Goal: Task Accomplishment & Management: Use online tool/utility

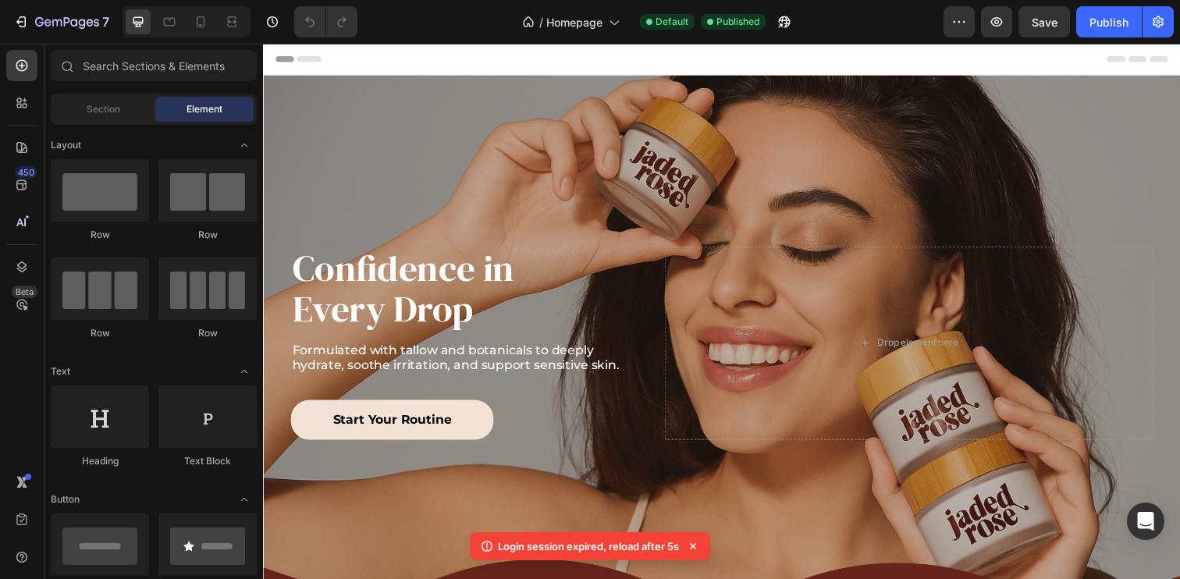
scroll to position [58, 0]
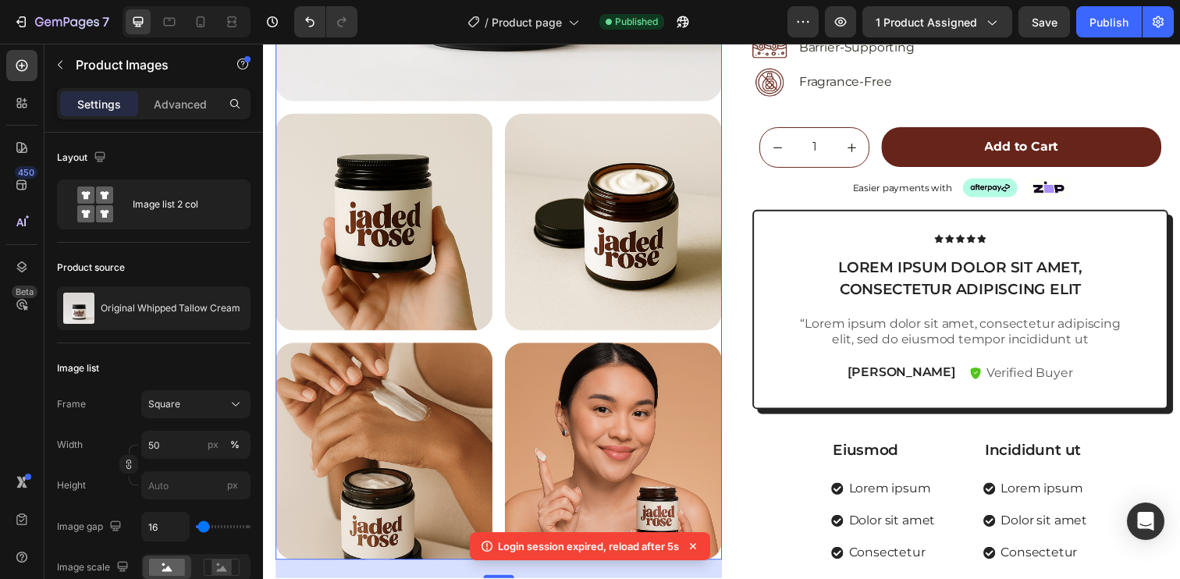
scroll to position [215, 0]
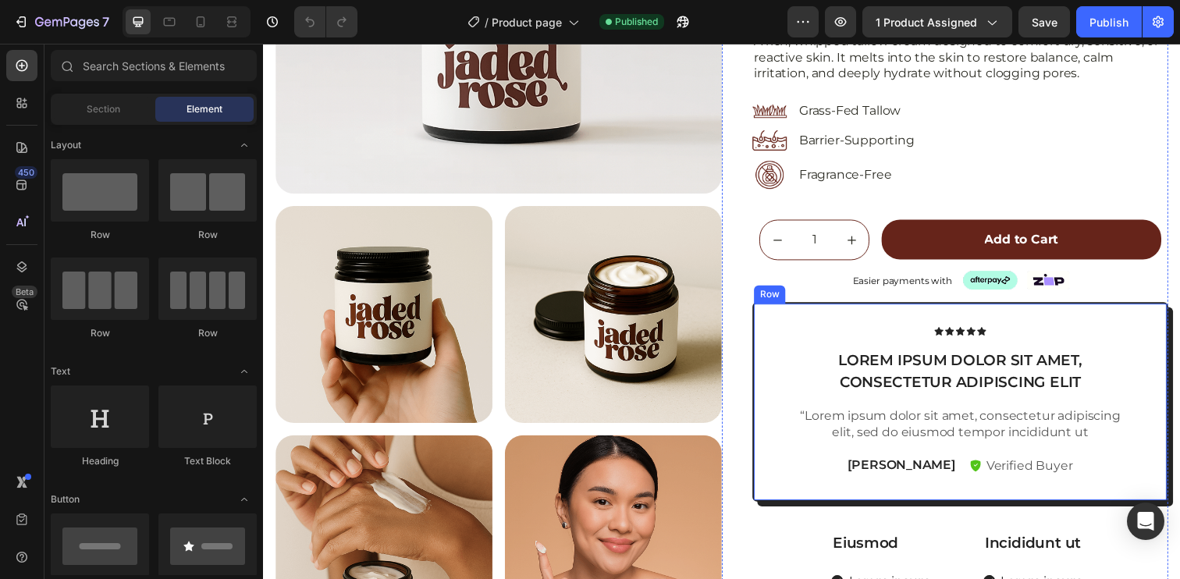
scroll to position [401, 0]
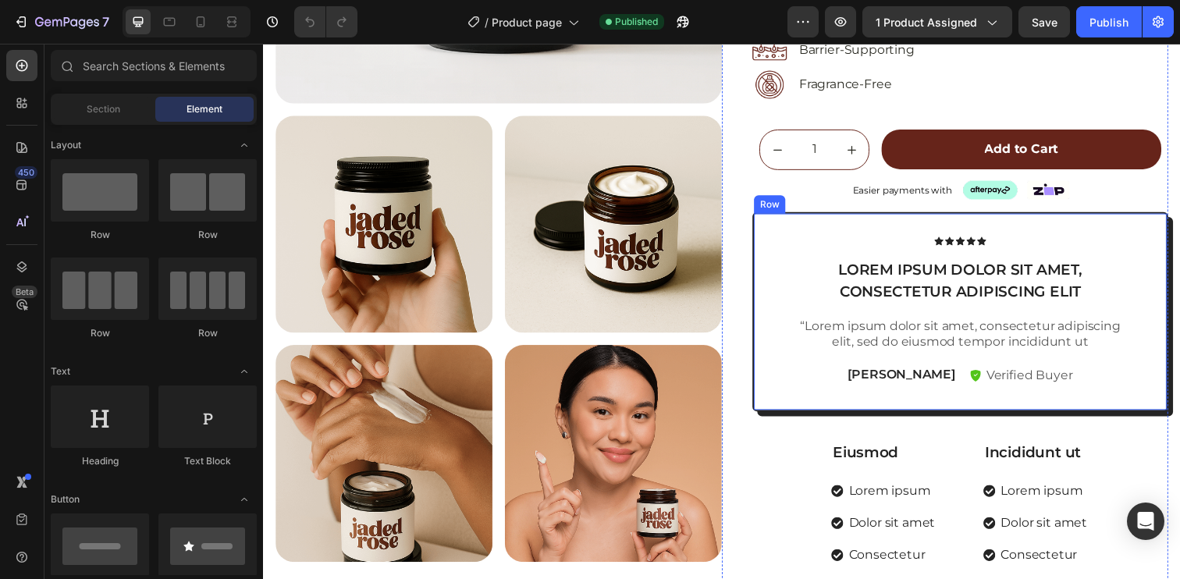
click at [777, 205] on div "Row" at bounding box center [780, 208] width 26 height 14
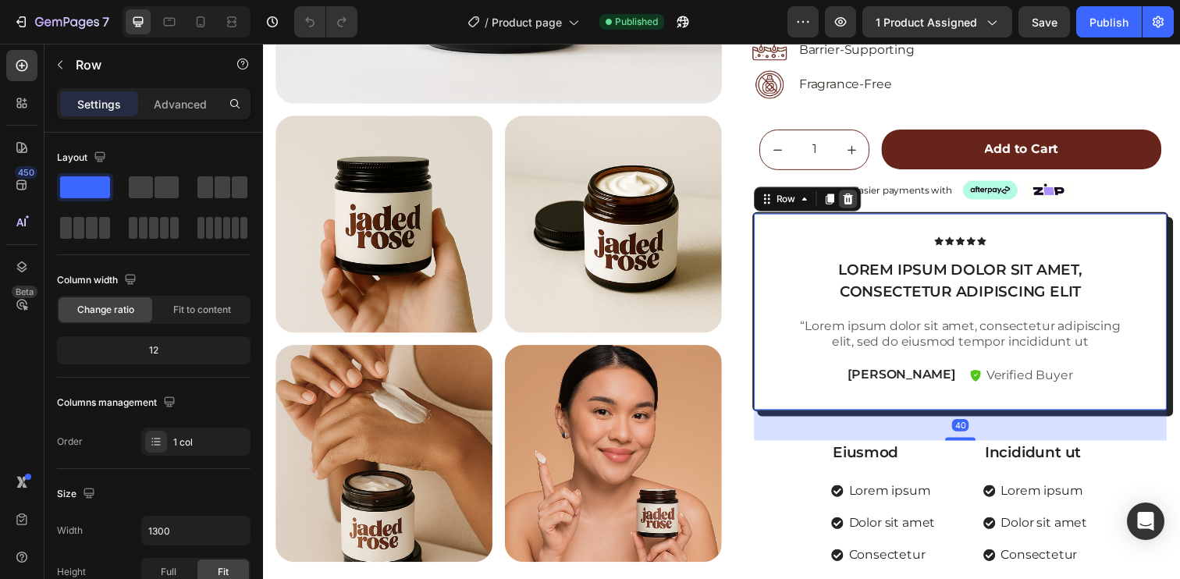
click at [855, 206] on icon at bounding box center [860, 202] width 10 height 11
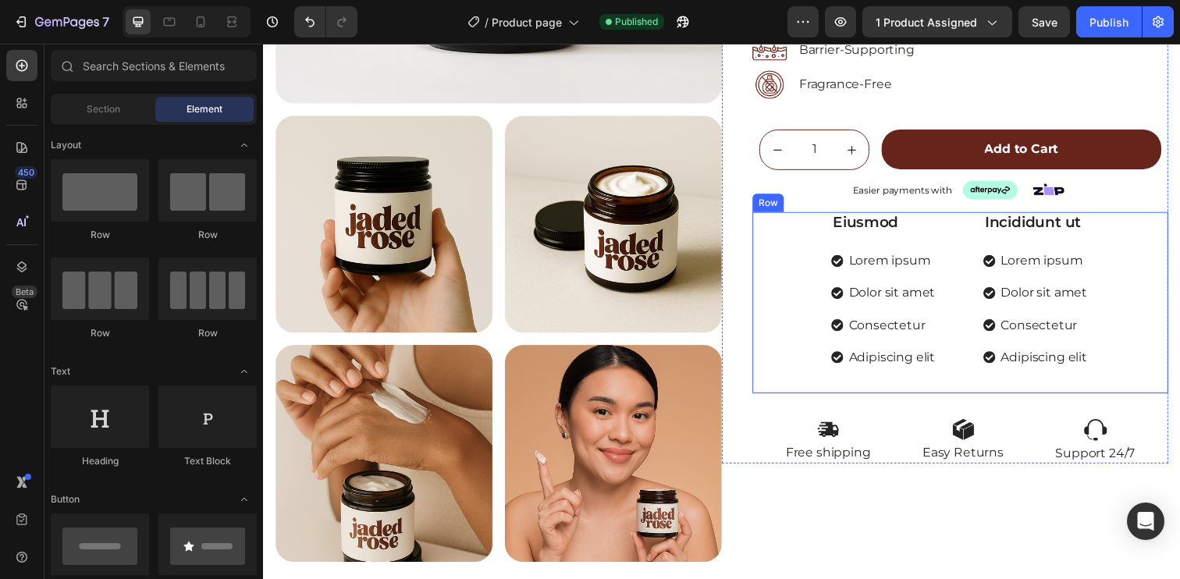
click at [801, 223] on div "Eiusmod Text Block Lorem ipsum Dolor sit amet Consectetur Adipiscing elit Item …" at bounding box center [974, 308] width 425 height 186
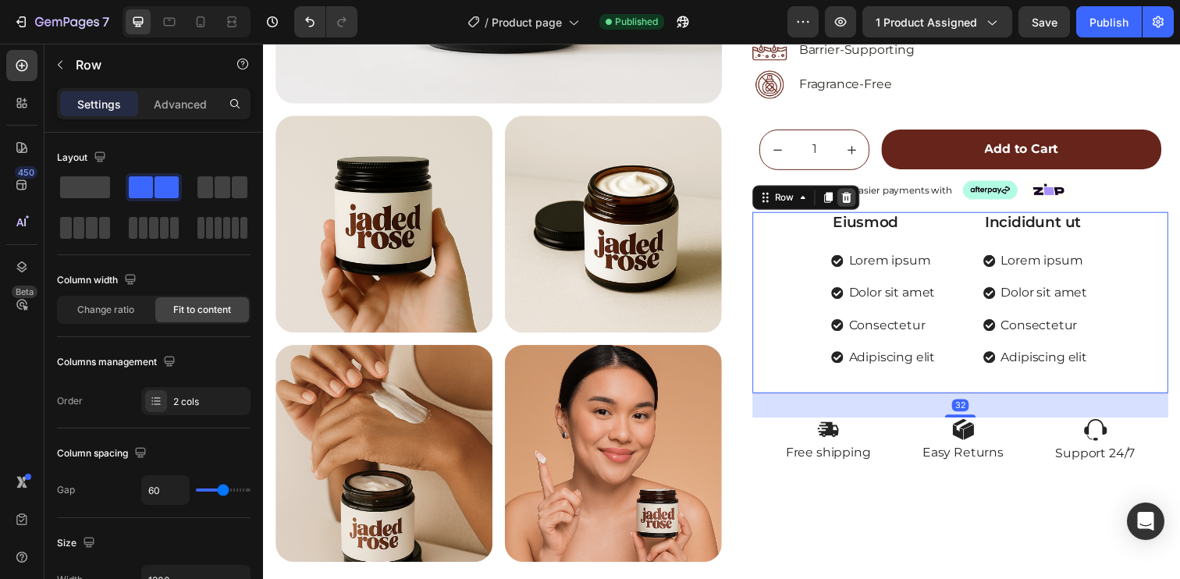
click at [854, 202] on icon at bounding box center [859, 200] width 10 height 11
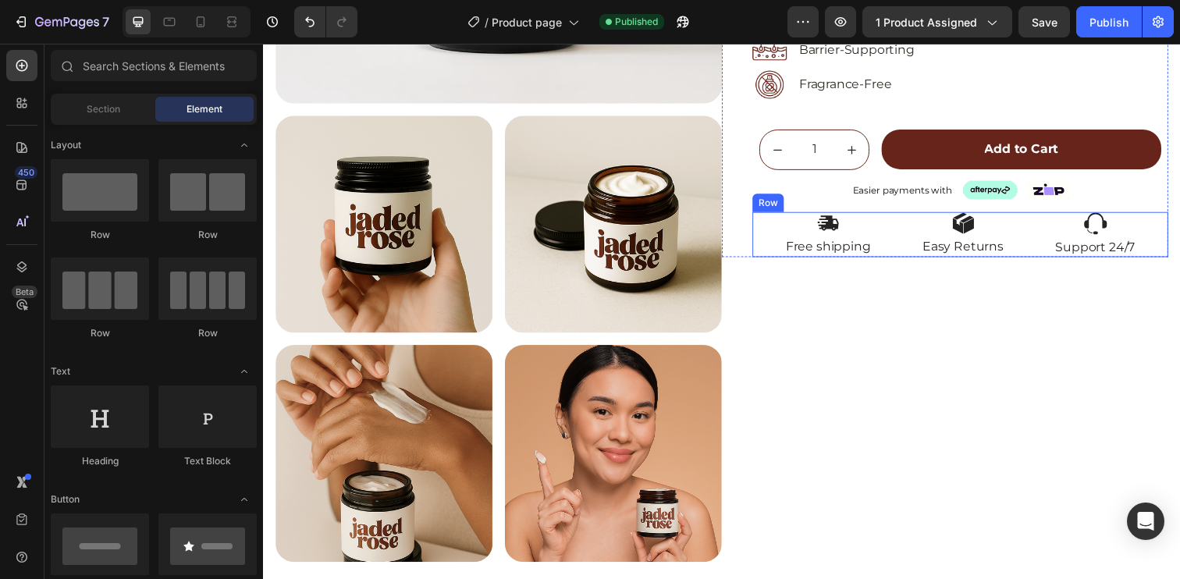
click at [772, 222] on div "Image Free shipping Text Block Image Easy Returns Text Block Image Support 24/7…" at bounding box center [974, 238] width 425 height 46
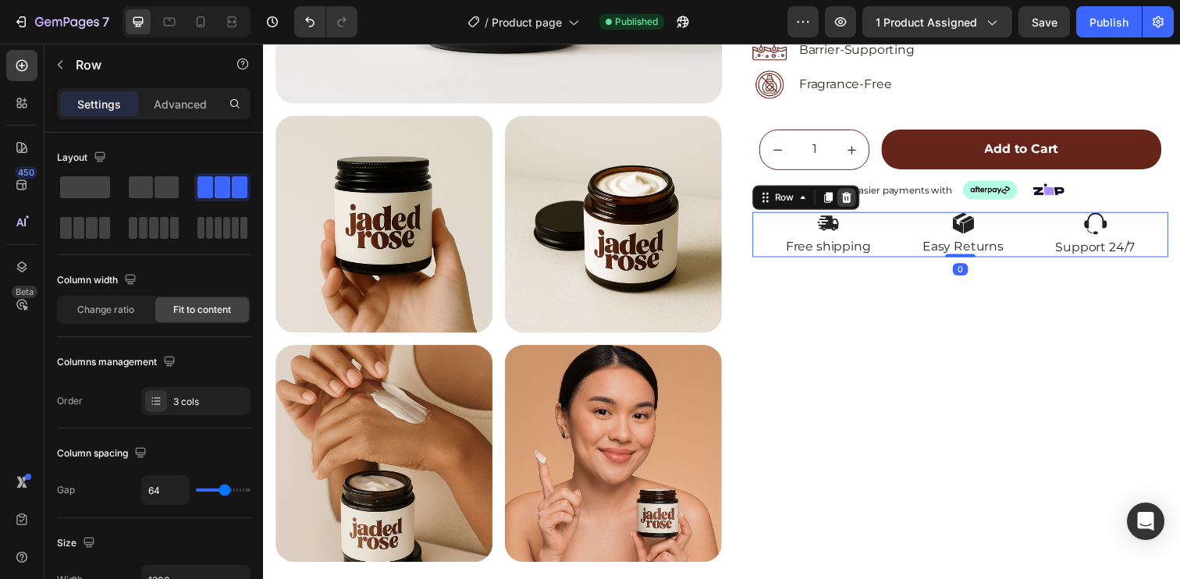
click at [854, 201] on icon at bounding box center [859, 200] width 10 height 11
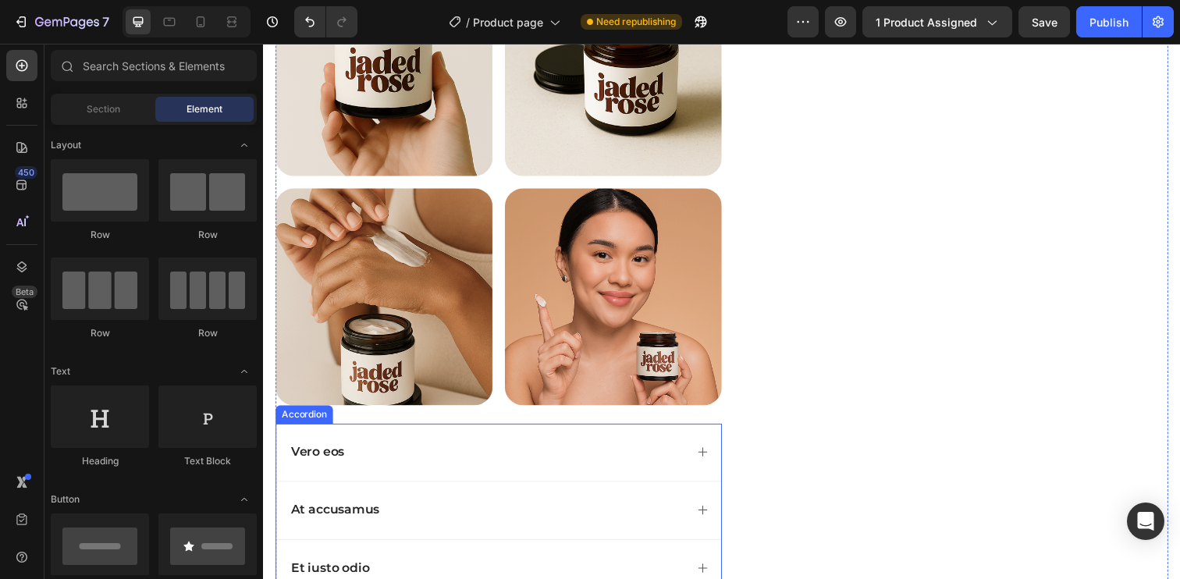
scroll to position [689, 0]
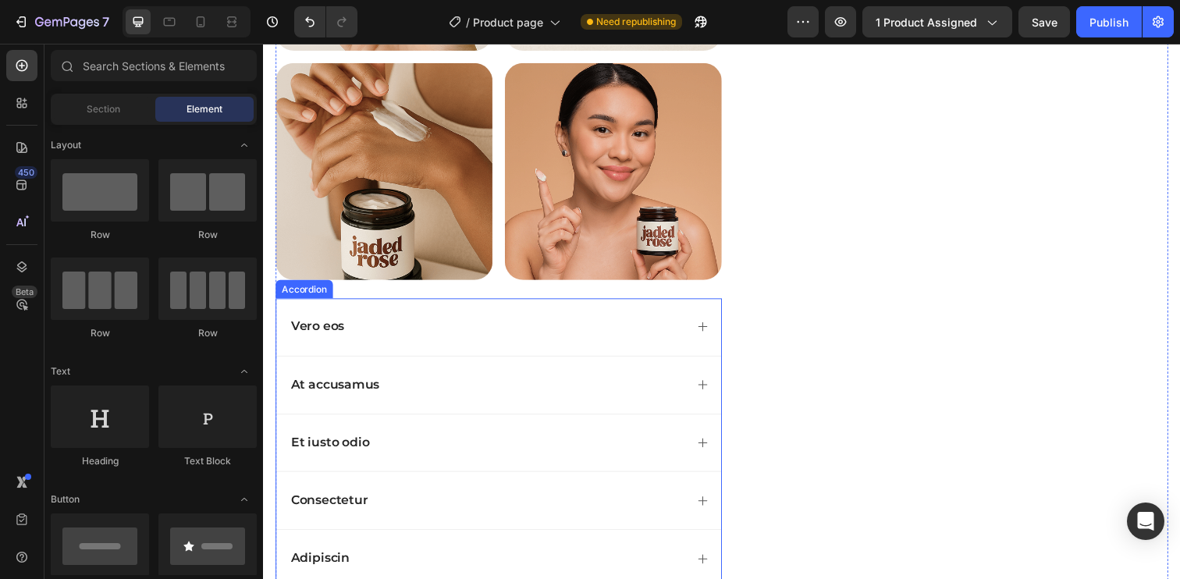
click at [407, 309] on div "Vero eos" at bounding box center [503, 333] width 454 height 59
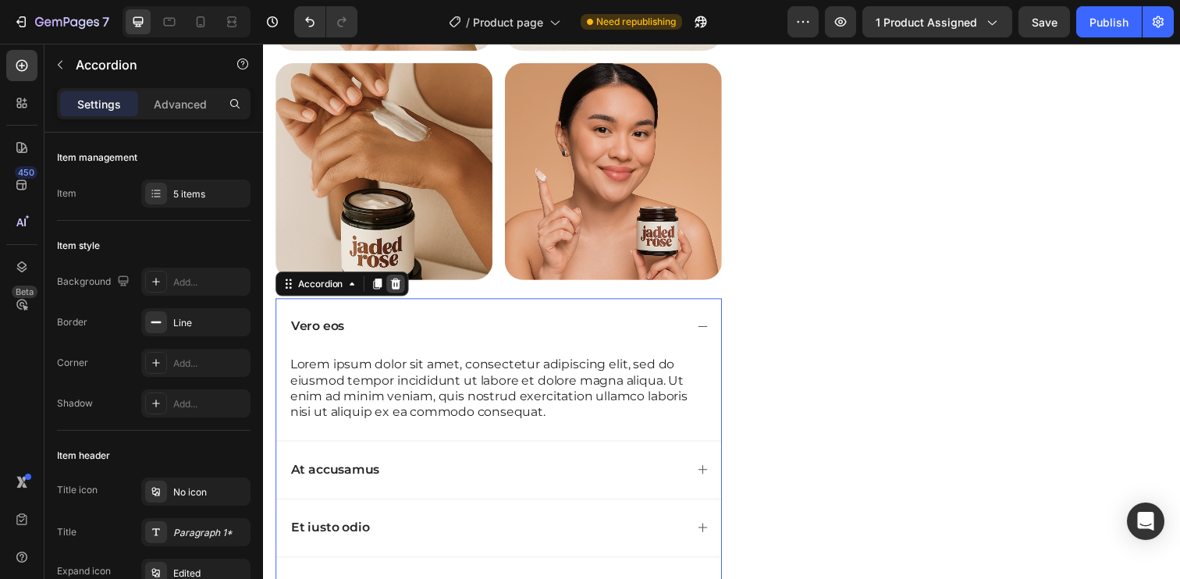
click at [403, 282] on icon at bounding box center [398, 288] width 12 height 12
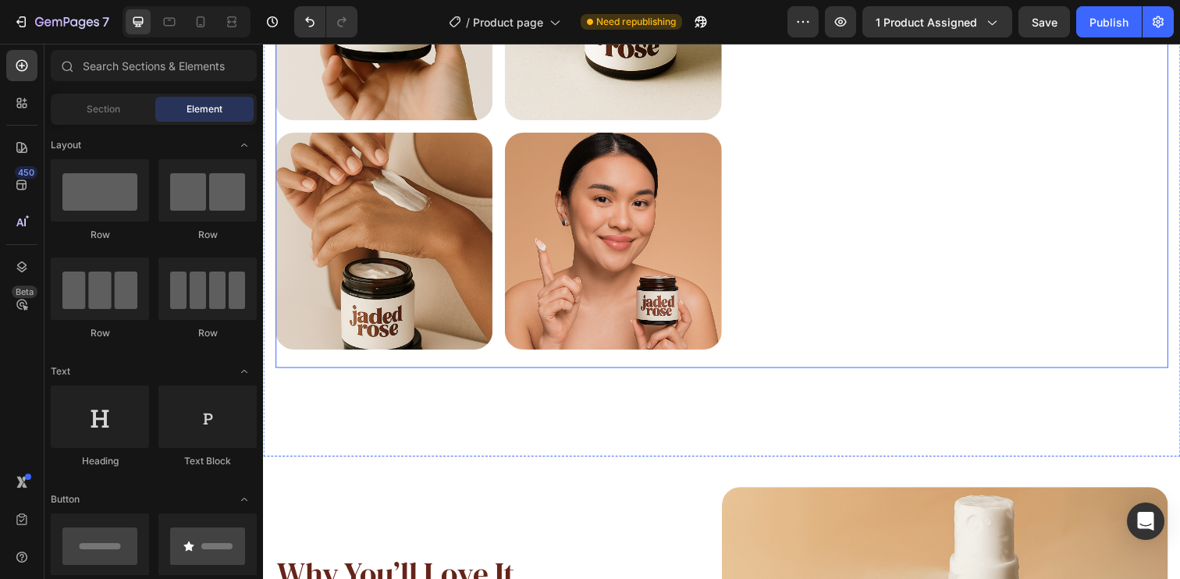
scroll to position [387, 0]
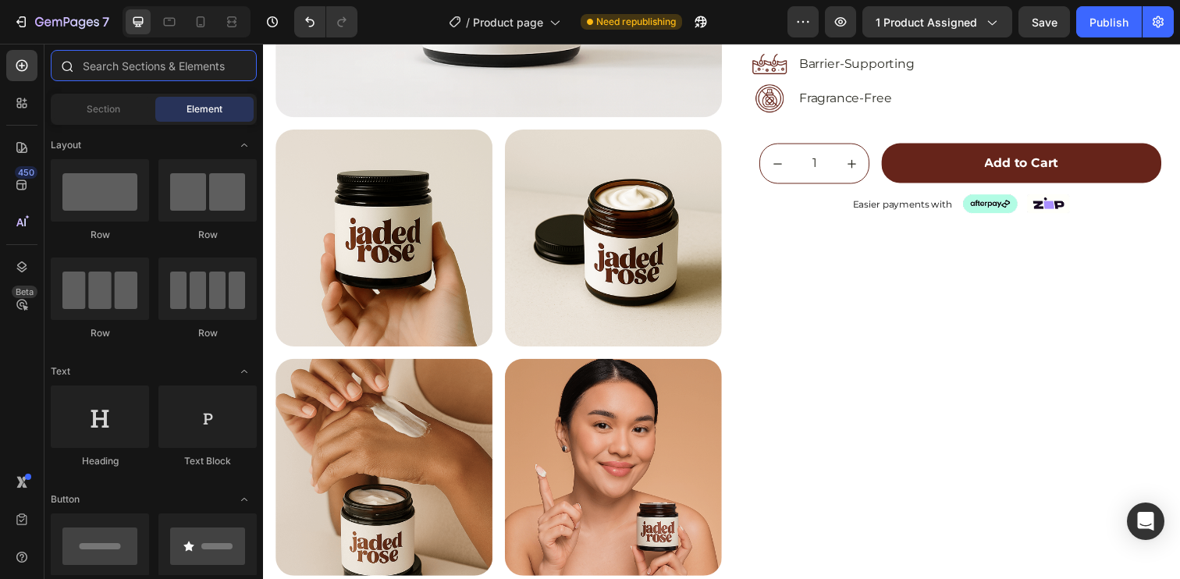
click at [113, 66] on input "text" at bounding box center [154, 65] width 206 height 31
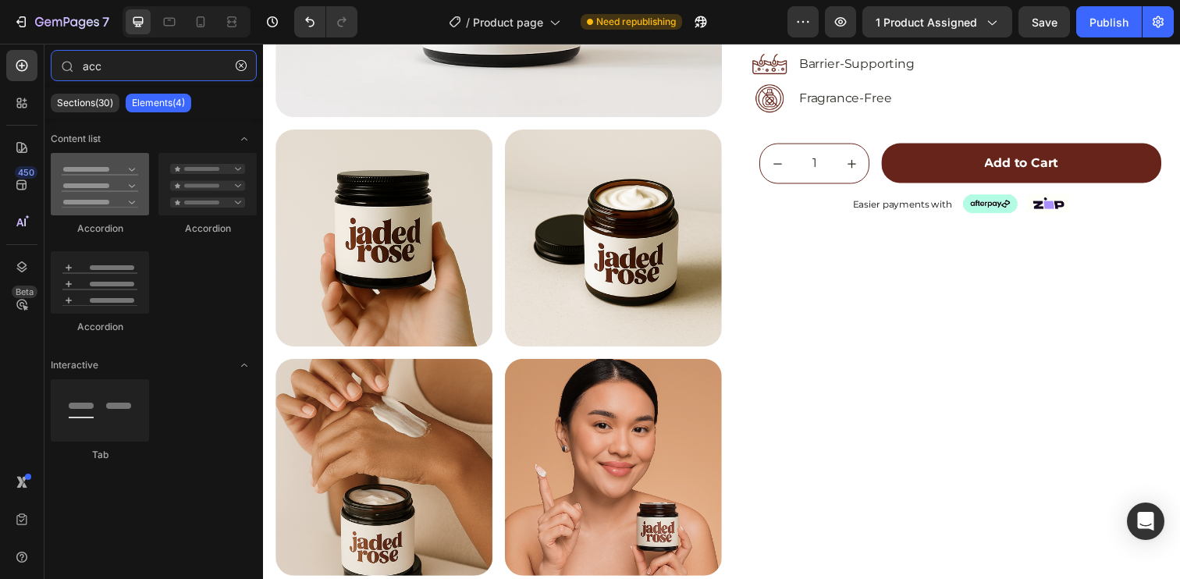
type input "acc"
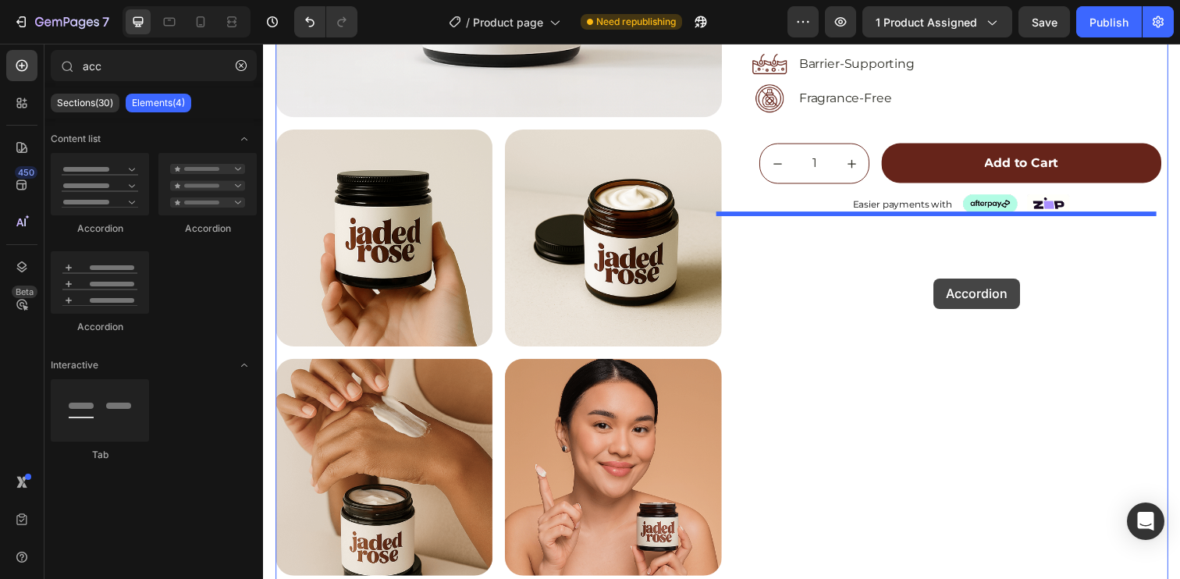
drag, startPoint x: 375, startPoint y: 232, endPoint x: 947, endPoint y: 283, distance: 575.1
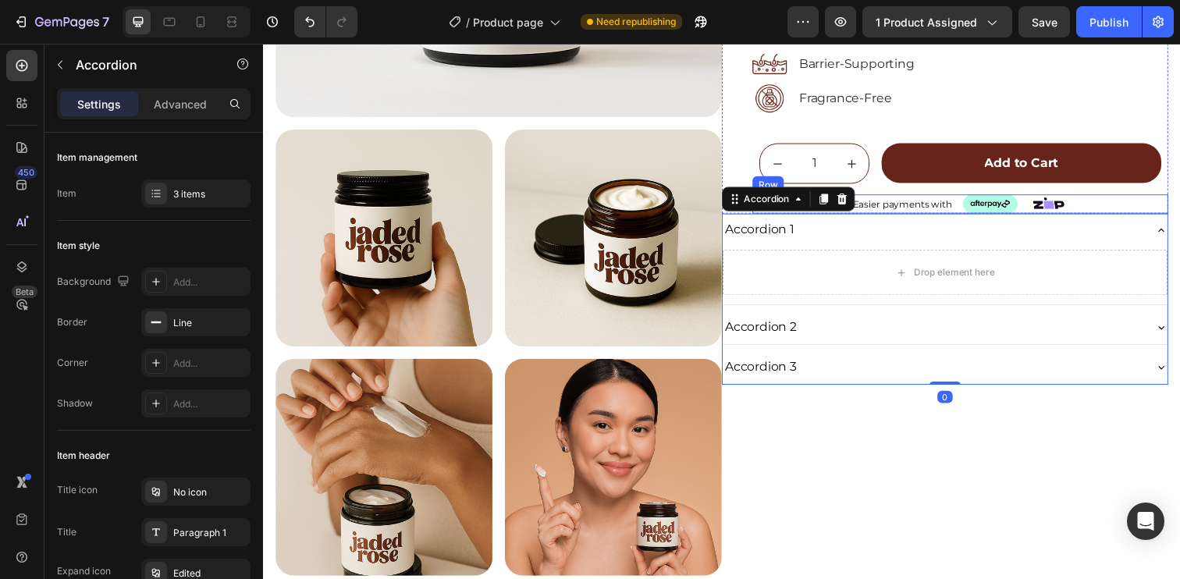
click at [1121, 205] on div "Easier payments with Text Block Image Image Row" at bounding box center [974, 207] width 425 height 20
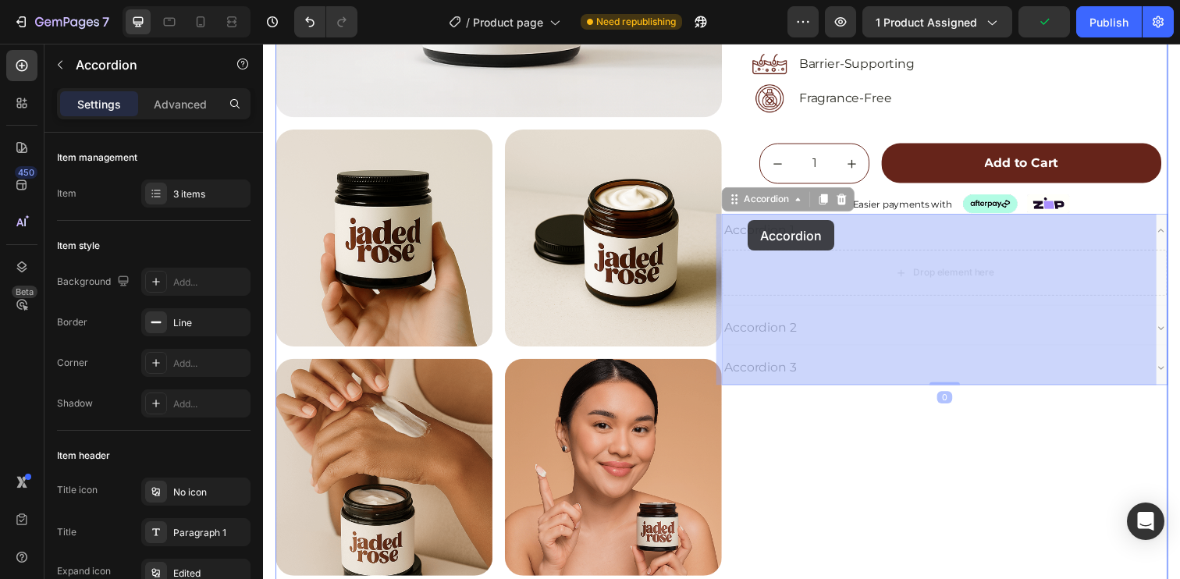
drag, startPoint x: 737, startPoint y: 211, endPoint x: 758, endPoint y: 224, distance: 24.5
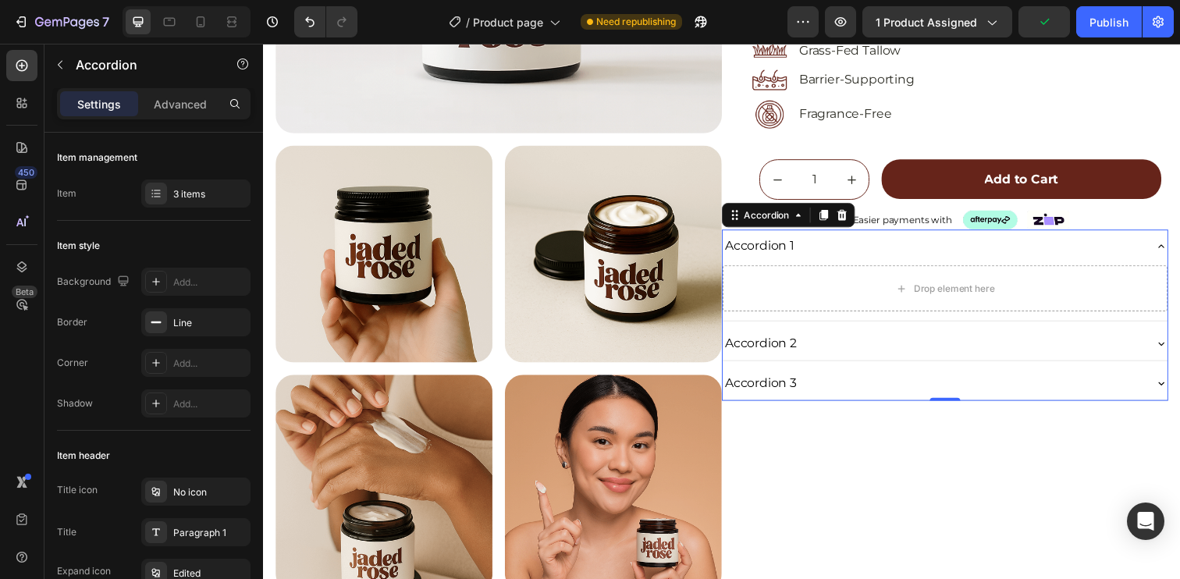
scroll to position [364, 0]
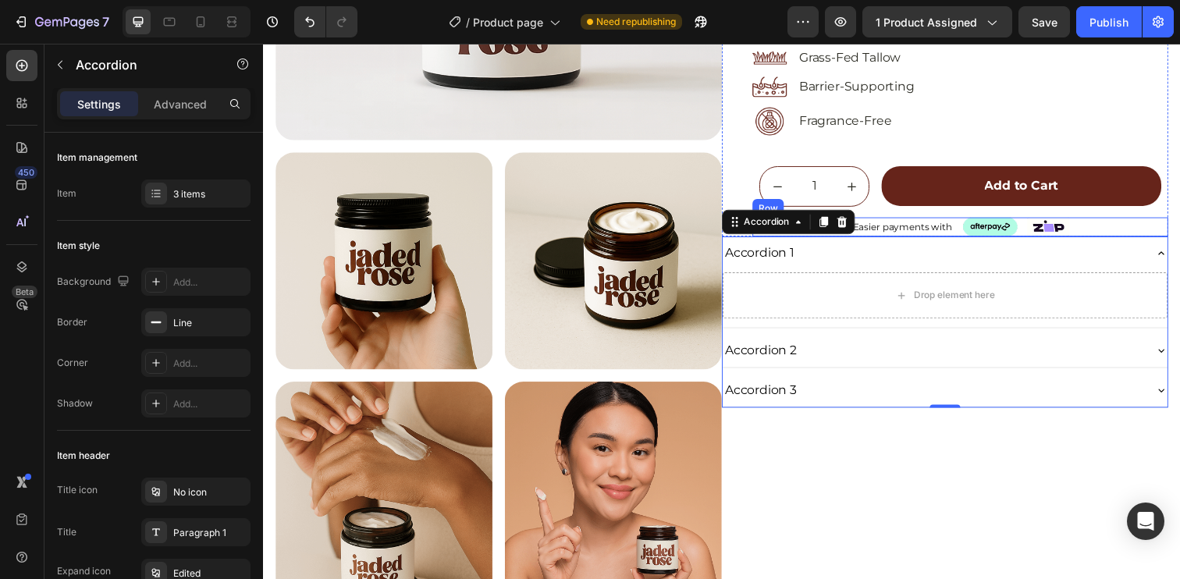
click at [1128, 229] on div "Easier payments with Text Block Image Image Row" at bounding box center [974, 231] width 425 height 20
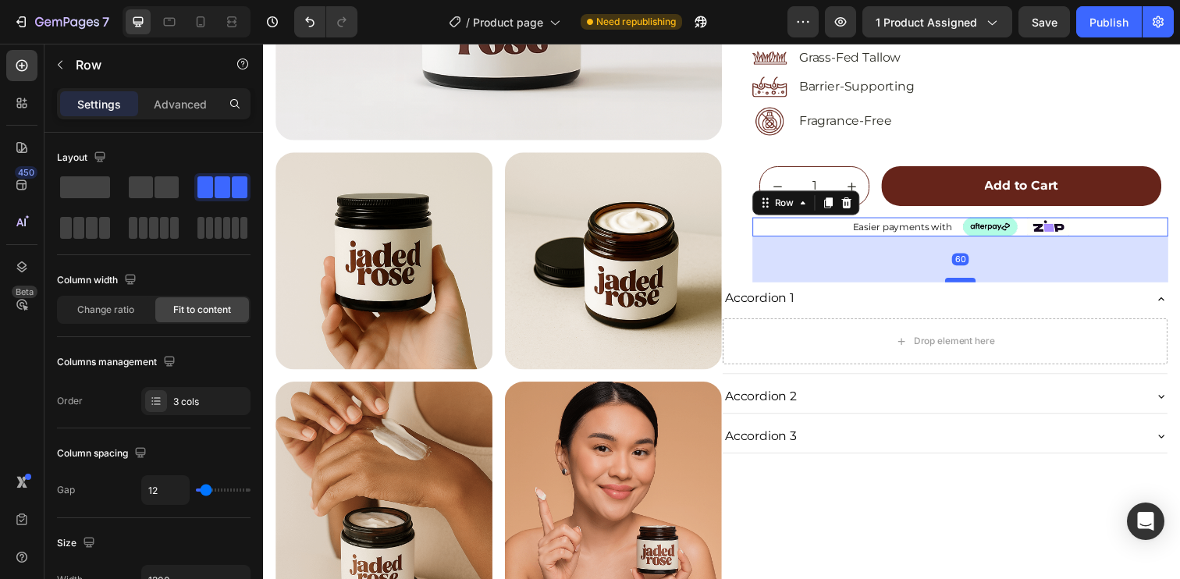
drag, startPoint x: 959, startPoint y: 237, endPoint x: 968, endPoint y: 284, distance: 47.7
click at [968, 284] on div at bounding box center [974, 284] width 31 height 5
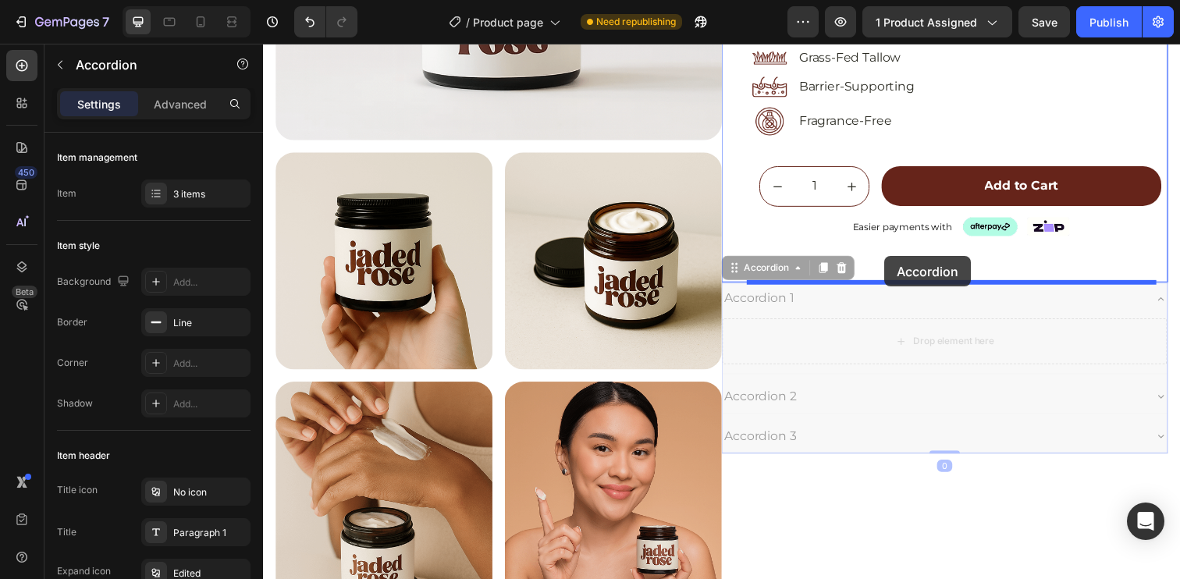
drag, startPoint x: 750, startPoint y: 276, endPoint x: 897, endPoint y: 261, distance: 148.3
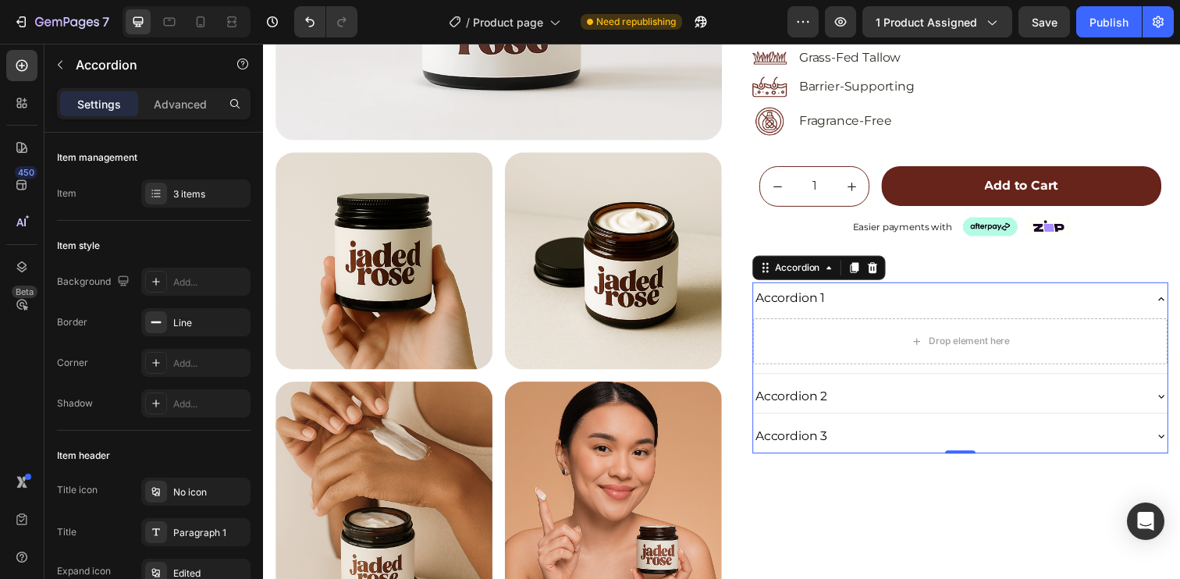
click at [797, 300] on div "Accordion 1" at bounding box center [801, 303] width 76 height 21
click at [797, 300] on p "Accordion 1" at bounding box center [801, 304] width 71 height 16
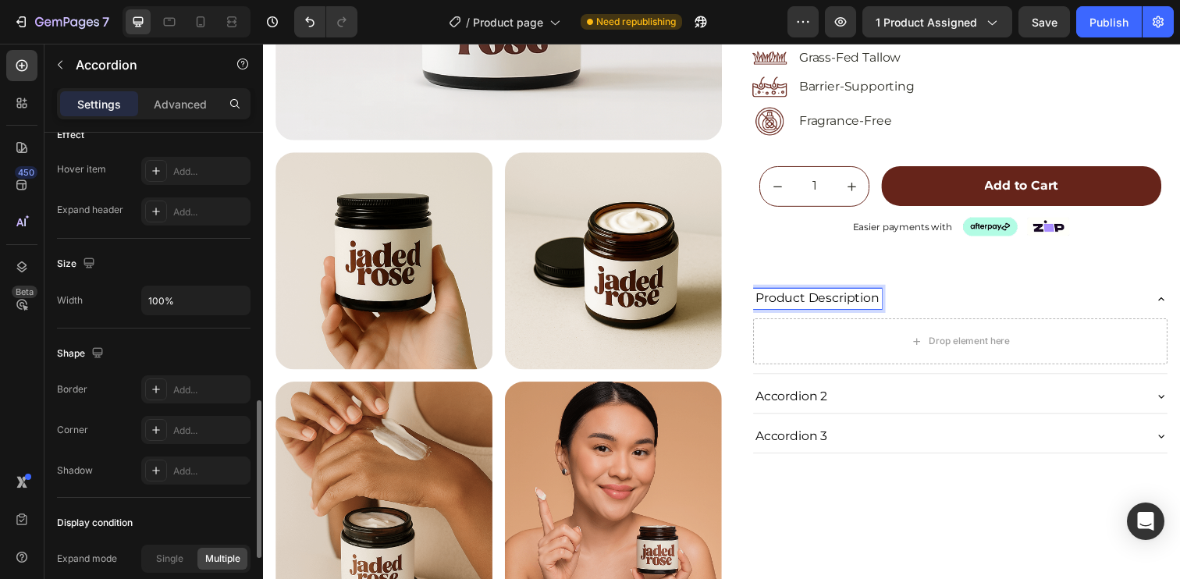
scroll to position [1036, 0]
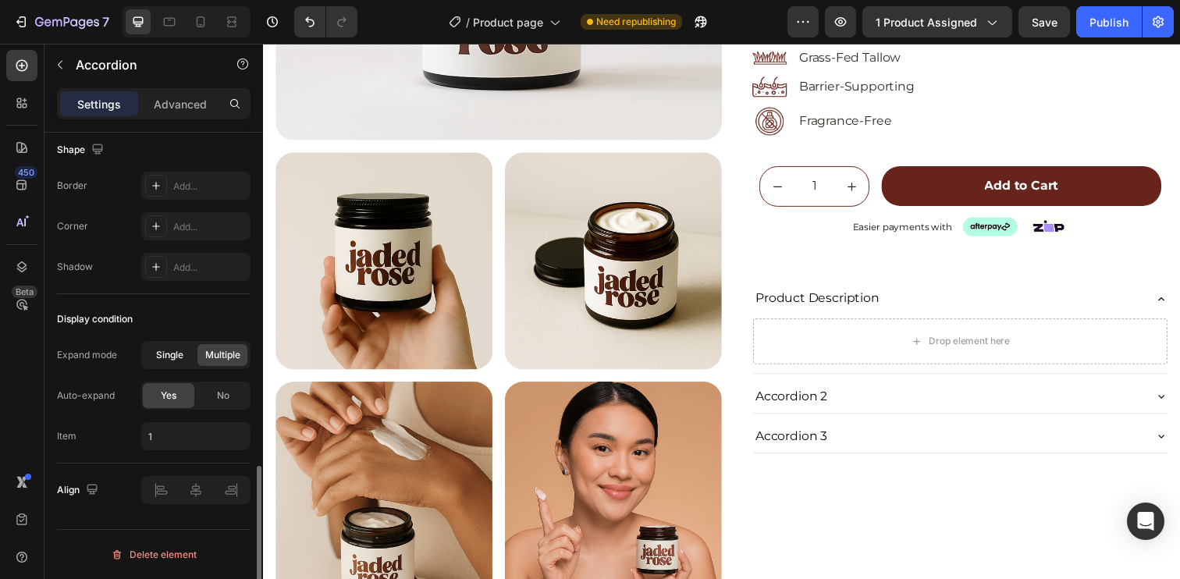
click at [168, 354] on span "Single" at bounding box center [169, 355] width 27 height 14
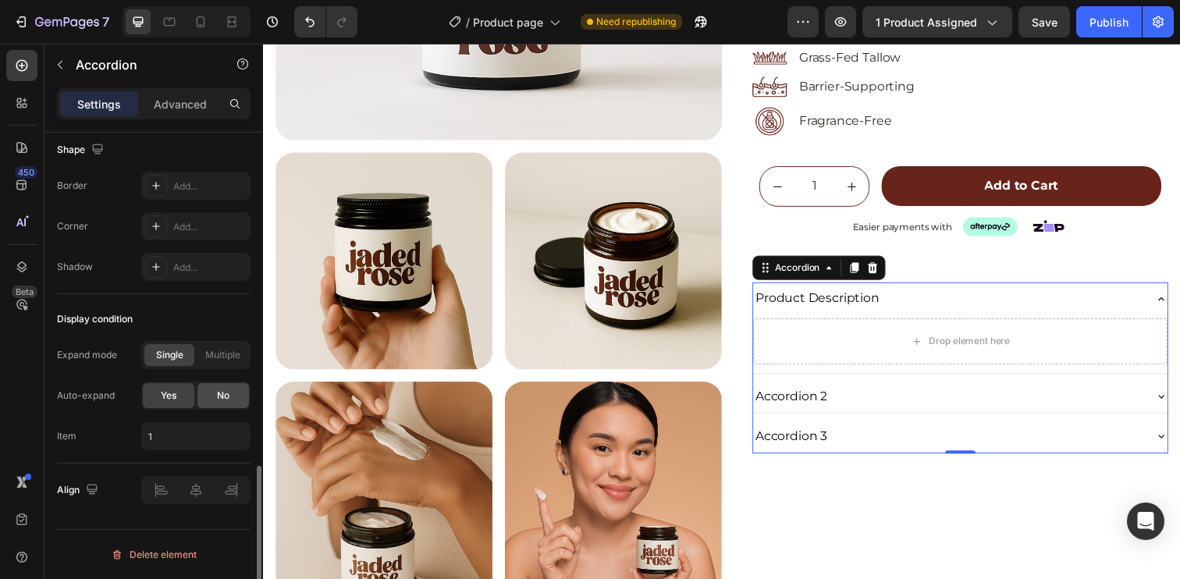
click at [216, 394] on div "No" at bounding box center [223, 395] width 52 height 25
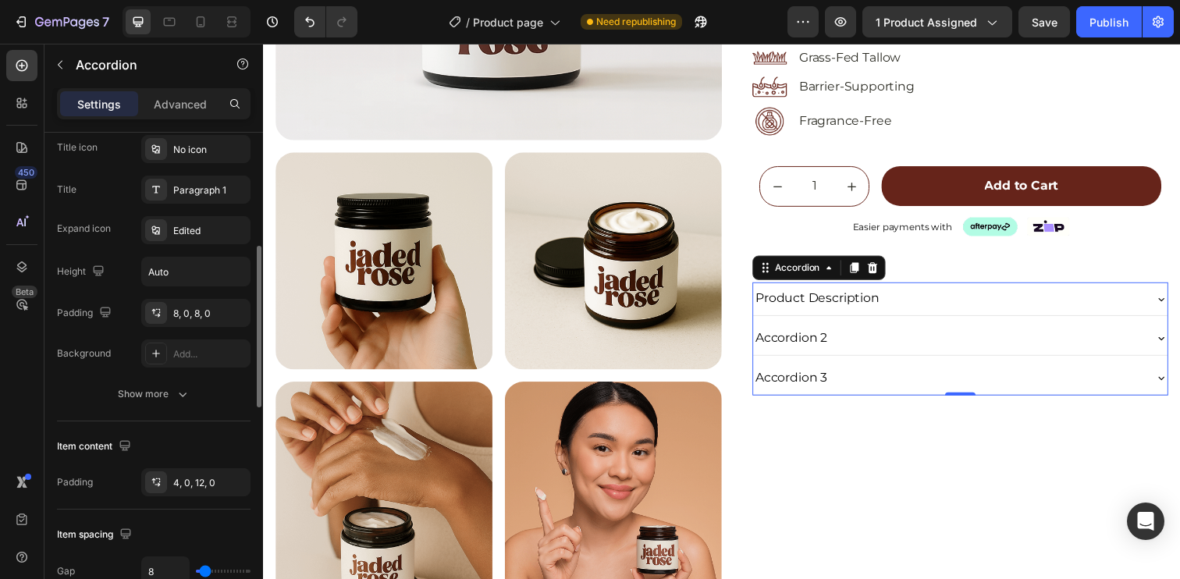
scroll to position [214, 0]
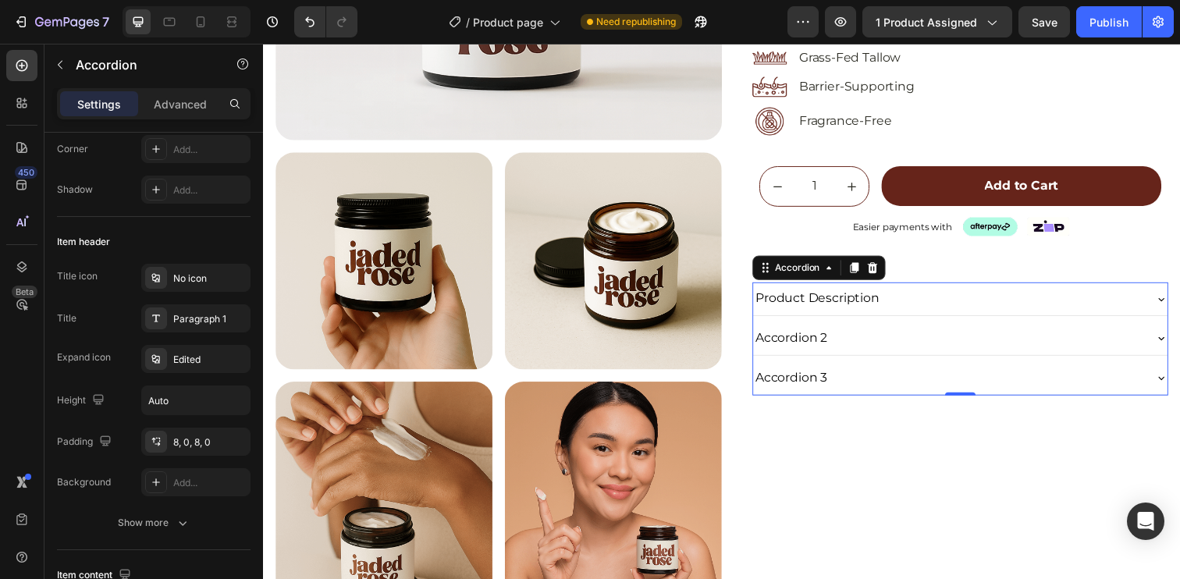
click at [1174, 301] on icon at bounding box center [1180, 304] width 12 height 12
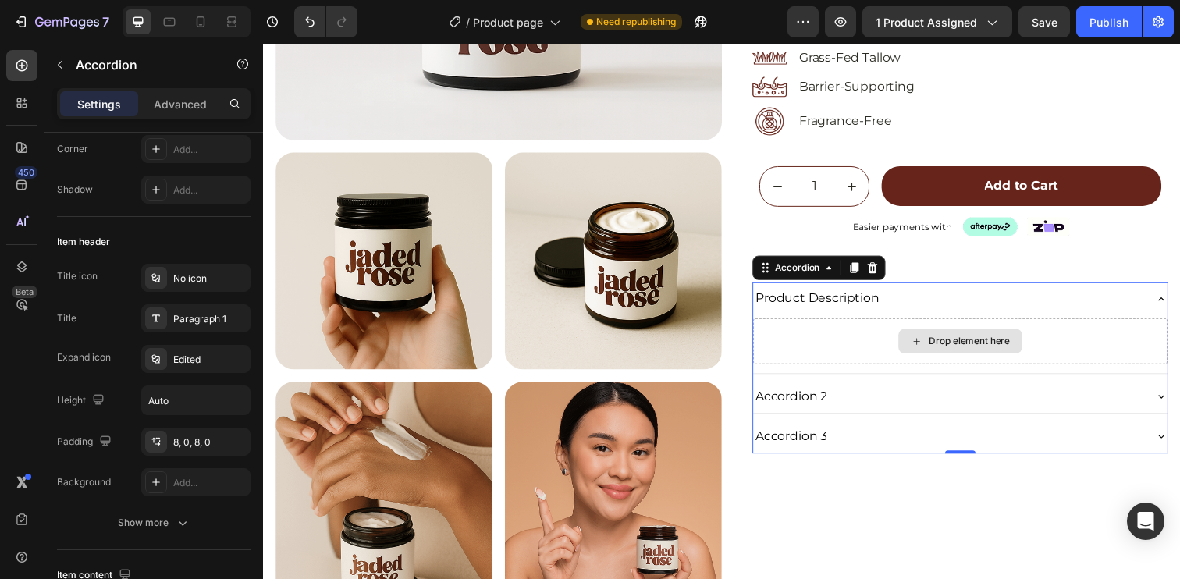
click at [830, 335] on div "Drop element here" at bounding box center [974, 347] width 423 height 47
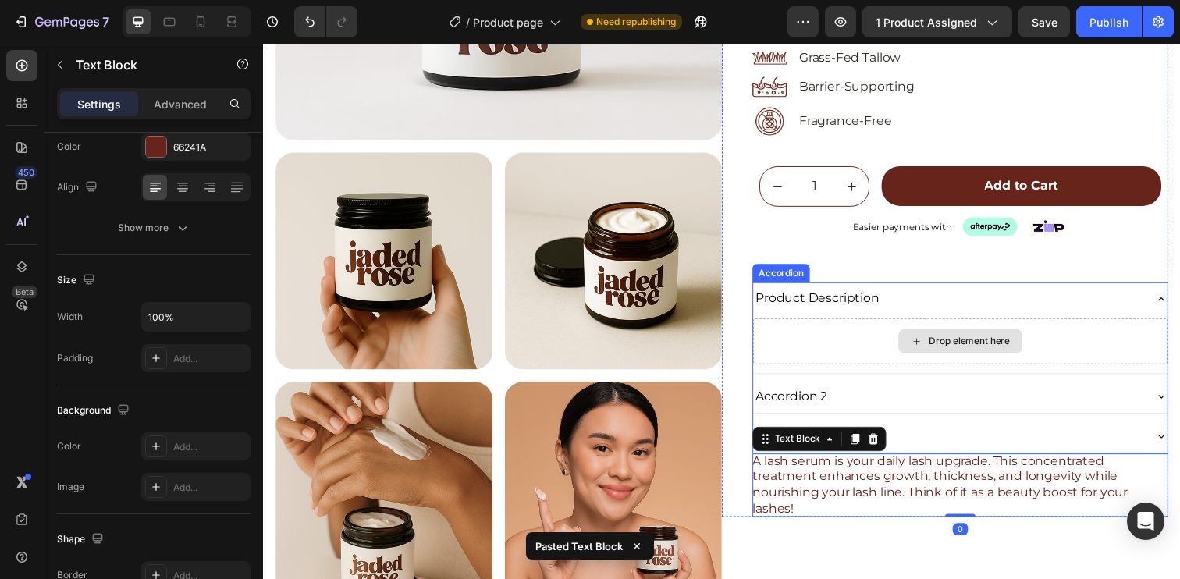
scroll to position [0, 0]
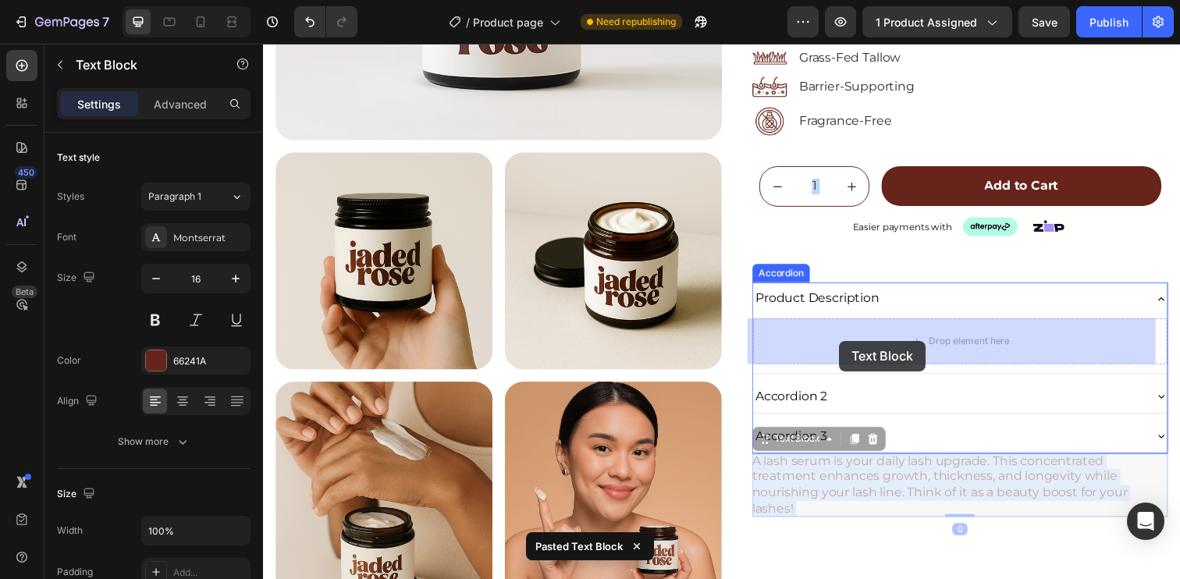
drag, startPoint x: 806, startPoint y: 492, endPoint x: 851, endPoint y: 347, distance: 152.0
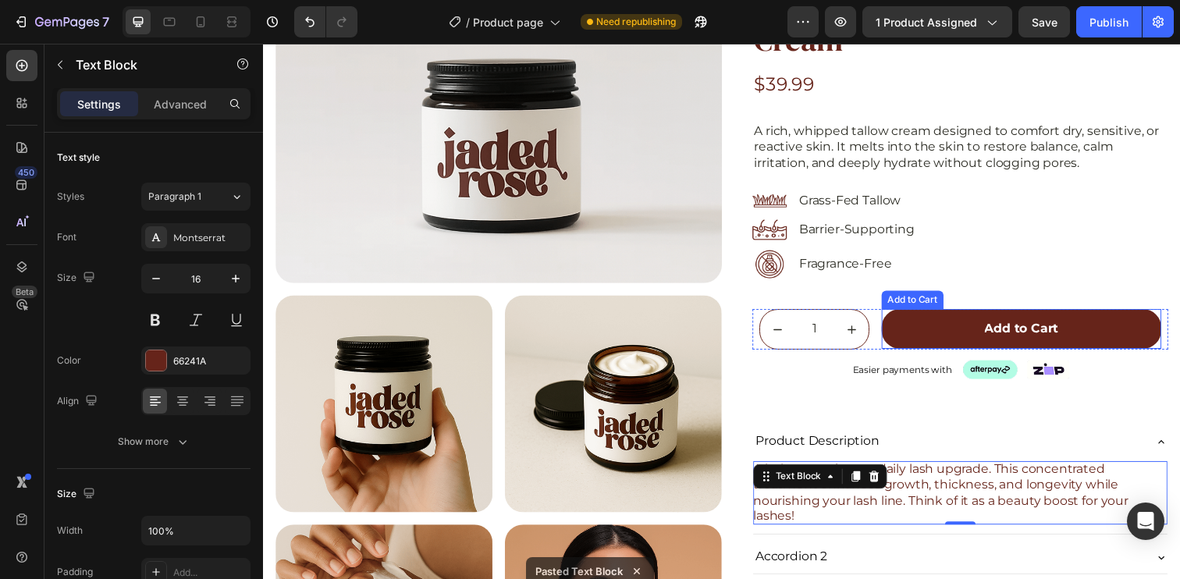
scroll to position [218, 0]
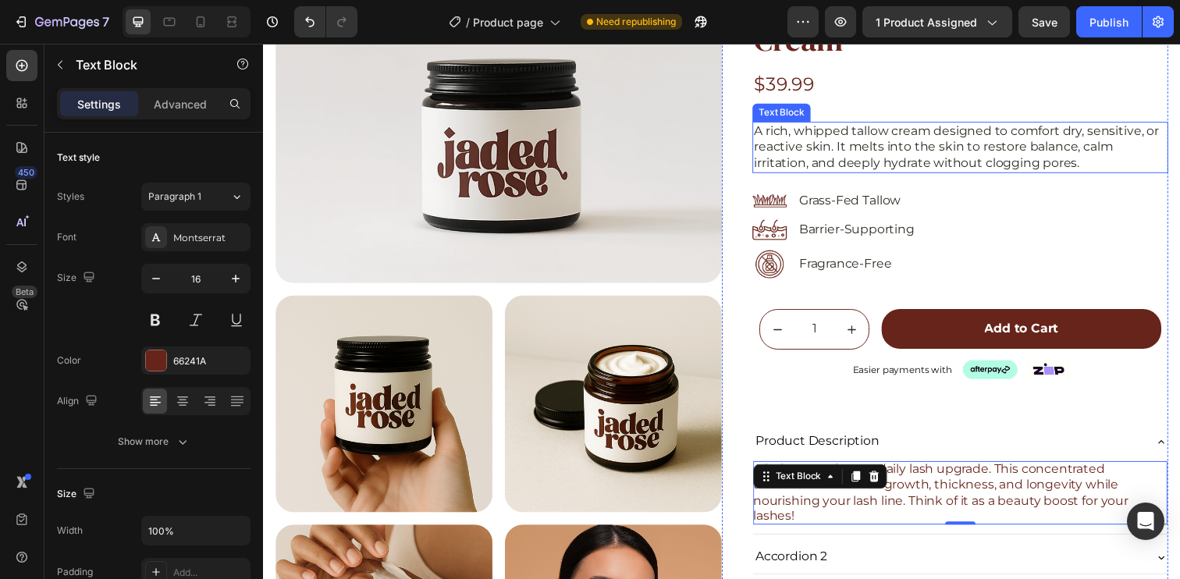
click at [901, 139] on p "A rich, whipped tallow cream designed to comfort dry, sensitive, or reactive sk…" at bounding box center [974, 149] width 421 height 48
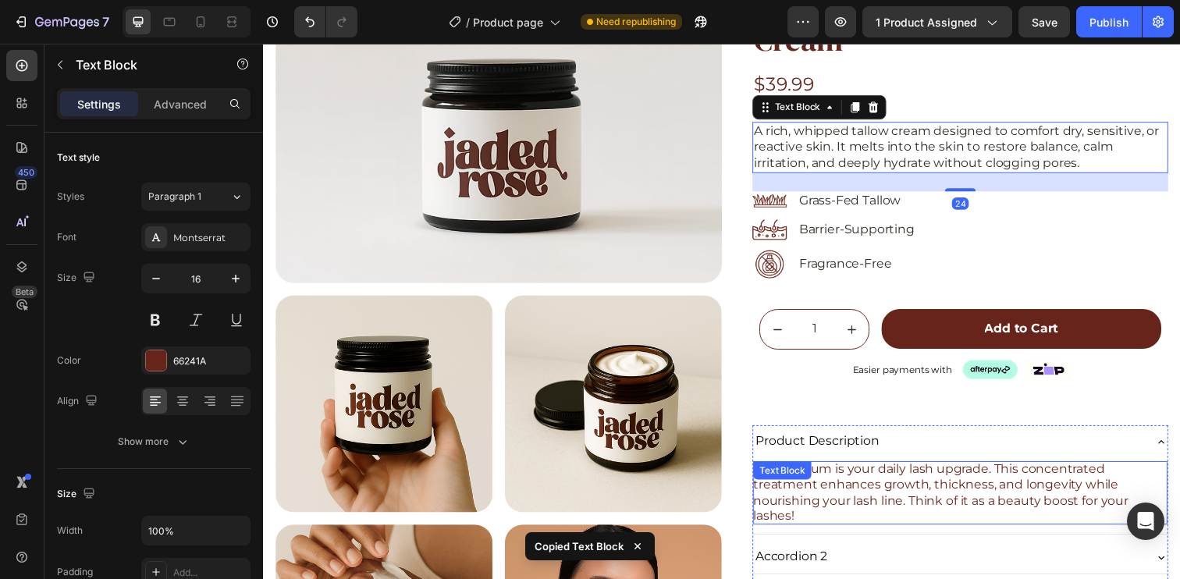
click at [886, 496] on div "A lash serum is your daily lash upgrade. This concentrated treatment enhances g…" at bounding box center [974, 502] width 423 height 65
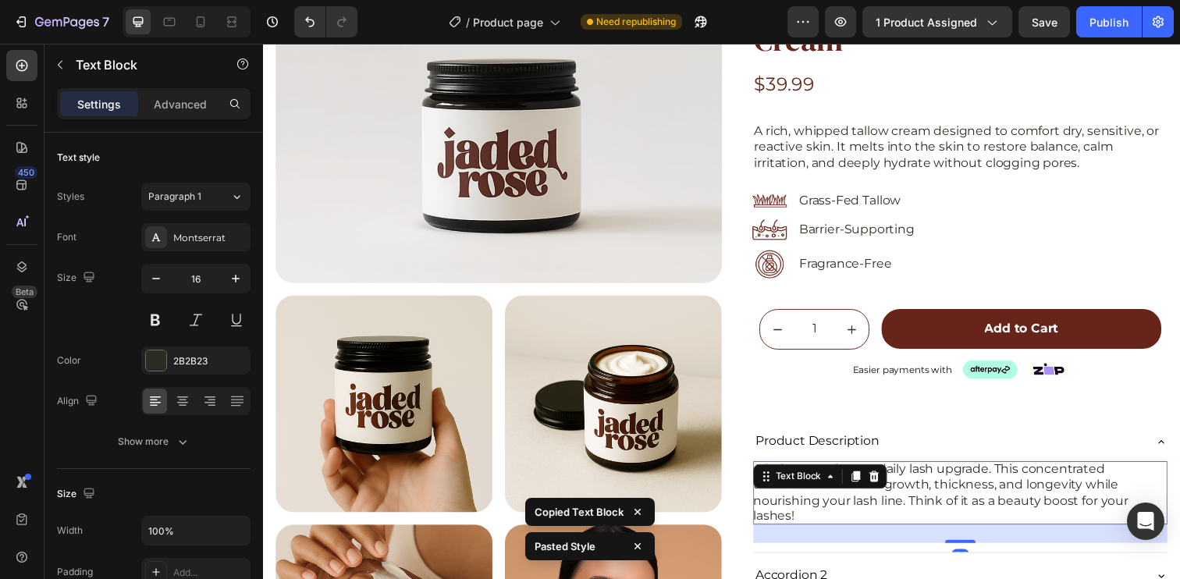
drag, startPoint x: 1013, startPoint y: 500, endPoint x: 1018, endPoint y: 489, distance: 12.2
click at [1014, 500] on p "A lash serum is your daily lash upgrade. This concentrated treatment enhances g…" at bounding box center [974, 502] width 423 height 65
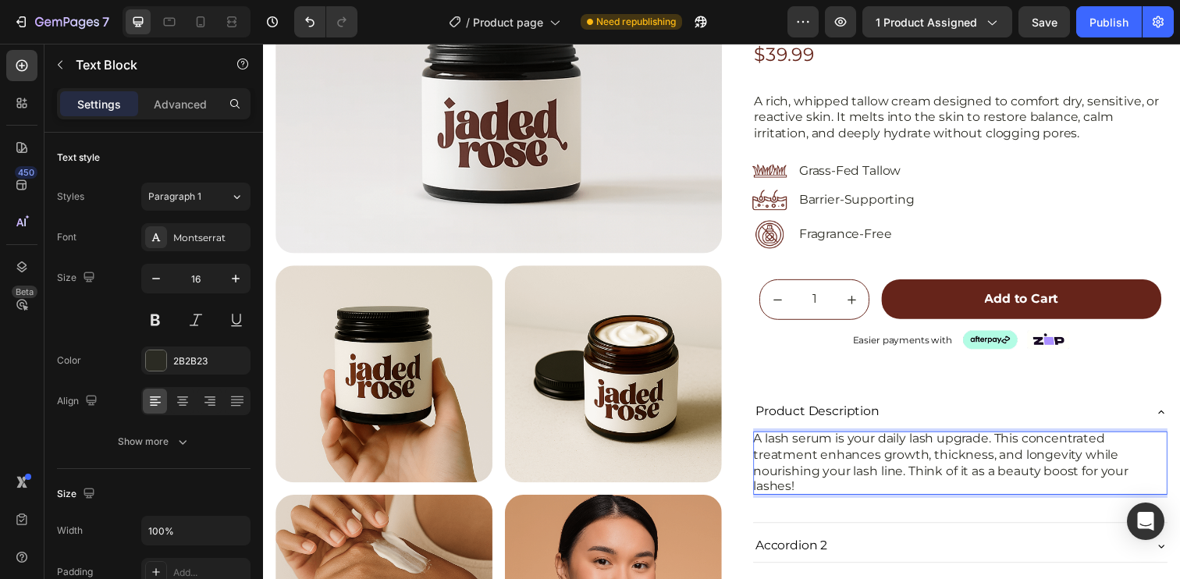
scroll to position [247, 0]
click at [911, 476] on p "A lash serum is your daily lash upgrade. This concentrated treatment enhances g…" at bounding box center [974, 472] width 423 height 65
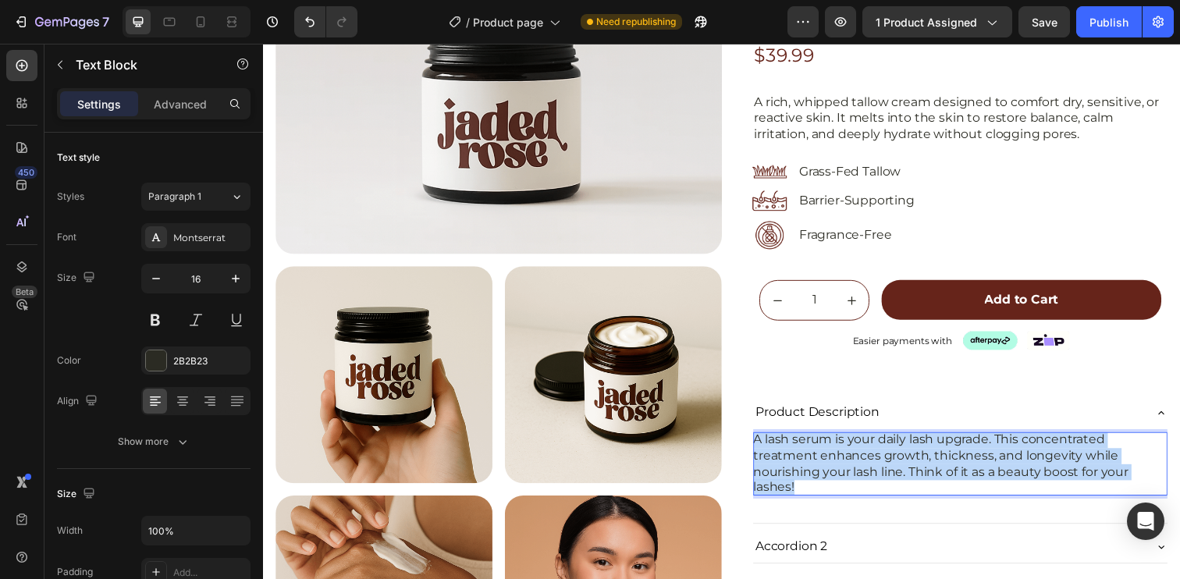
click at [911, 476] on p "A lash serum is your daily lash upgrade. This concentrated treatment enhances g…" at bounding box center [974, 472] width 423 height 65
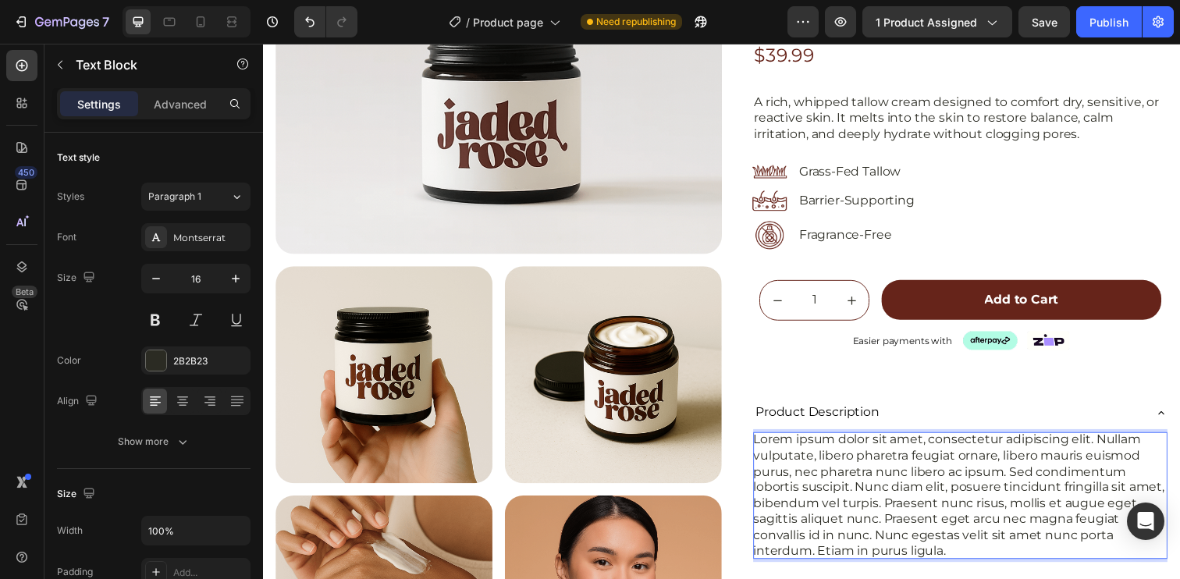
click at [1021, 481] on p "Lorem ipsum dolor sit amet, consectetur adipiscing elit. Nullam vulputate, libe…" at bounding box center [974, 505] width 423 height 130
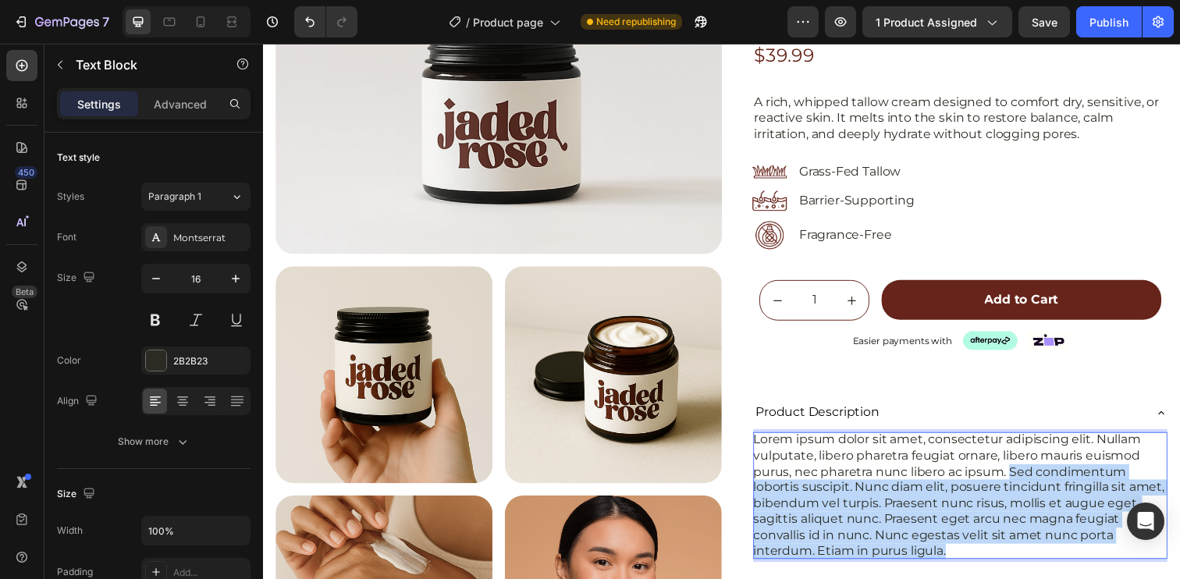
click at [968, 557] on p "Lorem ipsum dolor sit amet, consectetur adipiscing elit. Nullam vulputate, libe…" at bounding box center [974, 505] width 423 height 130
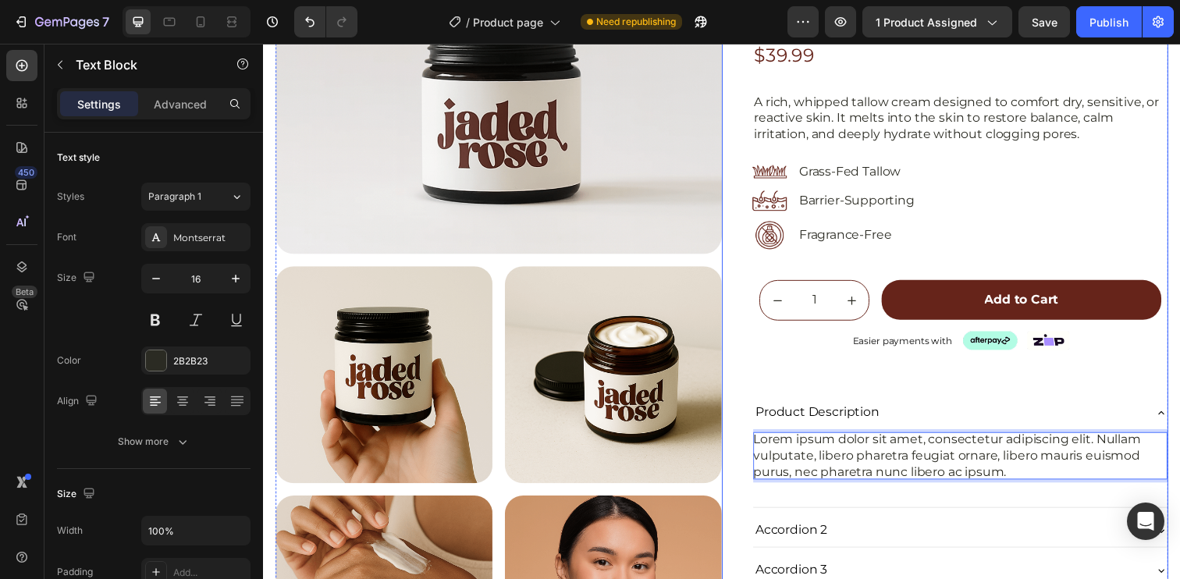
click at [940, 380] on div "Icon Icon Icon Icon Icon Icon List (5.0) 48 Reviews Text Block Row SKINCARE Tex…" at bounding box center [974, 245] width 425 height 708
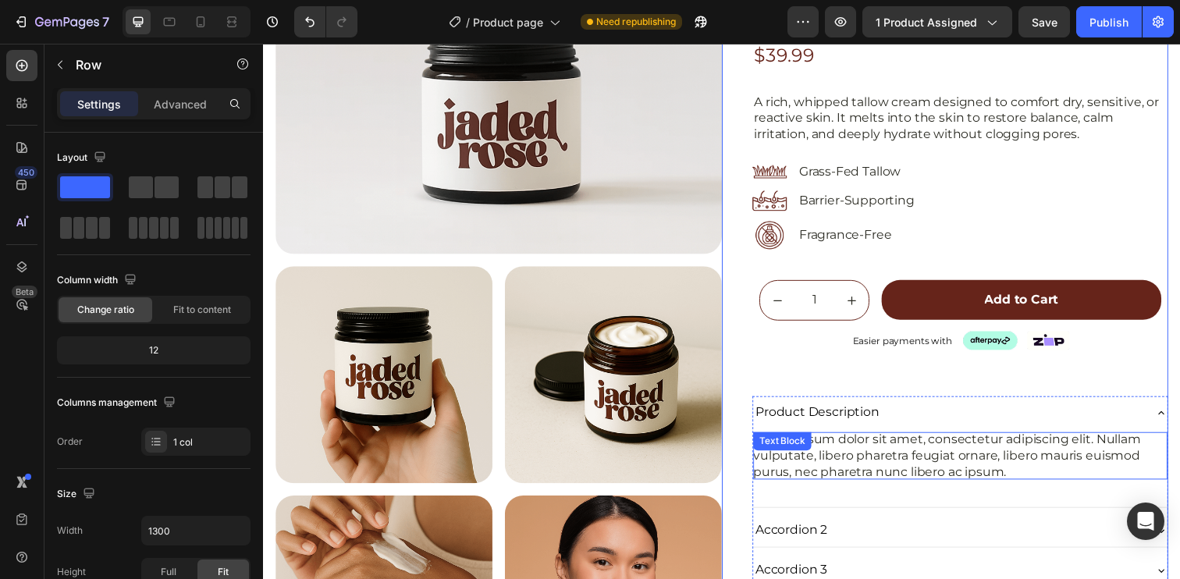
click at [1026, 473] on p "Lorem ipsum dolor sit amet, consectetur adipiscing elit. Nullam vulputate, libe…" at bounding box center [974, 464] width 423 height 48
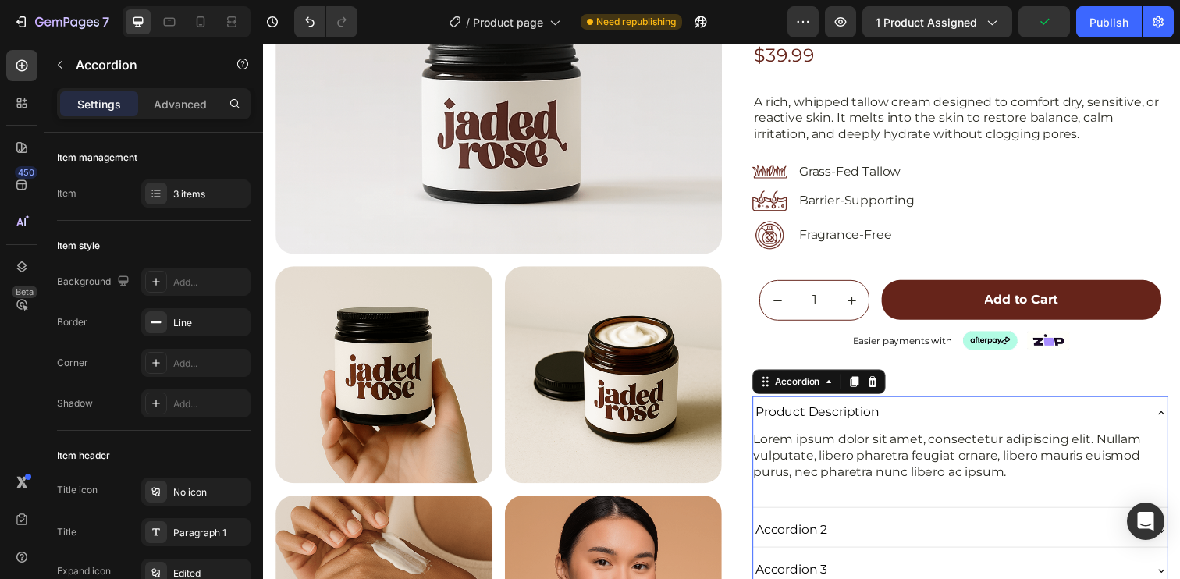
click at [1012, 423] on div "Product Description" at bounding box center [962, 420] width 398 height 21
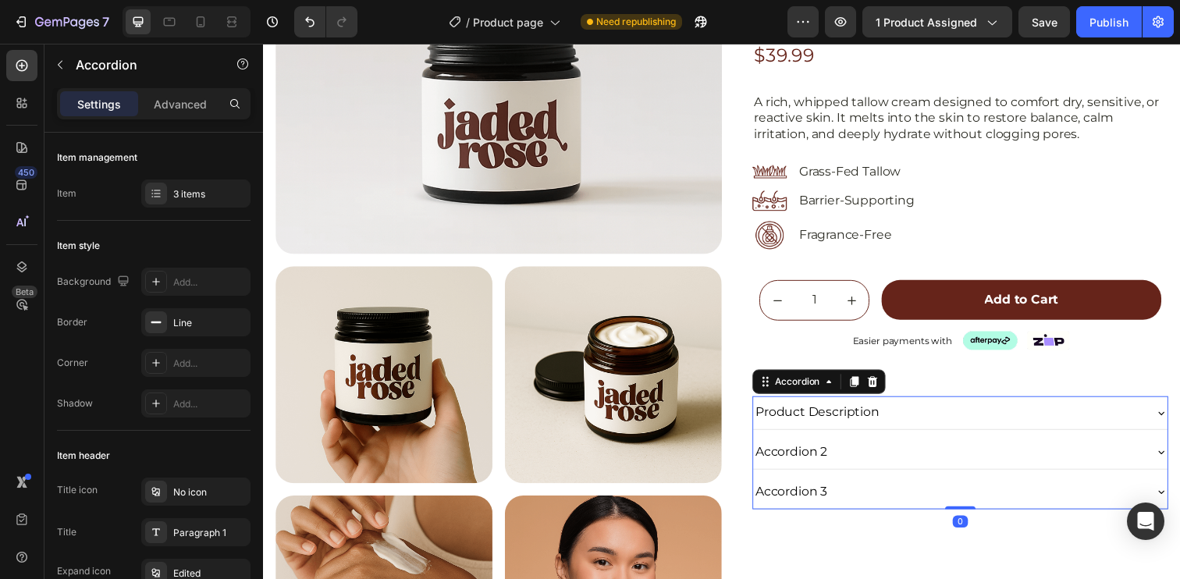
click at [942, 404] on div "Product Description" at bounding box center [974, 420] width 423 height 34
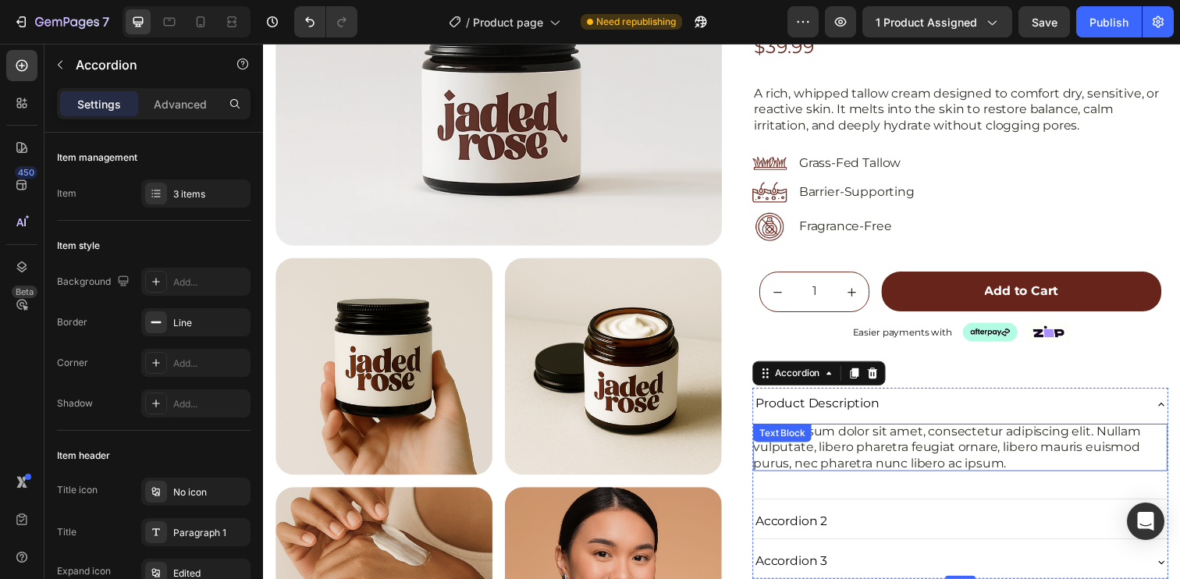
scroll to position [360, 0]
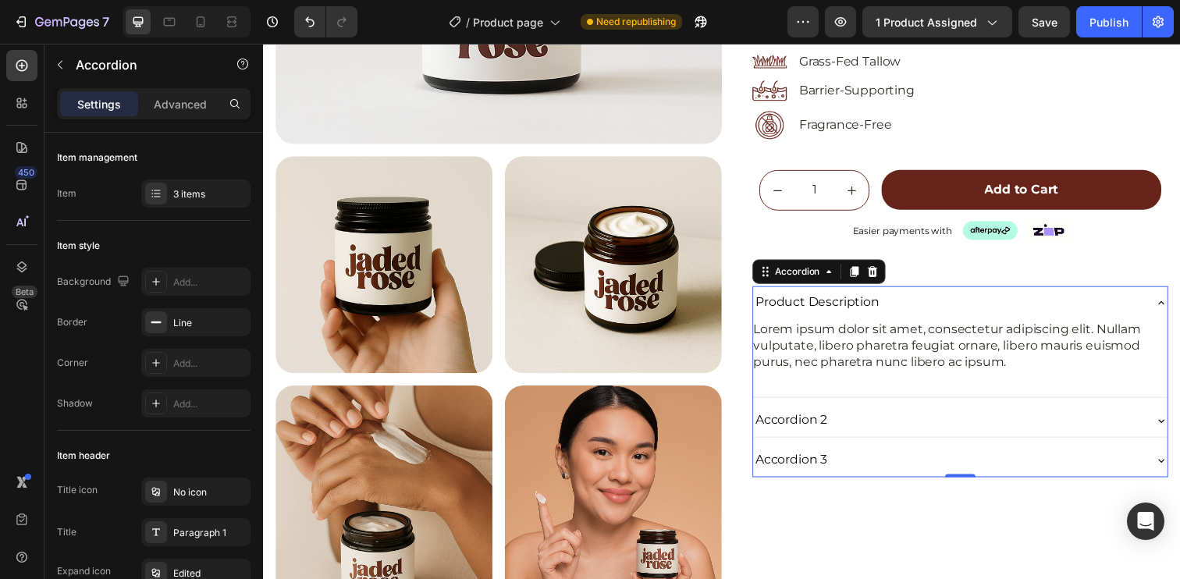
click at [1003, 314] on div "Product Description" at bounding box center [962, 307] width 398 height 21
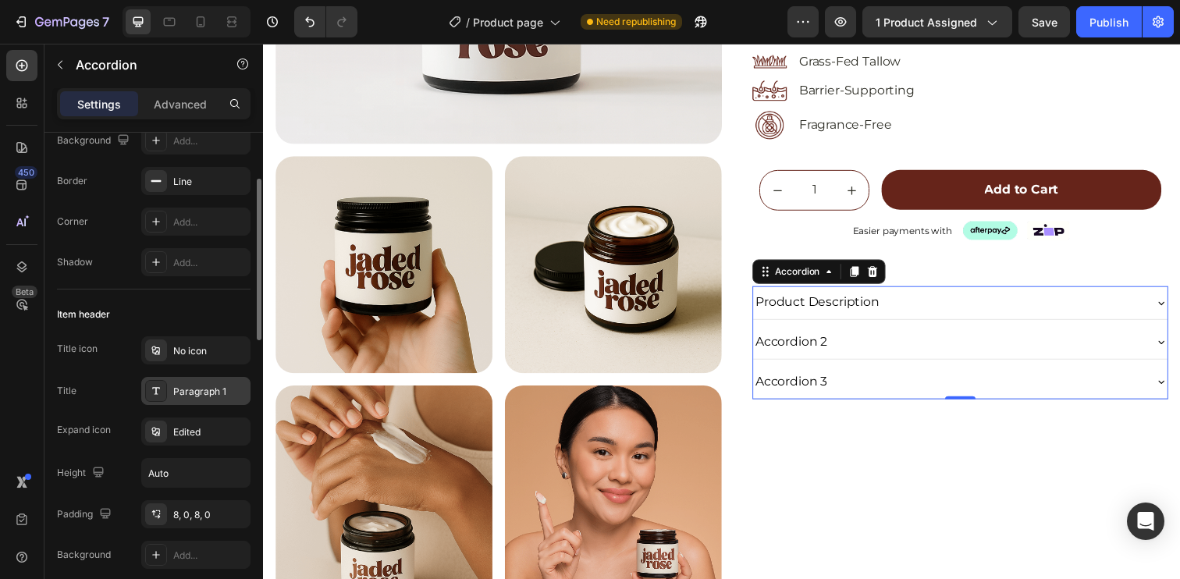
scroll to position [162, 0]
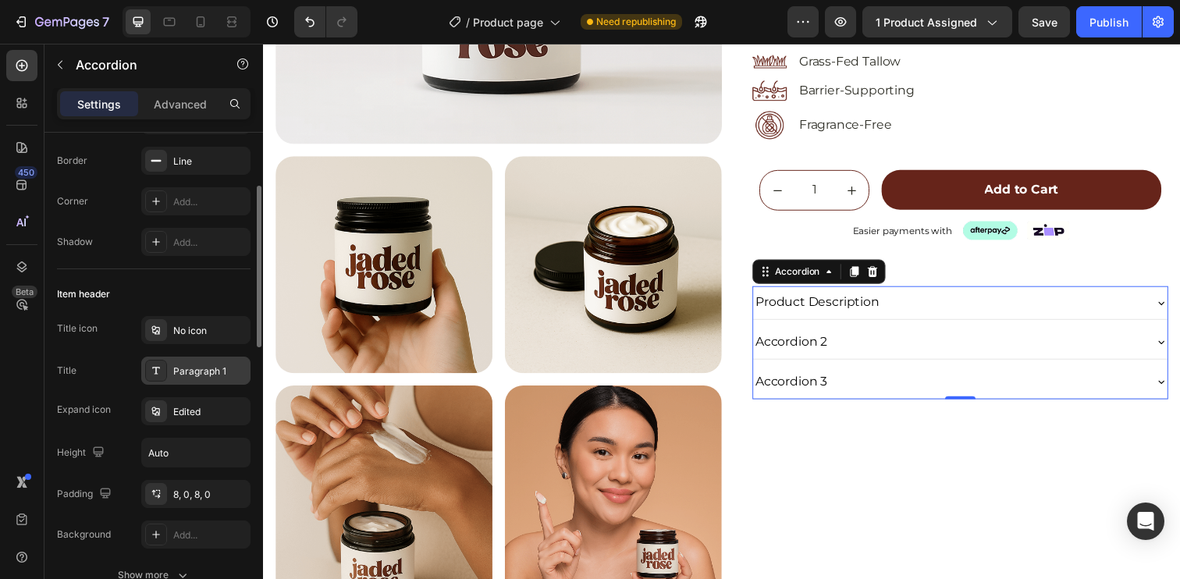
click at [197, 363] on div "Paragraph 1" at bounding box center [195, 371] width 109 height 28
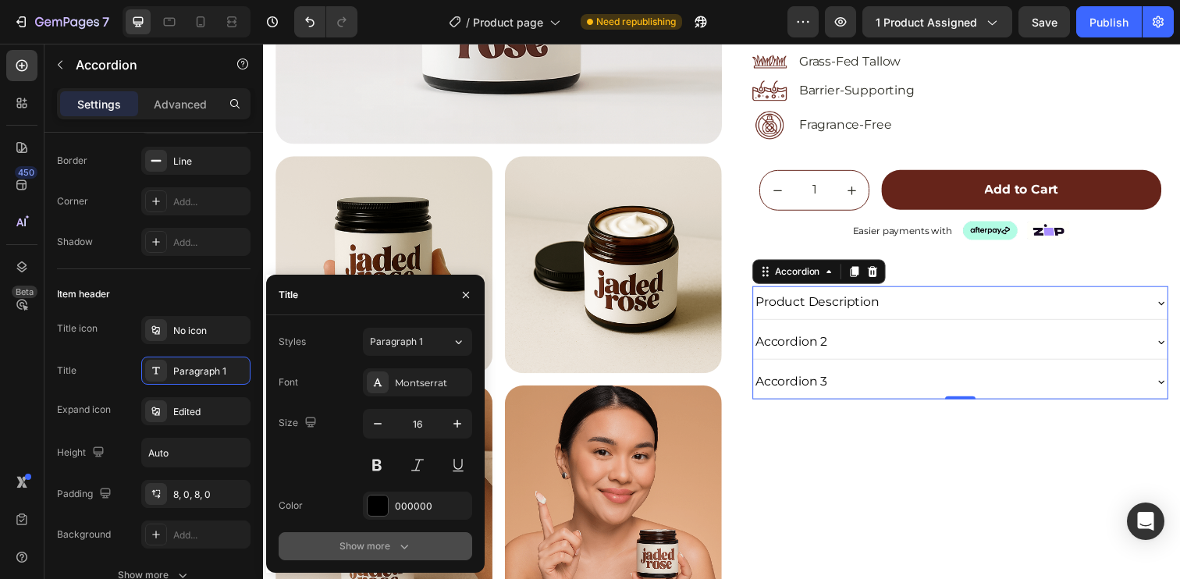
click at [386, 554] on button "Show more" at bounding box center [376, 546] width 194 height 28
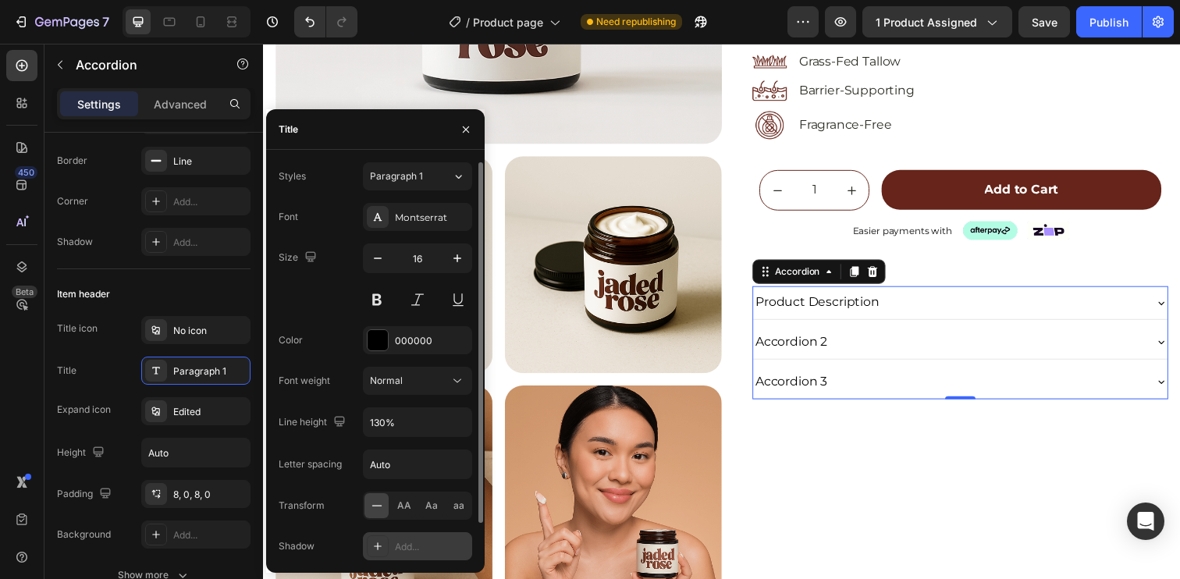
scroll to position [27, 0]
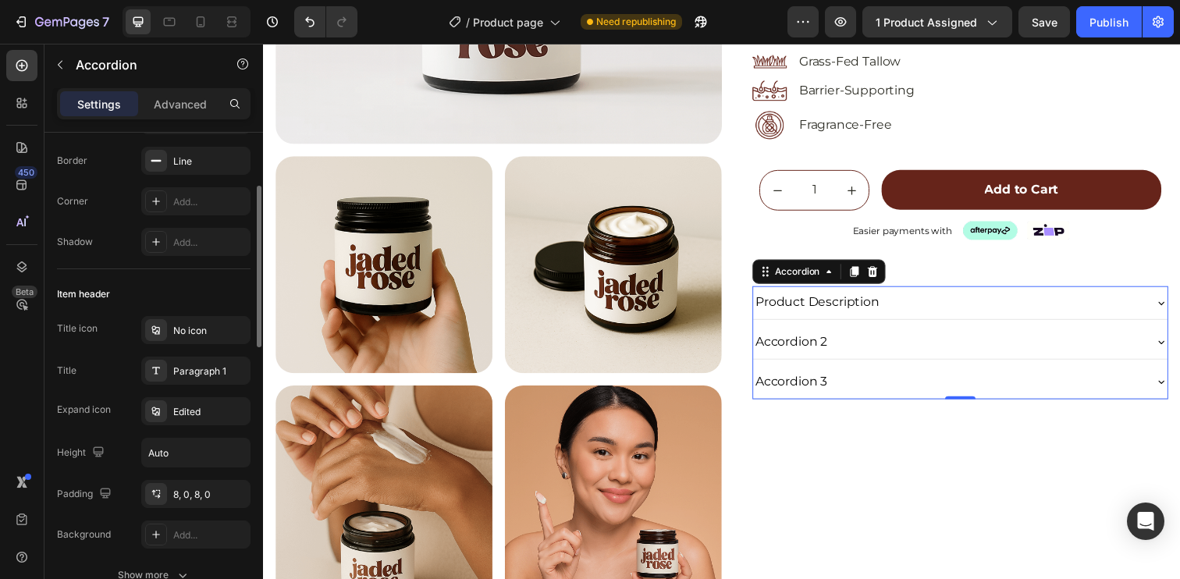
drag, startPoint x: 199, startPoint y: 295, endPoint x: 80, endPoint y: 247, distance: 127.8
click at [199, 295] on div "Item header" at bounding box center [154, 294] width 194 height 25
click at [811, 343] on p "Accordion 2" at bounding box center [802, 348] width 73 height 16
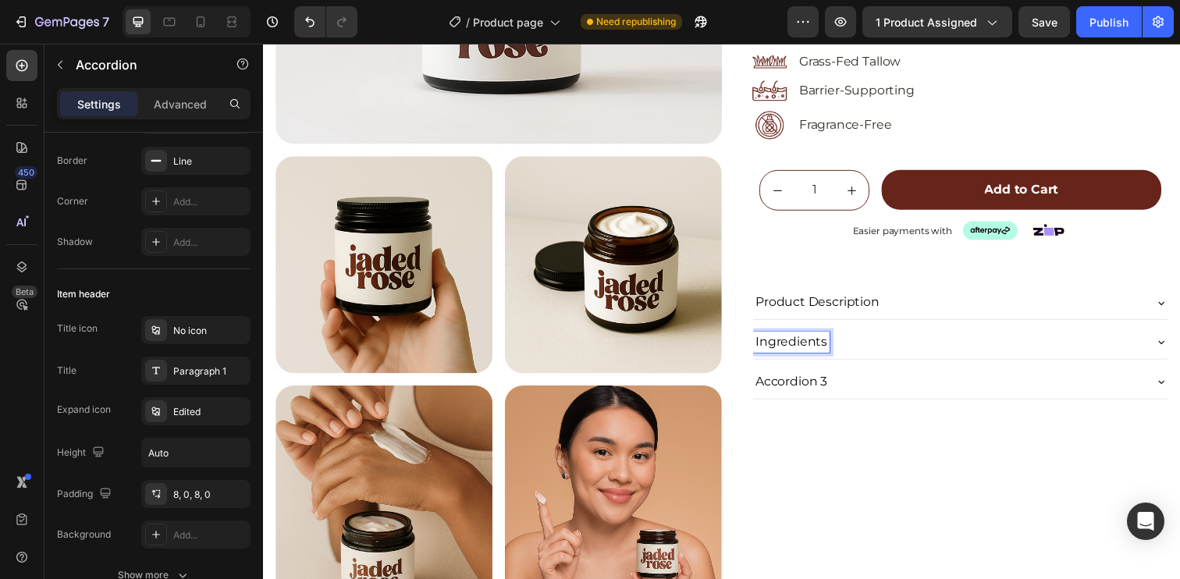
click at [794, 386] on p "Accordion 3" at bounding box center [802, 389] width 73 height 16
click at [1174, 304] on icon at bounding box center [1180, 308] width 12 height 12
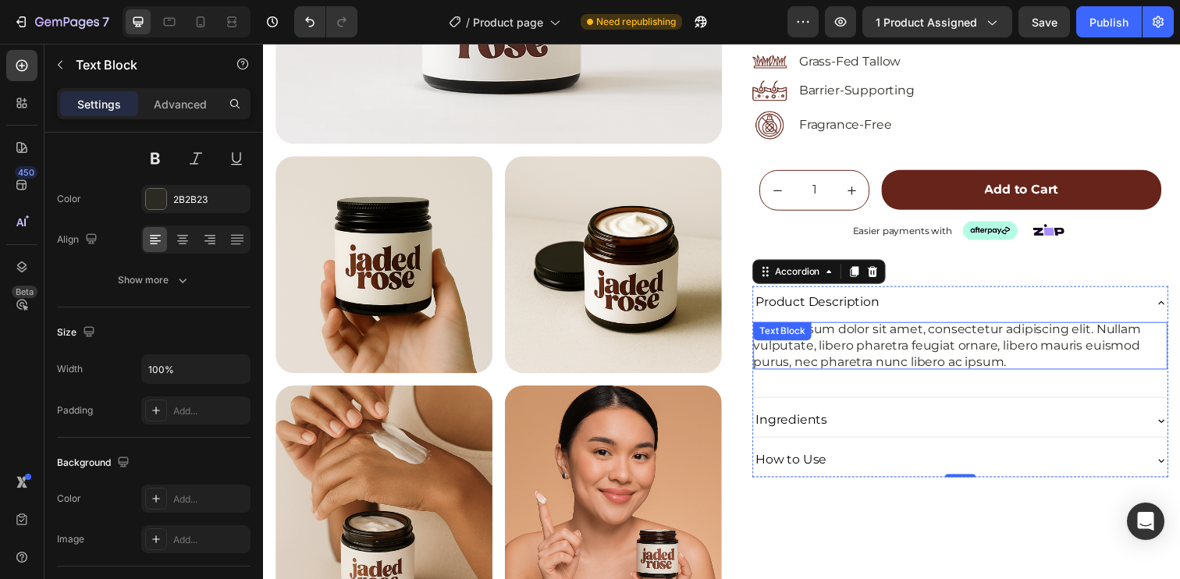
click at [933, 338] on p "Lorem ipsum dolor sit amet, consectetur adipiscing elit. Nullam vulputate, libe…" at bounding box center [974, 352] width 423 height 48
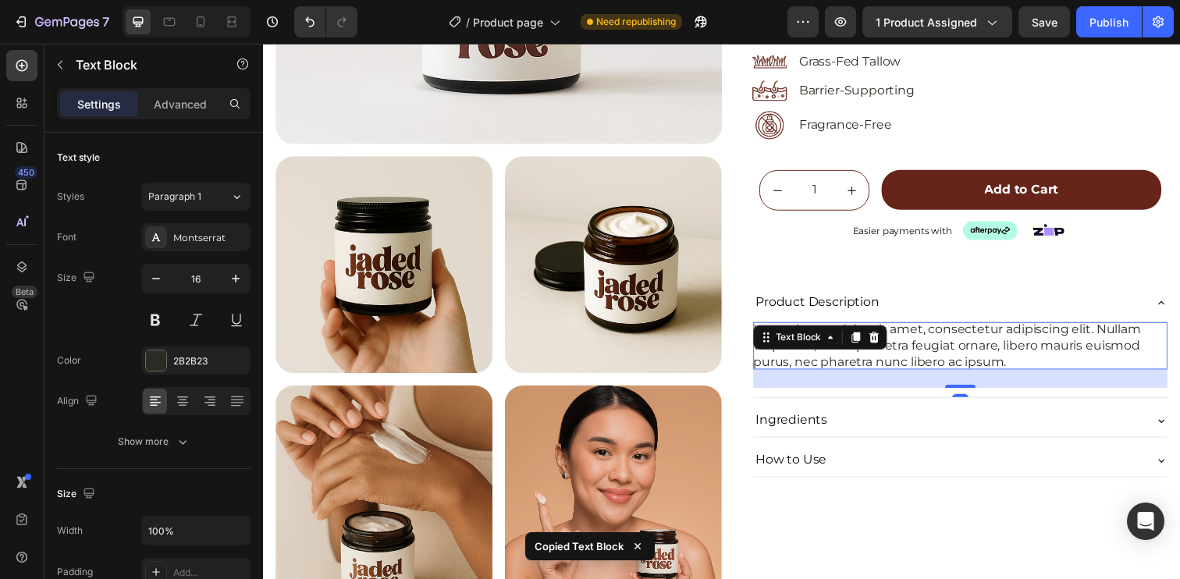
drag, startPoint x: 976, startPoint y: 389, endPoint x: 959, endPoint y: 331, distance: 61.0
click at [959, 331] on div "Lorem ipsum dolor sit amet, consectetur adipiscing elit. Nullam vulputate, libe…" at bounding box center [974, 352] width 423 height 48
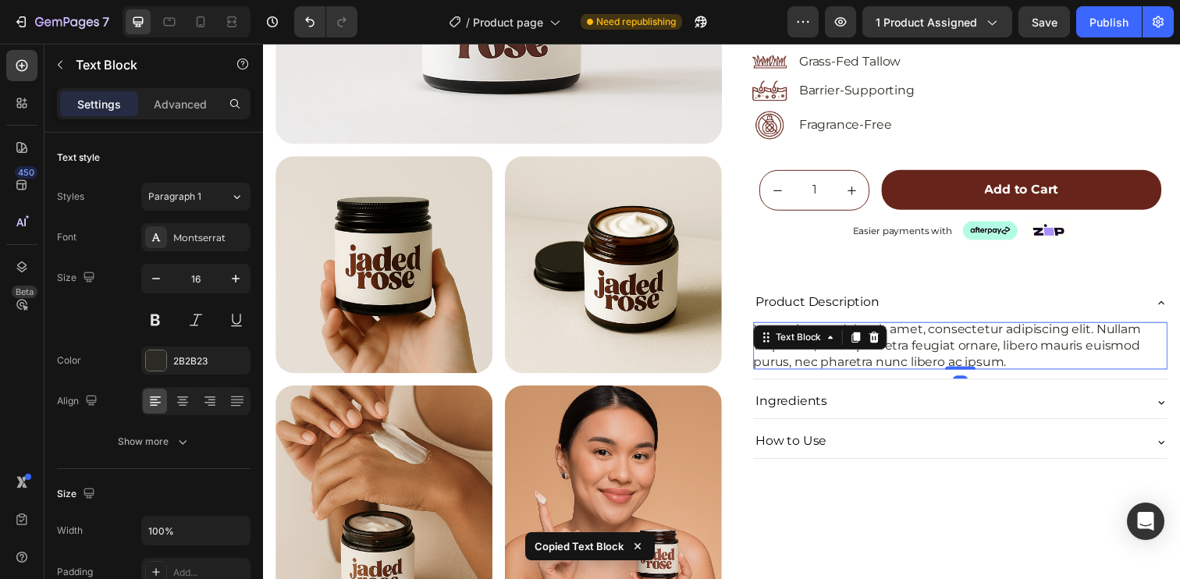
drag, startPoint x: 964, startPoint y: 393, endPoint x: 958, endPoint y: 336, distance: 57.2
click at [958, 336] on div "Lorem ipsum dolor sit amet, consectetur adipiscing elit. Nullam vulputate, libe…" at bounding box center [974, 352] width 423 height 48
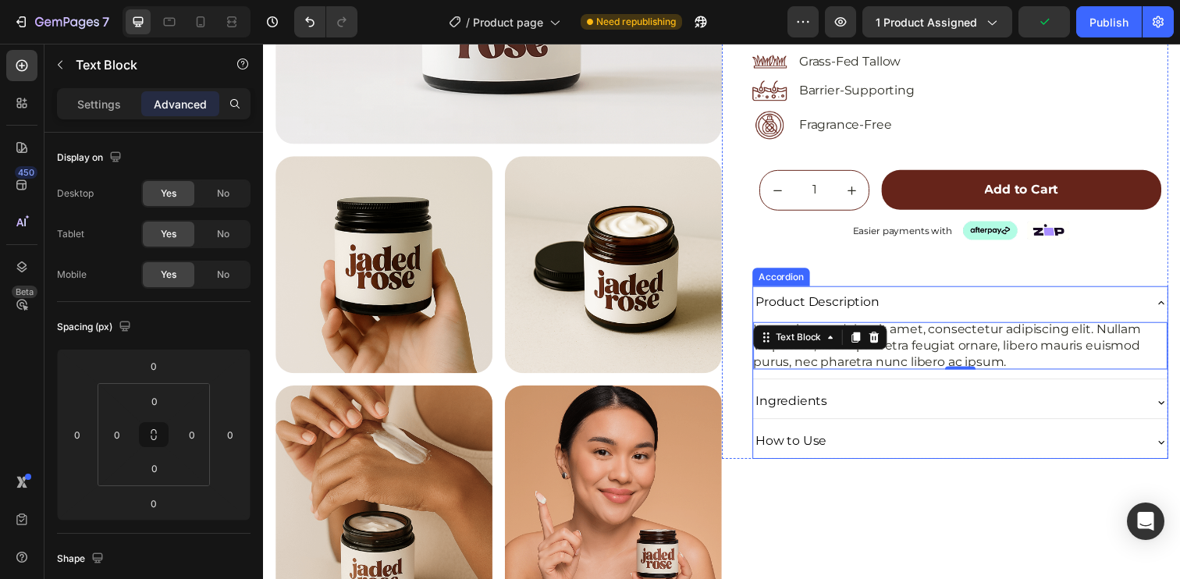
click at [1174, 406] on icon at bounding box center [1180, 409] width 12 height 12
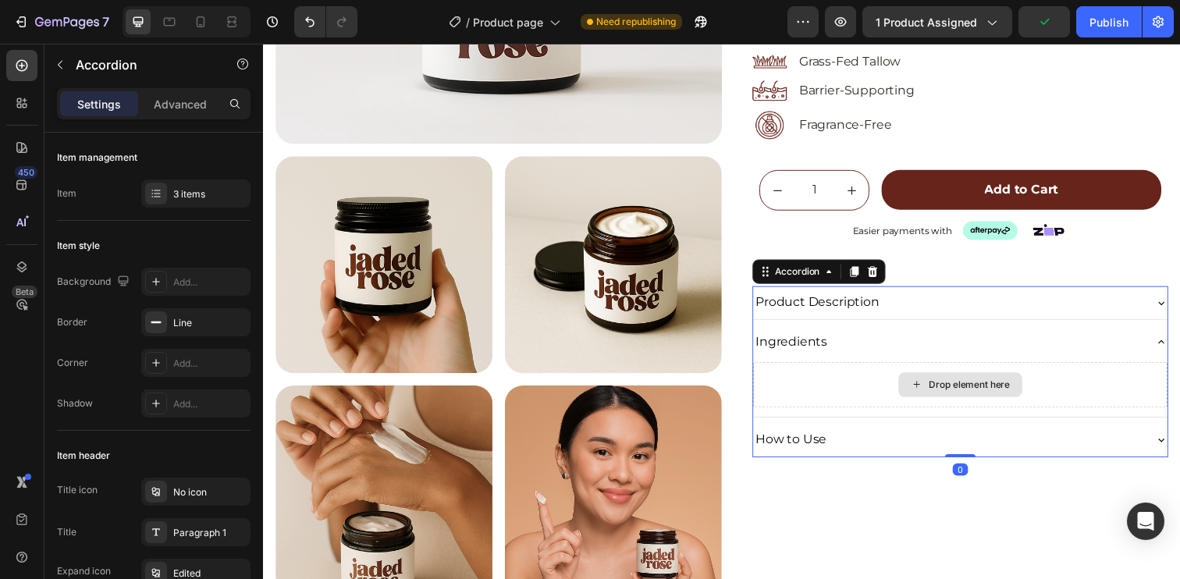
click at [808, 385] on div "Drop element here" at bounding box center [974, 391] width 423 height 47
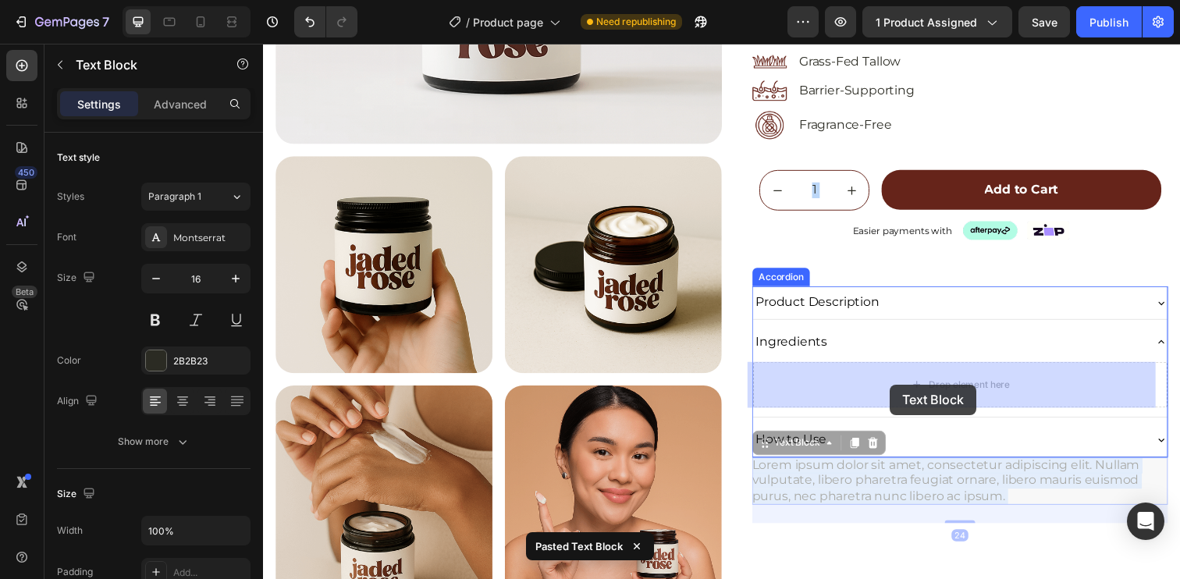
drag, startPoint x: 876, startPoint y: 491, endPoint x: 903, endPoint y: 392, distance: 102.6
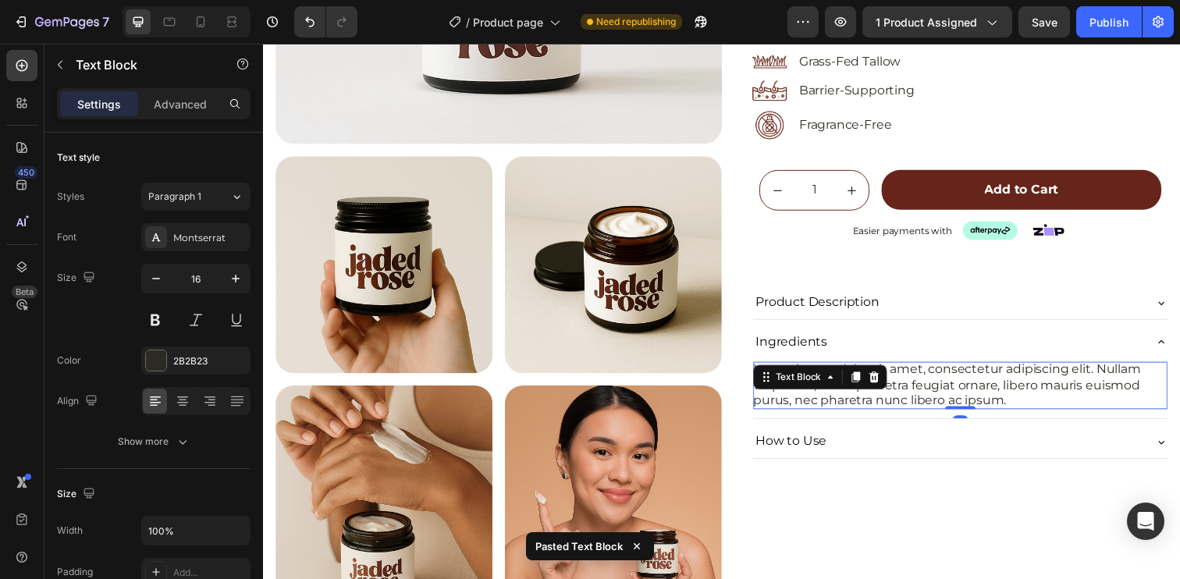
drag, startPoint x: 970, startPoint y: 432, endPoint x: 961, endPoint y: 384, distance: 48.4
click at [961, 384] on div "Lorem ipsum dolor sit amet, consectetur adipiscing elit. Nullam vulputate, libe…" at bounding box center [974, 392] width 423 height 48
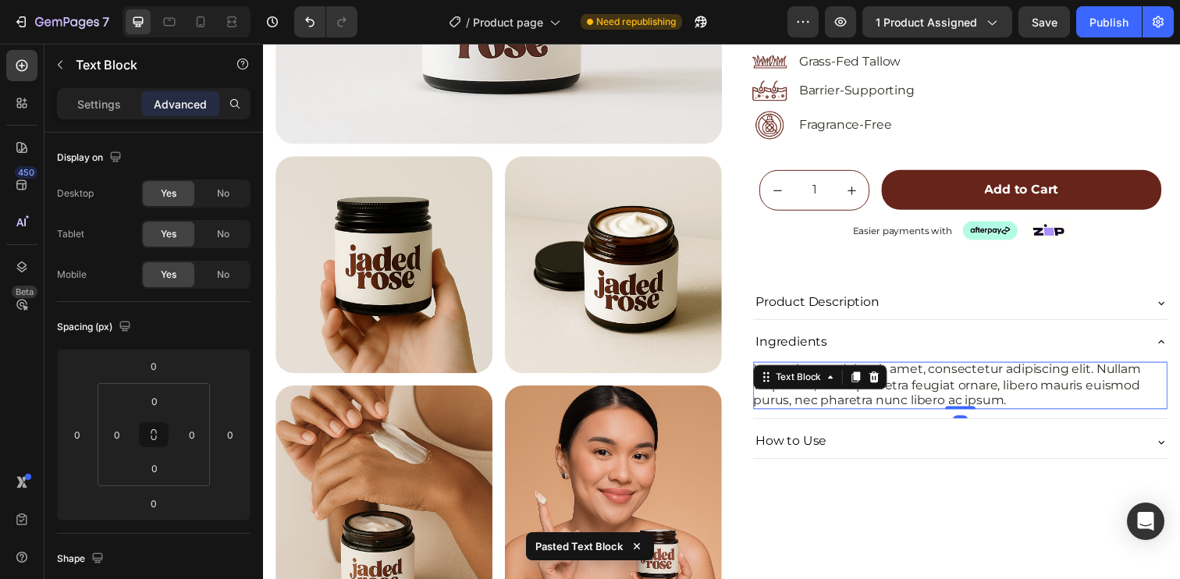
click at [1063, 389] on p "Lorem ipsum dolor sit amet, consectetur adipiscing elit. Nullam vulputate, libe…" at bounding box center [974, 392] width 423 height 48
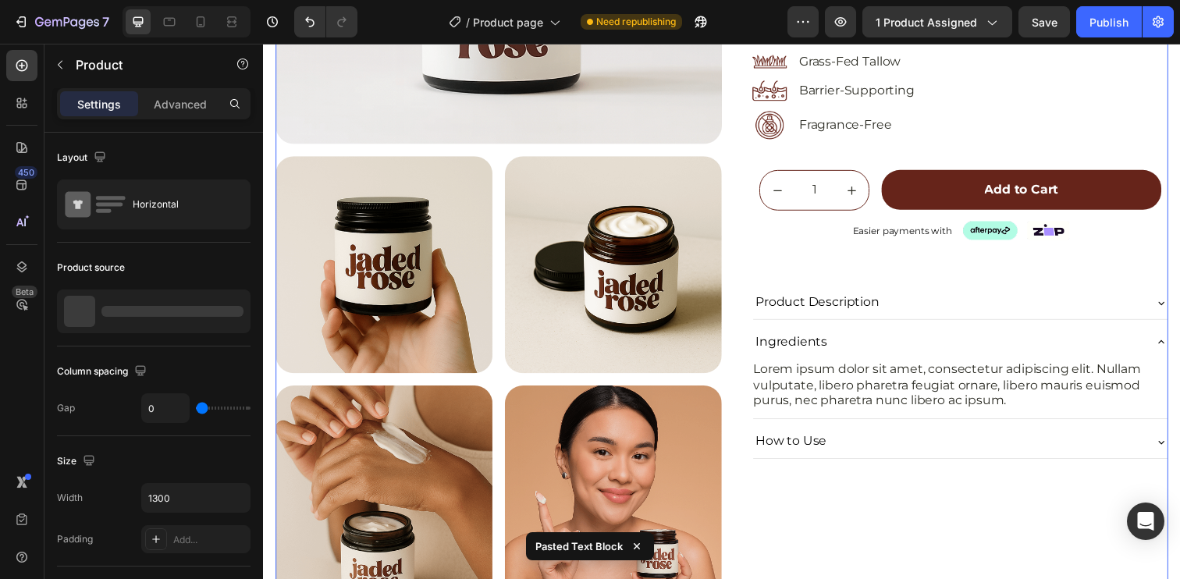
drag, startPoint x: 872, startPoint y: 511, endPoint x: 922, endPoint y: 399, distance: 123.0
click at [872, 510] on div "Icon Icon Icon Icon Icon Icon List (5.0) 48 Reviews Text Block Row SKINCARE Tex…" at bounding box center [959, 205] width 456 height 854
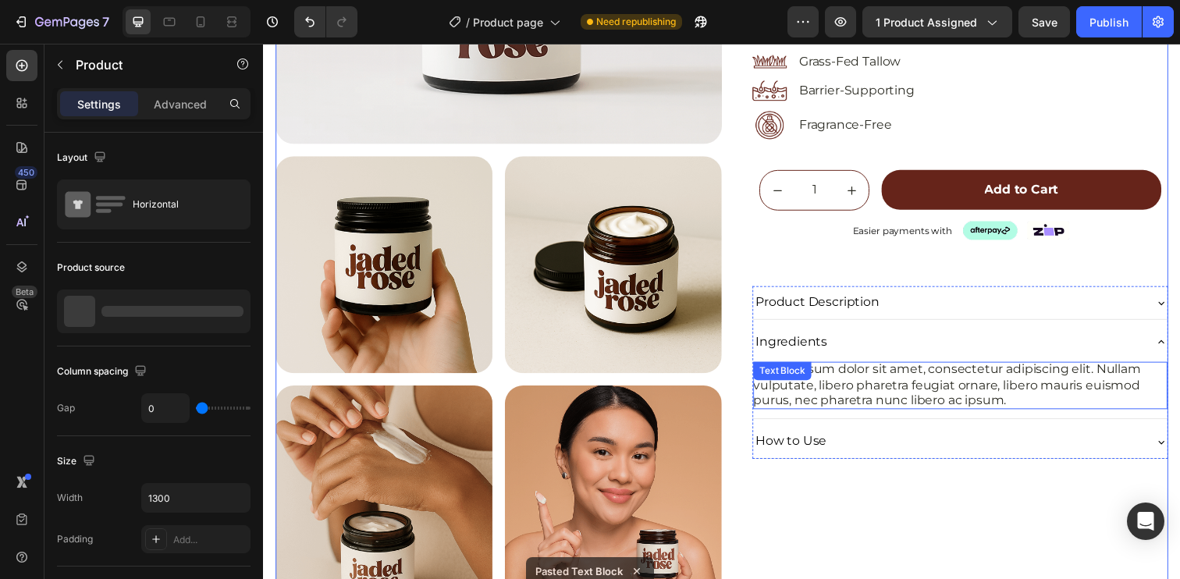
click at [927, 385] on p "Lorem ipsum dolor sit amet, consectetur adipiscing elit. Nullam vulputate, libe…" at bounding box center [974, 392] width 423 height 48
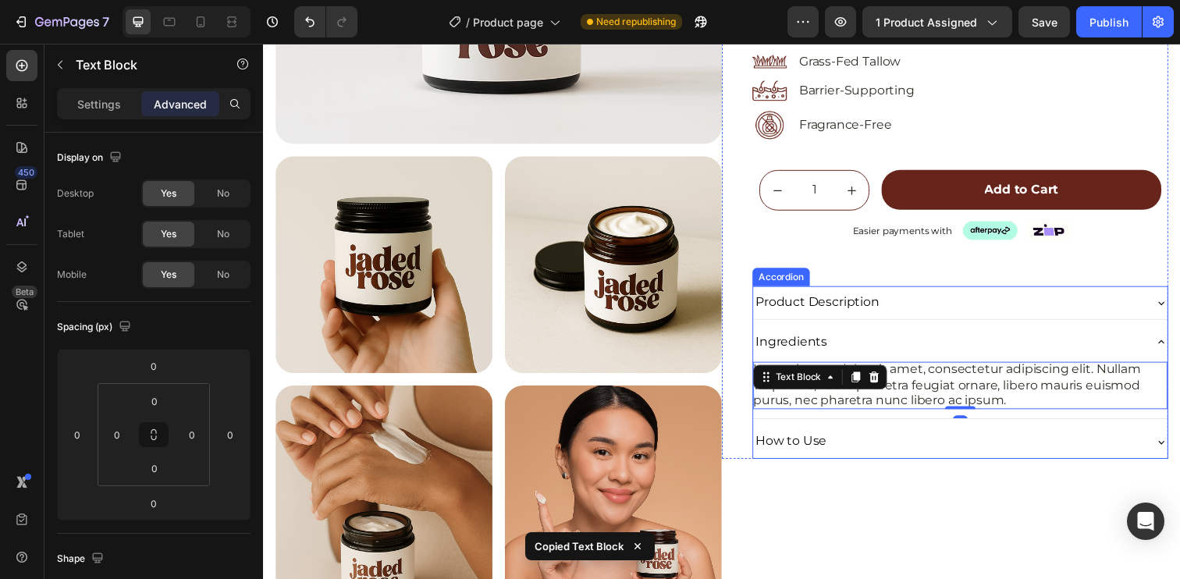
click at [1174, 455] on icon at bounding box center [1180, 450] width 12 height 12
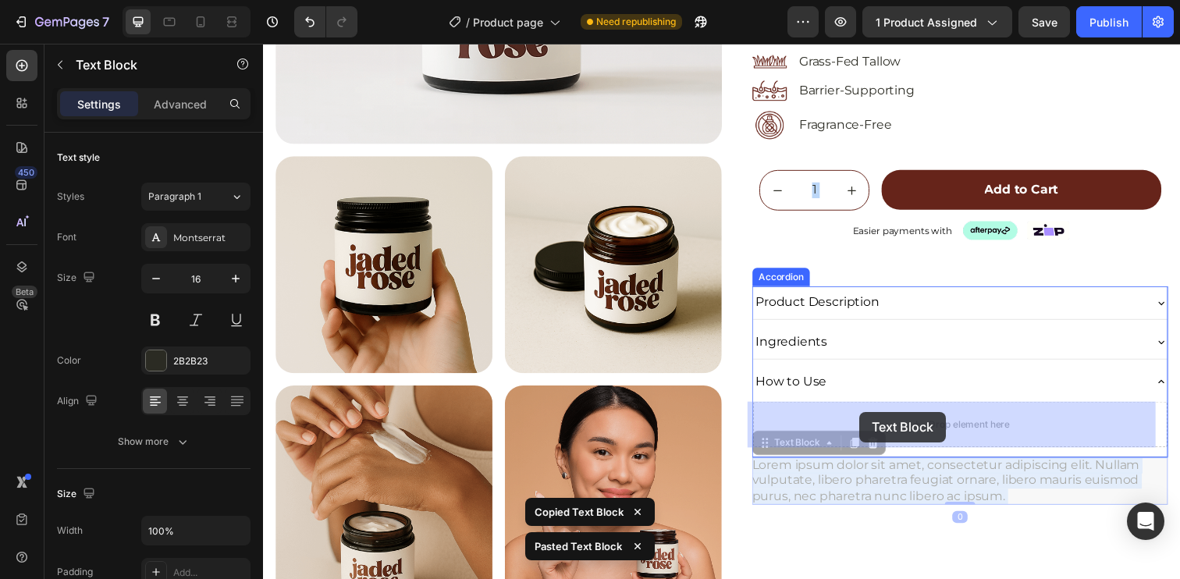
drag, startPoint x: 857, startPoint y: 456, endPoint x: 871, endPoint y: 421, distance: 37.1
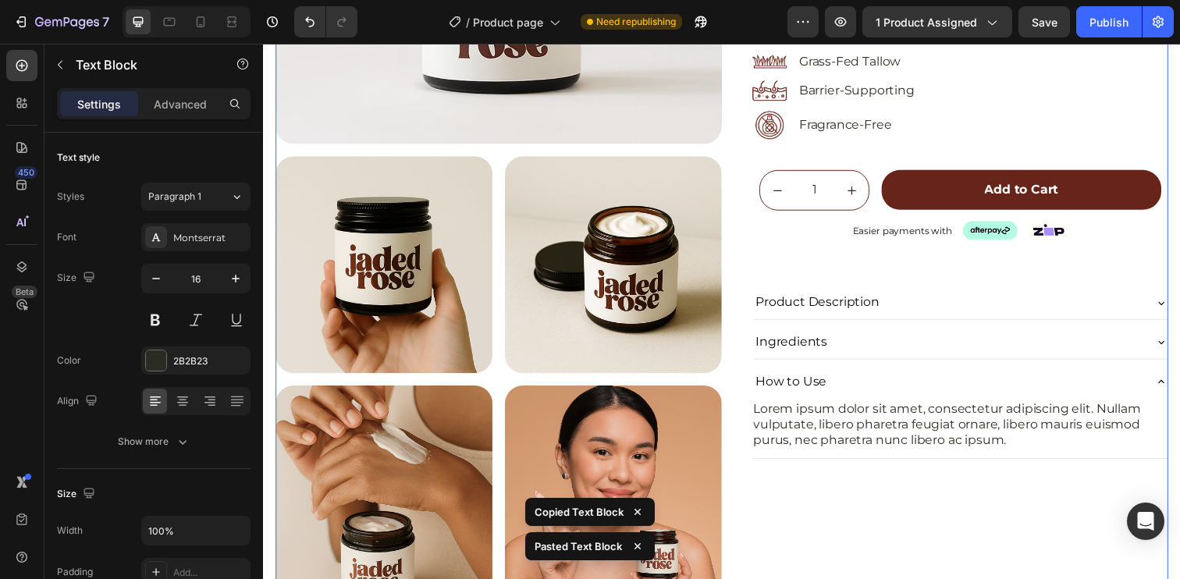
click at [831, 490] on div "Icon Icon Icon Icon Icon Icon List (5.0) 48 Reviews Text Block Row SKINCARE Tex…" at bounding box center [959, 205] width 456 height 854
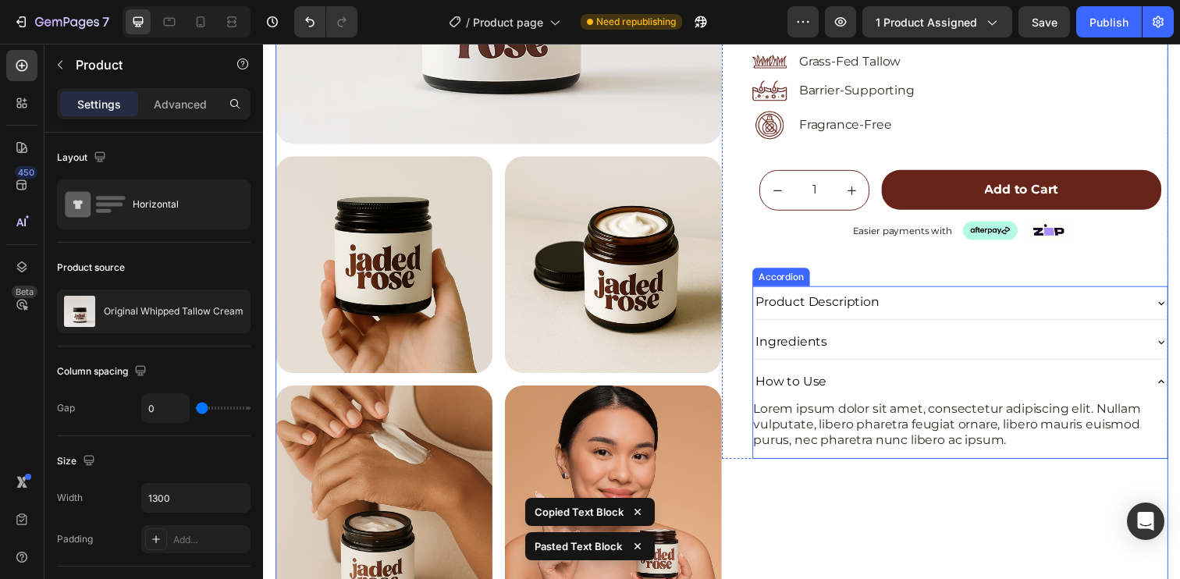
click at [1165, 395] on div "How to Use" at bounding box center [974, 389] width 423 height 34
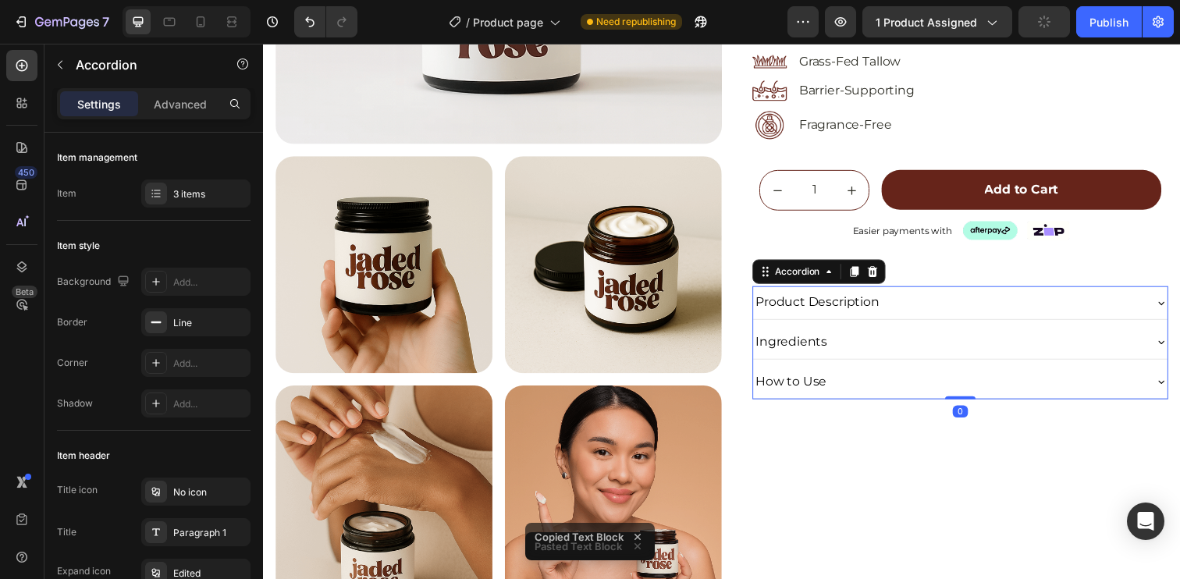
click at [1174, 346] on icon at bounding box center [1180, 348] width 12 height 12
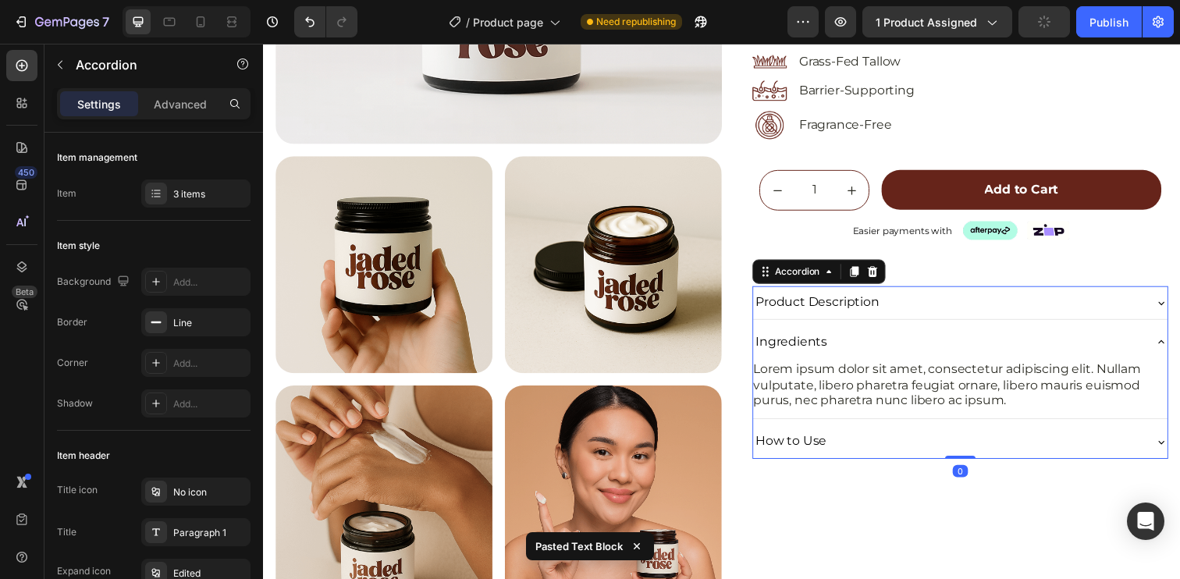
click at [1174, 311] on icon at bounding box center [1180, 308] width 12 height 12
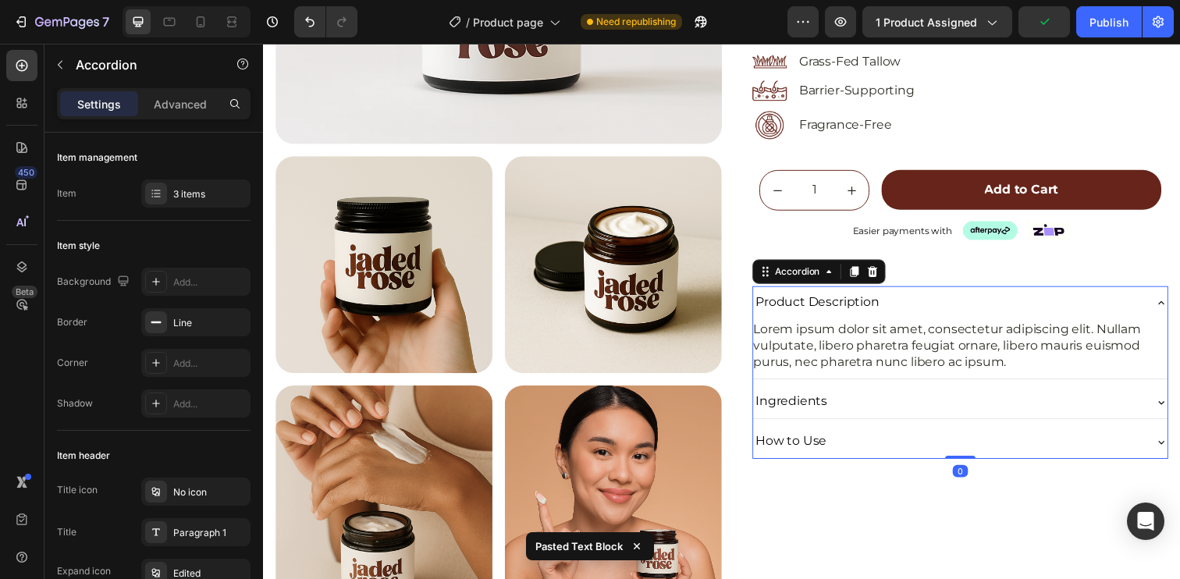
click at [1174, 311] on icon at bounding box center [1180, 308] width 12 height 12
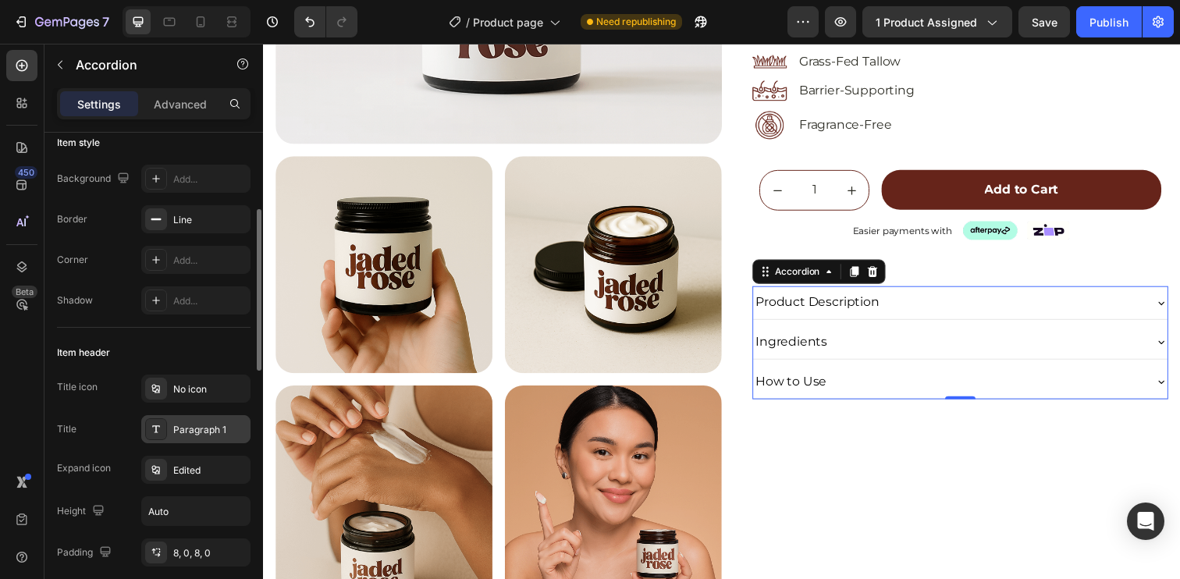
scroll to position [135, 0]
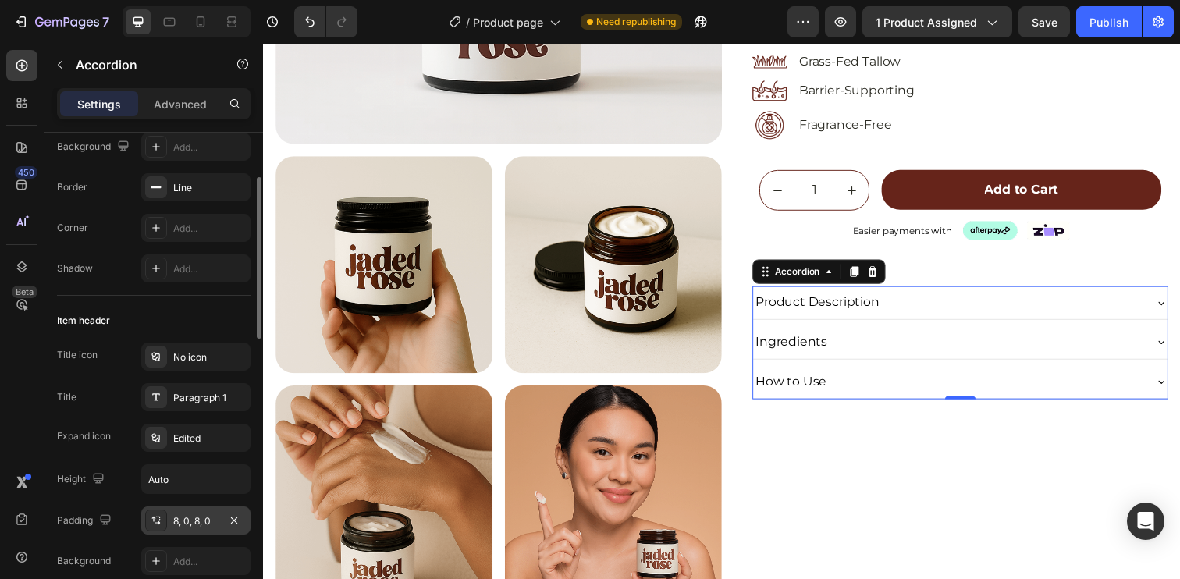
click at [207, 523] on div "8, 0, 8, 0" at bounding box center [195, 521] width 45 height 14
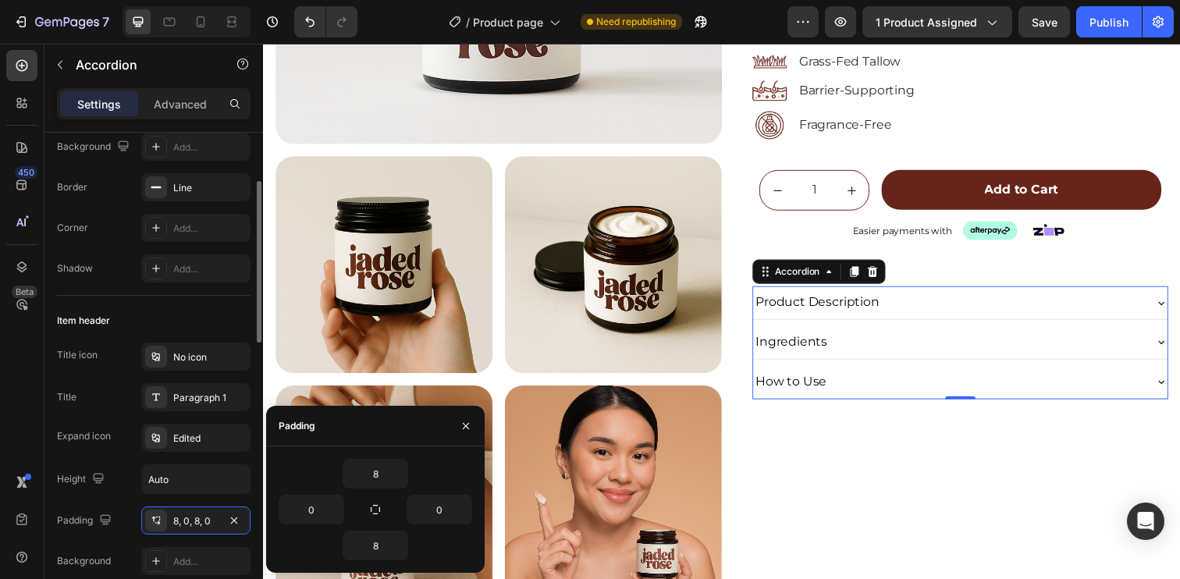
scroll to position [138, 0]
click at [392, 478] on button "button" at bounding box center [400, 474] width 16 height 28
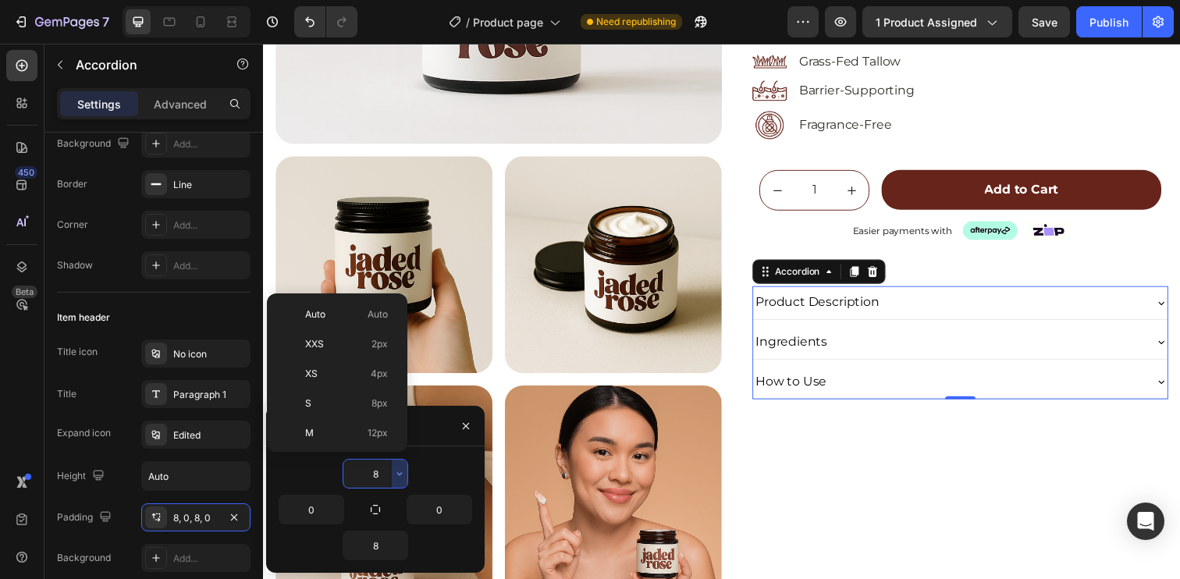
click at [378, 476] on input "8" at bounding box center [375, 474] width 64 height 28
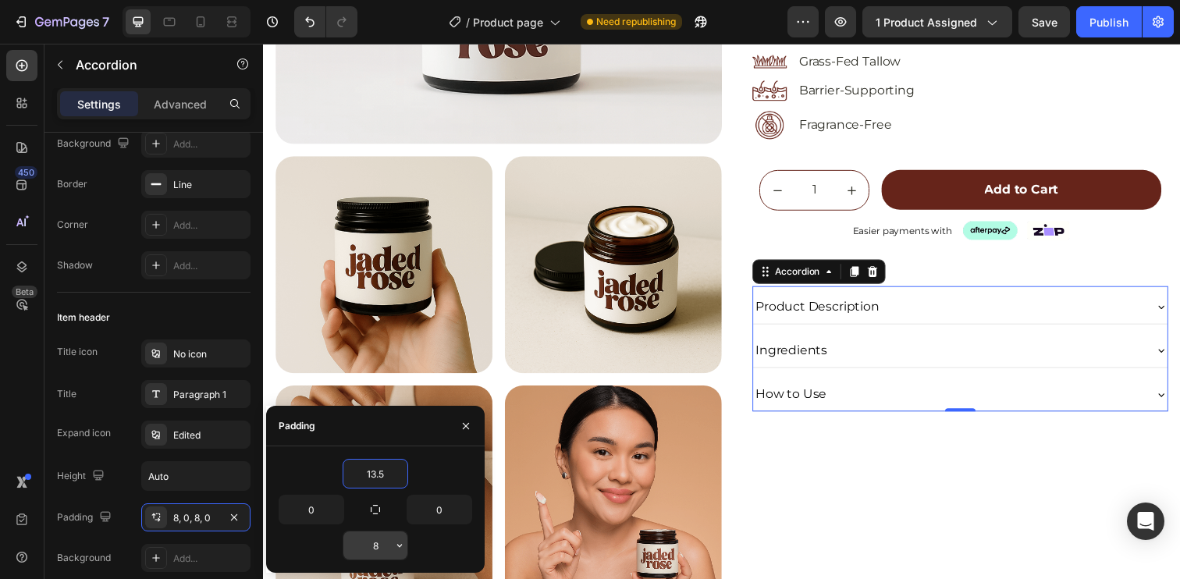
type input "13.5"
click at [382, 549] on input "8" at bounding box center [375, 545] width 64 height 28
paste input "13.5"
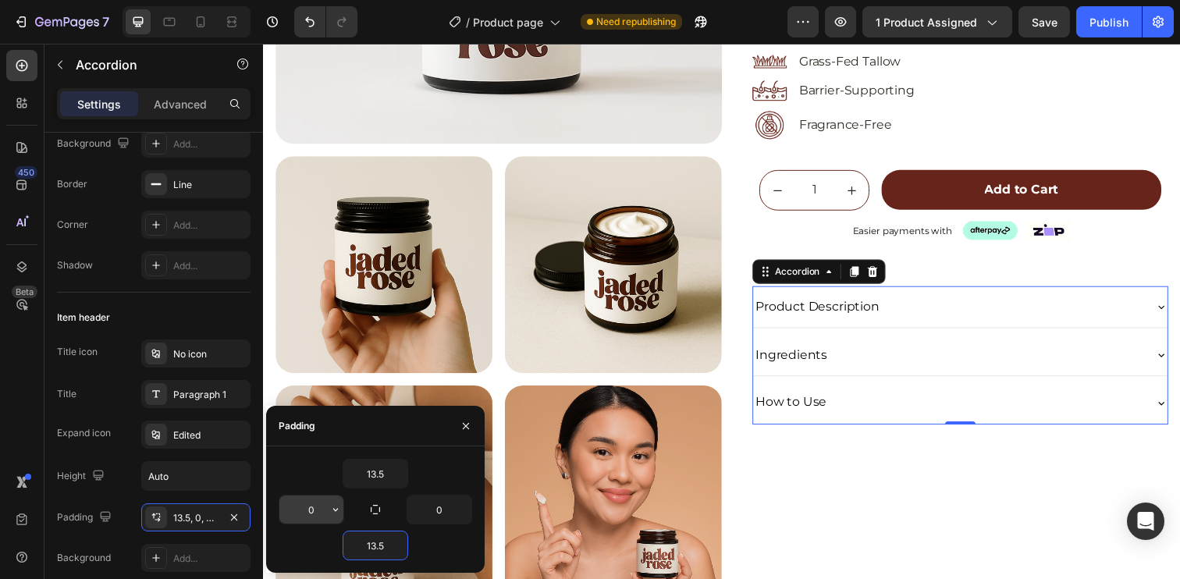
type input "13.5"
click at [307, 509] on input "0" at bounding box center [311, 510] width 64 height 28
type input "12"
click at [443, 514] on input "0" at bounding box center [439, 510] width 64 height 28
type input "12"
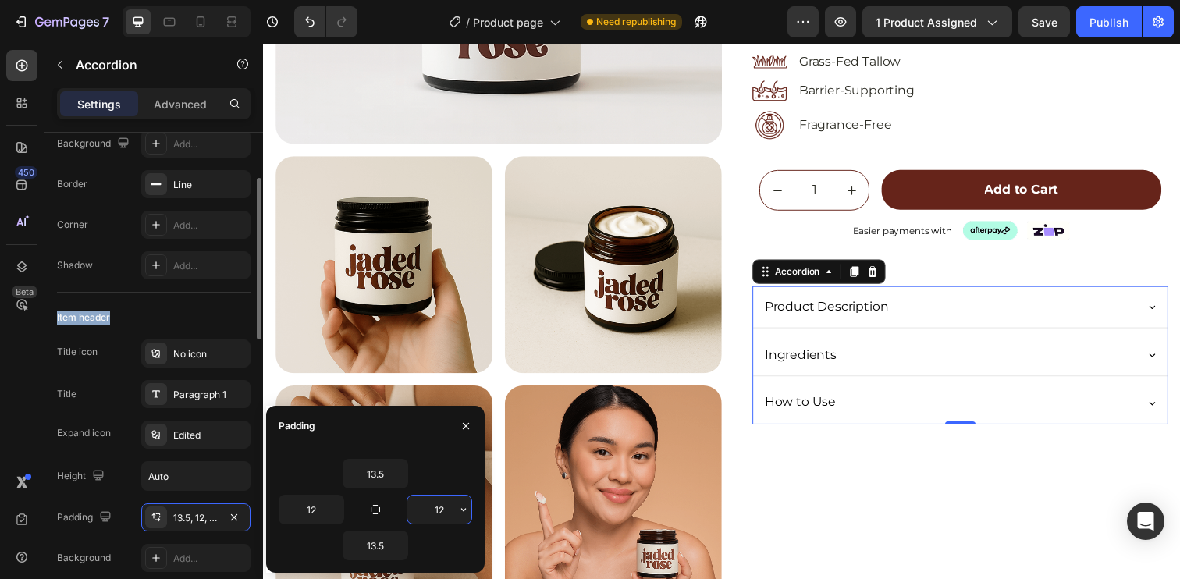
click at [151, 310] on div "Item header" at bounding box center [154, 317] width 194 height 25
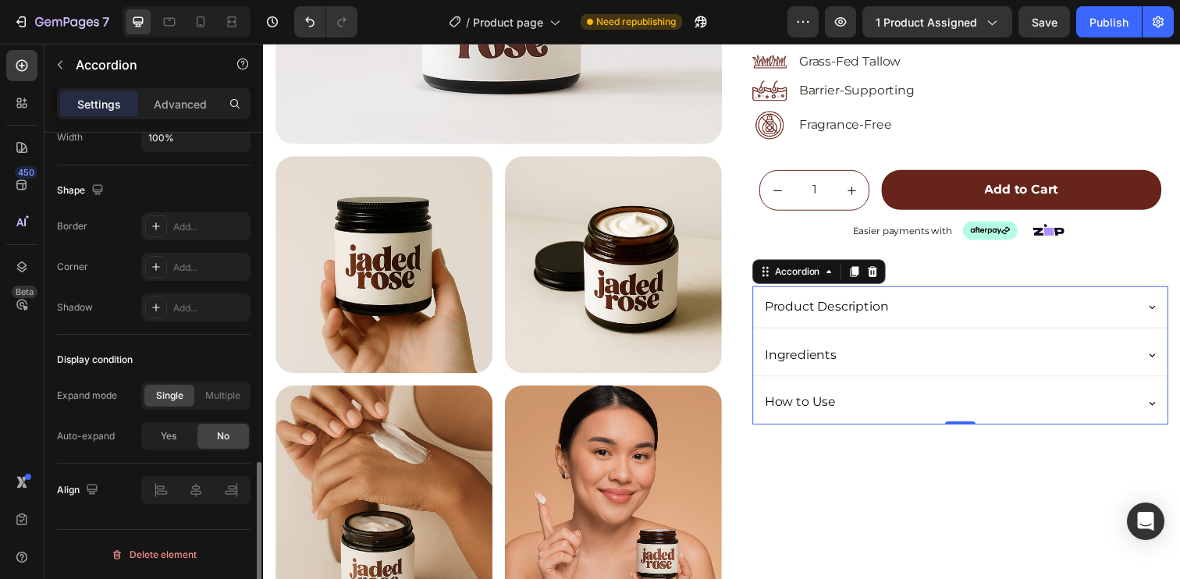
scroll to position [0, 0]
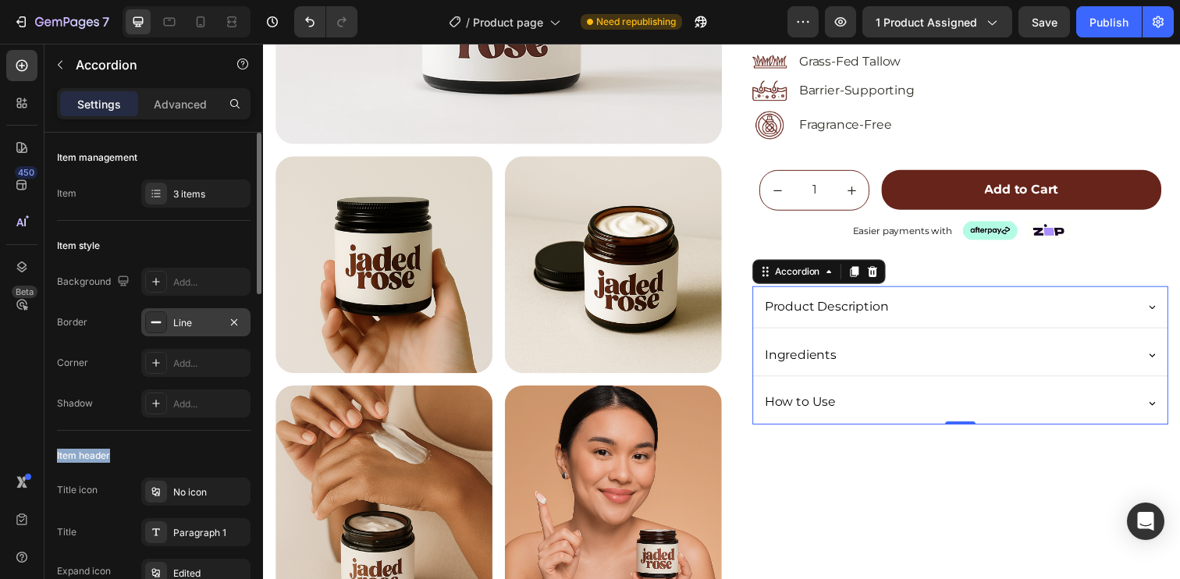
click at [194, 329] on div "Line" at bounding box center [195, 323] width 45 height 14
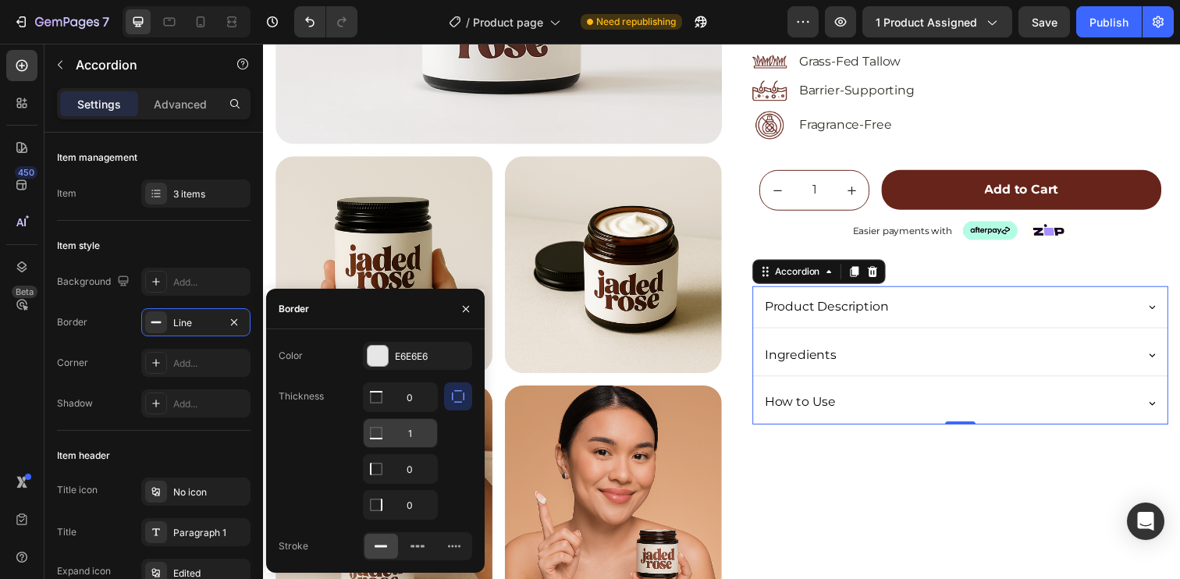
click at [413, 411] on input "1" at bounding box center [400, 397] width 73 height 28
type input "0.5"
click at [383, 351] on div at bounding box center [378, 356] width 20 height 20
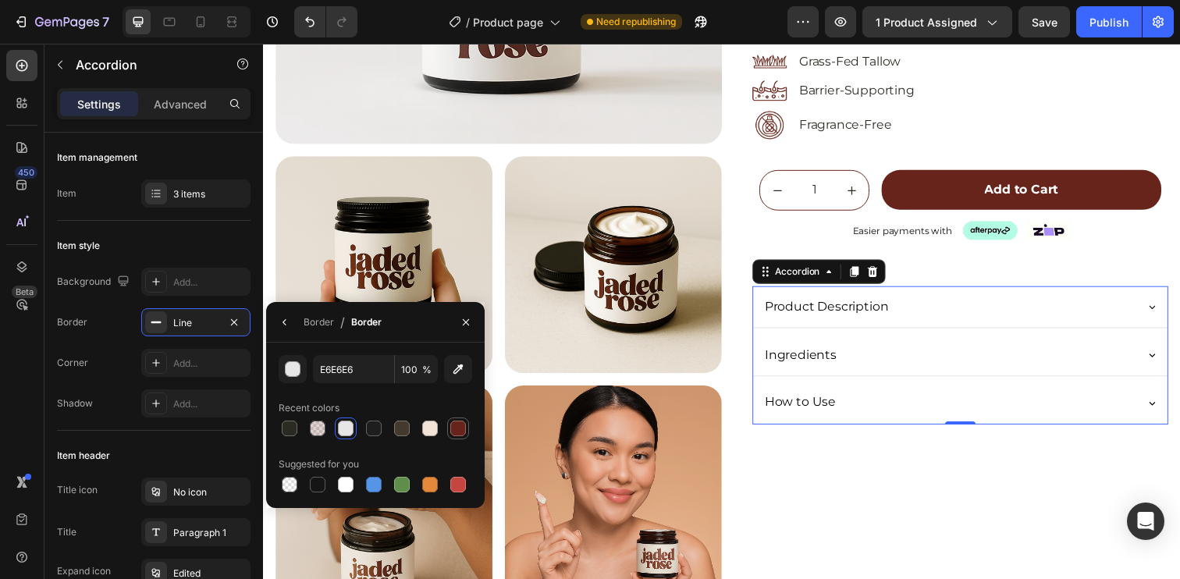
click at [464, 430] on div at bounding box center [458, 429] width 16 height 16
type input "66241A"
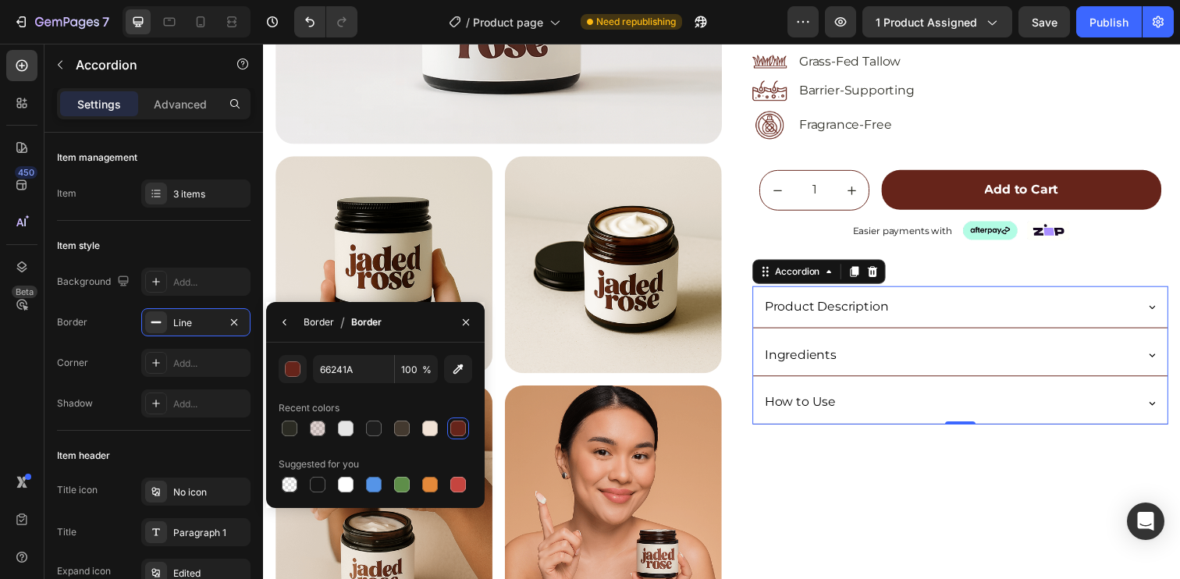
click at [311, 324] on div "Border" at bounding box center [319, 322] width 30 height 14
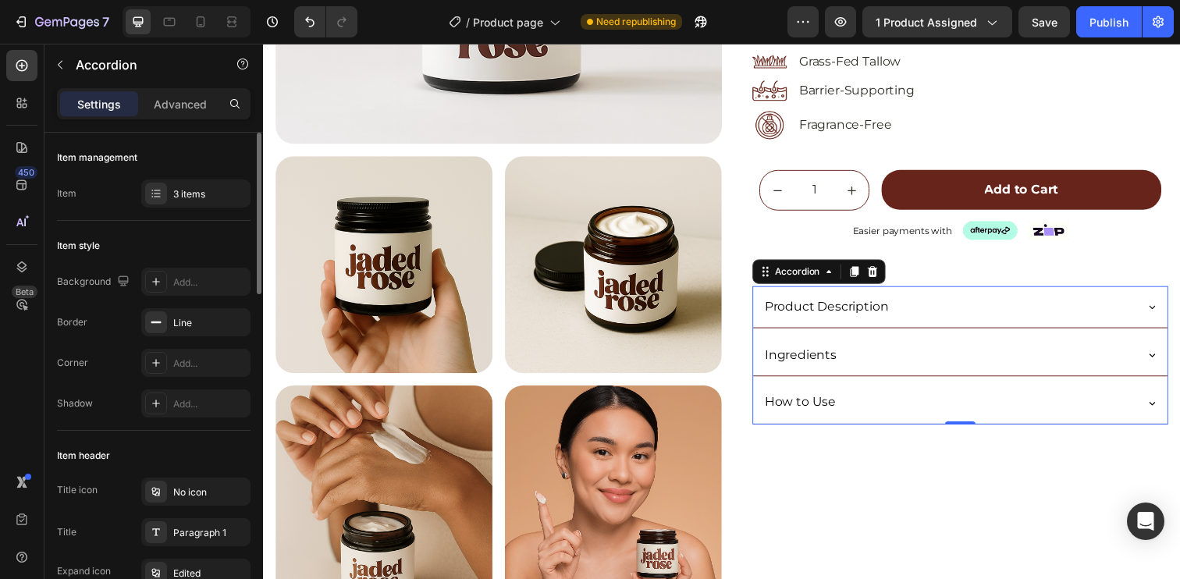
click at [208, 238] on div "Item style" at bounding box center [154, 245] width 194 height 25
click at [185, 325] on div "Line" at bounding box center [195, 323] width 45 height 14
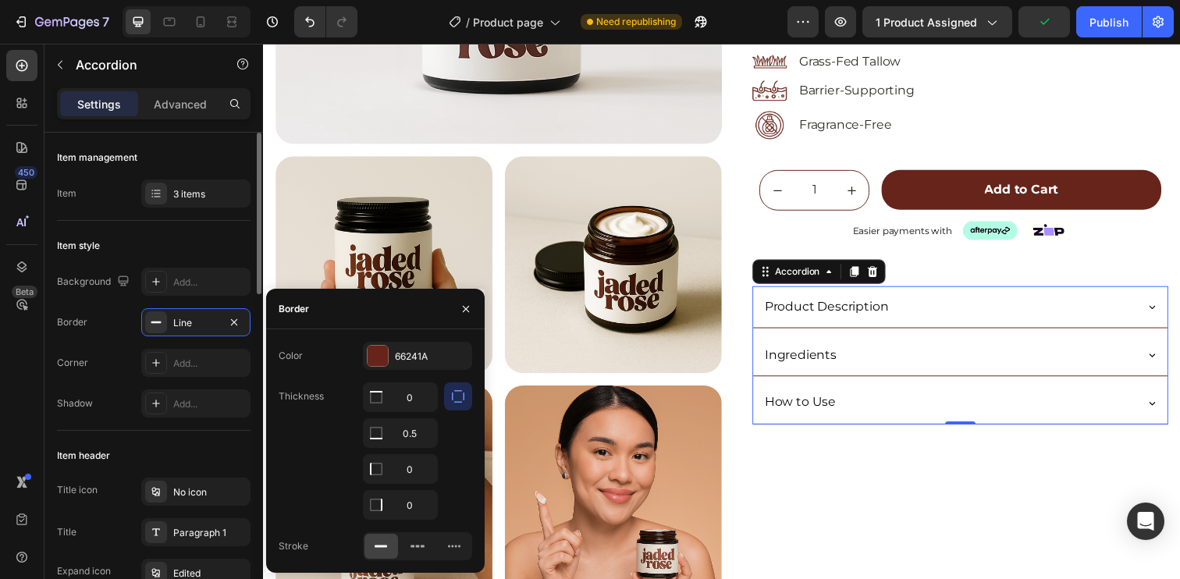
click at [153, 250] on div "Item style" at bounding box center [154, 245] width 194 height 25
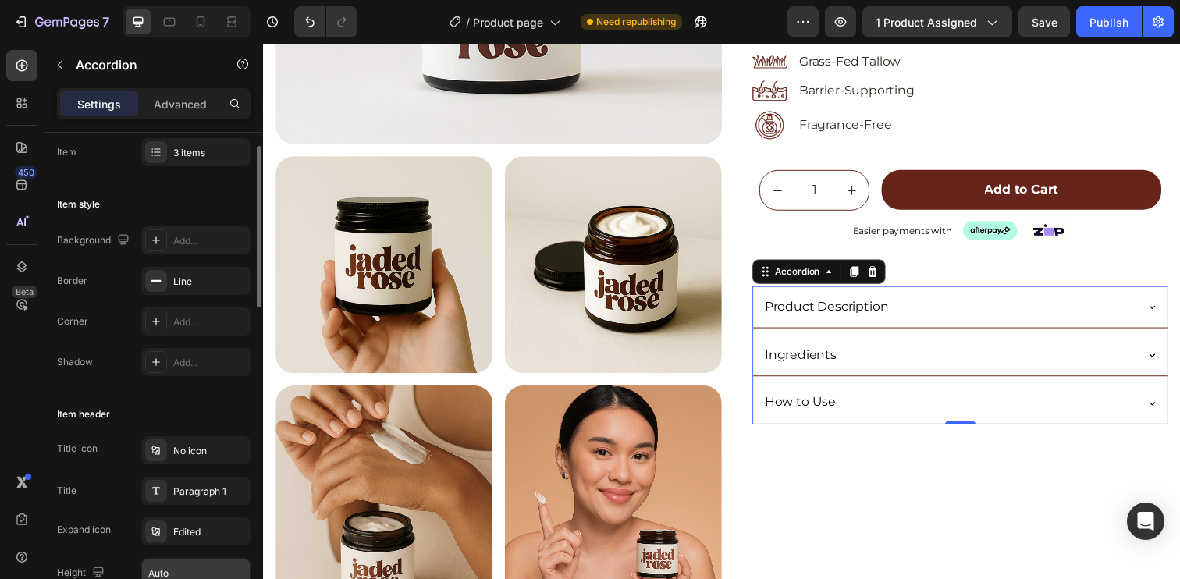
scroll to position [189, 0]
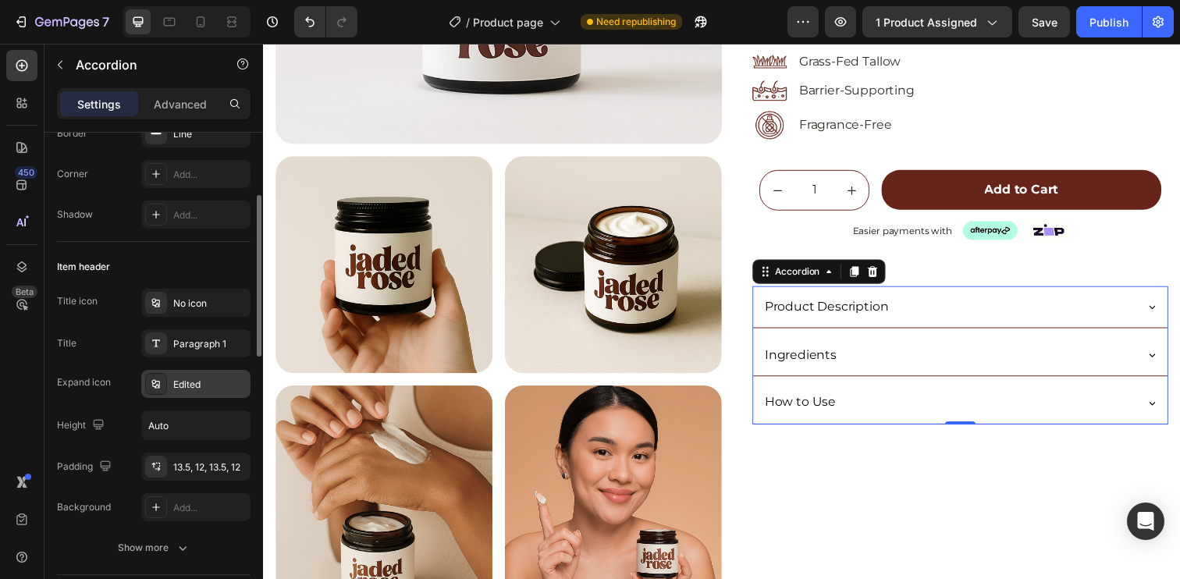
click at [184, 387] on div "Edited" at bounding box center [209, 385] width 73 height 14
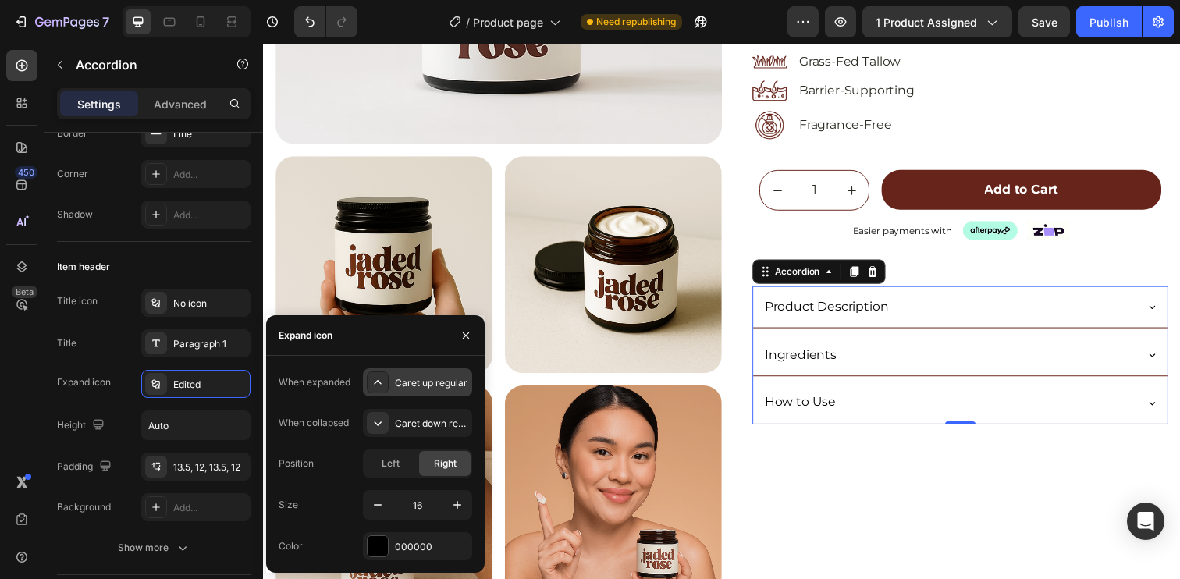
click at [422, 384] on div "Caret up regular" at bounding box center [431, 383] width 73 height 14
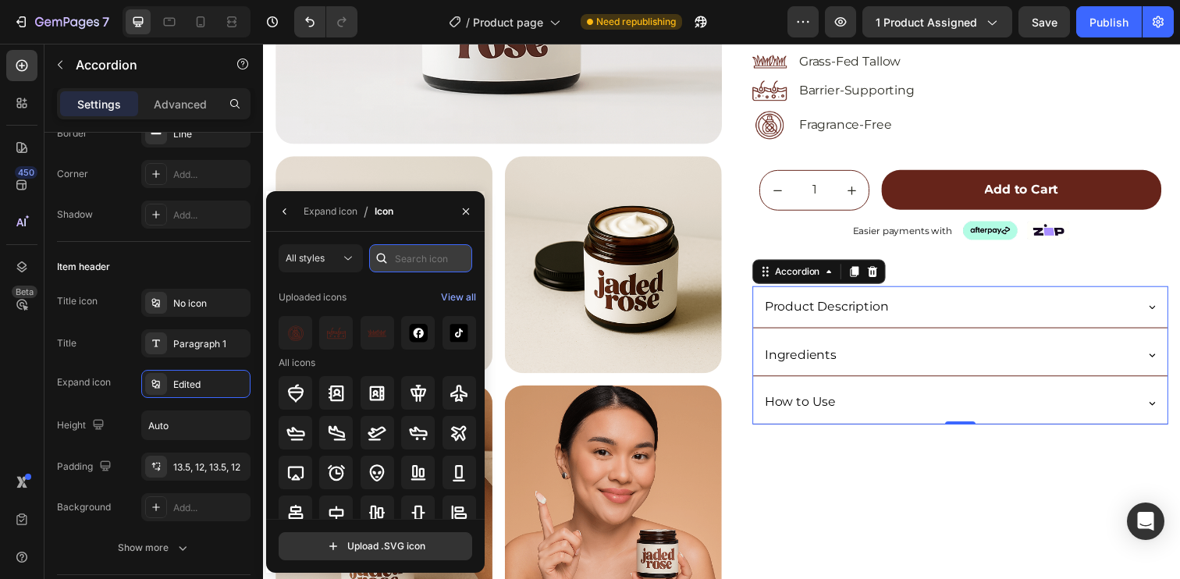
click at [420, 255] on input "text" at bounding box center [420, 258] width 103 height 28
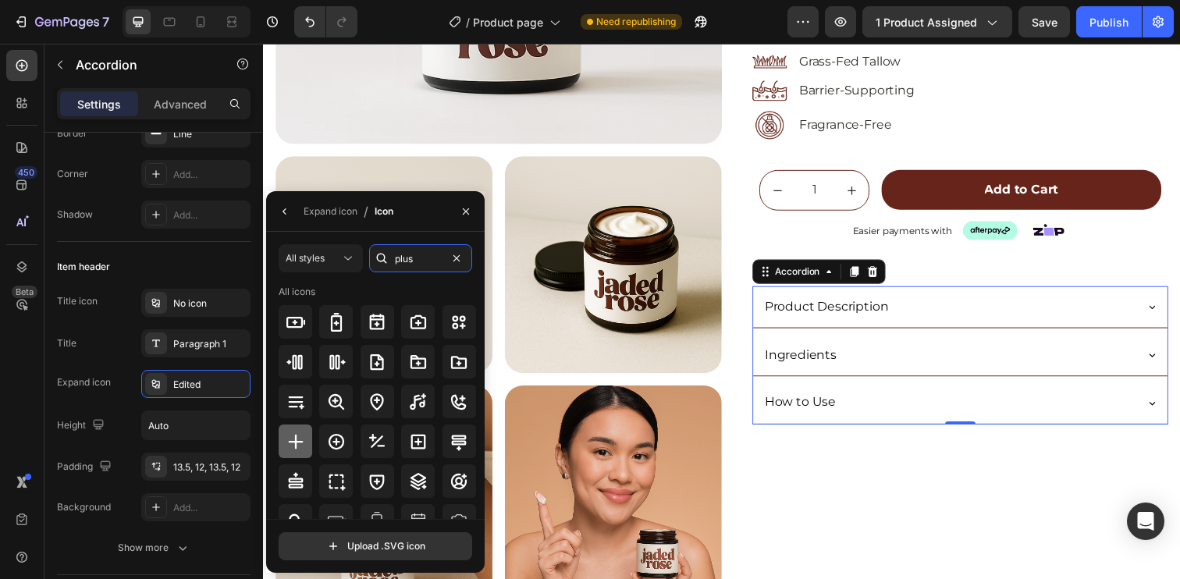
type input "plus"
click at [297, 448] on icon at bounding box center [295, 441] width 19 height 19
click at [304, 207] on div "Expand icon" at bounding box center [331, 211] width 54 height 14
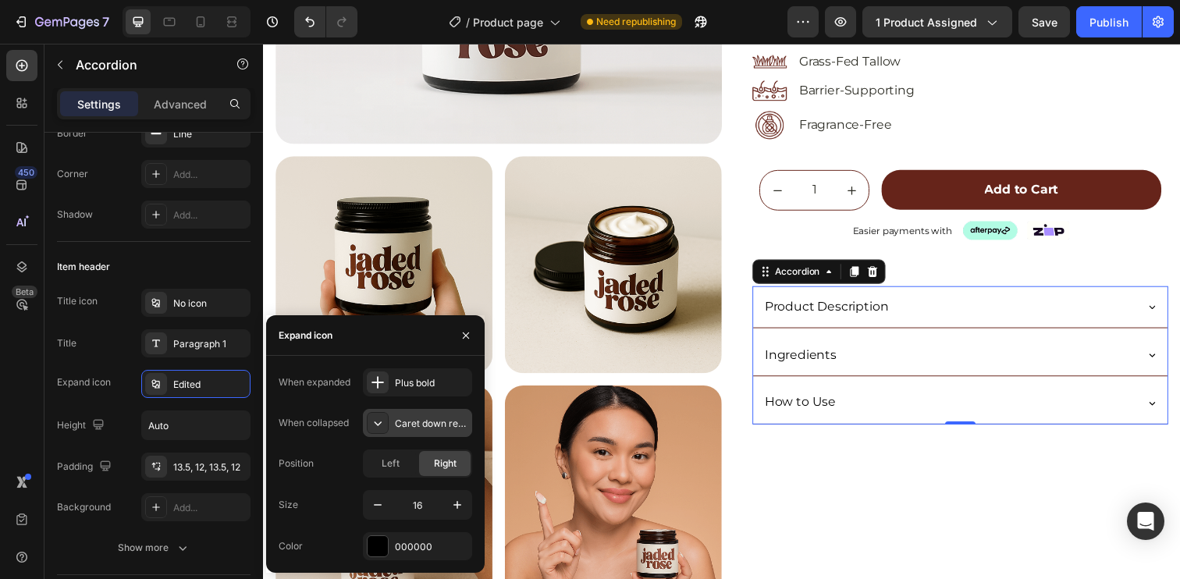
click at [424, 421] on div "Caret down regular" at bounding box center [431, 424] width 73 height 14
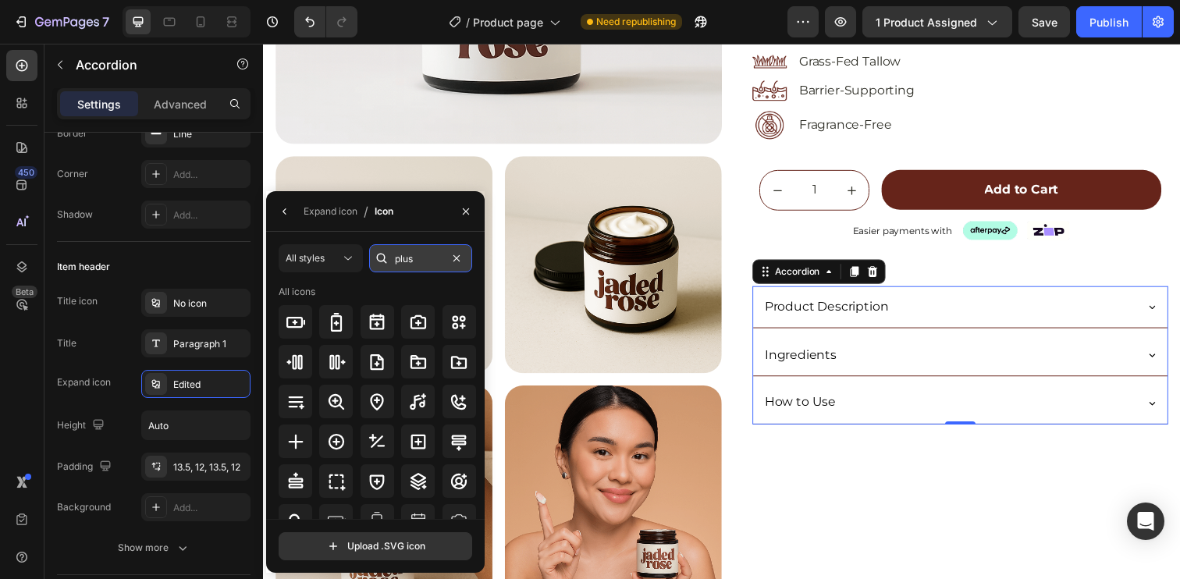
click at [409, 259] on input "plus" at bounding box center [420, 258] width 103 height 28
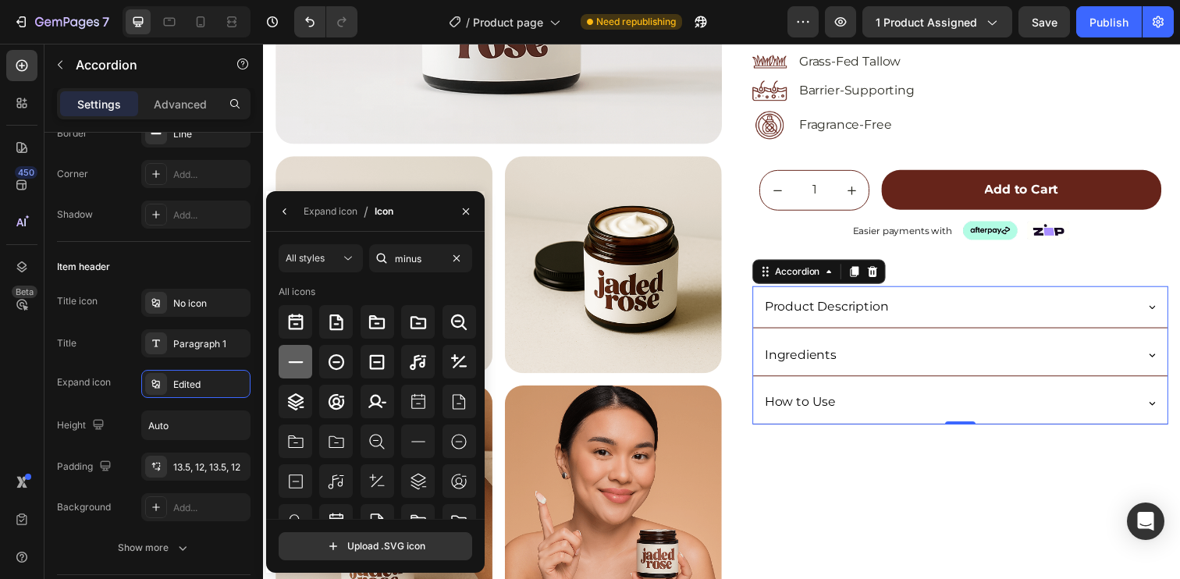
click at [291, 361] on icon at bounding box center [295, 362] width 15 height 2
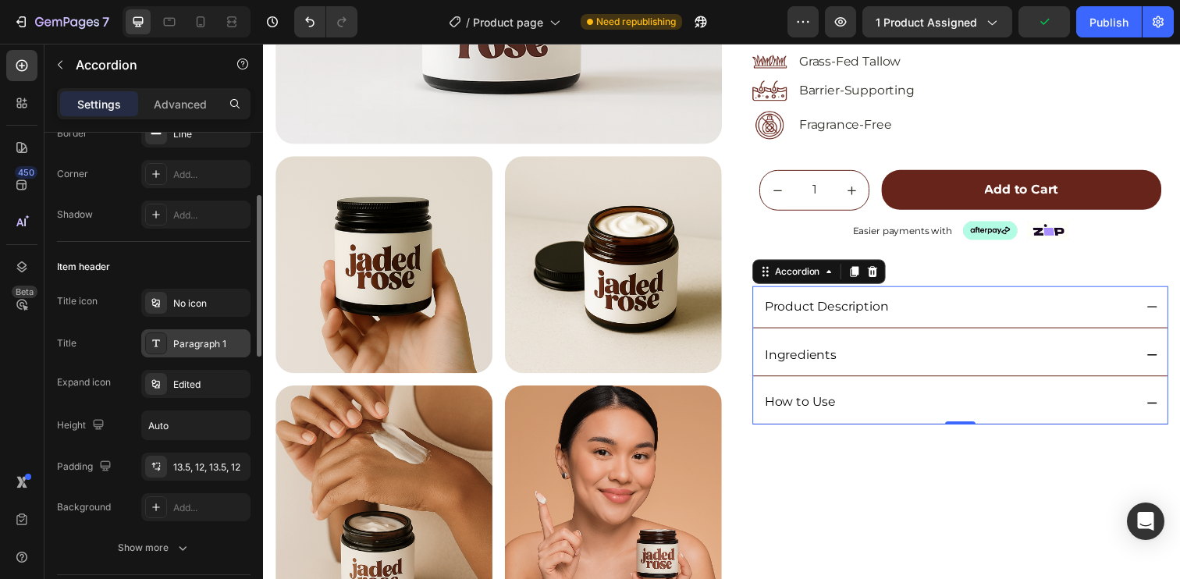
click at [192, 329] on div "Paragraph 1" at bounding box center [195, 343] width 109 height 28
click at [194, 382] on div "Edited" at bounding box center [209, 385] width 73 height 14
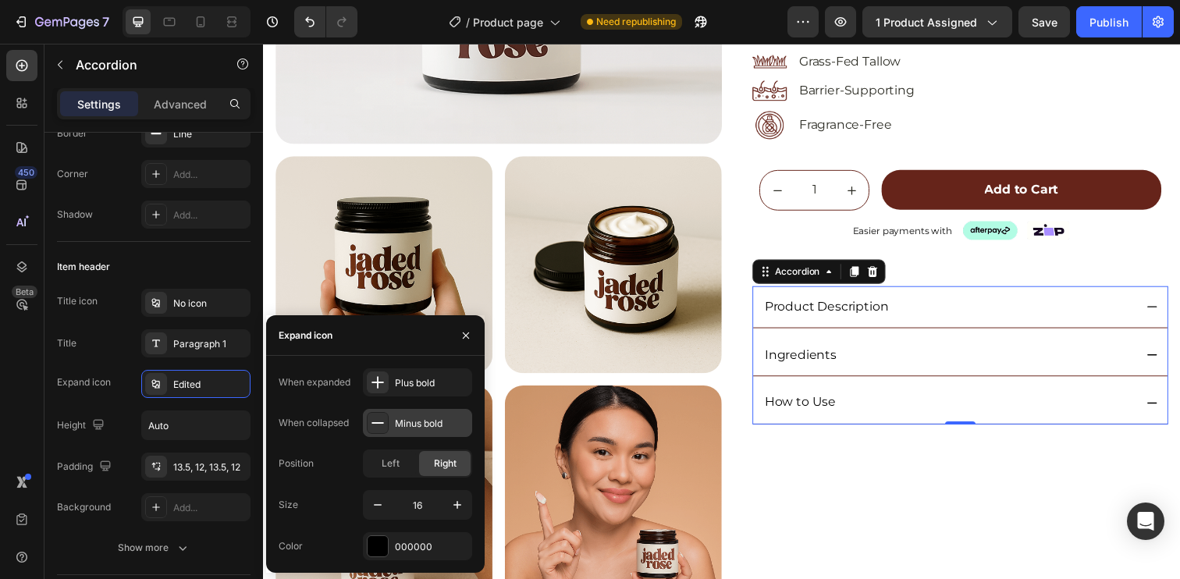
click at [417, 427] on div "Minus bold" at bounding box center [431, 424] width 73 height 14
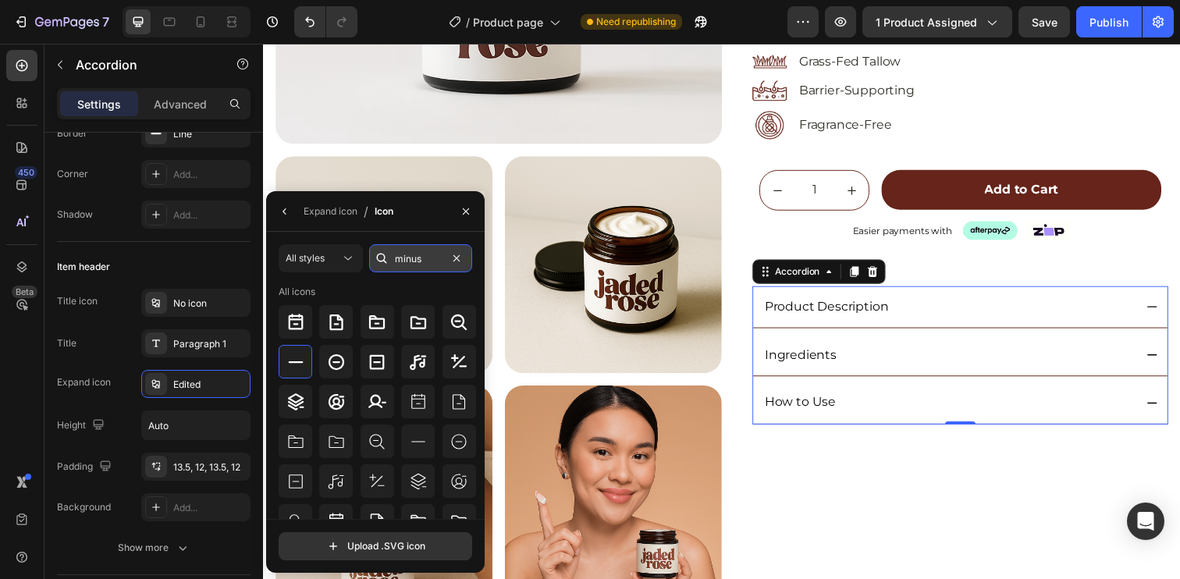
click at [417, 260] on input "minus" at bounding box center [420, 258] width 103 height 28
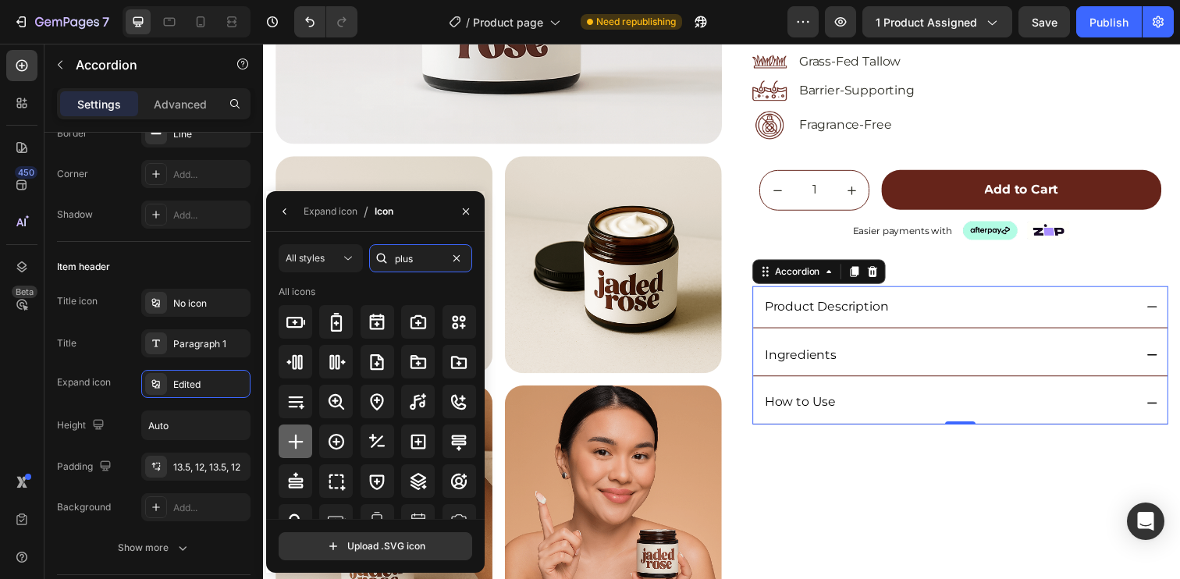
type input "plus"
click at [300, 449] on icon at bounding box center [295, 441] width 19 height 19
click at [314, 210] on div "Expand icon" at bounding box center [331, 211] width 54 height 14
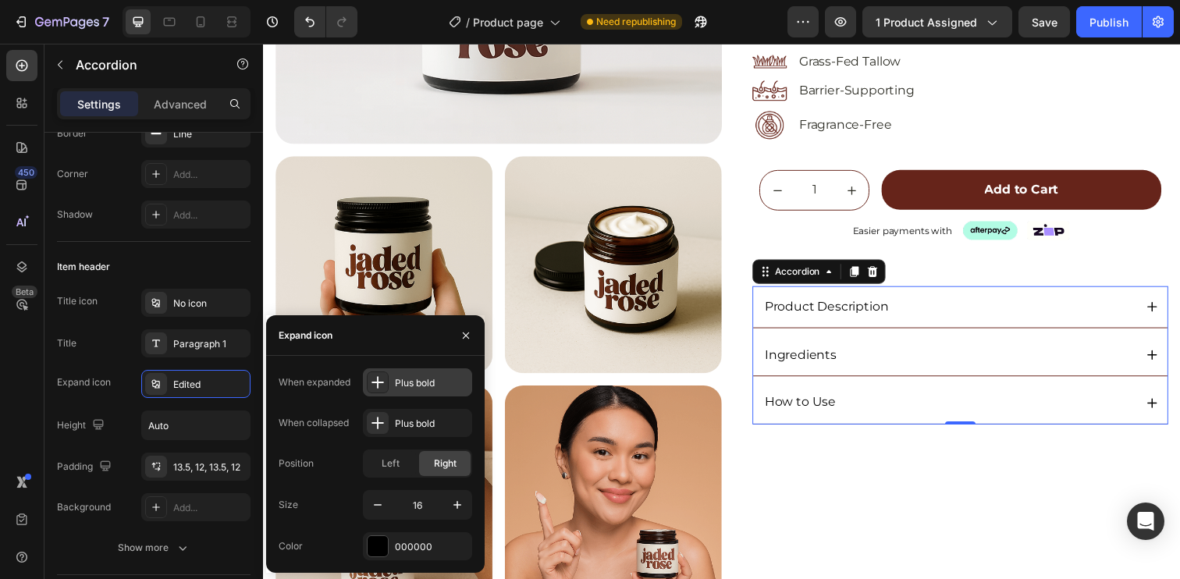
click at [415, 389] on div "Plus bold" at bounding box center [431, 383] width 73 height 14
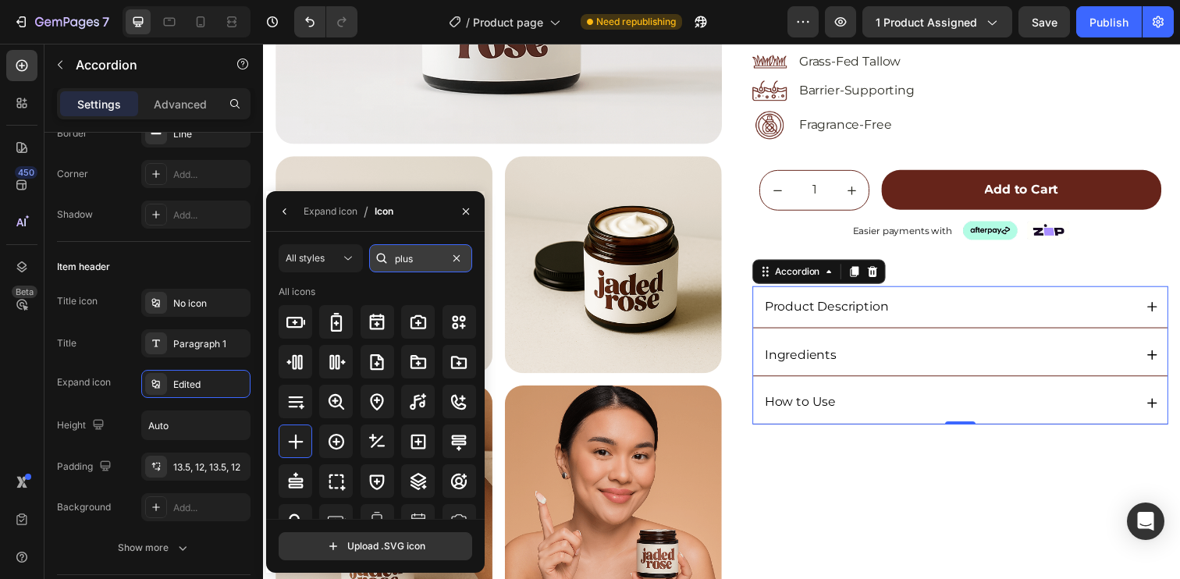
click at [421, 256] on input "plus" at bounding box center [420, 258] width 103 height 28
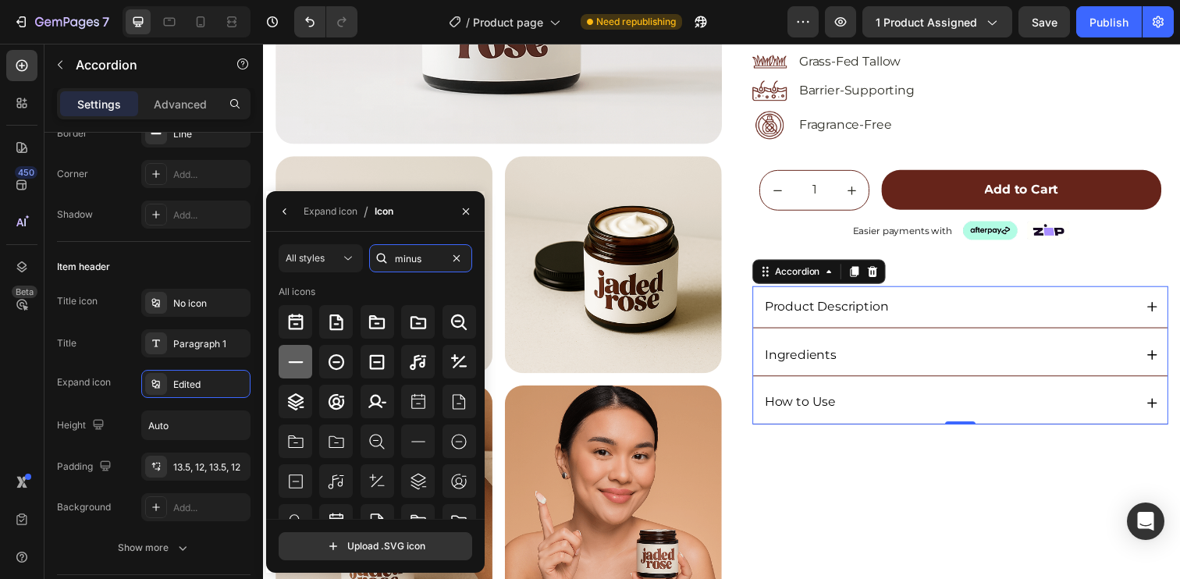
type input "minus"
click at [293, 364] on icon at bounding box center [295, 362] width 19 height 19
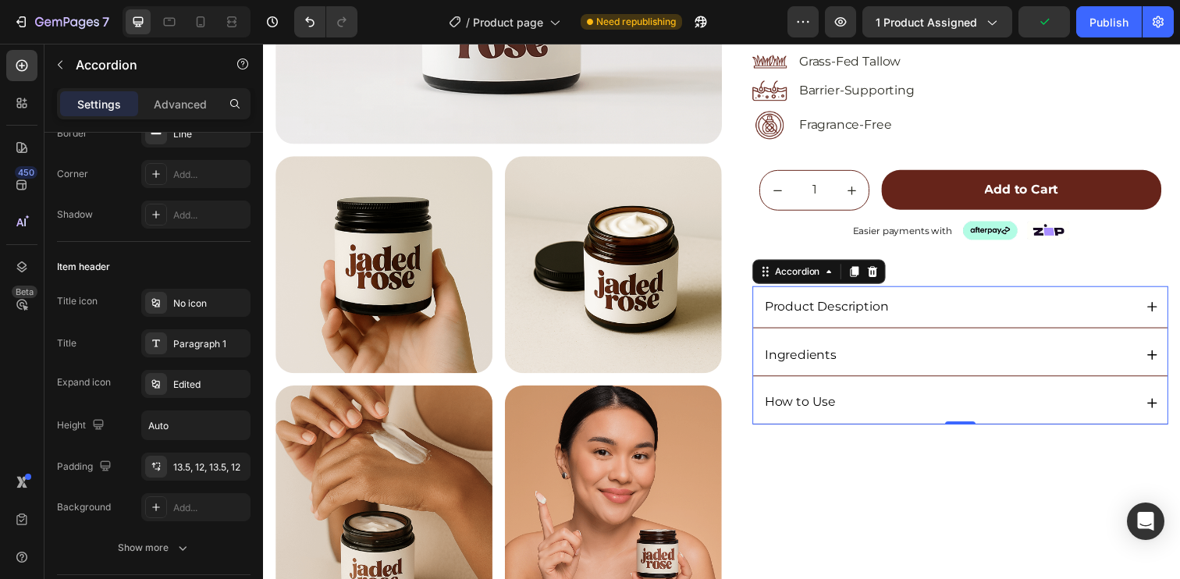
click at [1097, 307] on div "Product Description" at bounding box center [962, 312] width 379 height 21
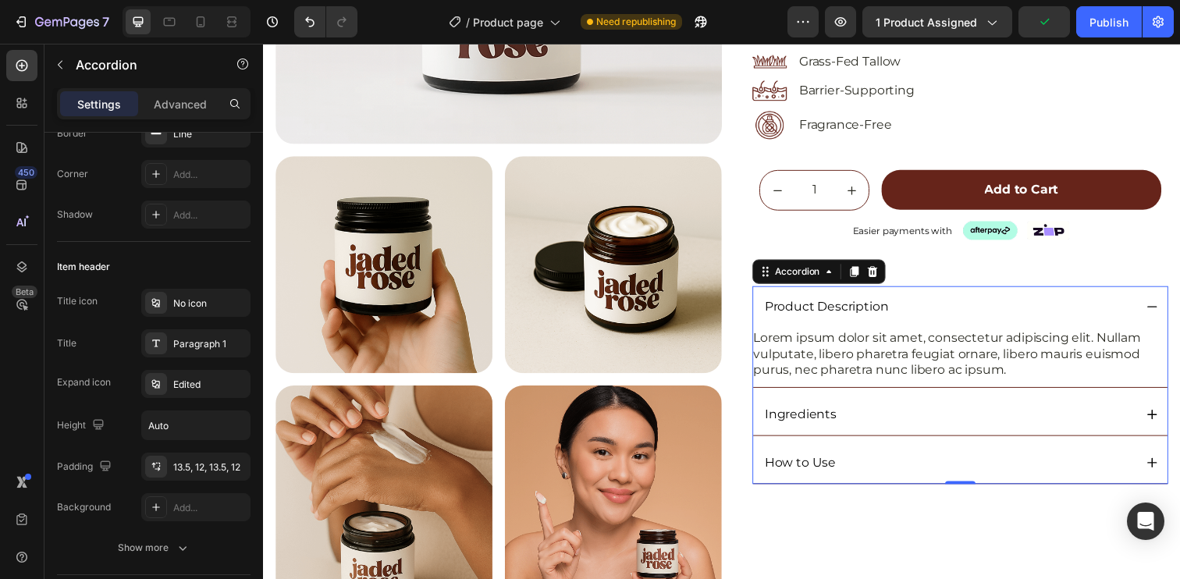
click at [1097, 307] on div "Product Description" at bounding box center [962, 312] width 379 height 21
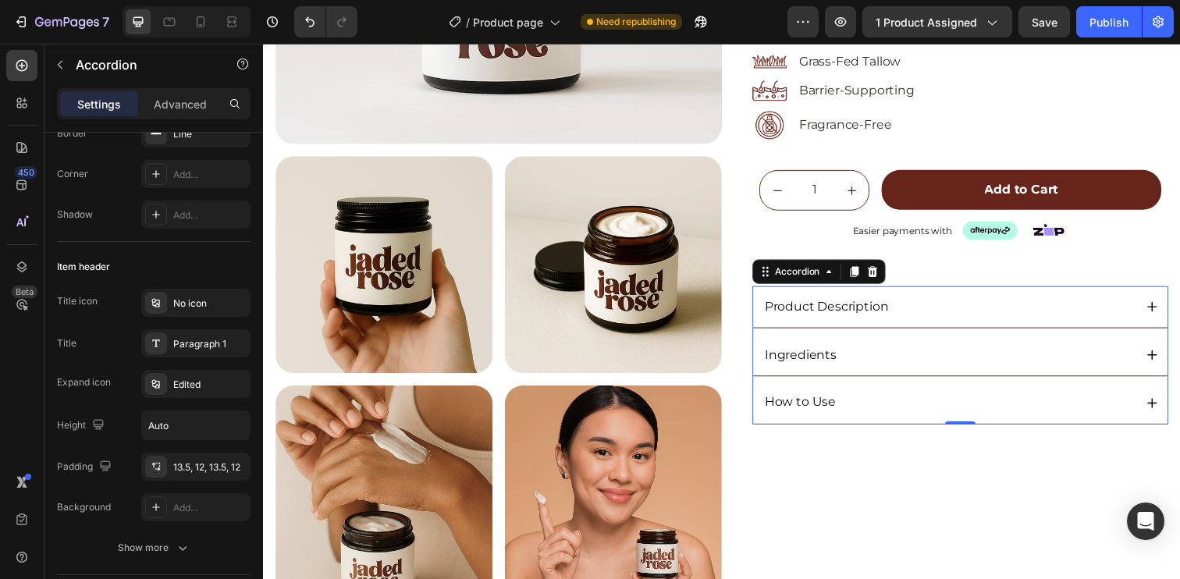
click at [1097, 307] on div "Product Description" at bounding box center [962, 312] width 379 height 21
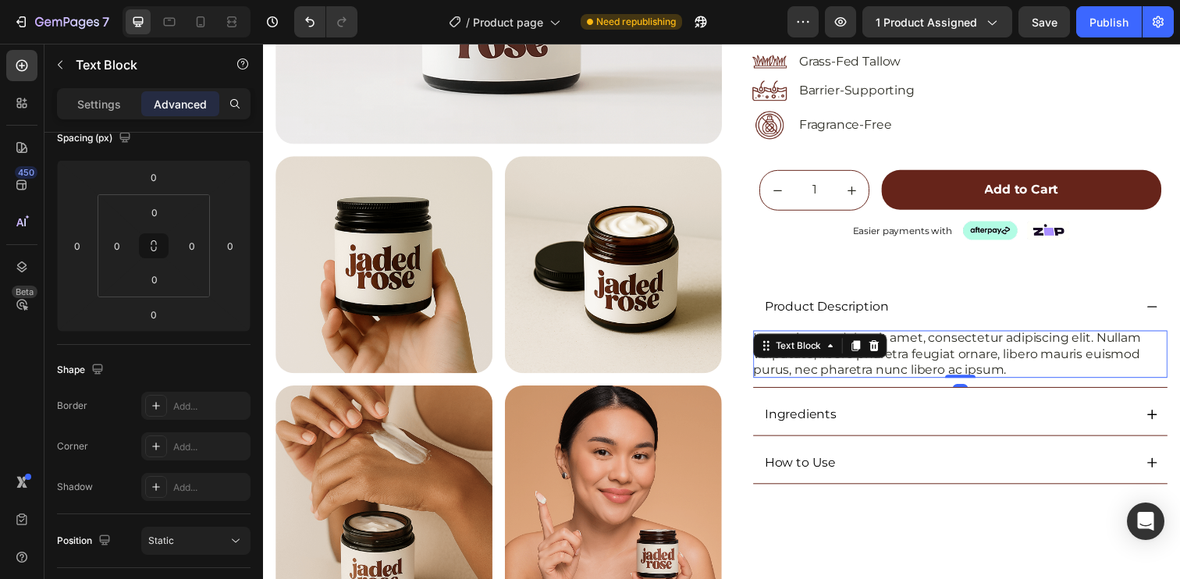
click at [908, 357] on p "Lorem ipsum dolor sit amet, consectetur adipiscing elit. Nullam vulputate, libe…" at bounding box center [974, 360] width 423 height 48
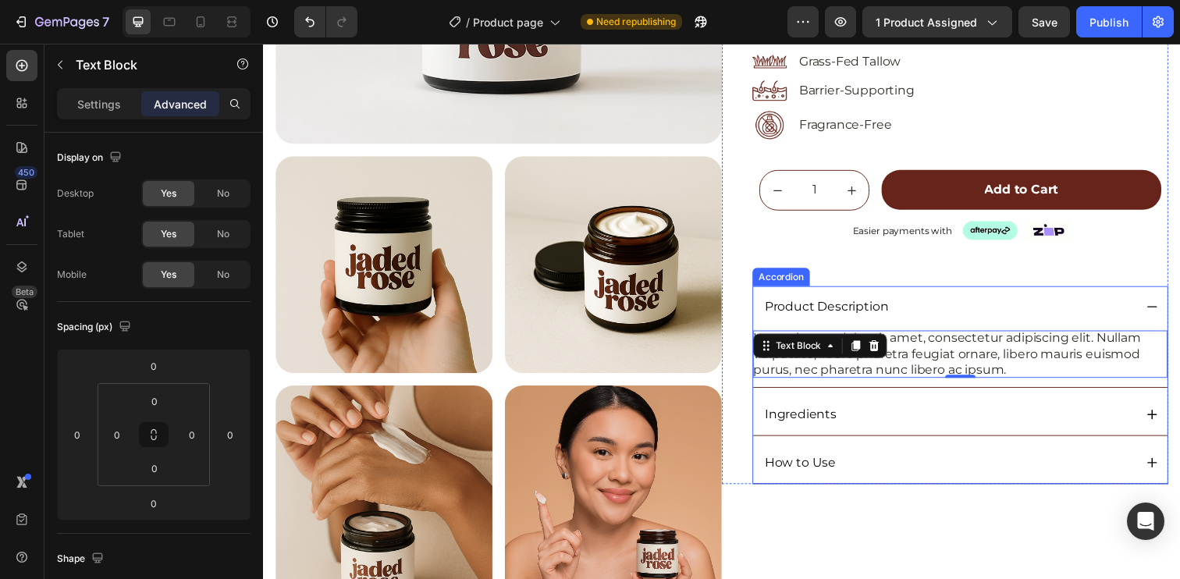
click at [964, 311] on div "Product Description" at bounding box center [962, 312] width 379 height 21
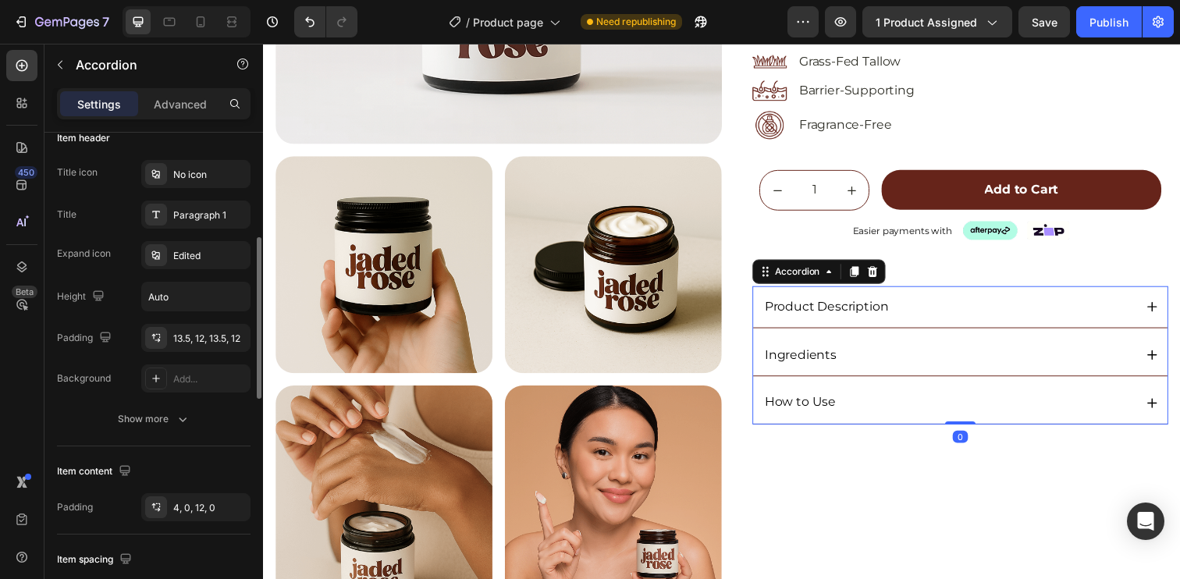
scroll to position [431, 0]
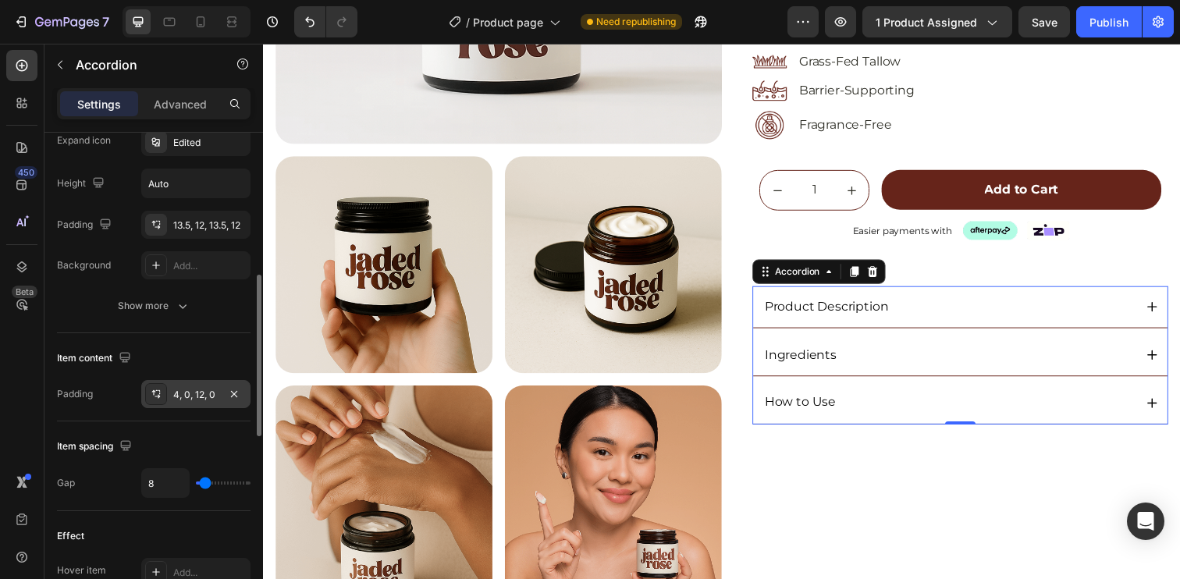
click at [193, 403] on div "4, 0, 12, 0" at bounding box center [195, 394] width 109 height 28
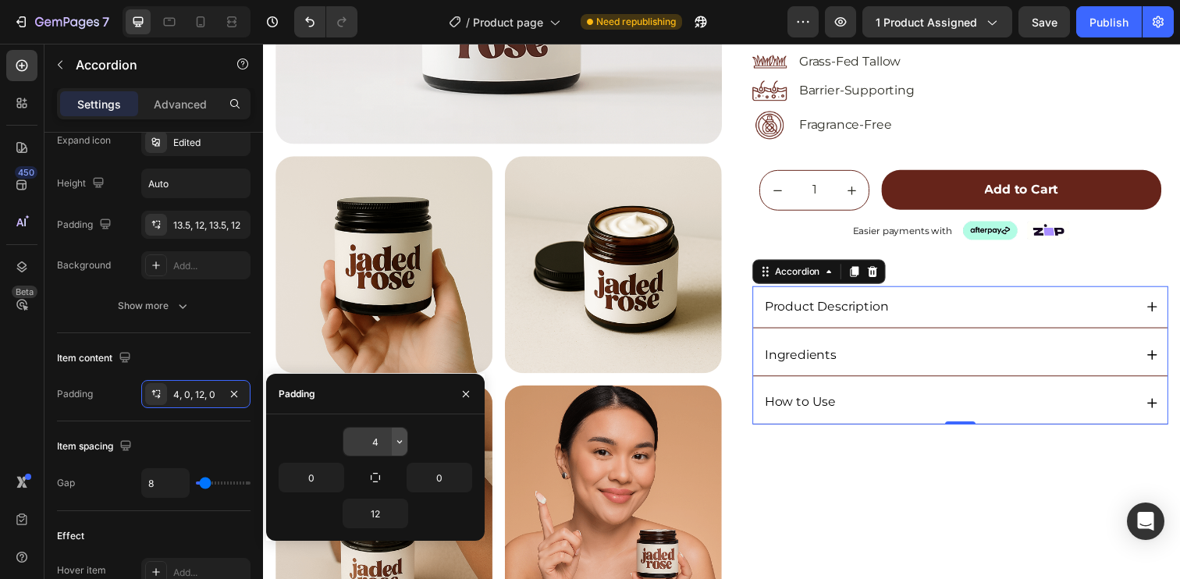
click at [393, 448] on button "button" at bounding box center [400, 442] width 16 height 28
click at [381, 442] on input "4" at bounding box center [375, 442] width 64 height 28
type input "12"
click at [375, 518] on input "12" at bounding box center [375, 513] width 64 height 28
click at [366, 471] on button "button" at bounding box center [375, 478] width 22 height 22
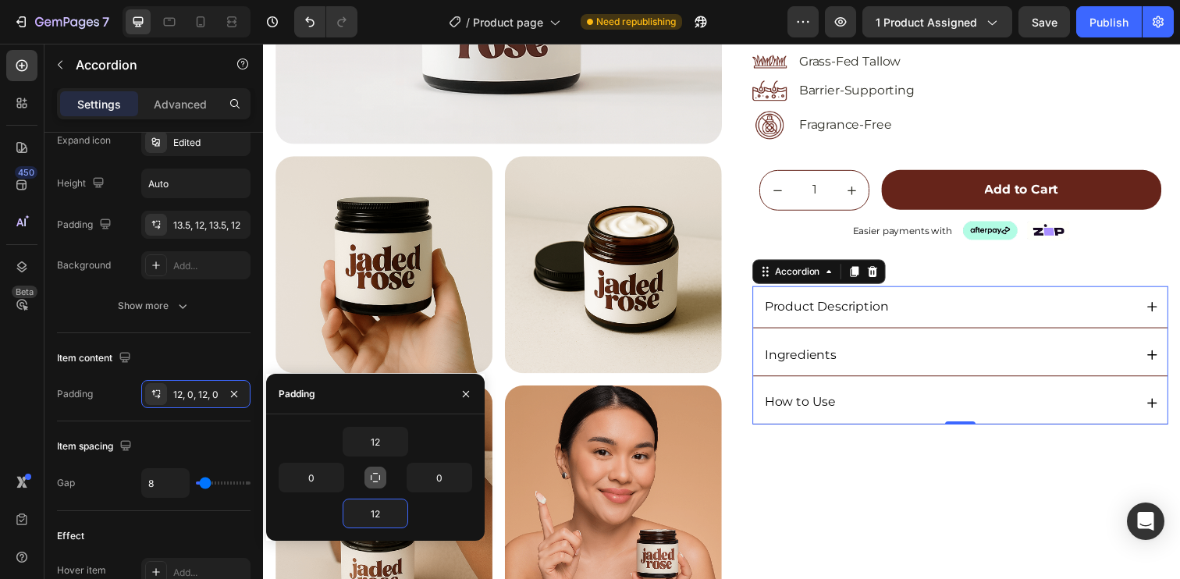
type input "12"
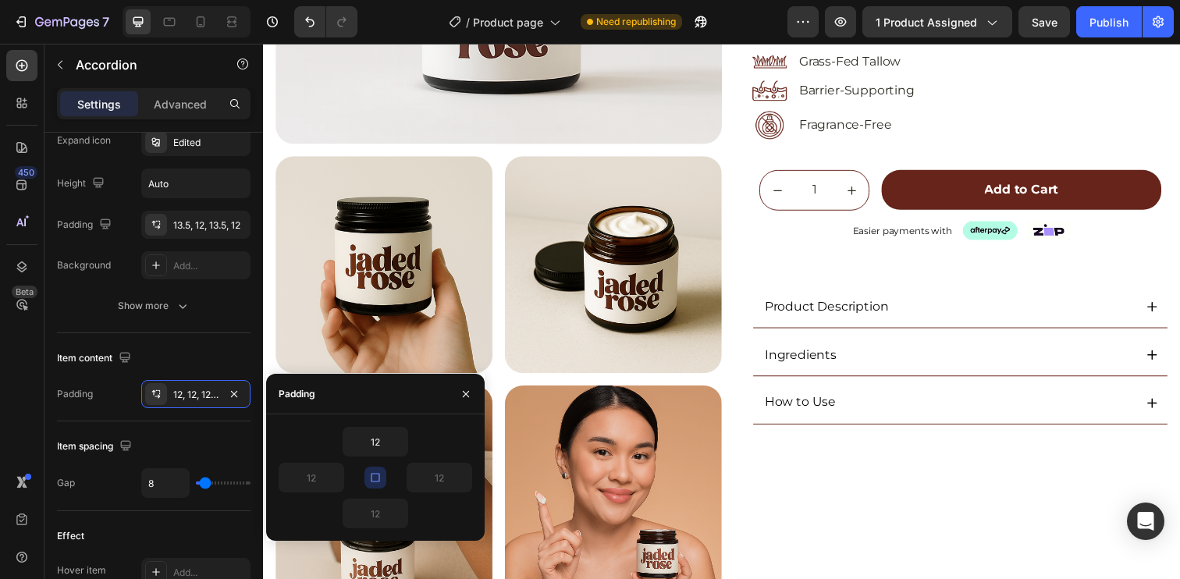
click at [1000, 312] on div "Product Description" at bounding box center [962, 312] width 379 height 21
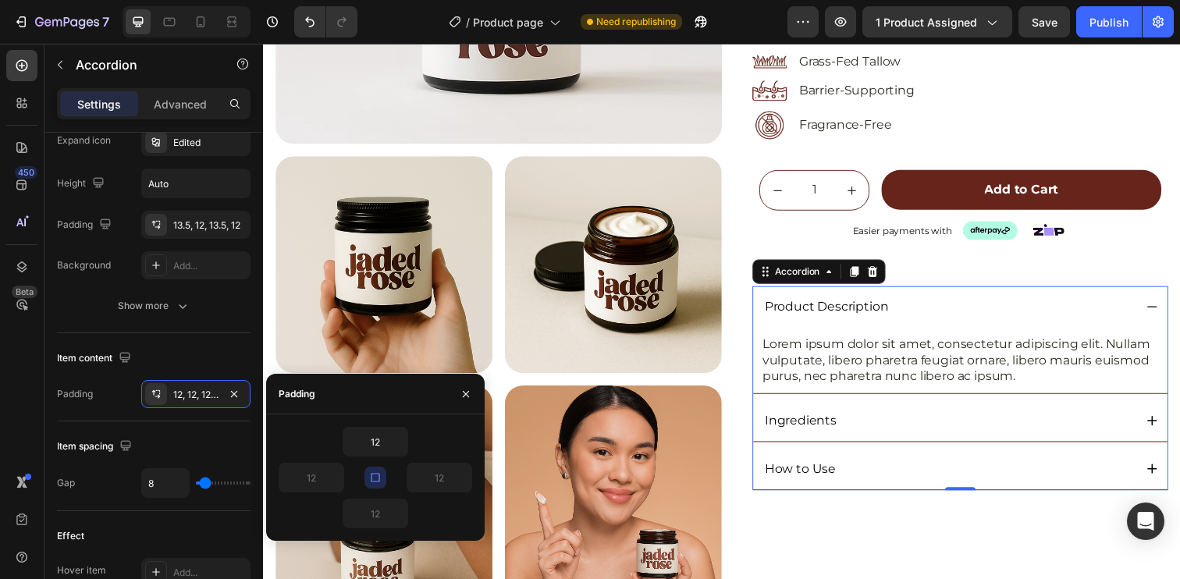
click at [436, 449] on div "12" at bounding box center [376, 442] width 194 height 30
click at [373, 485] on button "button" at bounding box center [375, 478] width 22 height 22
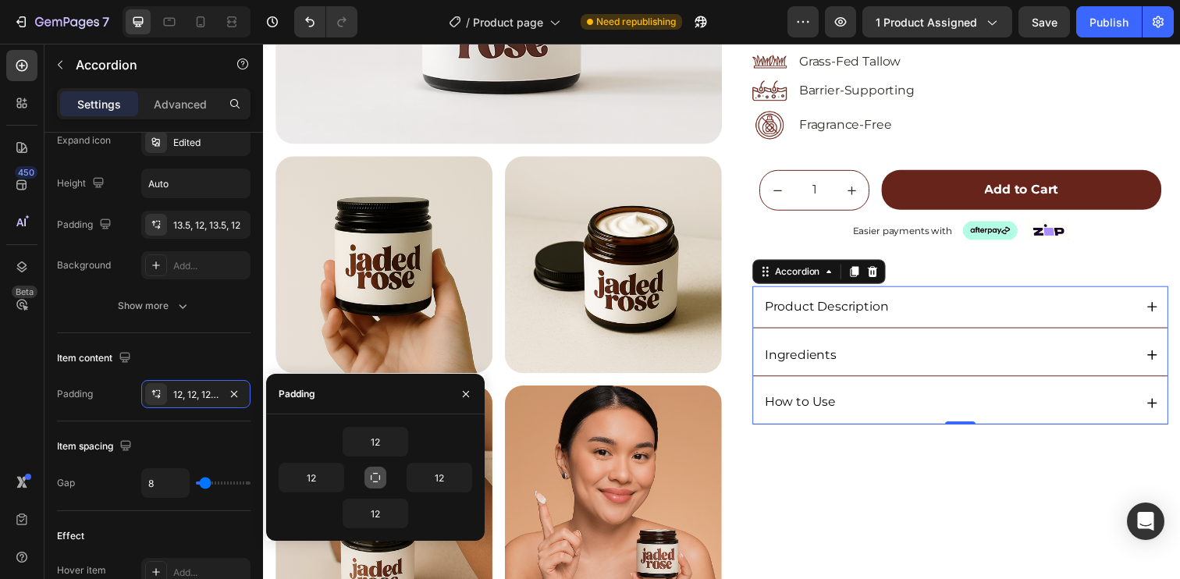
click at [379, 477] on icon "button" at bounding box center [375, 477] width 9 height 9
click at [379, 477] on icon "button" at bounding box center [375, 477] width 12 height 12
click at [381, 481] on icon "button" at bounding box center [375, 477] width 12 height 12
click at [379, 439] on input "12" at bounding box center [375, 442] width 64 height 28
type input "4"
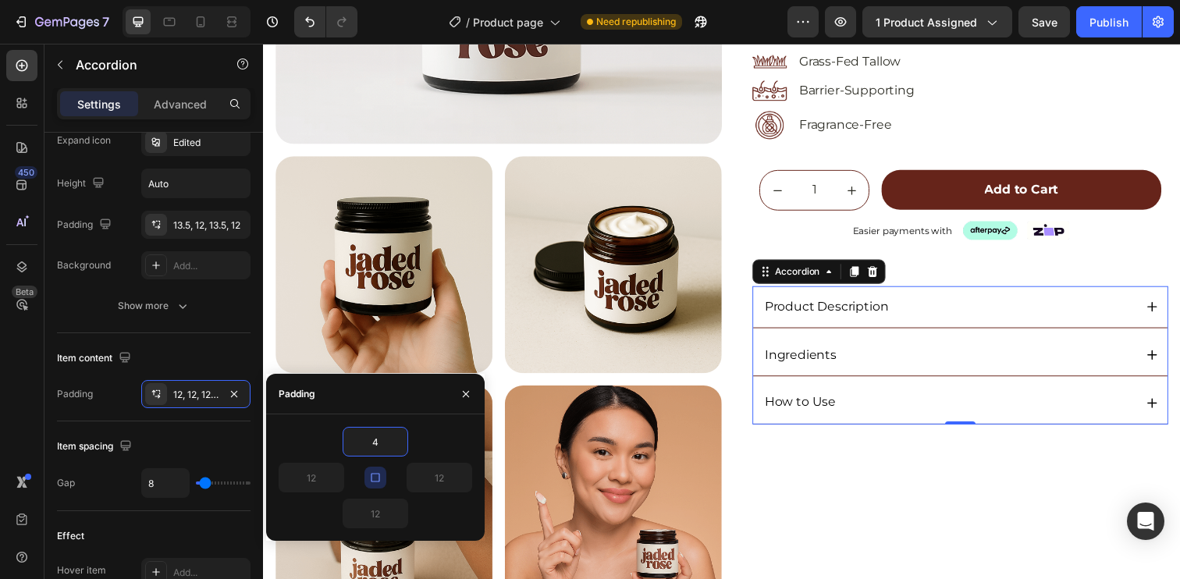
type input "4"
click at [378, 439] on input "4" at bounding box center [375, 442] width 64 height 28
type input "12"
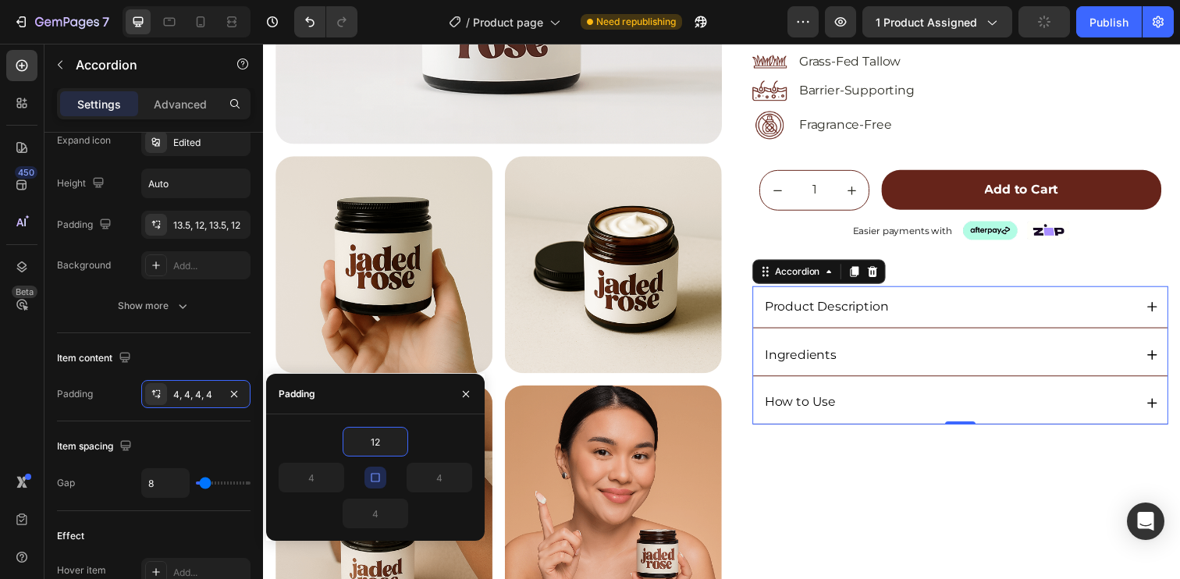
click at [371, 481] on icon "button" at bounding box center [375, 477] width 9 height 9
type input "12"
click at [378, 441] on input "12" at bounding box center [375, 442] width 64 height 28
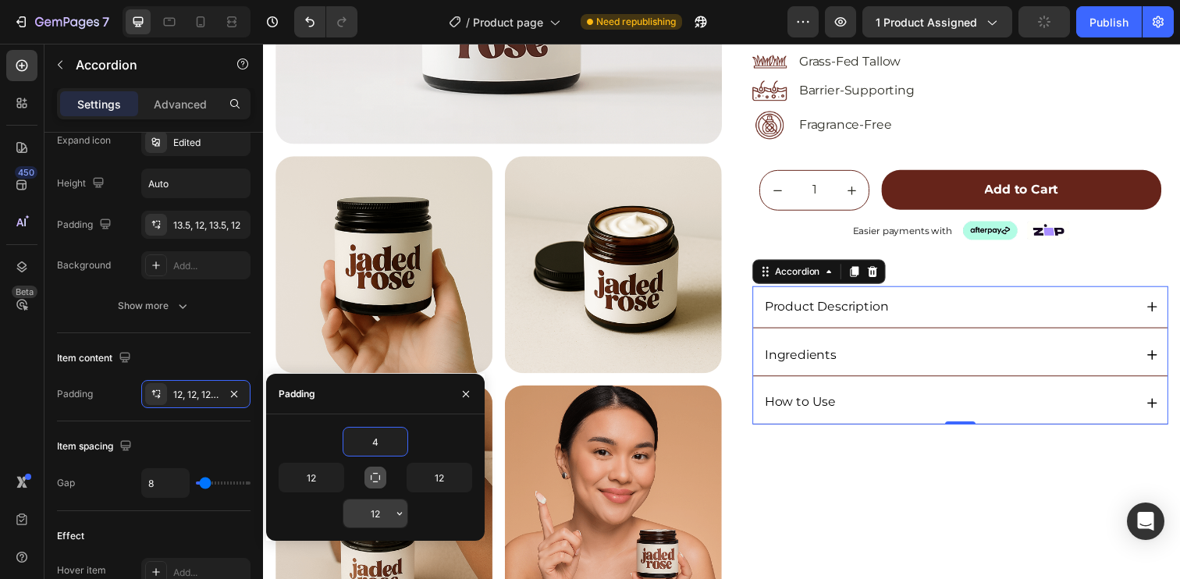
type input "4"
click at [373, 512] on input "12" at bounding box center [375, 513] width 64 height 28
drag, startPoint x: 444, startPoint y: 427, endPoint x: 634, endPoint y: 263, distance: 251.2
click at [444, 427] on div "4" at bounding box center [376, 442] width 194 height 30
click at [965, 304] on div "Product Description" at bounding box center [962, 312] width 379 height 21
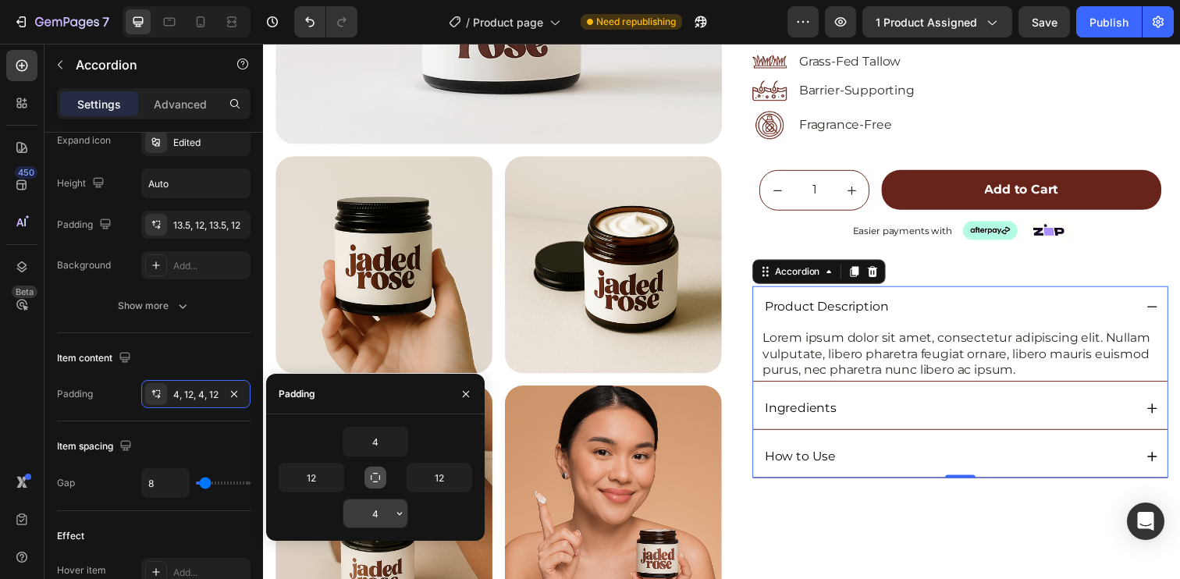
click at [378, 516] on input "4" at bounding box center [375, 513] width 64 height 28
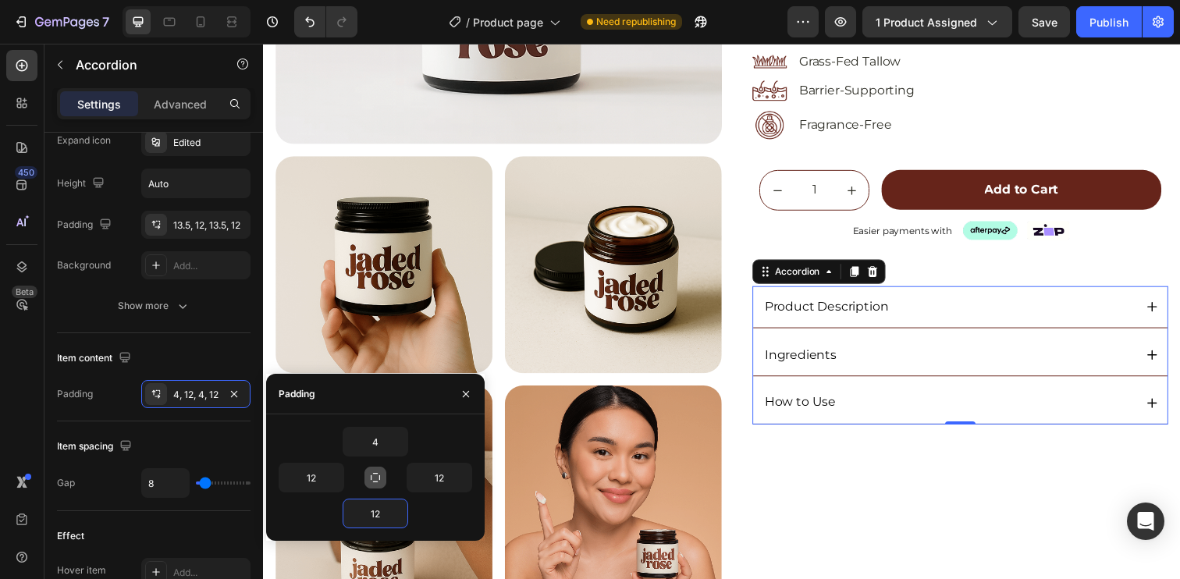
type input "12"
click at [992, 313] on div "Product Description" at bounding box center [962, 312] width 379 height 21
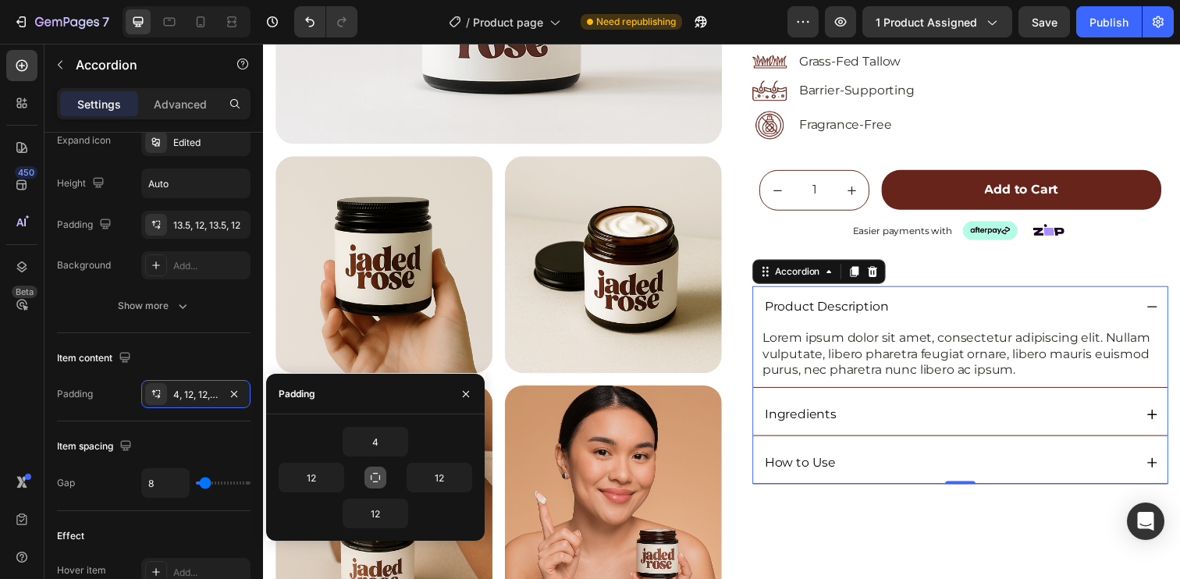
click at [958, 416] on div "Ingredients" at bounding box center [962, 422] width 379 height 21
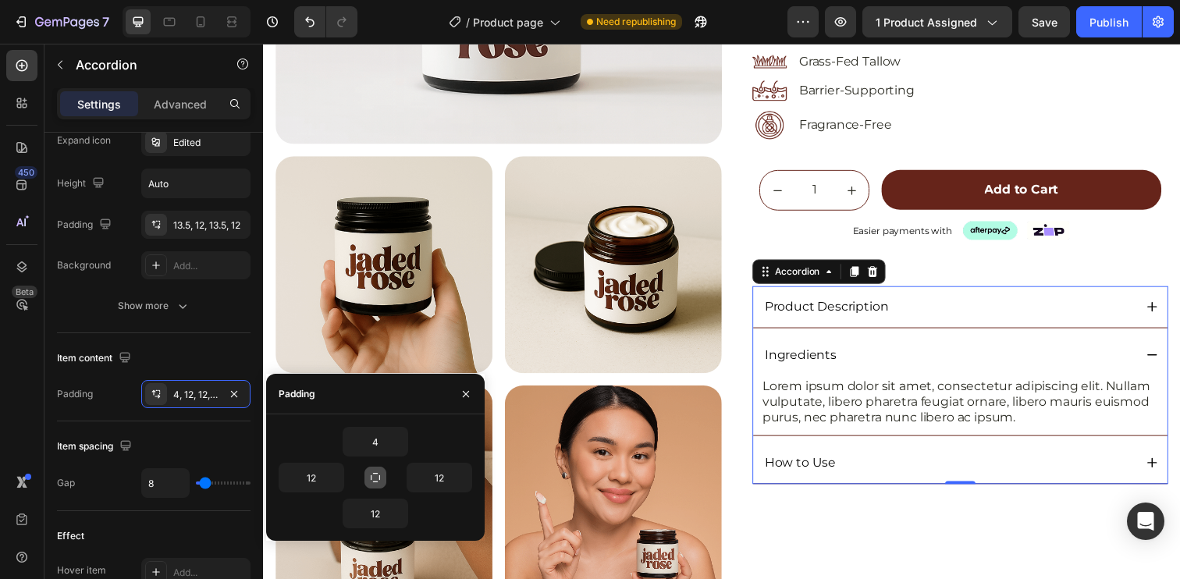
click at [978, 314] on div "Product Description" at bounding box center [962, 312] width 379 height 21
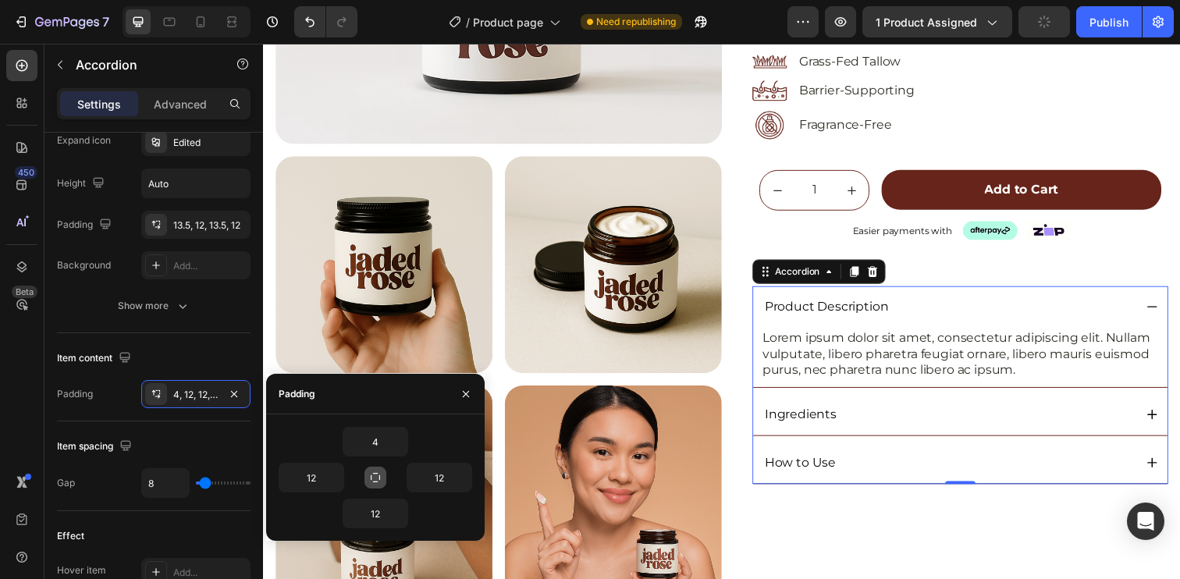
click at [926, 462] on div "How to Use" at bounding box center [962, 471] width 379 height 21
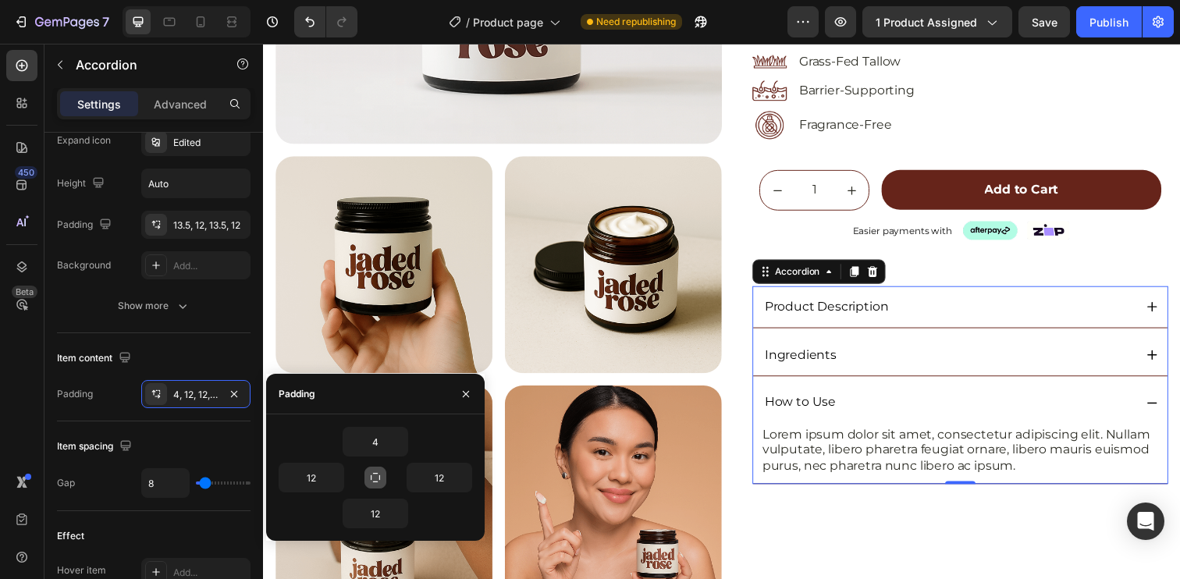
click at [1093, 411] on div "How to Use" at bounding box center [962, 410] width 379 height 21
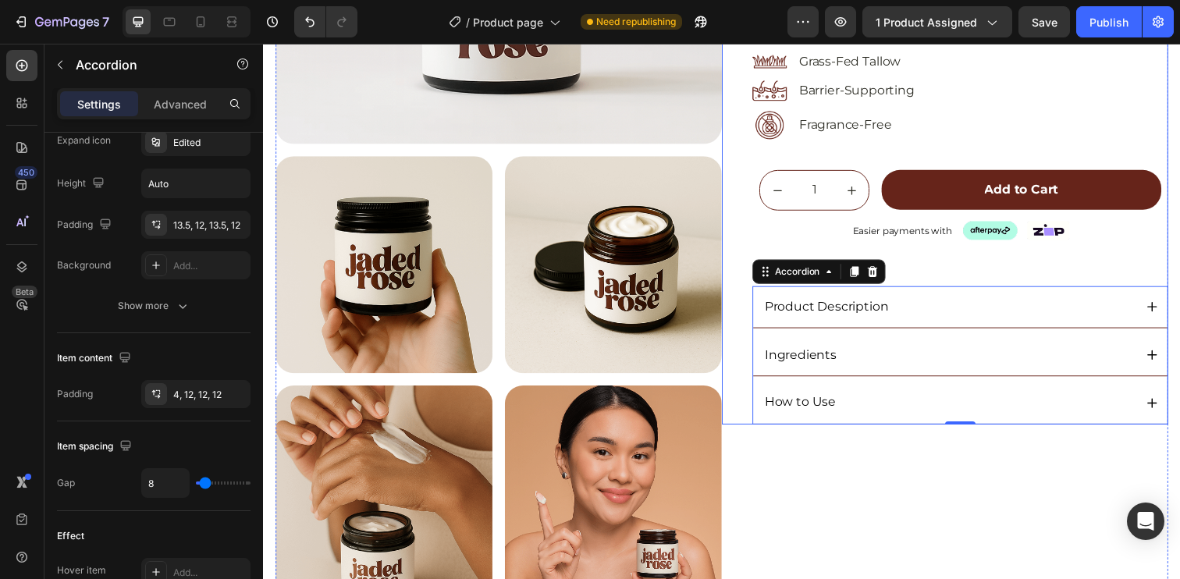
click at [1015, 264] on div "Icon Icon Icon Icon Icon Icon List (5.0) 48 Reviews Text Block Row SKINCARE Tex…" at bounding box center [974, 105] width 425 height 654
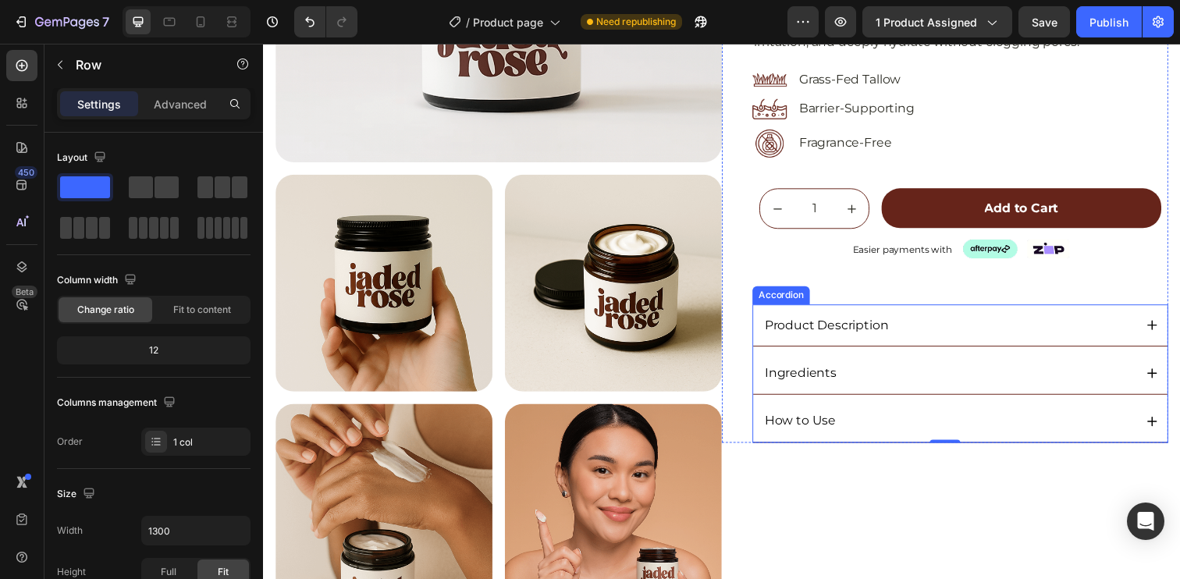
scroll to position [23, 0]
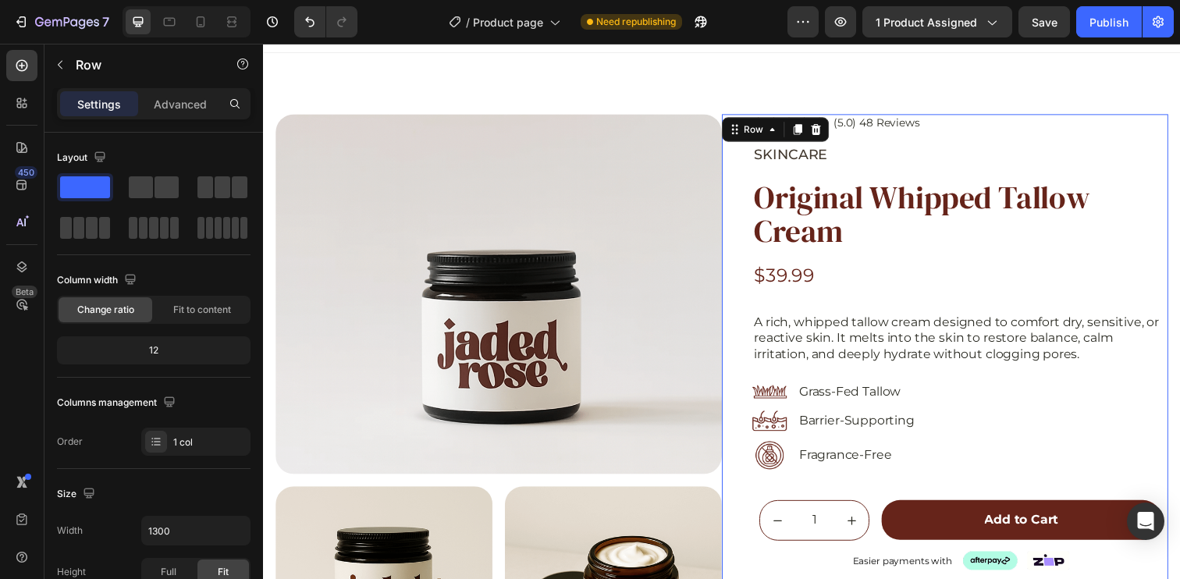
click at [751, 165] on div "Icon Icon Icon Icon Icon Icon List (5.0) 48 Reviews Text Block Row SKINCARE Tex…" at bounding box center [959, 442] width 456 height 654
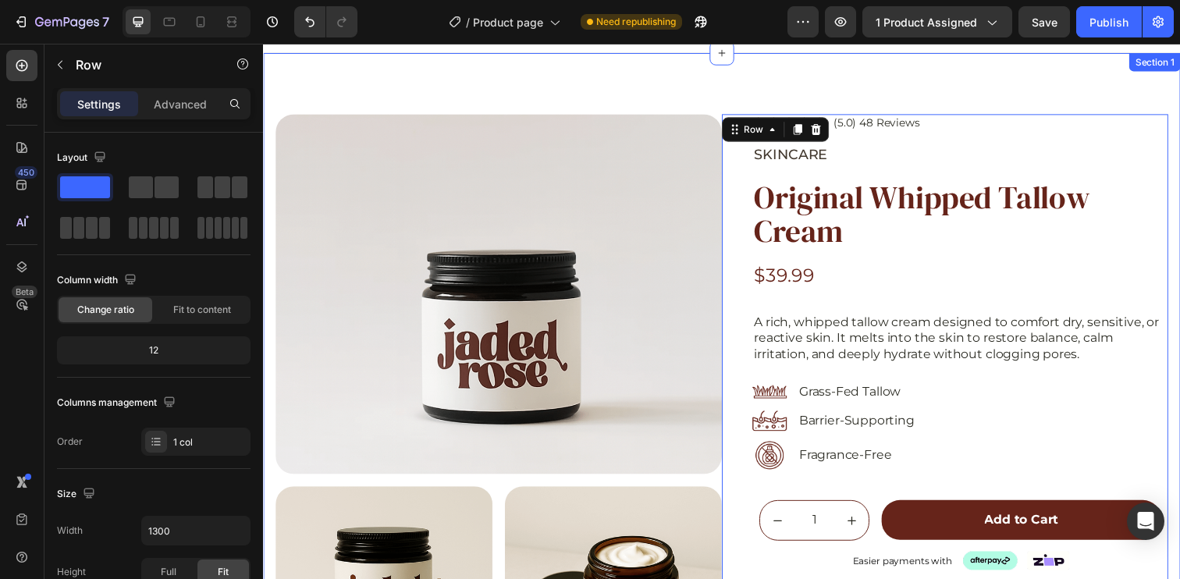
click at [747, 101] on div "Product Images Icon Icon Icon Icon Icon Icon List (5.0) 48 Reviews Text Block R…" at bounding box center [731, 556] width 936 height 1007
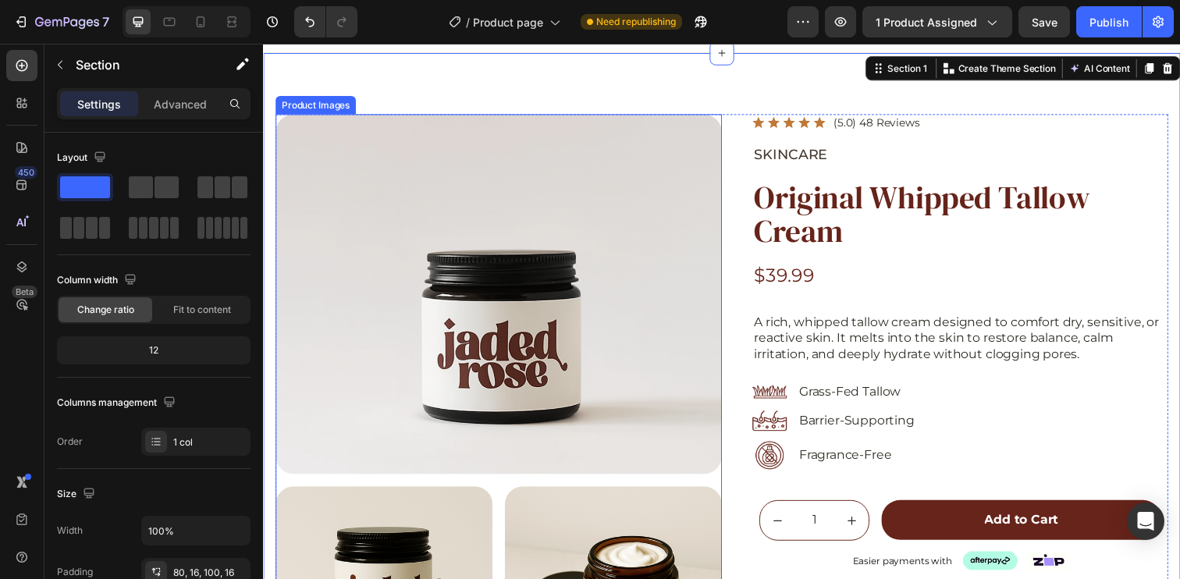
click at [327, 103] on div "Product Images" at bounding box center [317, 106] width 76 height 14
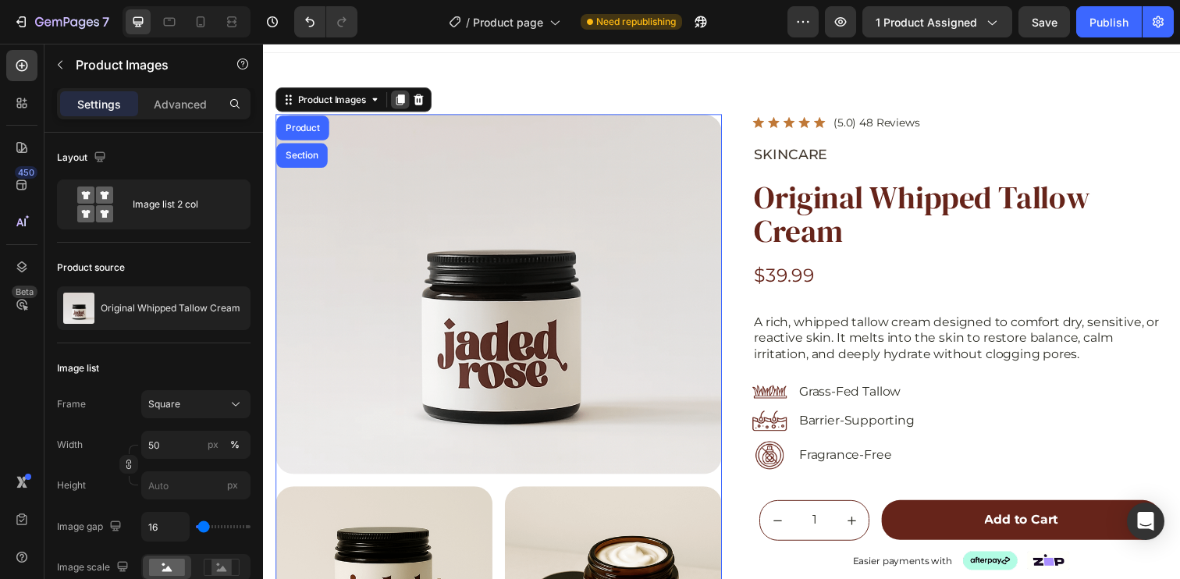
click at [402, 99] on icon at bounding box center [403, 100] width 9 height 11
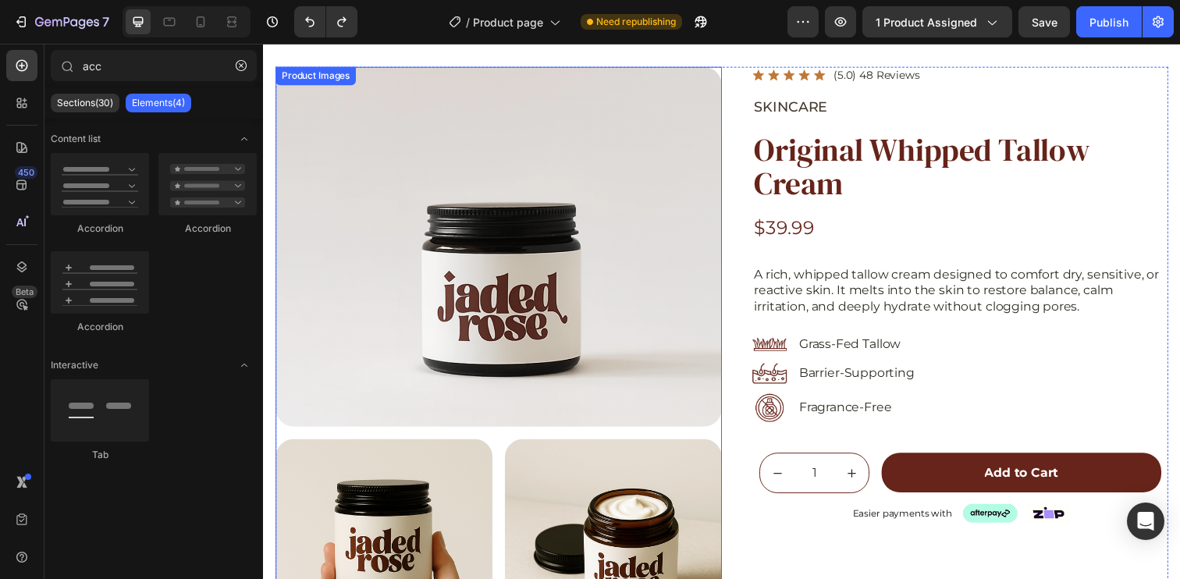
scroll to position [0, 0]
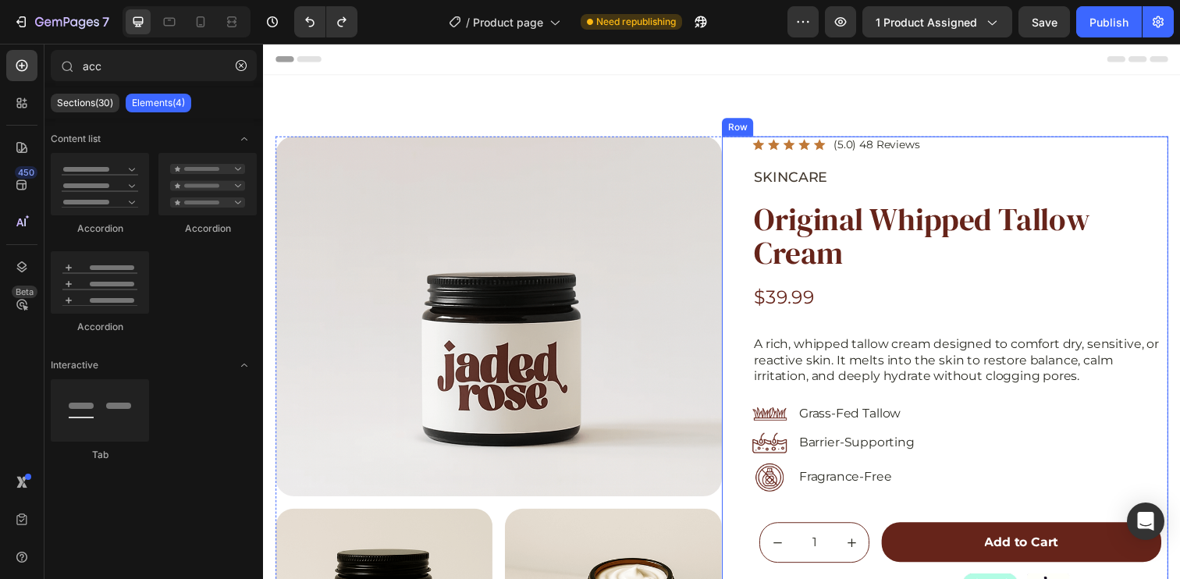
click at [738, 168] on div "Icon Icon Icon Icon Icon Icon List (5.0) 48 Reviews Text Block Row SKINCARE Tex…" at bounding box center [959, 465] width 456 height 654
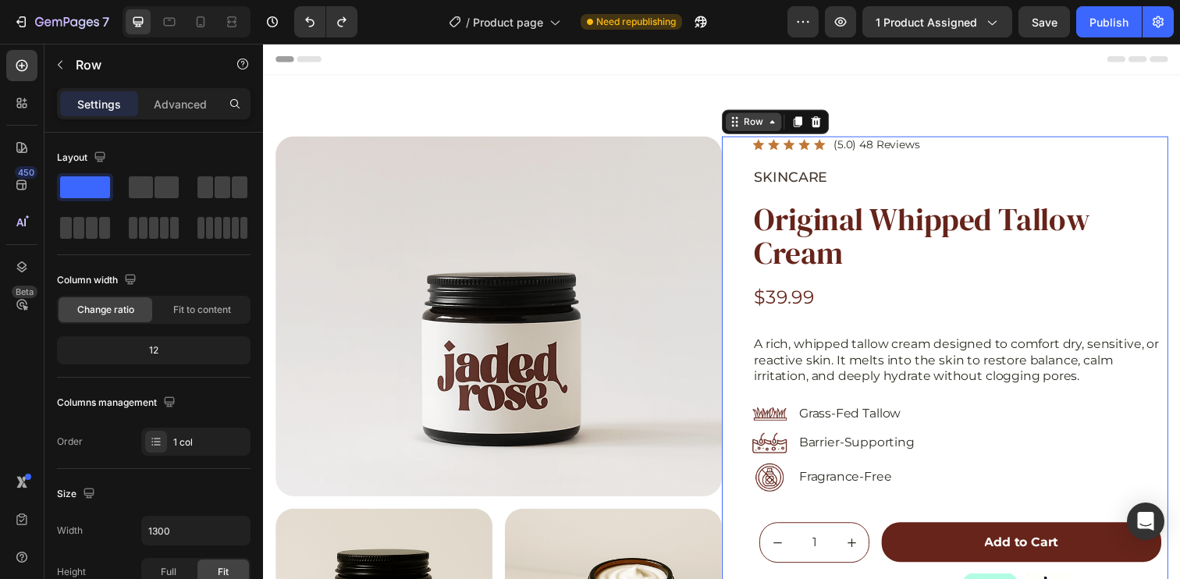
click at [755, 118] on div "Row" at bounding box center [764, 123] width 26 height 14
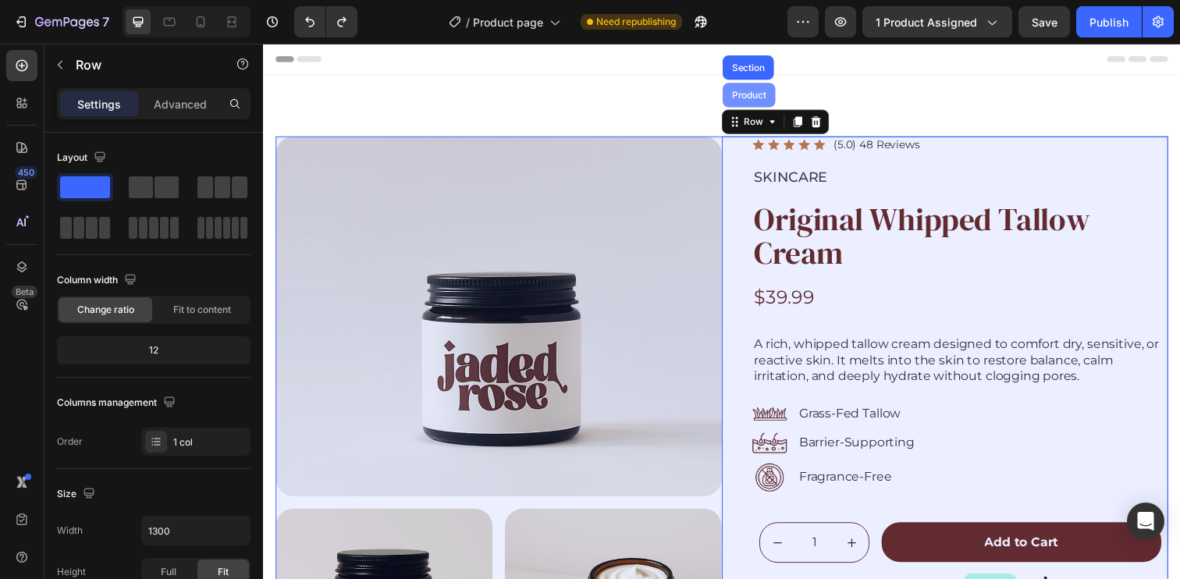
click at [758, 91] on div "Product" at bounding box center [758, 95] width 41 height 9
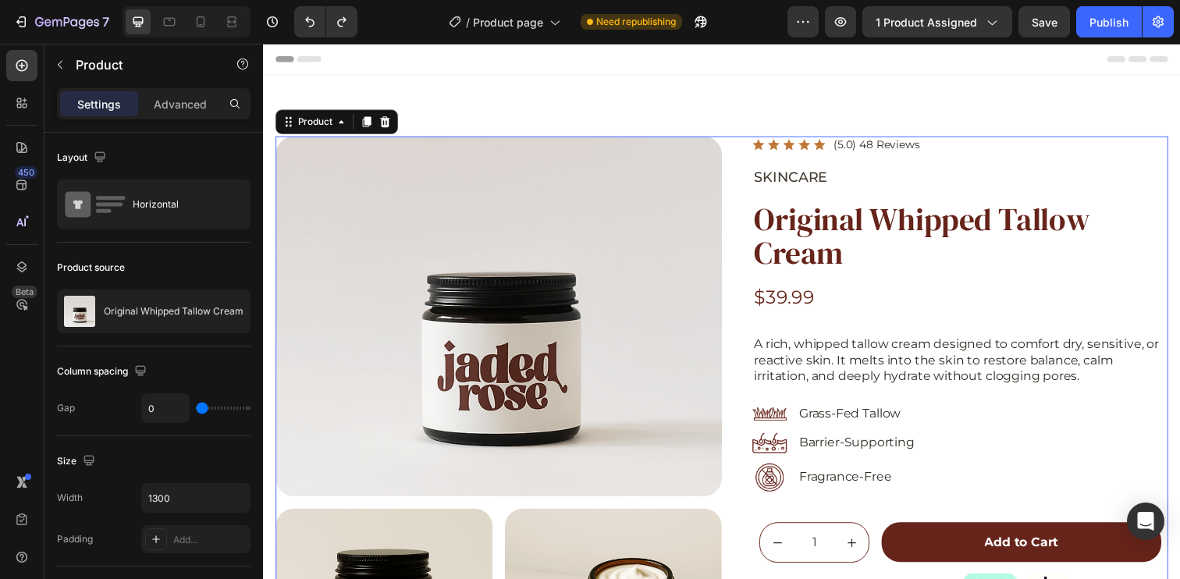
click at [367, 123] on icon at bounding box center [368, 123] width 9 height 11
click at [314, 147] on div "Product Images" at bounding box center [503, 556] width 456 height 836
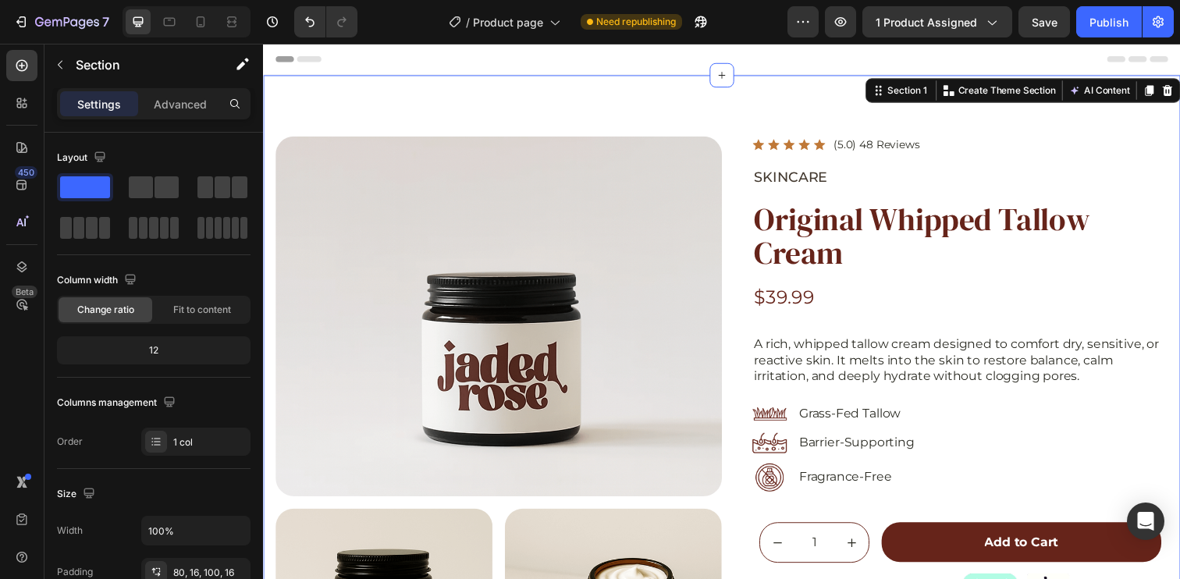
drag, startPoint x: 403, startPoint y: 232, endPoint x: 651, endPoint y: 130, distance: 267.7
click at [67, 71] on button "button" at bounding box center [60, 64] width 25 height 25
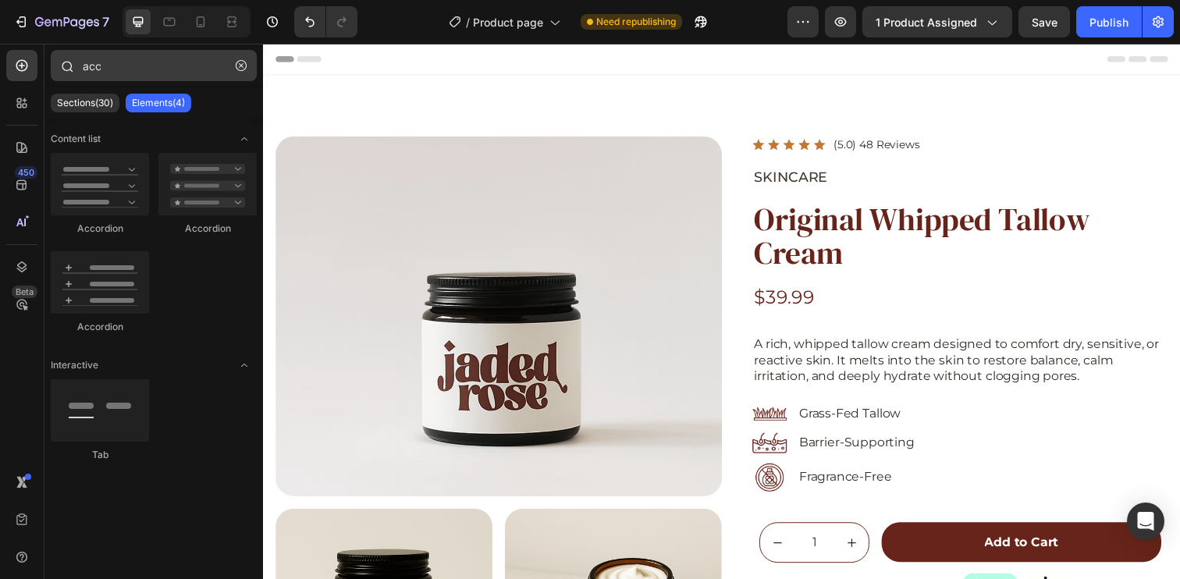
click at [242, 69] on icon "button" at bounding box center [241, 65] width 11 height 11
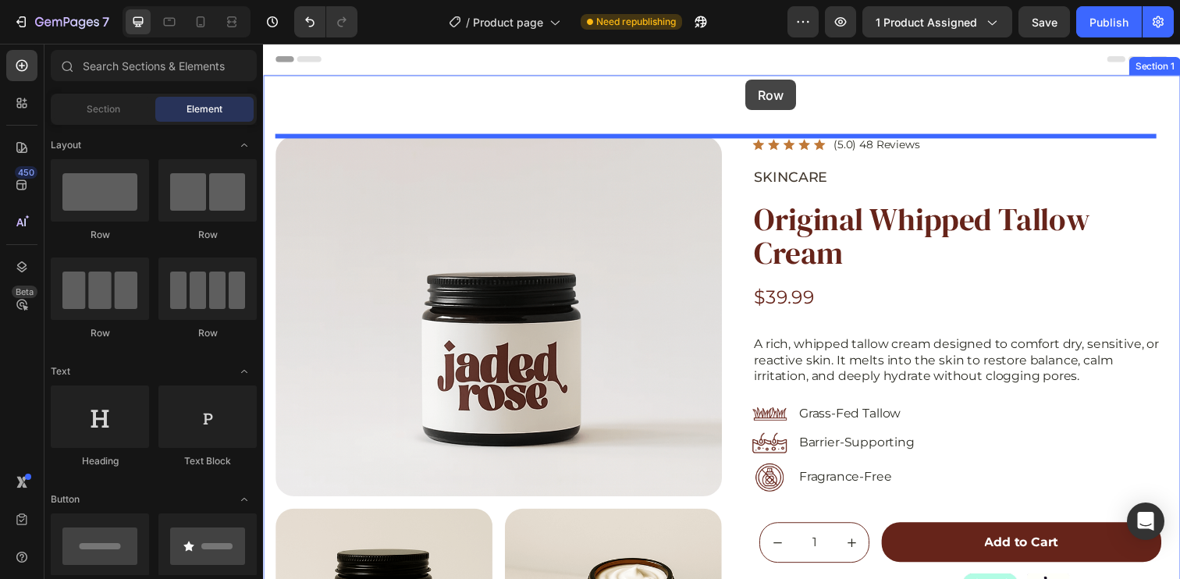
drag, startPoint x: 480, startPoint y: 242, endPoint x: 755, endPoint y: 80, distance: 319.3
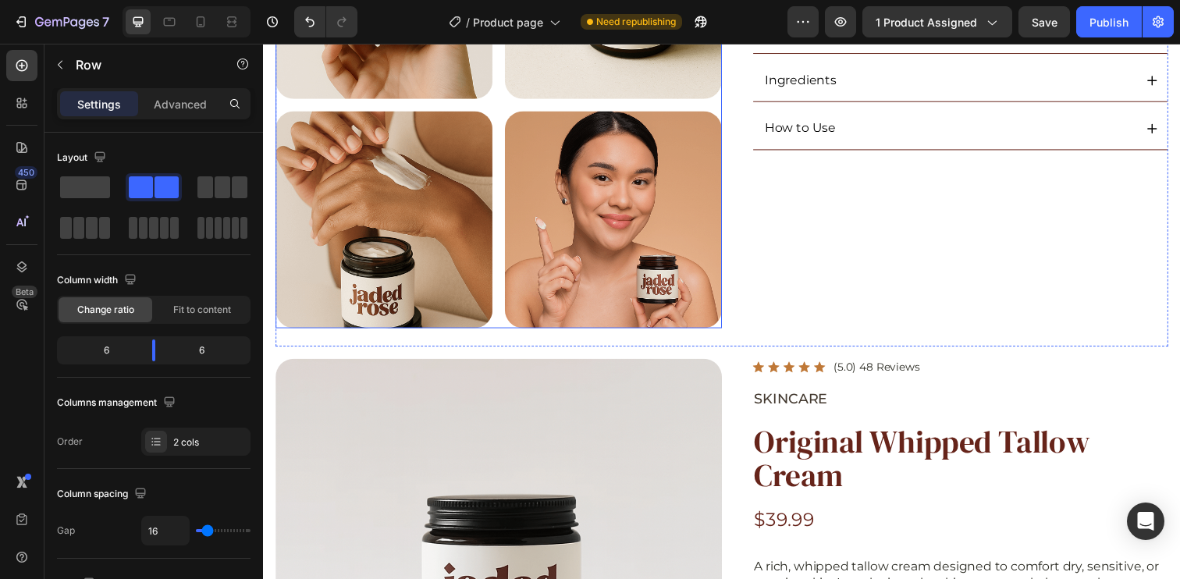
scroll to position [741, 0]
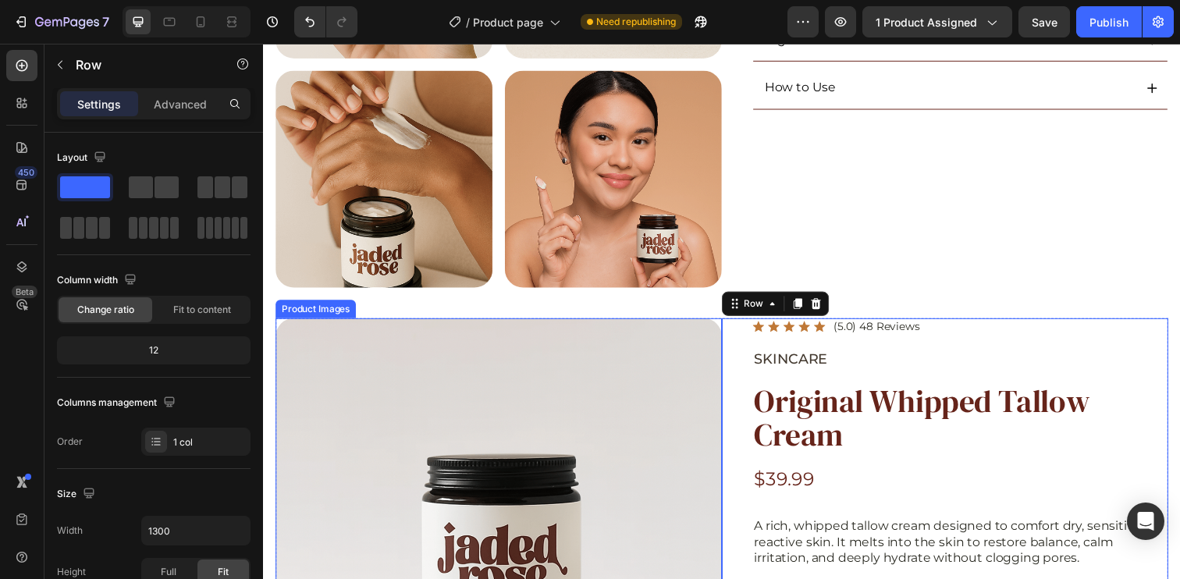
click at [504, 338] on div at bounding box center [503, 508] width 456 height 368
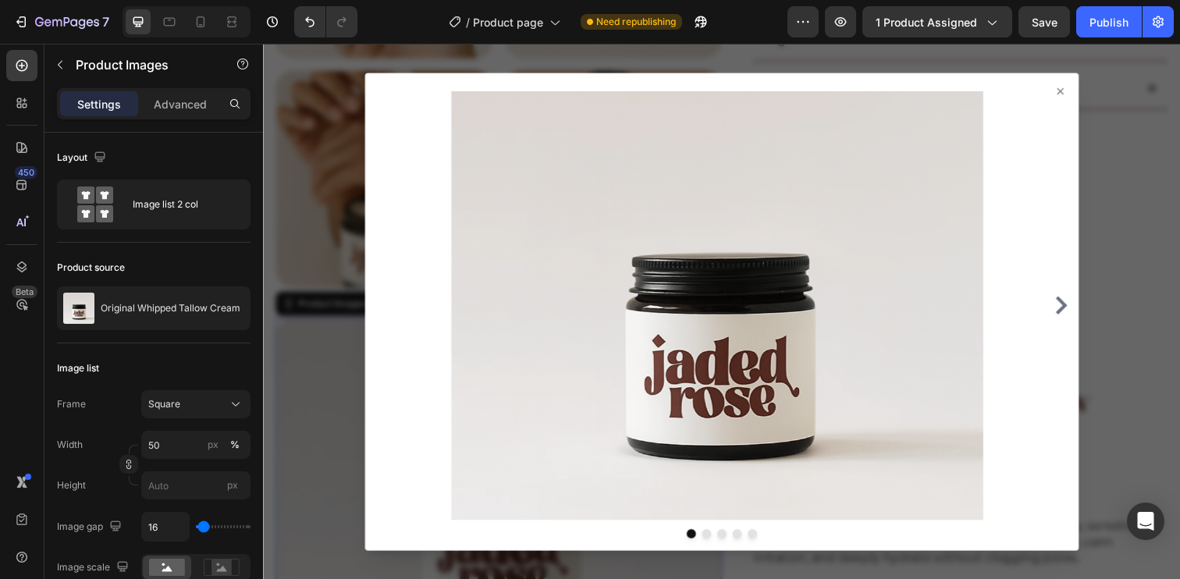
click at [1128, 169] on div at bounding box center [731, 317] width 936 height 547
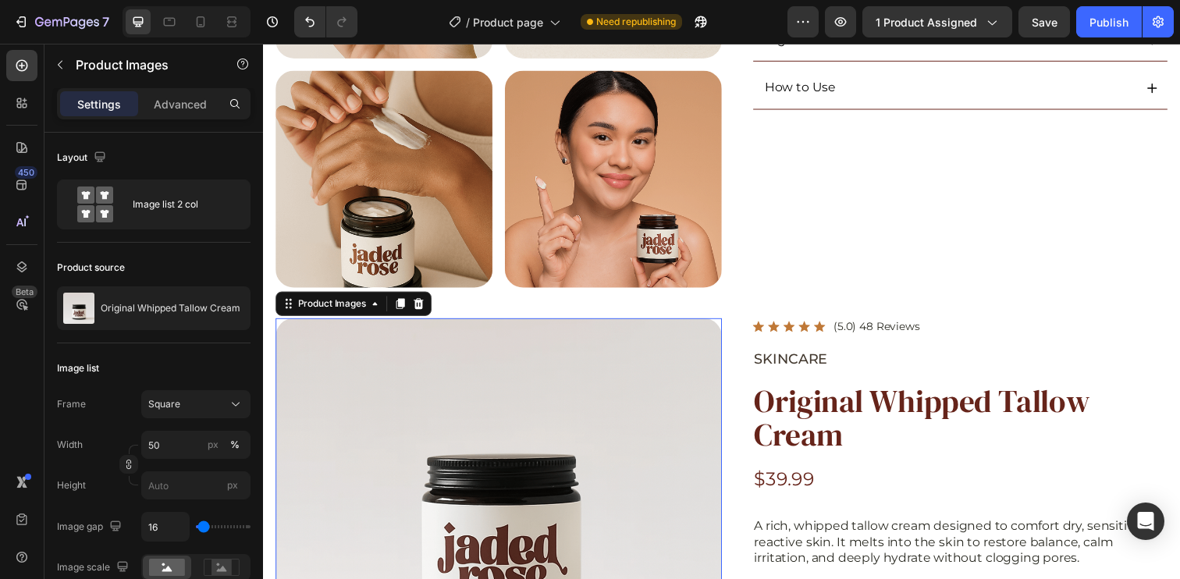
click at [567, 395] on div at bounding box center [503, 508] width 456 height 368
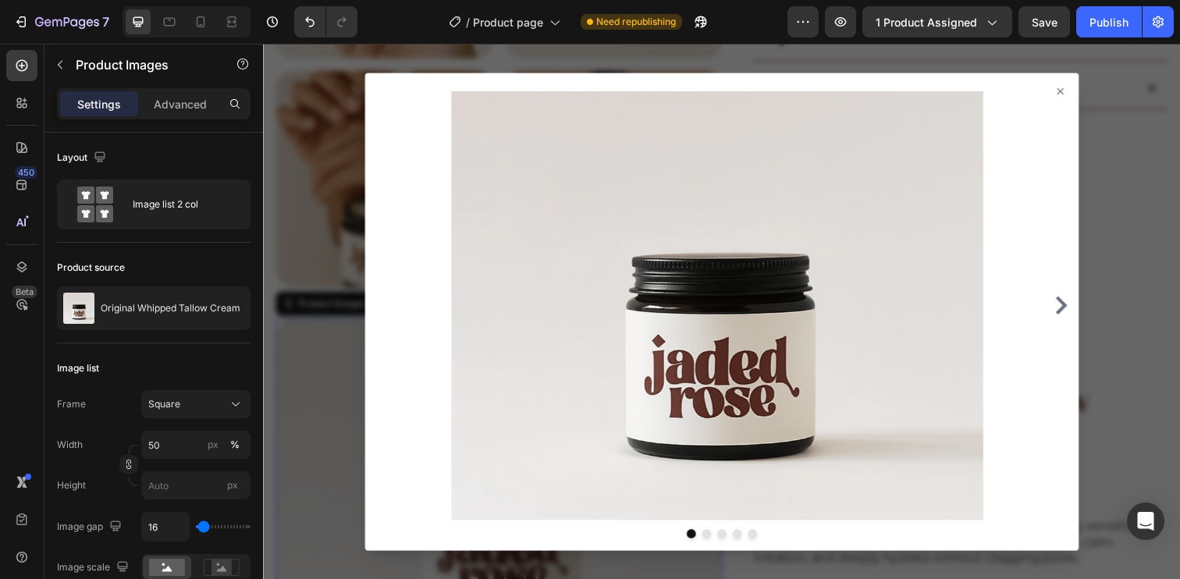
click at [1108, 167] on div at bounding box center [731, 317] width 936 height 547
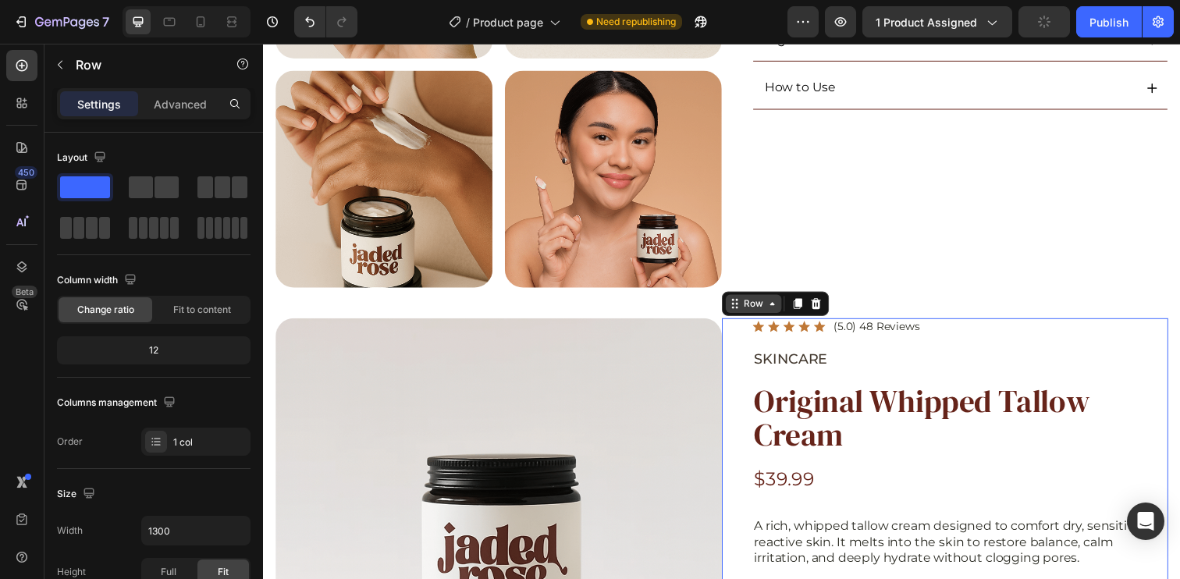
click at [766, 302] on div "Row" at bounding box center [764, 309] width 26 height 14
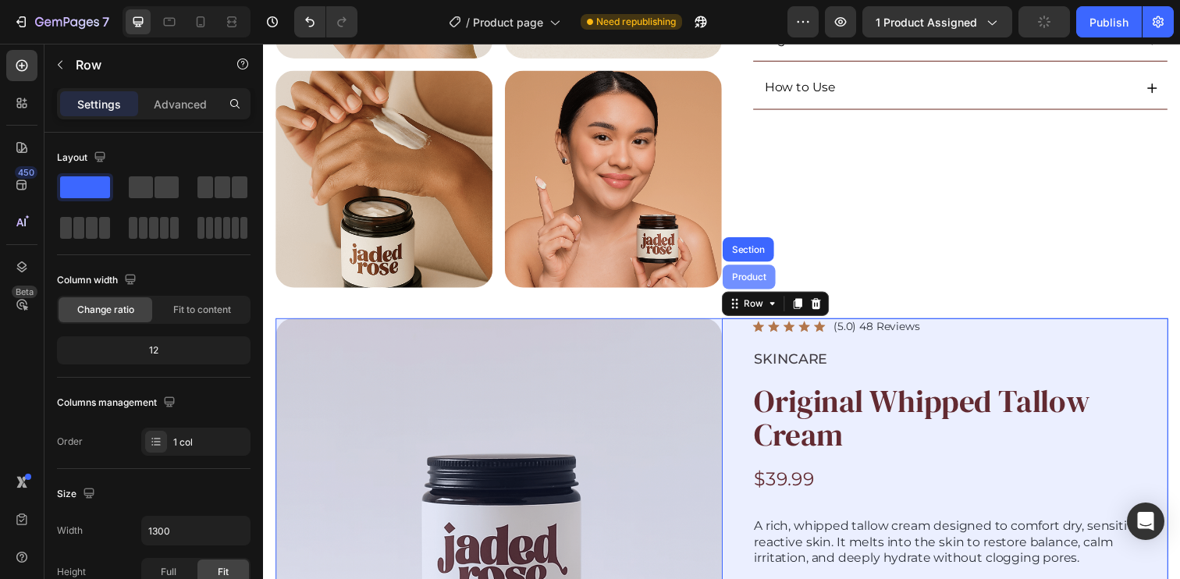
click at [748, 277] on div "Product" at bounding box center [758, 281] width 41 height 9
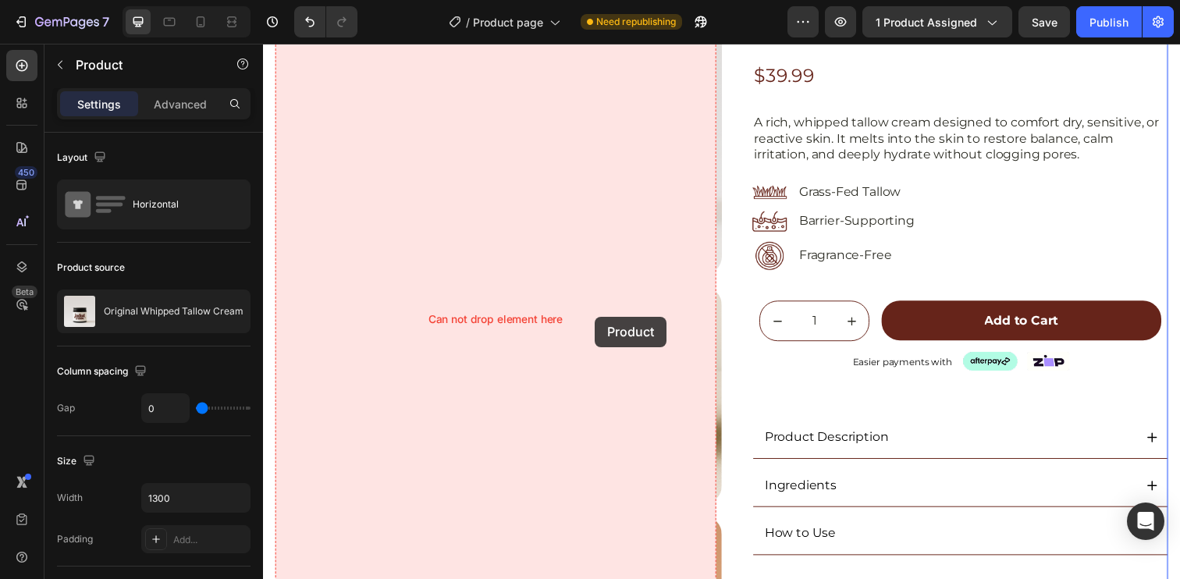
scroll to position [0, 0]
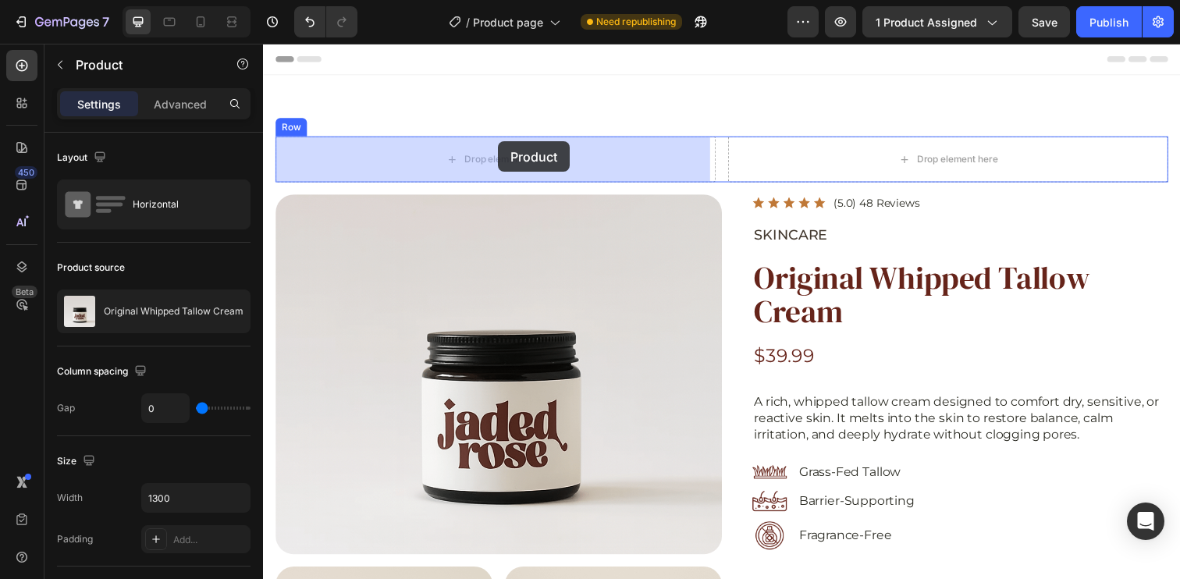
drag, startPoint x: 312, startPoint y: 297, endPoint x: 503, endPoint y: 144, distance: 244.7
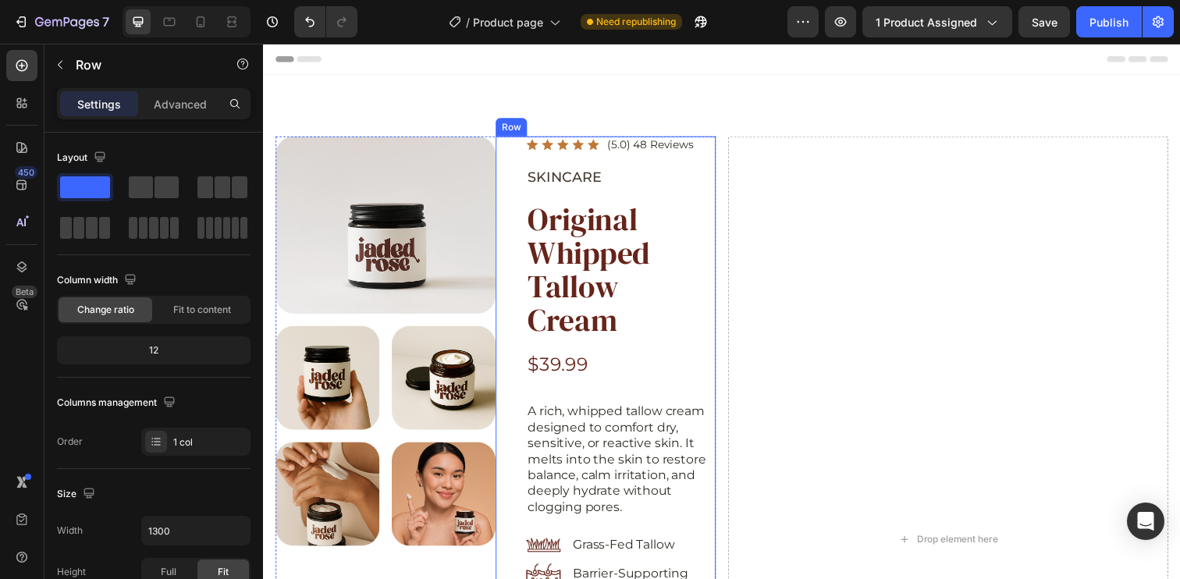
click at [517, 155] on div "Icon Icon Icon Icon Icon Icon List (5.0) 48 Reviews Text Block Row SKINCARE Tex…" at bounding box center [612, 549] width 225 height 823
click at [524, 123] on div "Row" at bounding box center [533, 123] width 26 height 14
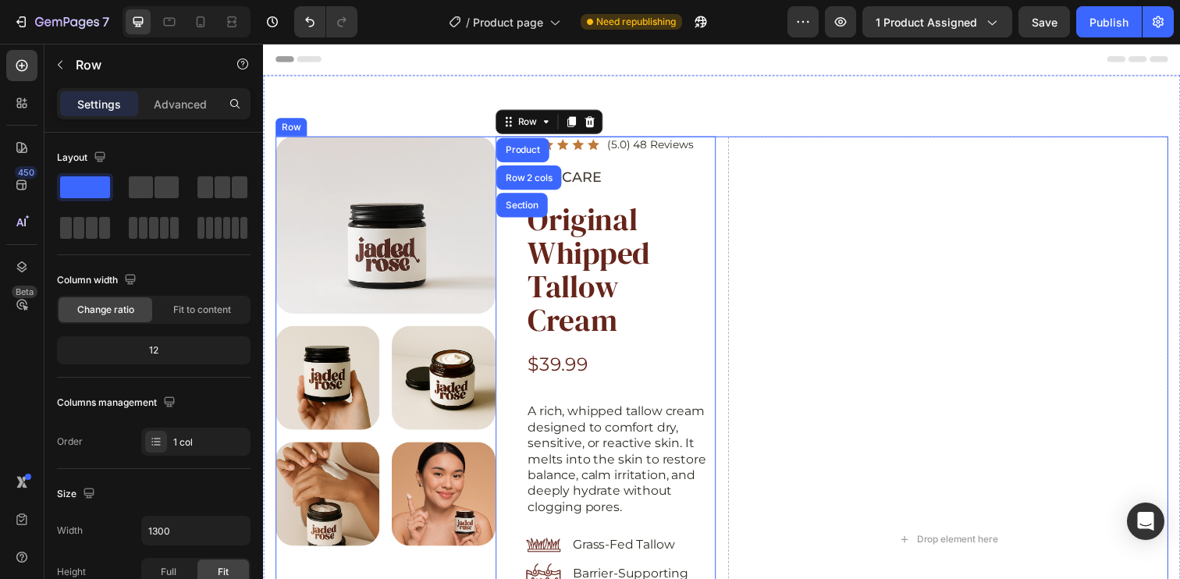
click at [710, 174] on p "SKINCARE" at bounding box center [628, 179] width 190 height 21
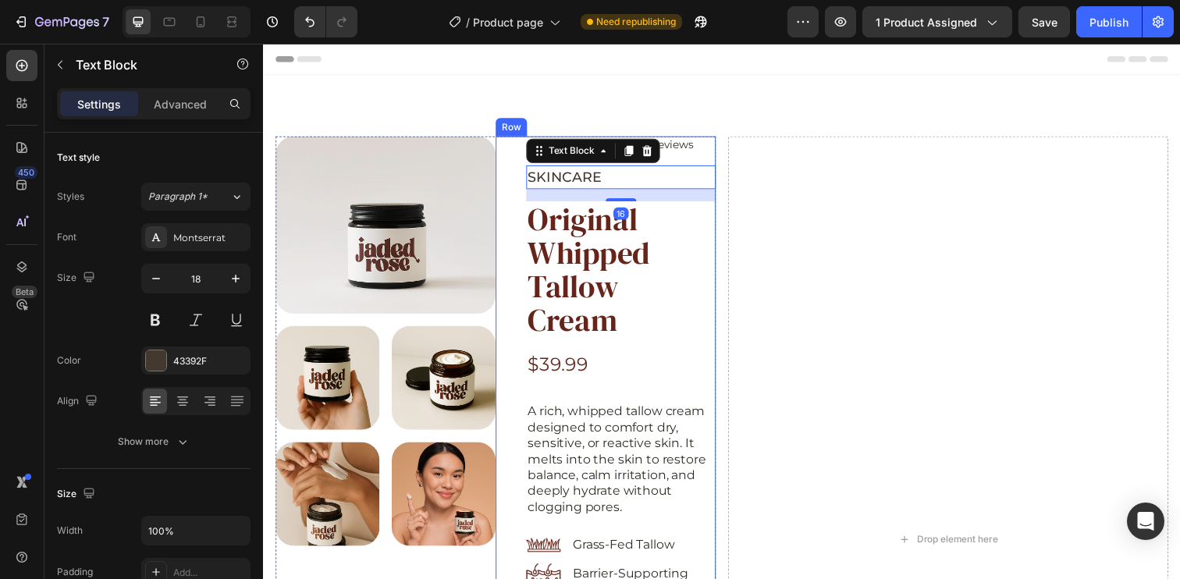
click at [510, 167] on div "Icon Icon Icon Icon Icon Icon List (5.0) 48 Reviews Text Block Row SKINCARE Tex…" at bounding box center [612, 549] width 225 height 823
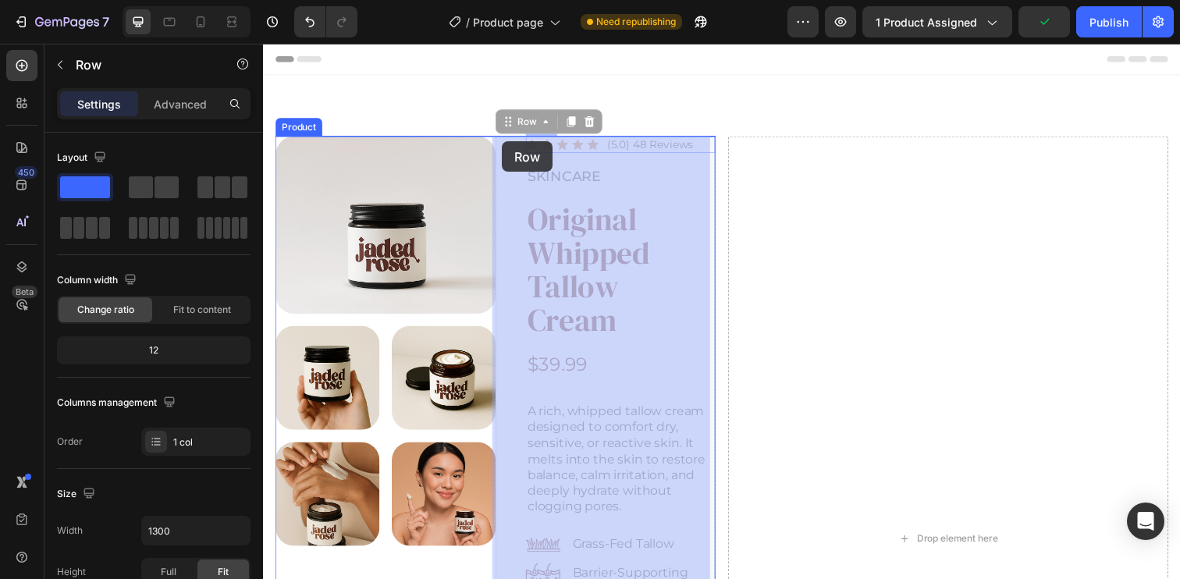
drag, startPoint x: 522, startPoint y: 124, endPoint x: 507, endPoint y: 144, distance: 24.5
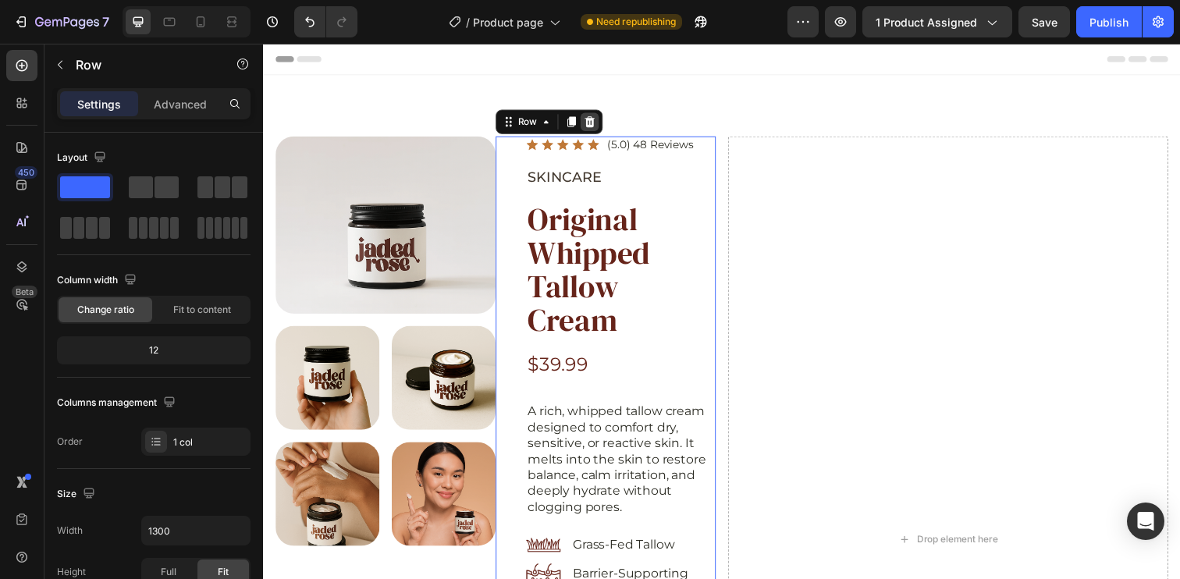
click at [599, 126] on icon at bounding box center [596, 123] width 12 height 12
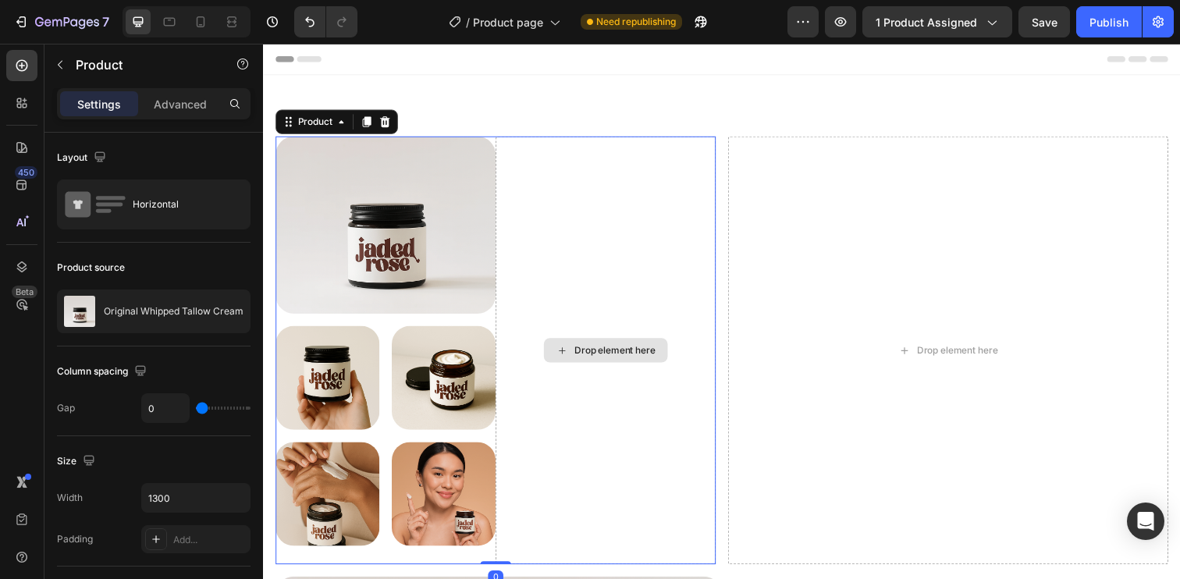
click at [567, 200] on div "Drop element here" at bounding box center [612, 356] width 225 height 437
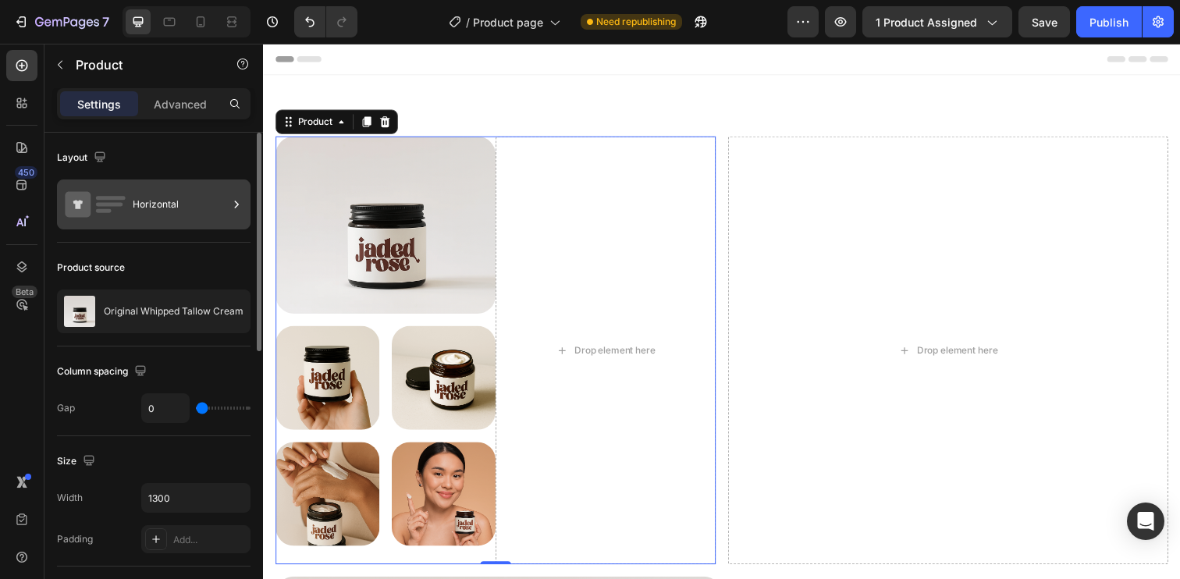
click at [139, 217] on div "Horizontal" at bounding box center [180, 205] width 95 height 36
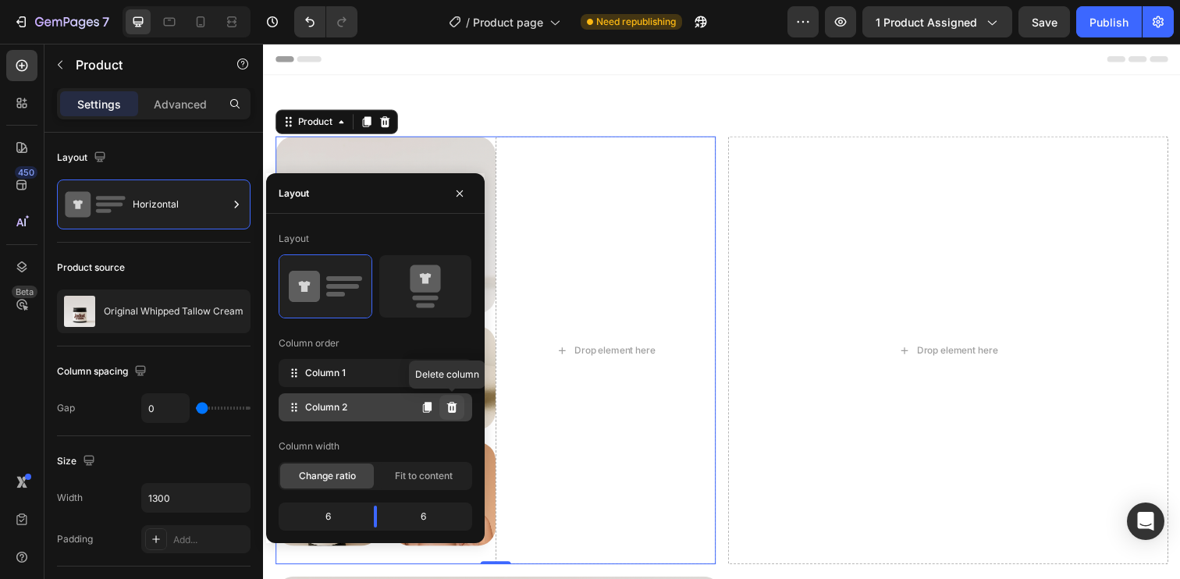
click at [457, 407] on icon at bounding box center [452, 407] width 12 height 12
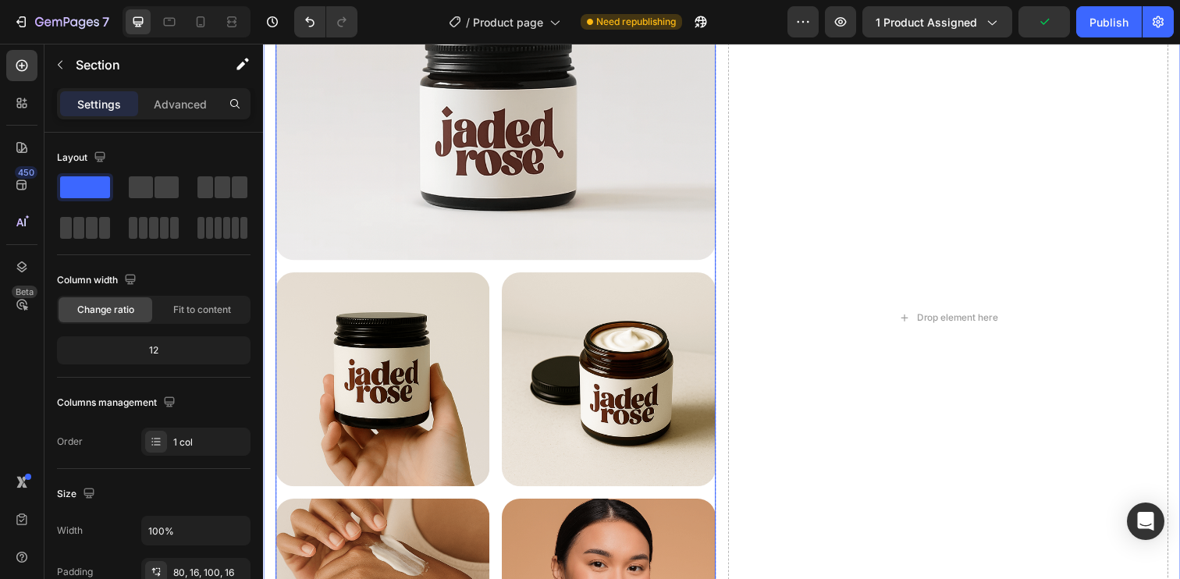
scroll to position [536, 0]
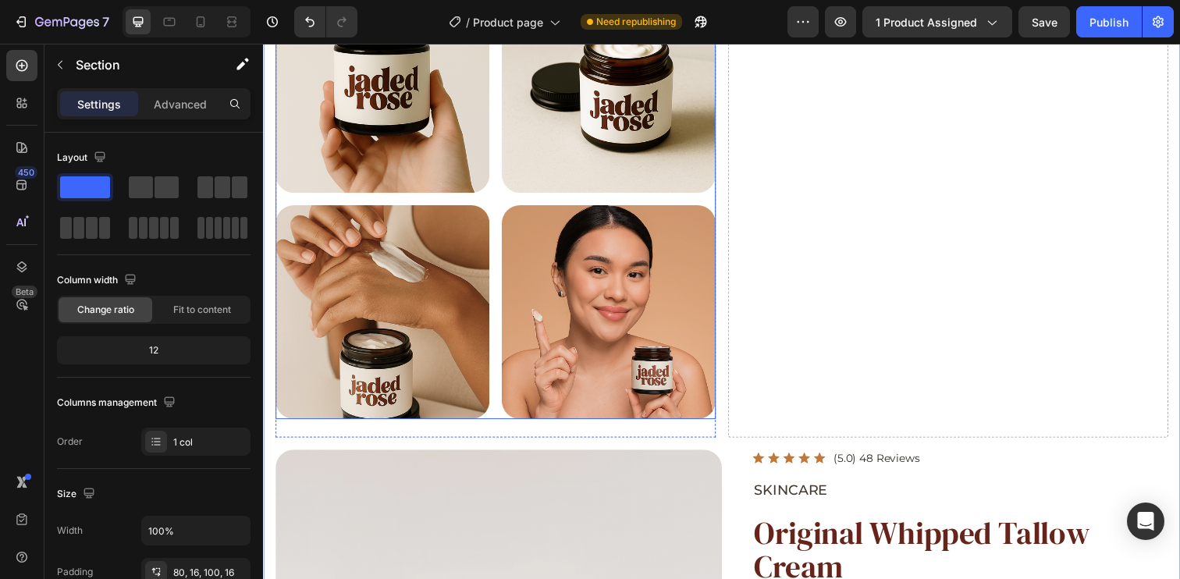
click at [641, 405] on div at bounding box center [615, 317] width 219 height 219
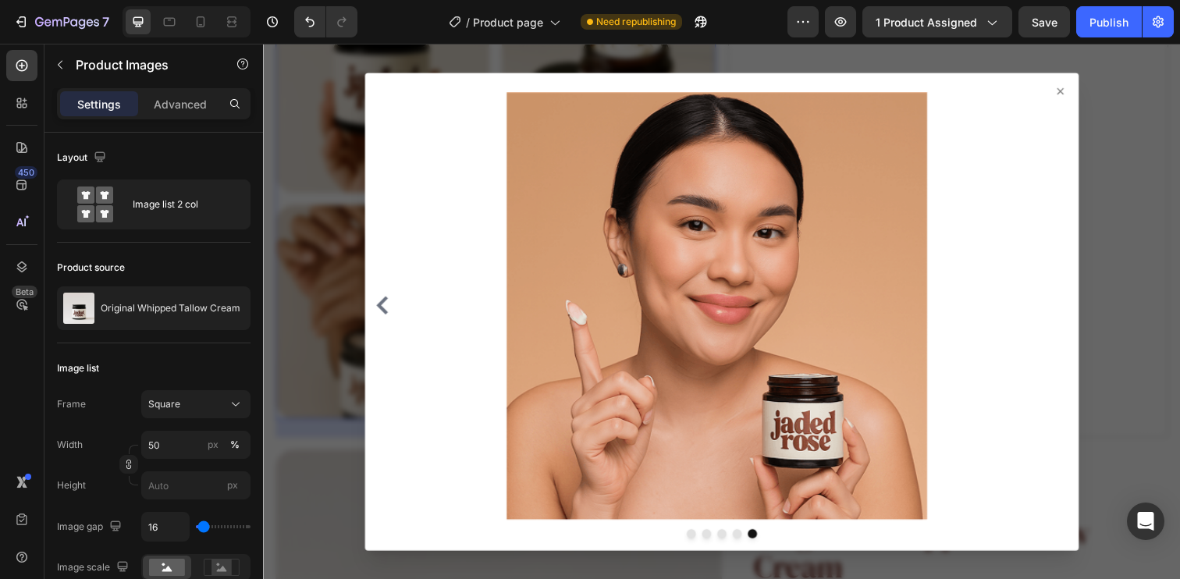
click at [1141, 99] on div at bounding box center [731, 317] width 936 height 547
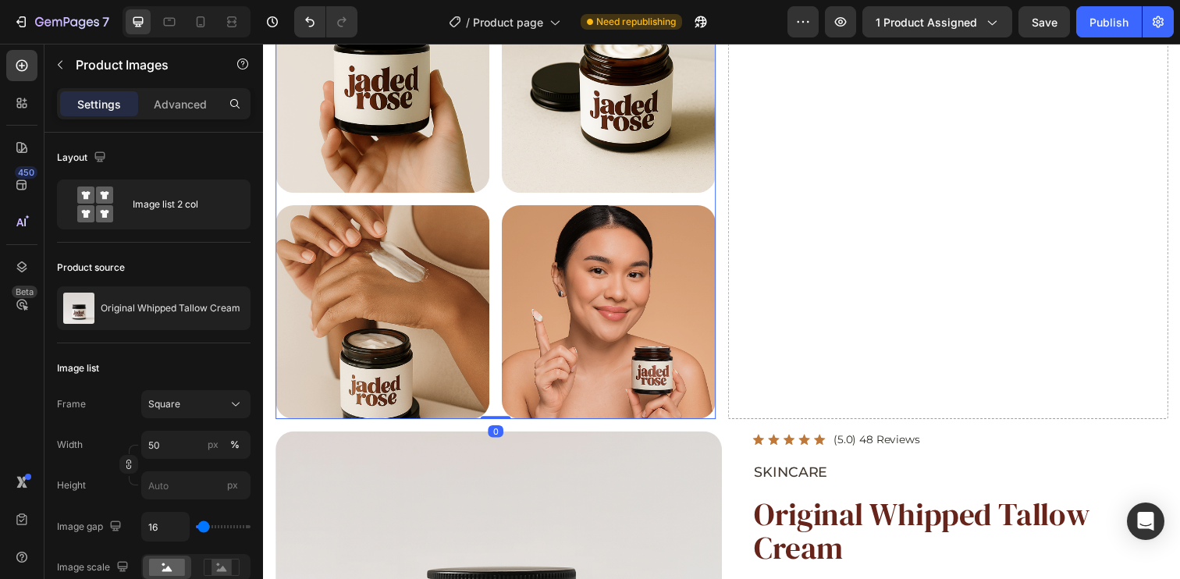
drag, startPoint x: 500, startPoint y: 431, endPoint x: 498, endPoint y: 388, distance: 43.0
click at [498, 388] on div "Product Images 0" at bounding box center [499, 14] width 449 height 825
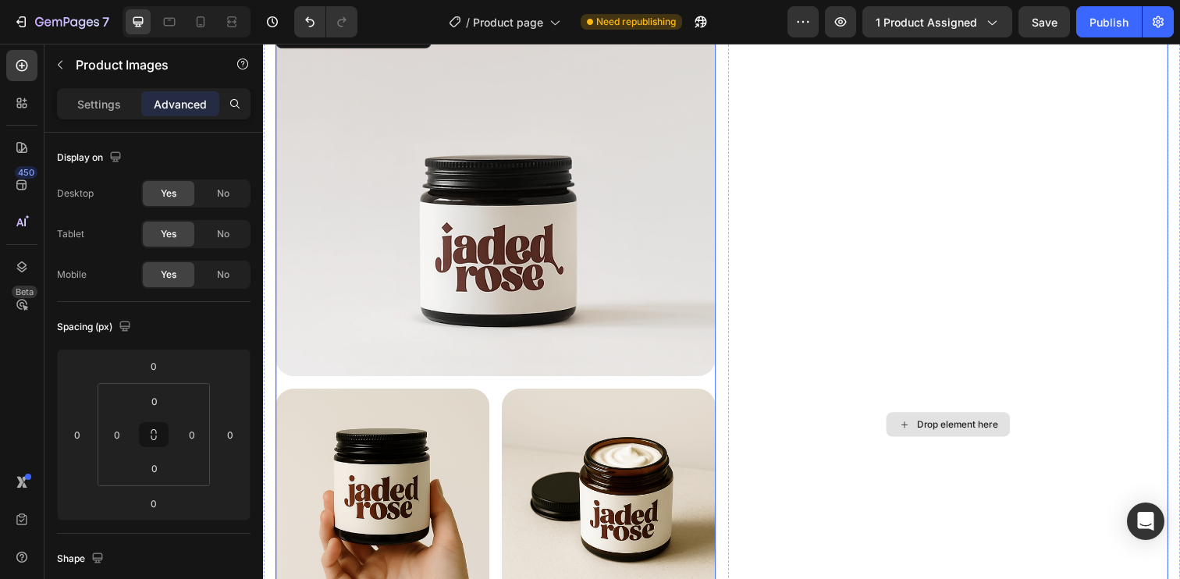
scroll to position [0, 0]
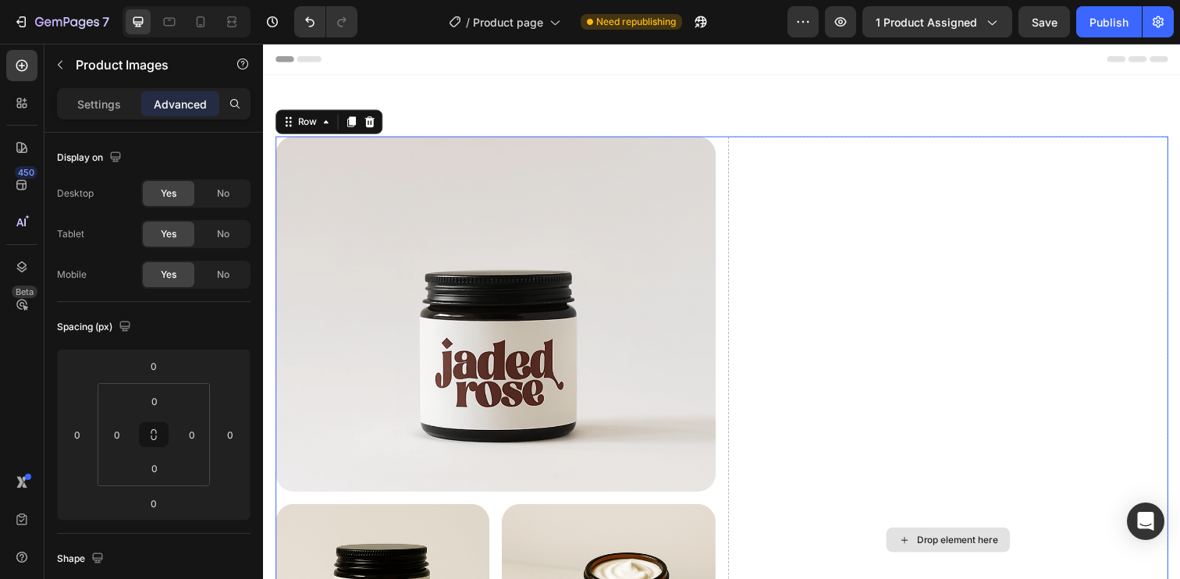
click at [737, 198] on div "Drop element here" at bounding box center [961, 550] width 449 height 825
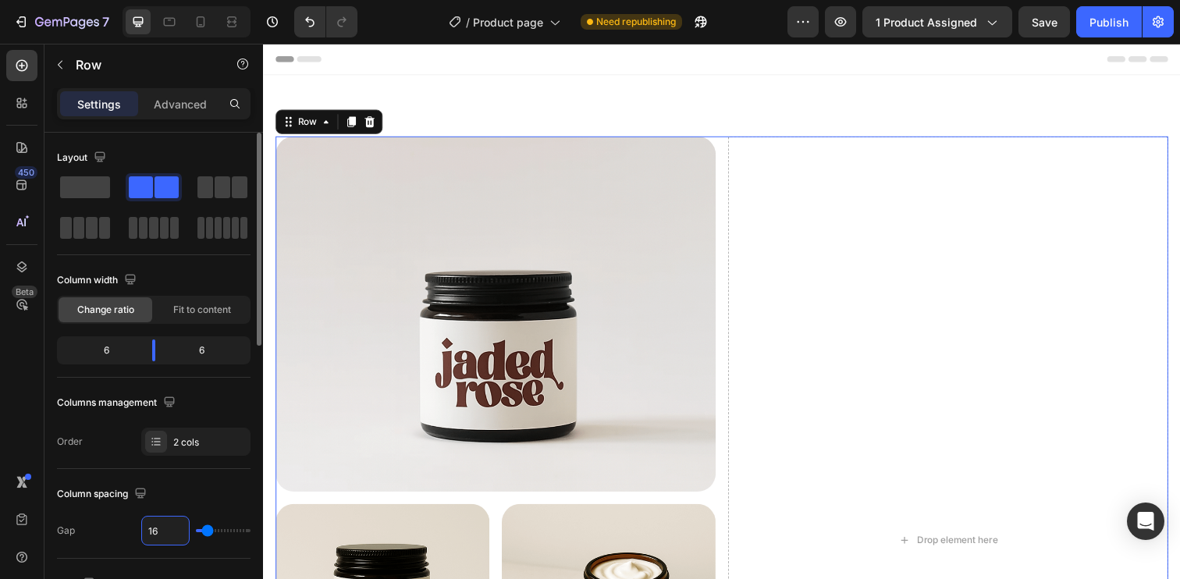
click at [162, 531] on input "16" at bounding box center [165, 531] width 47 height 28
type input "10"
type input "0"
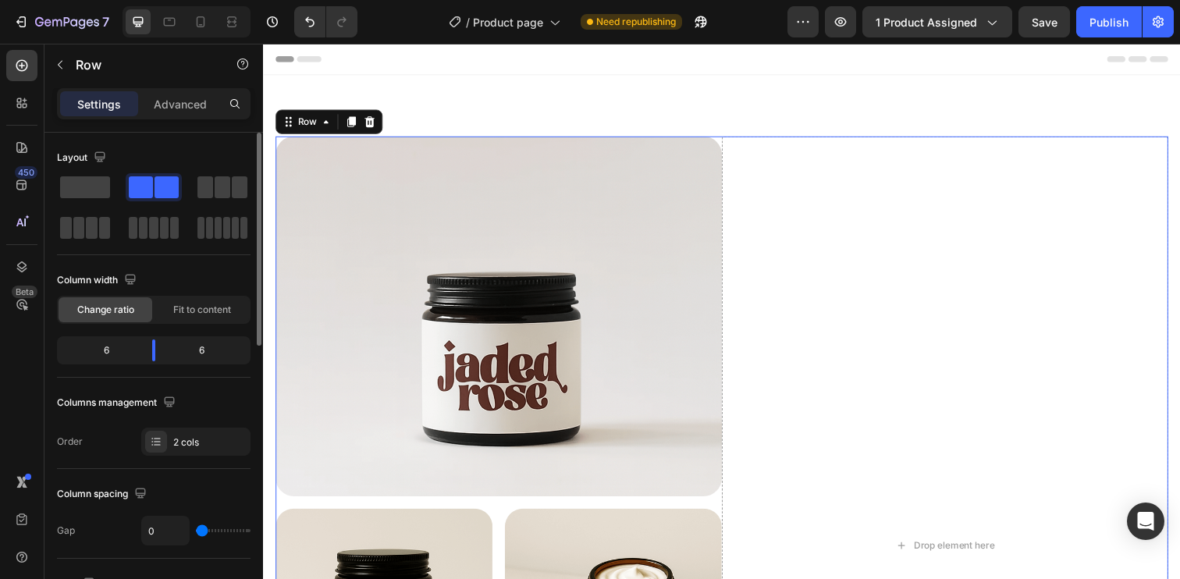
drag, startPoint x: 206, startPoint y: 531, endPoint x: 187, endPoint y: 531, distance: 18.7
type input "0"
click at [196, 531] on input "range" at bounding box center [223, 530] width 55 height 3
drag, startPoint x: 218, startPoint y: 493, endPoint x: 30, endPoint y: 412, distance: 204.1
click at [218, 493] on div "Column spacing" at bounding box center [154, 493] width 194 height 25
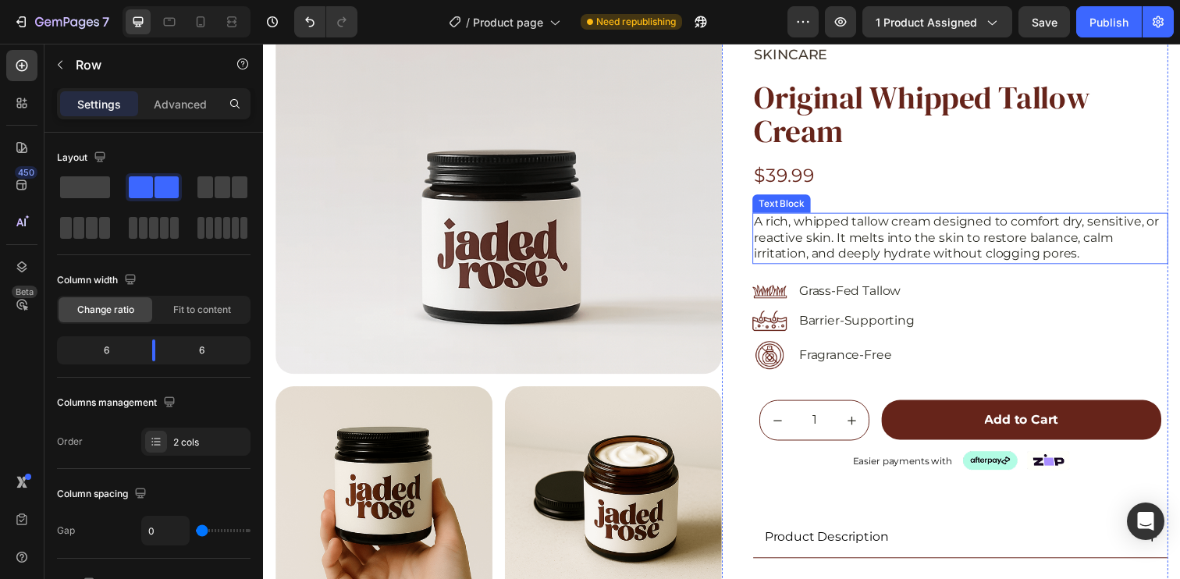
scroll to position [828, 0]
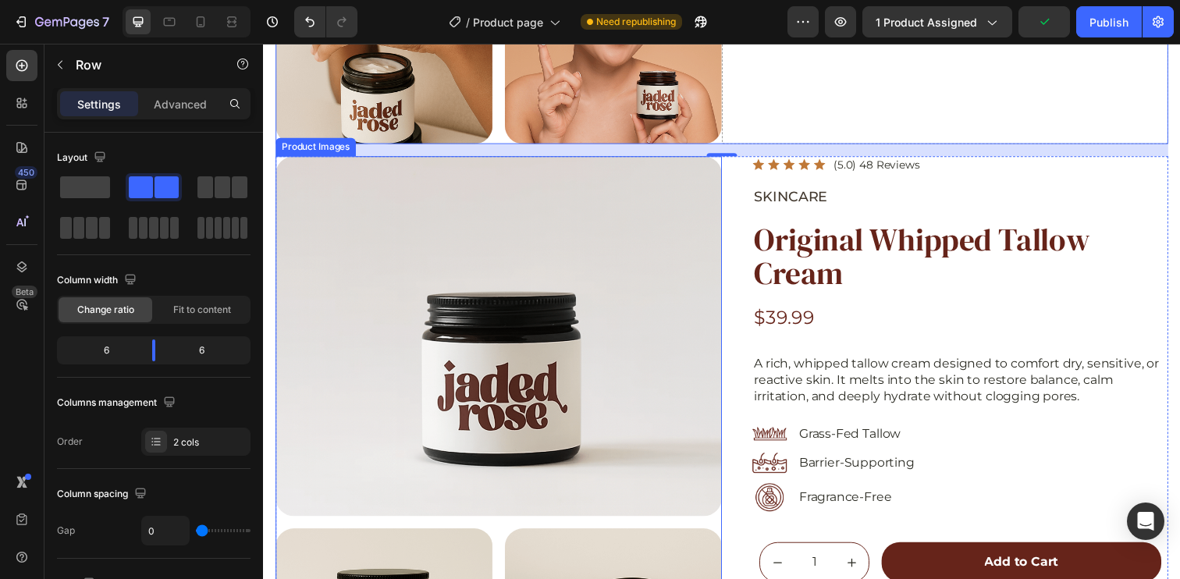
click at [303, 142] on div "Product Images" at bounding box center [317, 149] width 76 height 14
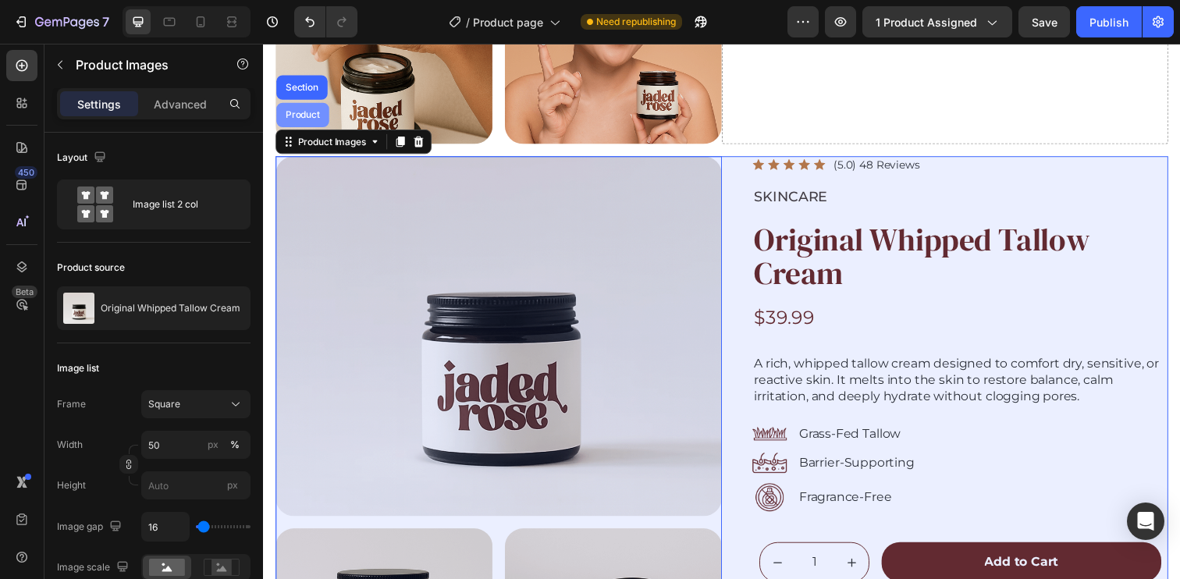
click at [301, 112] on div "Product" at bounding box center [302, 116] width 41 height 9
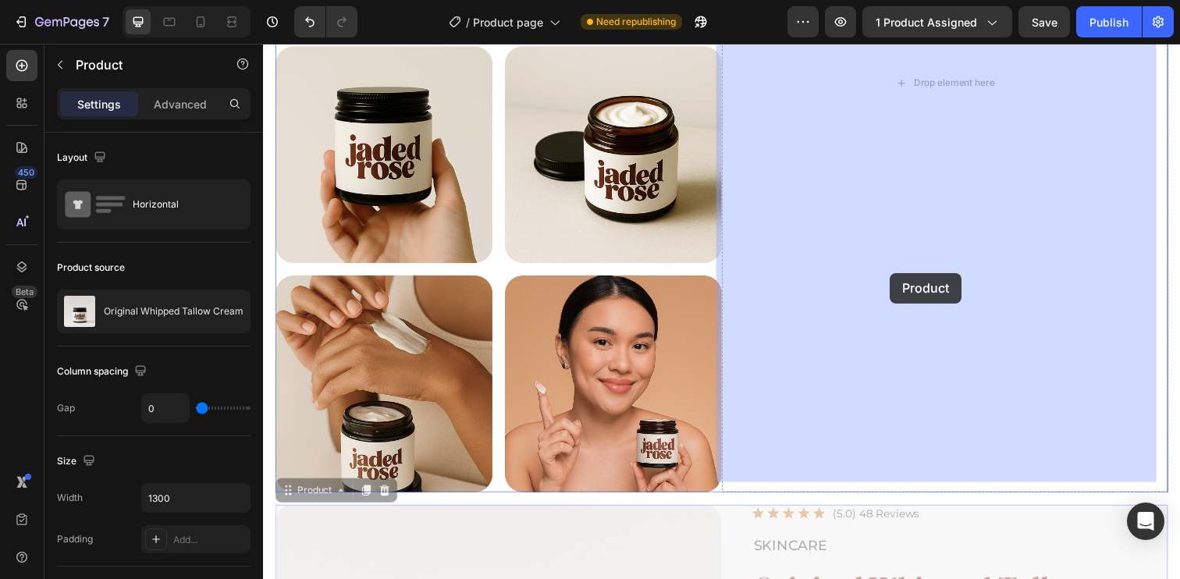
scroll to position [311, 0]
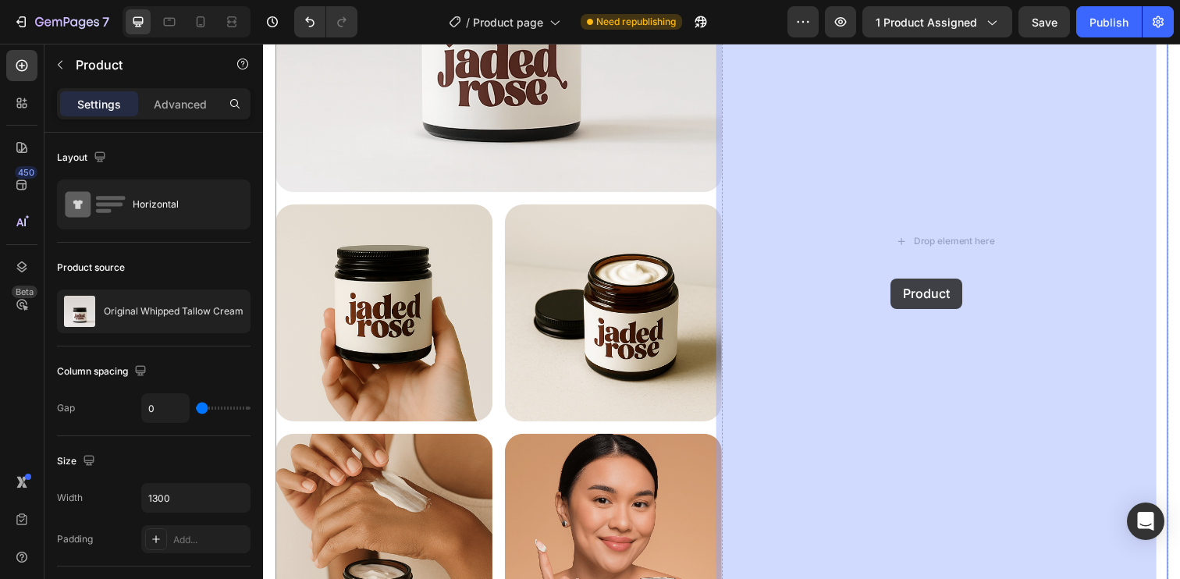
drag, startPoint x: 314, startPoint y: 132, endPoint x: 904, endPoint y: 283, distance: 609.1
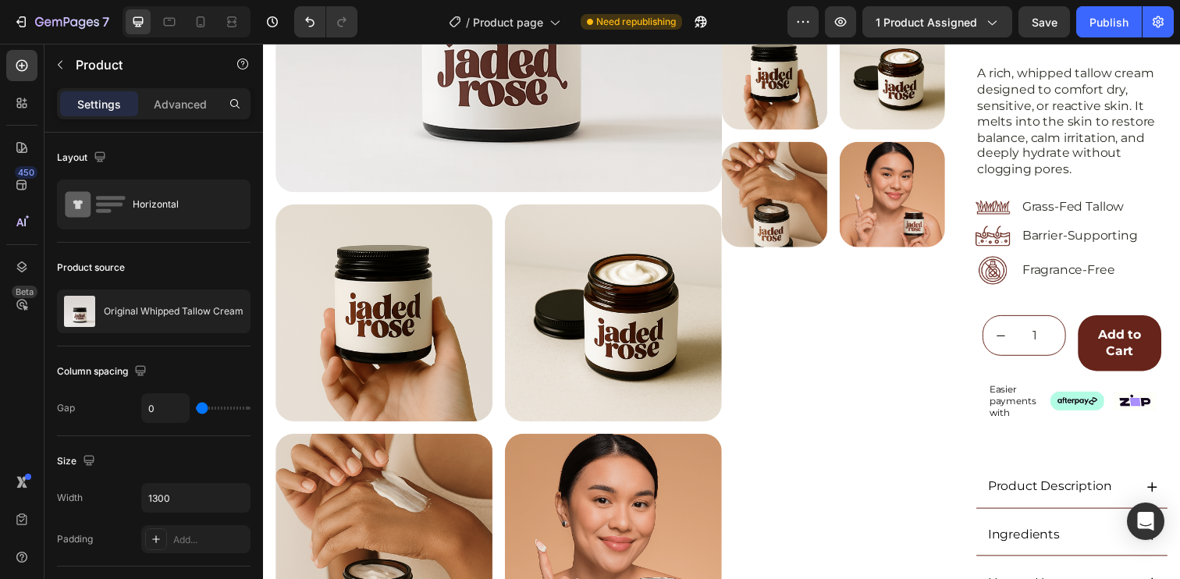
scroll to position [0, 0]
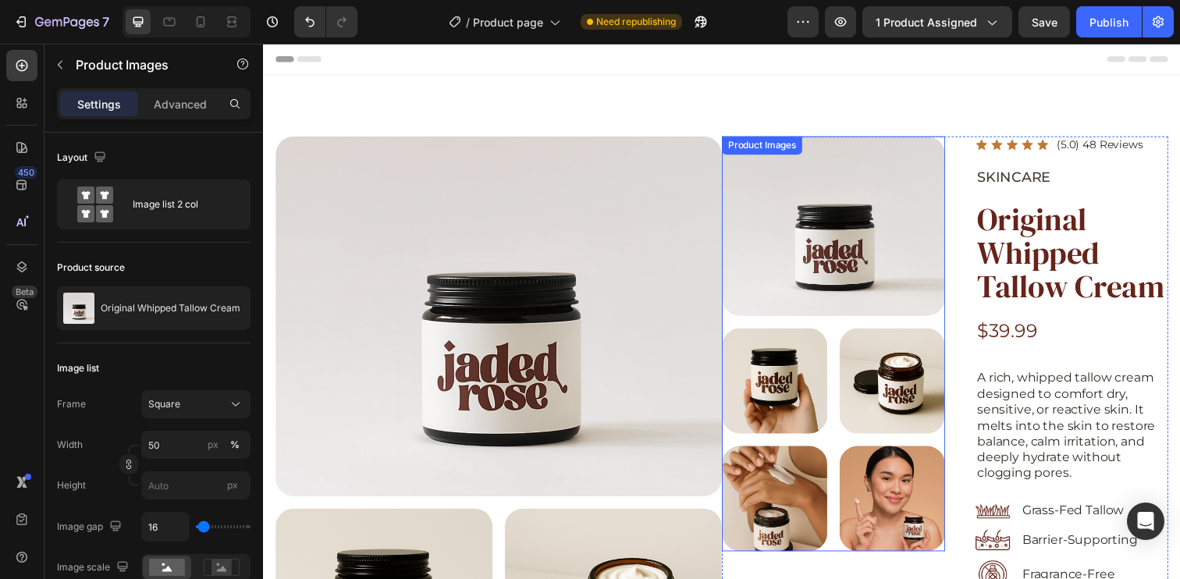
click at [755, 147] on div "Product Images" at bounding box center [845, 350] width 228 height 424
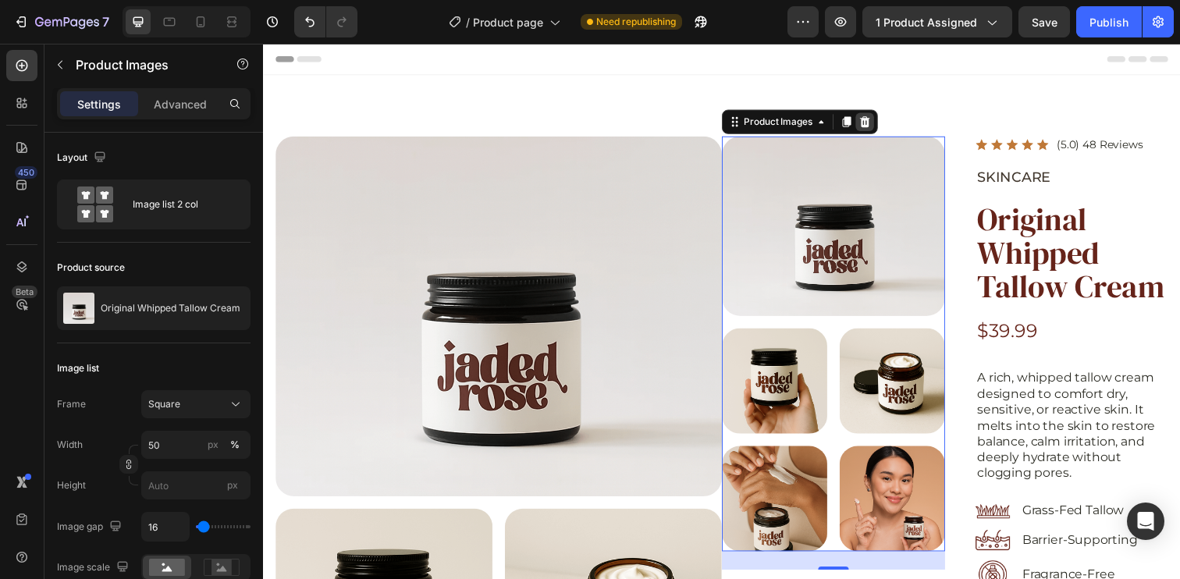
click at [875, 125] on icon at bounding box center [877, 123] width 10 height 11
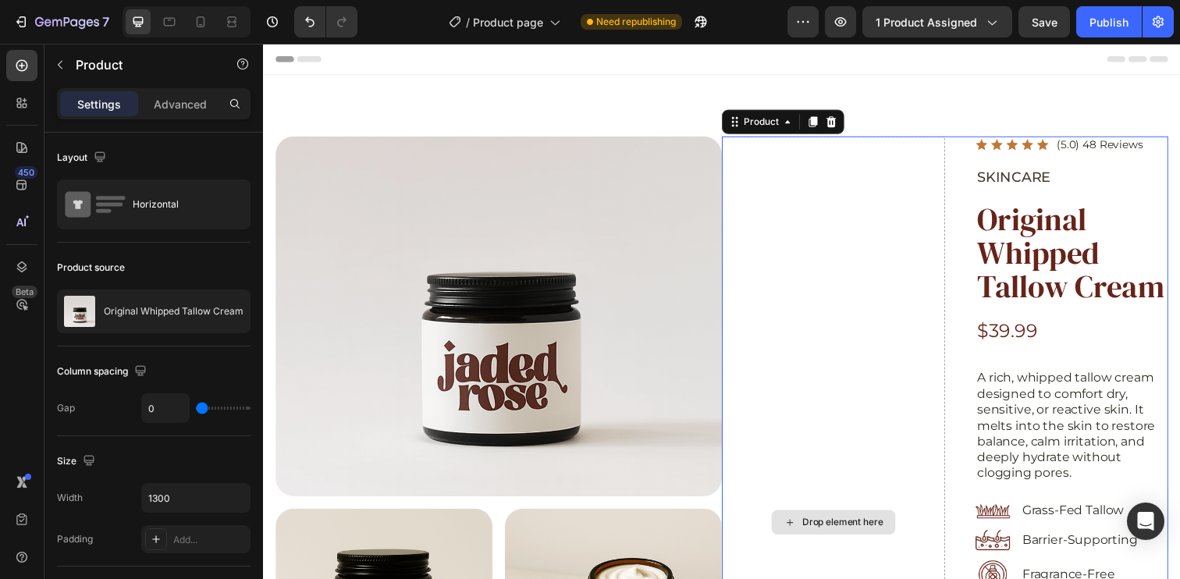
click at [828, 197] on div "Drop element here" at bounding box center [845, 532] width 228 height 788
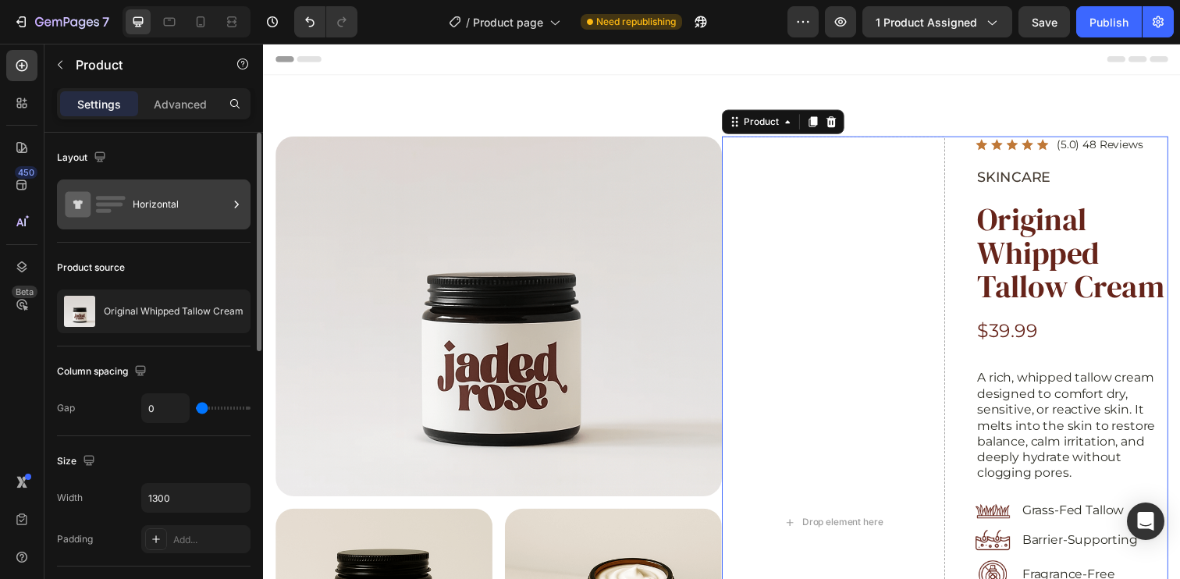
click at [175, 206] on div "Horizontal" at bounding box center [180, 205] width 95 height 36
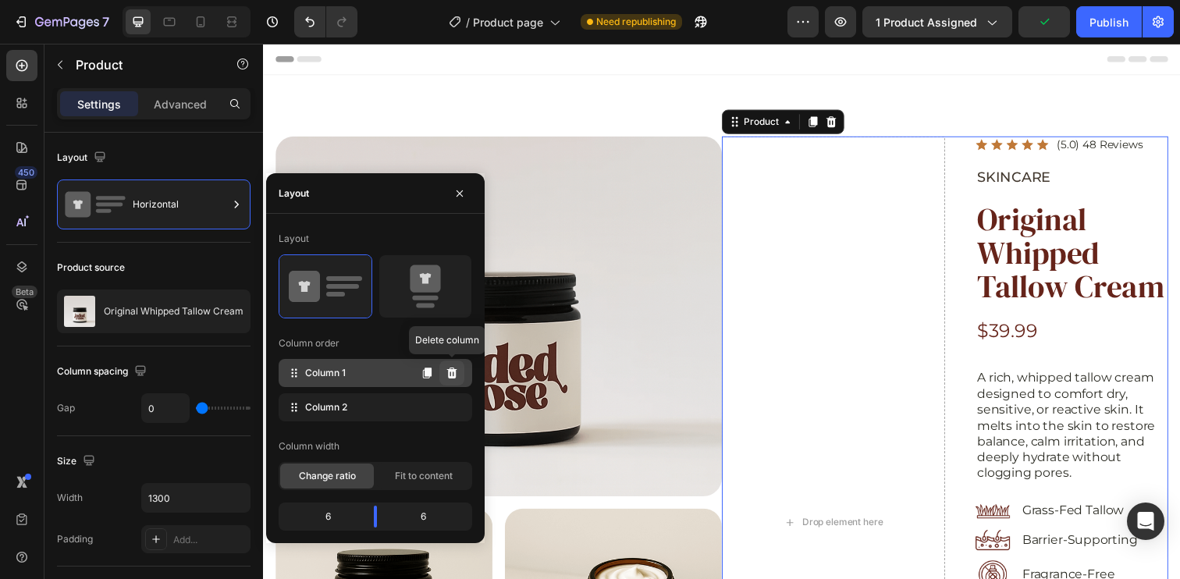
click at [459, 374] on button at bounding box center [451, 373] width 25 height 25
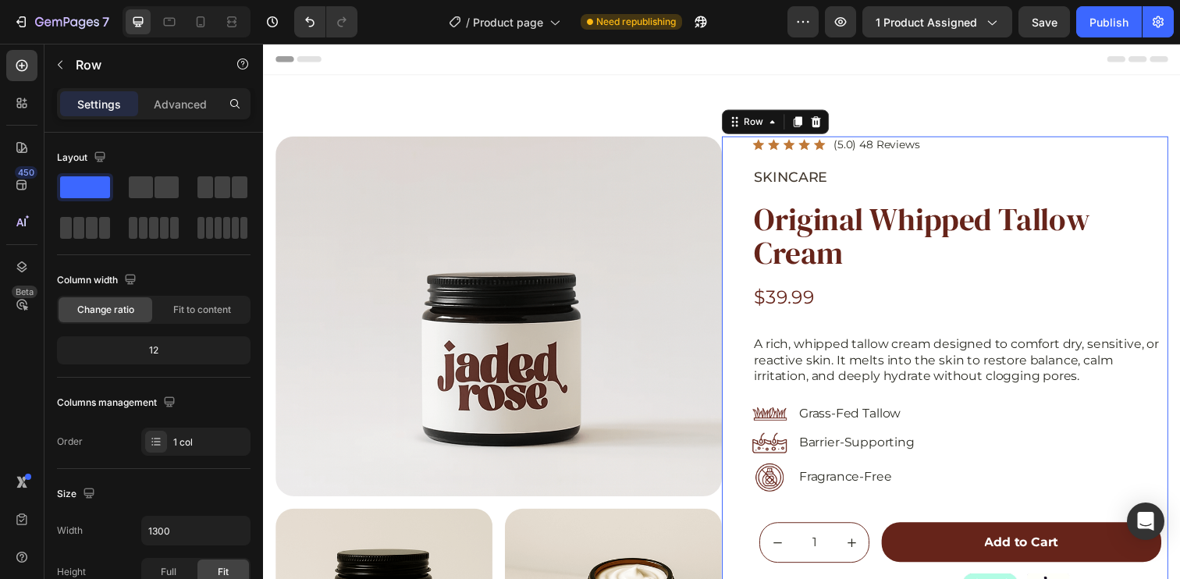
click at [751, 184] on div "Icon Icon Icon Icon Icon Icon List (5.0) 48 Reviews Text Block Row SKINCARE Tex…" at bounding box center [959, 465] width 456 height 654
click at [759, 125] on div "Row" at bounding box center [764, 123] width 26 height 14
click at [1090, 206] on h1 "Original Whipped Tallow Cream" at bounding box center [974, 240] width 425 height 72
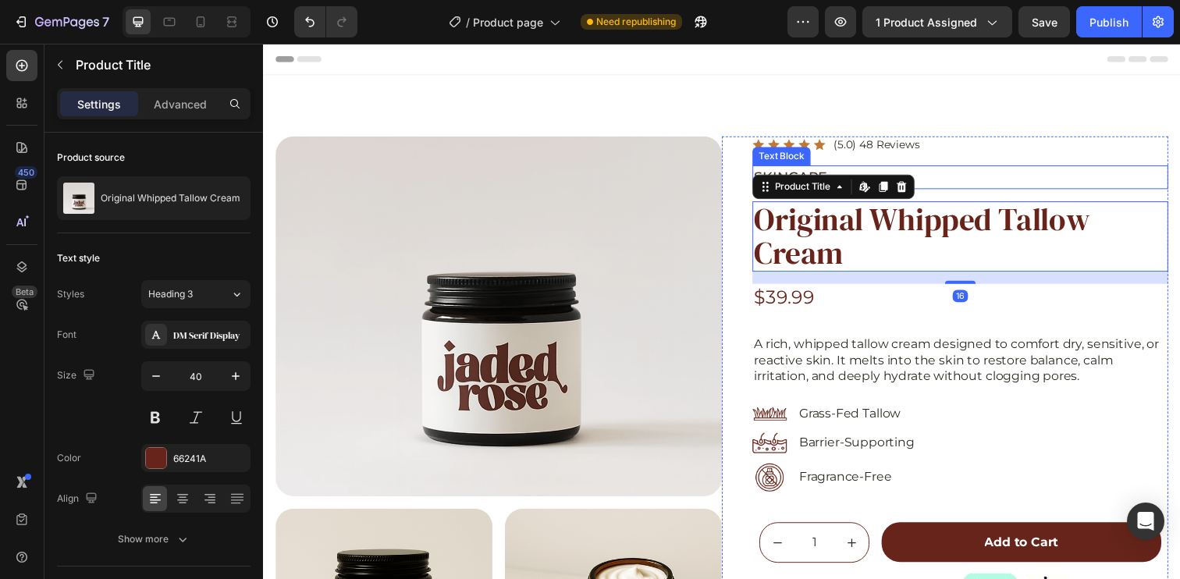
click at [958, 174] on p "SKINCARE" at bounding box center [974, 179] width 421 height 21
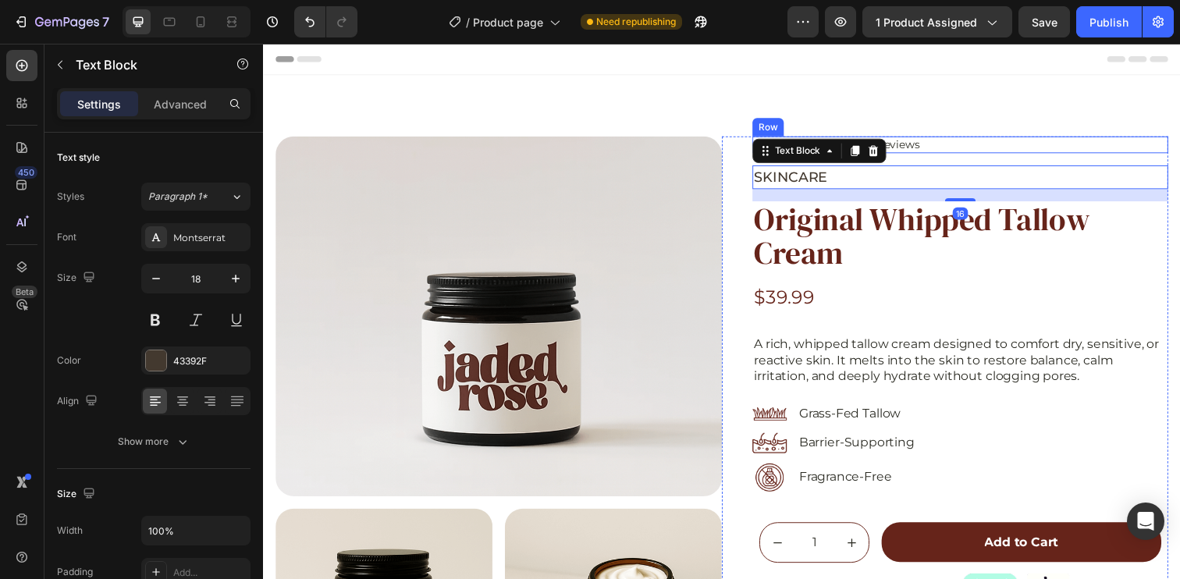
click at [975, 140] on div "Icon Icon Icon Icon Icon Icon List (5.0) 48 Reviews Text Block Row" at bounding box center [974, 146] width 425 height 17
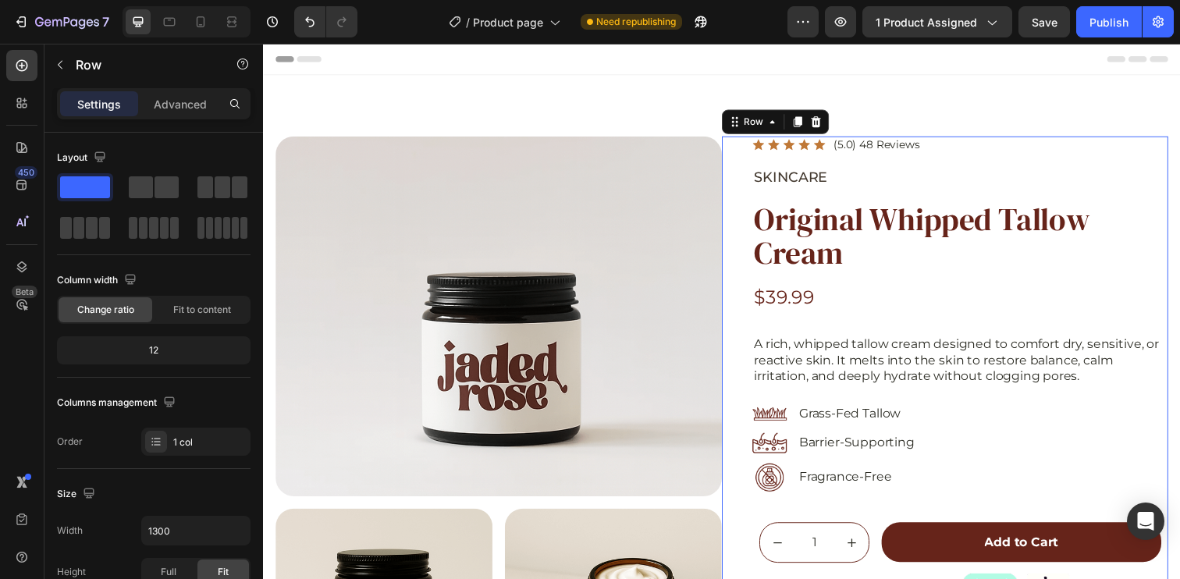
click at [748, 158] on div "Icon Icon Icon Icon Icon Icon List (5.0) 48 Reviews Text Block Row SKINCARE Tex…" at bounding box center [959, 465] width 456 height 654
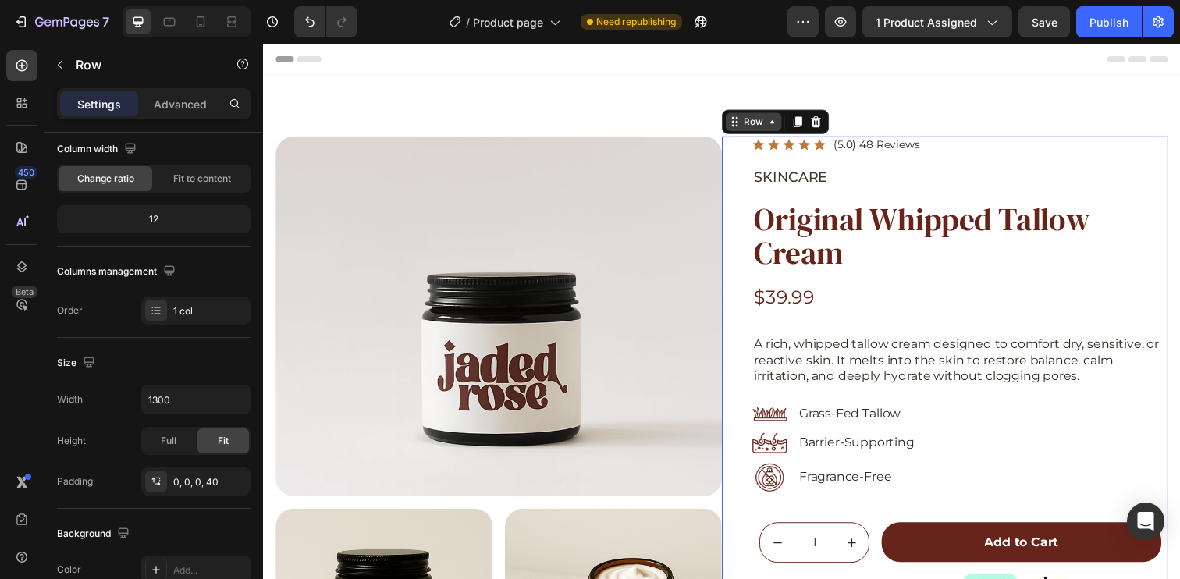
click at [761, 127] on div "Row" at bounding box center [764, 123] width 26 height 14
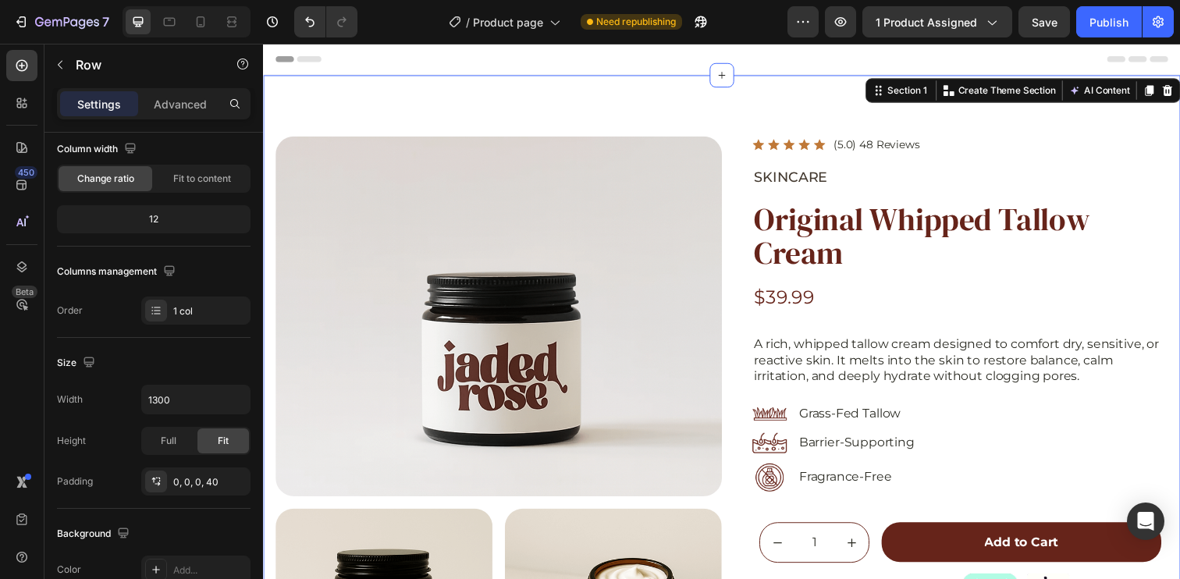
click at [956, 97] on div "Product Images Product Icon Icon Icon Icon Icon Icon List (5.0) 48 Reviews Text…" at bounding box center [731, 564] width 936 height 976
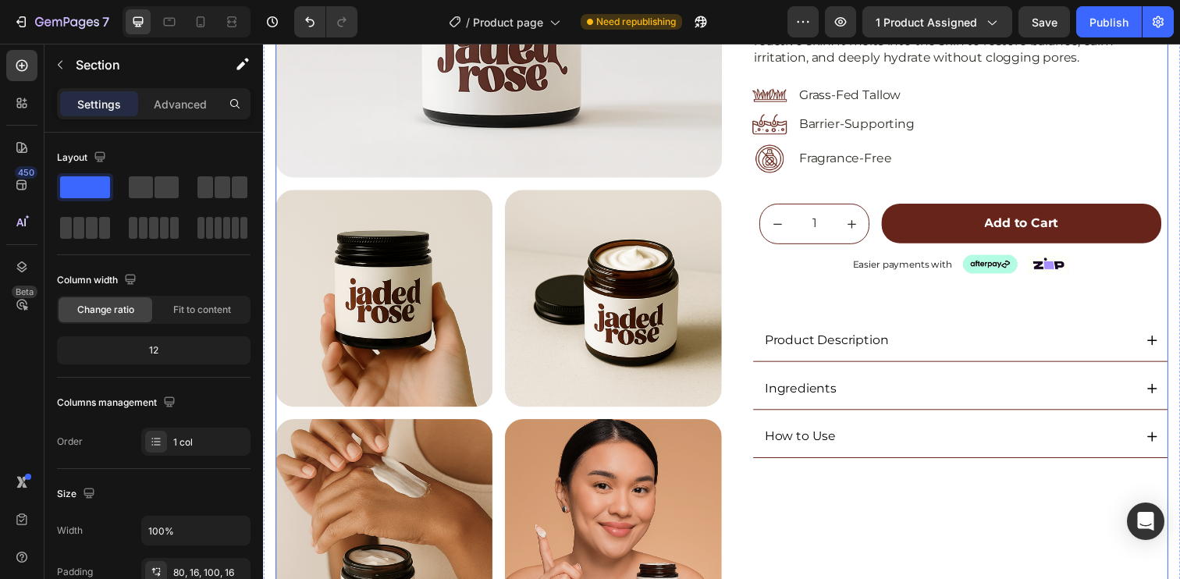
scroll to position [343, 0]
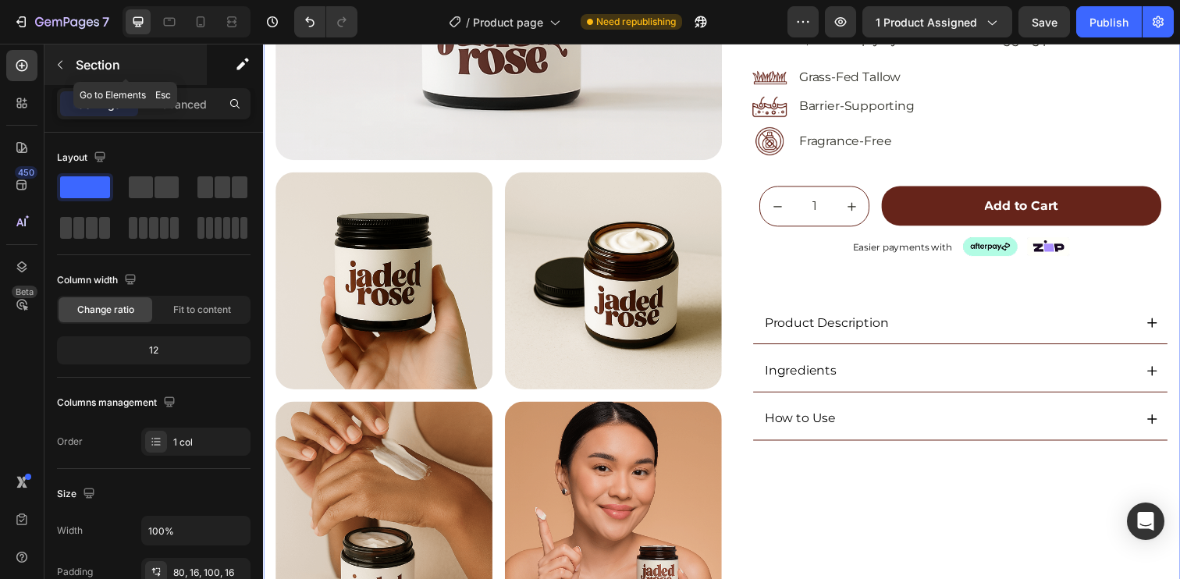
click at [70, 69] on button "button" at bounding box center [60, 64] width 25 height 25
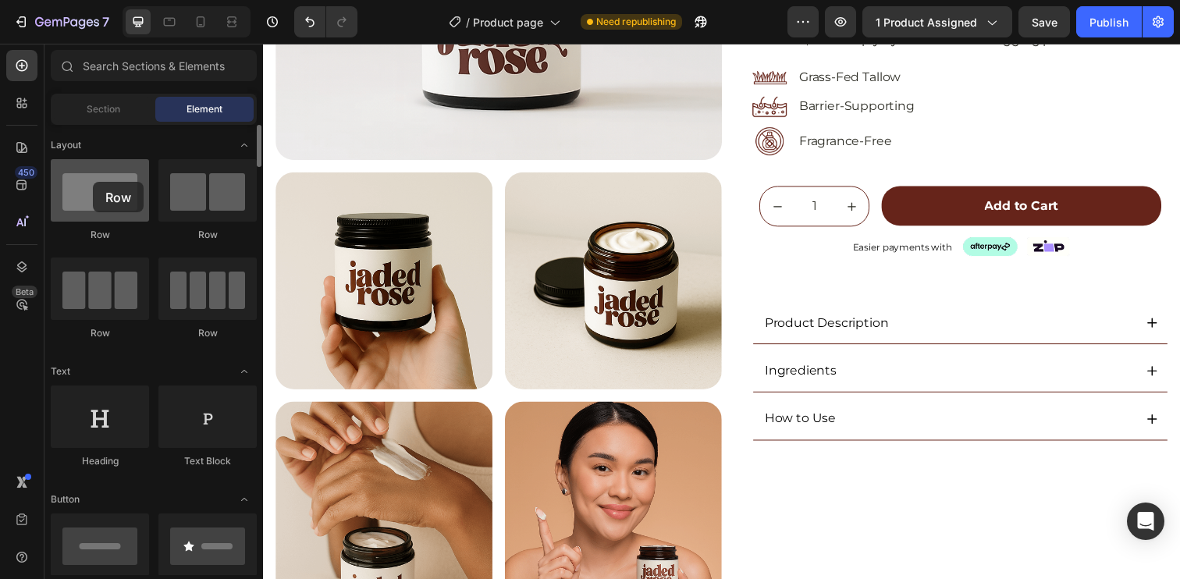
drag, startPoint x: 98, startPoint y: 198, endPoint x: 93, endPoint y: 182, distance: 17.0
click at [93, 182] on div at bounding box center [100, 190] width 98 height 62
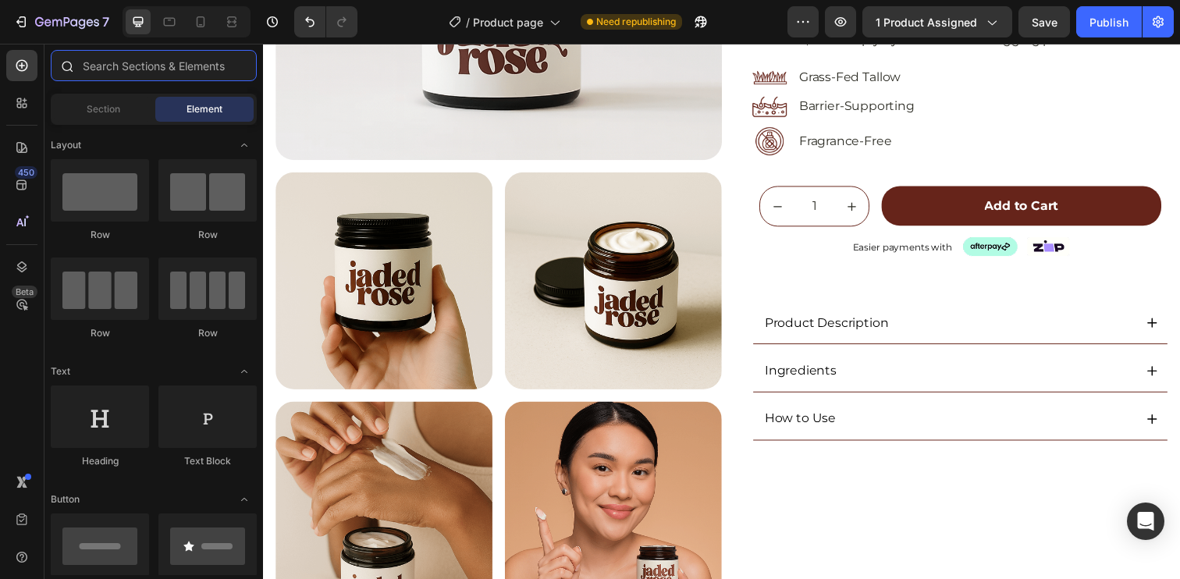
click at [153, 70] on input "text" at bounding box center [154, 65] width 206 height 31
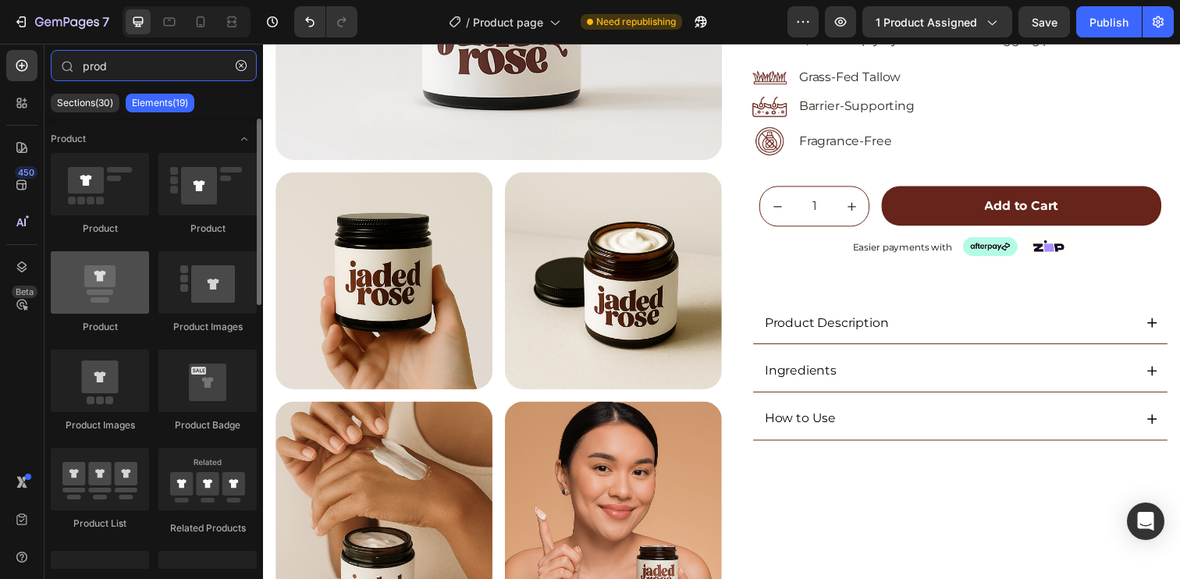
type input "prod"
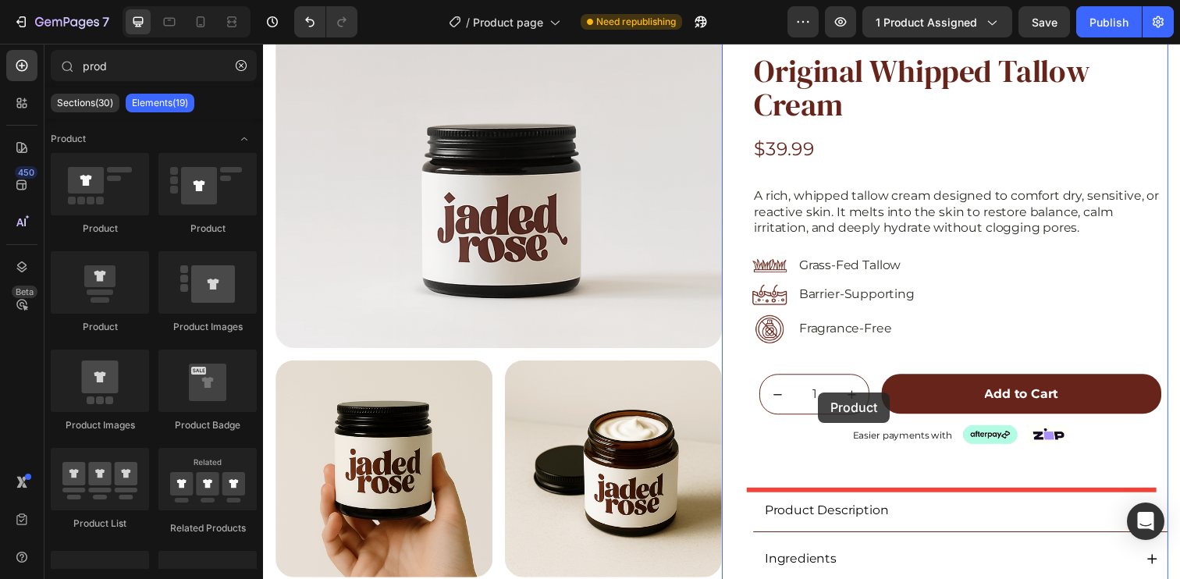
scroll to position [0, 0]
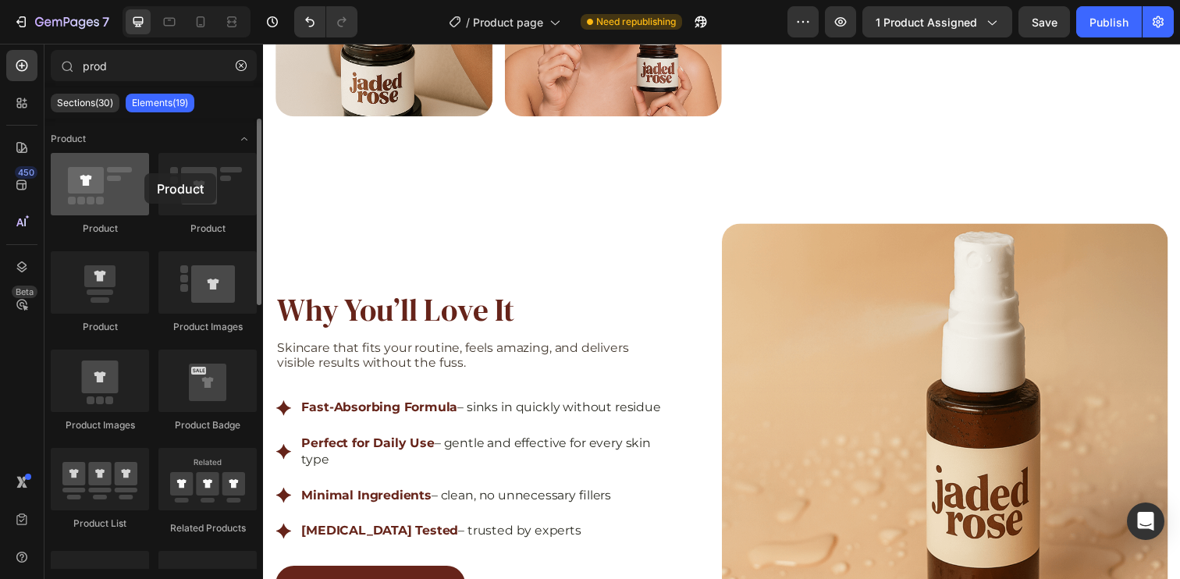
drag, startPoint x: 87, startPoint y: 290, endPoint x: 69, endPoint y: 103, distance: 187.4
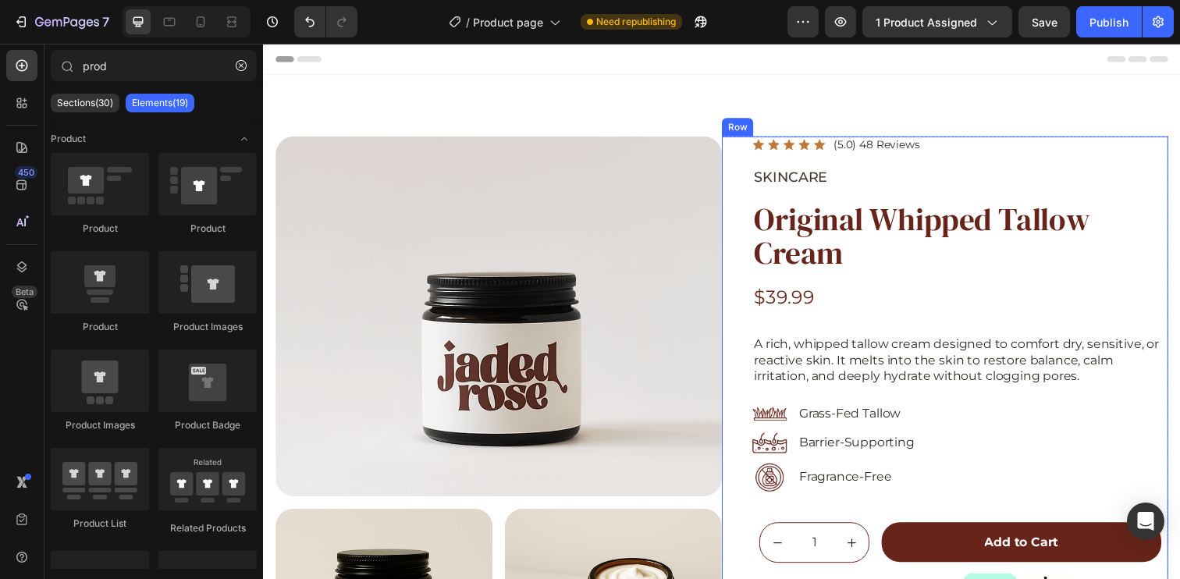
click at [748, 151] on div "Icon Icon Icon Icon Icon Icon List (5.0) 48 Reviews Text Block Row SKINCARE Tex…" at bounding box center [959, 465] width 456 height 654
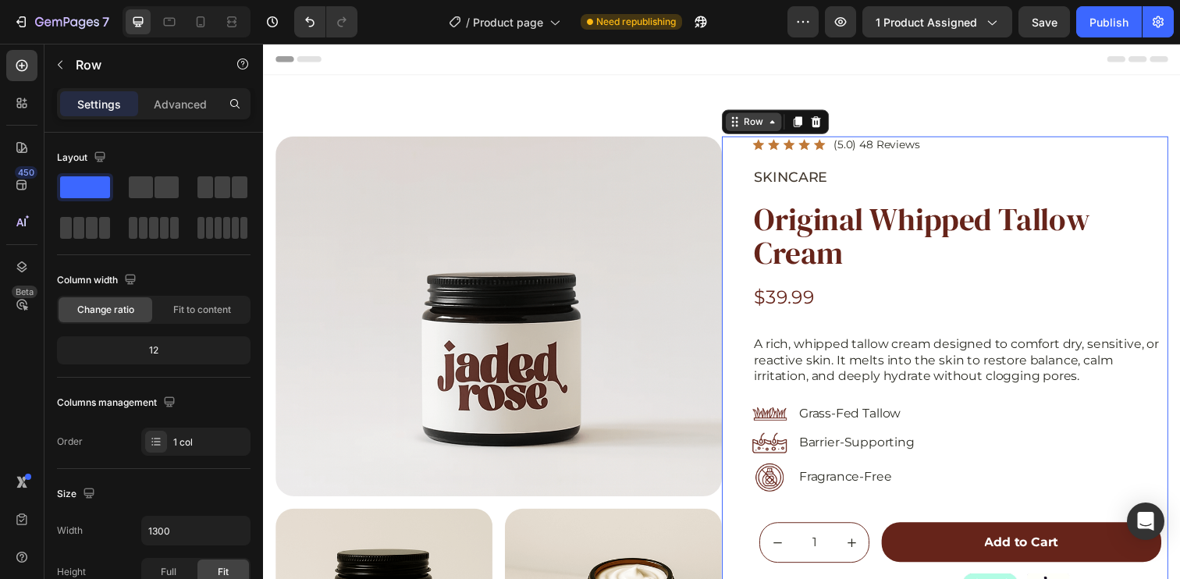
click at [756, 124] on div "Row" at bounding box center [764, 123] width 26 height 14
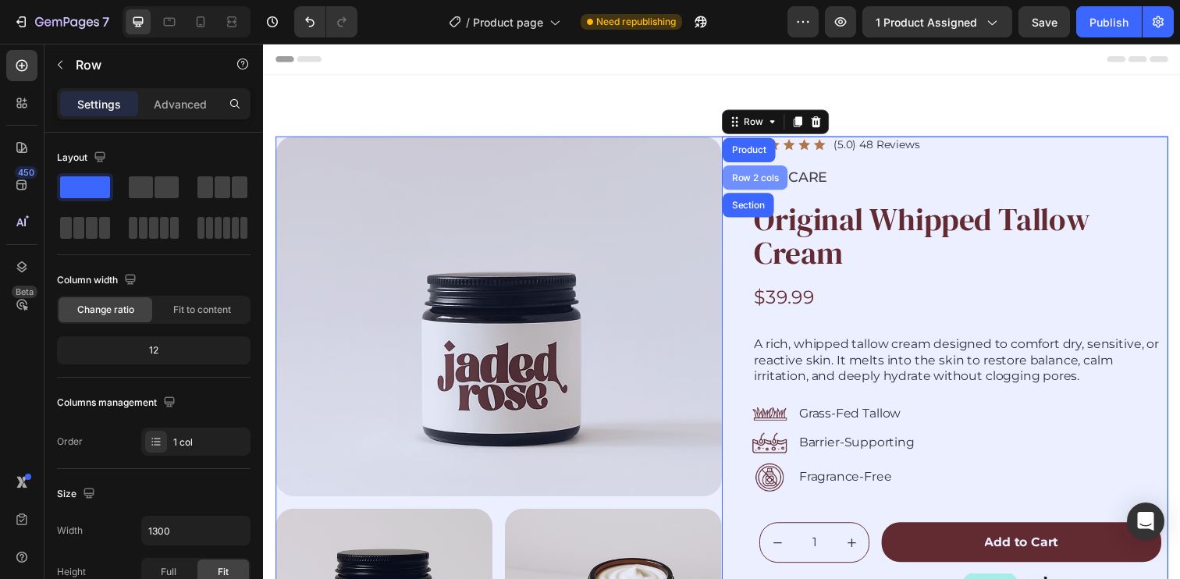
click at [759, 183] on div "Row 2 cols" at bounding box center [765, 180] width 54 height 9
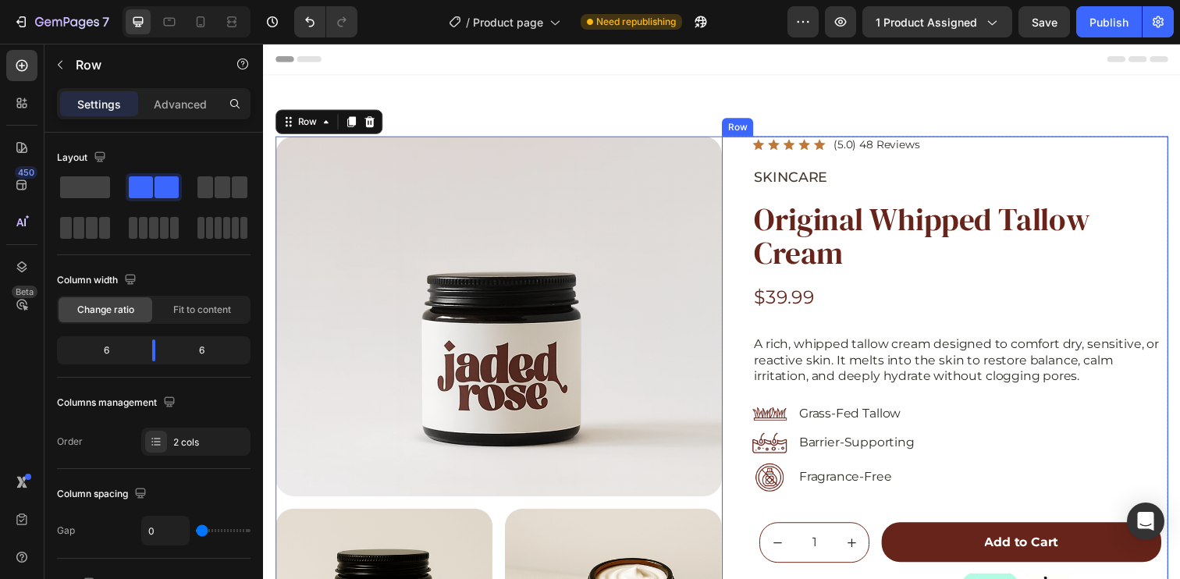
click at [734, 126] on div "Row" at bounding box center [747, 129] width 26 height 14
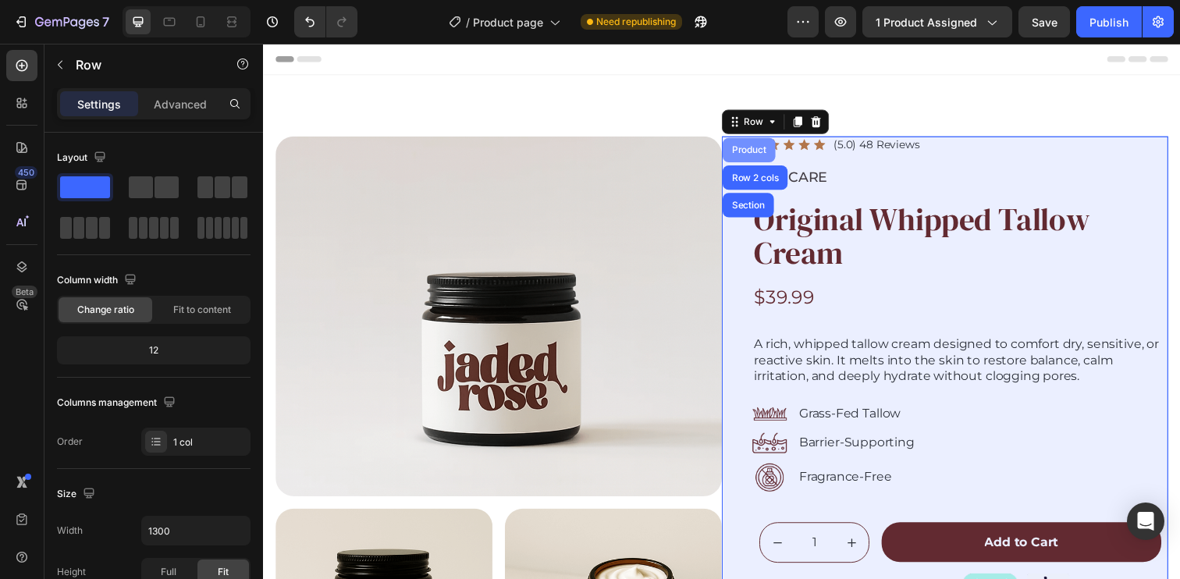
click at [752, 148] on div "Product" at bounding box center [758, 151] width 41 height 9
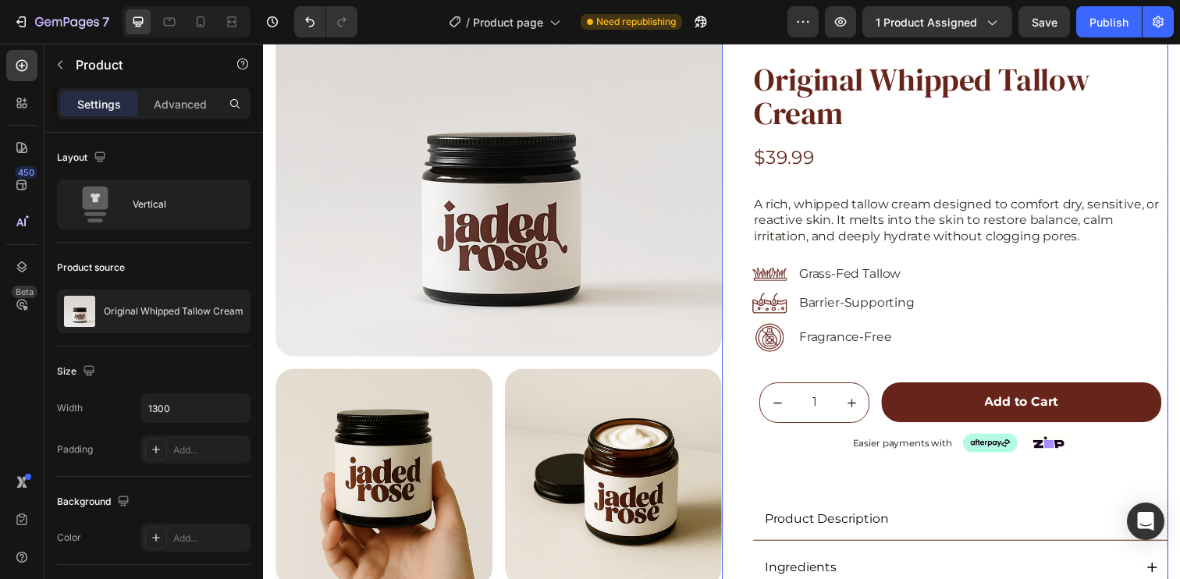
scroll to position [318, 0]
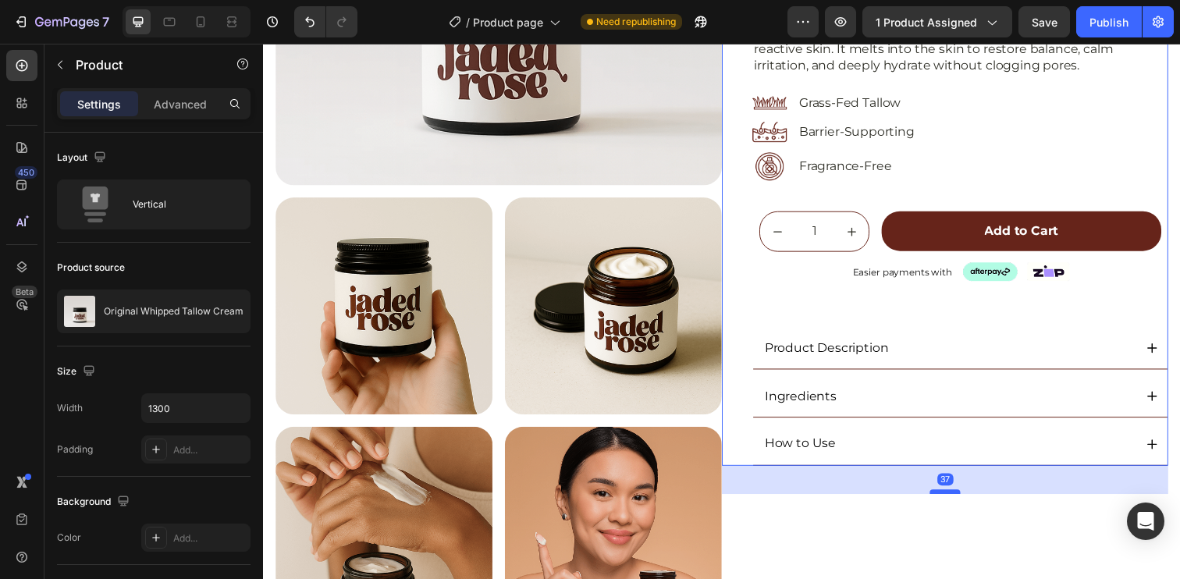
drag, startPoint x: 951, startPoint y: 469, endPoint x: 953, endPoint y: 498, distance: 28.9
click at [953, 499] on div at bounding box center [958, 501] width 31 height 5
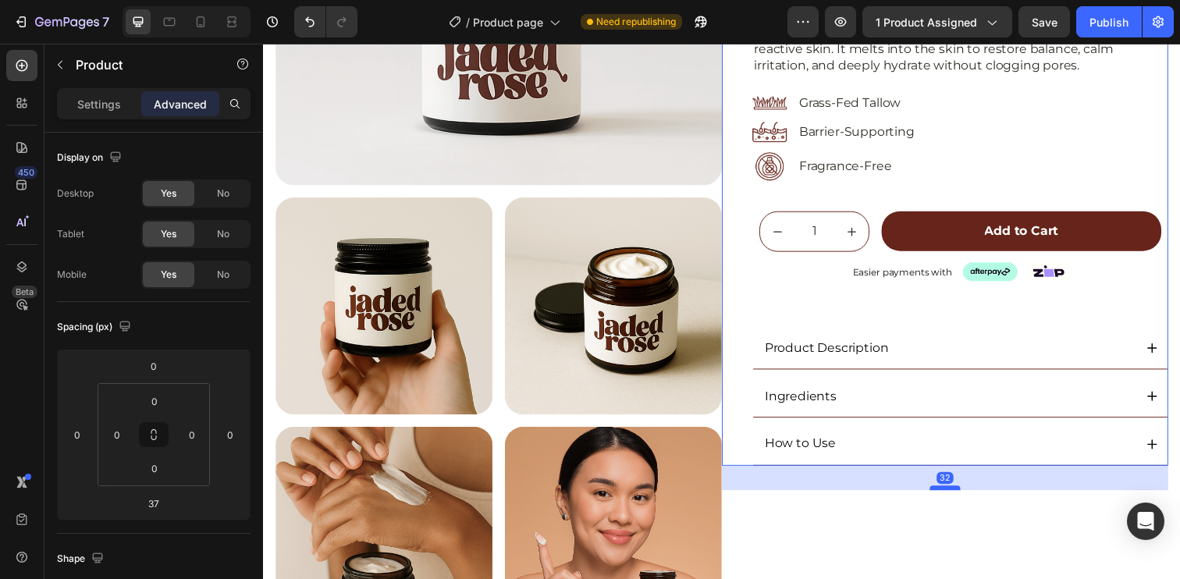
click at [958, 495] on div at bounding box center [958, 497] width 31 height 5
type input "32"
click at [87, 63] on p "Product" at bounding box center [142, 64] width 133 height 19
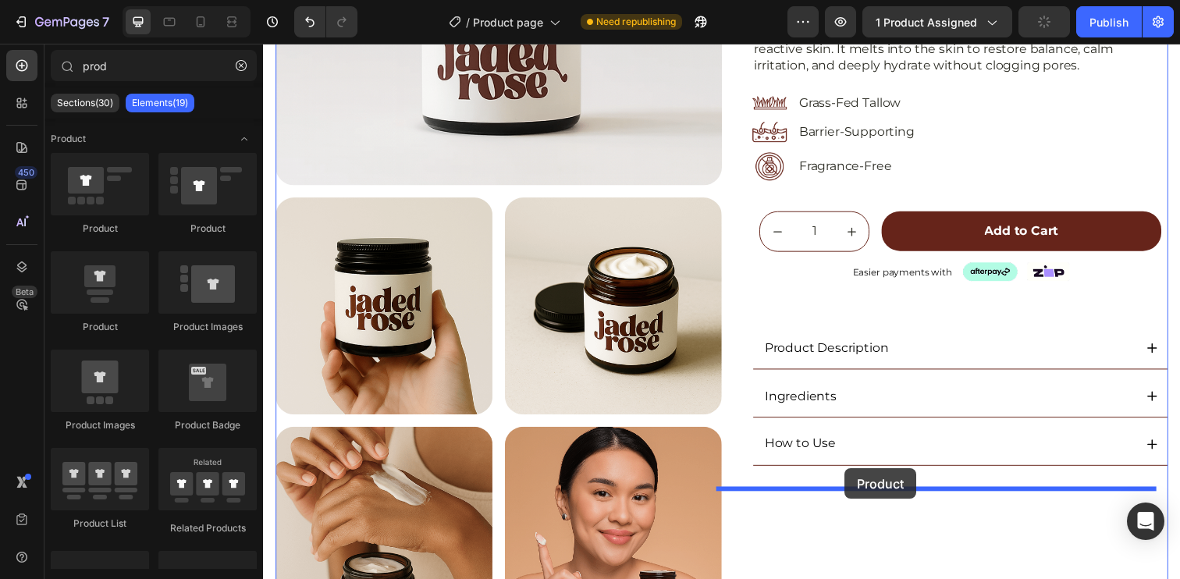
drag, startPoint x: 402, startPoint y: 335, endPoint x: 857, endPoint y: 478, distance: 476.8
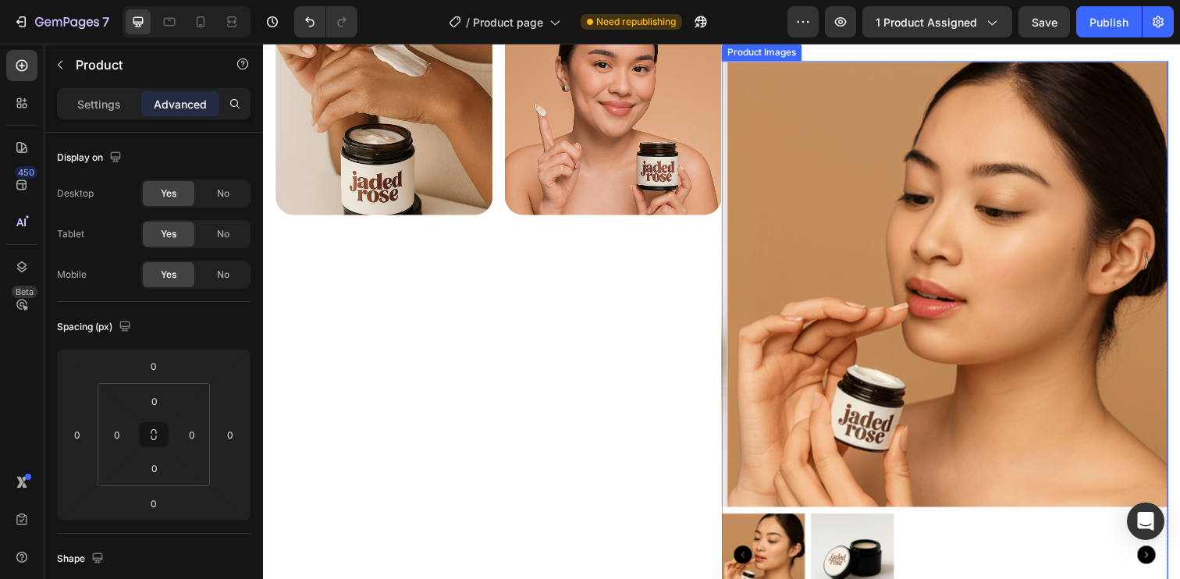
scroll to position [466, 0]
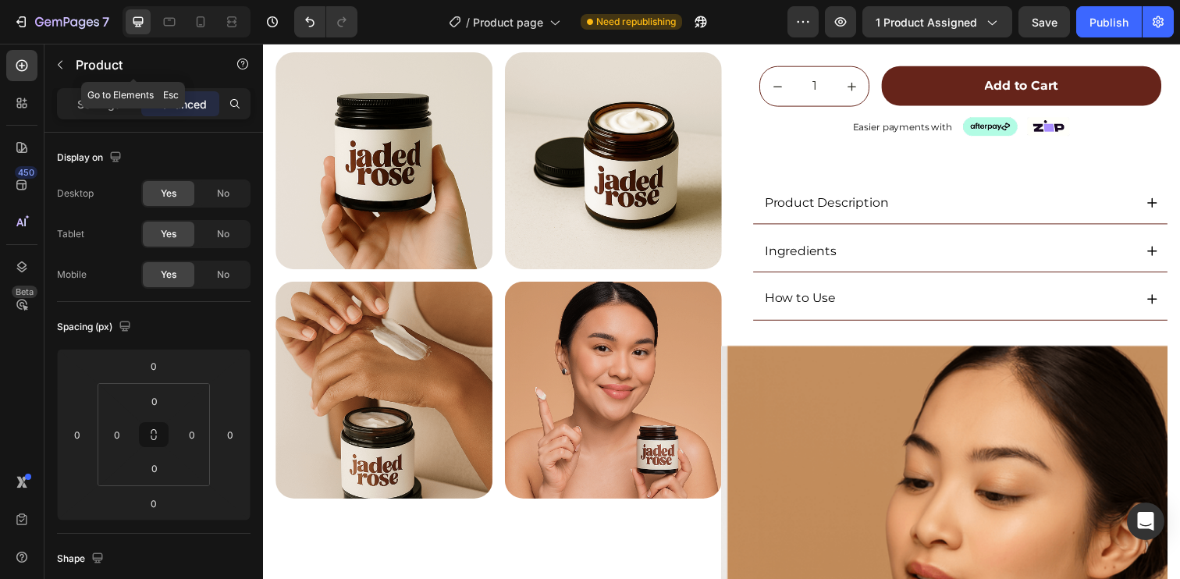
click at [48, 62] on button "button" at bounding box center [60, 64] width 25 height 25
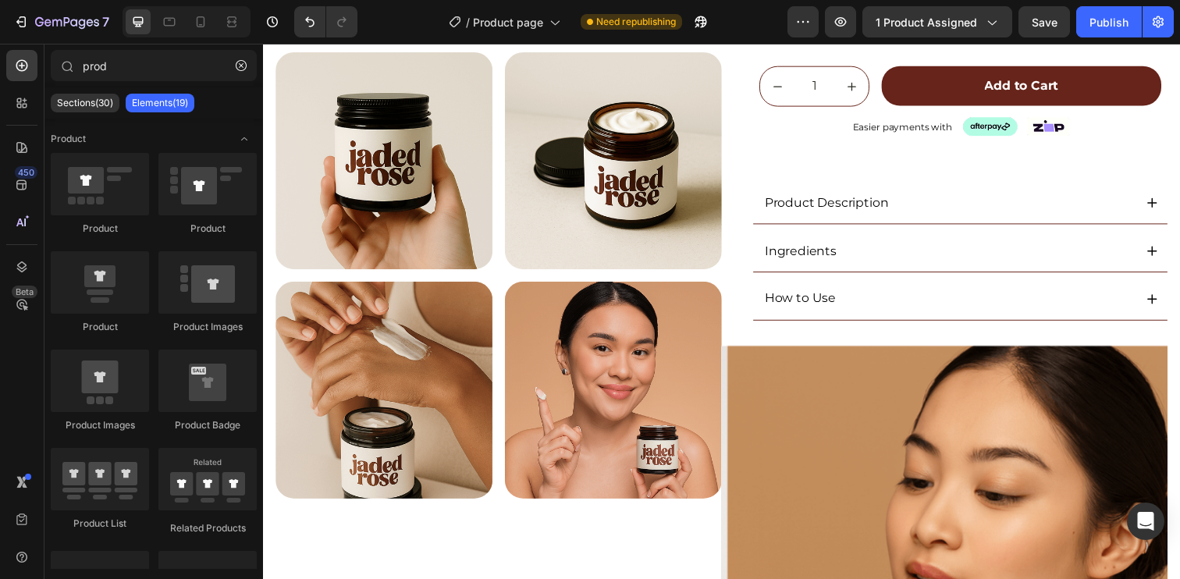
scroll to position [147, 0]
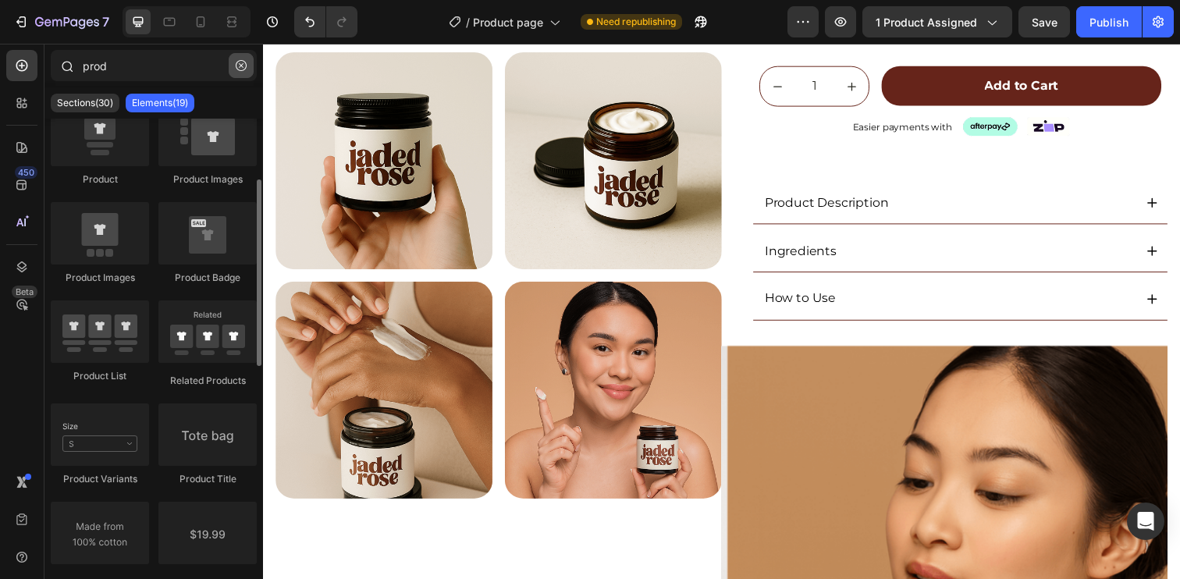
click at [241, 60] on icon "button" at bounding box center [241, 65] width 11 height 11
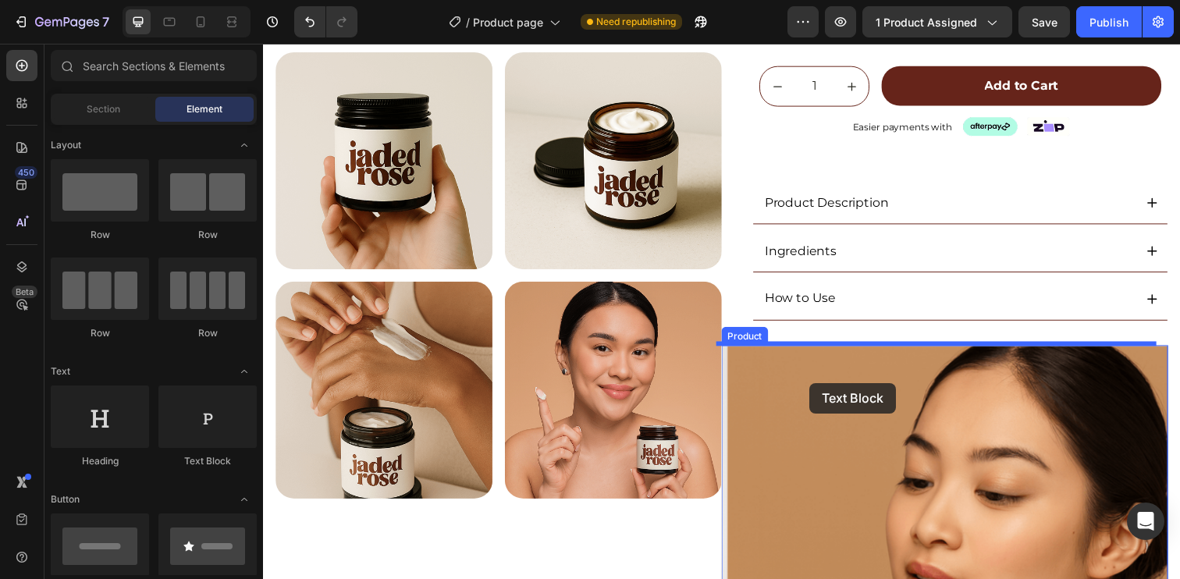
drag, startPoint x: 509, startPoint y: 456, endPoint x: 821, endPoint y: 390, distance: 319.0
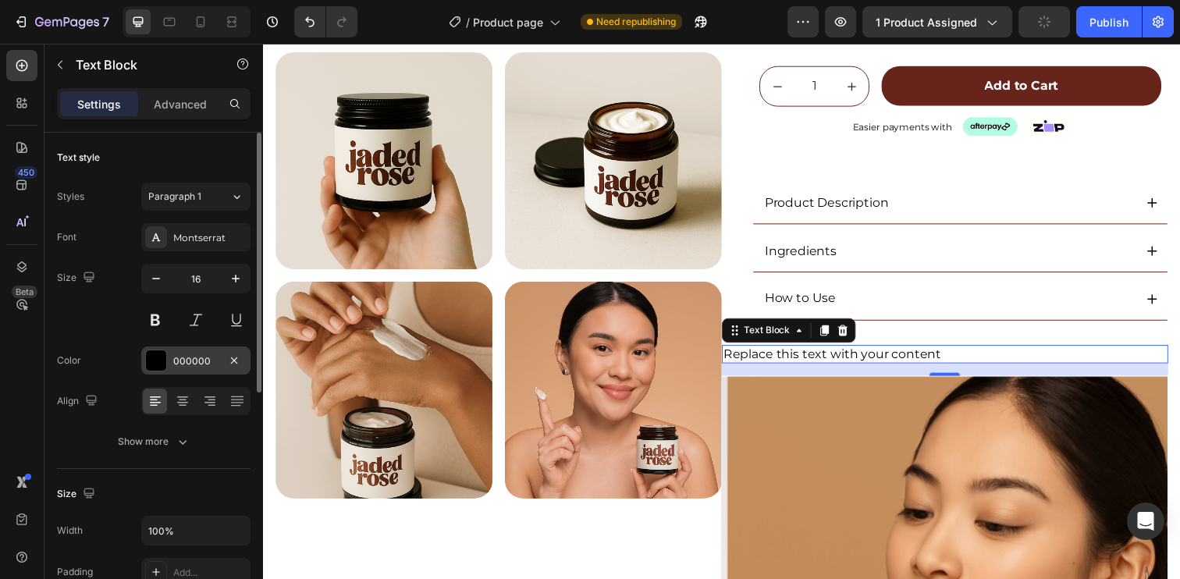
scroll to position [3, 0]
drag, startPoint x: 156, startPoint y: 435, endPoint x: 204, endPoint y: 413, distance: 52.7
click at [157, 435] on div "Show more" at bounding box center [154, 439] width 73 height 16
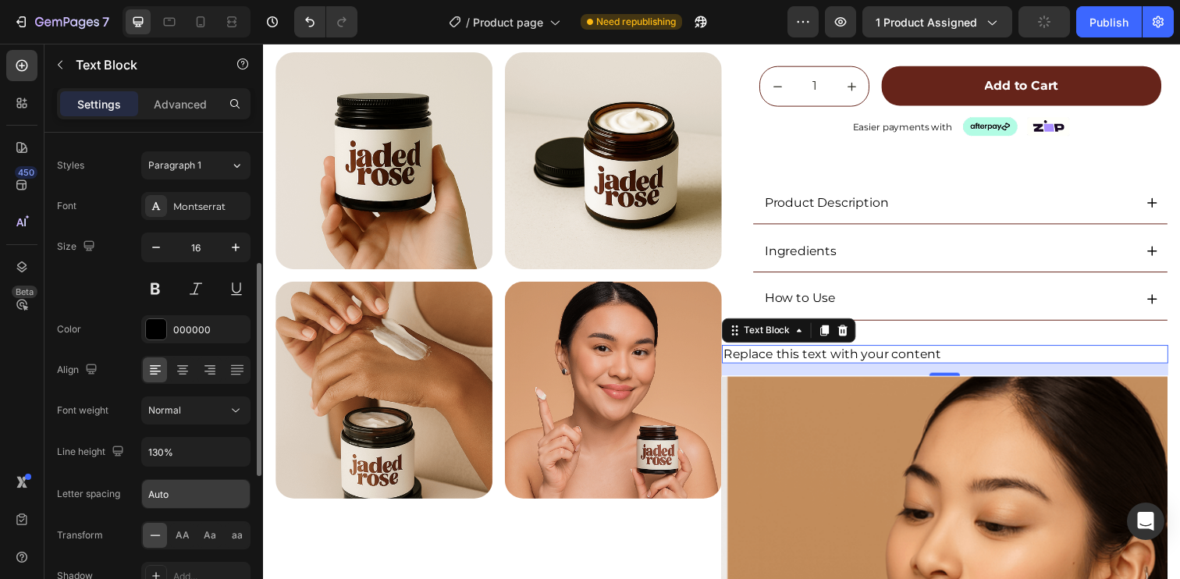
scroll to position [113, 0]
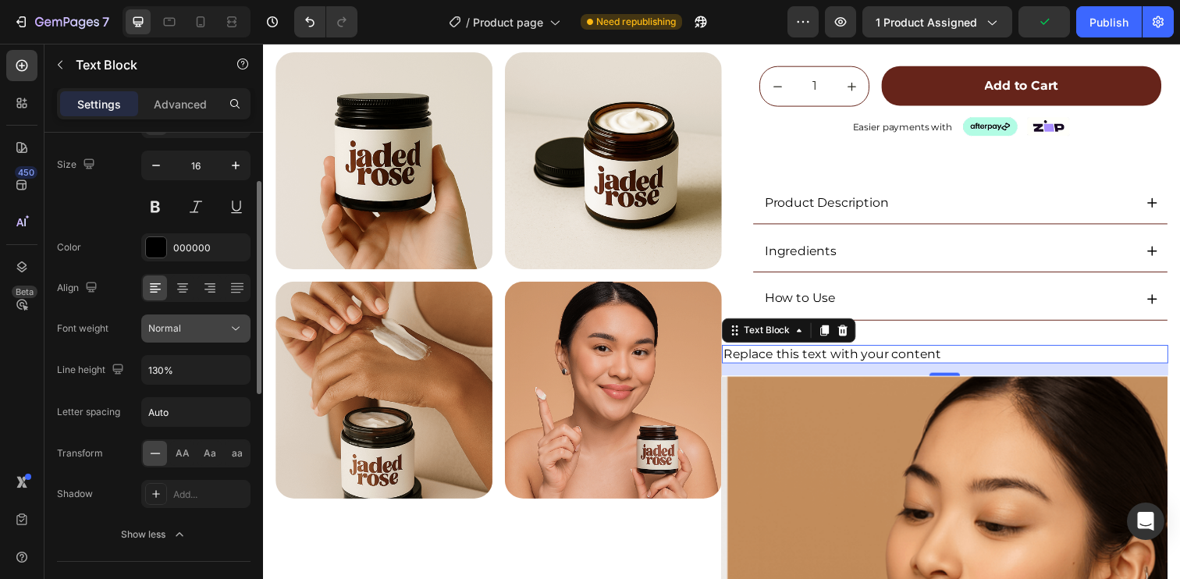
click at [186, 332] on div "Normal" at bounding box center [188, 329] width 80 height 14
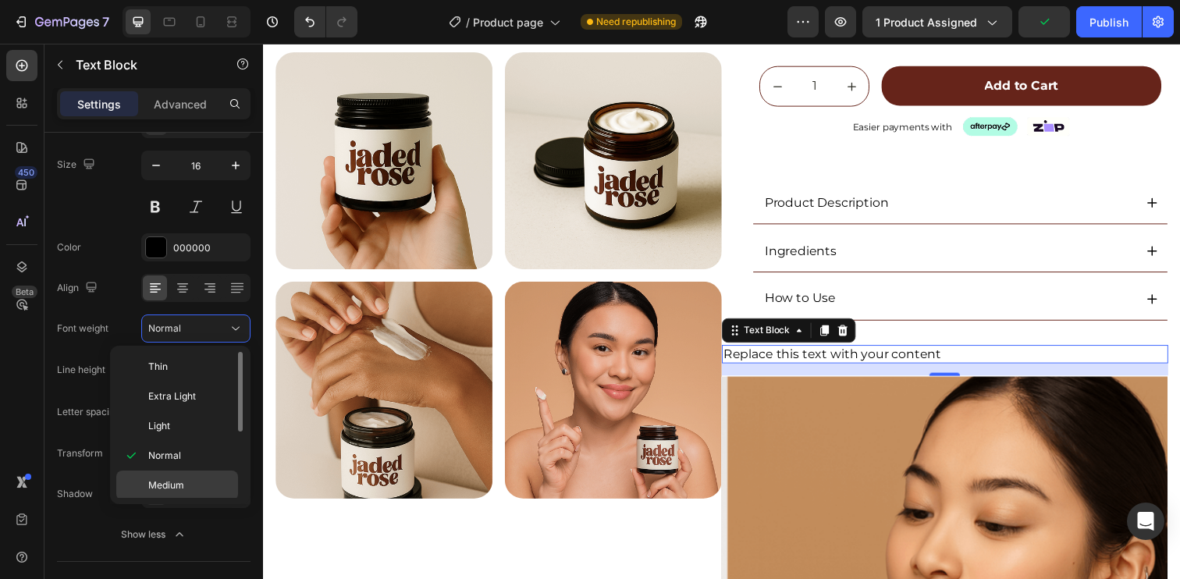
click at [170, 490] on span "Medium" at bounding box center [166, 485] width 36 height 14
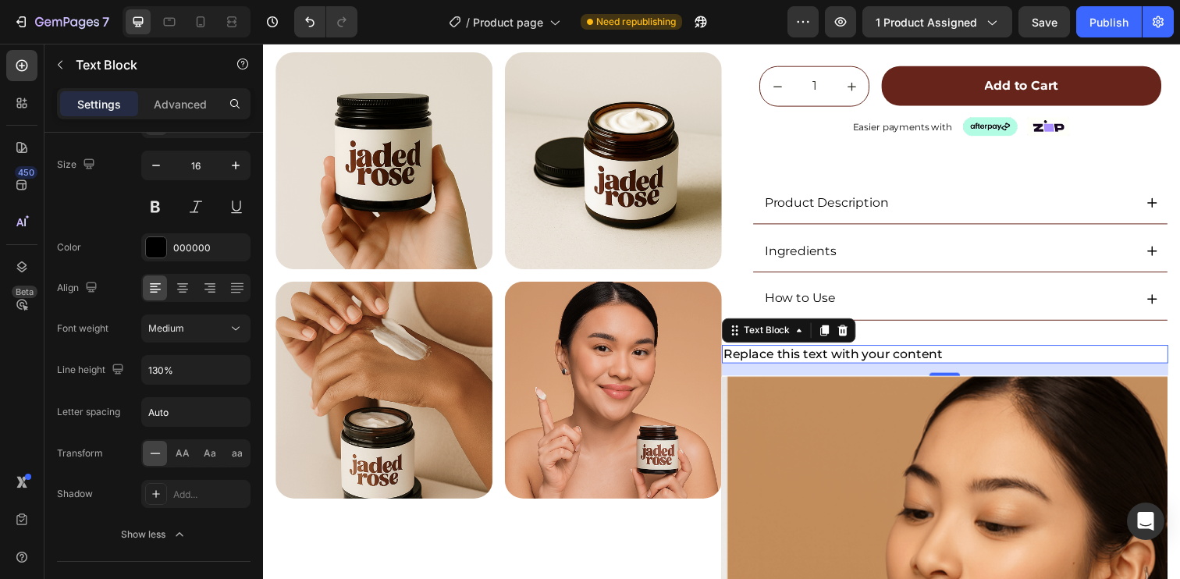
click at [929, 351] on div "Replace this text with your content" at bounding box center [959, 361] width 456 height 20
click at [930, 358] on p "Replace this text with your content" at bounding box center [959, 361] width 453 height 16
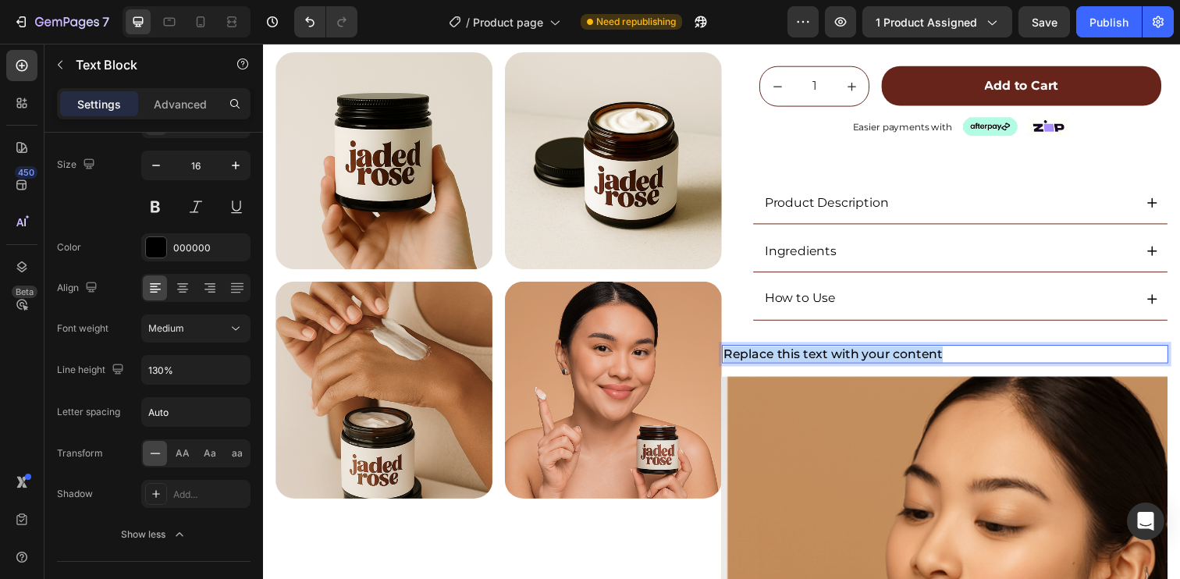
click at [930, 358] on p "Replace this text with your content" at bounding box center [959, 361] width 453 height 16
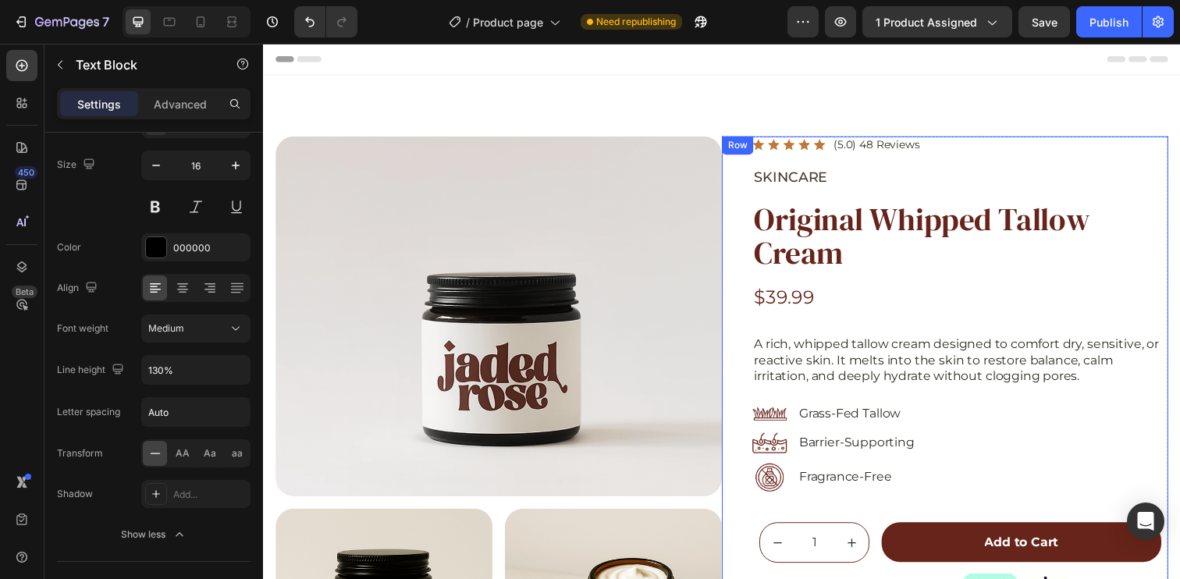
scroll to position [0, 0]
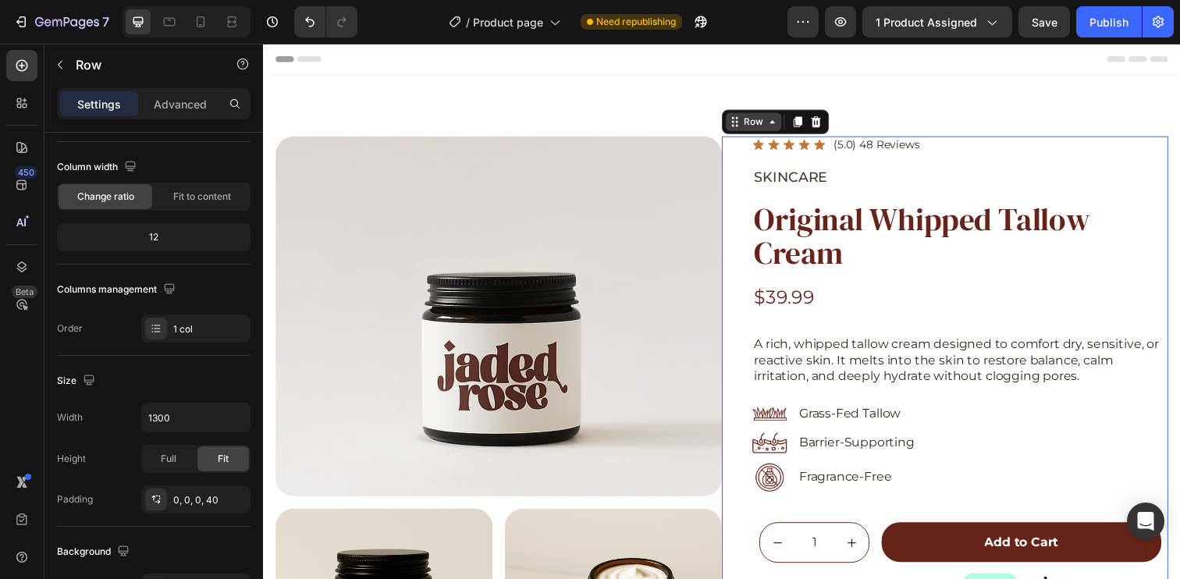
click at [737, 147] on div "Icon Icon Icon Icon Icon Icon List (5.0) 48 Reviews Text Block Row SKINCARE Tex…" at bounding box center [959, 465] width 456 height 654
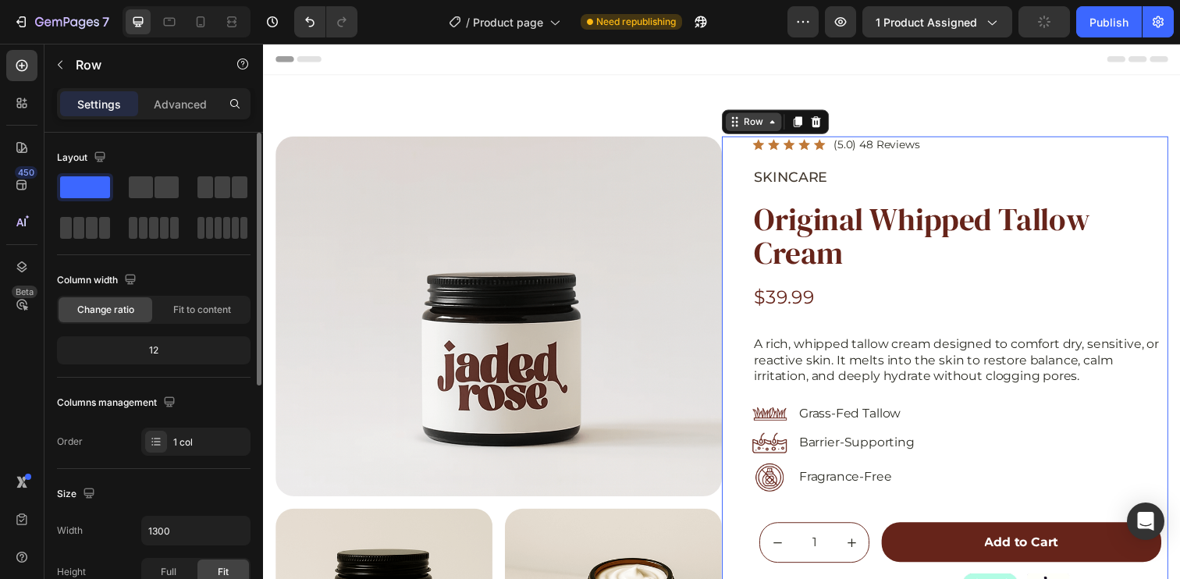
click at [751, 123] on div "Row" at bounding box center [764, 123] width 26 height 14
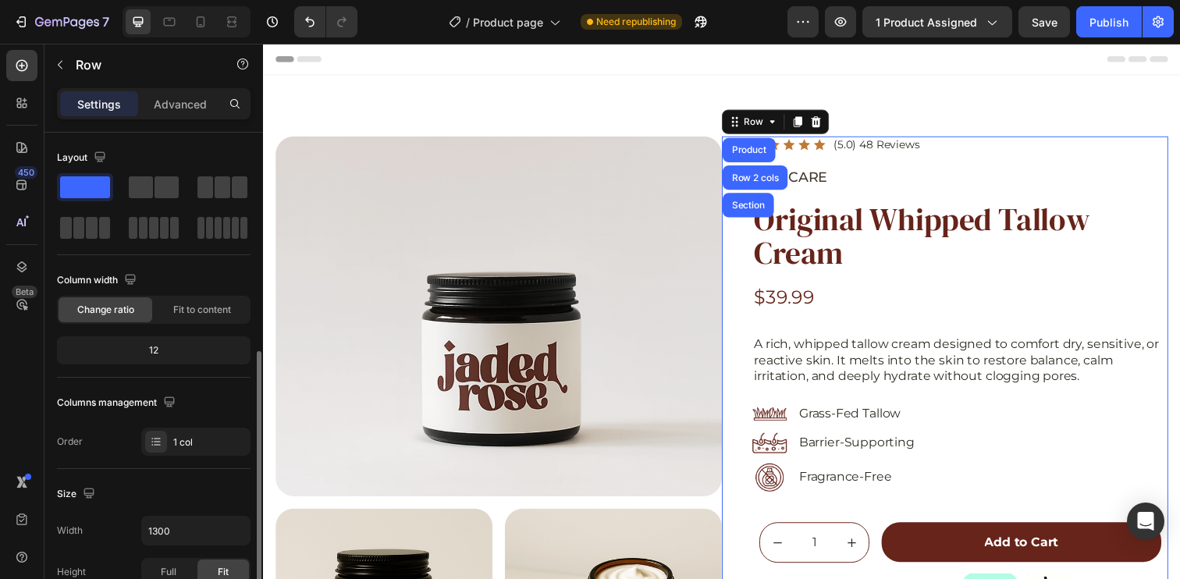
scroll to position [144, 0]
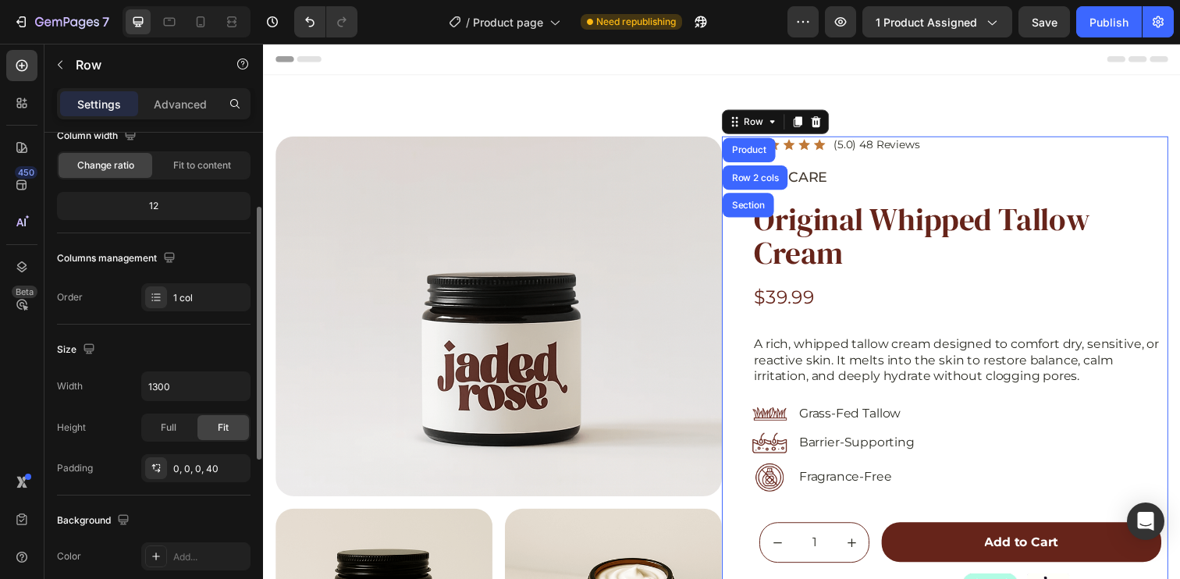
click at [211, 347] on div "Size" at bounding box center [154, 349] width 194 height 25
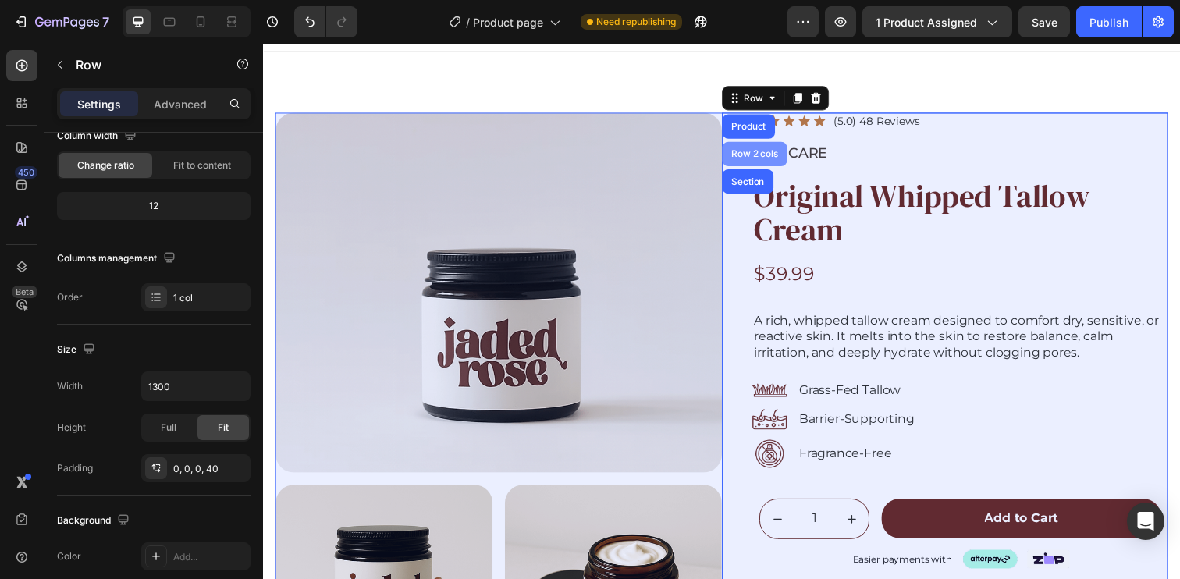
scroll to position [30, 0]
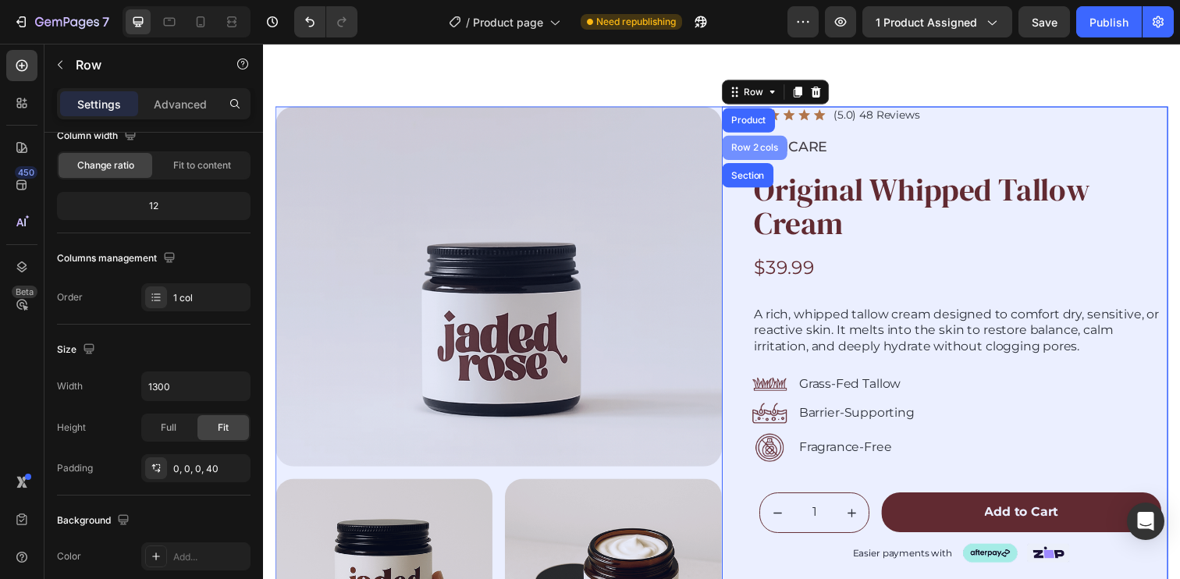
click at [747, 148] on div "Row 2 cols" at bounding box center [765, 149] width 54 height 9
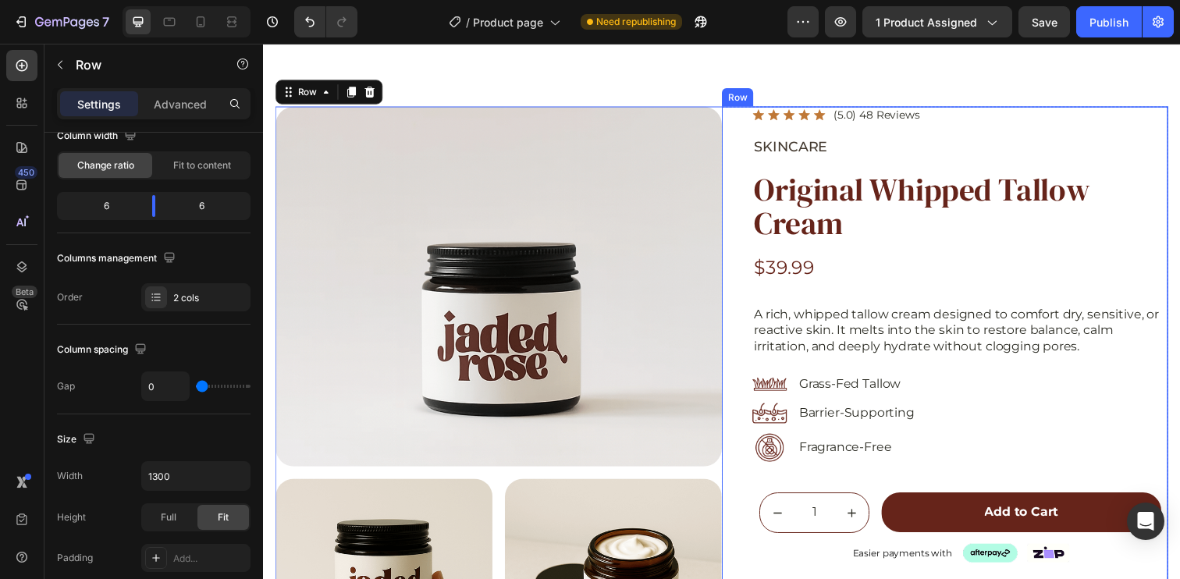
click at [739, 112] on div "Icon Icon Icon Icon Icon Icon List (5.0) 48 Reviews Text Block Row SKINCARE Tex…" at bounding box center [959, 435] width 456 height 654
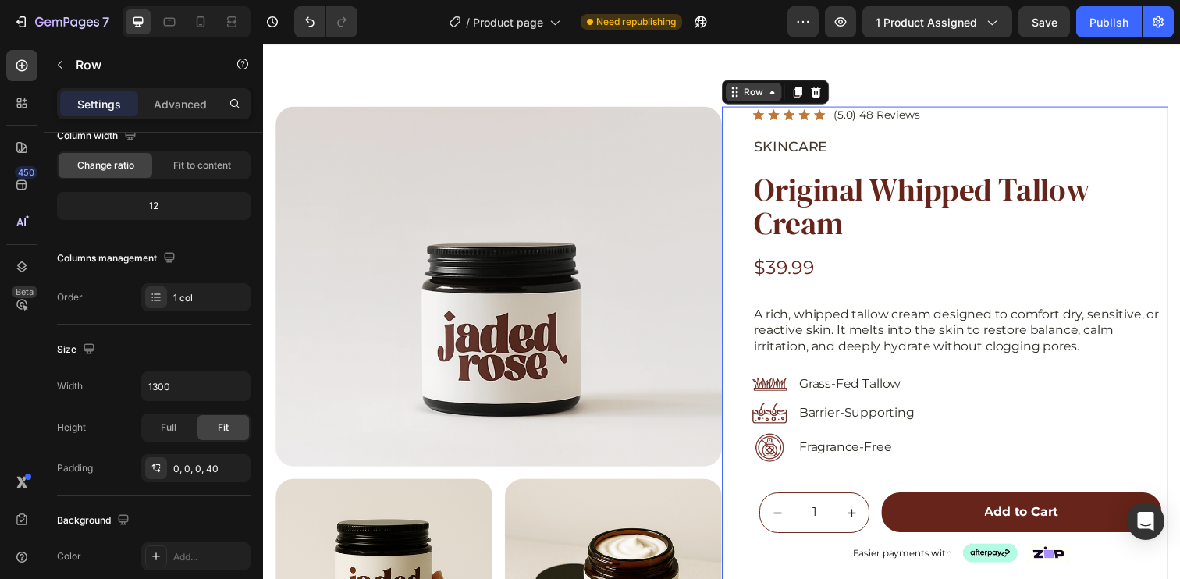
click at [751, 95] on div "Row" at bounding box center [764, 93] width 26 height 14
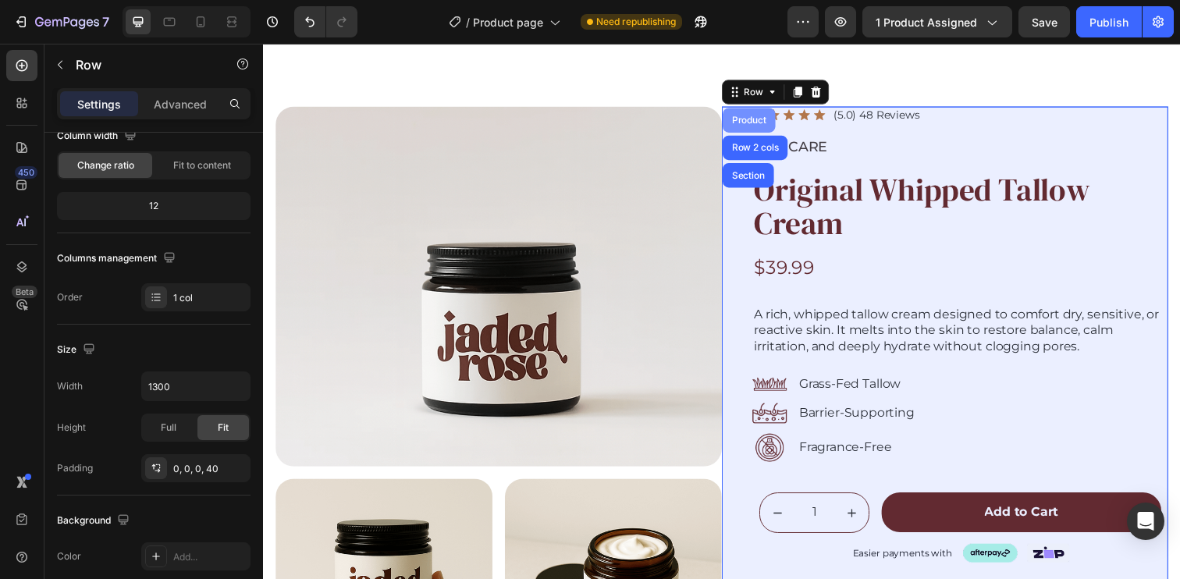
click at [750, 121] on div "Product" at bounding box center [758, 121] width 41 height 9
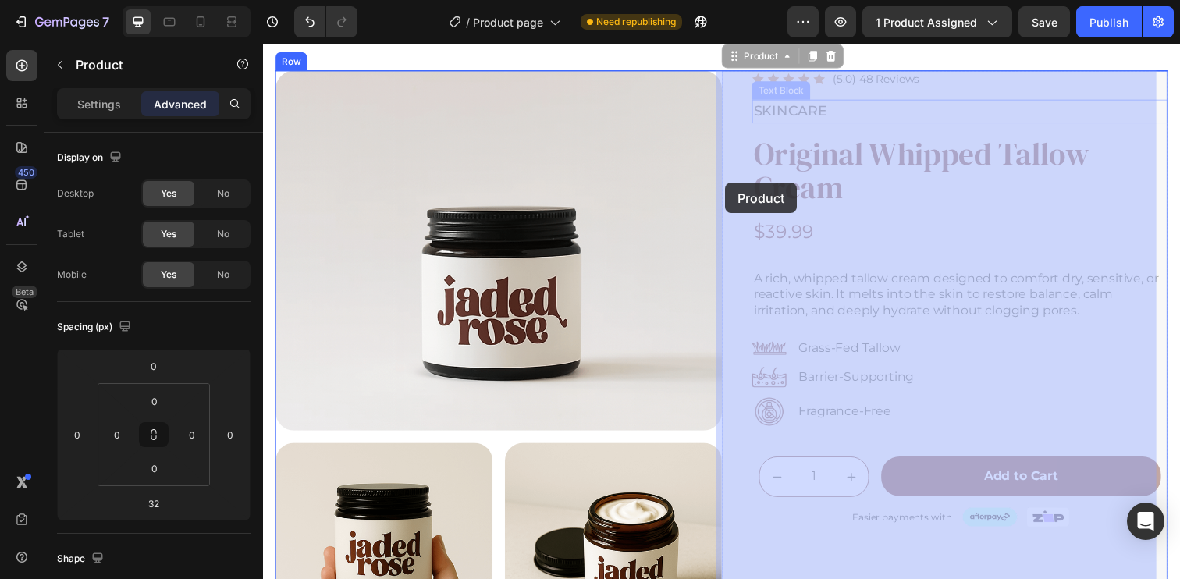
scroll to position [0, 0]
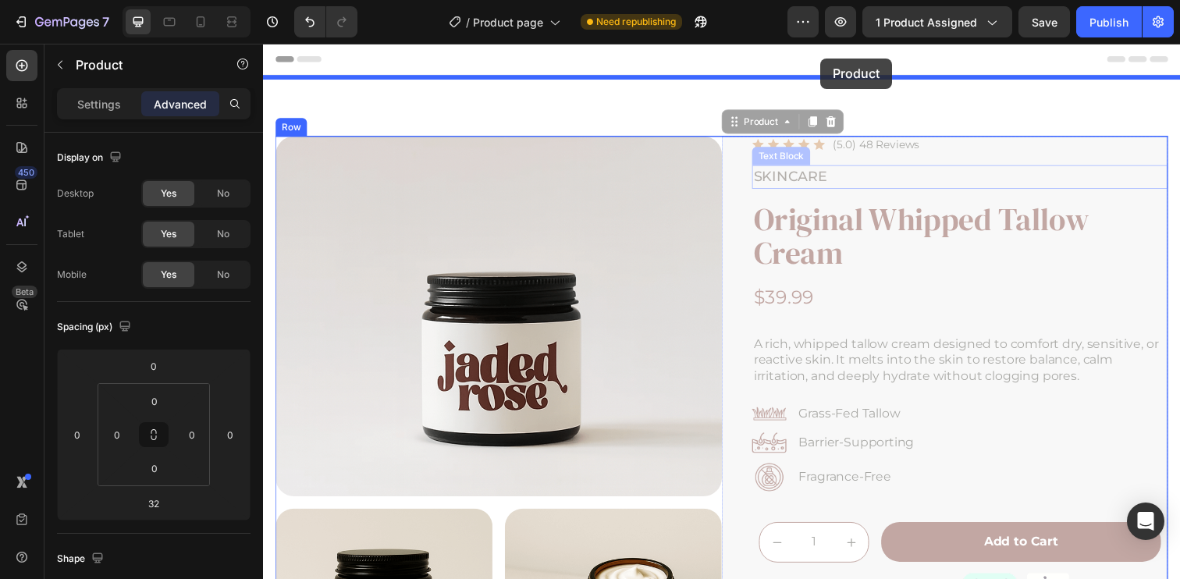
drag, startPoint x: 755, startPoint y: 94, endPoint x: 832, endPoint y: 59, distance: 84.2
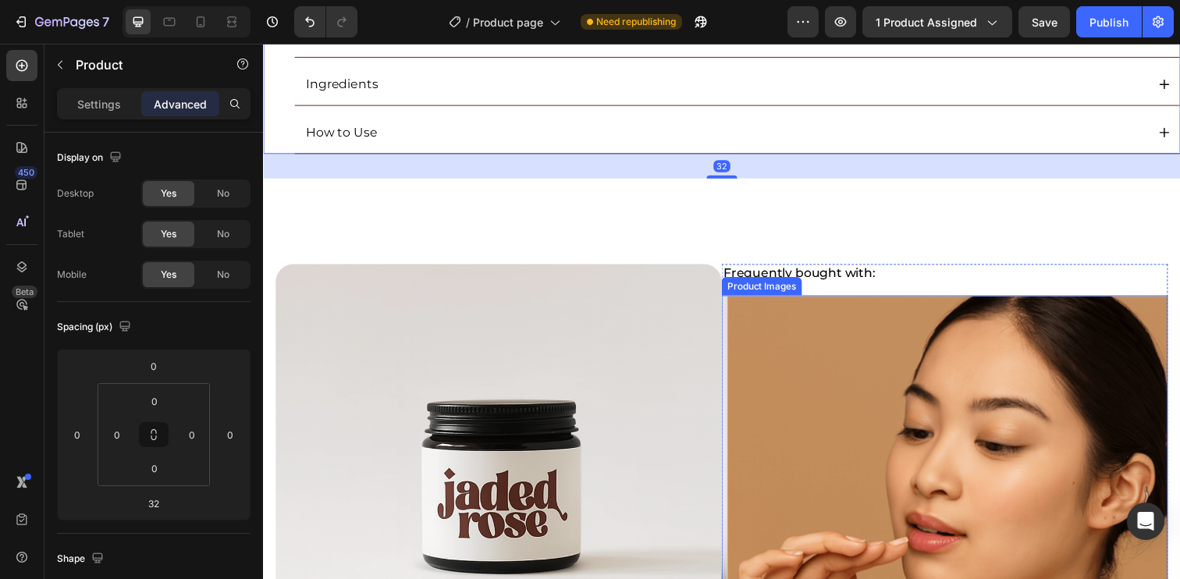
scroll to position [566, 0]
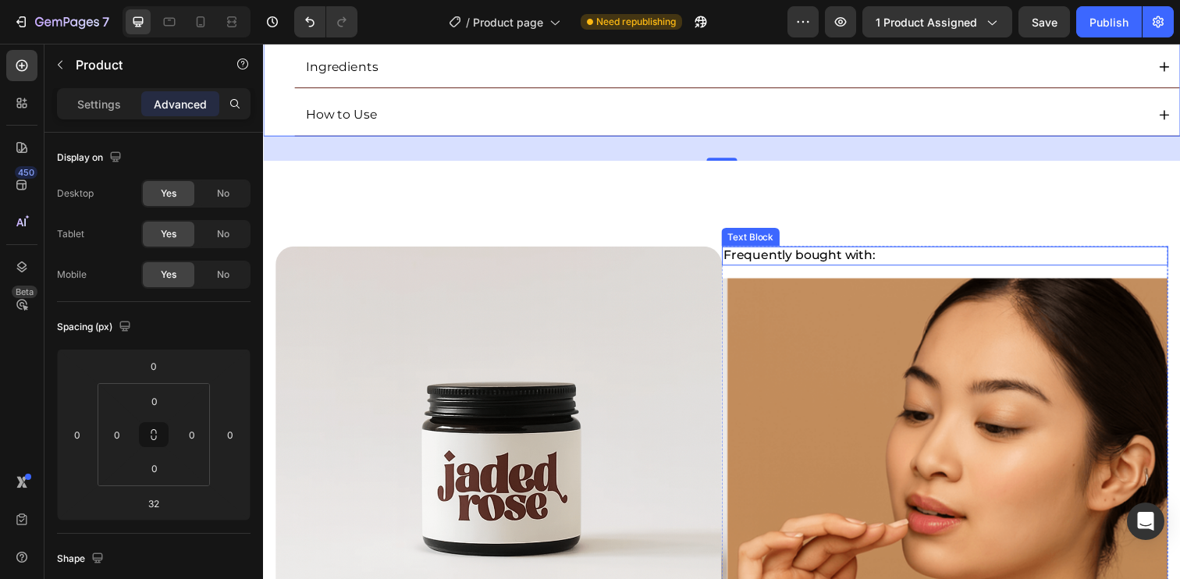
click at [745, 258] on p "Frequently bought with:" at bounding box center [959, 260] width 453 height 16
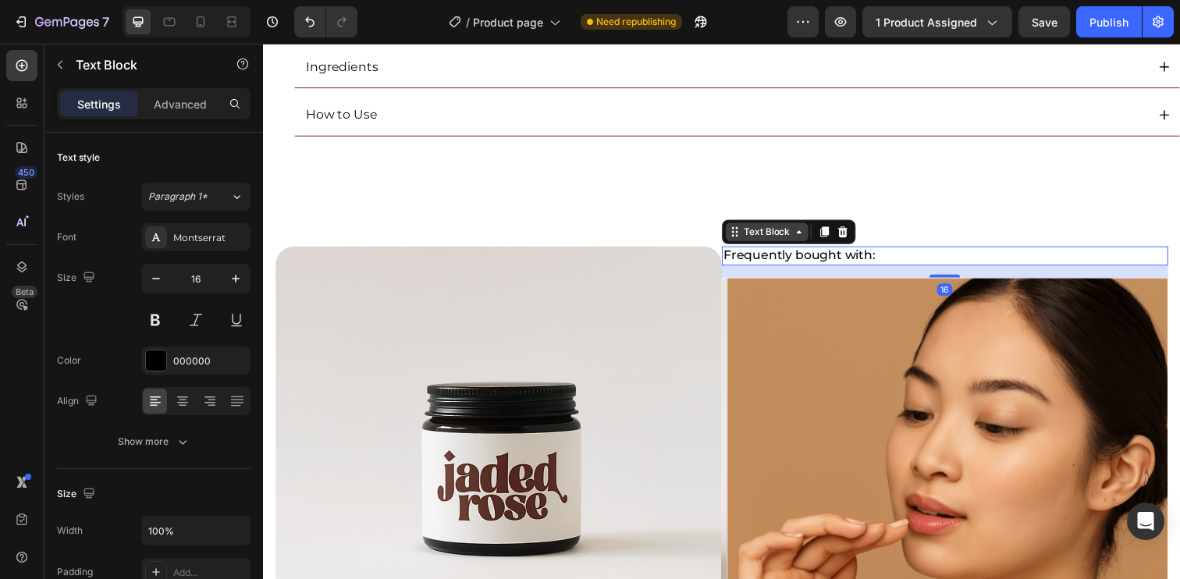
click at [755, 235] on div "Text Block" at bounding box center [777, 236] width 53 height 14
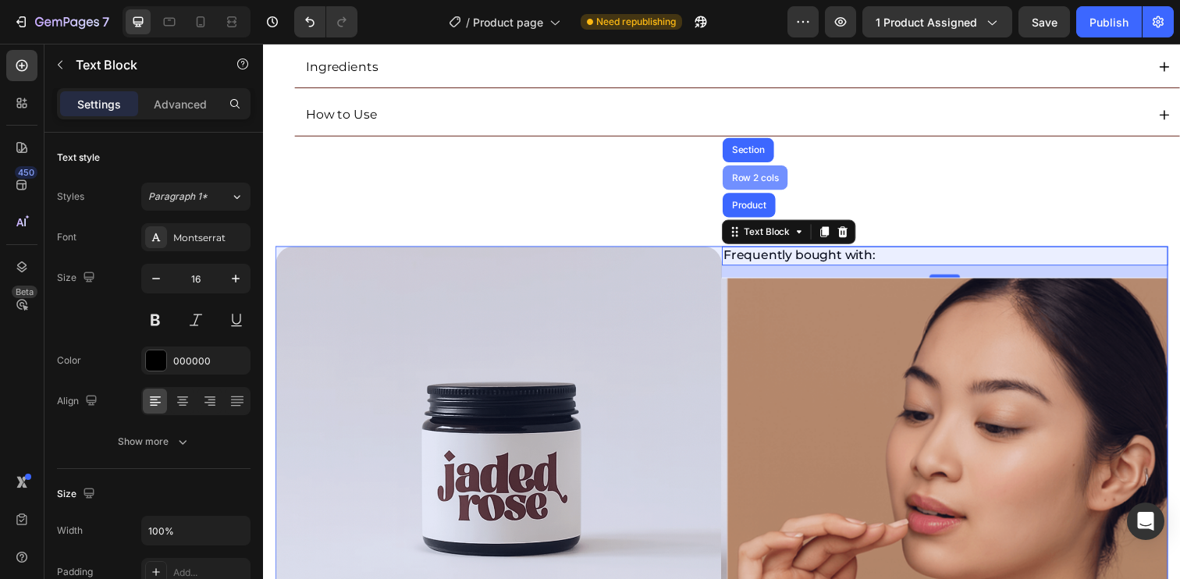
click at [771, 178] on div "Row 2 cols" at bounding box center [765, 180] width 54 height 9
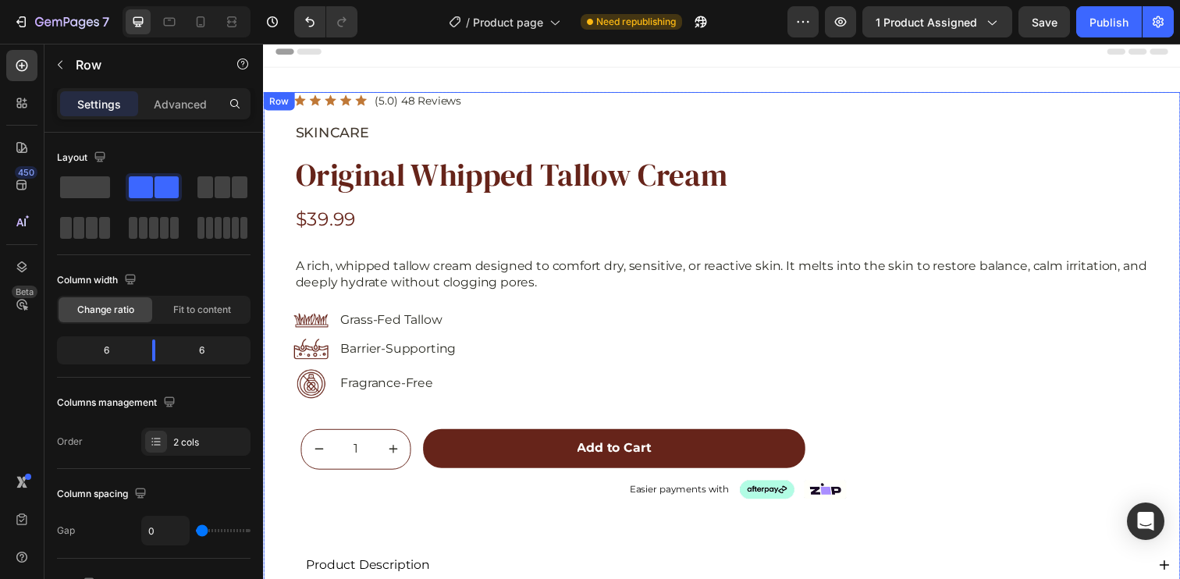
scroll to position [0, 0]
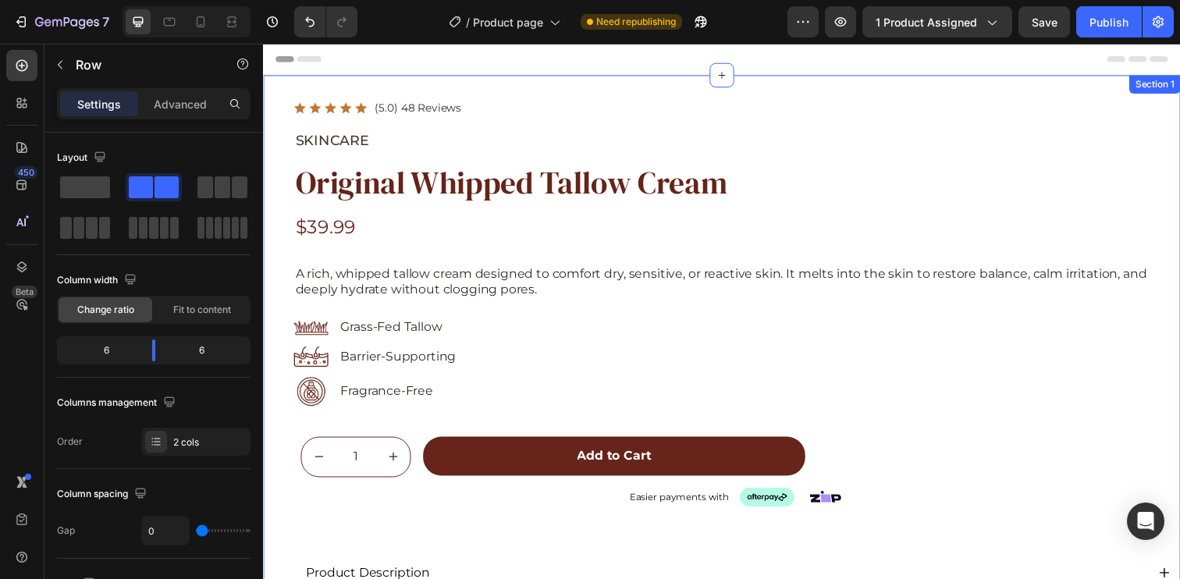
click at [311, 80] on div "Icon Icon Icon Icon Icon Icon List (5.0) 48 Reviews Text Block Row SKINCARE Tex…" at bounding box center [731, 415] width 936 height 678
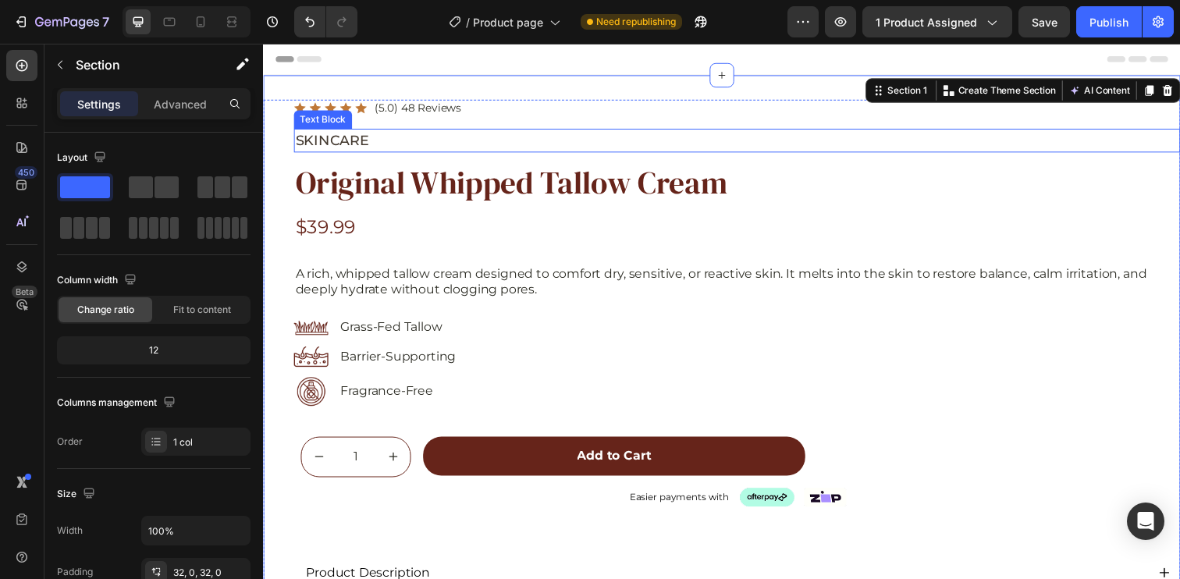
click at [1010, 132] on p "SKINCARE" at bounding box center [747, 142] width 902 height 21
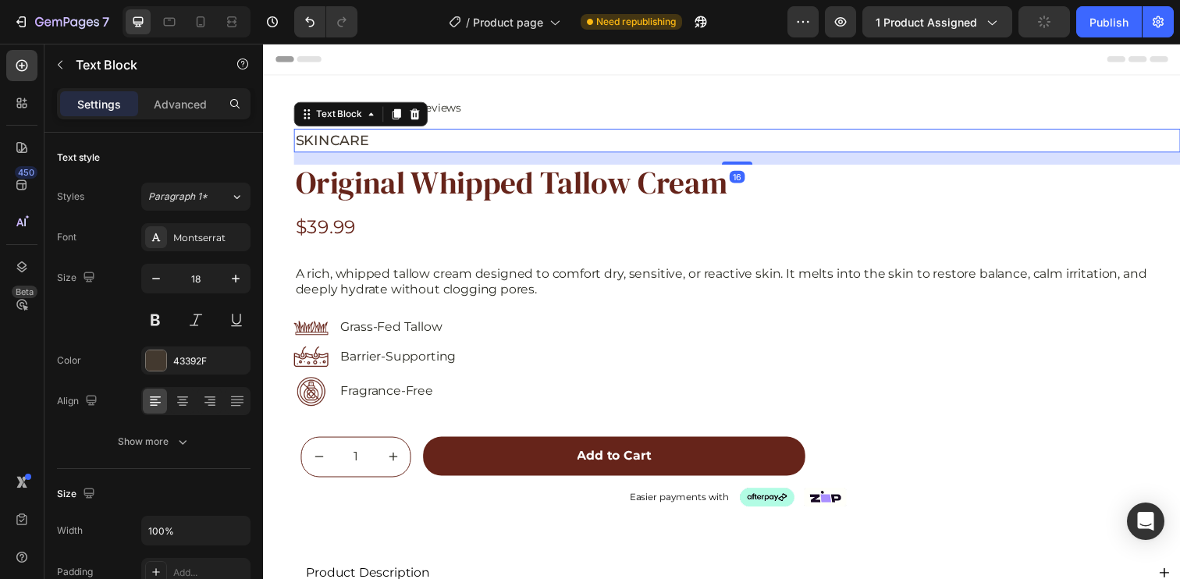
drag, startPoint x: 318, startPoint y: 117, endPoint x: 335, endPoint y: 105, distance: 20.6
click at [319, 117] on div "Text Block" at bounding box center [340, 115] width 53 height 14
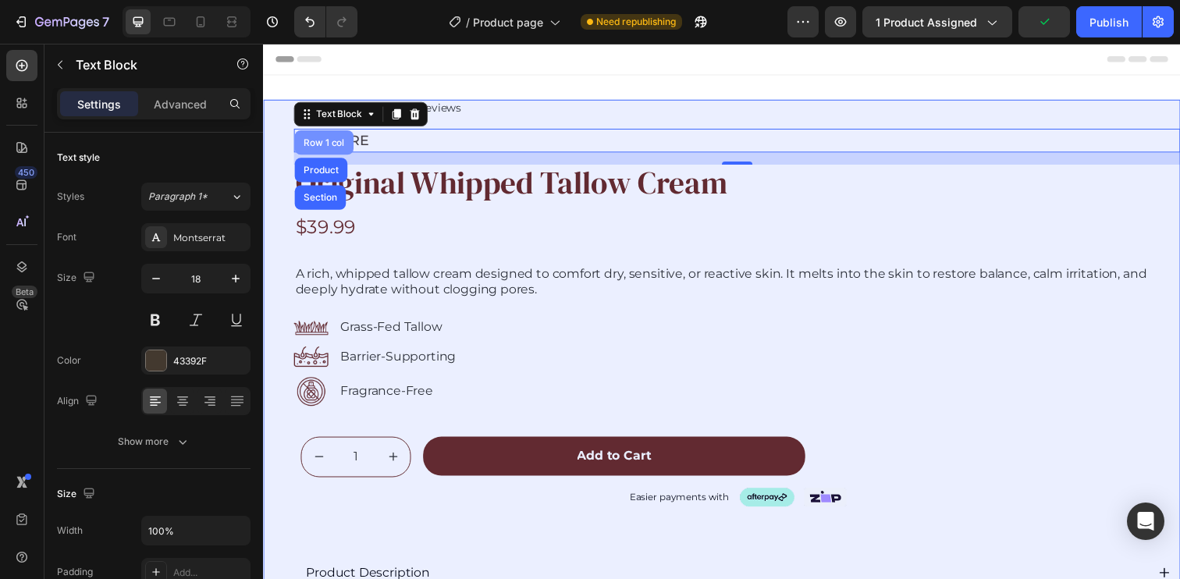
click at [323, 143] on div "Row 1 col" at bounding box center [325, 144] width 48 height 9
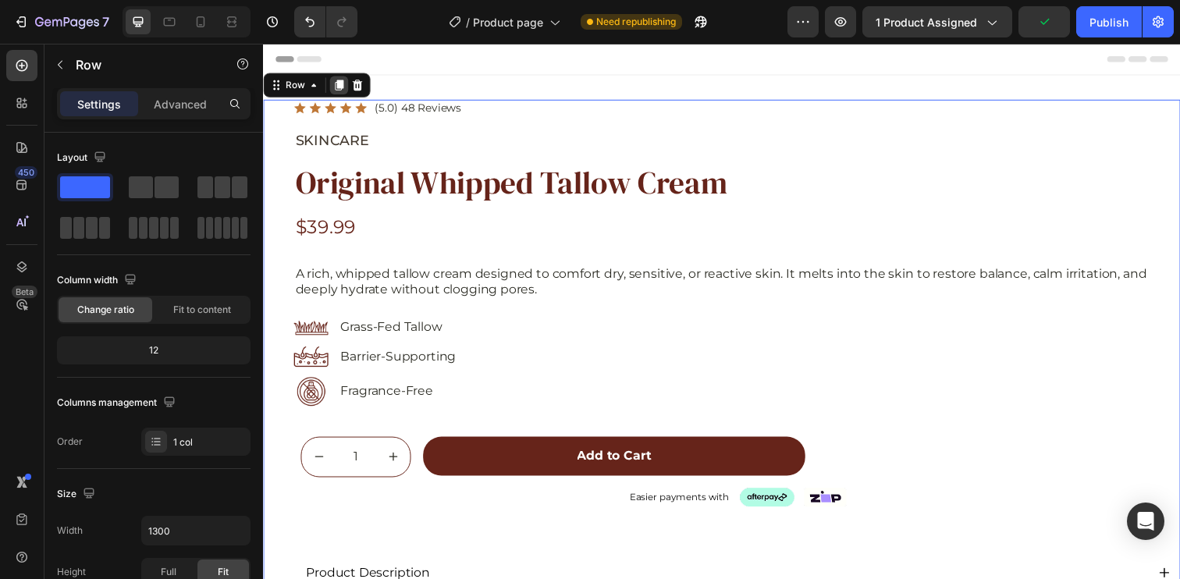
click at [338, 88] on icon at bounding box center [340, 85] width 9 height 11
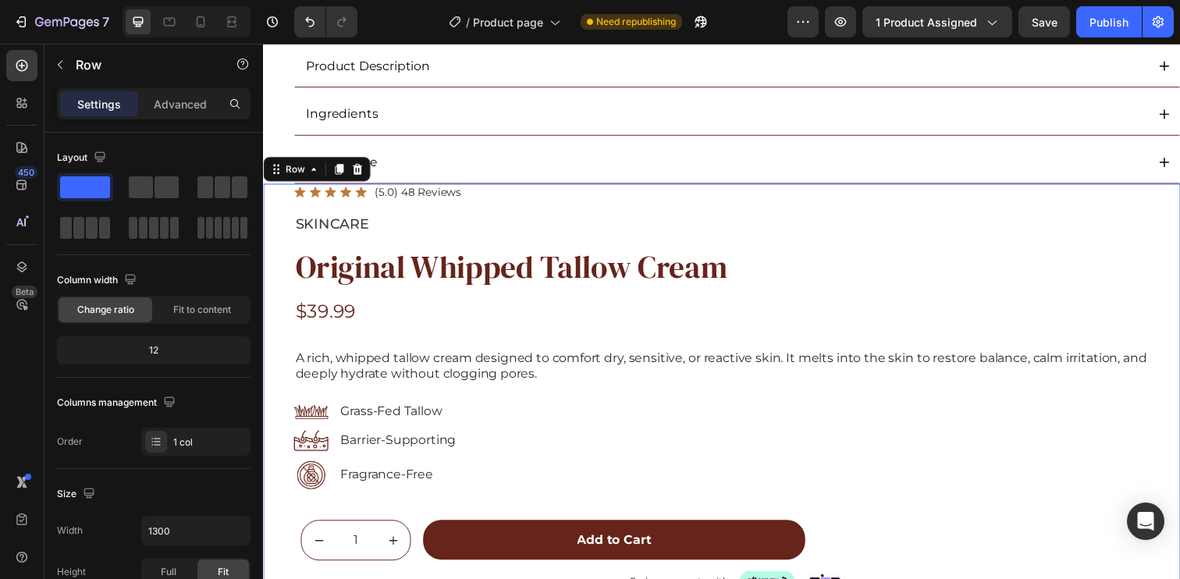
scroll to position [604, 0]
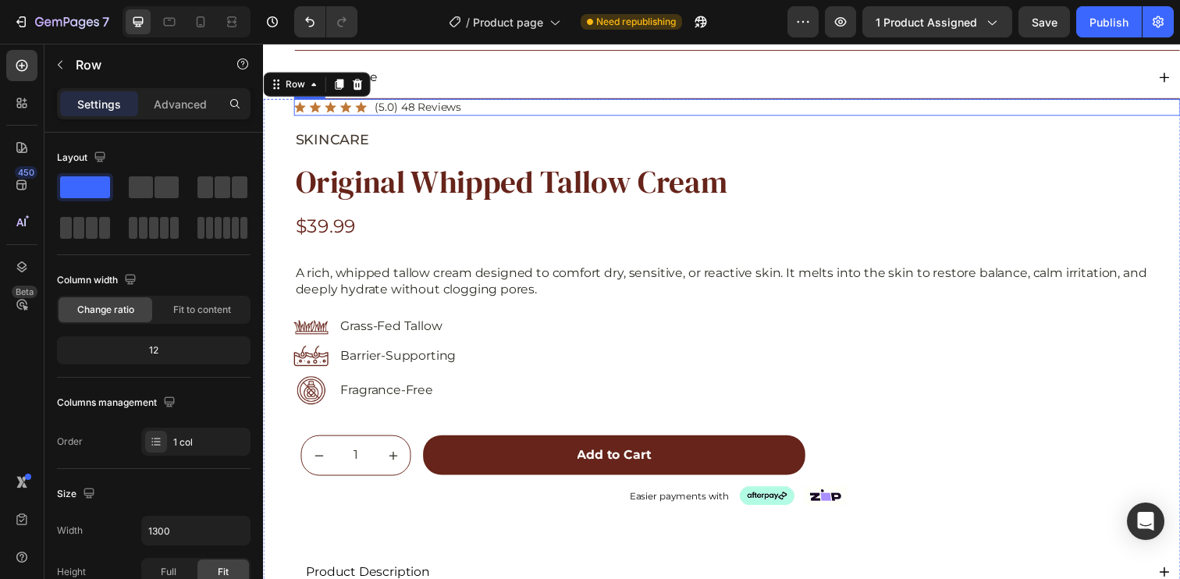
click at [556, 107] on div "Icon Icon Icon Icon Icon Icon List (5.0) 48 Reviews Text Block Row" at bounding box center [746, 108] width 905 height 17
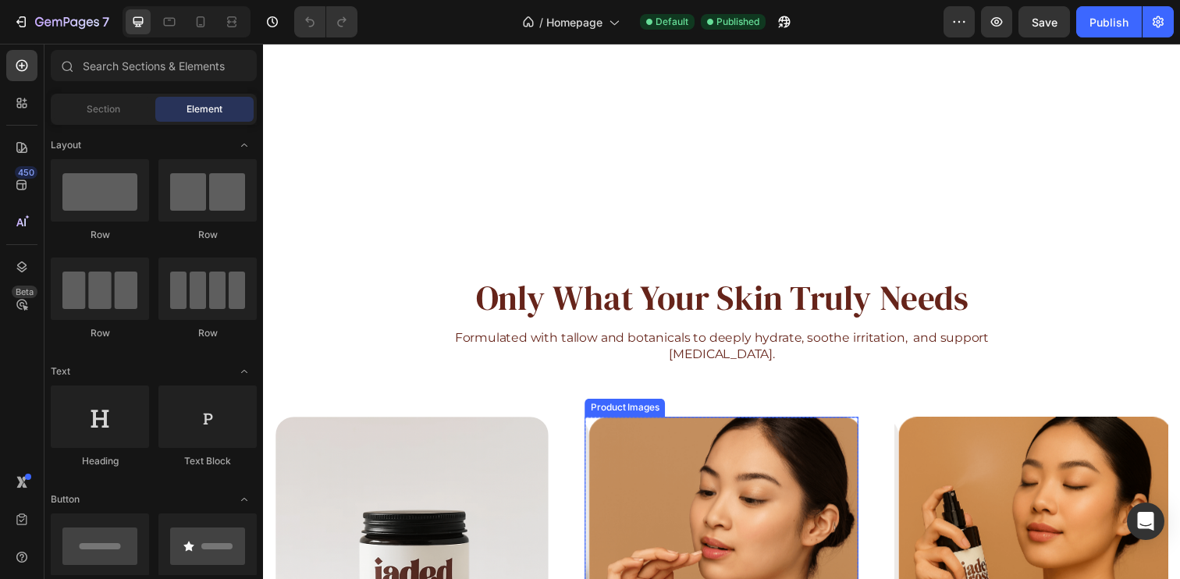
scroll to position [856, 0]
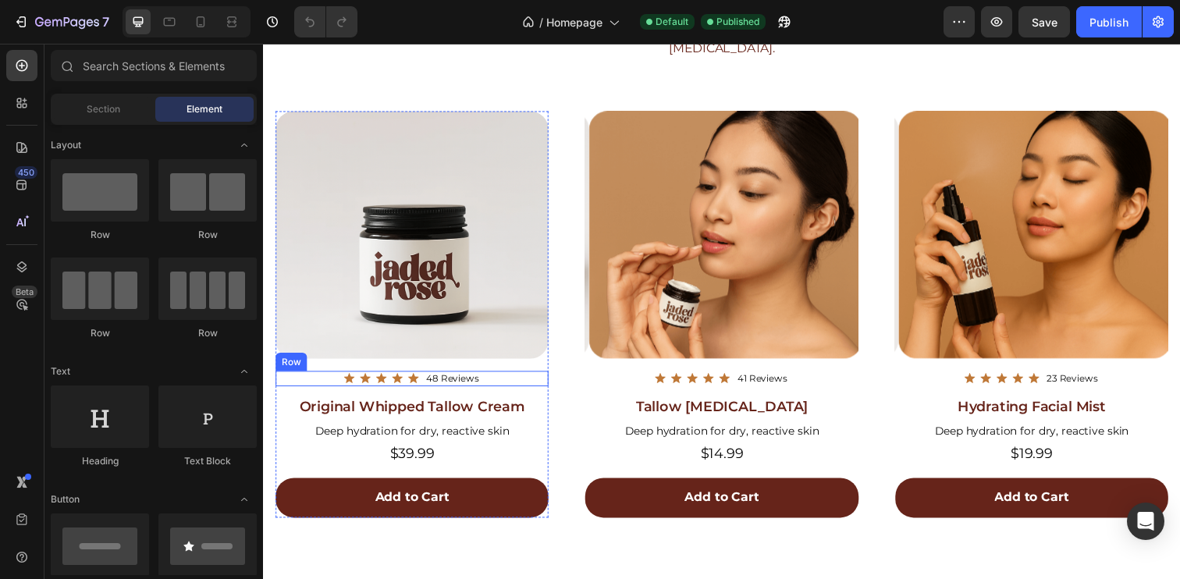
click at [501, 383] on div "Icon Icon Icon Icon Icon Icon List 48 Reviews Text Block Row" at bounding box center [414, 386] width 279 height 16
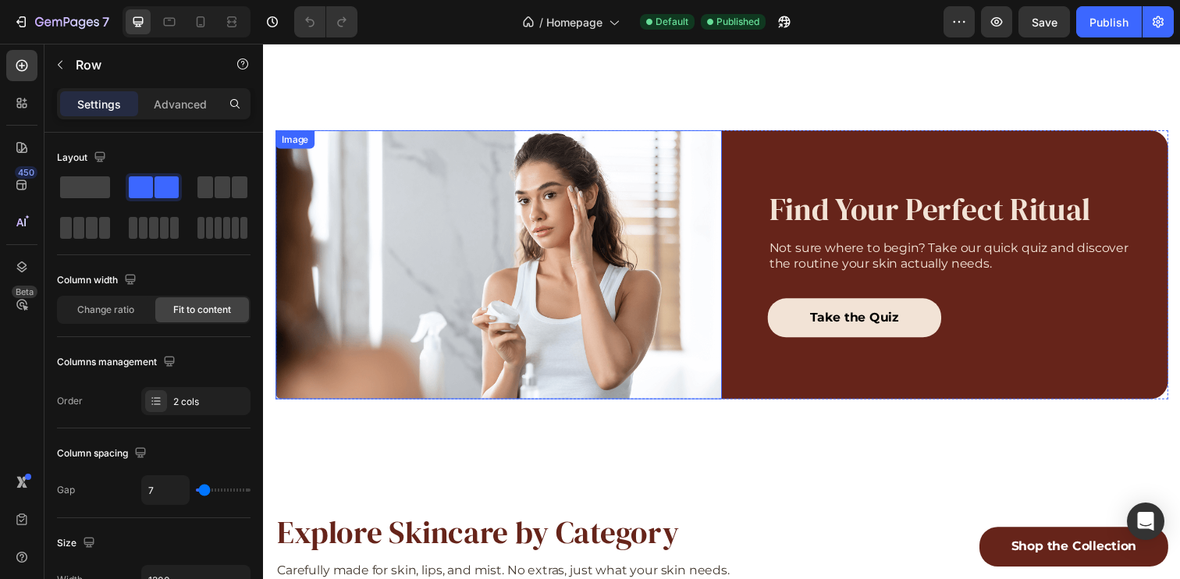
scroll to position [1892, 0]
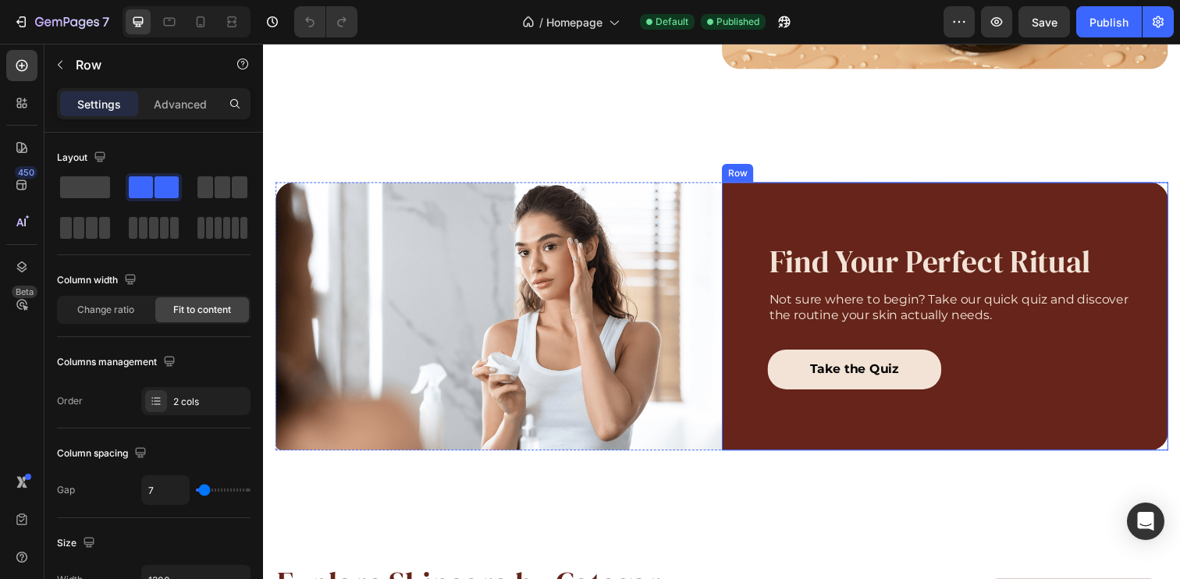
click at [739, 169] on div "Row" at bounding box center [747, 176] width 26 height 14
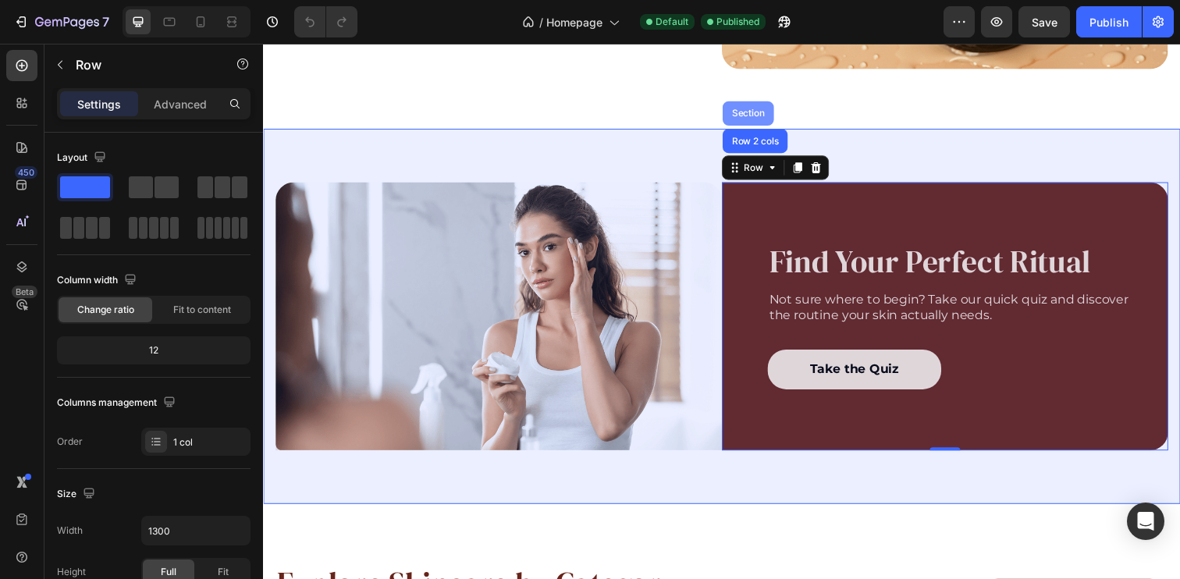
click at [748, 110] on div "Section" at bounding box center [758, 114] width 40 height 9
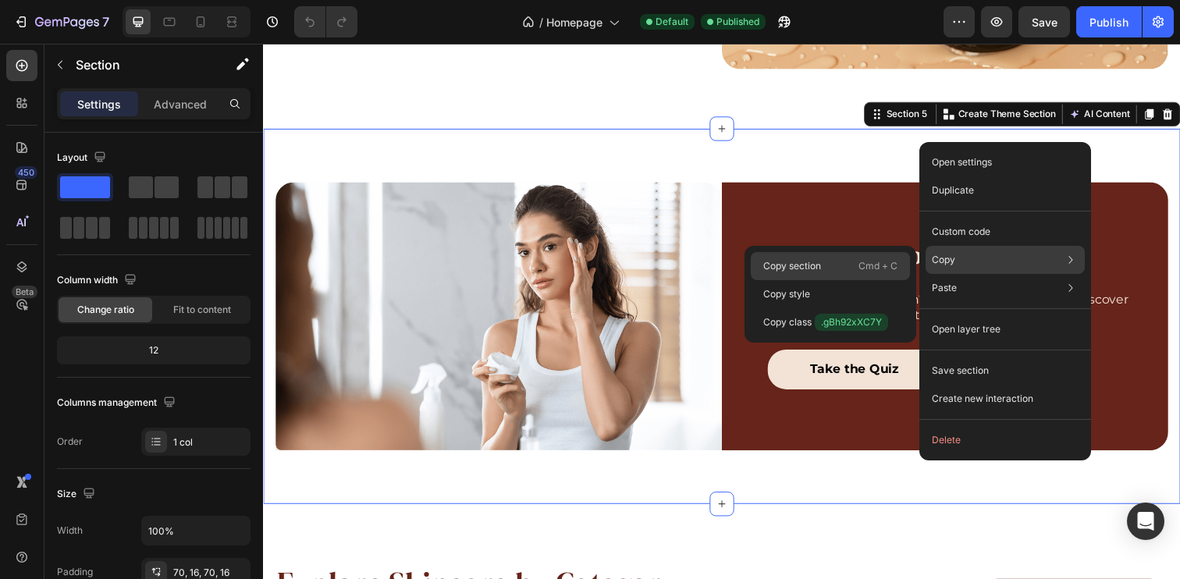
click at [808, 261] on p "Copy section" at bounding box center [792, 266] width 58 height 14
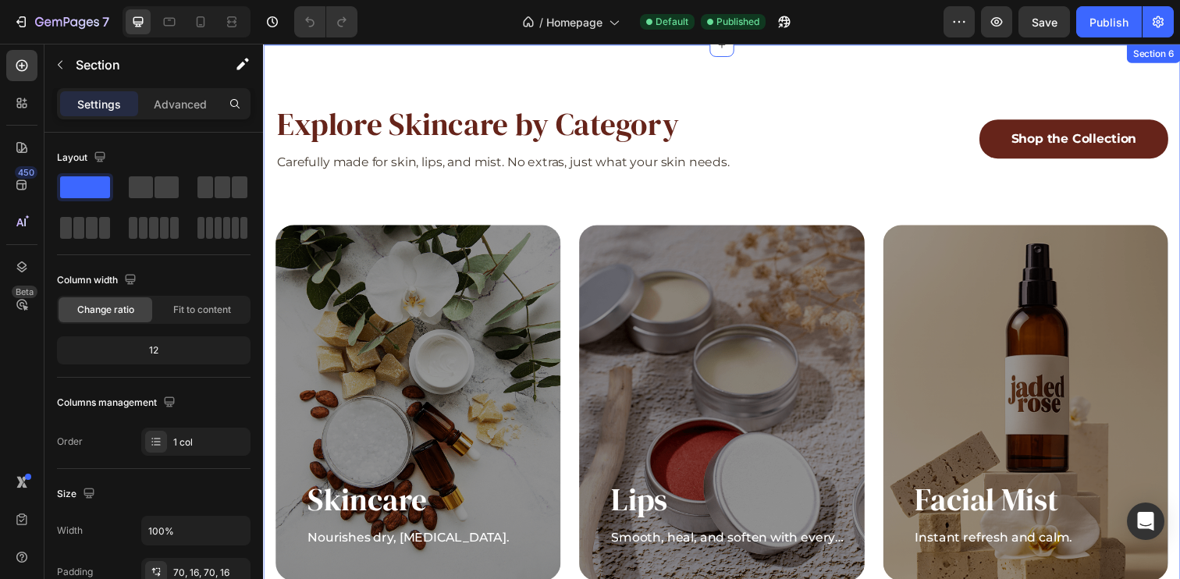
scroll to position [2162, 0]
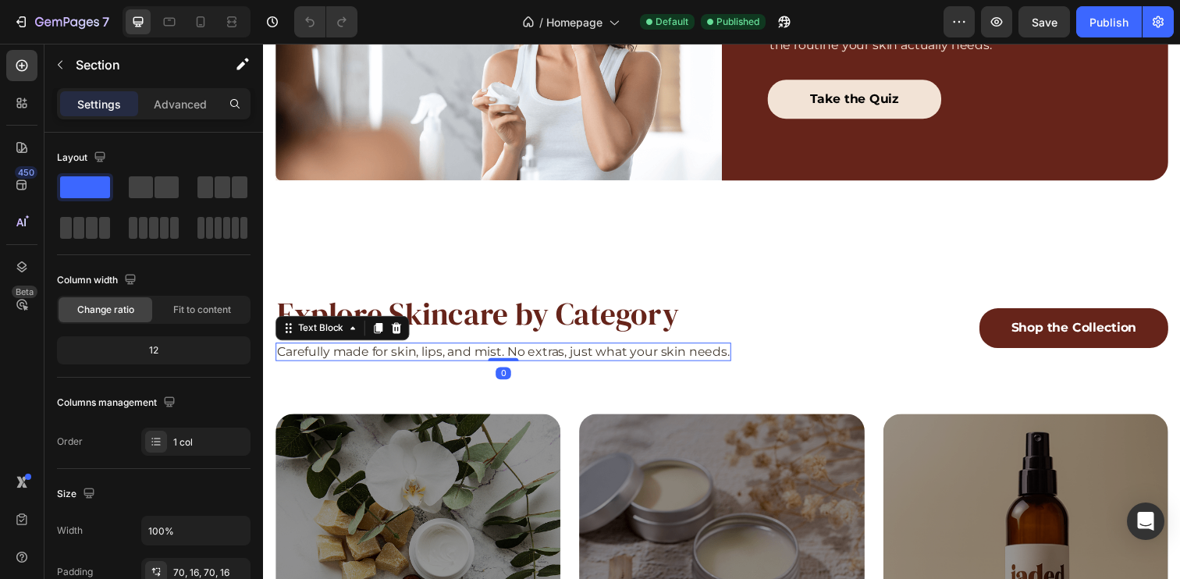
click at [570, 354] on p "Carefully made for skin, lips, and mist. No extras, just what your skin needs." at bounding box center [508, 358] width 462 height 16
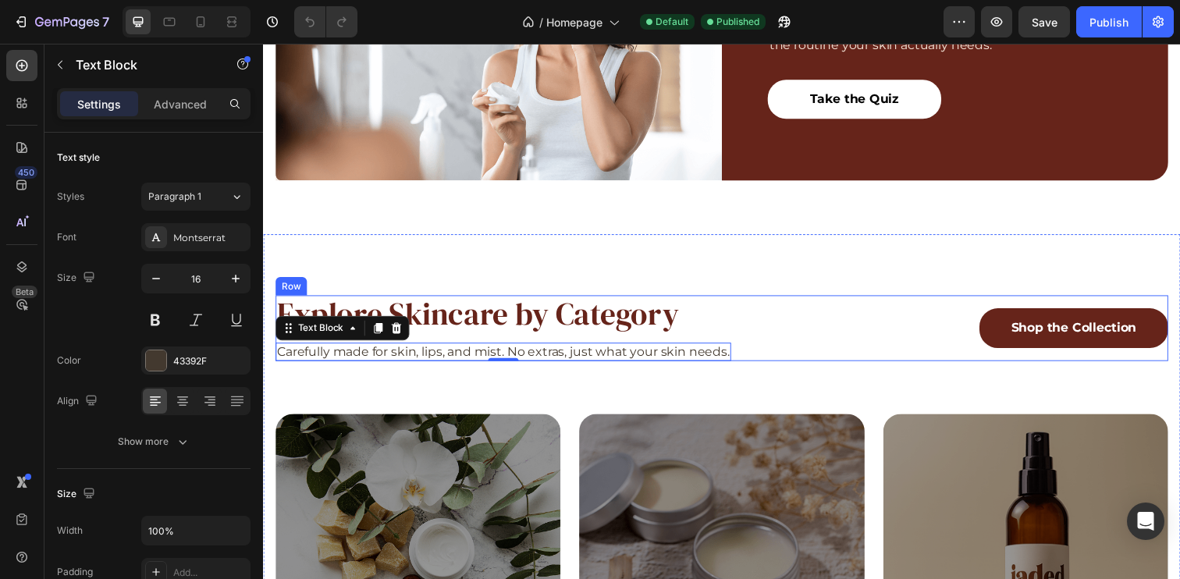
scroll to position [2009, 0]
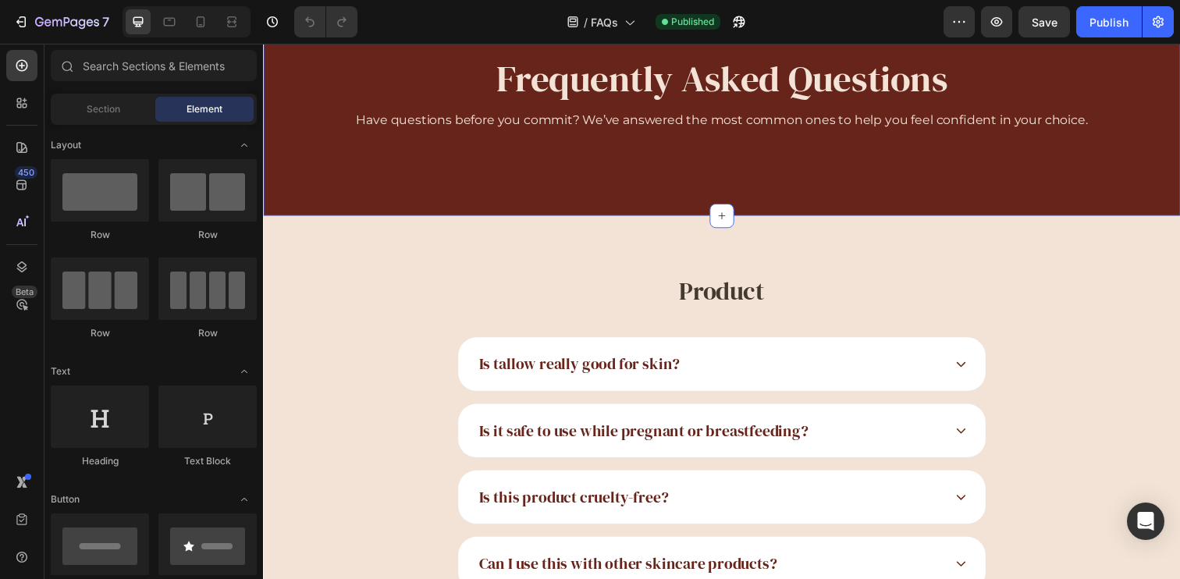
scroll to position [152, 0]
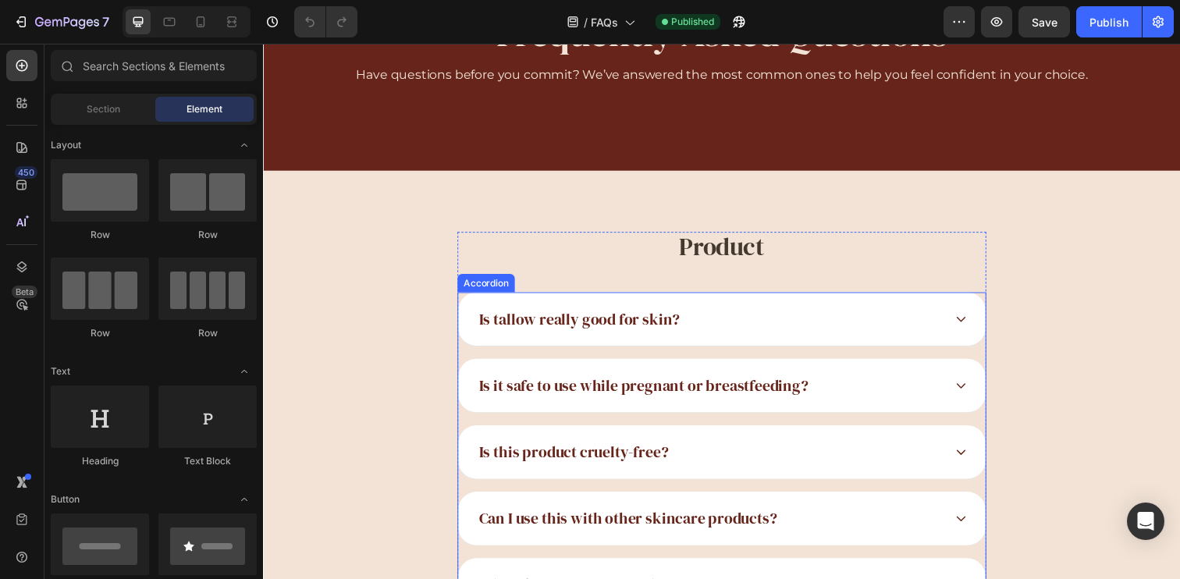
click at [973, 322] on icon at bounding box center [975, 324] width 12 height 12
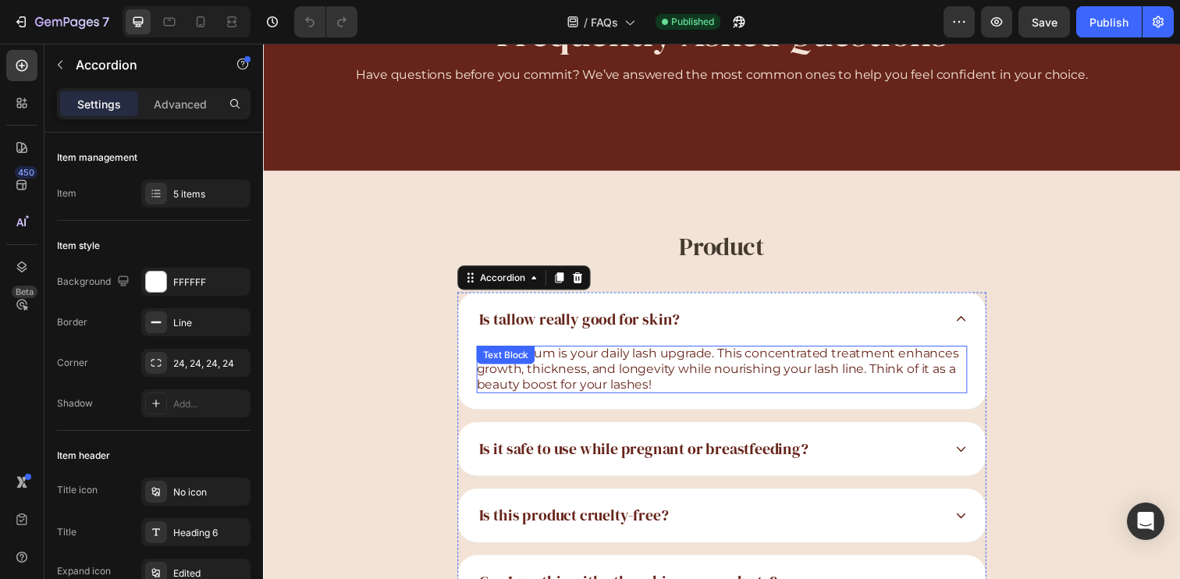
click at [734, 384] on p "A lash serum is your daily lash upgrade. This concentrated treatment enhances g…" at bounding box center [731, 376] width 501 height 48
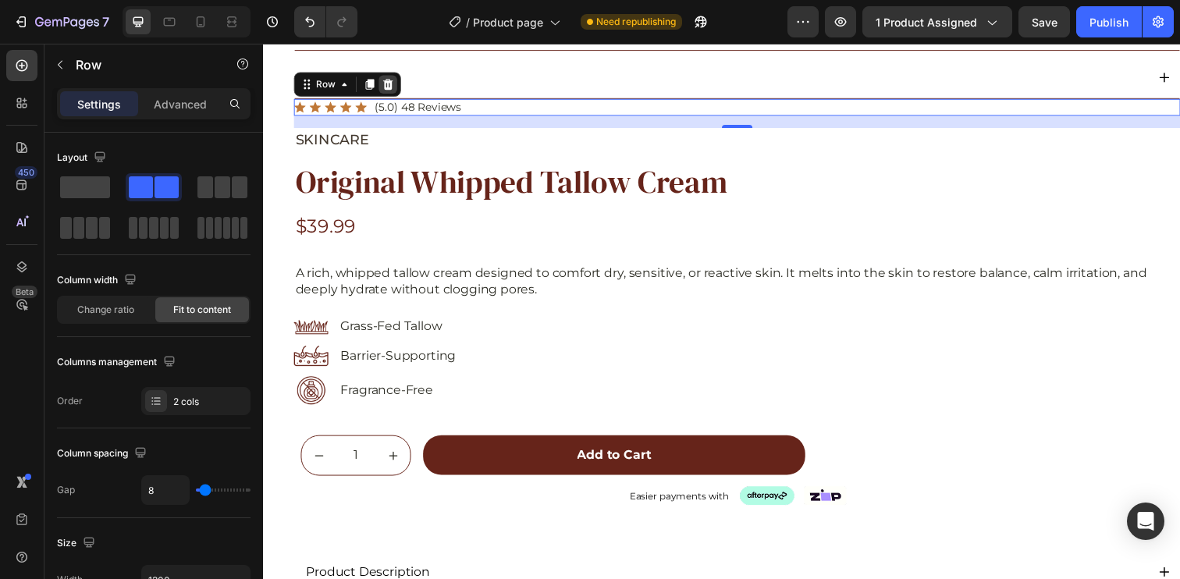
click at [398, 84] on div at bounding box center [390, 85] width 19 height 19
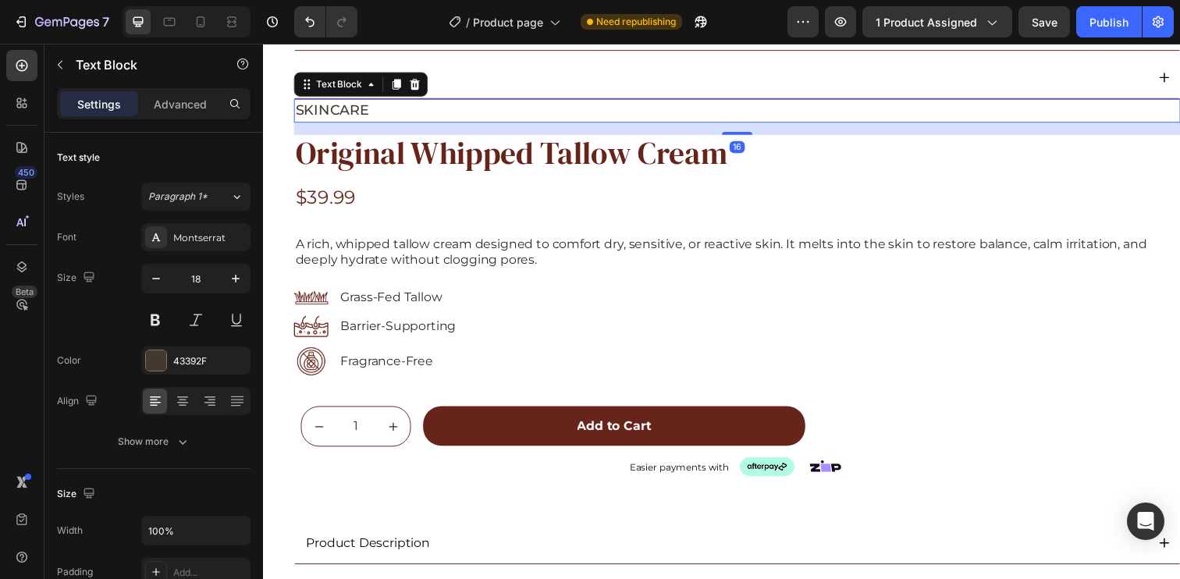
click at [351, 112] on p "SKINCARE" at bounding box center [747, 111] width 902 height 21
click at [423, 83] on icon at bounding box center [417, 85] width 12 height 12
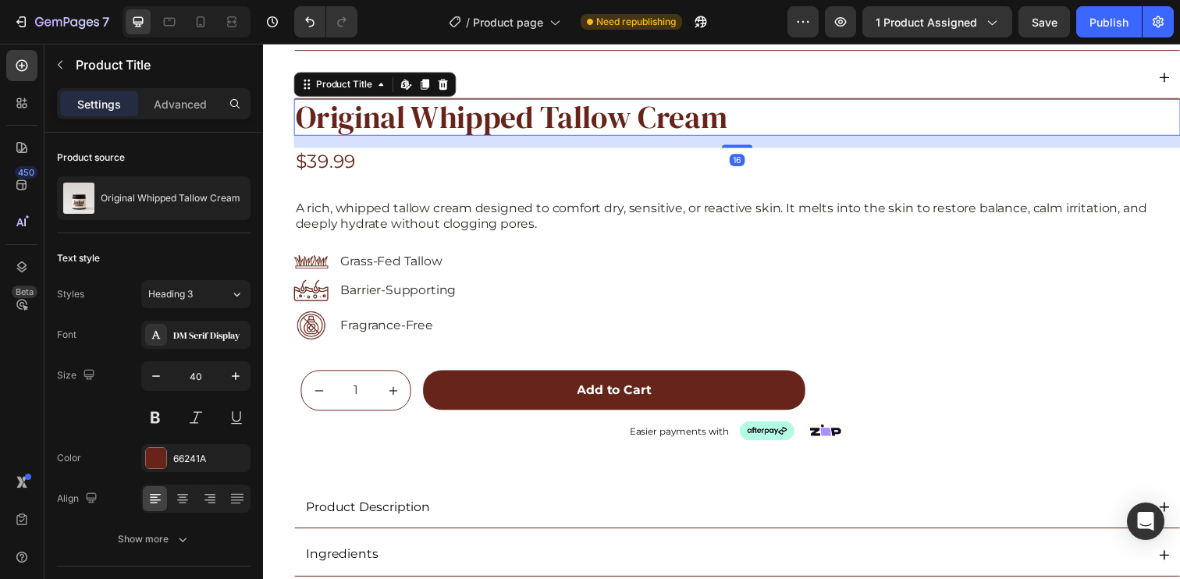
click at [338, 112] on h1 "Original Whipped Tallow Cream" at bounding box center [746, 118] width 905 height 37
click at [455, 84] on div at bounding box center [446, 85] width 19 height 19
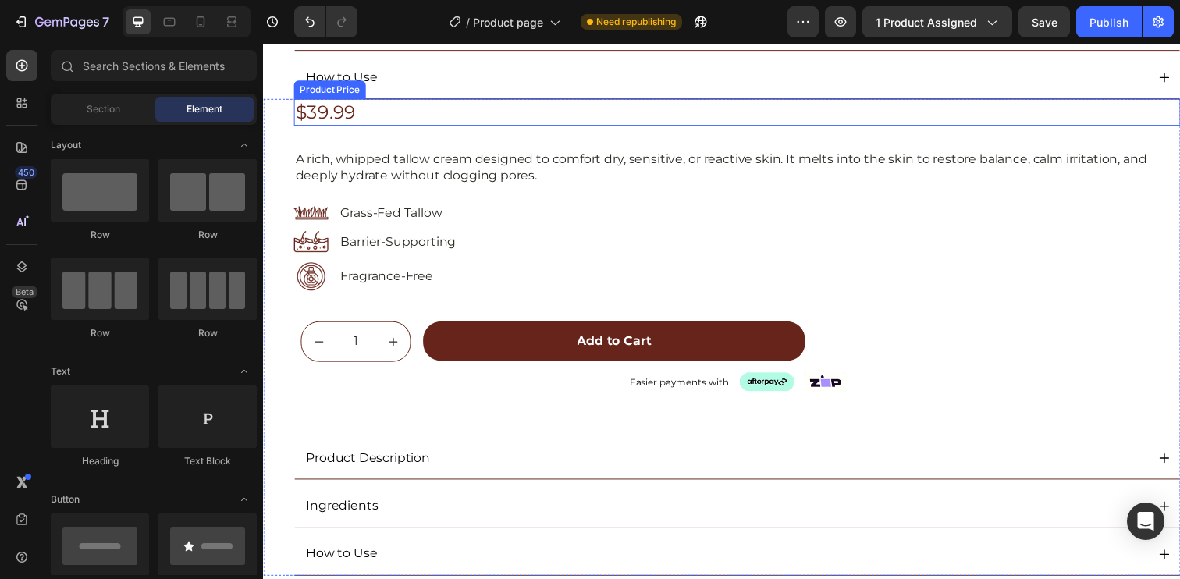
click at [338, 116] on div "$39.99" at bounding box center [746, 113] width 905 height 27
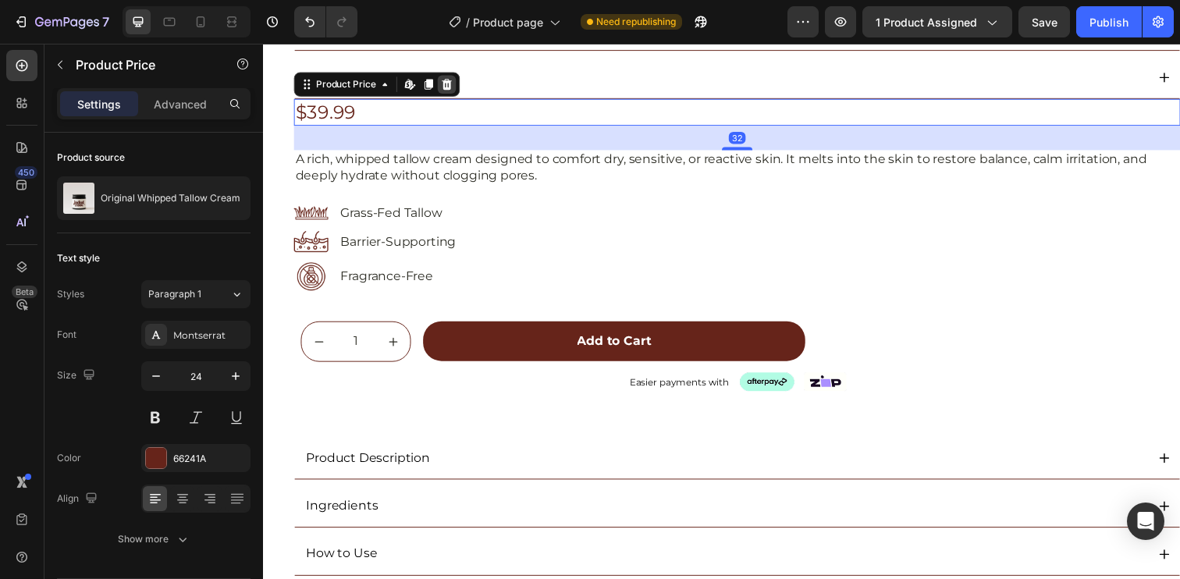
click at [455, 83] on icon at bounding box center [450, 85] width 12 height 12
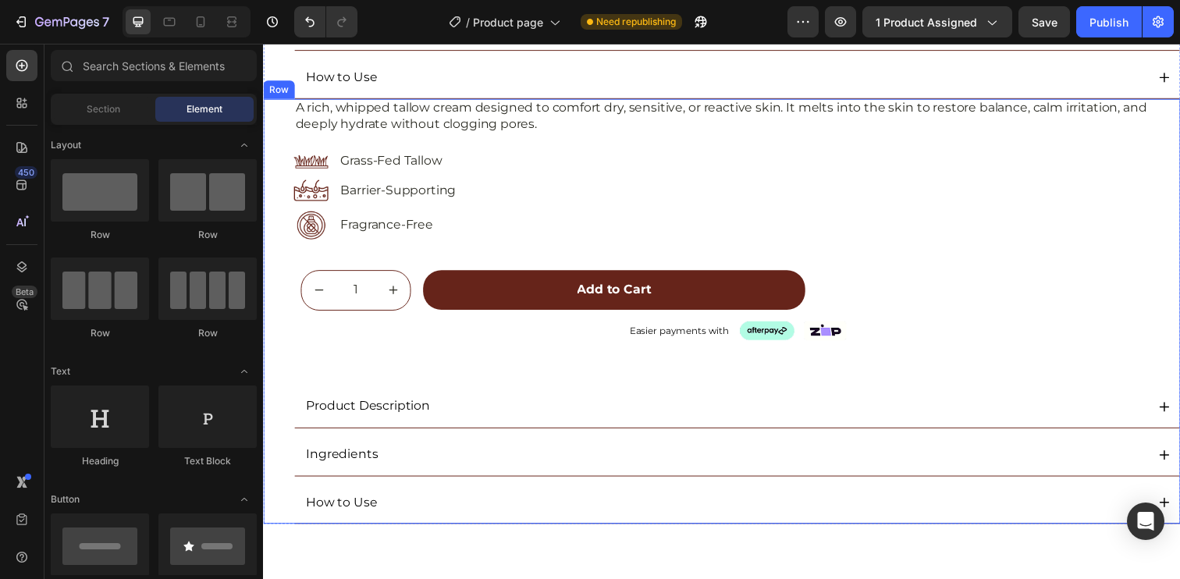
click at [367, 117] on p "A rich, whipped tallow cream designed to comfort dry, sensitive, or reactive sk…" at bounding box center [747, 117] width 902 height 33
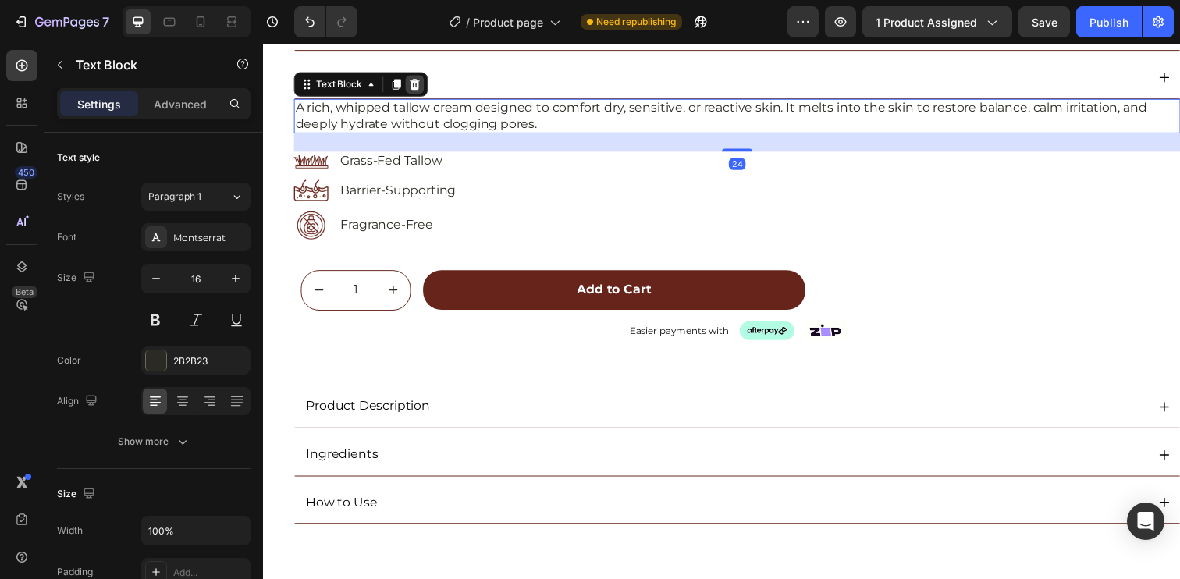
click at [423, 82] on icon at bounding box center [417, 85] width 12 height 12
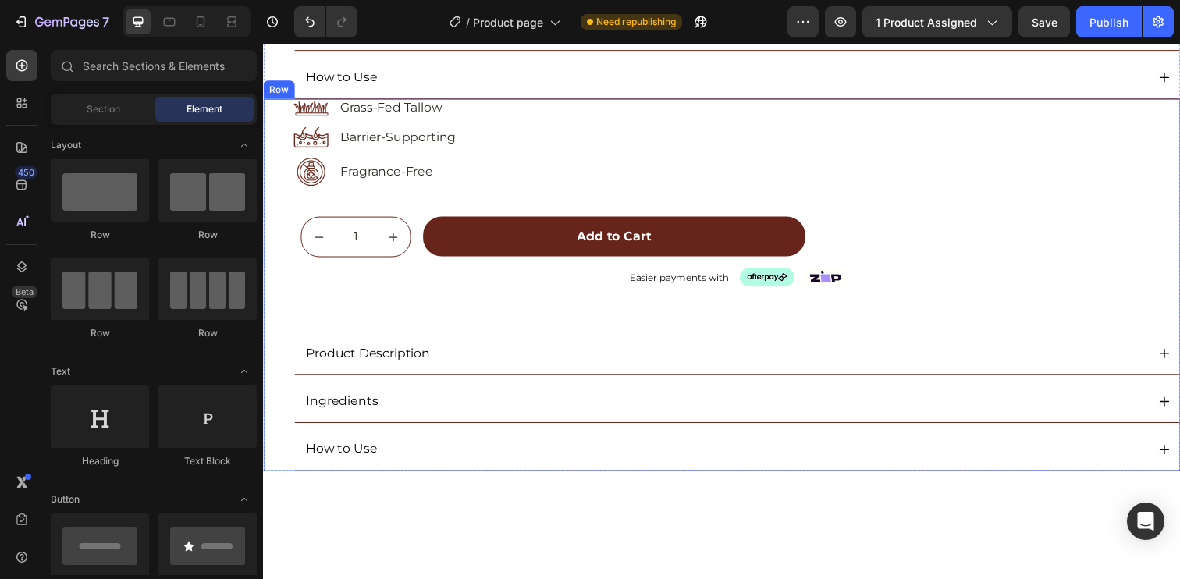
click at [286, 109] on div "Image Grass-Fed Tallow Text Block Row Image Barrier-Supporting Text Block Row I…" at bounding box center [731, 290] width 936 height 380
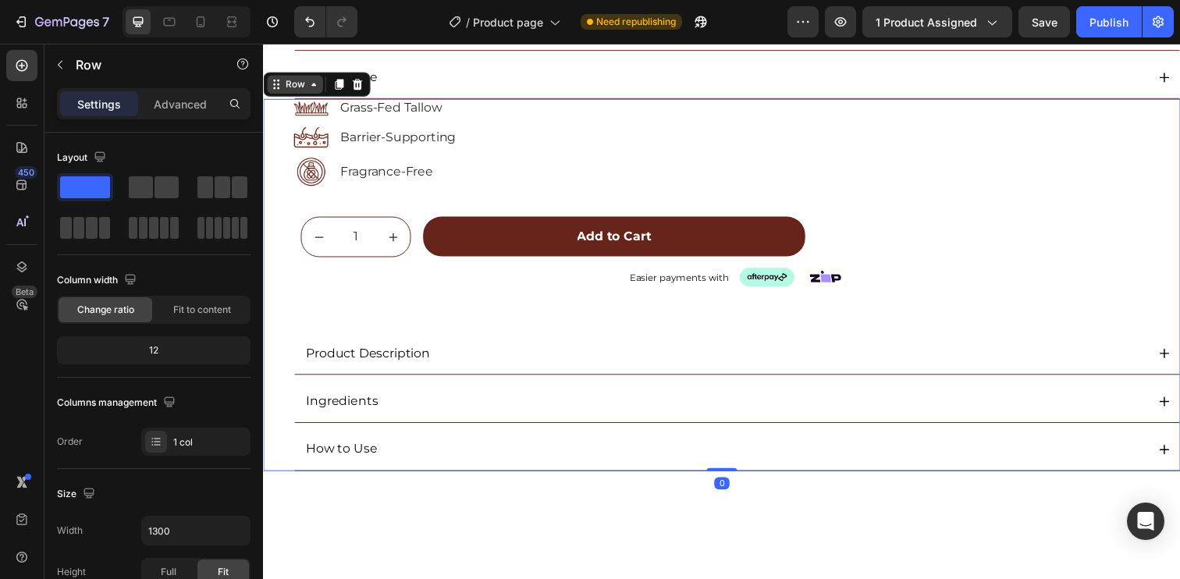
click at [308, 87] on icon at bounding box center [314, 85] width 12 height 12
click at [538, 115] on div "Image Grass-Fed Tallow Text Block Row" at bounding box center [746, 110] width 905 height 20
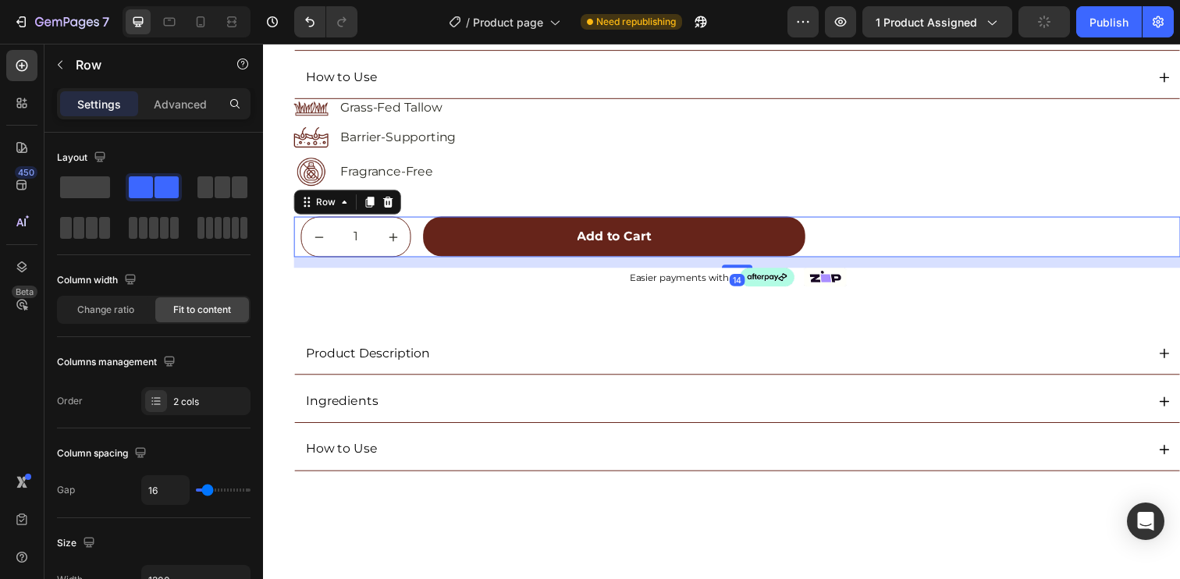
click at [421, 226] on div "1 Product Quantity Add to Cart Add to Cart Row 14" at bounding box center [746, 240] width 905 height 41
click at [381, 203] on div at bounding box center [390, 205] width 19 height 19
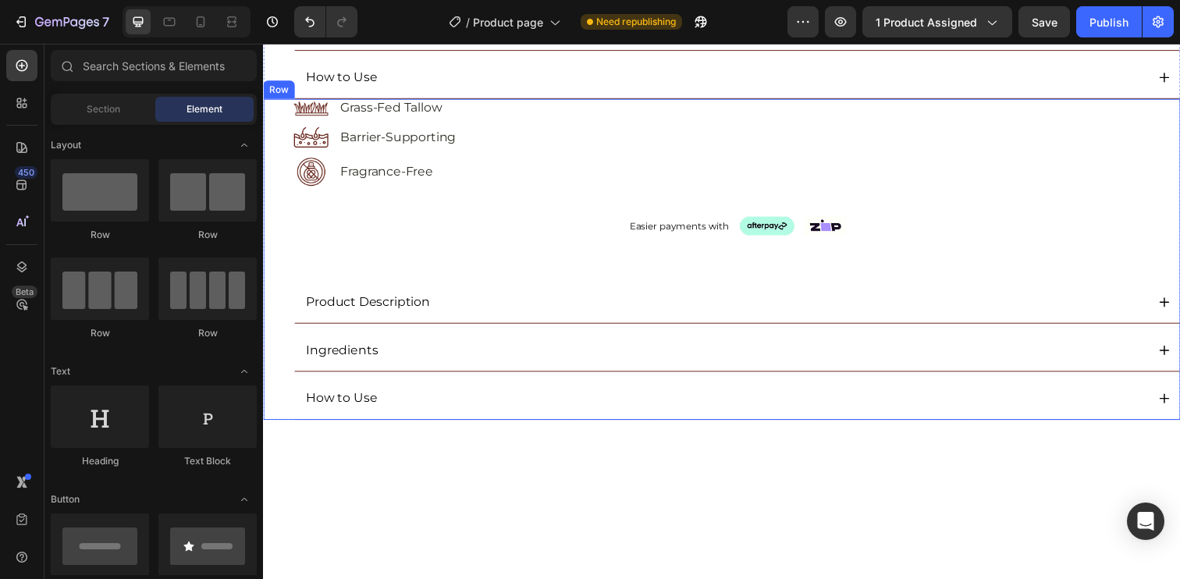
click at [279, 121] on div "Image Grass-Fed Tallow Text Block Row Image Barrier-Supporting Text Block Row I…" at bounding box center [731, 264] width 936 height 328
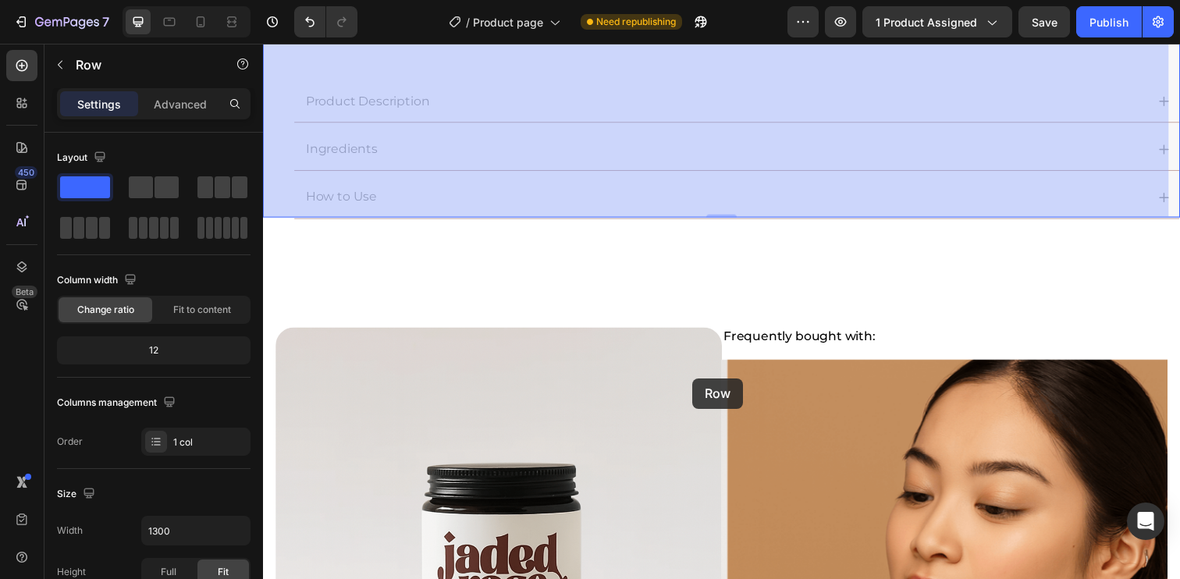
scroll to position [911, 0]
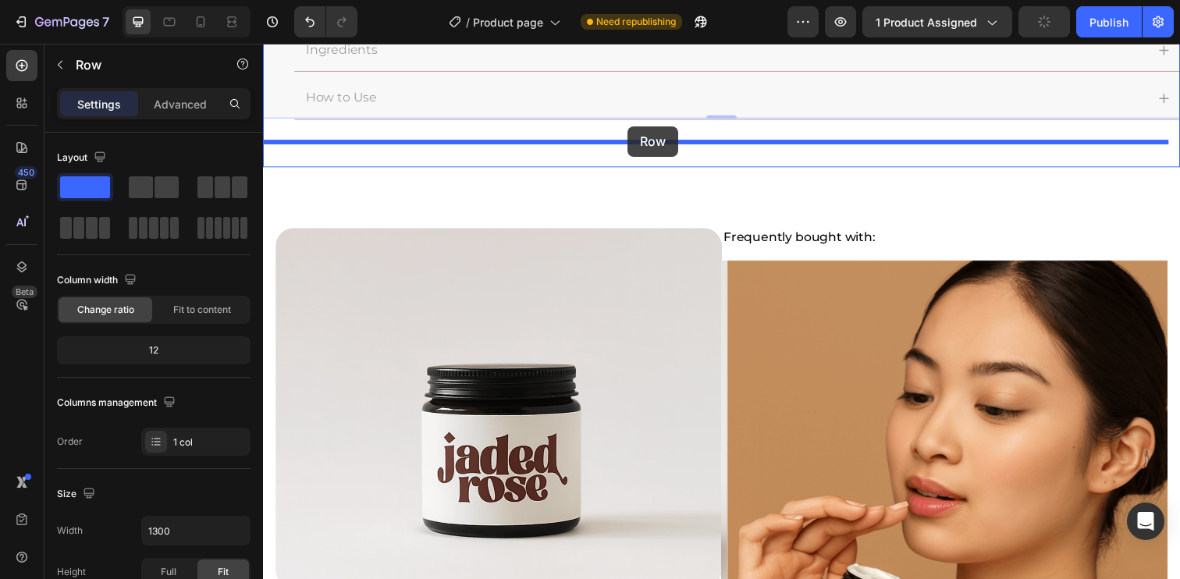
drag, startPoint x: 285, startPoint y: 86, endPoint x: 635, endPoint y: 128, distance: 352.9
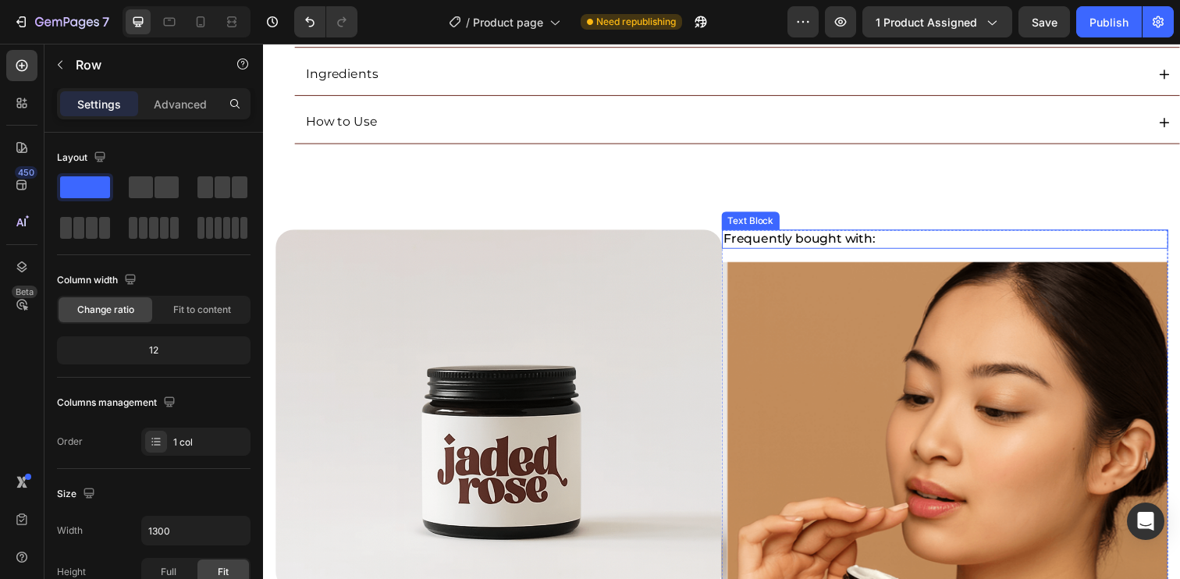
click at [733, 236] on p "Frequently bought with:" at bounding box center [959, 243] width 453 height 16
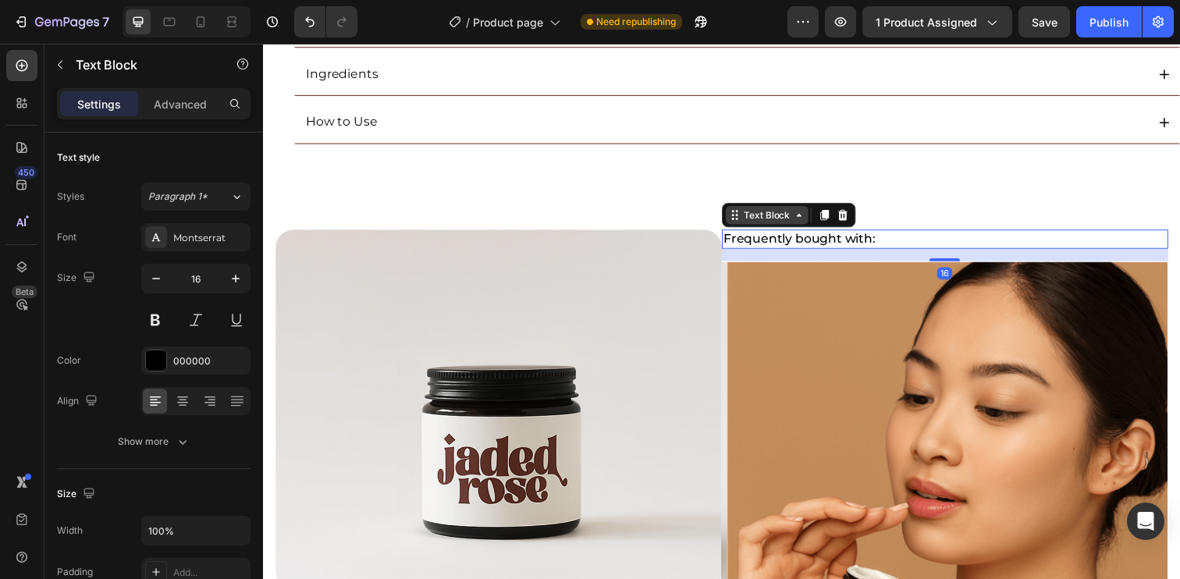
click at [751, 216] on div "Text Block" at bounding box center [777, 218] width 53 height 14
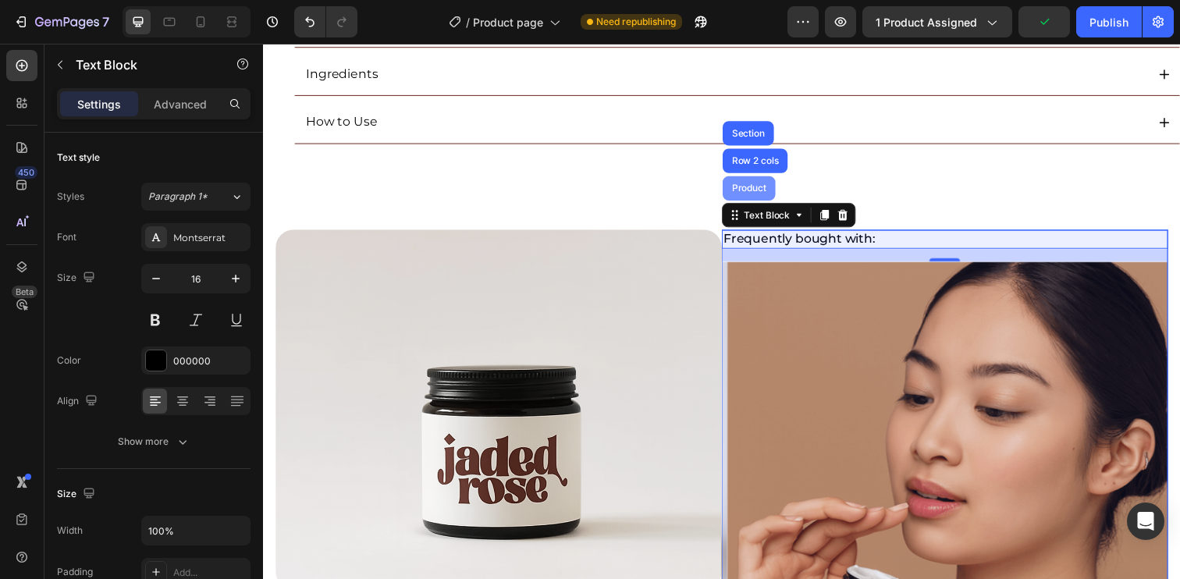
click at [755, 193] on div "Product" at bounding box center [759, 191] width 54 height 25
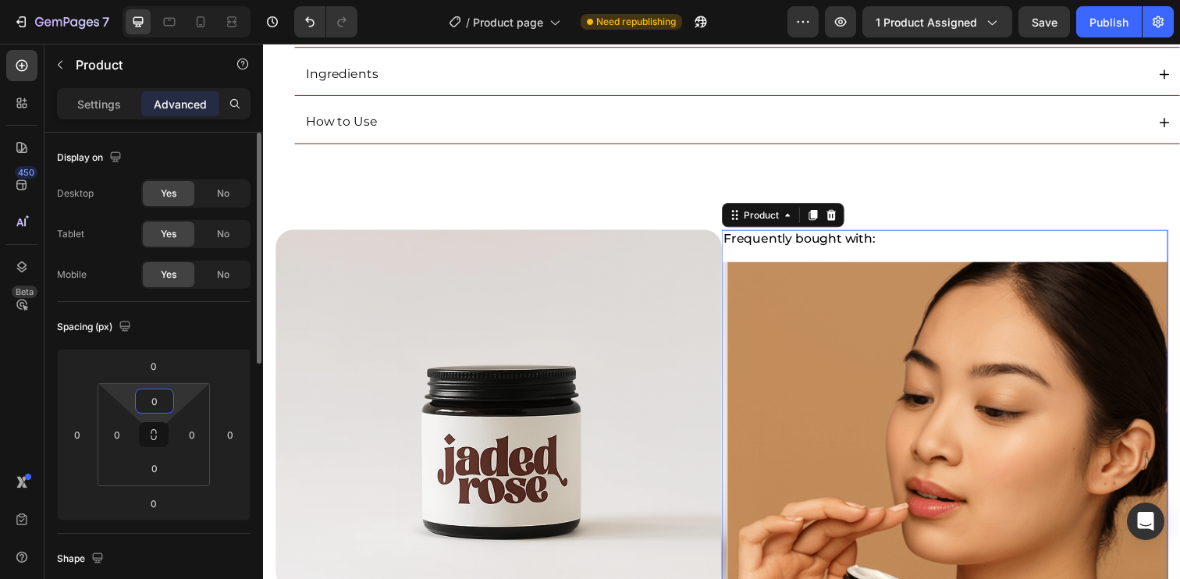
click at [150, 410] on input "0" at bounding box center [154, 400] width 31 height 23
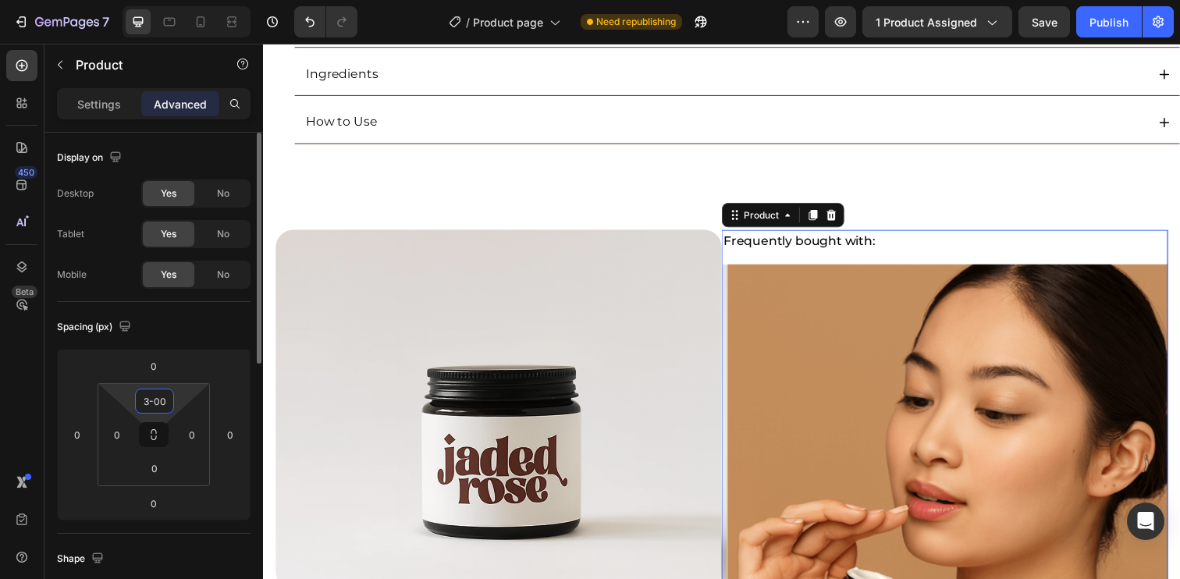
click at [153, 403] on input "3-00" at bounding box center [154, 400] width 31 height 23
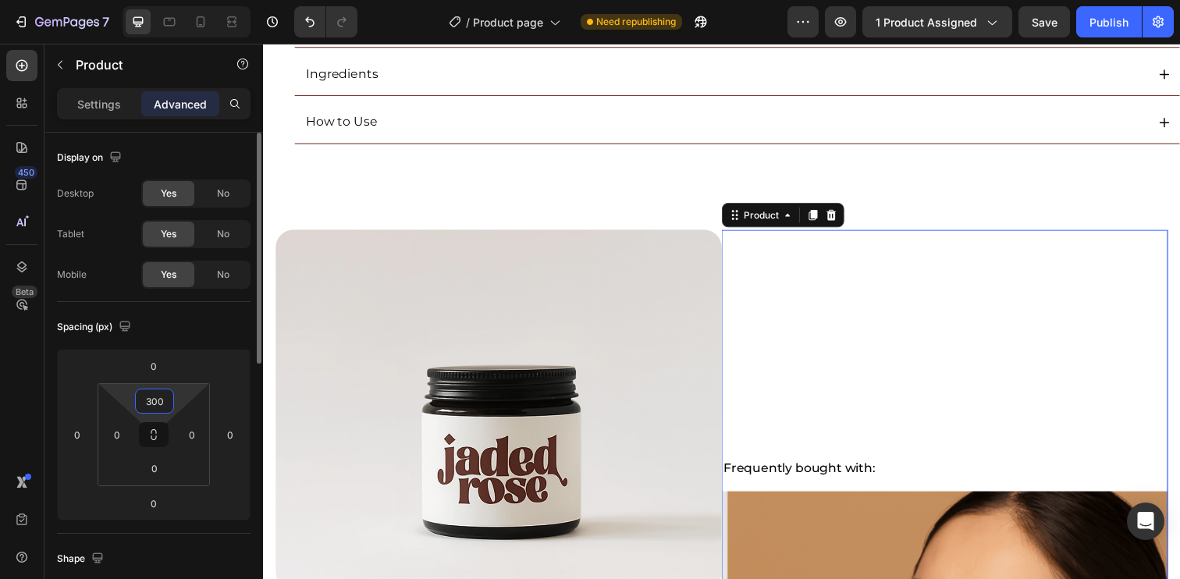
click at [169, 398] on input "300" at bounding box center [154, 400] width 31 height 23
type input "30"
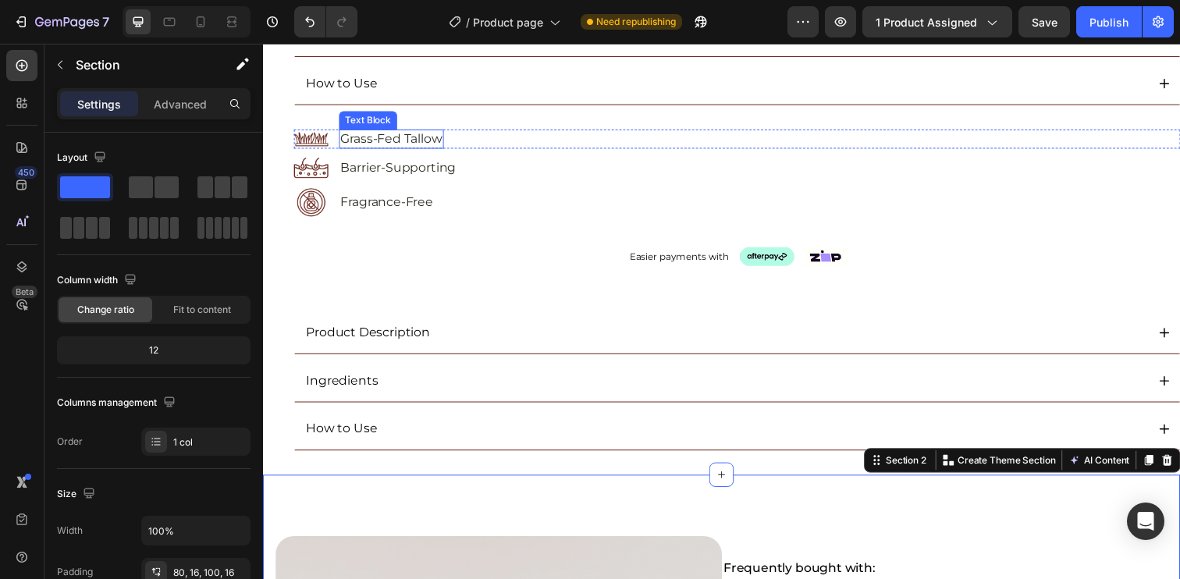
scroll to position [494, 0]
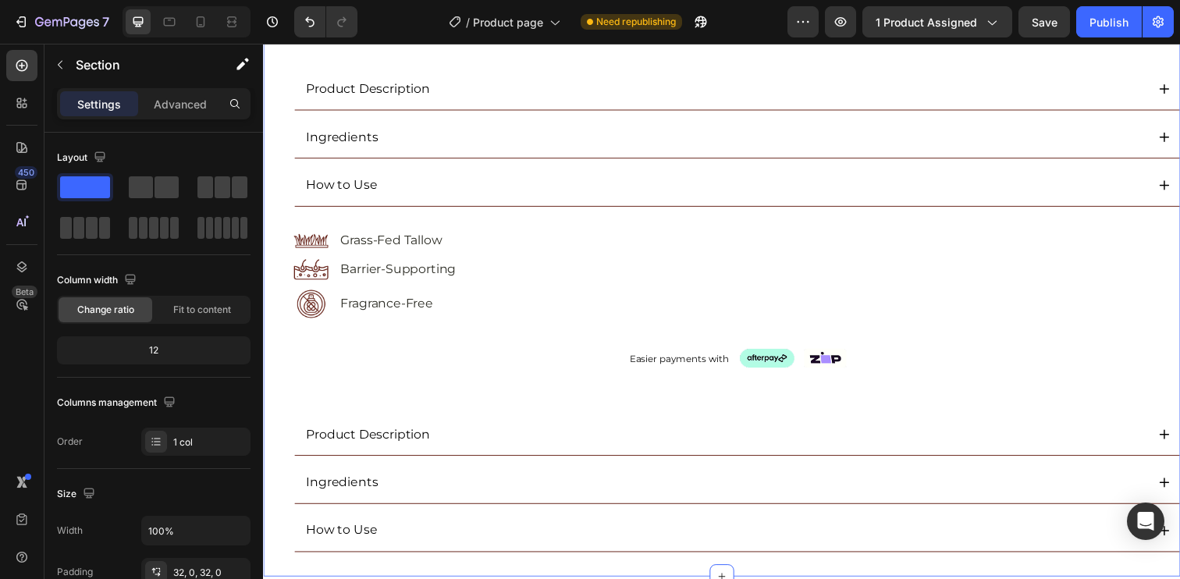
click at [289, 224] on div "Icon Icon Icon Icon Icon Icon List (5.0) 48 Reviews Text Block Row SKINCARE Tex…" at bounding box center [731, 85] width 936 height 956
click at [563, 220] on div "Icon Icon Icon Icon Icon Icon List (5.0) 48 Reviews Text Block Row SKINCARE Tex…" at bounding box center [731, 85] width 936 height 956
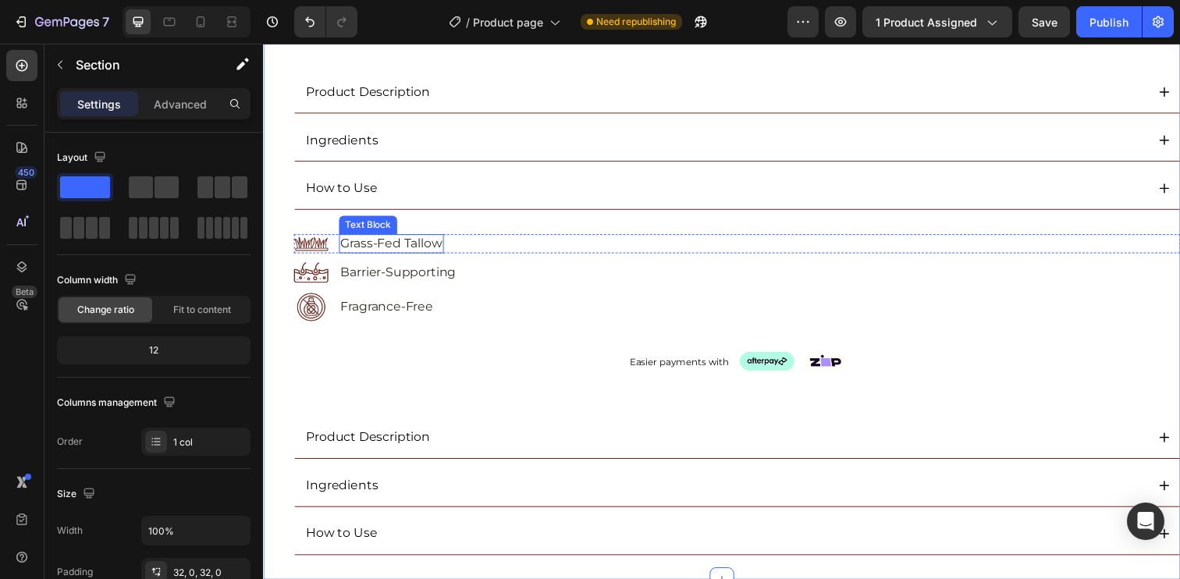
click at [392, 247] on p "Grass-Fed Tallow" at bounding box center [394, 248] width 104 height 16
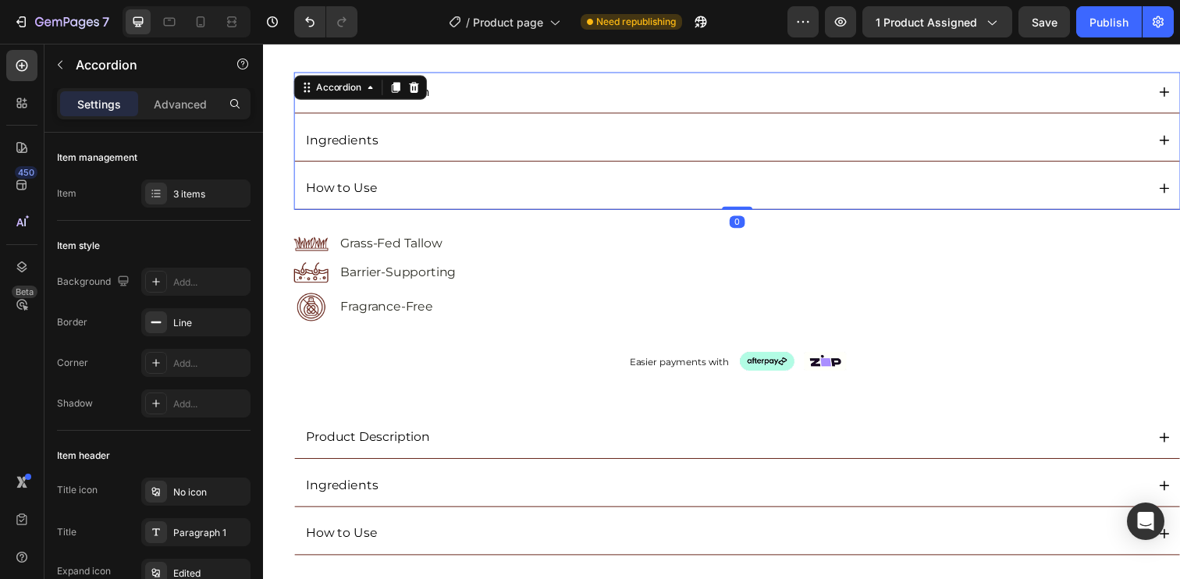
click at [333, 113] on div "Product Description" at bounding box center [747, 94] width 904 height 42
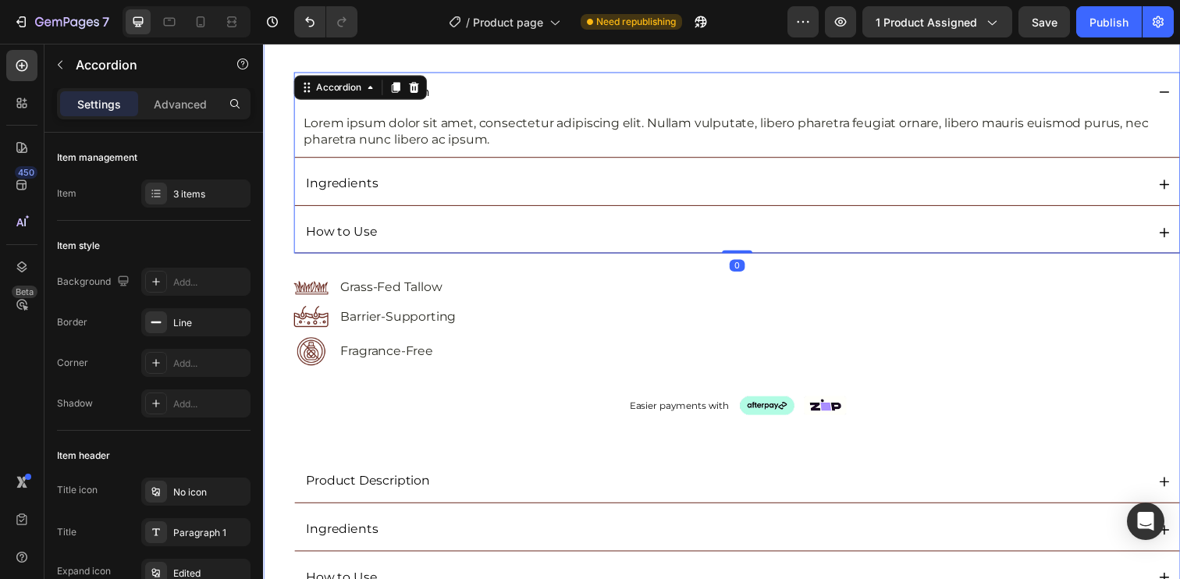
click at [282, 275] on div "Icon Icon Icon Icon Icon Icon List (5.0) 48 Reviews Text Block Row SKINCARE Tex…" at bounding box center [731, 110] width 936 height 1000
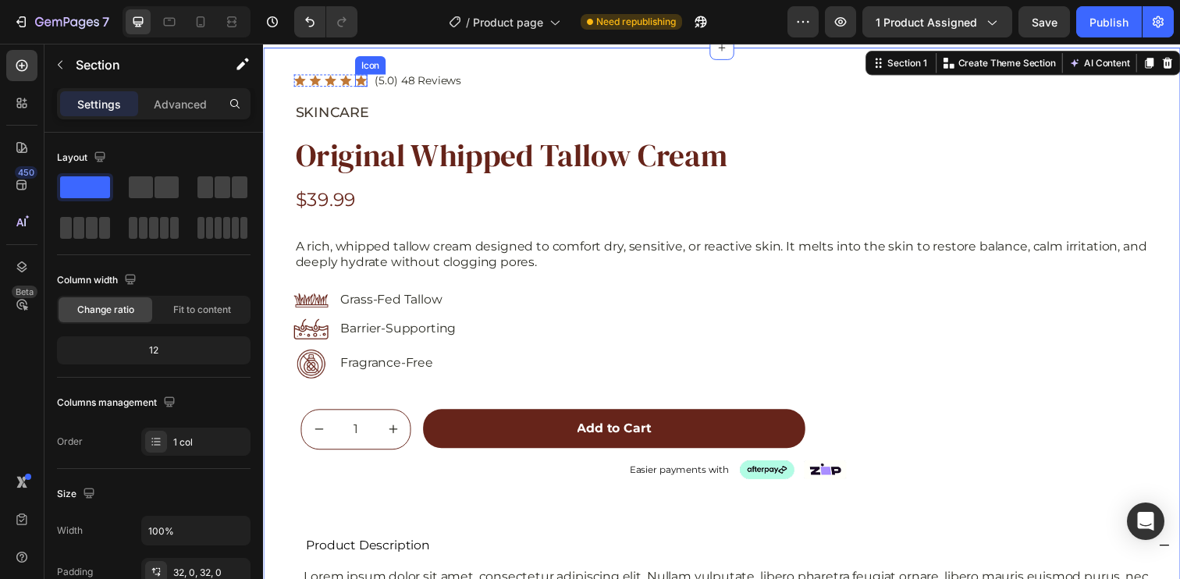
scroll to position [0, 0]
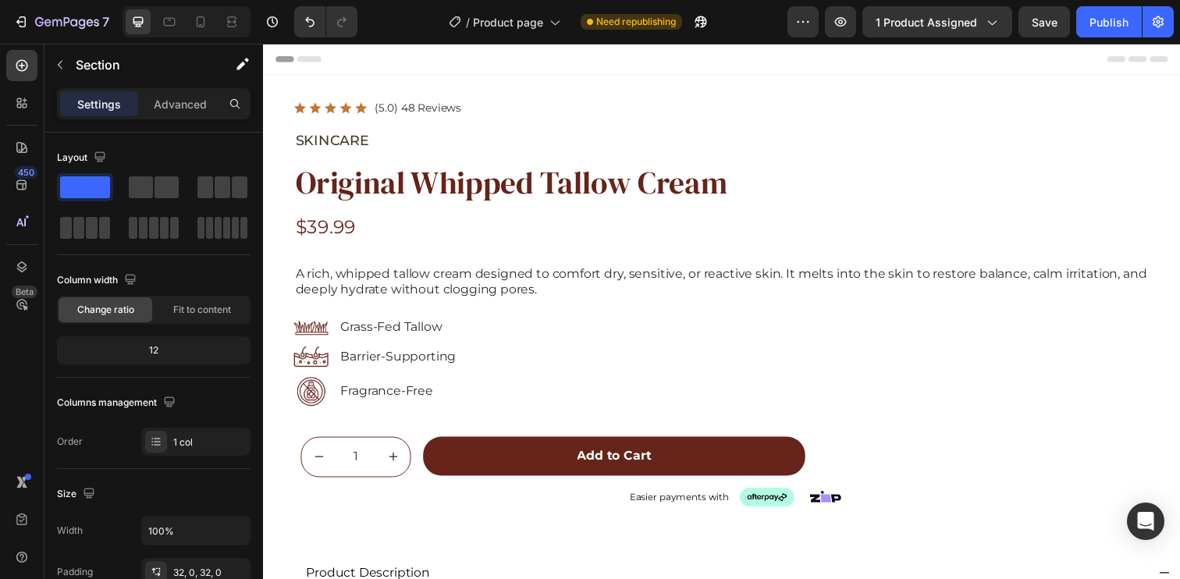
click at [371, 62] on div "Header" at bounding box center [730, 59] width 911 height 31
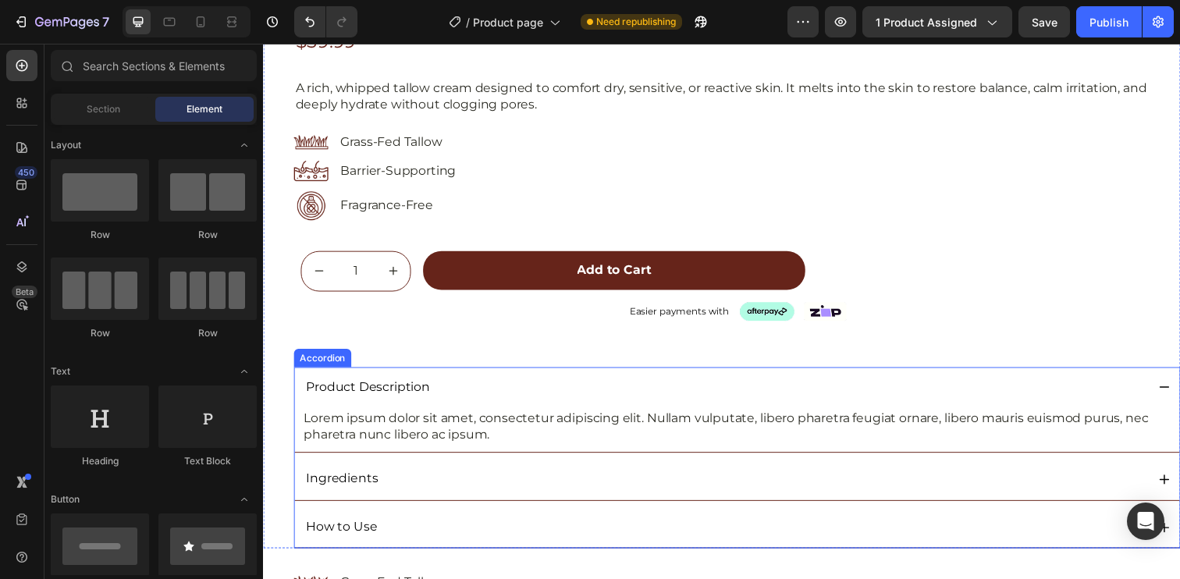
scroll to position [341, 0]
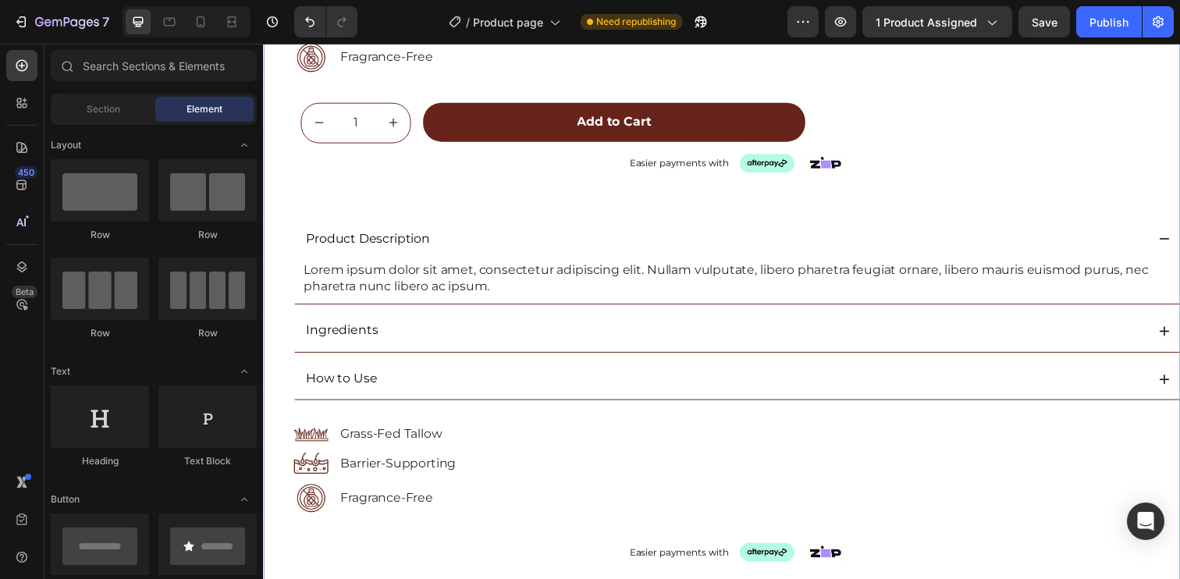
click at [286, 422] on div "Icon Icon Icon Icon Icon Icon List (5.0) 48 Reviews Text Block Row SKINCARE Tex…" at bounding box center [731, 260] width 936 height 1000
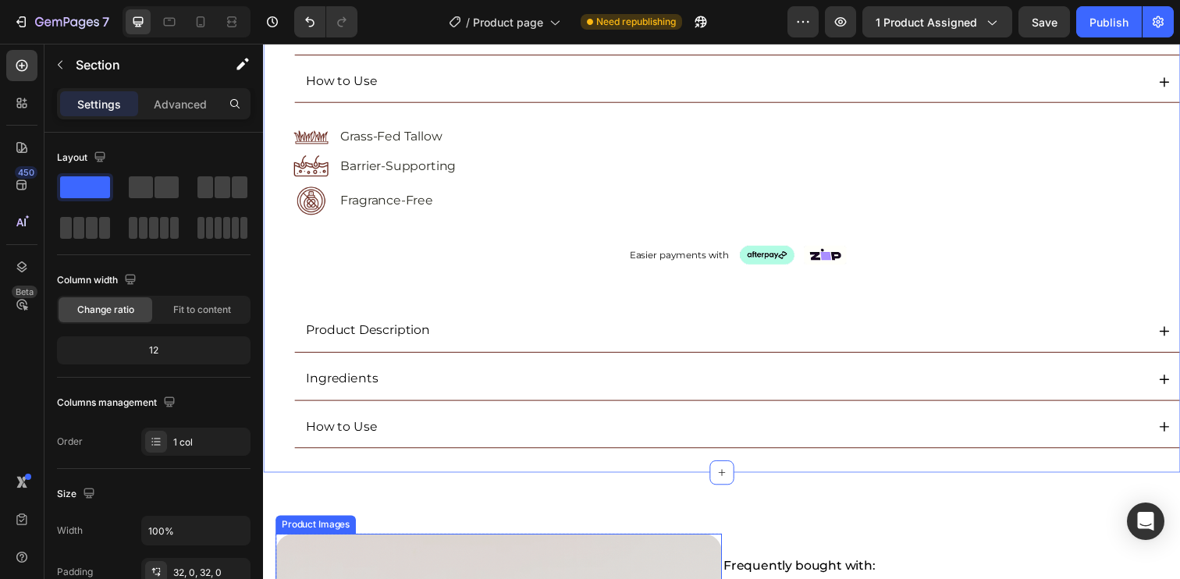
scroll to position [874, 0]
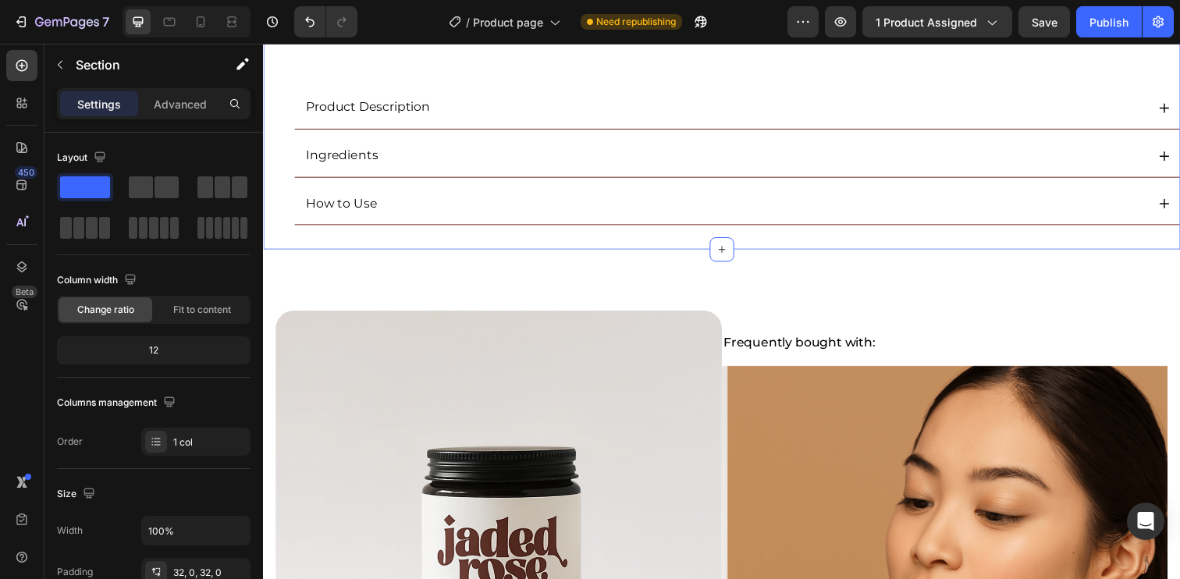
scroll to position [735, 0]
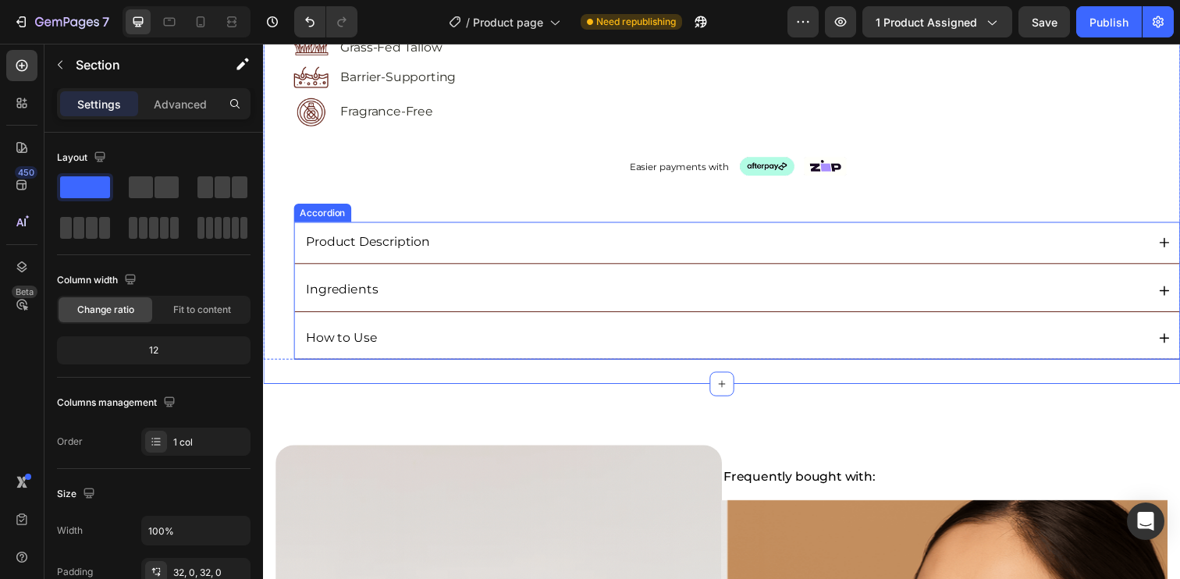
click at [325, 216] on div "Accordion" at bounding box center [323, 216] width 52 height 14
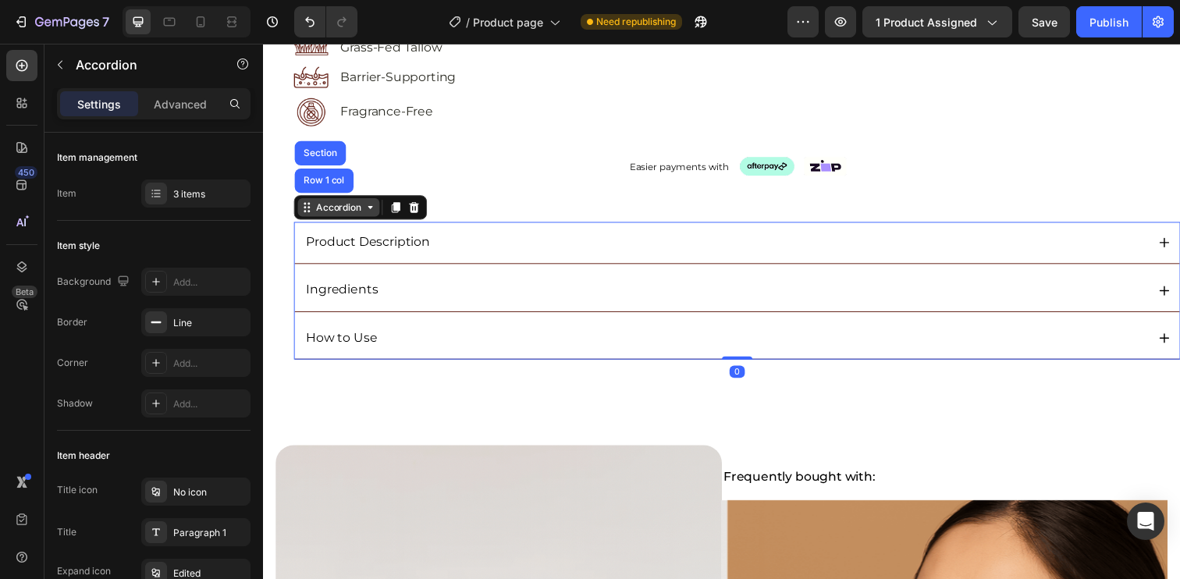
click at [331, 207] on div "Accordion" at bounding box center [340, 211] width 52 height 14
click at [324, 211] on div "Accordion" at bounding box center [340, 211] width 52 height 14
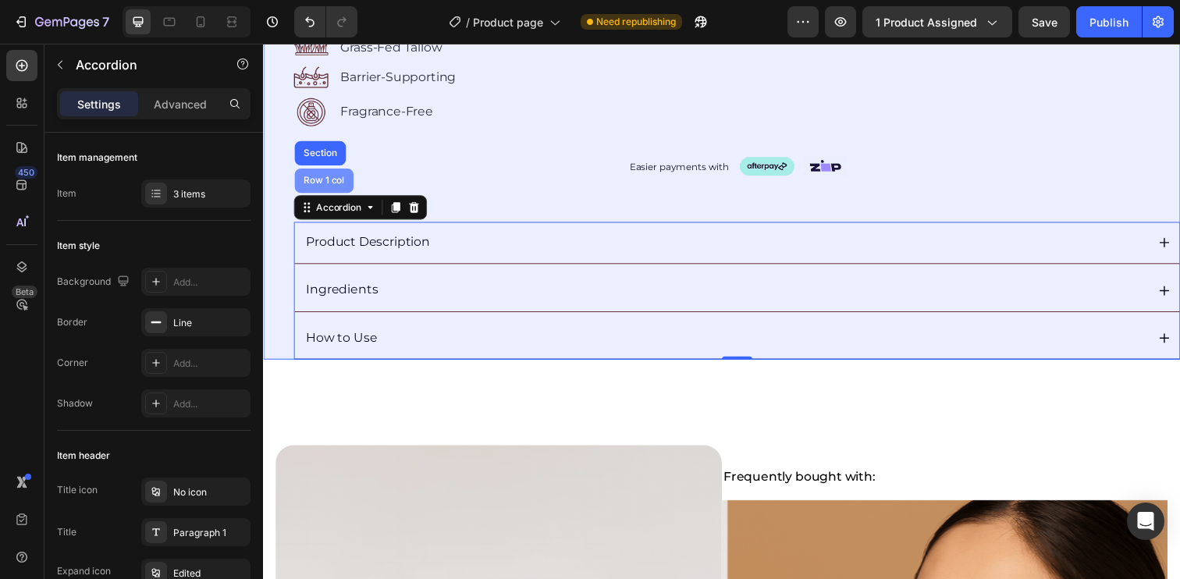
click at [326, 185] on div "Row 1 col" at bounding box center [325, 183] width 48 height 9
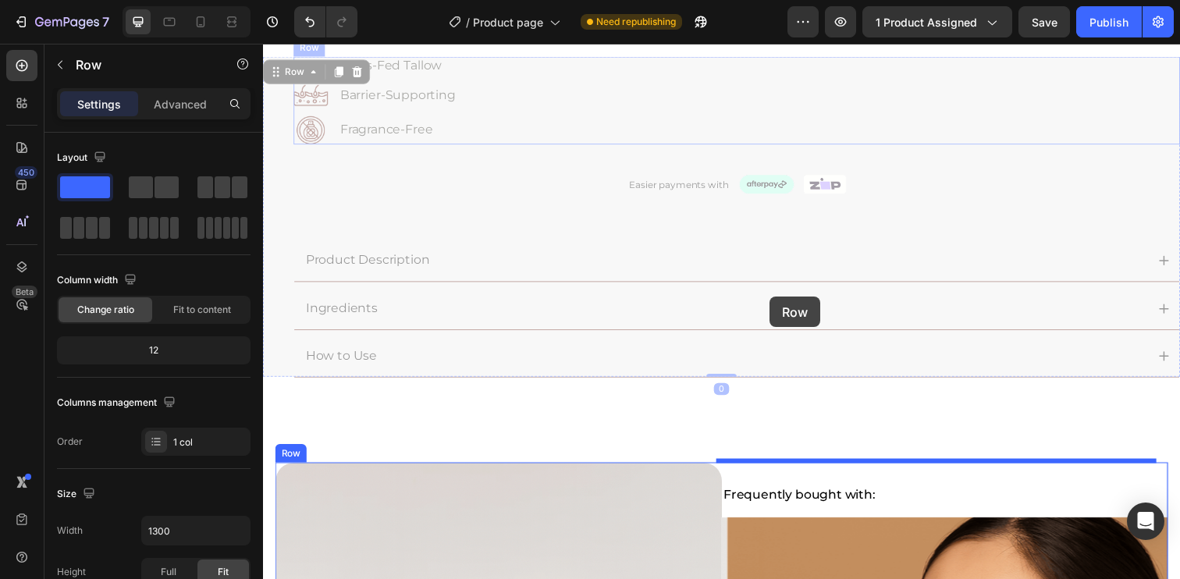
scroll to position [910, 0]
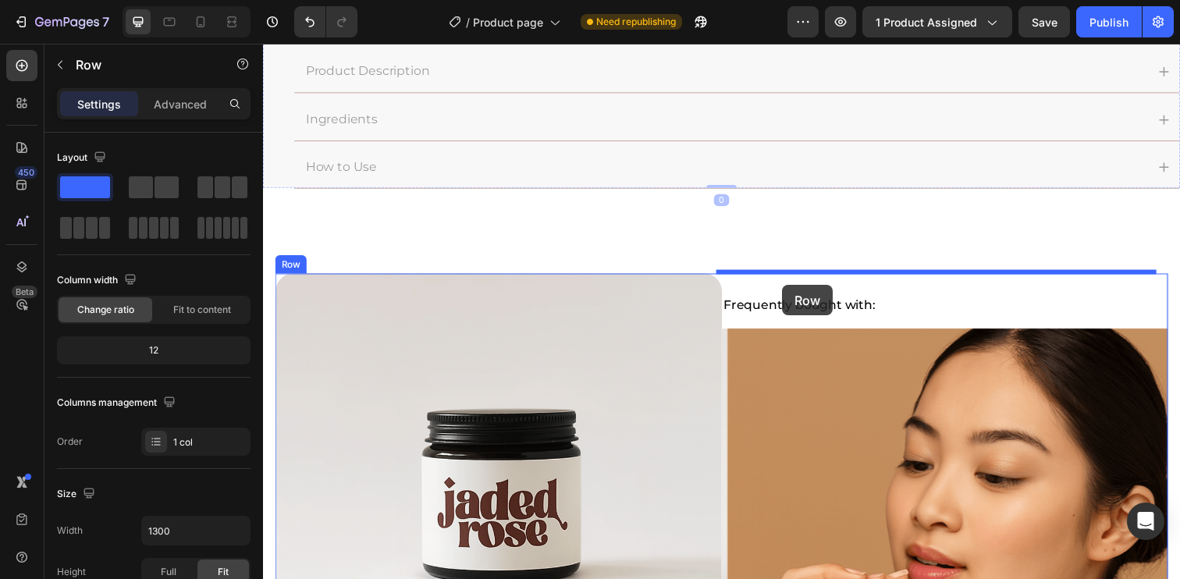
drag, startPoint x: 283, startPoint y: 190, endPoint x: 793, endPoint y: 290, distance: 519.4
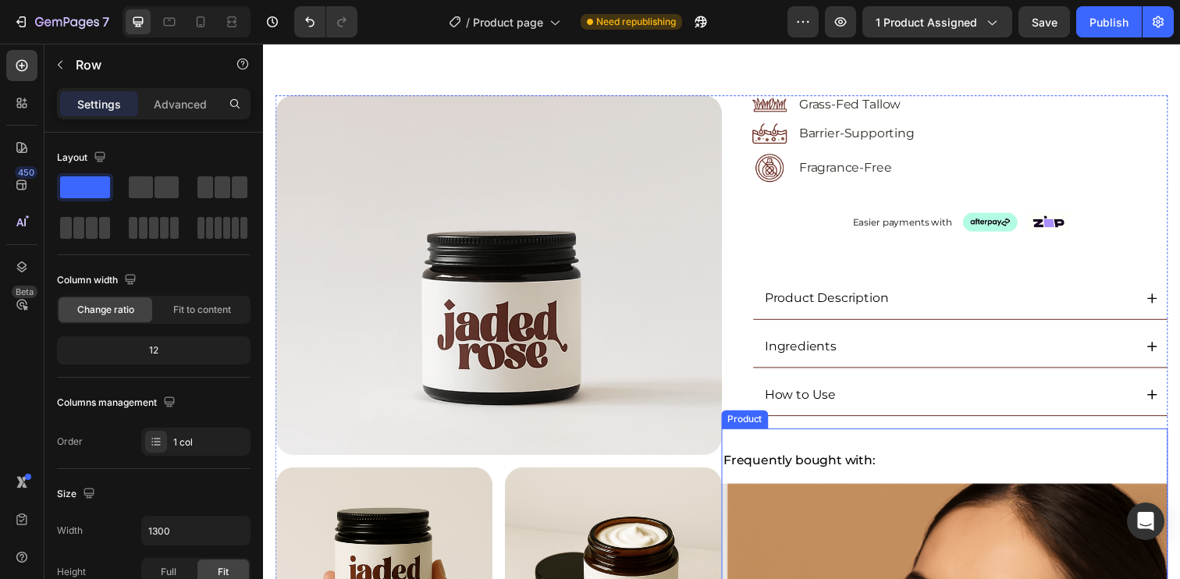
scroll to position [435, 0]
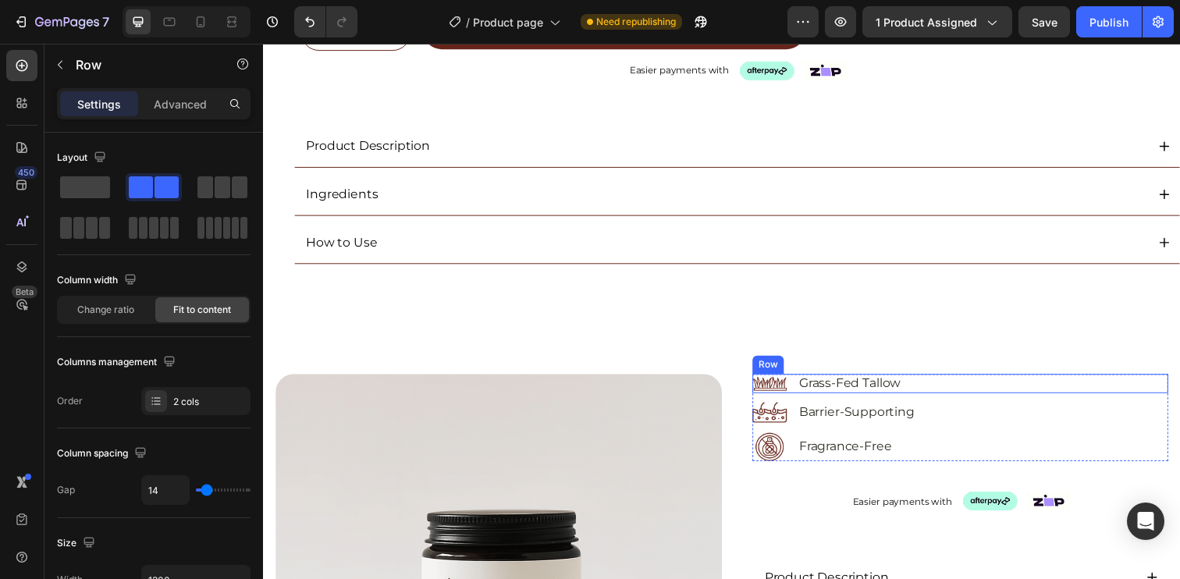
click at [935, 388] on div "Image Grass-Fed Tallow Text Block Row" at bounding box center [974, 391] width 425 height 20
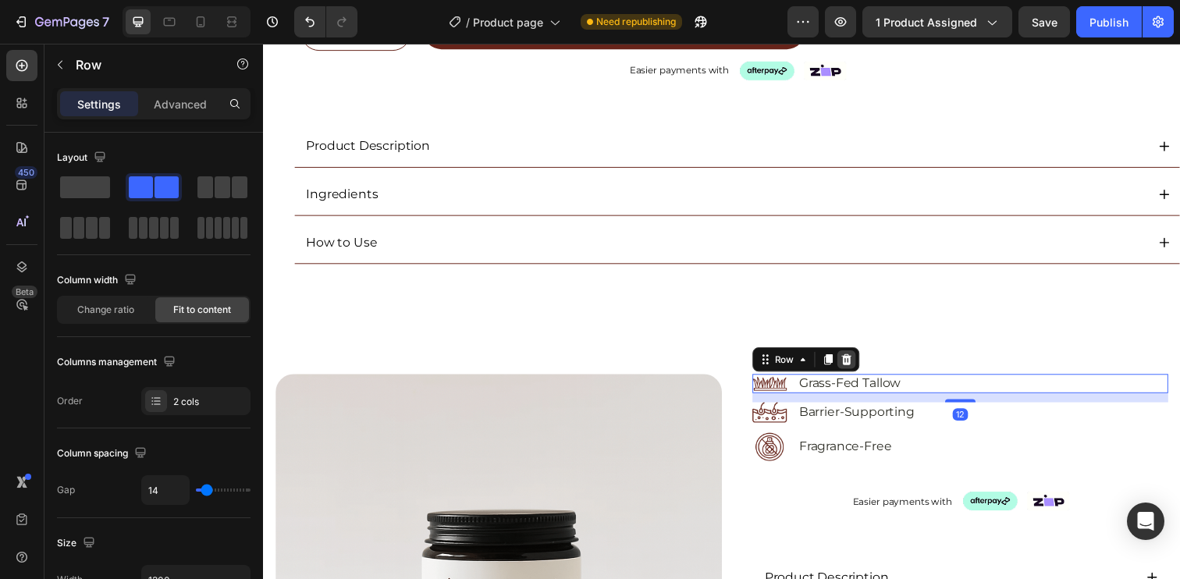
click at [853, 366] on icon at bounding box center [858, 366] width 12 height 12
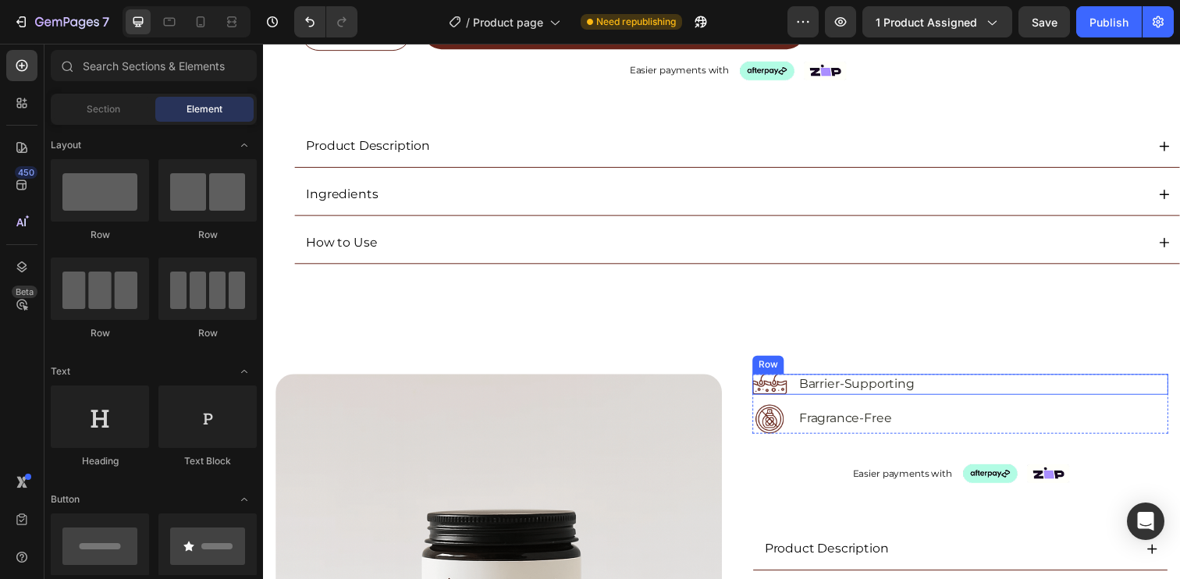
click at [1004, 386] on div "Image Barrier-Supporting Text Block Row" at bounding box center [974, 392] width 425 height 22
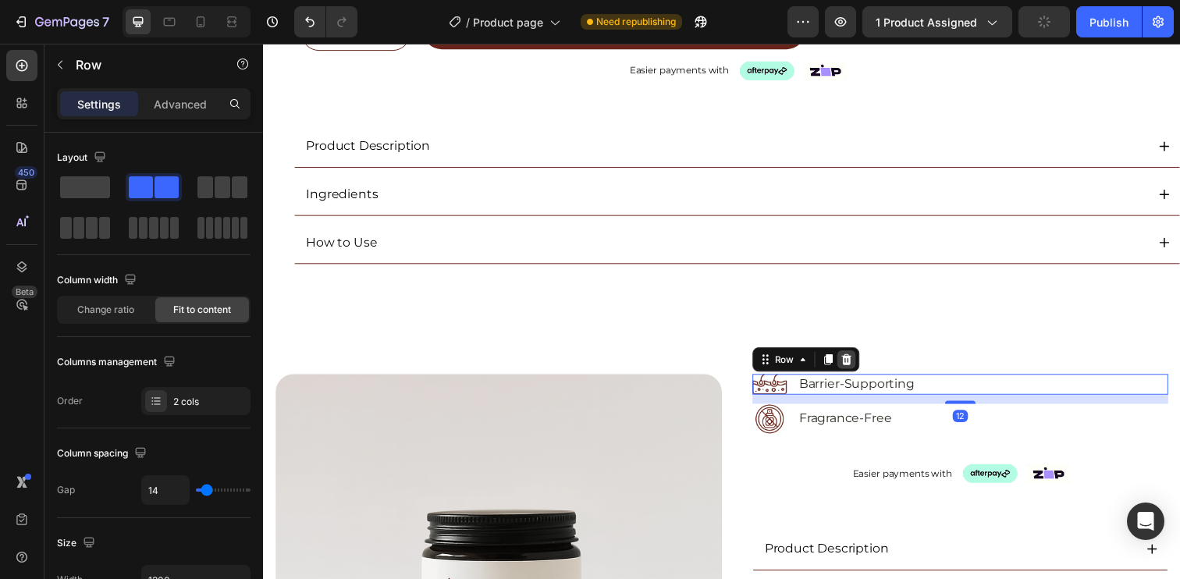
click at [854, 364] on icon at bounding box center [859, 366] width 10 height 11
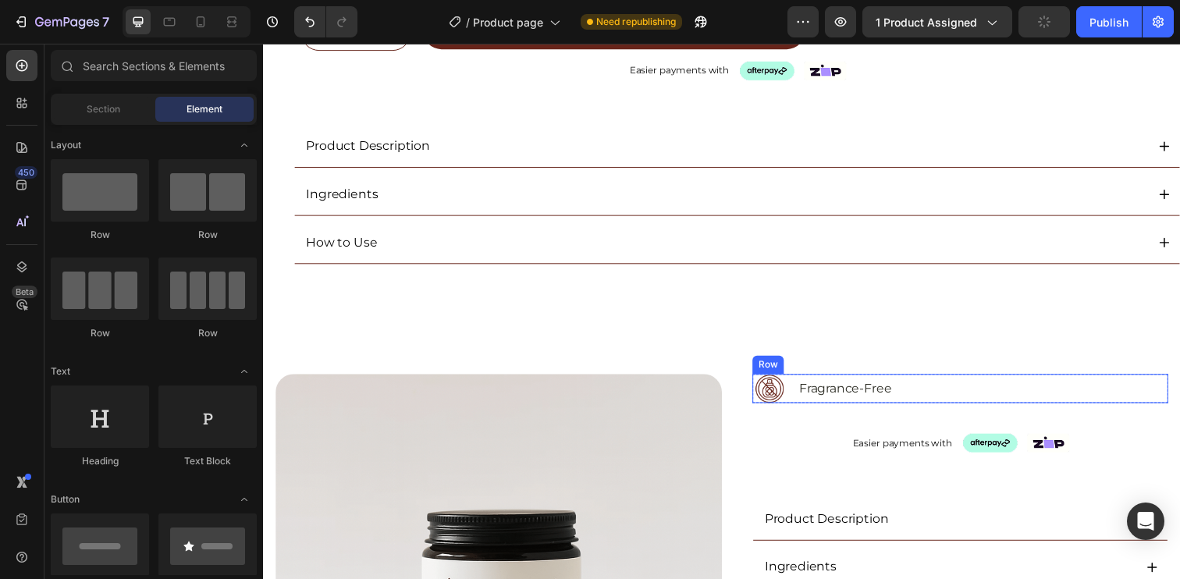
click at [1041, 389] on div "Image Fragrance-Free Text Block Row" at bounding box center [974, 396] width 425 height 30
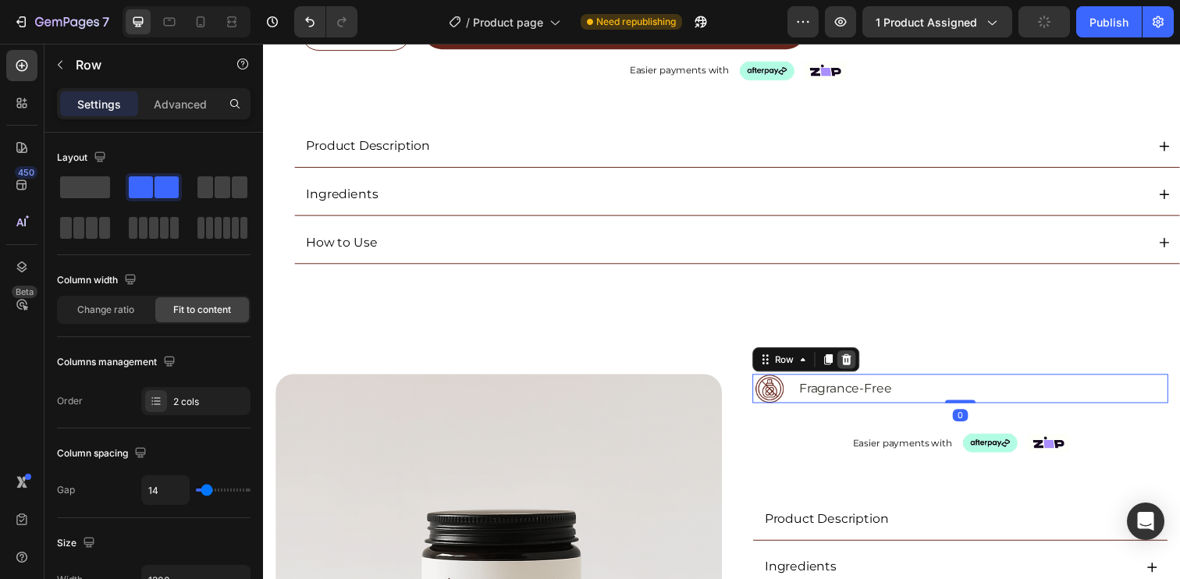
click at [858, 369] on div at bounding box center [858, 366] width 19 height 19
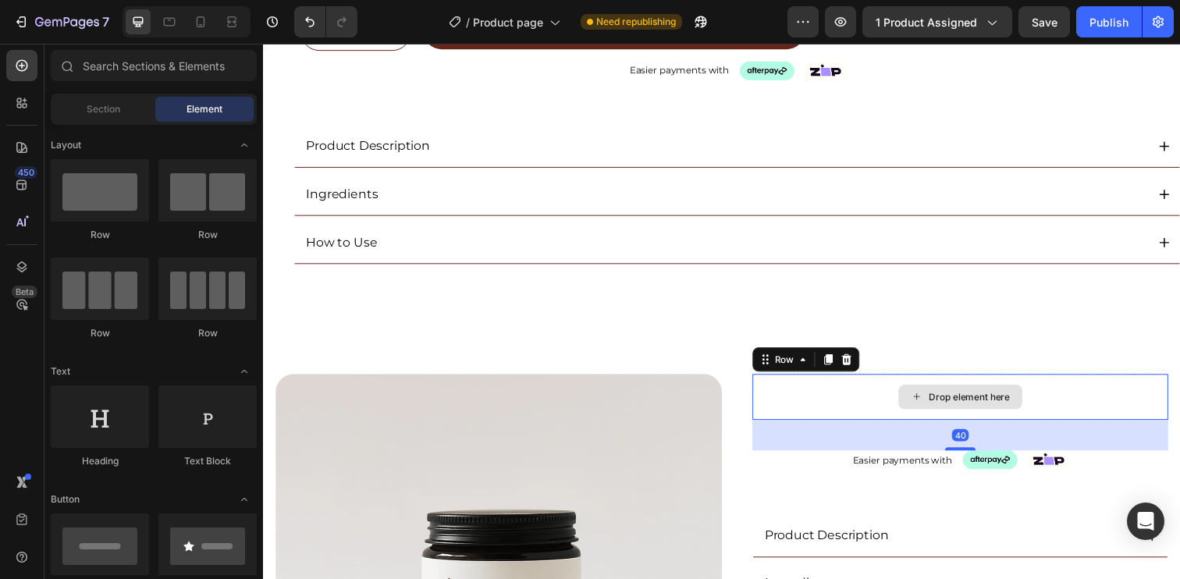
click at [784, 396] on div "Drop element here" at bounding box center [974, 404] width 425 height 47
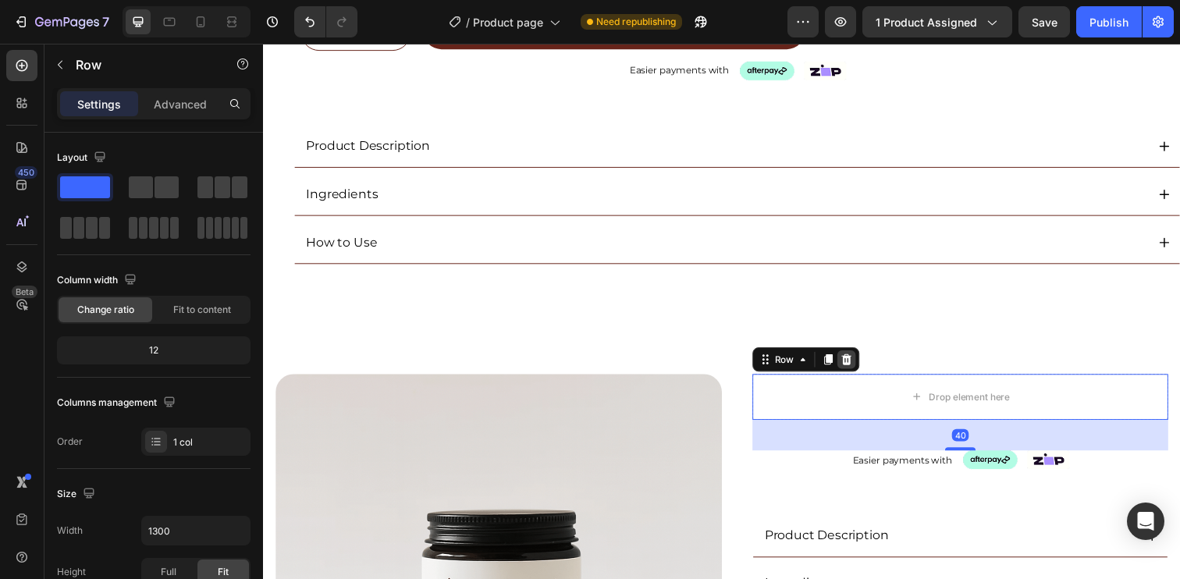
click at [855, 360] on icon at bounding box center [858, 366] width 12 height 12
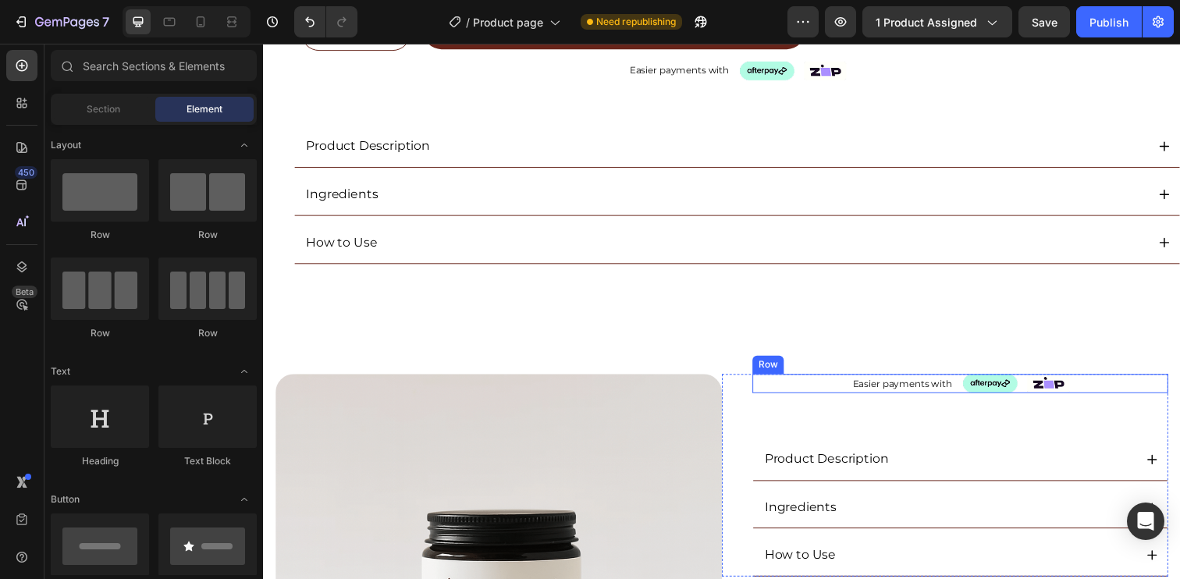
click at [804, 392] on div "Easier payments with Text Block Image Image Row" at bounding box center [974, 391] width 425 height 20
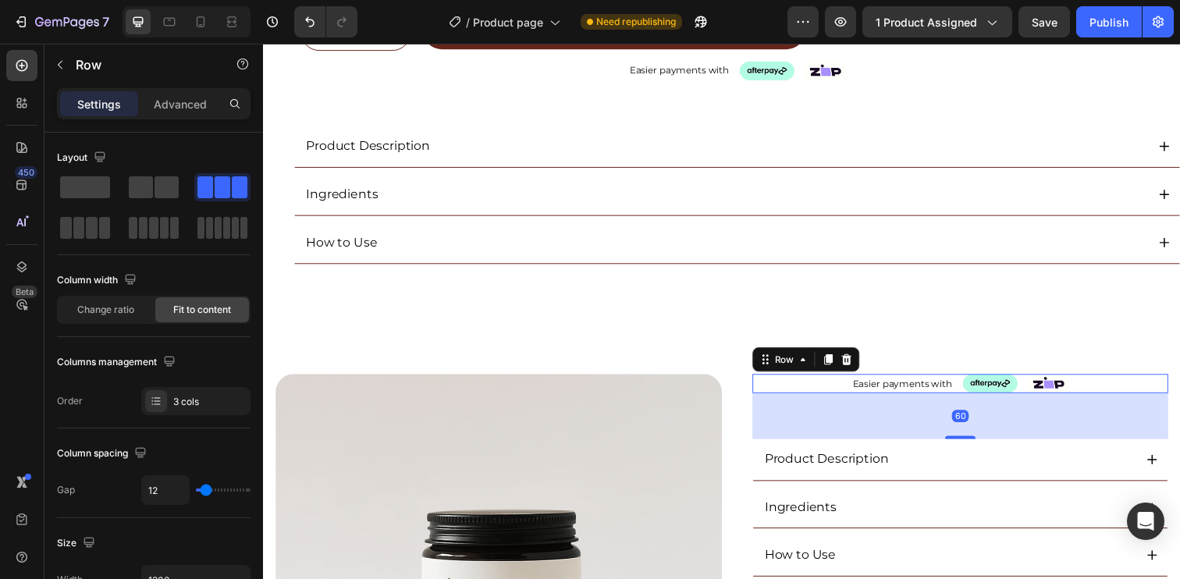
click at [856, 362] on icon at bounding box center [858, 366] width 12 height 12
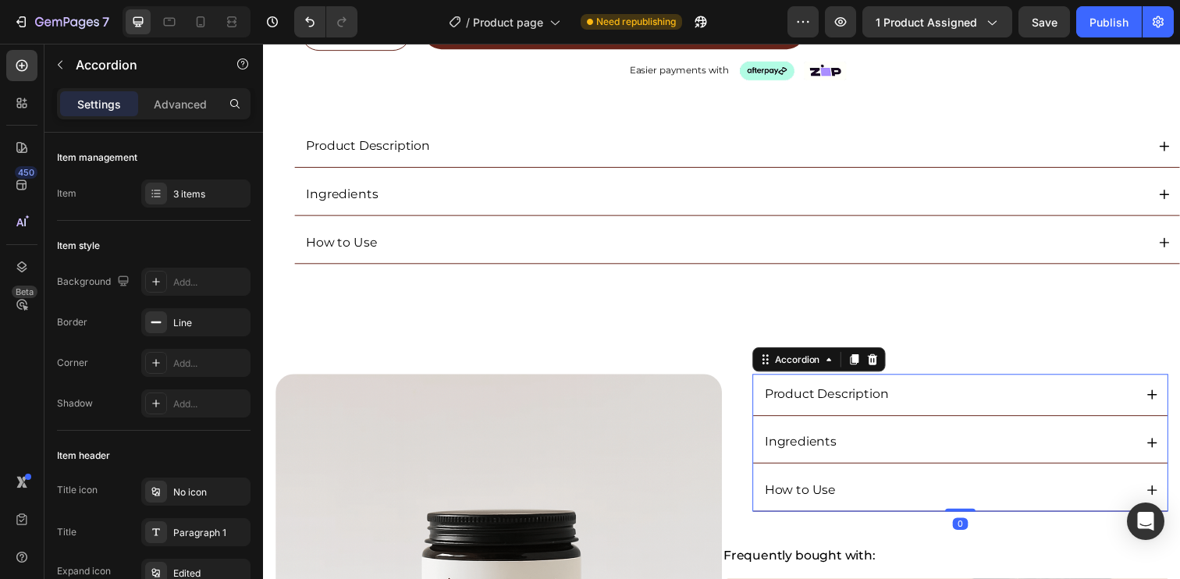
click at [763, 385] on div "Product Description" at bounding box center [974, 402] width 423 height 42
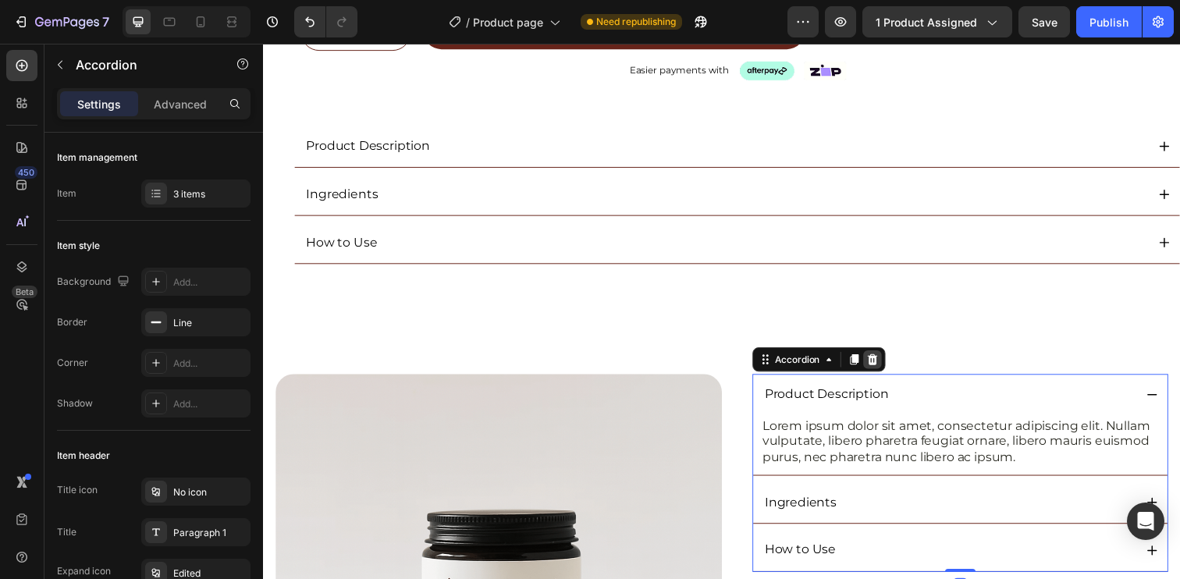
click at [888, 364] on div at bounding box center [885, 366] width 19 height 19
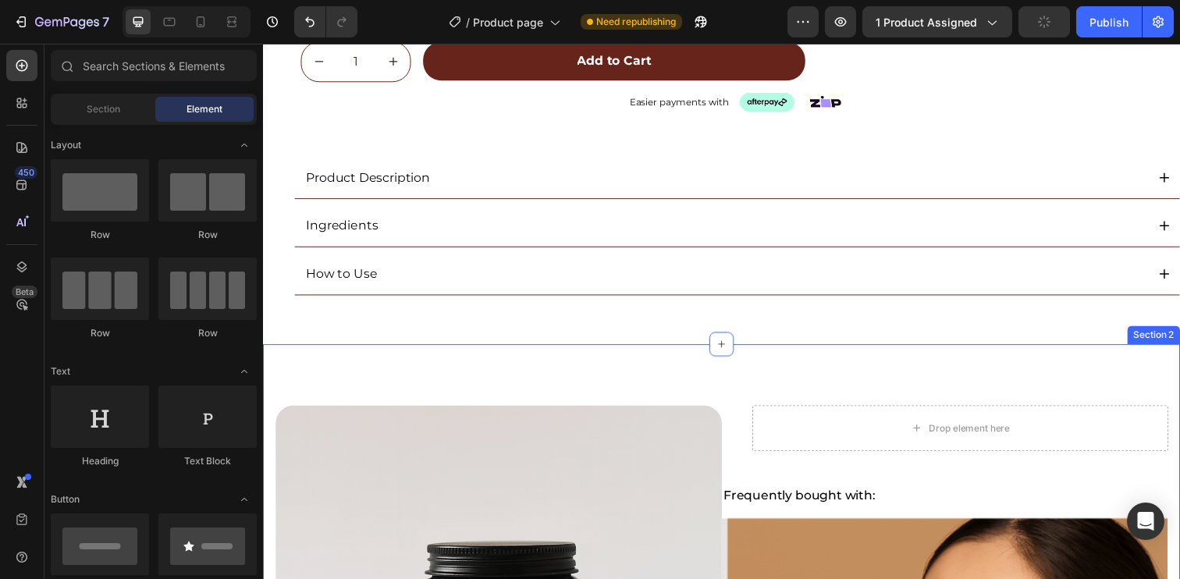
scroll to position [0, 0]
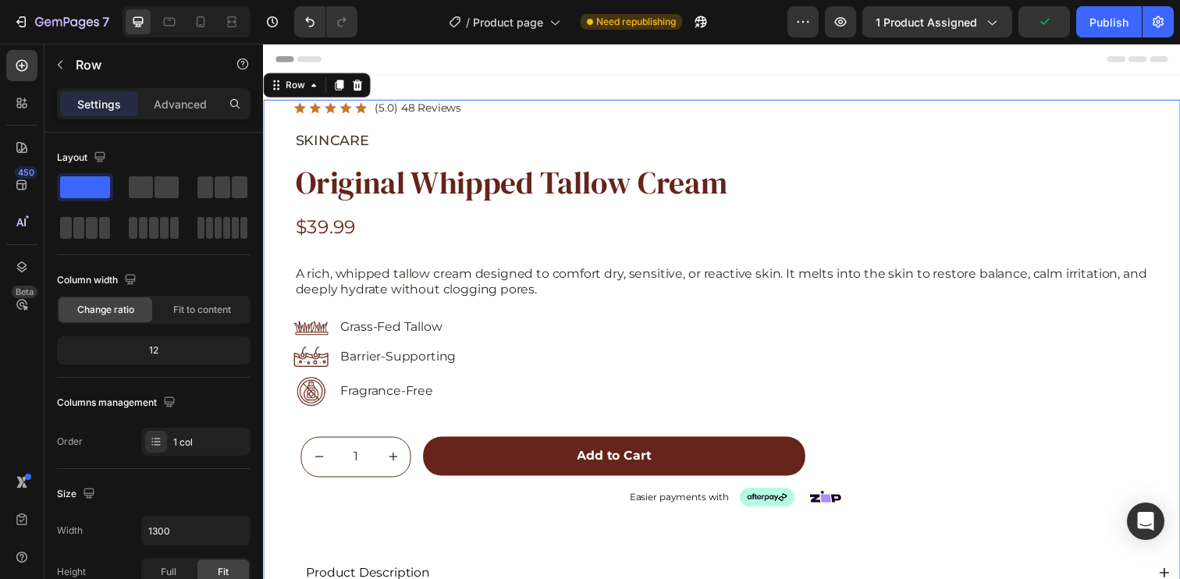
click at [283, 108] on div "Icon Icon Icon Icon Icon Icon List (5.0) 48 Reviews Text Block Row SKINCARE Tex…" at bounding box center [731, 402] width 936 height 603
click at [297, 87] on div "Row" at bounding box center [295, 86] width 26 height 14
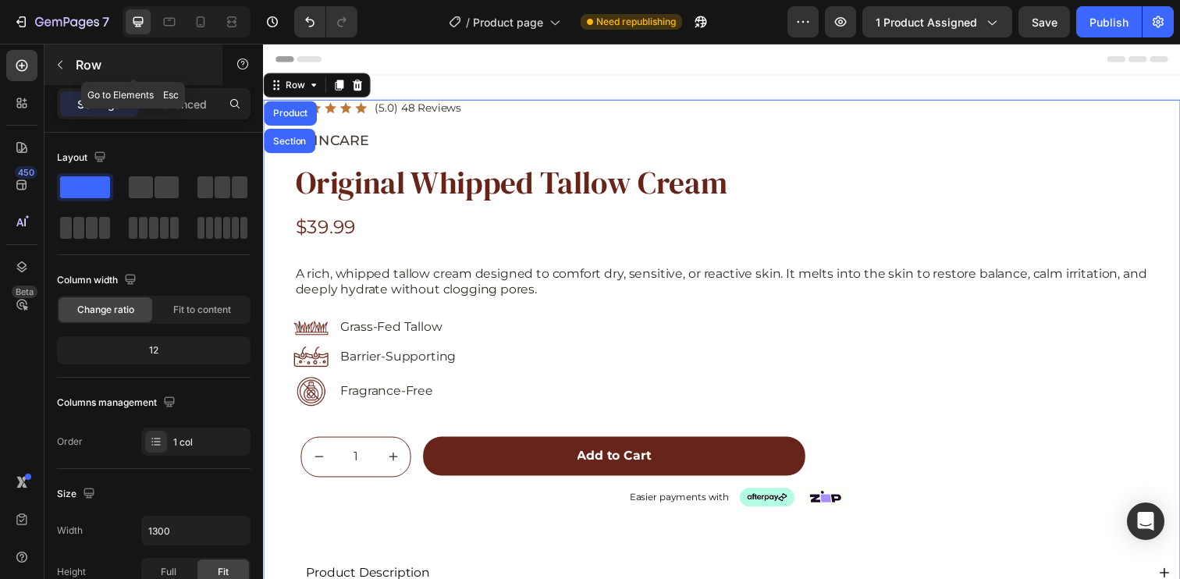
click at [60, 65] on icon "button" at bounding box center [60, 65] width 12 height 12
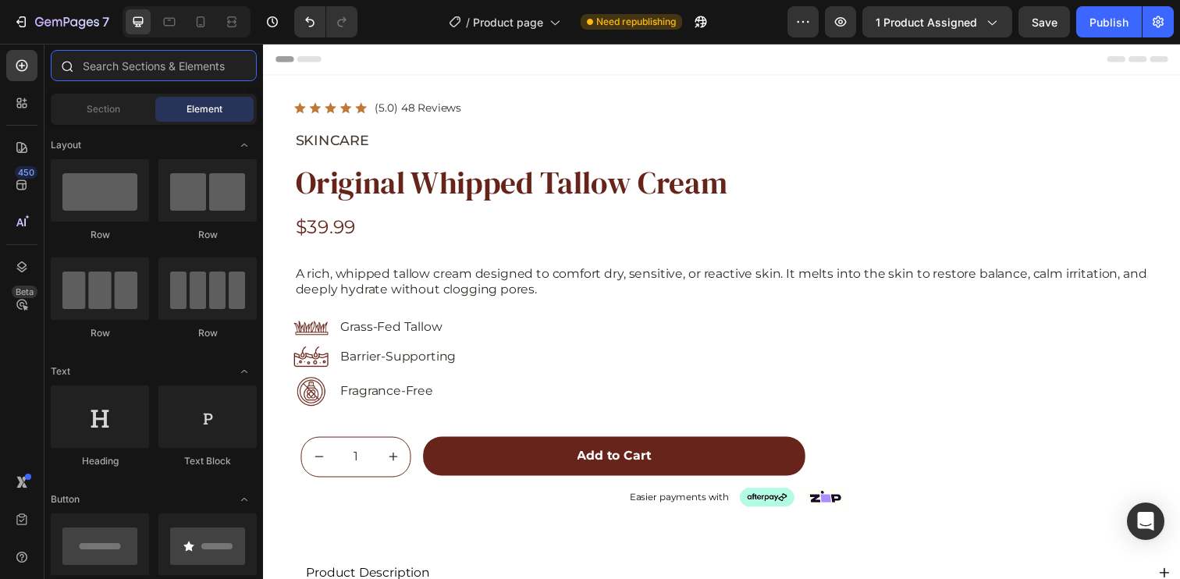
click at [155, 68] on input "text" at bounding box center [154, 65] width 206 height 31
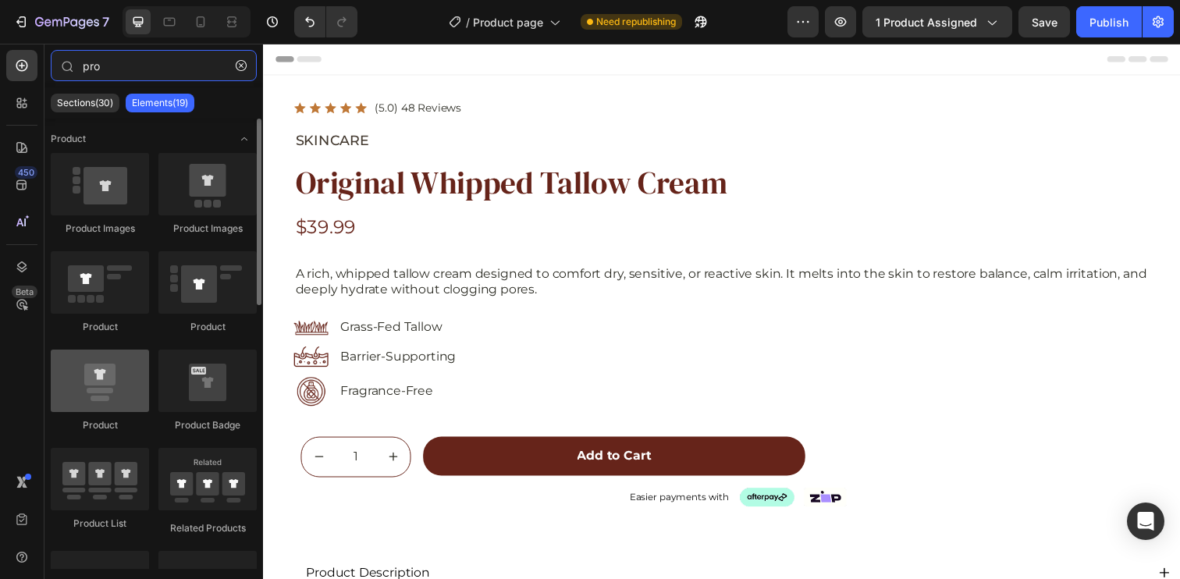
type input "pro"
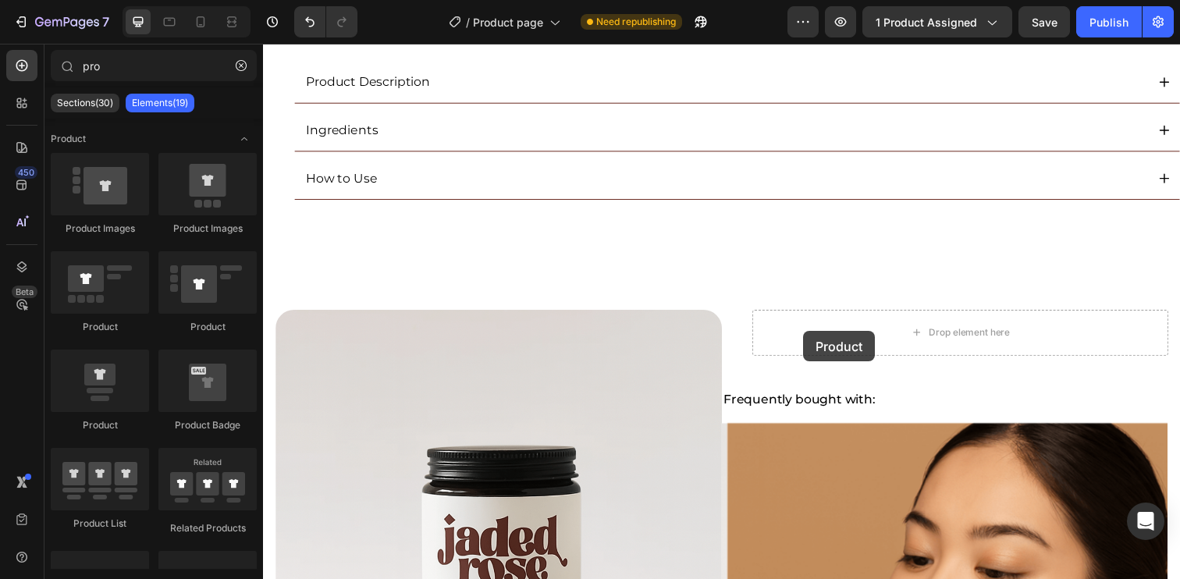
scroll to position [507, 0]
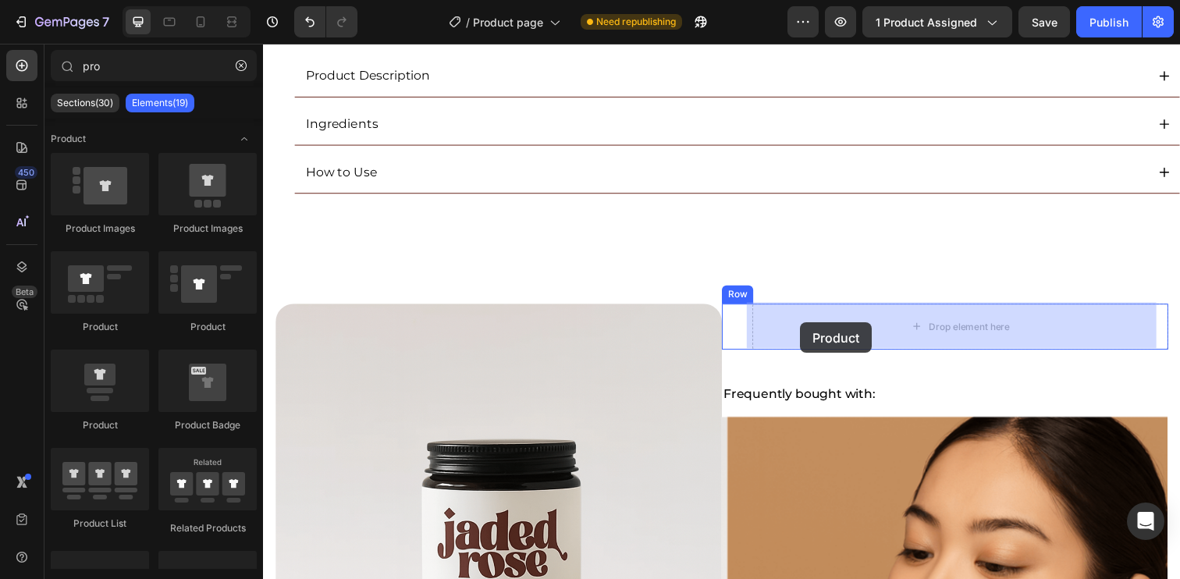
drag, startPoint x: 371, startPoint y: 429, endPoint x: 812, endPoint y: 329, distance: 452.3
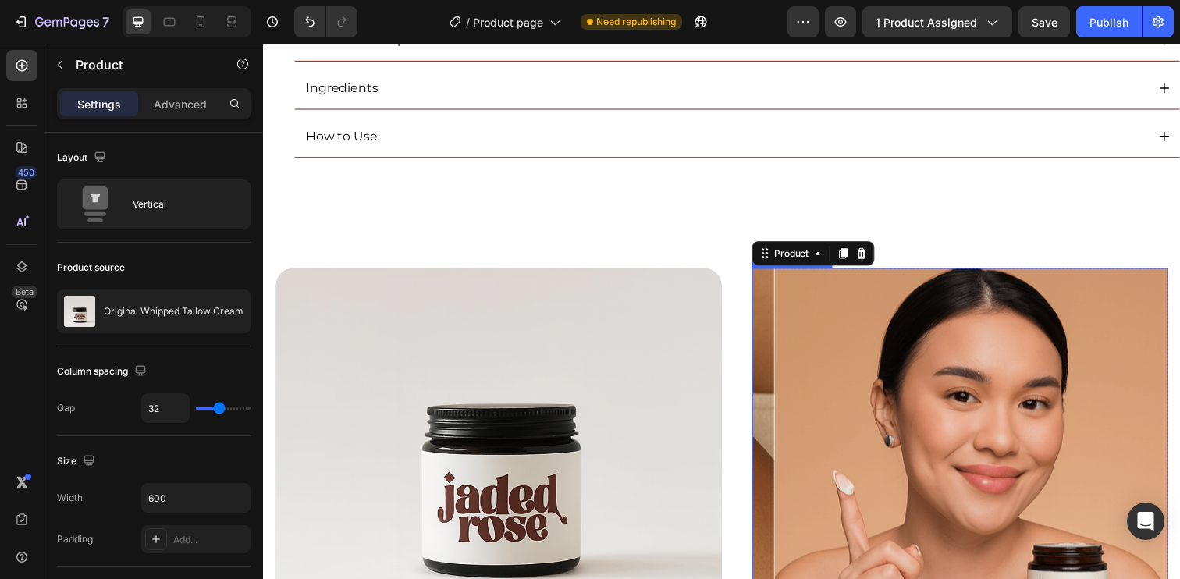
scroll to position [641, 0]
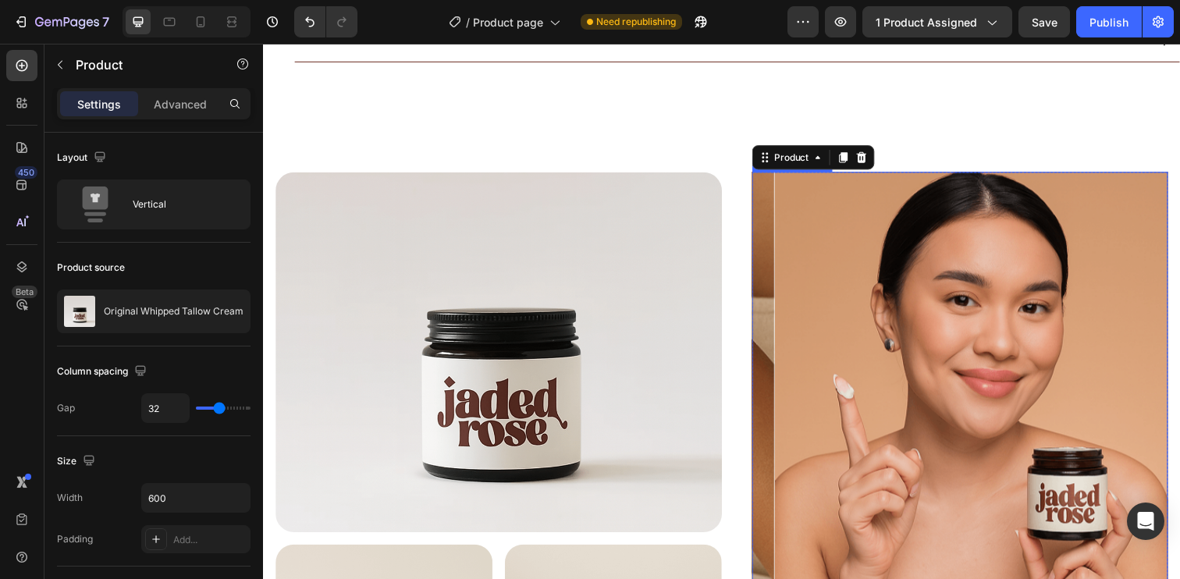
click at [890, 219] on img at bounding box center [998, 387] width 425 height 425
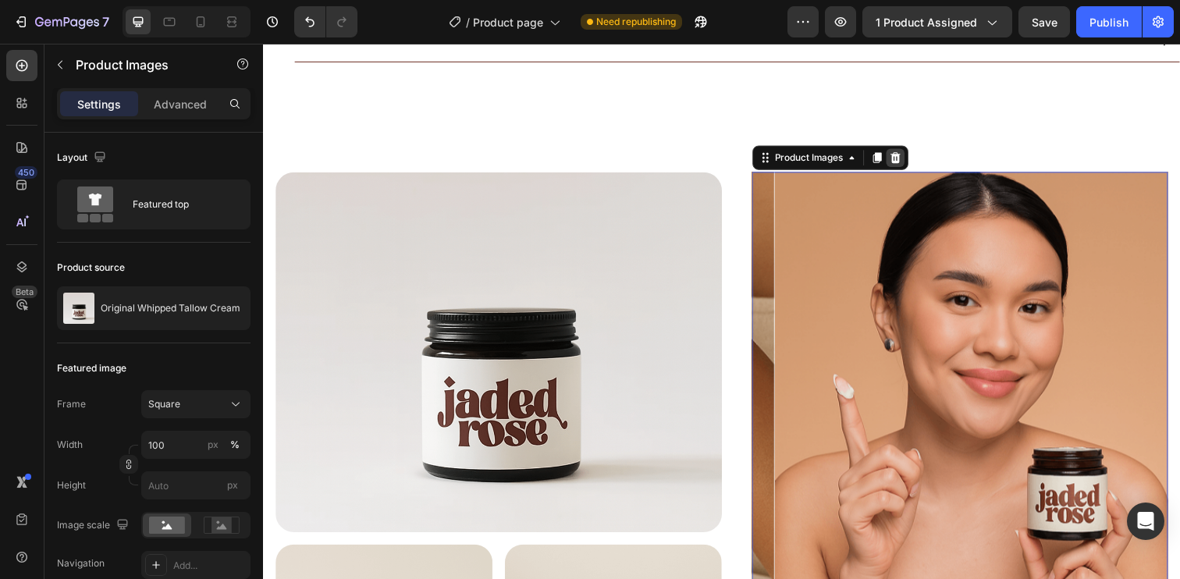
click at [910, 151] on div at bounding box center [908, 160] width 19 height 19
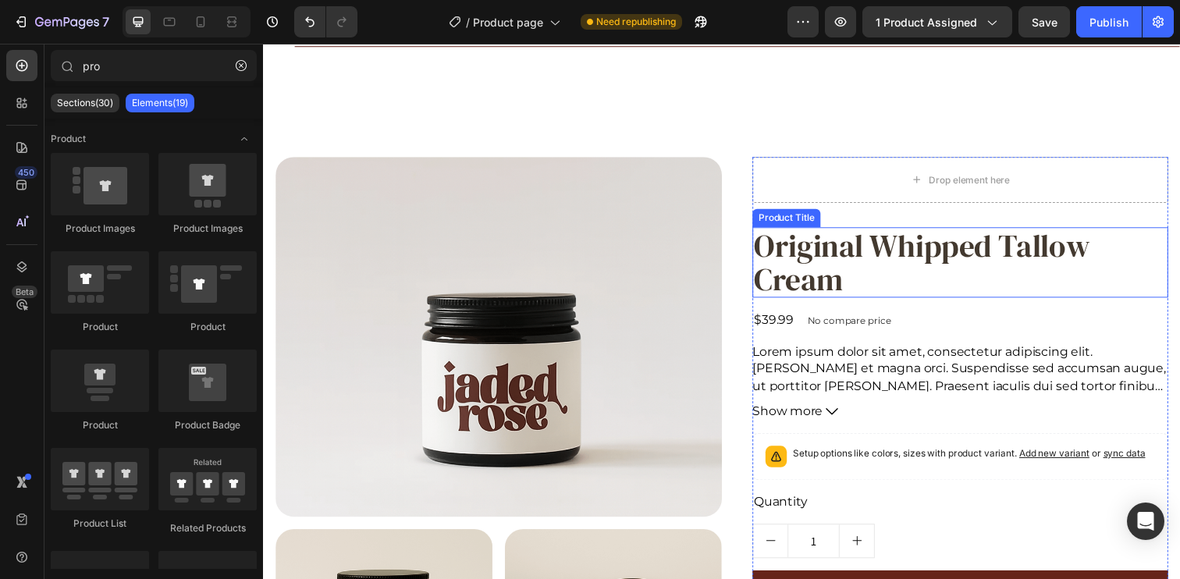
scroll to position [656, 0]
click at [826, 253] on h2 "Original Whipped Tallow Cream" at bounding box center [974, 268] width 425 height 72
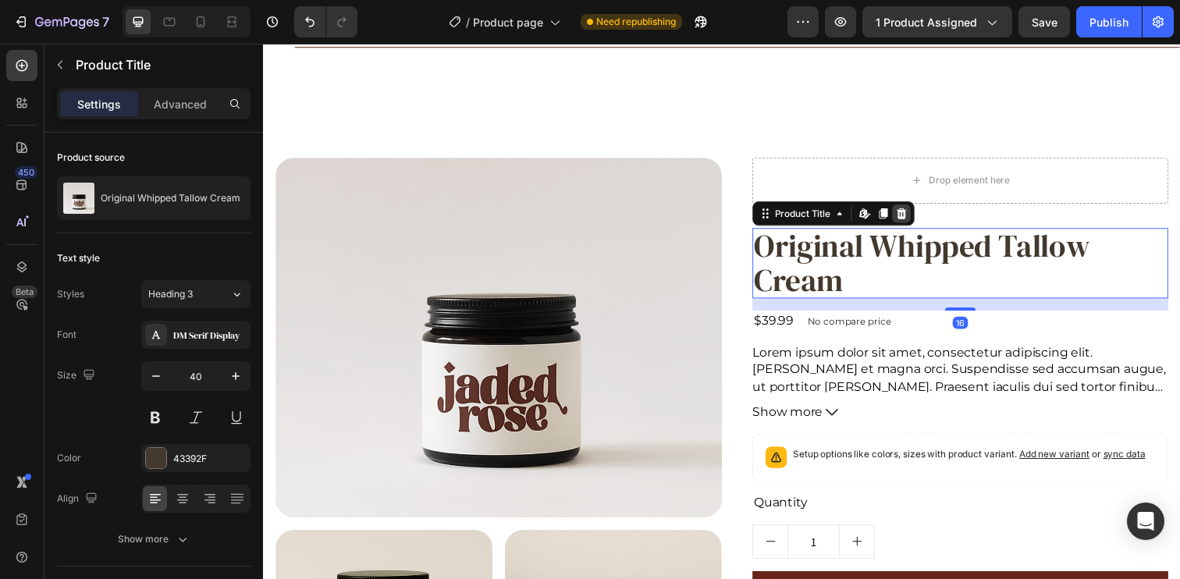
click at [908, 217] on icon at bounding box center [914, 217] width 12 height 12
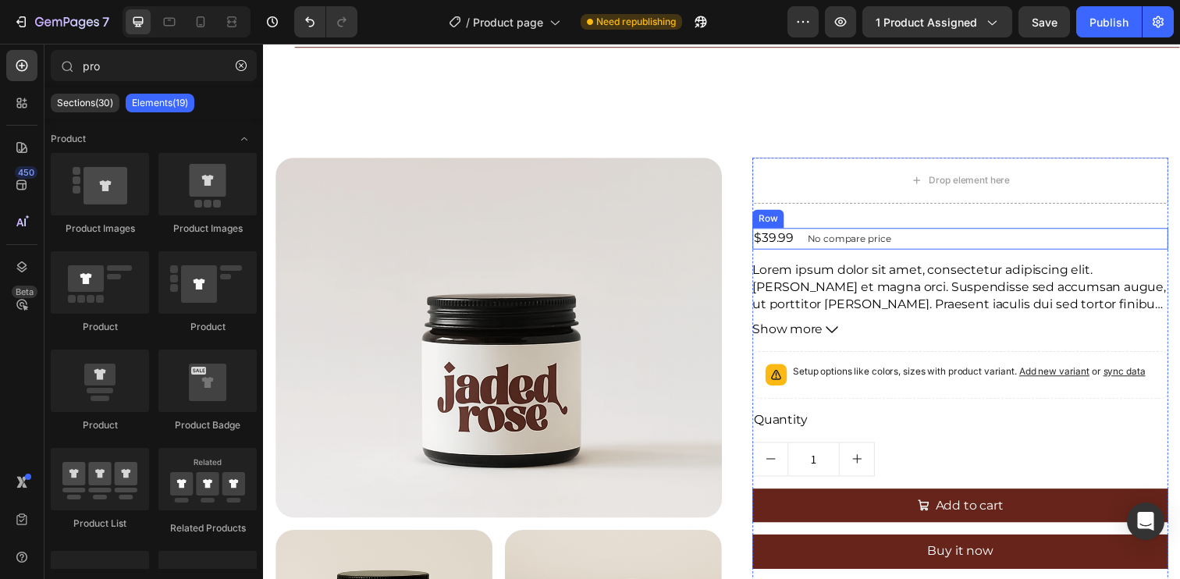
click at [950, 239] on div "$39.99 Product Price Product Price No compare price Product Price Row" at bounding box center [974, 243] width 425 height 22
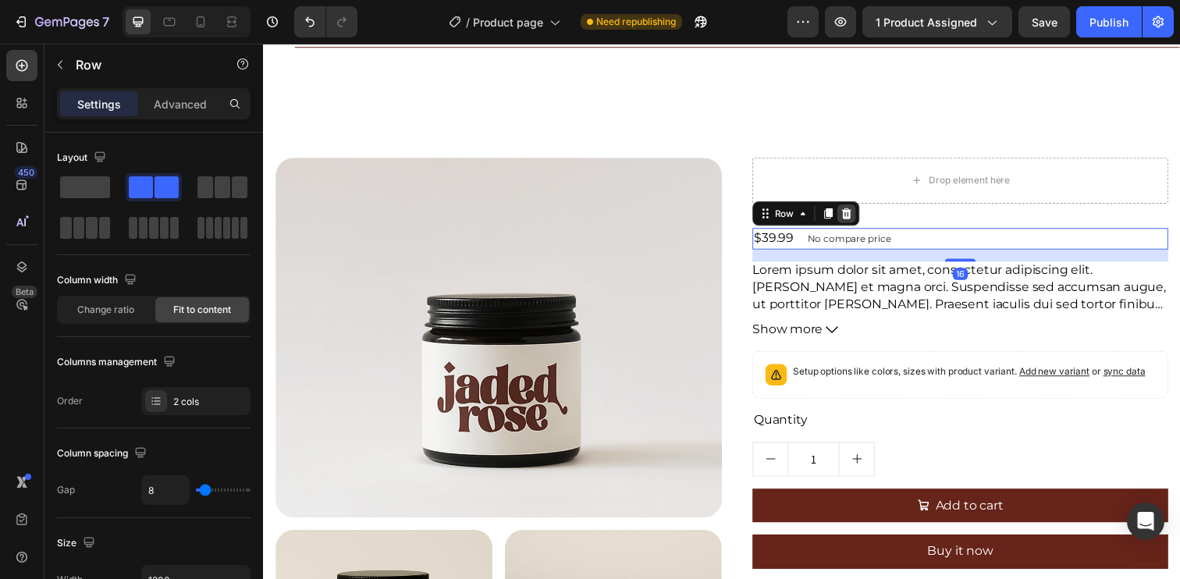
click at [861, 216] on div at bounding box center [858, 217] width 19 height 19
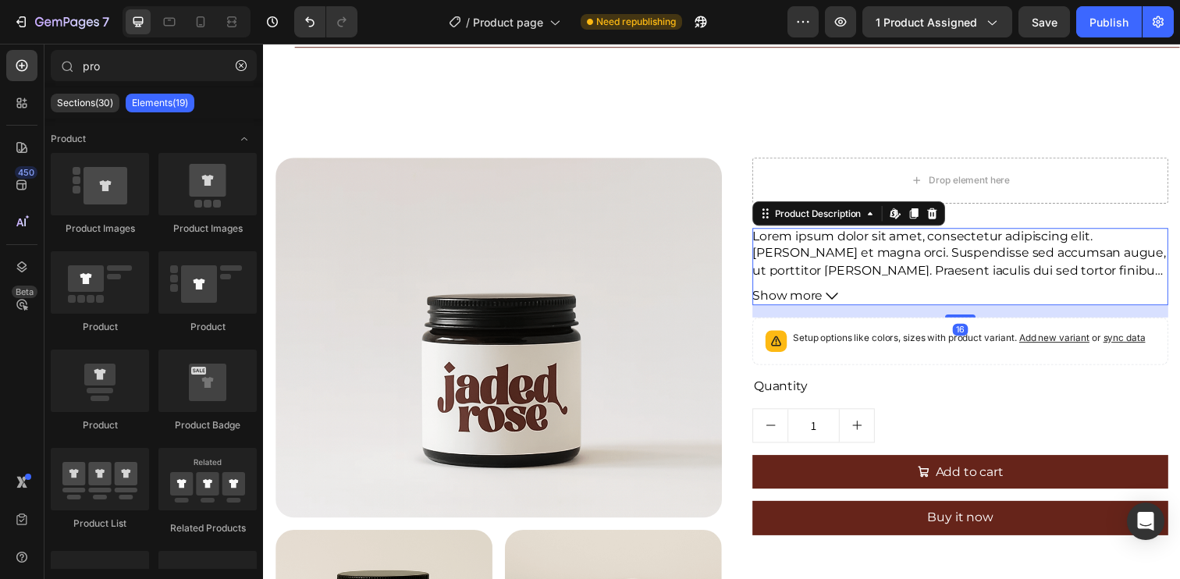
click at [983, 250] on p "Lorem ipsum dolor sit amet, consectetur adipiscing elit. Aenean et magna orci. …" at bounding box center [973, 292] width 422 height 119
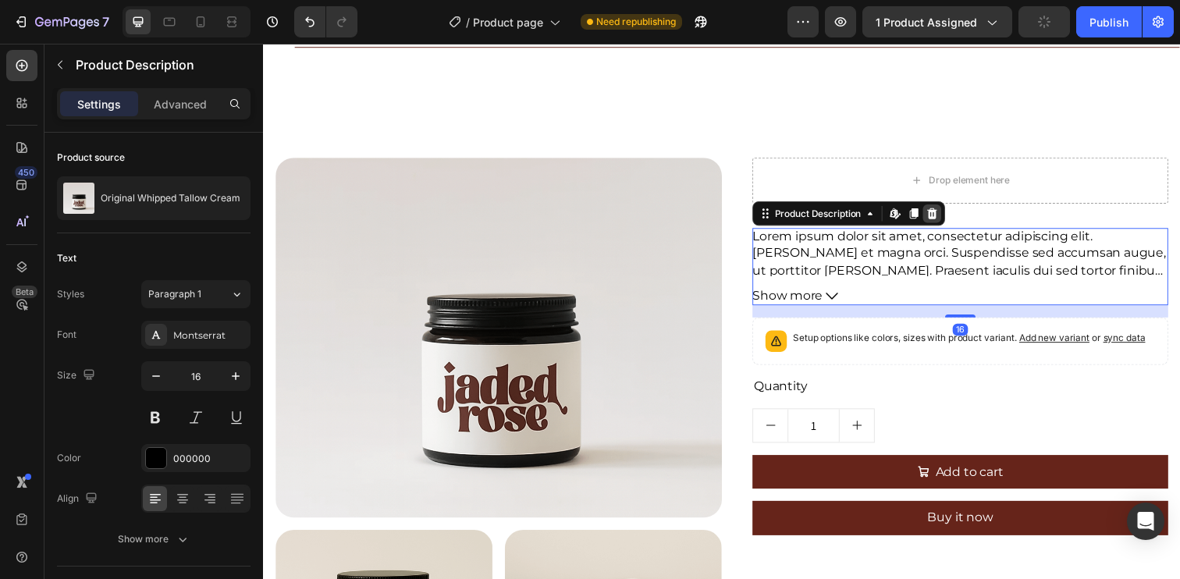
click at [948, 211] on div at bounding box center [945, 217] width 19 height 19
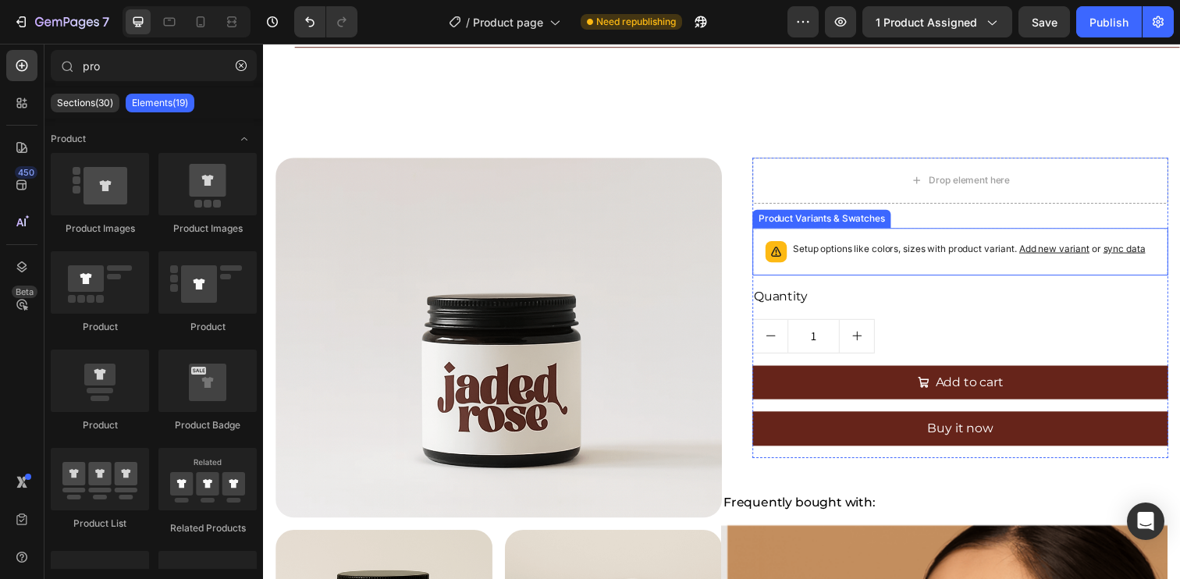
click at [907, 236] on div "Setup options like colors, sizes with product variant. Add new variant or sync …" at bounding box center [974, 256] width 425 height 48
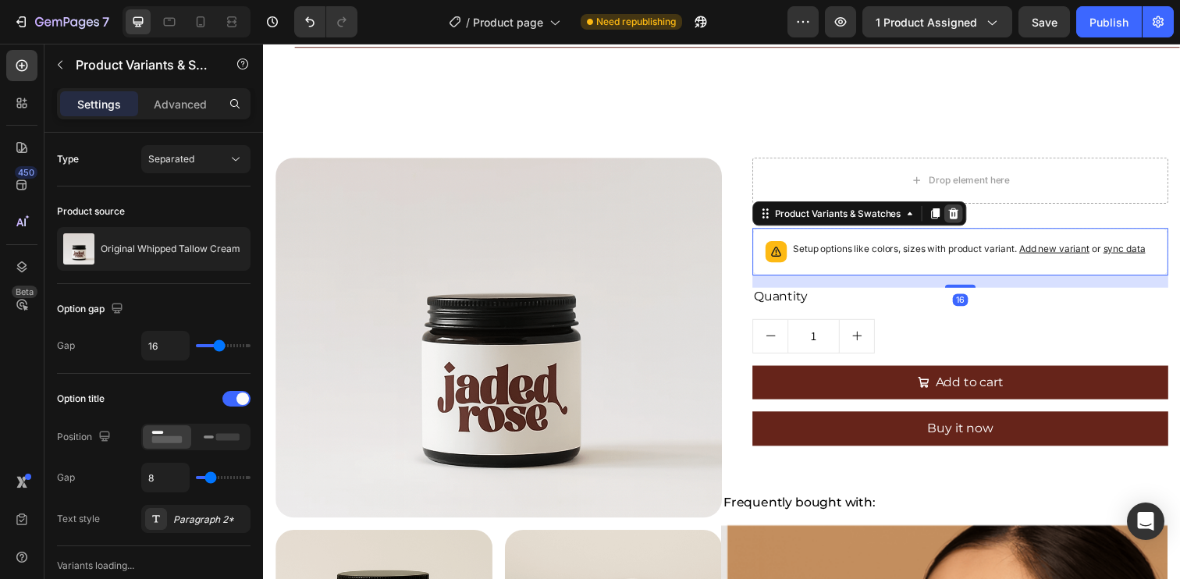
click at [963, 215] on icon at bounding box center [968, 216] width 10 height 11
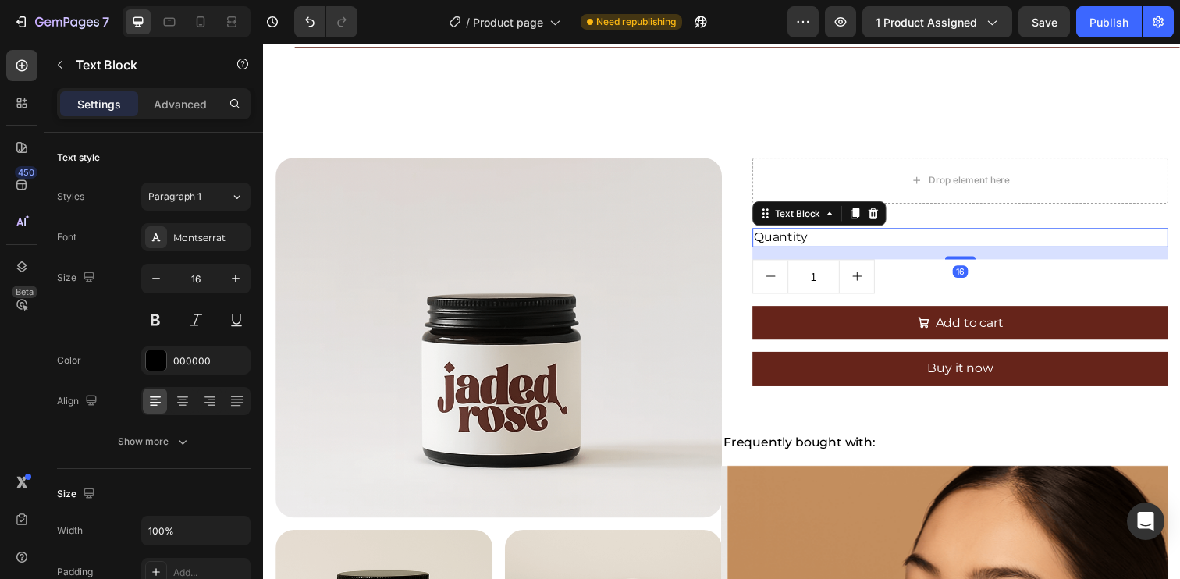
click at [906, 246] on div "Quantity" at bounding box center [974, 242] width 425 height 20
click at [886, 211] on div at bounding box center [885, 217] width 19 height 19
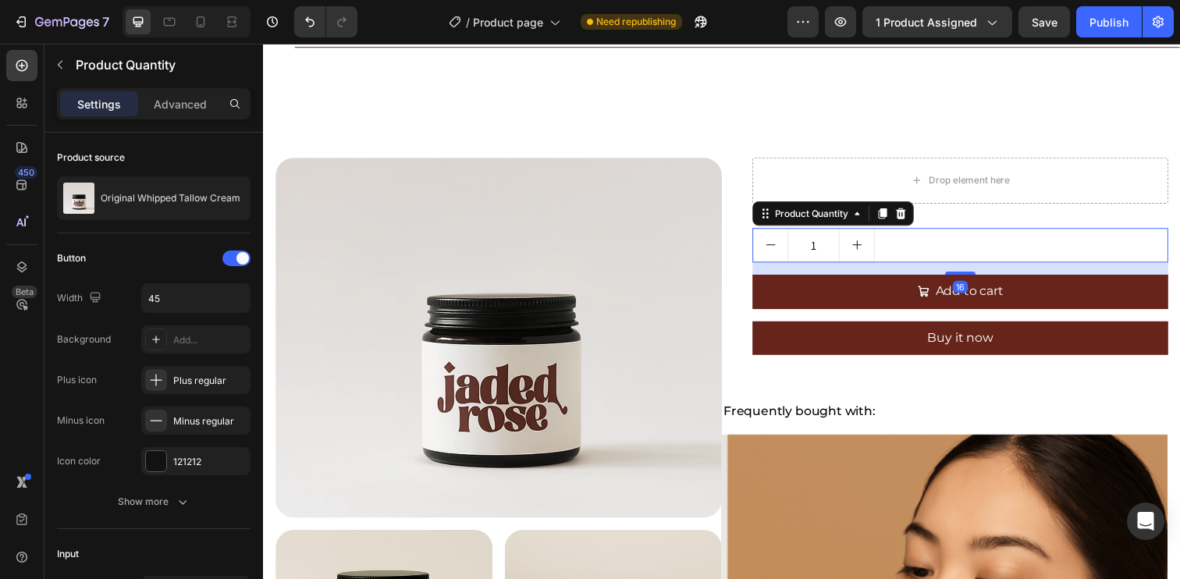
click at [939, 232] on div "1" at bounding box center [974, 249] width 425 height 35
click at [908, 215] on icon at bounding box center [914, 217] width 12 height 12
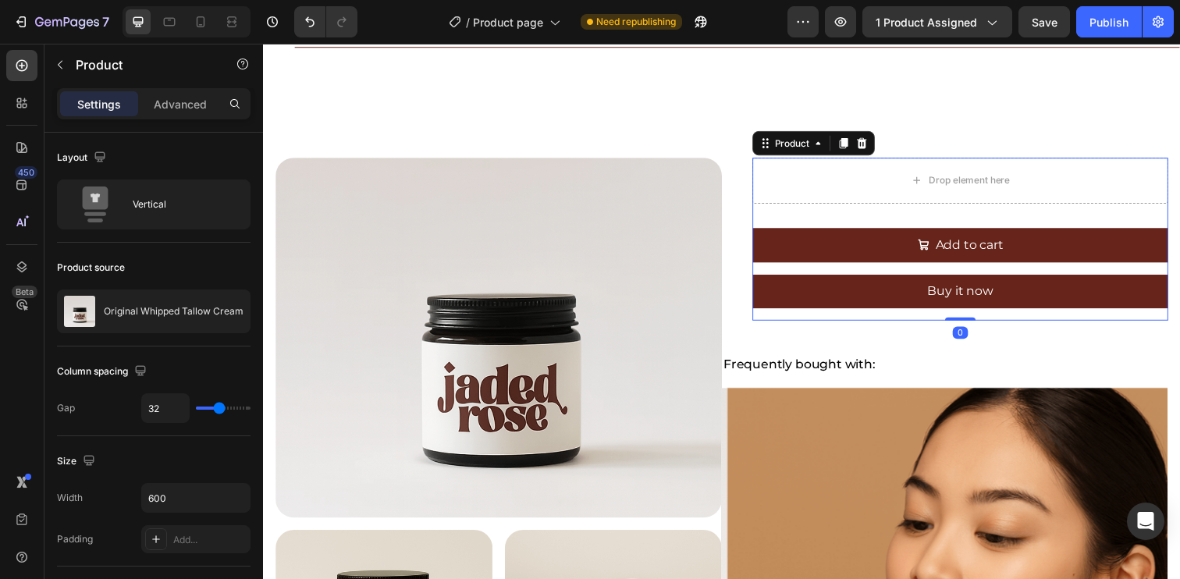
click at [914, 214] on div "Drop element here Add to cart Add to Cart Buy it now Dynamic Checkout Product 0" at bounding box center [974, 243] width 425 height 167
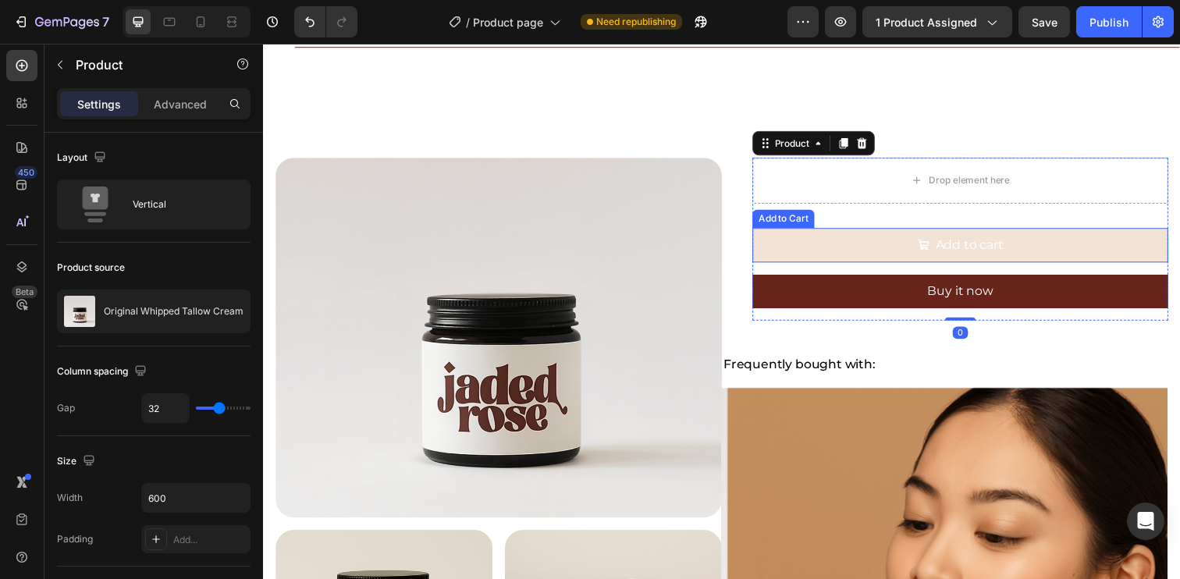
drag, startPoint x: 1126, startPoint y: 231, endPoint x: 1076, endPoint y: 233, distance: 50.0
click at [1127, 232] on button "Add to cart" at bounding box center [974, 249] width 425 height 35
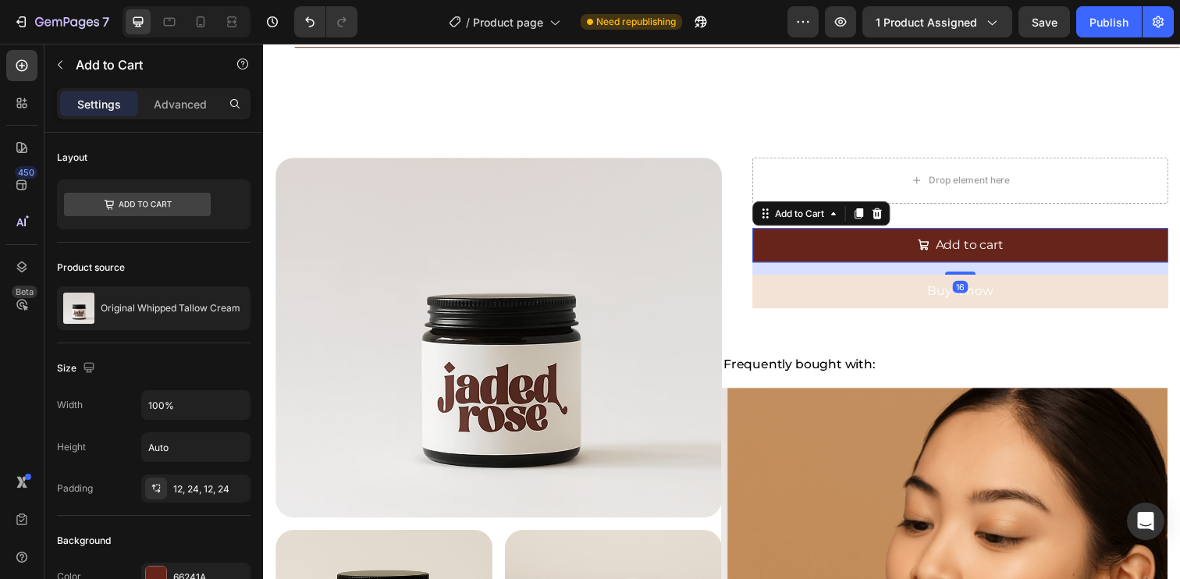
drag, startPoint x: 889, startPoint y: 215, endPoint x: 903, endPoint y: 230, distance: 20.4
click at [890, 215] on icon at bounding box center [889, 217] width 12 height 12
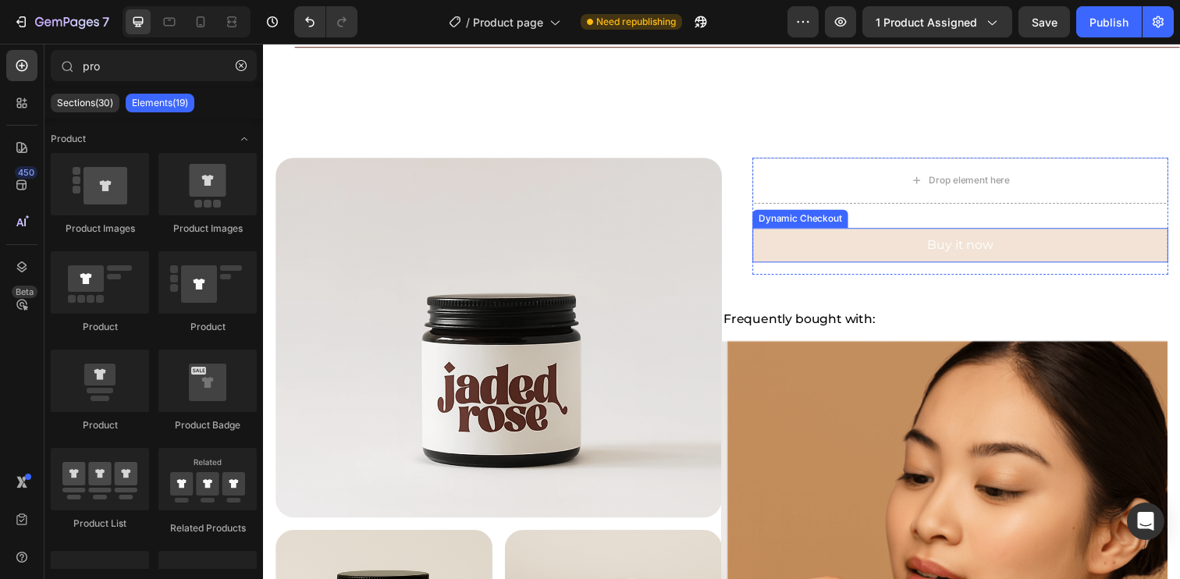
click at [928, 242] on button "Buy it now" at bounding box center [974, 249] width 425 height 35
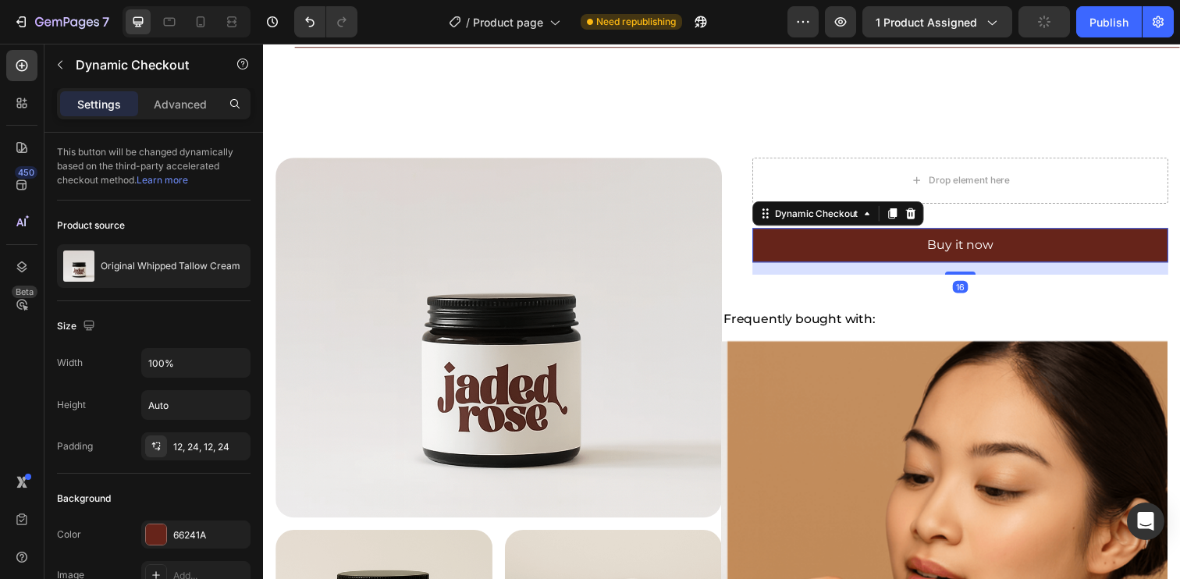
click at [922, 212] on icon at bounding box center [924, 217] width 12 height 12
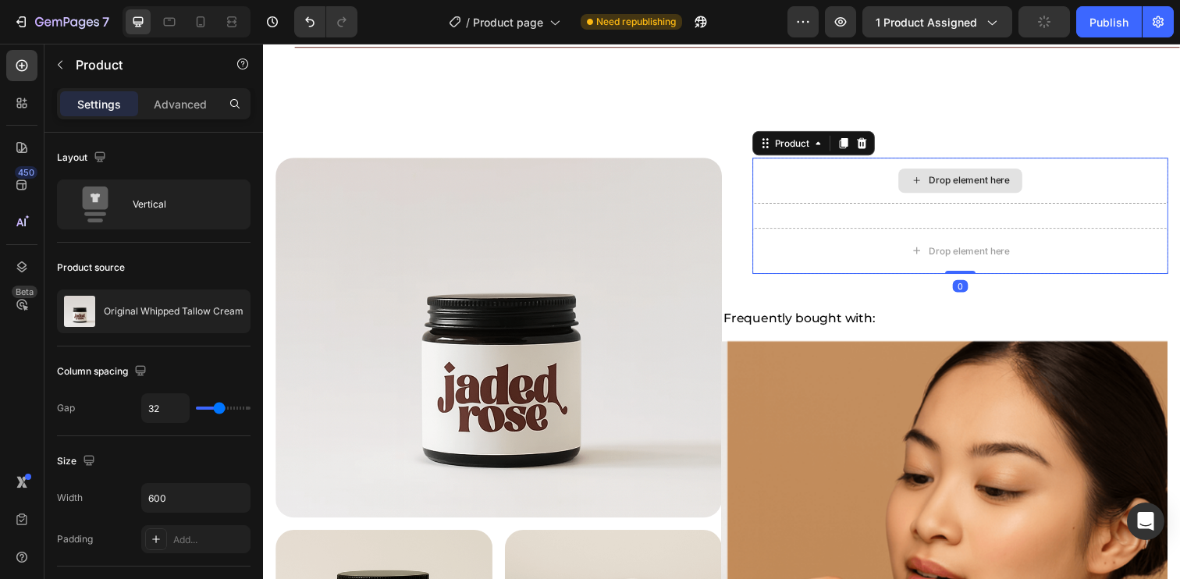
click at [835, 191] on div "Drop element here" at bounding box center [974, 183] width 425 height 47
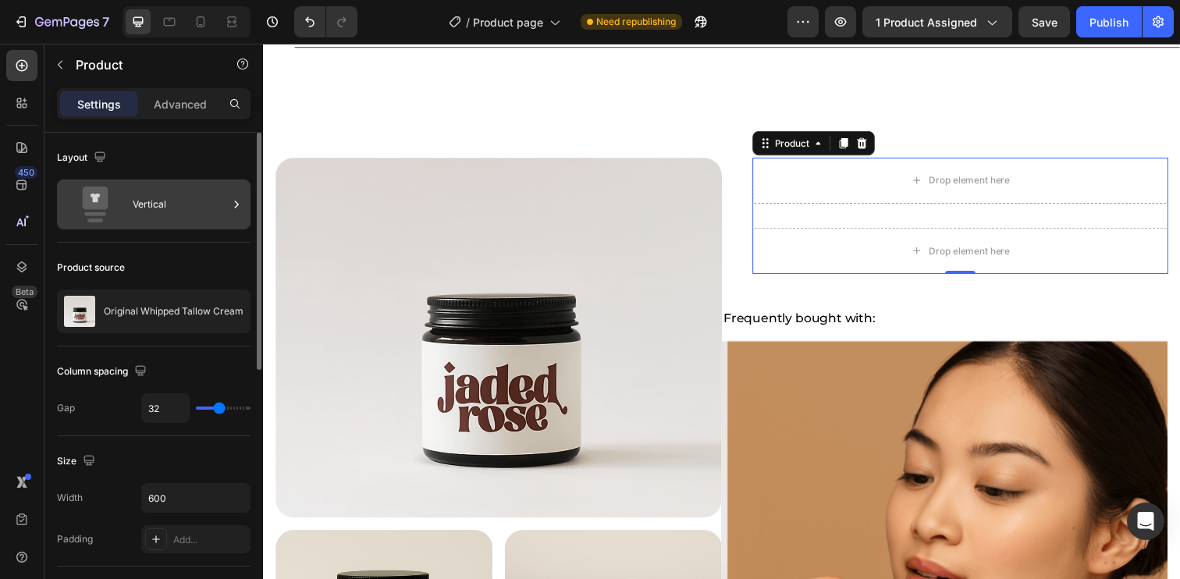
click at [147, 195] on div "Vertical" at bounding box center [180, 205] width 95 height 36
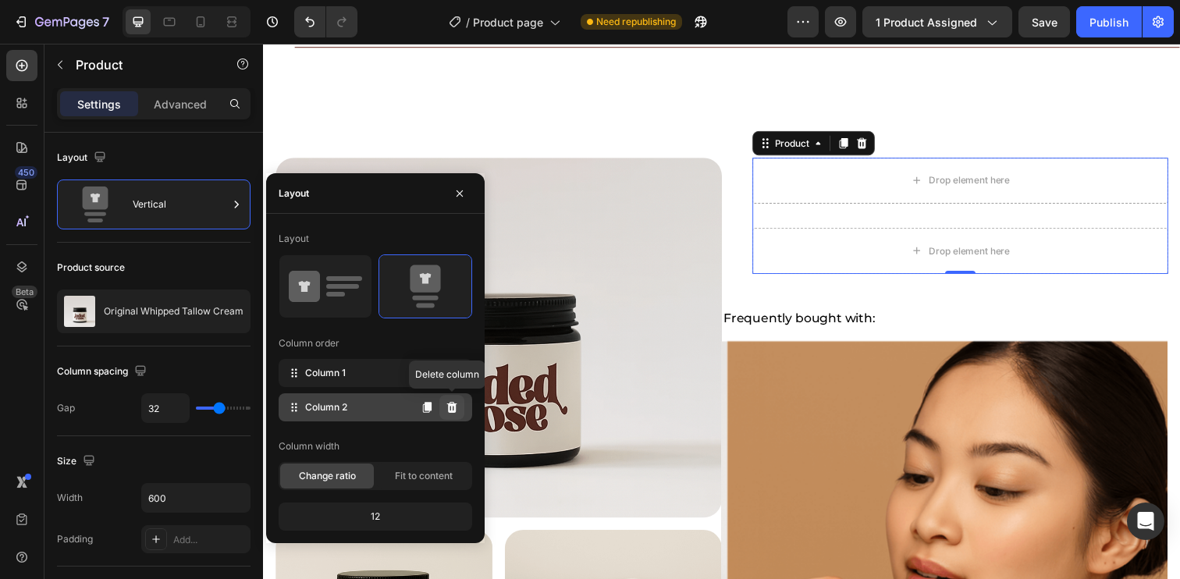
click at [449, 409] on icon at bounding box center [452, 407] width 10 height 11
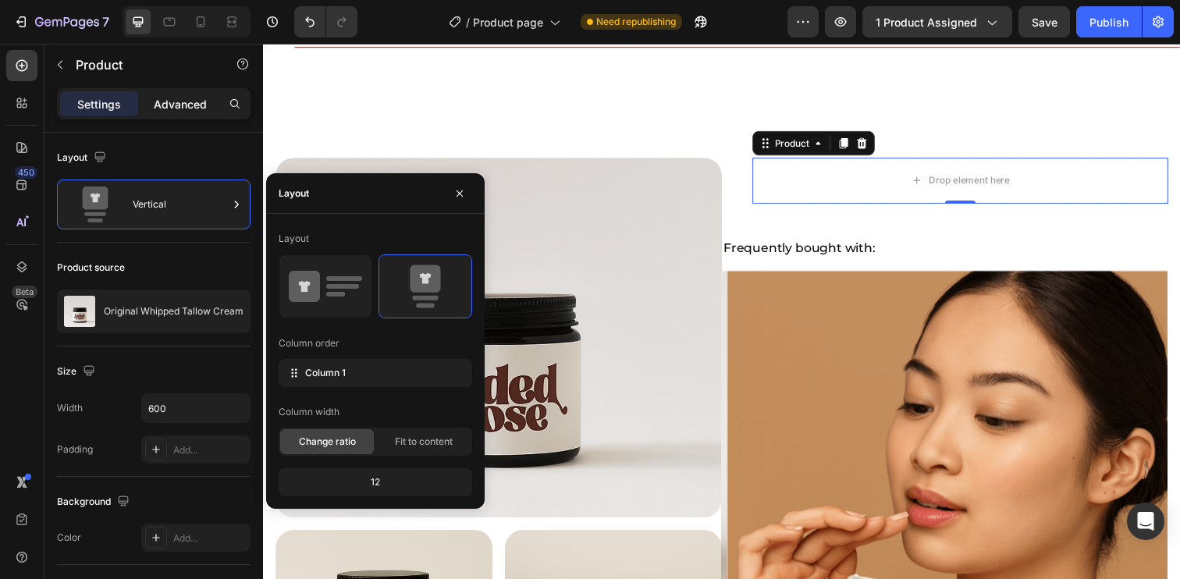
click at [179, 110] on p "Advanced" at bounding box center [180, 104] width 53 height 16
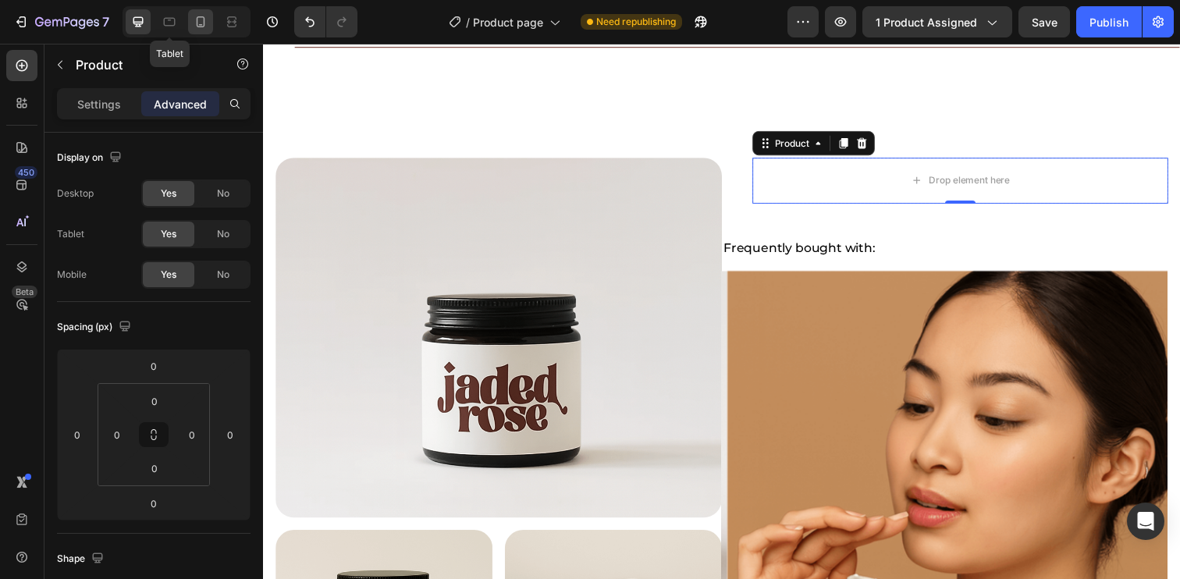
click at [169, 23] on icon at bounding box center [170, 22] width 16 height 16
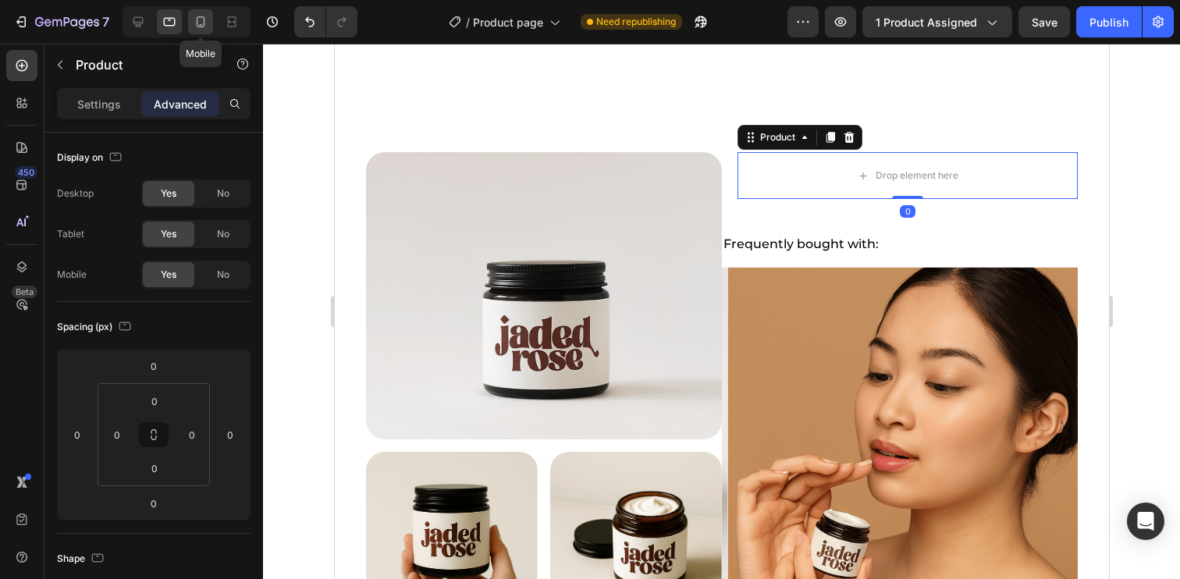
click at [195, 21] on icon at bounding box center [201, 22] width 16 height 16
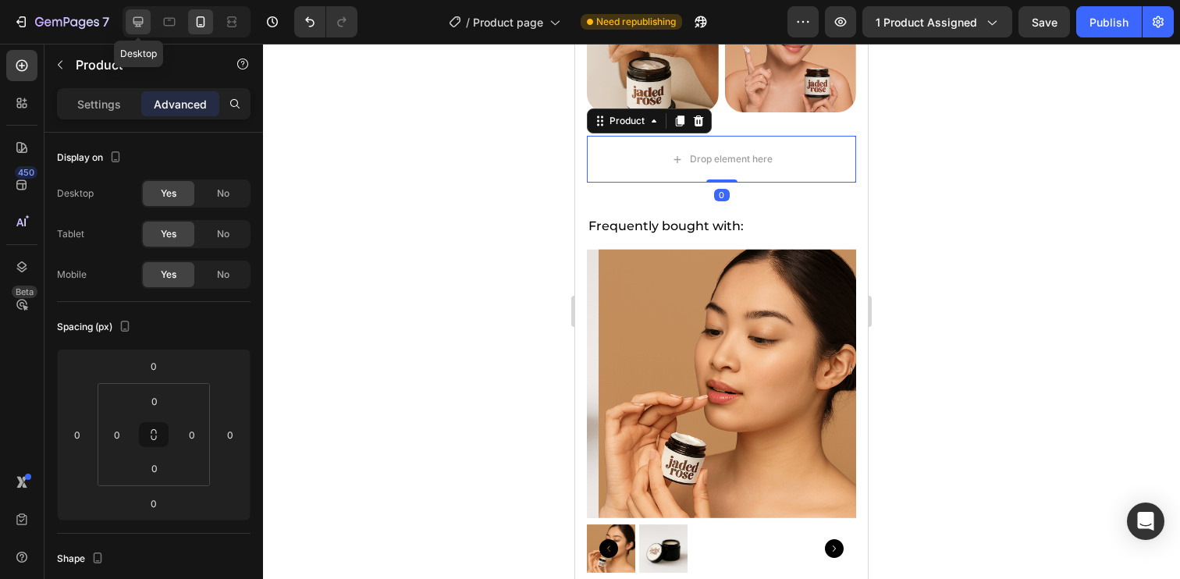
click at [140, 26] on icon at bounding box center [138, 22] width 10 height 10
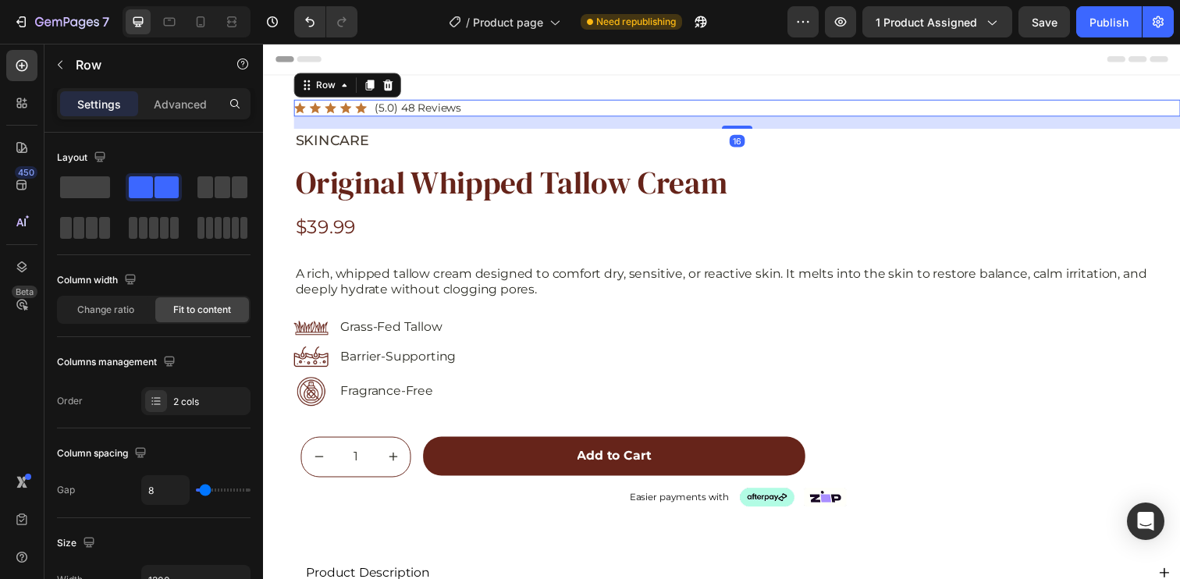
click at [496, 110] on div "Icon Icon Icon Icon Icon Icon List (5.0) 48 Reviews Text Block Row 16" at bounding box center [746, 109] width 905 height 17
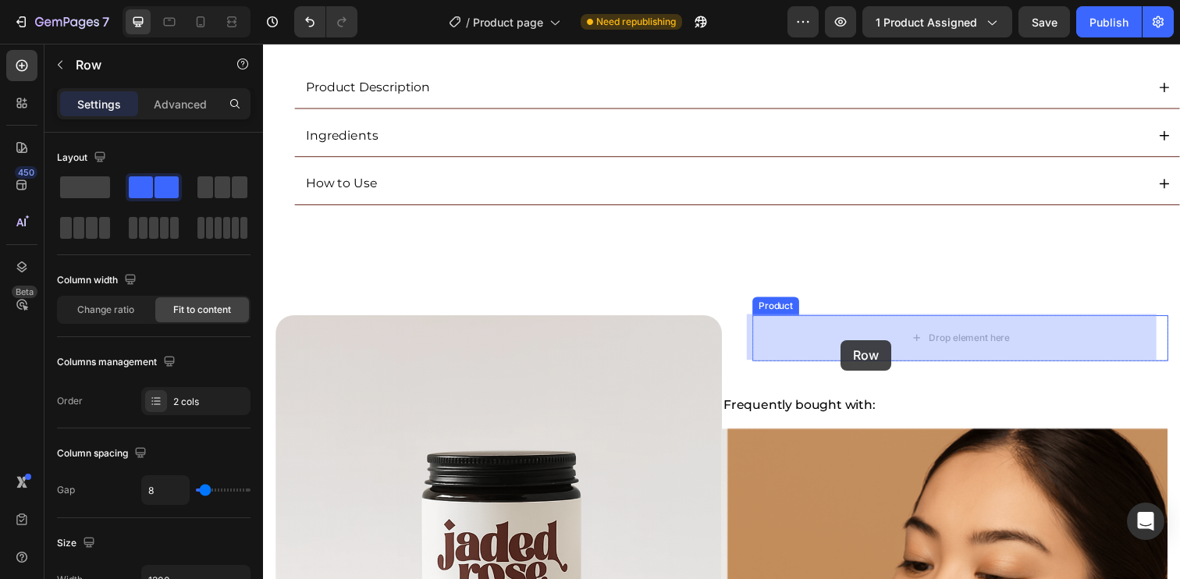
drag, startPoint x: 318, startPoint y: 87, endPoint x: 853, endPoint y: 346, distance: 594.7
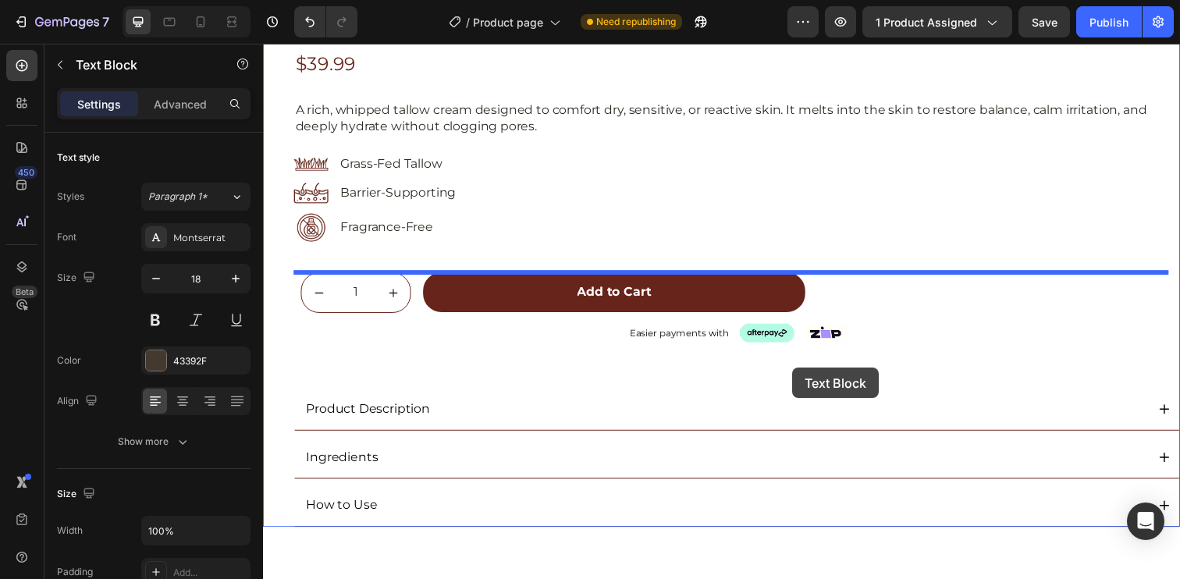
scroll to position [509, 0]
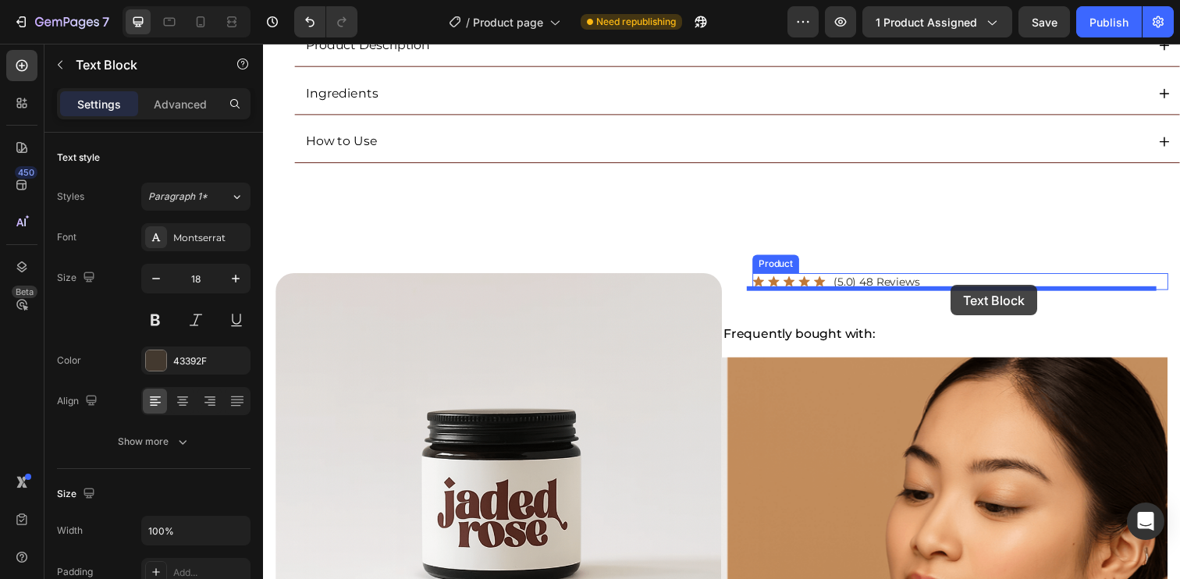
drag, startPoint x: 322, startPoint y: 114, endPoint x: 965, endPoint y: 290, distance: 667.5
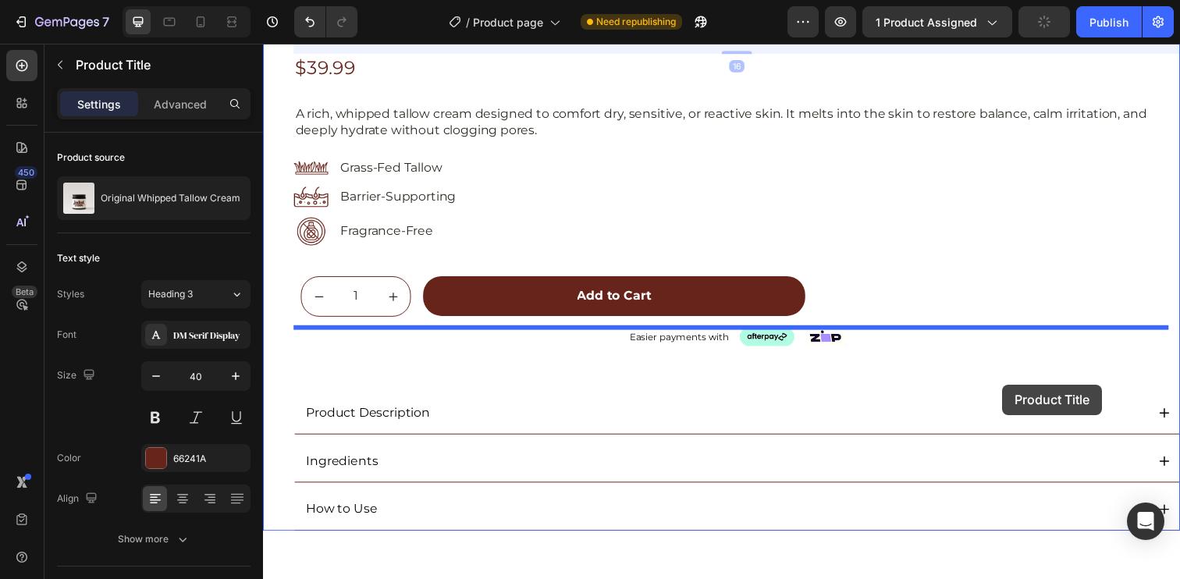
scroll to position [479, 0]
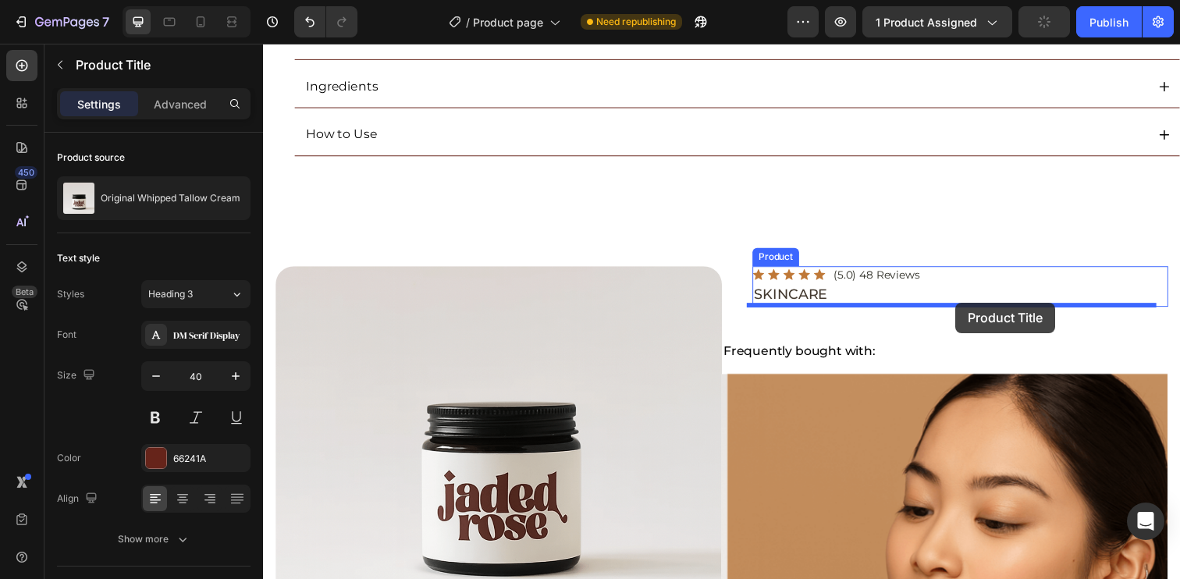
drag, startPoint x: 404, startPoint y: 122, endPoint x: 970, endPoint y: 308, distance: 595.7
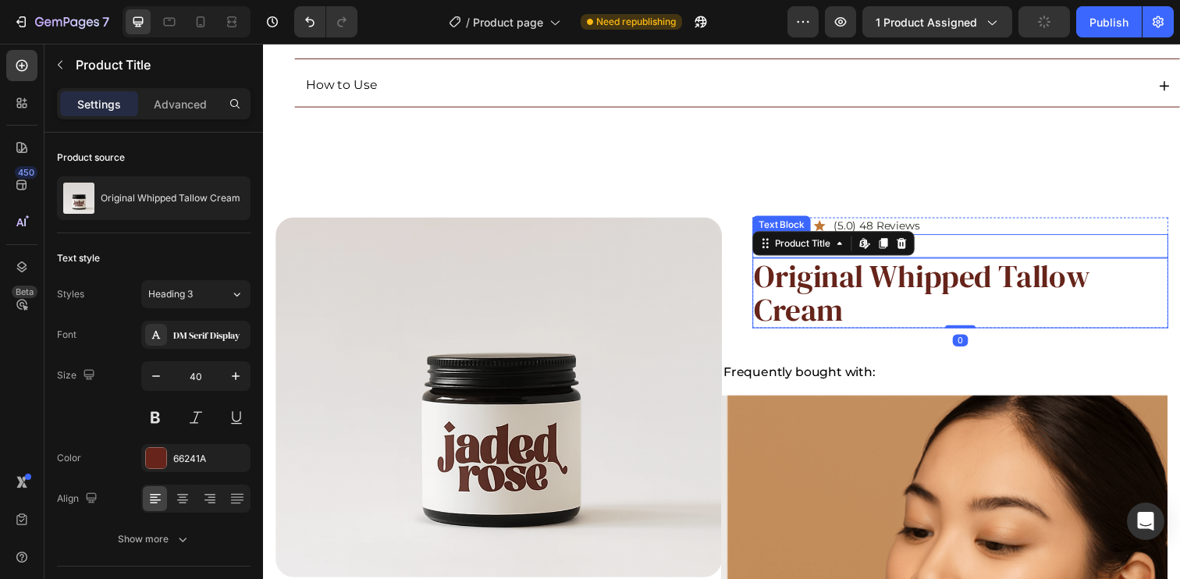
scroll to position [429, 0]
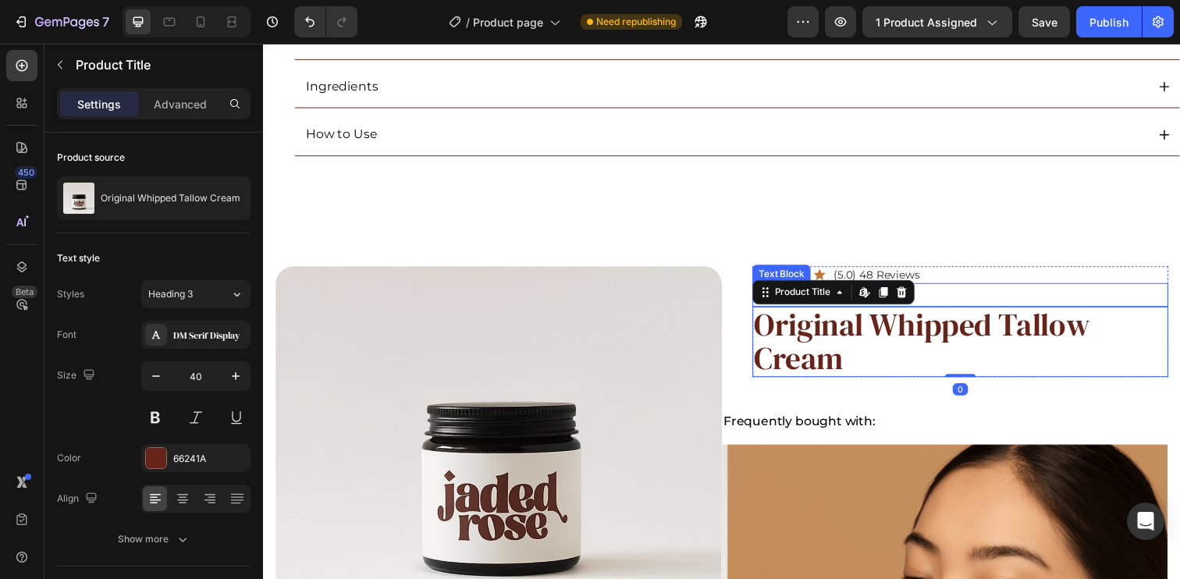
click at [961, 297] on p "SKINCARE" at bounding box center [974, 300] width 421 height 21
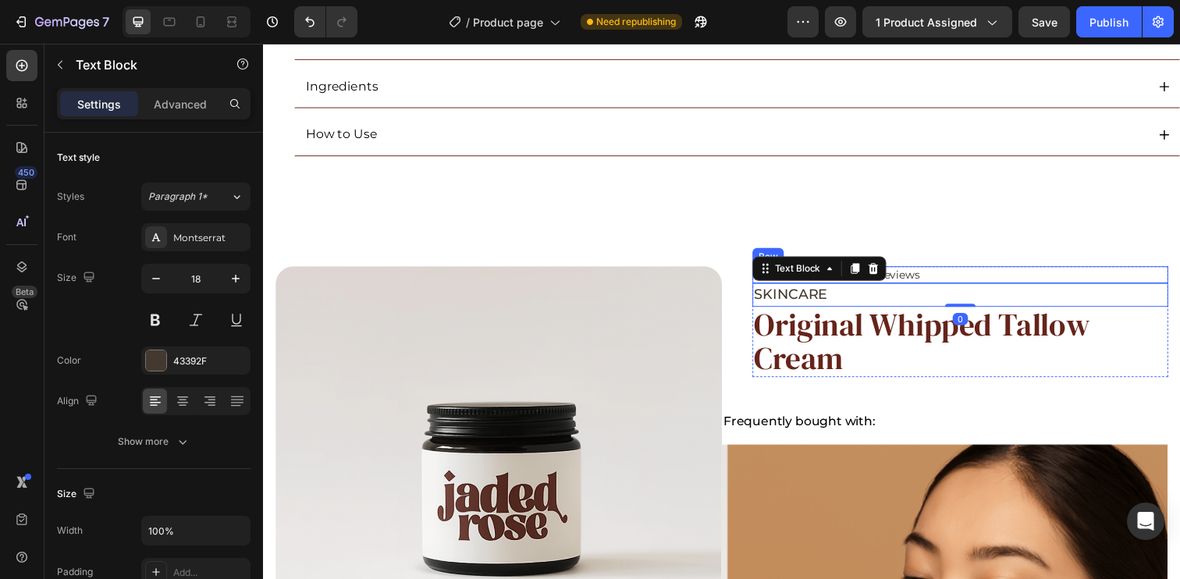
click at [971, 275] on div "Icon Icon Icon Icon Icon Icon List (5.0) 48 Reviews Text Block Row" at bounding box center [974, 279] width 425 height 17
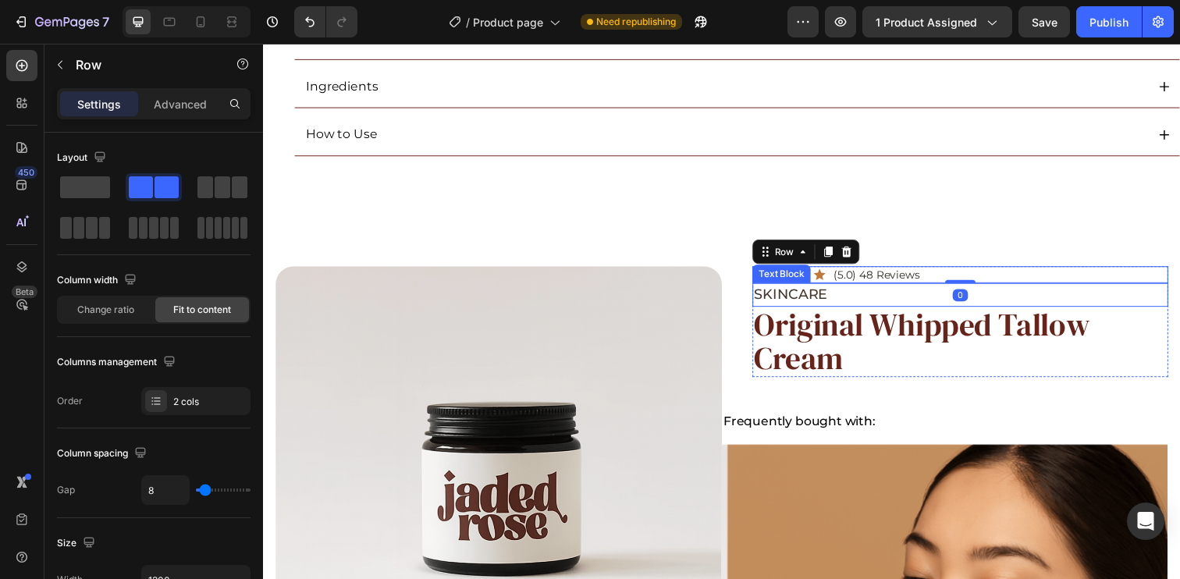
click at [934, 296] on p "SKINCARE" at bounding box center [974, 300] width 421 height 21
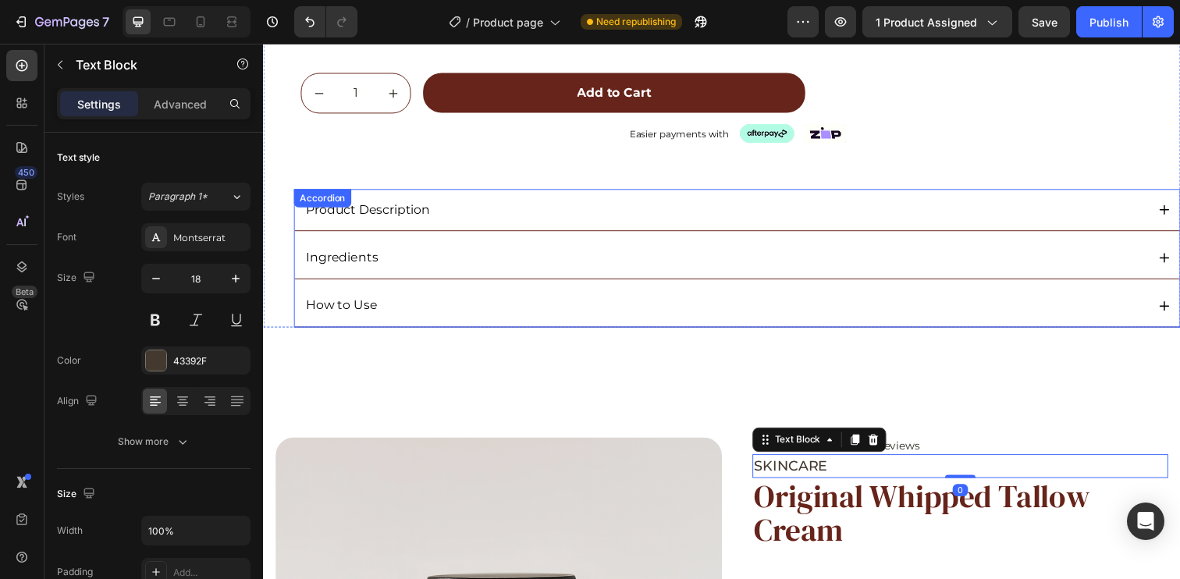
scroll to position [0, 0]
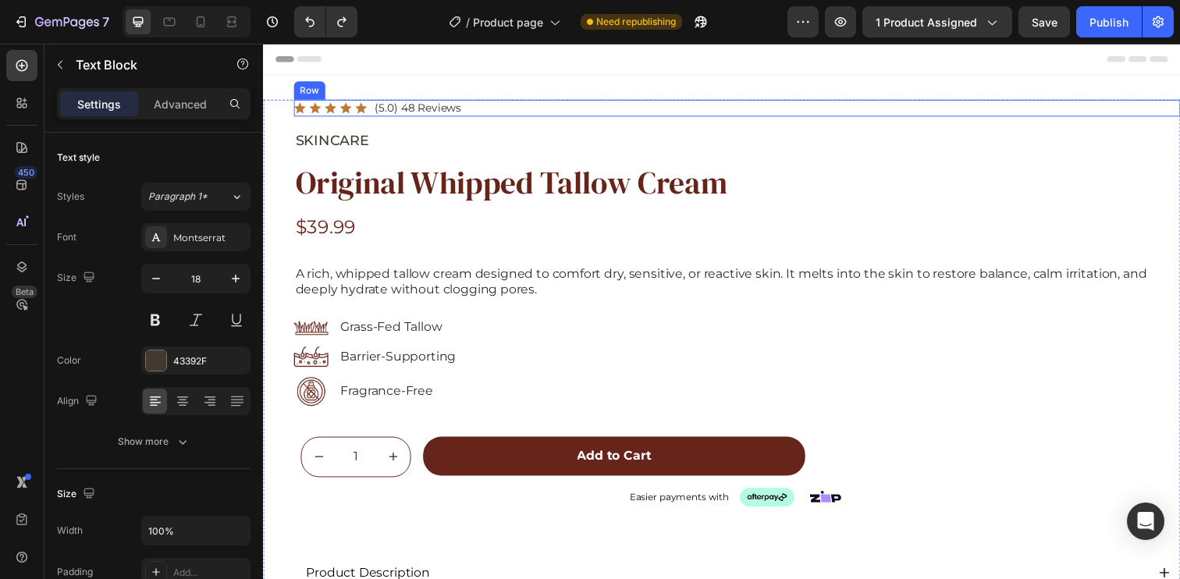
click at [501, 112] on div "Icon Icon Icon Icon Icon Icon List (5.0) 48 Reviews Text Block Row" at bounding box center [746, 109] width 905 height 17
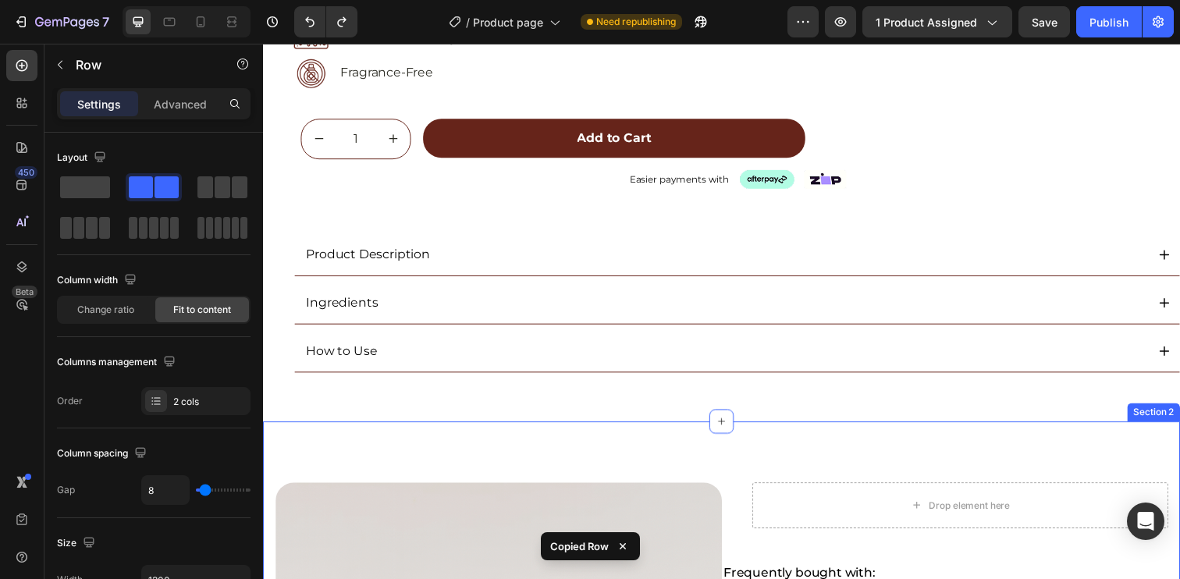
scroll to position [420, 0]
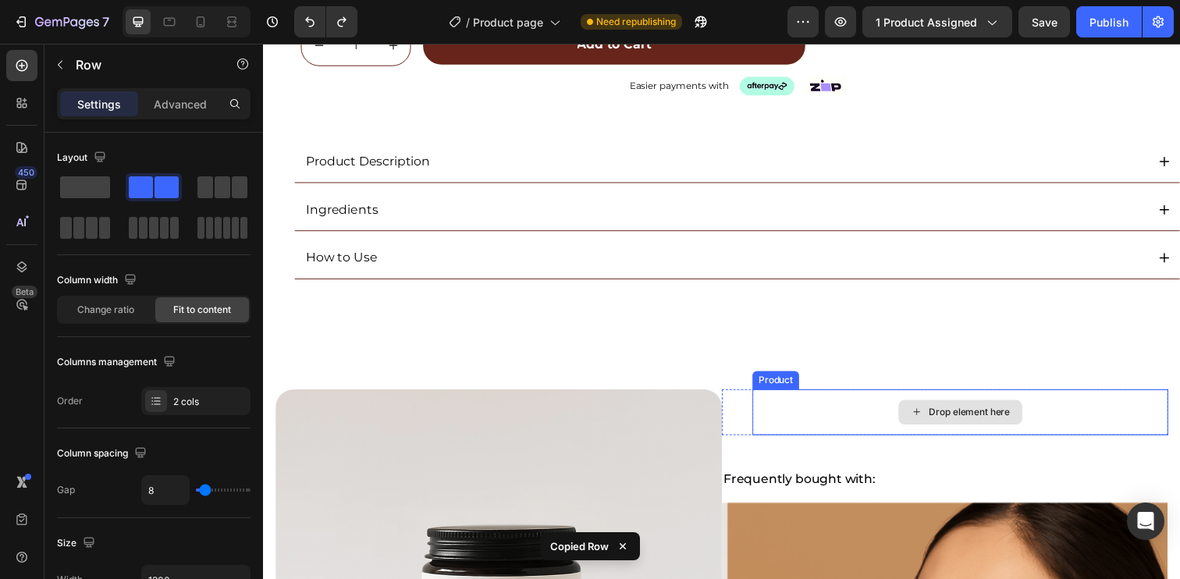
click at [830, 410] on div "Drop element here" at bounding box center [974, 419] width 425 height 47
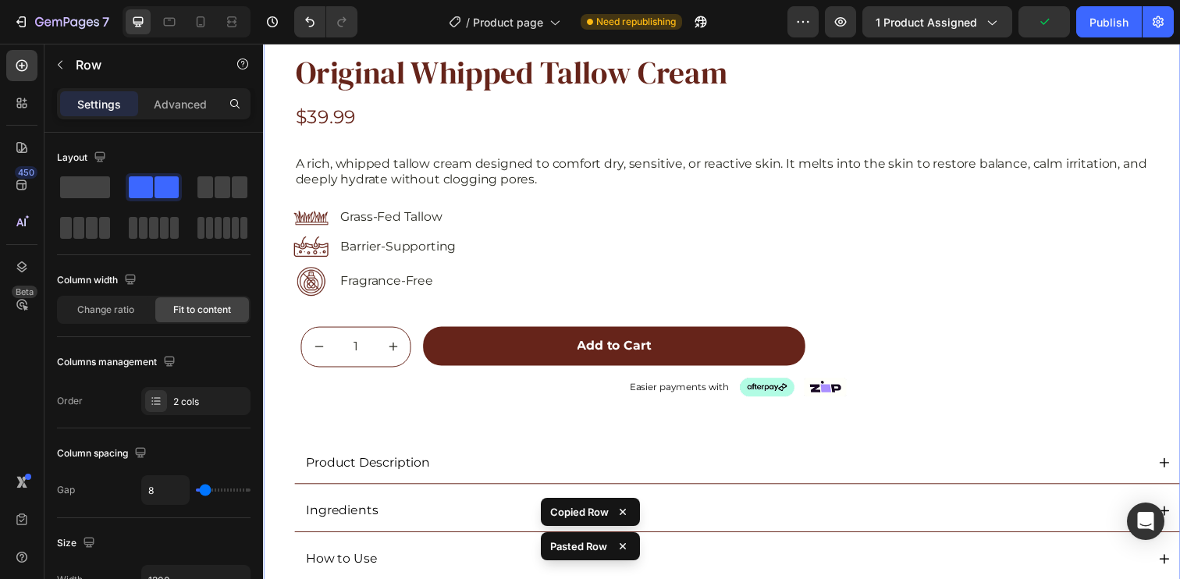
scroll to position [0, 0]
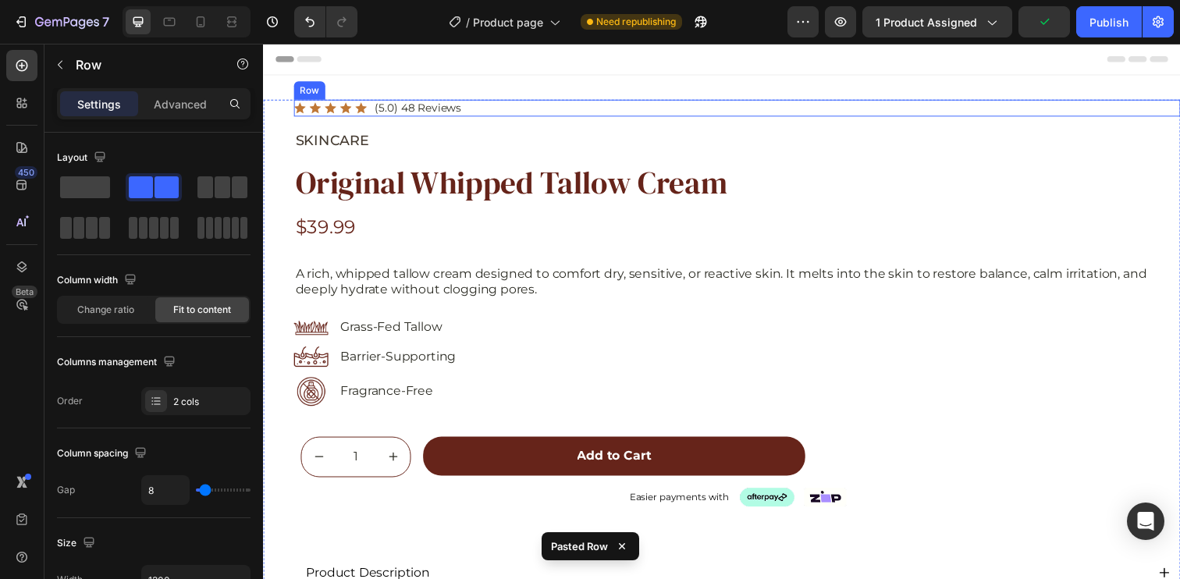
click at [532, 112] on div "Icon Icon Icon Icon Icon Icon List (5.0) 48 Reviews Text Block Row" at bounding box center [746, 109] width 905 height 17
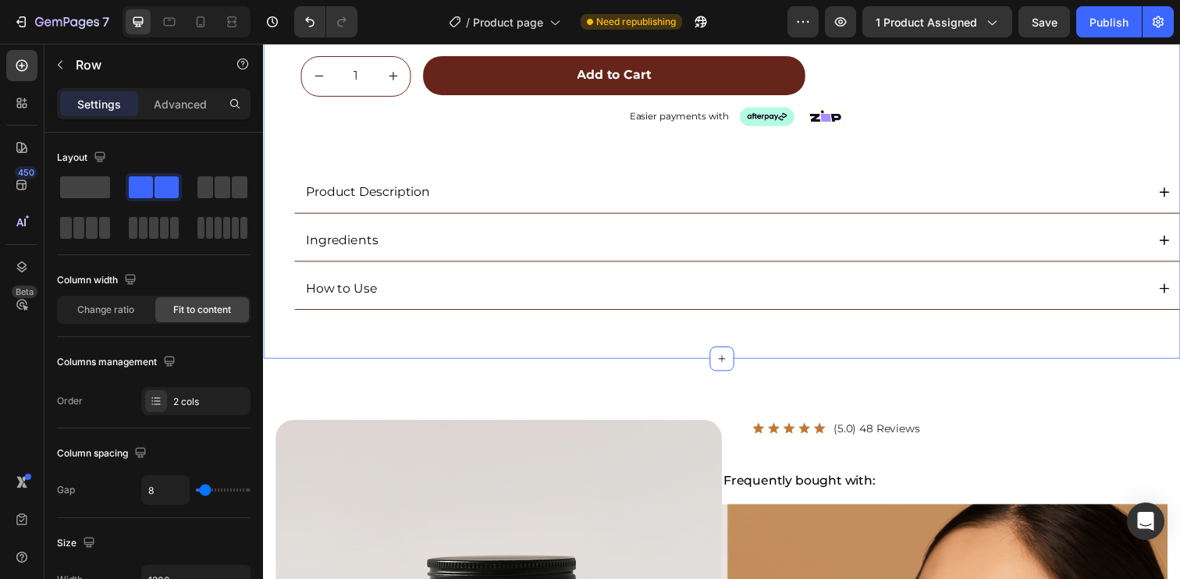
scroll to position [414, 0]
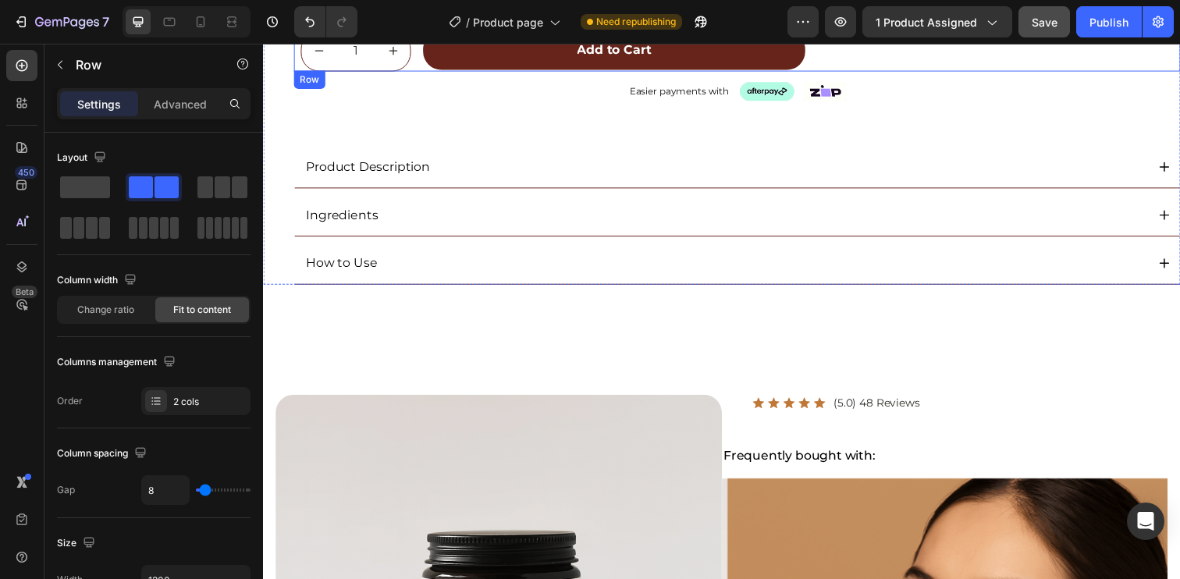
click at [1039, 29] on div "Save" at bounding box center [1045, 22] width 26 height 16
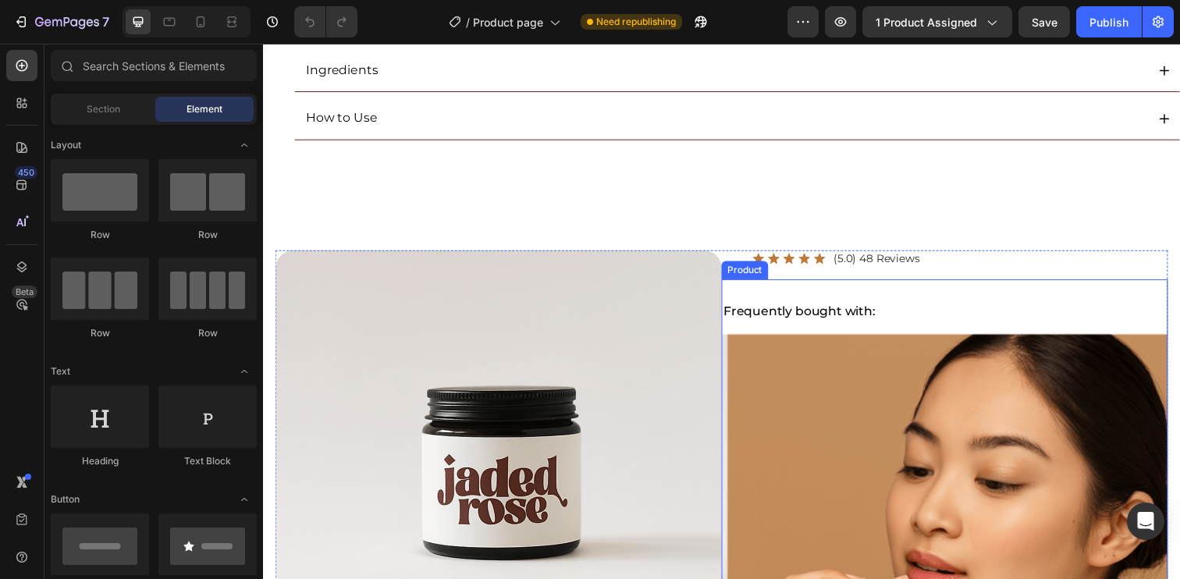
scroll to position [552, 0]
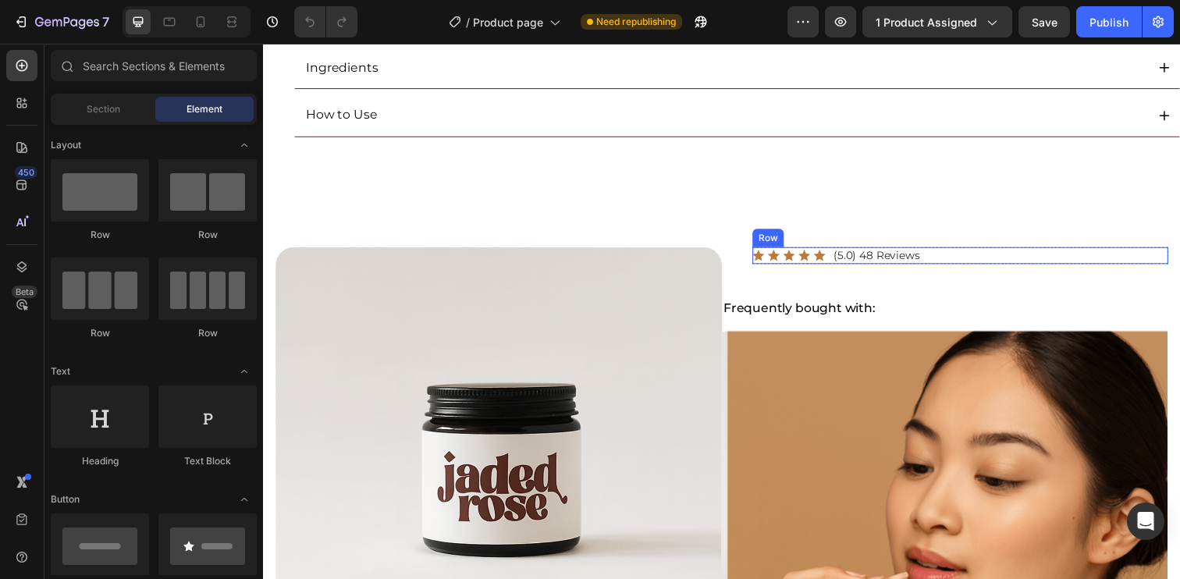
click at [958, 268] on div "Icon Icon Icon Icon Icon Icon List (5.0) 48 Reviews Text Block Row" at bounding box center [974, 259] width 425 height 17
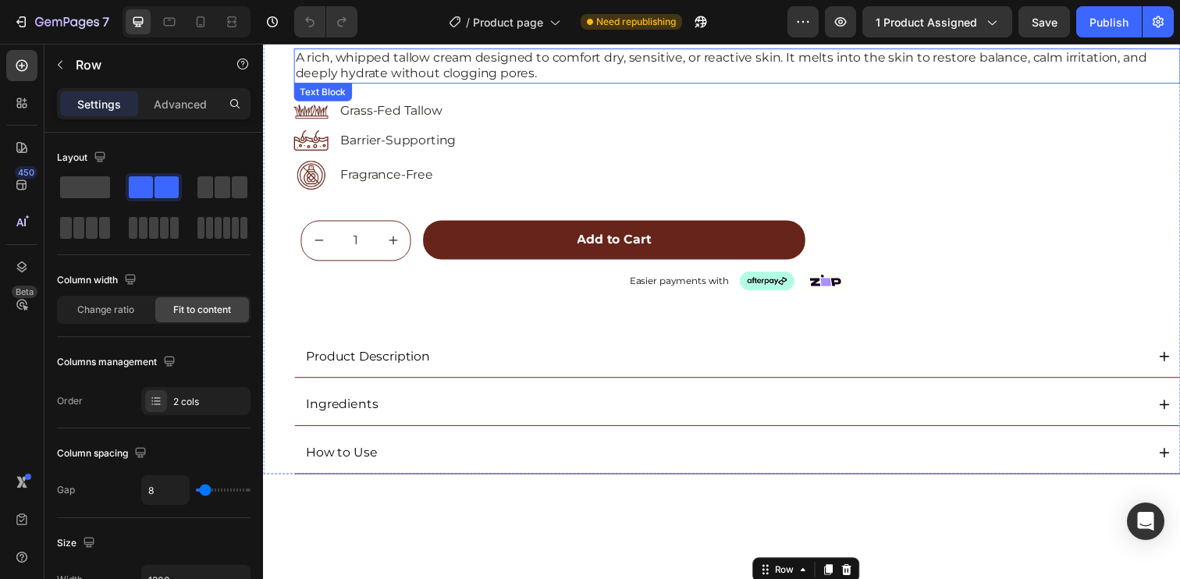
scroll to position [0, 0]
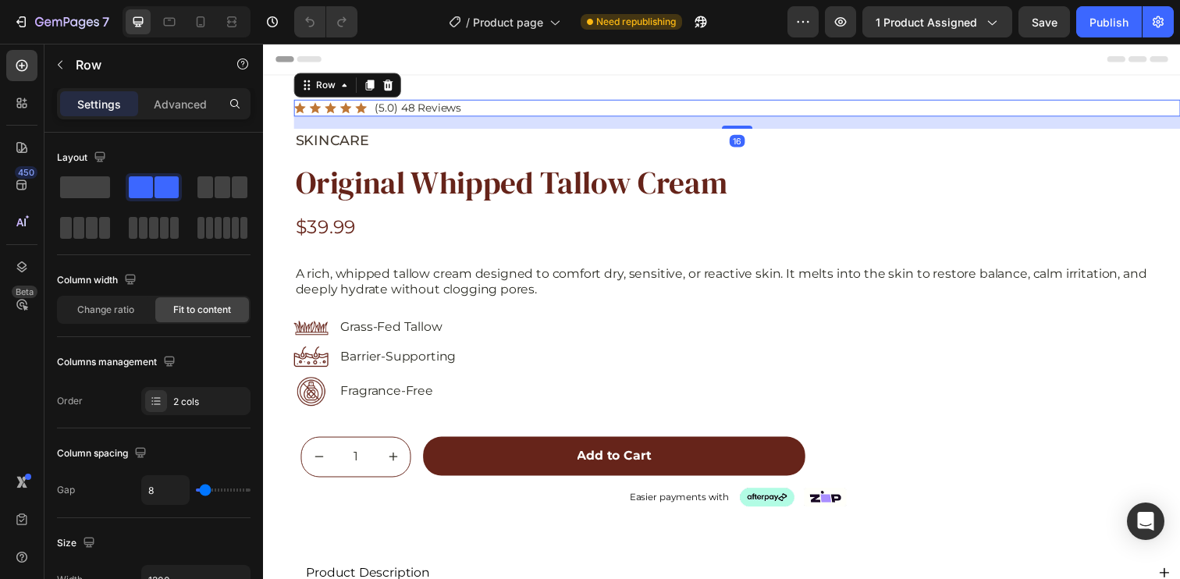
click at [499, 106] on div "Icon Icon Icon Icon Icon Icon List (5.0) 48 Reviews Text Block Row 16" at bounding box center [746, 109] width 905 height 17
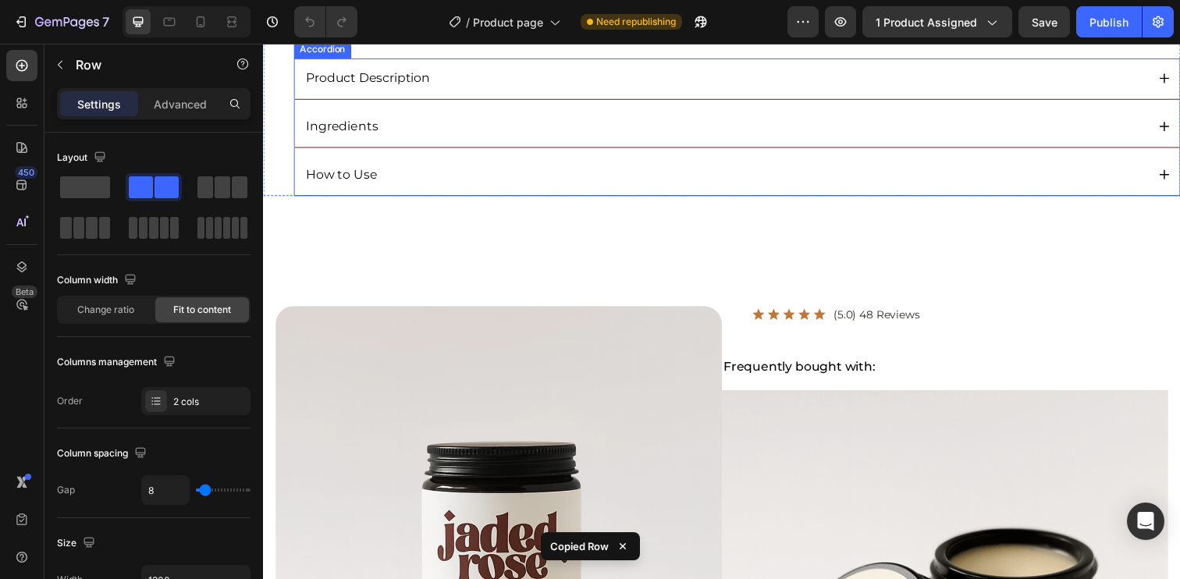
scroll to position [510, 0]
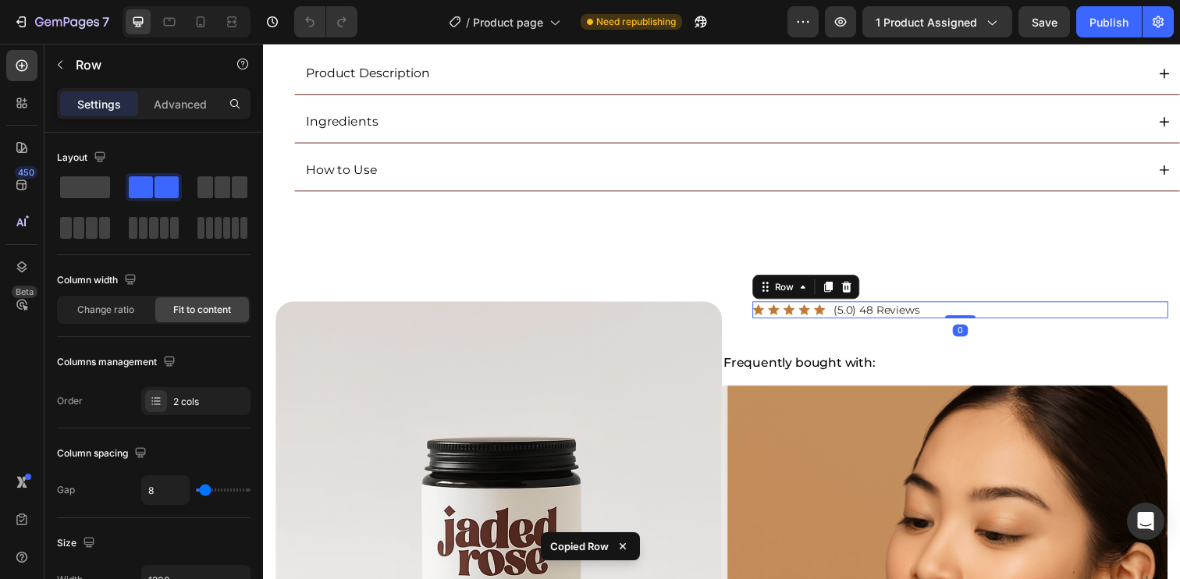
click at [950, 316] on div "Icon Icon Icon Icon Icon Icon List (5.0) 48 Reviews Text Block Row 0" at bounding box center [974, 315] width 425 height 17
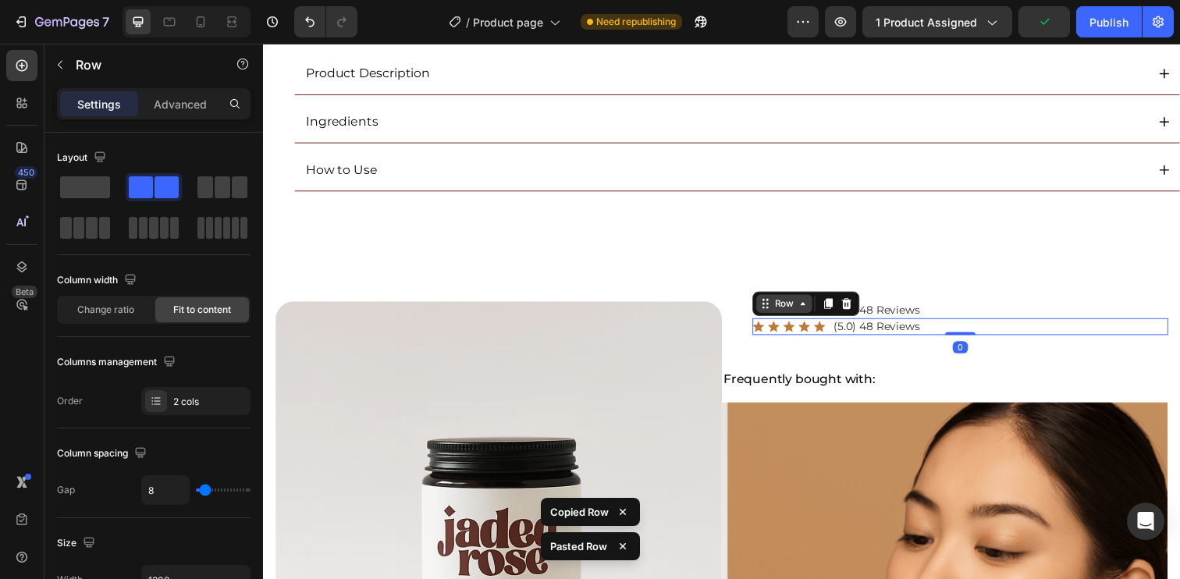
click at [788, 309] on div "Row" at bounding box center [795, 309] width 26 height 14
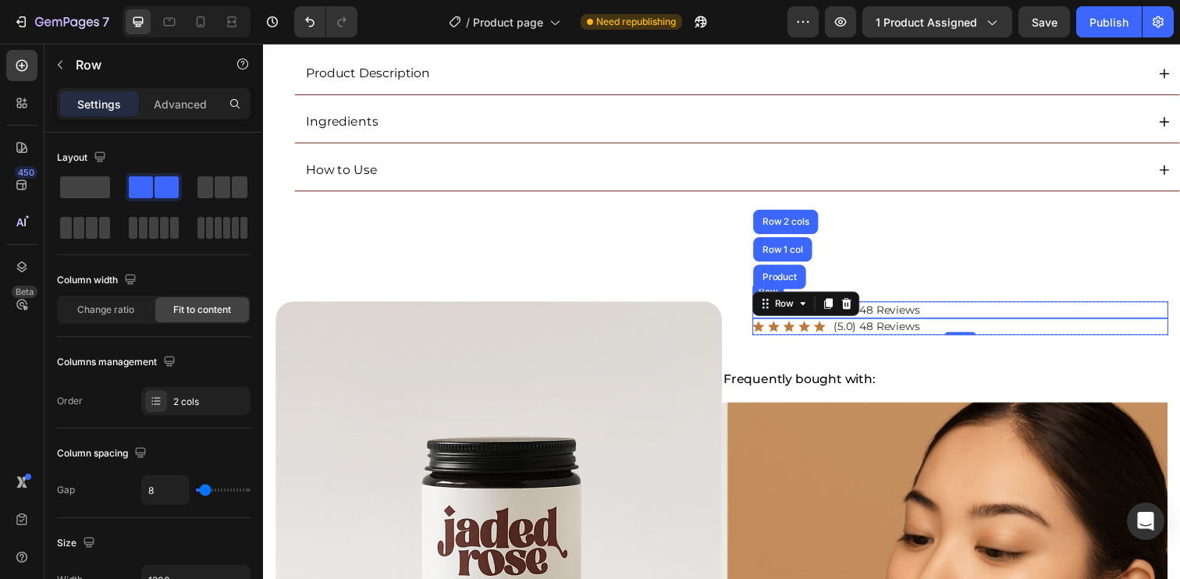
click at [976, 316] on div "Icon Icon Icon Icon Icon Icon List (5.0) 48 Reviews Text Block Row" at bounding box center [974, 315] width 425 height 17
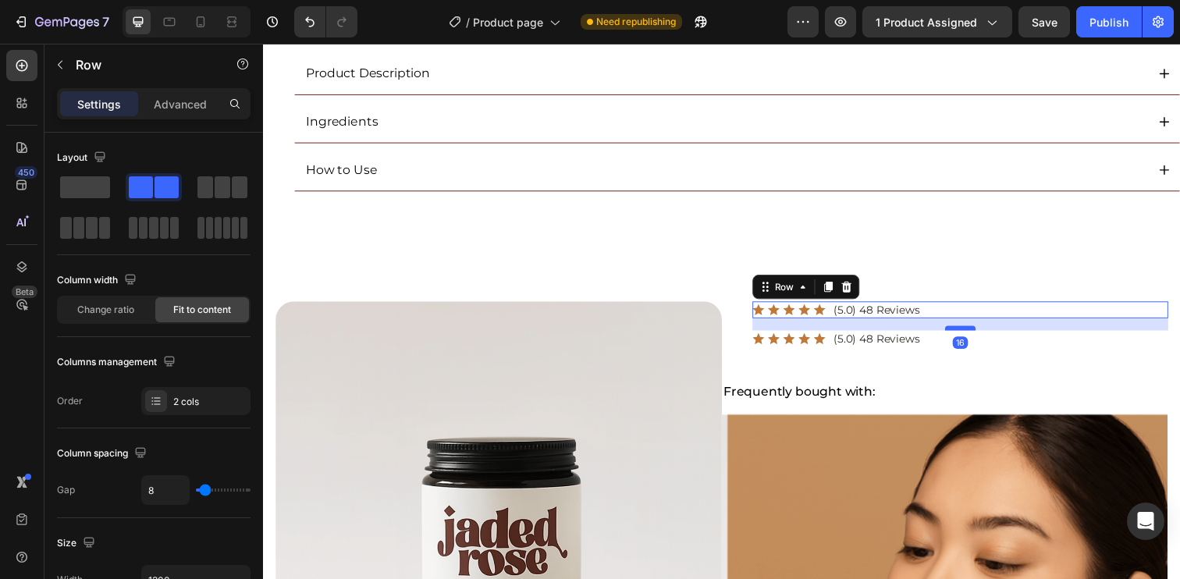
drag, startPoint x: 968, startPoint y: 322, endPoint x: 973, endPoint y: 334, distance: 13.6
click at [973, 334] on div at bounding box center [974, 334] width 31 height 5
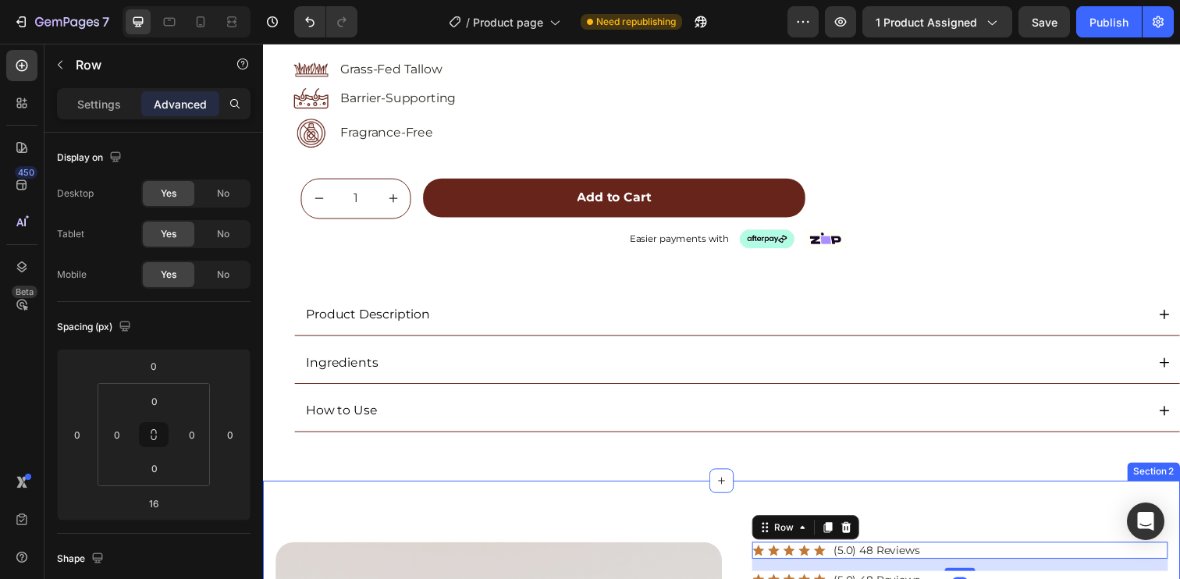
scroll to position [0, 0]
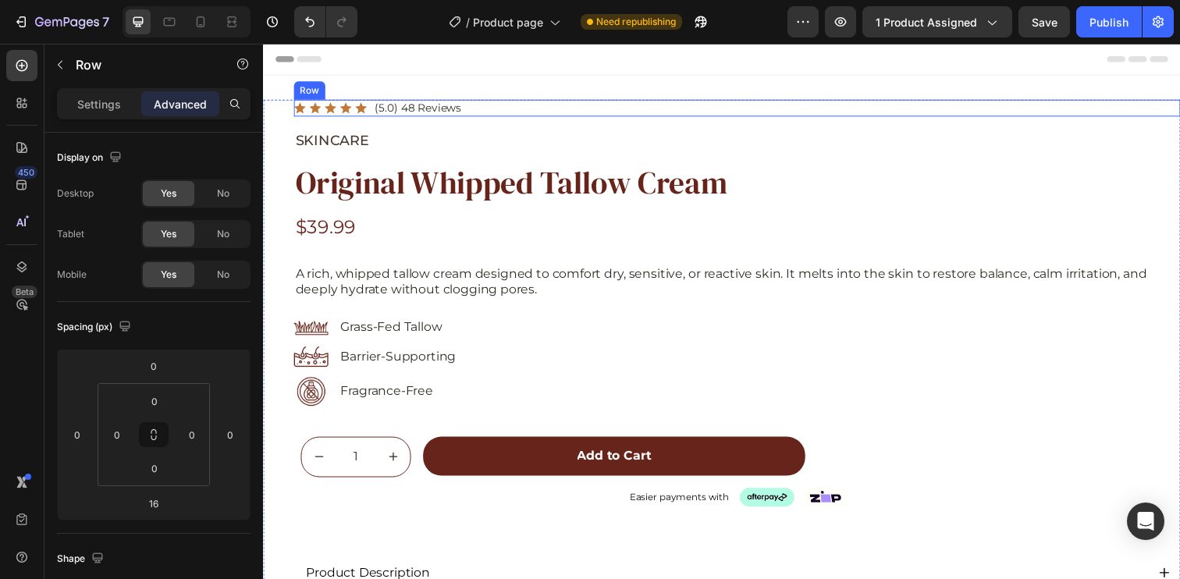
click at [542, 108] on div "Icon Icon Icon Icon Icon Icon List (5.0) 48 Reviews Text Block Row" at bounding box center [746, 109] width 905 height 17
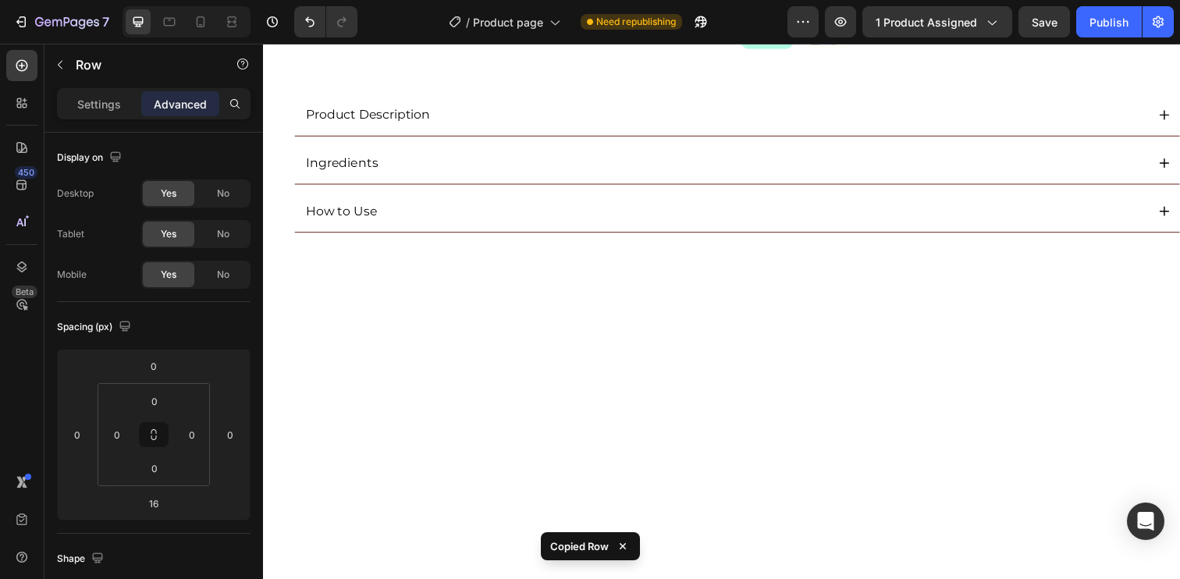
scroll to position [499, 0]
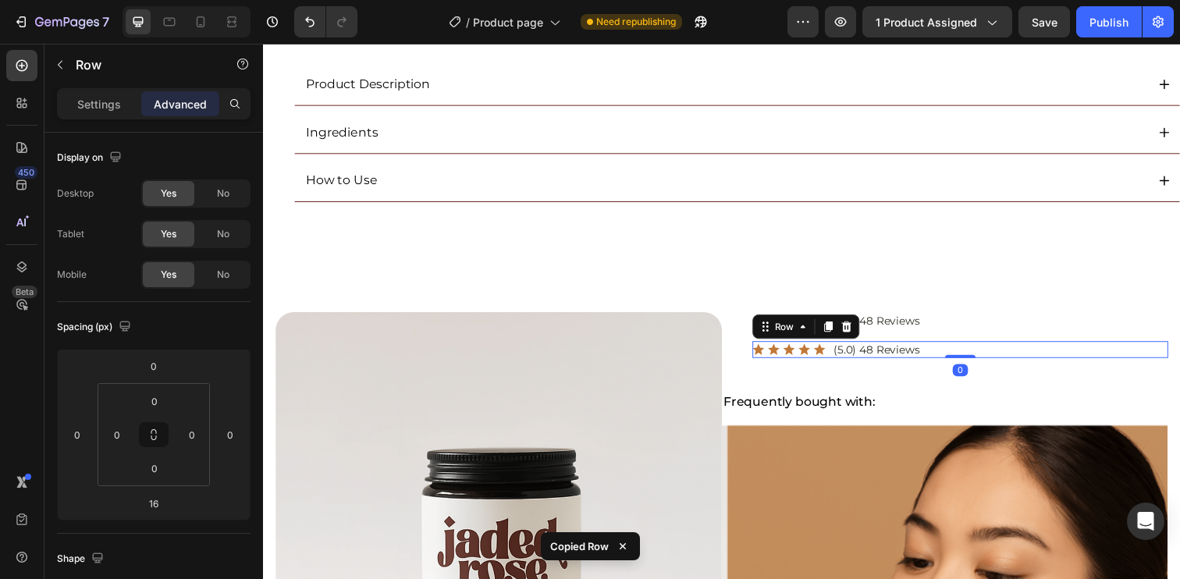
click at [968, 353] on div "Icon Icon Icon Icon Icon Icon List (5.0) 48 Reviews Text Block Row 0" at bounding box center [974, 355] width 425 height 17
type input "16"
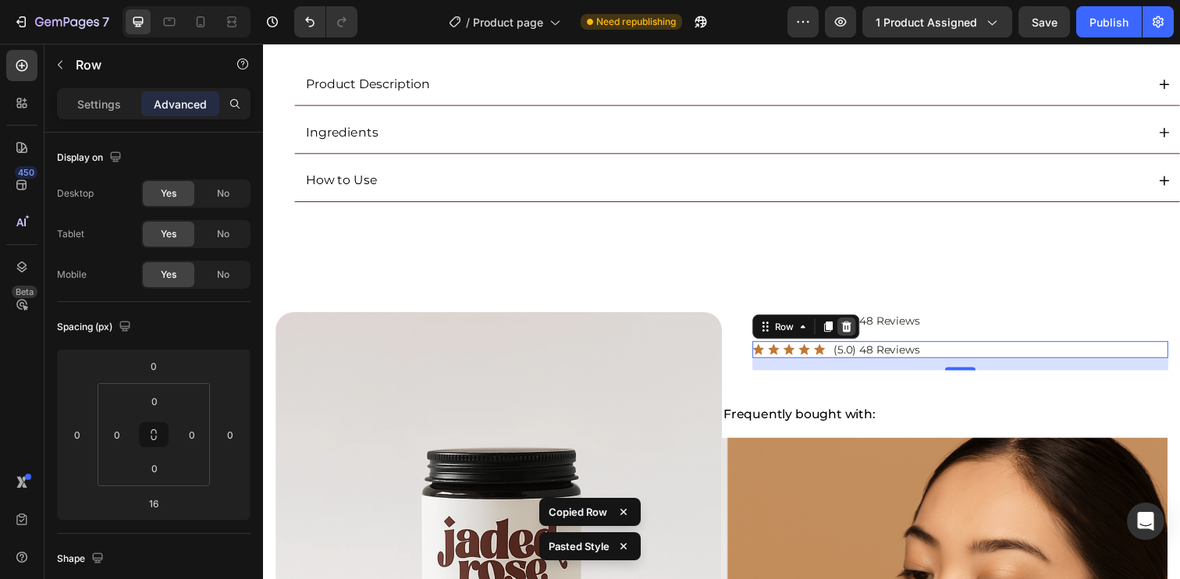
click at [852, 331] on icon at bounding box center [858, 332] width 12 height 12
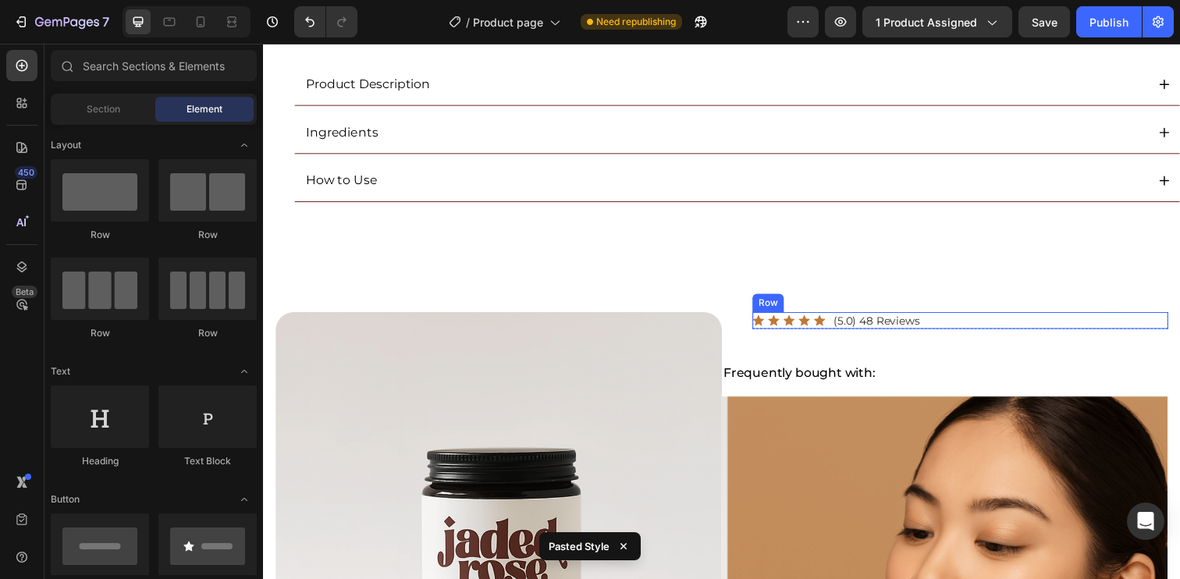
click at [985, 326] on div "Icon Icon Icon Icon Icon Icon List (5.0) 48 Reviews Text Block Row" at bounding box center [974, 326] width 425 height 17
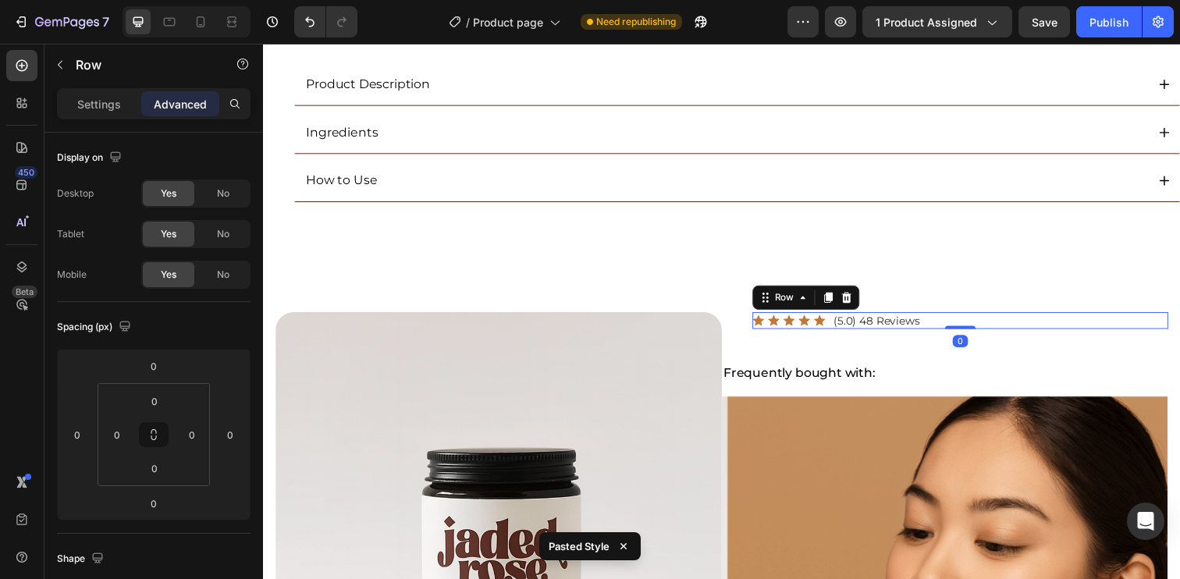
type input "16"
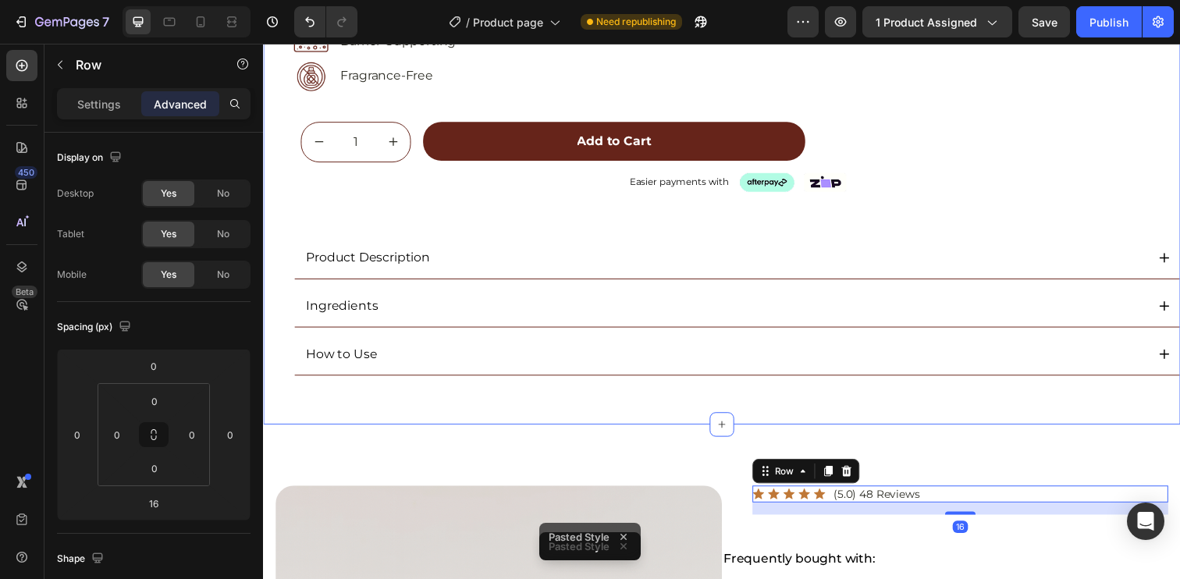
scroll to position [0, 0]
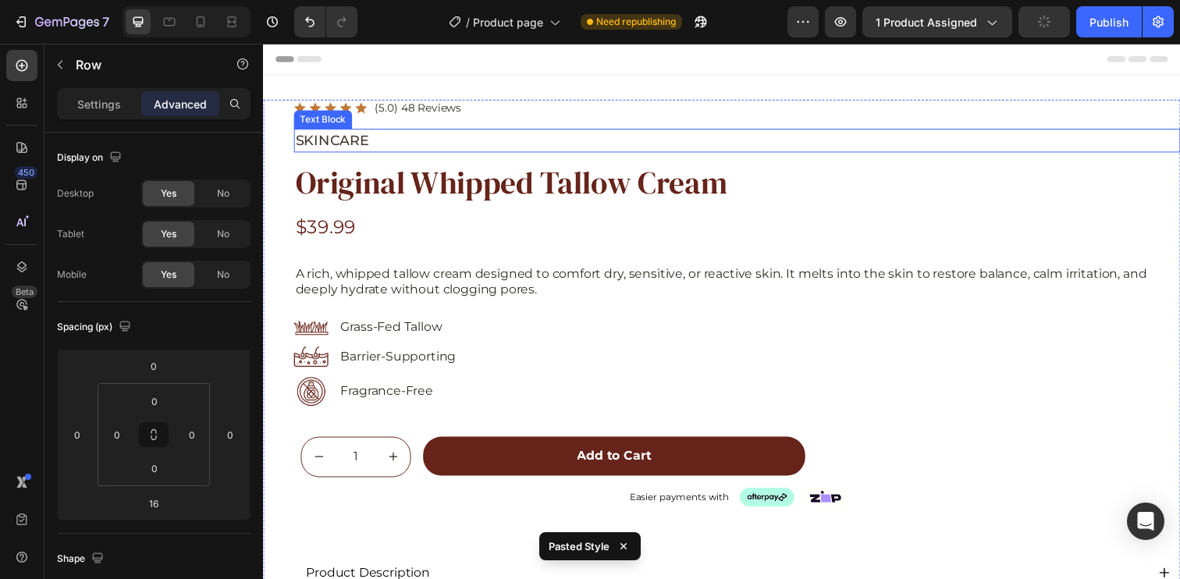
click at [455, 143] on p "SKINCARE" at bounding box center [747, 142] width 902 height 21
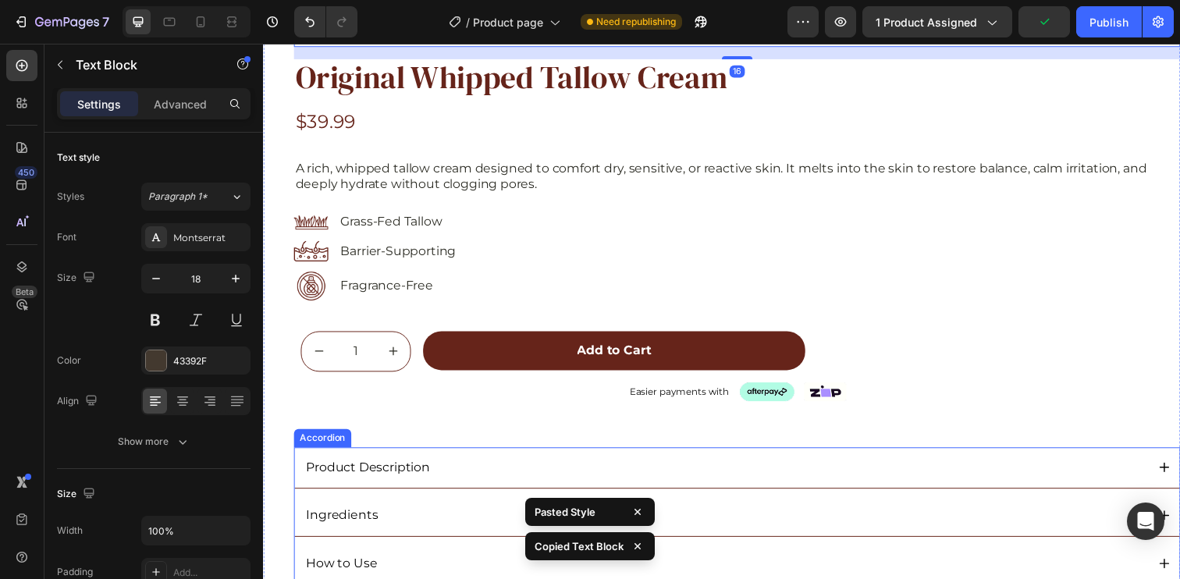
scroll to position [514, 0]
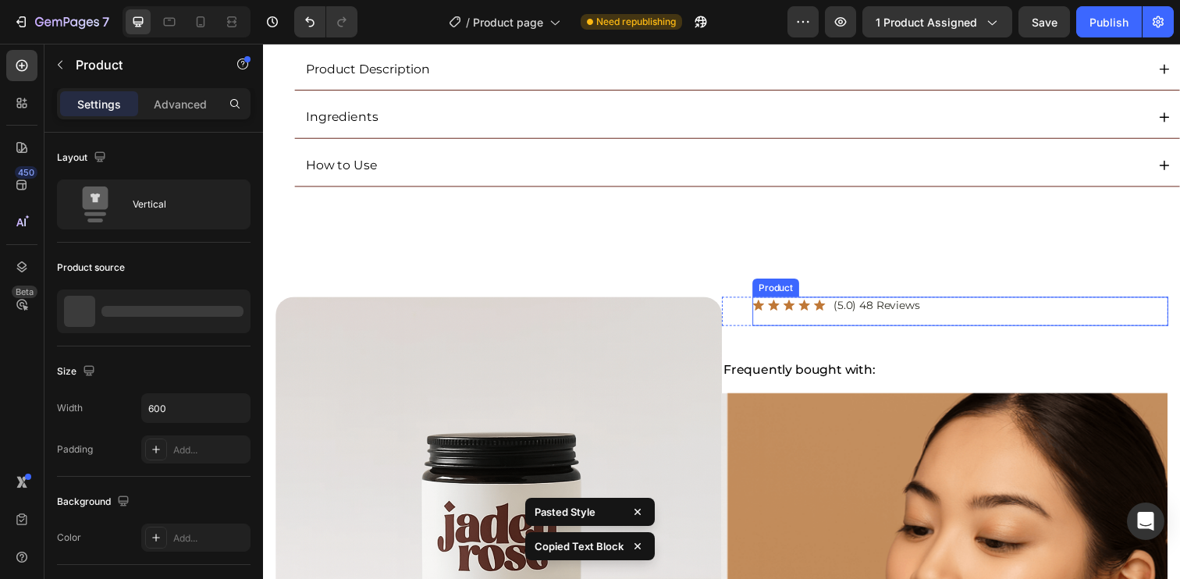
click at [933, 326] on div "Icon Icon Icon Icon Icon Icon List (5.0) 48 Reviews Text Block Row" at bounding box center [974, 317] width 425 height 30
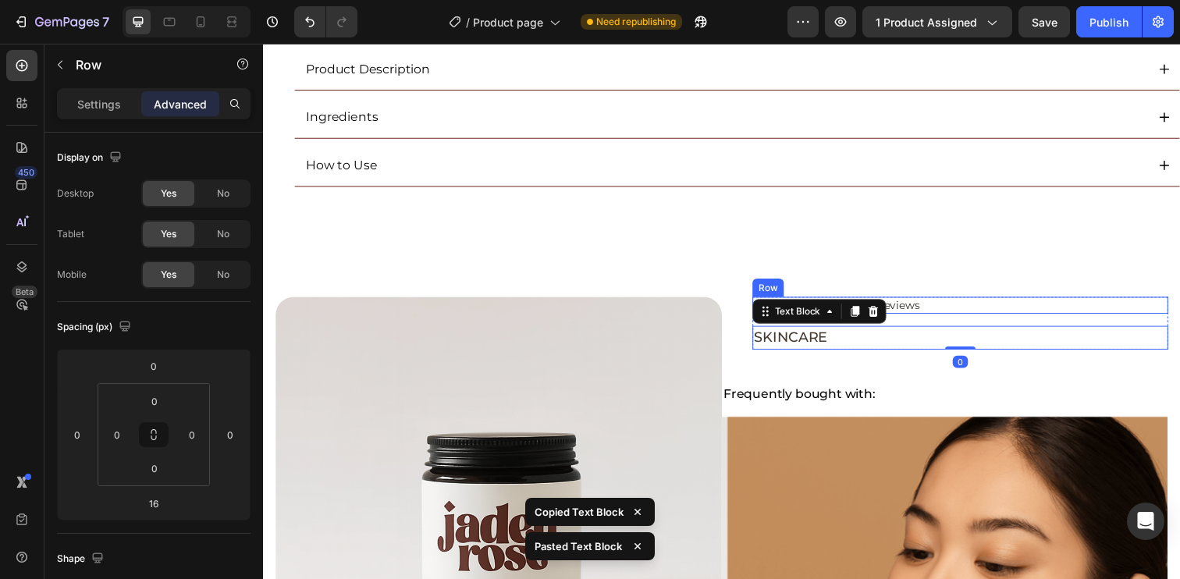
click at [967, 311] on div "Icon Icon Icon Icon Icon Icon List (5.0) 48 Reviews Text Block Row" at bounding box center [974, 310] width 425 height 17
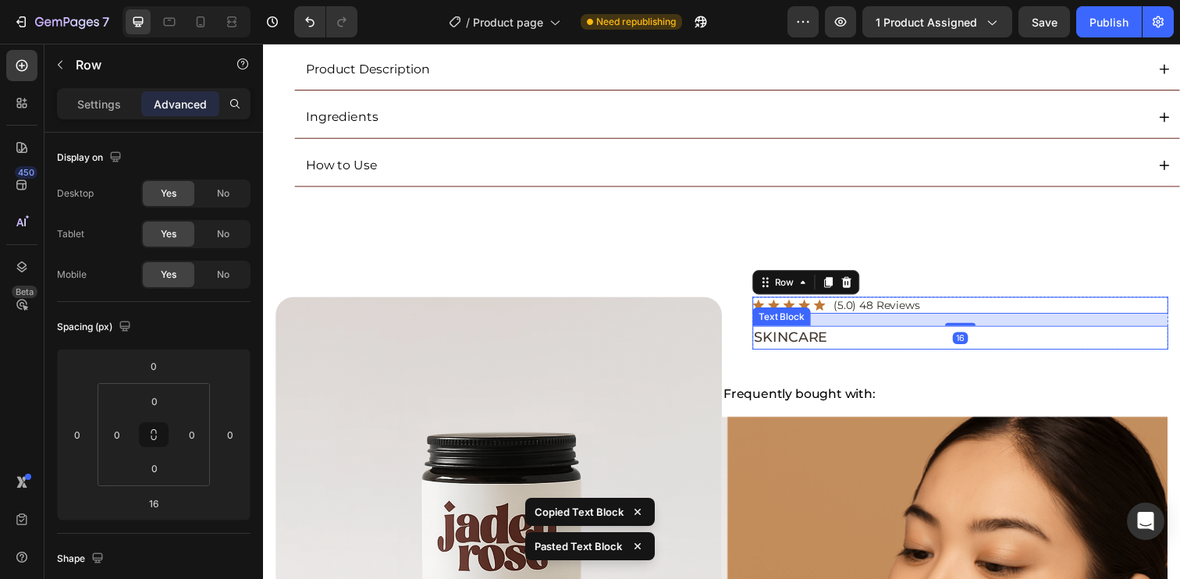
click at [942, 336] on p "SKINCARE" at bounding box center [974, 343] width 421 height 21
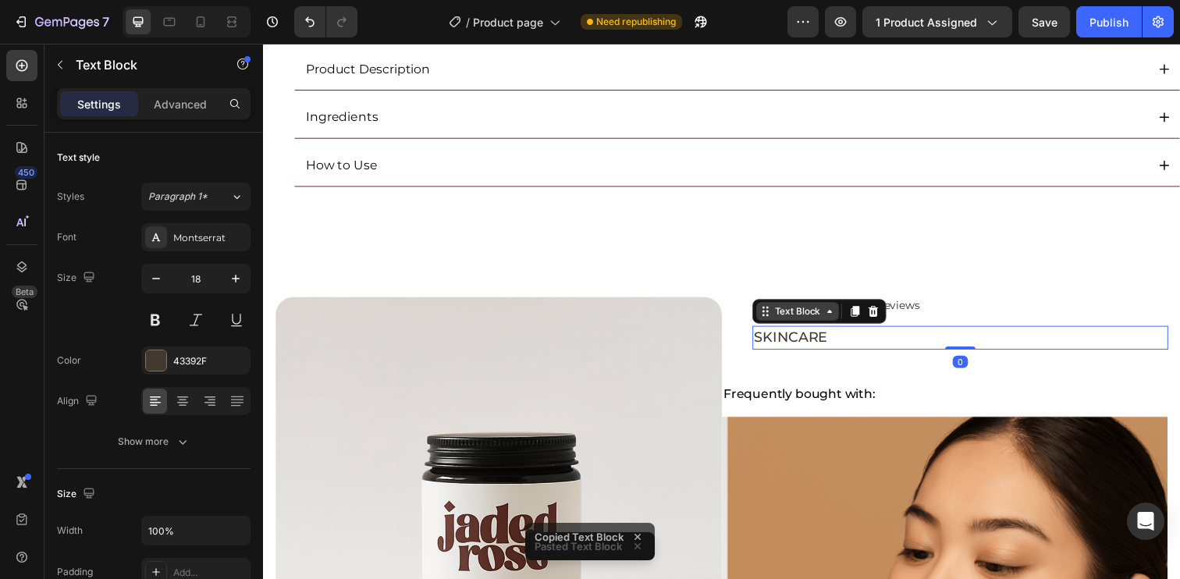
click at [801, 314] on div "Text Block" at bounding box center [808, 317] width 53 height 14
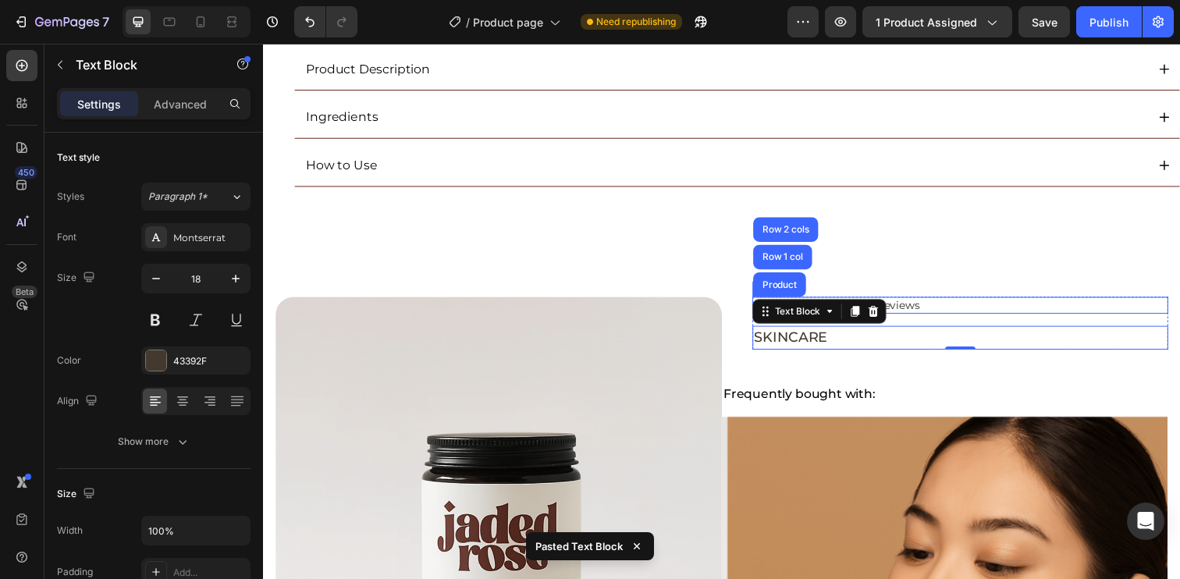
click at [999, 310] on div "Icon Icon Icon Icon Icon Icon List (5.0) 48 Reviews Text Block Row" at bounding box center [974, 310] width 425 height 17
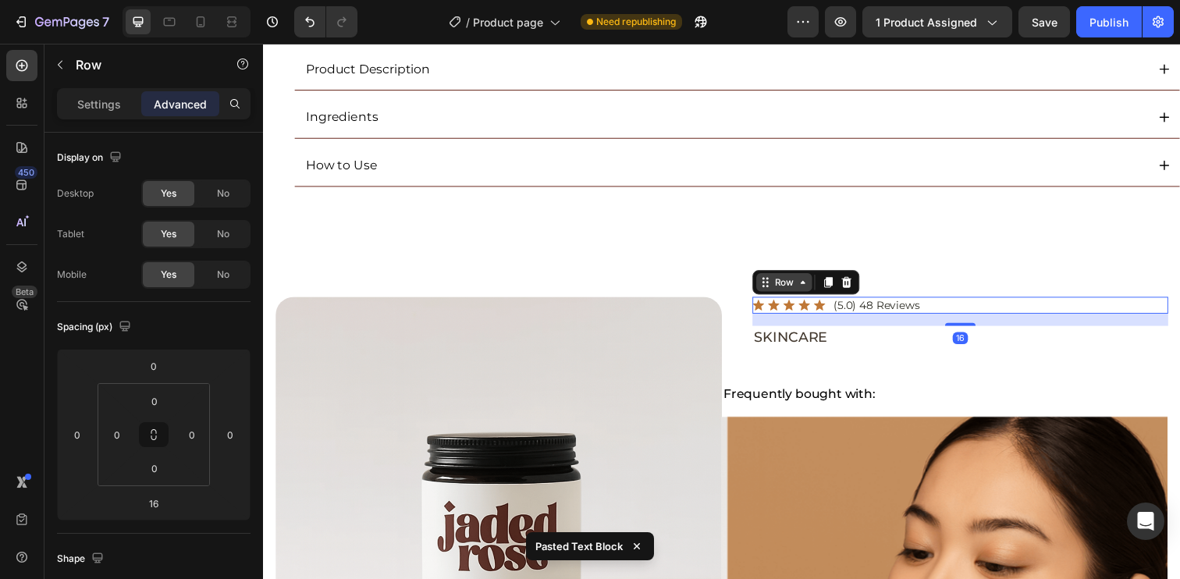
click at [796, 283] on div "Row" at bounding box center [795, 287] width 26 height 14
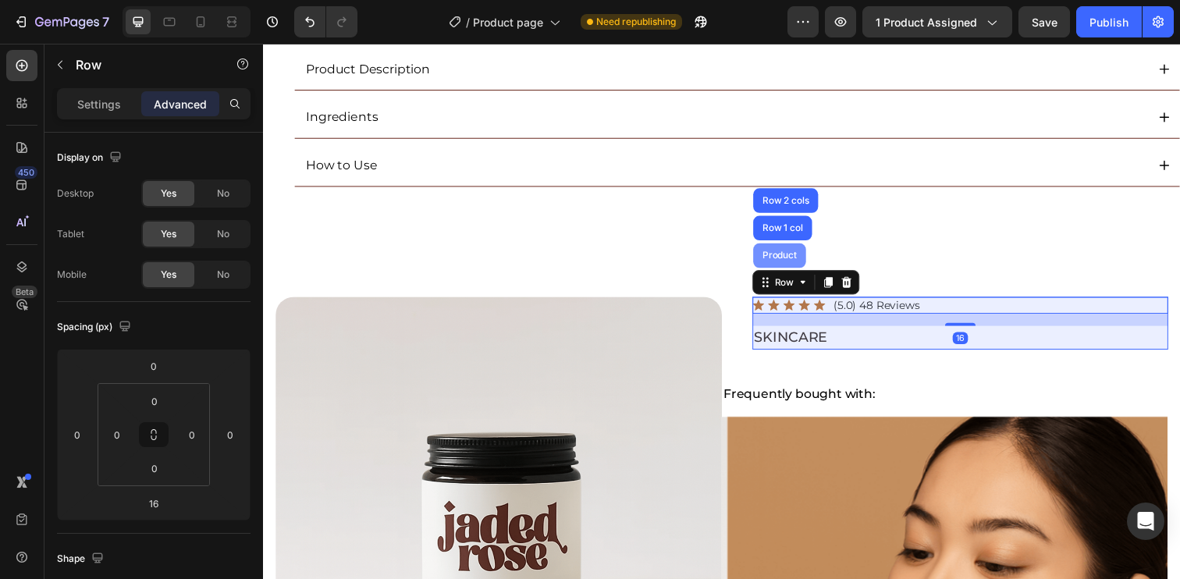
click at [798, 261] on div "Product" at bounding box center [789, 259] width 41 height 9
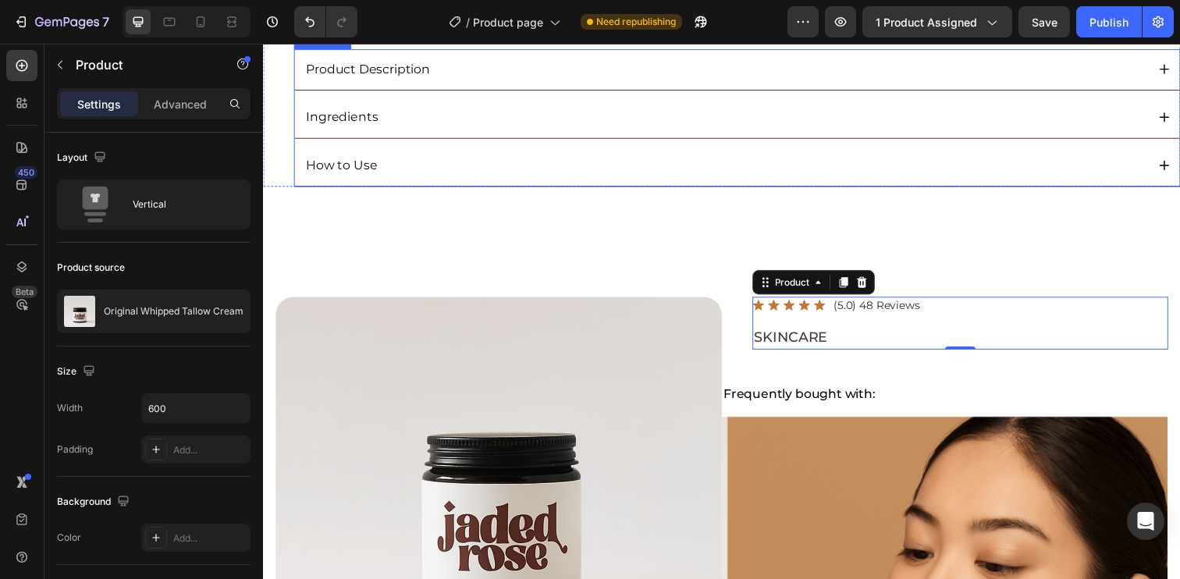
scroll to position [0, 0]
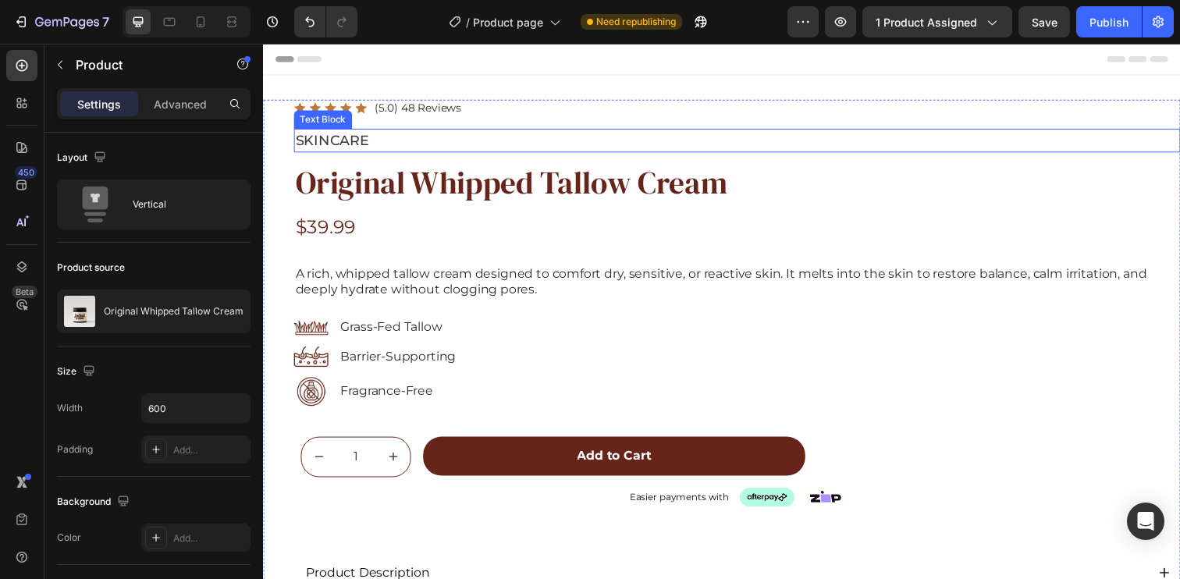
click at [450, 144] on p "SKINCARE" at bounding box center [747, 142] width 902 height 21
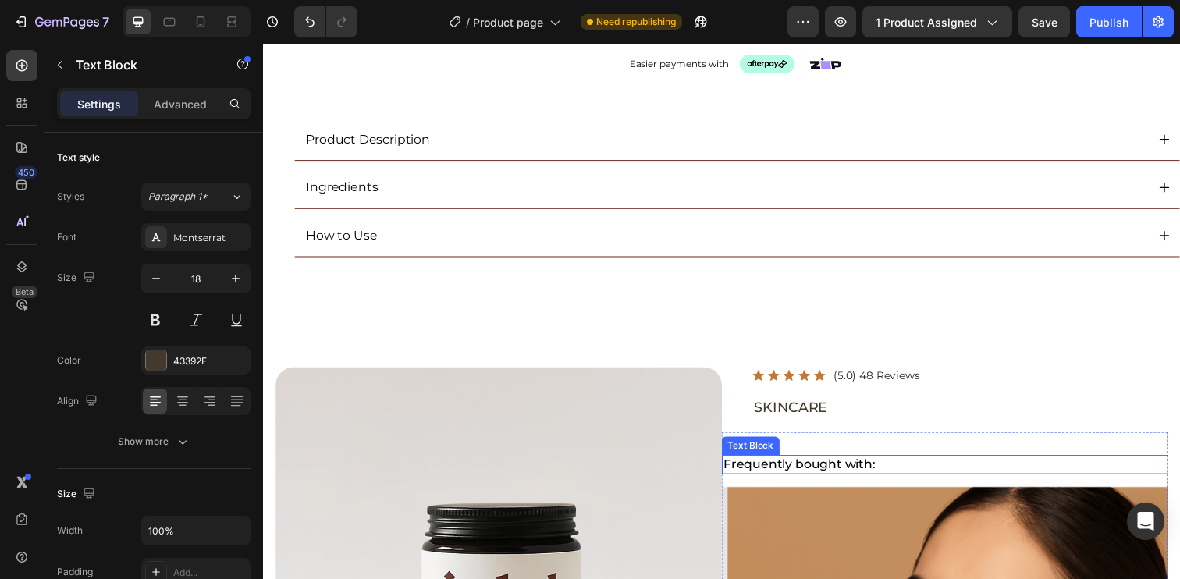
scroll to position [505, 0]
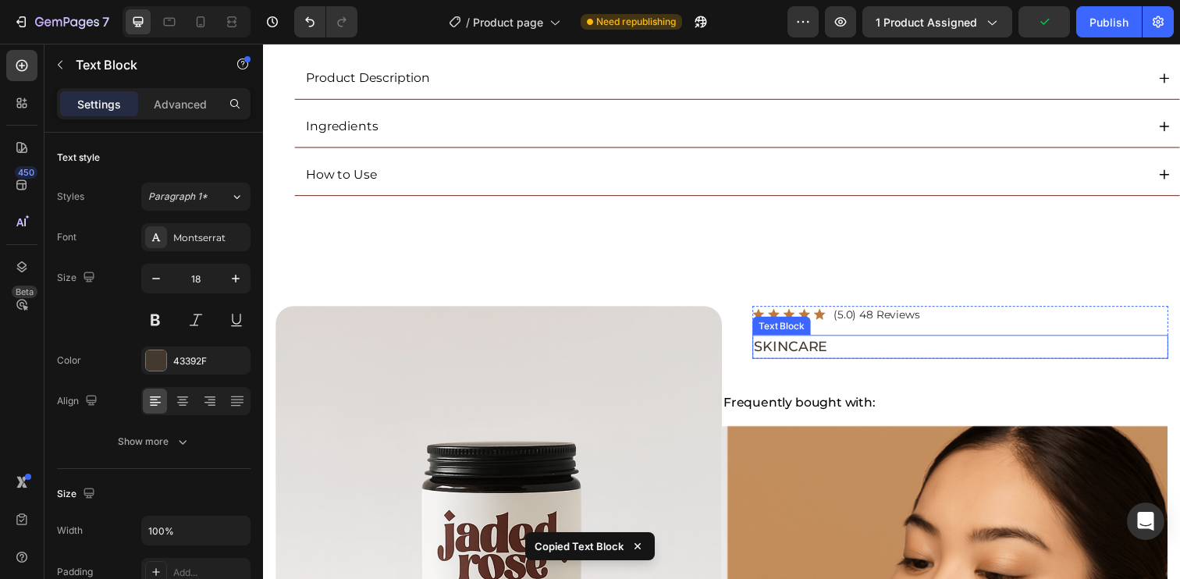
click at [945, 355] on p "SKINCARE" at bounding box center [974, 353] width 421 height 21
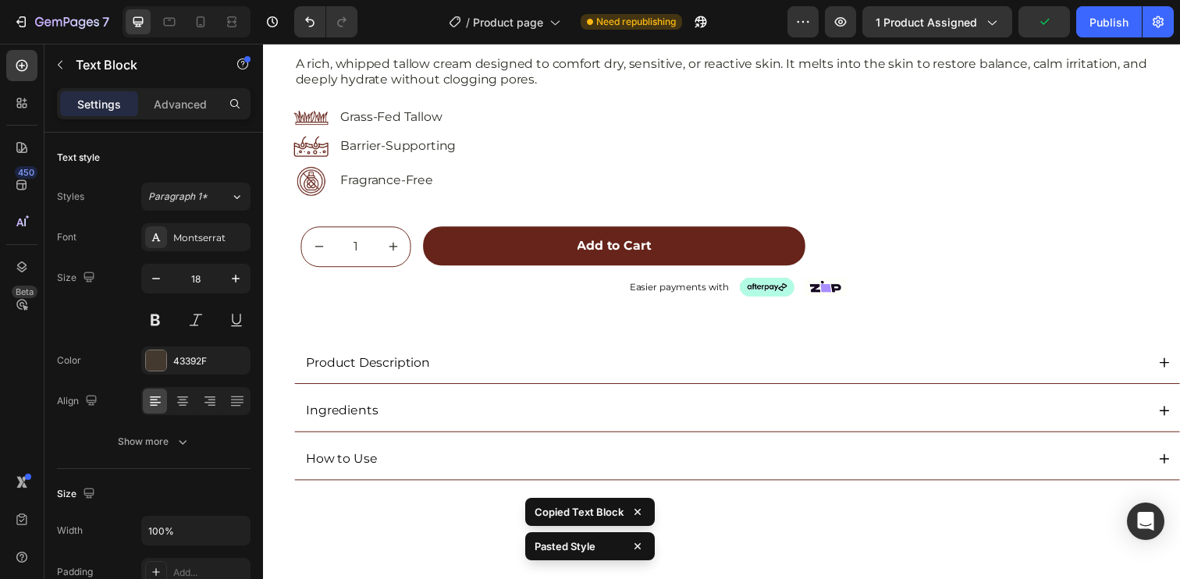
scroll to position [0, 0]
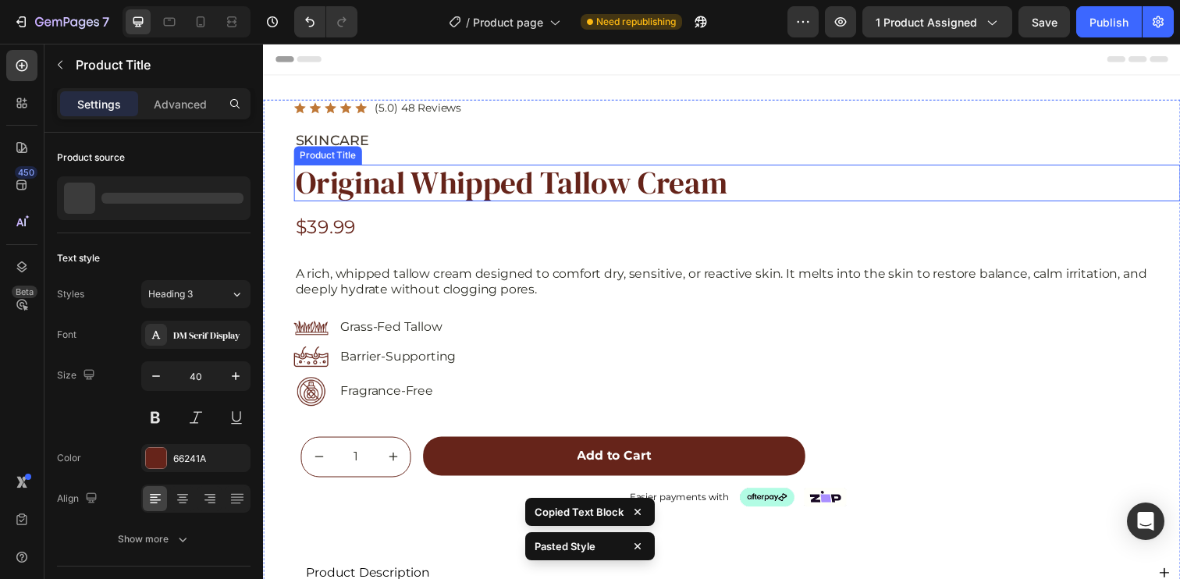
click at [801, 198] on h1 "Original Whipped Tallow Cream" at bounding box center [746, 185] width 905 height 37
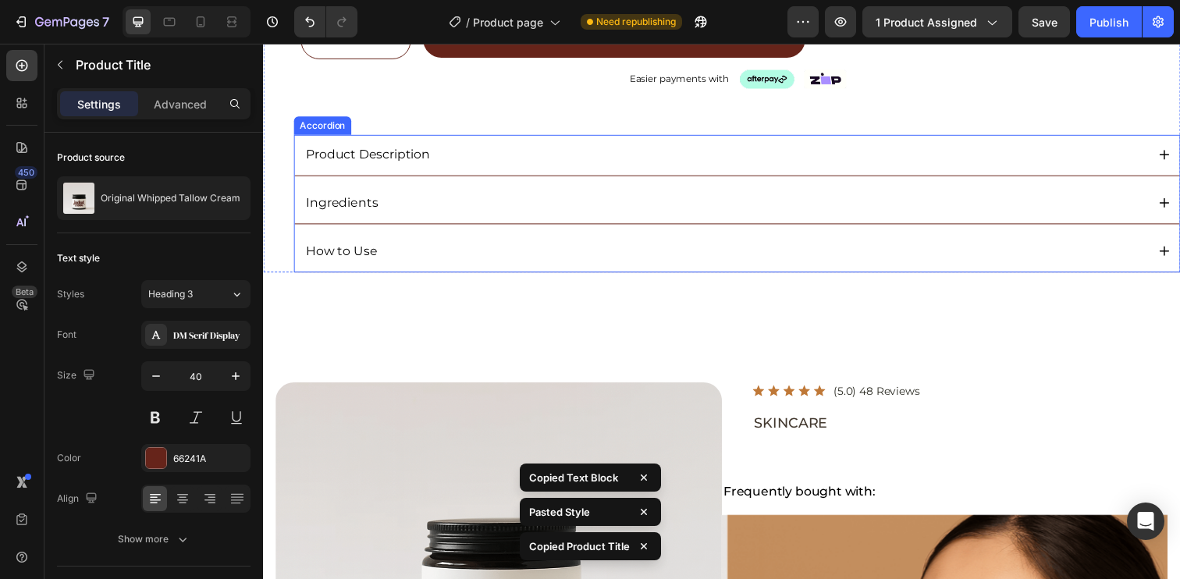
scroll to position [638, 0]
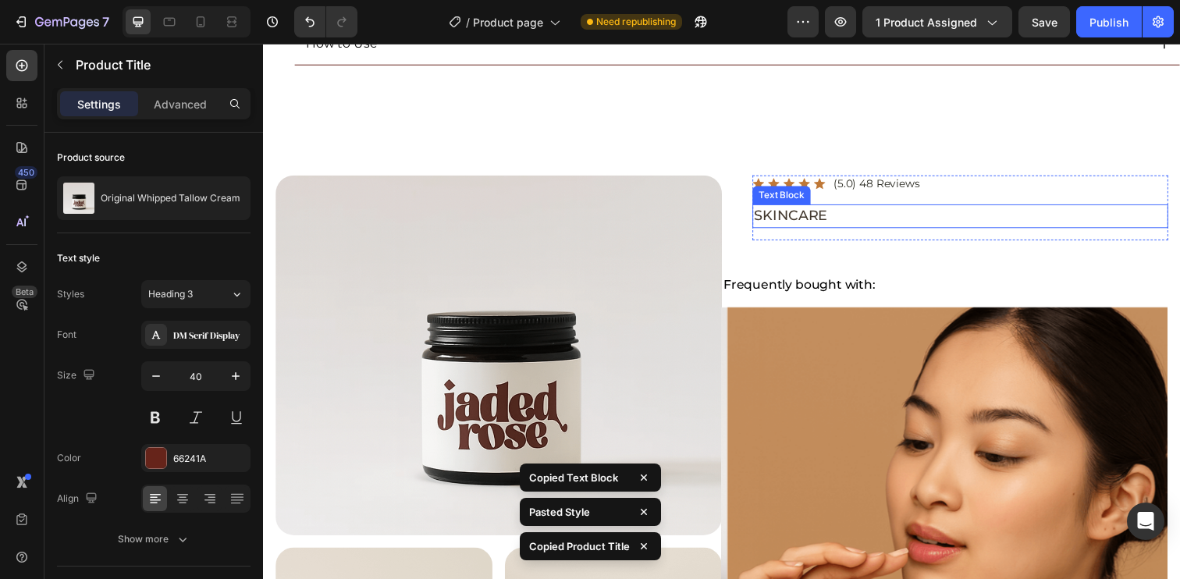
click at [924, 220] on p "SKINCARE" at bounding box center [974, 219] width 421 height 21
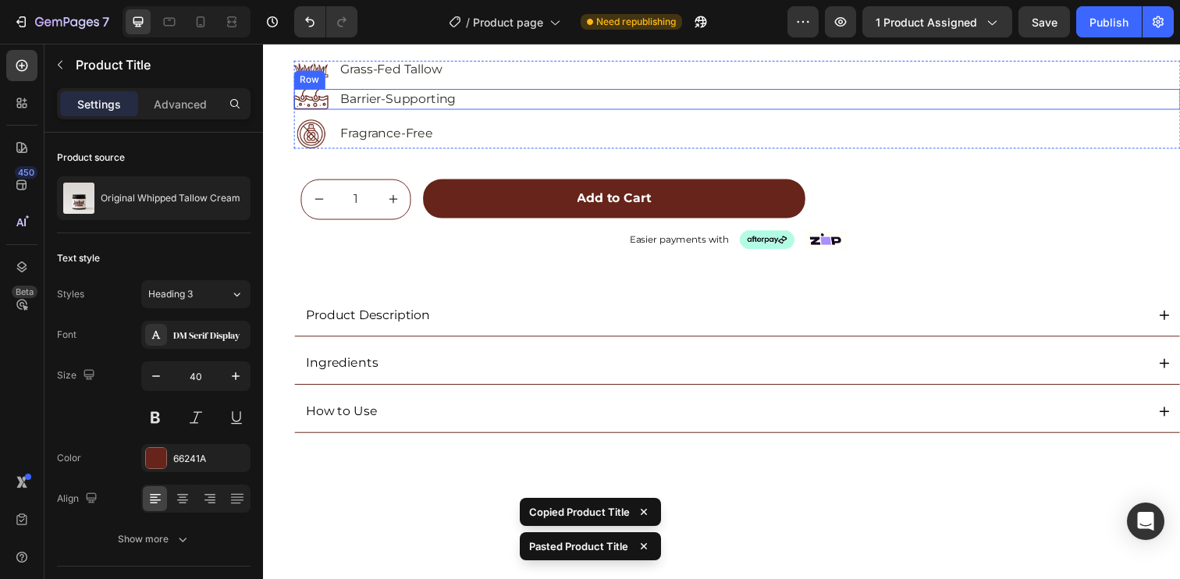
scroll to position [0, 0]
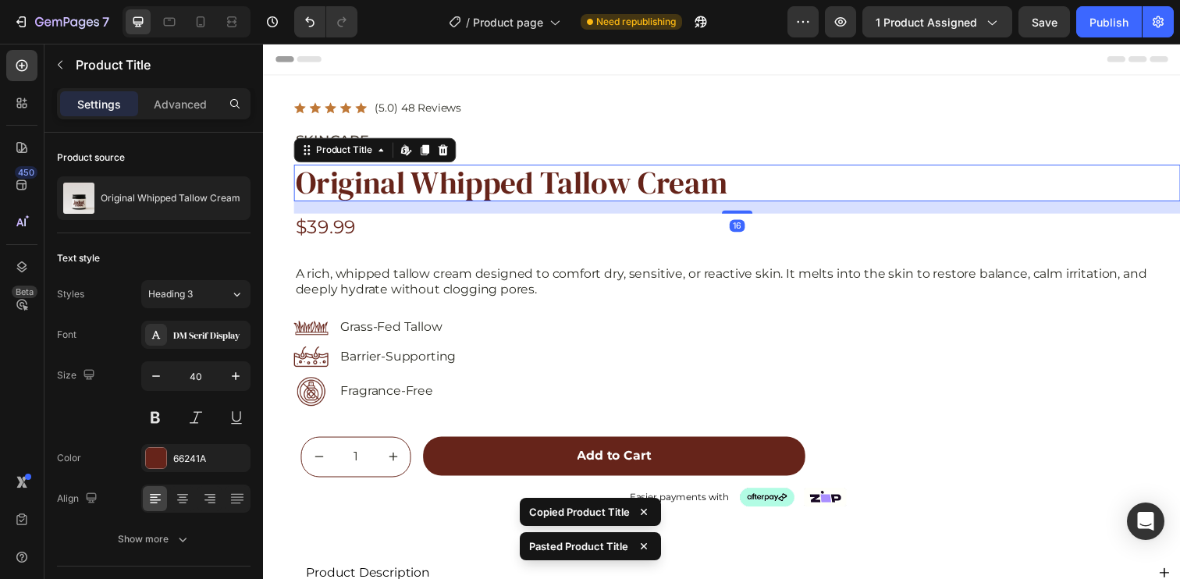
click at [570, 176] on h1 "Original Whipped Tallow Cream" at bounding box center [746, 185] width 905 height 37
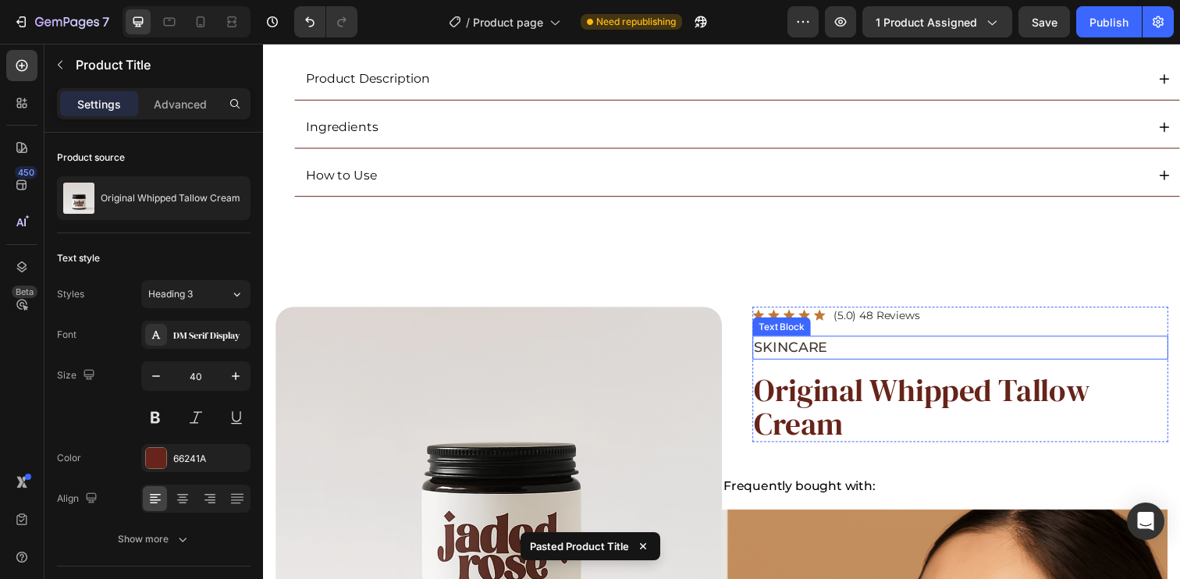
scroll to position [545, 0]
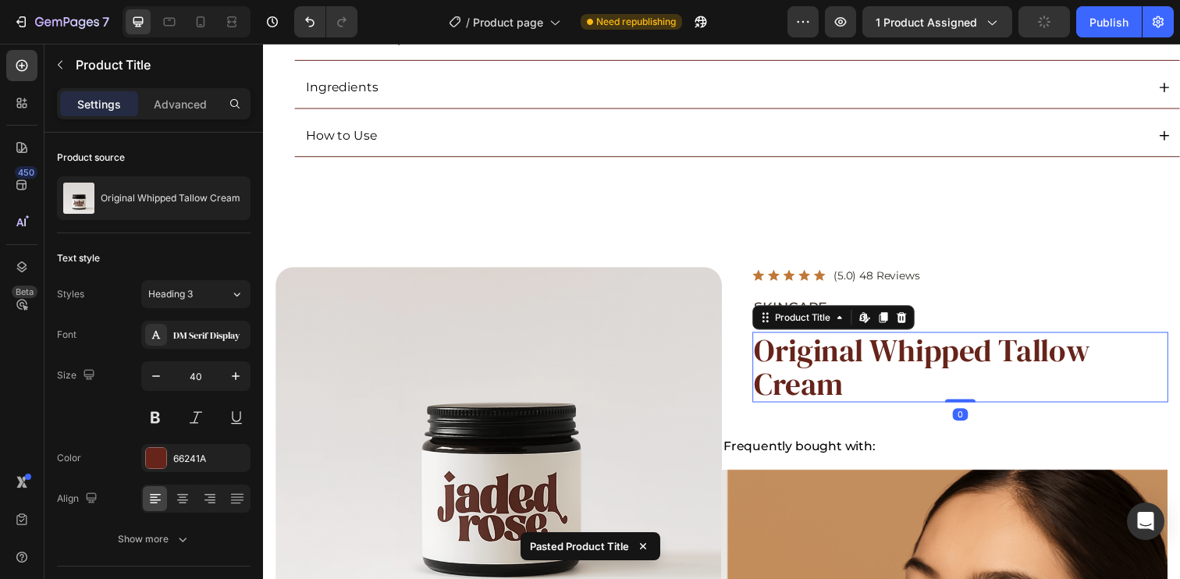
click at [1061, 352] on h1 "Original Whipped Tallow Cream" at bounding box center [974, 374] width 425 height 72
click at [910, 320] on icon at bounding box center [915, 323] width 10 height 11
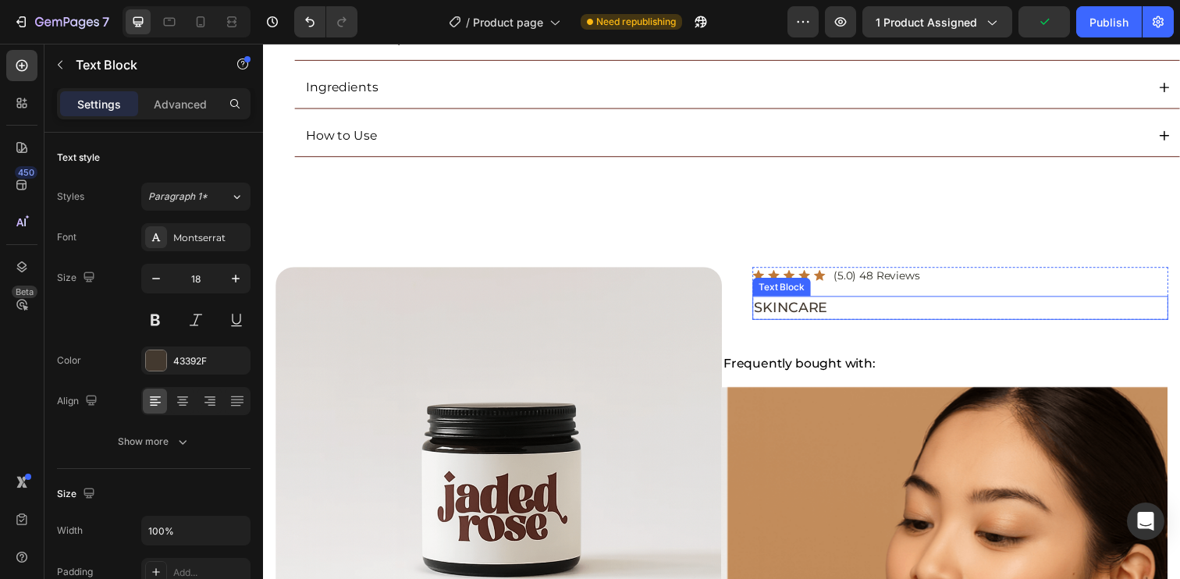
click at [877, 310] on p "SKINCARE" at bounding box center [974, 313] width 421 height 21
click at [885, 285] on icon at bounding box center [885, 286] width 12 height 12
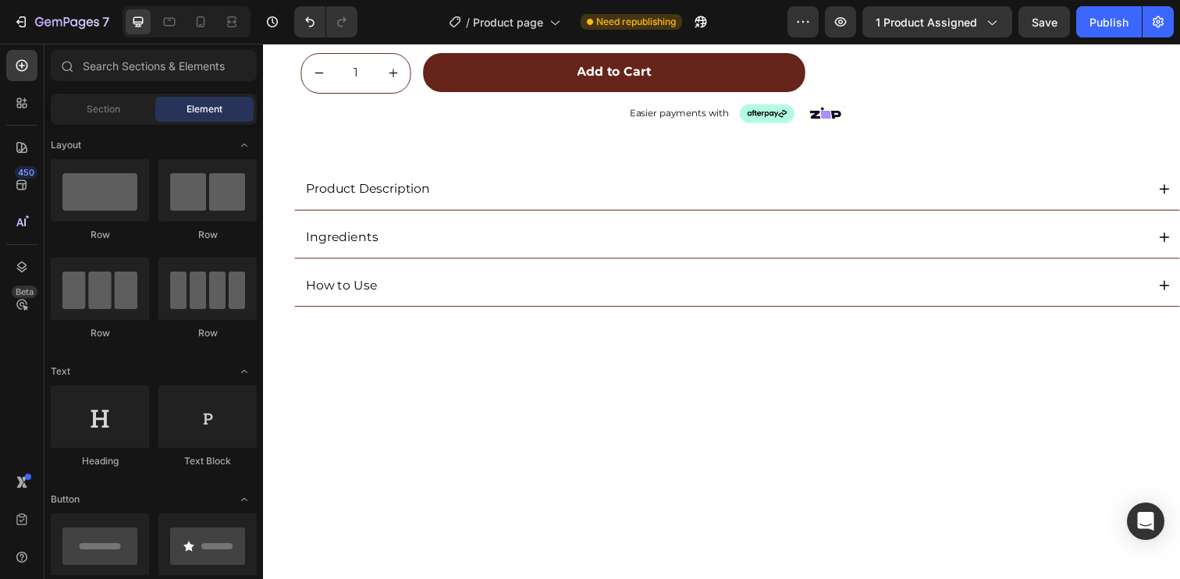
scroll to position [26, 0]
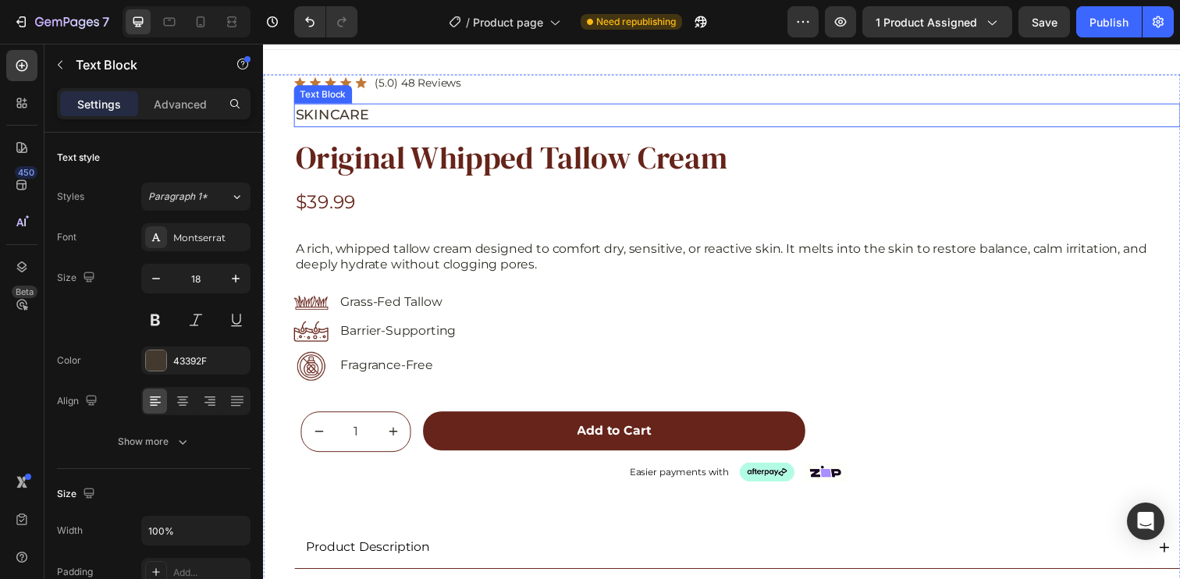
click at [382, 108] on p "SKINCARE" at bounding box center [747, 116] width 902 height 21
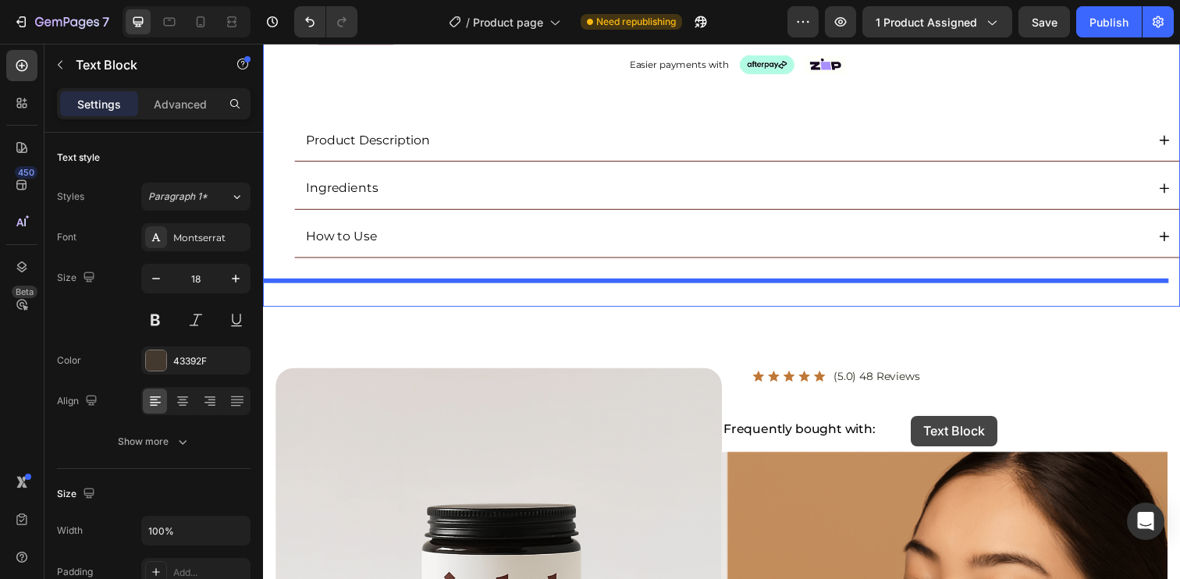
scroll to position [466, 0]
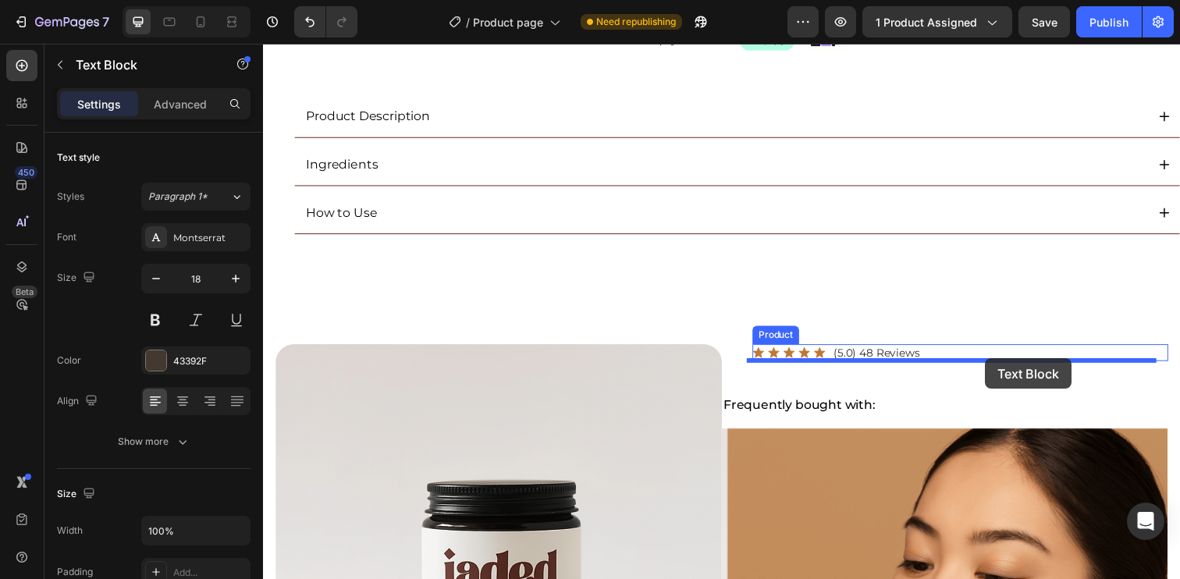
drag, startPoint x: 345, startPoint y: 89, endPoint x: 1000, endPoint y: 365, distance: 711.3
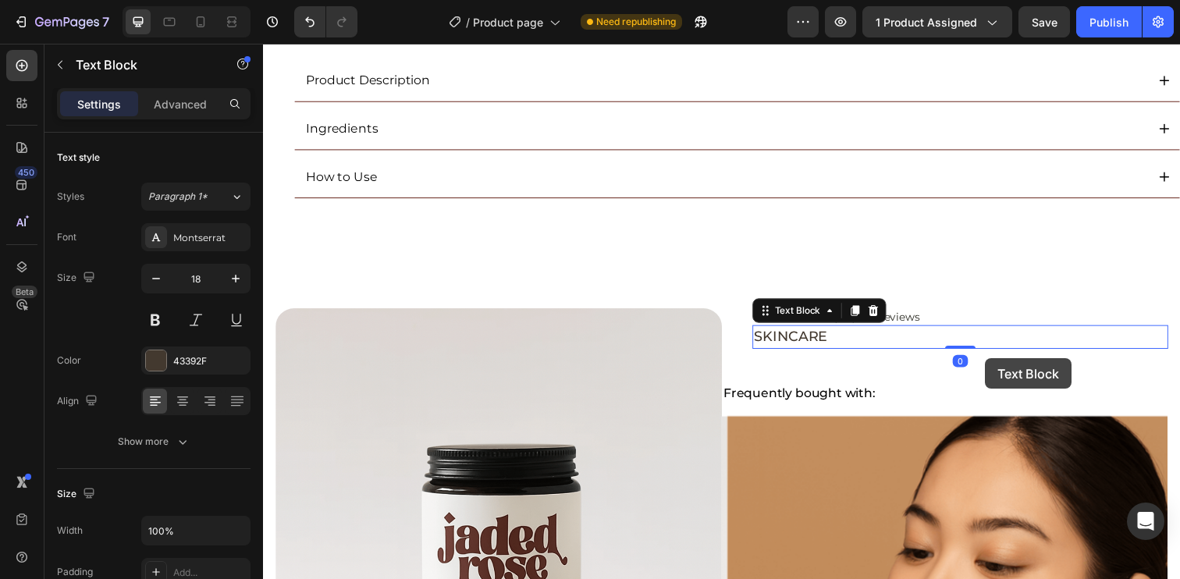
scroll to position [429, 0]
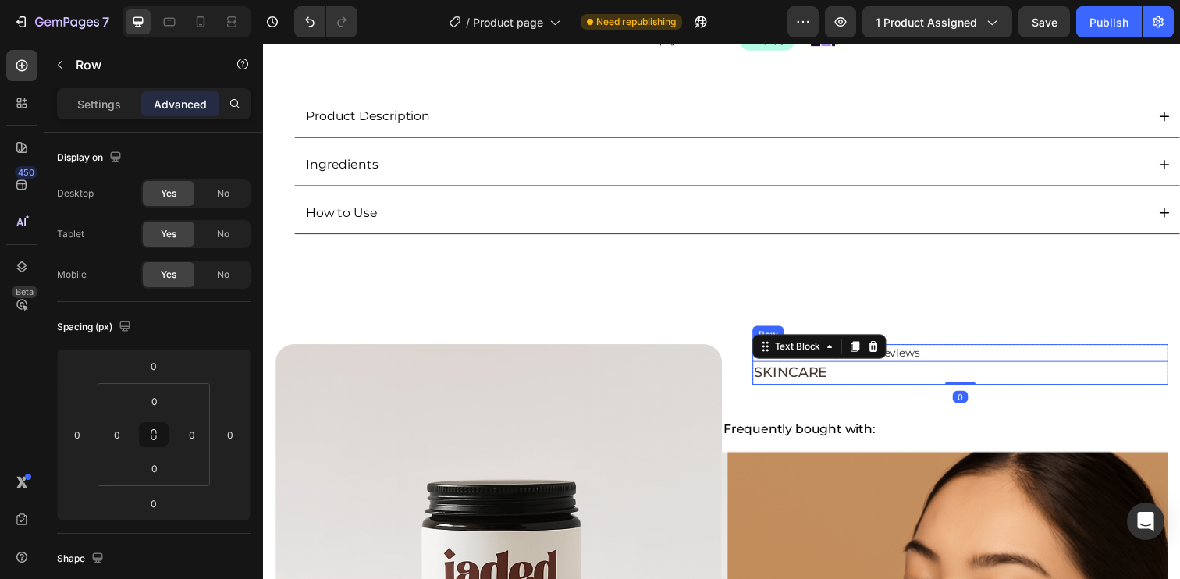
click at [1011, 355] on div "Icon Icon Icon Icon Icon Icon List (5.0) 48 Reviews Text Block Row" at bounding box center [974, 358] width 425 height 17
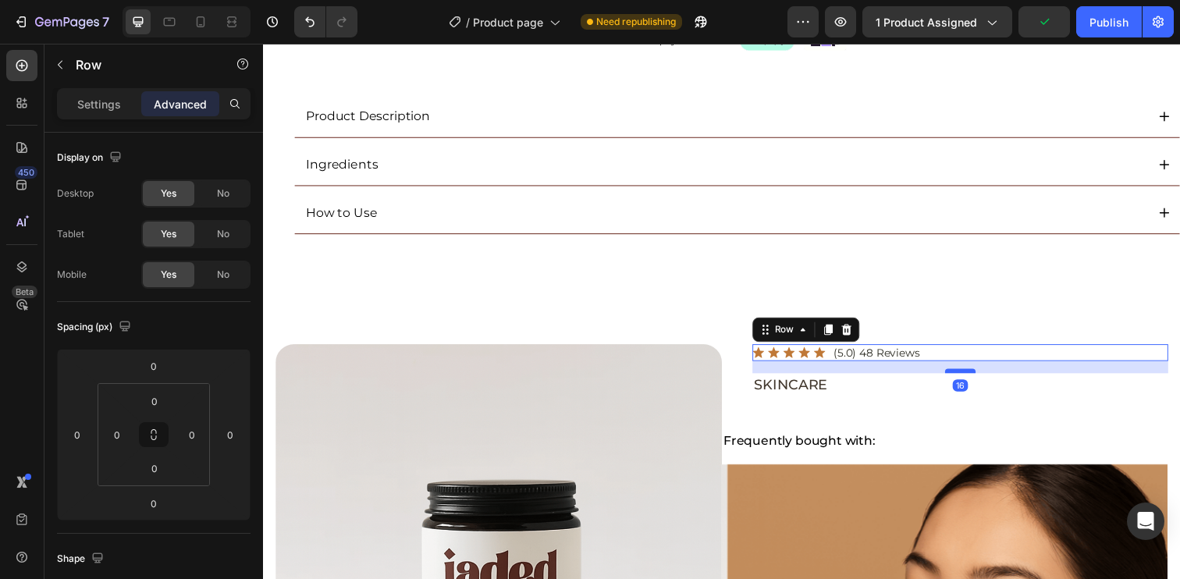
drag, startPoint x: 966, startPoint y: 361, endPoint x: 975, endPoint y: 374, distance: 15.6
click at [975, 375] on div at bounding box center [974, 377] width 31 height 5
type input "16"
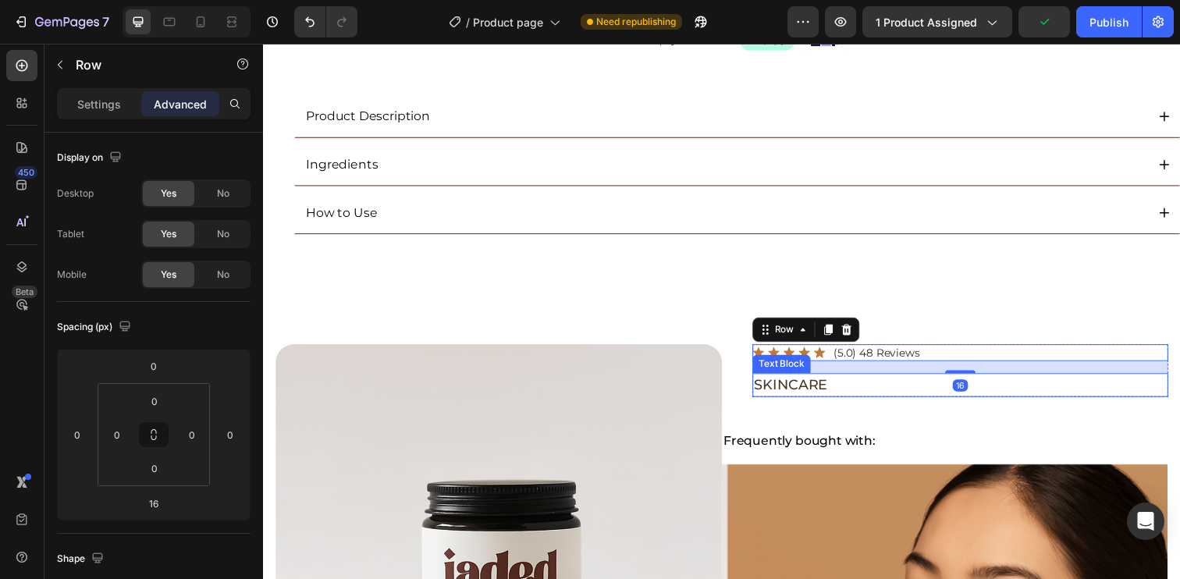
click at [876, 394] on p "SKINCARE" at bounding box center [974, 392] width 421 height 21
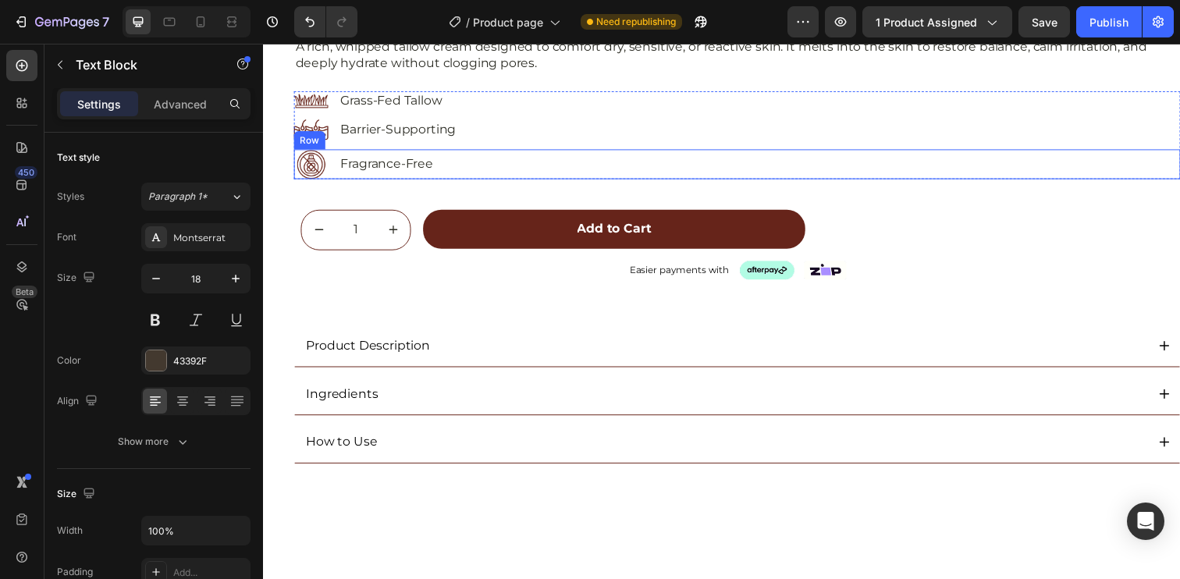
scroll to position [0, 0]
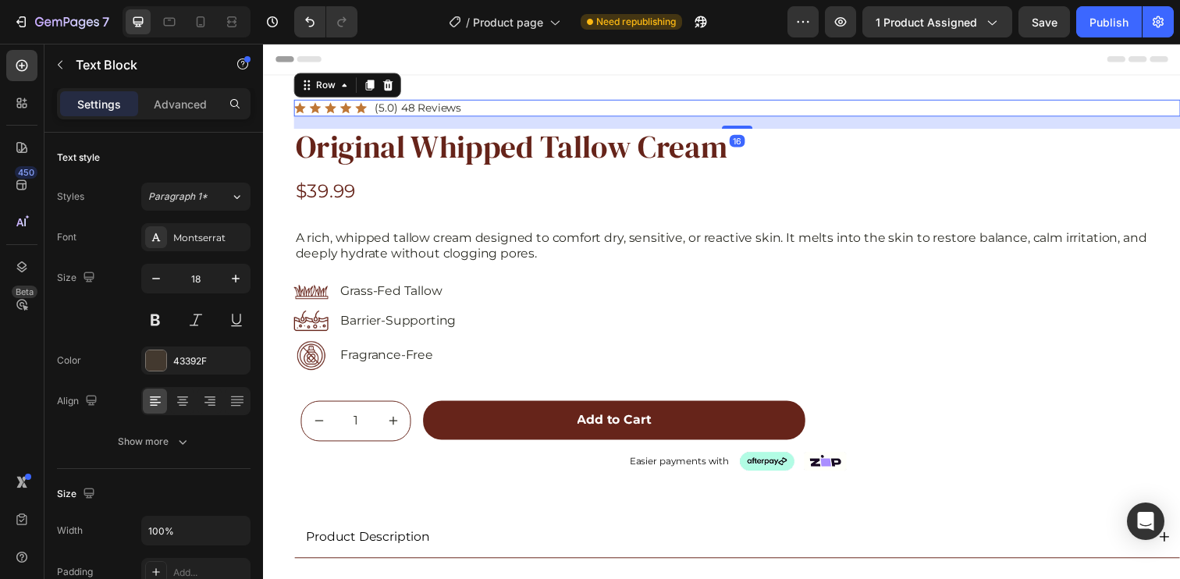
click at [481, 112] on div "Icon Icon Icon Icon Icon Icon List (5.0) 48 Reviews Text Block Row 16" at bounding box center [746, 109] width 905 height 17
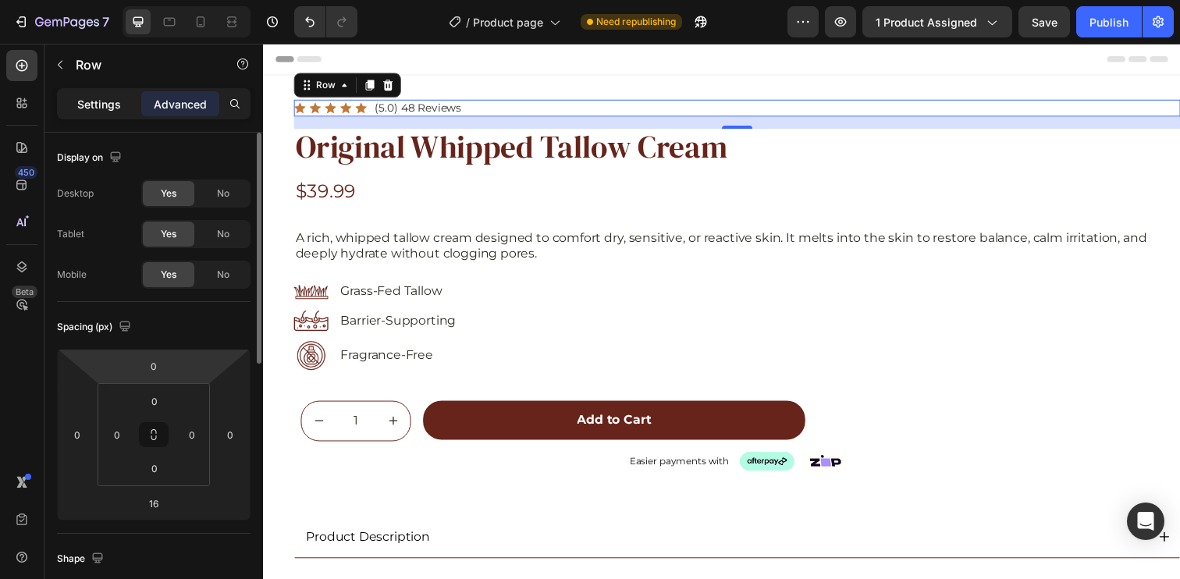
click at [103, 102] on p "Settings" at bounding box center [99, 104] width 44 height 16
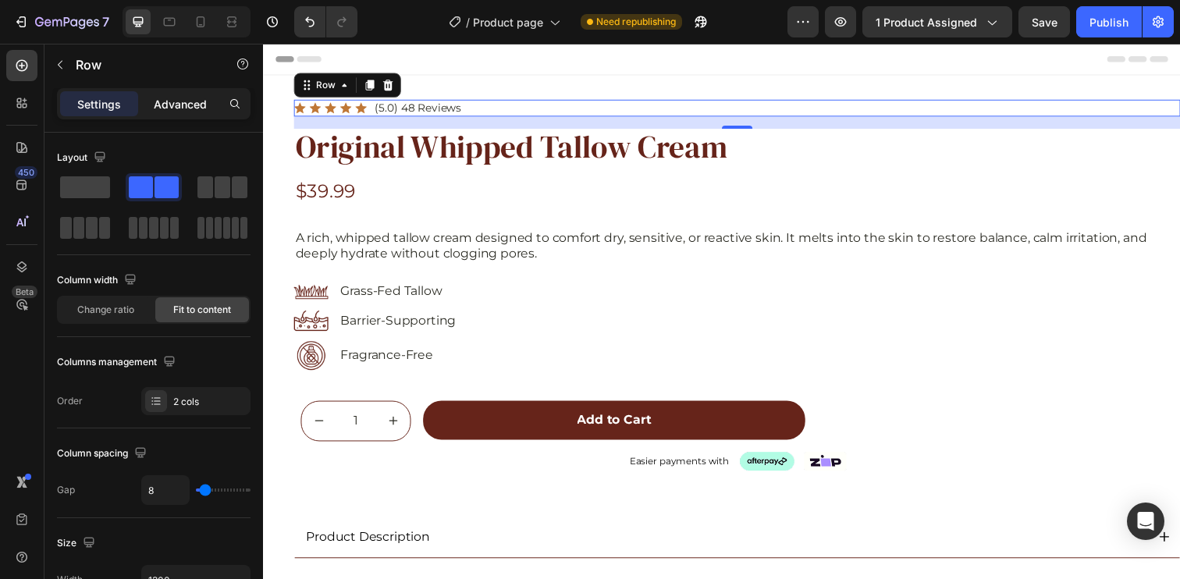
click at [158, 105] on p "Advanced" at bounding box center [180, 104] width 53 height 16
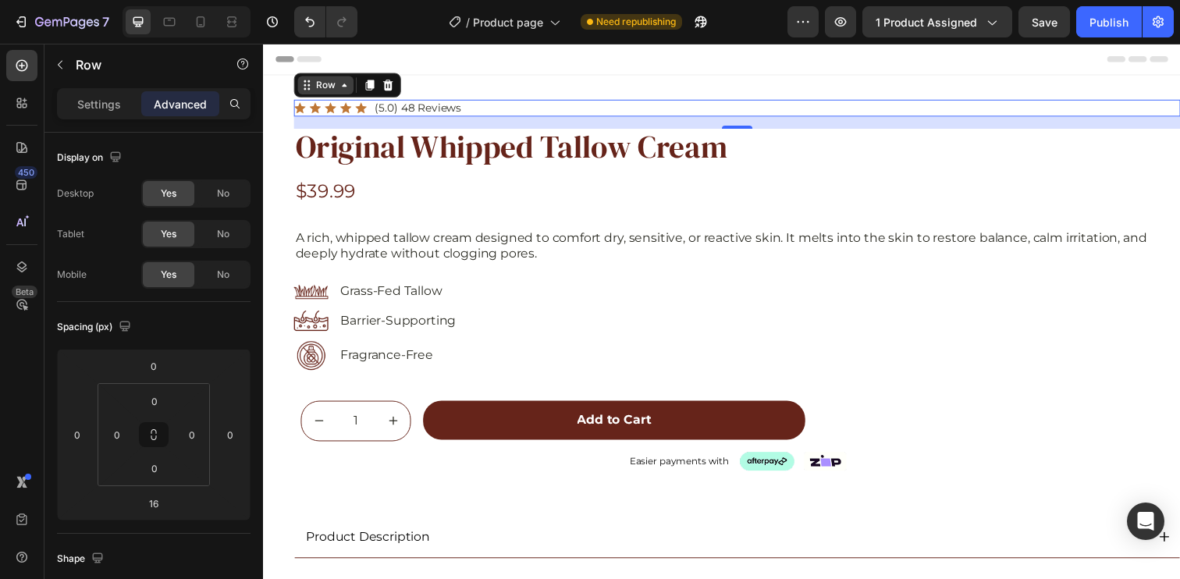
click at [332, 76] on div "Row" at bounding box center [326, 85] width 57 height 19
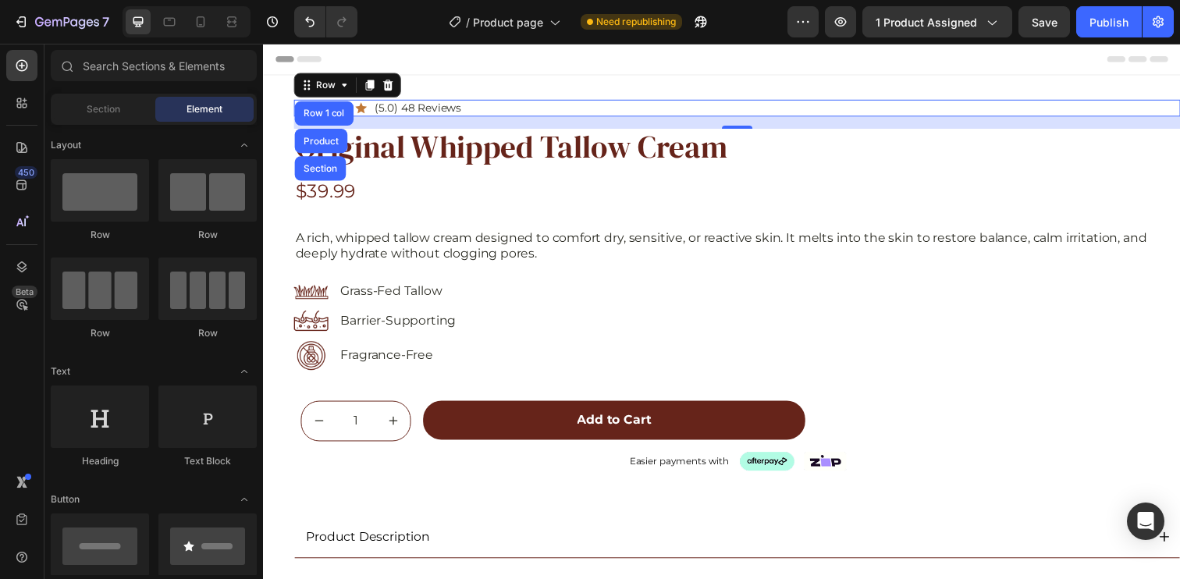
click at [747, 69] on div "Header" at bounding box center [730, 59] width 911 height 31
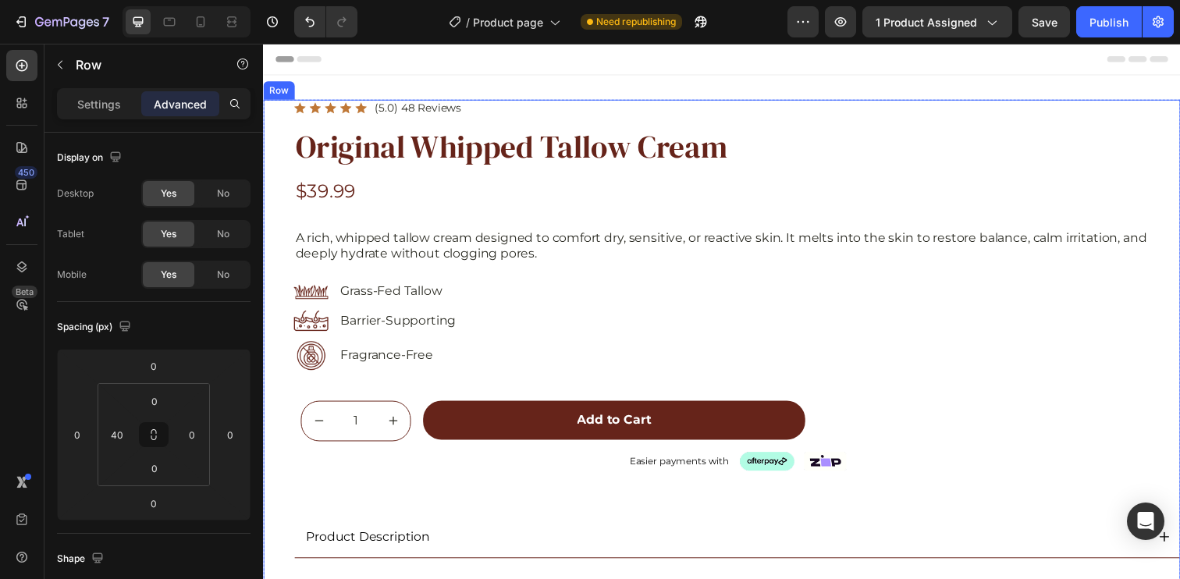
click at [282, 111] on div "Icon Icon Icon Icon Icon Icon List (5.0) 48 Reviews Text Block Row Original Whi…" at bounding box center [731, 384] width 936 height 567
click at [288, 91] on div "Row" at bounding box center [295, 86] width 26 height 14
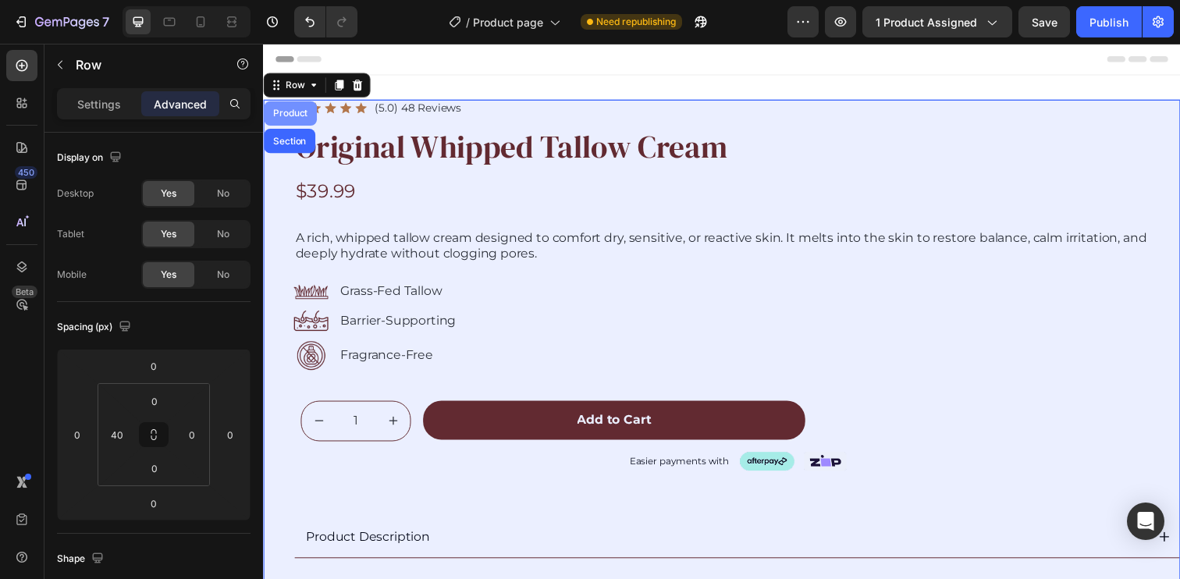
click at [289, 117] on div "Product" at bounding box center [290, 114] width 41 height 9
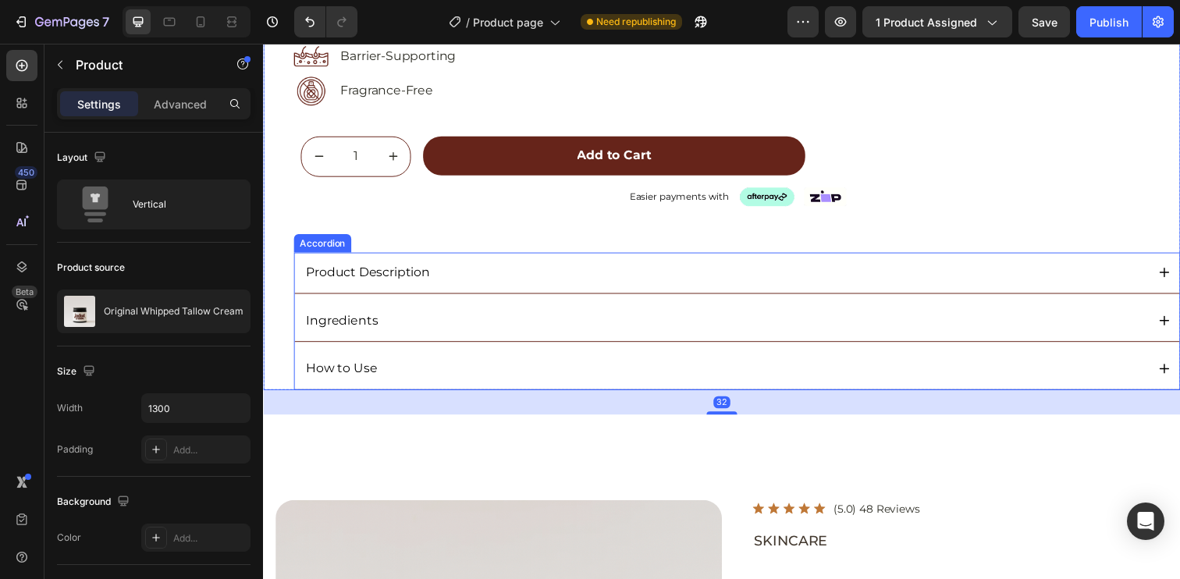
scroll to position [364, 0]
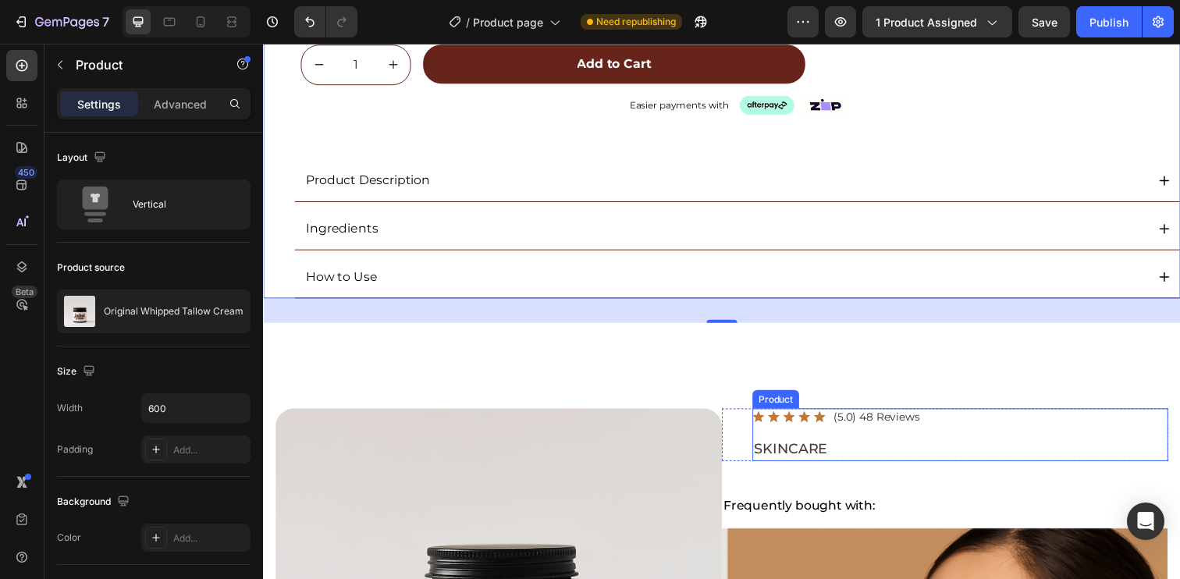
click at [769, 435] on div "Icon Icon Icon Icon Icon Icon List (5.0) 48 Reviews Text Block Row SKINCARE Tex…" at bounding box center [974, 443] width 425 height 54
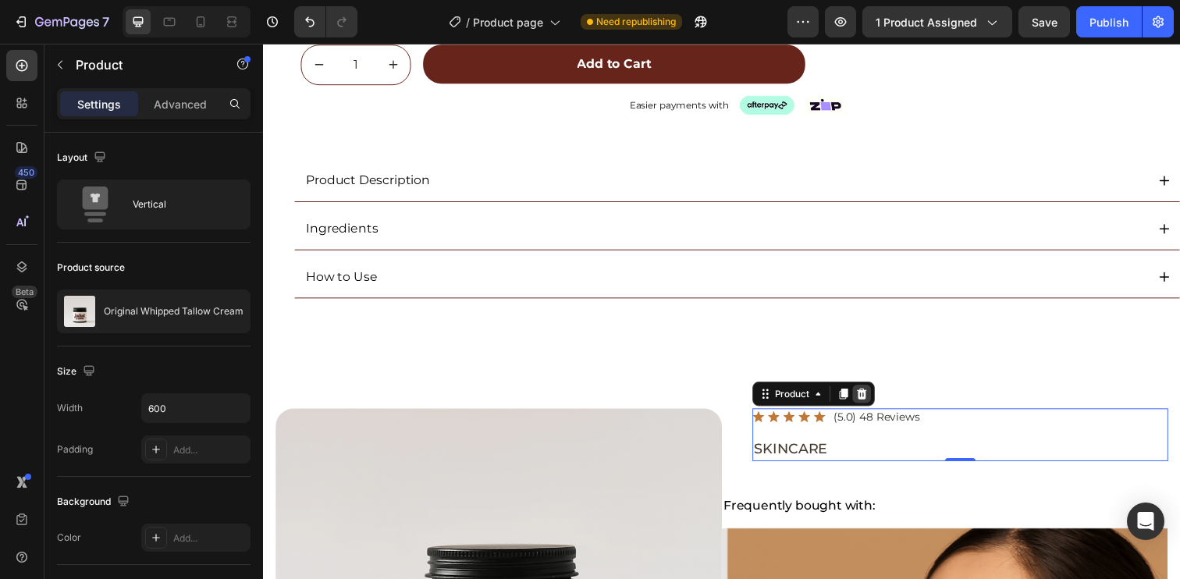
click at [869, 401] on icon at bounding box center [874, 401] width 12 height 12
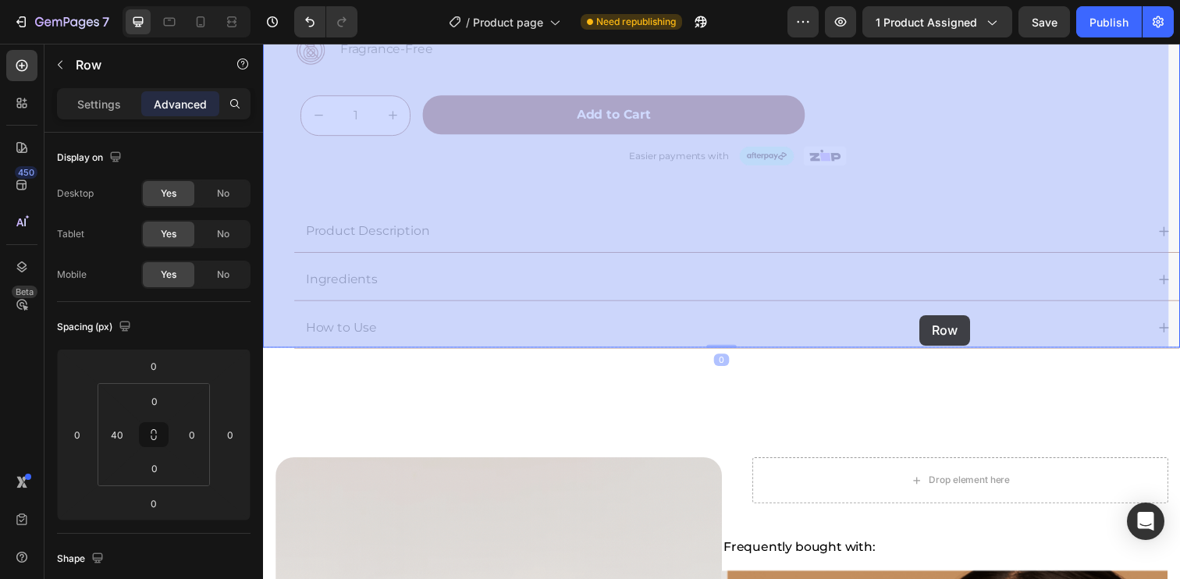
scroll to position [301, 0]
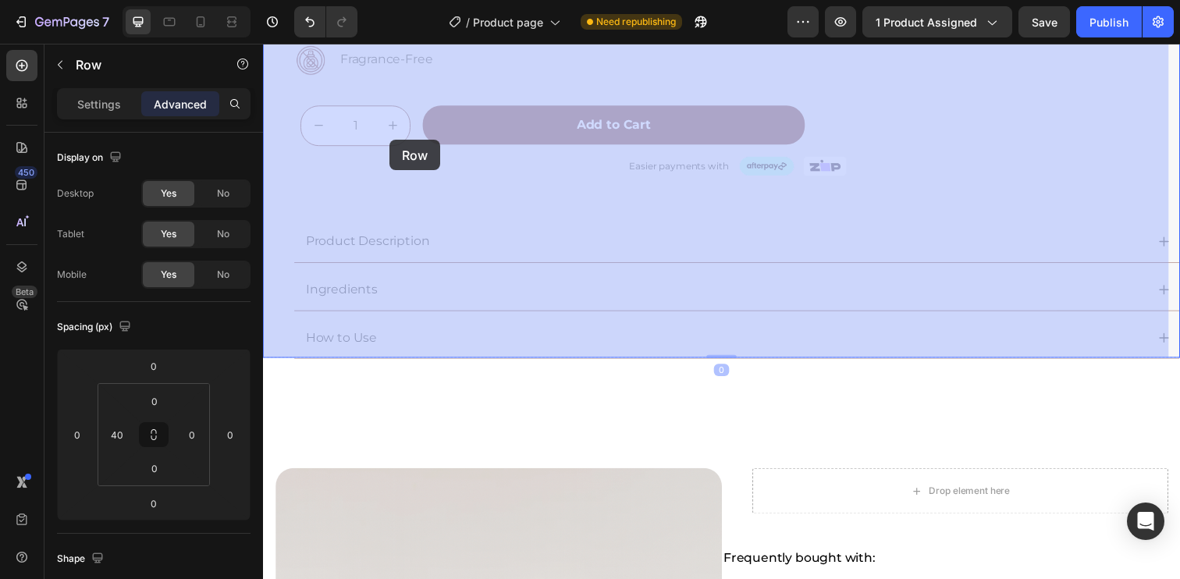
drag, startPoint x: 278, startPoint y: 90, endPoint x: 392, endPoint y: 142, distance: 125.4
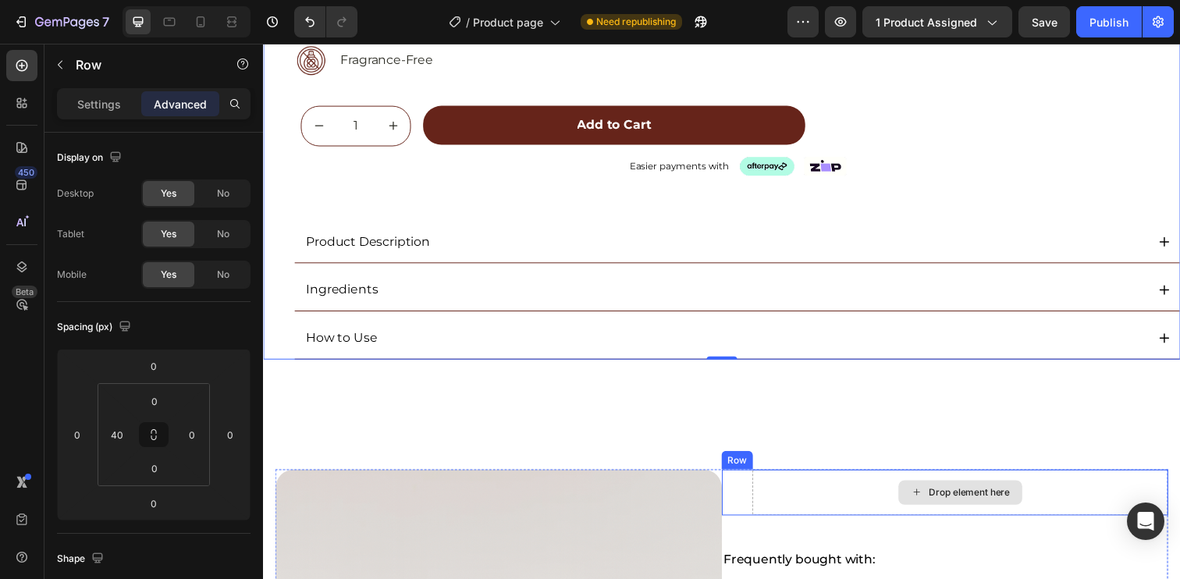
click at [829, 495] on div "Drop element here" at bounding box center [974, 501] width 425 height 47
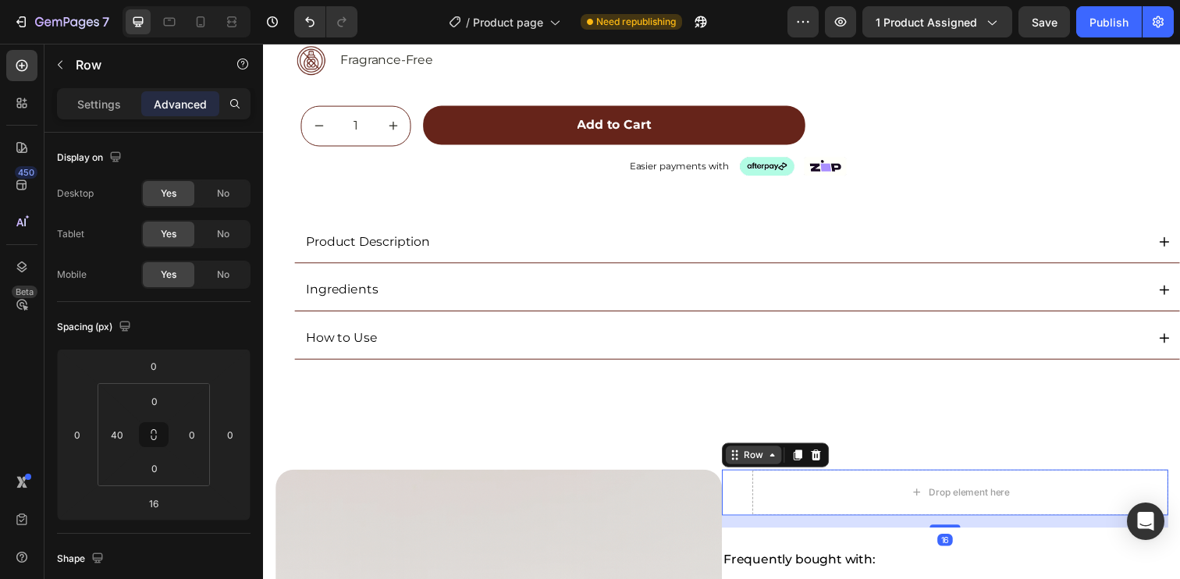
click at [776, 464] on icon at bounding box center [782, 463] width 12 height 12
click at [815, 507] on div "Drop element here" at bounding box center [974, 501] width 425 height 47
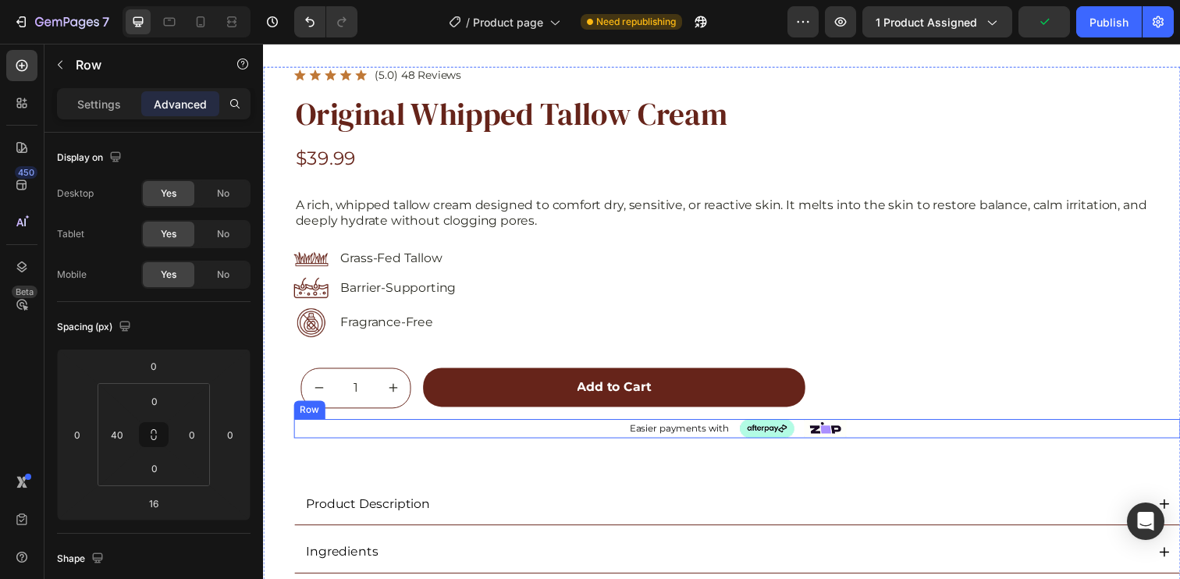
scroll to position [0, 0]
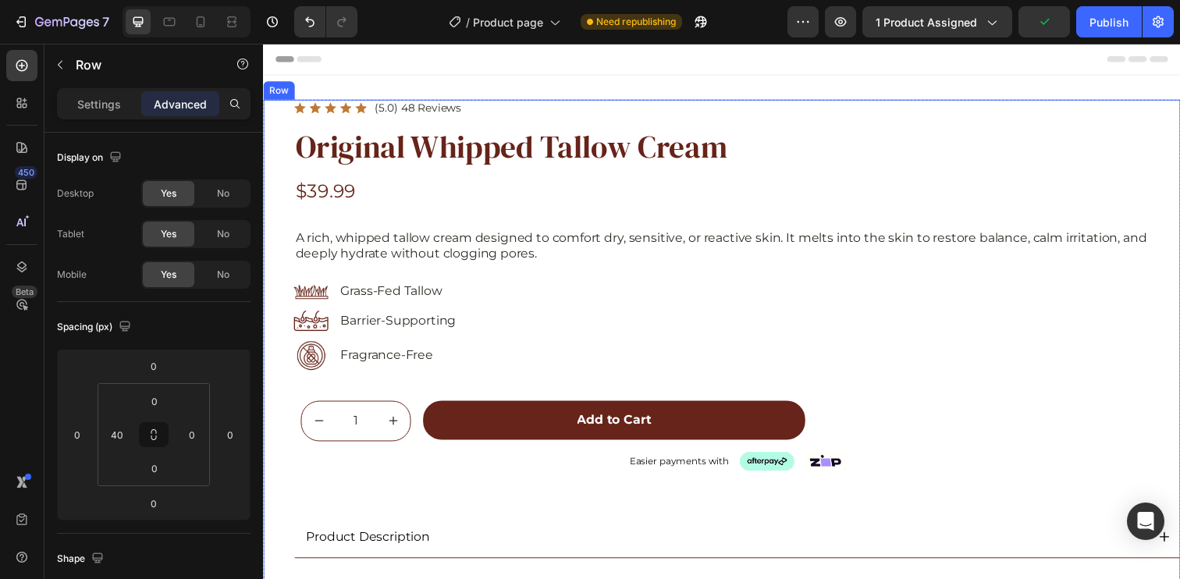
click at [281, 134] on div "Icon Icon Icon Icon Icon Icon List (5.0) 48 Reviews Text Block Row Original Whi…" at bounding box center [731, 384] width 936 height 567
click at [292, 86] on div "Row" at bounding box center [295, 86] width 26 height 14
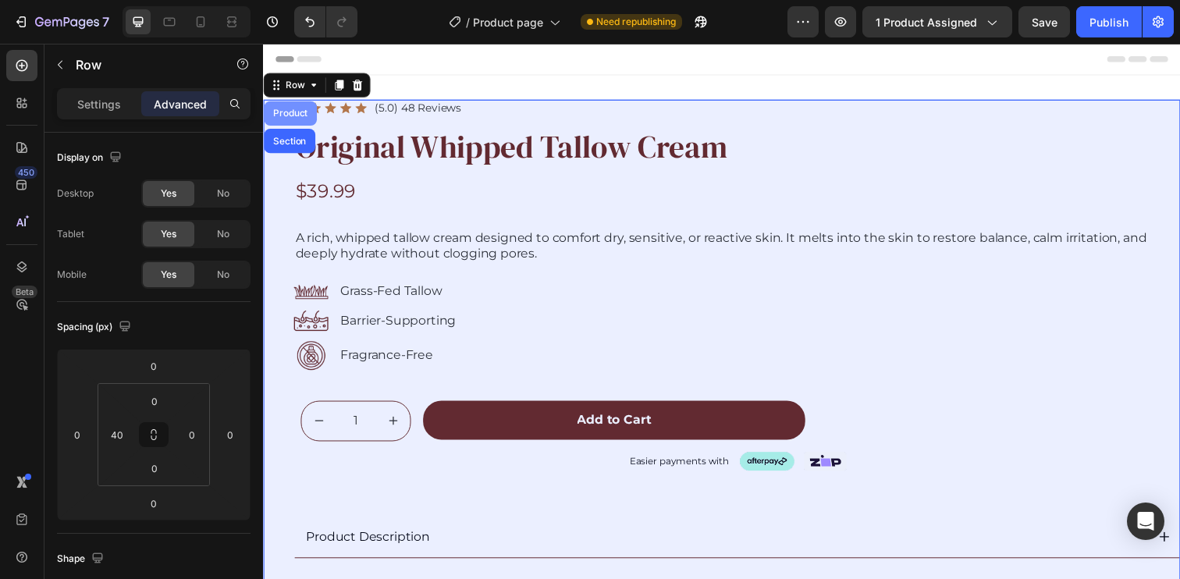
click at [286, 114] on div "Product" at bounding box center [290, 114] width 41 height 9
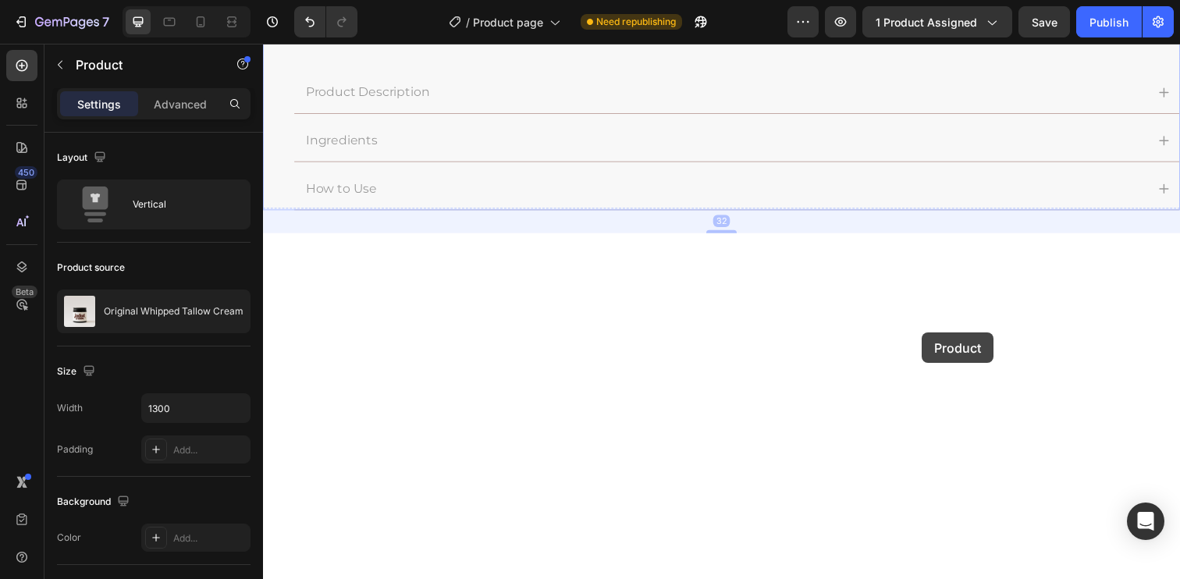
scroll to position [526, 0]
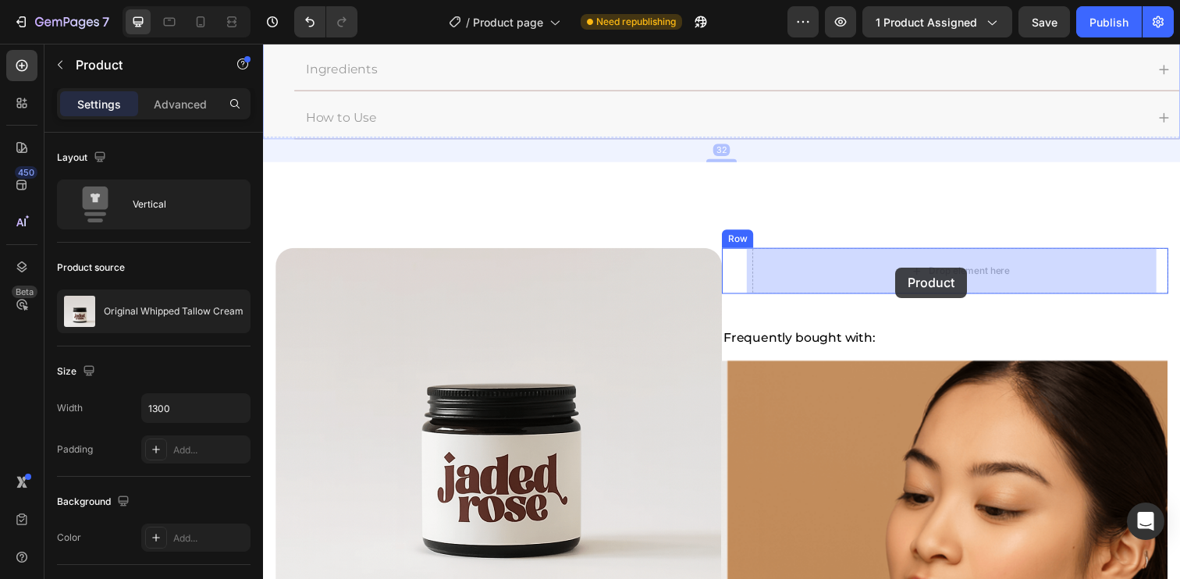
drag, startPoint x: 299, startPoint y: 84, endPoint x: 908, endPoint y: 272, distance: 637.8
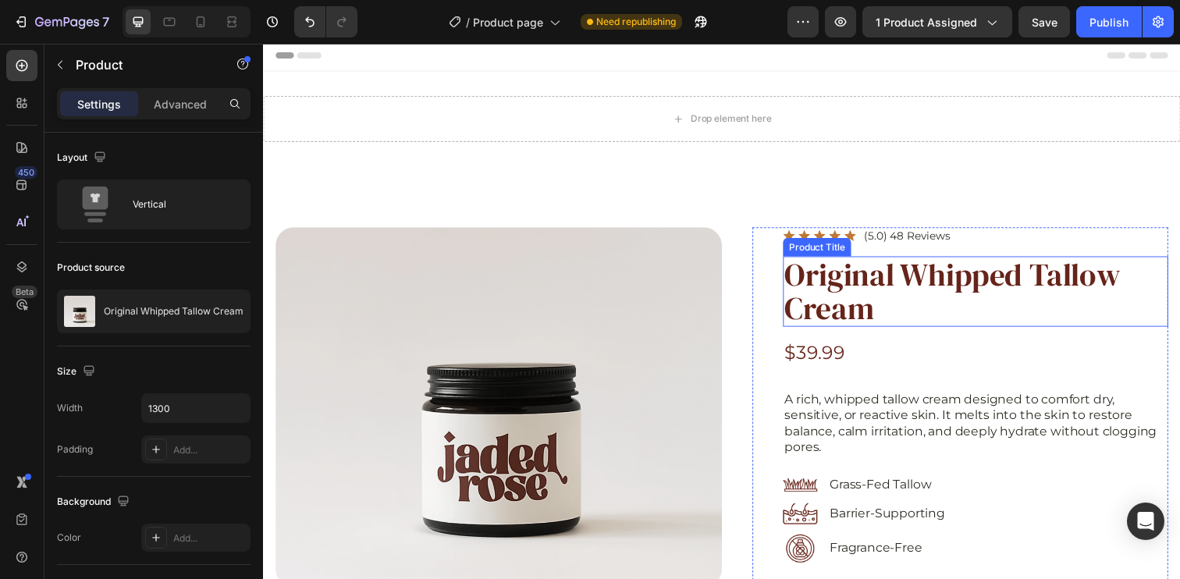
scroll to position [0, 0]
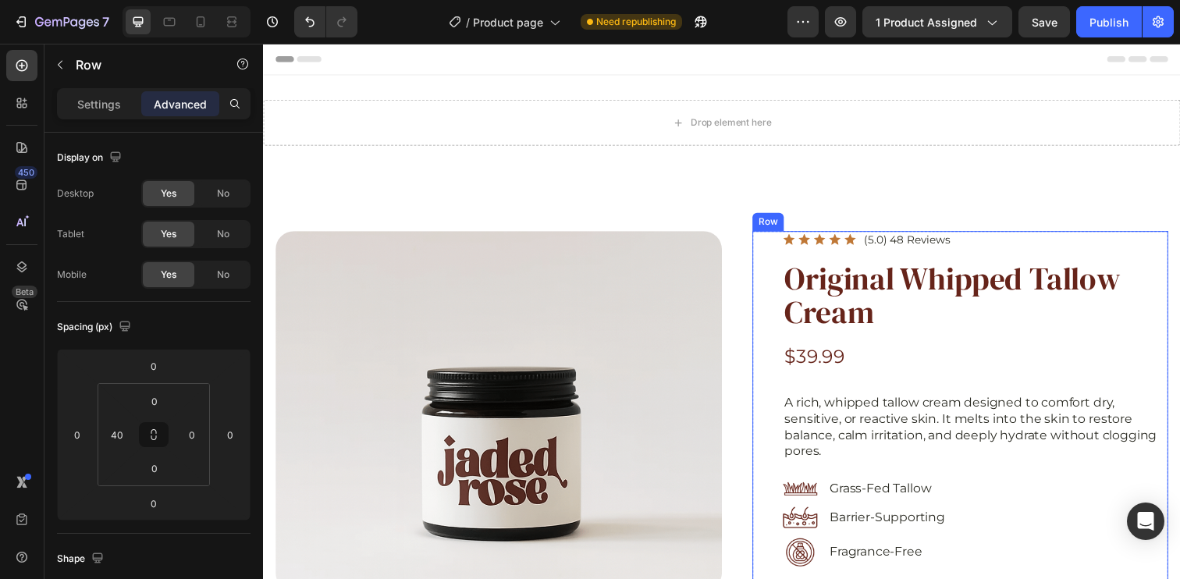
click at [776, 272] on div "Icon Icon Icon Icon Icon Icon List (5.0) 48 Reviews Text Block Row Original Whi…" at bounding box center [974, 551] width 425 height 633
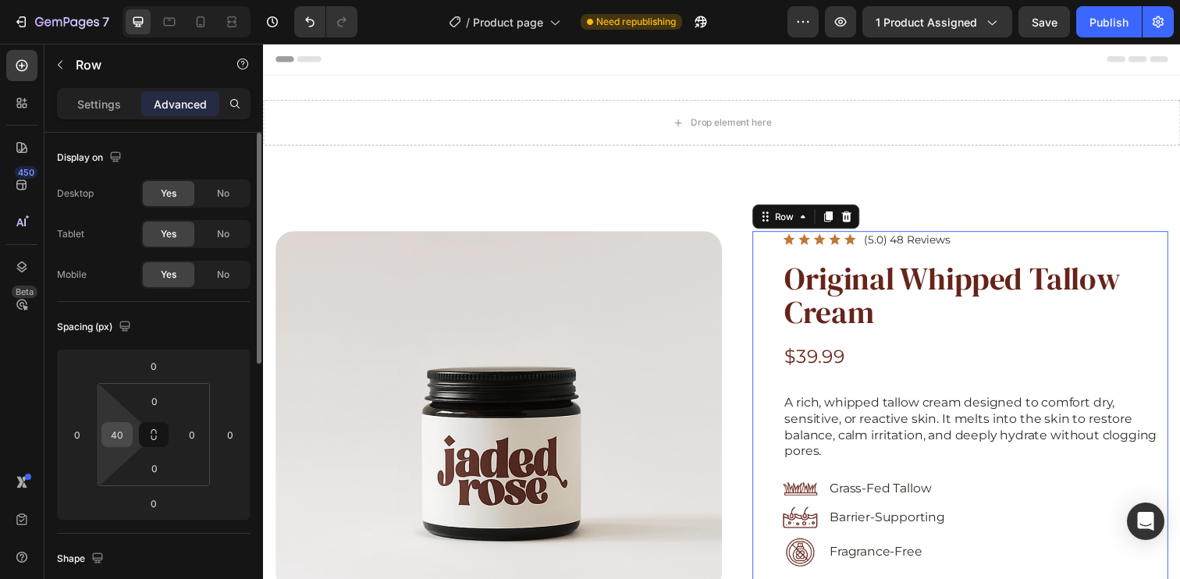
click at [126, 439] on input "40" at bounding box center [116, 434] width 23 height 23
type input "0"
click at [180, 327] on div "Spacing (px)" at bounding box center [154, 326] width 194 height 25
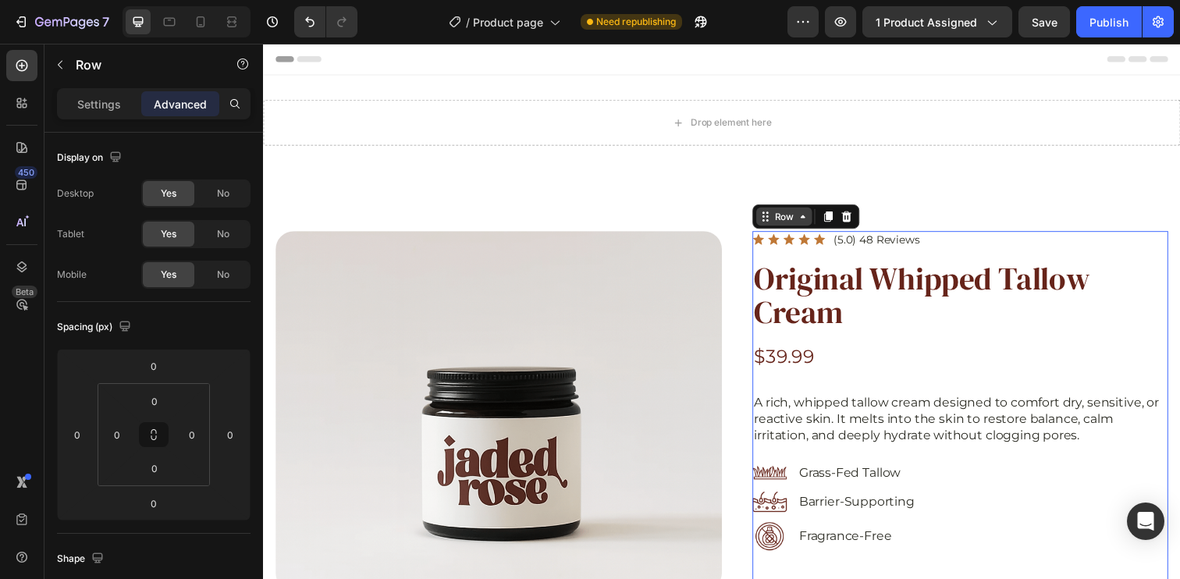
click at [791, 220] on div "Row" at bounding box center [795, 220] width 26 height 14
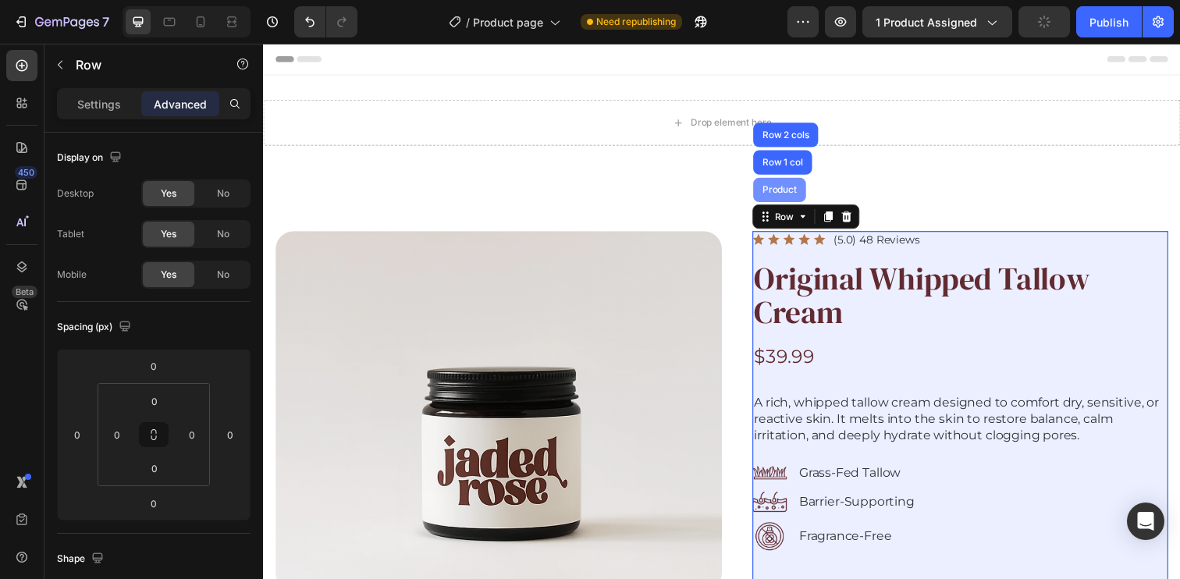
click at [786, 189] on div "Product" at bounding box center [789, 192] width 41 height 9
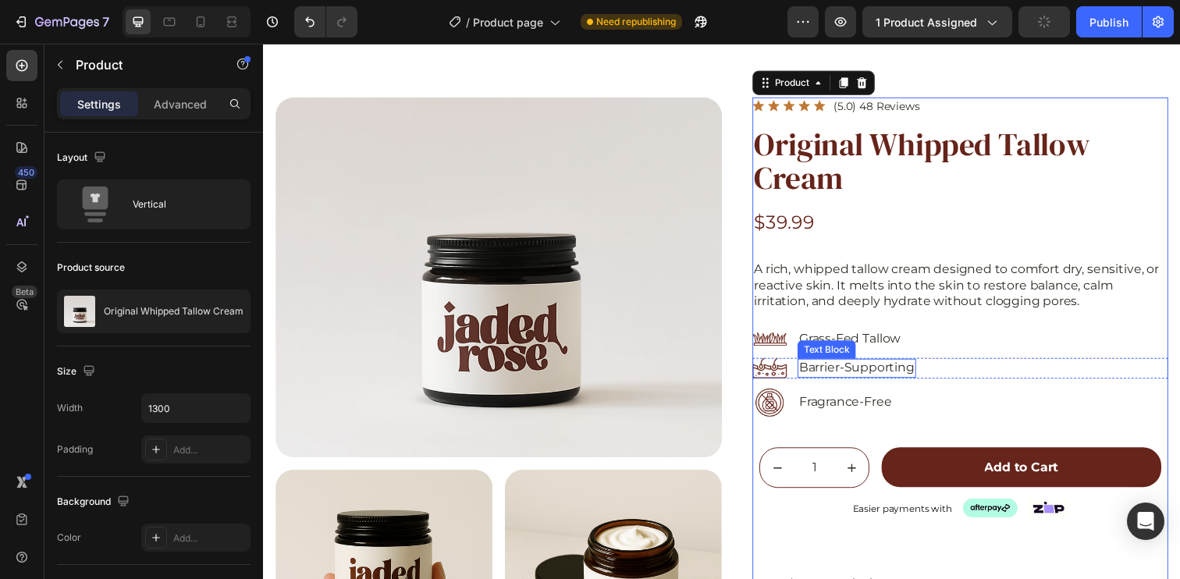
scroll to position [457, 0]
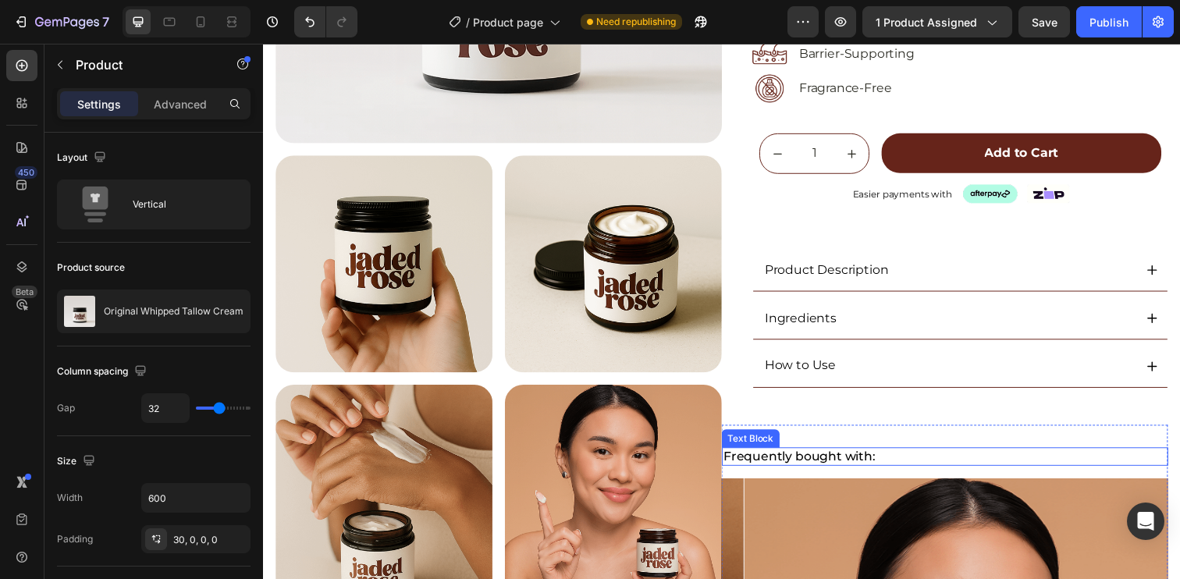
click at [755, 449] on div "Text Block" at bounding box center [760, 446] width 59 height 19
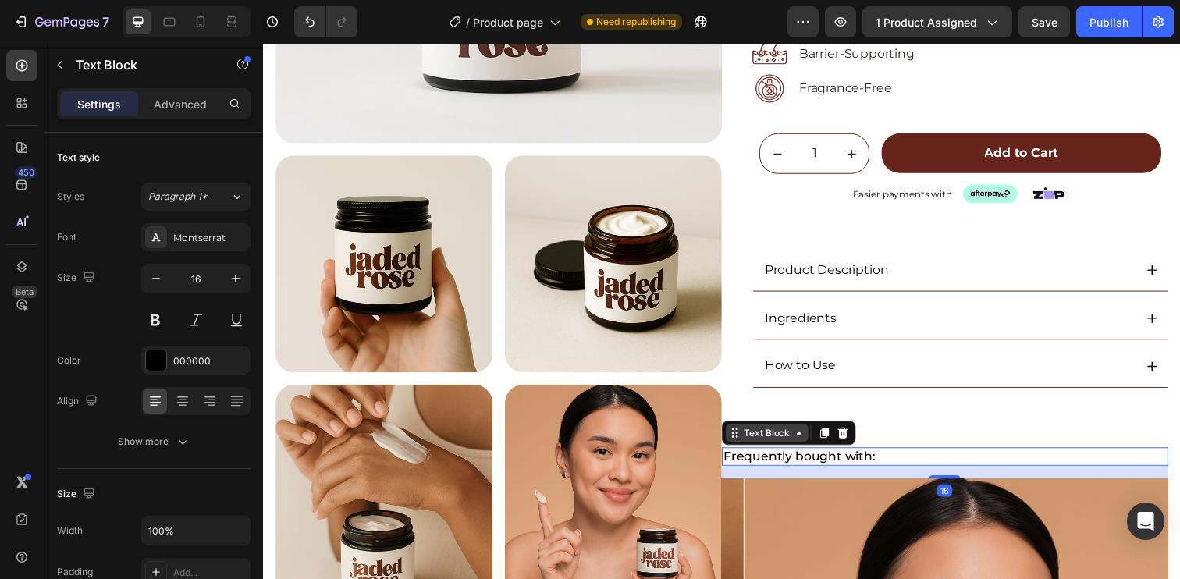
click at [751, 443] on div "Text Block" at bounding box center [777, 441] width 53 height 14
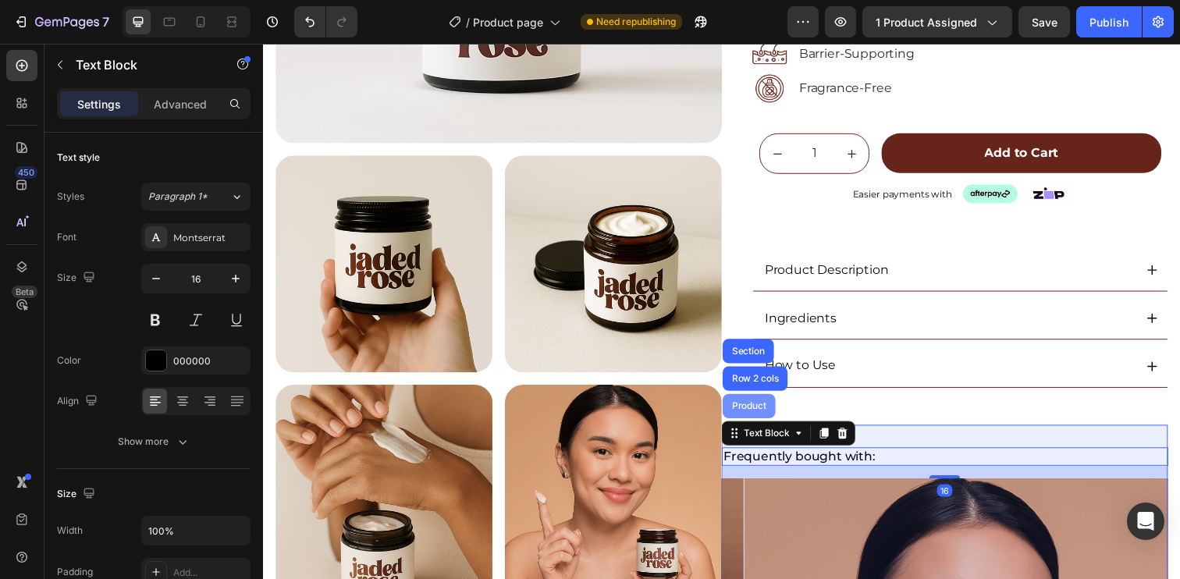
click at [761, 412] on div "Product" at bounding box center [758, 413] width 41 height 9
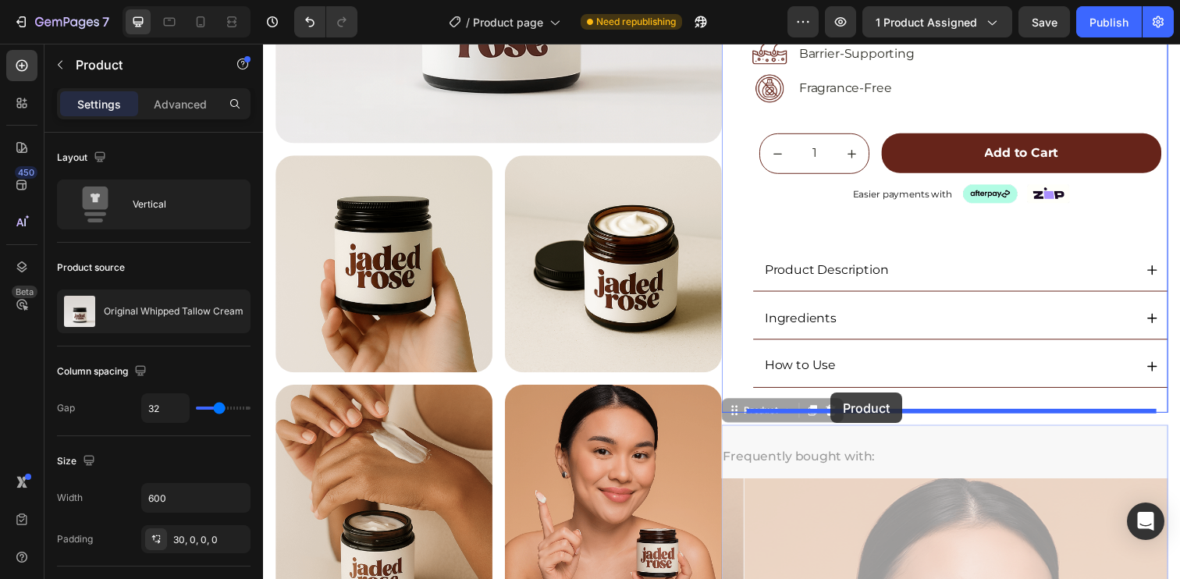
drag, startPoint x: 748, startPoint y: 417, endPoint x: 842, endPoint y: 400, distance: 95.8
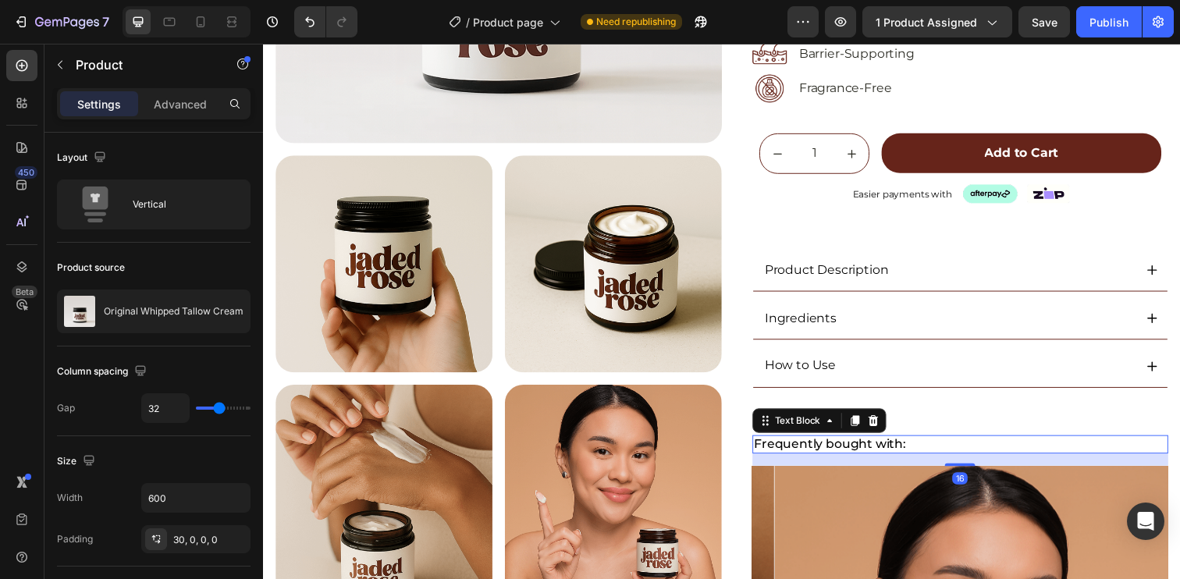
click at [919, 448] on p "Frequently bought with:" at bounding box center [974, 453] width 421 height 16
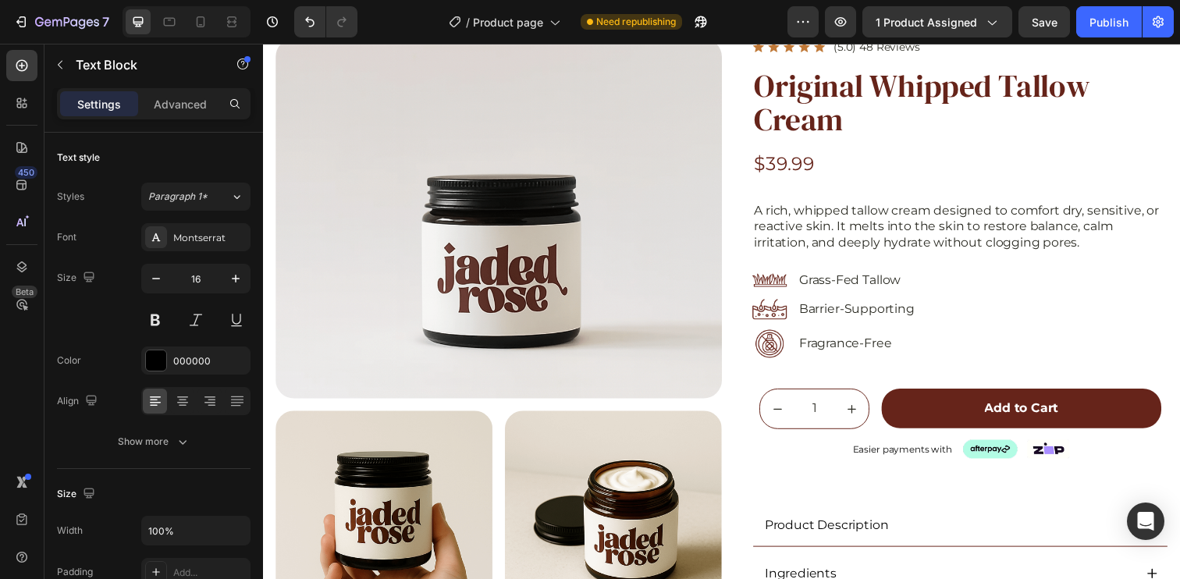
scroll to position [180, 0]
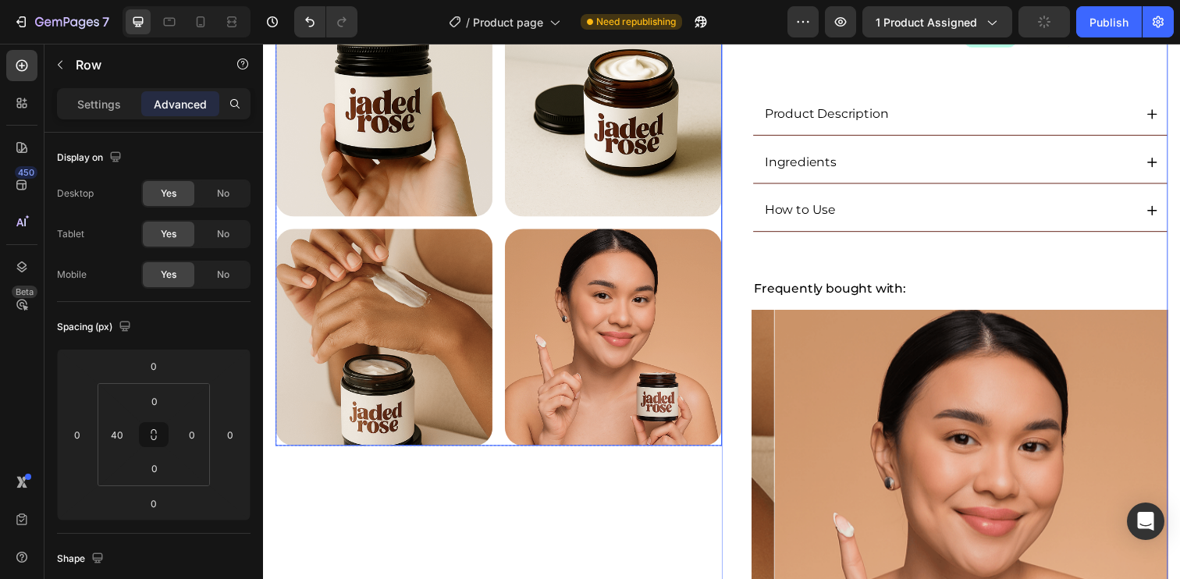
scroll to position [614, 0]
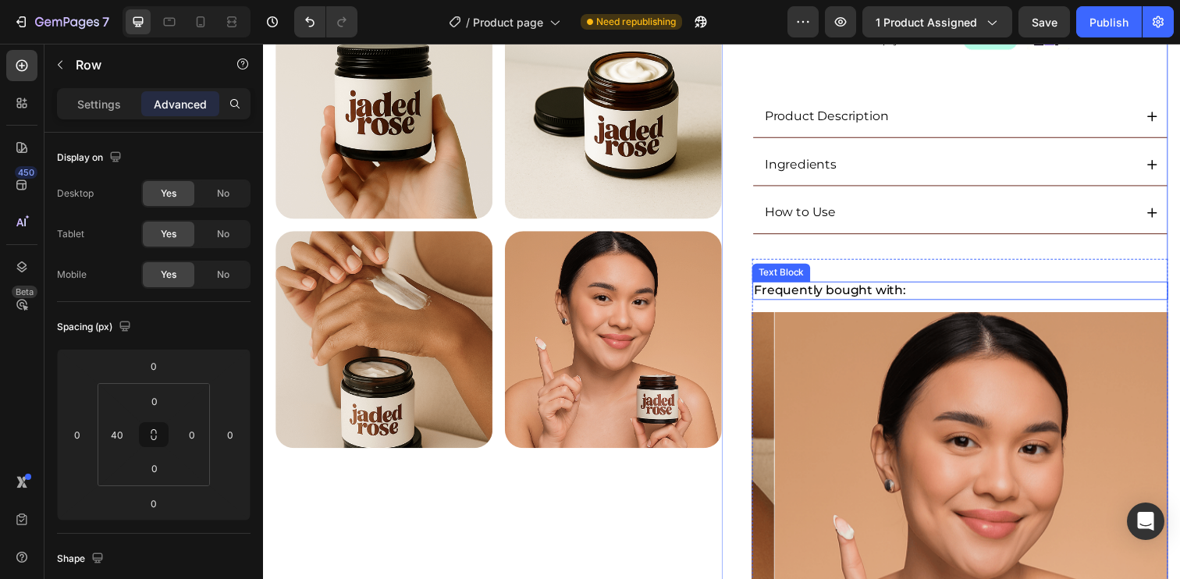
click at [881, 298] on p "Frequently bought with:" at bounding box center [974, 296] width 421 height 16
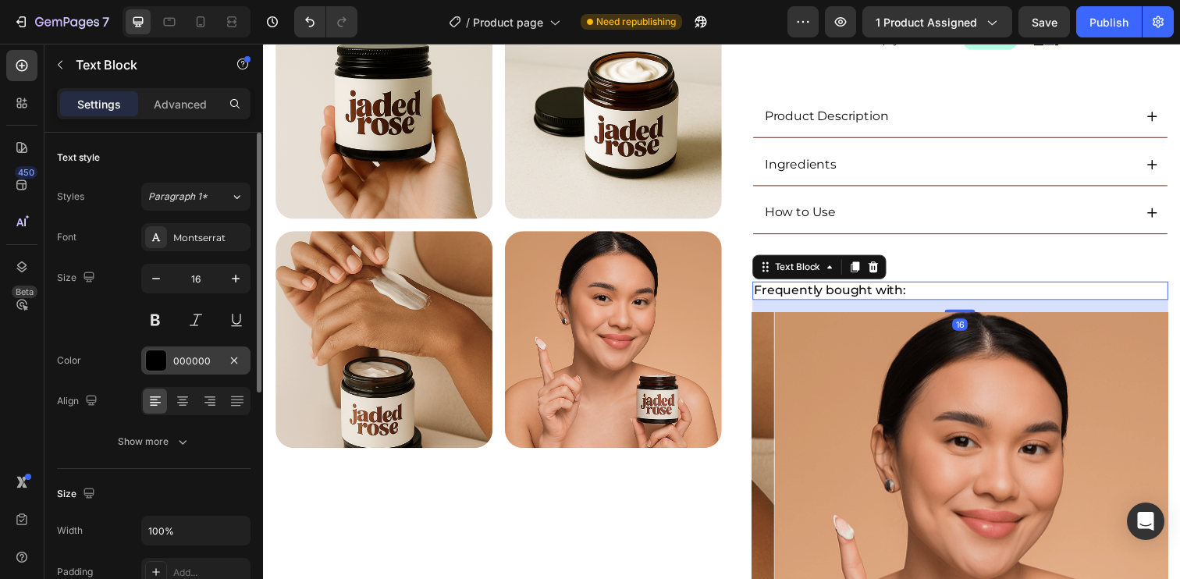
click at [203, 365] on div "000000" at bounding box center [195, 361] width 45 height 14
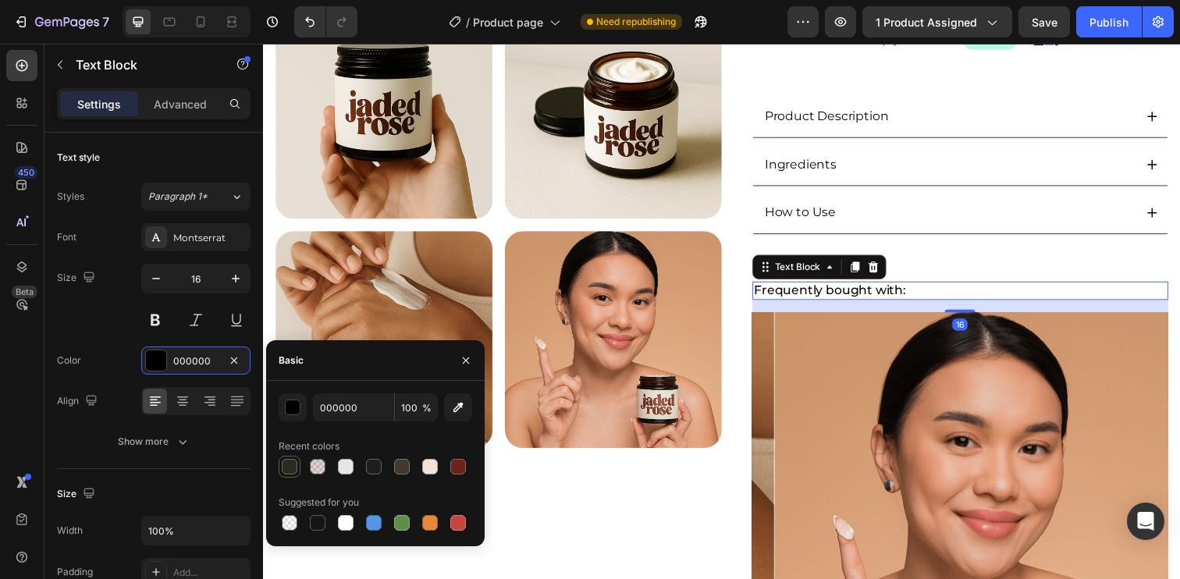
click at [289, 467] on div at bounding box center [290, 467] width 16 height 16
type input "2B2B23"
click at [85, 340] on div "Font Montserrat Size 16 Color 2B2B23 Align Show more" at bounding box center [154, 339] width 194 height 233
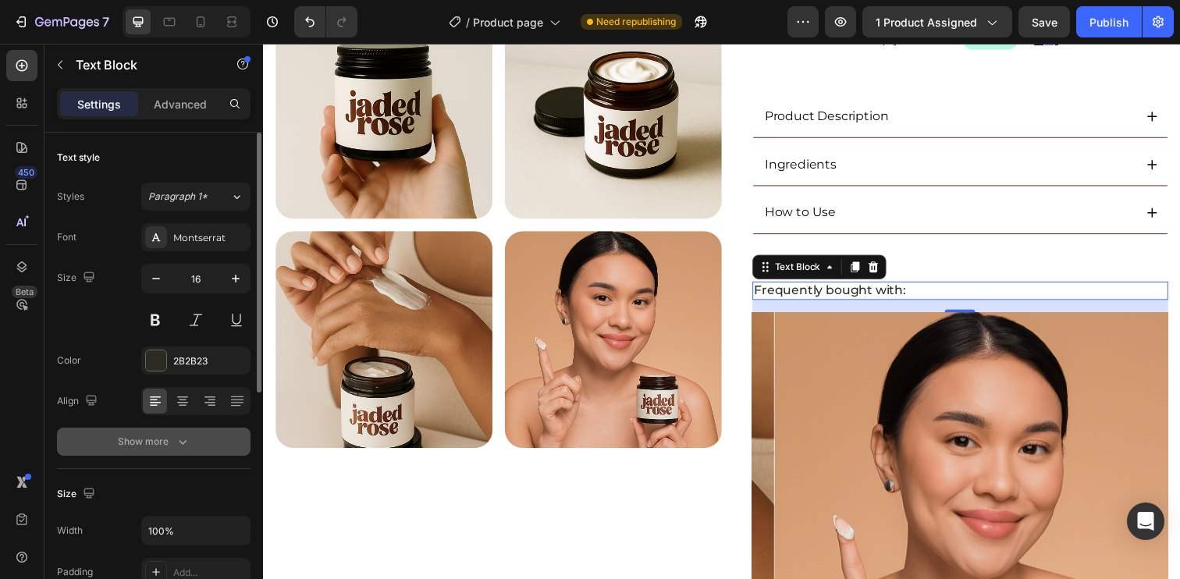
click at [161, 451] on button "Show more" at bounding box center [154, 442] width 194 height 28
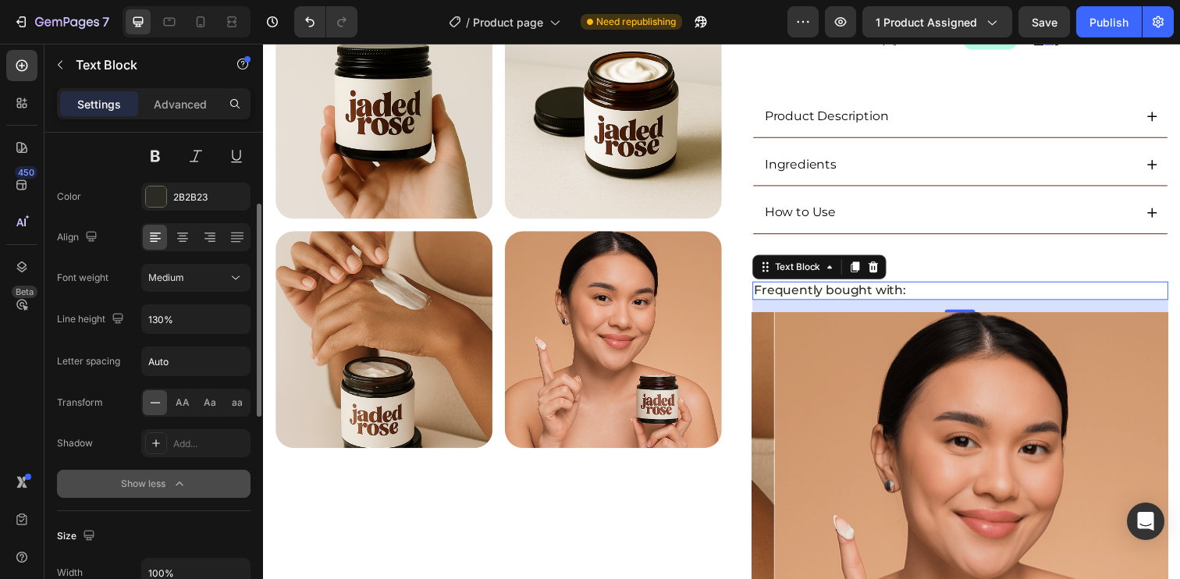
scroll to position [0, 0]
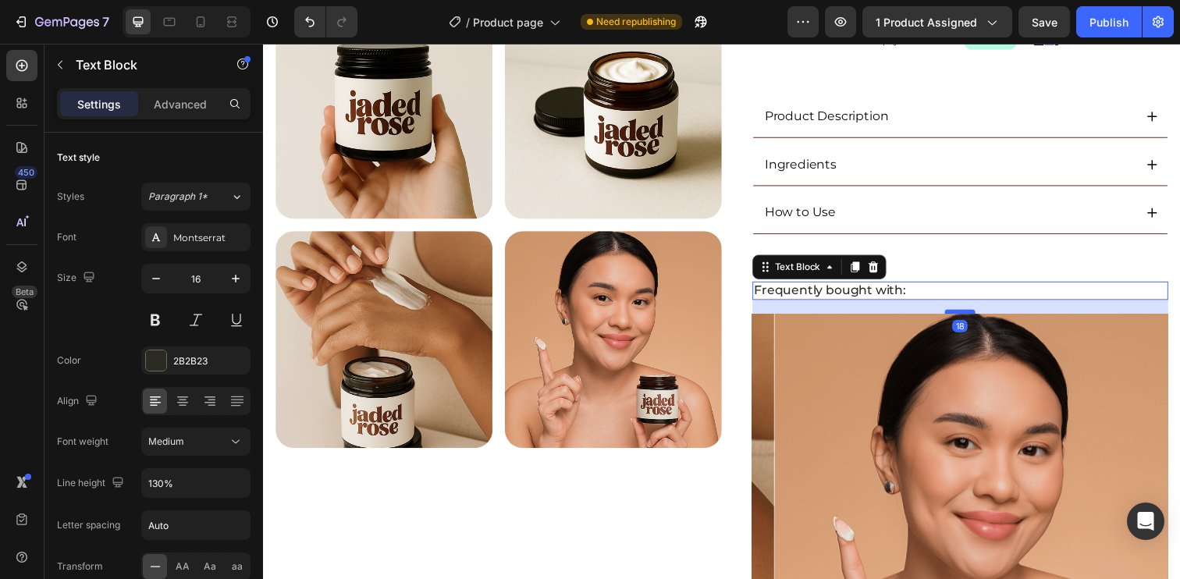
click at [964, 314] on div at bounding box center [974, 316] width 31 height 5
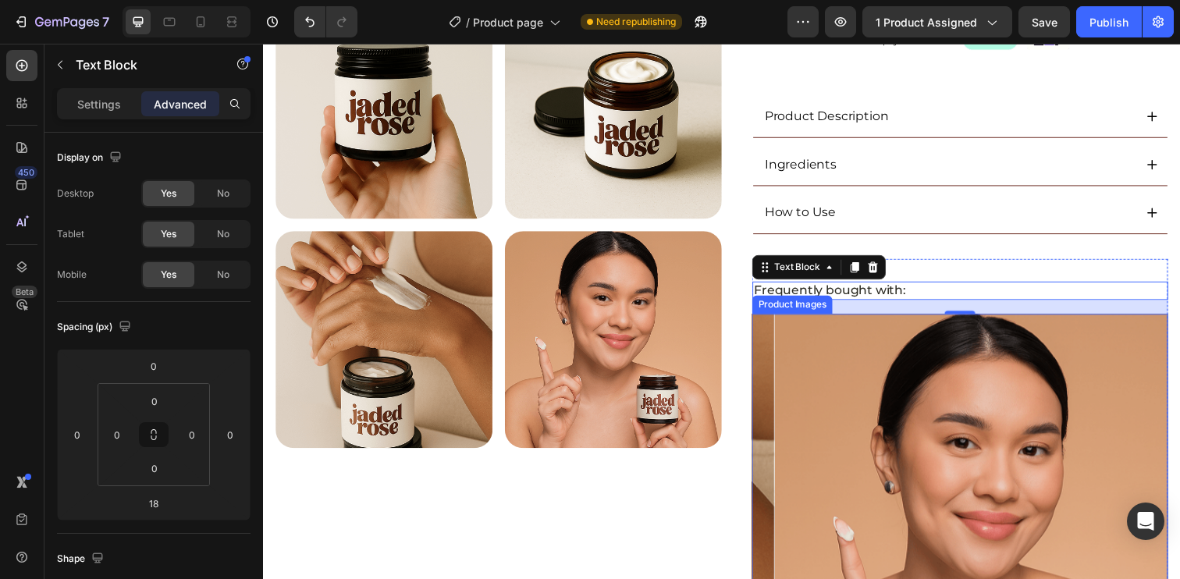
click at [782, 304] on div "Product Images" at bounding box center [804, 310] width 76 height 14
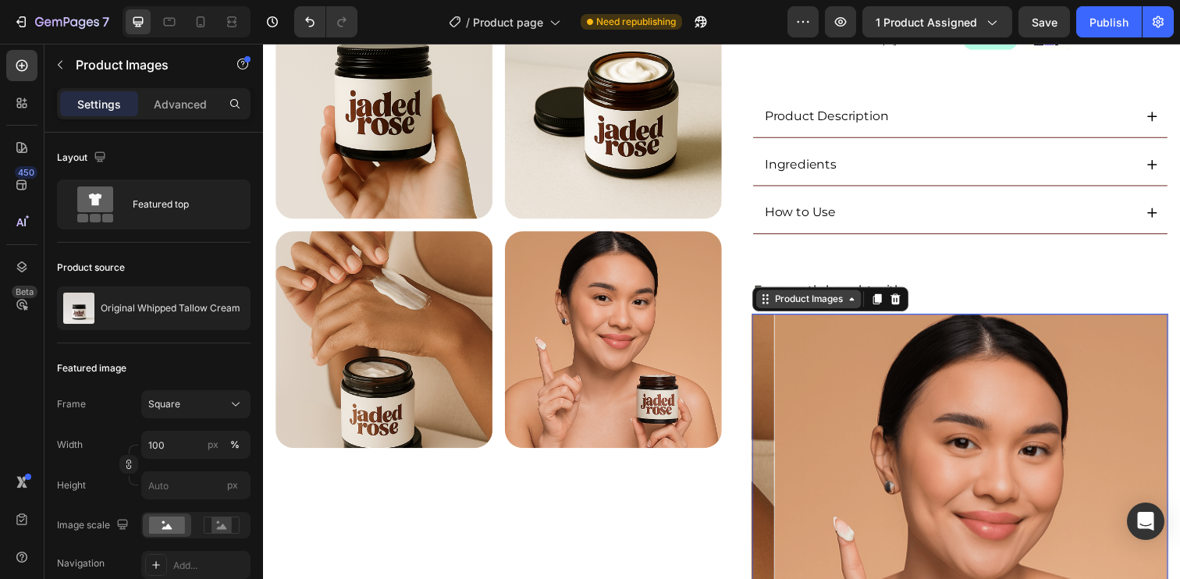
click at [796, 307] on div "Product Images" at bounding box center [820, 304] width 76 height 14
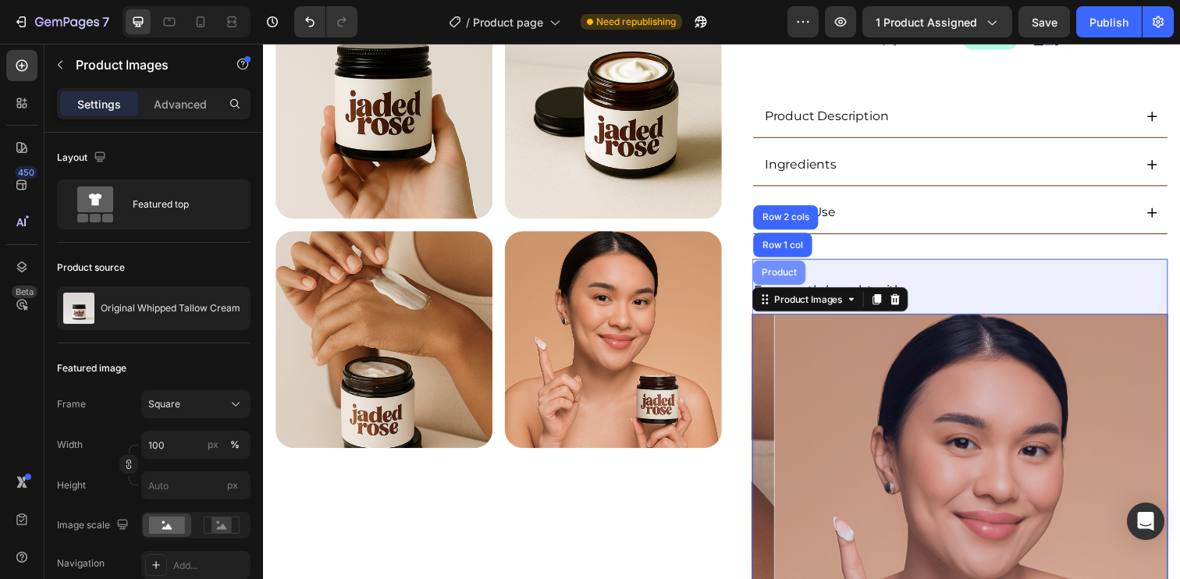
click at [794, 280] on div "Product" at bounding box center [789, 276] width 41 height 9
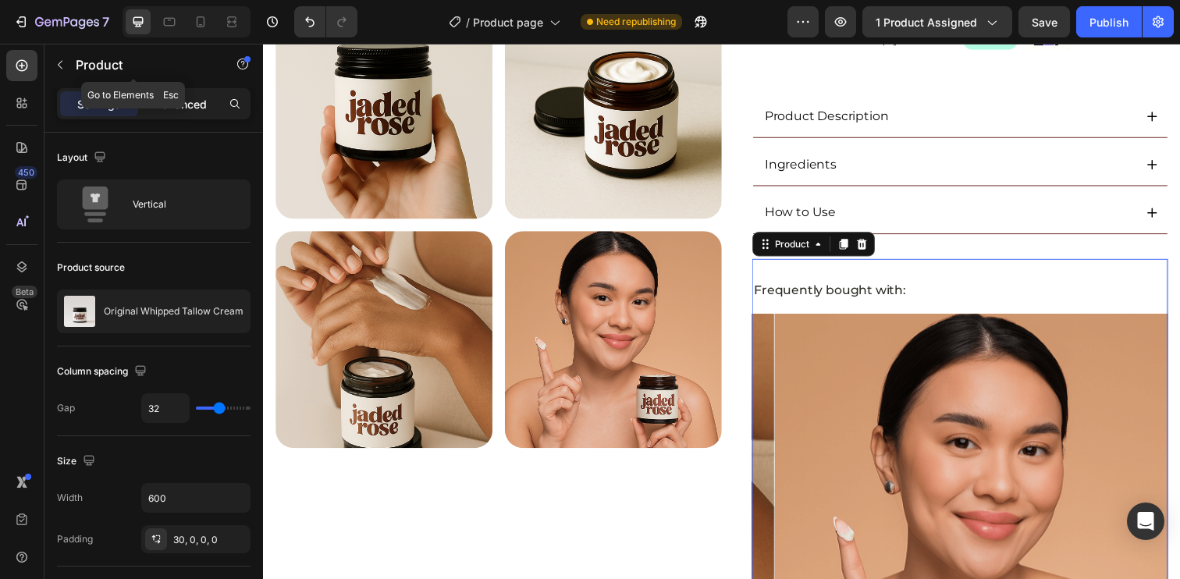
click at [189, 106] on p "Advanced" at bounding box center [180, 104] width 53 height 16
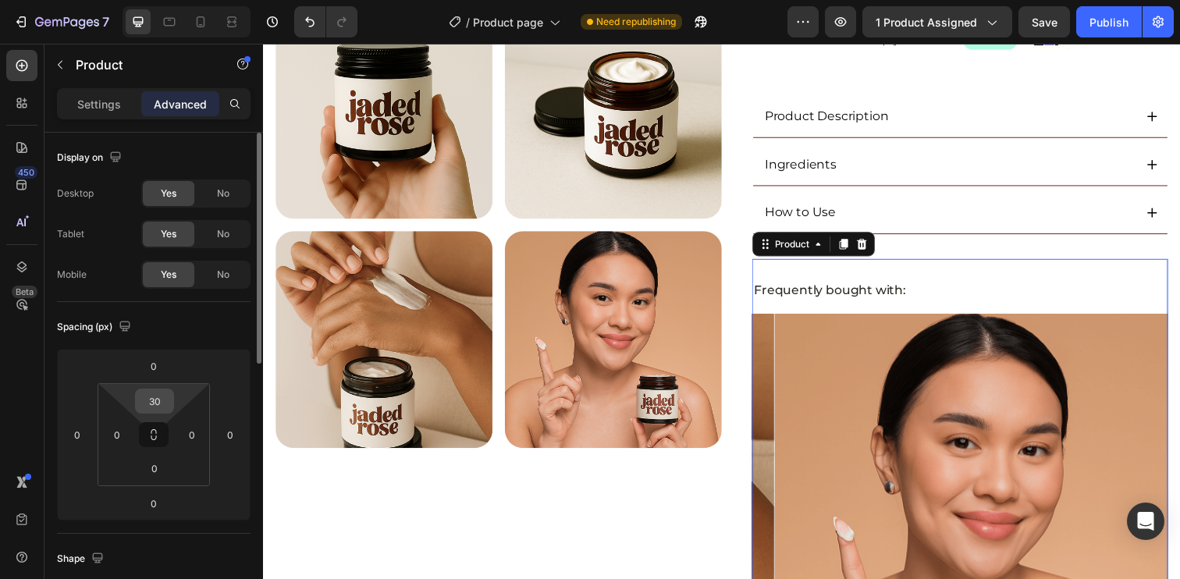
click at [153, 406] on input "30" at bounding box center [154, 400] width 31 height 23
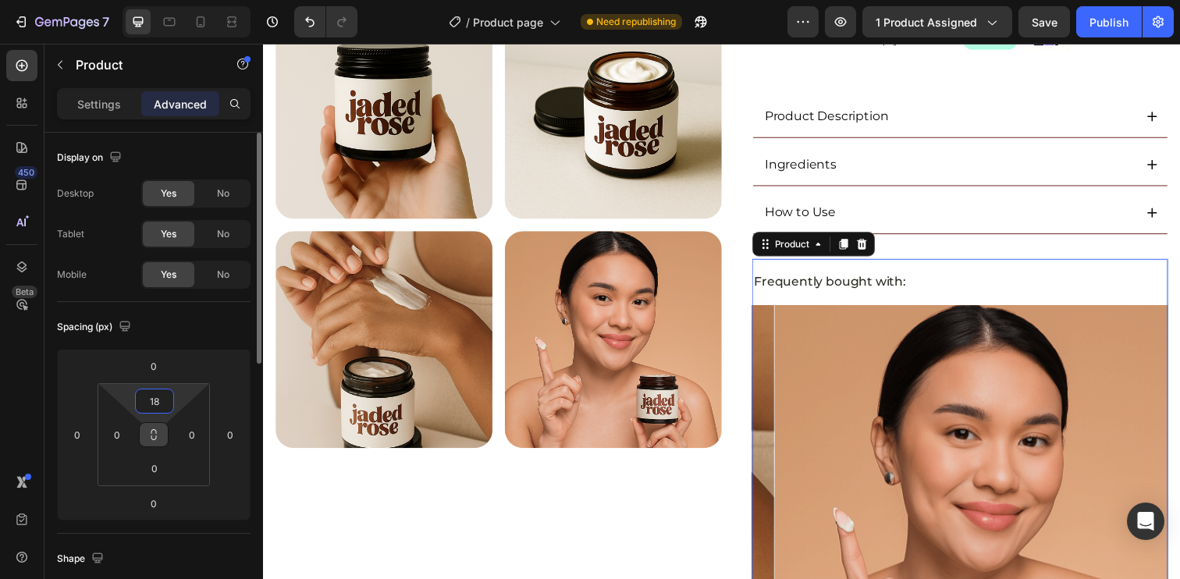
click at [160, 440] on button at bounding box center [154, 434] width 30 height 25
click at [152, 404] on input "18" at bounding box center [154, 400] width 31 height 23
type input "118"
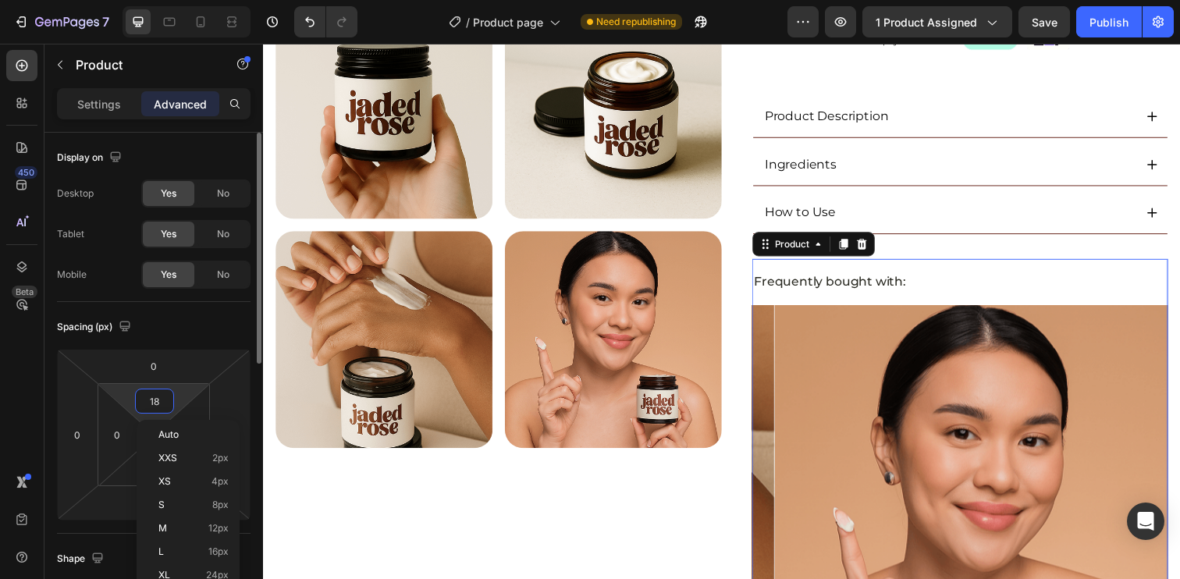
type input "118"
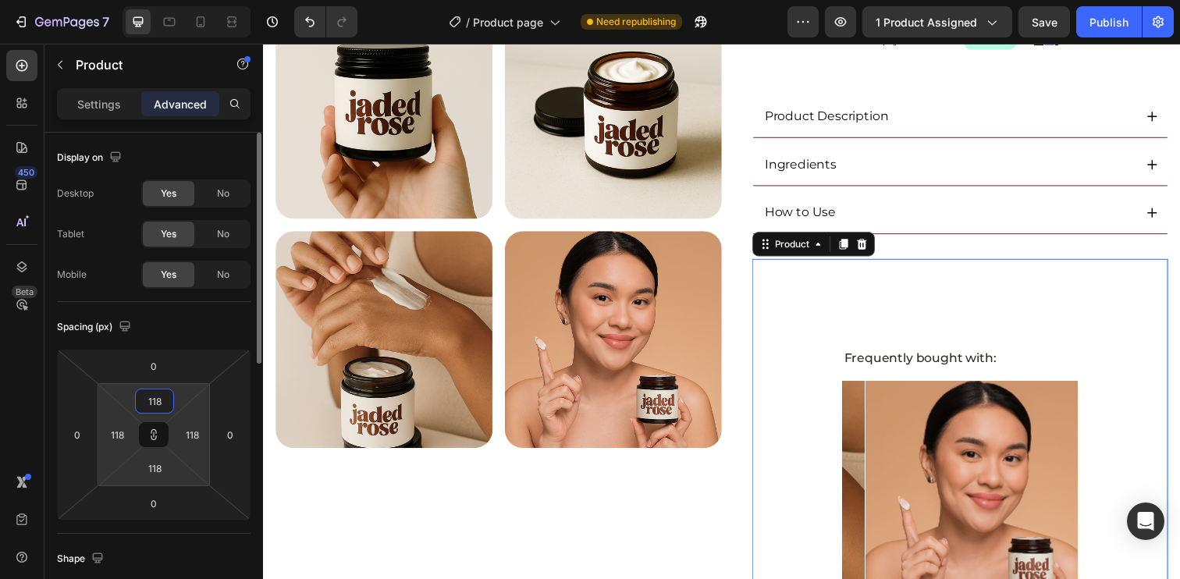
click at [166, 404] on input "118" at bounding box center [154, 400] width 31 height 23
type input "1"
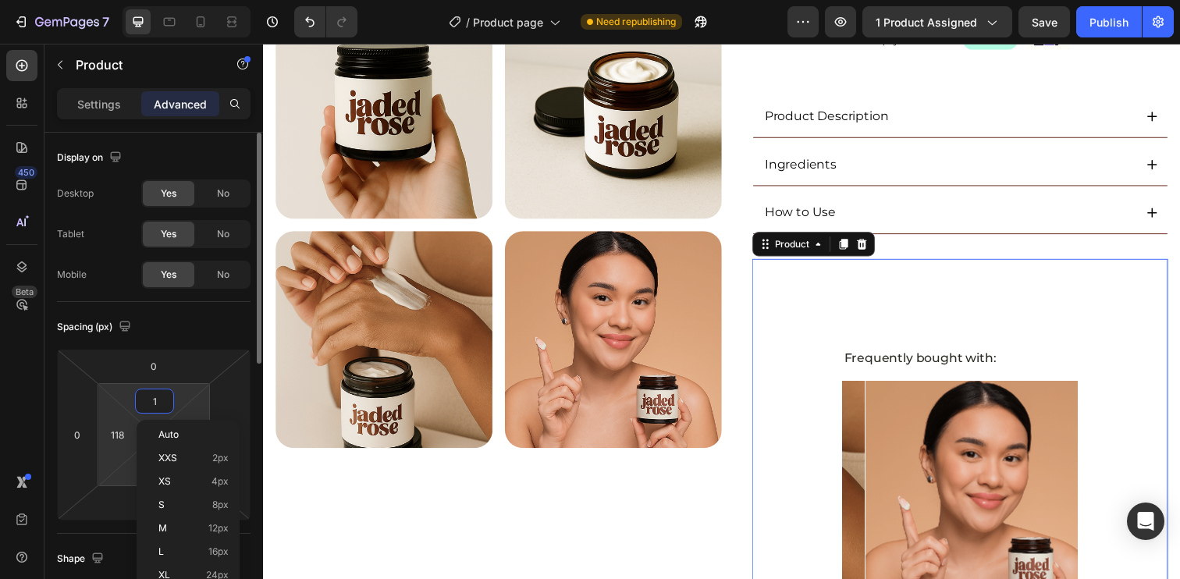
type input "1"
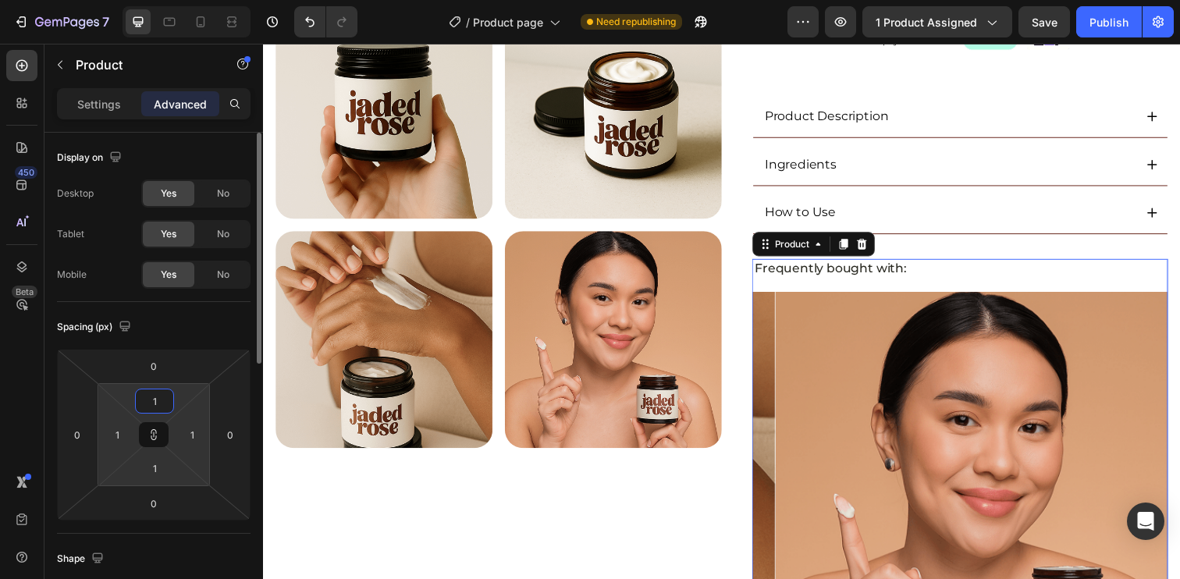
type input "18"
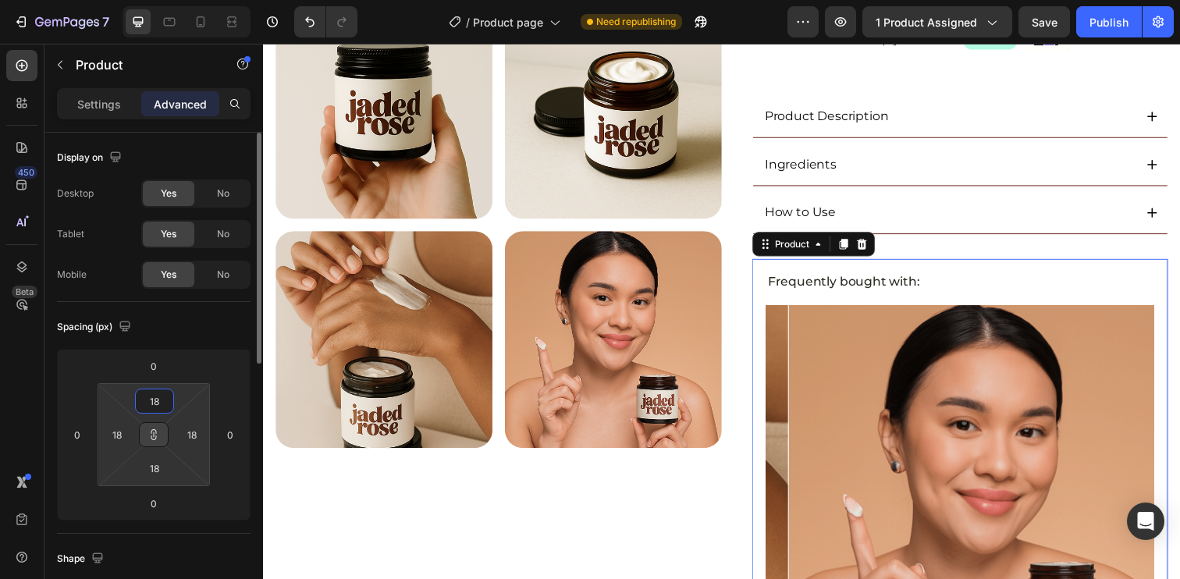
click at [155, 437] on icon at bounding box center [153, 434] width 12 height 12
click at [206, 322] on div "Spacing (px)" at bounding box center [154, 326] width 194 height 25
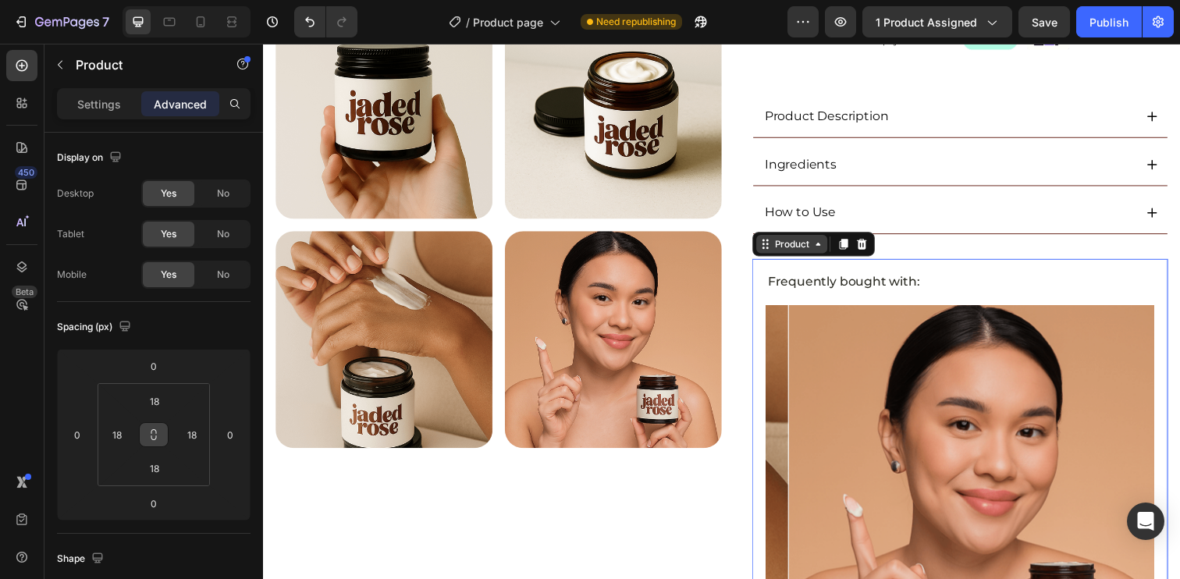
click at [801, 250] on div "Product" at bounding box center [802, 248] width 41 height 14
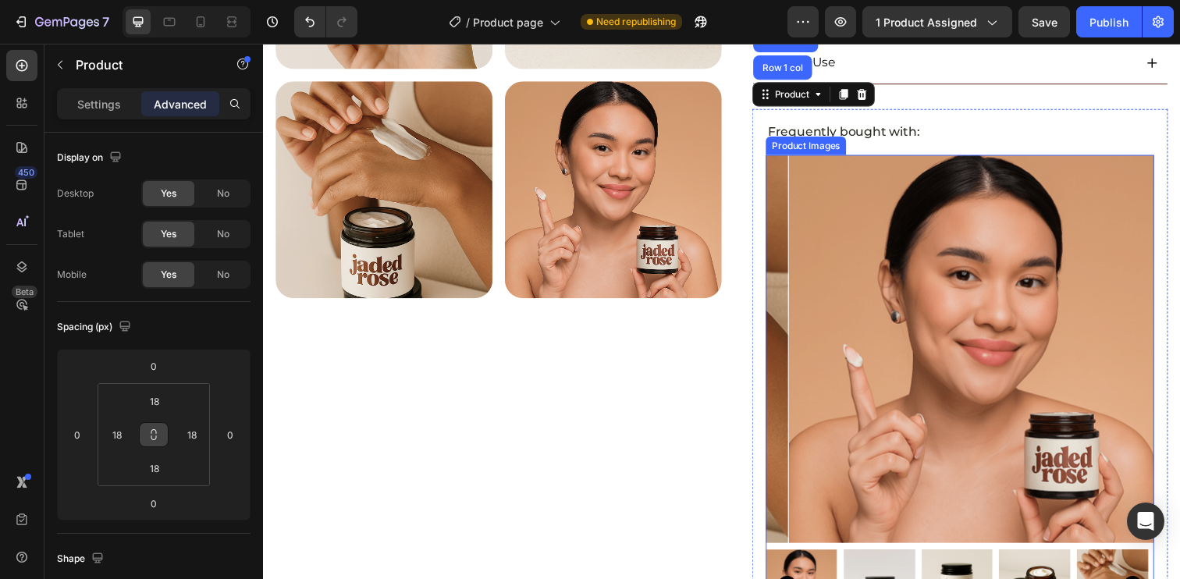
scroll to position [685, 0]
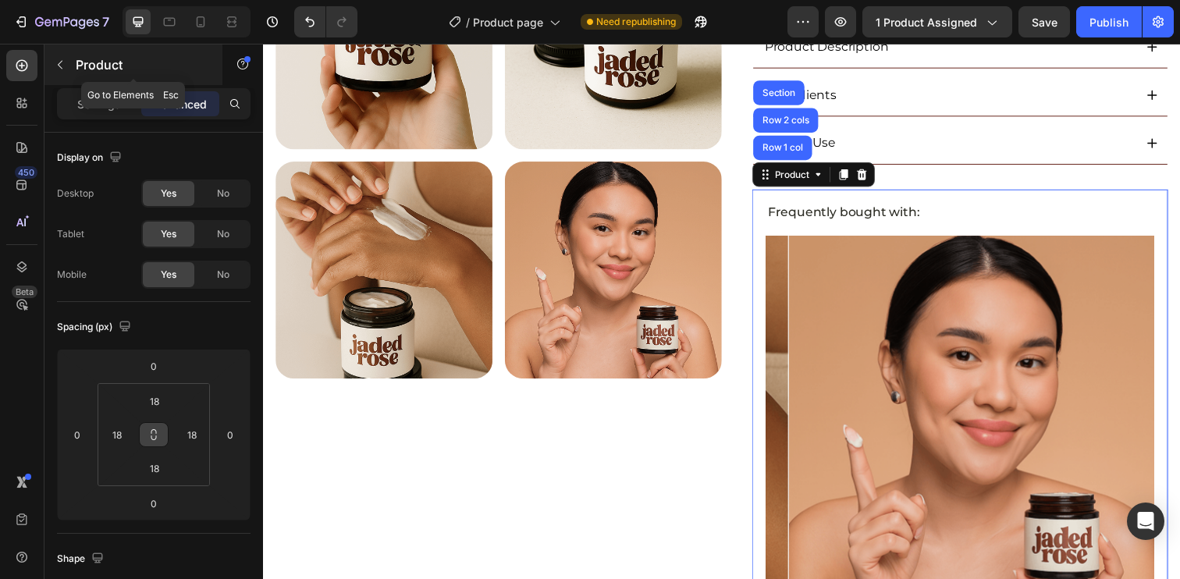
click at [67, 59] on button "button" at bounding box center [60, 64] width 25 height 25
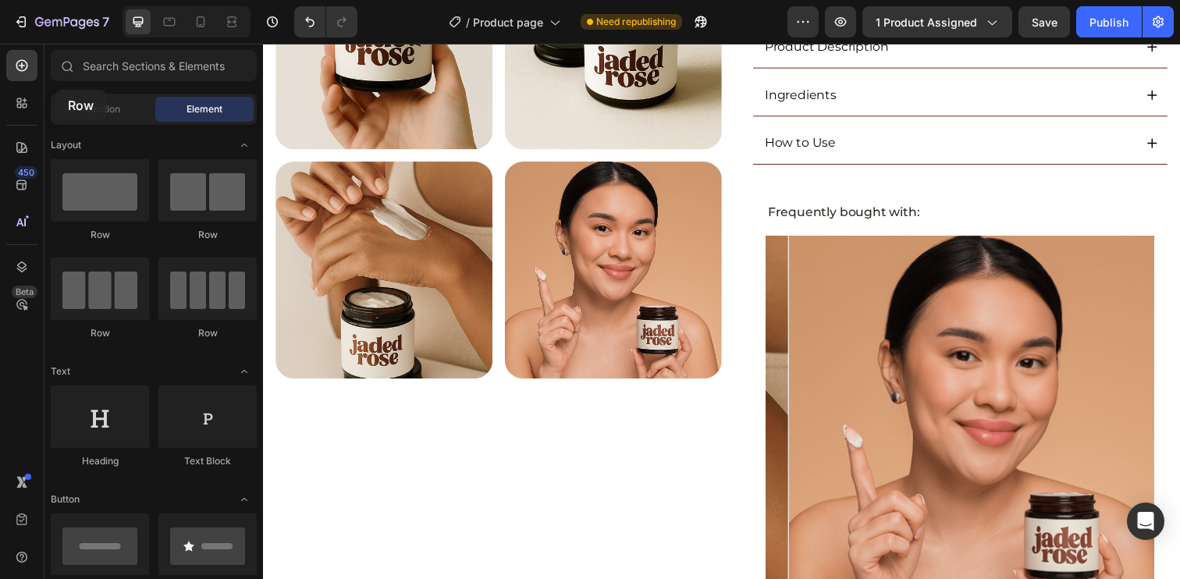
drag, startPoint x: 118, startPoint y: 197, endPoint x: 55, endPoint y: 90, distance: 124.5
click at [55, 90] on div "Sections(18) Elements(84) Section Element Hero Section Product Detail Brands Tr…" at bounding box center [153, 312] width 219 height 525
click at [797, 176] on div "Icon Icon Icon Icon Icon Icon List (5.0) 48 Reviews Text Block Row Original Whi…" at bounding box center [974, 381] width 425 height 1662
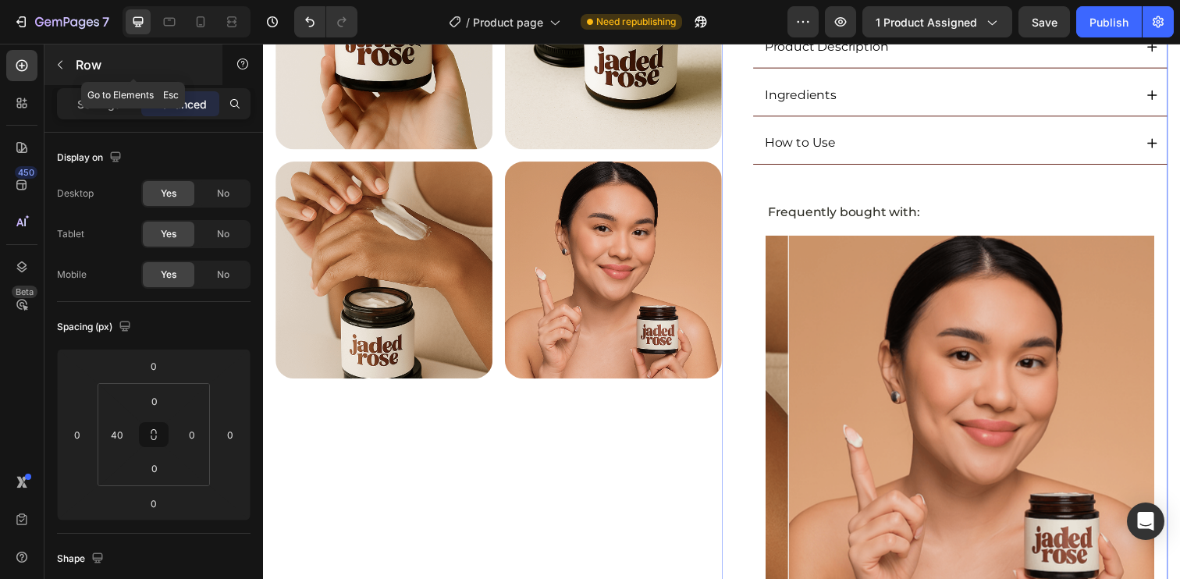
click at [62, 59] on icon "button" at bounding box center [60, 65] width 12 height 12
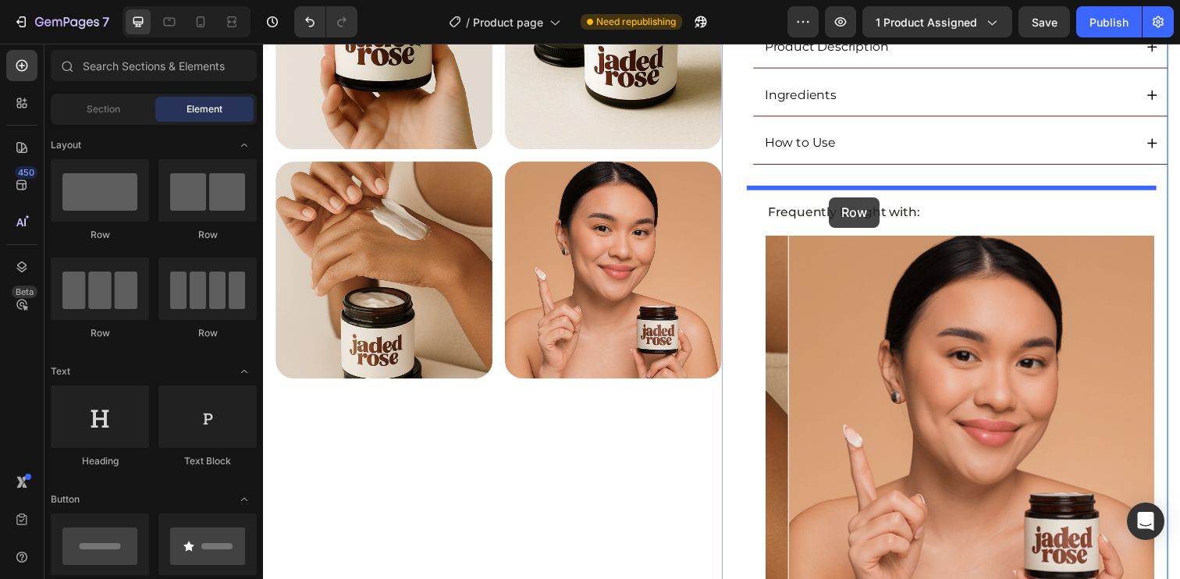
drag, startPoint x: 372, startPoint y: 245, endPoint x: 840, endPoint y: 201, distance: 470.3
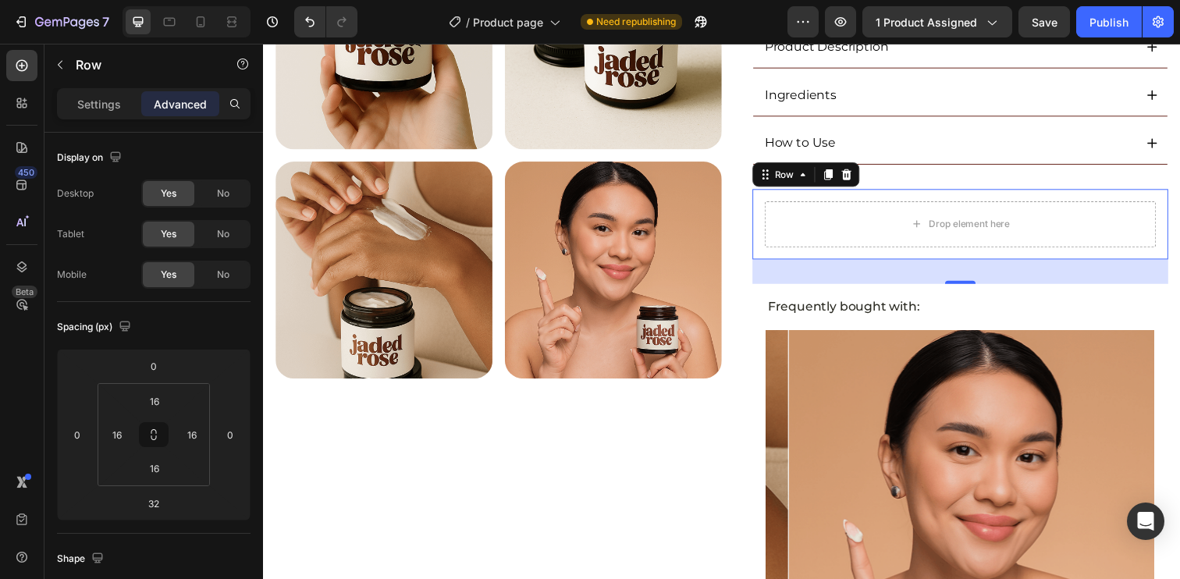
click at [817, 197] on div "Drop element here Row 0" at bounding box center [974, 228] width 425 height 72
click at [151, 401] on input "16" at bounding box center [154, 400] width 31 height 23
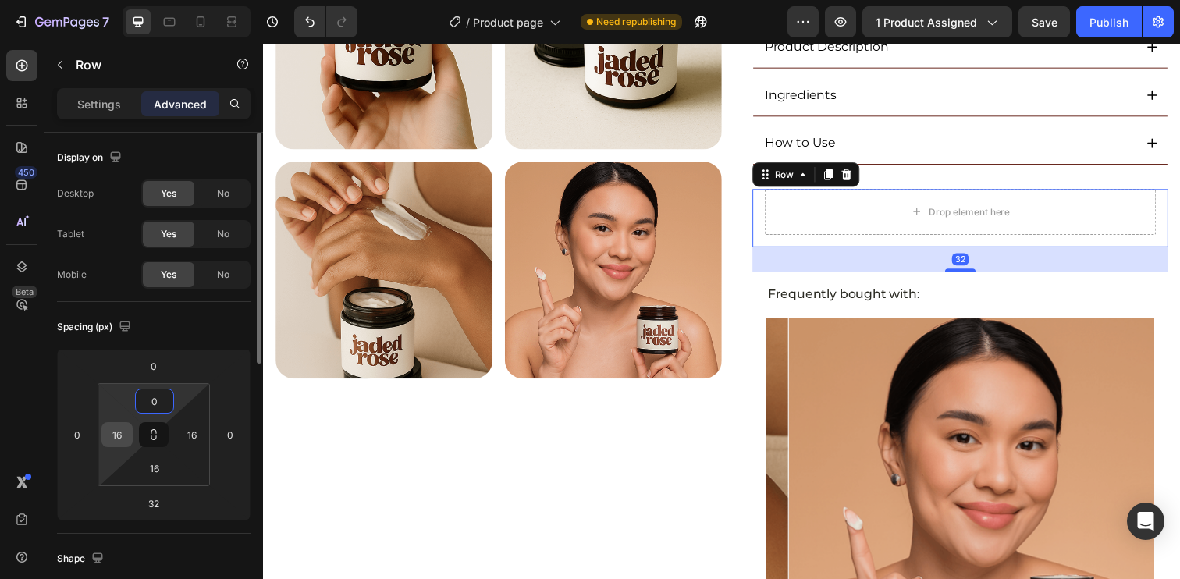
type input "0"
click at [123, 434] on input "16" at bounding box center [116, 434] width 23 height 23
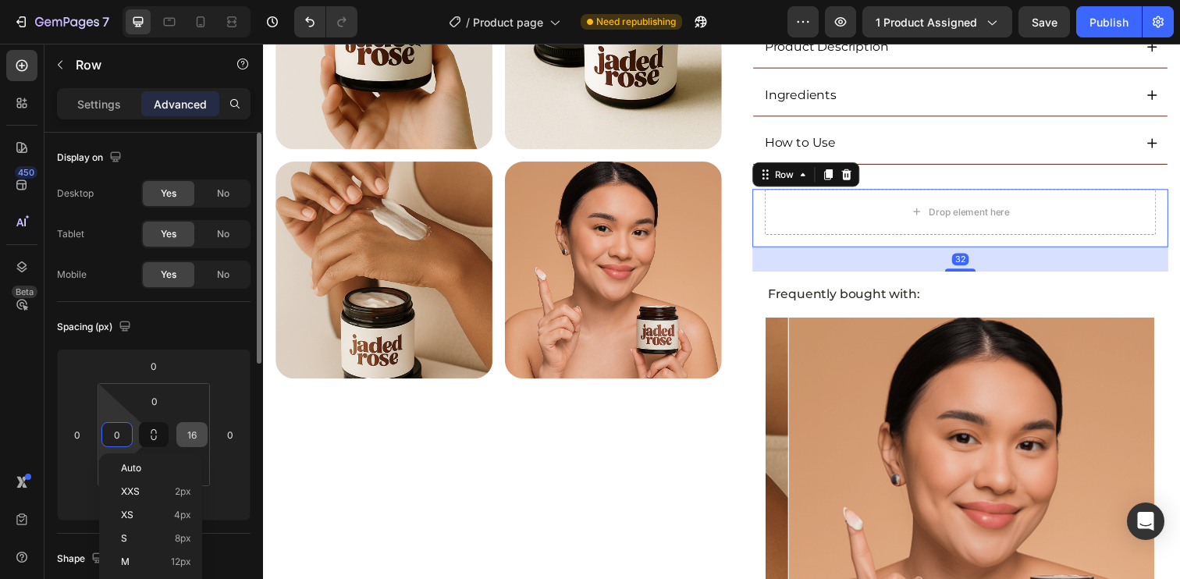
type input "0"
click at [200, 439] on input "16" at bounding box center [191, 434] width 23 height 23
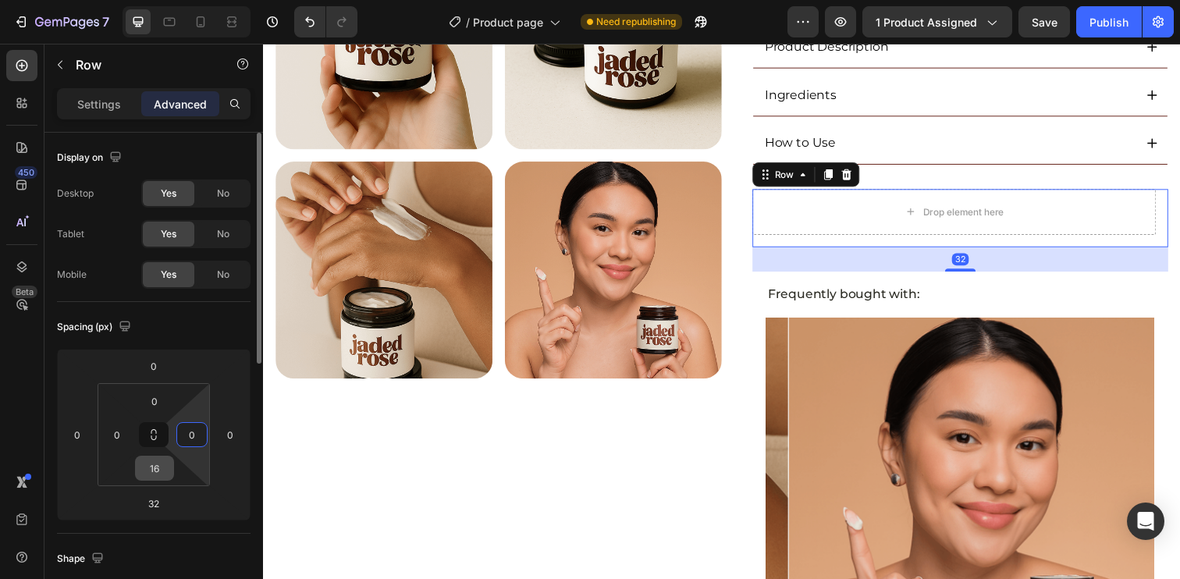
type input "0"
click at [162, 467] on input "16" at bounding box center [154, 468] width 31 height 23
type input "0"
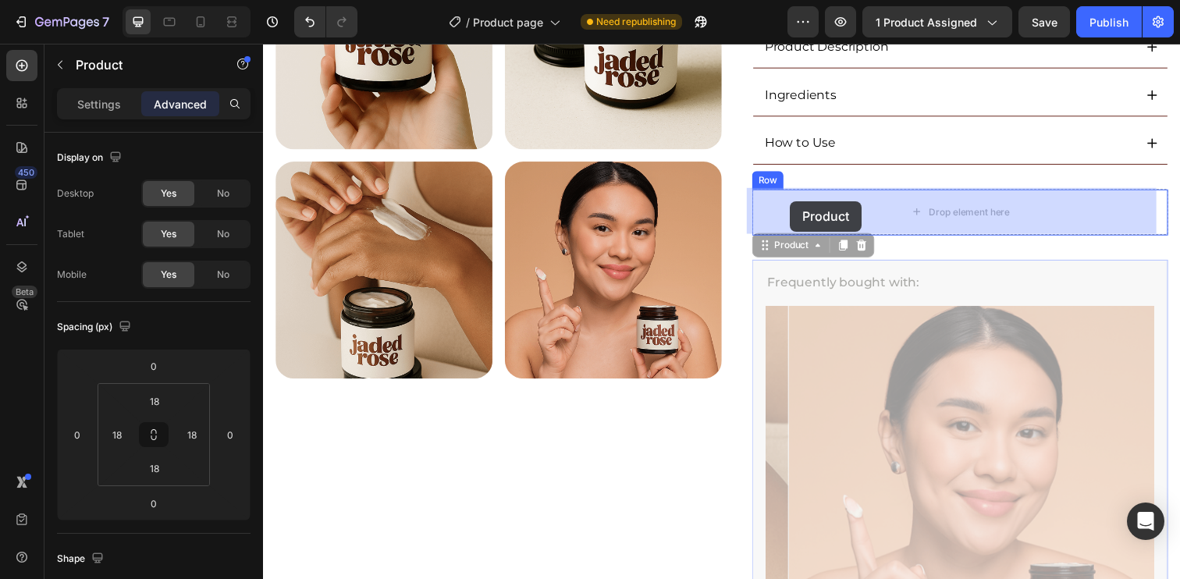
drag, startPoint x: 783, startPoint y: 249, endPoint x: 801, endPoint y: 211, distance: 42.2
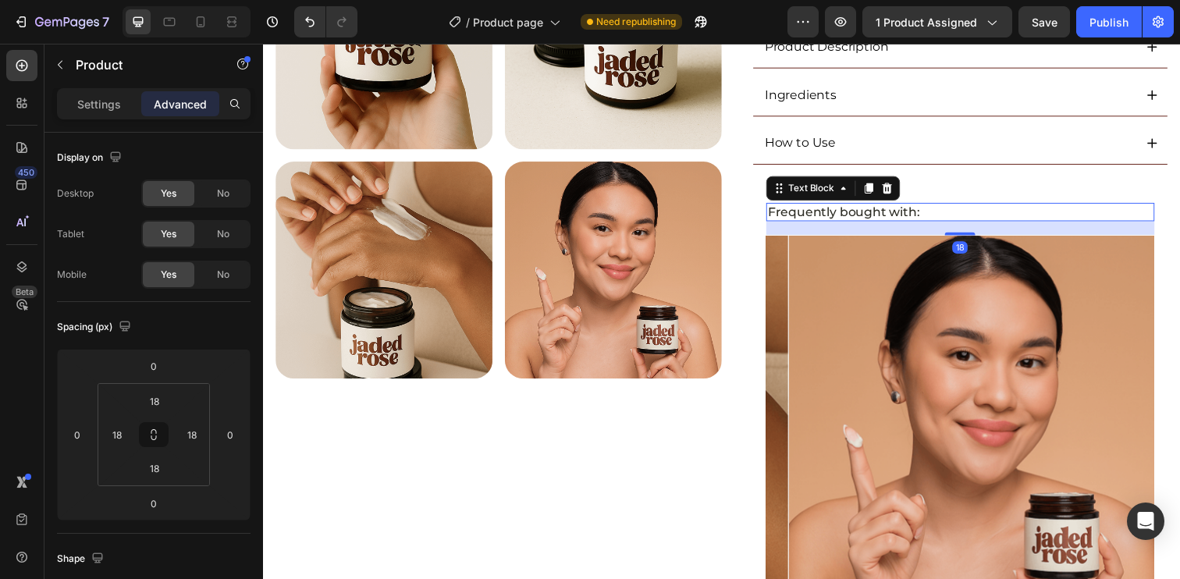
click at [812, 214] on p "Frequently bought with:" at bounding box center [974, 216] width 393 height 16
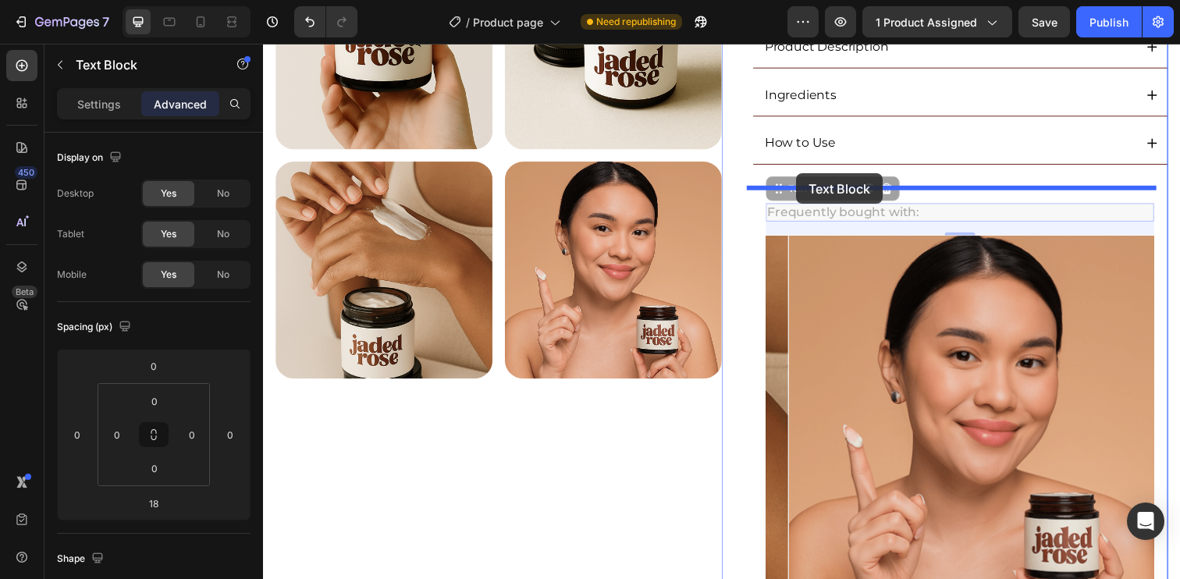
drag, startPoint x: 819, startPoint y: 192, endPoint x: 808, endPoint y: 176, distance: 19.1
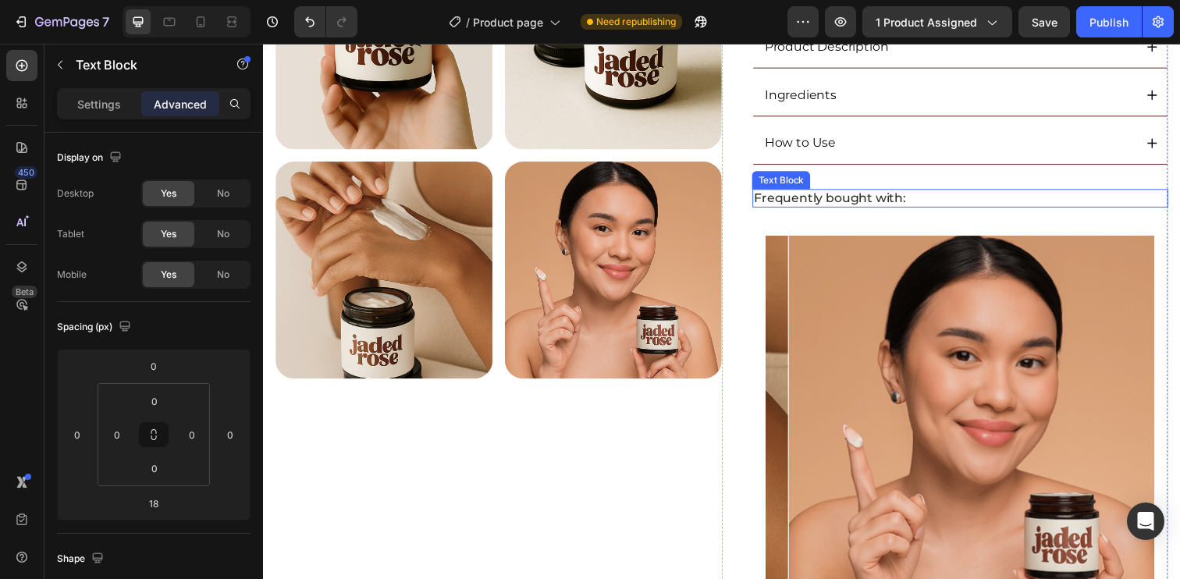
click at [801, 201] on p "Frequently bought with:" at bounding box center [974, 202] width 421 height 16
click at [790, 179] on div "Icon Icon Icon Icon Icon Icon List (5.0) 48 Reviews Text Block Row Original Whi…" at bounding box center [974, 393] width 425 height 1687
click at [997, 197] on p "Frequently bought with:" at bounding box center [974, 202] width 421 height 16
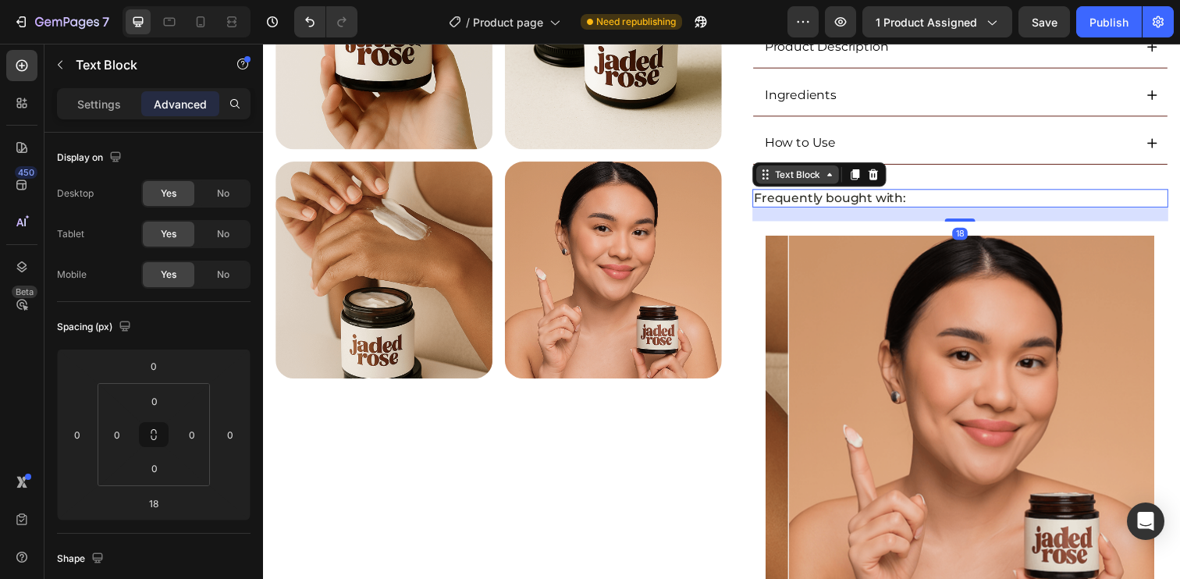
click at [794, 175] on div "Text Block" at bounding box center [808, 177] width 53 height 14
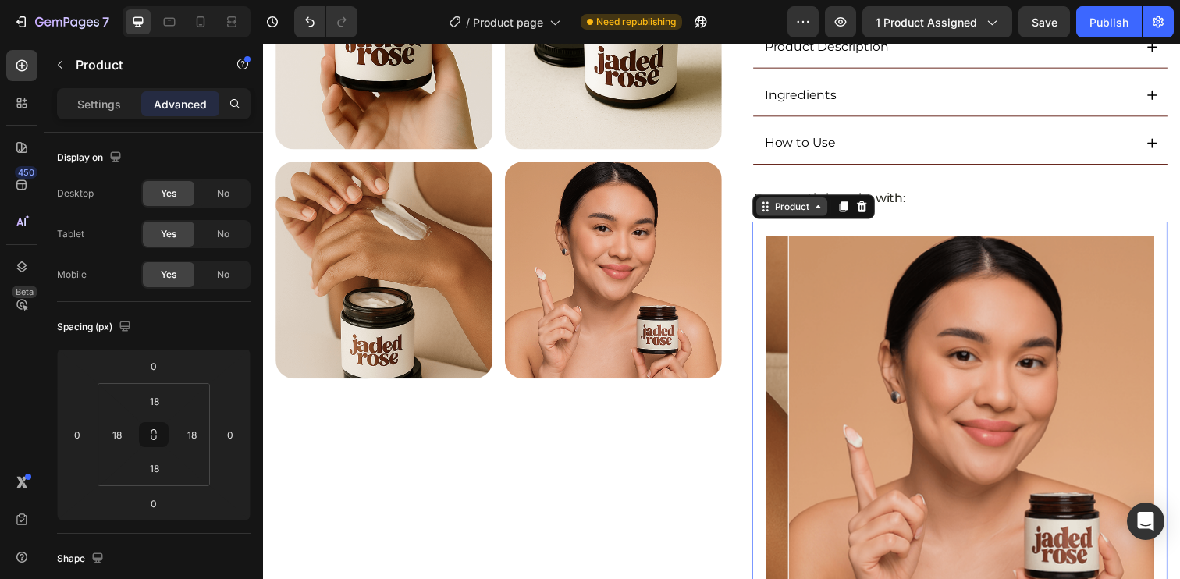
click at [800, 204] on div "Product" at bounding box center [802, 210] width 41 height 14
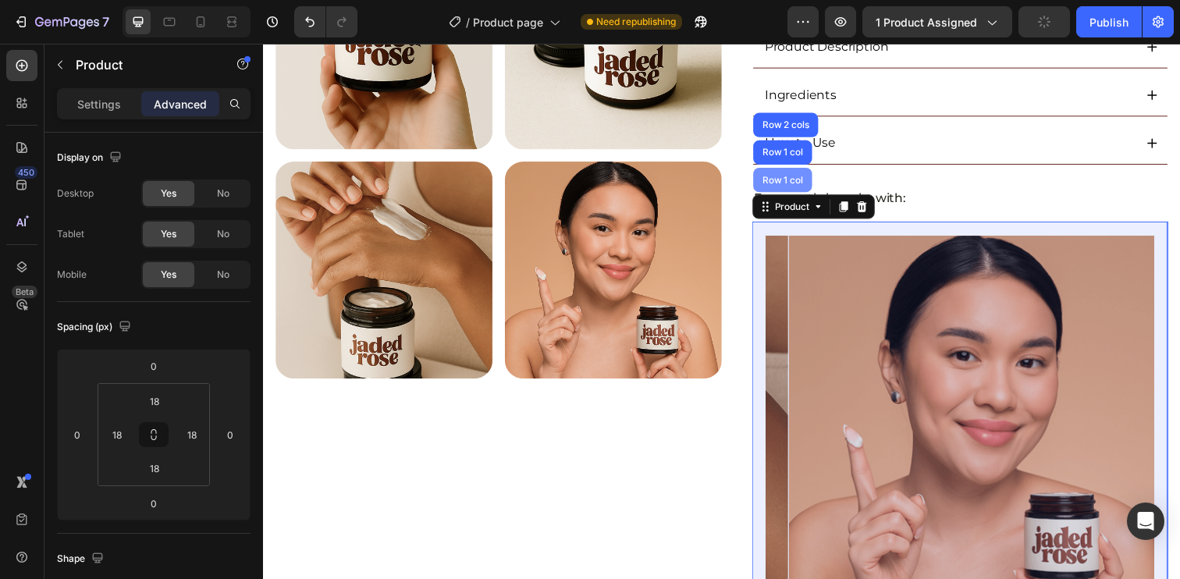
click at [806, 179] on div "Row 1 col" at bounding box center [793, 182] width 48 height 9
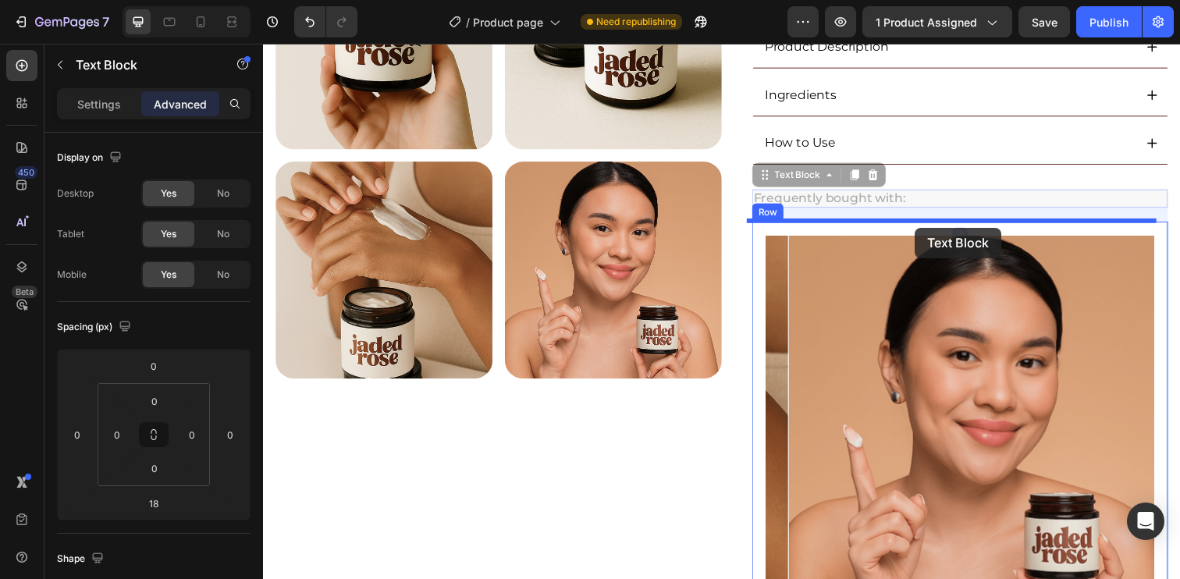
drag, startPoint x: 926, startPoint y: 195, endPoint x: 929, endPoint y: 232, distance: 36.8
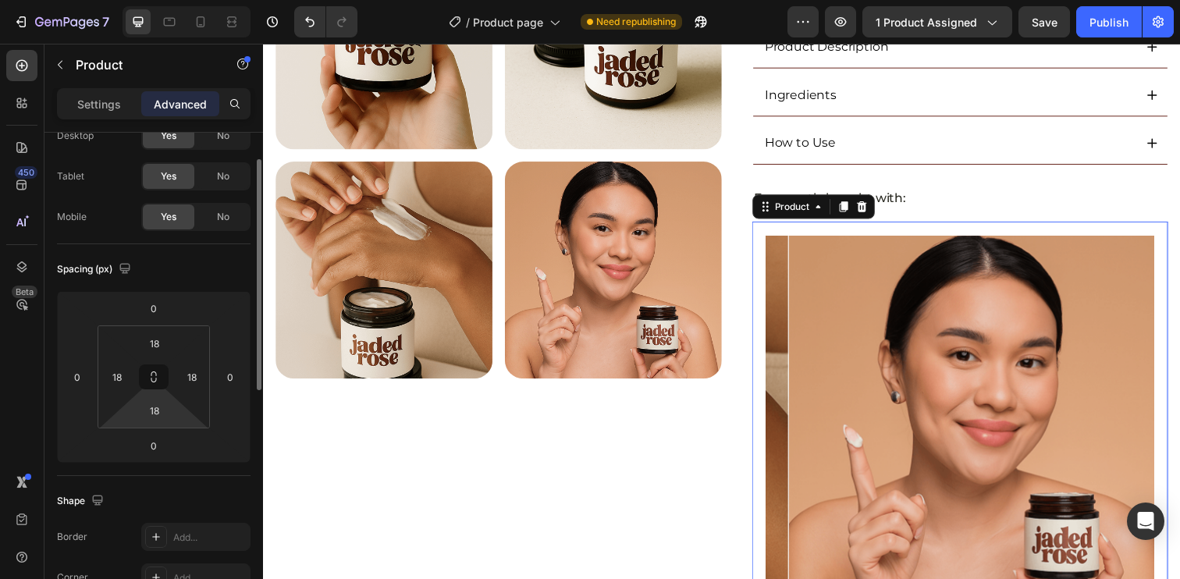
scroll to position [130, 0]
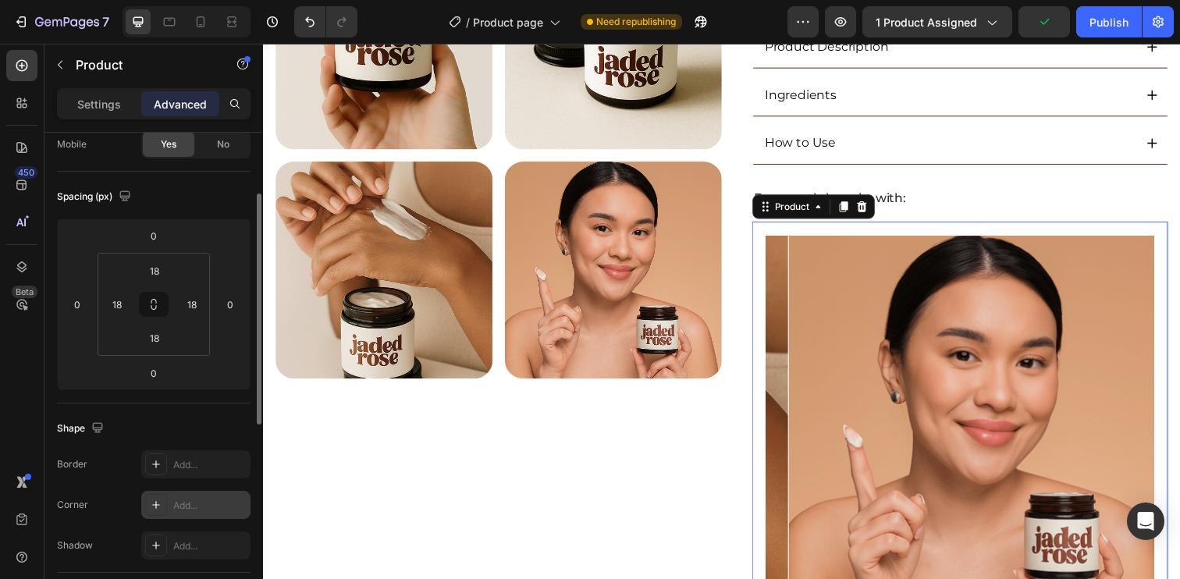
click at [190, 499] on div "Add..." at bounding box center [209, 506] width 73 height 14
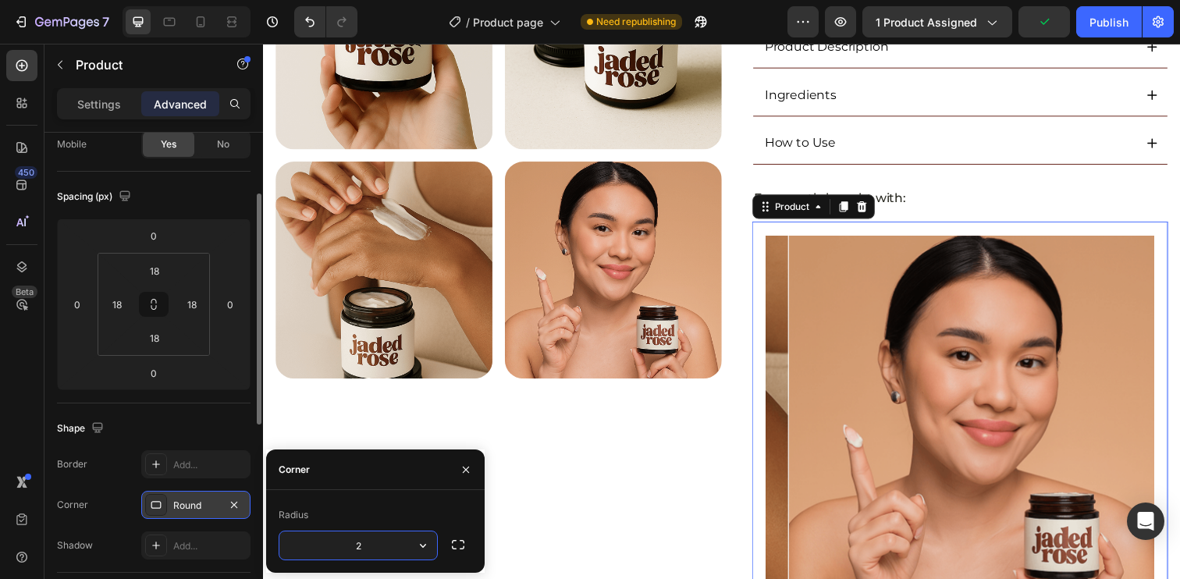
type input "24"
click at [200, 407] on div "Shape Border Add... Corner Round Shadow Add..." at bounding box center [154, 487] width 194 height 169
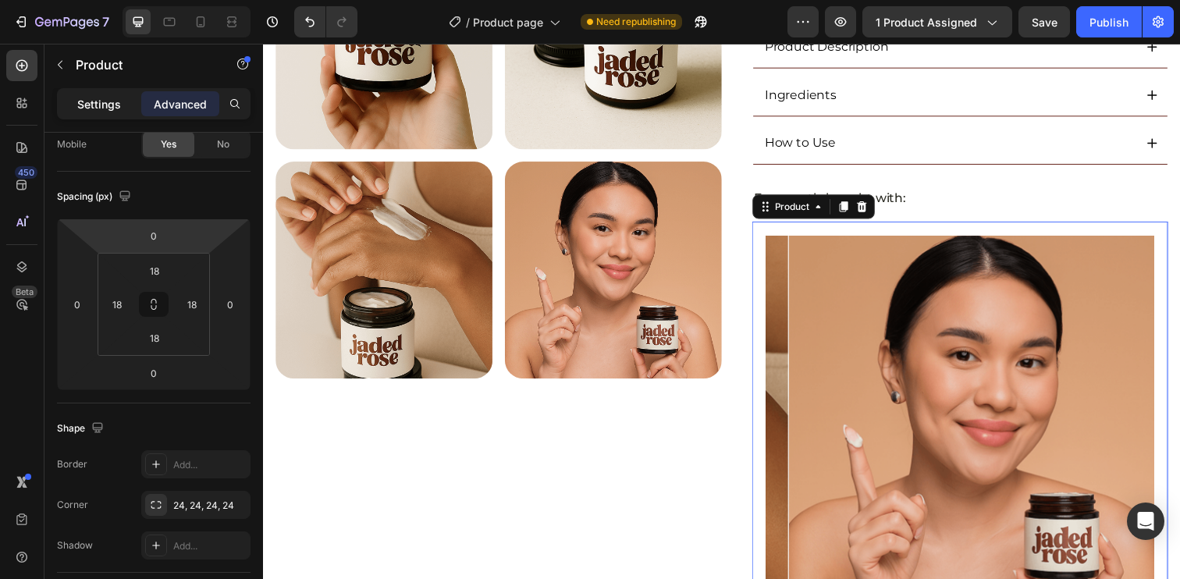
click at [101, 103] on p "Settings" at bounding box center [99, 104] width 44 height 16
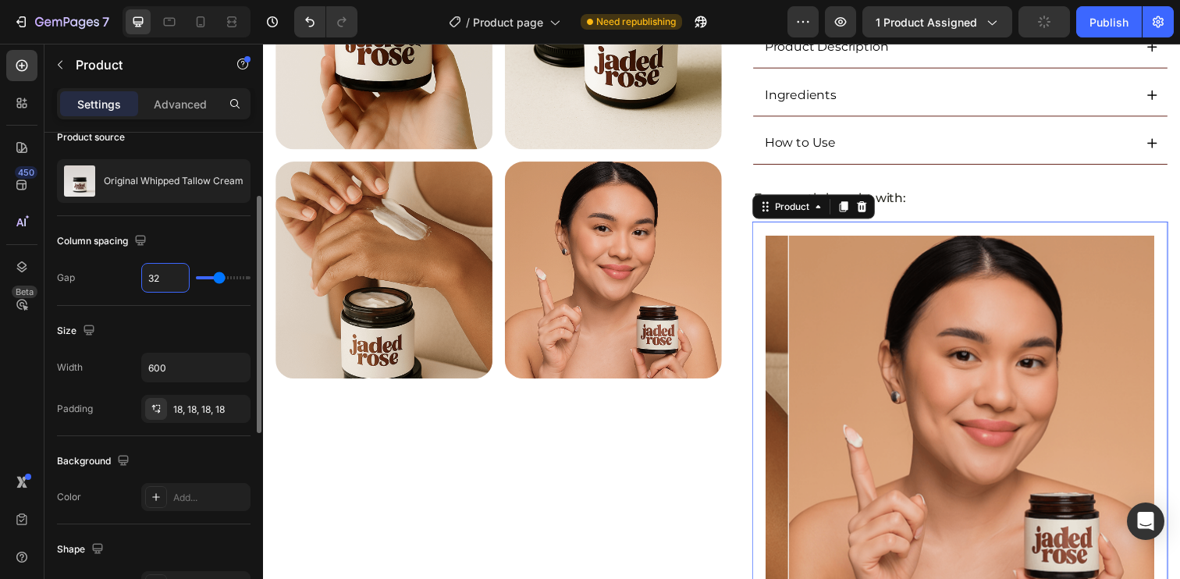
click at [143, 275] on input "32" at bounding box center [165, 278] width 47 height 28
type input "2"
type input "25"
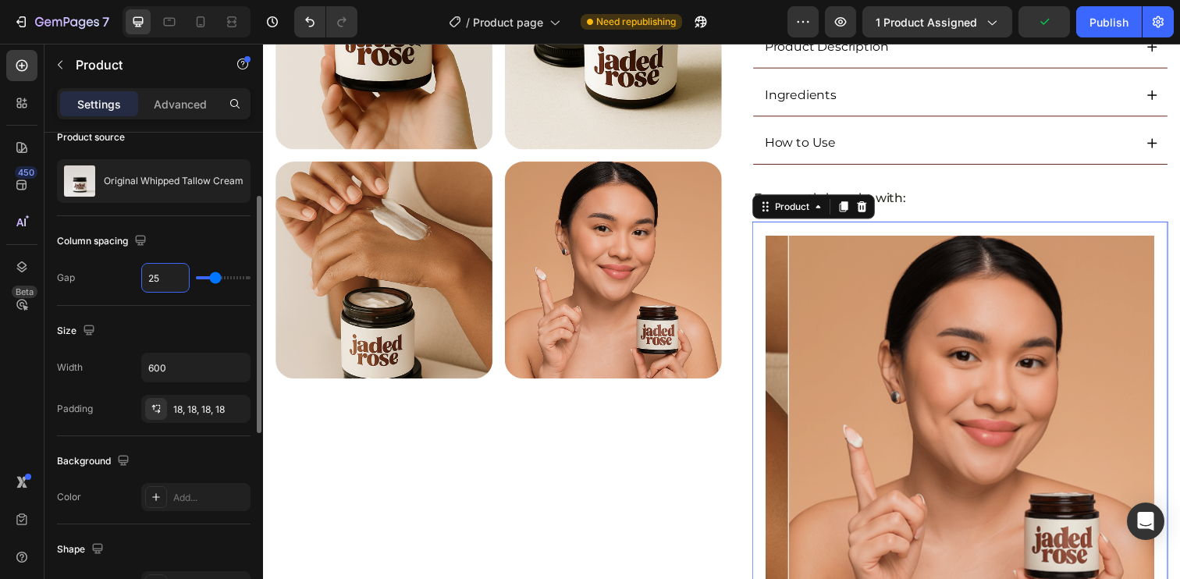
type input "26"
click at [187, 236] on div "Column spacing" at bounding box center [154, 241] width 194 height 25
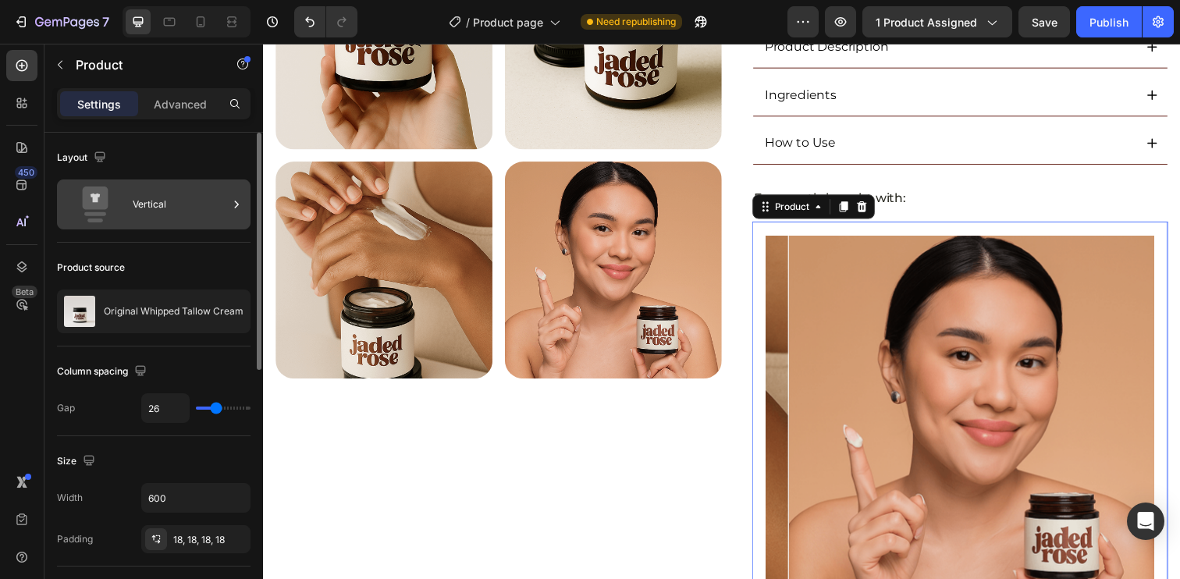
click at [162, 213] on div "Vertical" at bounding box center [180, 205] width 95 height 36
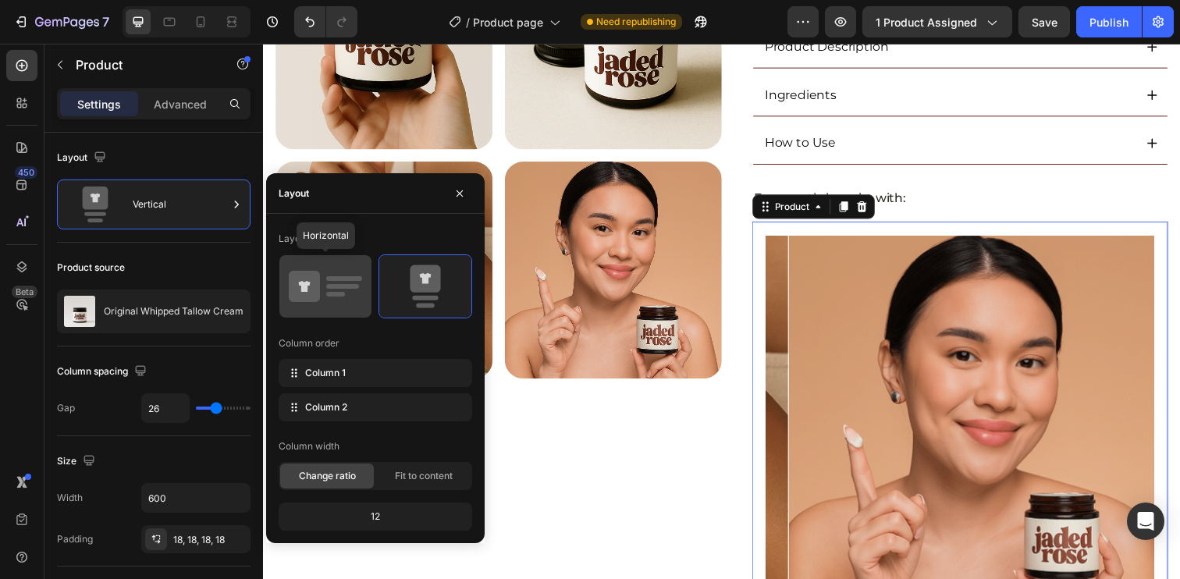
click at [332, 300] on icon at bounding box center [325, 287] width 73 height 44
type input "32"
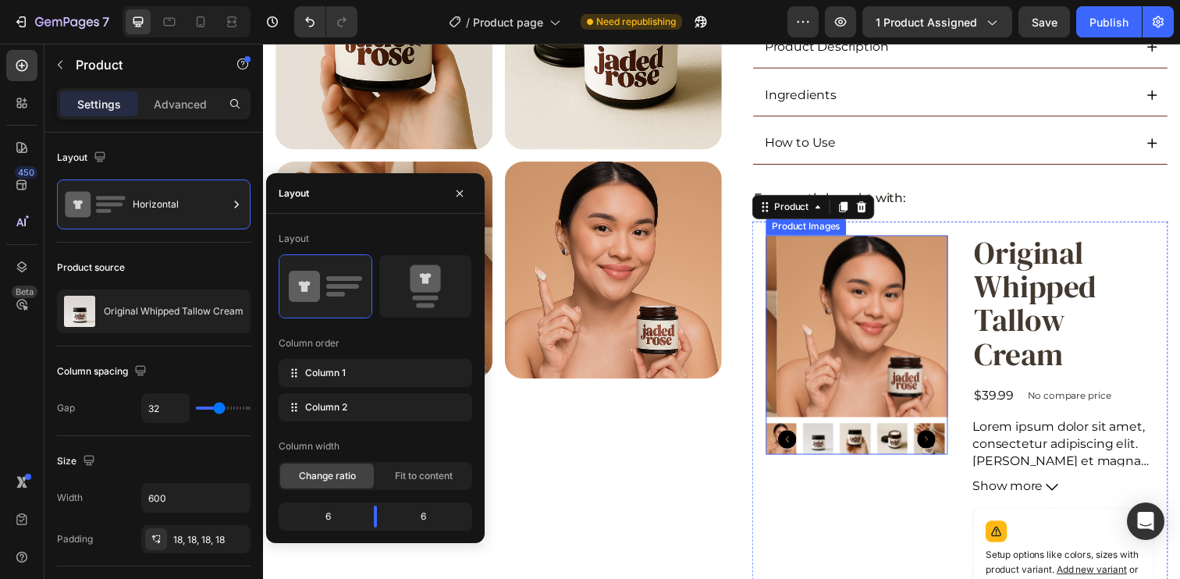
click at [934, 323] on img at bounding box center [881, 332] width 186 height 186
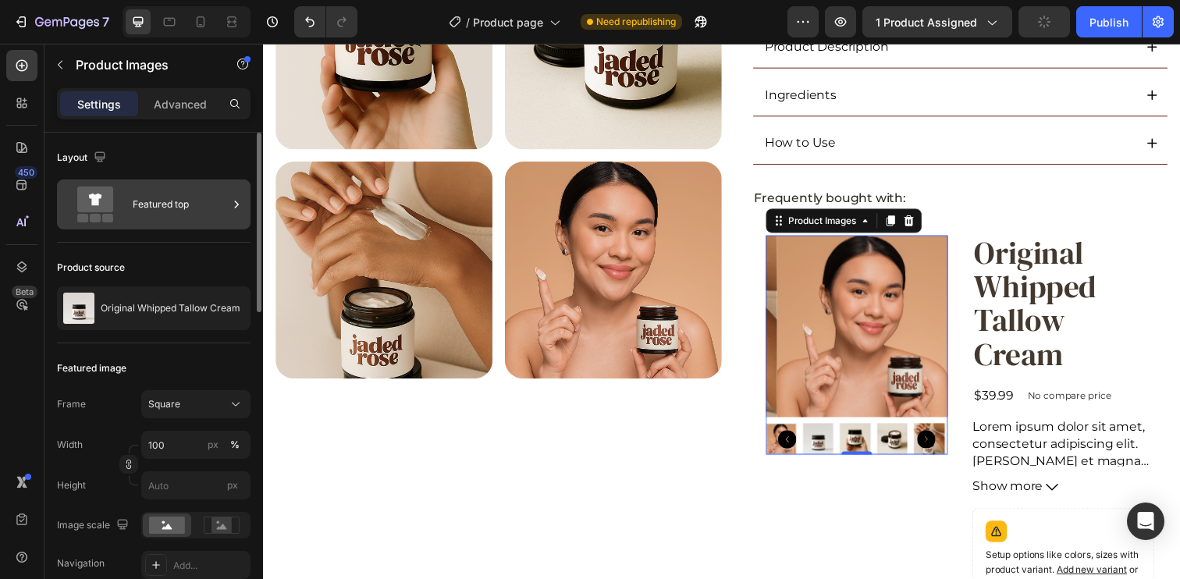
click at [169, 220] on div "Featured top" at bounding box center [180, 205] width 95 height 36
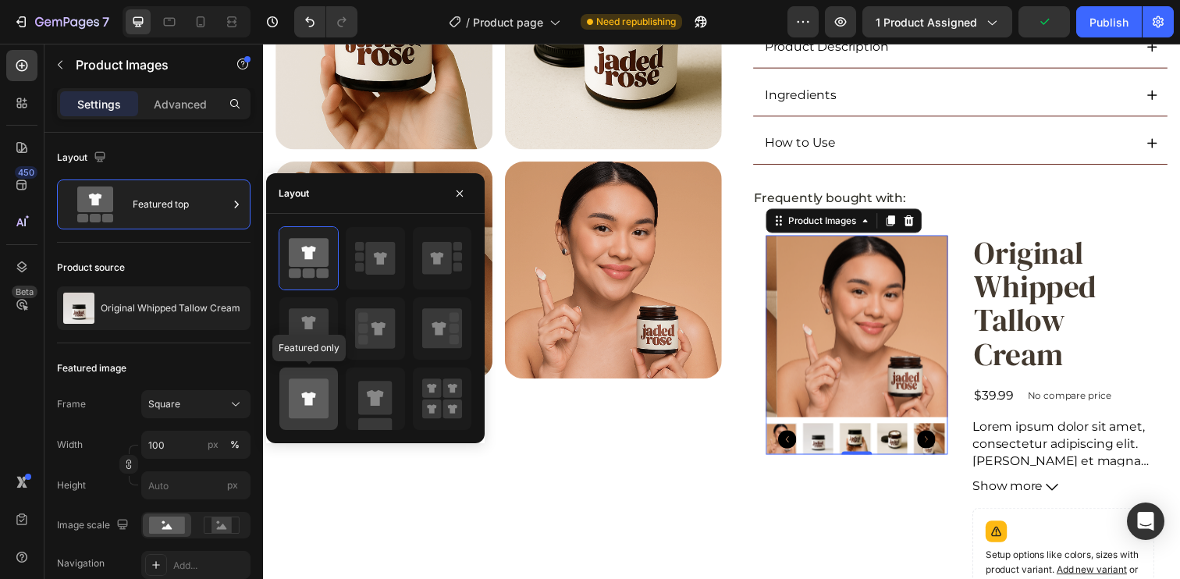
click at [314, 420] on icon at bounding box center [309, 399] width 40 height 44
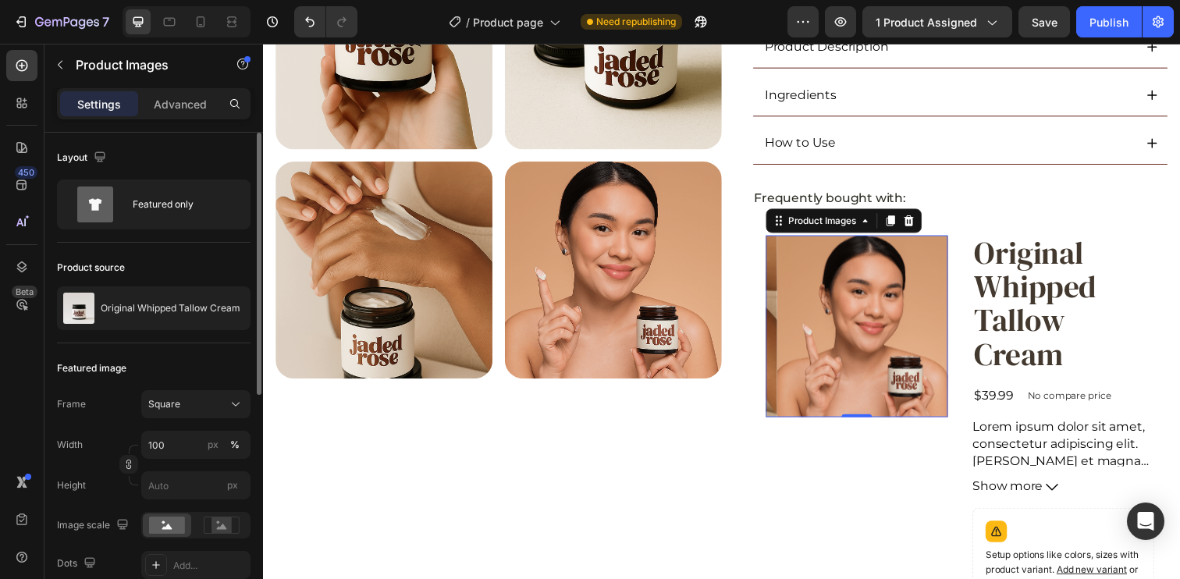
click at [205, 247] on div "Product source Original Whipped Tallow Cream" at bounding box center [154, 293] width 194 height 101
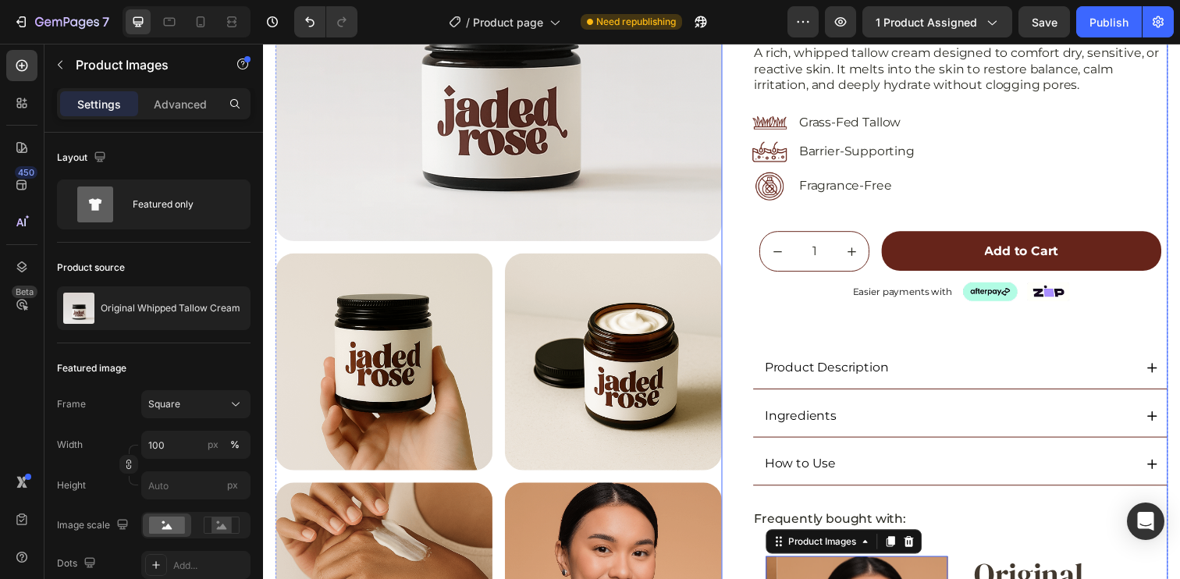
scroll to position [483, 0]
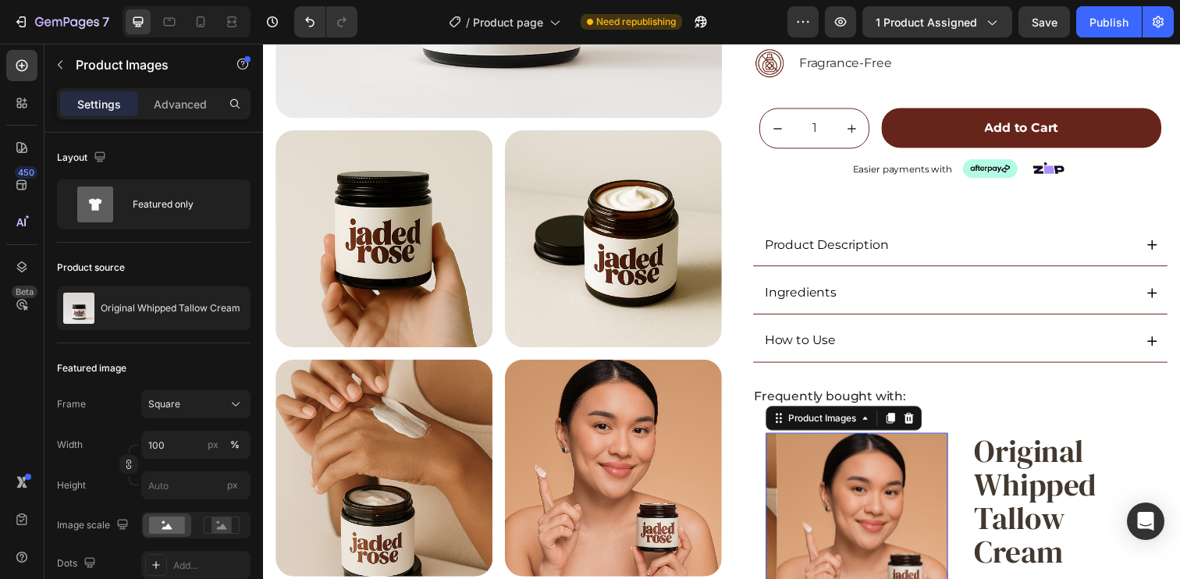
click at [850, 540] on img at bounding box center [881, 534] width 186 height 186
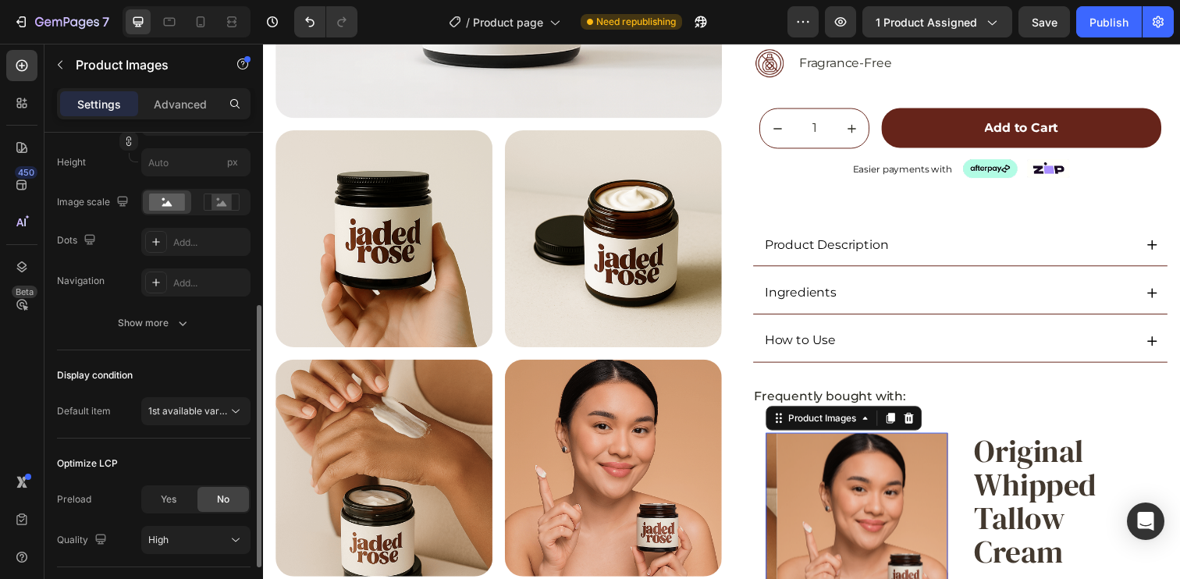
scroll to position [0, 0]
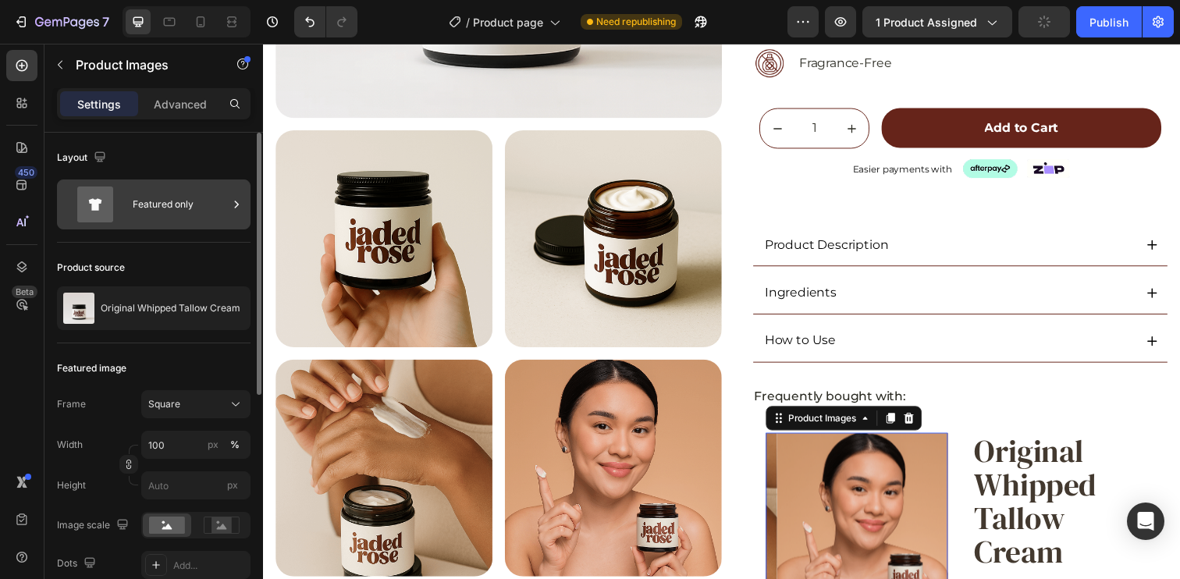
click at [187, 215] on div "Featured only" at bounding box center [180, 205] width 95 height 36
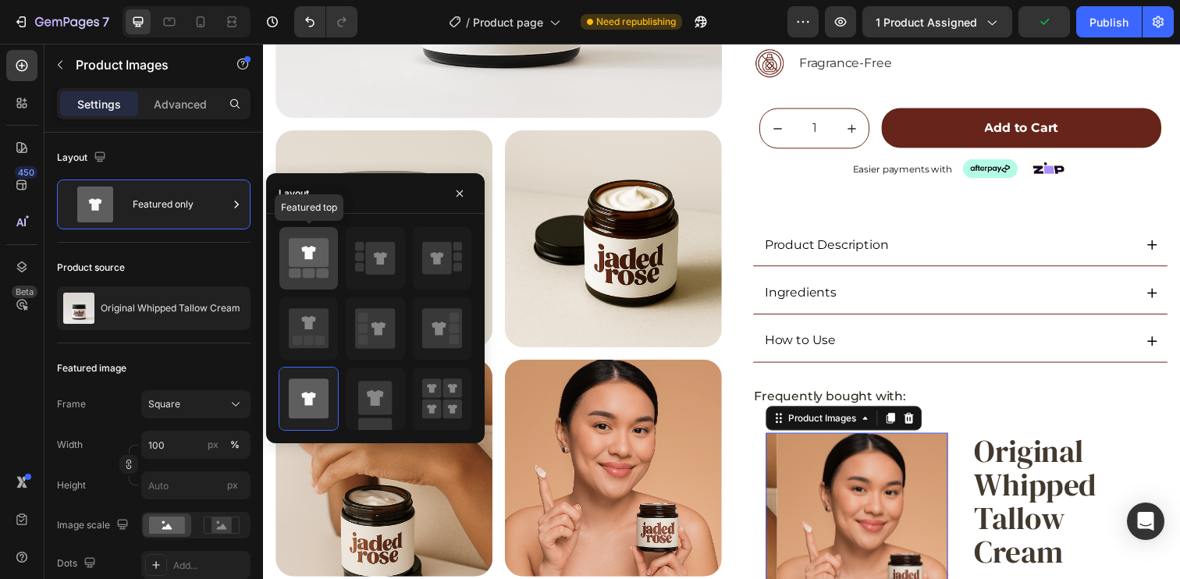
click at [302, 261] on icon at bounding box center [309, 252] width 40 height 29
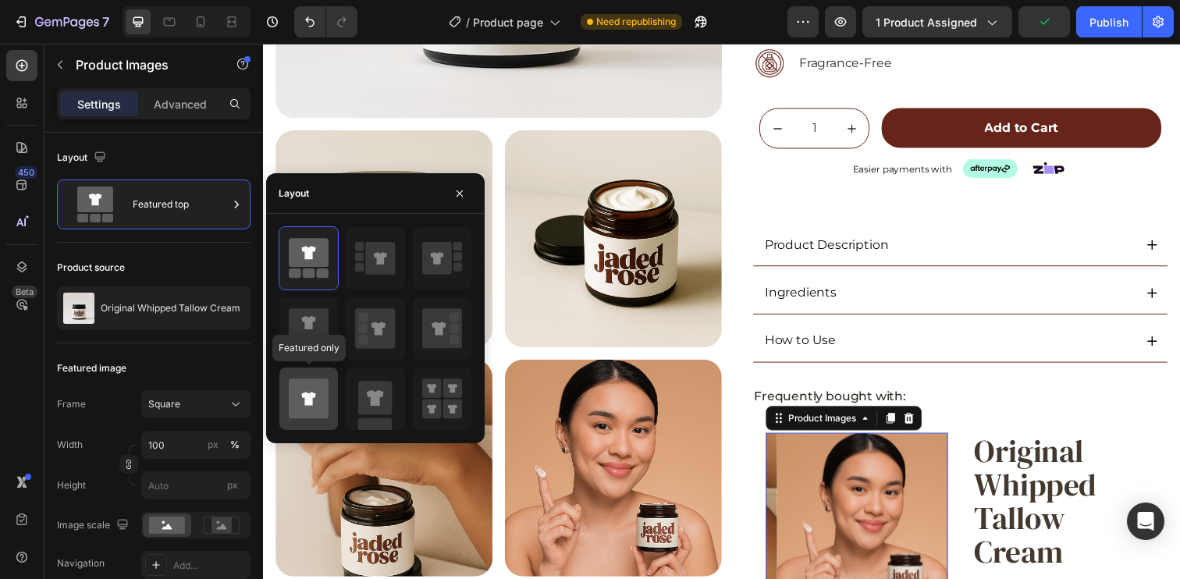
click at [312, 403] on icon at bounding box center [308, 398] width 14 height 13
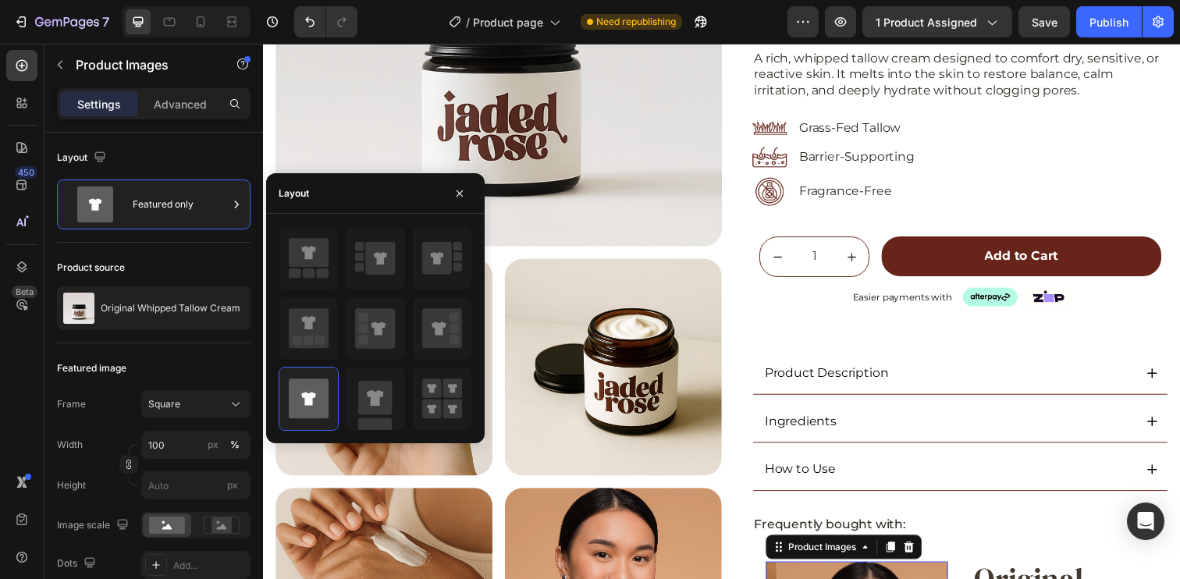
scroll to position [153, 0]
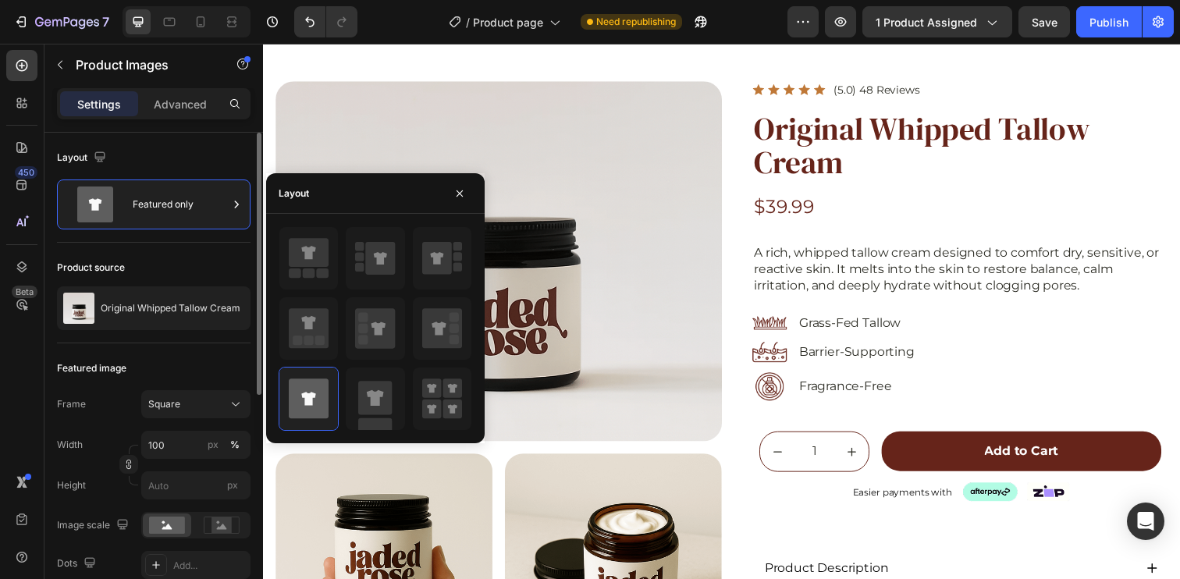
click at [204, 264] on div "Product source" at bounding box center [154, 267] width 194 height 25
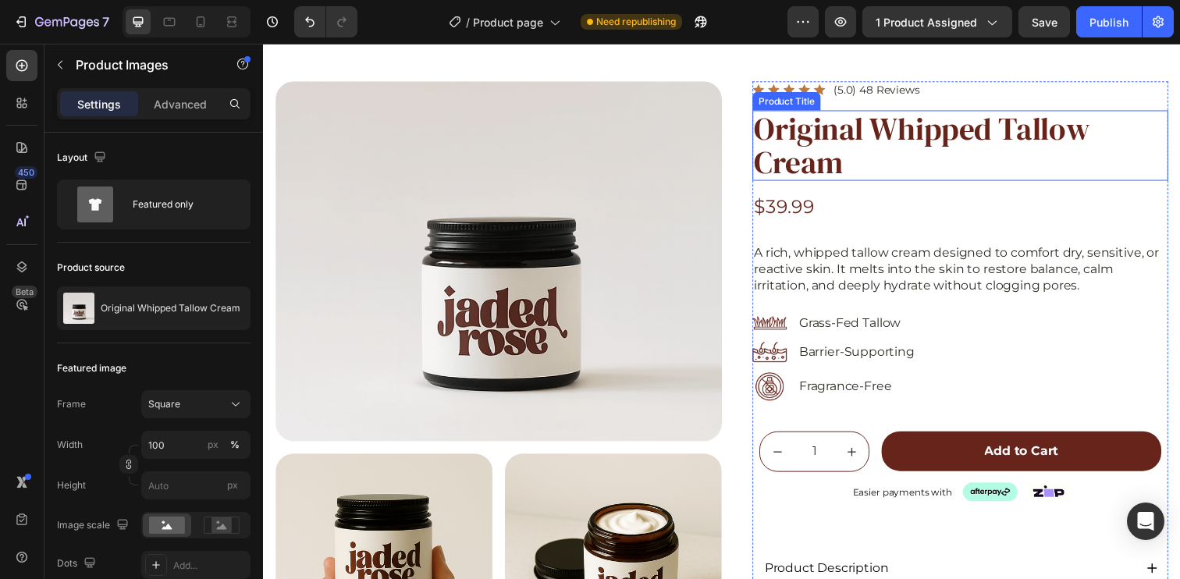
click at [881, 135] on h1 "Original Whipped Tallow Cream" at bounding box center [974, 148] width 425 height 72
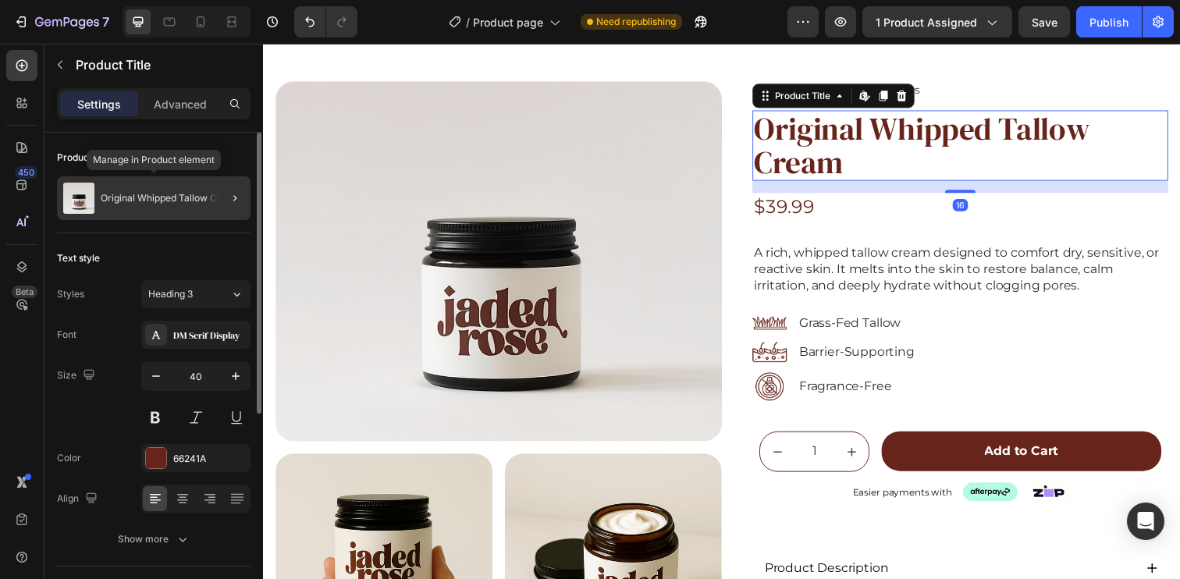
click at [164, 198] on p "Original Whipped Tallow Cream" at bounding box center [171, 198] width 140 height 11
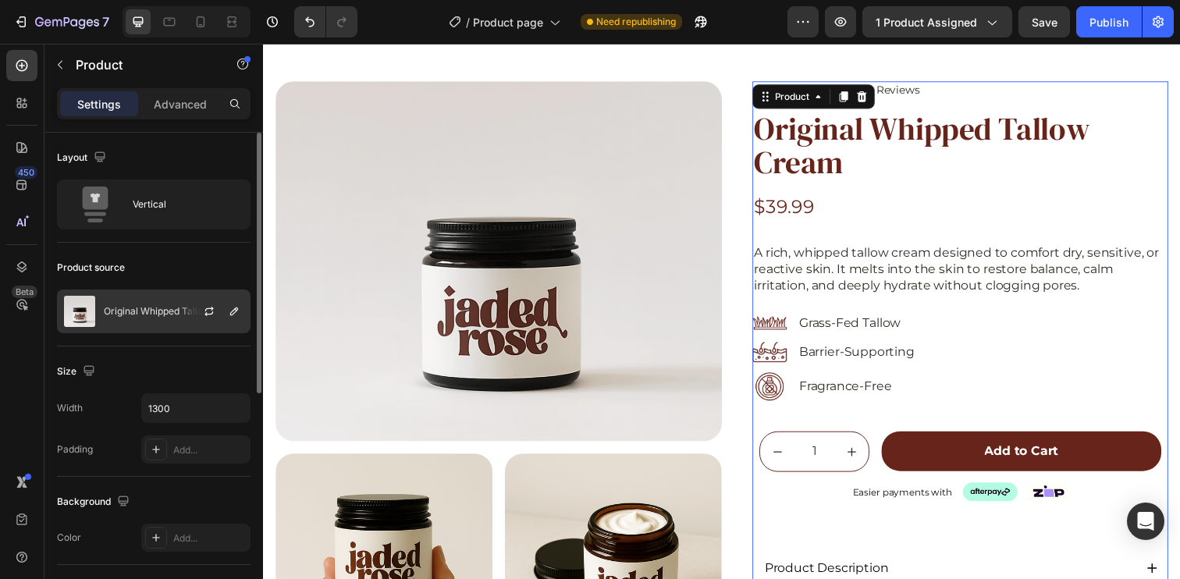
click at [147, 302] on div "Original Whipped Tallow Cream" at bounding box center [154, 312] width 194 height 44
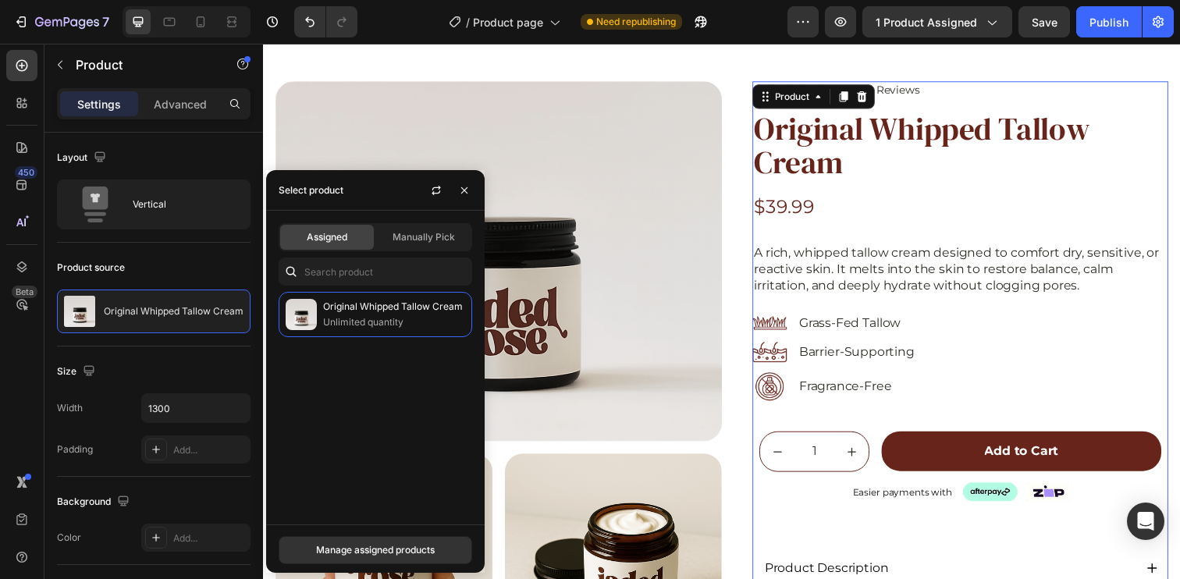
click at [348, 392] on div "Original Whipped Tallow Cream Unlimited quantity" at bounding box center [375, 402] width 219 height 220
click at [577, 163] on div at bounding box center [503, 266] width 456 height 368
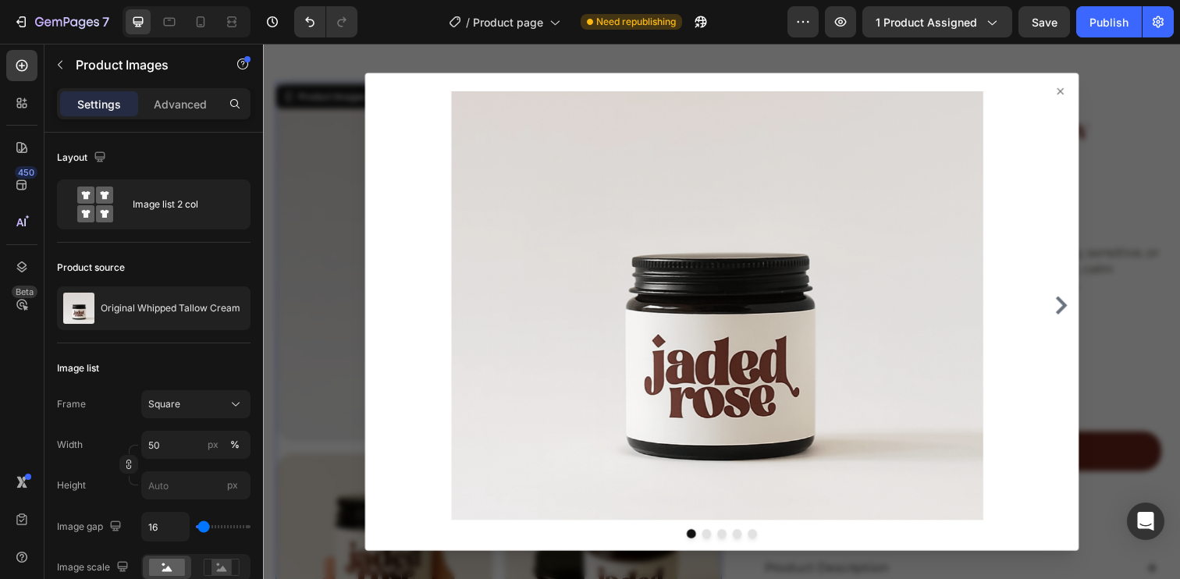
click at [346, 229] on div at bounding box center [731, 317] width 936 height 547
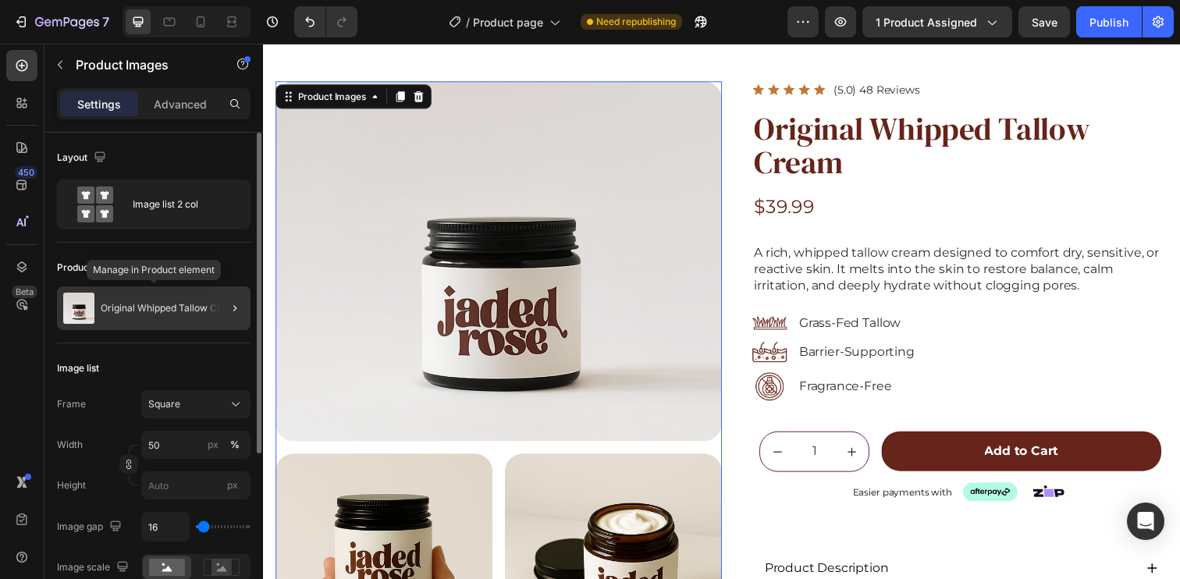
click at [130, 312] on p "Original Whipped Tallow Cream" at bounding box center [171, 308] width 140 height 11
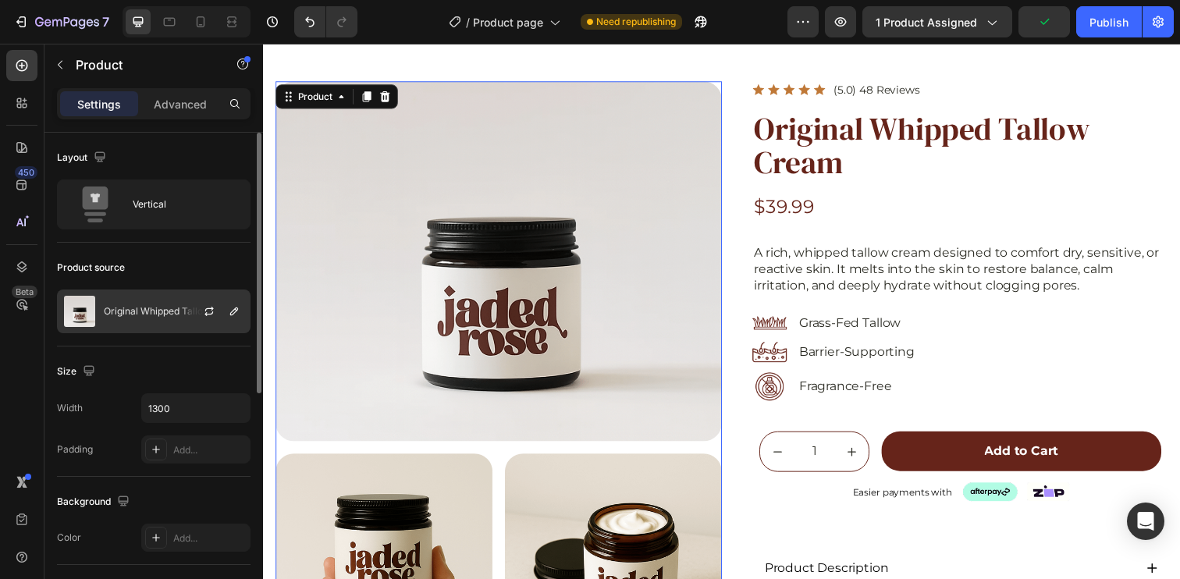
click at [166, 325] on div "Original Whipped Tallow Cream" at bounding box center [154, 312] width 194 height 44
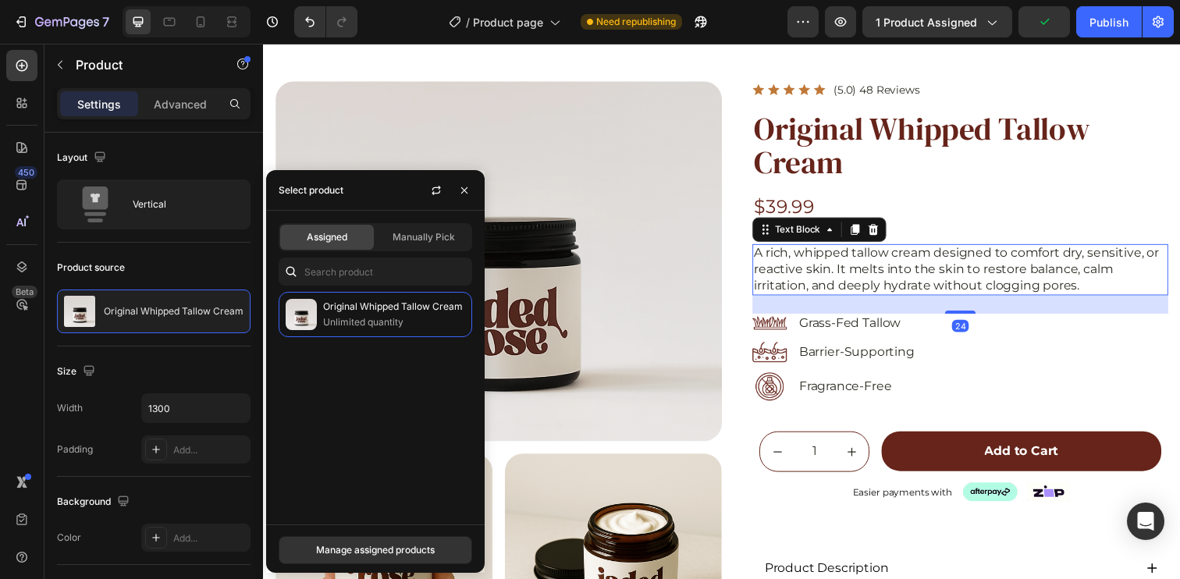
click at [961, 274] on p "A rich, whipped tallow cream designed to comfort dry, sensitive, or reactive sk…" at bounding box center [974, 274] width 421 height 48
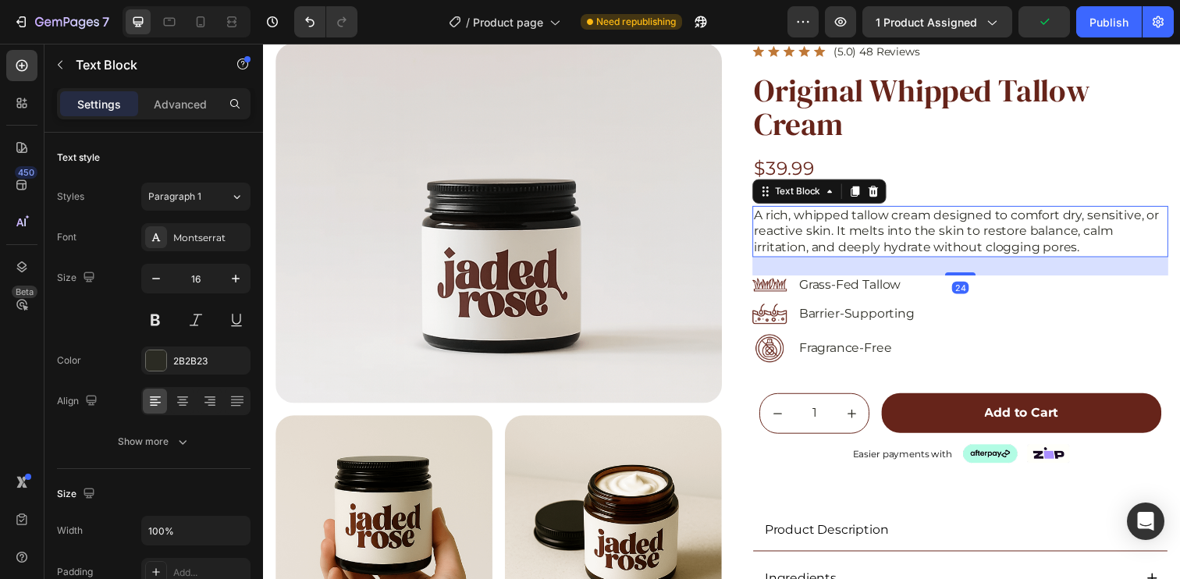
scroll to position [471, 0]
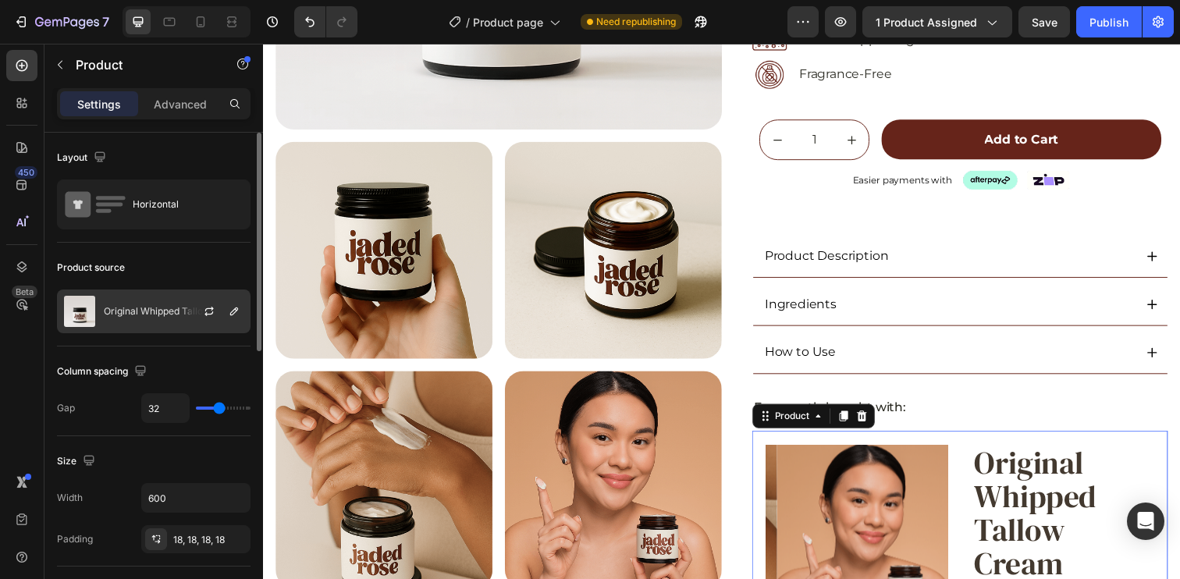
click at [182, 312] on div at bounding box center [215, 311] width 69 height 42
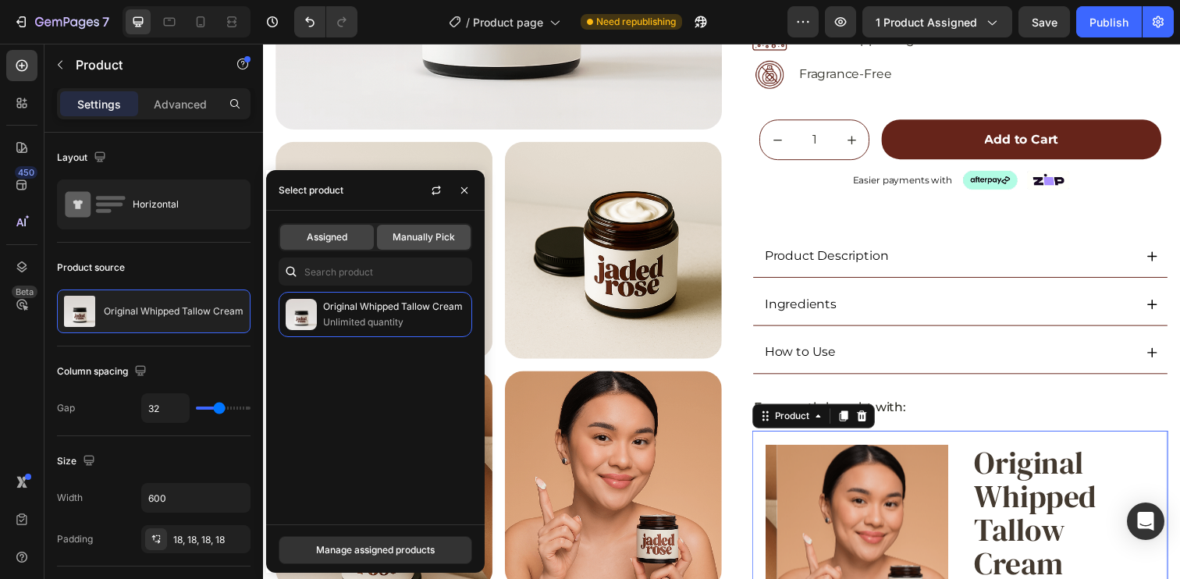
click at [428, 245] on div "Manually Pick" at bounding box center [424, 237] width 94 height 25
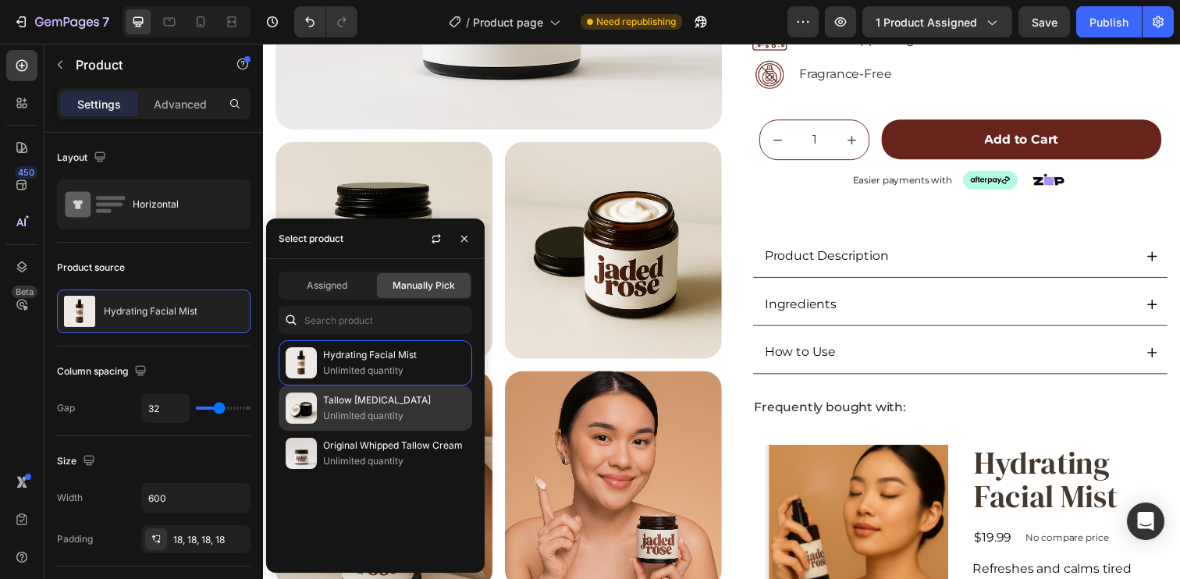
click at [366, 415] on p "Unlimited quantity" at bounding box center [394, 416] width 142 height 16
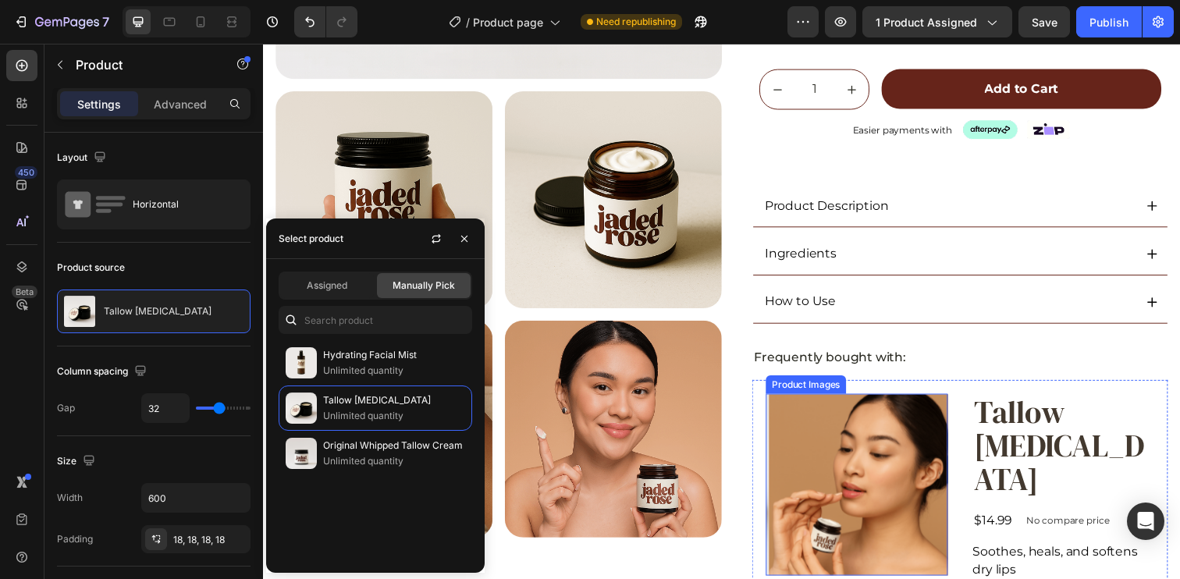
scroll to position [531, 0]
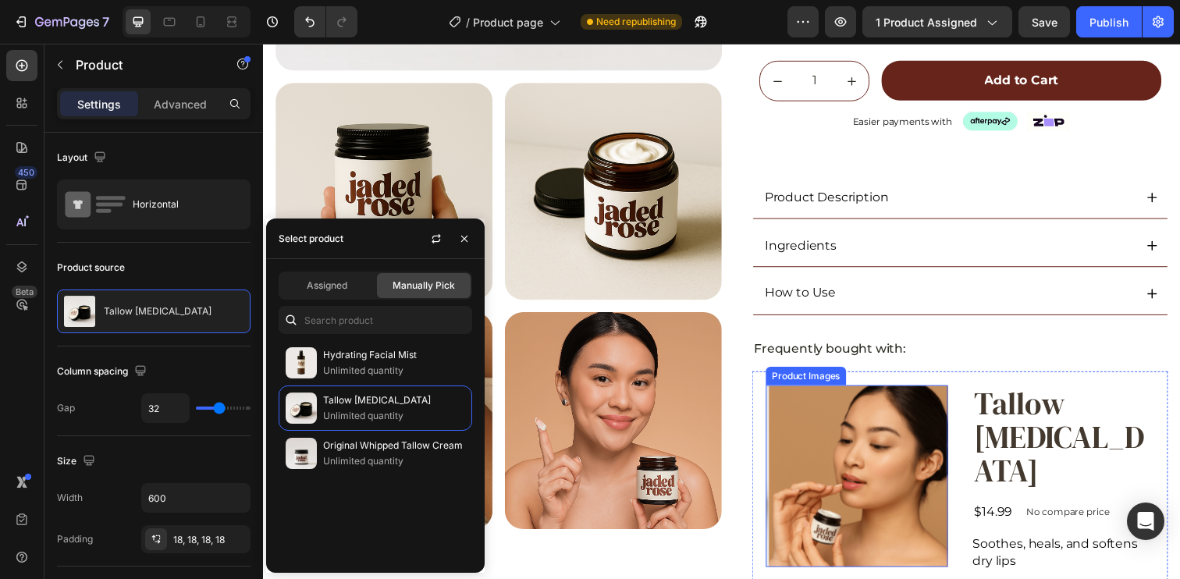
click at [872, 457] on img at bounding box center [873, 486] width 186 height 186
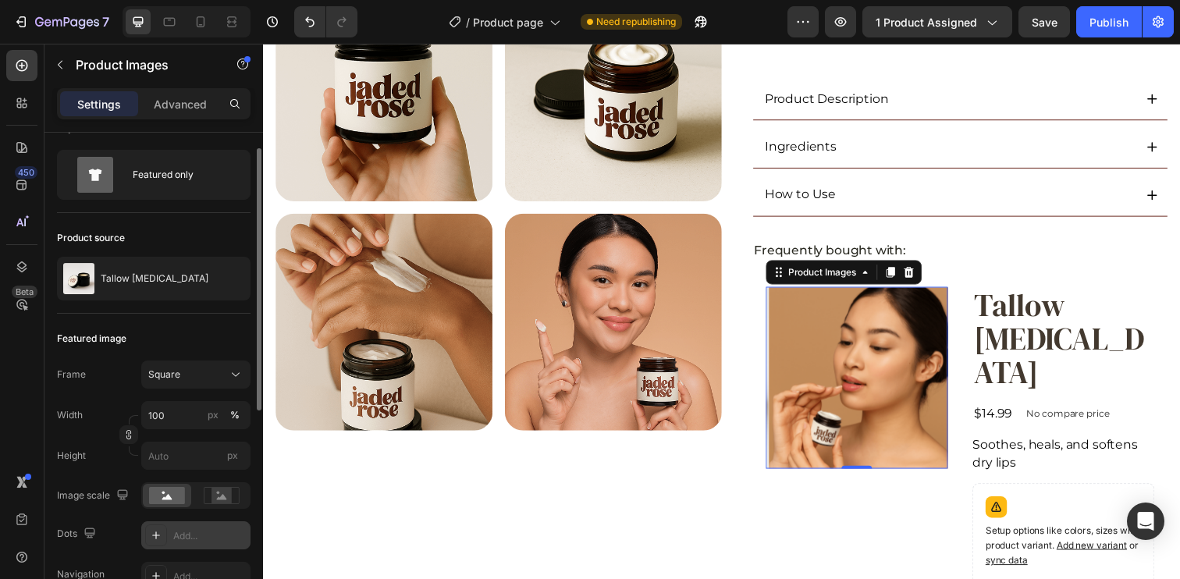
scroll to position [185, 0]
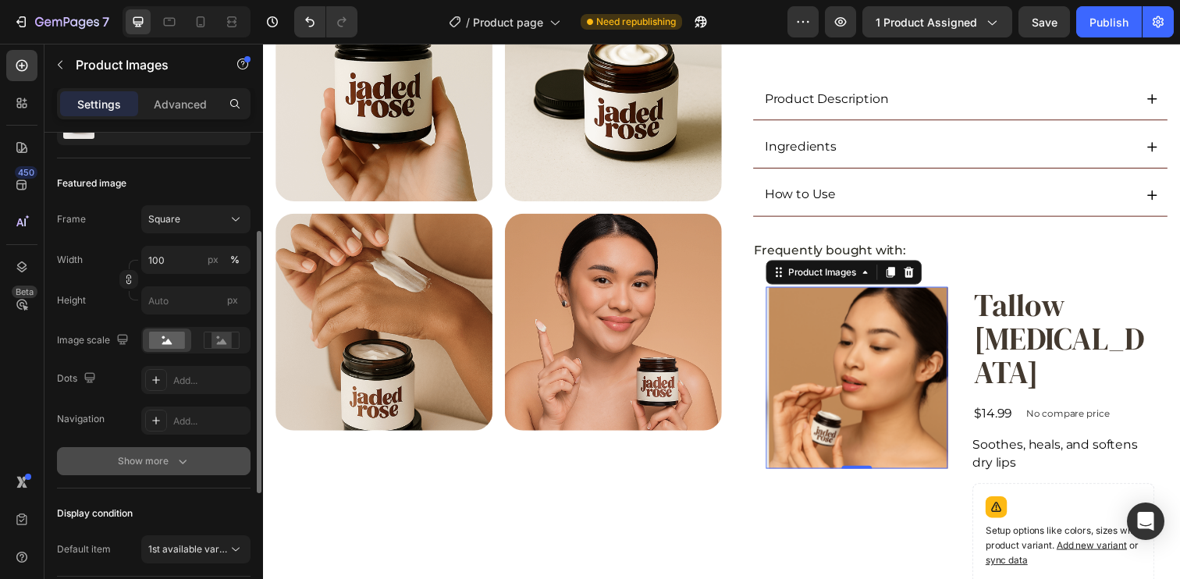
click at [156, 461] on div "Show more" at bounding box center [154, 461] width 73 height 16
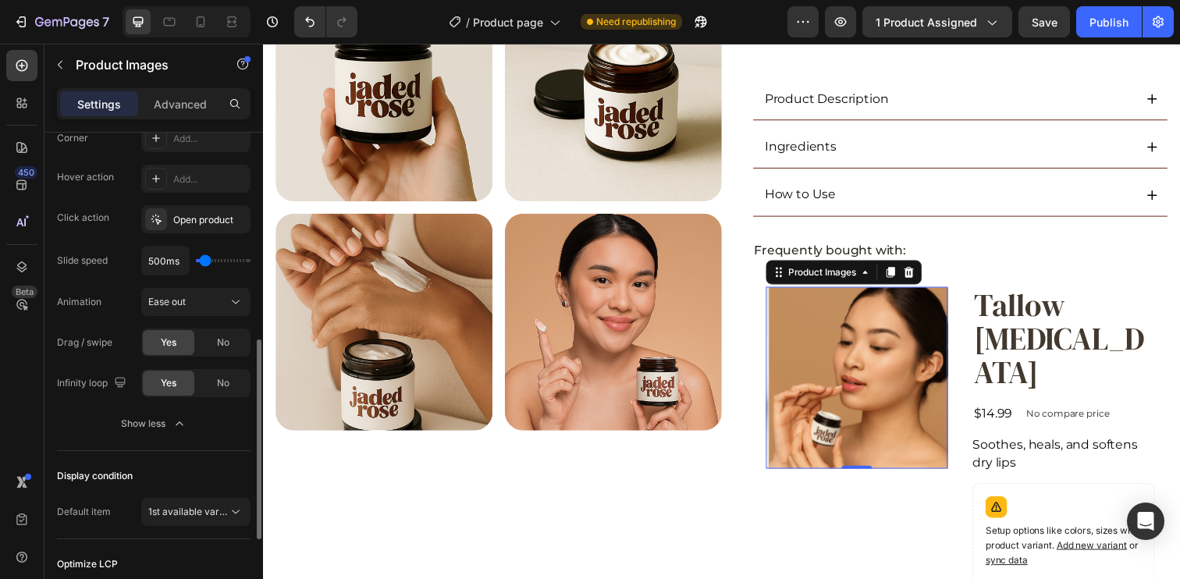
scroll to position [536, 0]
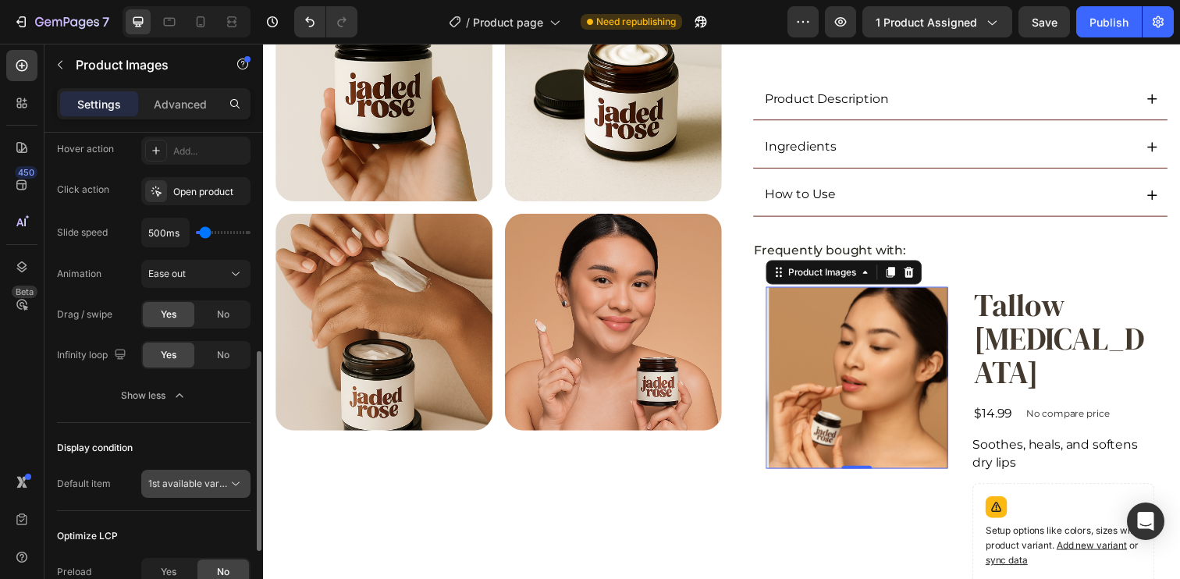
click at [178, 484] on span "1st available variant" at bounding box center [191, 484] width 87 height 12
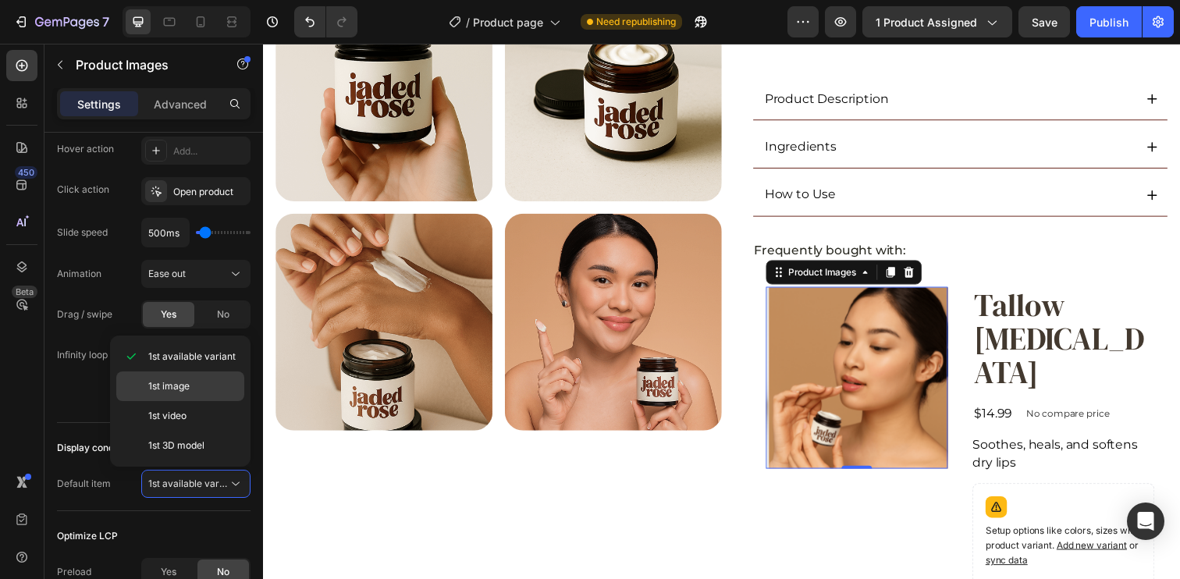
click at [222, 389] on p "1st image" at bounding box center [192, 386] width 89 height 14
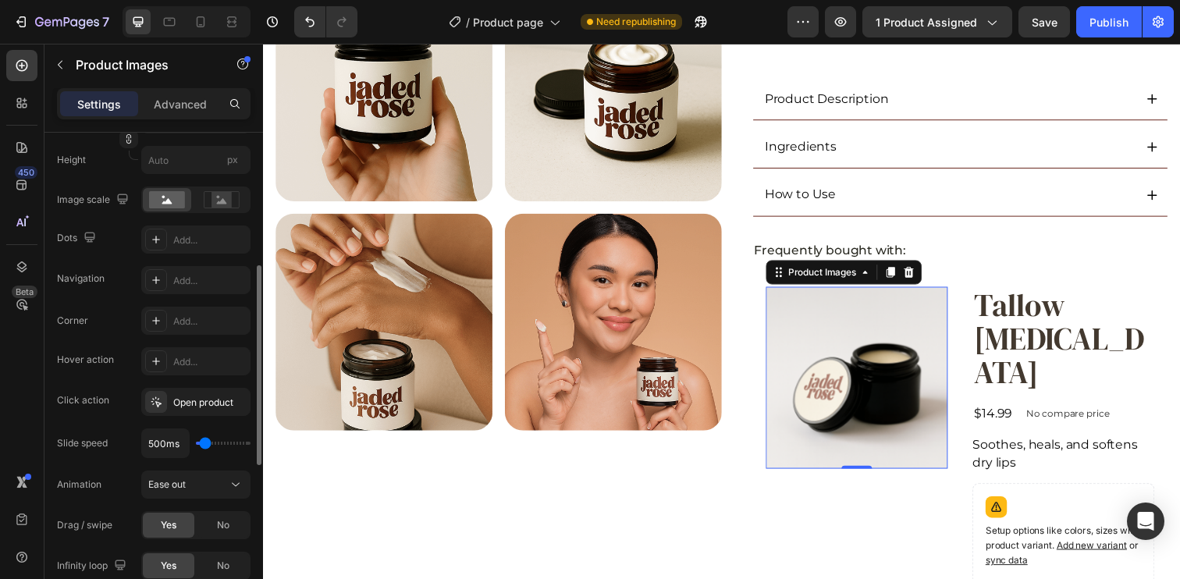
scroll to position [197, 0]
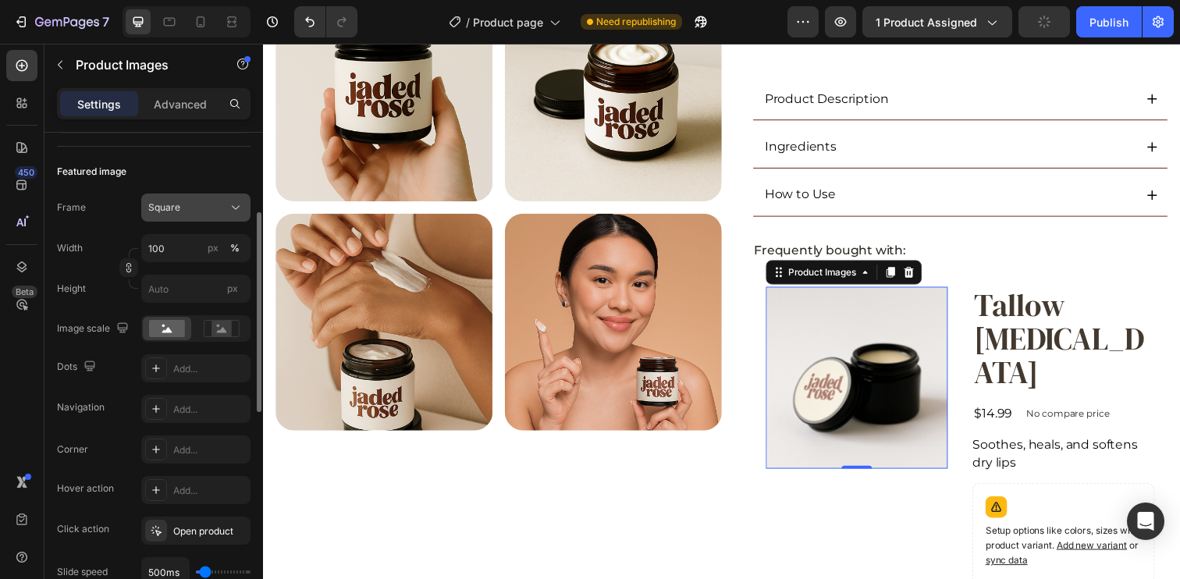
click at [198, 209] on div "Square" at bounding box center [186, 208] width 76 height 14
drag, startPoint x: 204, startPoint y: 175, endPoint x: 201, endPoint y: 199, distance: 24.5
click at [204, 175] on div "Featured image" at bounding box center [154, 171] width 194 height 25
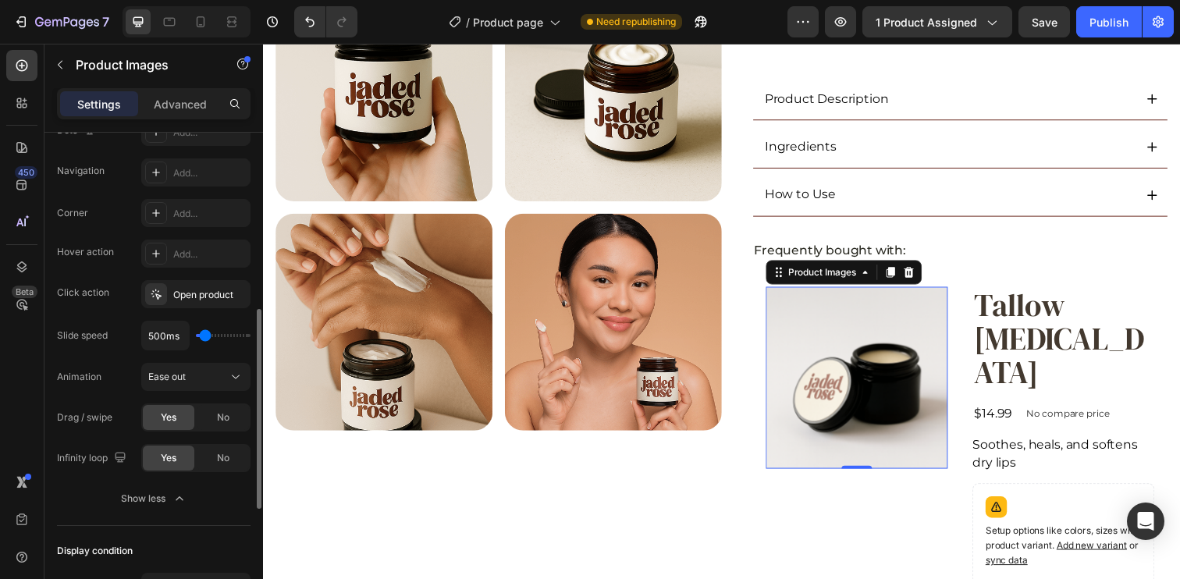
scroll to position [462, 0]
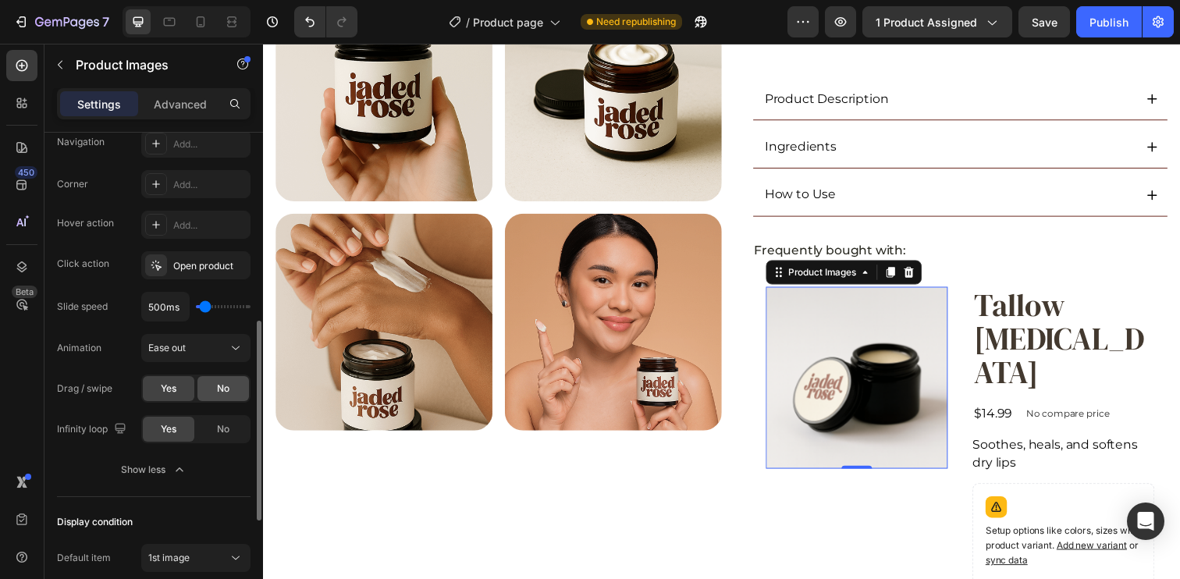
click at [236, 382] on div "No" at bounding box center [223, 388] width 52 height 25
click at [230, 428] on div "No" at bounding box center [223, 429] width 52 height 25
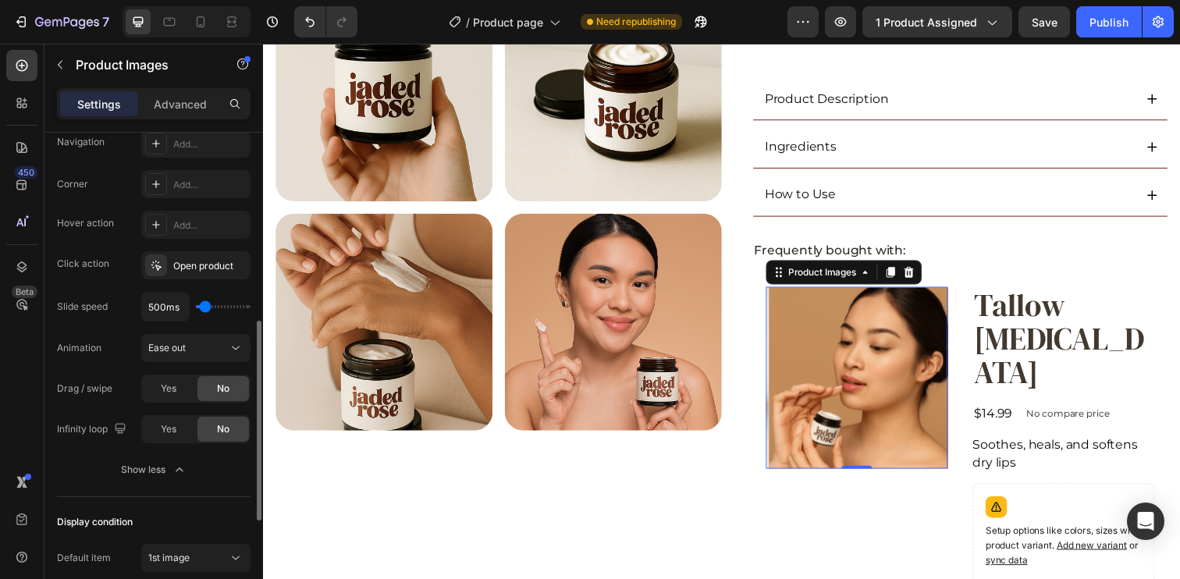
scroll to position [712, 0]
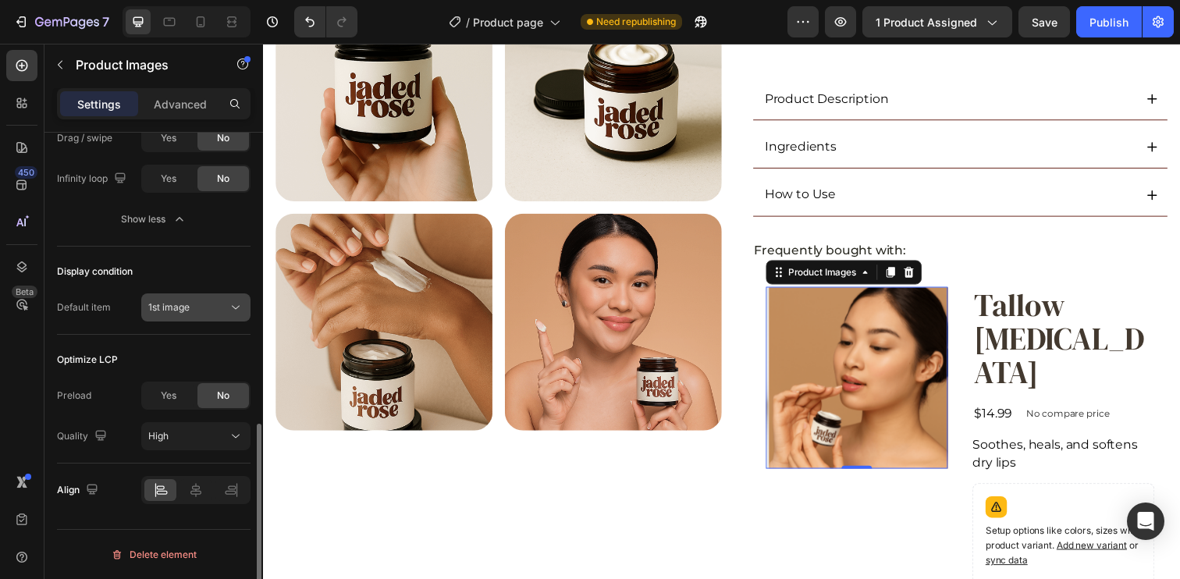
click at [197, 297] on button "1st image" at bounding box center [195, 307] width 109 height 28
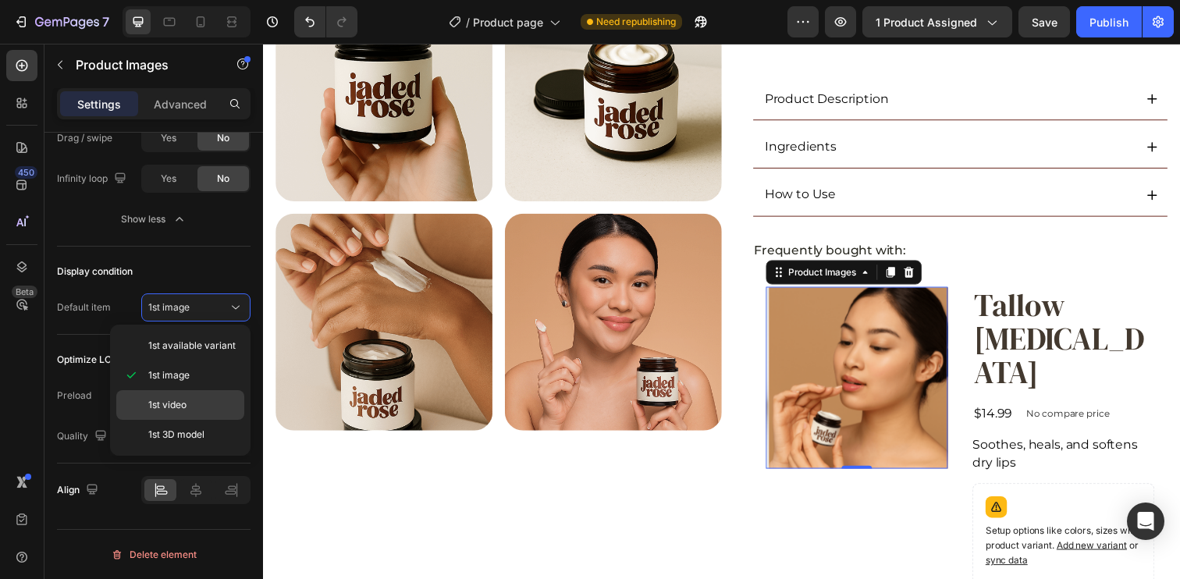
click at [186, 400] on span "1st video" at bounding box center [167, 405] width 38 height 14
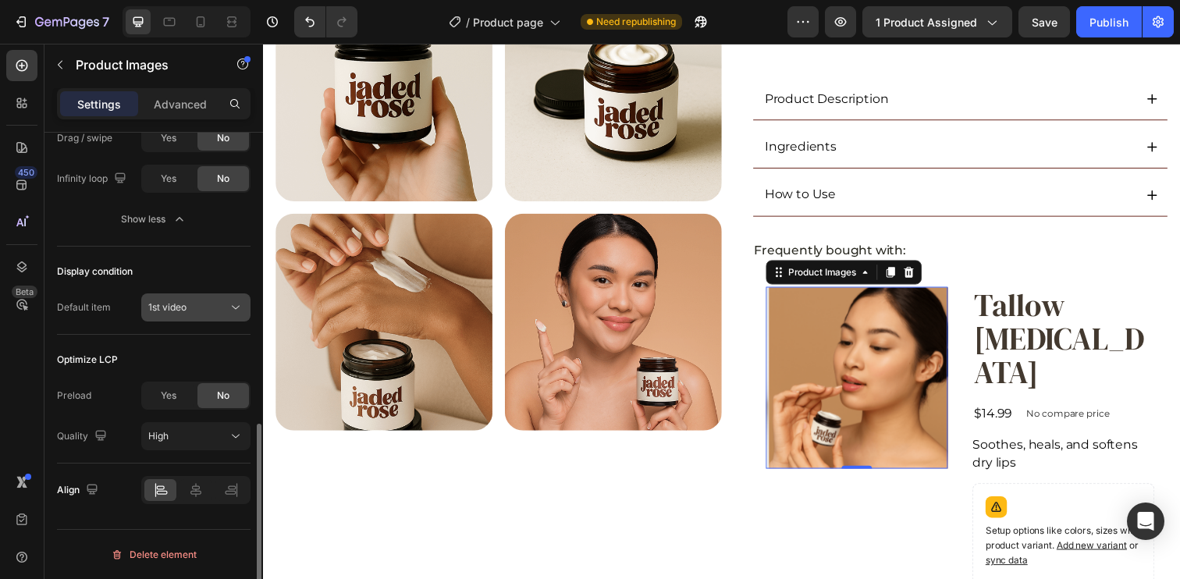
click at [196, 310] on div "1st video" at bounding box center [188, 307] width 80 height 14
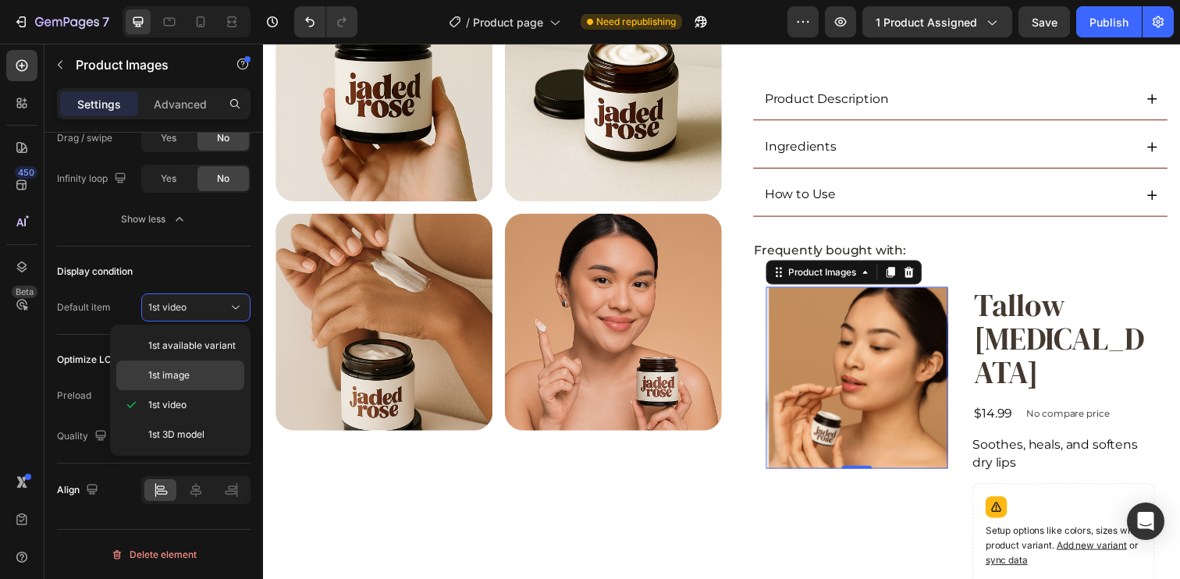
click at [183, 381] on span "1st image" at bounding box center [168, 375] width 41 height 14
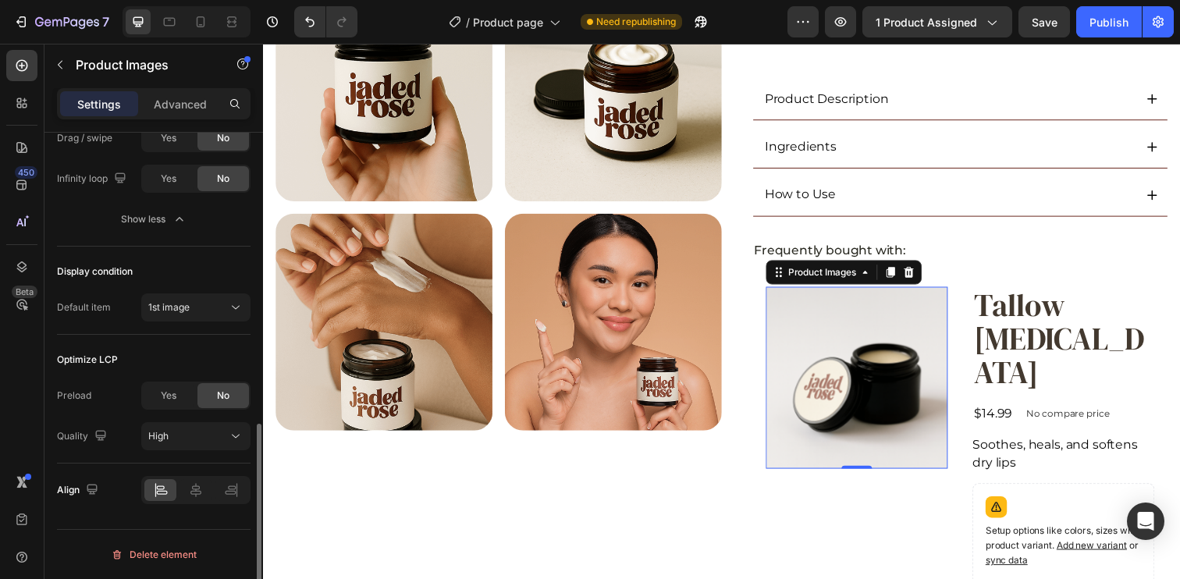
click at [115, 341] on div "Optimize LCP Preload Yes No Quality High" at bounding box center [154, 399] width 194 height 129
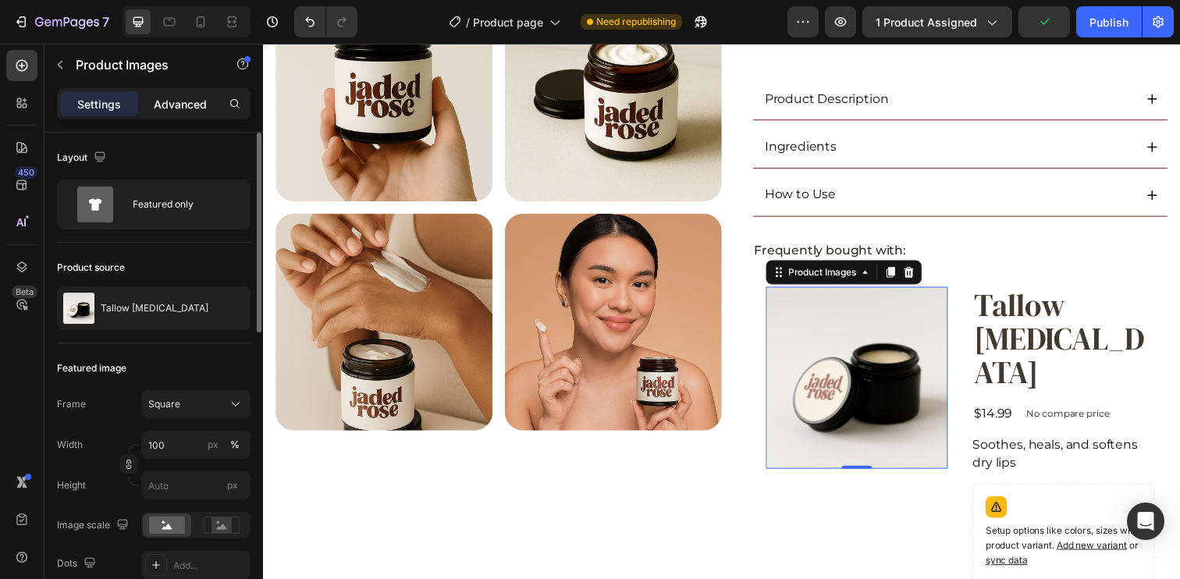
click at [189, 101] on p "Advanced" at bounding box center [180, 104] width 53 height 16
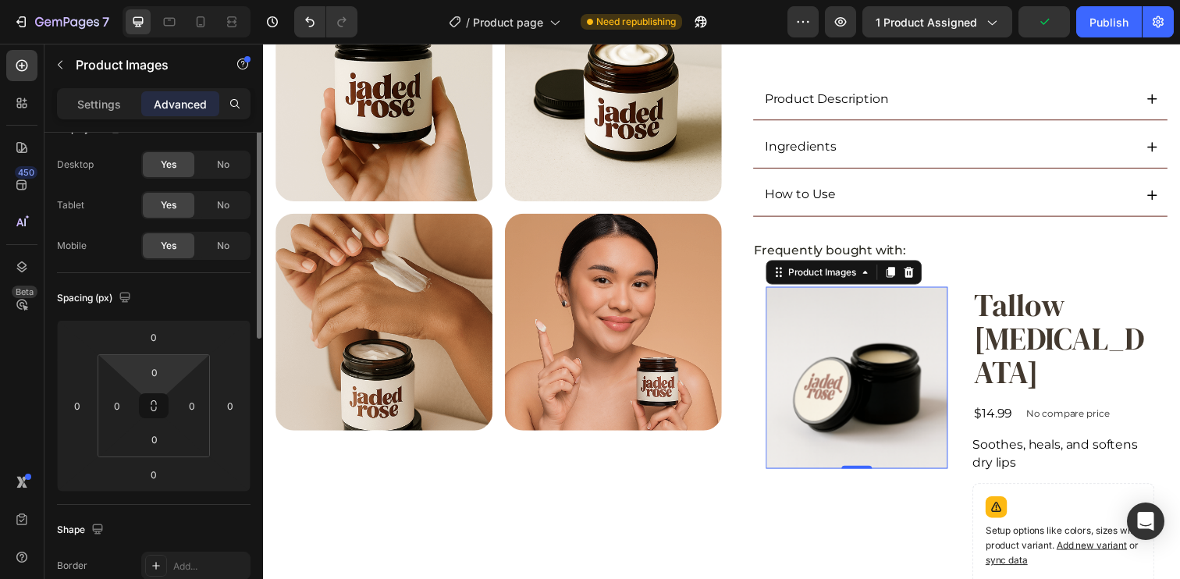
scroll to position [208, 0]
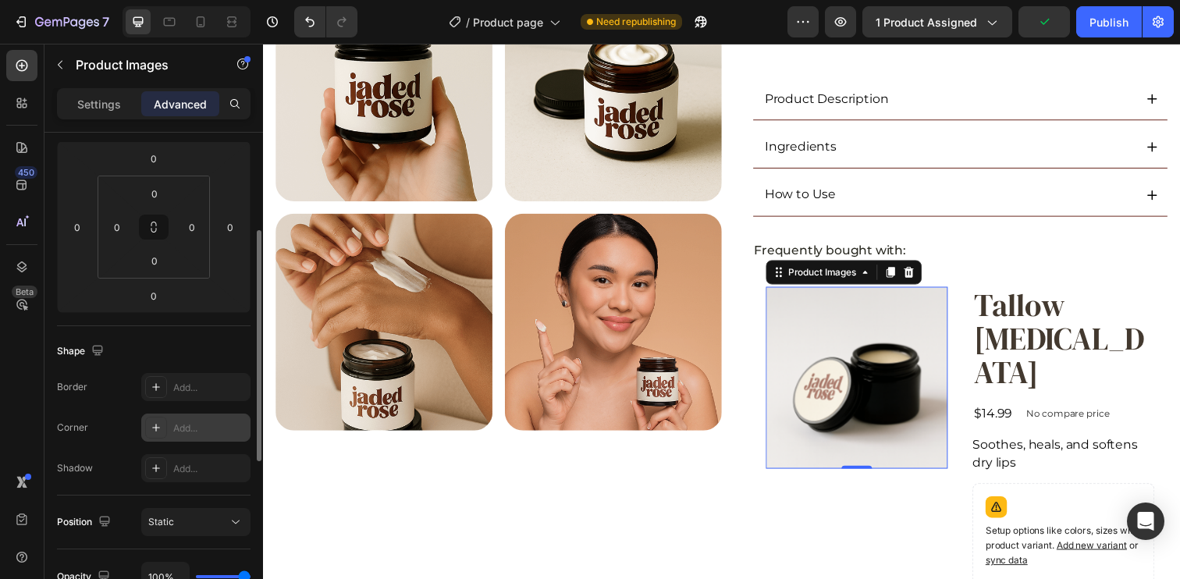
click at [194, 424] on div "Add..." at bounding box center [209, 428] width 73 height 14
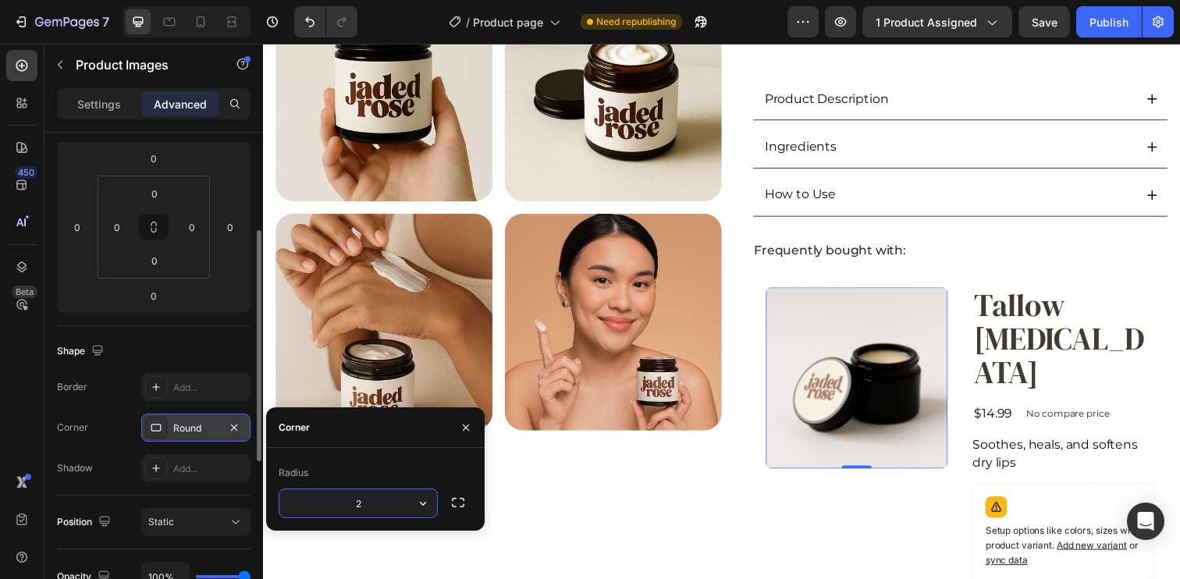
type input "24"
click at [180, 343] on div "Shape" at bounding box center [154, 351] width 194 height 25
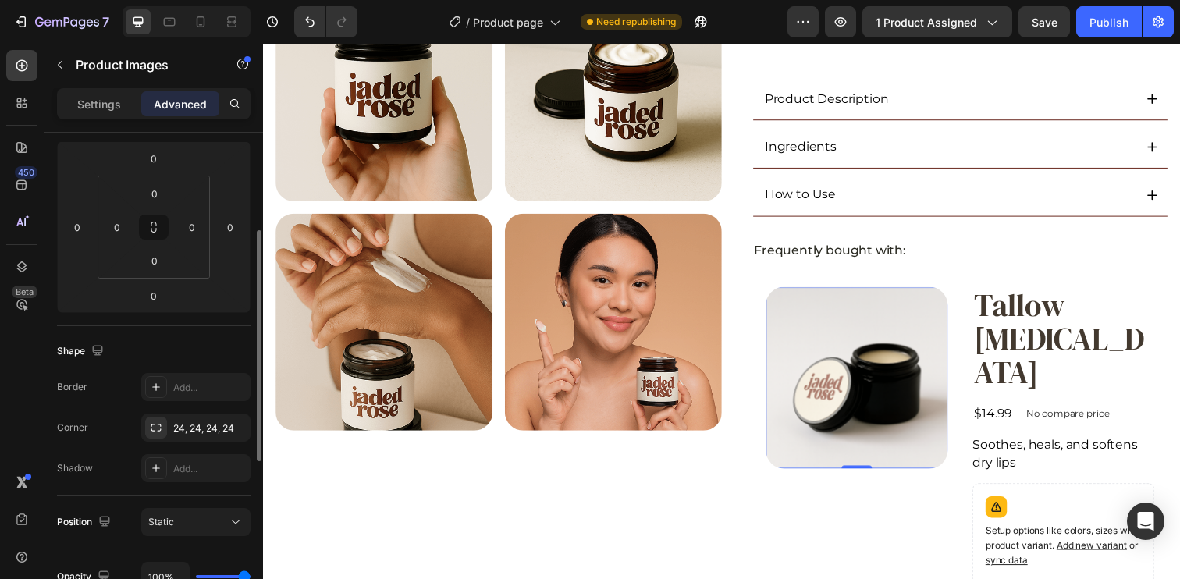
click at [190, 339] on div "Shape" at bounding box center [154, 351] width 194 height 25
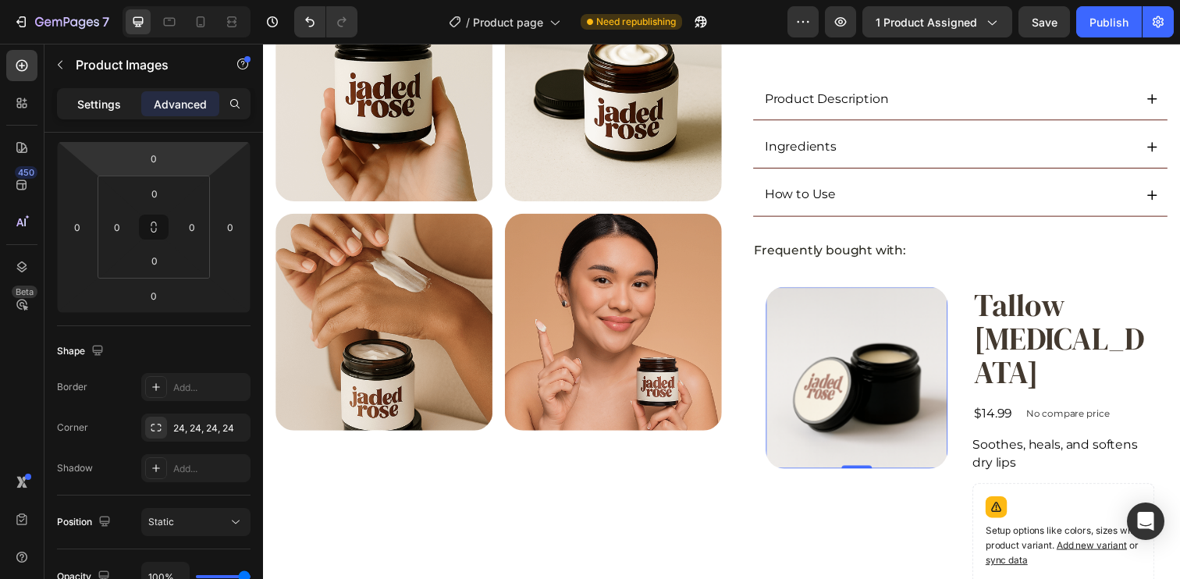
click at [87, 94] on div "Settings" at bounding box center [99, 103] width 78 height 25
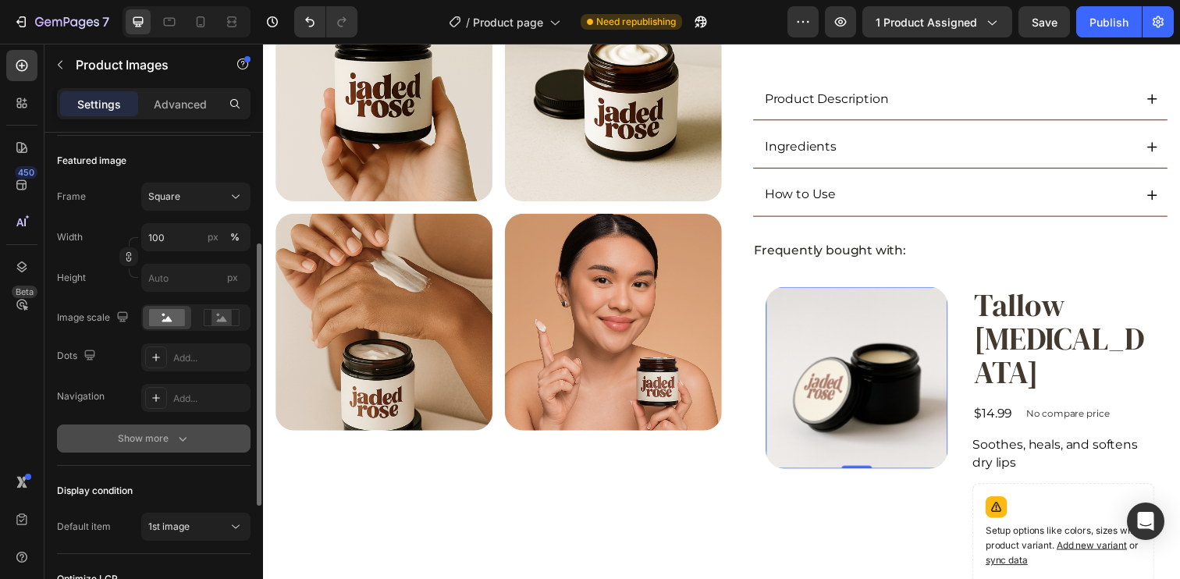
click at [139, 446] on div "Show more" at bounding box center [154, 439] width 73 height 16
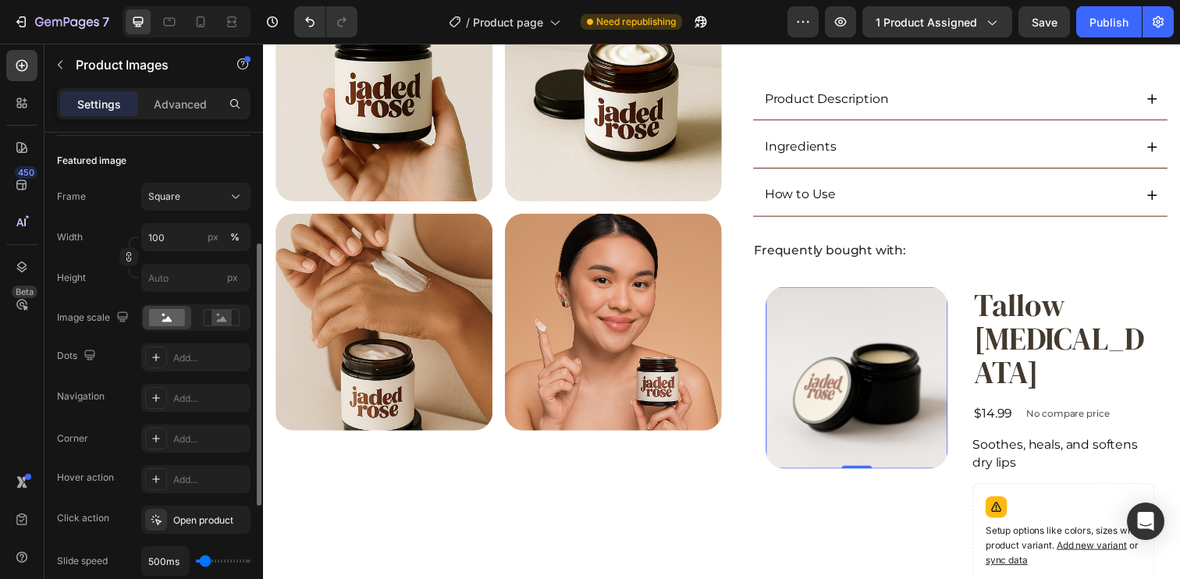
click at [183, 453] on div "Corner Add... Hover action Add... Click action Open product Slide speed 500ms A…" at bounding box center [154, 561] width 194 height 273
click at [195, 441] on div "Add..." at bounding box center [209, 439] width 73 height 14
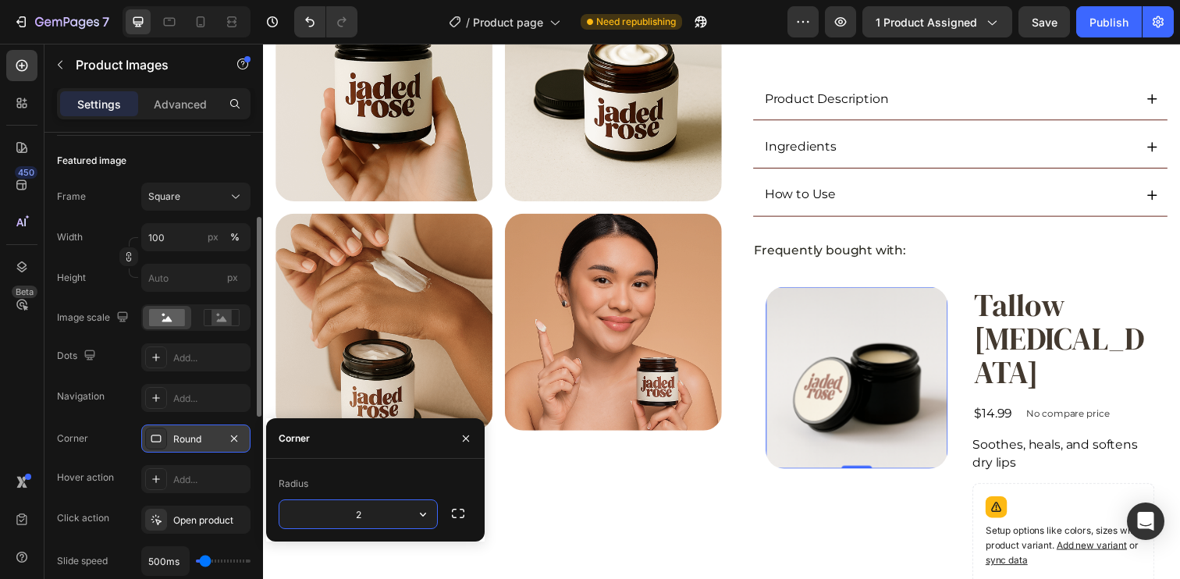
type input "24"
click at [77, 410] on div "Navigation Add..." at bounding box center [154, 398] width 194 height 28
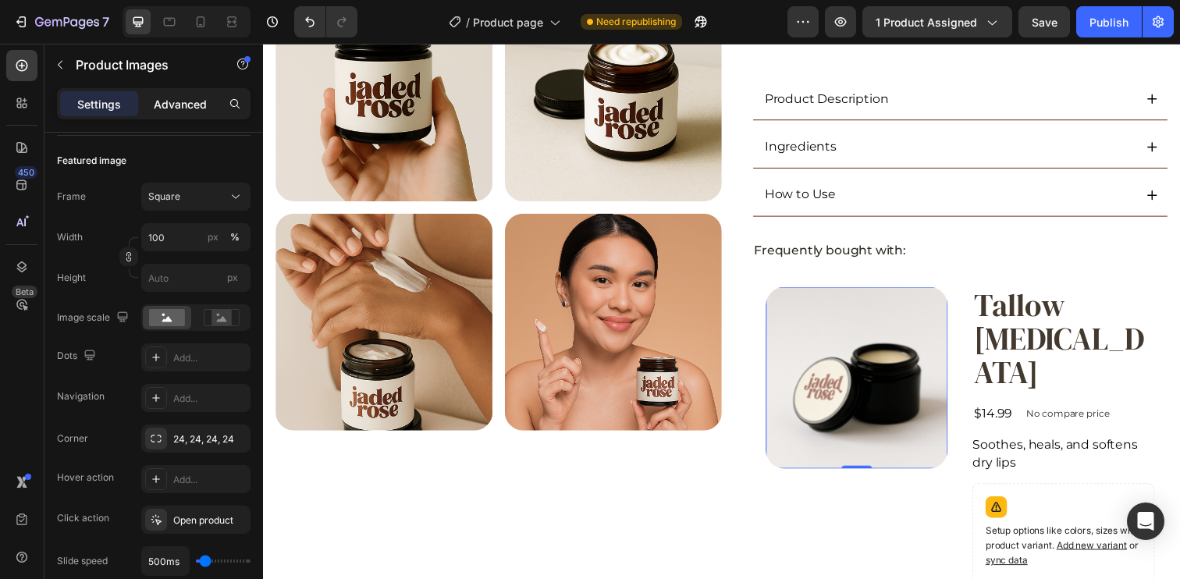
click at [183, 109] on p "Advanced" at bounding box center [180, 104] width 53 height 16
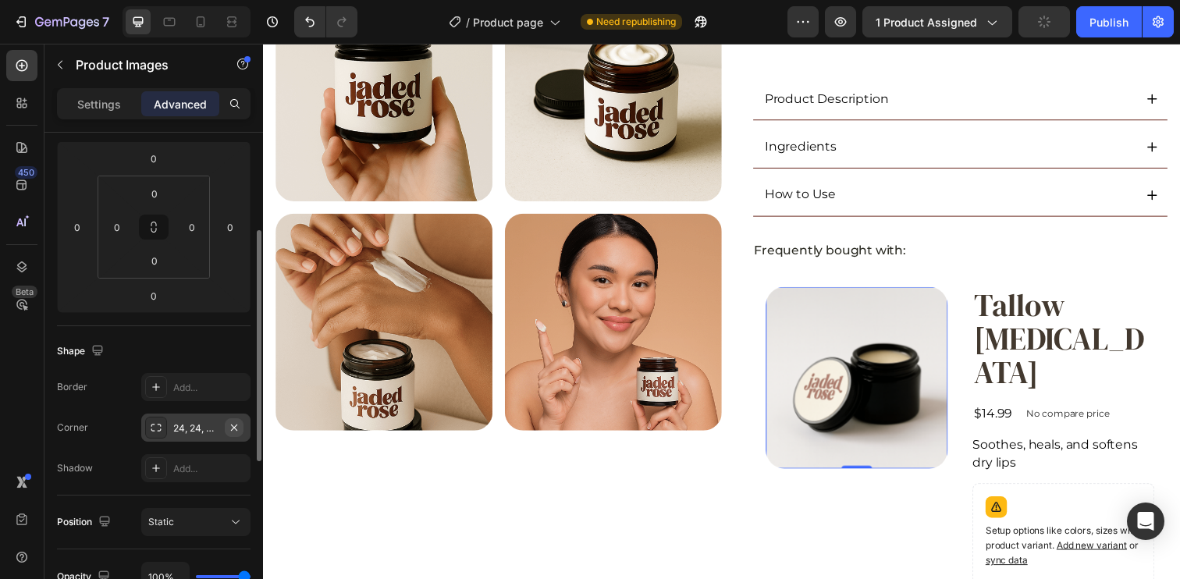
click at [235, 429] on icon "button" at bounding box center [234, 427] width 12 height 12
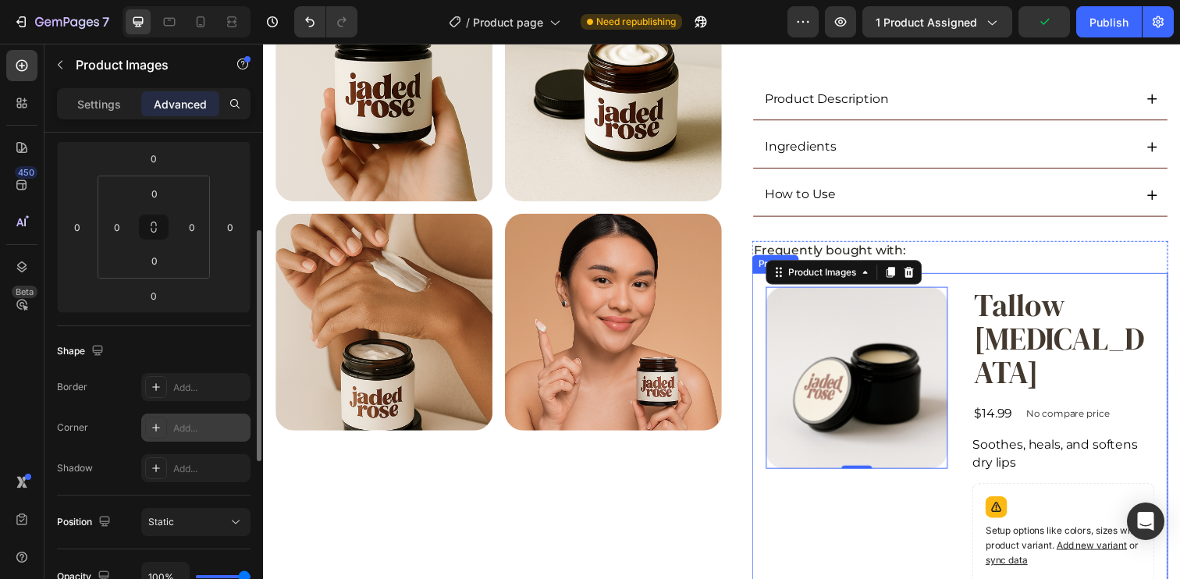
click at [965, 301] on div "Product Images 0 Tallow Lip Balm Product Title $14.99 Product Price Product Pri…" at bounding box center [974, 537] width 425 height 518
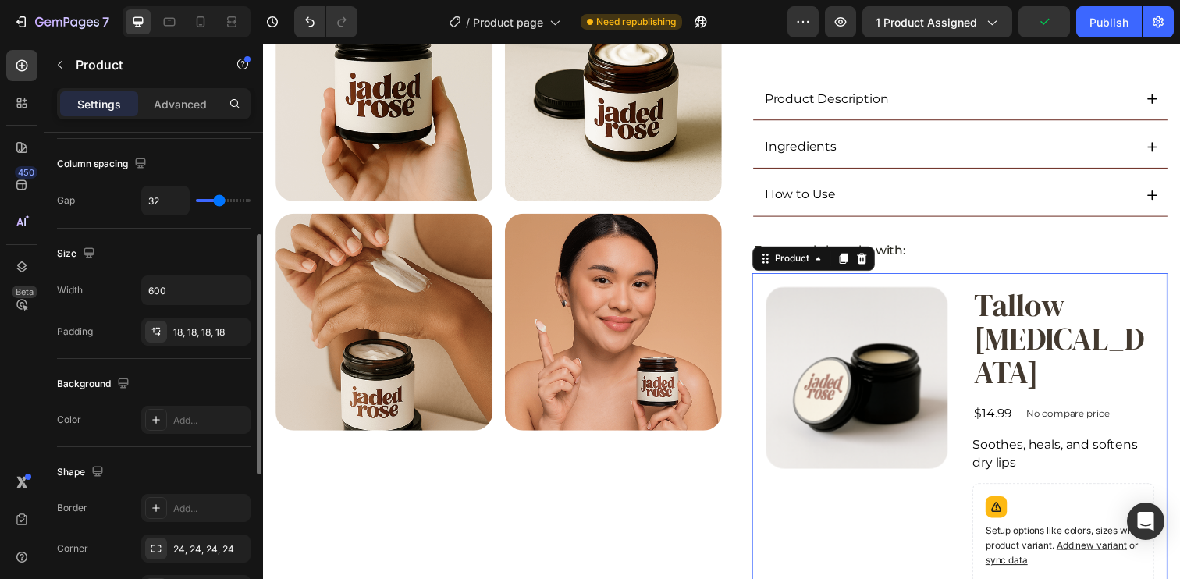
scroll to position [0, 0]
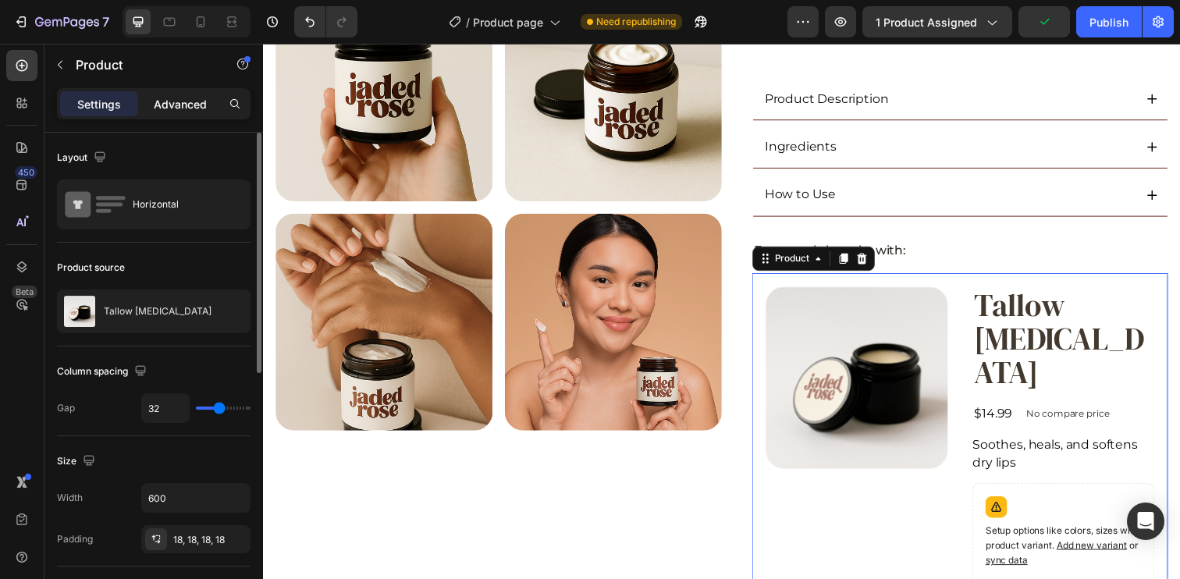
click at [182, 103] on p "Advanced" at bounding box center [180, 104] width 53 height 16
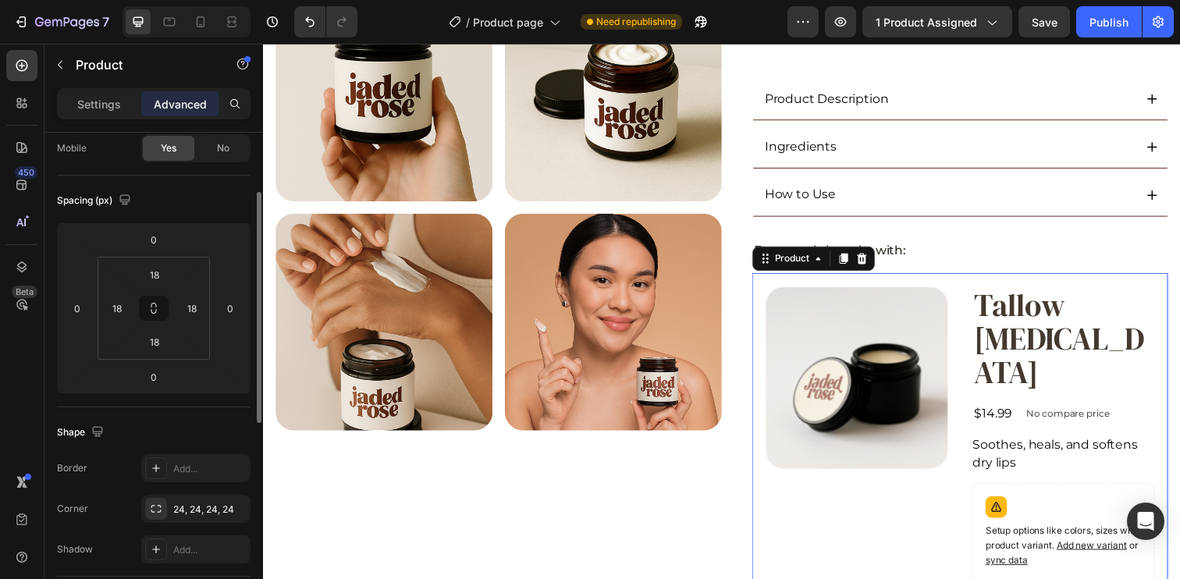
scroll to position [158, 0]
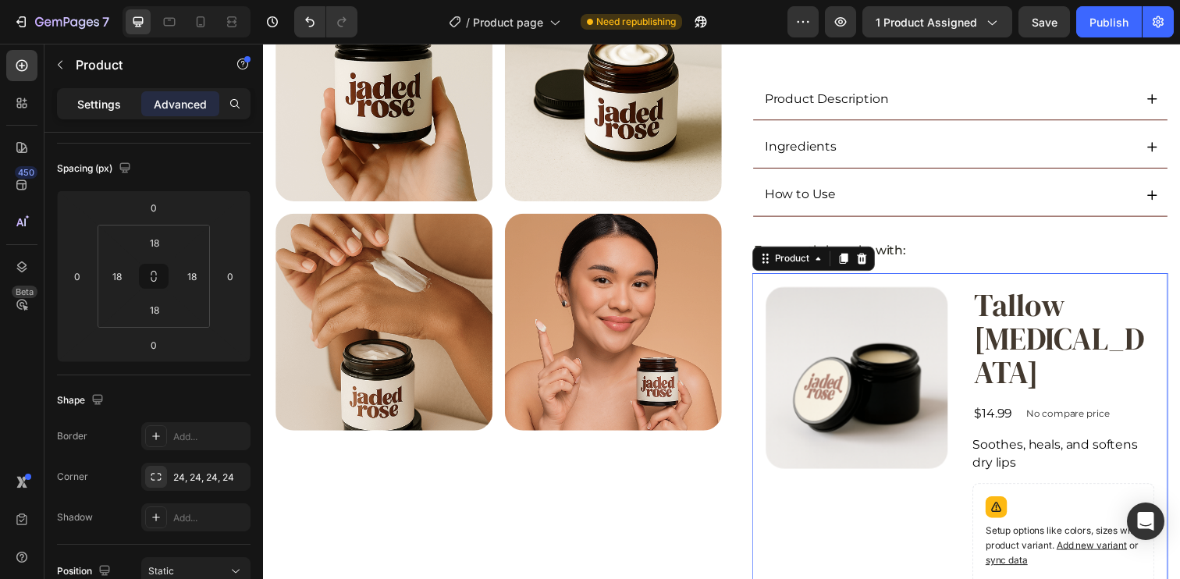
click at [88, 110] on p "Settings" at bounding box center [99, 104] width 44 height 16
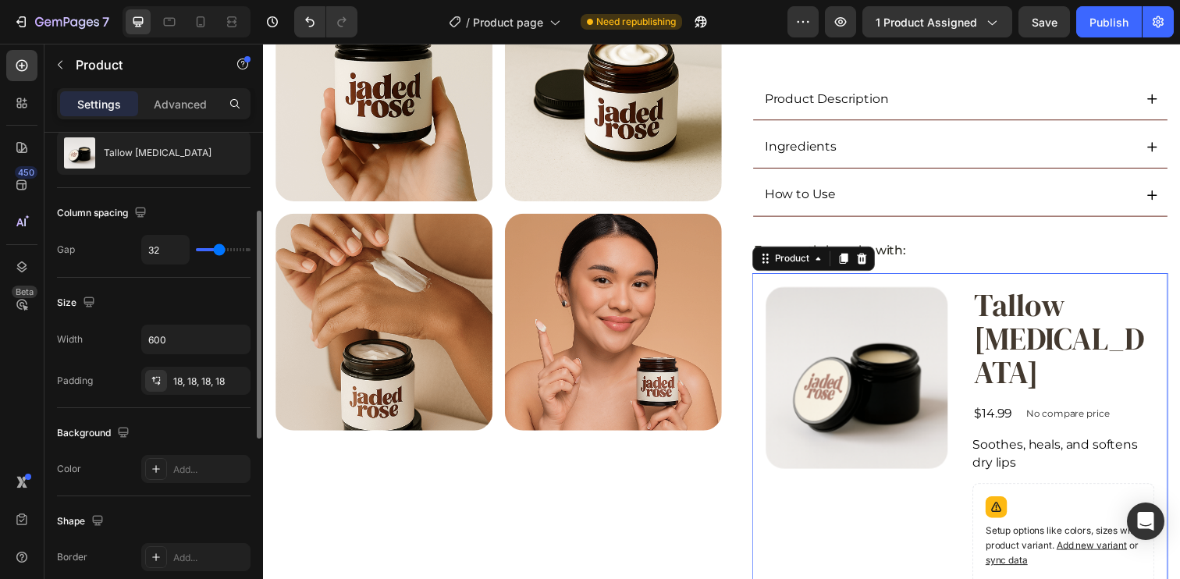
scroll to position [250, 0]
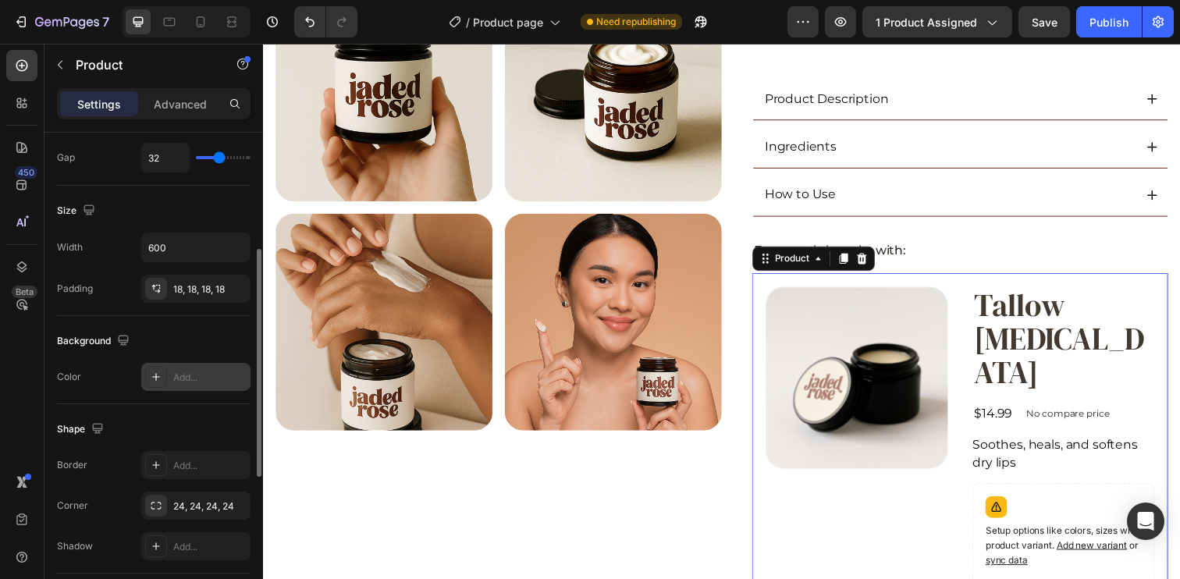
click at [190, 371] on div "Add..." at bounding box center [209, 378] width 73 height 14
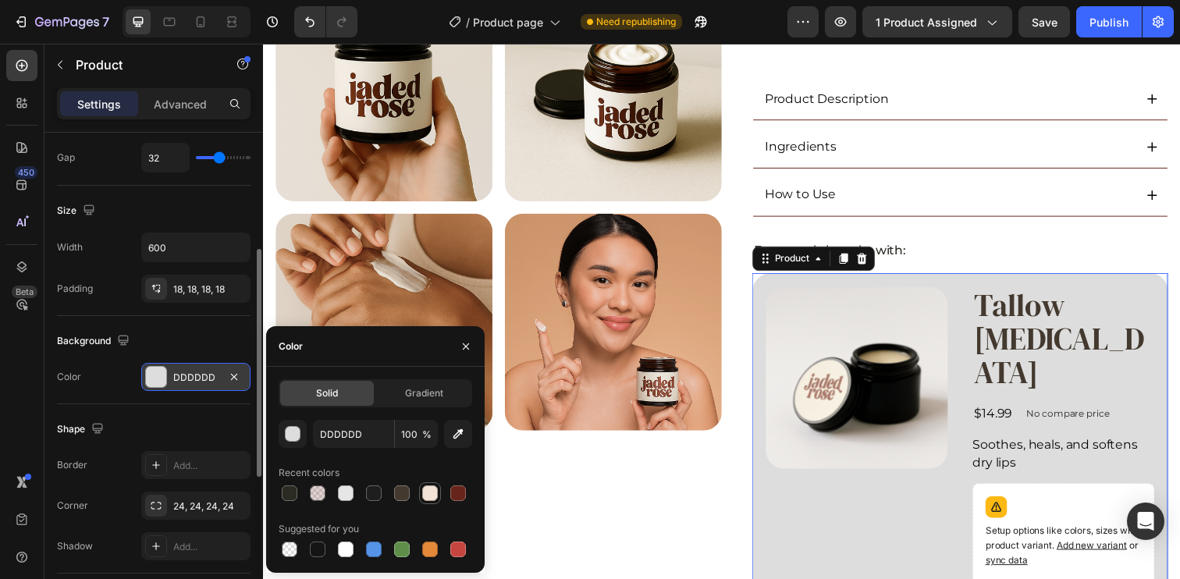
click at [432, 494] on div at bounding box center [430, 493] width 16 height 16
type input "F2E3D6"
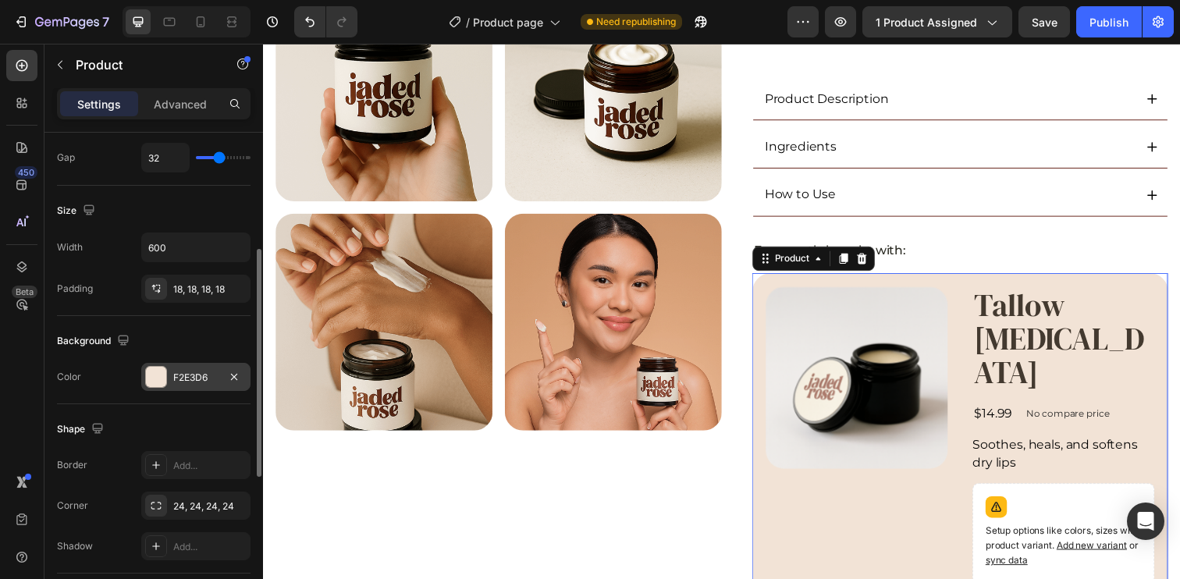
click at [189, 325] on div "Background The changes might be hidden by the video. Color F2E3D6" at bounding box center [154, 360] width 194 height 88
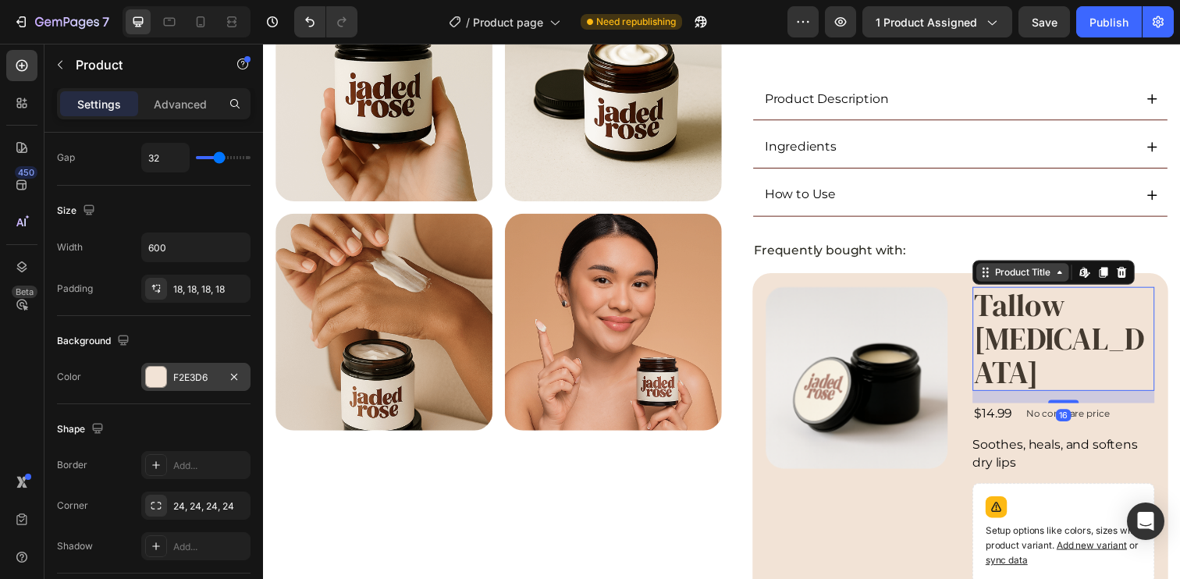
click at [1018, 282] on div "Product Title" at bounding box center [1038, 277] width 63 height 14
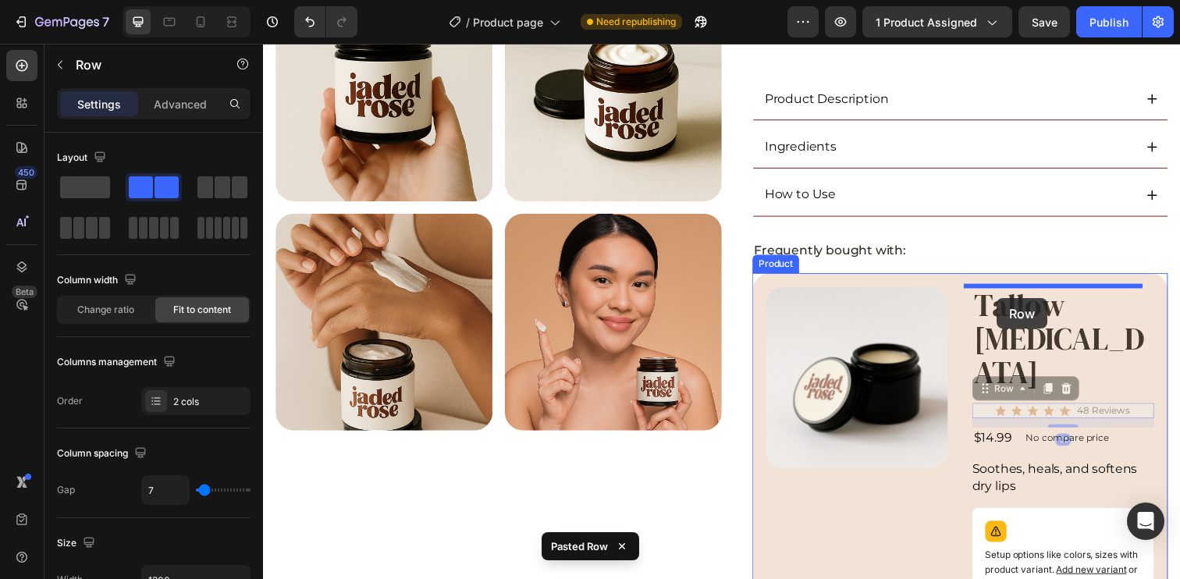
drag, startPoint x: 1008, startPoint y: 362, endPoint x: 1012, endPoint y: 304, distance: 58.7
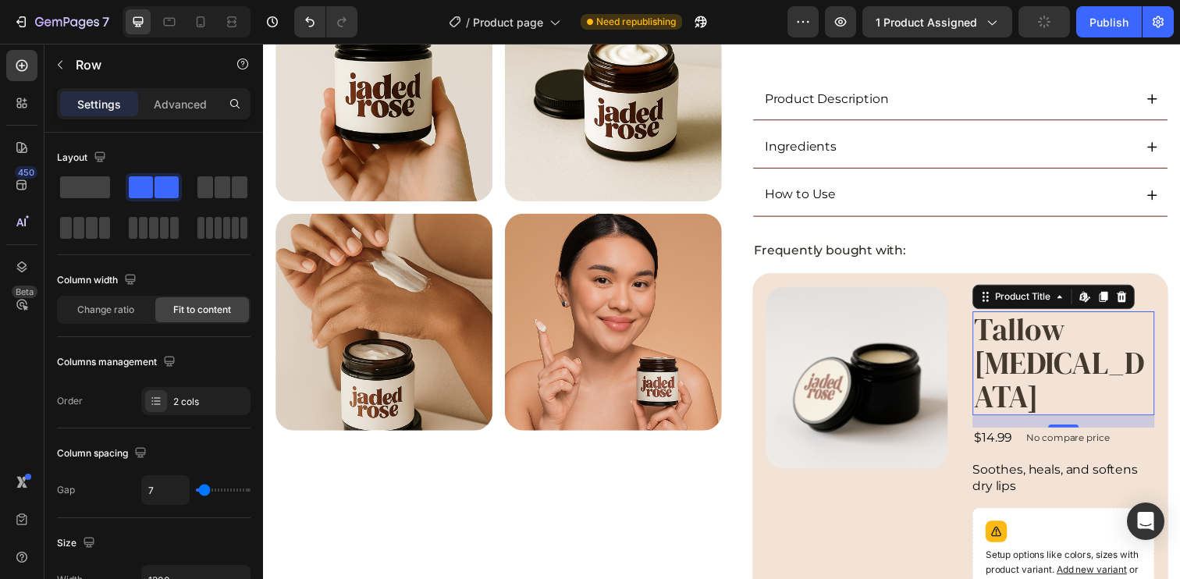
click at [1057, 356] on h2 "Tallow [MEDICAL_DATA]" at bounding box center [1080, 370] width 186 height 106
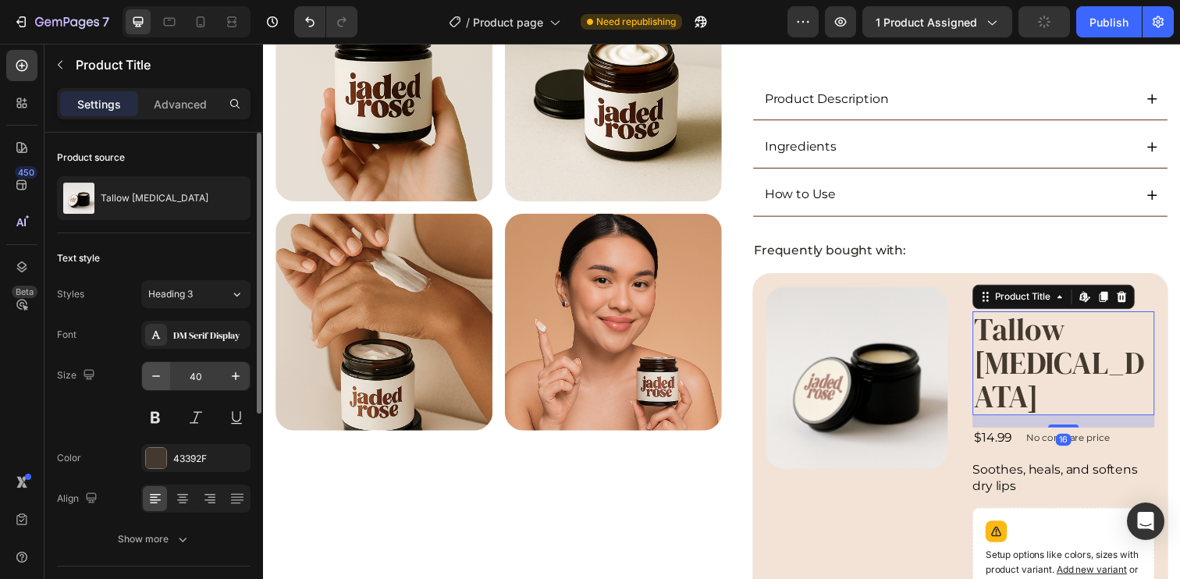
scroll to position [28, 0]
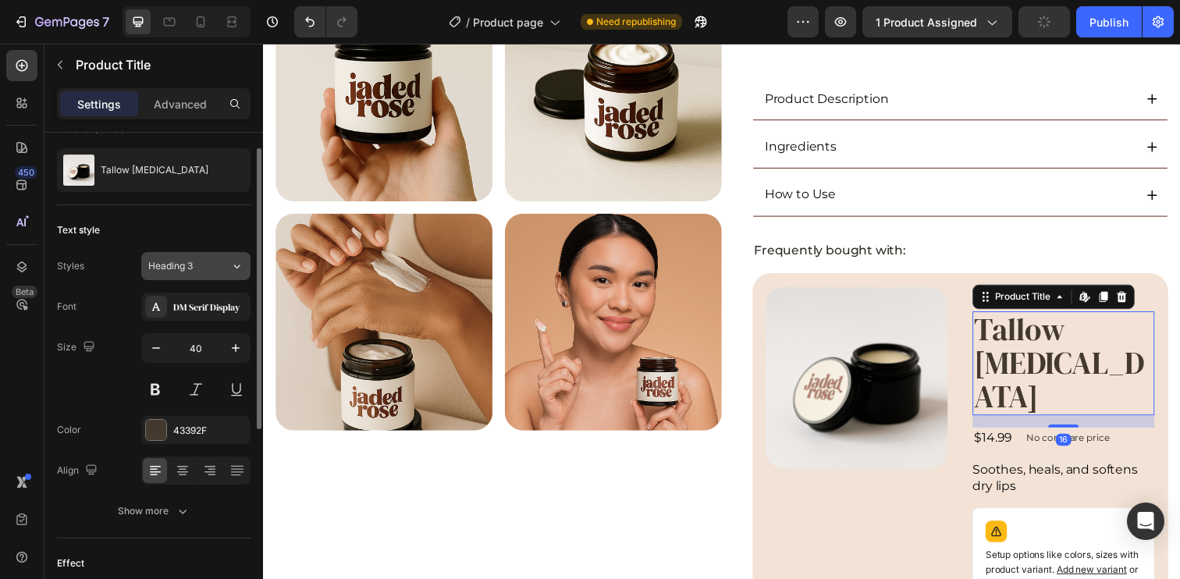
click at [204, 266] on div "Heading 3" at bounding box center [179, 266] width 63 height 14
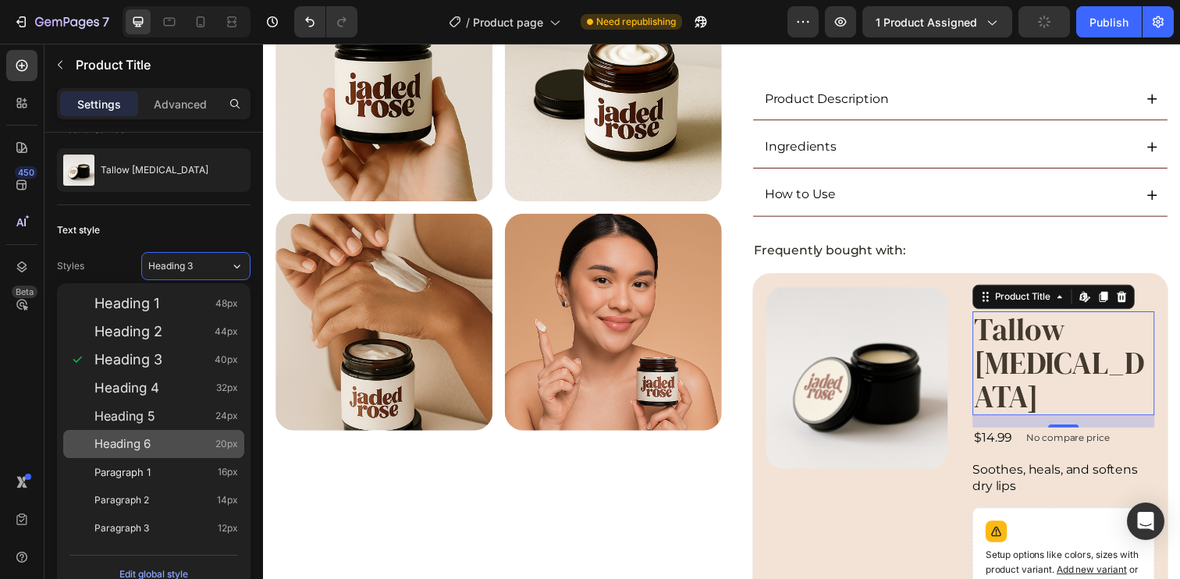
click at [207, 442] on div "Heading 6 20px" at bounding box center [166, 444] width 144 height 16
type input "20"
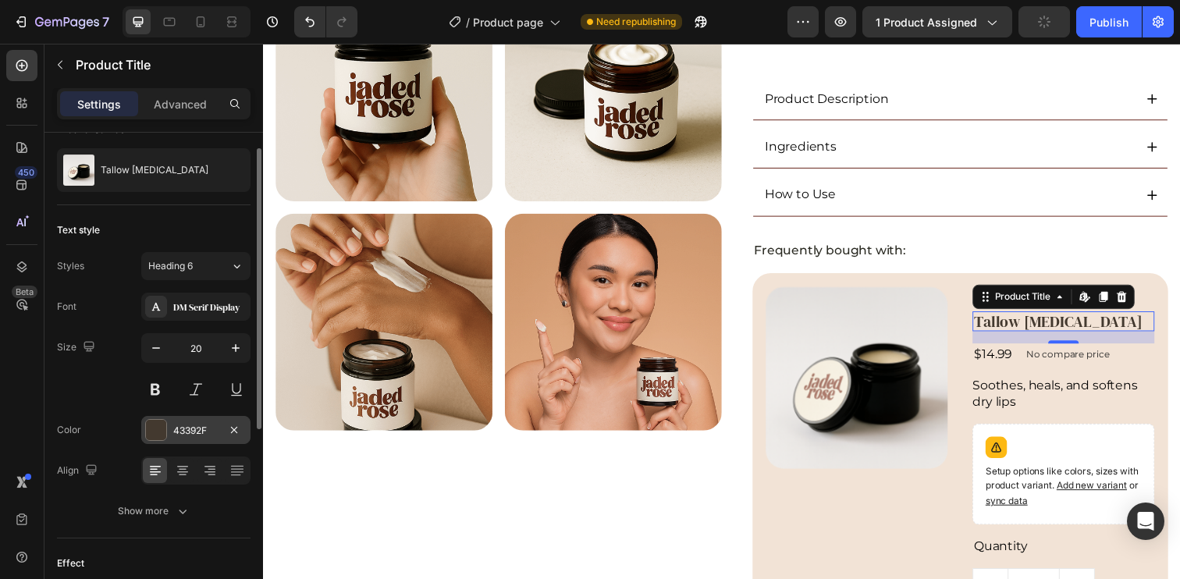
click at [162, 427] on div at bounding box center [156, 430] width 20 height 20
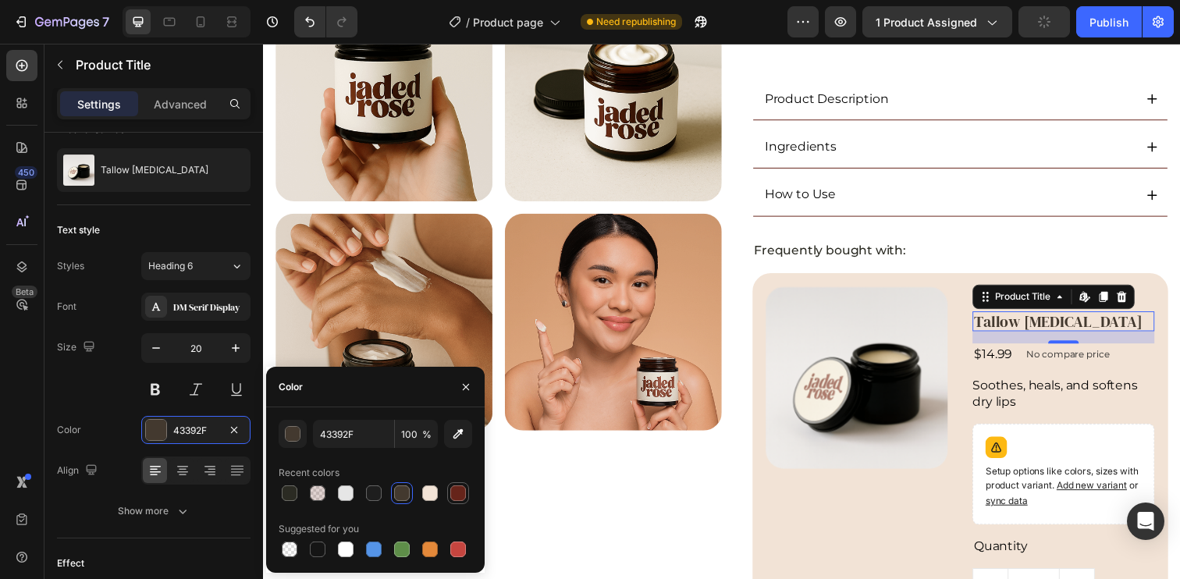
click at [457, 494] on div at bounding box center [458, 493] width 16 height 16
type input "66241A"
click at [105, 380] on div "Size 20" at bounding box center [154, 368] width 194 height 70
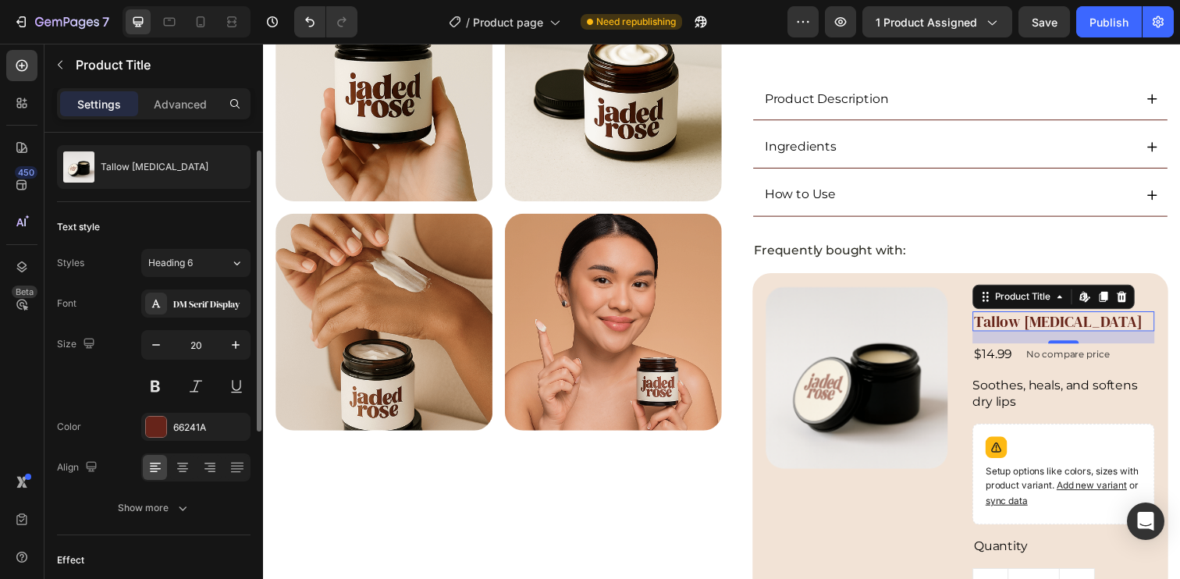
click at [125, 487] on div "Font DM Serif Display Size 20 Color 66241A Align Show more" at bounding box center [154, 406] width 194 height 233
click at [123, 507] on div "Show more" at bounding box center [154, 508] width 73 height 16
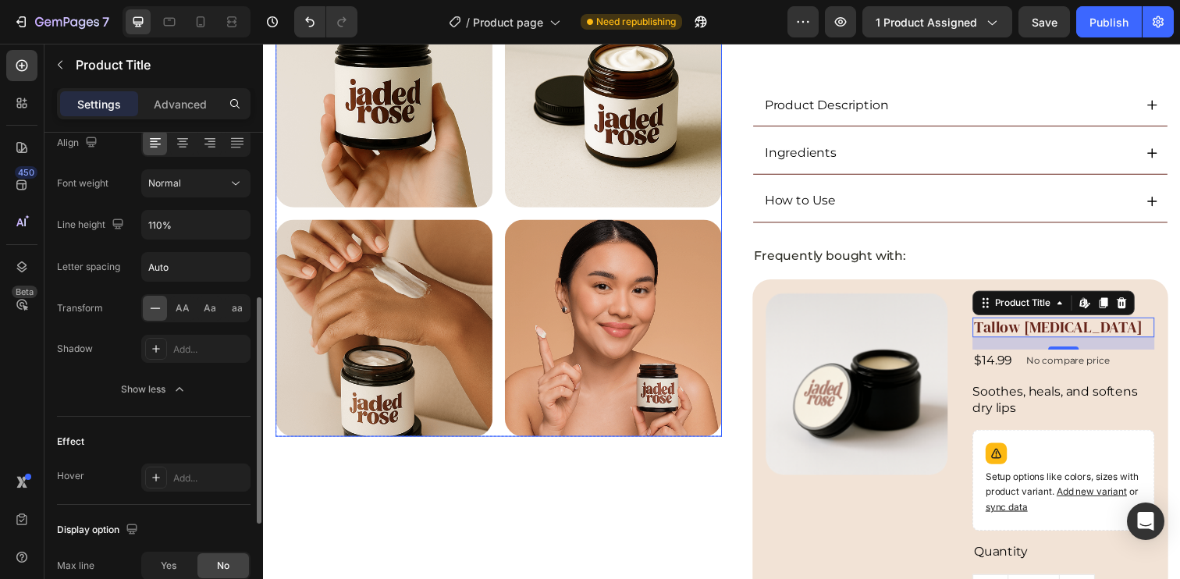
scroll to position [606, 0]
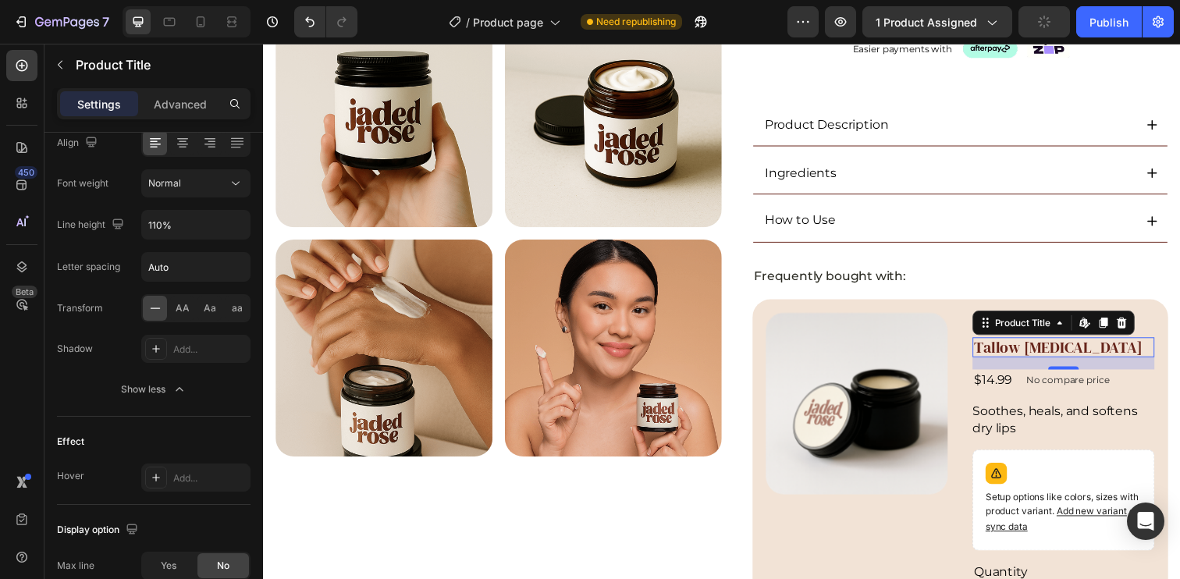
click at [1046, 307] on div "Product Images Icon Icon Icon Icon Icon Icon List 48 Reviews Text Block Row Tal…" at bounding box center [974, 532] width 425 height 457
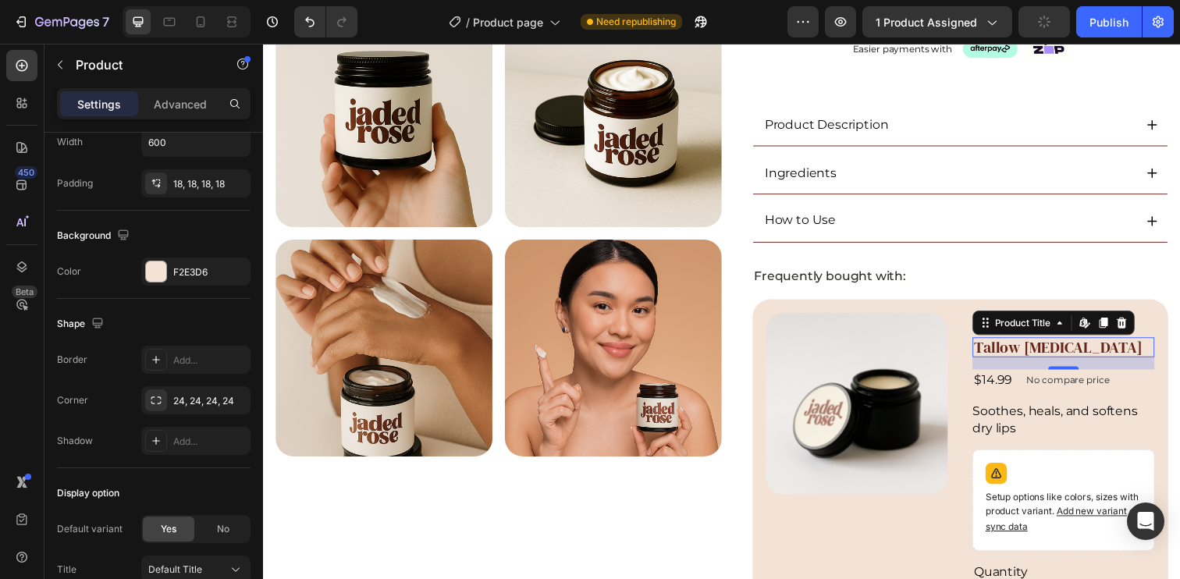
scroll to position [0, 0]
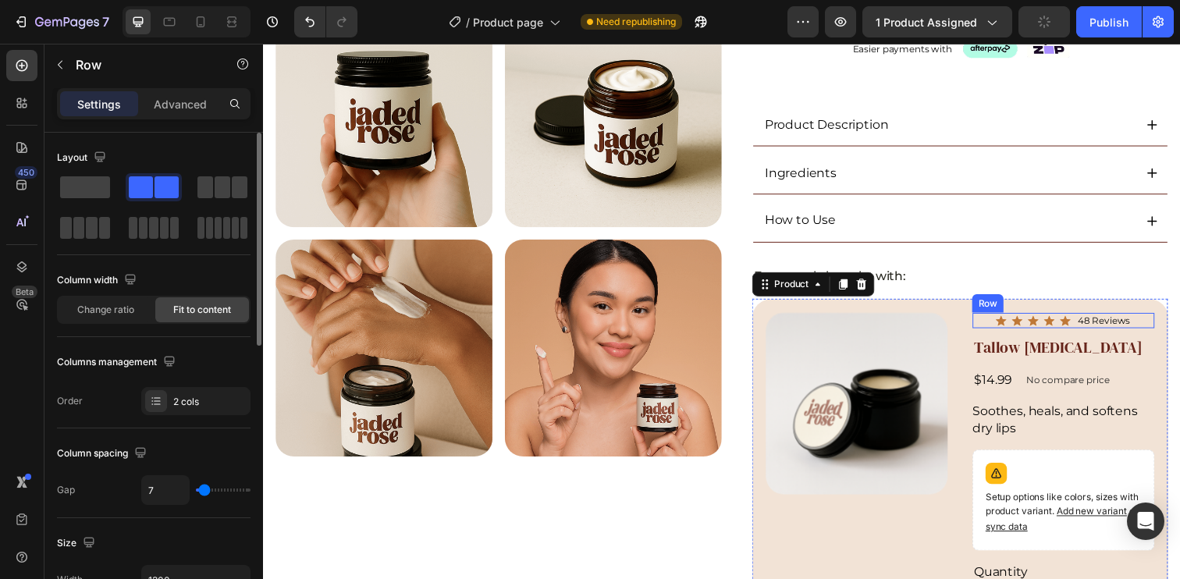
click at [993, 324] on div "Icon Icon Icon Icon Icon Icon List 48 Reviews Text Block Row" at bounding box center [1080, 326] width 186 height 16
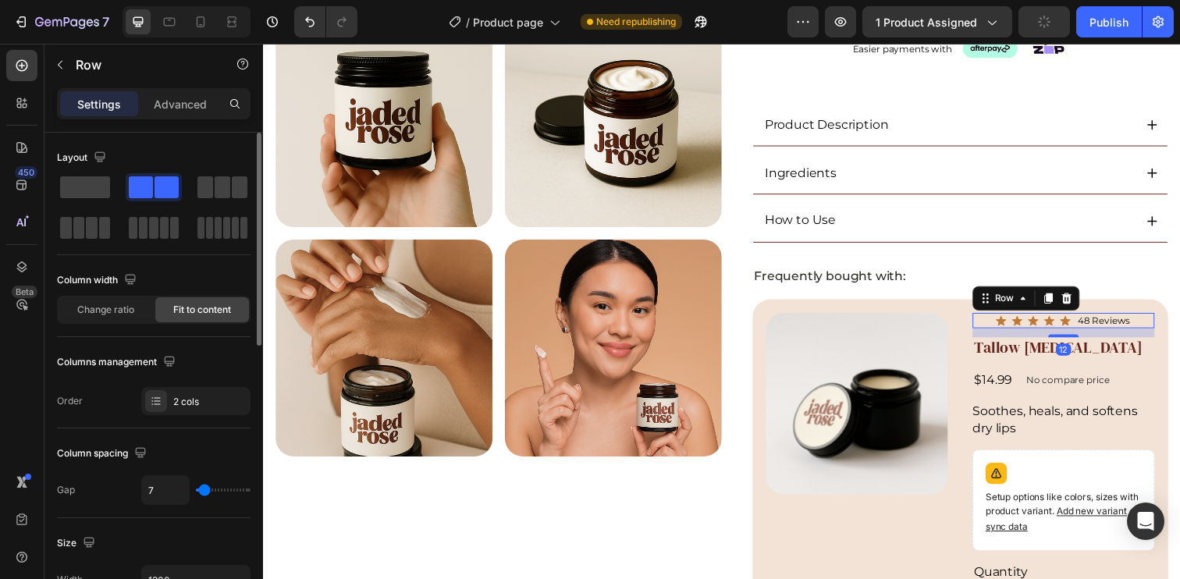
scroll to position [639, 0]
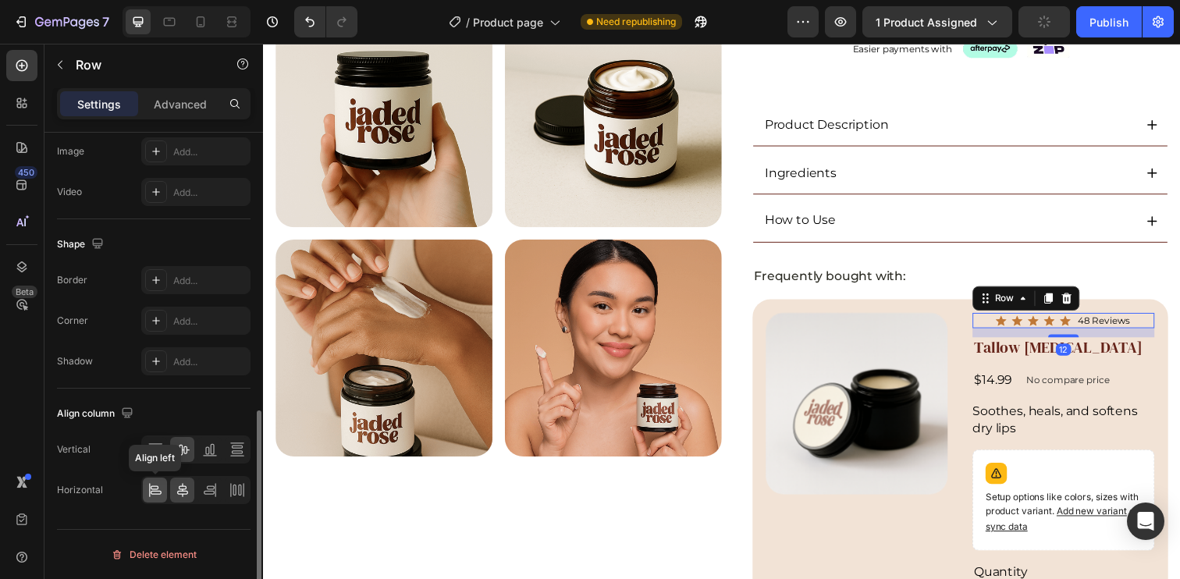
click at [156, 494] on icon at bounding box center [156, 493] width 11 height 4
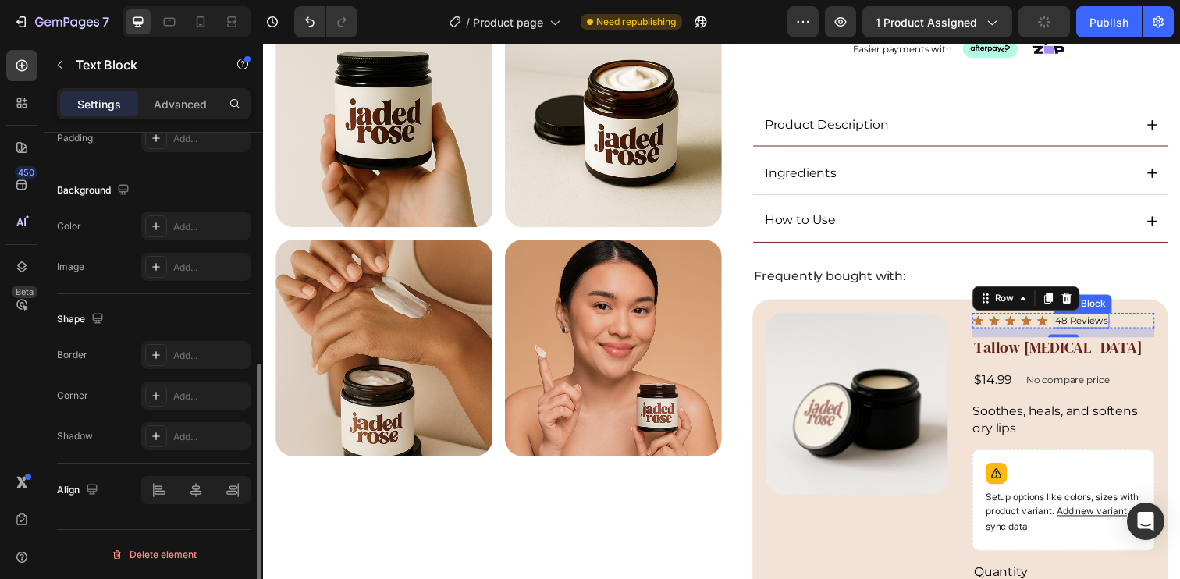
click at [1087, 325] on p "48 Reviews" at bounding box center [1098, 326] width 54 height 12
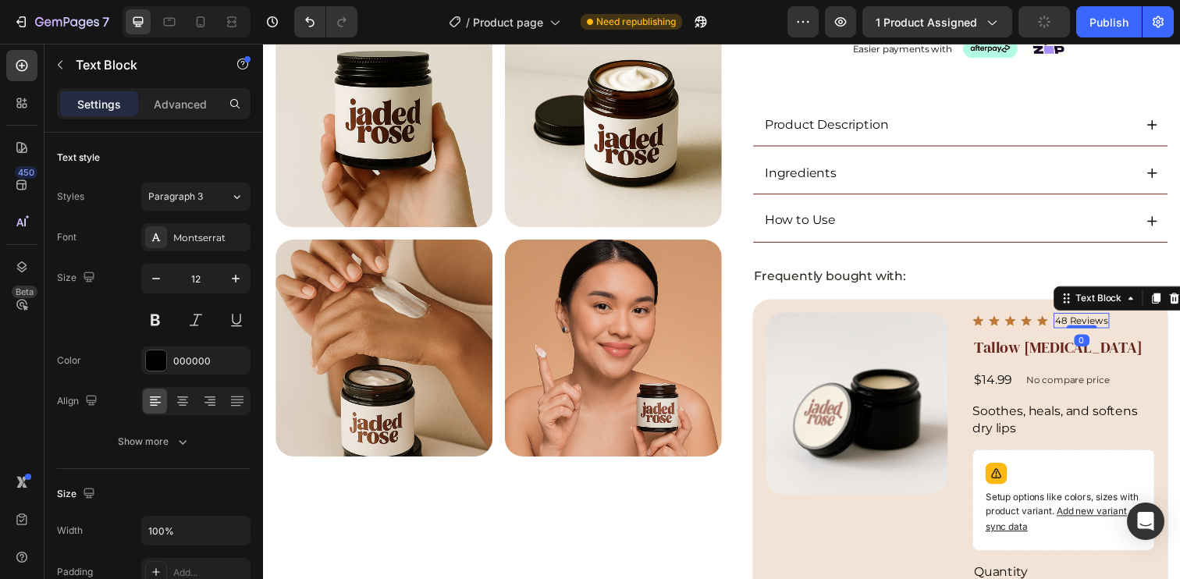
click at [1087, 325] on p "48 Reviews" at bounding box center [1098, 326] width 54 height 12
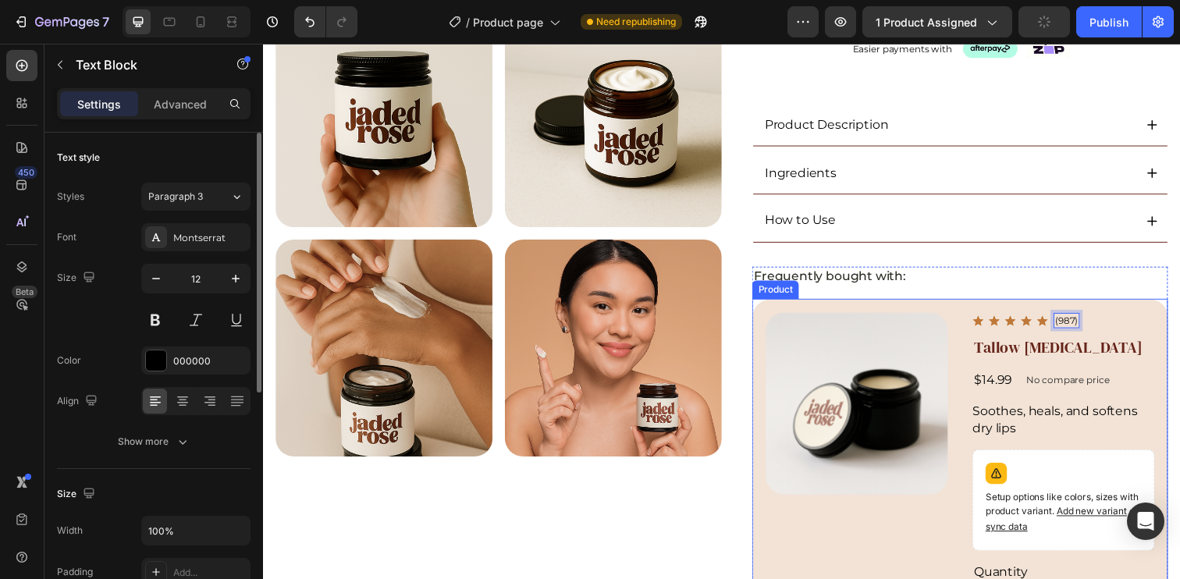
click at [1164, 346] on div "Product Images Icon Icon Icon Icon Icon Icon List (987) Text Block 0 Row Tallow…" at bounding box center [974, 532] width 425 height 457
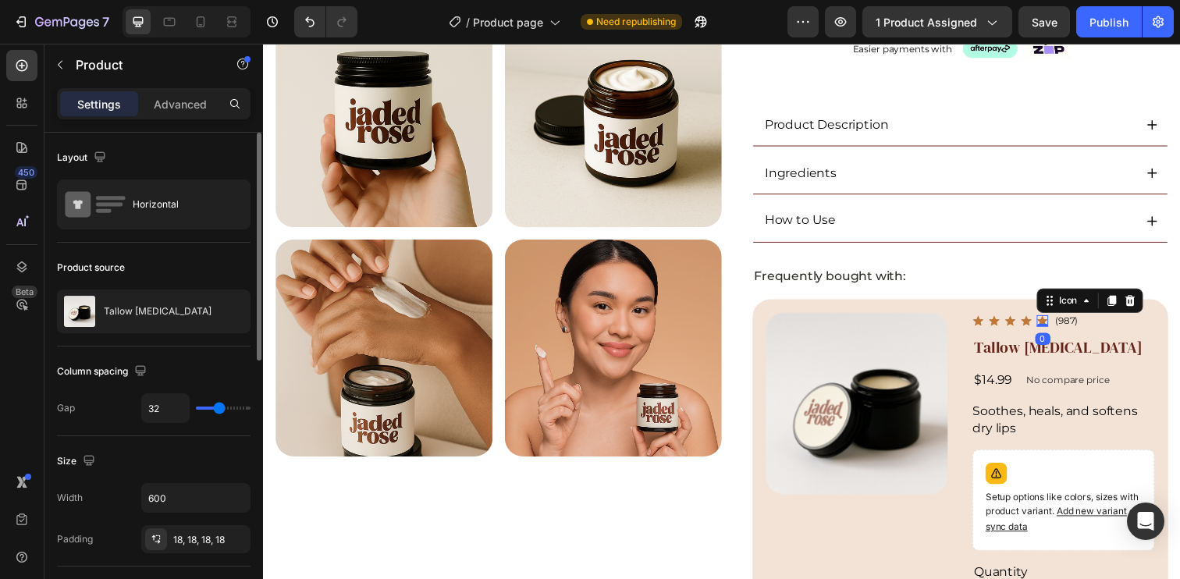
click at [1053, 324] on icon at bounding box center [1058, 327] width 11 height 10
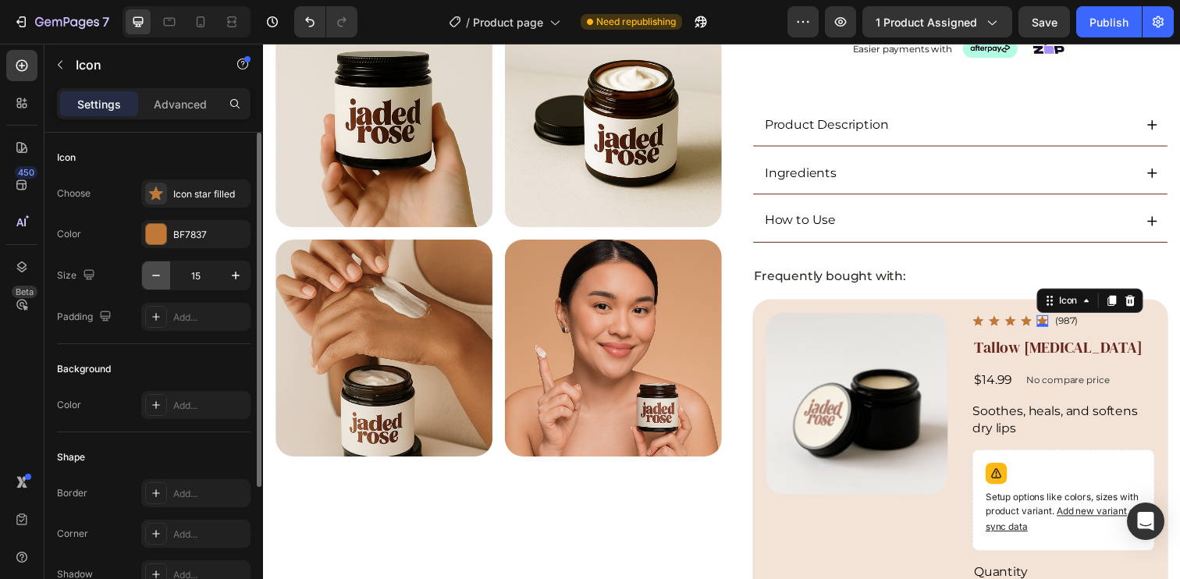
click at [162, 278] on icon "button" at bounding box center [156, 276] width 16 height 16
type input "14"
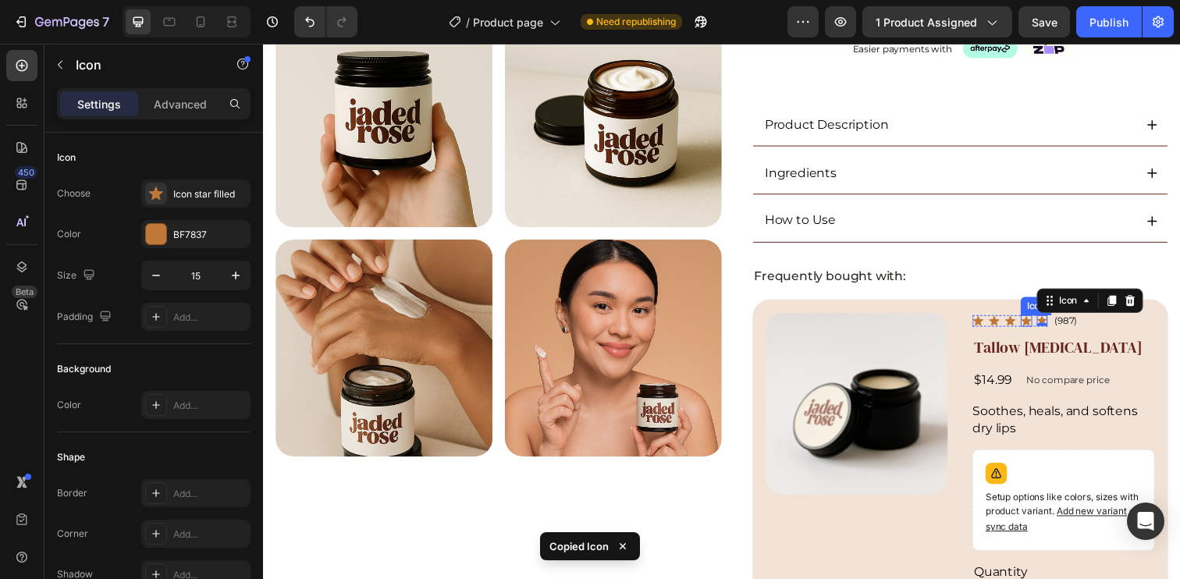
click at [1037, 325] on icon at bounding box center [1042, 327] width 11 height 10
type input "14"
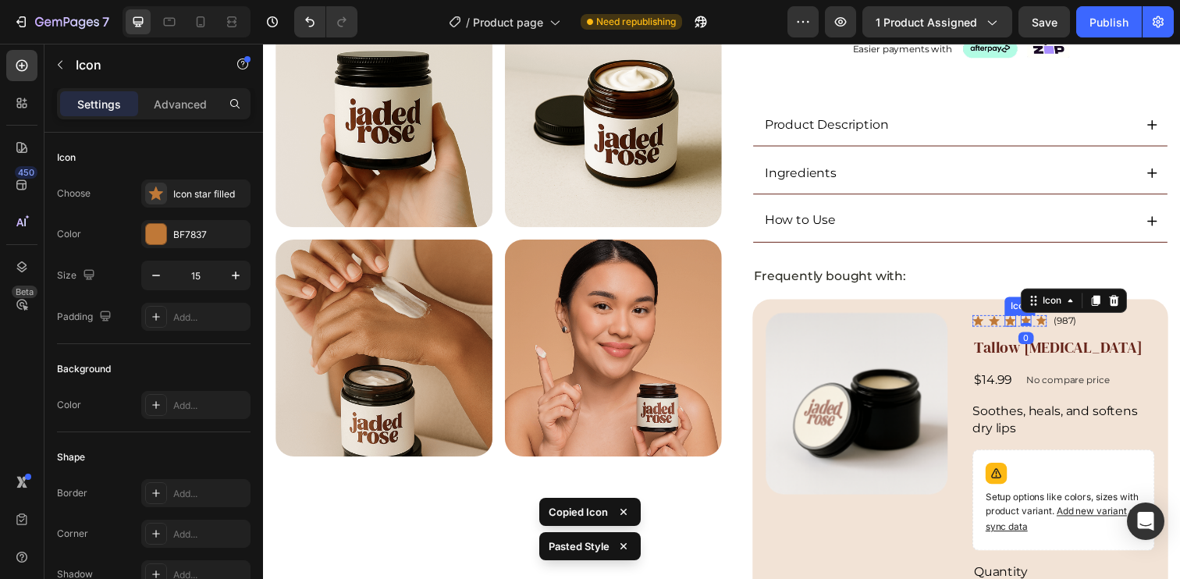
click at [1020, 327] on div "Icon" at bounding box center [1026, 327] width 12 height 12
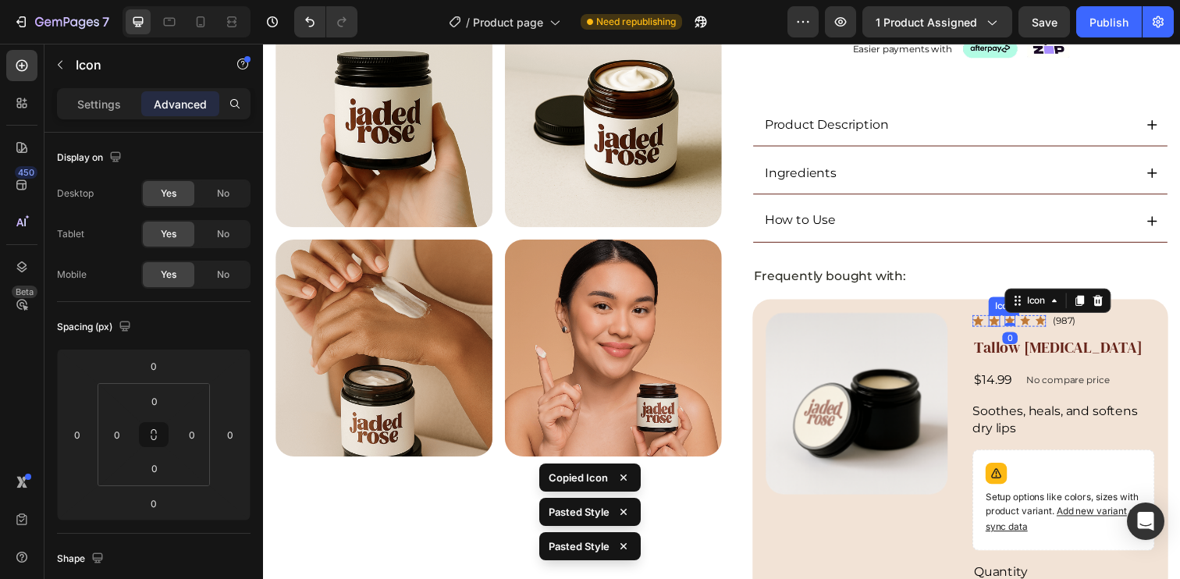
click at [1004, 325] on icon at bounding box center [1009, 327] width 11 height 10
click at [988, 325] on icon at bounding box center [993, 327] width 11 height 10
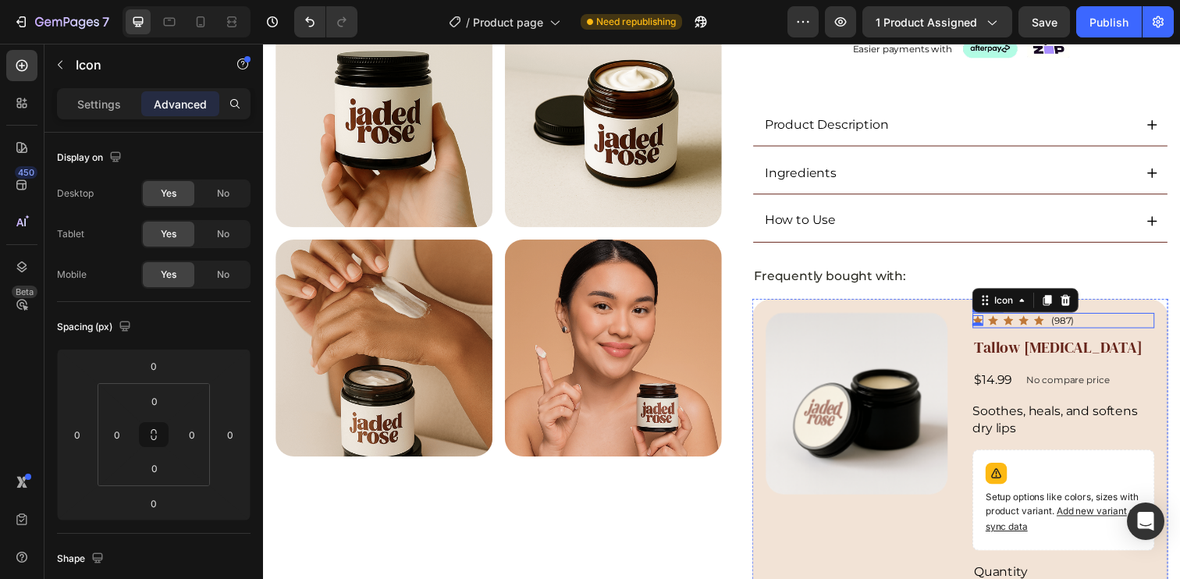
click at [1090, 322] on div "Icon 0 Icon Icon Icon Icon Icon List (987) Text Block Row" at bounding box center [1080, 326] width 186 height 16
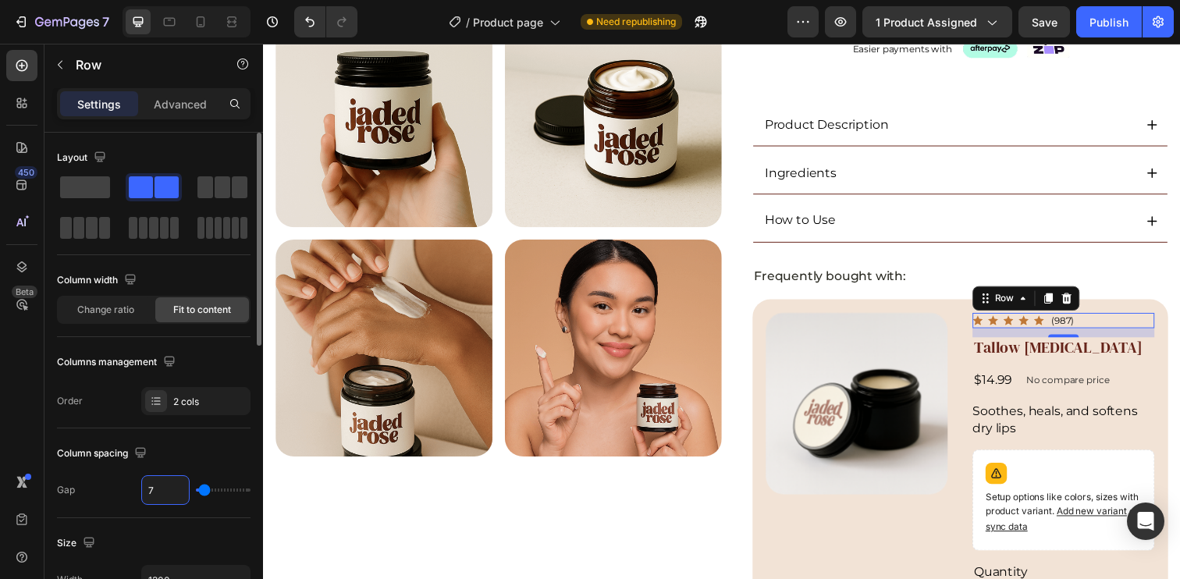
click at [171, 499] on input "7" at bounding box center [165, 490] width 47 height 28
type input "4"
click at [215, 359] on div "Columns management" at bounding box center [154, 362] width 194 height 25
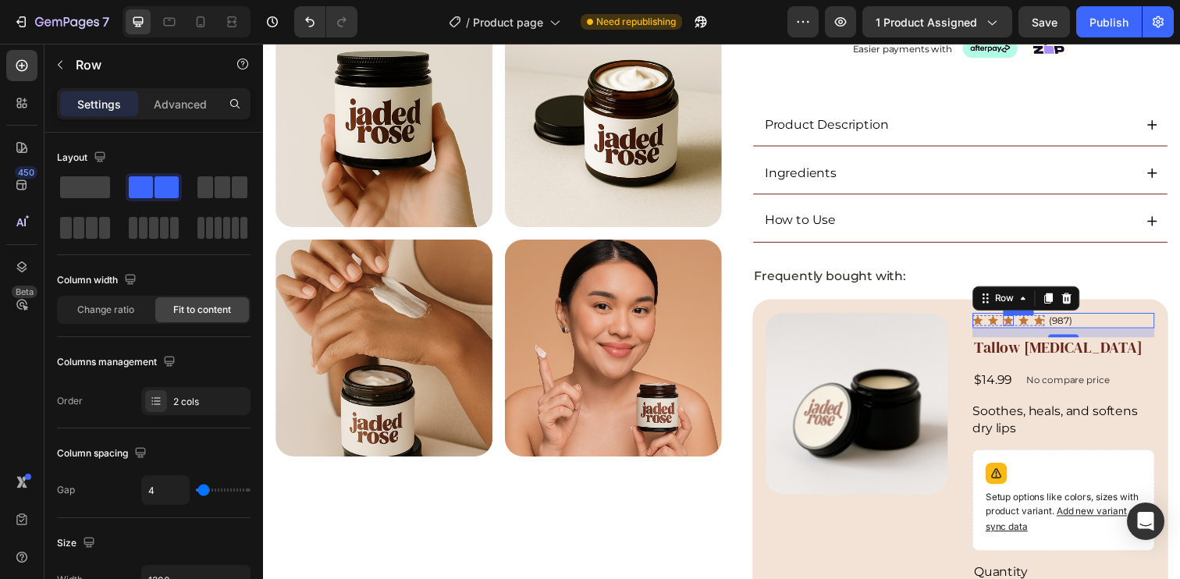
click at [1018, 326] on icon at bounding box center [1023, 326] width 11 height 11
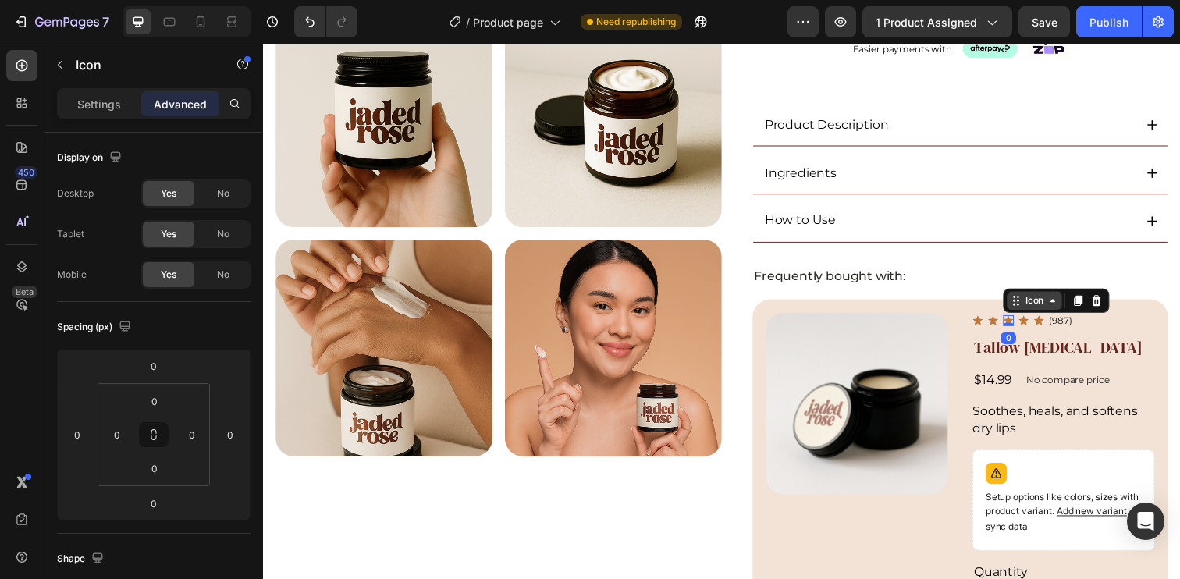
click at [1045, 306] on div "Icon" at bounding box center [1050, 306] width 25 height 0
click at [1042, 276] on div "Icon List" at bounding box center [1046, 278] width 43 height 9
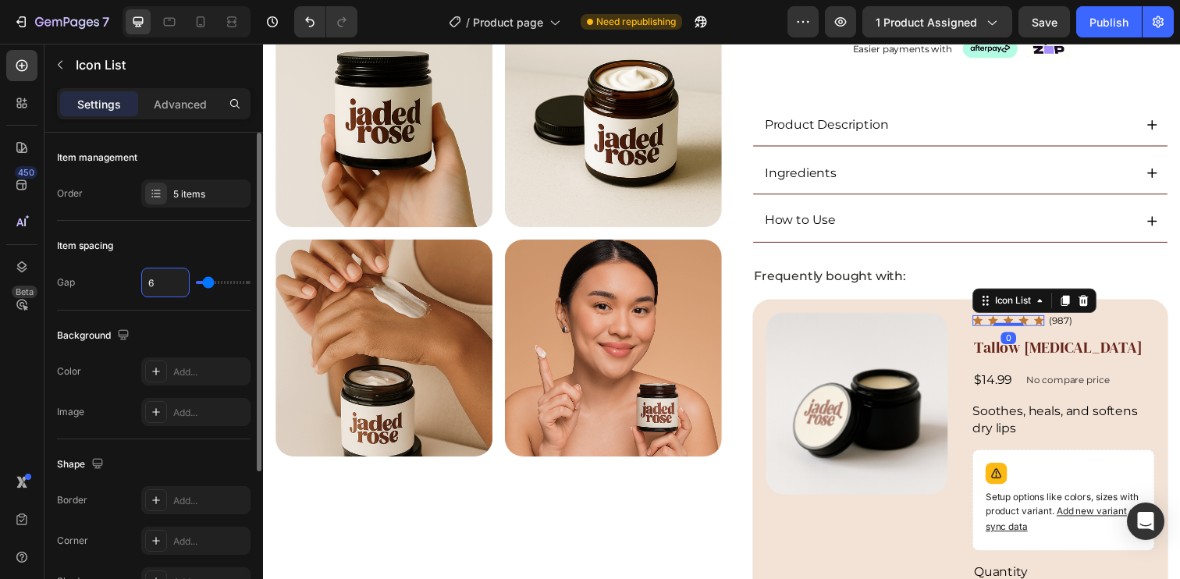
click at [169, 284] on input "6" at bounding box center [165, 282] width 47 height 28
type input "2"
click at [173, 245] on div "Item spacing" at bounding box center [154, 245] width 194 height 25
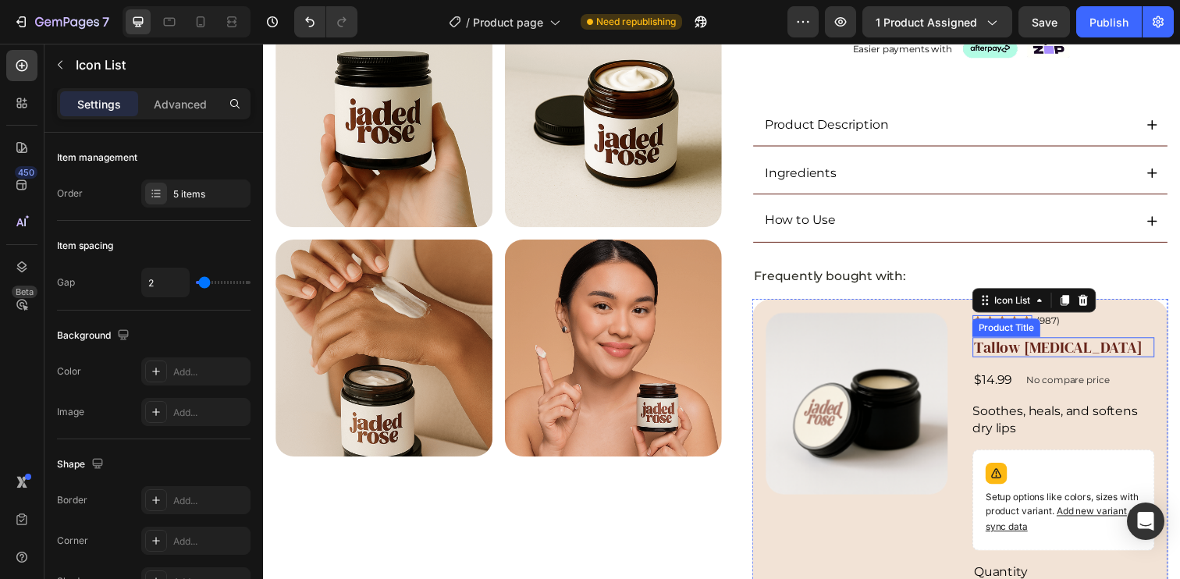
click at [1140, 347] on h2 "Tallow [MEDICAL_DATA]" at bounding box center [1080, 353] width 186 height 20
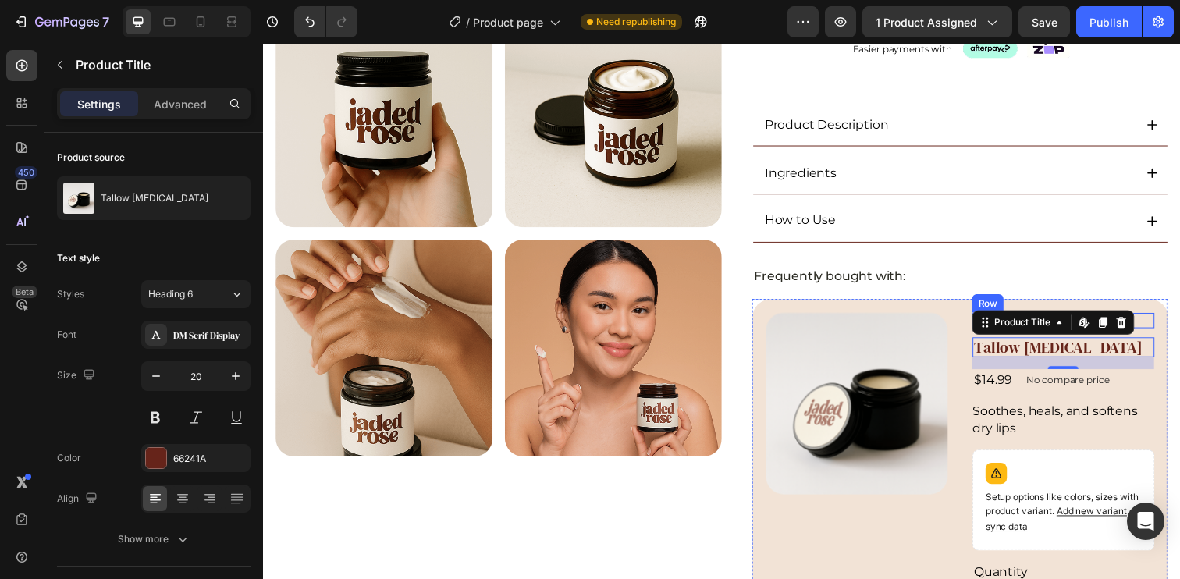
click at [1152, 326] on div "Icon Icon Icon Icon Icon Icon List (987) Text Block Row" at bounding box center [1080, 326] width 186 height 16
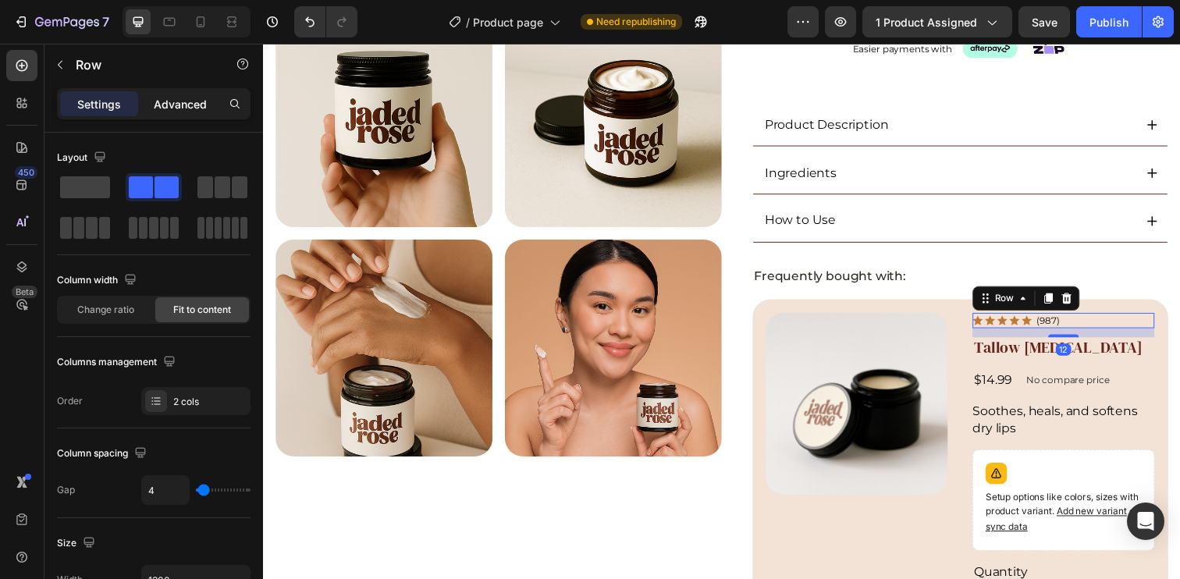
click at [173, 107] on p "Advanced" at bounding box center [180, 104] width 53 height 16
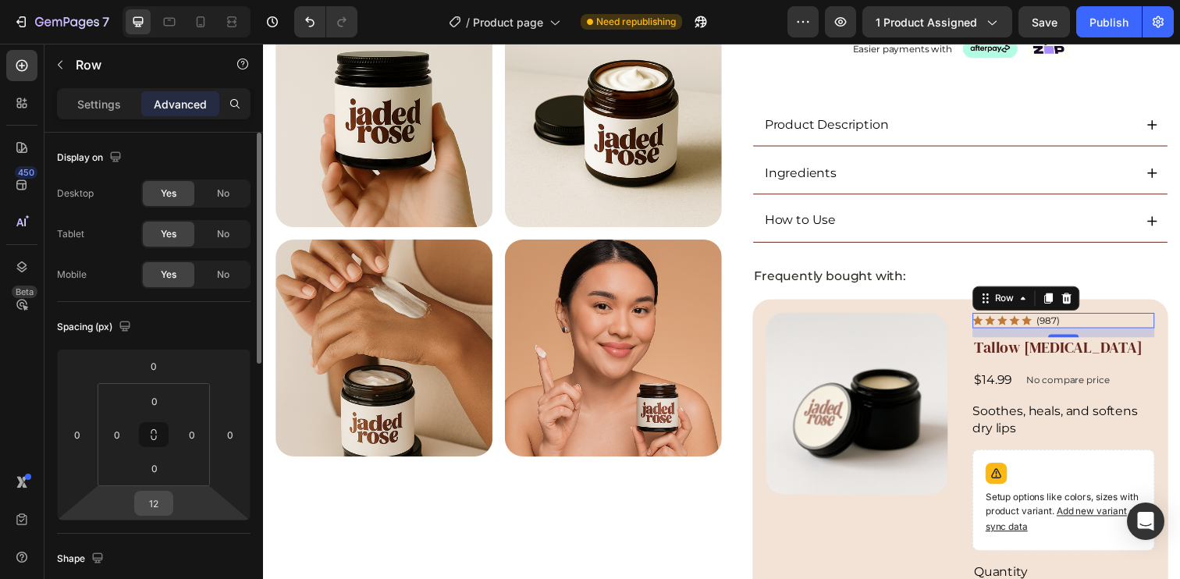
click at [156, 512] on input "12" at bounding box center [153, 503] width 31 height 23
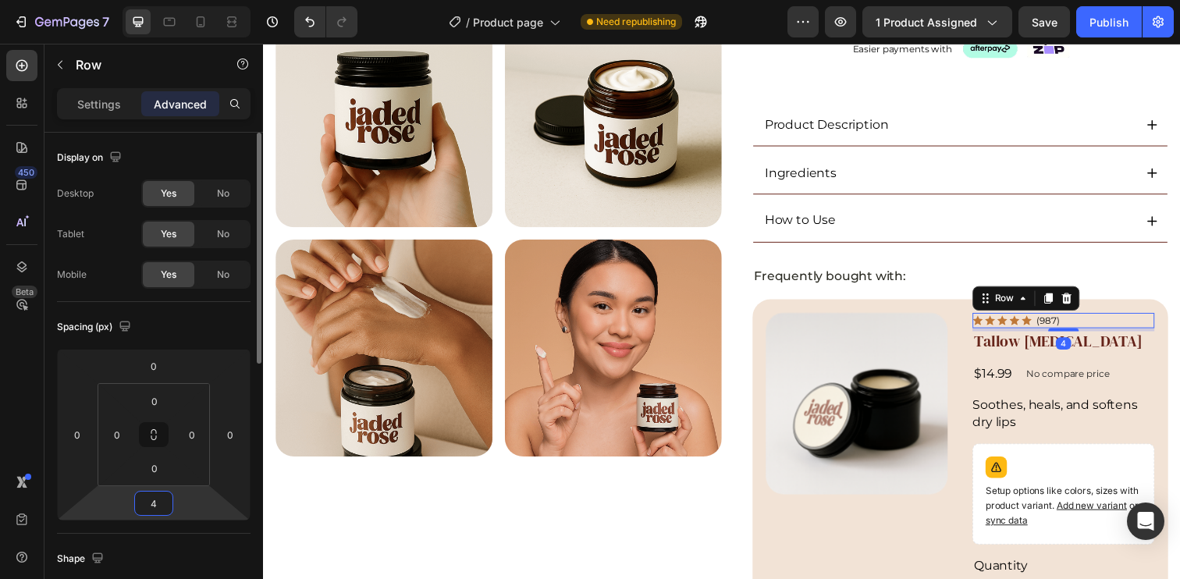
type input "4"
click at [204, 315] on div "Spacing (px)" at bounding box center [154, 326] width 194 height 25
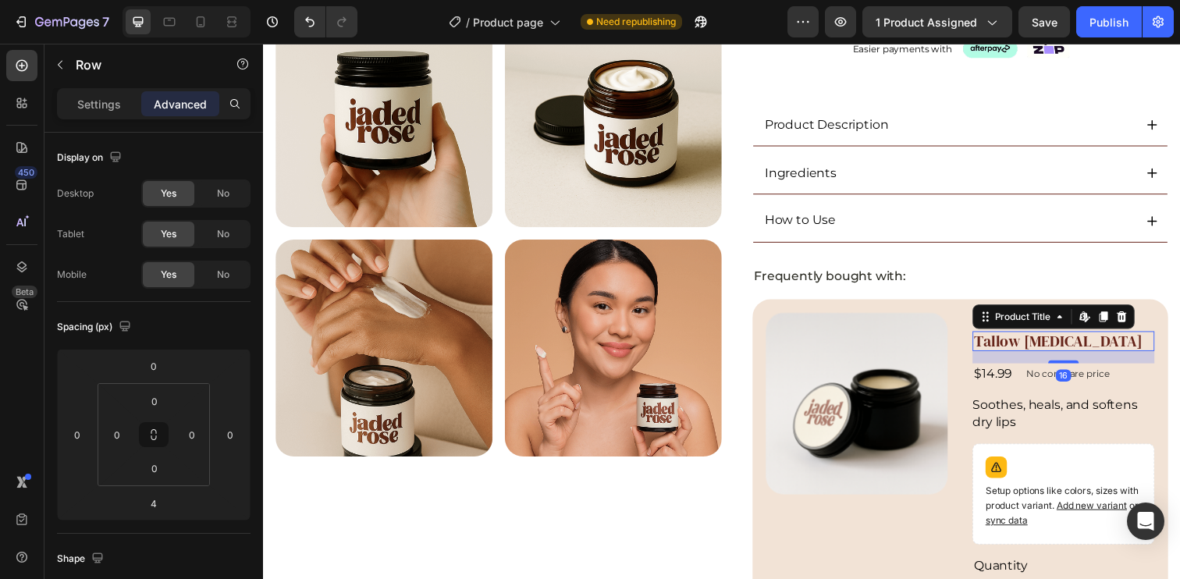
click at [1116, 348] on h2 "Tallow [MEDICAL_DATA]" at bounding box center [1080, 347] width 186 height 20
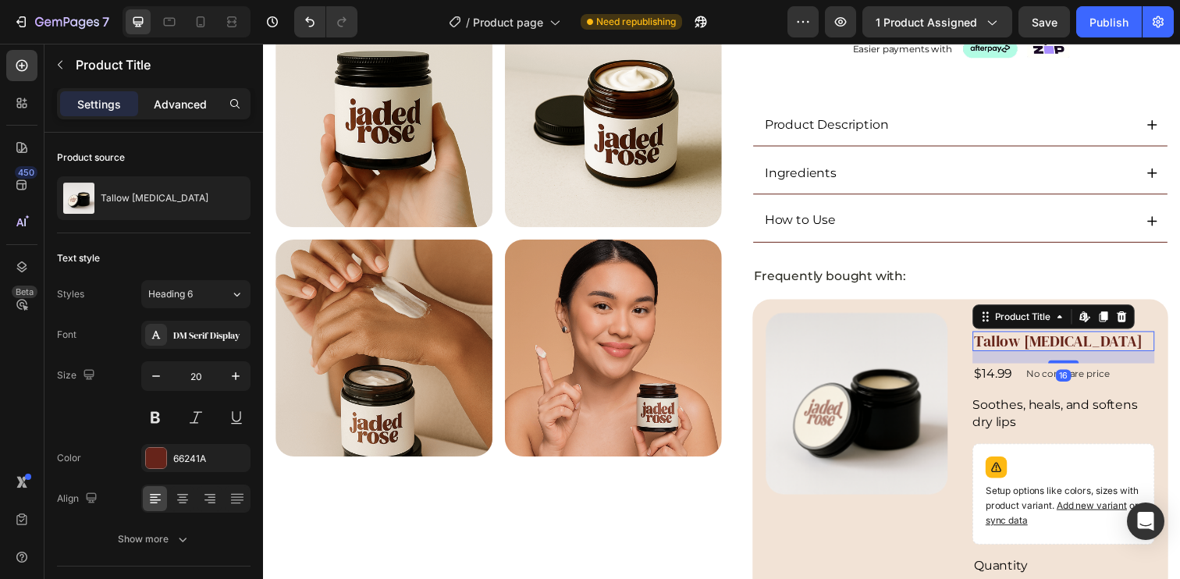
click at [192, 101] on p "Advanced" at bounding box center [180, 104] width 53 height 16
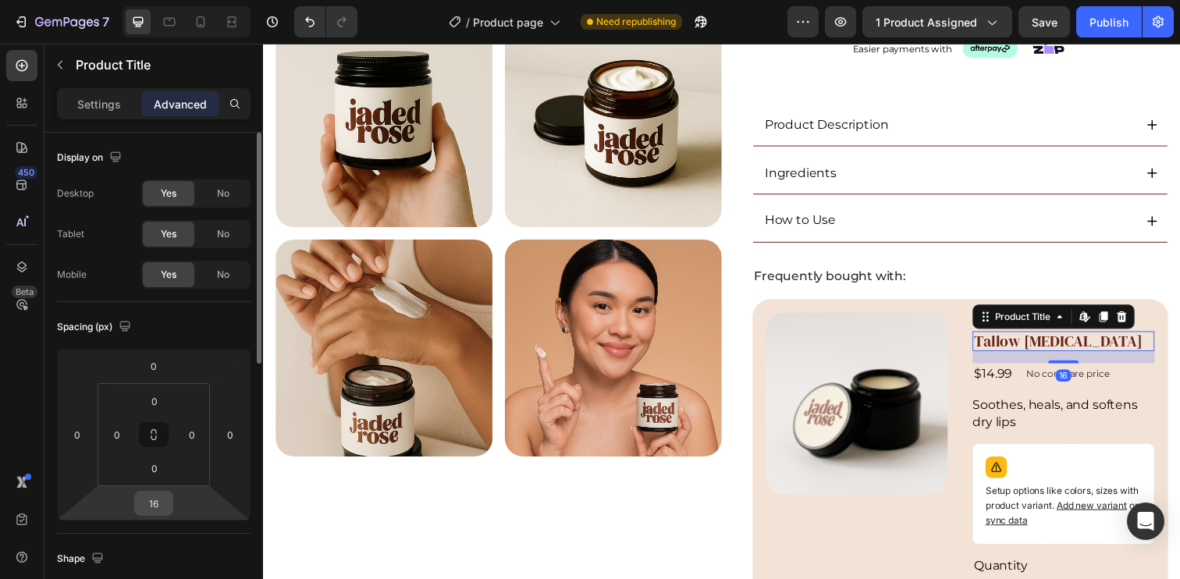
click at [165, 0] on html "7 Version history / Product page Need republishing Preview 1 product assigned S…" at bounding box center [590, 0] width 1180 height 0
click at [158, 509] on input "14" at bounding box center [153, 503] width 31 height 23
click at [146, 505] on input "14" at bounding box center [153, 503] width 31 height 23
click at [147, 505] on input "14" at bounding box center [153, 503] width 31 height 23
click at [151, 506] on input "14" at bounding box center [153, 503] width 31 height 23
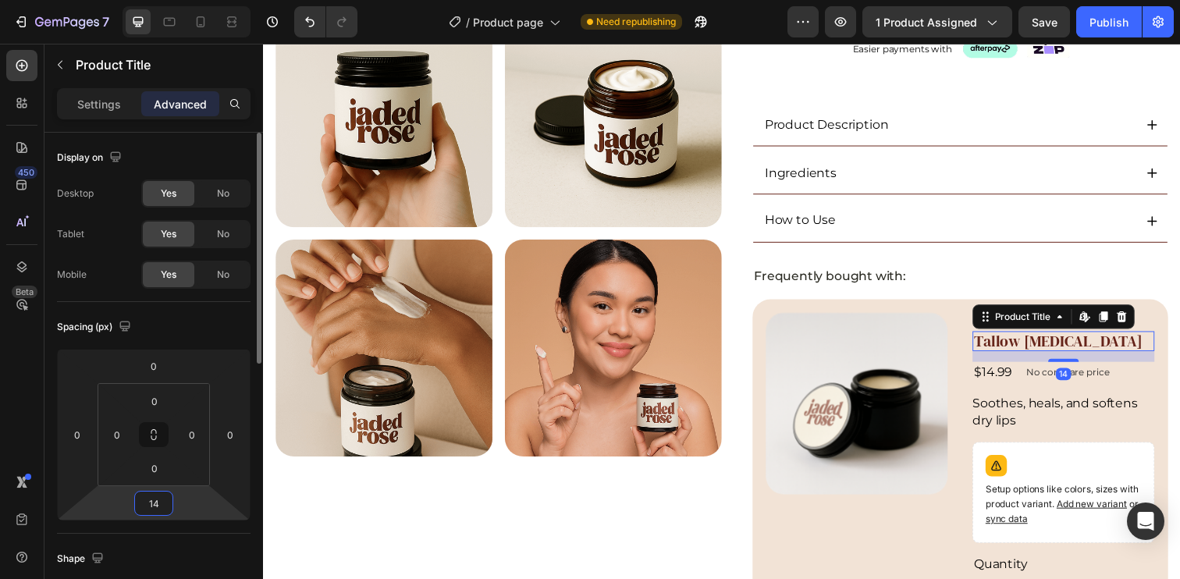
click at [151, 506] on input "14" at bounding box center [153, 503] width 31 height 23
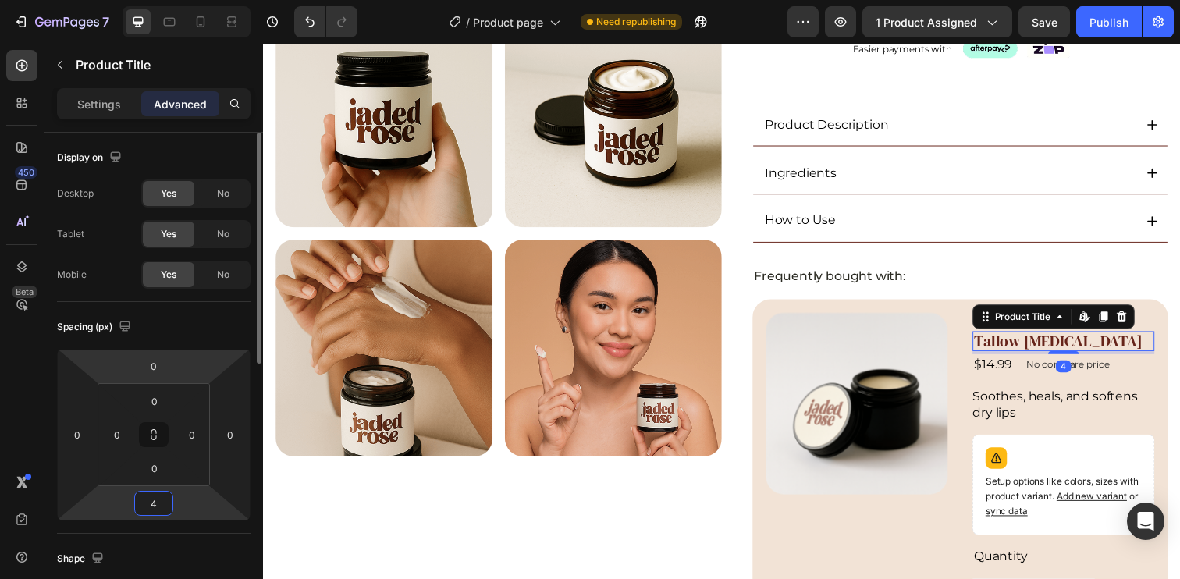
type input "4"
click at [204, 332] on div "Spacing (px)" at bounding box center [154, 326] width 194 height 25
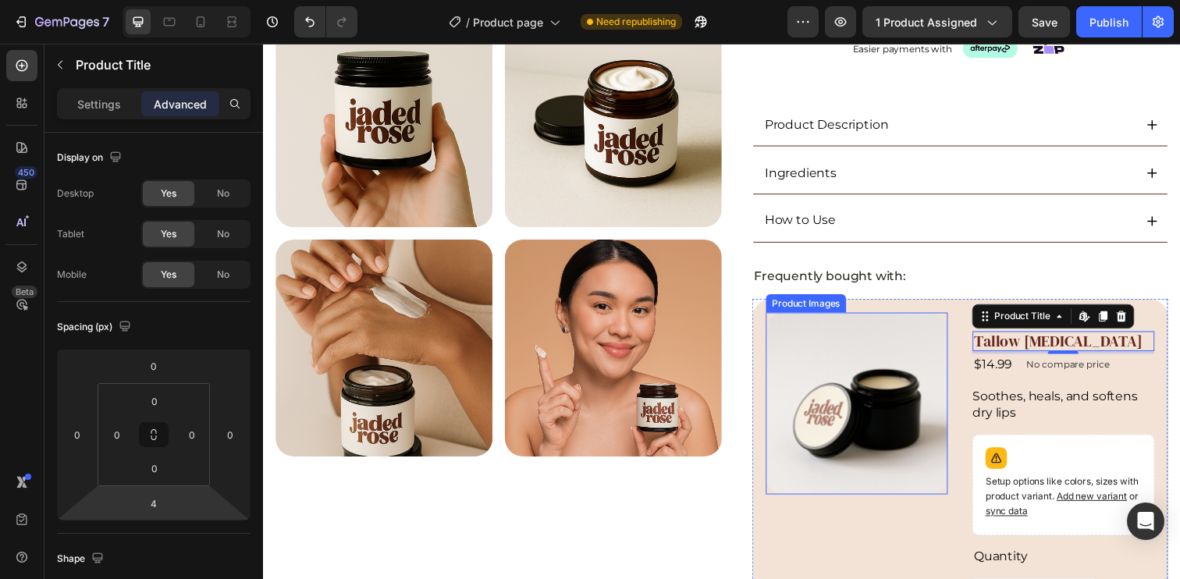
click at [870, 362] on img at bounding box center [869, 411] width 186 height 186
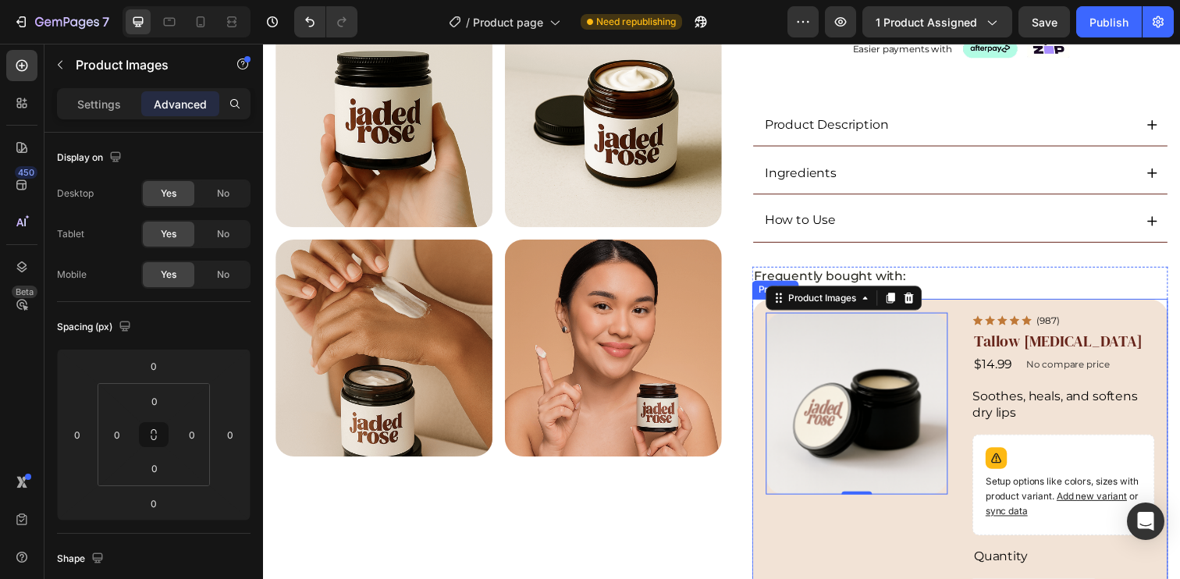
click at [965, 329] on div "Product Images 0 Icon Icon Icon Icon Icon Icon List (987) Text Block Row Tallow…" at bounding box center [974, 525] width 425 height 442
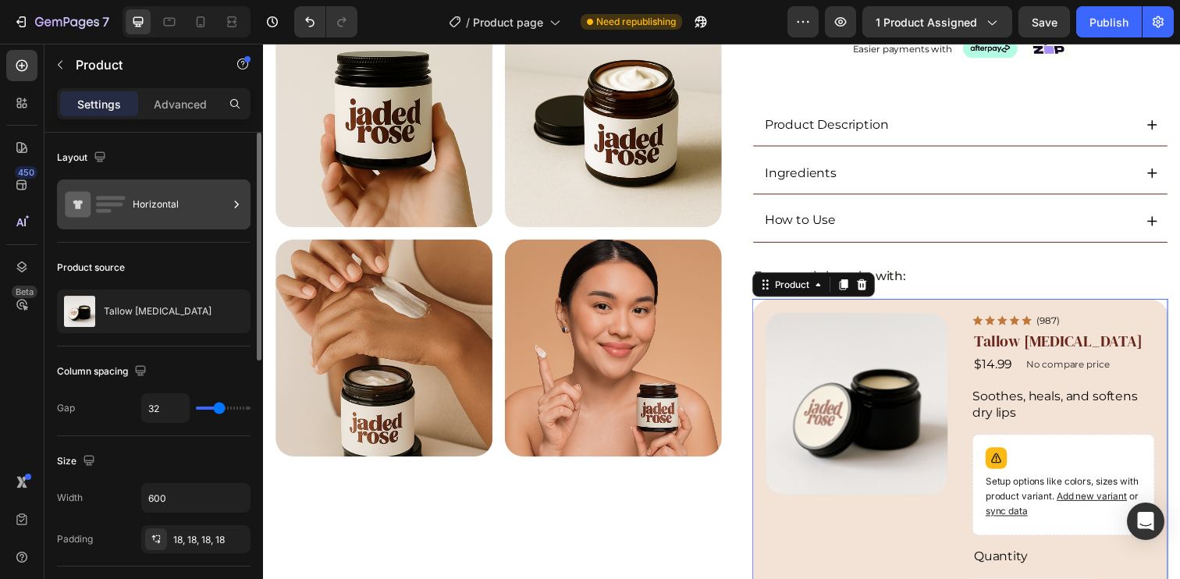
click at [171, 205] on div "Horizontal" at bounding box center [180, 205] width 95 height 36
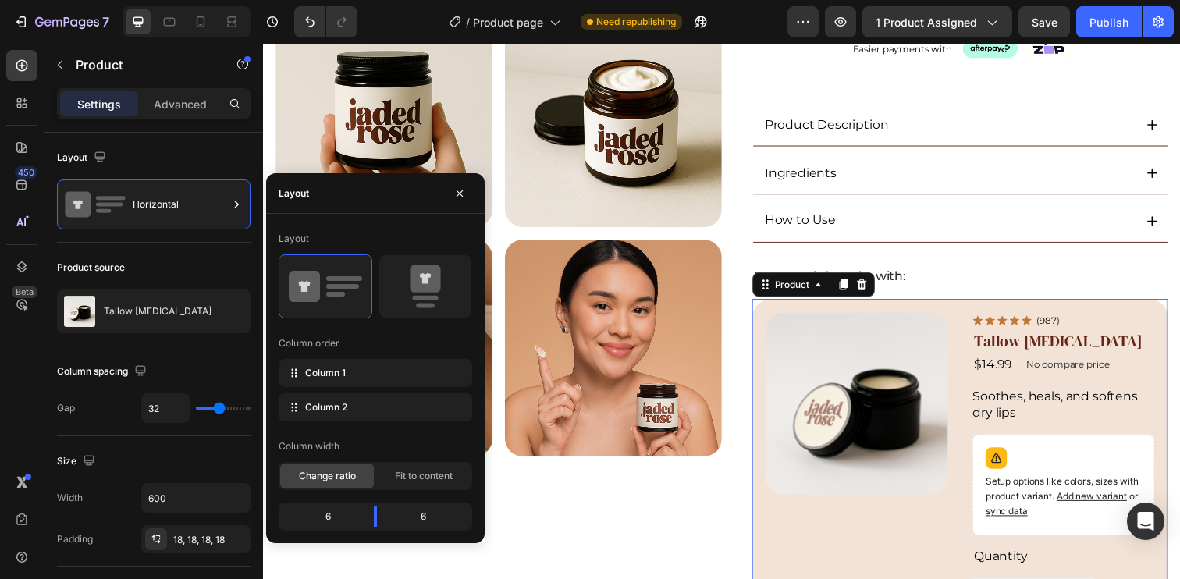
click at [421, 474] on span "Fit to content" at bounding box center [424, 476] width 58 height 14
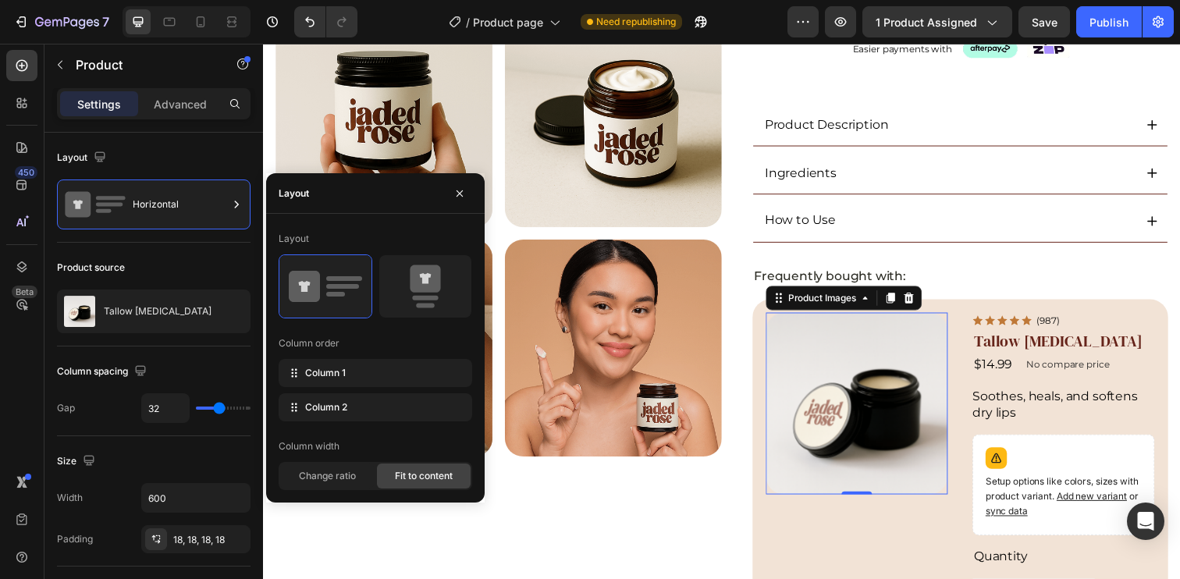
click at [823, 427] on img at bounding box center [869, 411] width 186 height 186
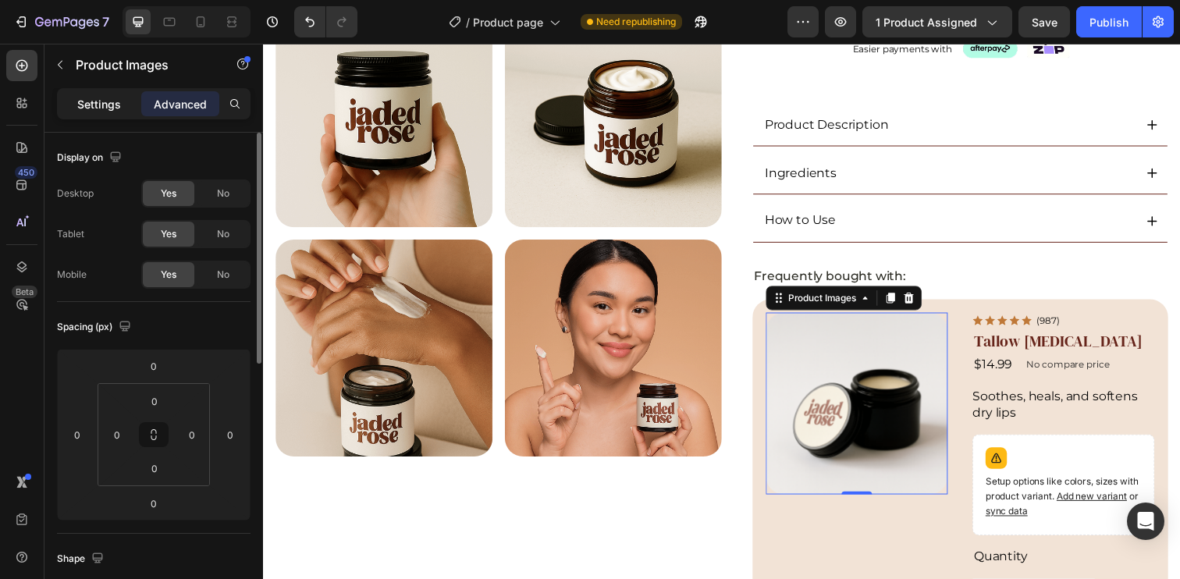
click at [112, 110] on p "Settings" at bounding box center [99, 104] width 44 height 16
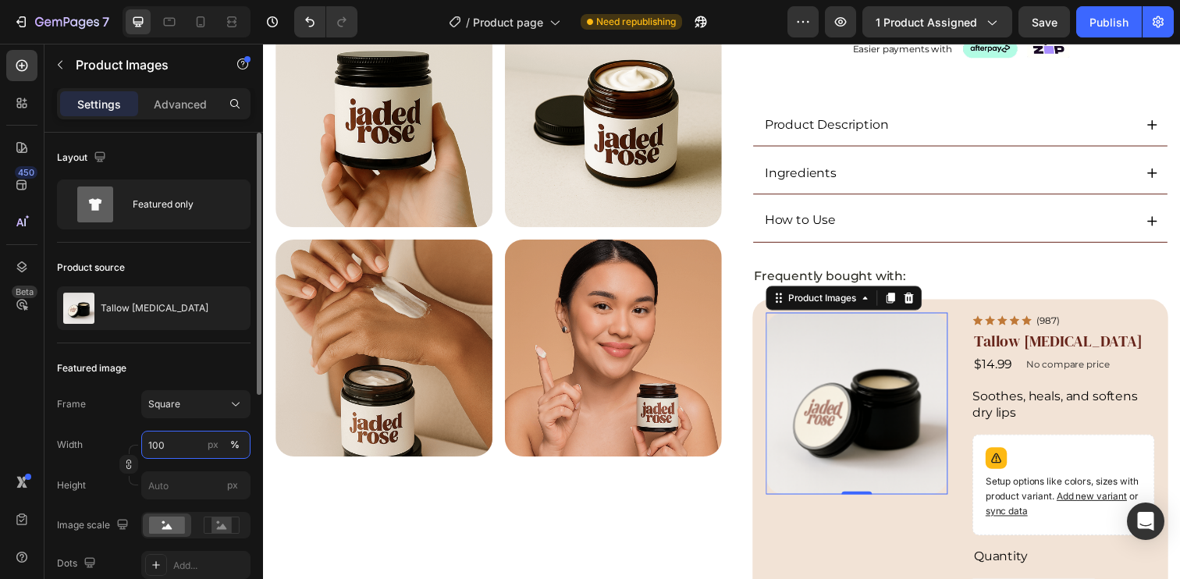
click at [174, 449] on input "100" at bounding box center [195, 445] width 109 height 28
type input "153"
click at [216, 442] on div "px" at bounding box center [213, 445] width 11 height 14
type input "153"
click at [212, 441] on div "px" at bounding box center [213, 445] width 11 height 14
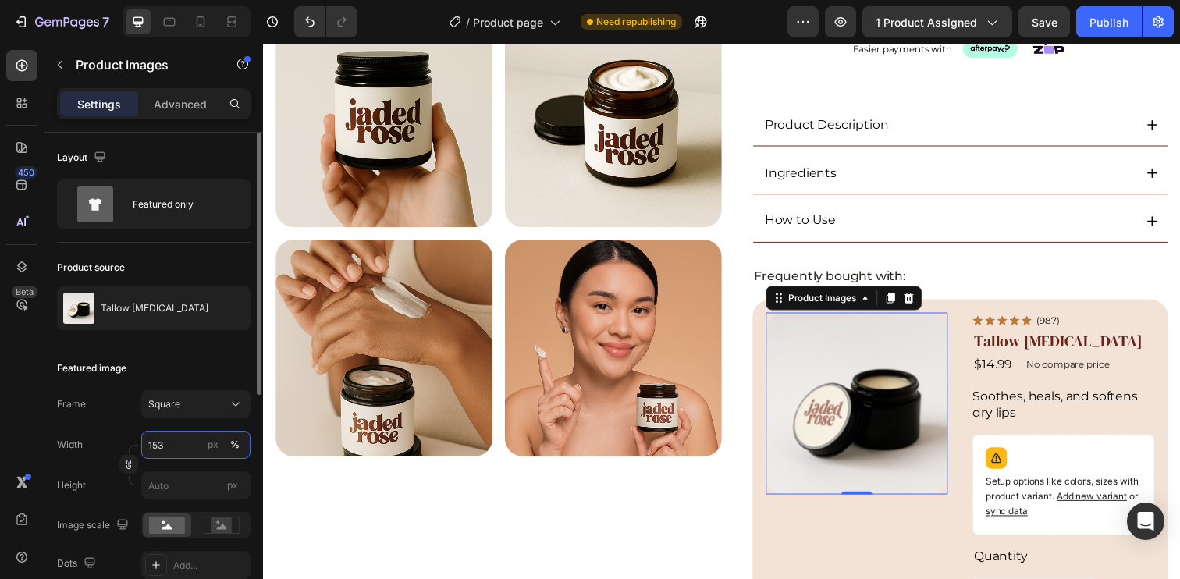
type input "153"
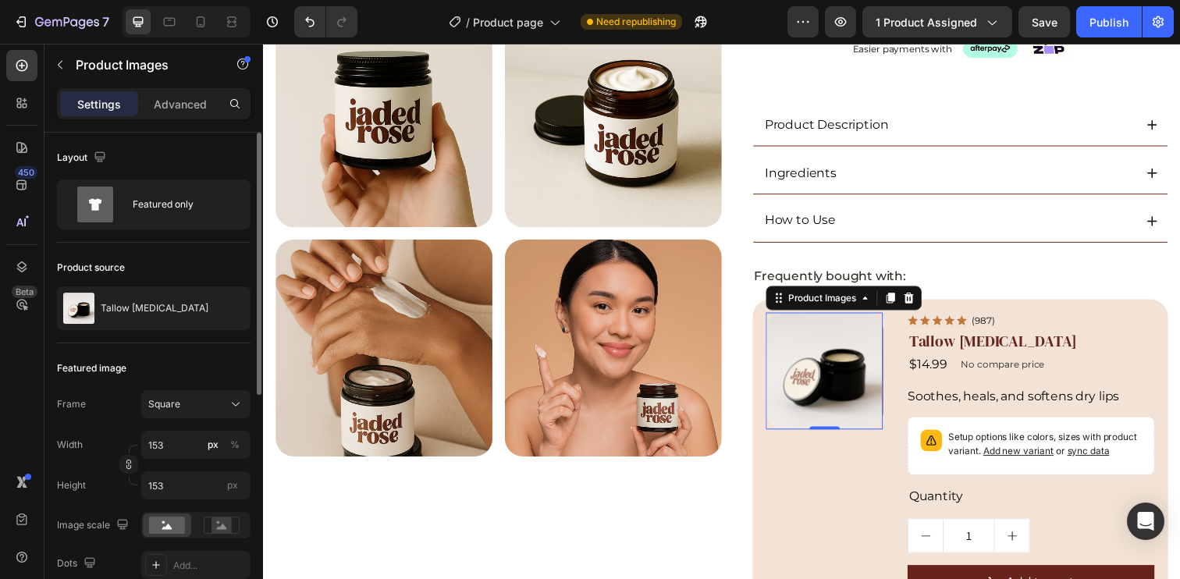
click at [200, 365] on div "Featured image" at bounding box center [154, 368] width 194 height 25
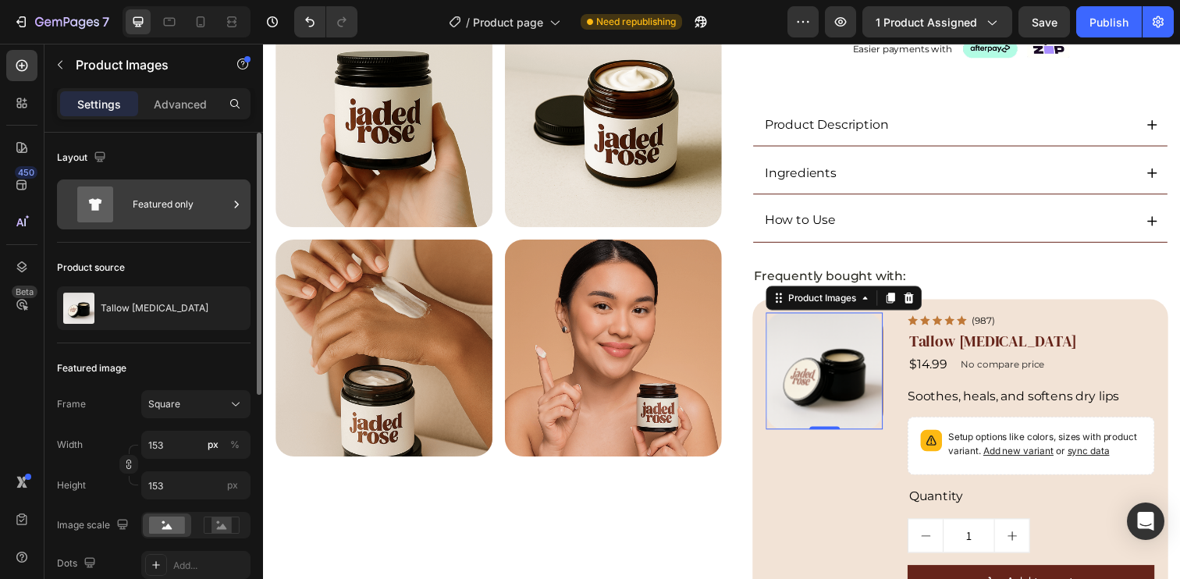
click at [204, 217] on div "Featured only" at bounding box center [180, 205] width 95 height 36
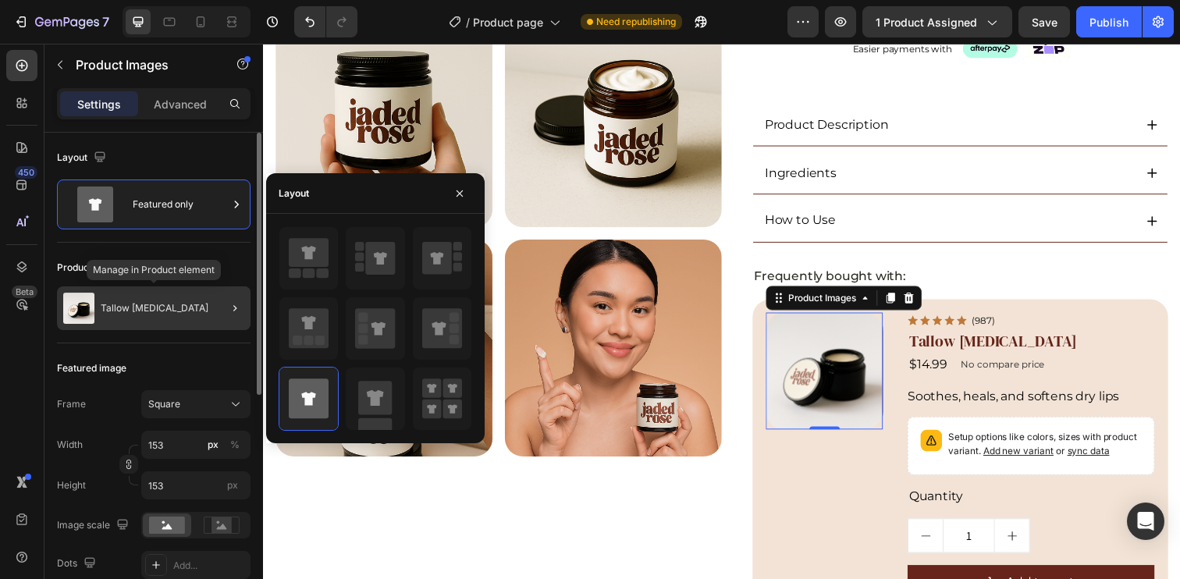
click at [153, 310] on p "Tallow [MEDICAL_DATA]" at bounding box center [155, 308] width 108 height 11
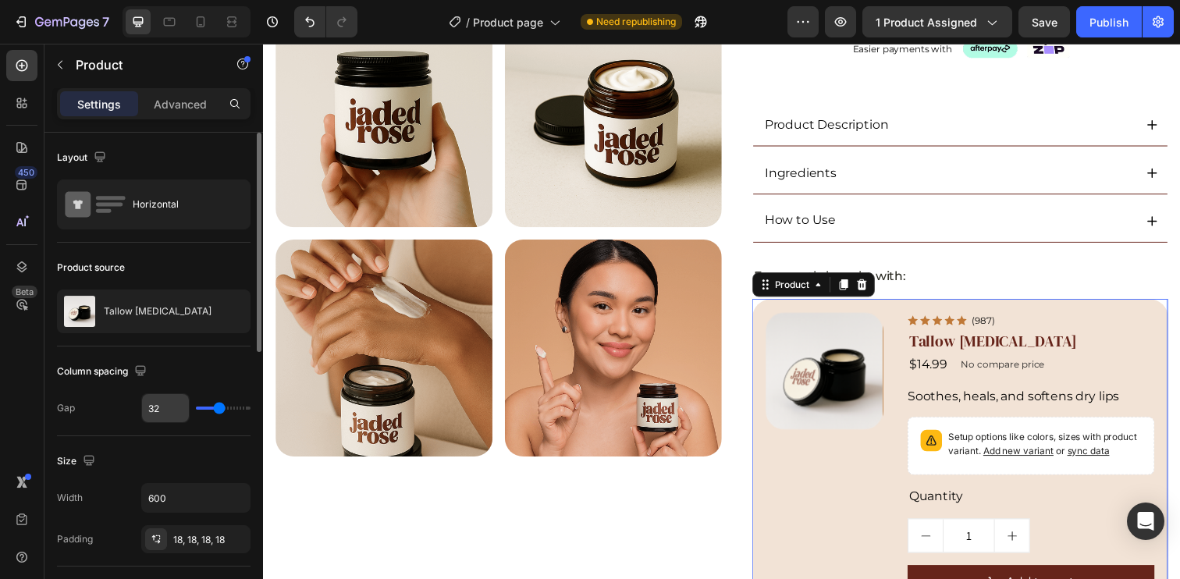
click at [156, 403] on input "32" at bounding box center [165, 408] width 47 height 28
type input "2"
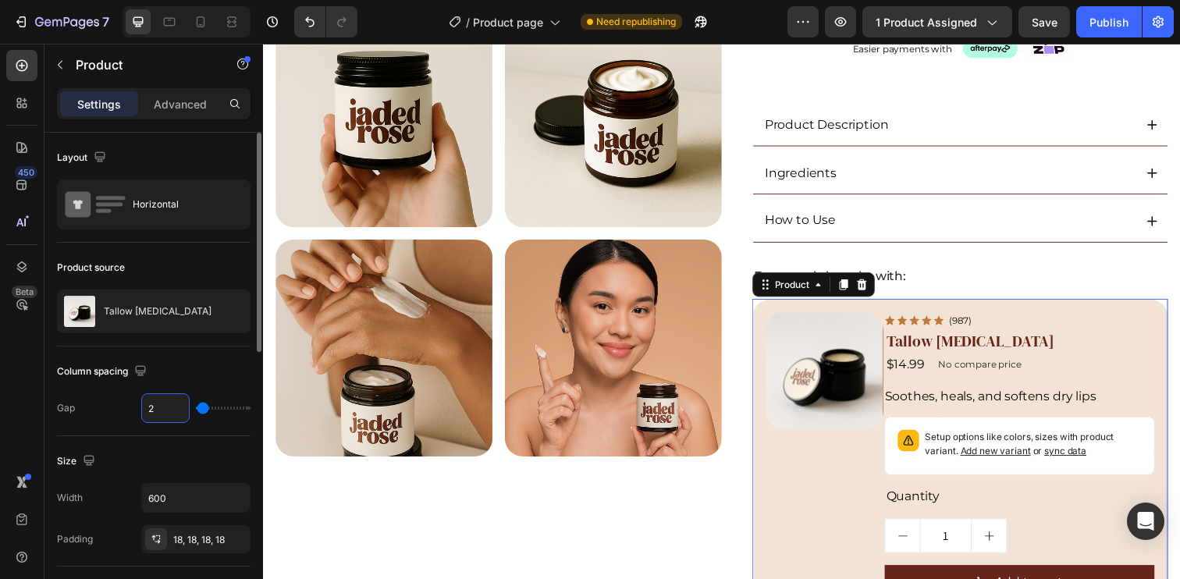
type input "26"
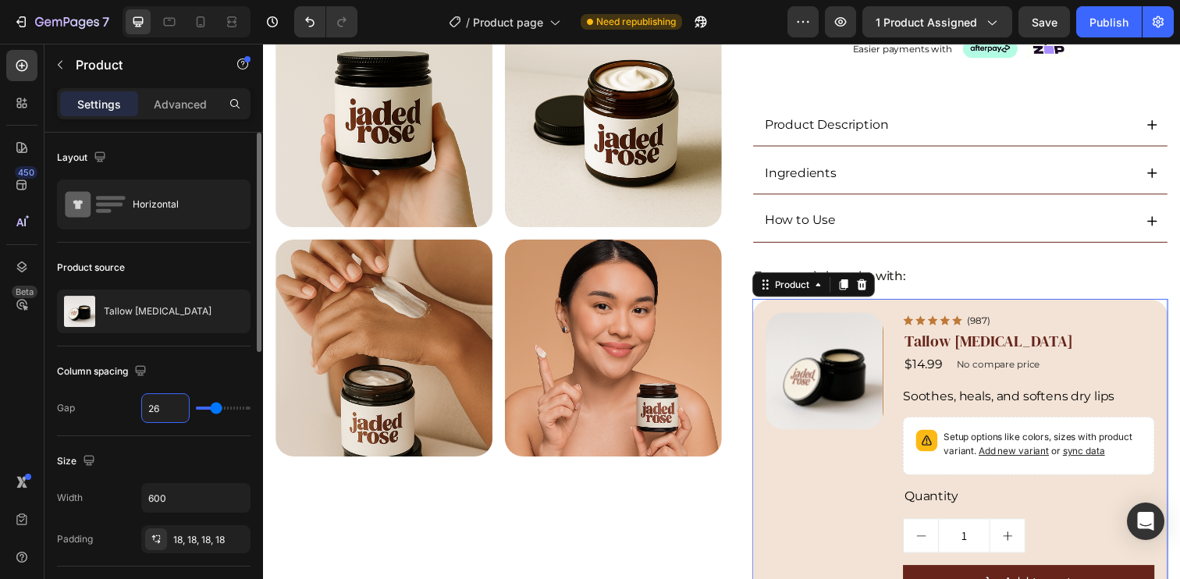
type input "26"
click at [173, 364] on div "Column spacing" at bounding box center [154, 371] width 194 height 25
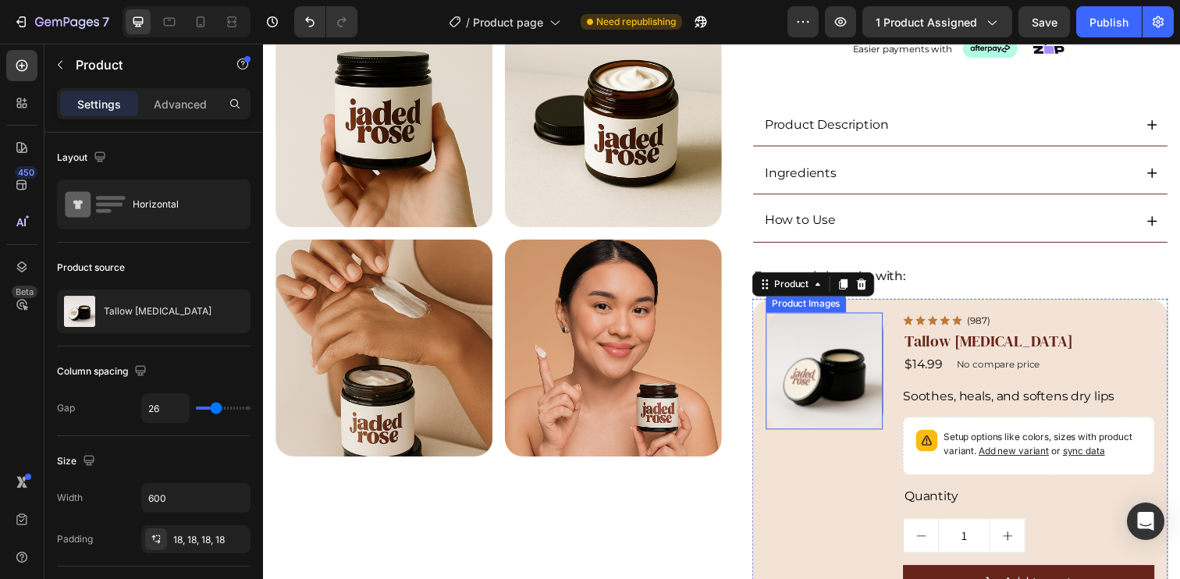
click at [857, 391] on img at bounding box center [835, 377] width 119 height 119
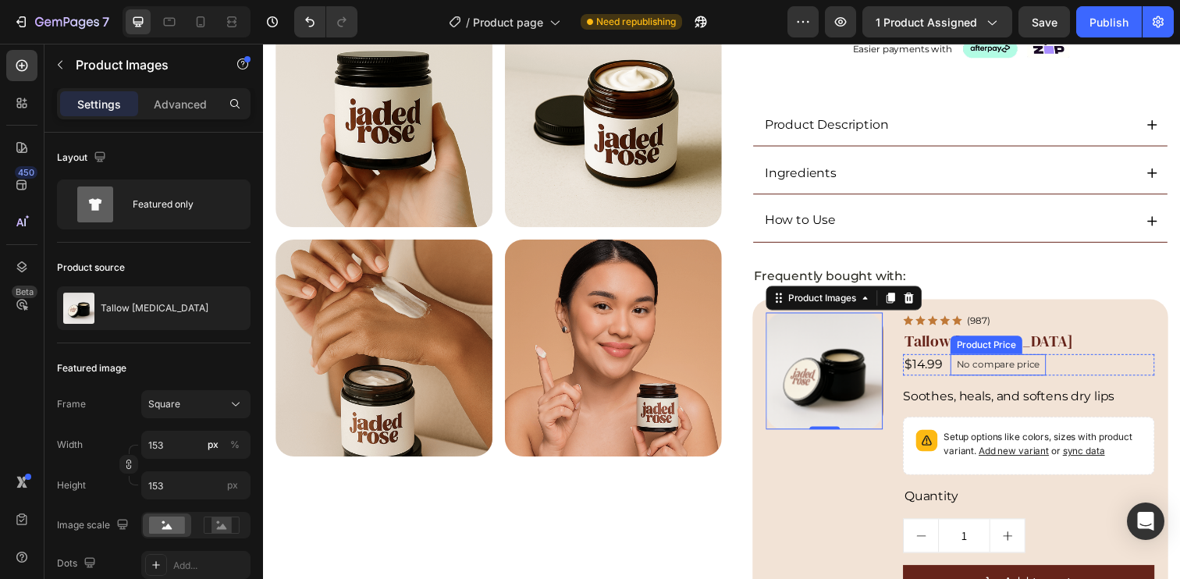
click at [1013, 370] on p "No compare price" at bounding box center [1013, 371] width 85 height 9
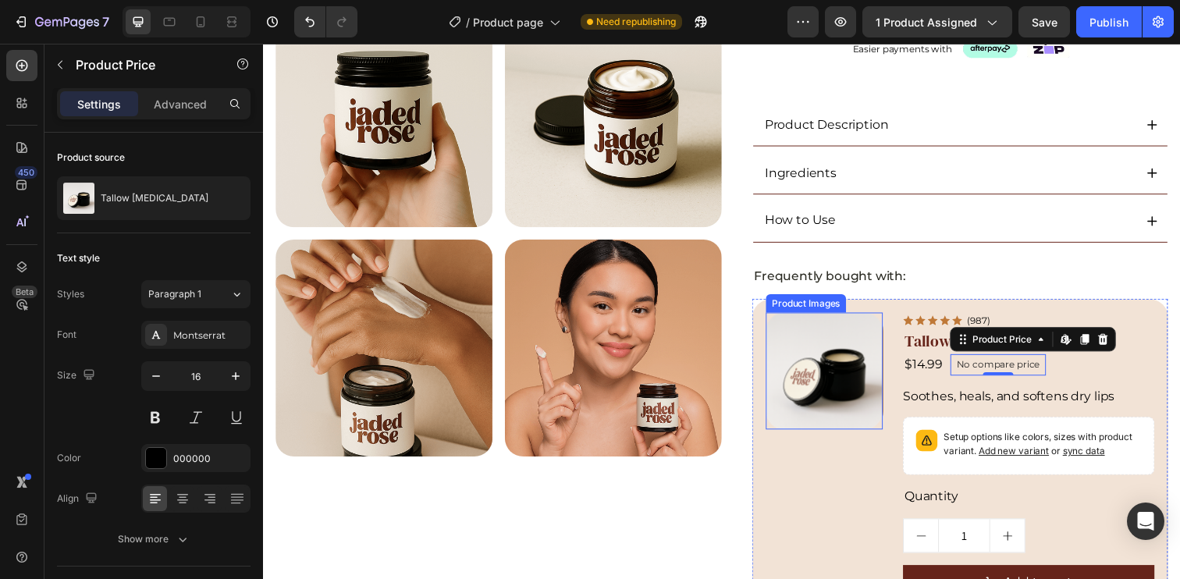
click at [827, 393] on img at bounding box center [835, 377] width 119 height 119
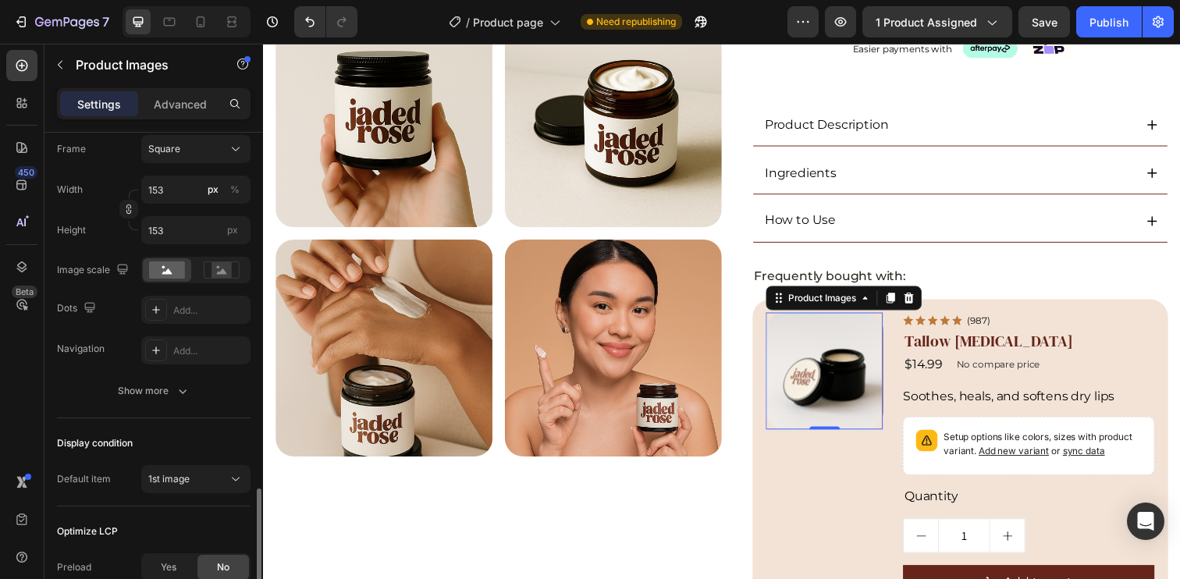
scroll to position [398, 0]
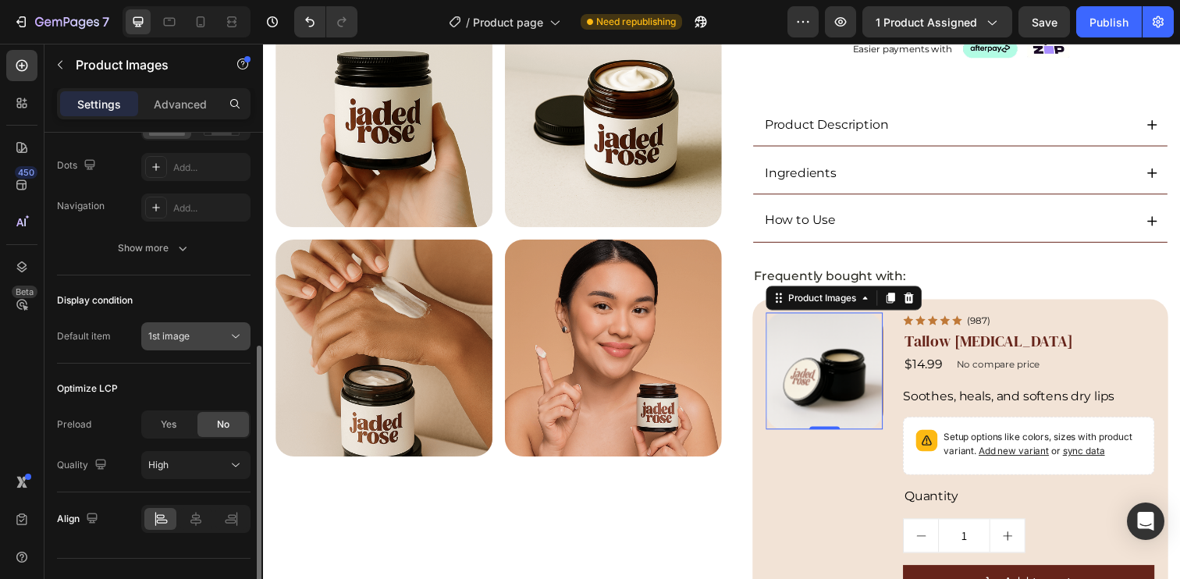
click at [193, 336] on div "1st image" at bounding box center [188, 336] width 80 height 14
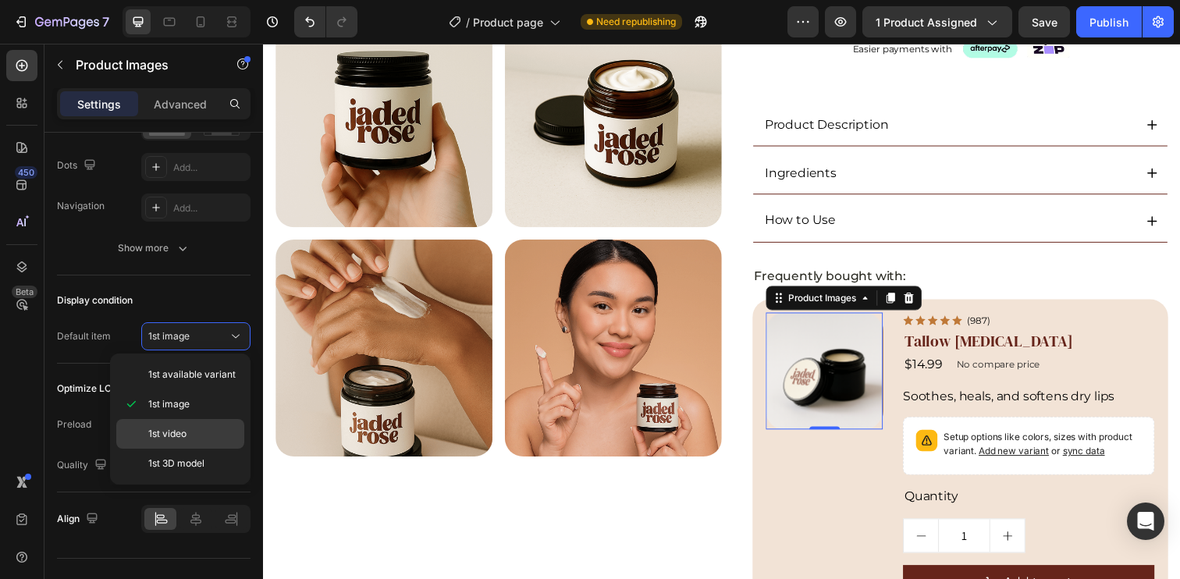
click at [178, 431] on span "1st video" at bounding box center [167, 434] width 38 height 14
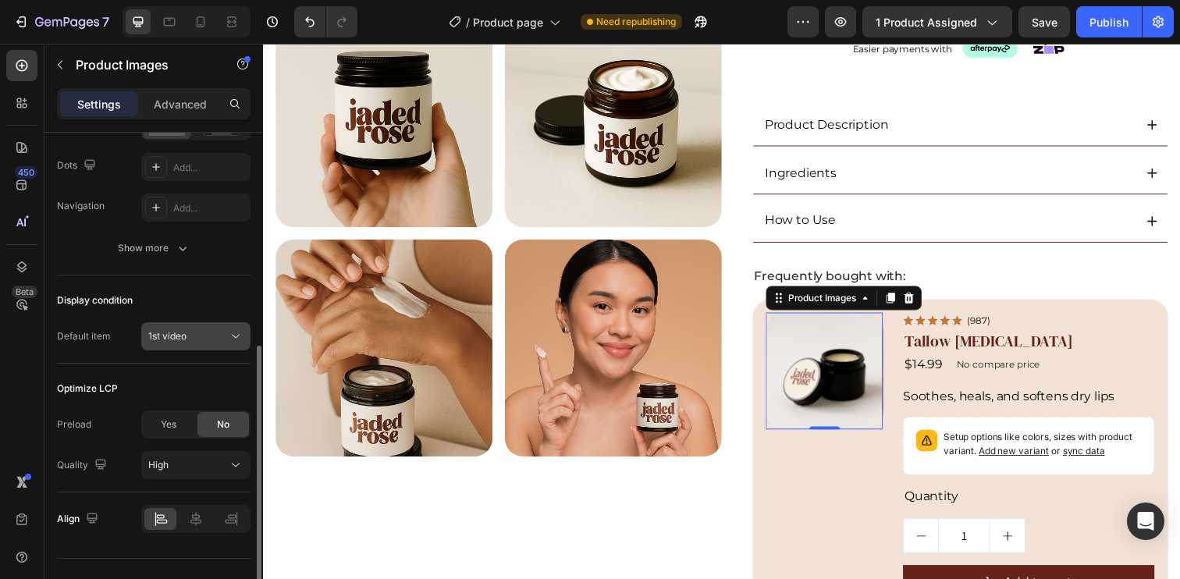
click at [189, 332] on div "1st video" at bounding box center [188, 336] width 80 height 14
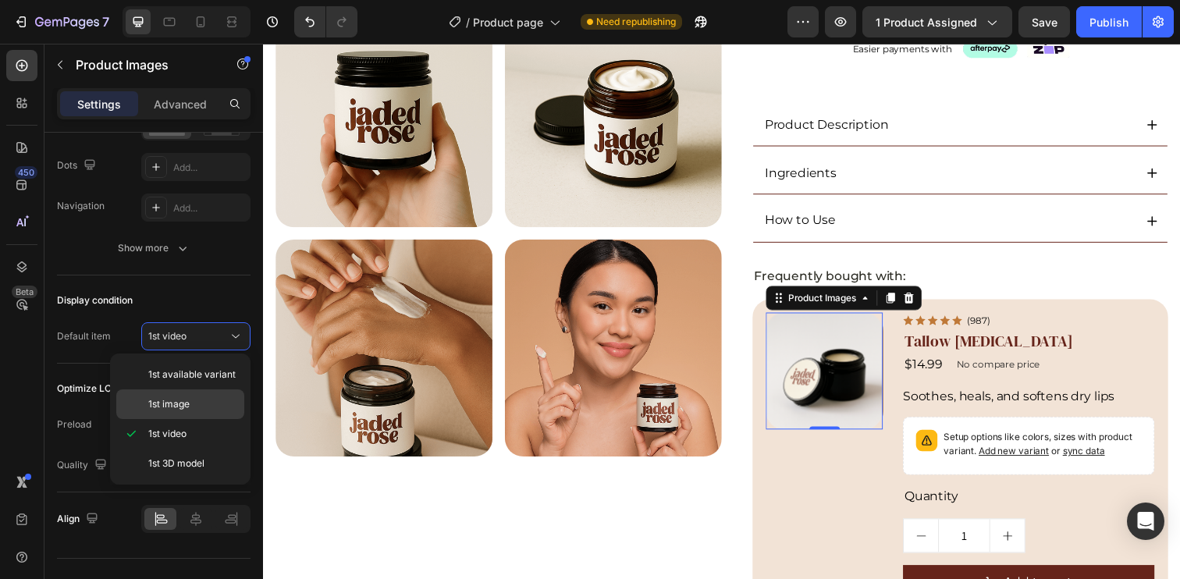
click at [192, 408] on p "1st image" at bounding box center [192, 404] width 89 height 14
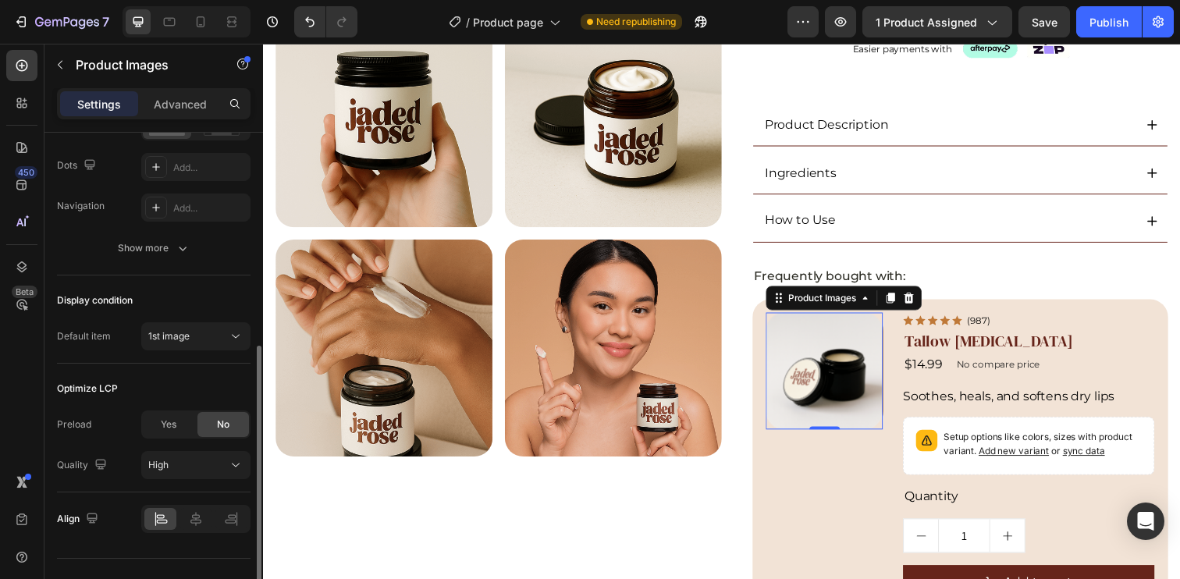
click at [199, 304] on div "Display condition" at bounding box center [154, 300] width 194 height 25
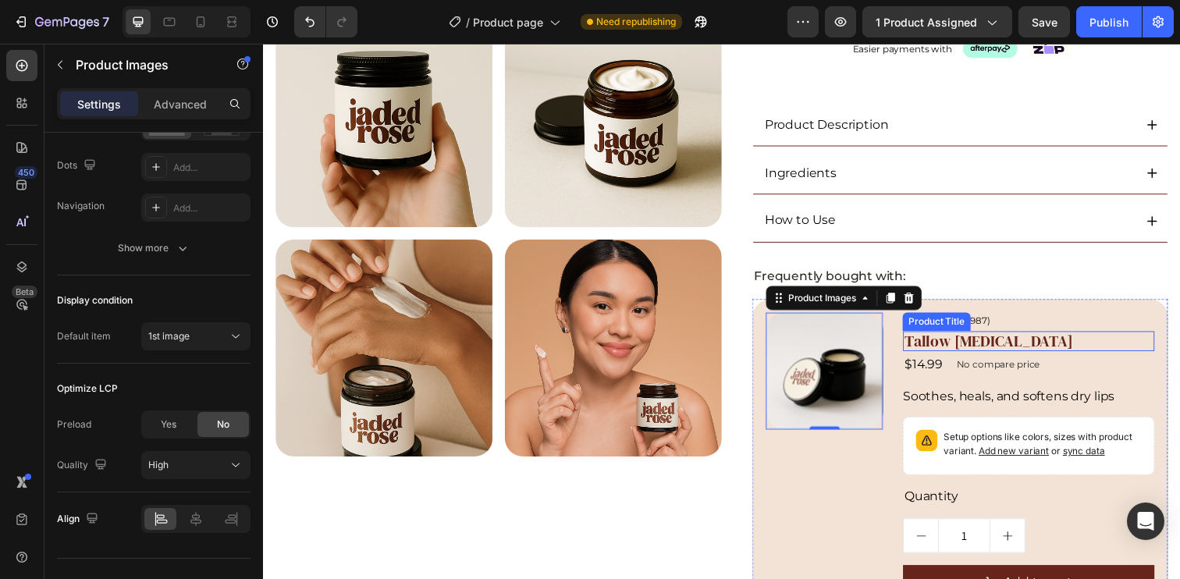
click at [1063, 355] on h2 "Tallow [MEDICAL_DATA]" at bounding box center [1044, 347] width 257 height 20
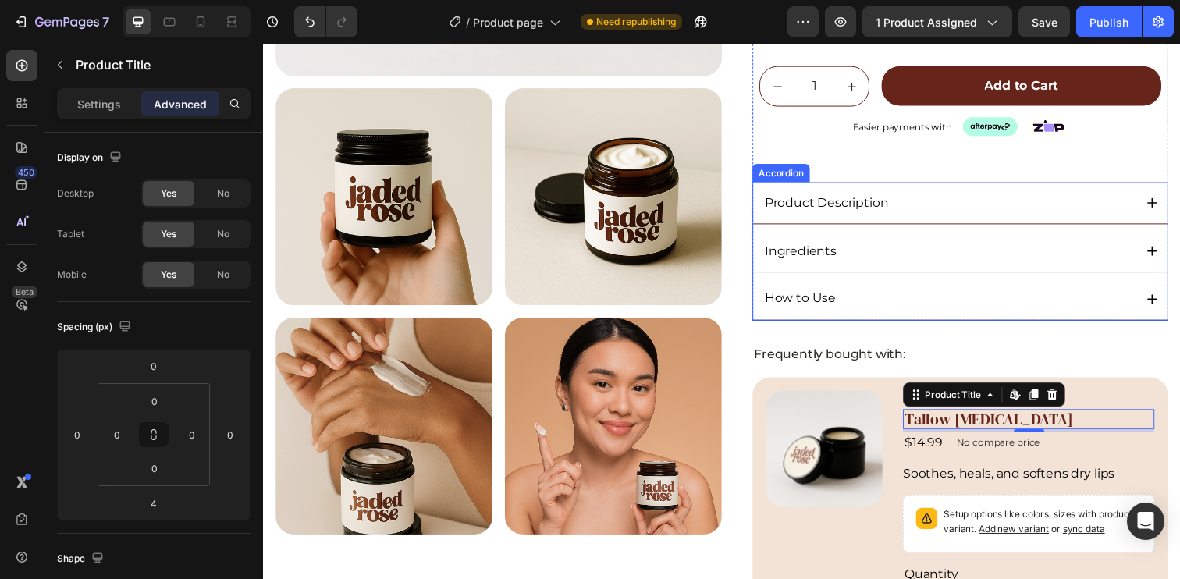
scroll to position [130, 0]
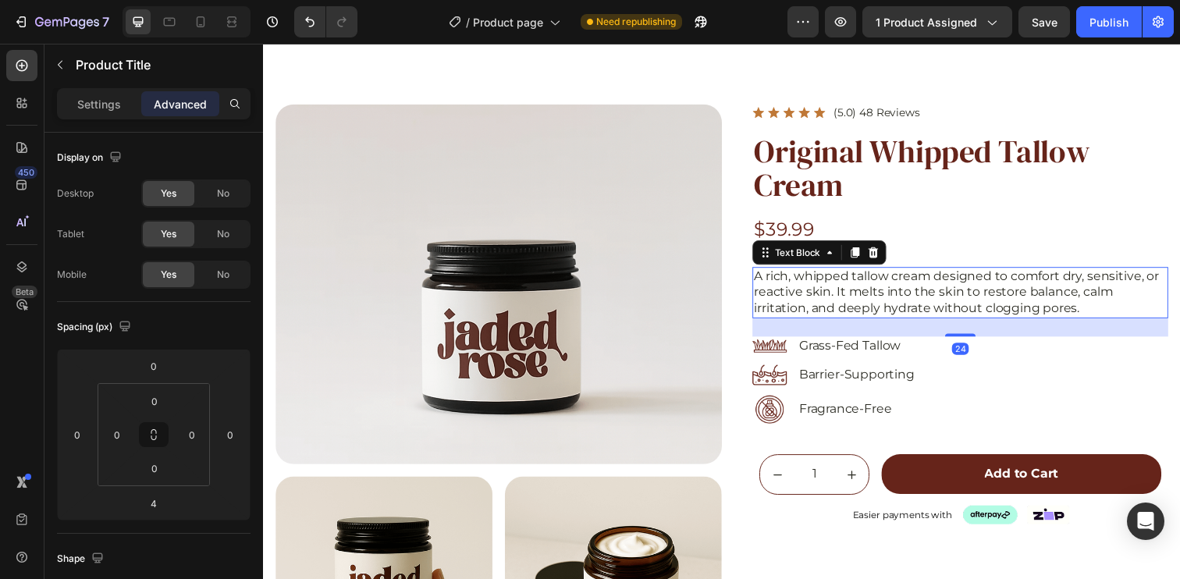
click at [879, 287] on p "A rich, whipped tallow cream designed to comfort dry, sensitive, or reactive sk…" at bounding box center [974, 297] width 421 height 48
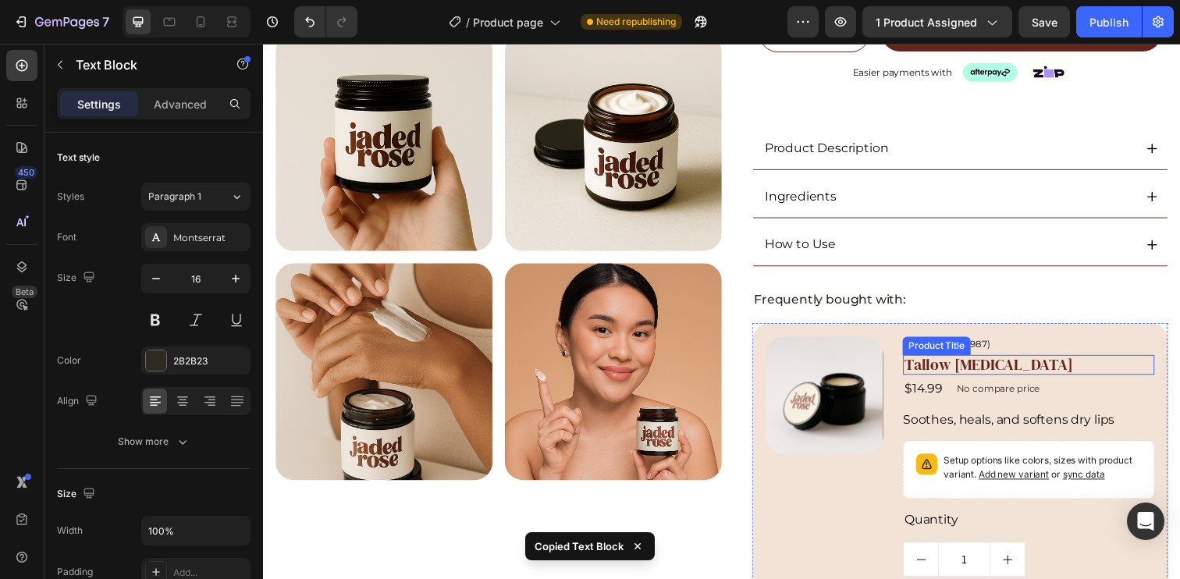
scroll to position [586, 0]
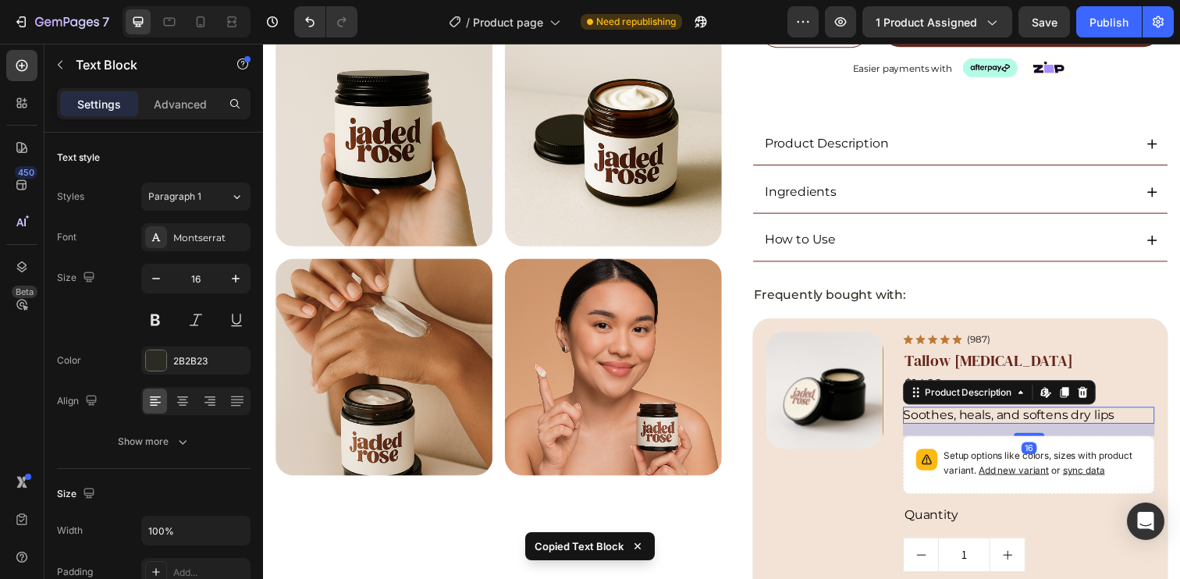
click at [986, 417] on span "Soothes, heals, and softens dry lips" at bounding box center [1024, 422] width 216 height 15
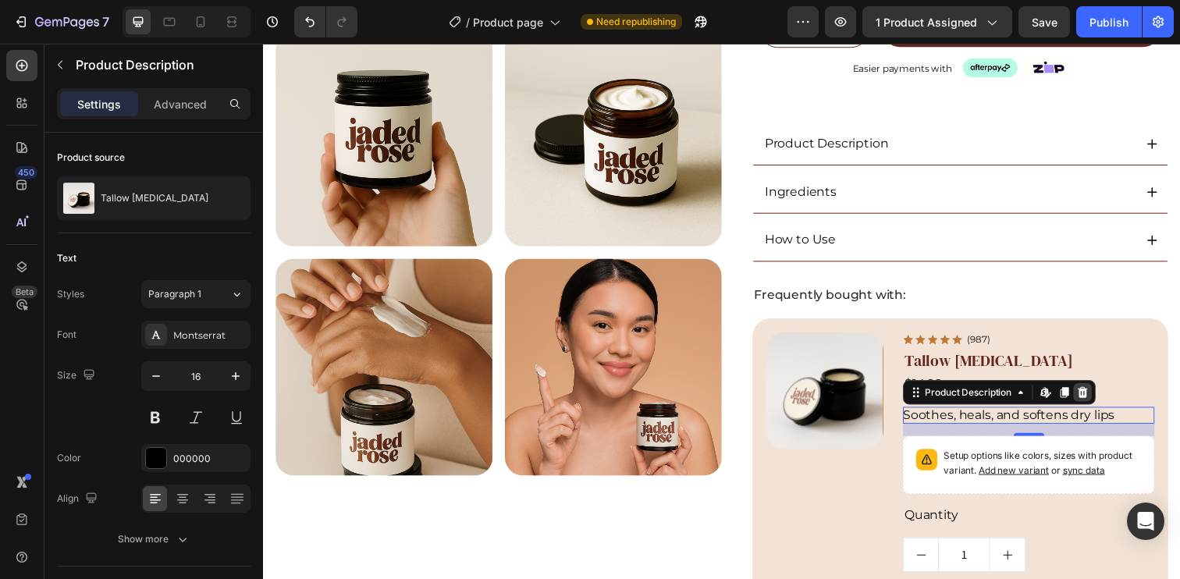
click at [1100, 393] on icon at bounding box center [1099, 399] width 12 height 12
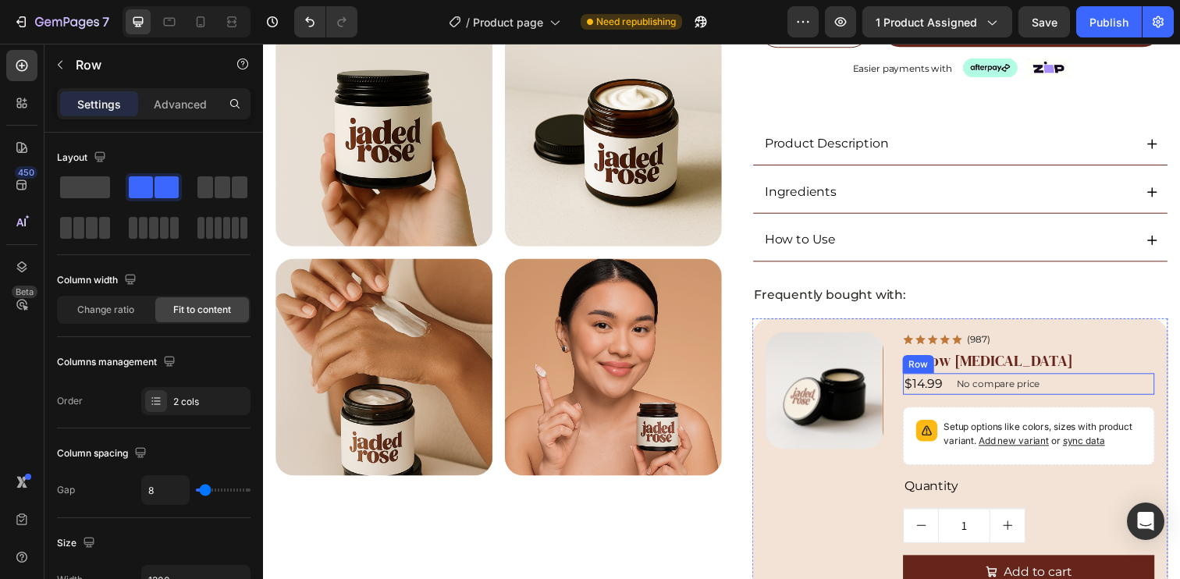
click at [1090, 389] on div "$14.99 Product Price Product Price No compare price Product Price Row" at bounding box center [1044, 391] width 257 height 22
click at [1006, 359] on icon at bounding box center [1012, 365] width 12 height 12
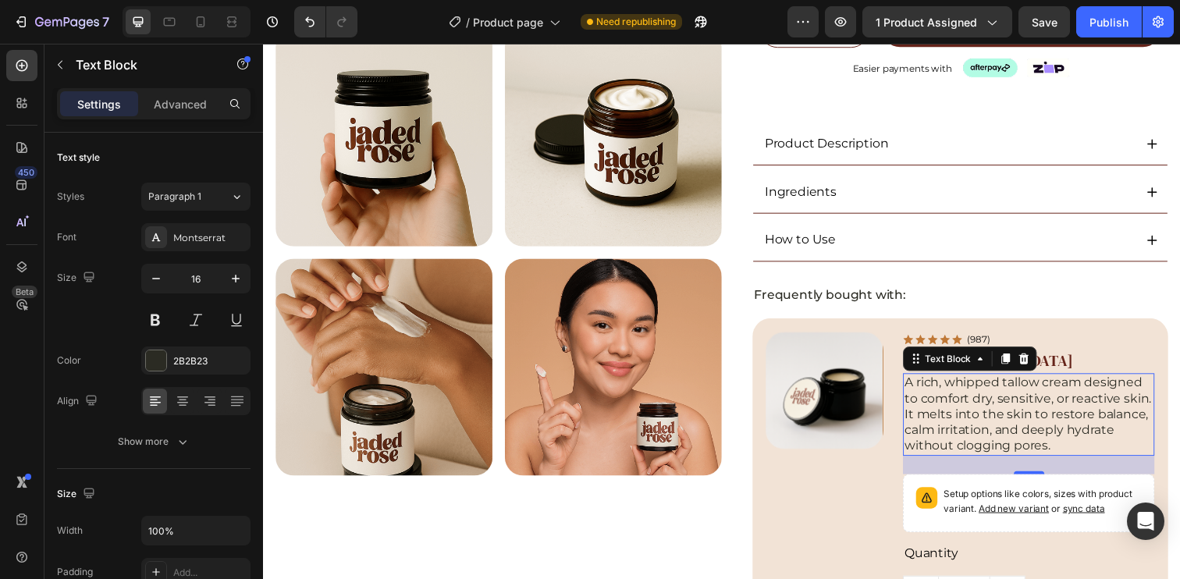
click at [993, 389] on p "A rich, whipped tallow cream designed to comfort dry, sensitive, or reactive sk…" at bounding box center [1045, 422] width 254 height 81
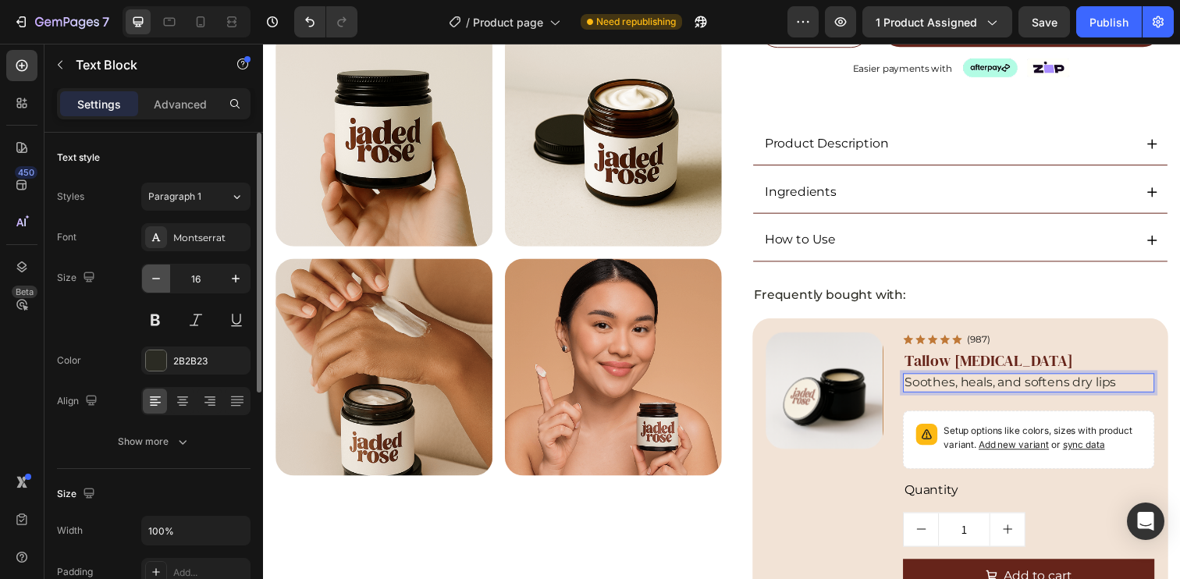
click at [153, 282] on icon "button" at bounding box center [156, 279] width 16 height 16
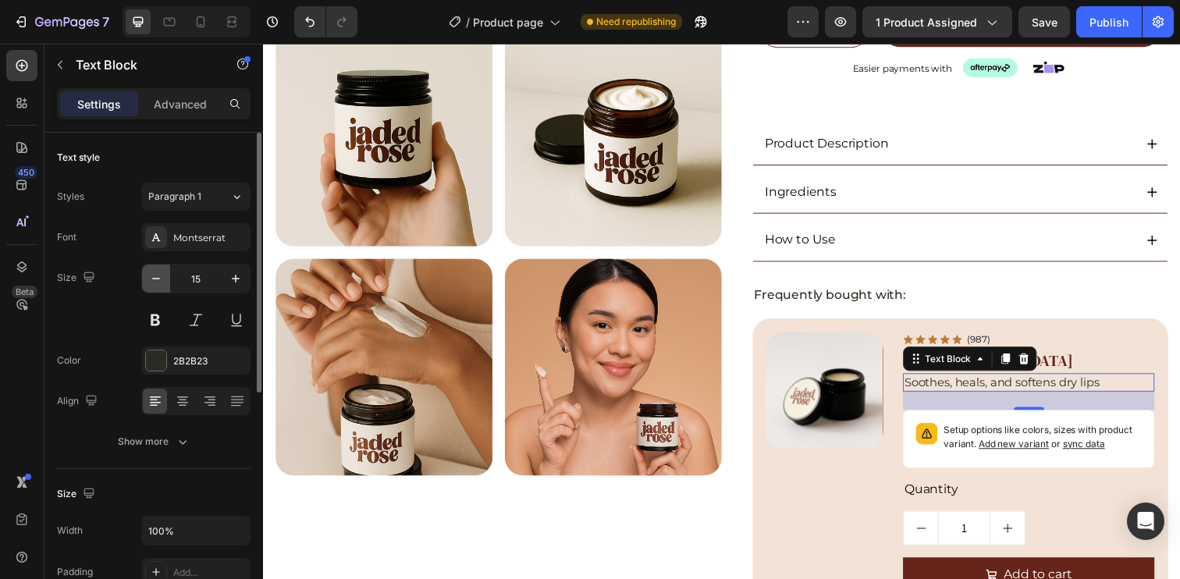
click at [153, 282] on icon "button" at bounding box center [156, 279] width 16 height 16
type input "14"
click at [183, 105] on p "Advanced" at bounding box center [180, 104] width 53 height 16
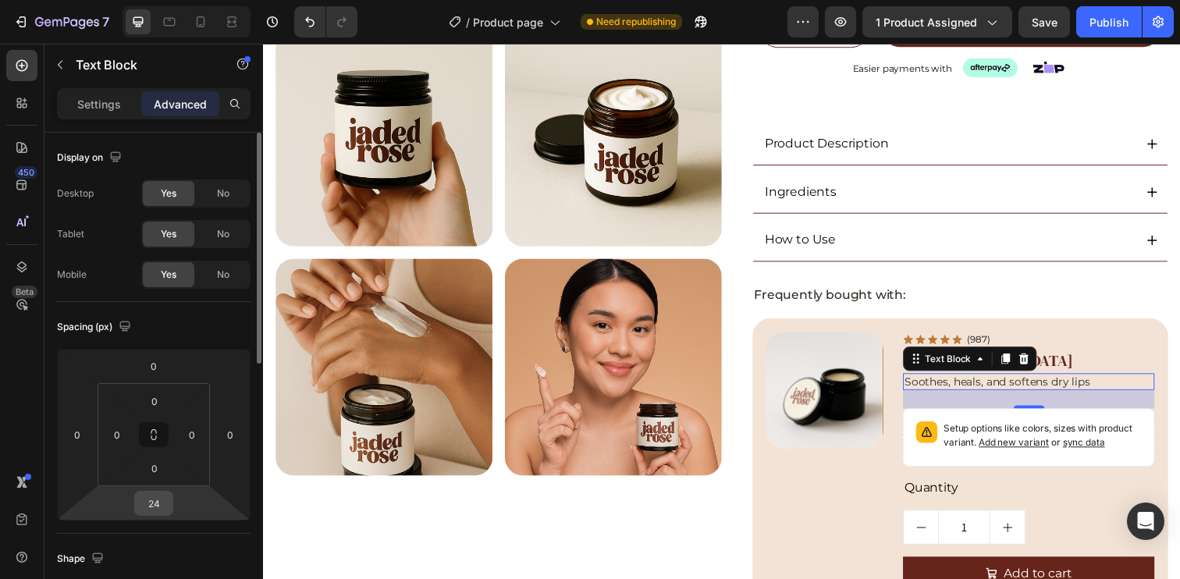
click at [165, 510] on input "24" at bounding box center [153, 503] width 31 height 23
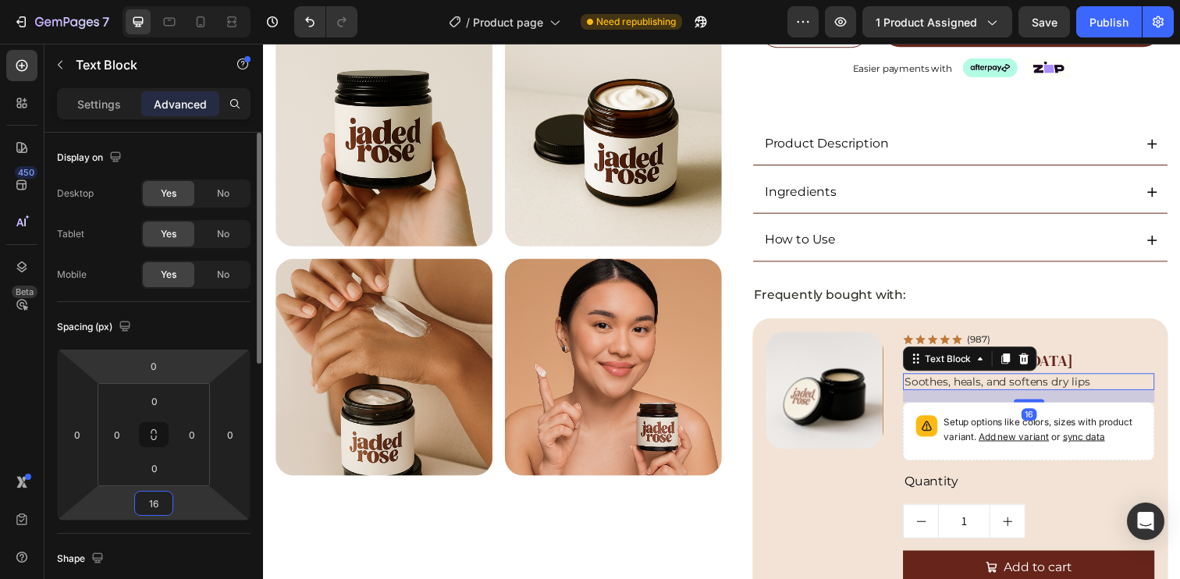
type input "16"
click at [197, 329] on div "Spacing (px)" at bounding box center [154, 326] width 194 height 25
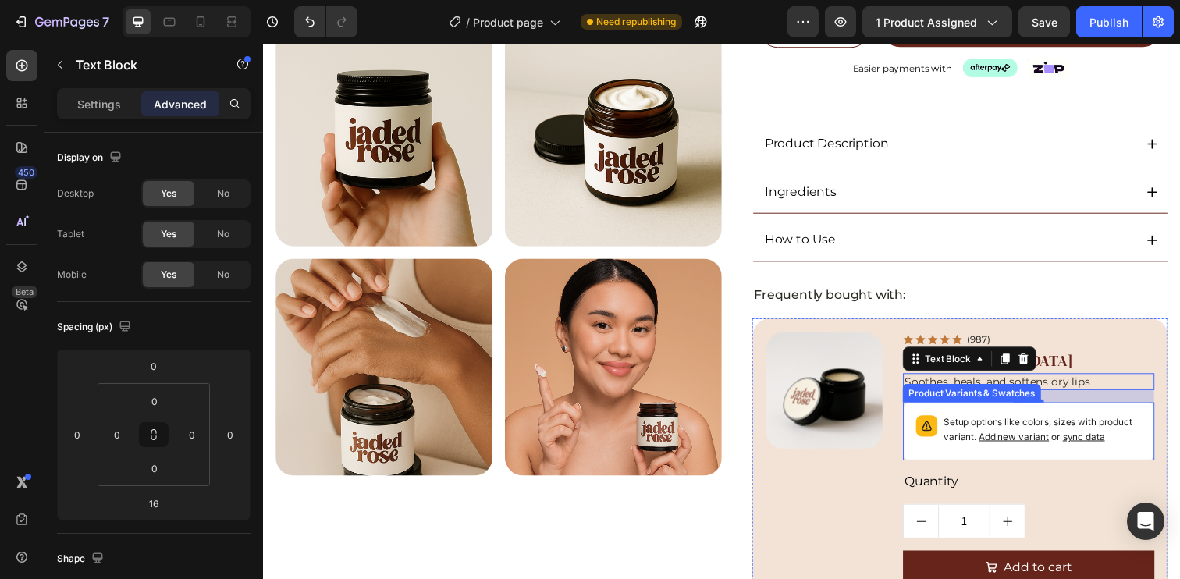
click at [1131, 414] on div "Setup options like colors, sizes with product variant. Add new variant or sync …" at bounding box center [1044, 439] width 257 height 59
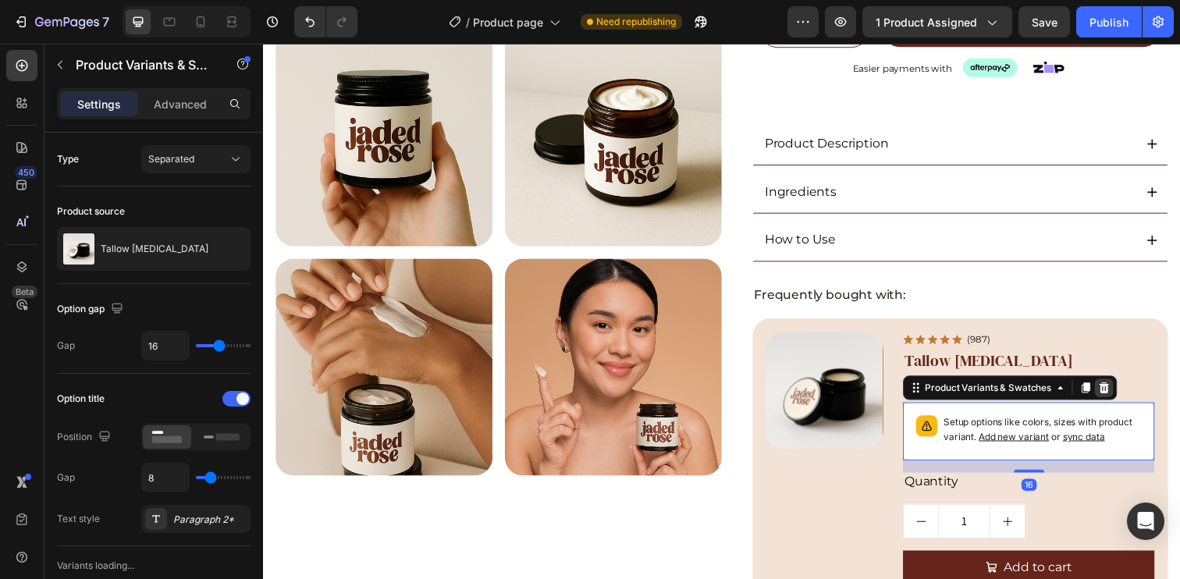
click at [1123, 393] on div at bounding box center [1121, 394] width 19 height 19
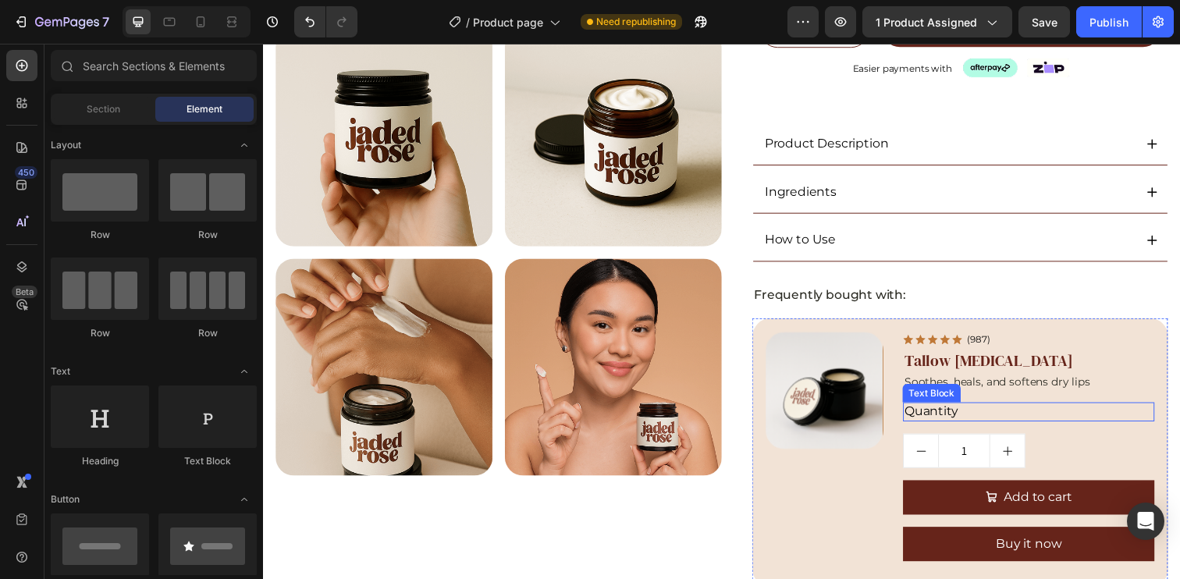
click at [1117, 416] on div "Quantity" at bounding box center [1044, 420] width 257 height 20
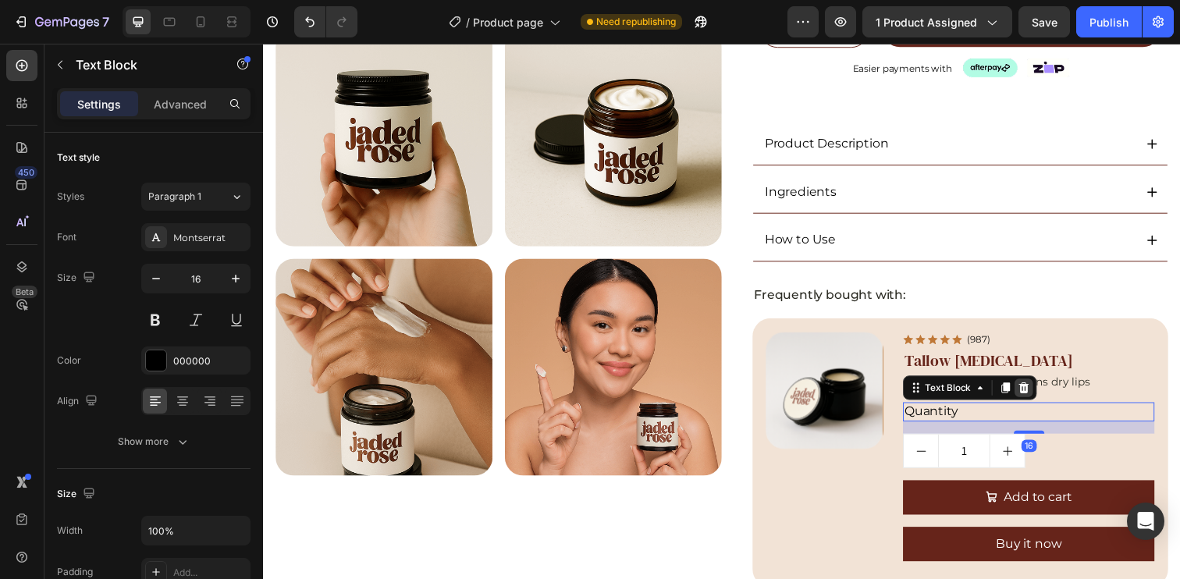
click at [1035, 390] on icon at bounding box center [1040, 394] width 10 height 11
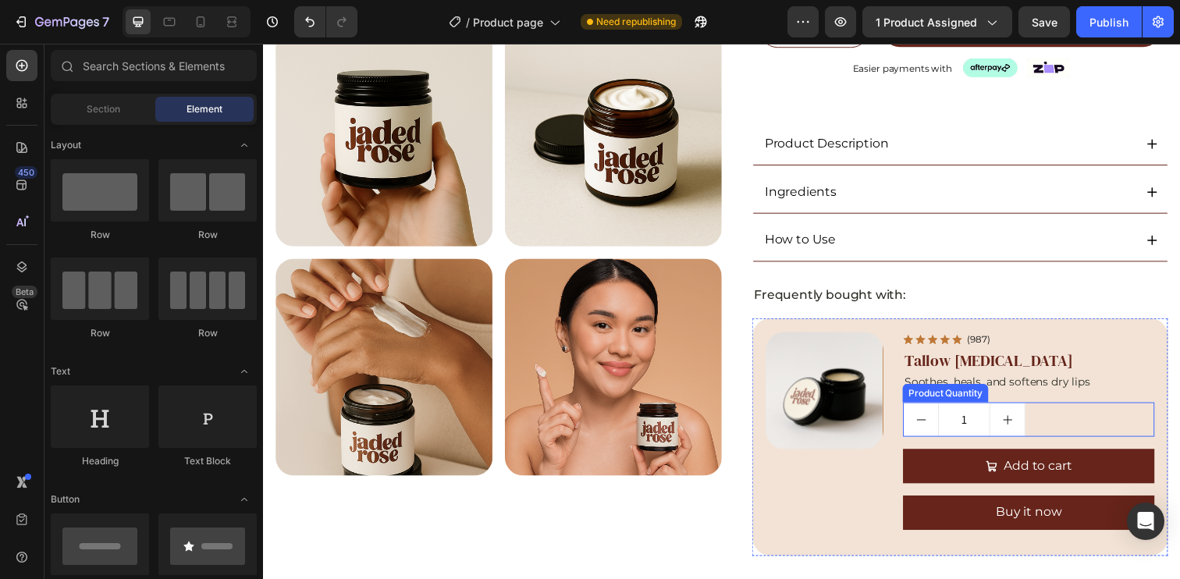
click at [1132, 426] on div "1" at bounding box center [1044, 427] width 257 height 35
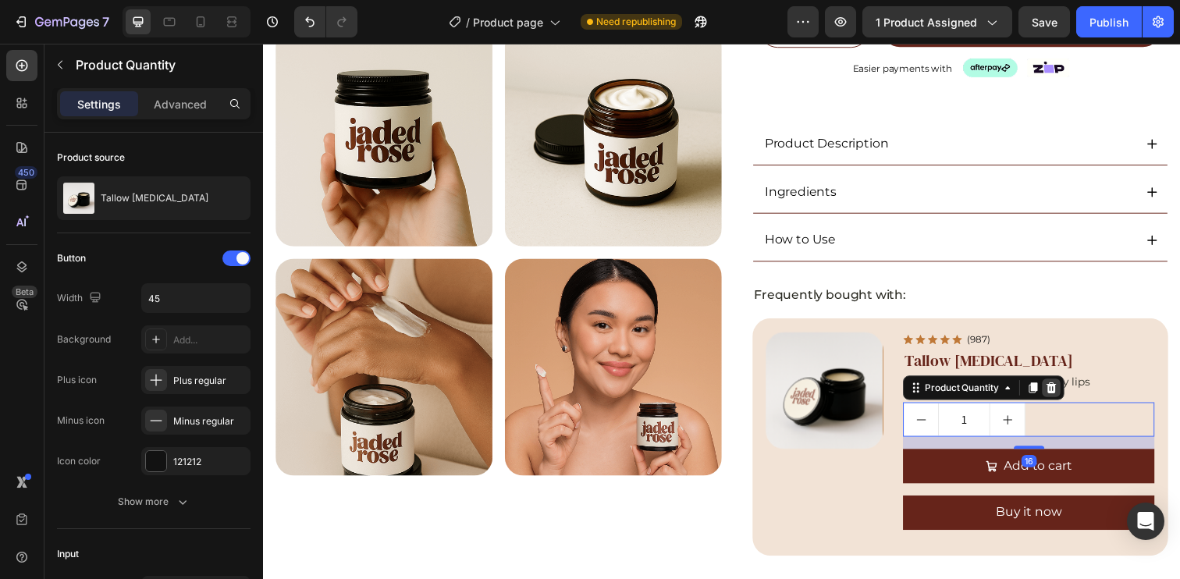
click at [1071, 393] on div at bounding box center [1067, 394] width 19 height 19
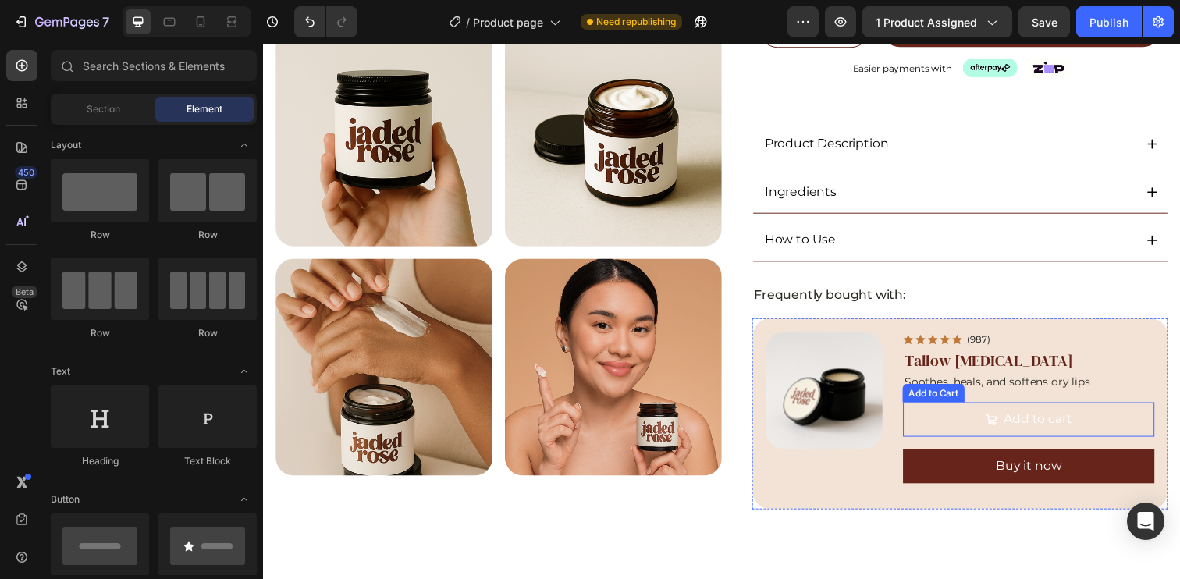
click at [1153, 426] on button "Add to cart" at bounding box center [1044, 427] width 257 height 35
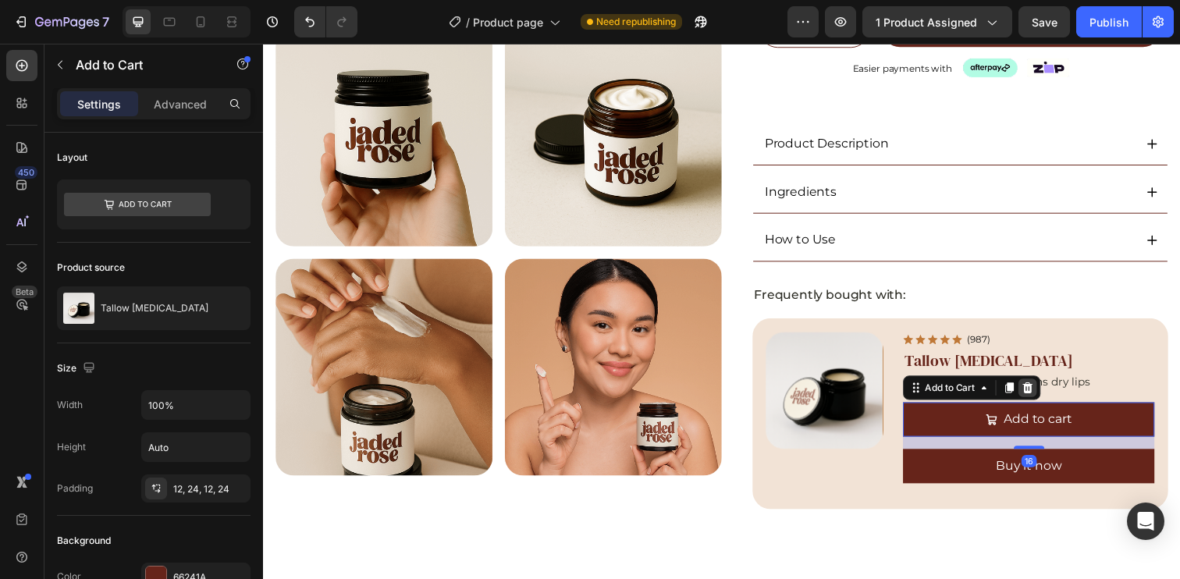
click at [1045, 391] on div at bounding box center [1043, 394] width 19 height 19
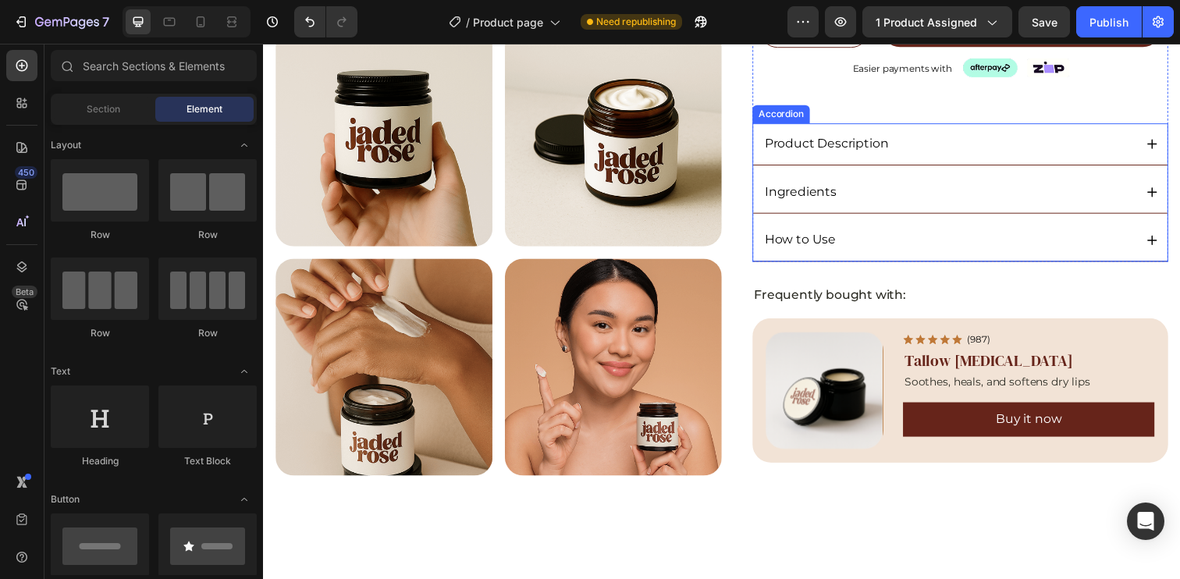
scroll to position [438, 0]
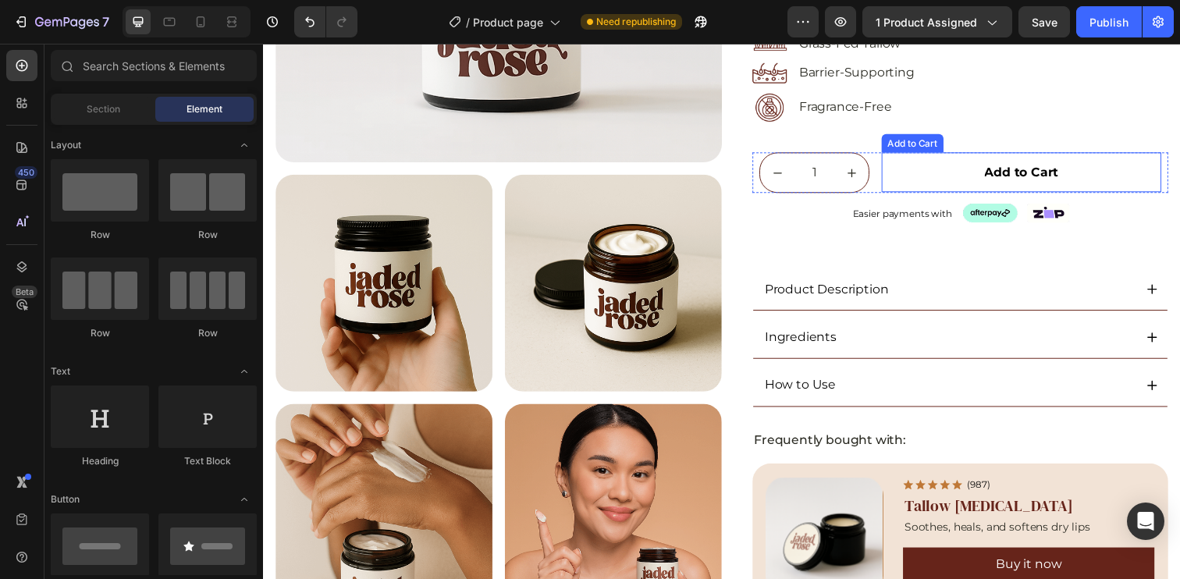
click at [1140, 169] on button "Add to Cart" at bounding box center [1037, 175] width 286 height 41
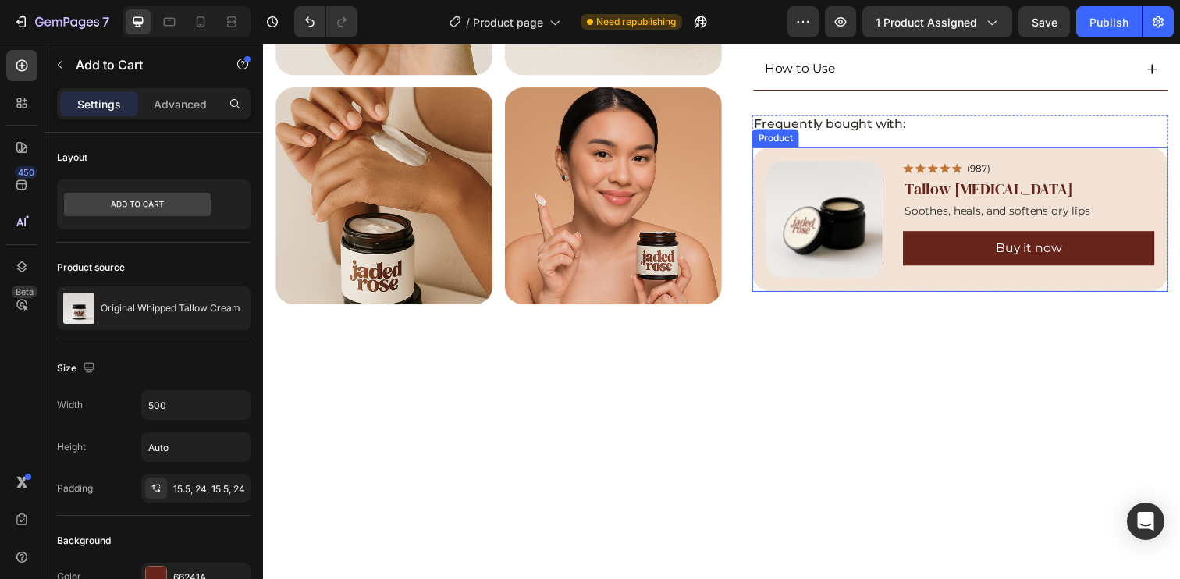
scroll to position [762, 0]
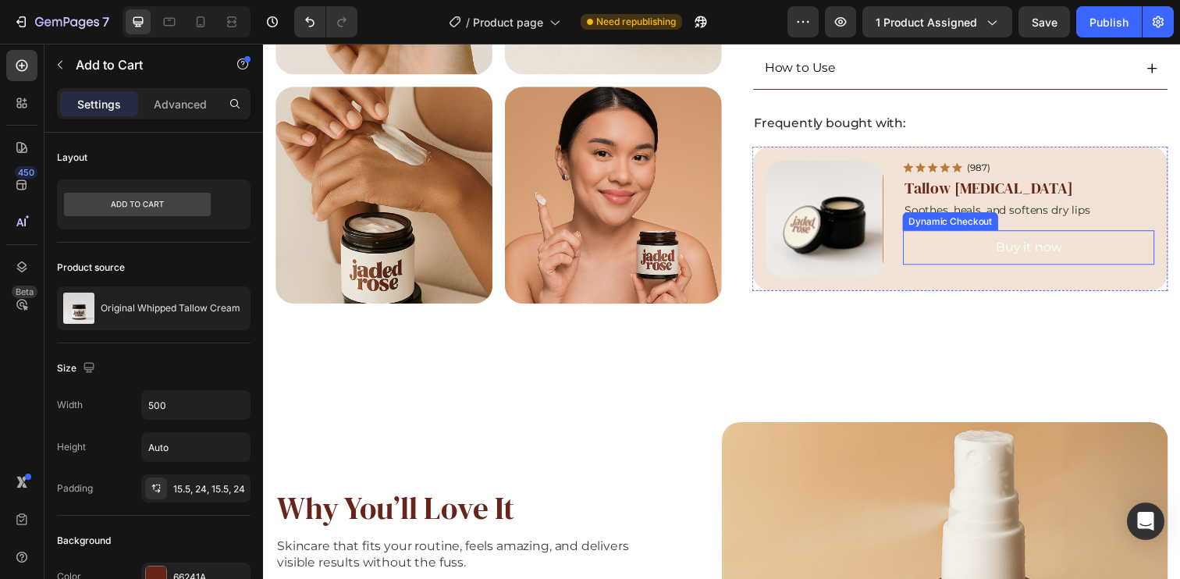
click at [1138, 240] on button "Buy it now" at bounding box center [1044, 251] width 257 height 35
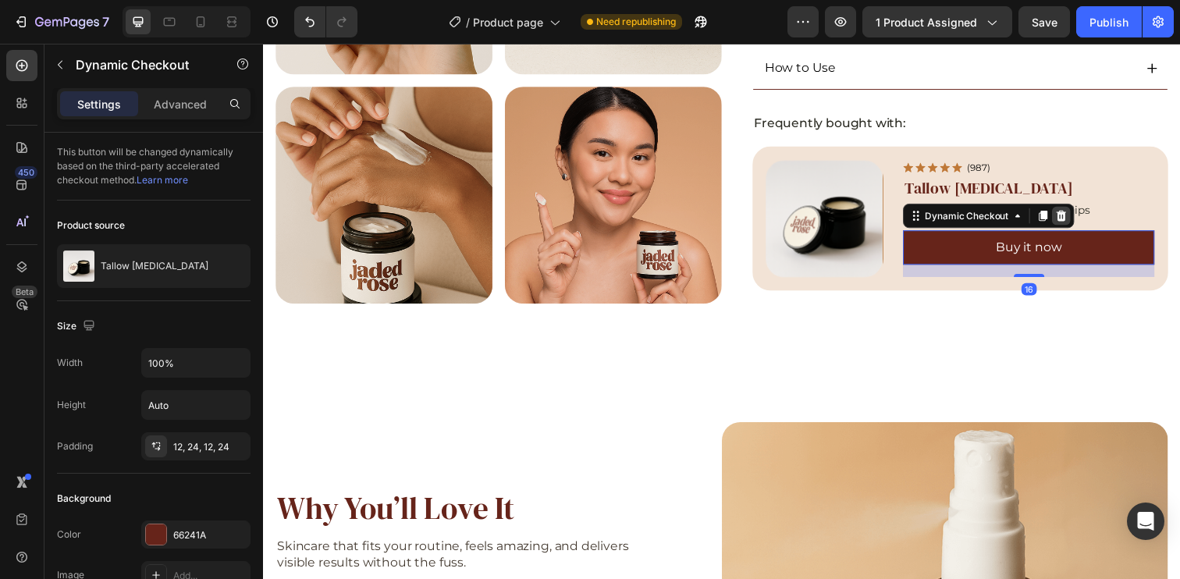
click at [1076, 217] on icon at bounding box center [1077, 219] width 12 height 12
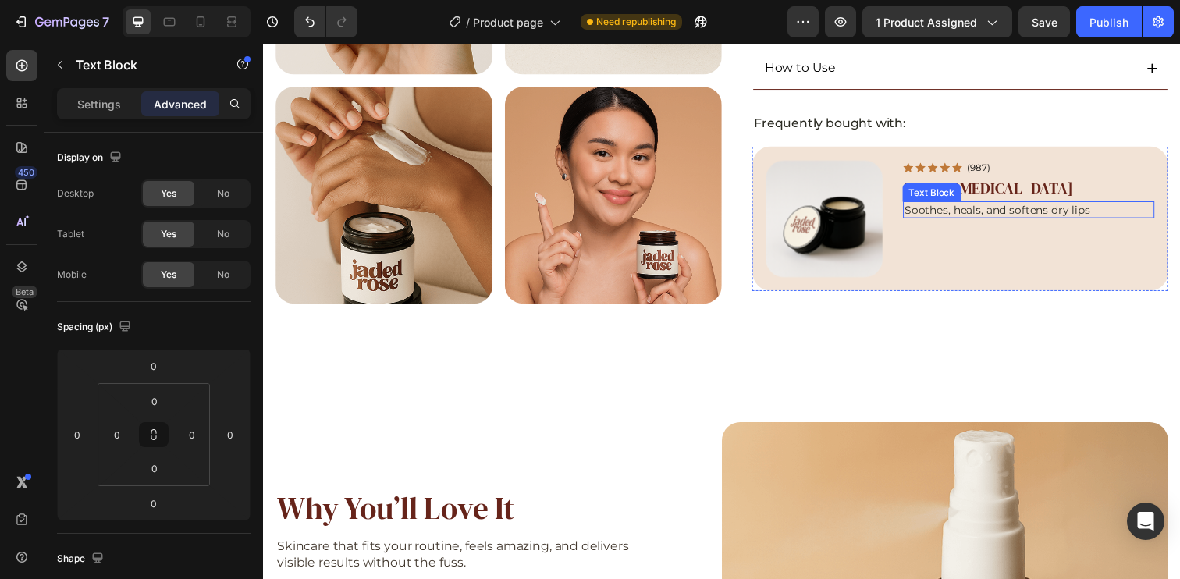
click at [1122, 213] on p "Soothes, heals, and softens dry lips" at bounding box center [1045, 213] width 254 height 14
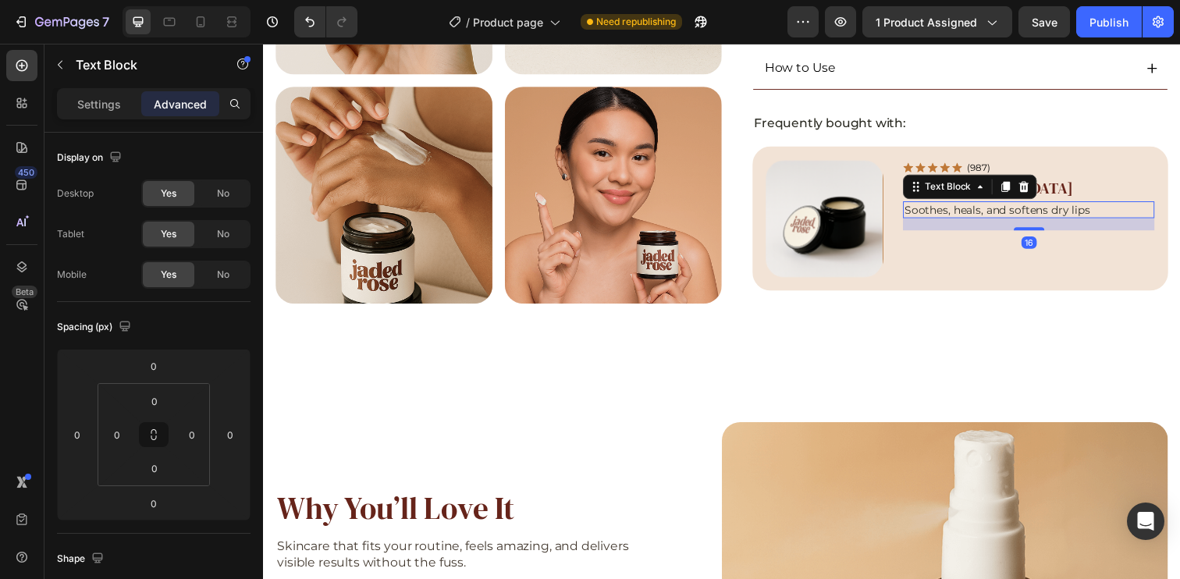
drag, startPoint x: 1043, startPoint y: 220, endPoint x: 1046, endPoint y: 233, distance: 12.9
click at [1046, 233] on div "Icon Icon Icon Icon Icon Icon List (987) Text Block Row Tallow Lip Balm Product…" at bounding box center [1044, 221] width 257 height 119
type input "16"
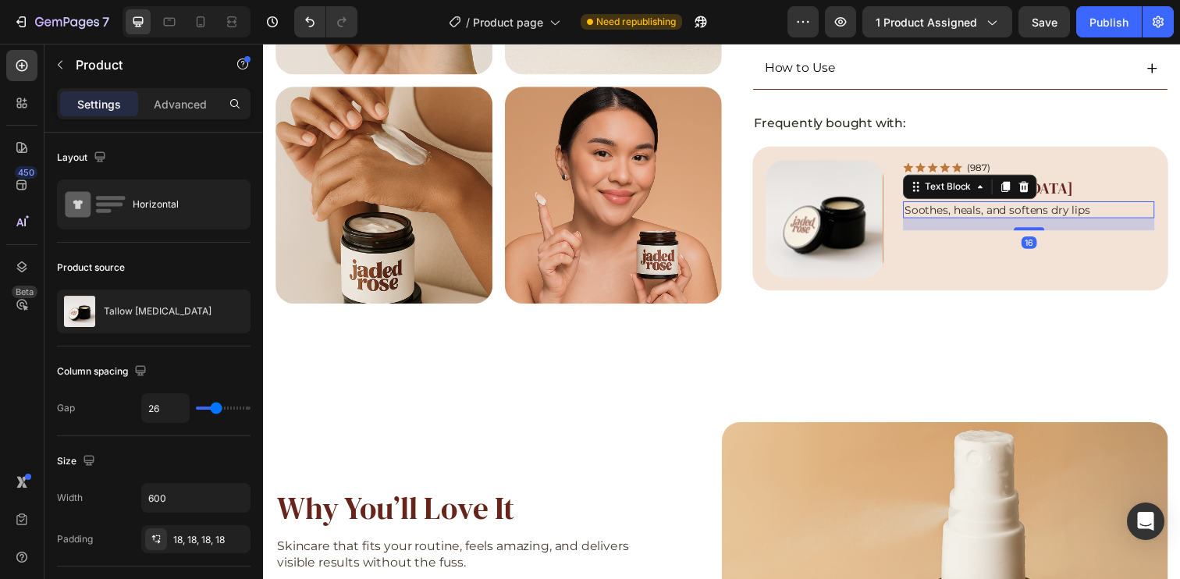
click at [1096, 265] on div "Icon Icon Icon Icon Icon Icon List (987) Text Block Row Tallow Lip Balm Product…" at bounding box center [1044, 221] width 257 height 119
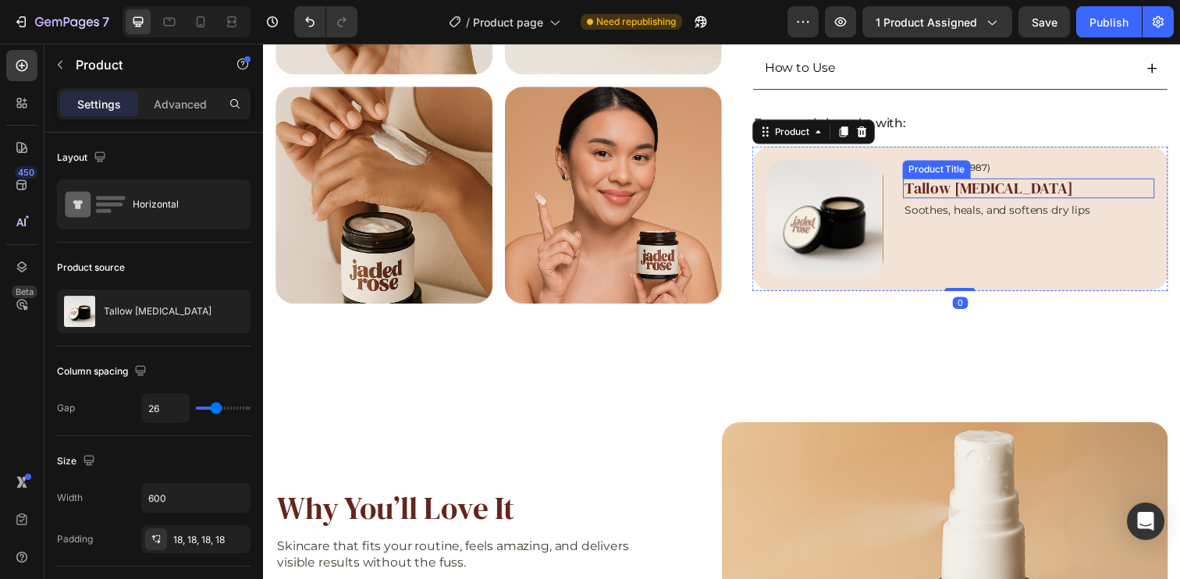
click at [1101, 190] on h2 "Tallow [MEDICAL_DATA]" at bounding box center [1044, 191] width 257 height 20
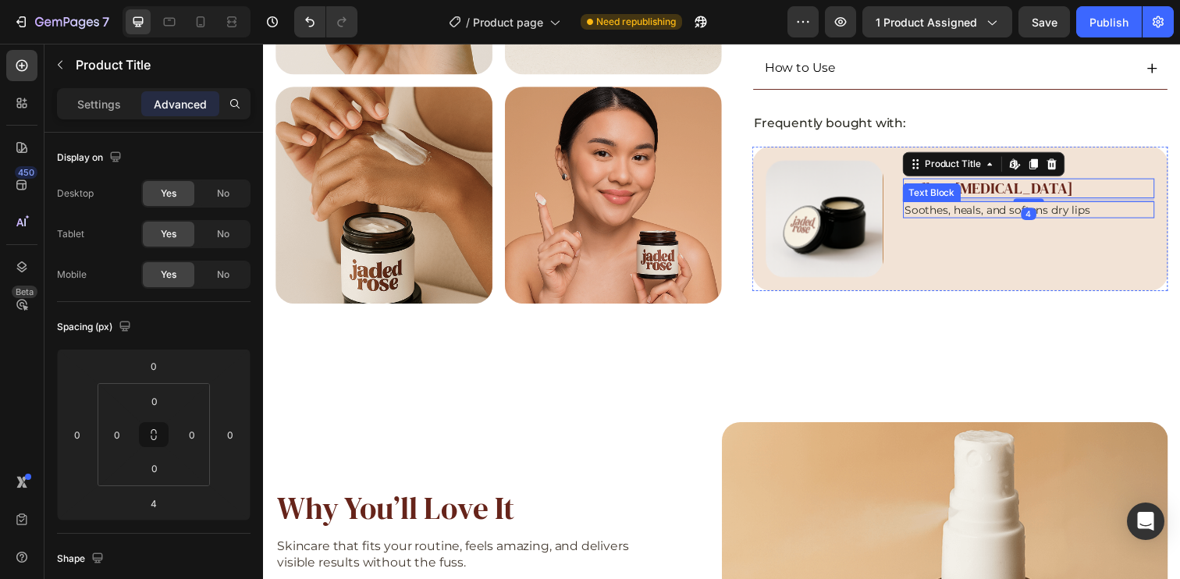
click at [1116, 210] on p "Soothes, heals, and softens dry lips" at bounding box center [1045, 213] width 254 height 14
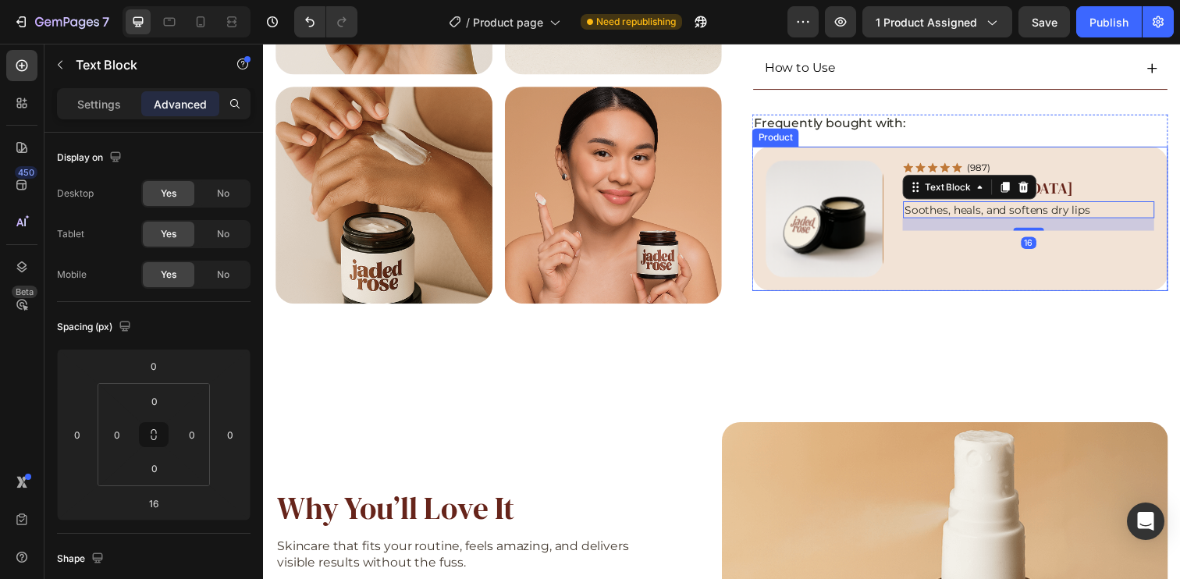
click at [1107, 248] on div "Icon Icon Icon Icon Icon Icon List (987) Text Block Row Tallow Lip Balm Product…" at bounding box center [1044, 221] width 257 height 119
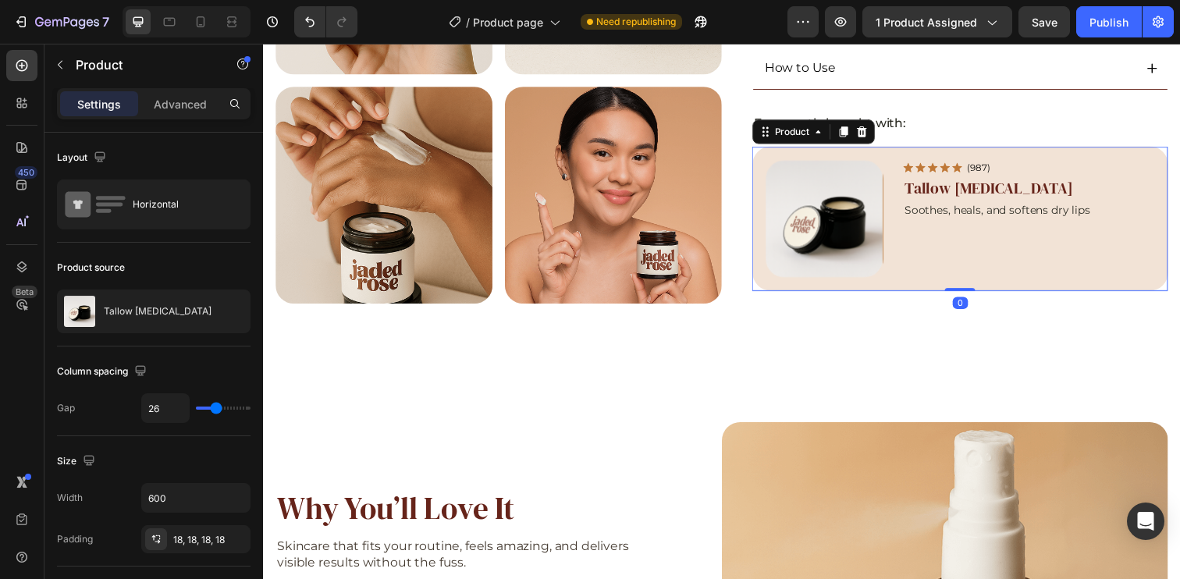
click at [1090, 238] on div "Icon Icon Icon Icon Icon Icon List (987) Text Block Row Tallow Lip Balm Product…" at bounding box center [1044, 221] width 257 height 119
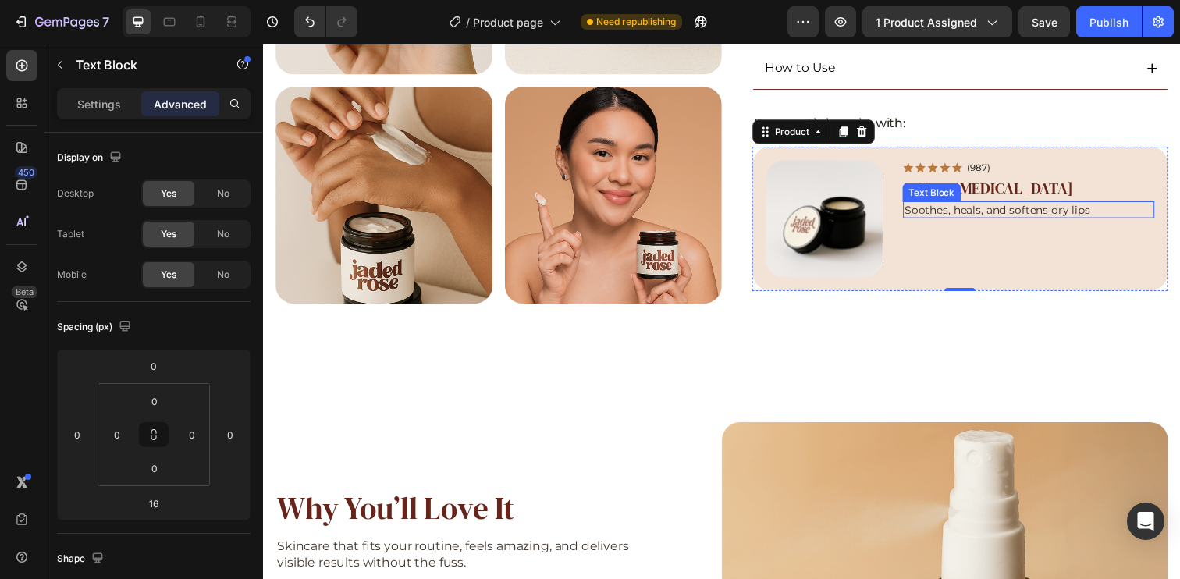
click at [1076, 210] on p "Soothes, heals, and softens dry lips" at bounding box center [1045, 213] width 254 height 14
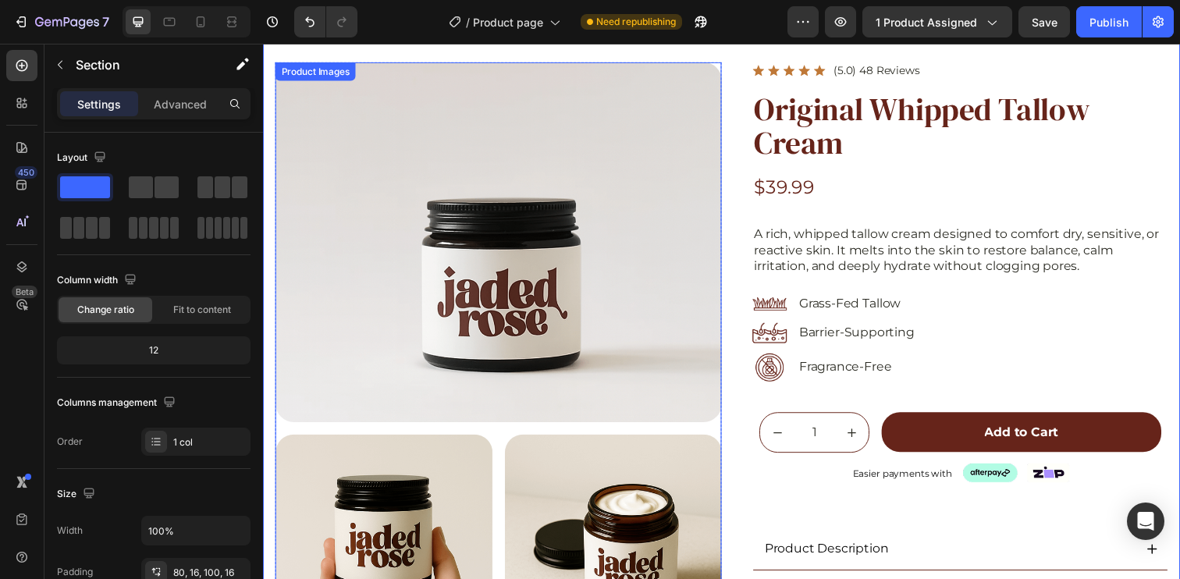
scroll to position [0, 0]
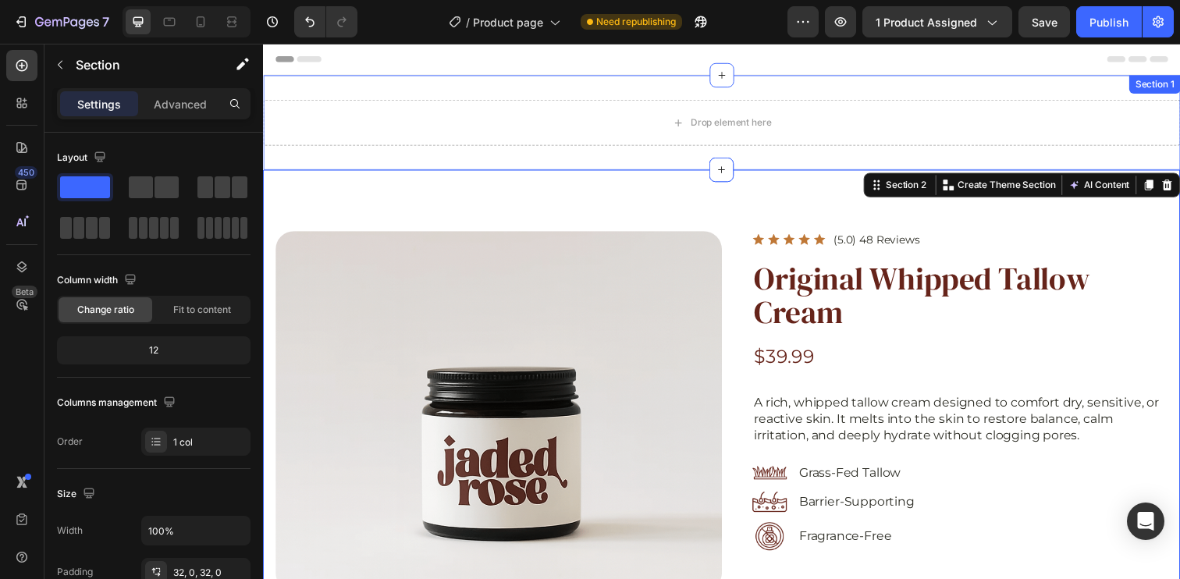
click at [938, 91] on div "Drop element here Section 1" at bounding box center [731, 124] width 936 height 97
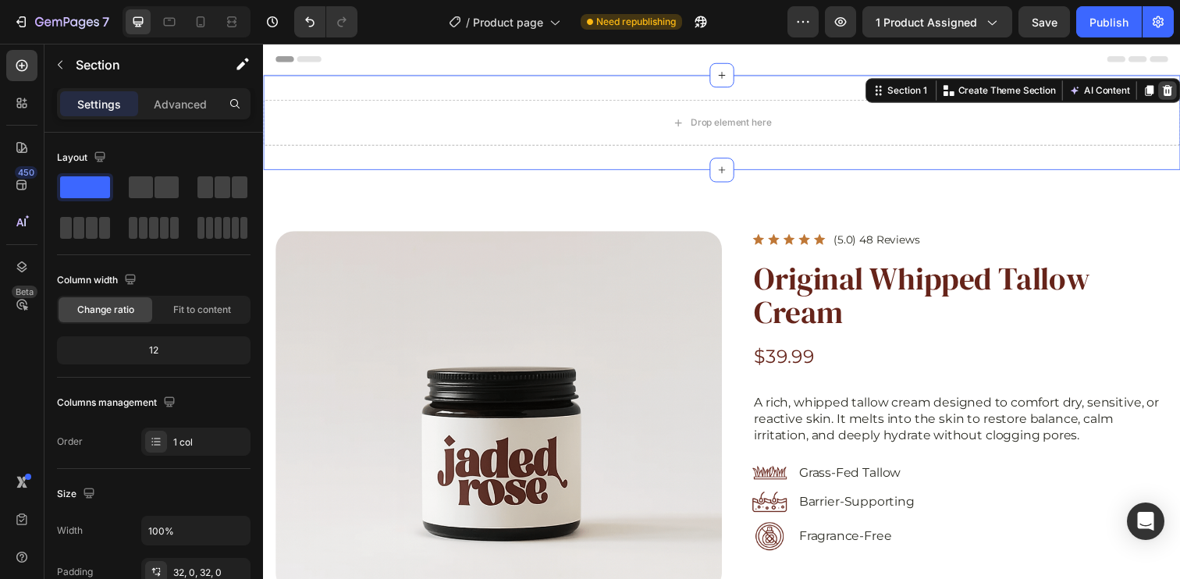
click at [1179, 94] on icon at bounding box center [1186, 91] width 12 height 12
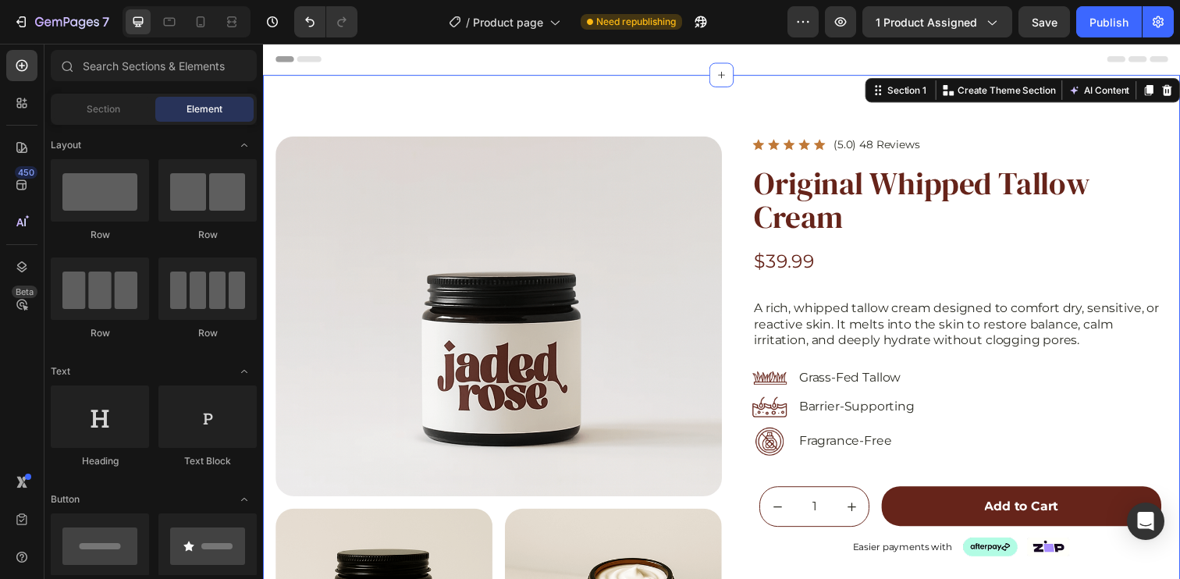
click at [801, 94] on div "Product Images Product Icon Icon Icon Icon Icon Icon List (5.0) 48 Reviews Text…" at bounding box center [731, 570] width 936 height 988
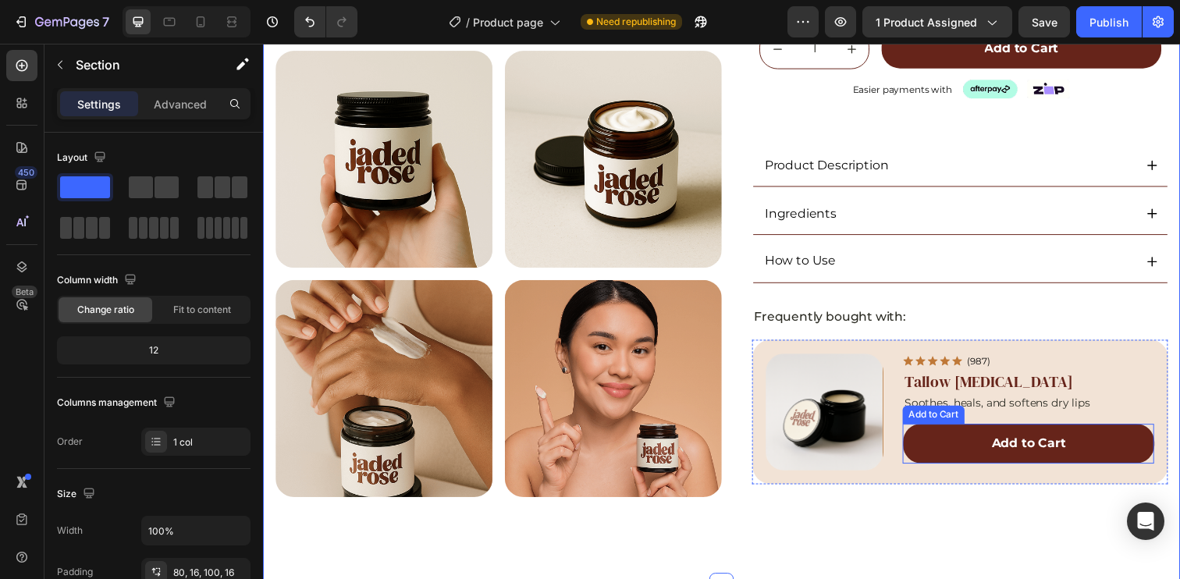
scroll to position [144, 0]
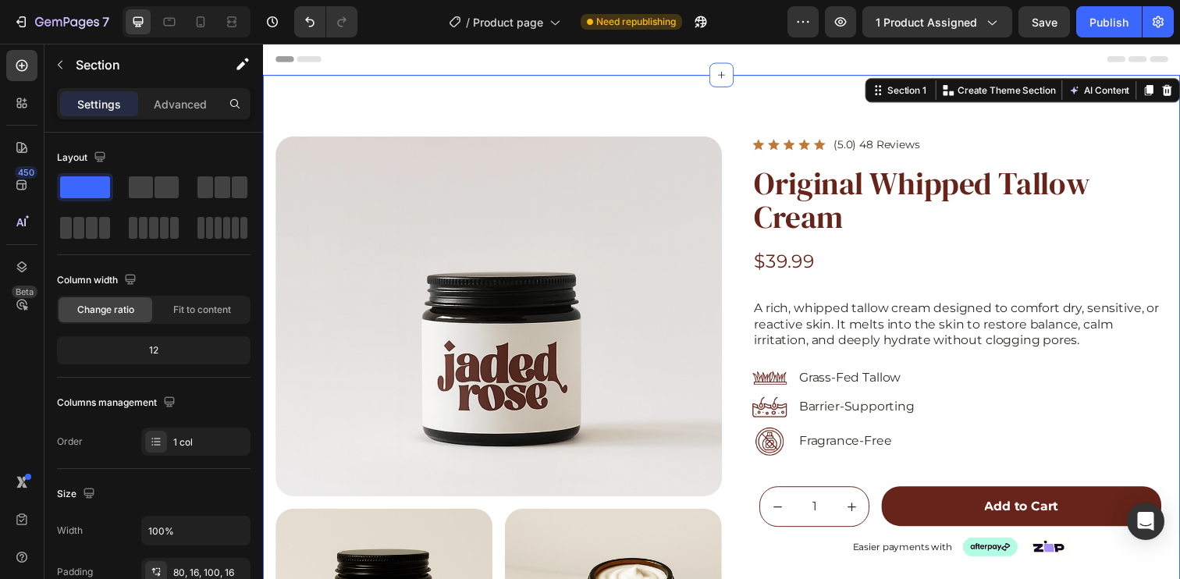
scroll to position [144, 0]
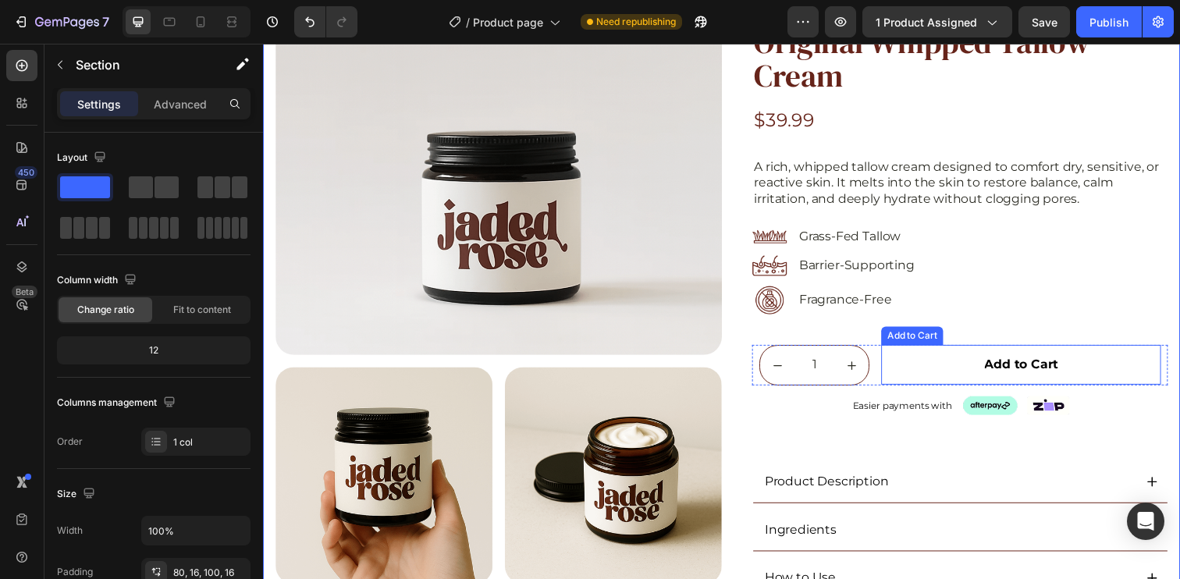
click at [1082, 364] on button "Add to Cart" at bounding box center [1037, 371] width 286 height 41
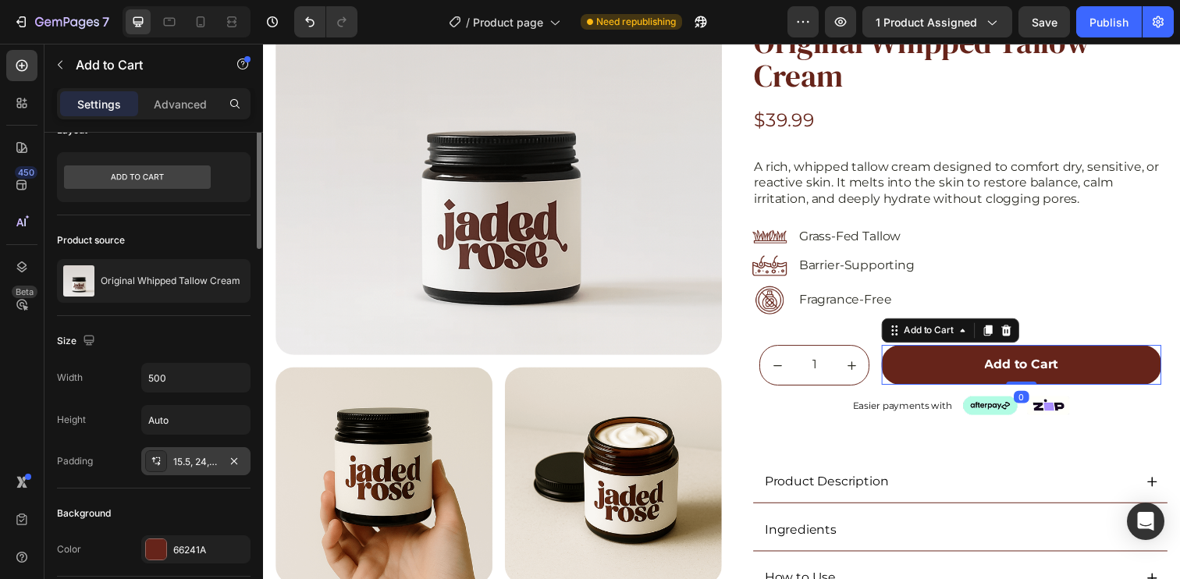
scroll to position [81, 0]
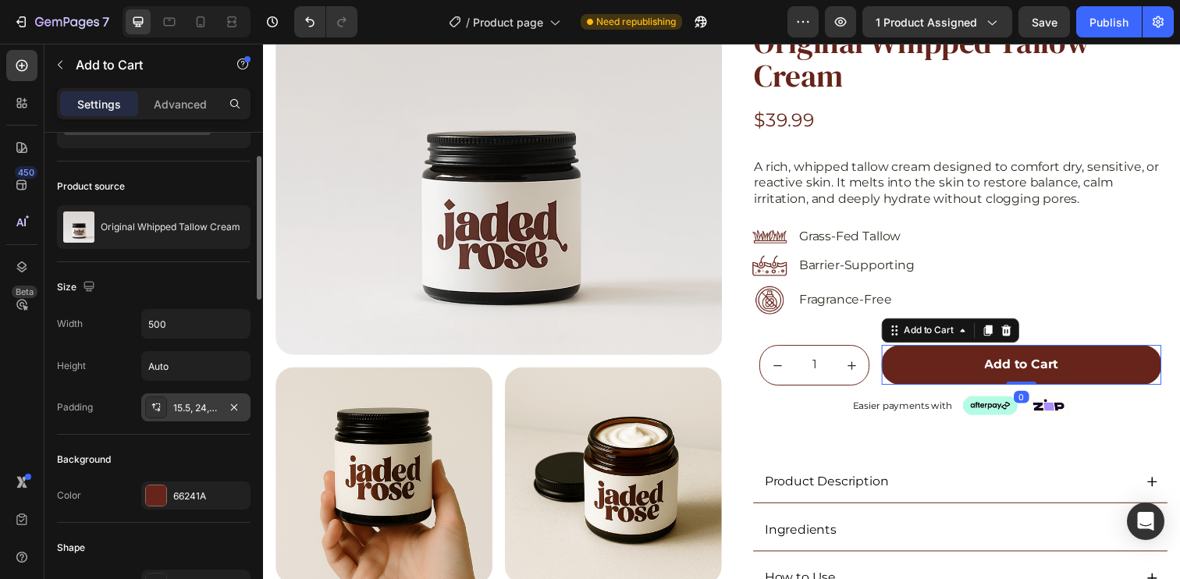
click at [201, 410] on div "15.5, 24, 15.5, 24" at bounding box center [195, 408] width 45 height 14
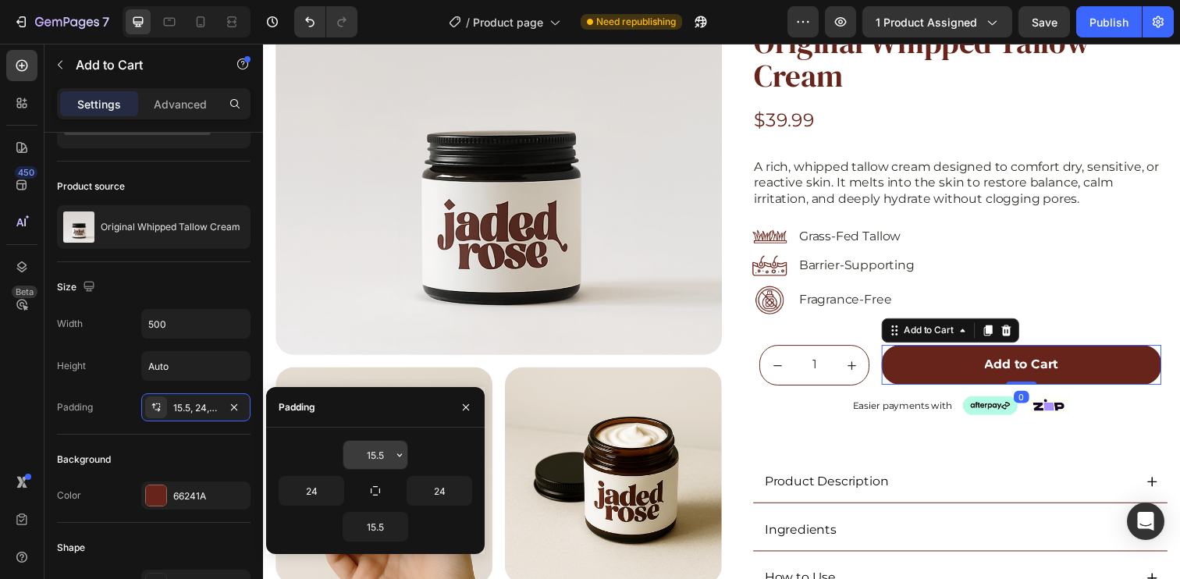
click at [371, 461] on input "15.5" at bounding box center [375, 455] width 64 height 28
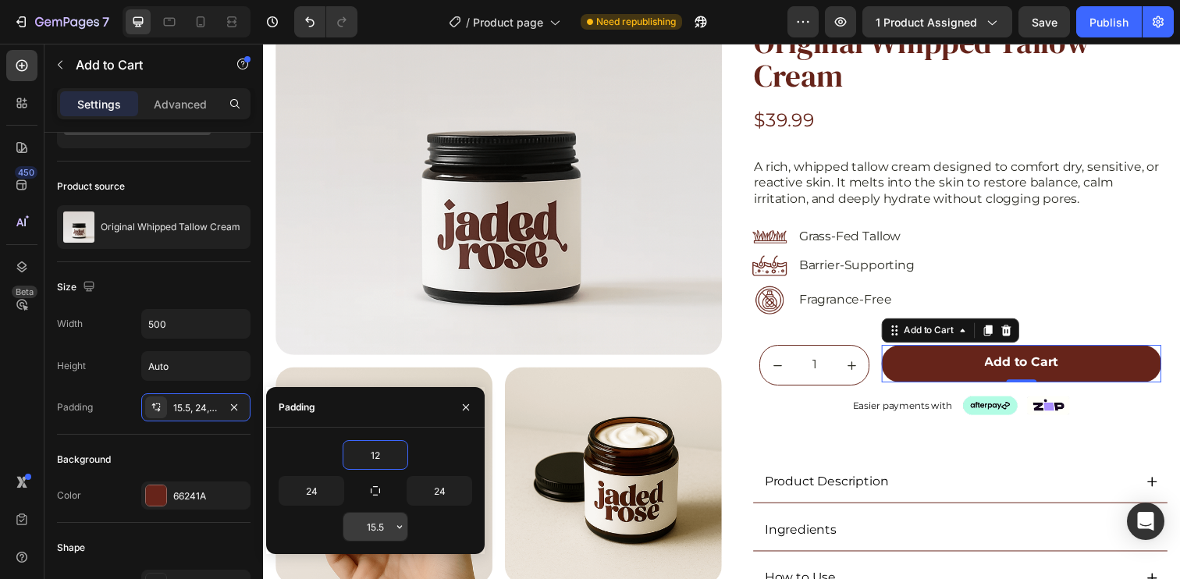
type input "12"
click at [379, 528] on input "15.5" at bounding box center [375, 527] width 64 height 28
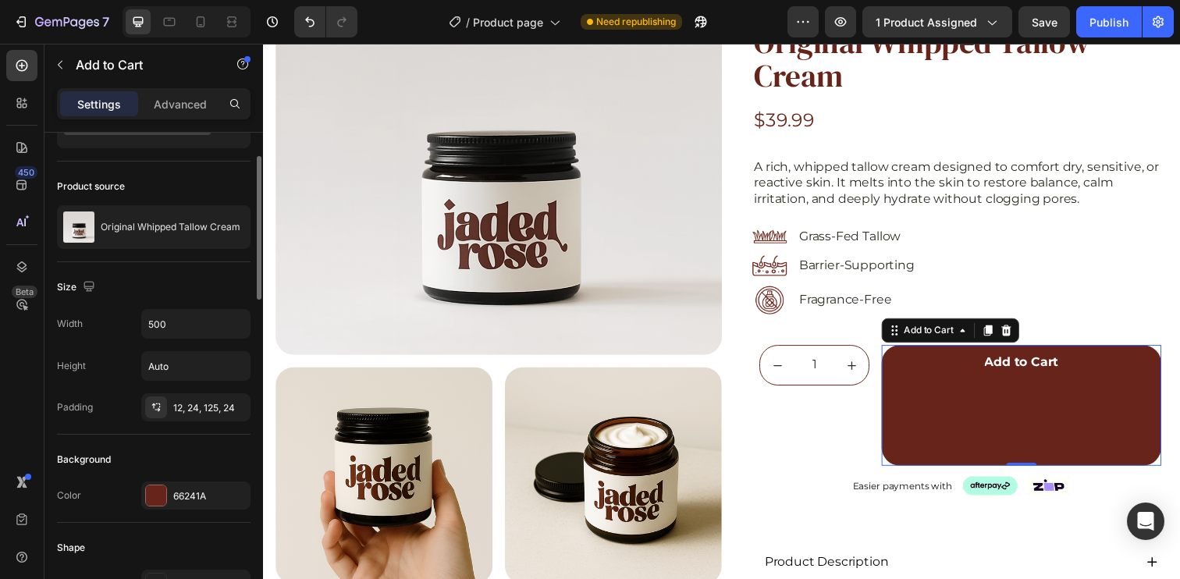
click at [194, 413] on div "12, 24, 125, 24" at bounding box center [195, 408] width 45 height 14
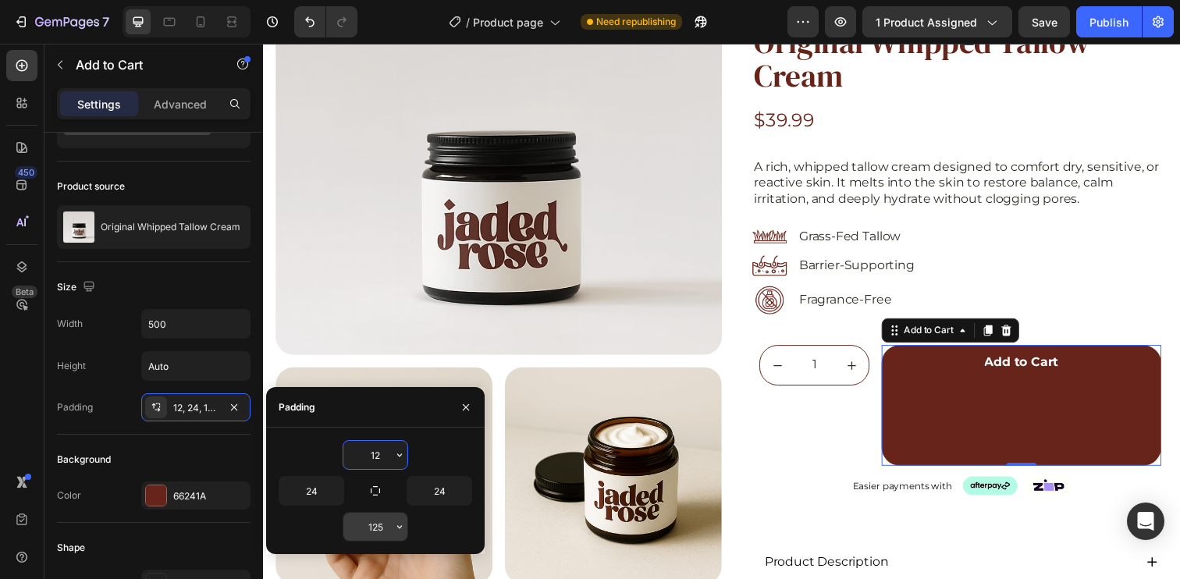
click at [384, 535] on input "125" at bounding box center [375, 527] width 64 height 28
type input "12"
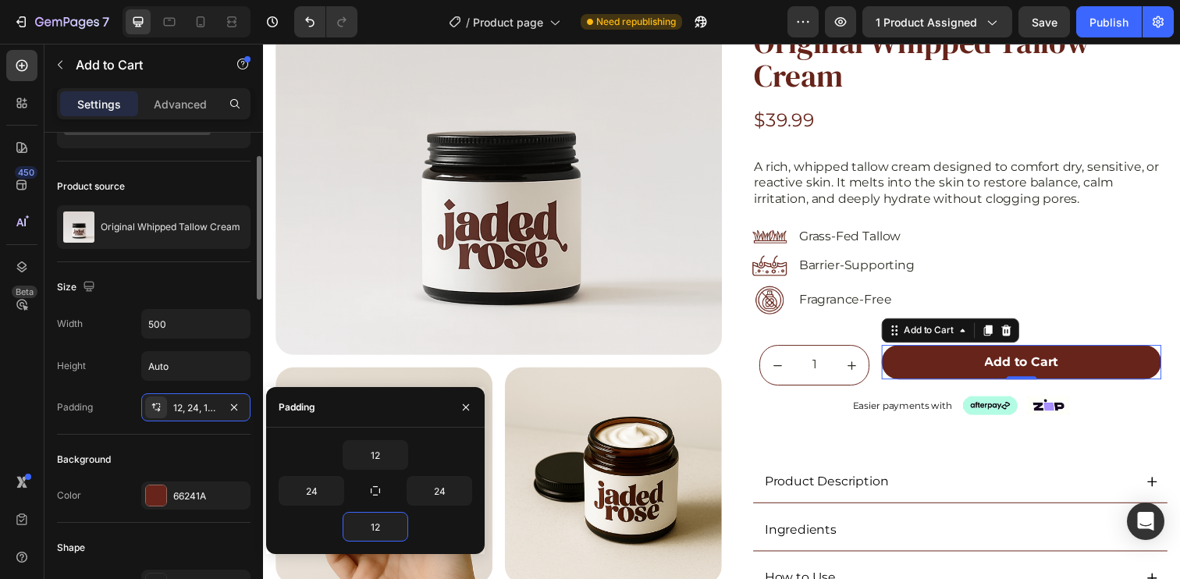
click at [215, 295] on div "Size" at bounding box center [154, 287] width 194 height 25
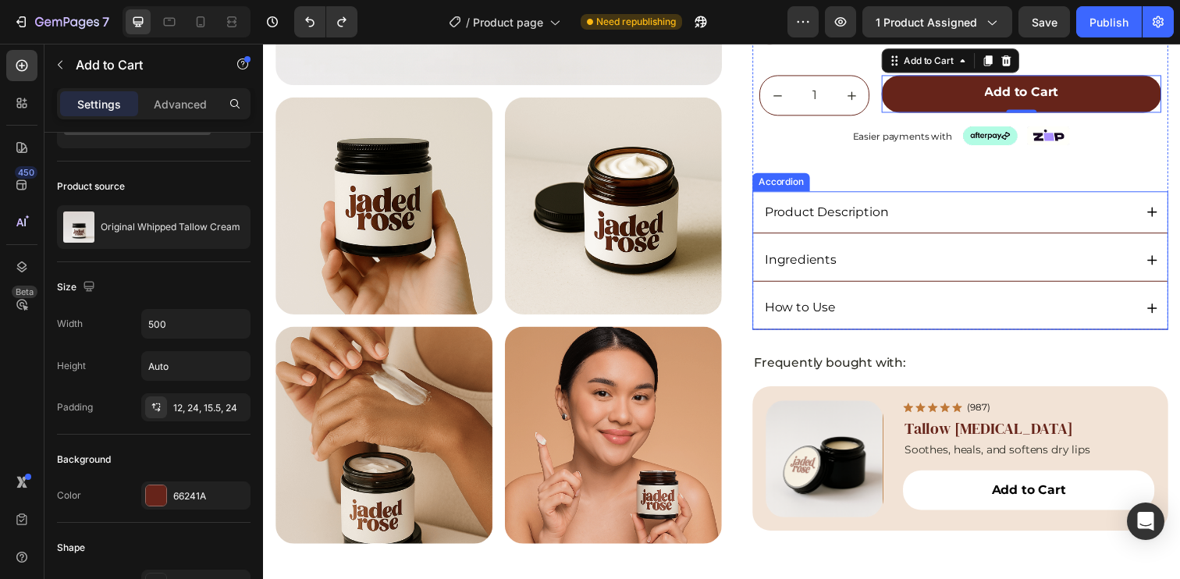
scroll to position [429, 0]
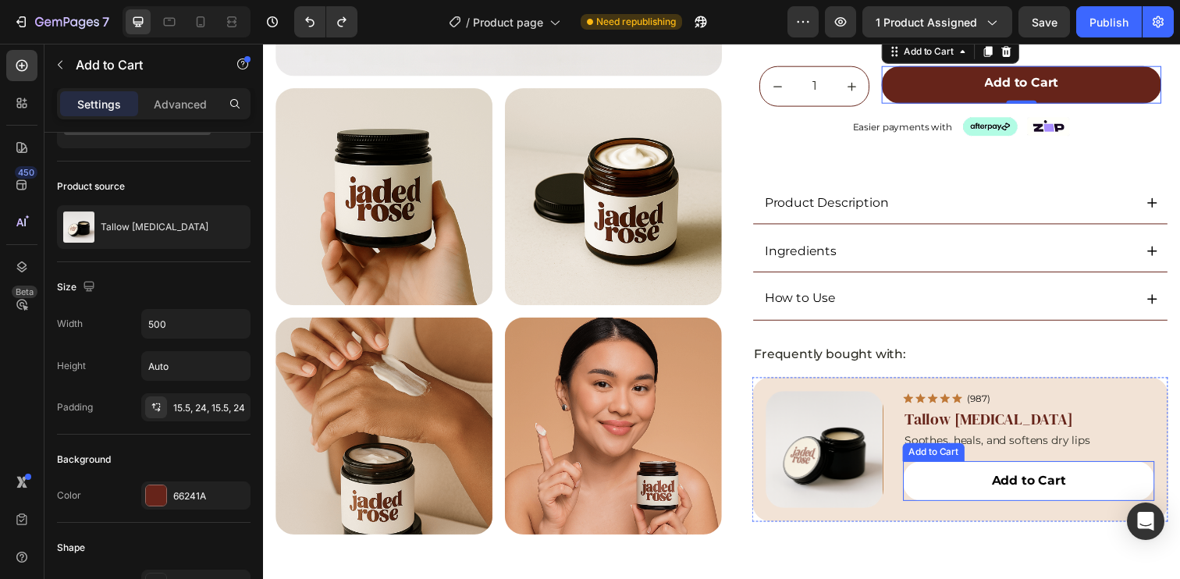
click at [1149, 481] on button "Add to Cart" at bounding box center [1044, 490] width 257 height 41
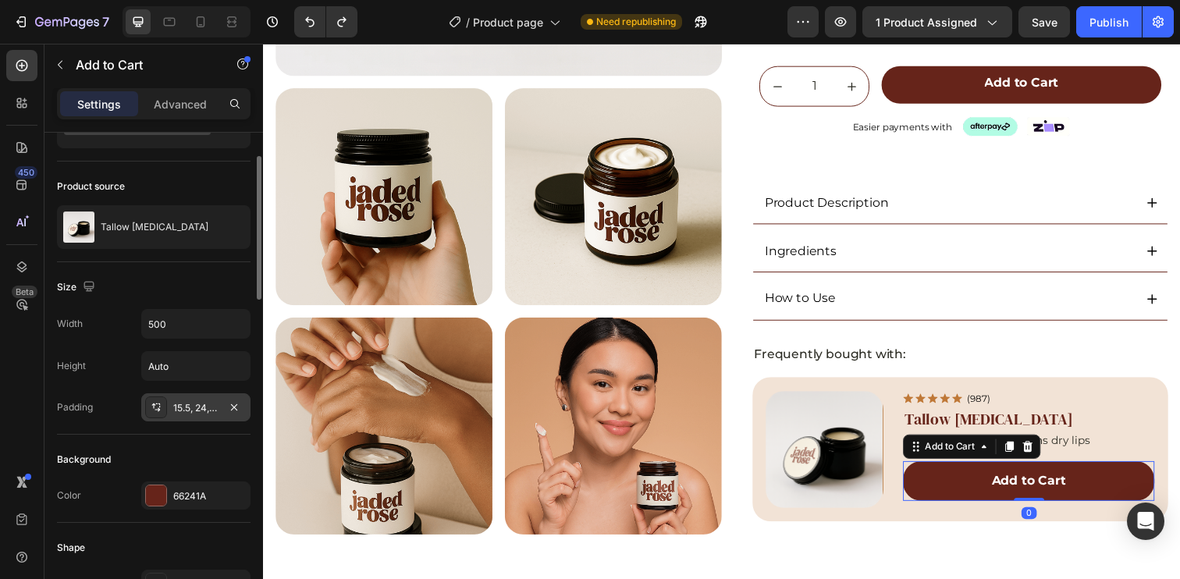
click at [190, 415] on div "15.5, 24, 15.5, 24" at bounding box center [195, 407] width 109 height 28
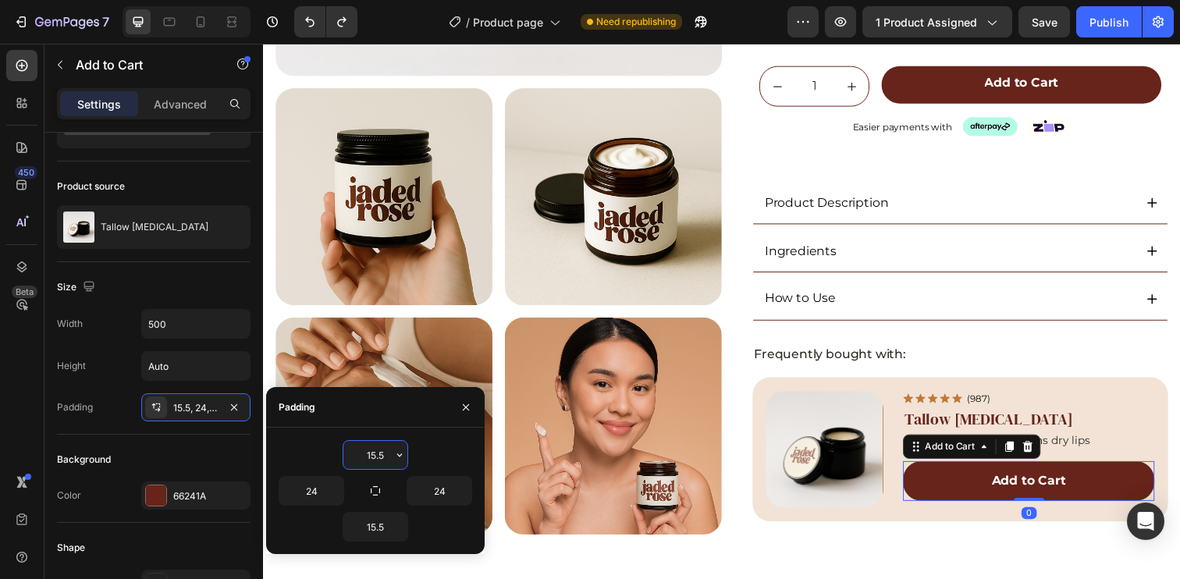
click at [378, 453] on input "15.5" at bounding box center [375, 455] width 64 height 28
type input "12"
click at [370, 528] on input "15.5" at bounding box center [375, 527] width 64 height 28
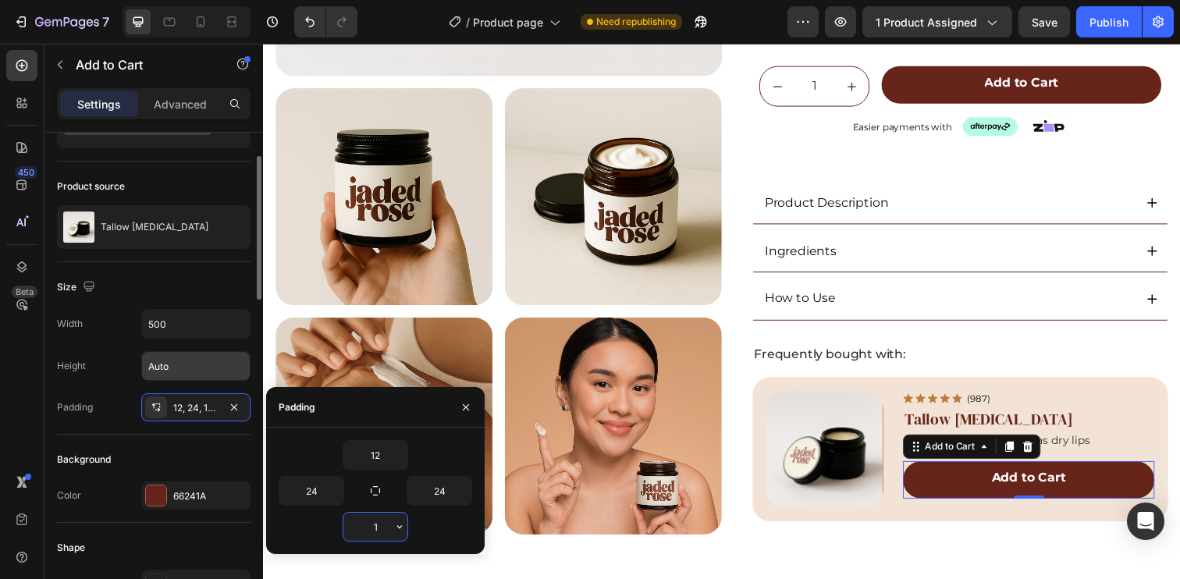
type input "12"
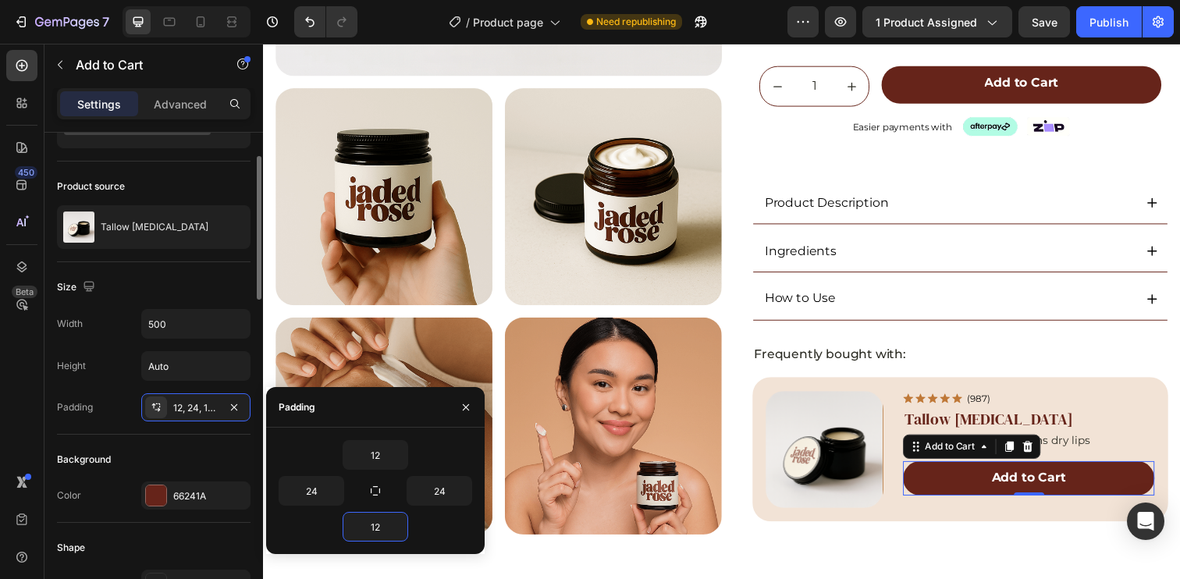
click at [208, 288] on div "Size" at bounding box center [154, 287] width 194 height 25
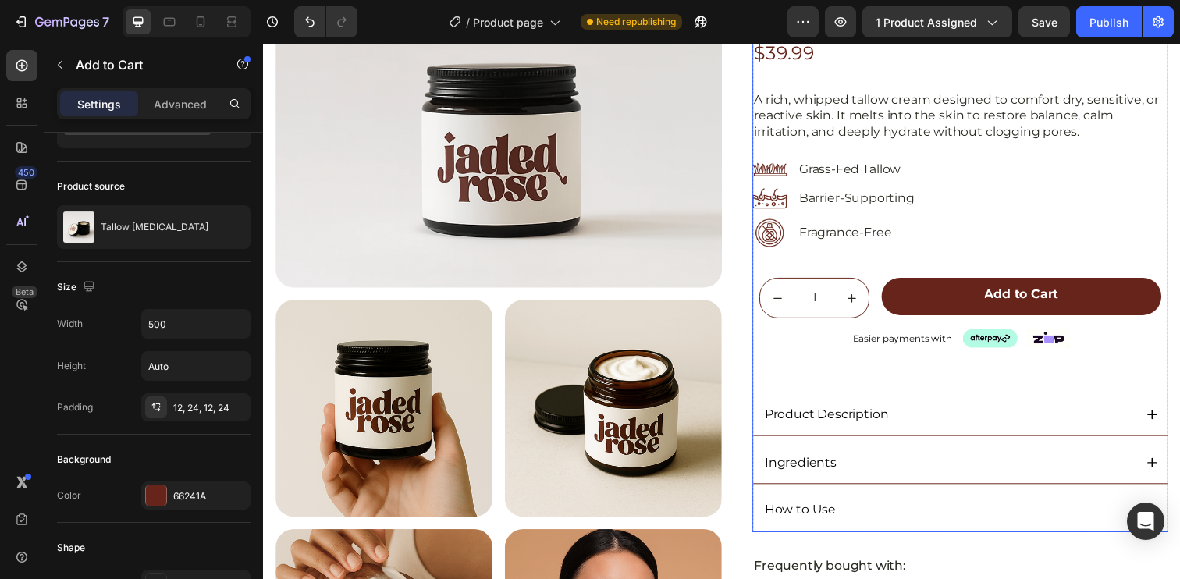
scroll to position [302, 0]
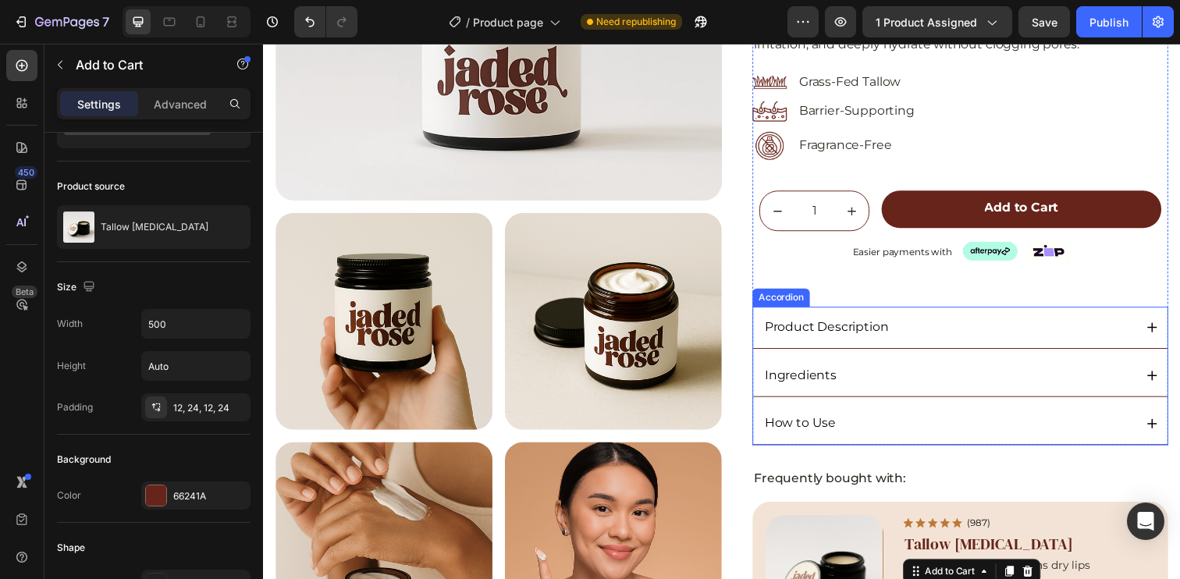
click at [997, 333] on div "Product Description" at bounding box center [962, 333] width 379 height 21
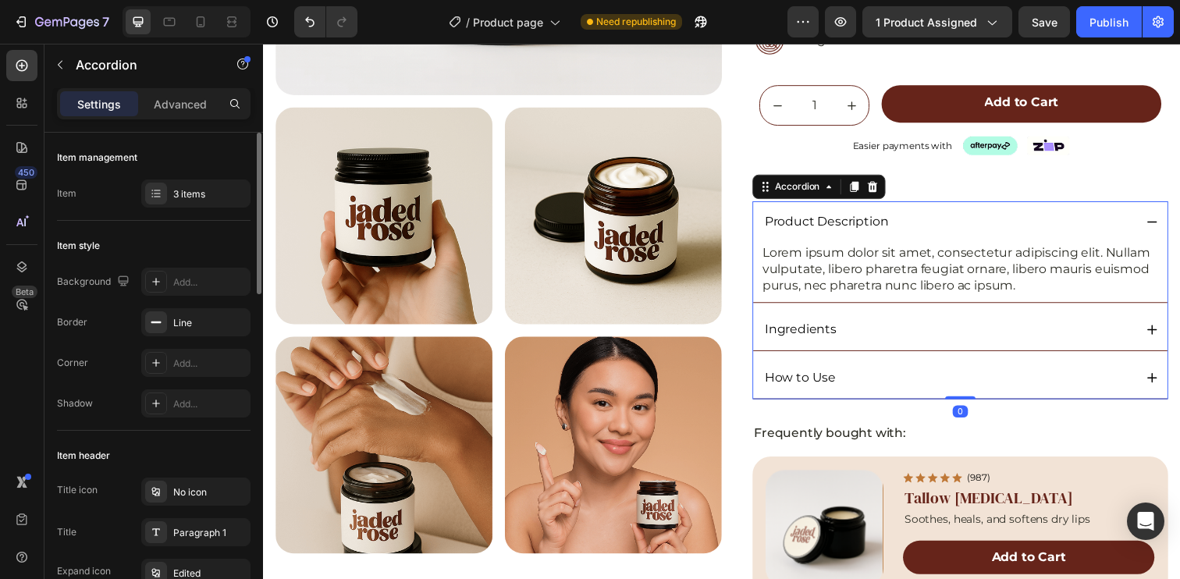
scroll to position [425, 0]
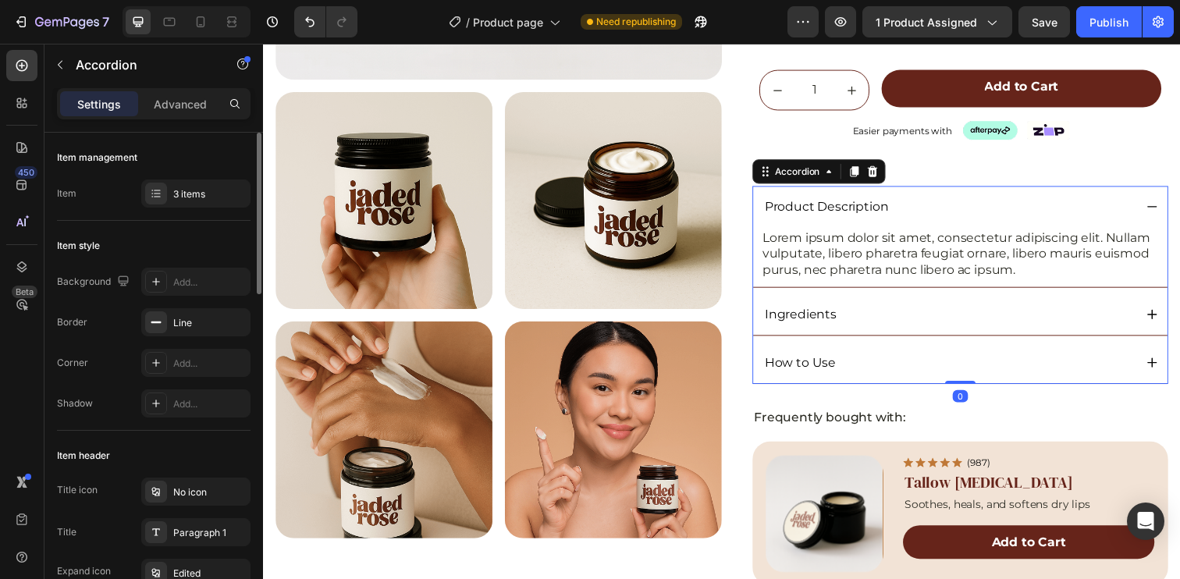
click at [990, 322] on div "Ingredients" at bounding box center [962, 320] width 379 height 21
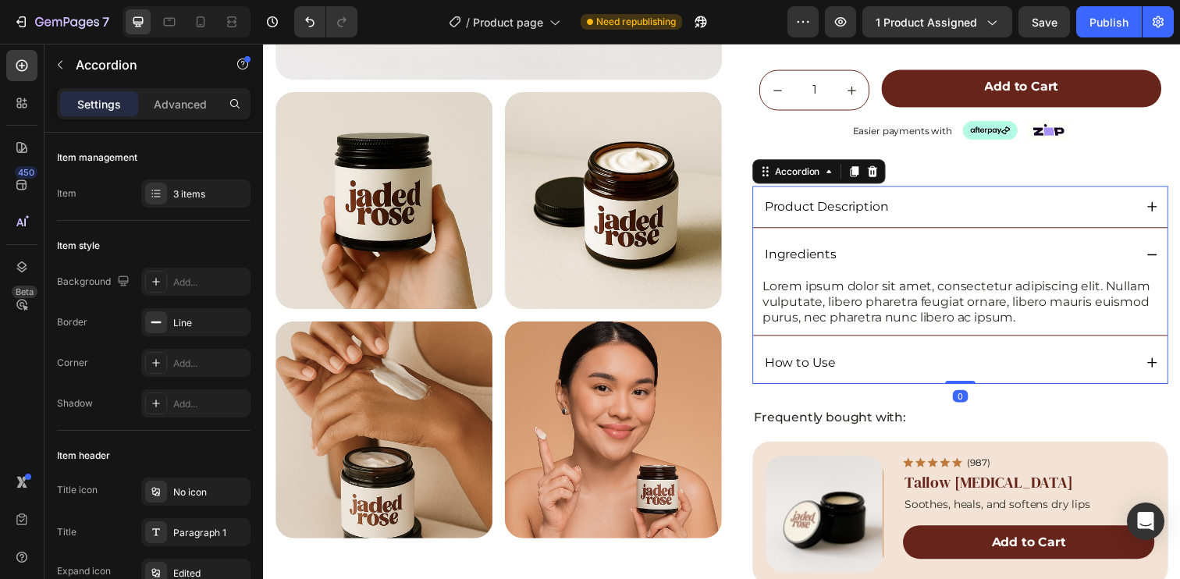
click at [991, 206] on div "Product Description" at bounding box center [962, 210] width 379 height 21
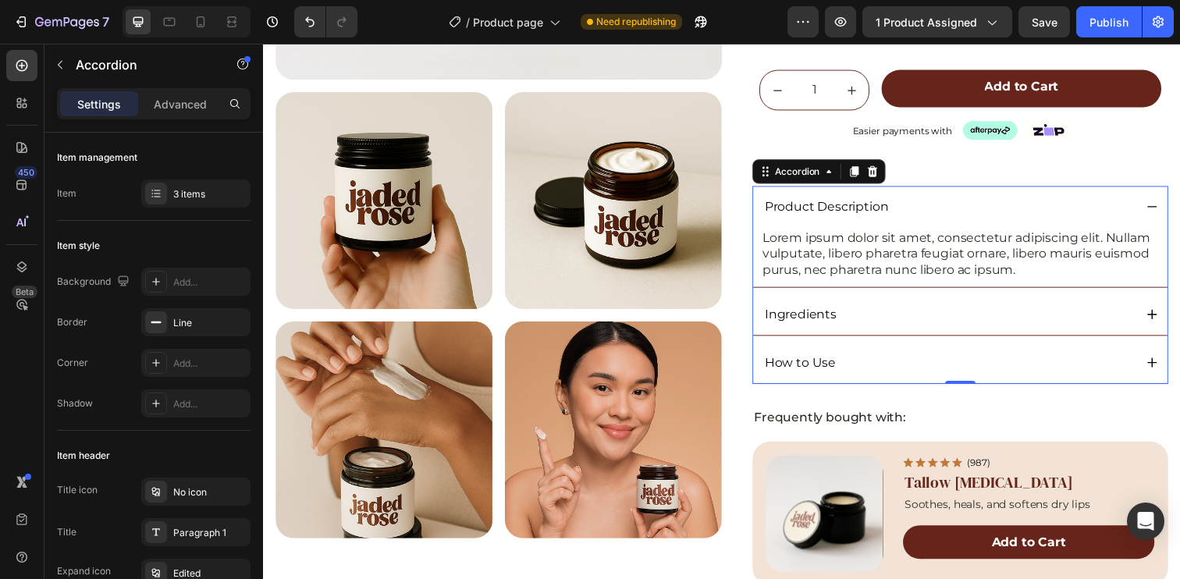
click at [982, 361] on div "How to Use" at bounding box center [962, 369] width 379 height 21
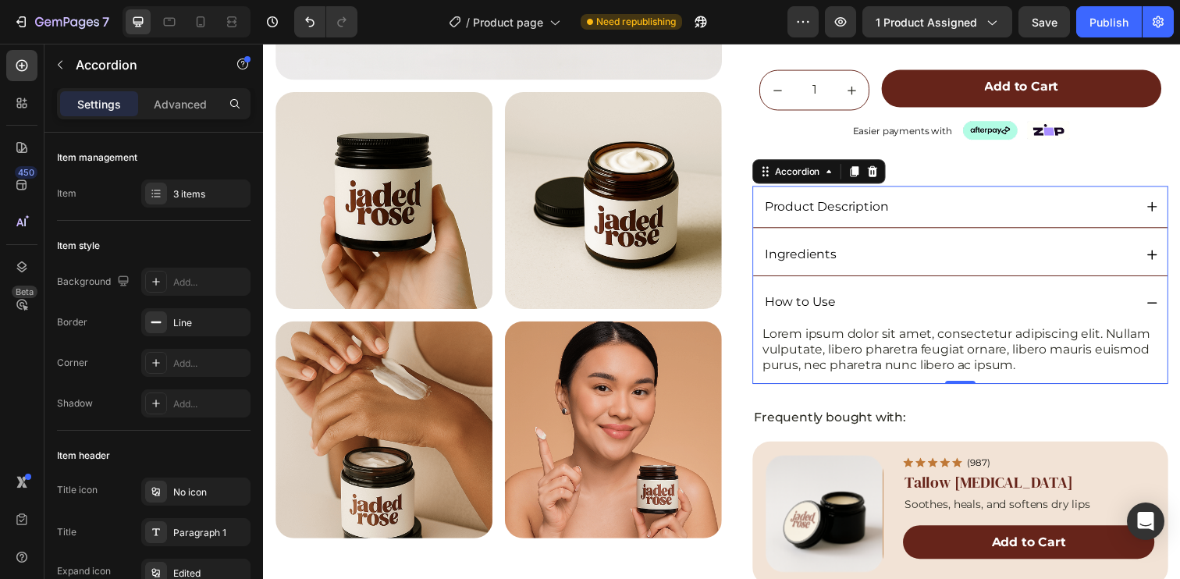
click at [948, 294] on div "How to Use" at bounding box center [974, 308] width 423 height 42
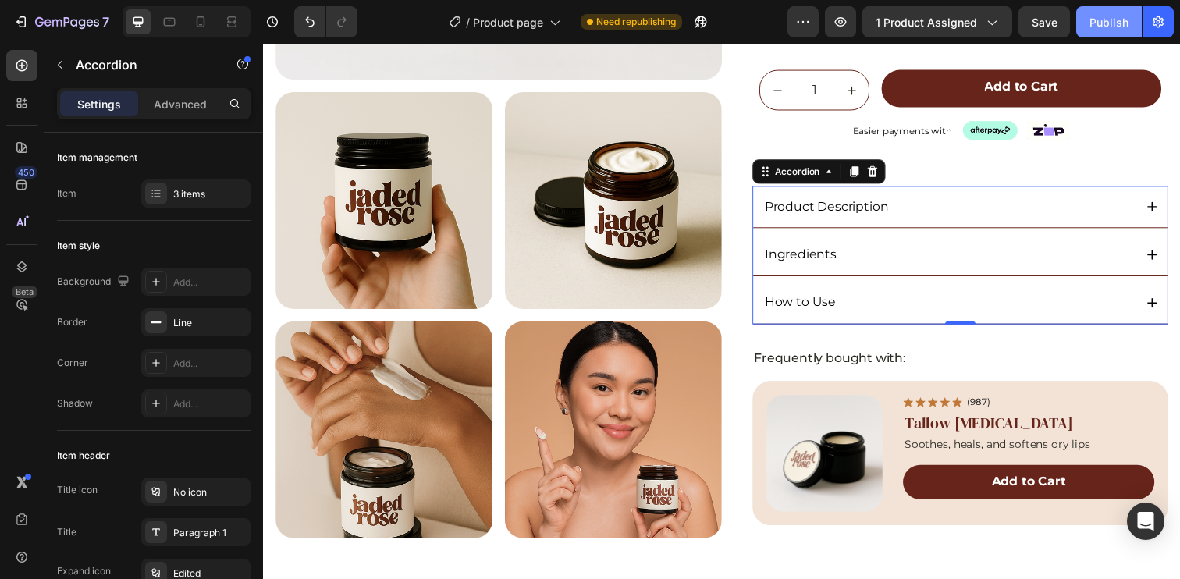
click at [1100, 23] on div "Publish" at bounding box center [1108, 22] width 39 height 16
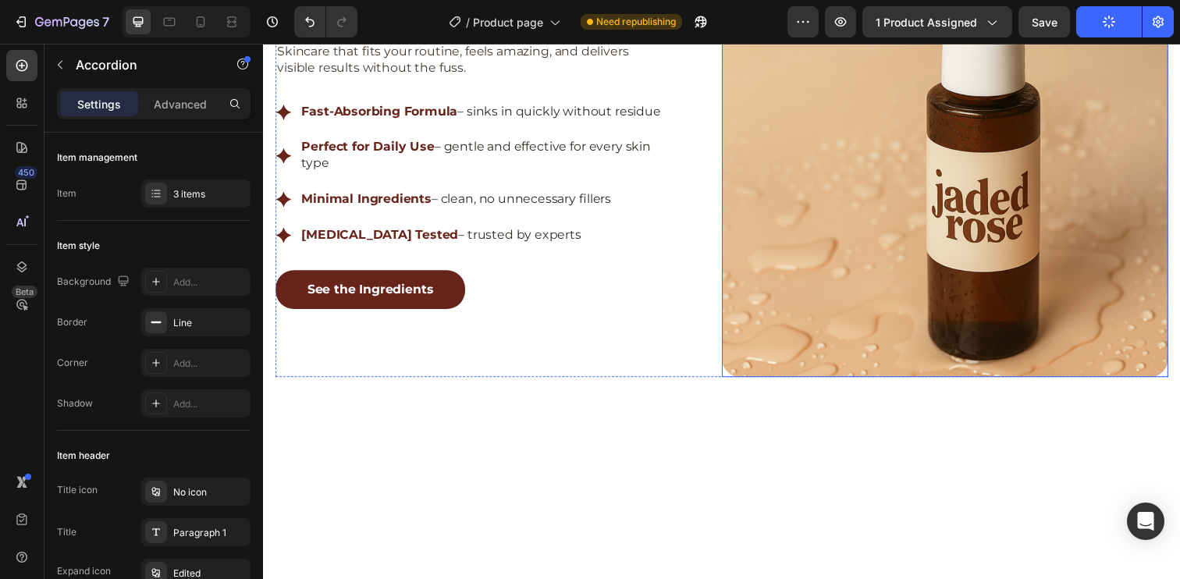
scroll to position [1235, 0]
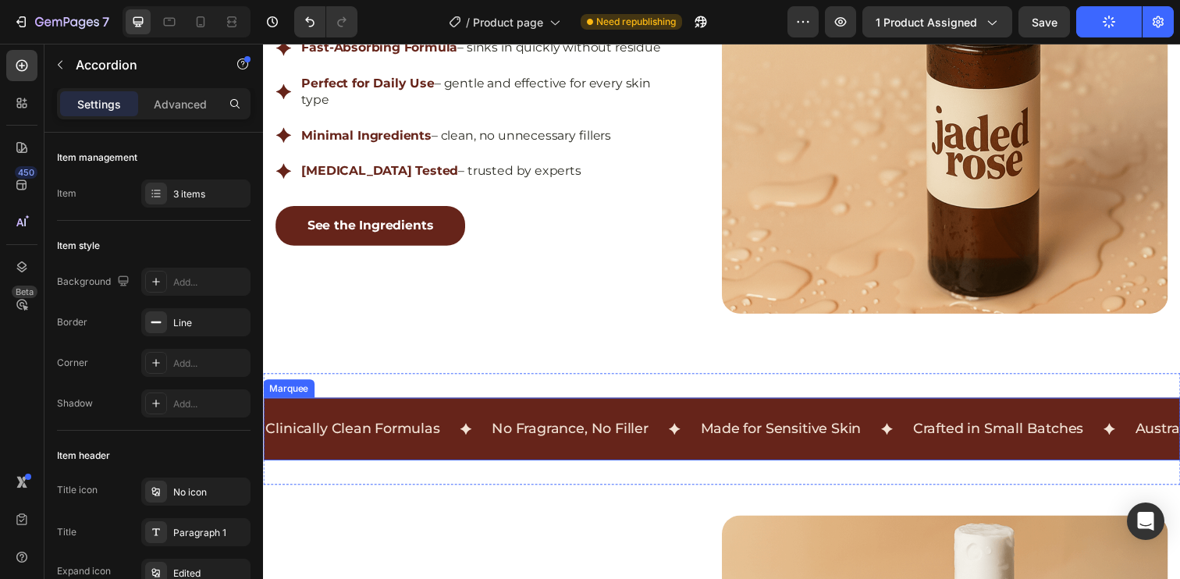
click at [691, 405] on div "Clinically Clean Formulas Text Block No Fragrance, No Filler Text Block Made [M…" at bounding box center [731, 437] width 936 height 64
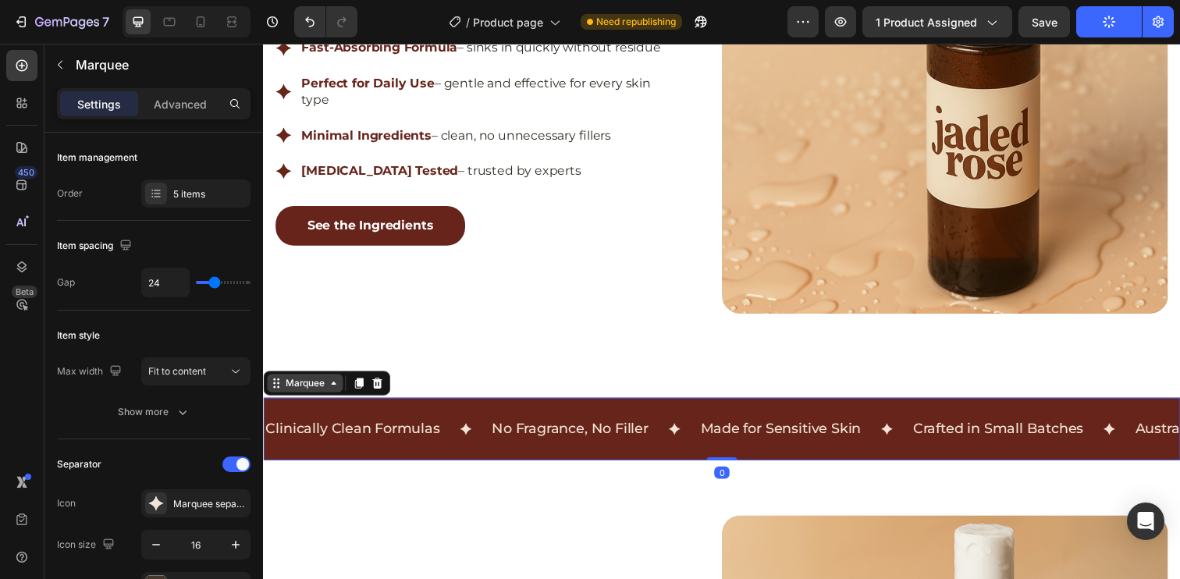
click at [299, 384] on div "Marquee" at bounding box center [305, 390] width 46 height 14
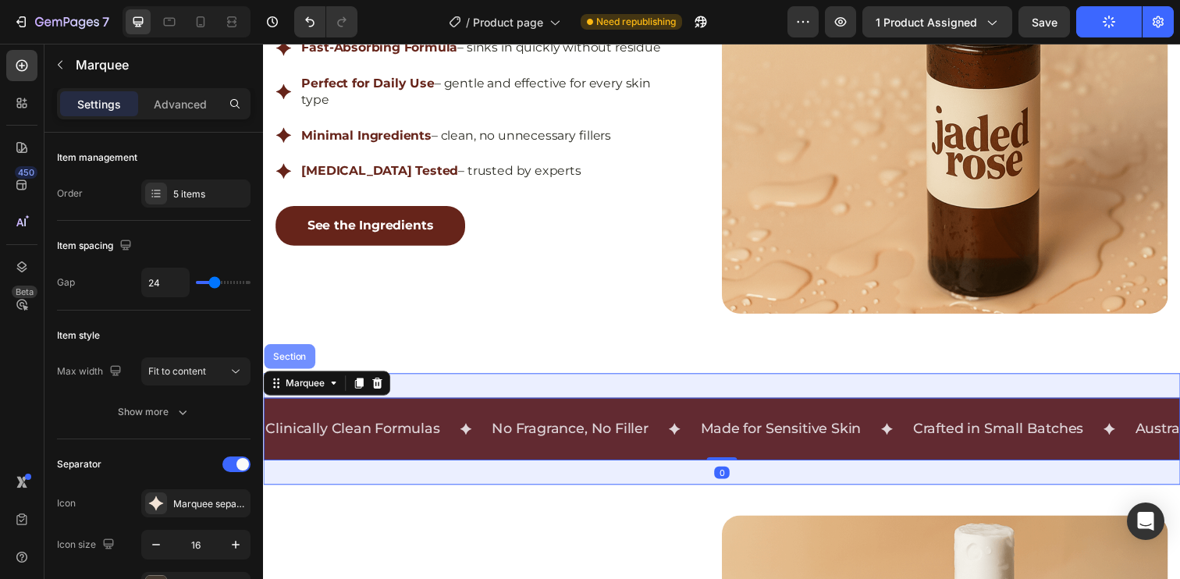
click at [299, 358] on div "Section" at bounding box center [290, 362] width 40 height 9
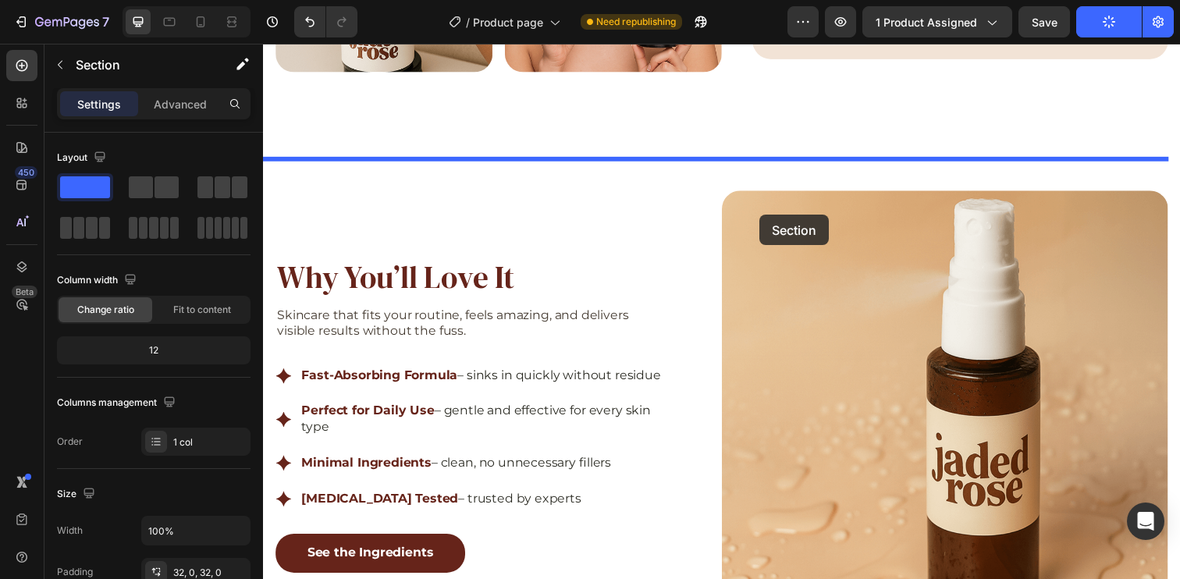
scroll to position [833, 0]
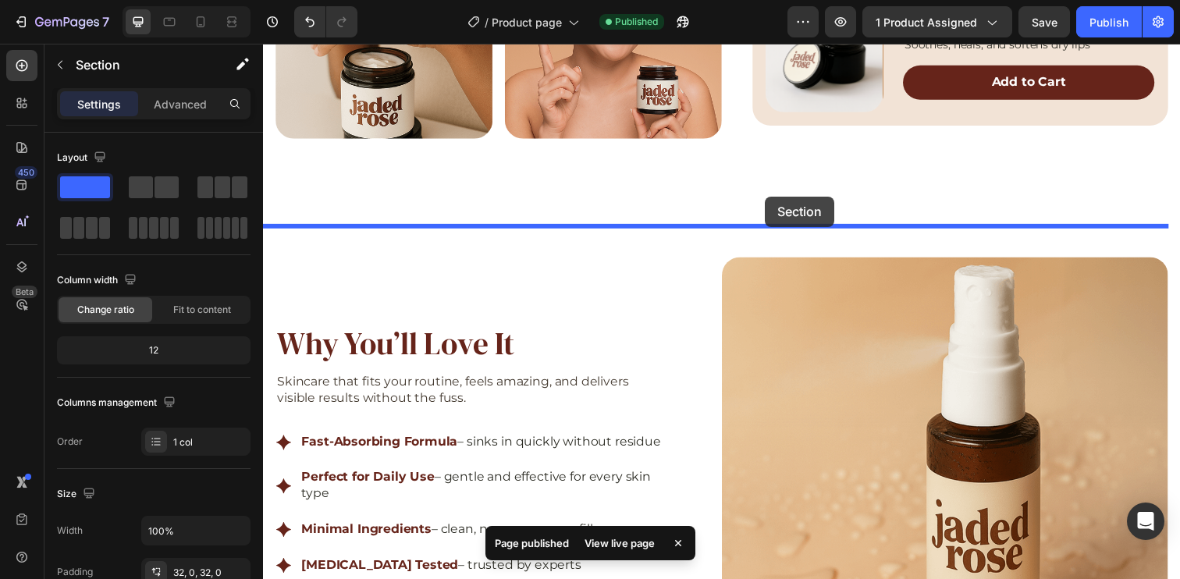
drag, startPoint x: 816, startPoint y: 390, endPoint x: 776, endPoint y: 200, distance: 194.7
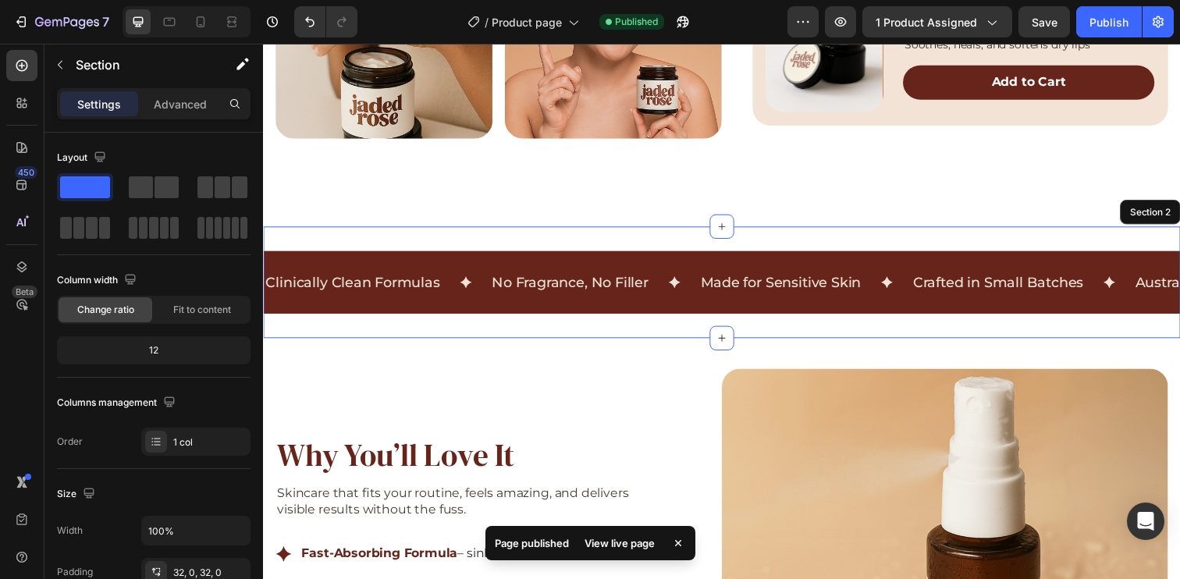
click at [630, 245] on div "Clinically Clean Formulas Text Block No Fragrance, No Filler Text Block Made [M…" at bounding box center [731, 287] width 936 height 114
click at [169, 107] on p "Advanced" at bounding box center [180, 104] width 53 height 16
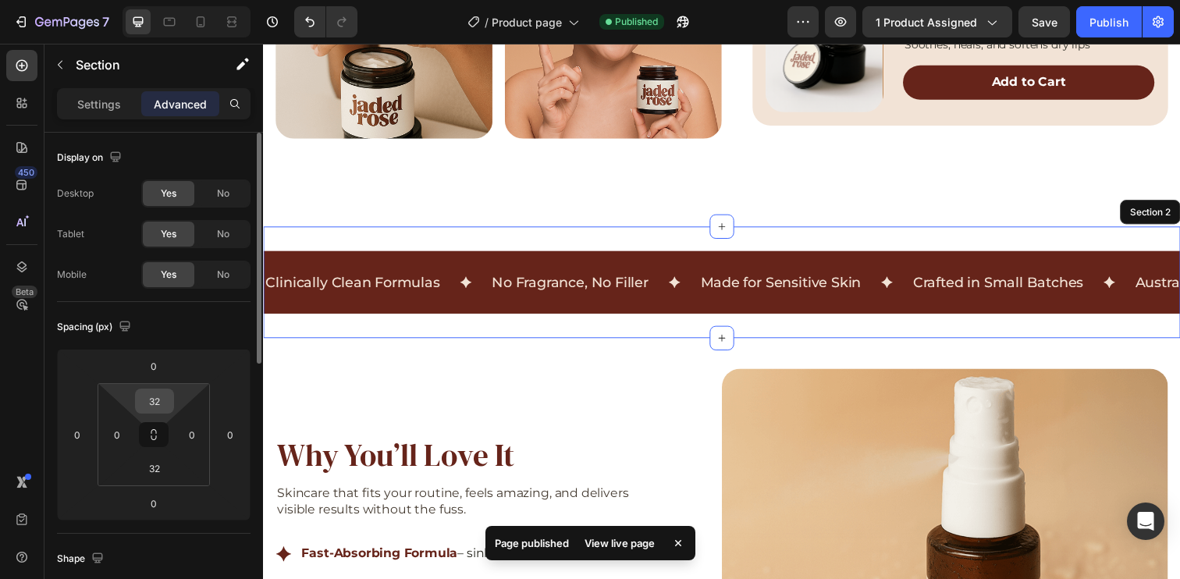
click at [152, 406] on input "32" at bounding box center [154, 400] width 31 height 23
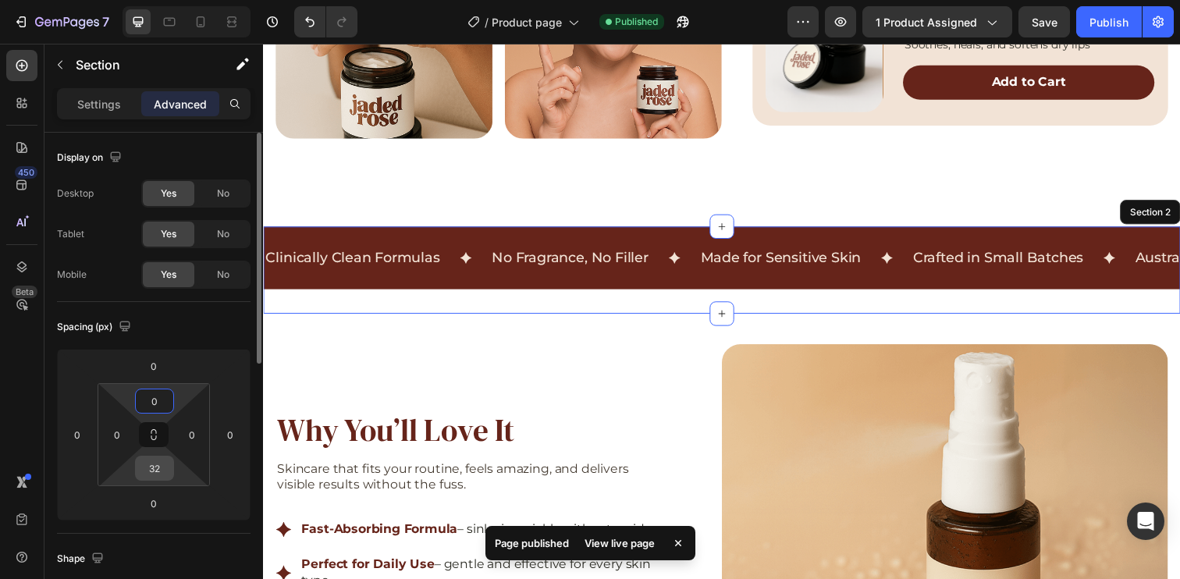
type input "0"
click at [152, 469] on input "32" at bounding box center [154, 468] width 31 height 23
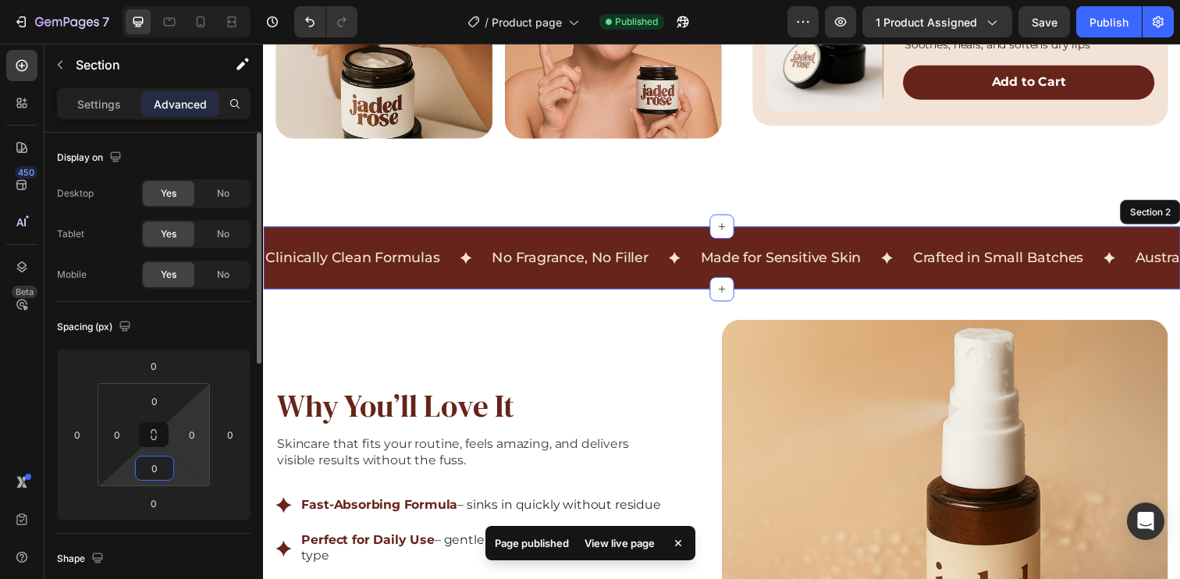
type input "0"
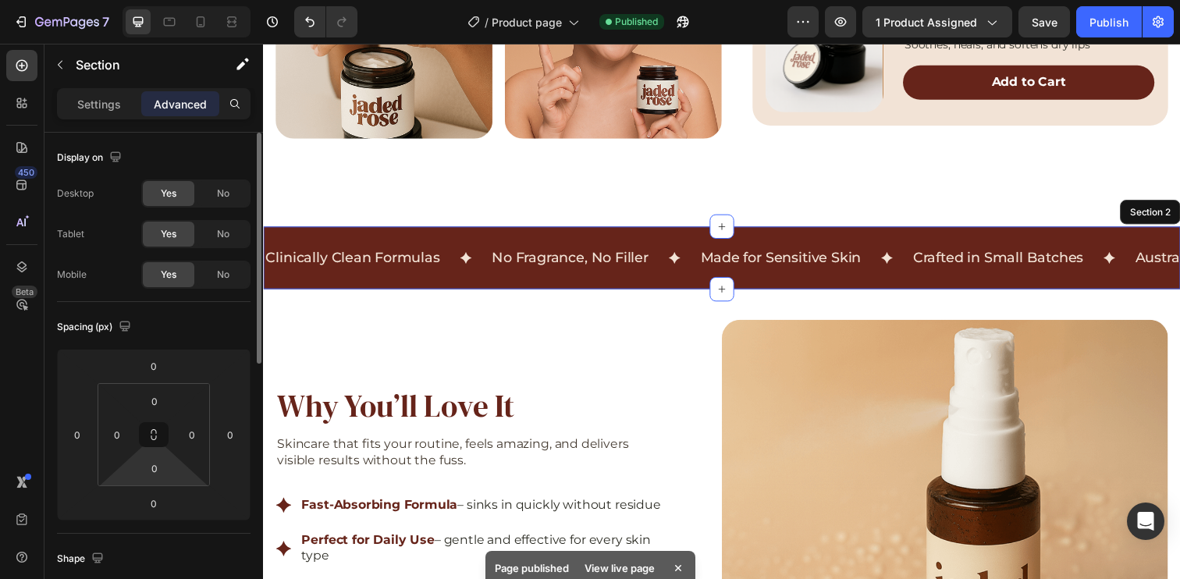
click at [219, 329] on div "Spacing (px)" at bounding box center [154, 326] width 194 height 25
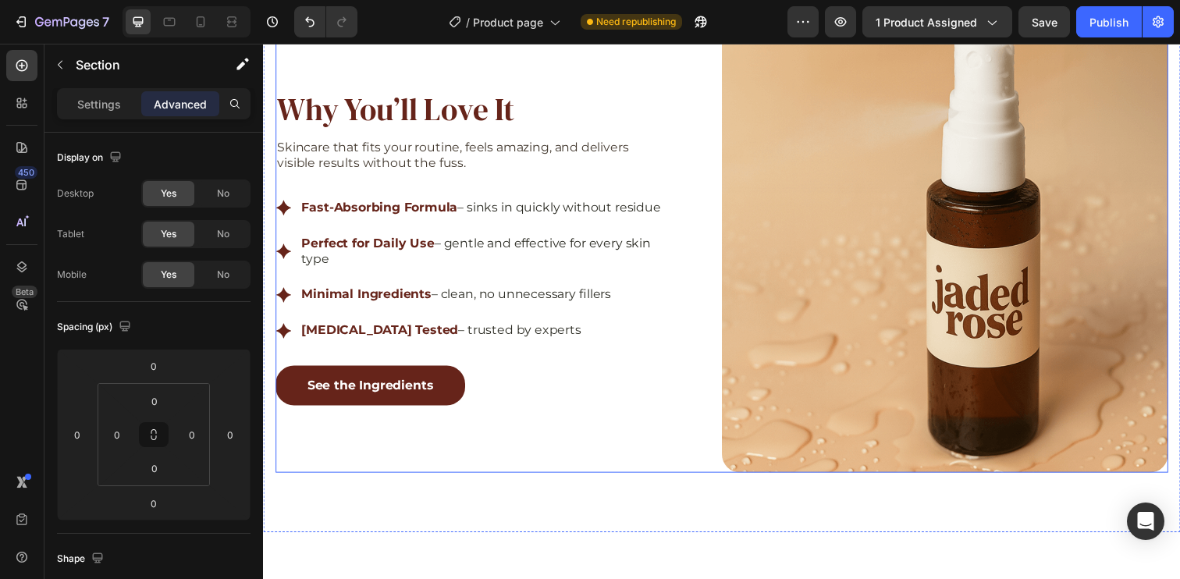
scroll to position [2330, 0]
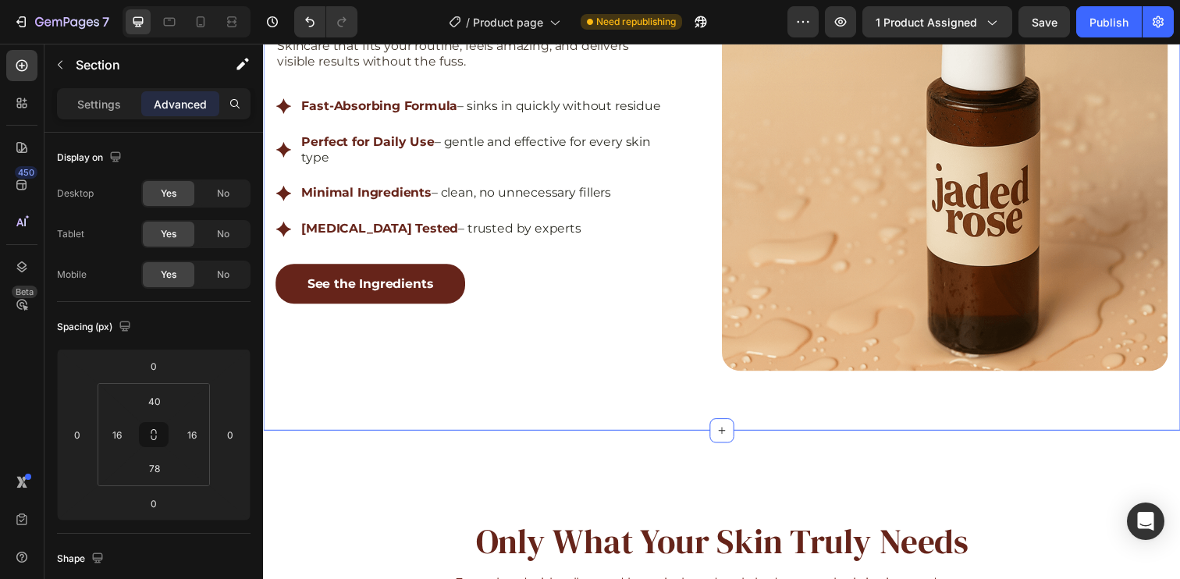
click at [549, 421] on div "Why You’ll Love It Heading Skincare that fits your routine, feels amazing, and …" at bounding box center [731, 164] width 936 height 552
click at [594, 412] on div "Why You’ll Love It Heading Skincare that fits your routine, feels amazing, and …" at bounding box center [731, 164] width 936 height 552
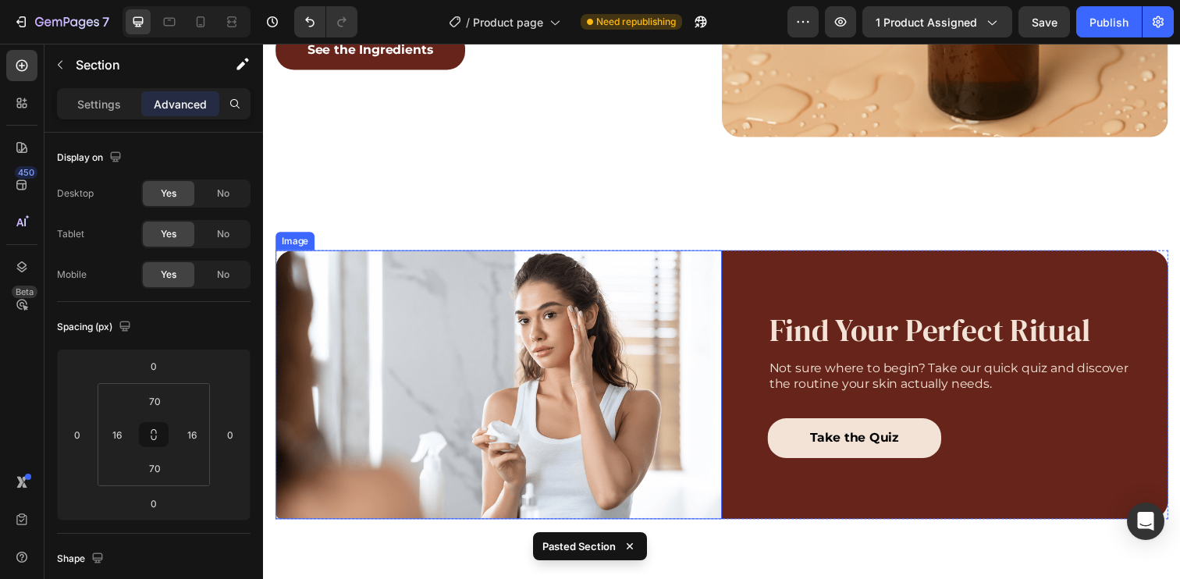
scroll to position [2568, 0]
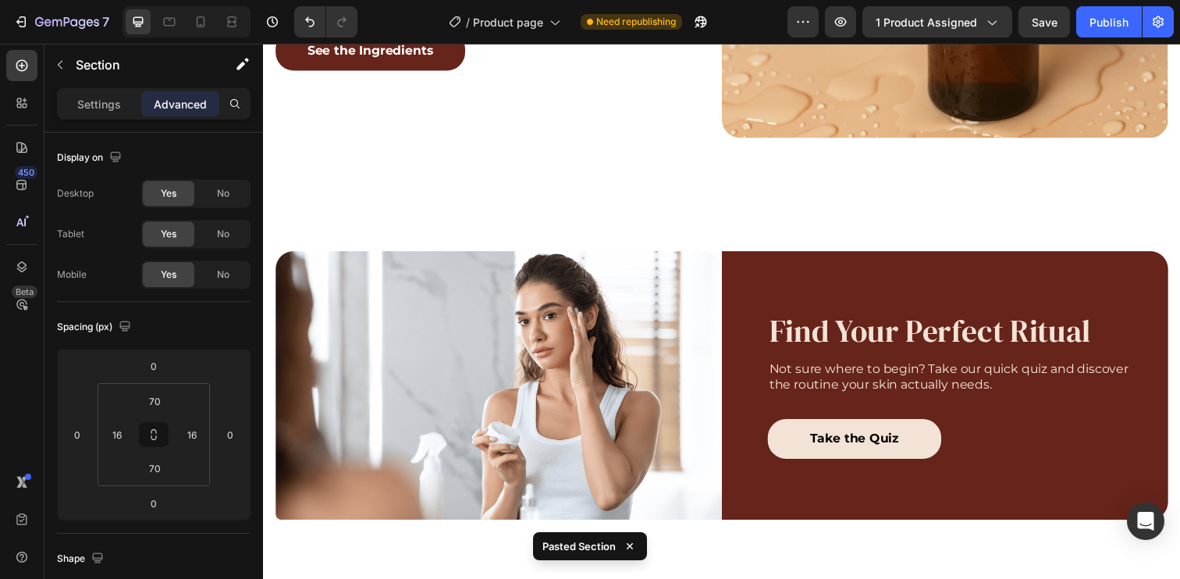
click at [563, 238] on div "Image Find Your Perfect Ritual Heading Not sure where to begin? Take our quick …" at bounding box center [731, 393] width 936 height 384
click at [573, 229] on div "Image Find Your Perfect Ritual Heading Not sure where to begin? Take our quick …" at bounding box center [731, 393] width 936 height 384
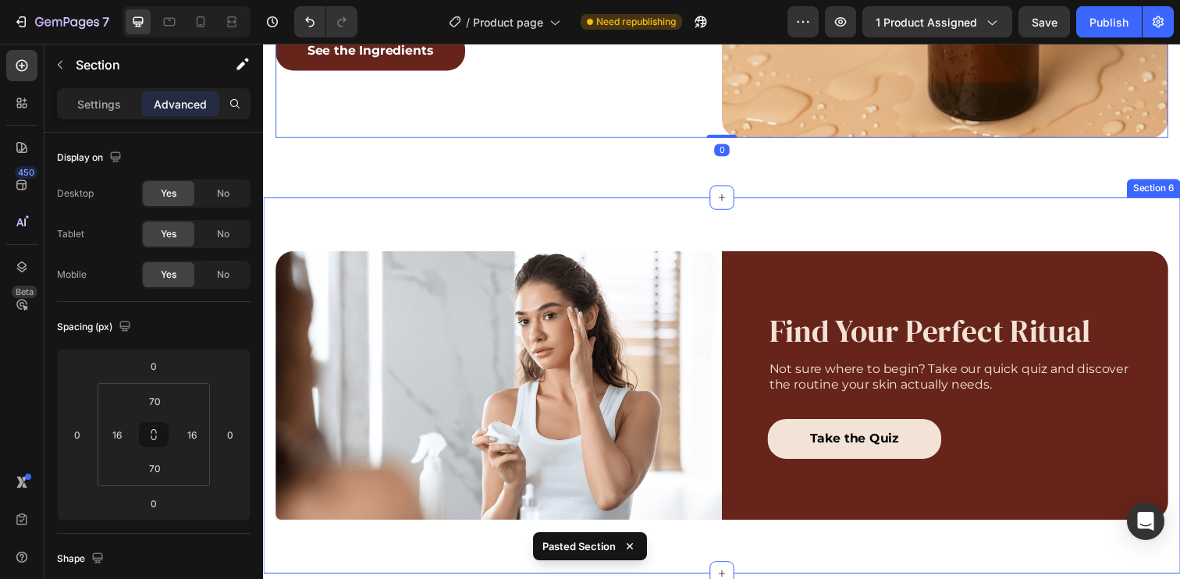
click at [678, 236] on div "Image Find Your Perfect Ritual Heading Not sure where to begin? Take our quick …" at bounding box center [731, 393] width 936 height 384
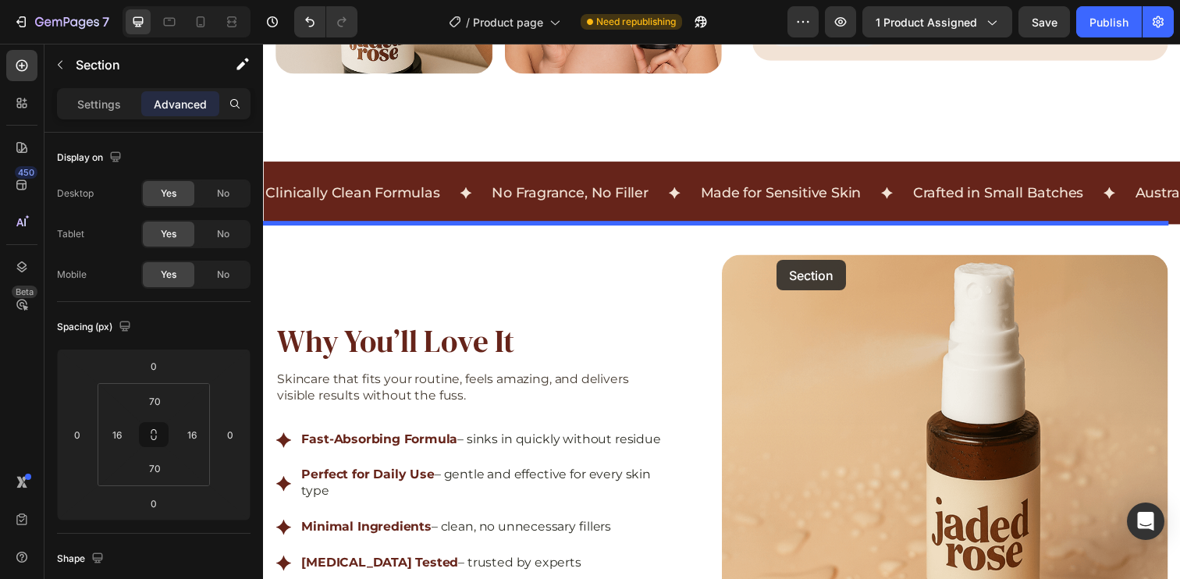
scroll to position [699, 0]
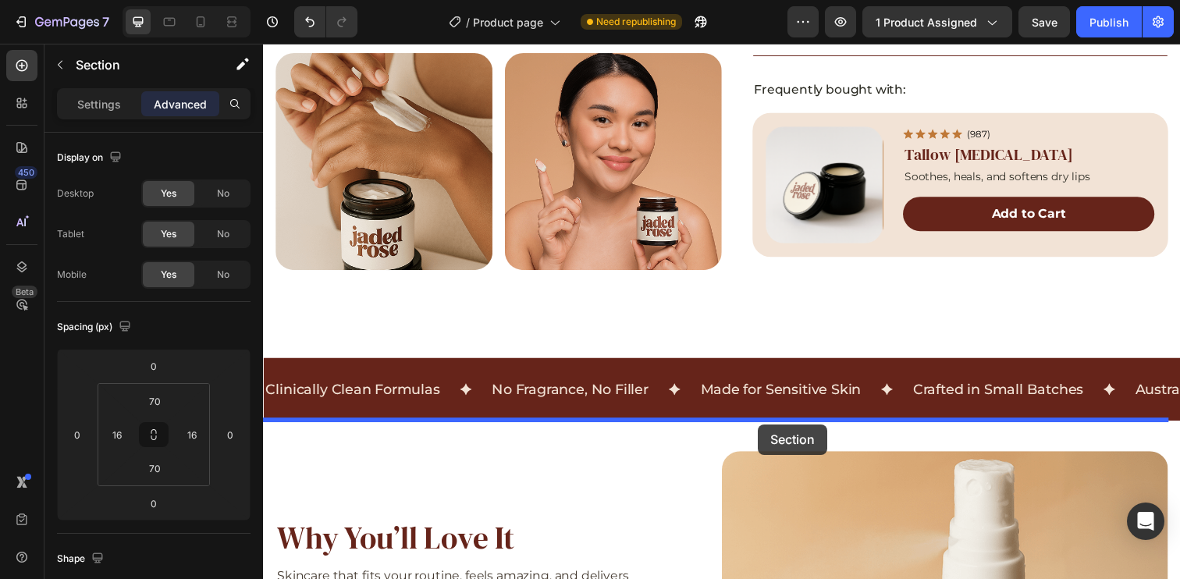
drag, startPoint x: 899, startPoint y: 180, endPoint x: 767, endPoint y: 432, distance: 283.8
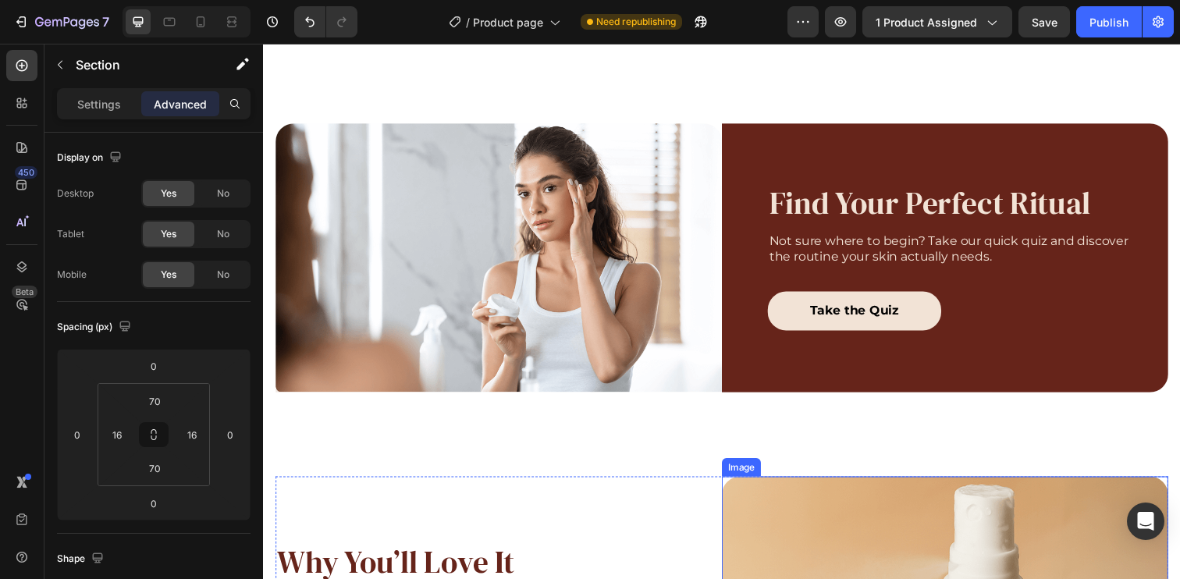
scroll to position [955, 0]
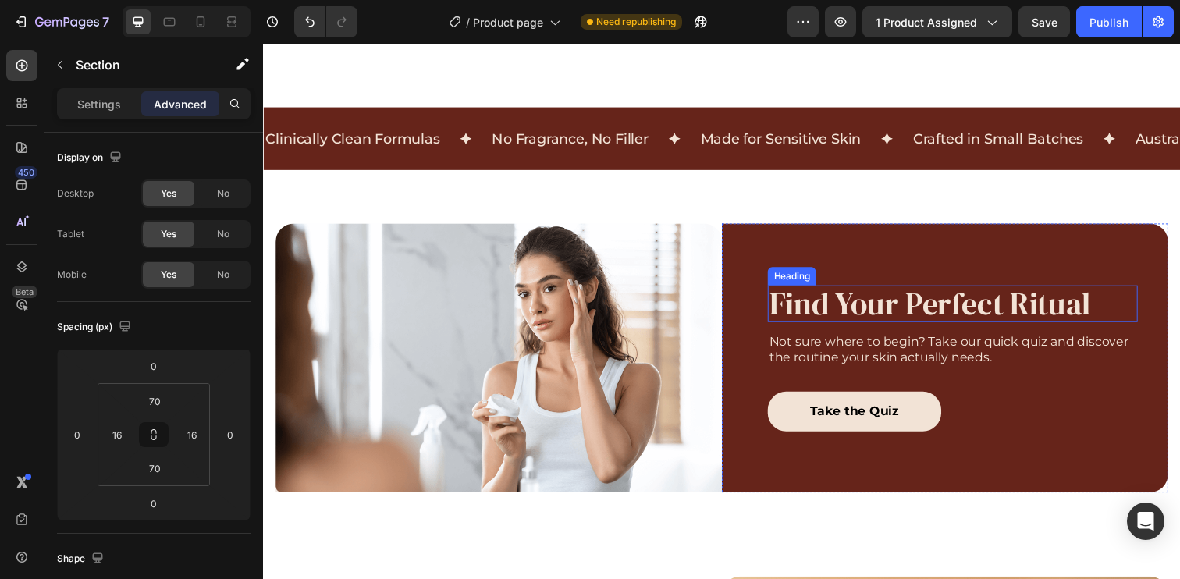
click at [940, 308] on h2 "Find Your Perfect Ritual" at bounding box center [967, 308] width 378 height 37
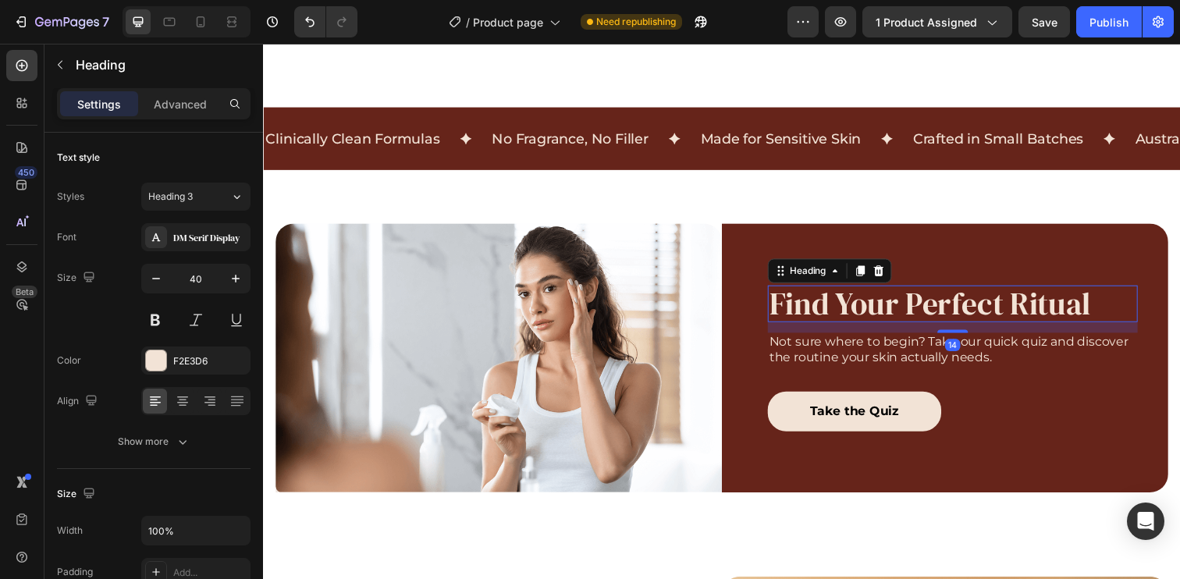
click at [869, 272] on icon at bounding box center [873, 275] width 9 height 11
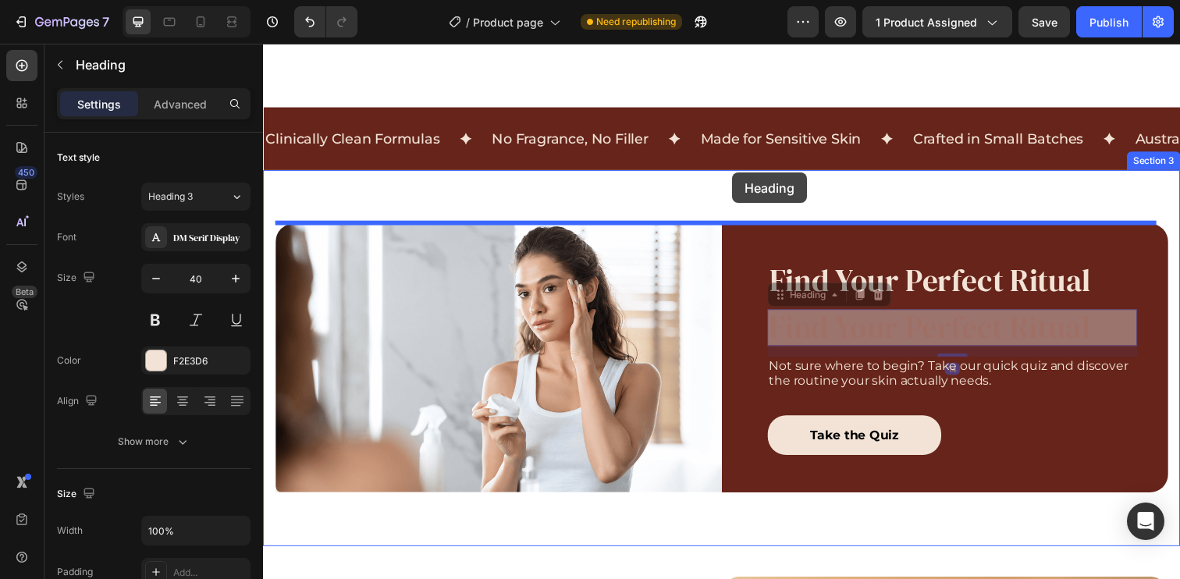
drag, startPoint x: 823, startPoint y: 297, endPoint x: 742, endPoint y: 176, distance: 145.9
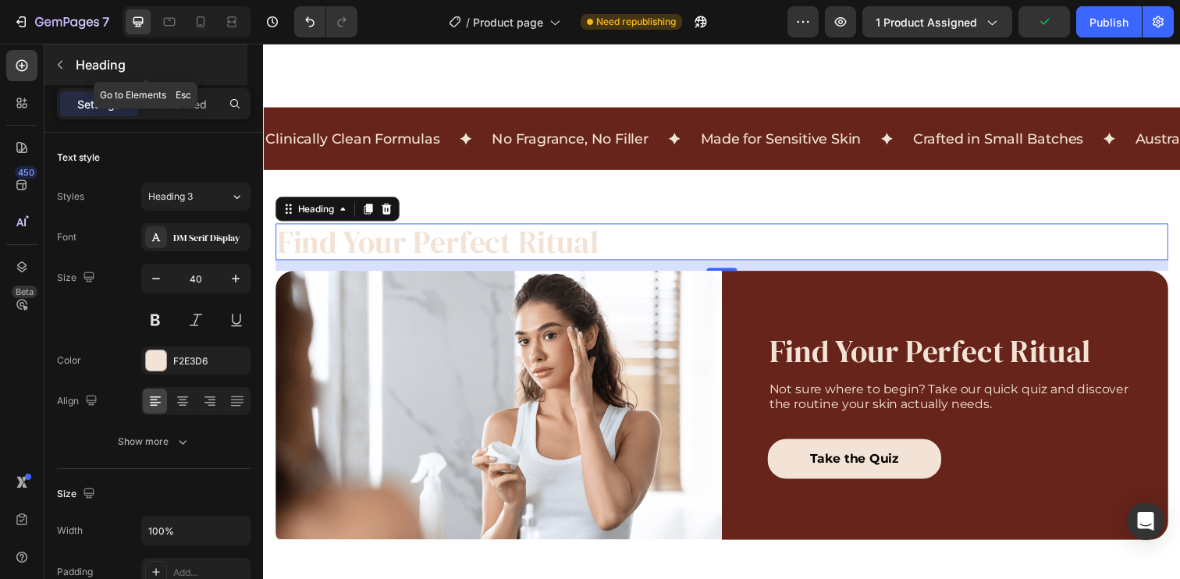
click at [58, 62] on icon "button" at bounding box center [60, 65] width 12 height 12
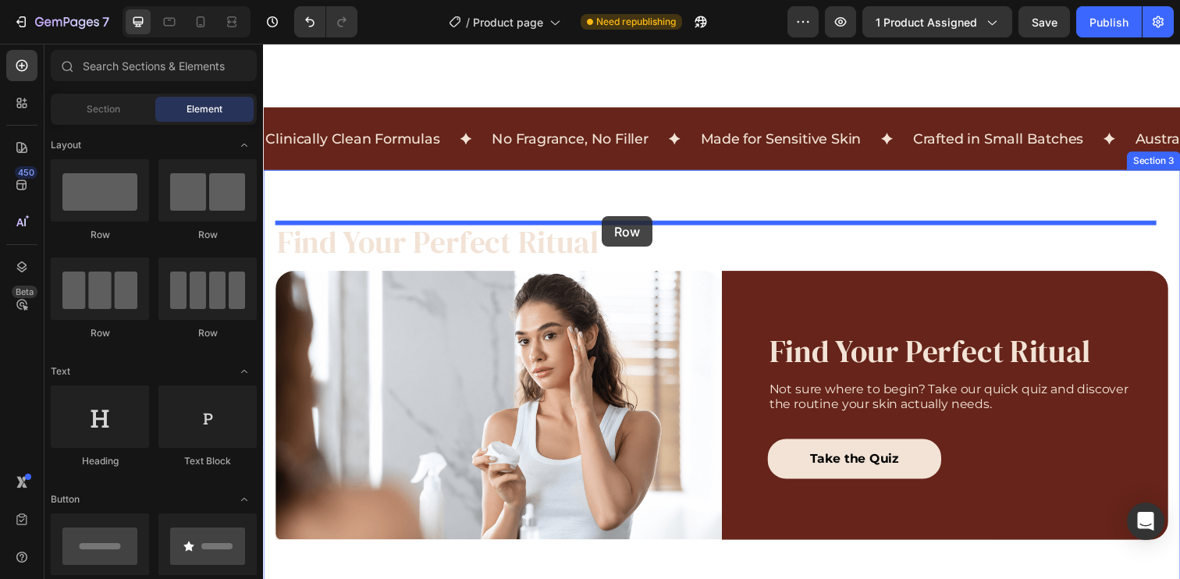
drag, startPoint x: 372, startPoint y: 248, endPoint x: 609, endPoint y: 220, distance: 238.1
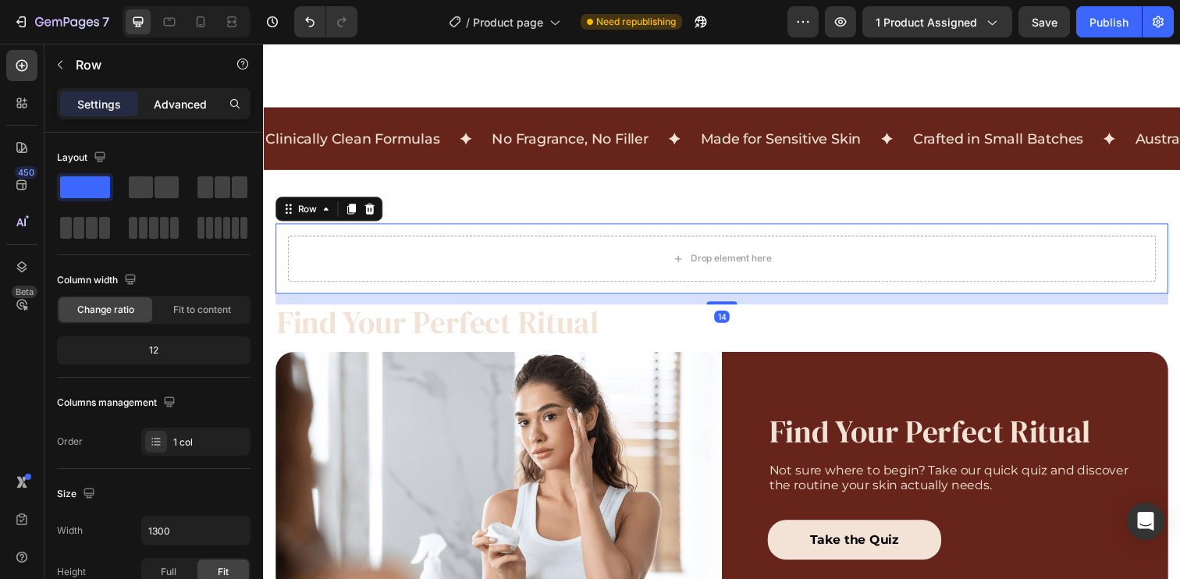
click at [187, 112] on div "Advanced" at bounding box center [180, 103] width 78 height 25
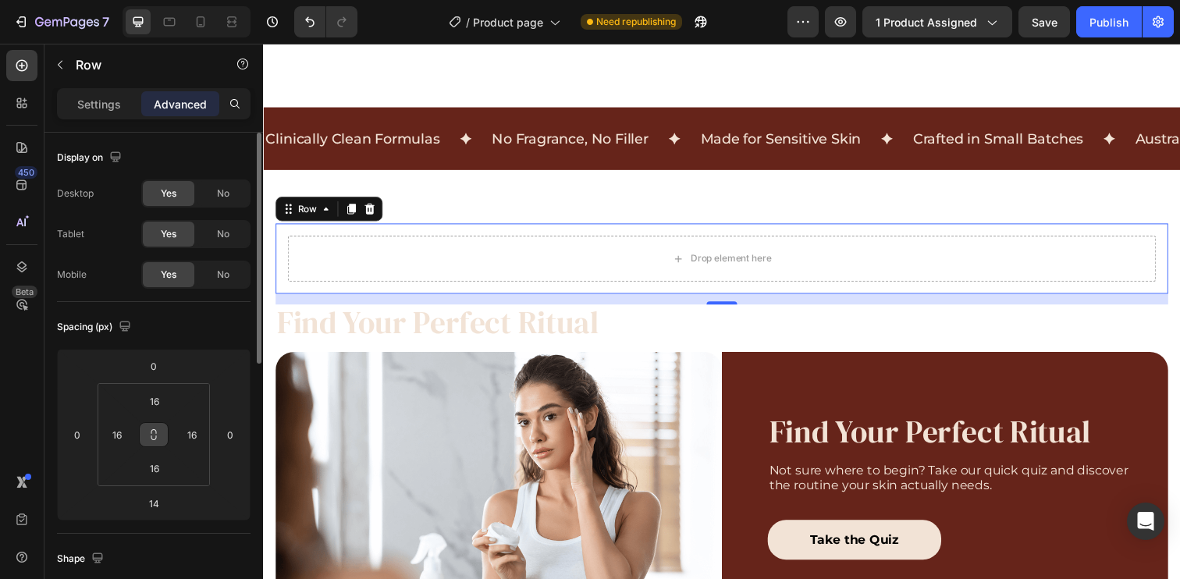
click at [153, 437] on icon at bounding box center [153, 434] width 12 height 12
click at [159, 401] on input "16" at bounding box center [154, 400] width 31 height 23
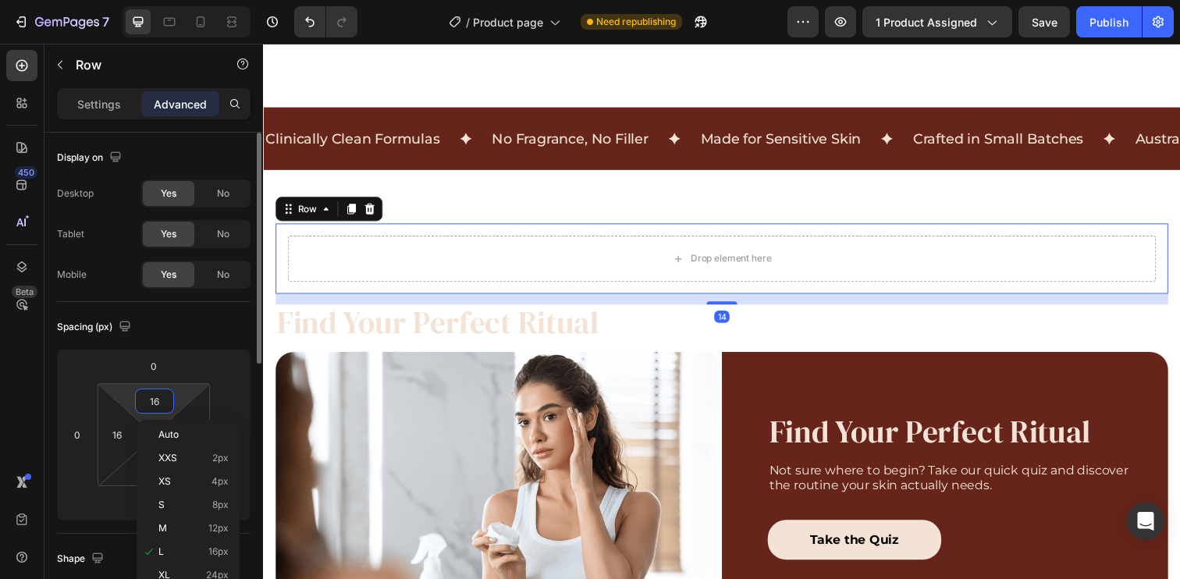
type input "0"
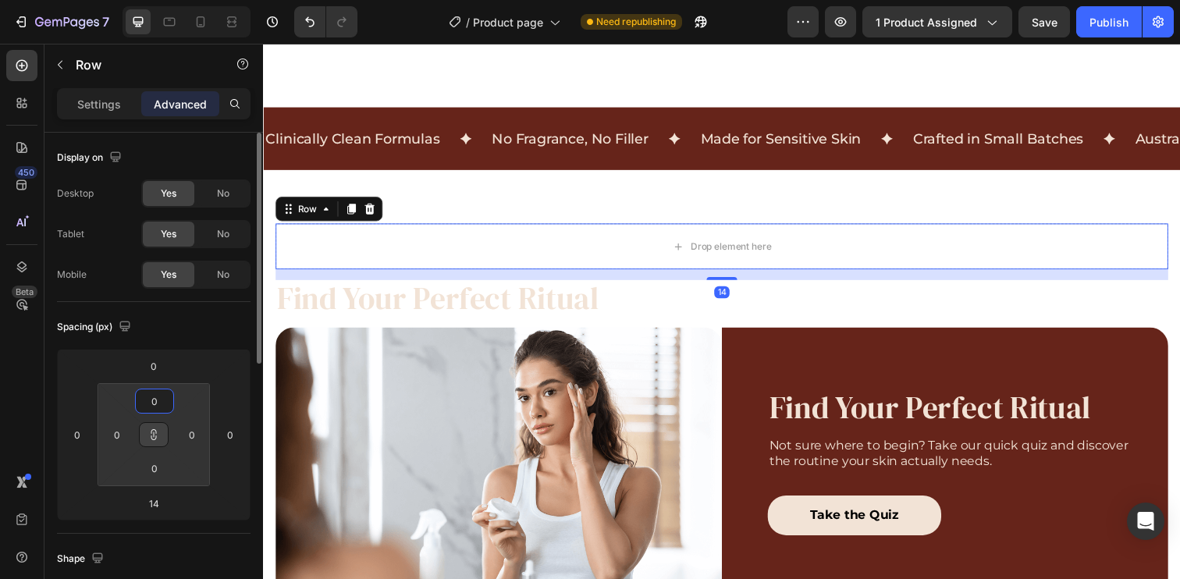
type input "0"
click at [201, 335] on div "Spacing (px)" at bounding box center [154, 326] width 194 height 25
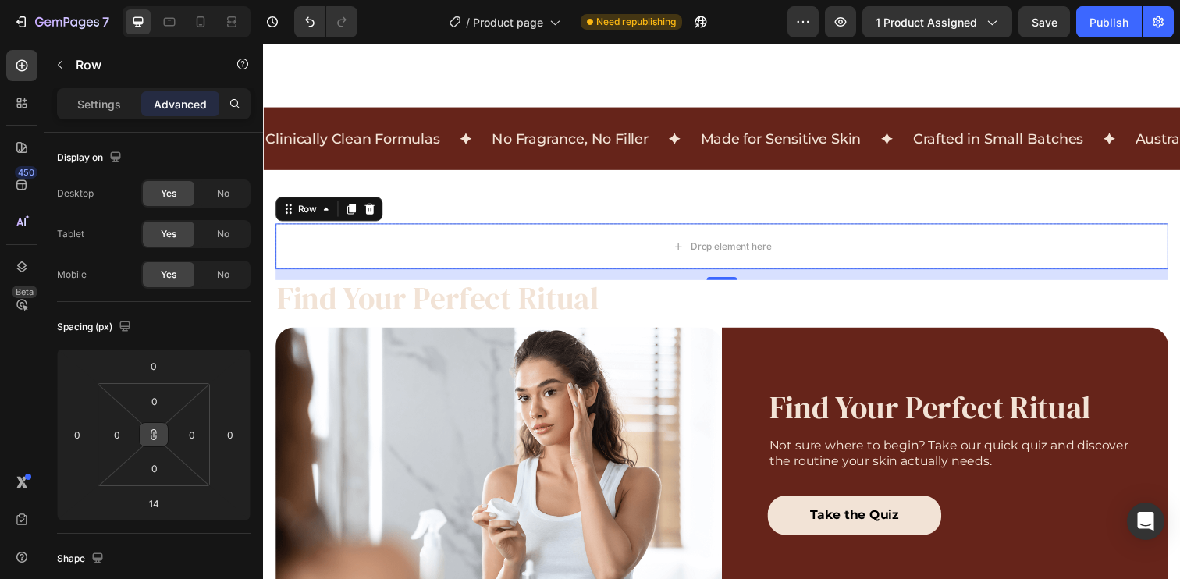
click at [155, 434] on icon at bounding box center [153, 434] width 12 height 12
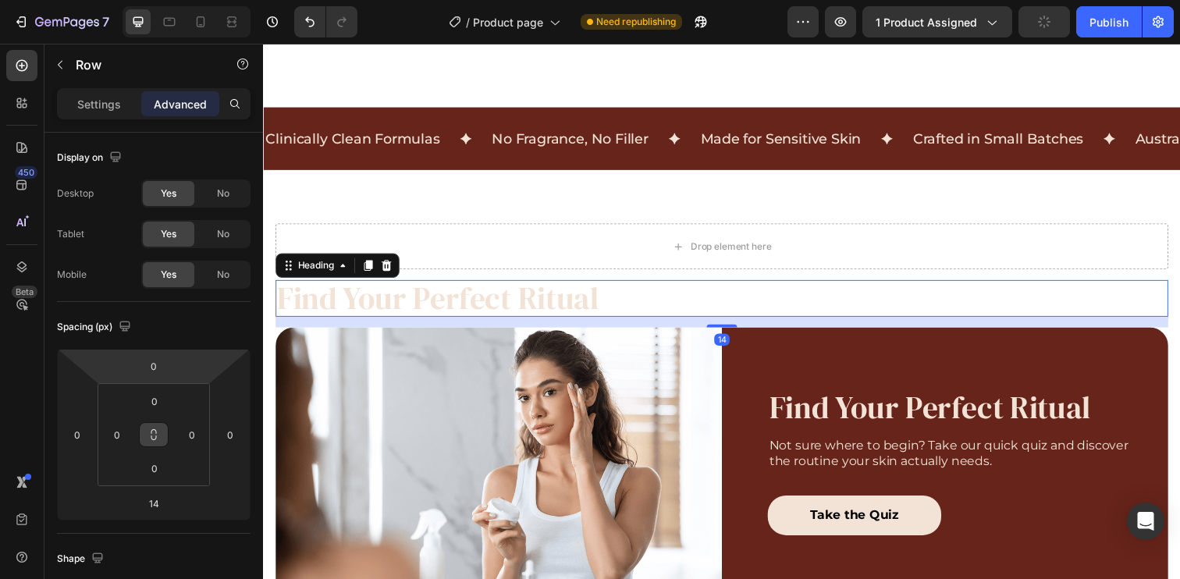
click at [531, 301] on h2 "Find Your Perfect Ritual" at bounding box center [730, 303] width 911 height 37
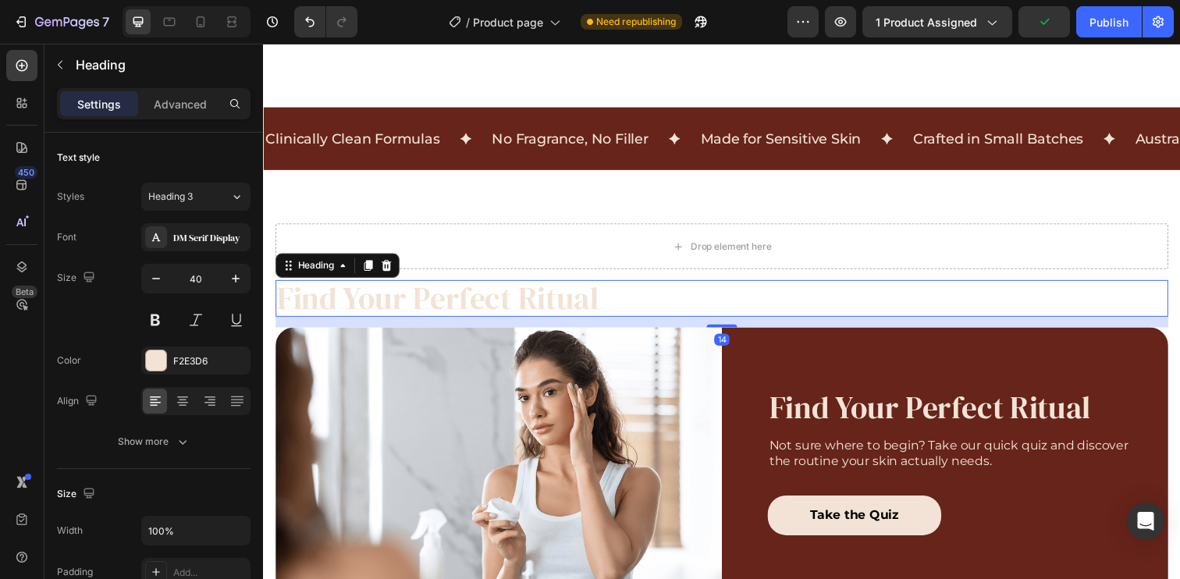
click at [531, 301] on h2 "Find Your Perfect Ritual" at bounding box center [730, 303] width 911 height 37
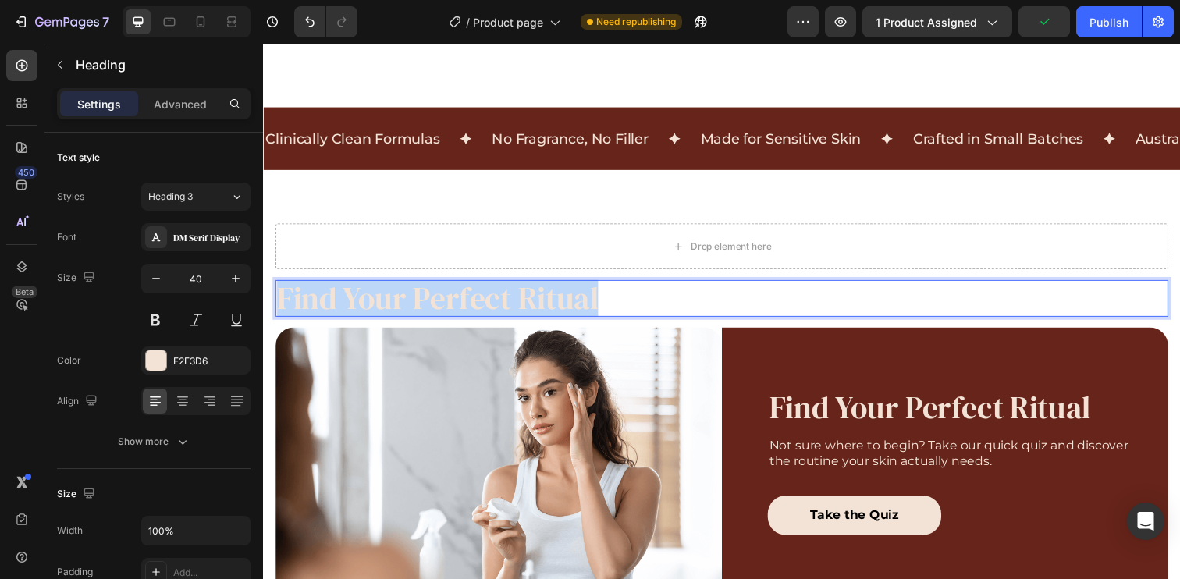
click at [531, 301] on p "Find Your Perfect Ritual" at bounding box center [731, 303] width 908 height 34
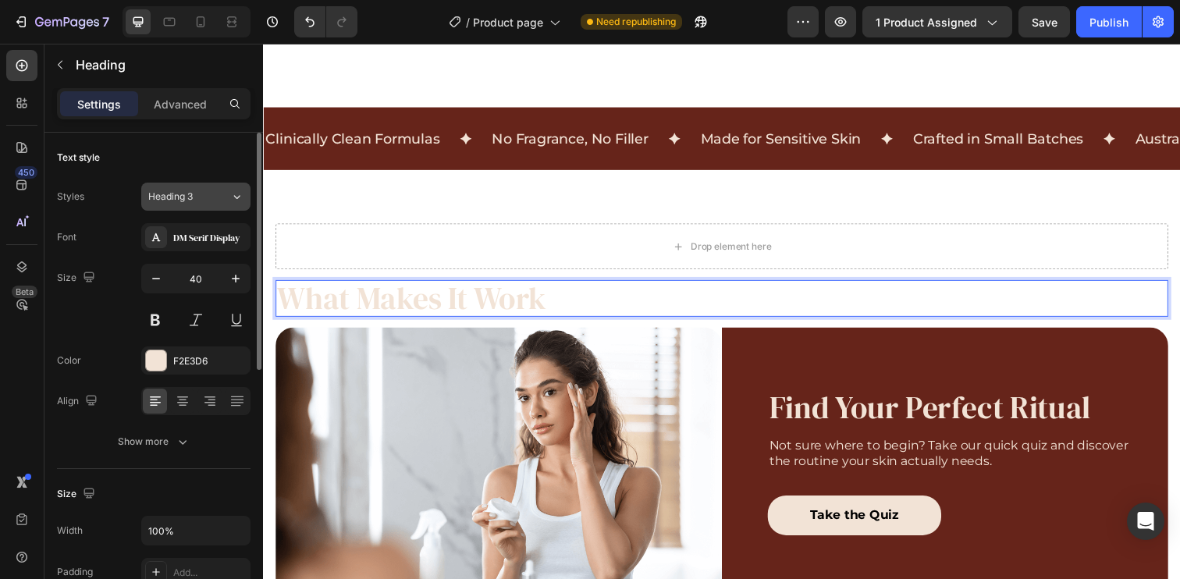
click at [208, 198] on div "Heading 3" at bounding box center [179, 197] width 63 height 14
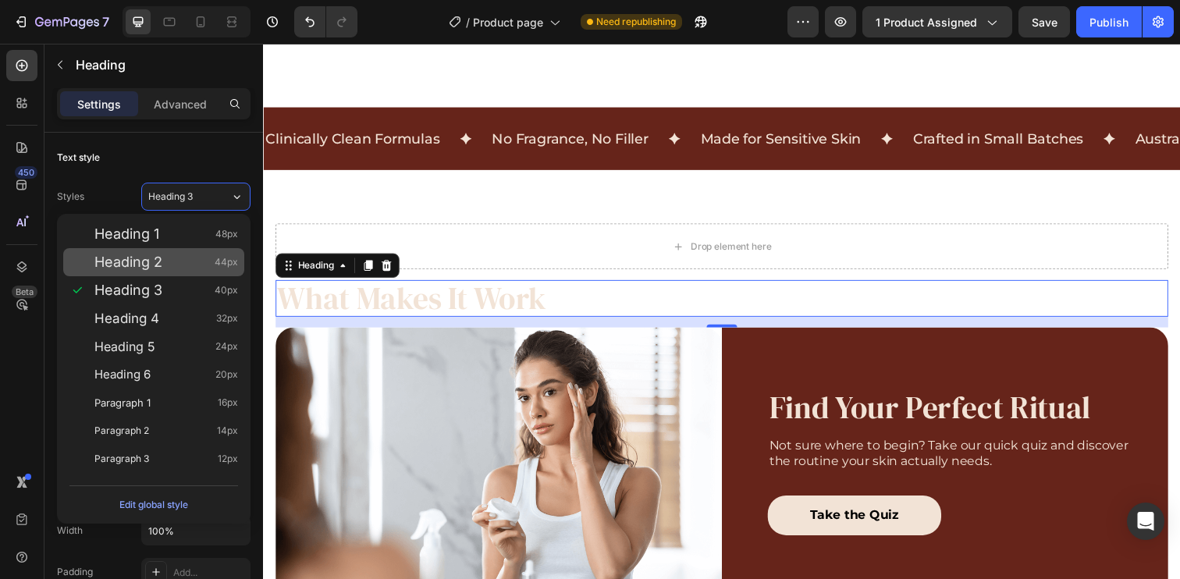
click at [190, 265] on div "Heading 2 44px" at bounding box center [166, 262] width 144 height 16
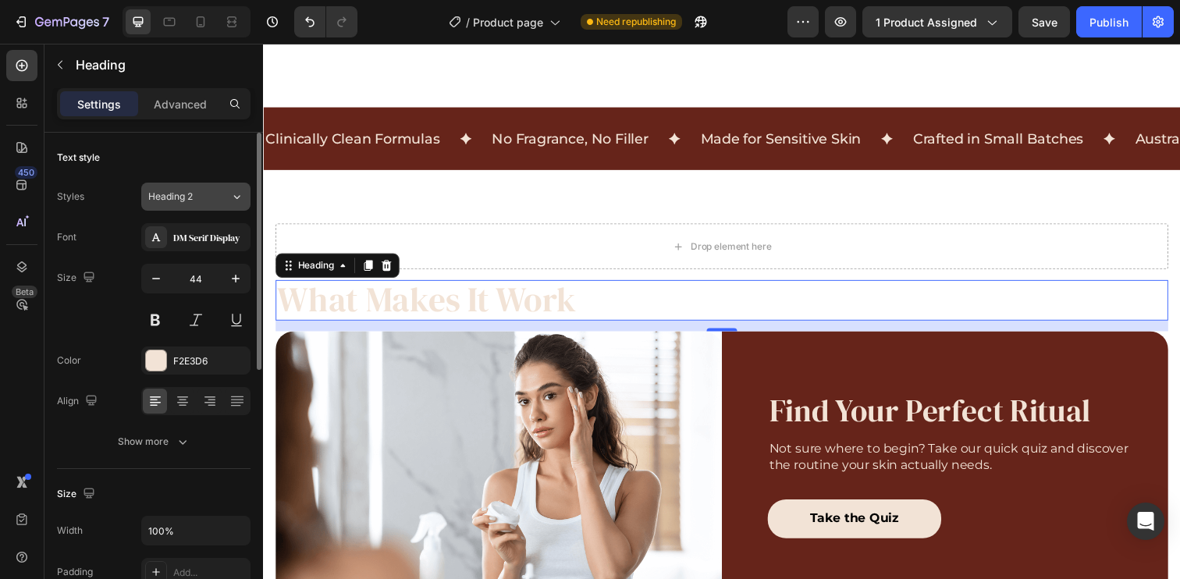
click at [199, 183] on button "Heading 2" at bounding box center [195, 197] width 109 height 28
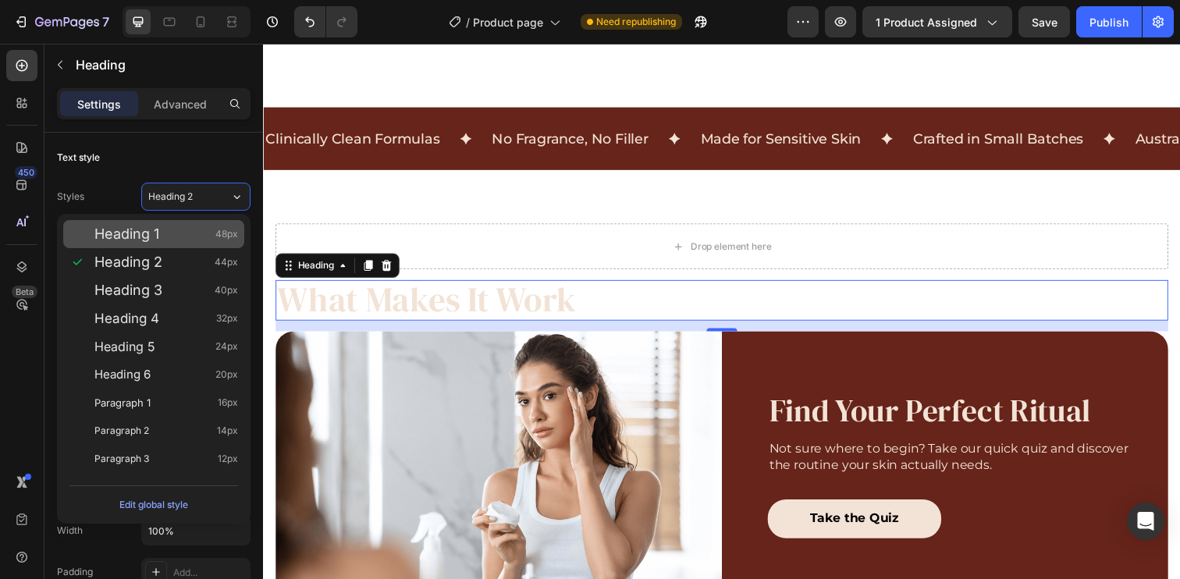
click at [186, 241] on div "Heading 1 48px" at bounding box center [166, 234] width 144 height 16
type input "48"
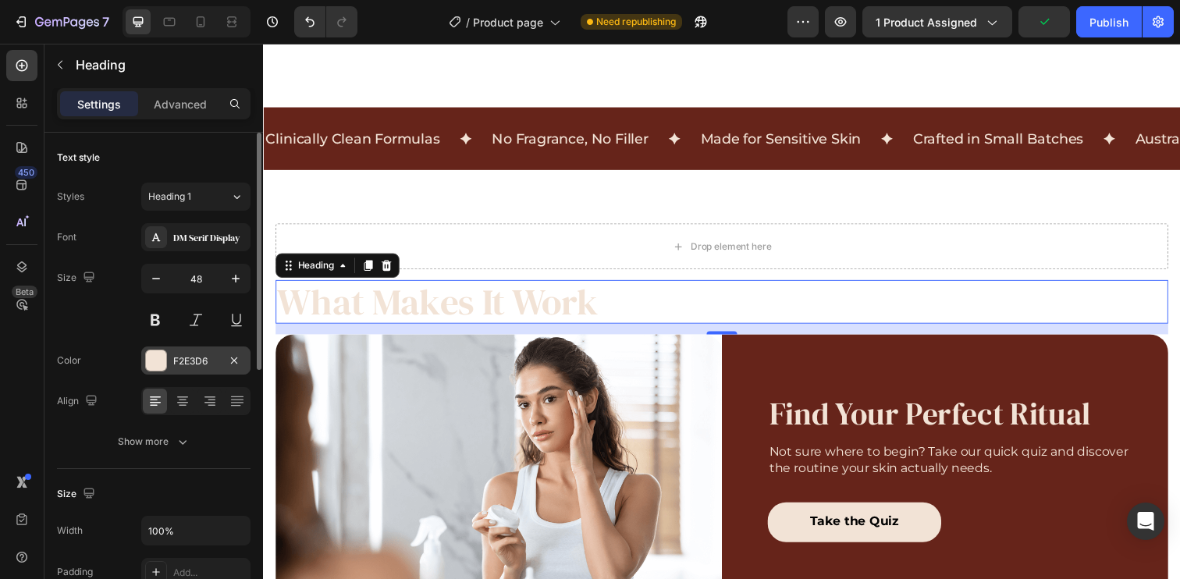
click at [190, 357] on div "F2E3D6" at bounding box center [195, 361] width 45 height 14
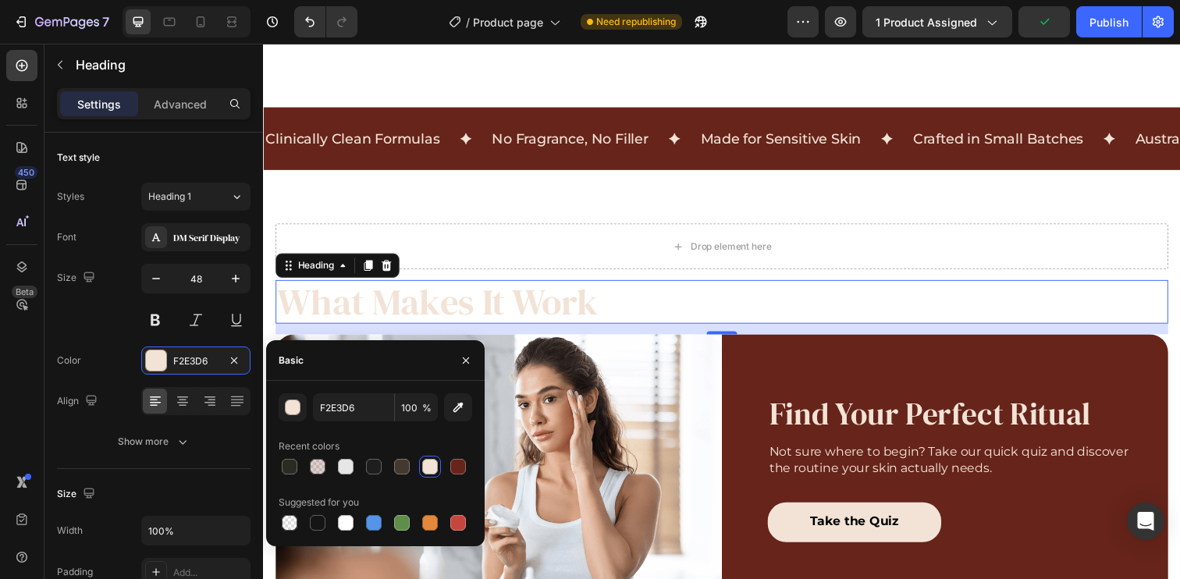
drag, startPoint x: 469, startPoint y: 467, endPoint x: 228, endPoint y: 396, distance: 251.4
click at [469, 467] on div at bounding box center [376, 467] width 194 height 22
click at [458, 468] on div at bounding box center [458, 467] width 16 height 16
type input "66241A"
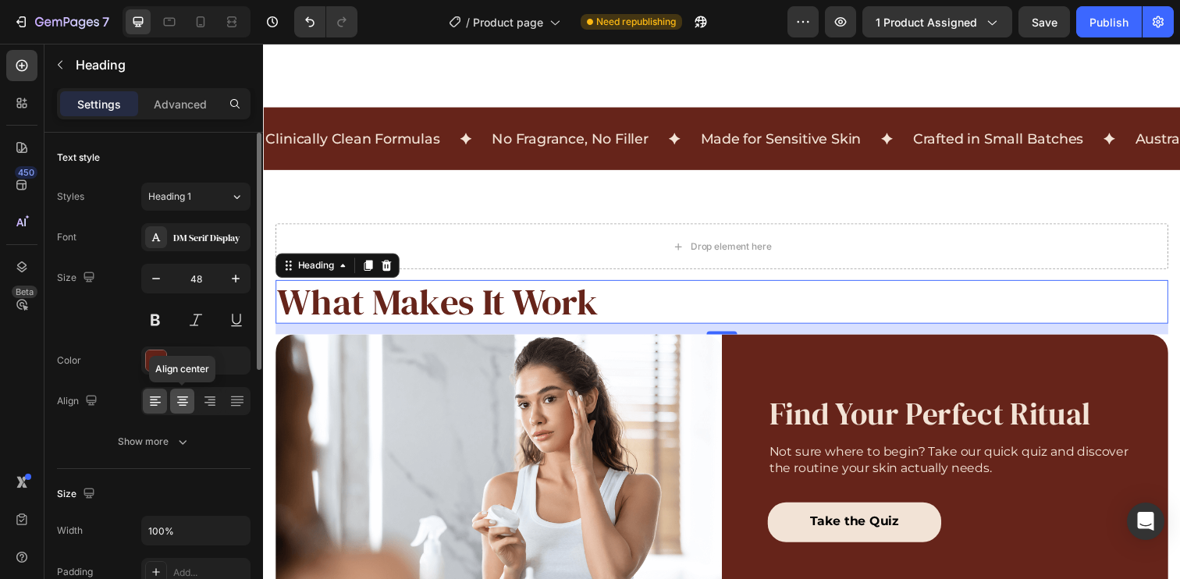
click at [185, 405] on icon at bounding box center [183, 406] width 8 height 2
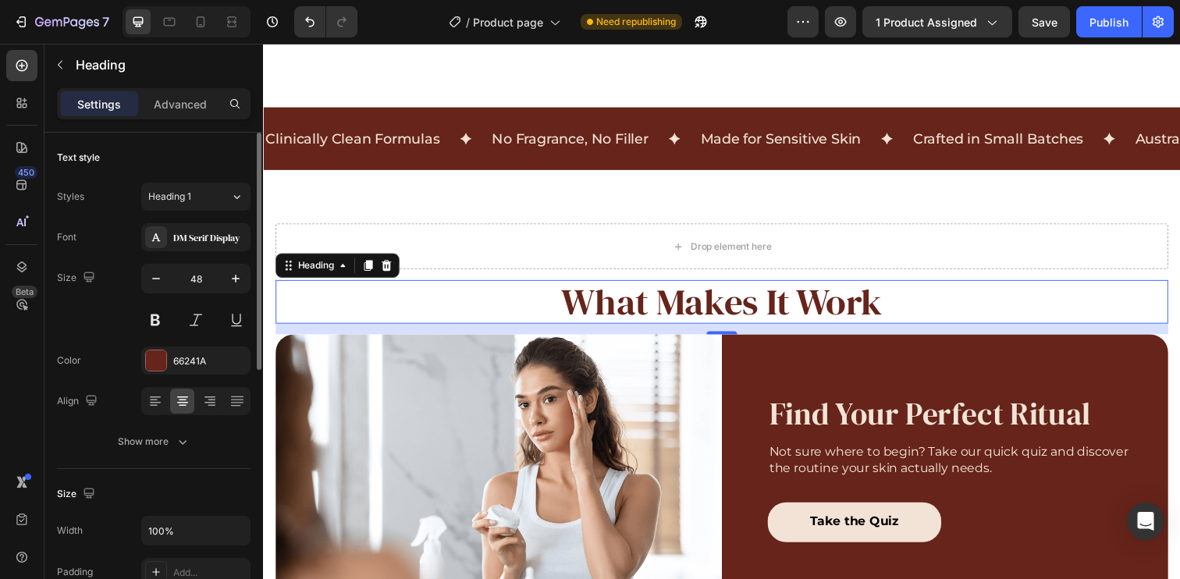
click at [97, 333] on div "Size 48" at bounding box center [154, 299] width 194 height 70
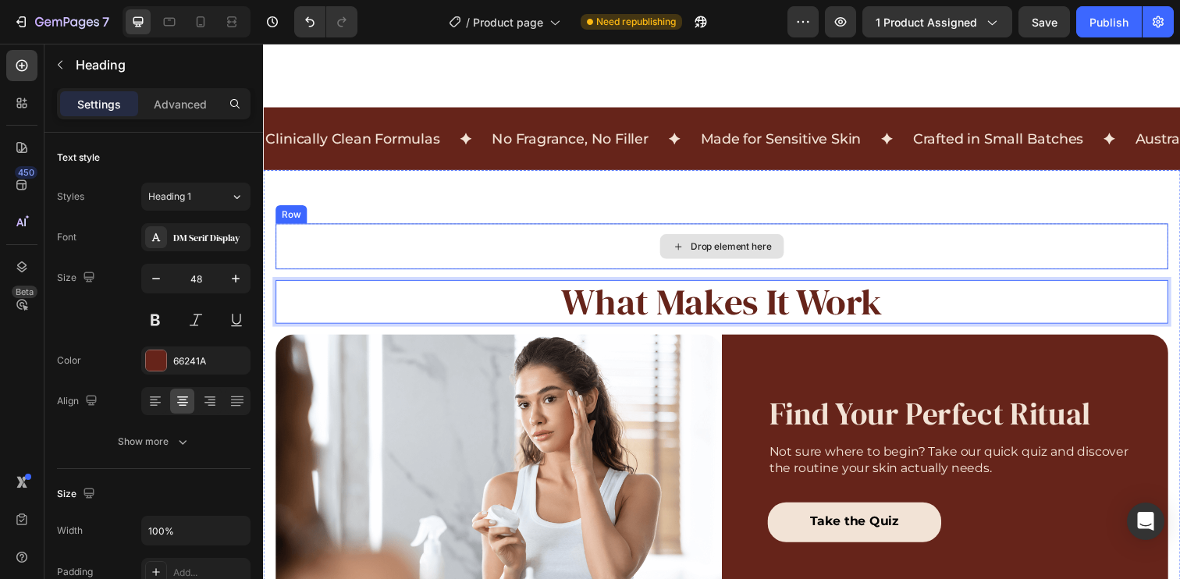
drag, startPoint x: 467, startPoint y: 311, endPoint x: 476, endPoint y: 237, distance: 74.7
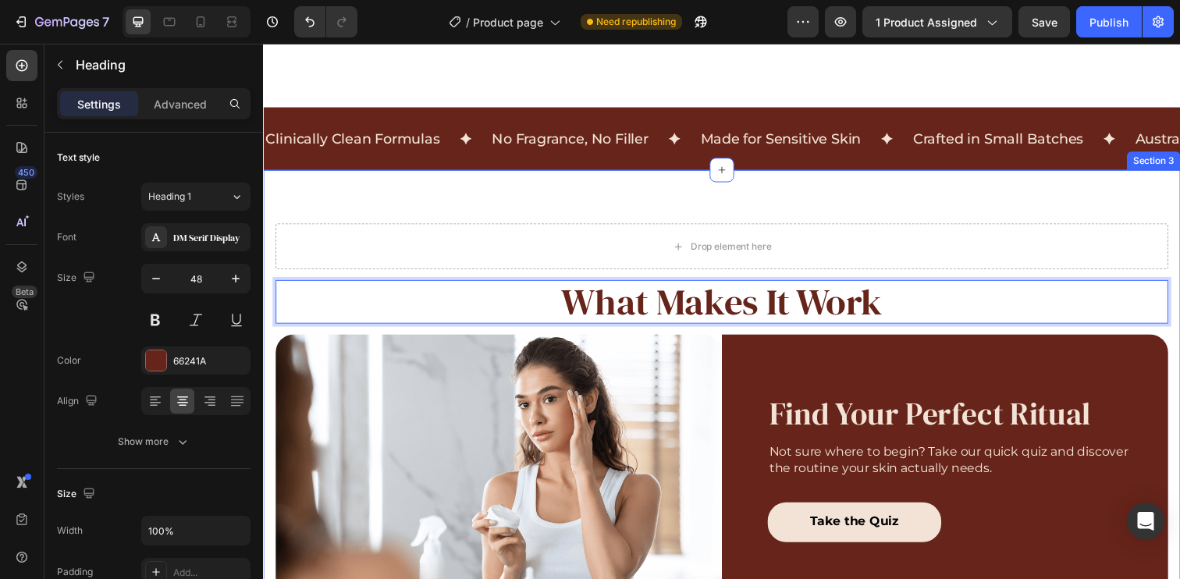
click at [556, 250] on div "Drop element here" at bounding box center [730, 250] width 911 height 47
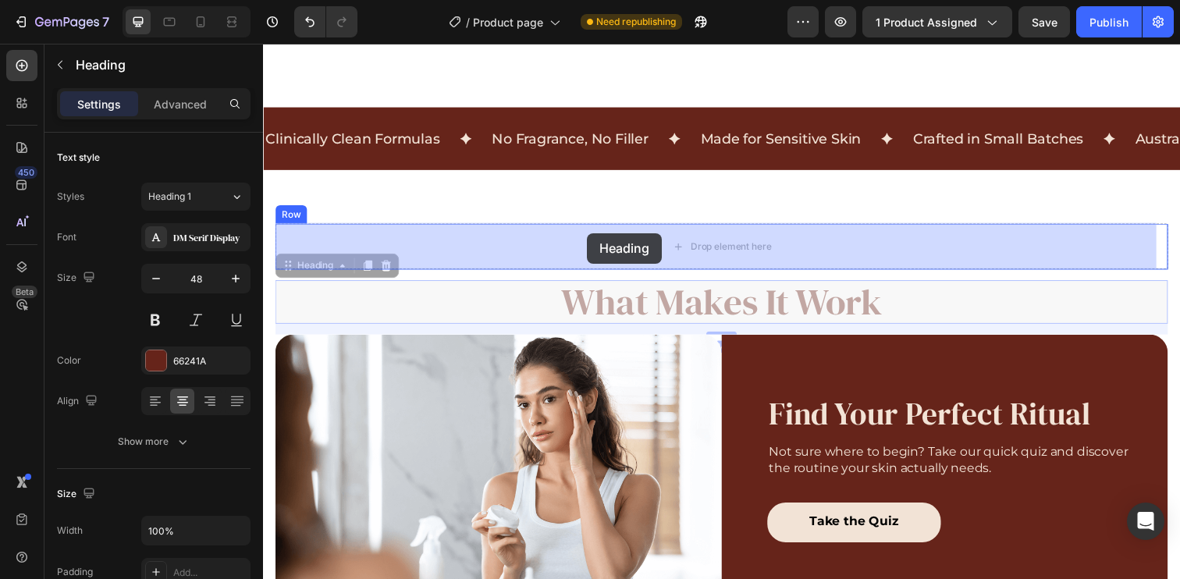
drag, startPoint x: 579, startPoint y: 305, endPoint x: 594, endPoint y: 238, distance: 68.7
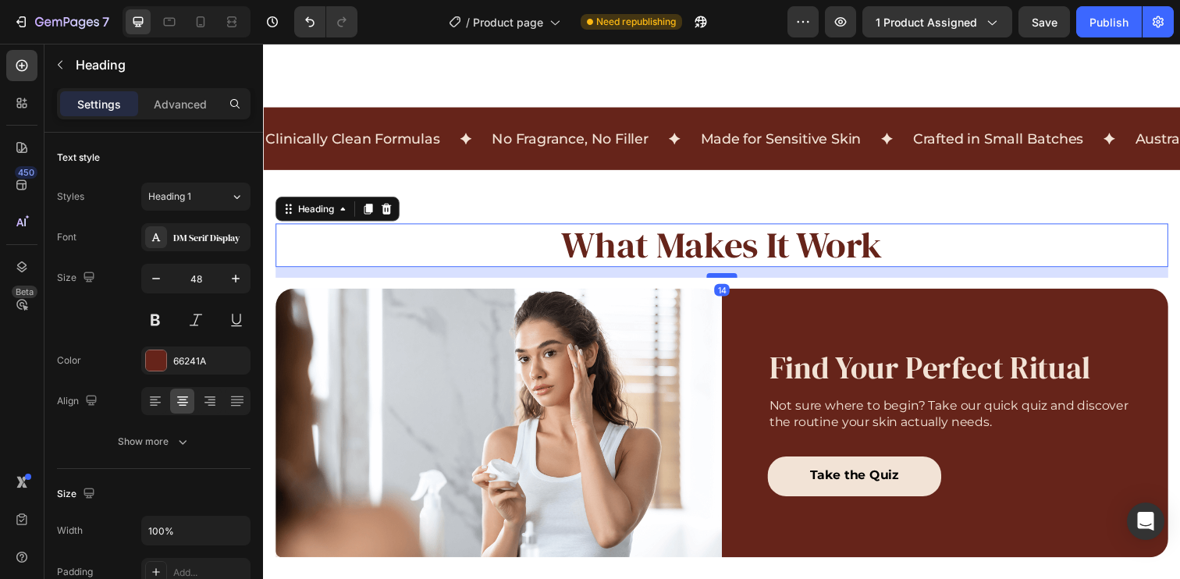
click at [716, 279] on div at bounding box center [731, 280] width 31 height 5
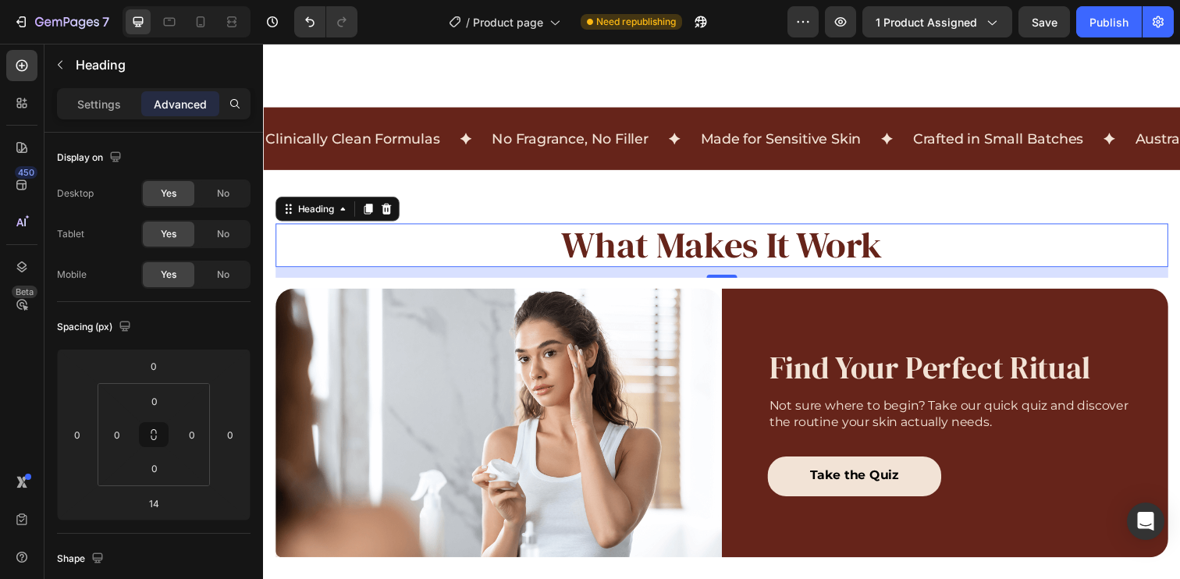
click at [938, 250] on h2 "What Makes It Work" at bounding box center [730, 249] width 911 height 44
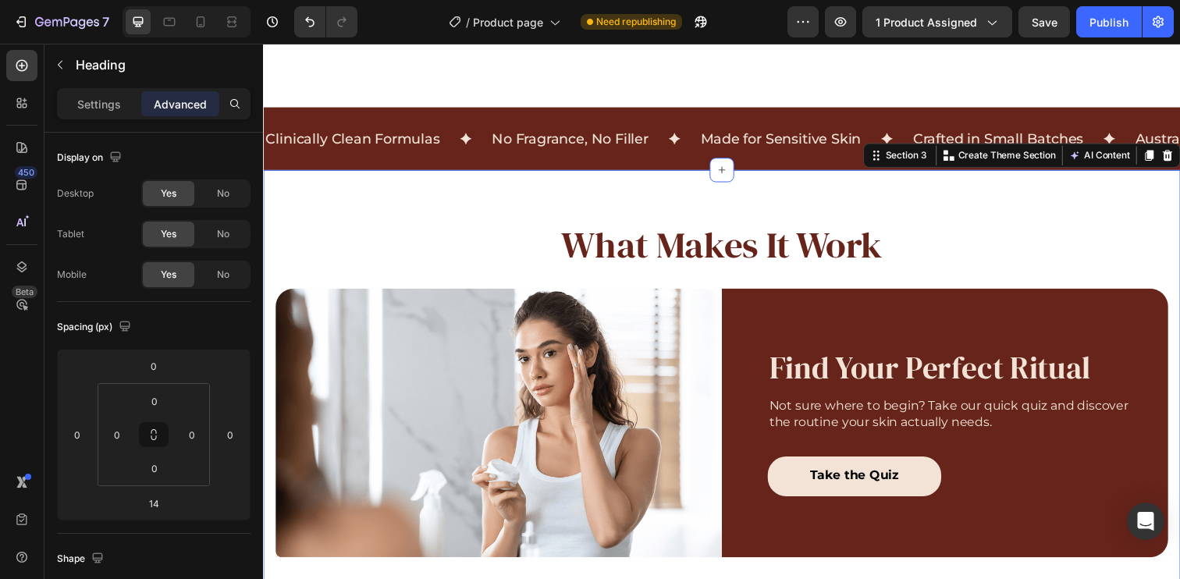
click at [922, 187] on div "What Makes It Work Heading Row Image Find Your Perfect Ritual Heading Not sure …" at bounding box center [731, 396] width 936 height 449
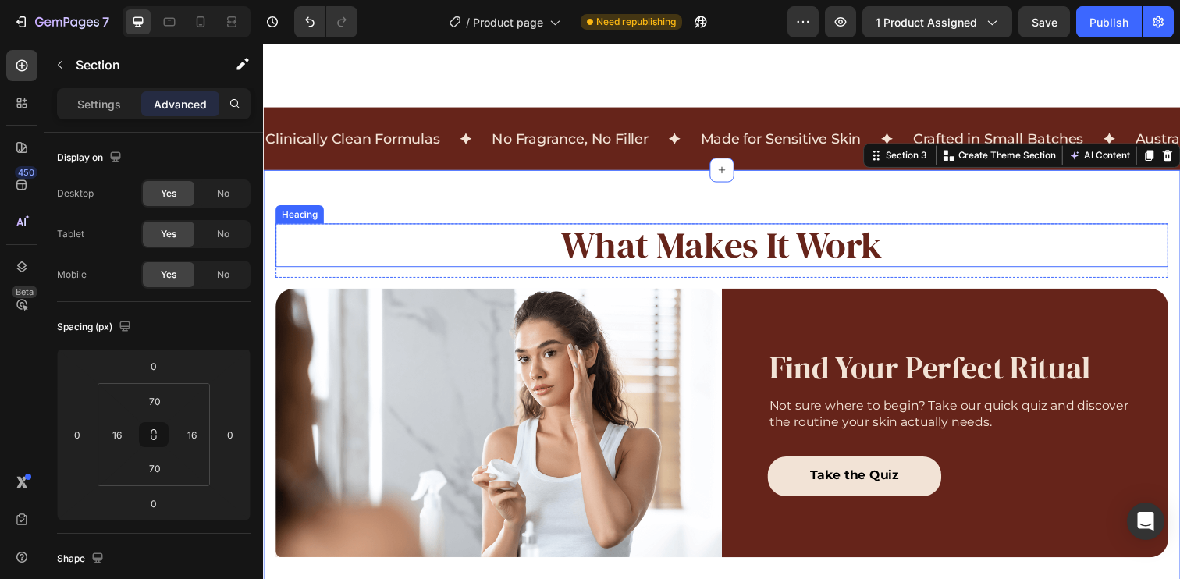
click at [907, 255] on p "What Makes It Work" at bounding box center [731, 249] width 908 height 41
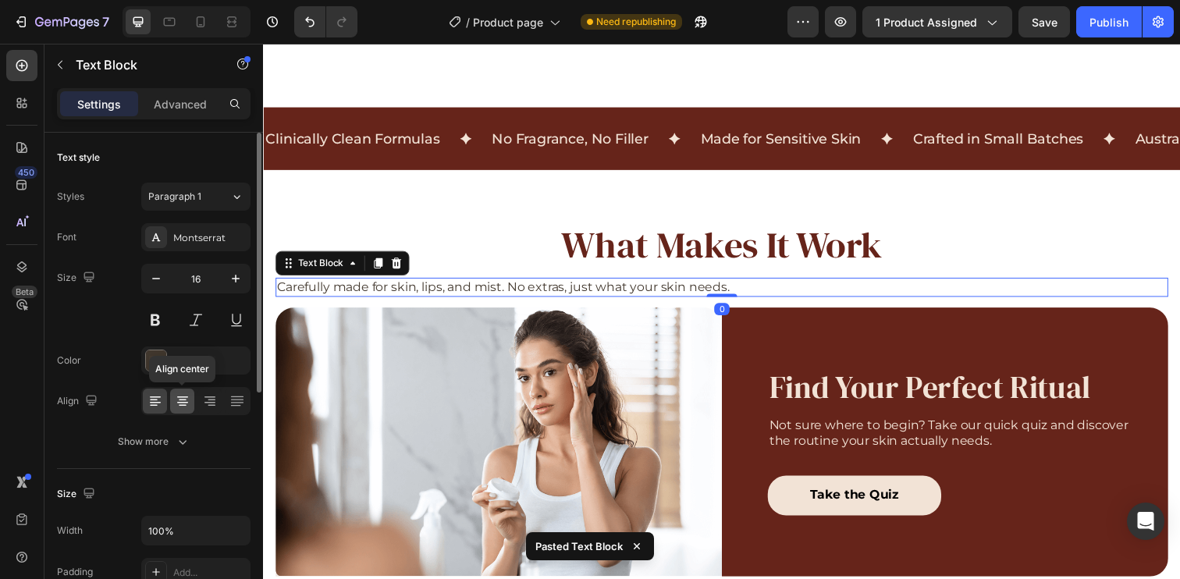
click at [181, 406] on icon at bounding box center [183, 401] width 16 height 16
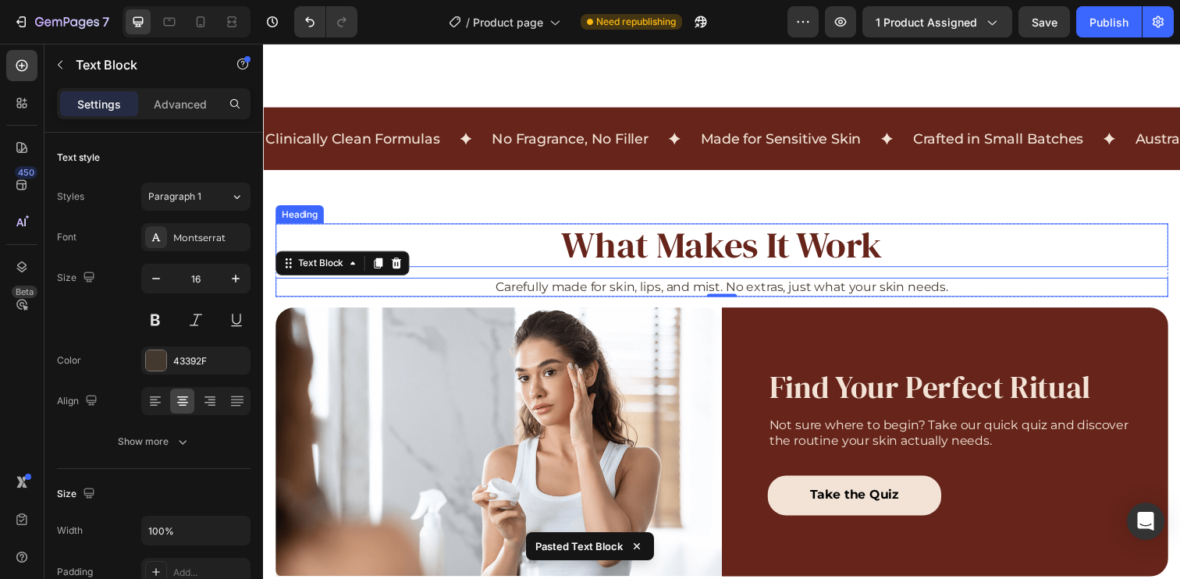
click at [834, 242] on p "What Makes It Work" at bounding box center [731, 249] width 908 height 41
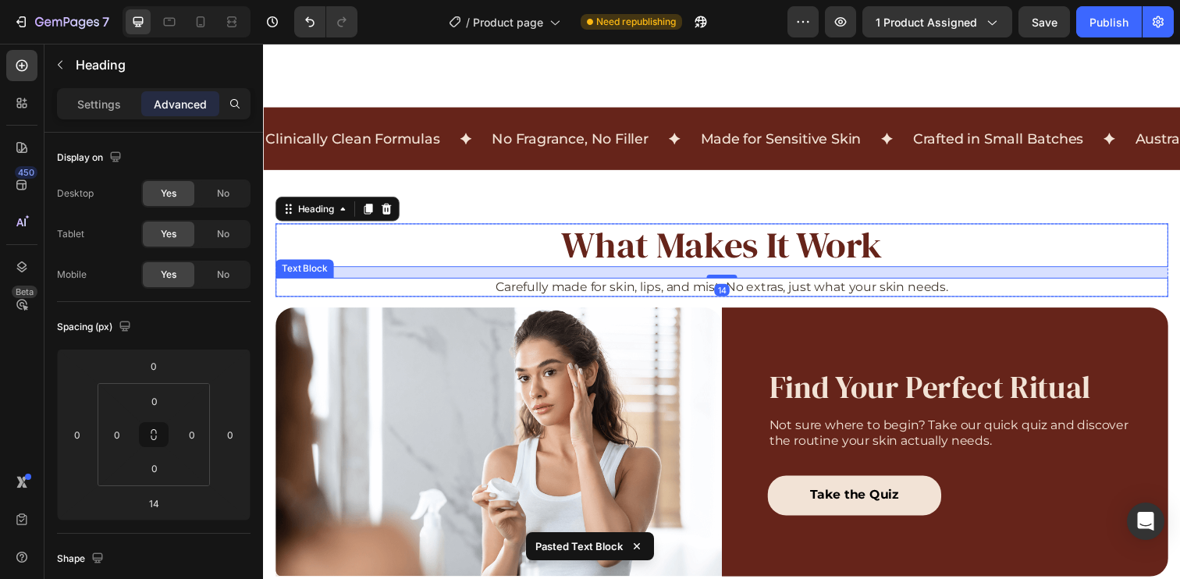
click at [930, 293] on p "Carefully made for skin, lips, and mist. No extras, just what your skin needs." at bounding box center [731, 292] width 908 height 16
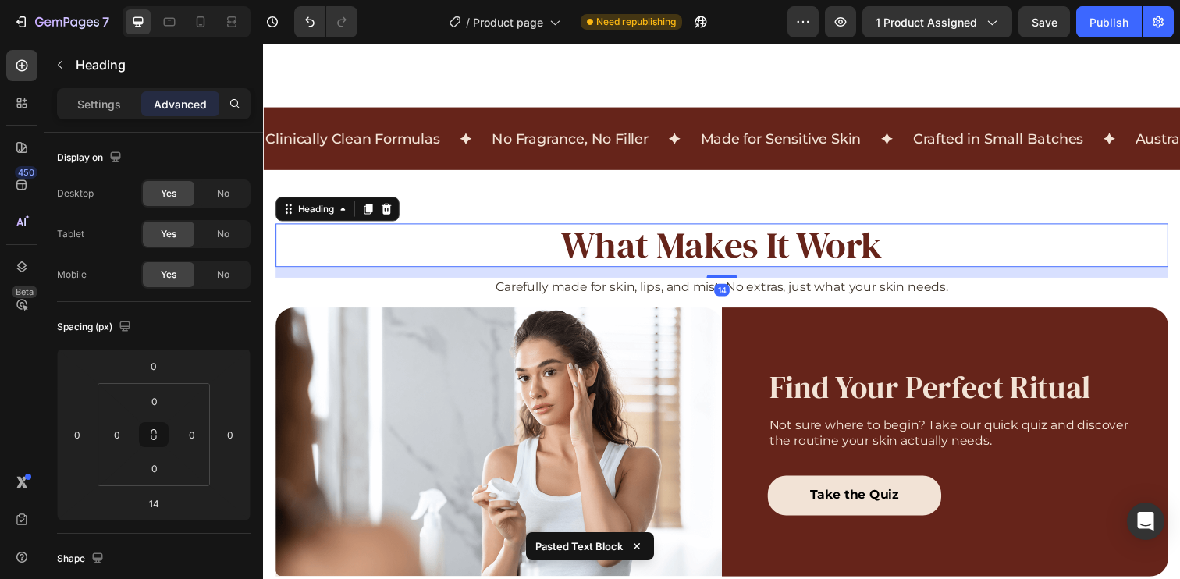
click at [926, 238] on p "What Makes It Work" at bounding box center [731, 249] width 908 height 41
click at [311, 215] on div "Heading" at bounding box center [316, 212] width 43 height 14
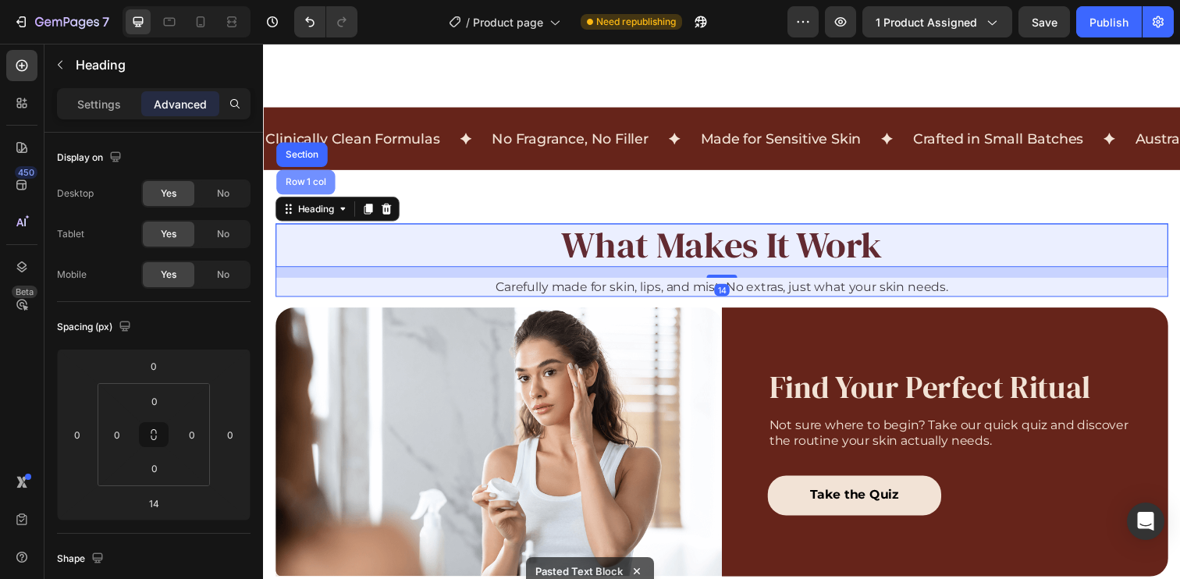
click at [312, 189] on div "Row 1 col" at bounding box center [306, 184] width 60 height 25
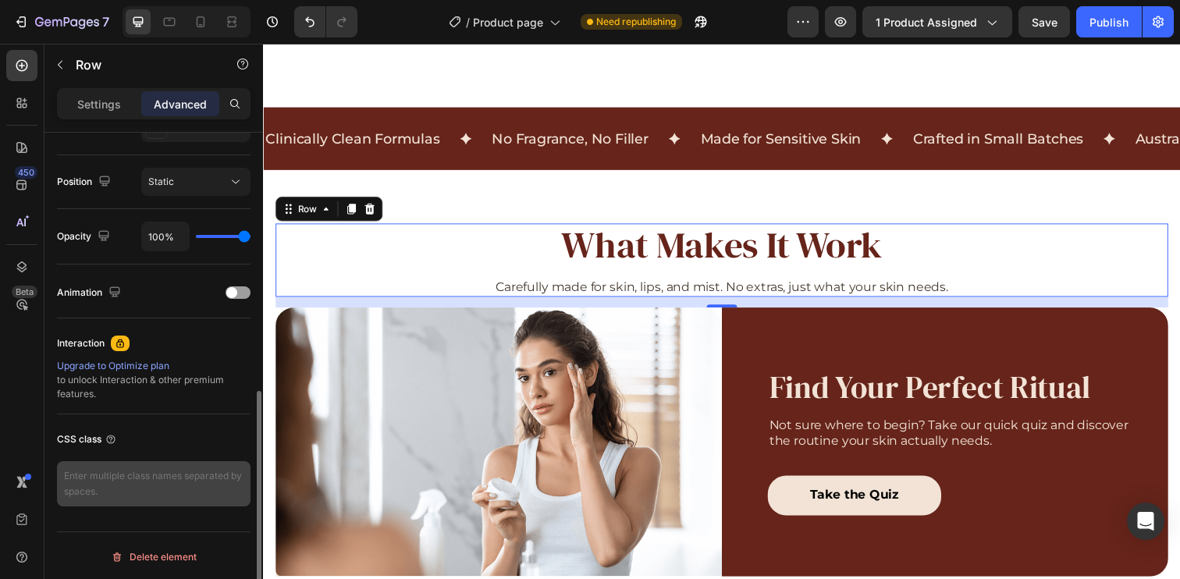
scroll to position [550, 0]
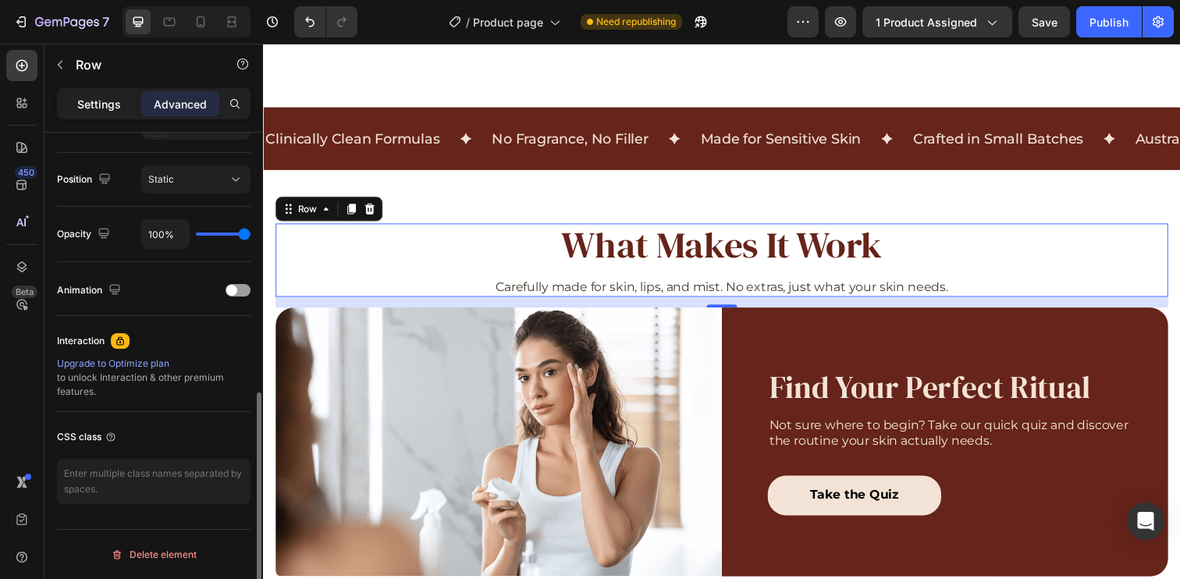
click at [90, 97] on p "Settings" at bounding box center [99, 104] width 44 height 16
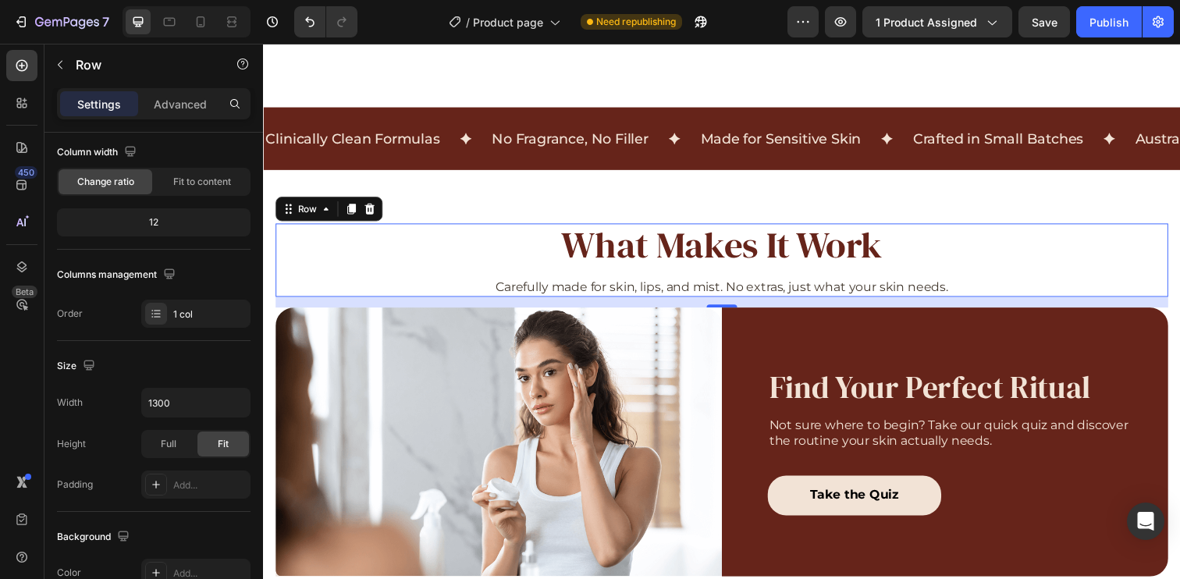
scroll to position [0, 0]
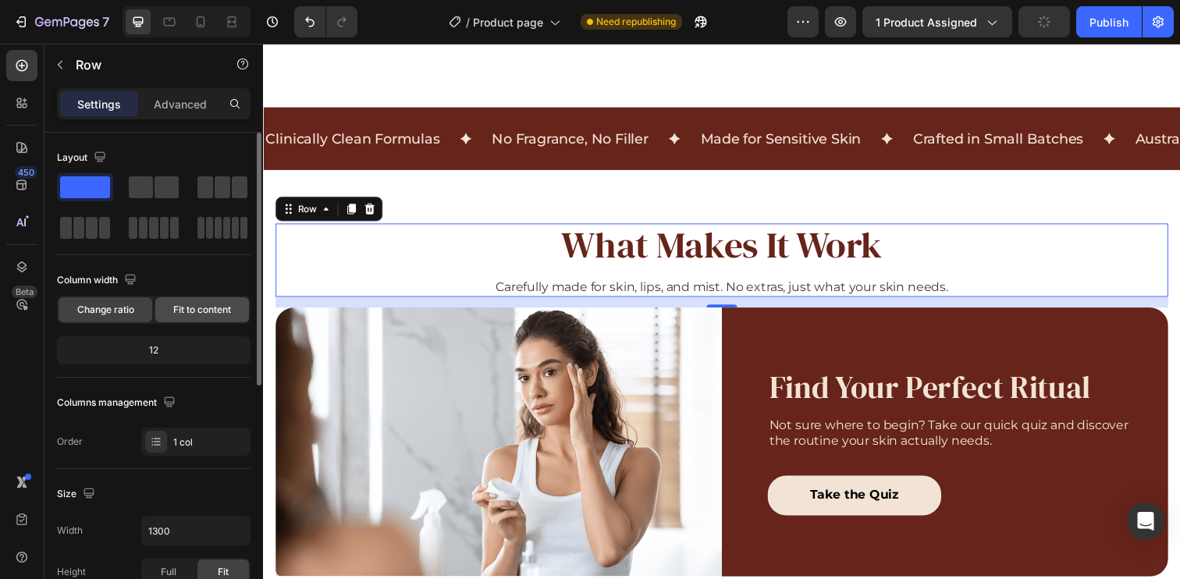
click at [196, 306] on span "Fit to content" at bounding box center [202, 310] width 58 height 14
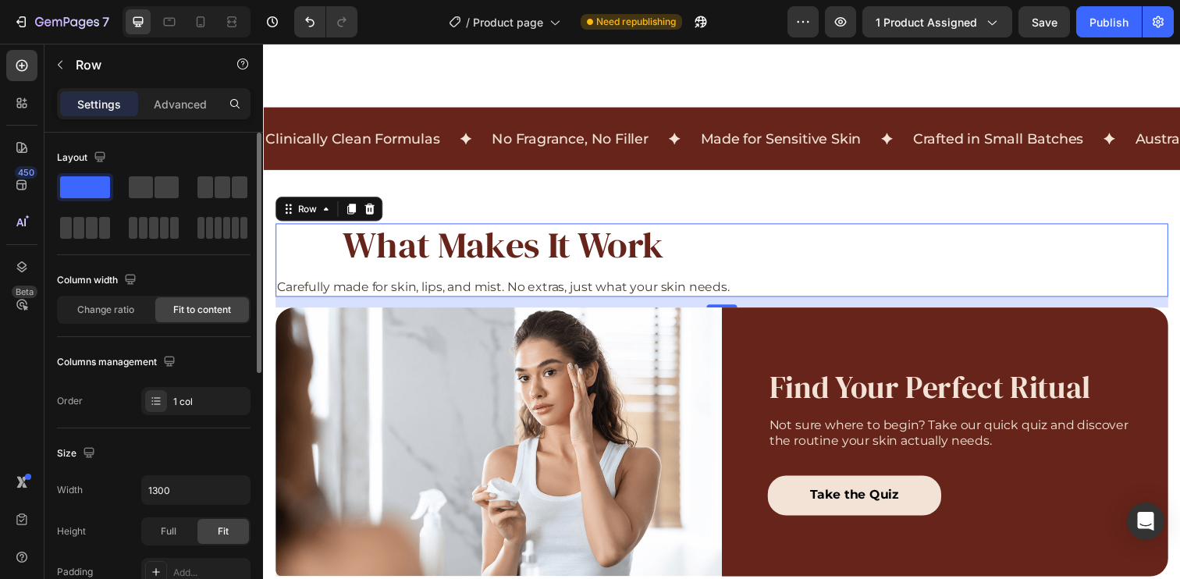
scroll to position [509, 0]
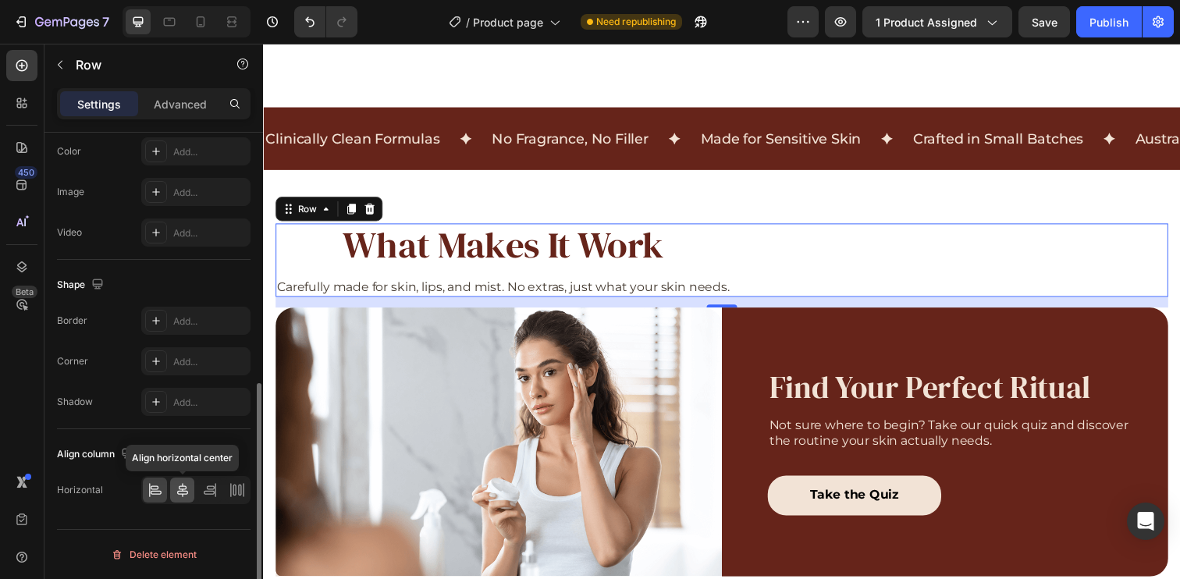
click at [189, 491] on icon at bounding box center [183, 490] width 16 height 16
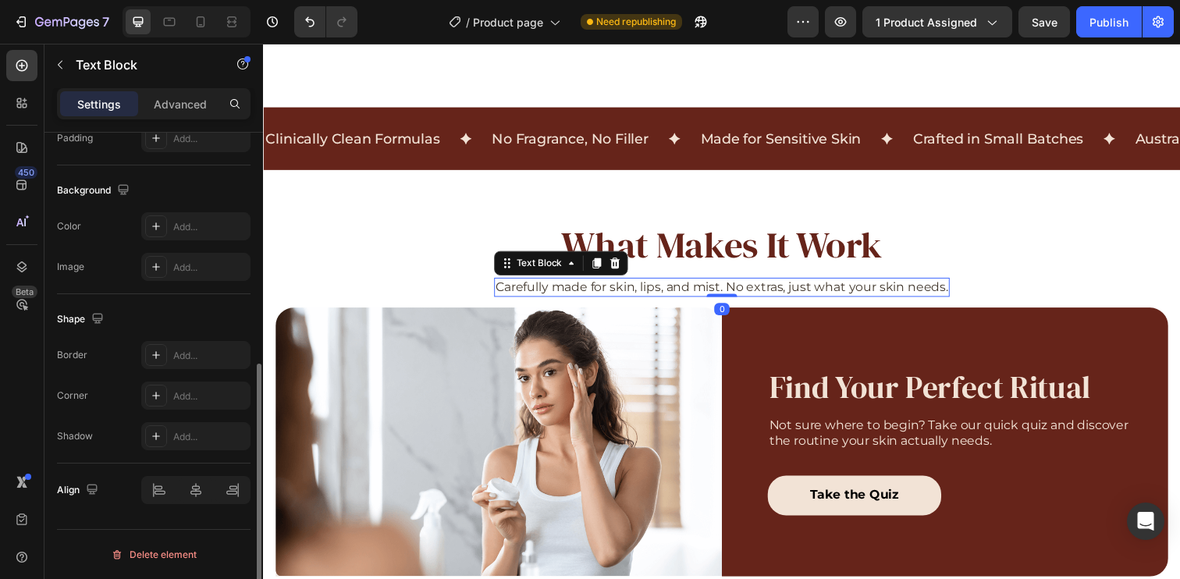
click at [776, 289] on p "Carefully made for skin, lips, and mist. No extras, just what your skin needs." at bounding box center [731, 292] width 462 height 16
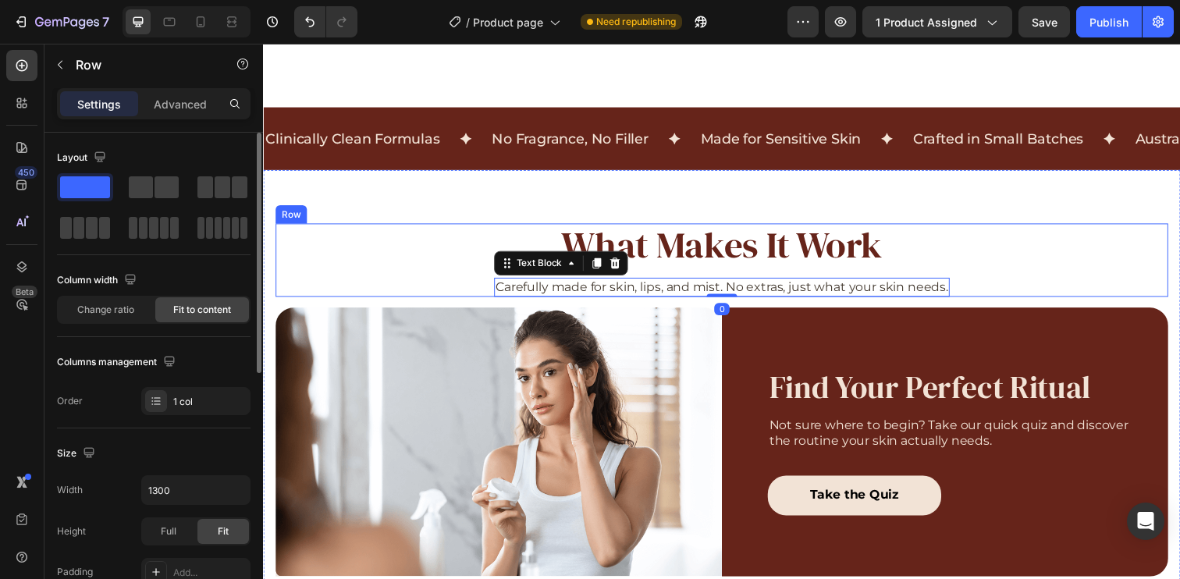
click at [986, 262] on div "What Makes It Work Heading Carefully made for skin, lips, and mist. No extras, …" at bounding box center [730, 264] width 911 height 75
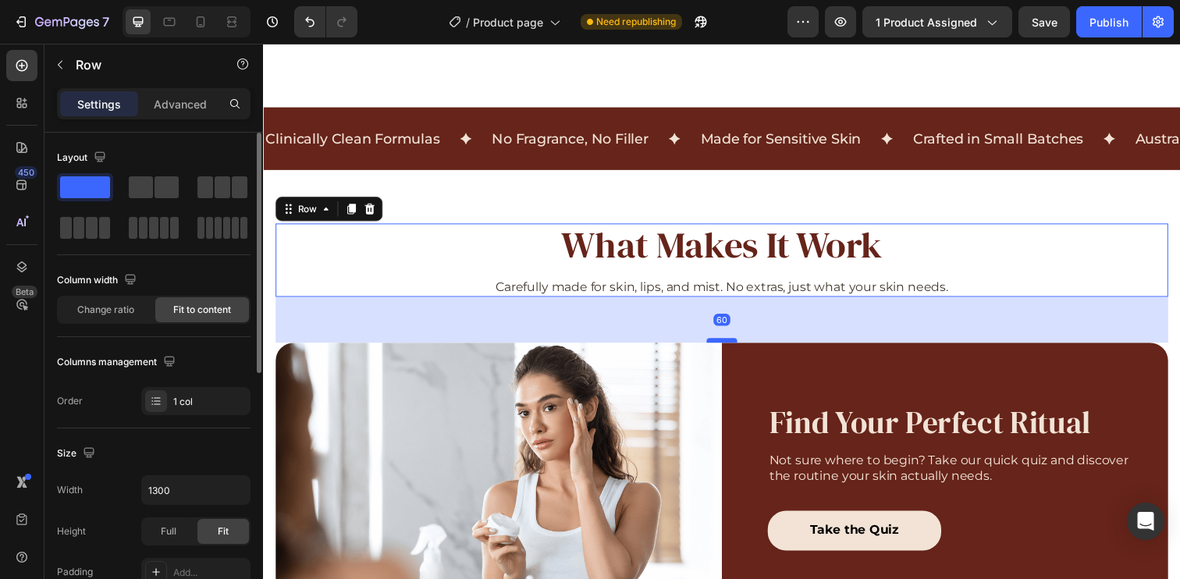
drag, startPoint x: 723, startPoint y: 308, endPoint x: 734, endPoint y: 344, distance: 37.8
click at [734, 344] on div at bounding box center [731, 346] width 31 height 5
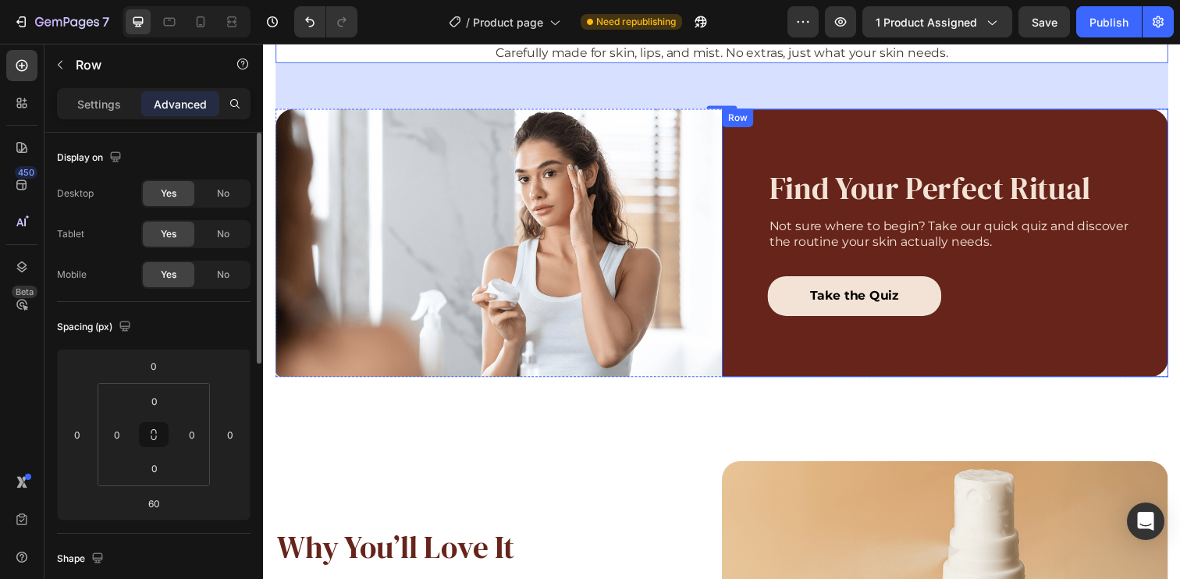
scroll to position [1192, 0]
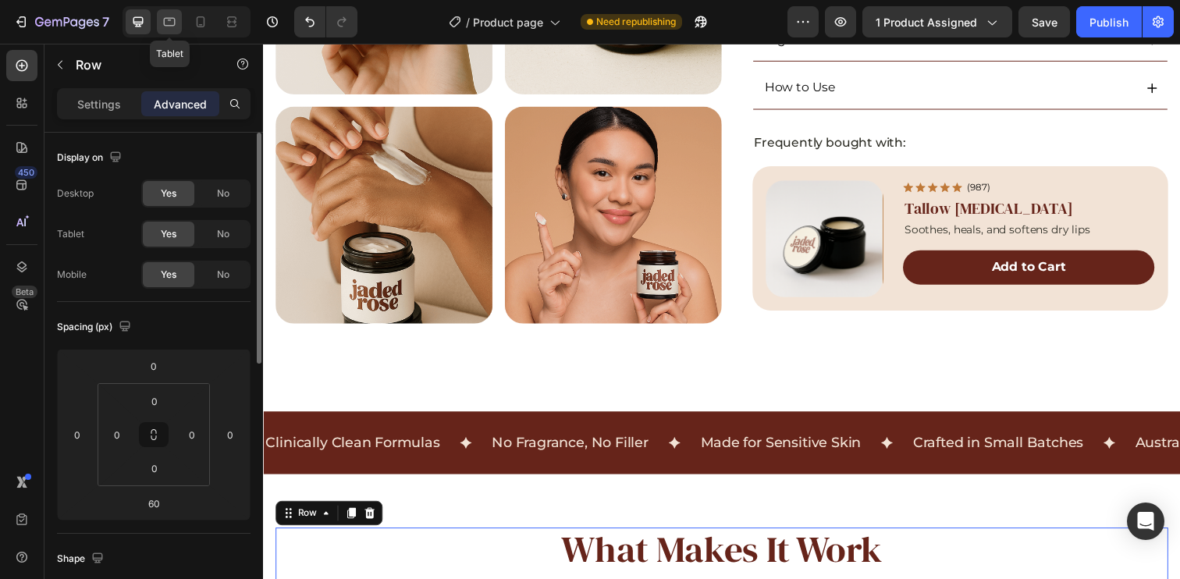
click at [163, 20] on icon at bounding box center [170, 22] width 16 height 16
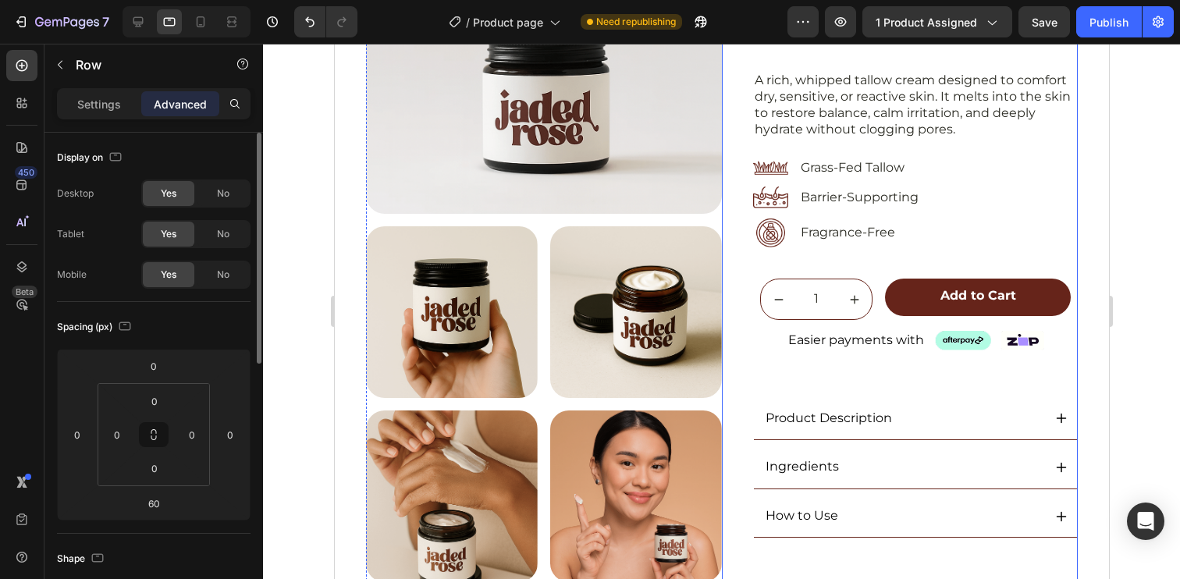
scroll to position [9, 0]
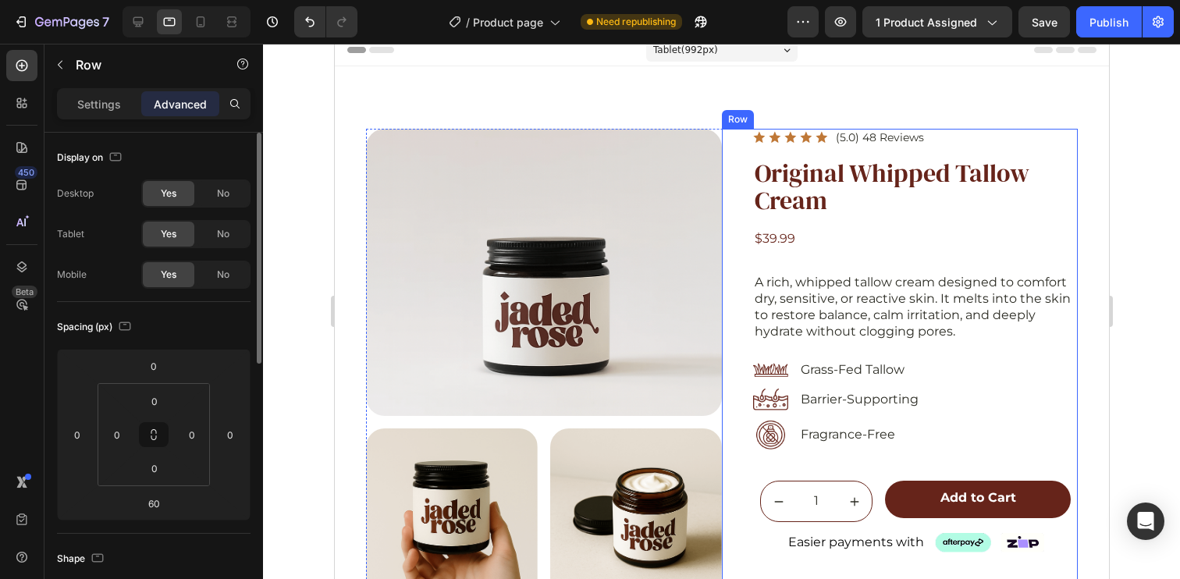
click at [725, 158] on div "Icon Icon Icon Icon Icon Icon List (5.0) 48 Reviews Text Block Row Original Whi…" at bounding box center [899, 568] width 356 height 879
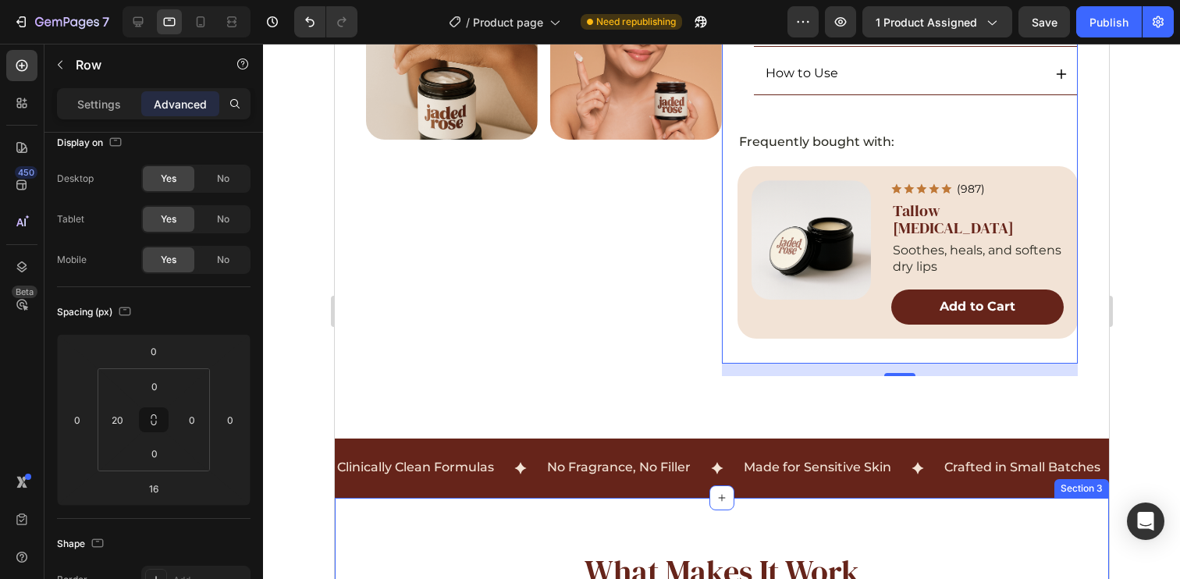
scroll to position [689, 0]
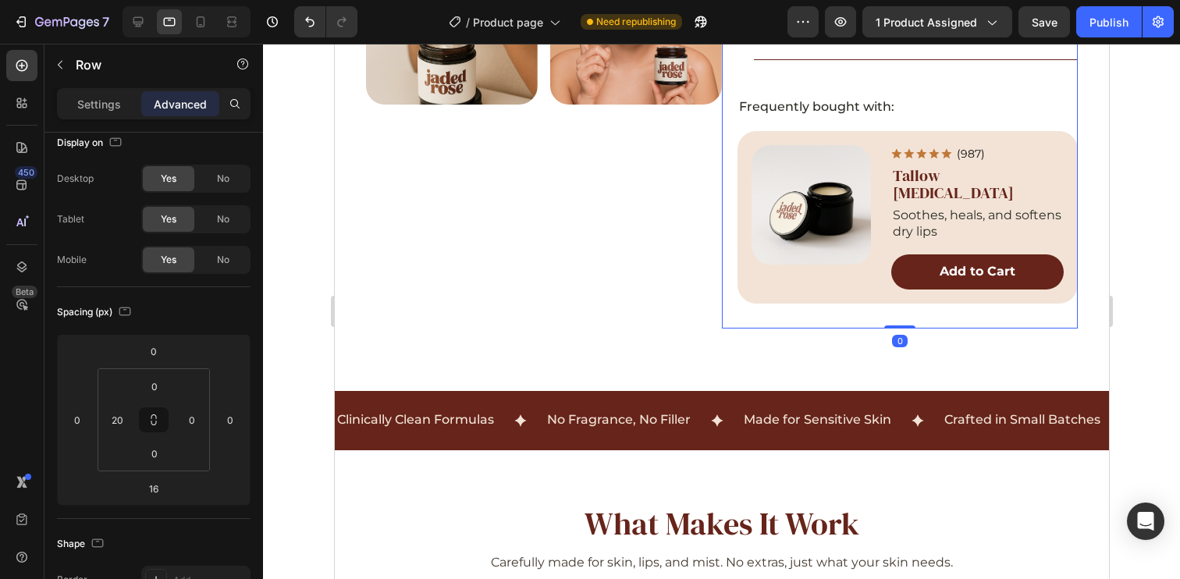
drag, startPoint x: 890, startPoint y: 320, endPoint x: 878, endPoint y: 282, distance: 40.0
type input "0"
click at [132, 20] on icon at bounding box center [138, 22] width 16 height 16
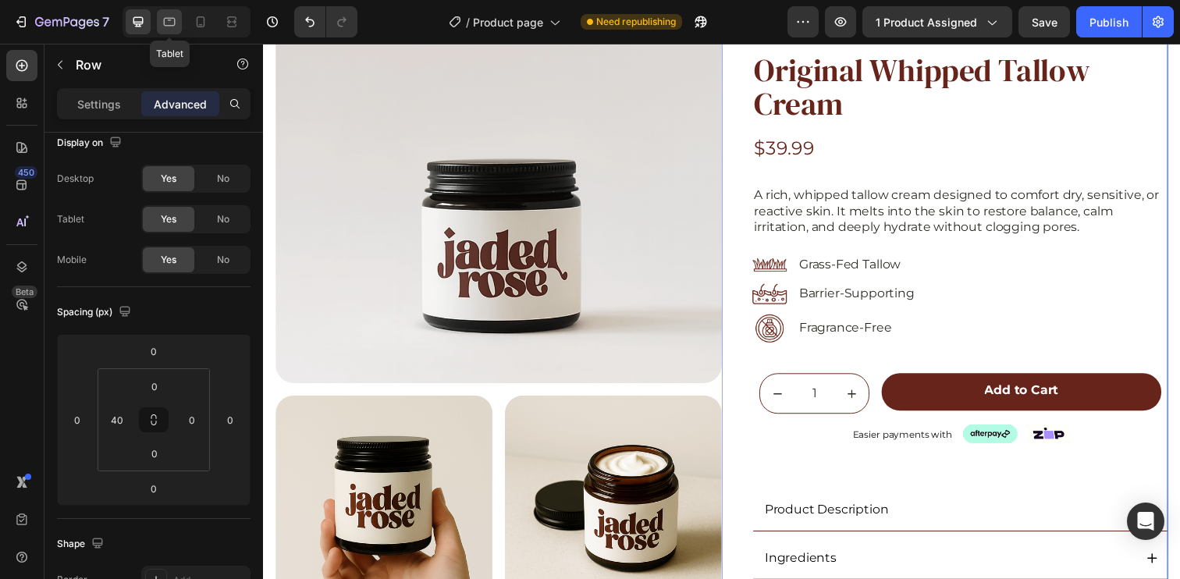
click at [162, 24] on icon at bounding box center [170, 22] width 16 height 16
type input "20"
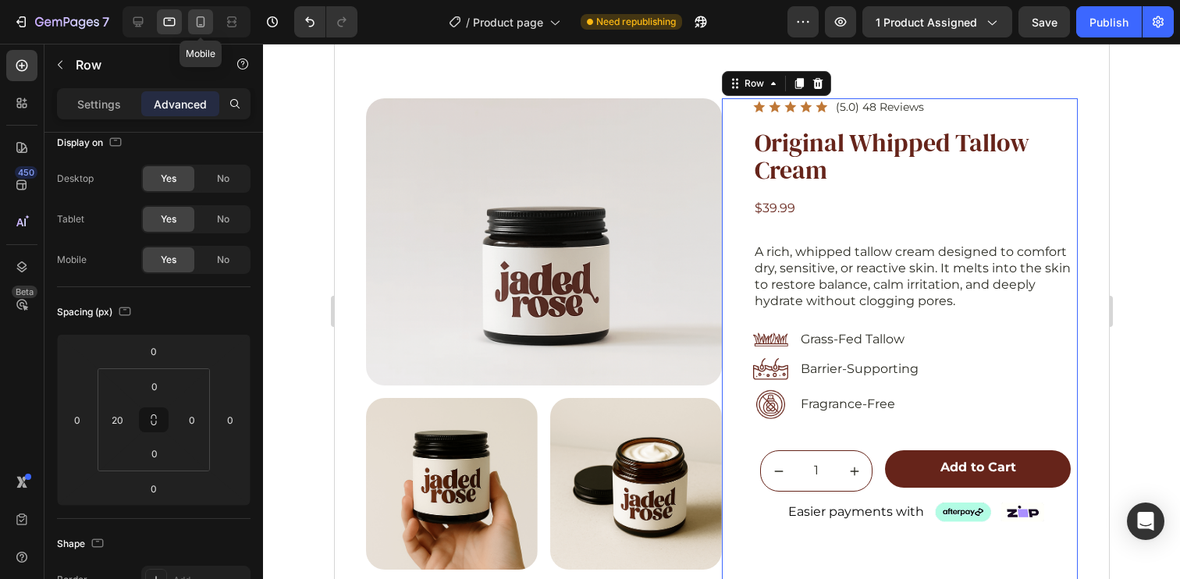
click at [197, 20] on icon at bounding box center [201, 21] width 9 height 11
type input "14"
type input "Auto"
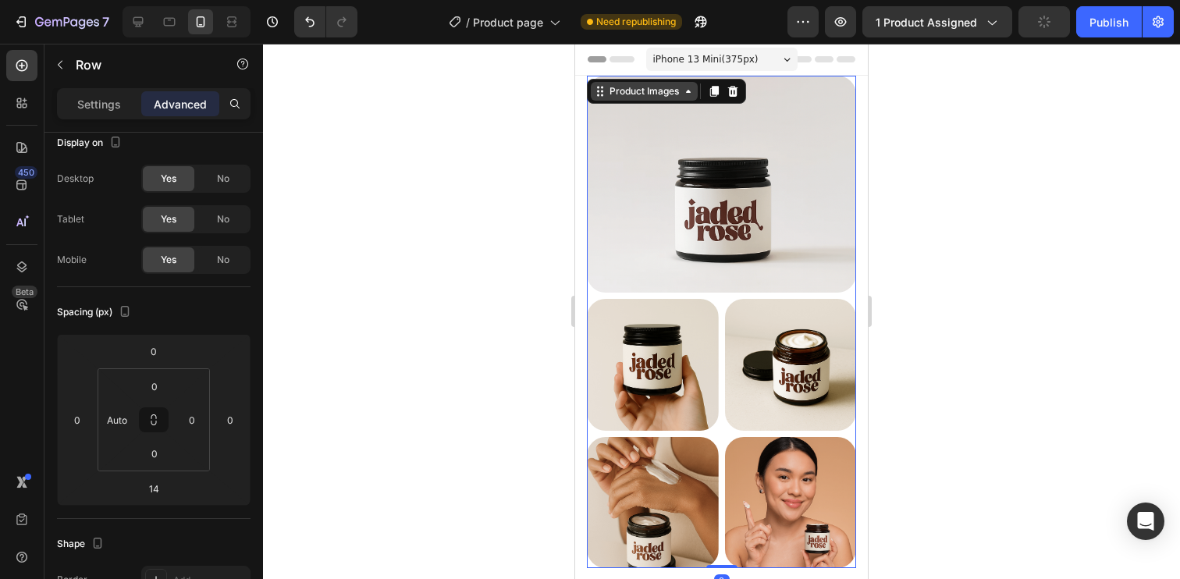
click at [630, 84] on div "Product Images" at bounding box center [644, 91] width 76 height 14
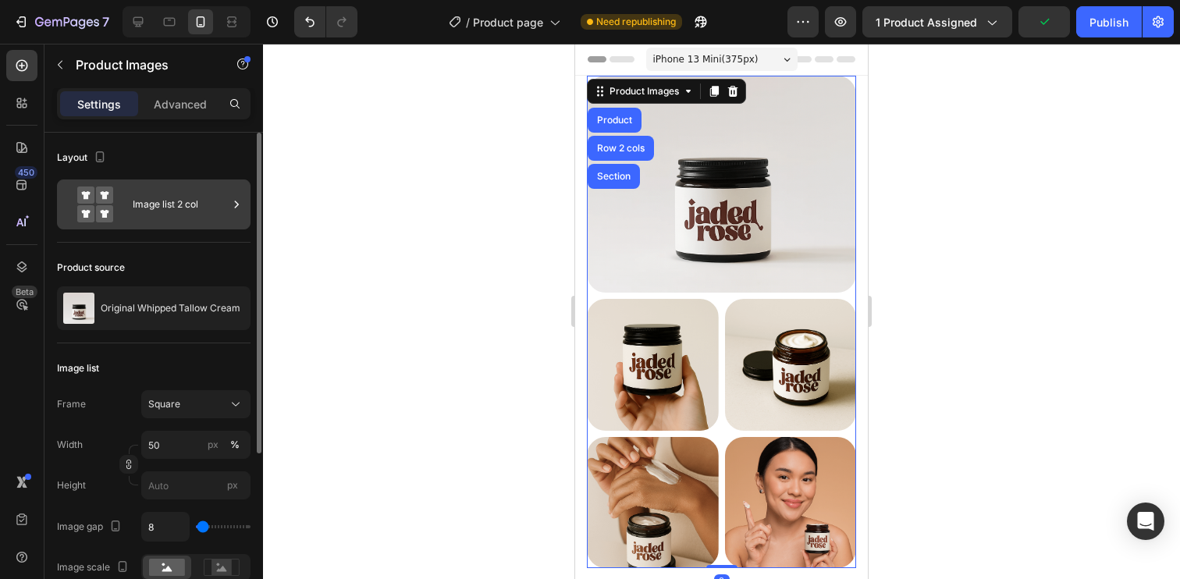
click at [172, 211] on div "Image list 2 col" at bounding box center [180, 205] width 95 height 36
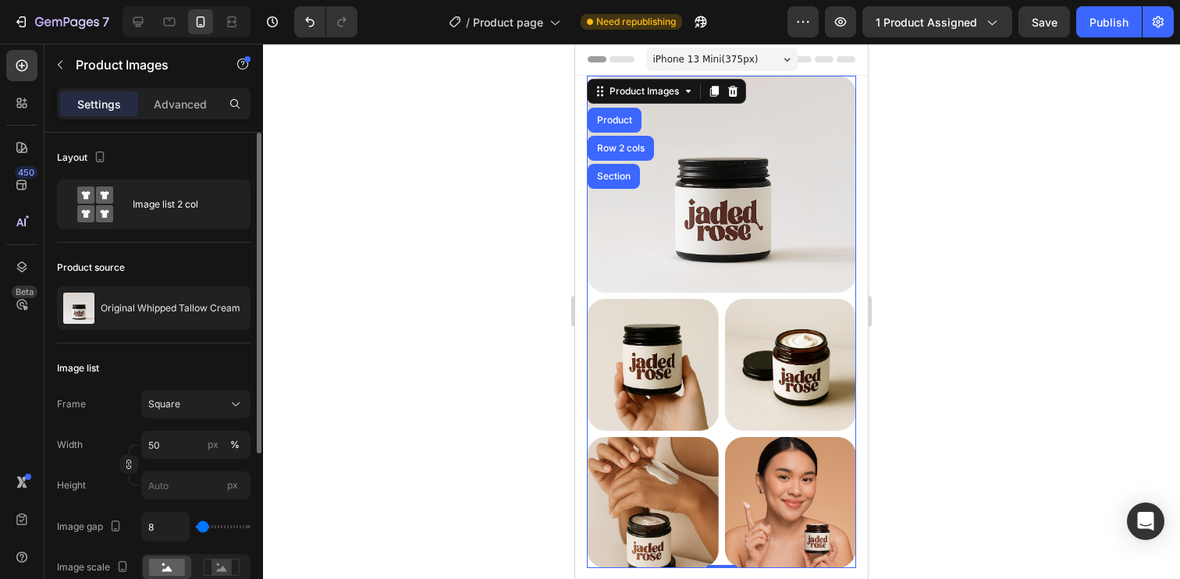
click at [188, 153] on div "Layout" at bounding box center [154, 157] width 194 height 25
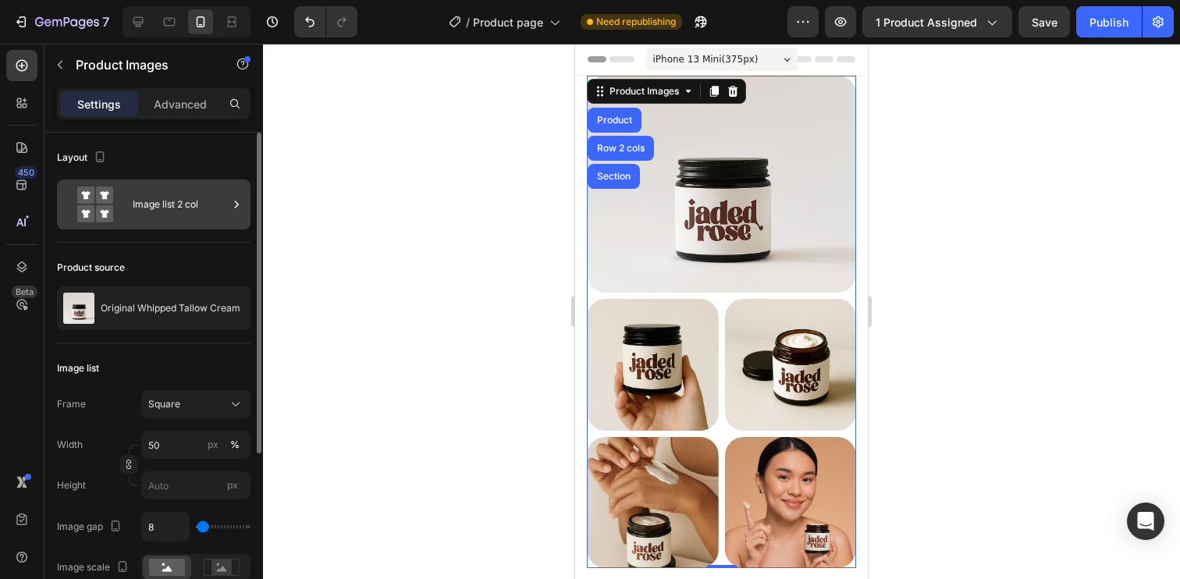
click at [172, 214] on div "Image list 2 col" at bounding box center [180, 205] width 95 height 36
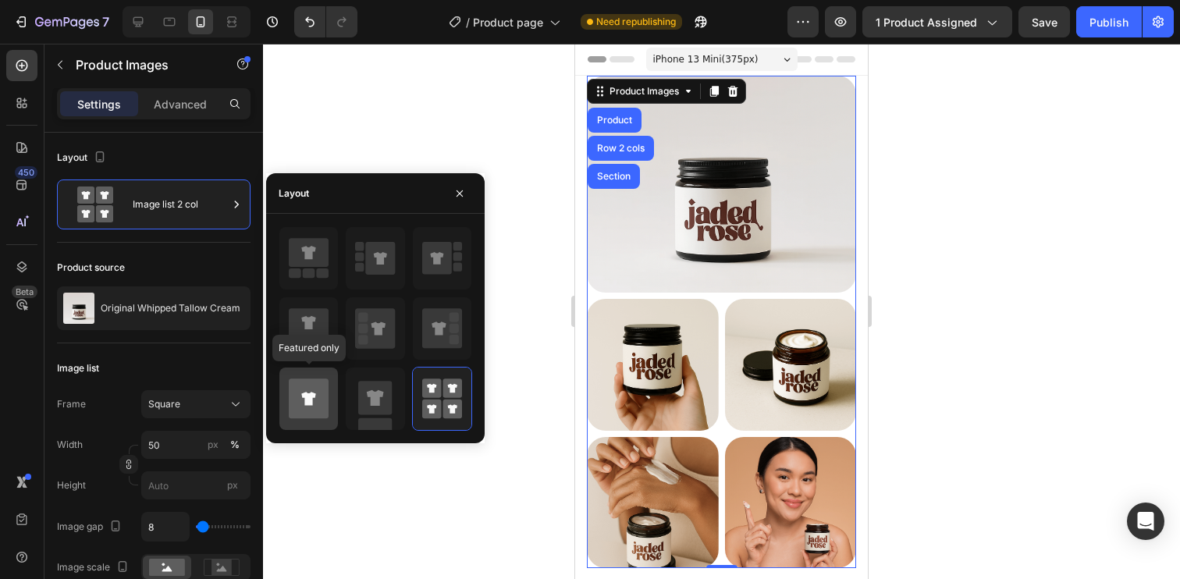
click at [308, 397] on icon at bounding box center [308, 398] width 14 height 13
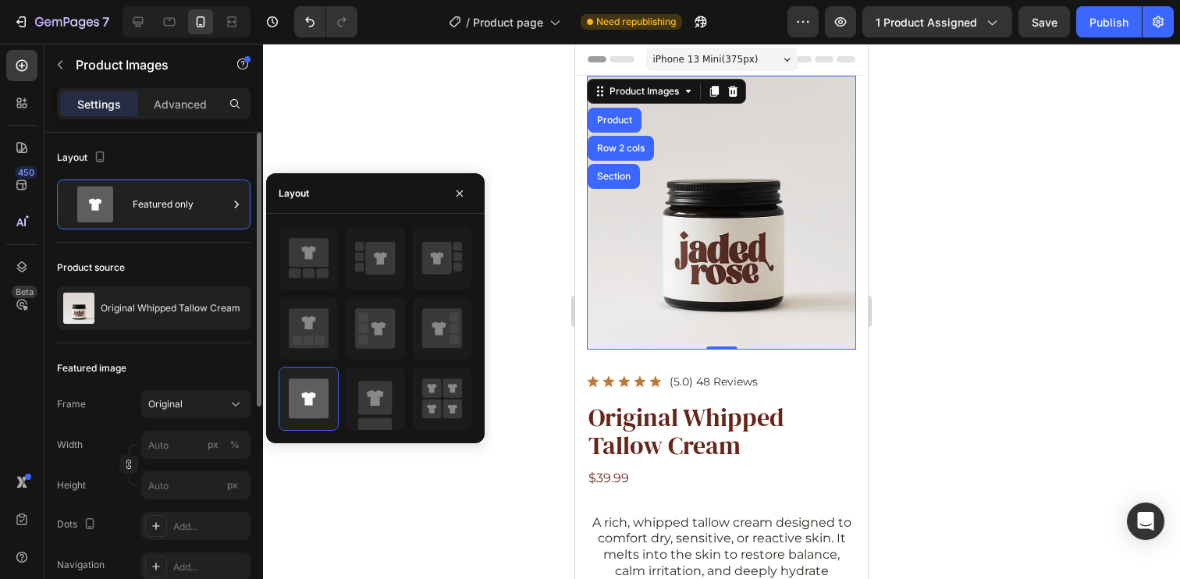
click at [194, 151] on div "Layout" at bounding box center [154, 157] width 194 height 25
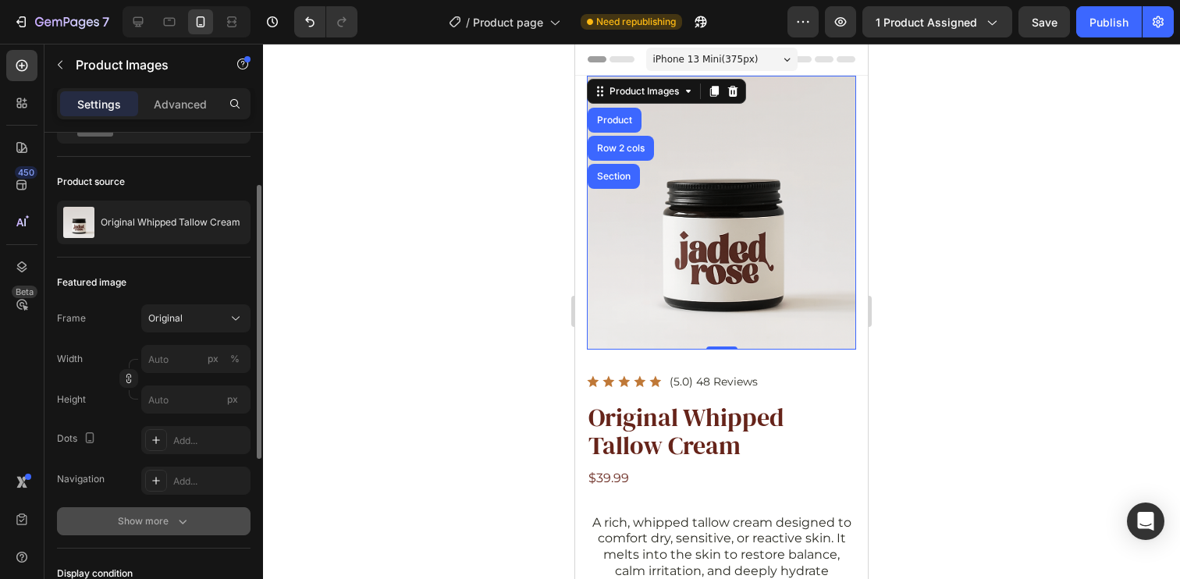
scroll to position [218, 0]
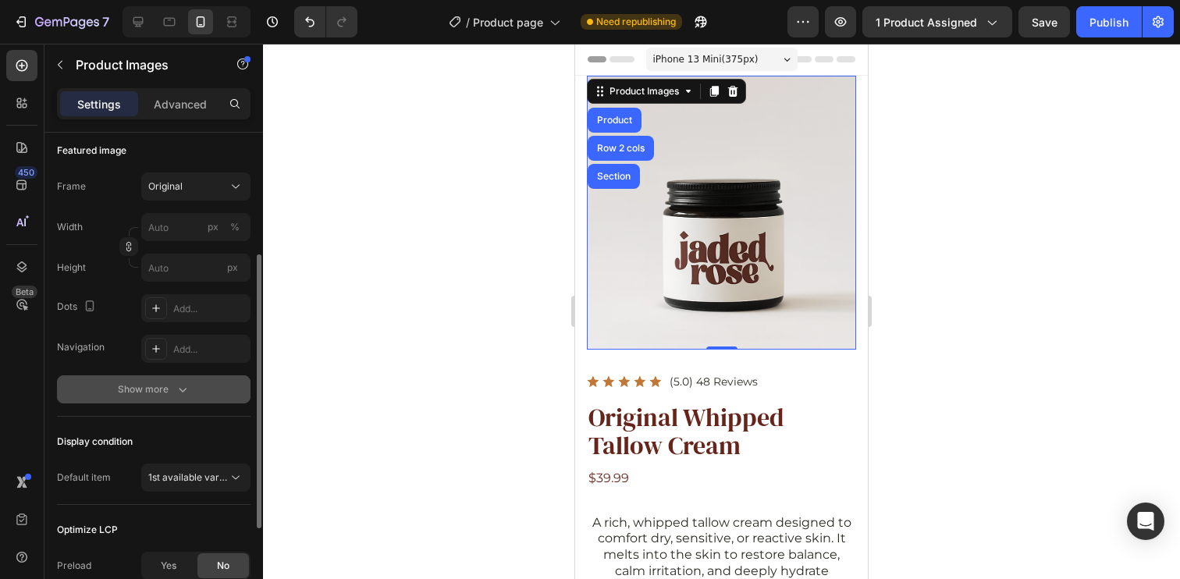
click at [145, 395] on div "Show more" at bounding box center [154, 390] width 73 height 16
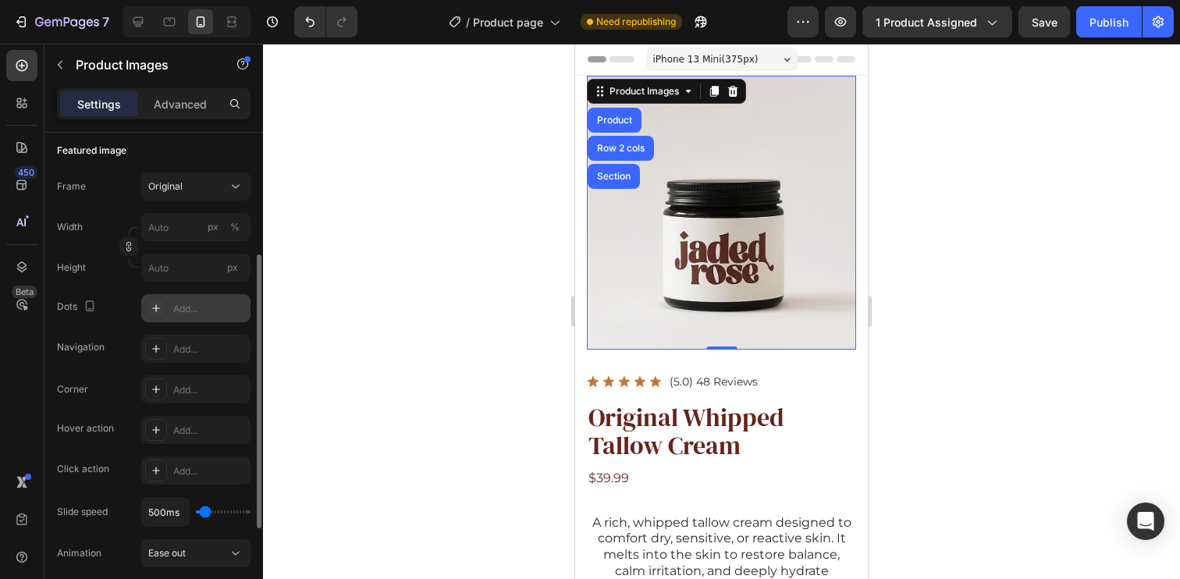
click at [201, 304] on div "Add..." at bounding box center [209, 309] width 73 height 14
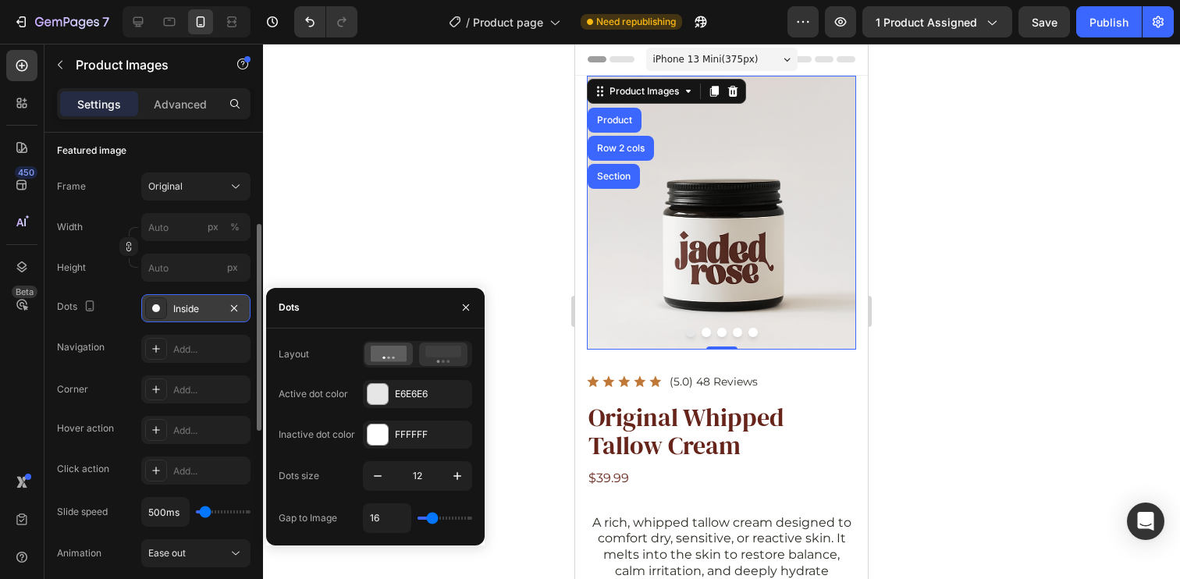
click at [438, 357] on icon at bounding box center [443, 354] width 36 height 17
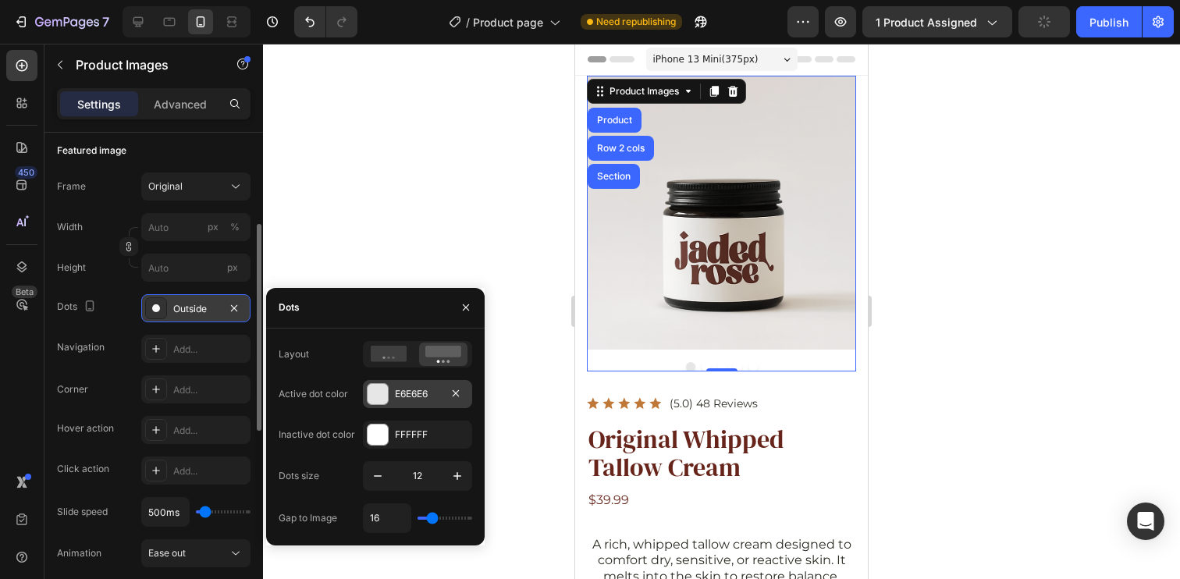
click at [415, 397] on div "E6E6E6" at bounding box center [417, 394] width 45 height 14
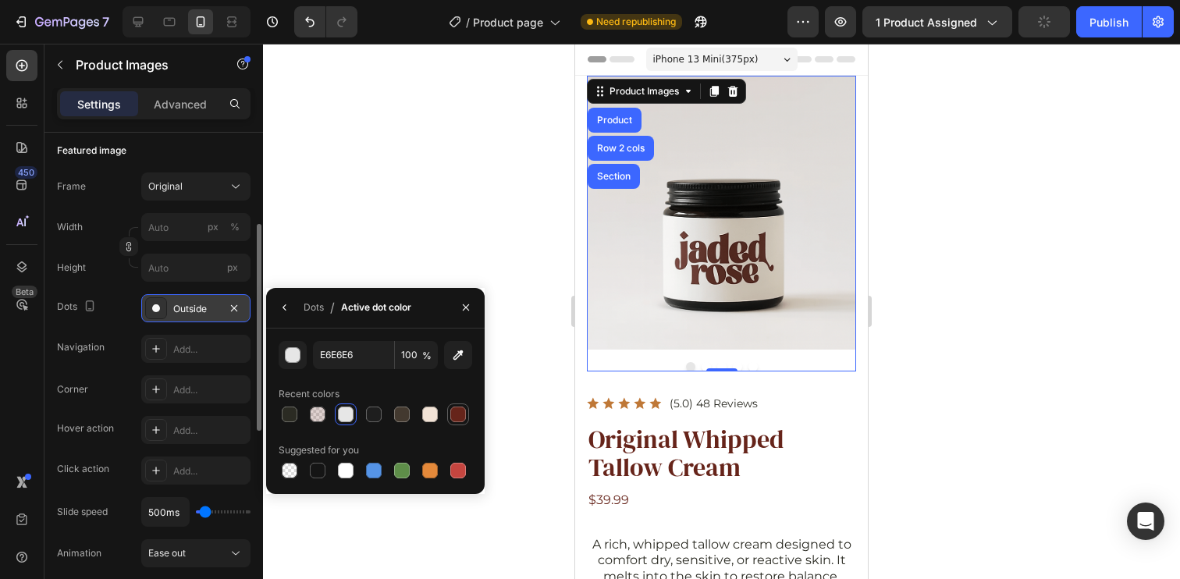
click at [458, 421] on div at bounding box center [458, 414] width 19 height 19
type input "66241A"
click at [306, 307] on div "Dots" at bounding box center [314, 307] width 20 height 14
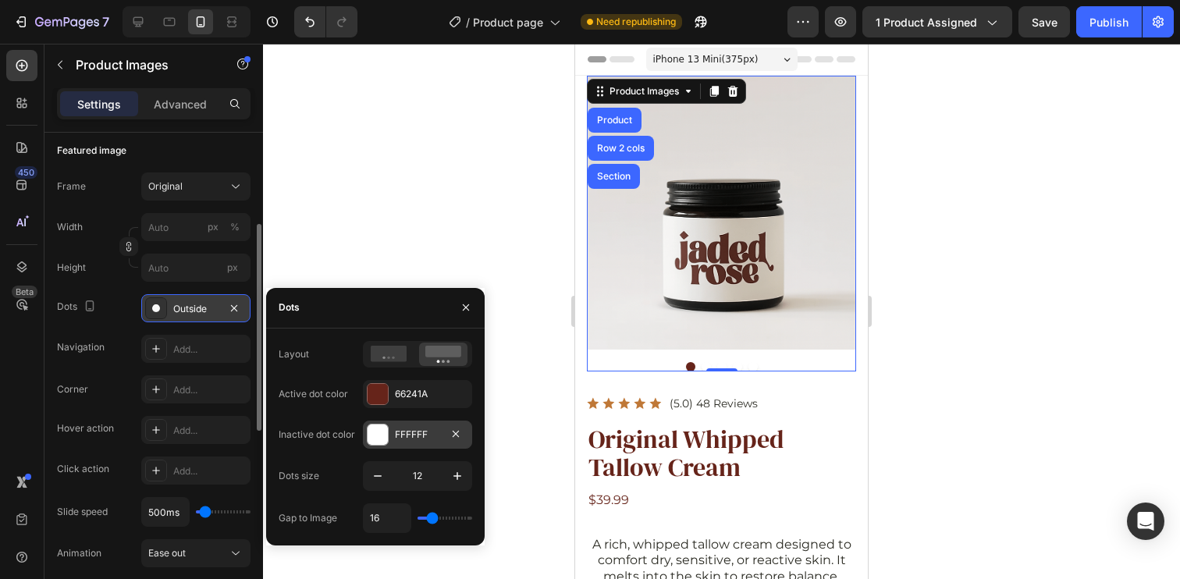
click at [426, 438] on div "FFFFFF" at bounding box center [417, 435] width 45 height 14
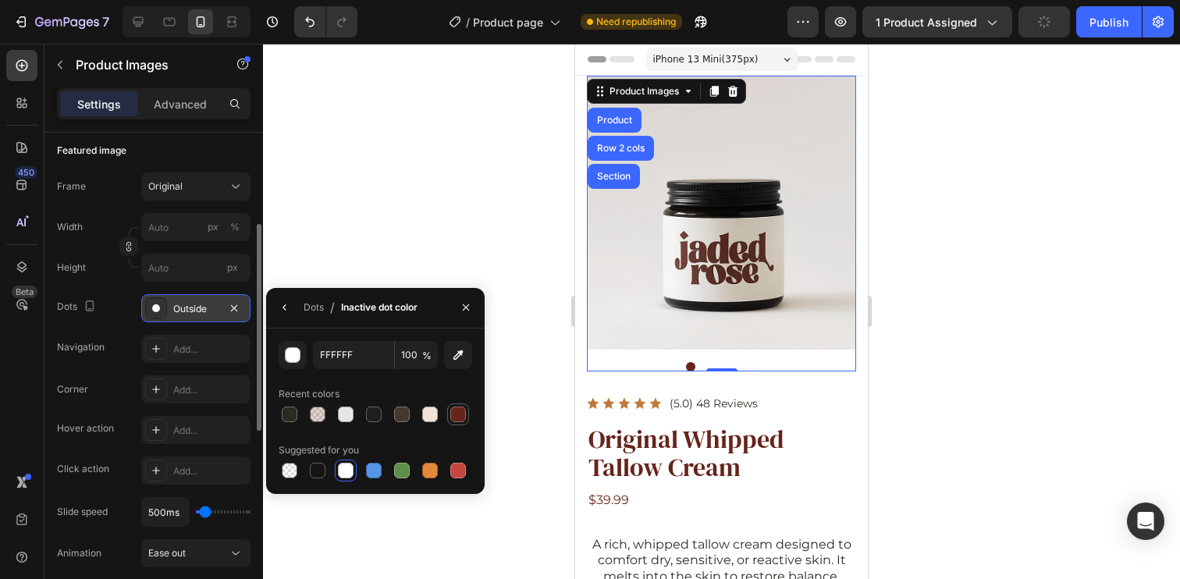
click at [464, 421] on div at bounding box center [458, 414] width 19 height 19
type input "66241A"
click at [0, 0] on input "100" at bounding box center [0, 0] width 0 height 0
type input "30"
click at [372, 317] on div "Inactive dot color" at bounding box center [379, 307] width 76 height 25
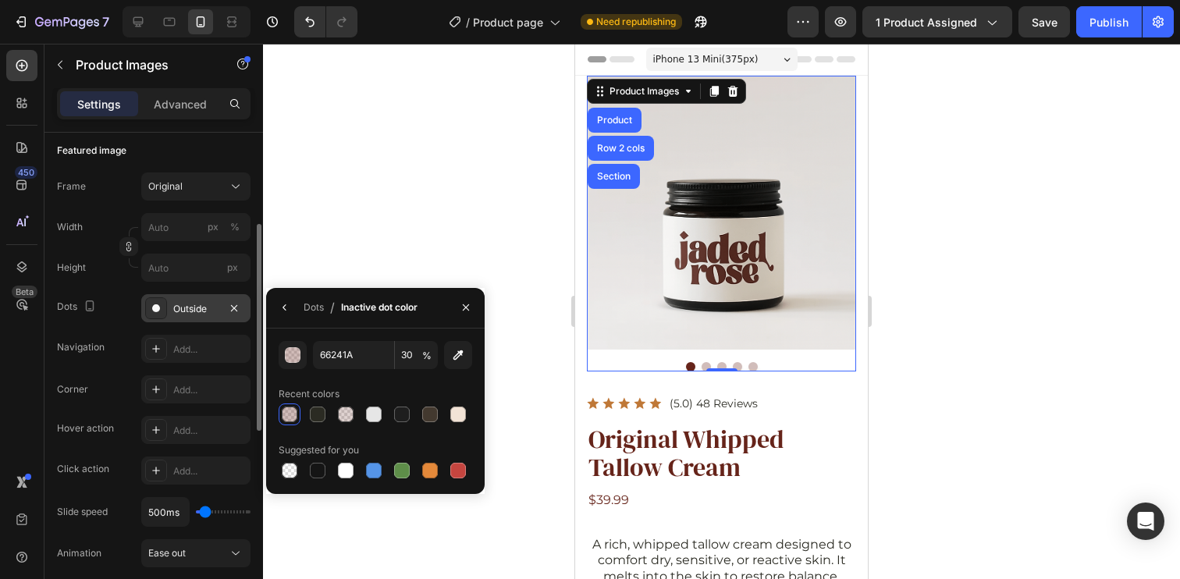
click at [174, 155] on div "Featured image" at bounding box center [154, 150] width 194 height 25
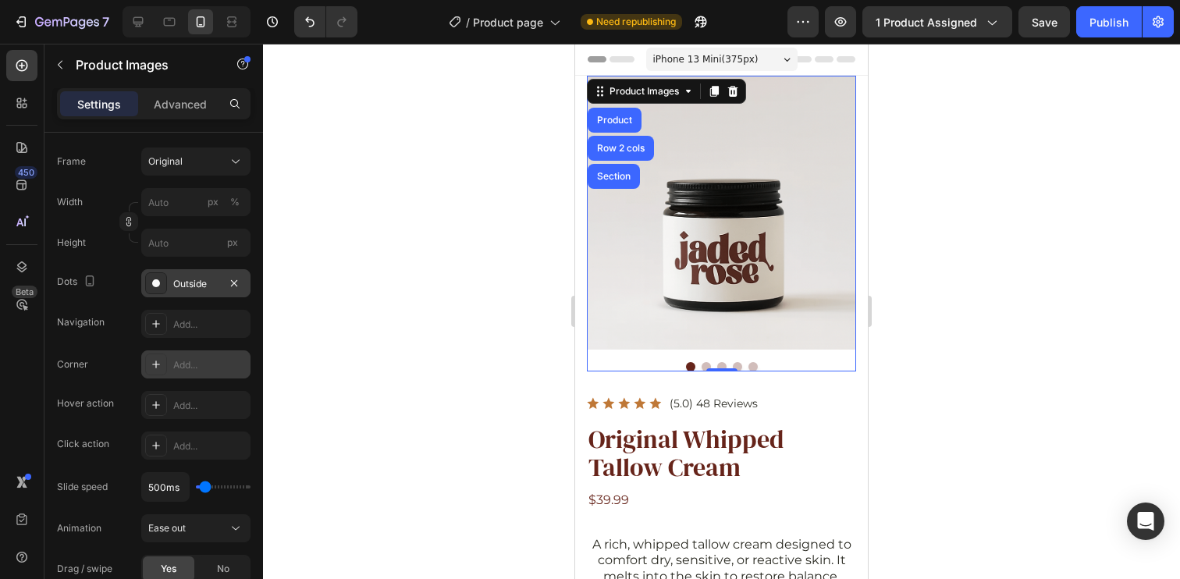
scroll to position [0, 0]
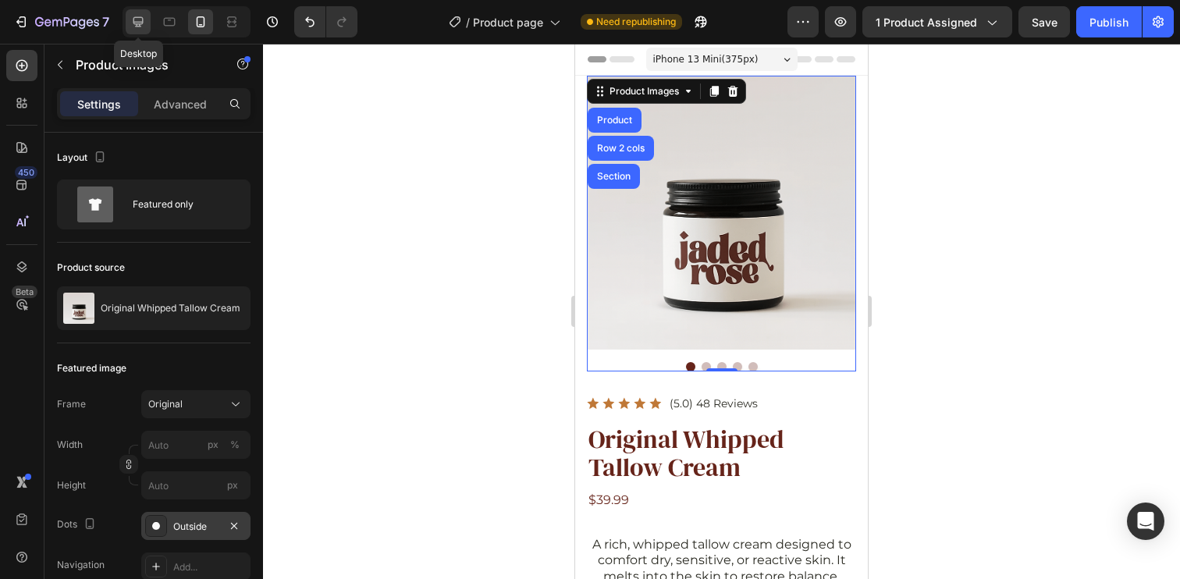
click at [132, 24] on icon at bounding box center [138, 22] width 16 height 16
type input "50"
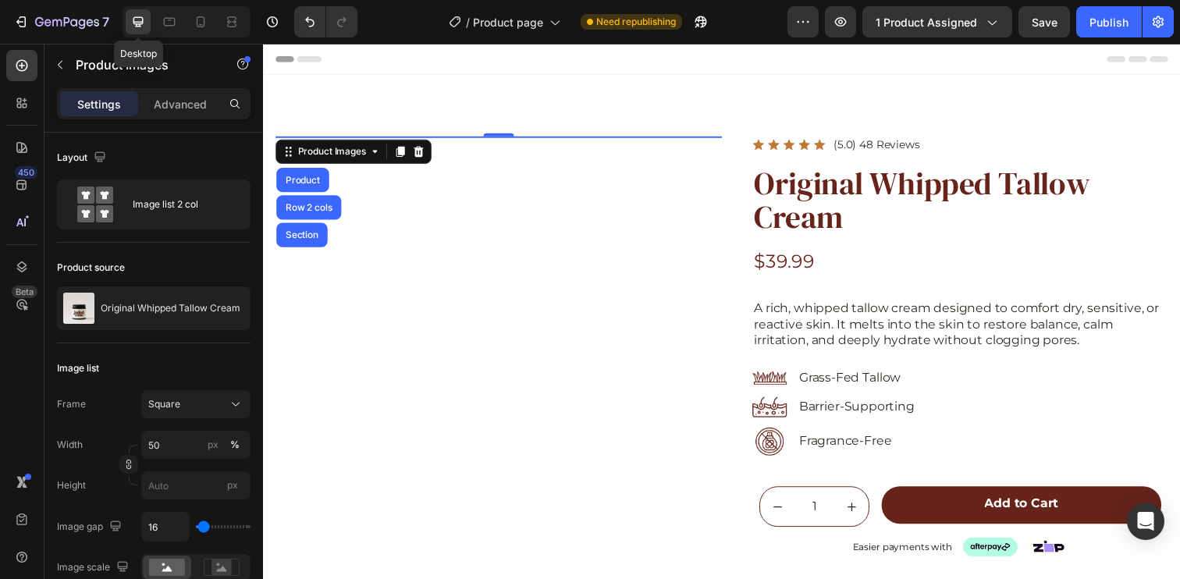
scroll to position [40, 0]
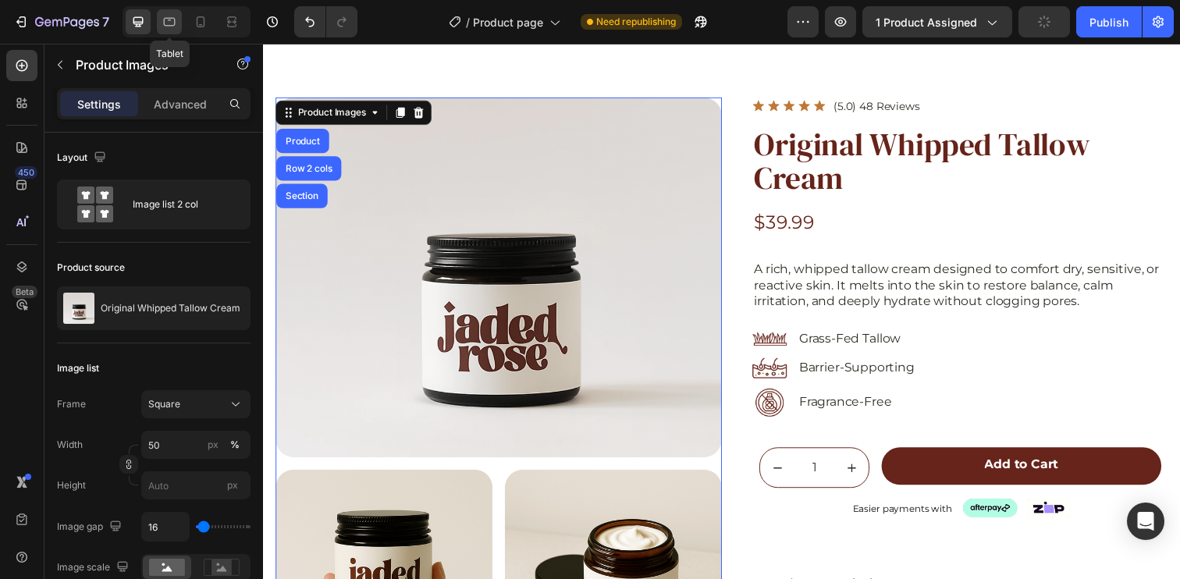
click at [165, 17] on icon at bounding box center [170, 22] width 16 height 16
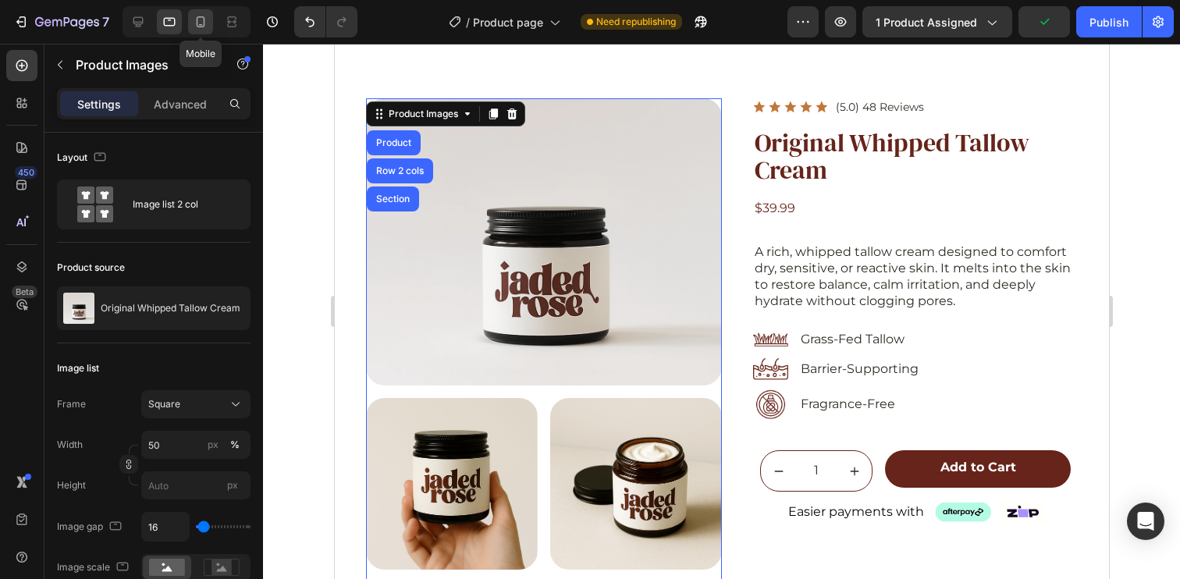
click at [203, 22] on icon at bounding box center [201, 22] width 16 height 16
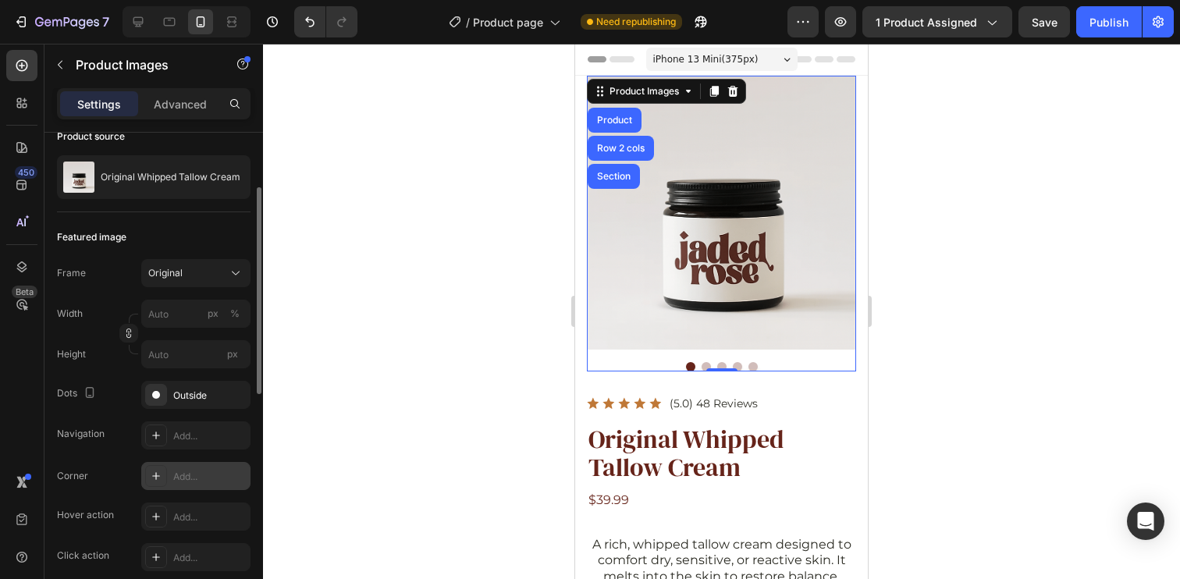
scroll to position [162, 0]
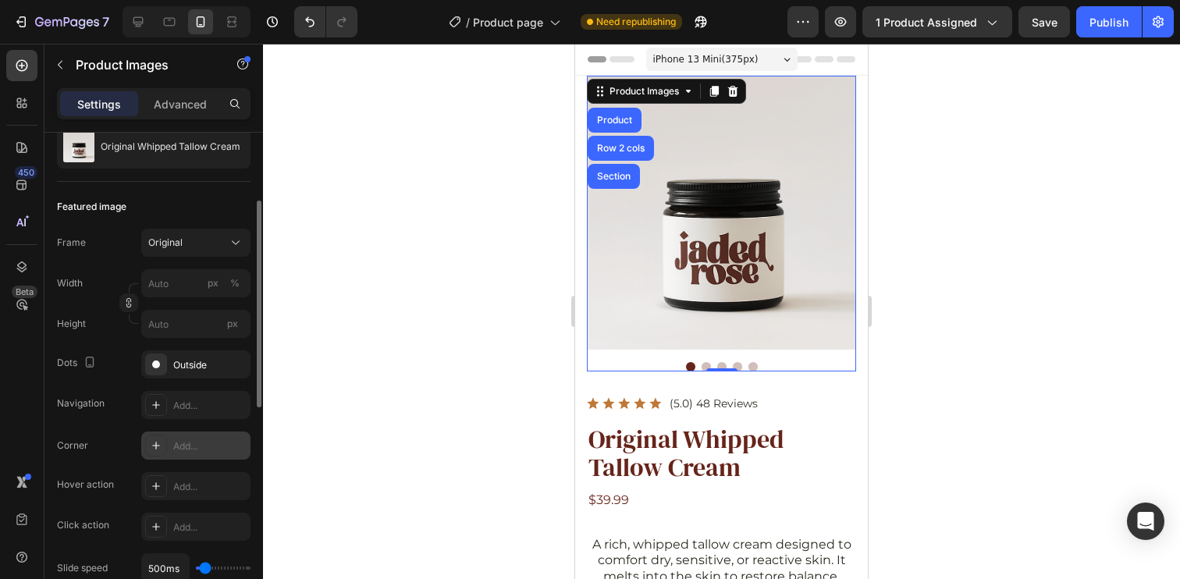
click at [205, 455] on div "Add..." at bounding box center [195, 446] width 109 height 28
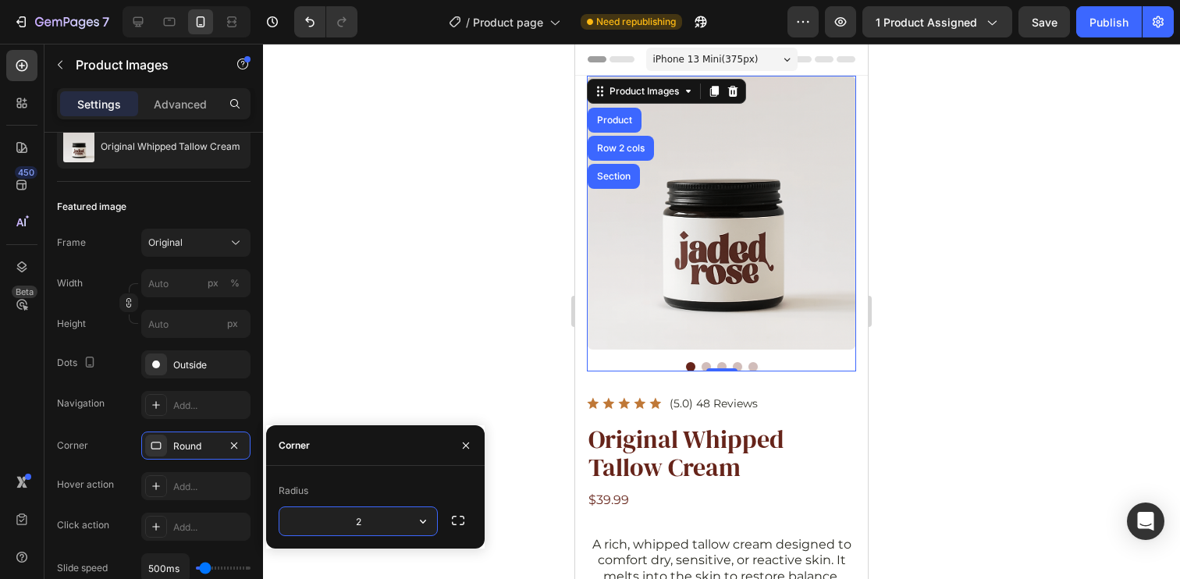
type input "24"
click at [187, 211] on div "Featured image" at bounding box center [154, 206] width 194 height 25
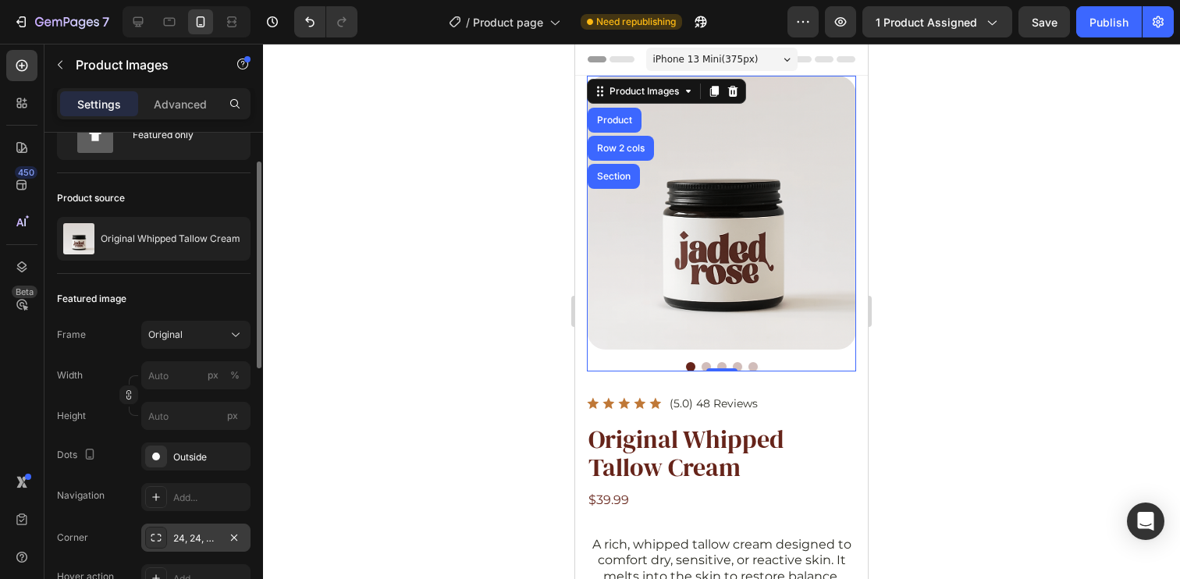
scroll to position [221, 0]
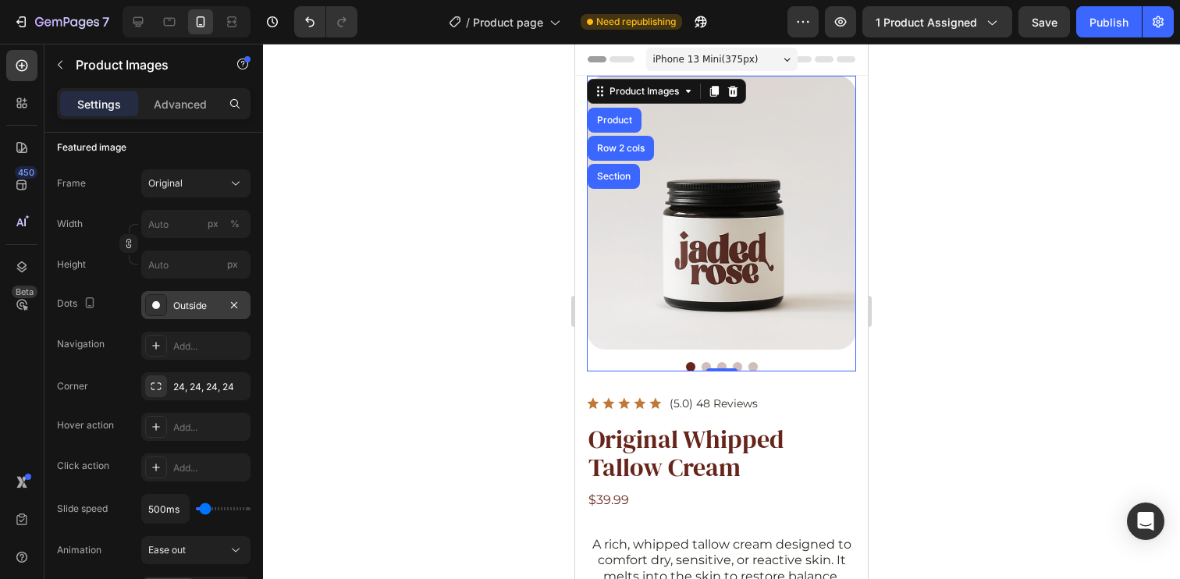
click at [196, 307] on div "Outside" at bounding box center [195, 306] width 45 height 14
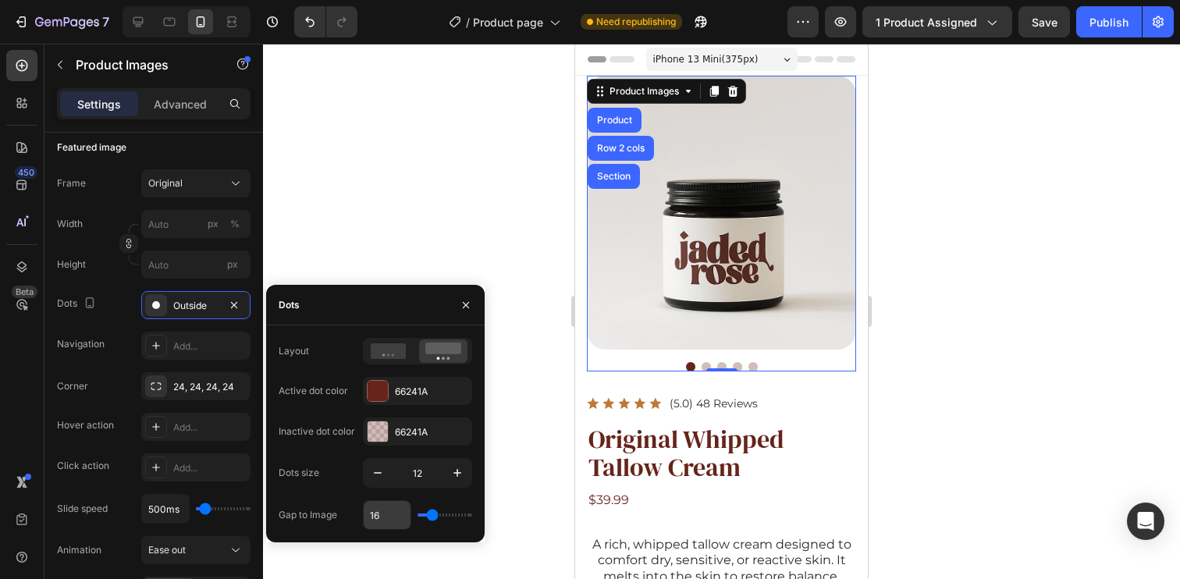
click at [397, 514] on input "16" at bounding box center [387, 515] width 47 height 28
type input "2"
type input "24"
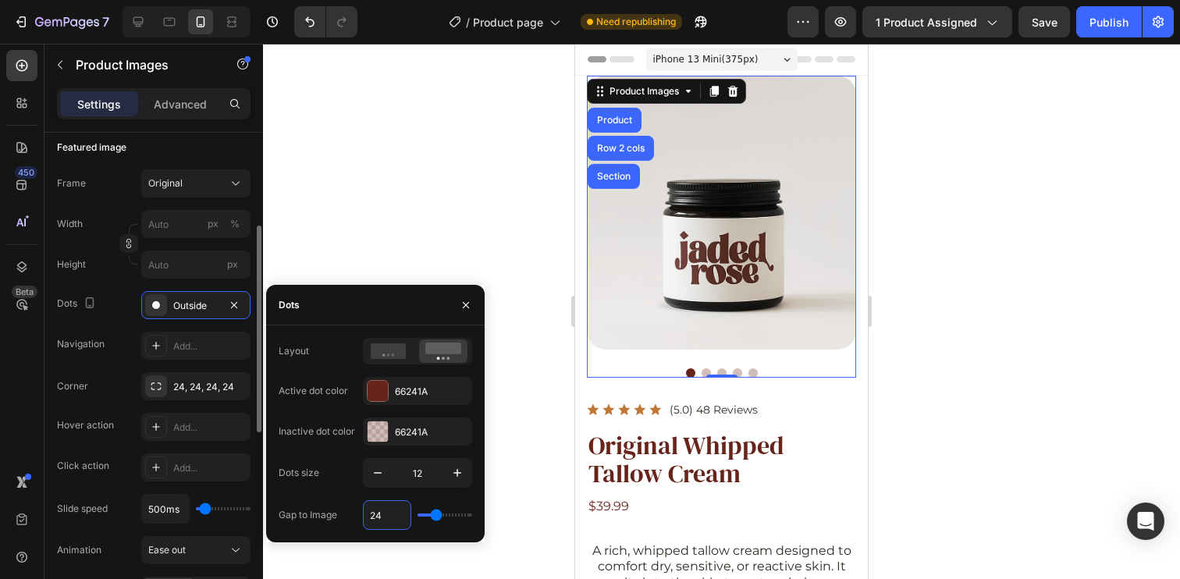
click at [172, 282] on div "Frame Original Width px % Height px Dots Outside Navigation Add..." at bounding box center [154, 264] width 194 height 190
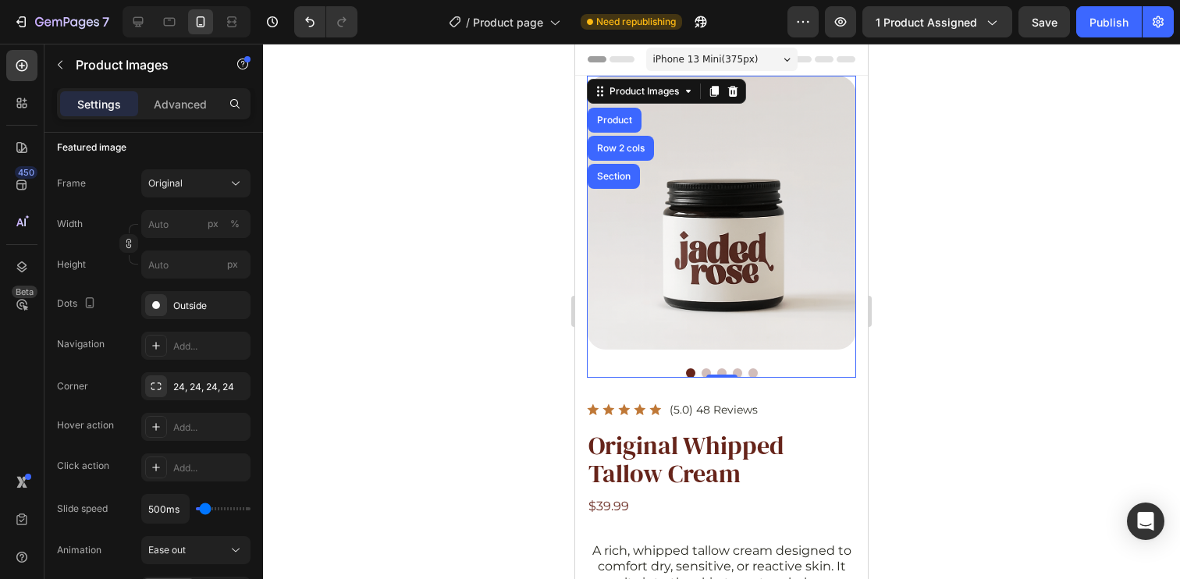
click at [755, 140] on img at bounding box center [721, 213] width 269 height 274
click at [703, 368] on button "Dot" at bounding box center [706, 372] width 9 height 9
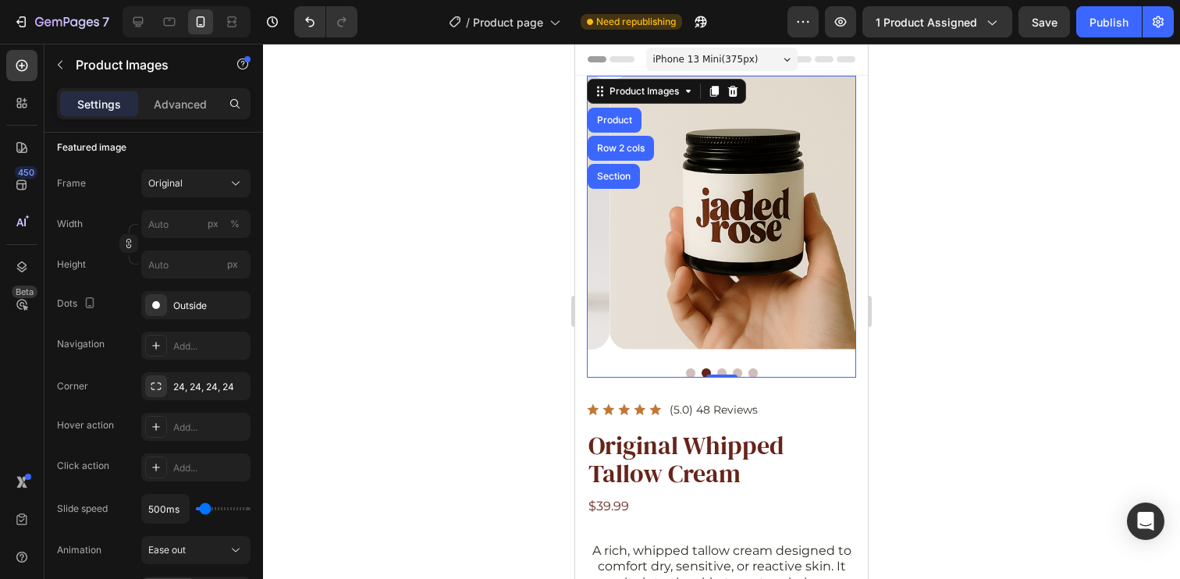
click at [717, 368] on button "Dot" at bounding box center [721, 372] width 9 height 9
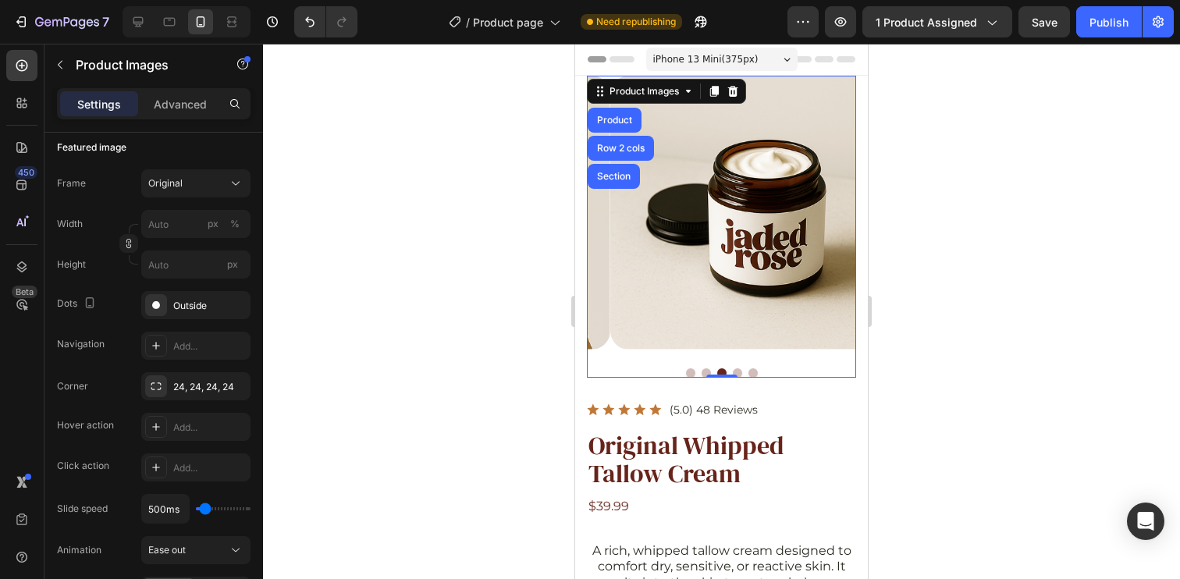
click at [686, 368] on button "Dot" at bounding box center [690, 372] width 9 height 9
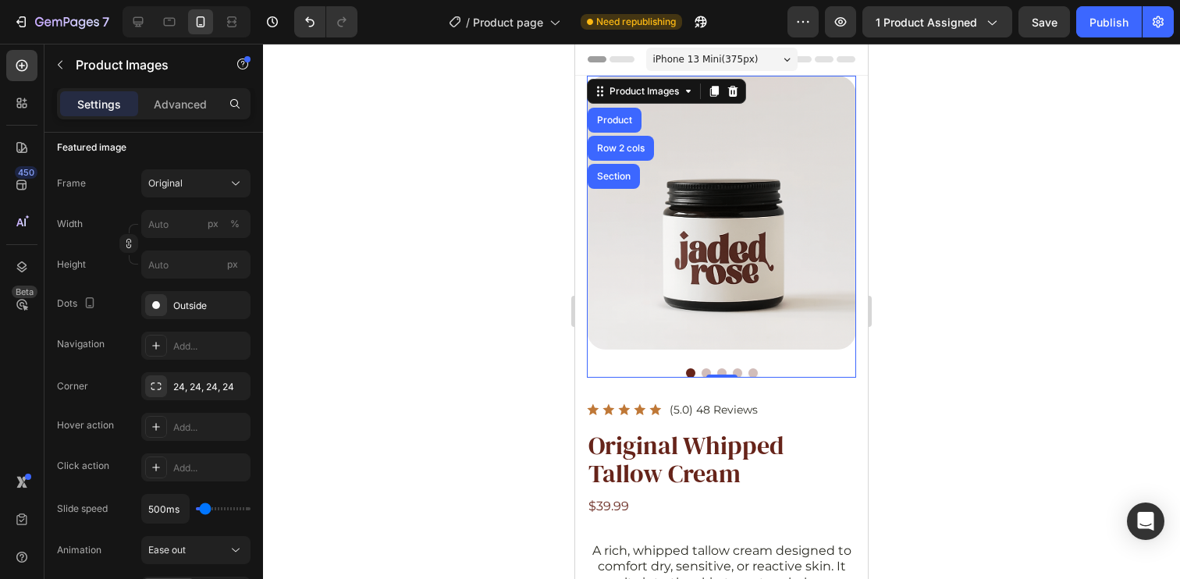
click at [748, 368] on button "Dot" at bounding box center [752, 372] width 9 height 9
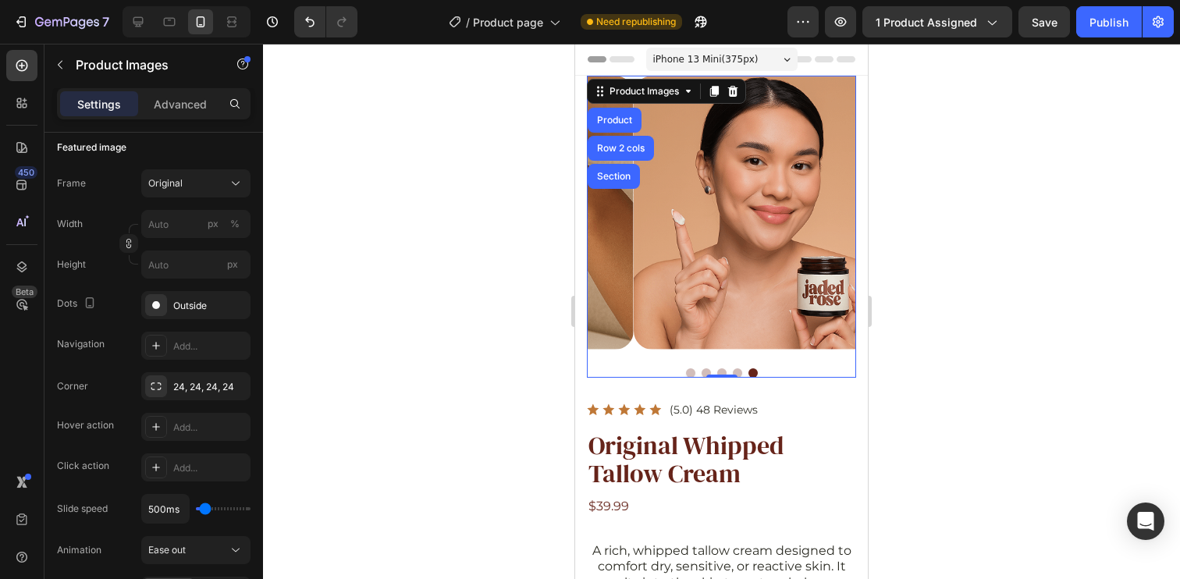
click at [686, 368] on button "Dot" at bounding box center [690, 372] width 9 height 9
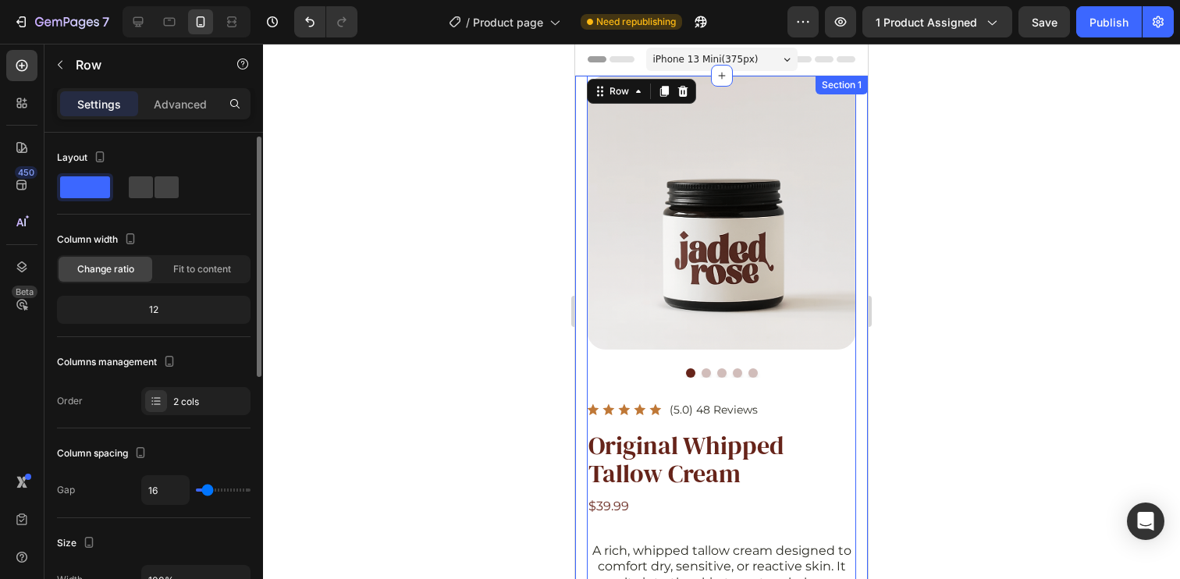
scroll to position [31, 0]
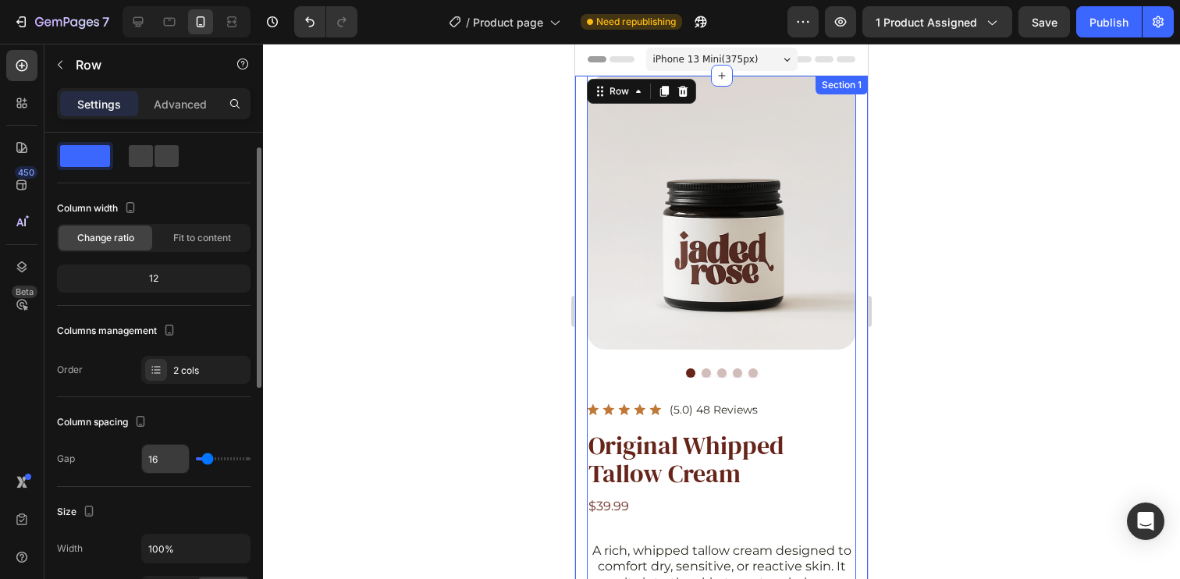
click at [162, 457] on input "16" at bounding box center [165, 459] width 47 height 28
type input "5"
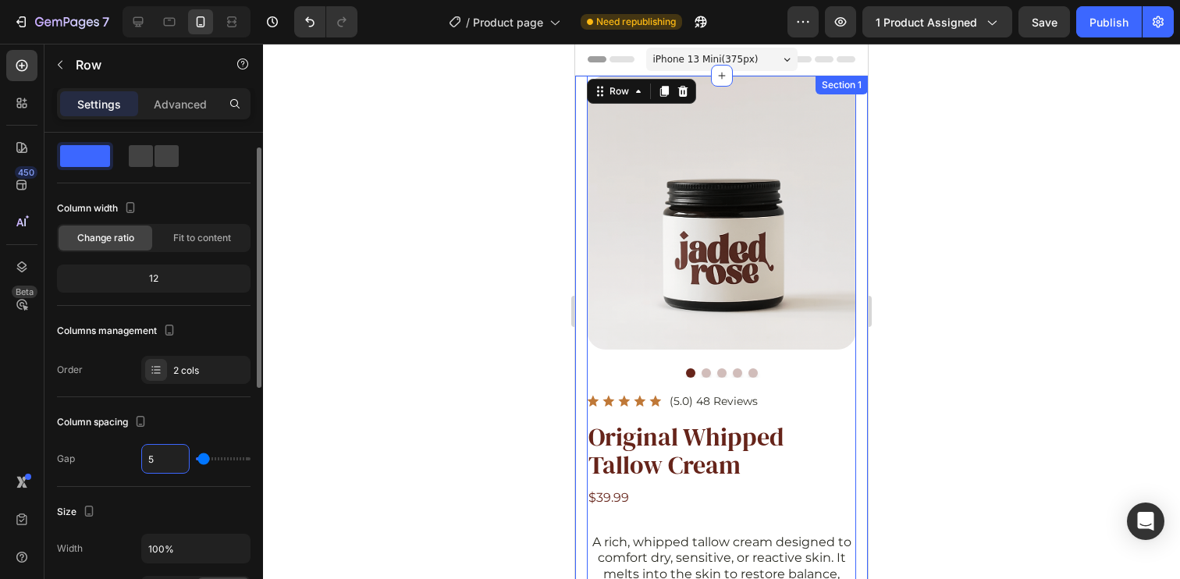
type input "50"
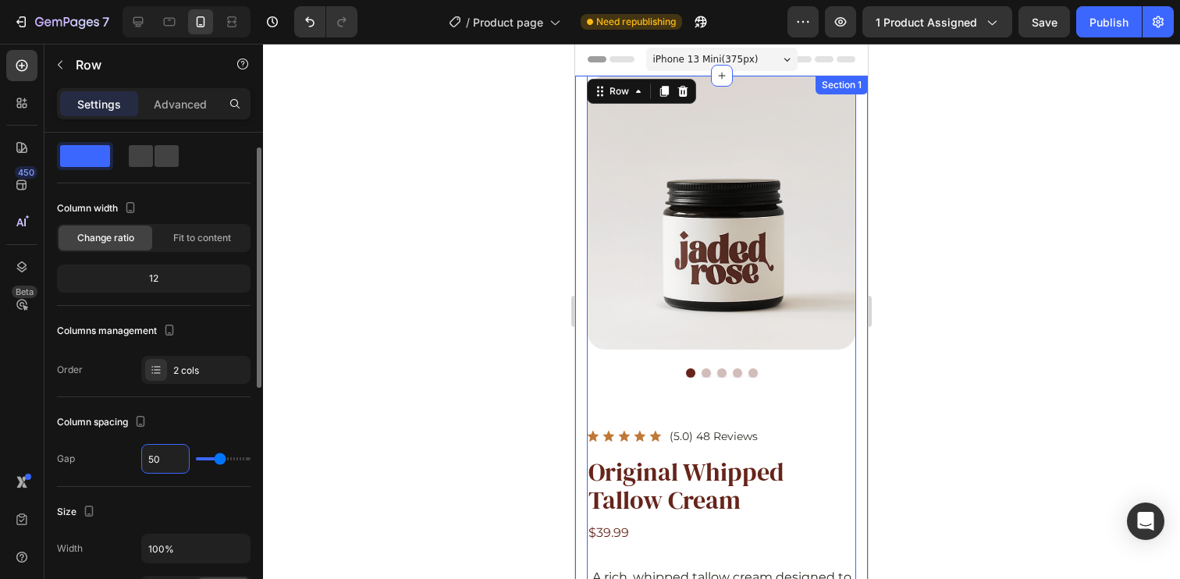
click at [166, 460] on input "50" at bounding box center [165, 459] width 47 height 28
type input "49"
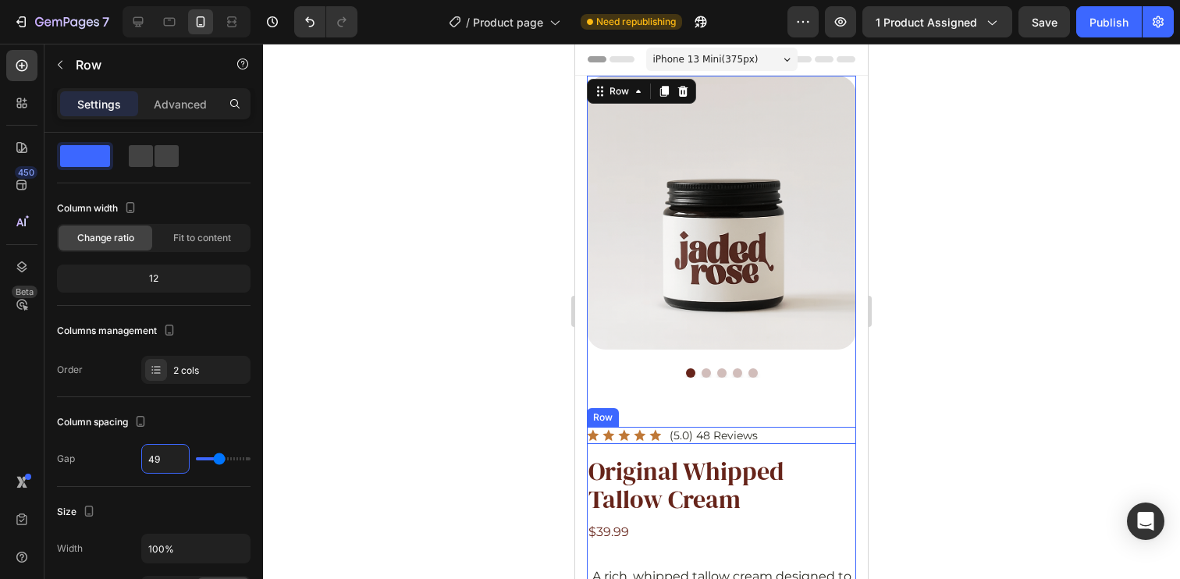
click at [791, 427] on div "Icon Icon Icon Icon Icon Icon List (5.0) 48 Reviews Text Block Row" at bounding box center [721, 435] width 269 height 17
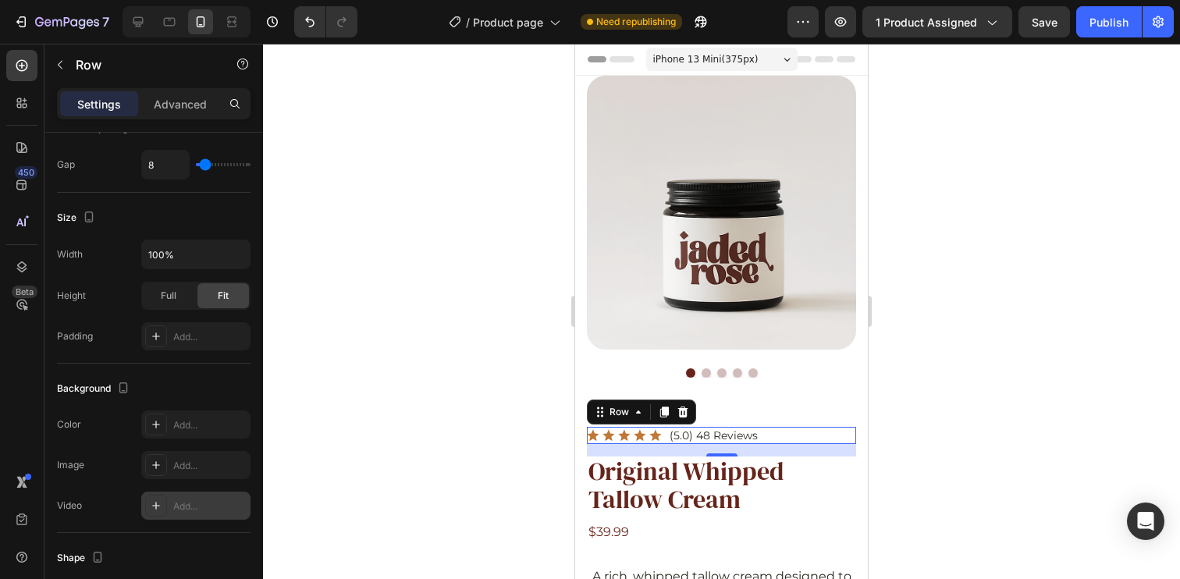
scroll to position [599, 0]
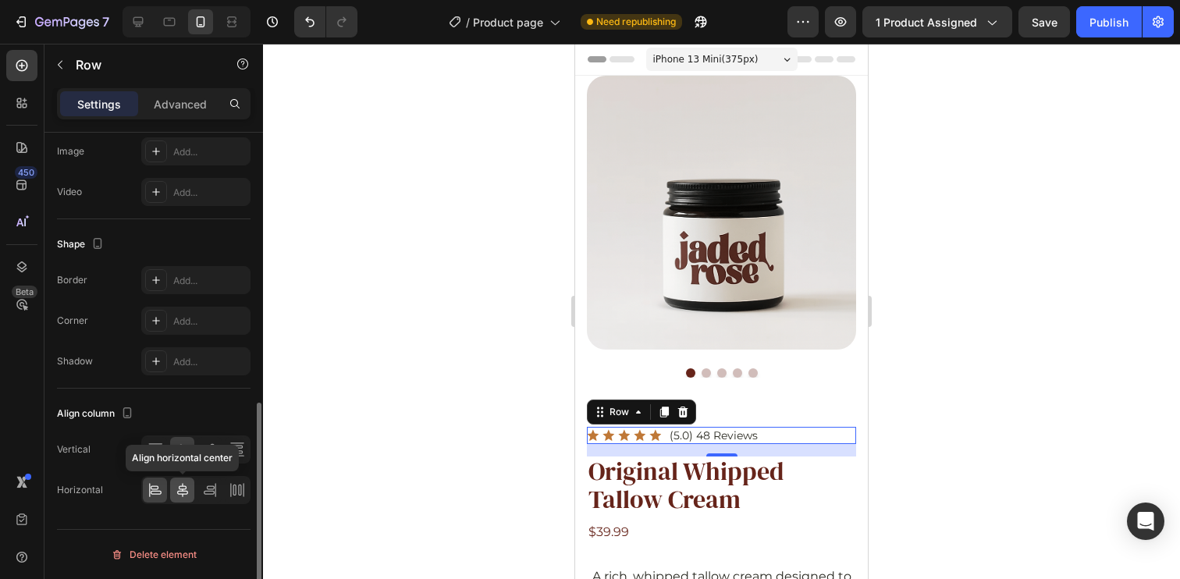
click at [183, 497] on icon at bounding box center [183, 490] width 16 height 16
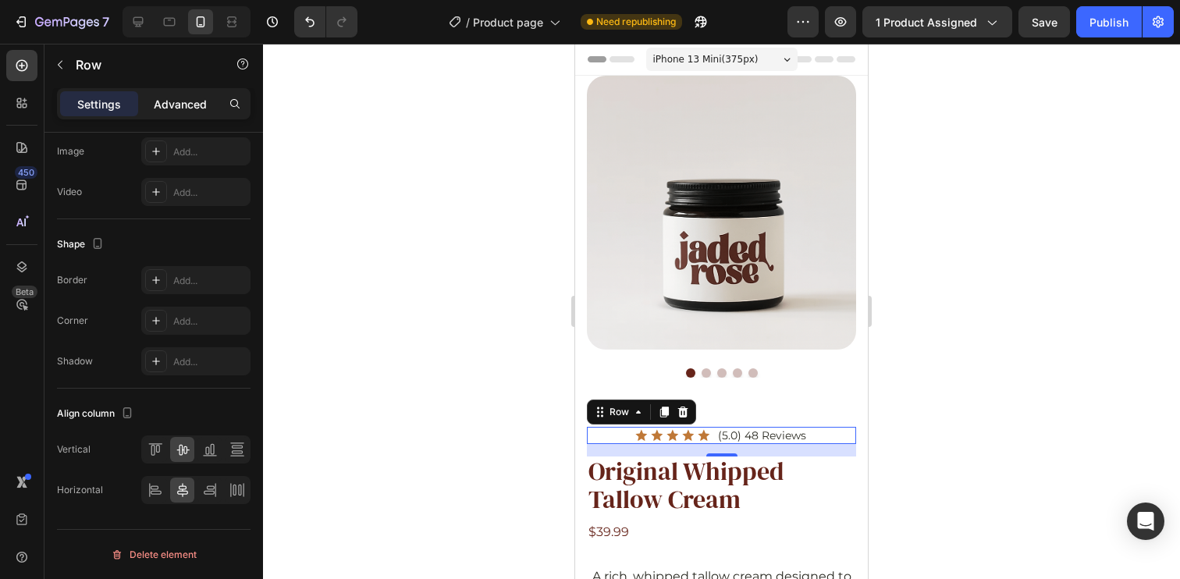
click at [170, 114] on div "Advanced" at bounding box center [180, 103] width 78 height 25
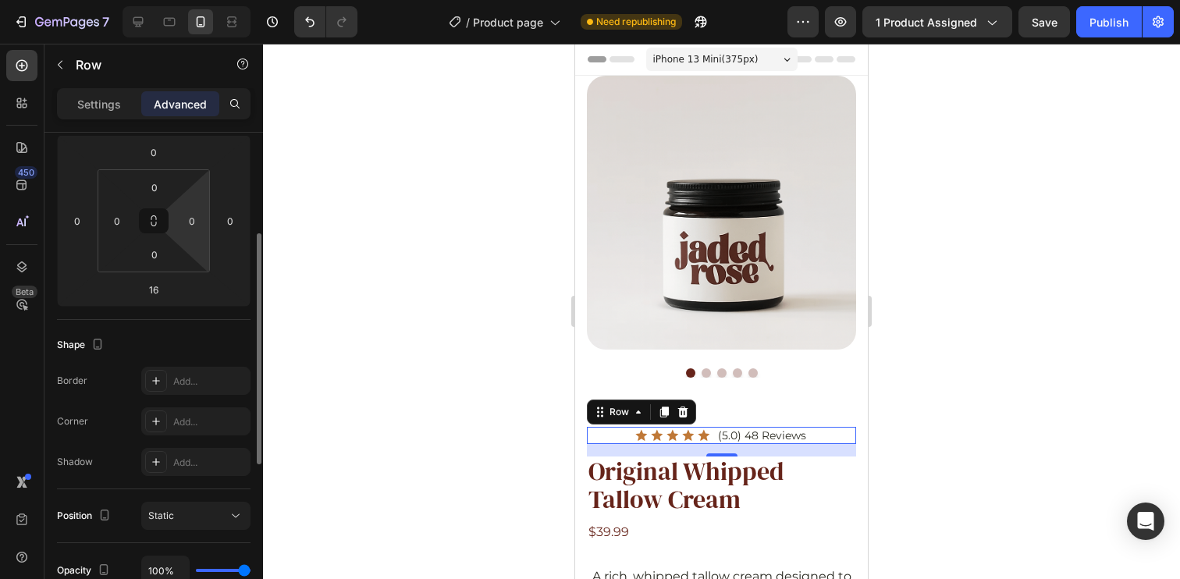
scroll to position [40, 0]
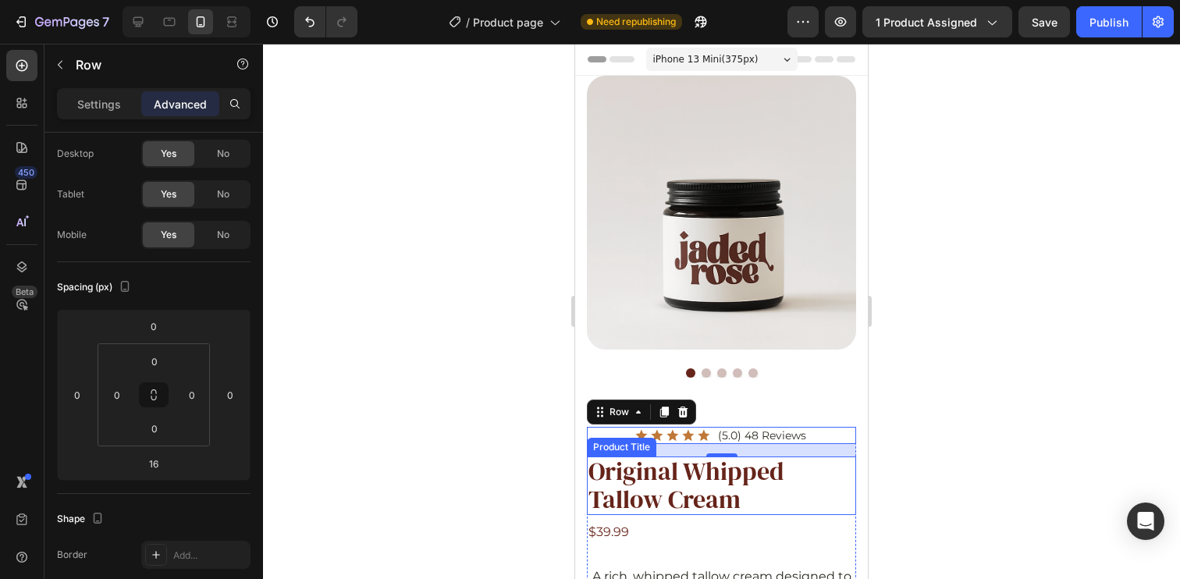
click at [753, 468] on h1 "Original Whipped Tallow Cream" at bounding box center [721, 486] width 269 height 58
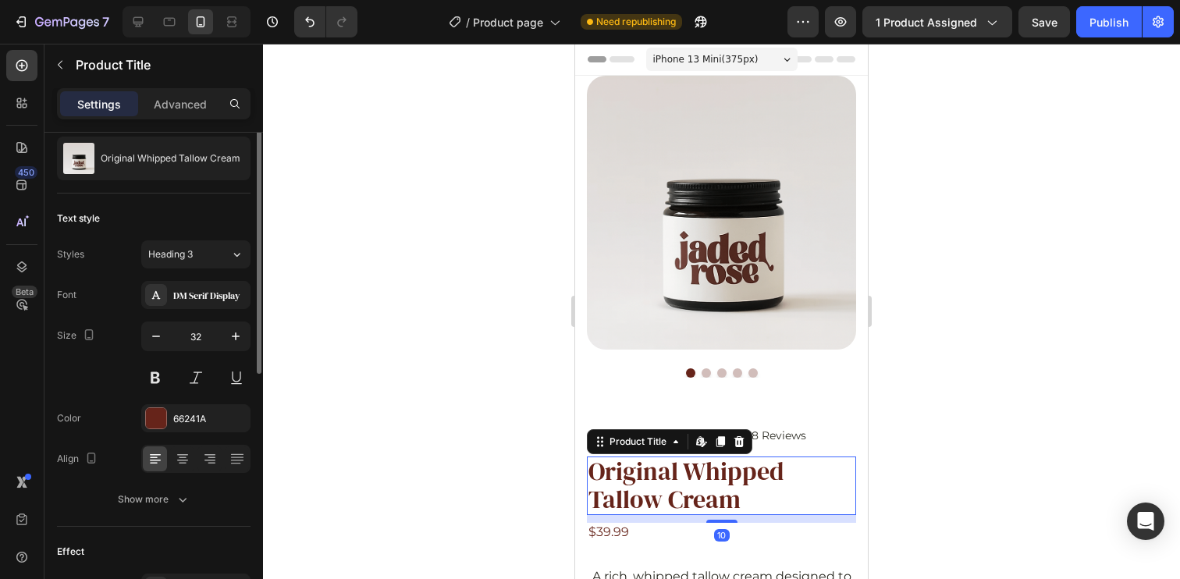
scroll to position [0, 0]
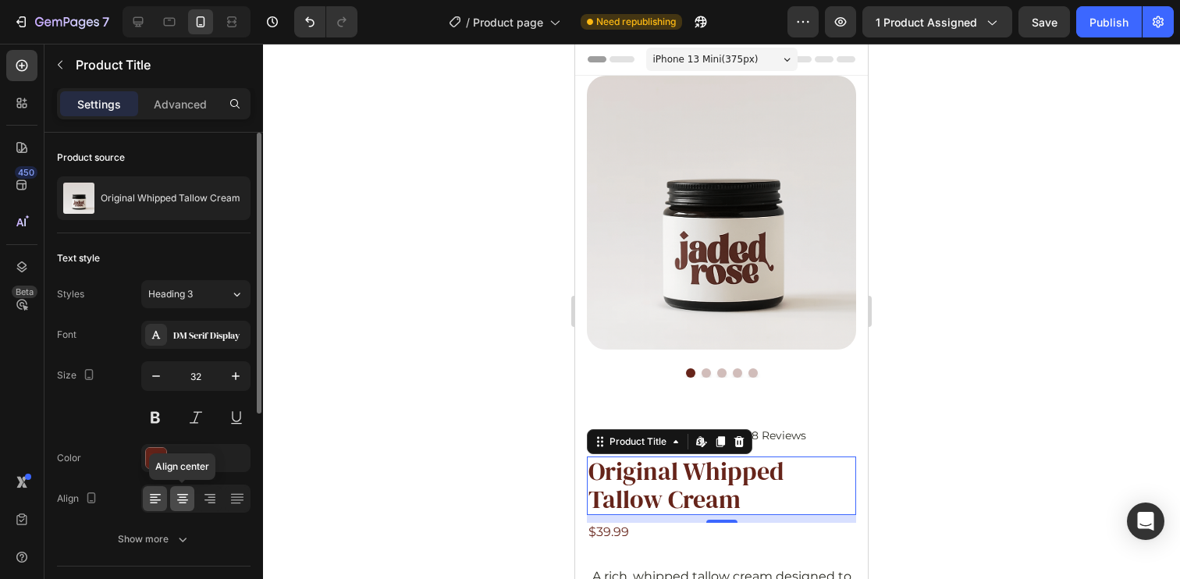
click at [183, 499] on icon at bounding box center [182, 500] width 11 height 2
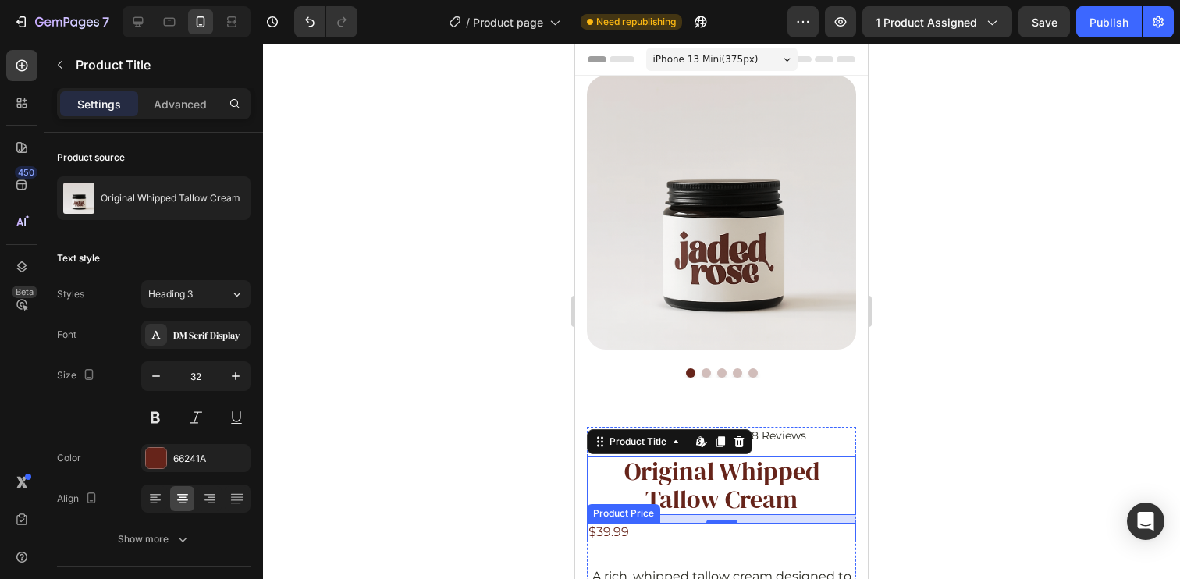
click at [681, 523] on div "$39.99" at bounding box center [721, 533] width 269 height 20
click at [801, 487] on h1 "Original Whipped Tallow Cream" at bounding box center [721, 486] width 269 height 58
click at [142, 16] on icon at bounding box center [138, 22] width 16 height 16
type input "40"
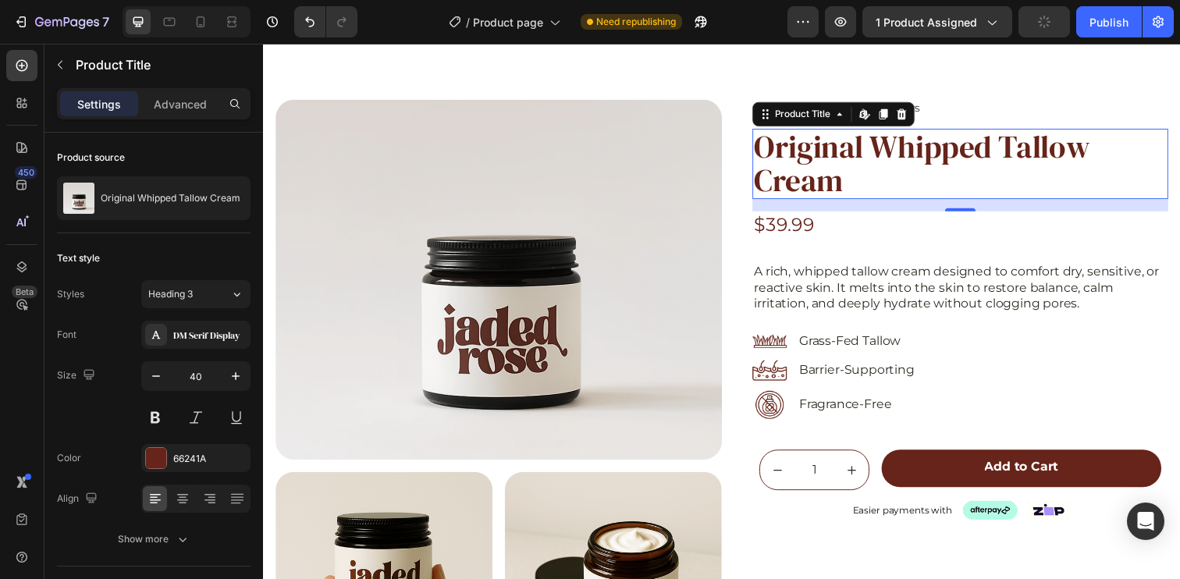
scroll to position [69, 0]
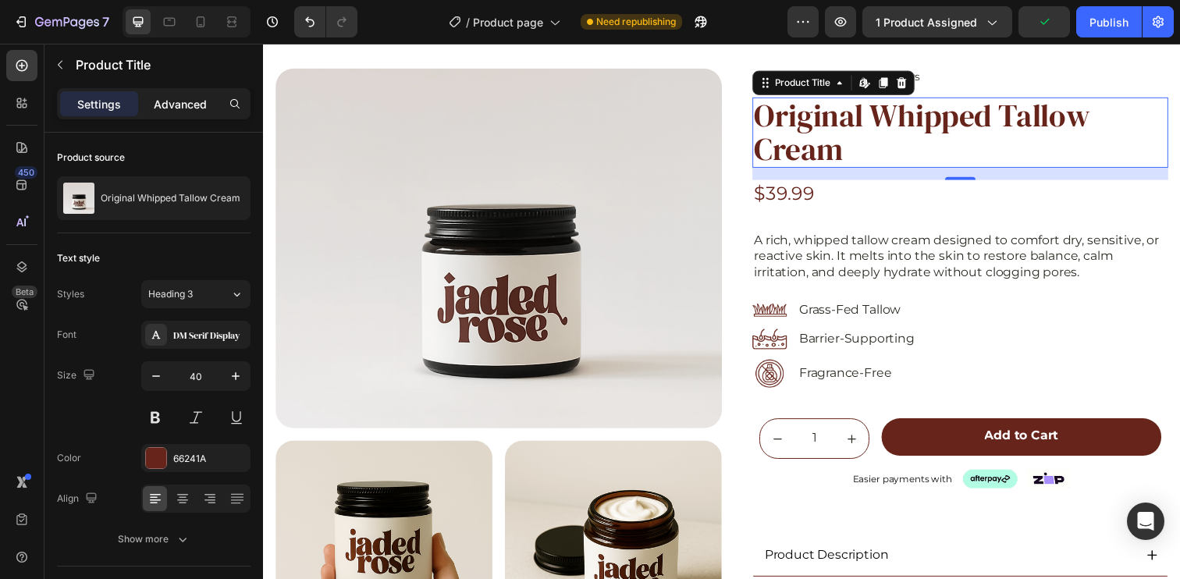
click at [174, 102] on p "Advanced" at bounding box center [180, 104] width 53 height 16
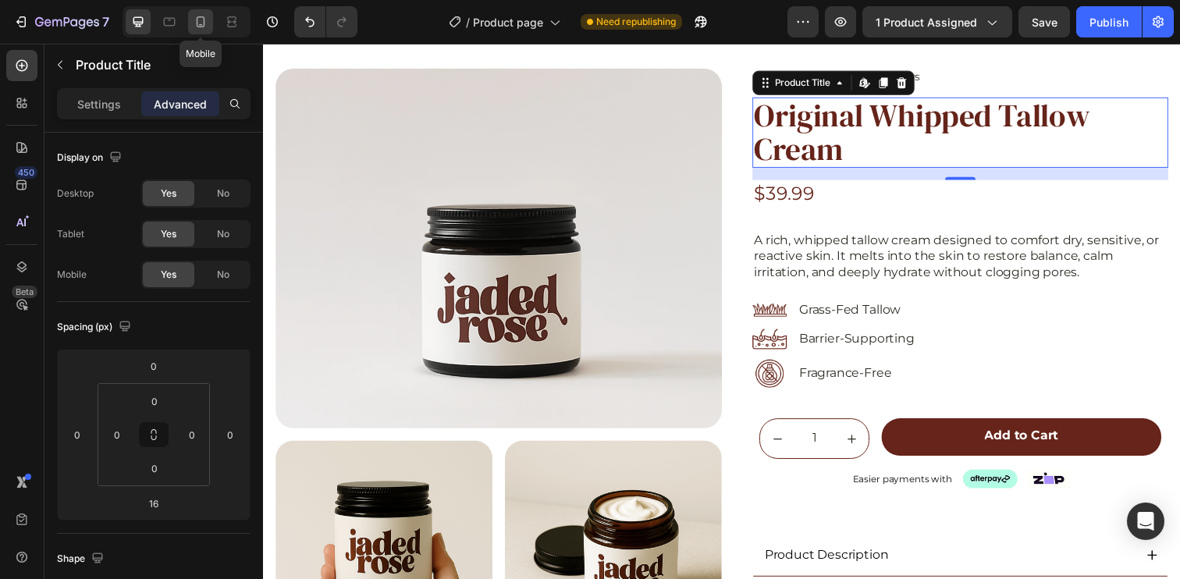
click at [206, 22] on icon at bounding box center [201, 22] width 16 height 16
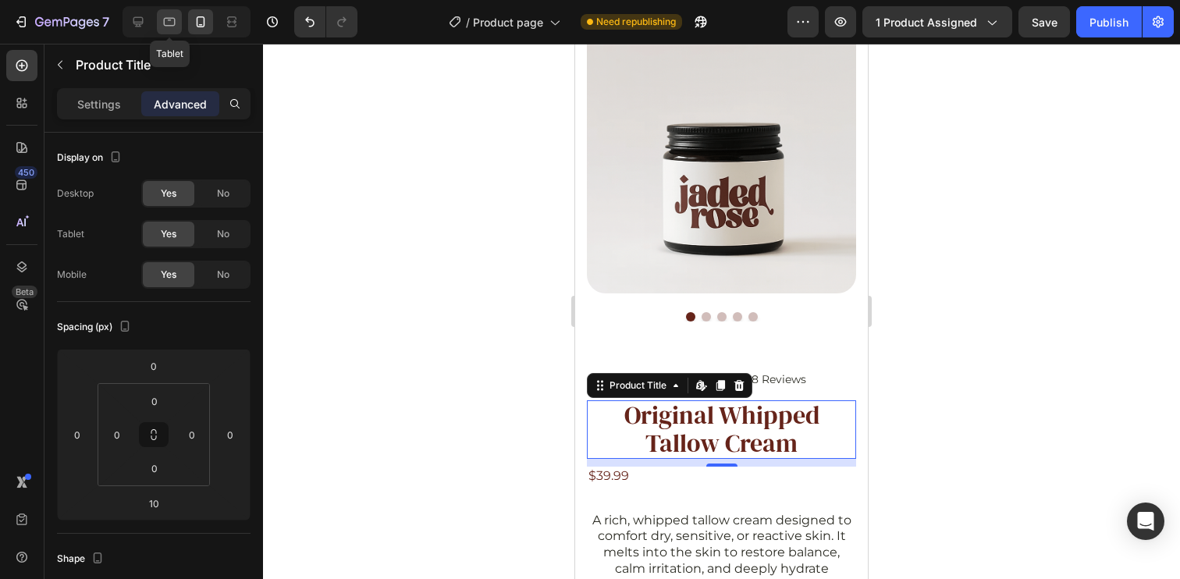
click at [172, 28] on icon at bounding box center [170, 22] width 16 height 16
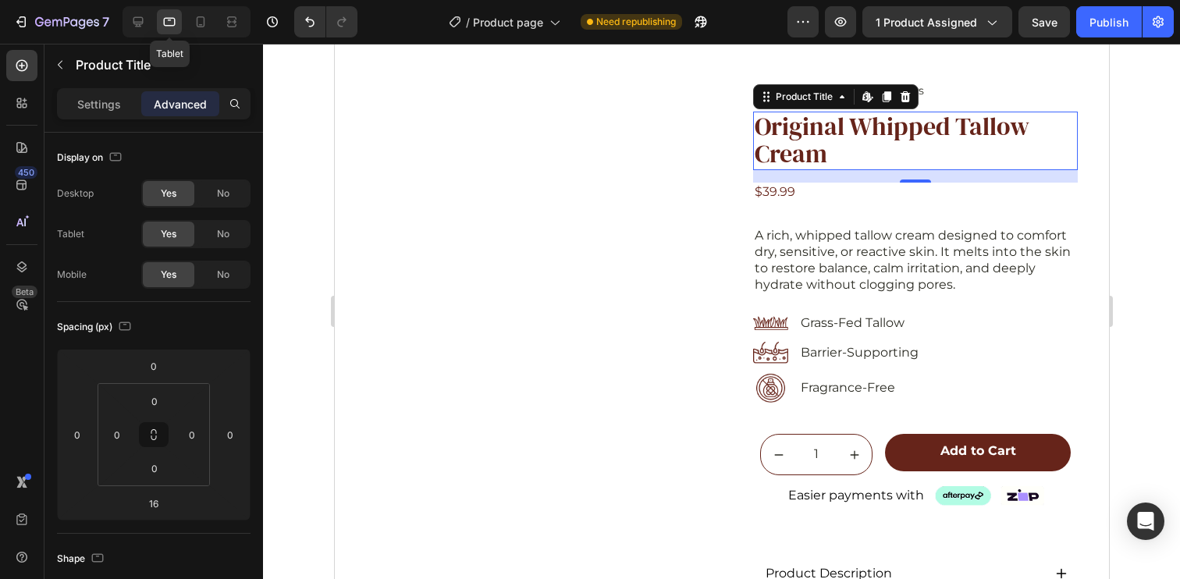
scroll to position [69, 0]
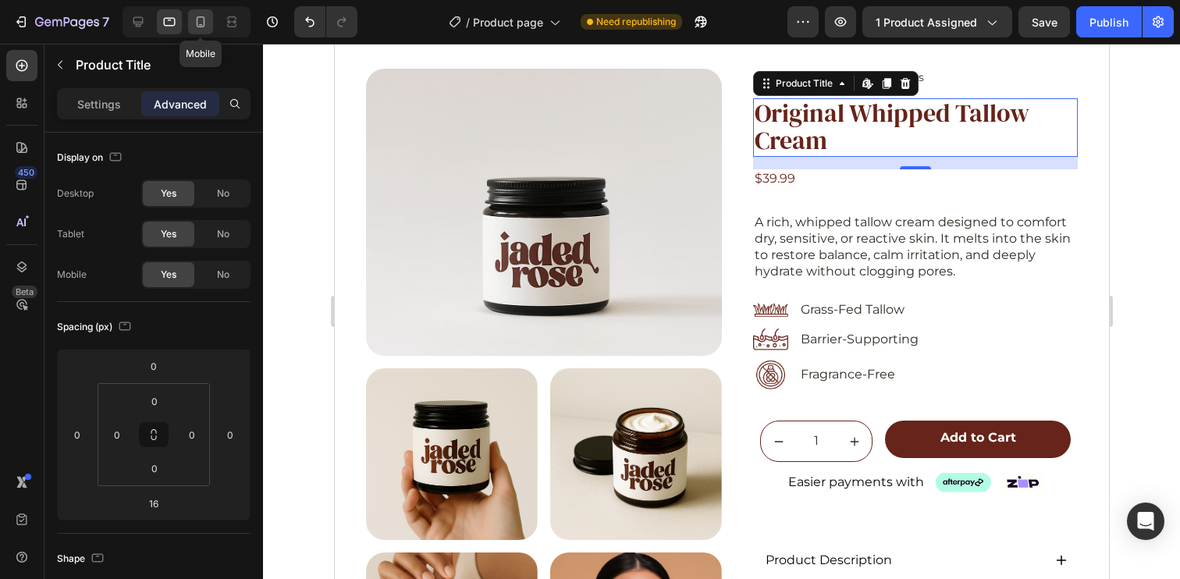
click at [188, 22] on div at bounding box center [200, 21] width 25 height 25
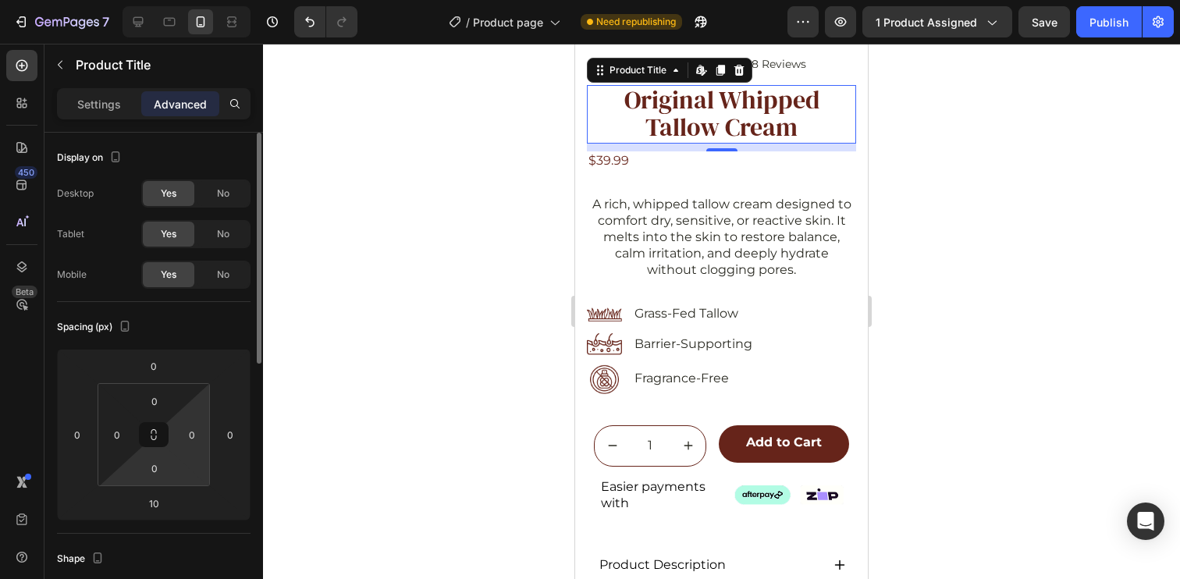
scroll to position [56, 0]
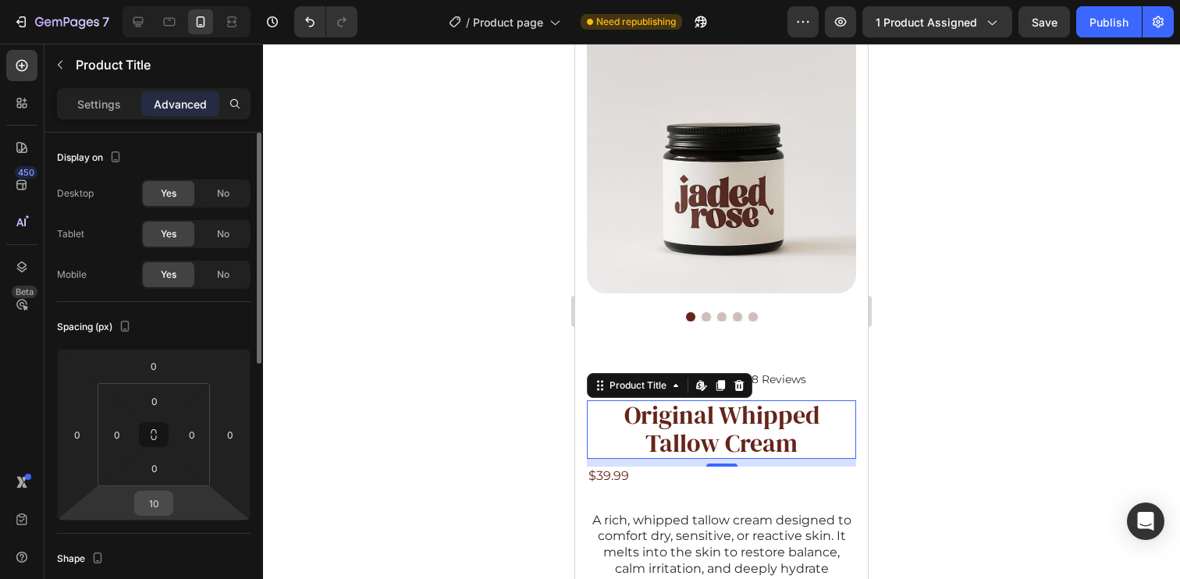
click at [166, 506] on input "10" at bounding box center [153, 503] width 31 height 23
type input "16"
click at [228, 324] on div "Spacing (px)" at bounding box center [154, 326] width 194 height 25
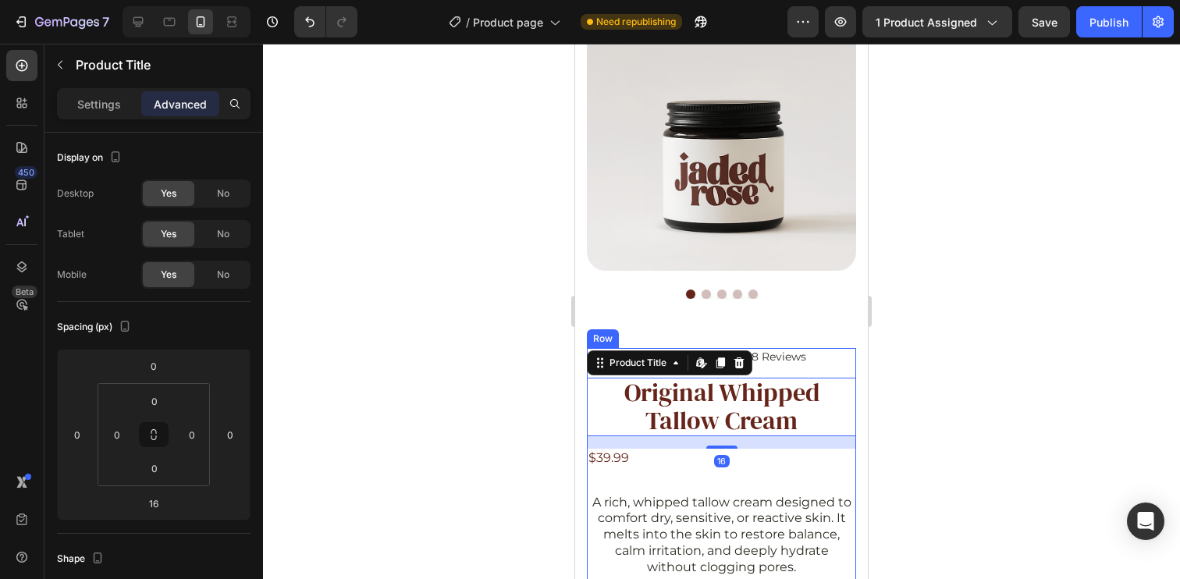
scroll to position [82, 0]
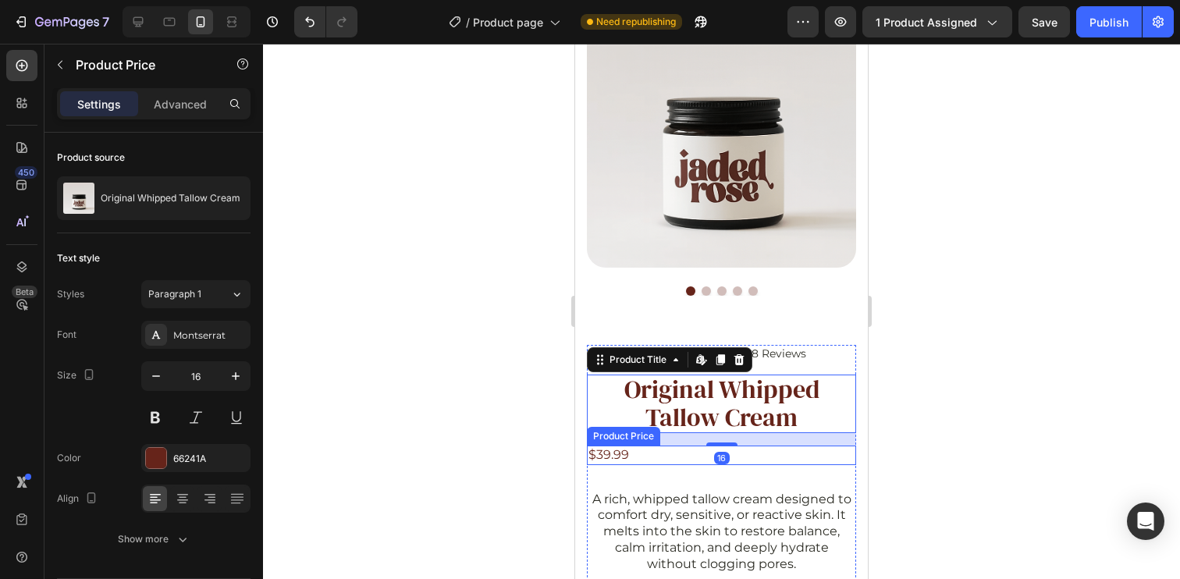
click at [638, 446] on div "$39.99" at bounding box center [721, 456] width 269 height 20
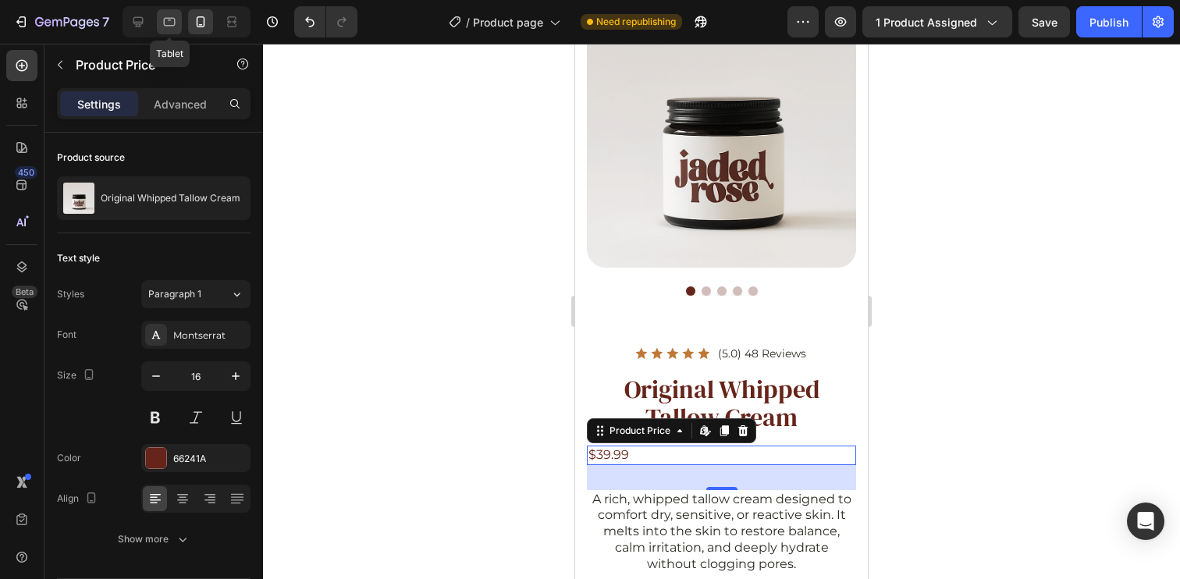
click at [161, 16] on div at bounding box center [169, 21] width 25 height 25
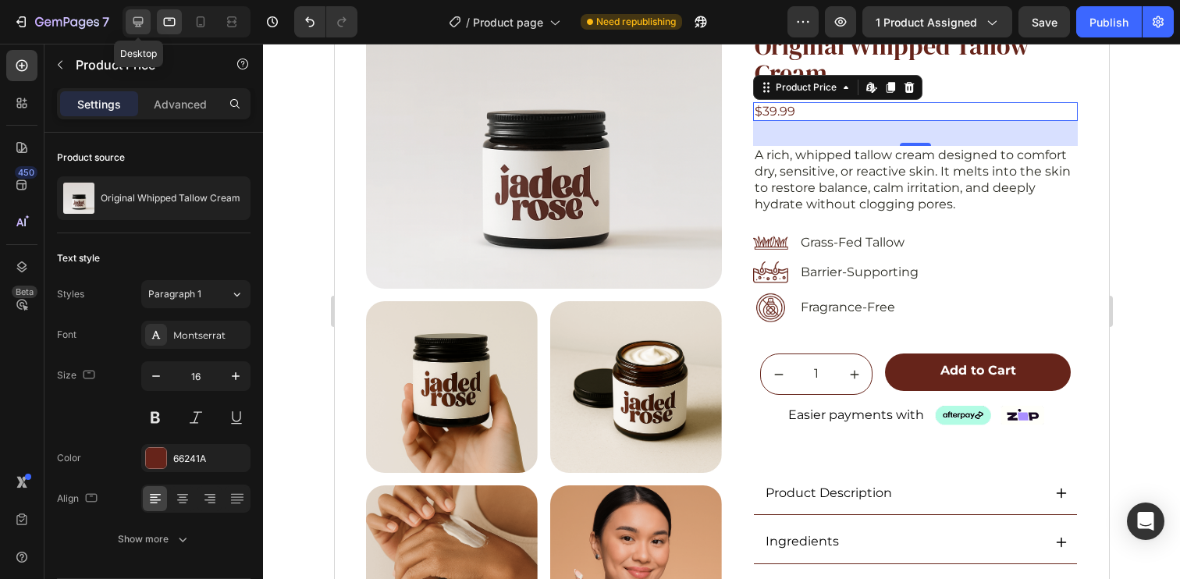
click at [143, 17] on icon at bounding box center [138, 22] width 16 height 16
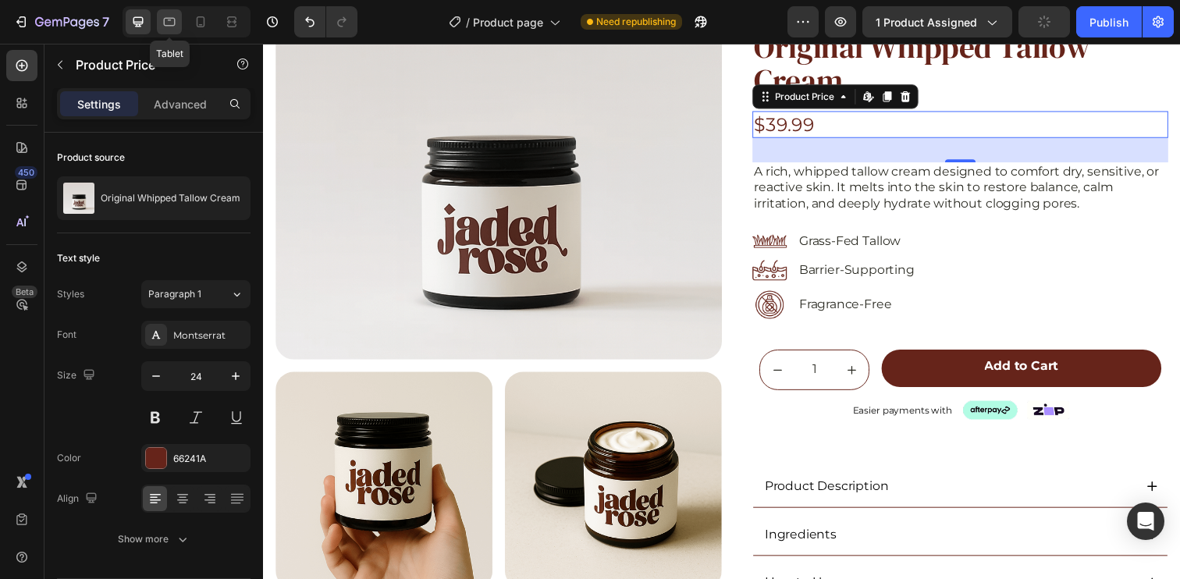
scroll to position [154, 0]
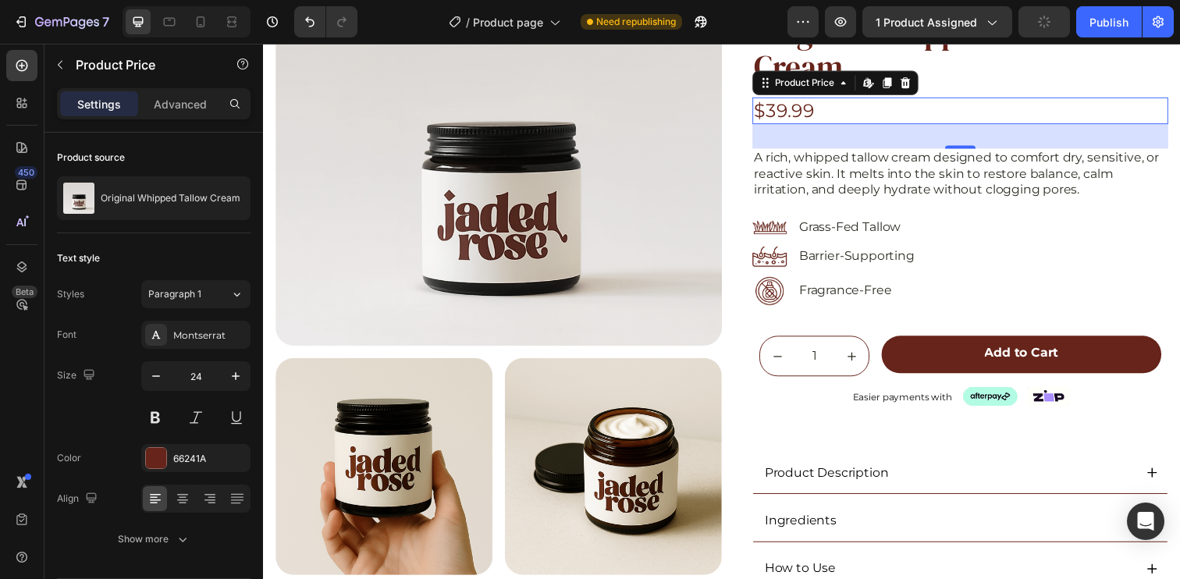
click at [182, 22] on div at bounding box center [187, 21] width 128 height 31
click at [172, 18] on icon at bounding box center [170, 22] width 12 height 9
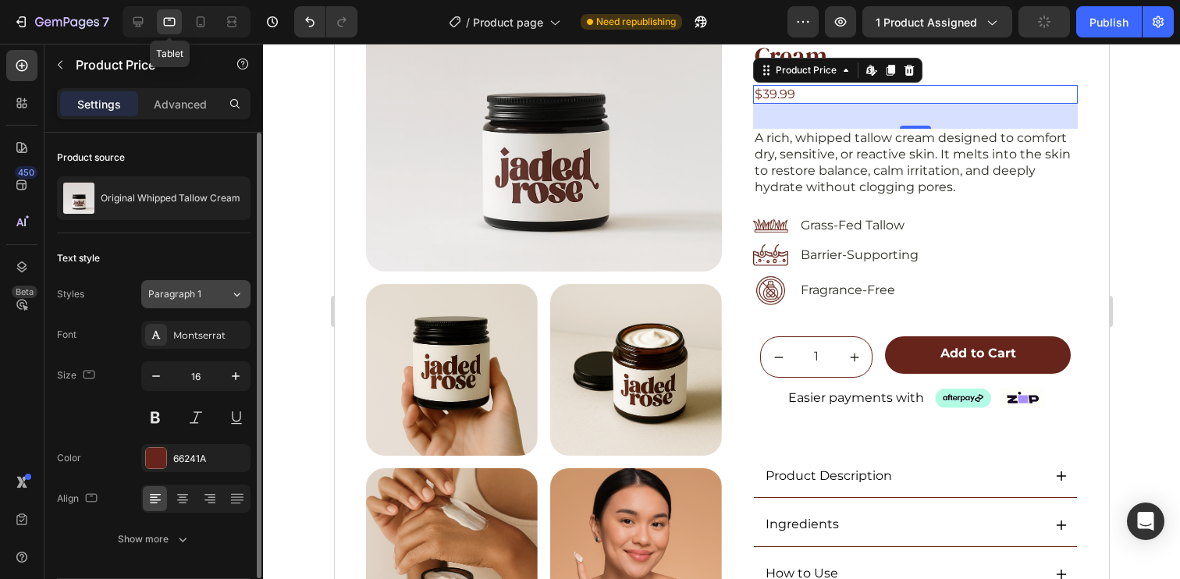
scroll to position [140, 0]
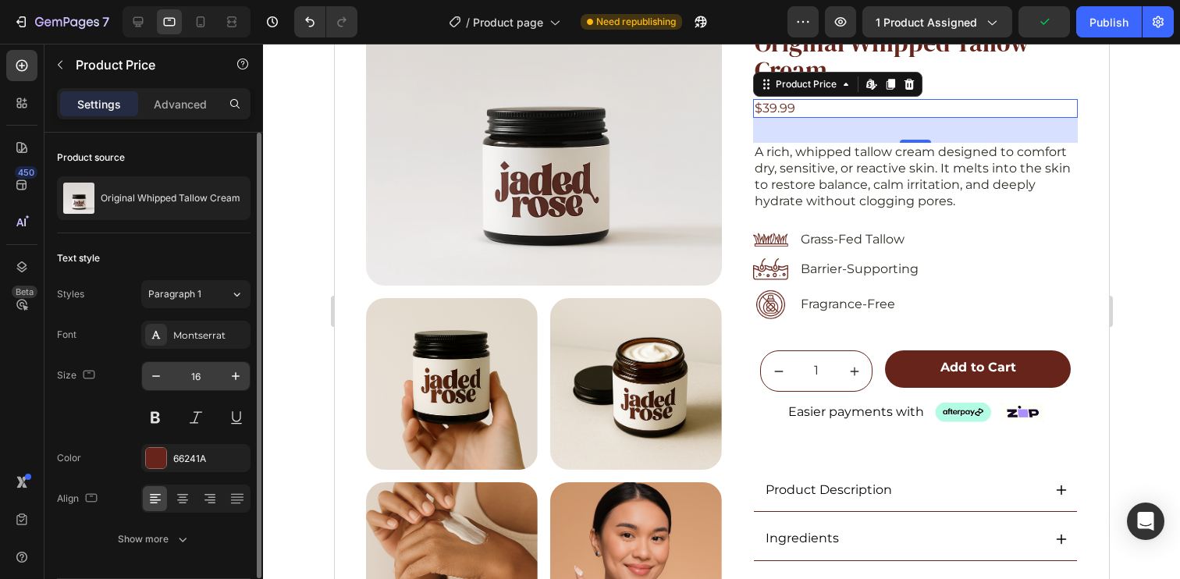
click at [196, 377] on input "16" at bounding box center [196, 376] width 52 height 28
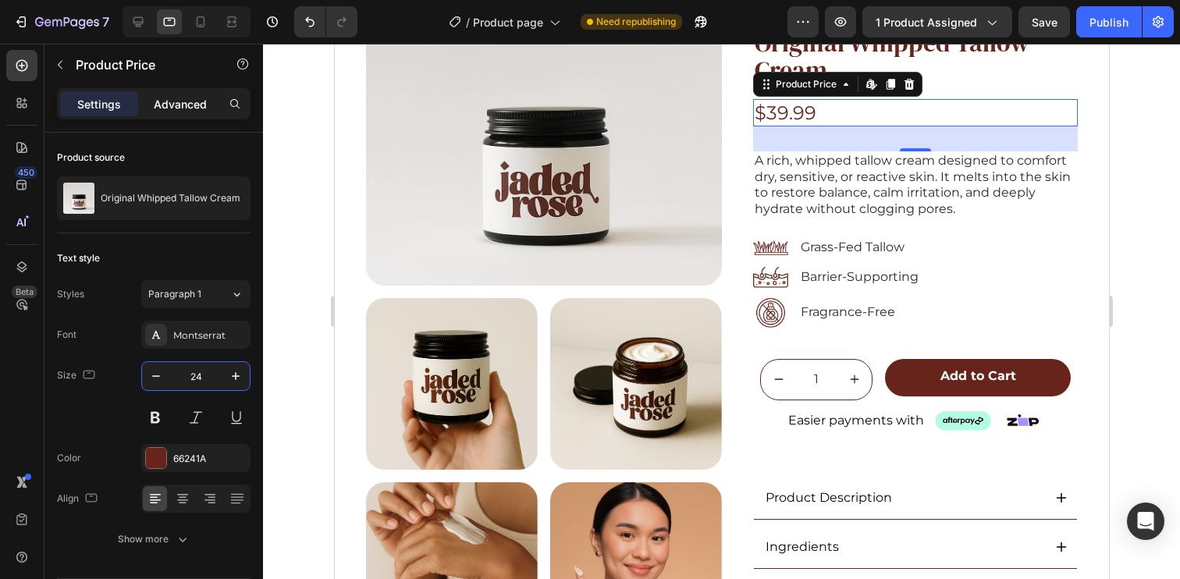
type input "24"
click at [191, 103] on p "Advanced" at bounding box center [180, 104] width 53 height 16
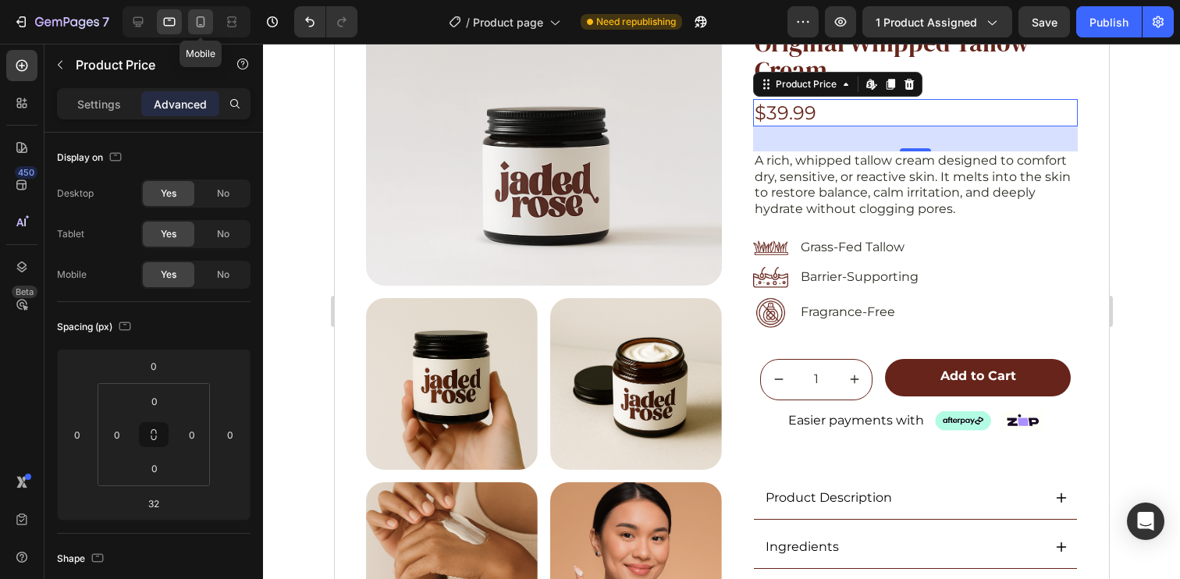
click at [196, 24] on icon at bounding box center [201, 22] width 16 height 16
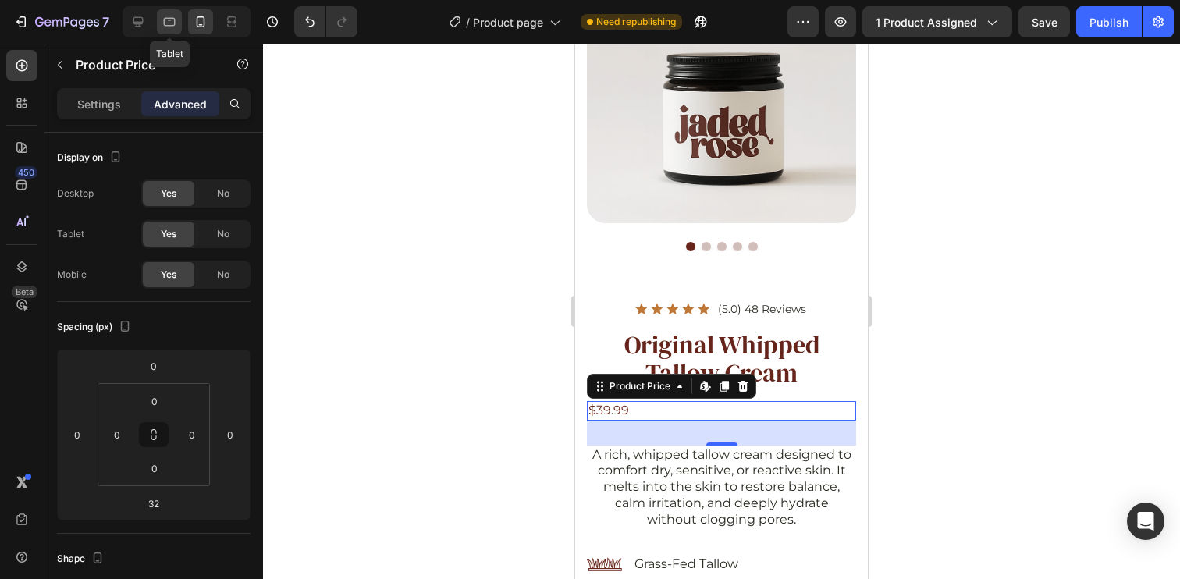
click at [162, 27] on icon at bounding box center [170, 22] width 16 height 16
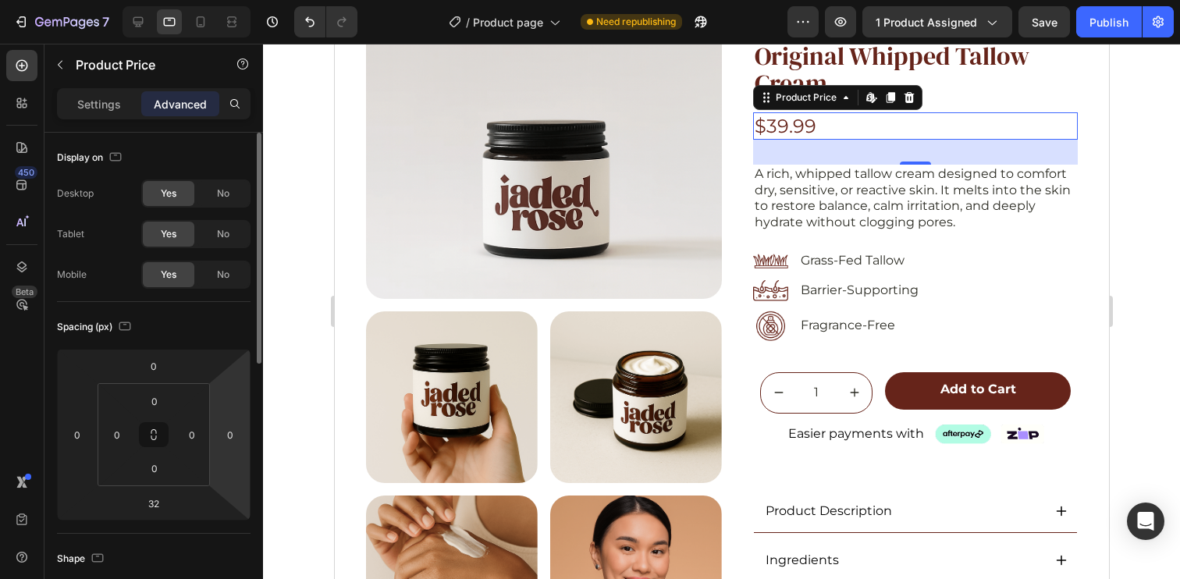
scroll to position [140, 0]
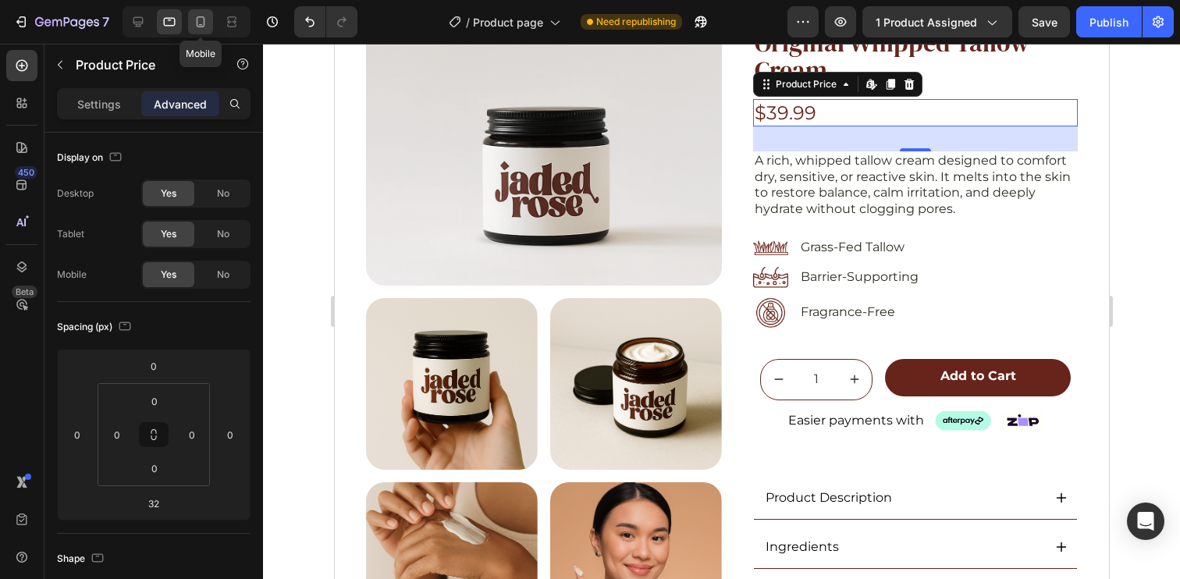
click at [201, 23] on icon at bounding box center [201, 22] width 16 height 16
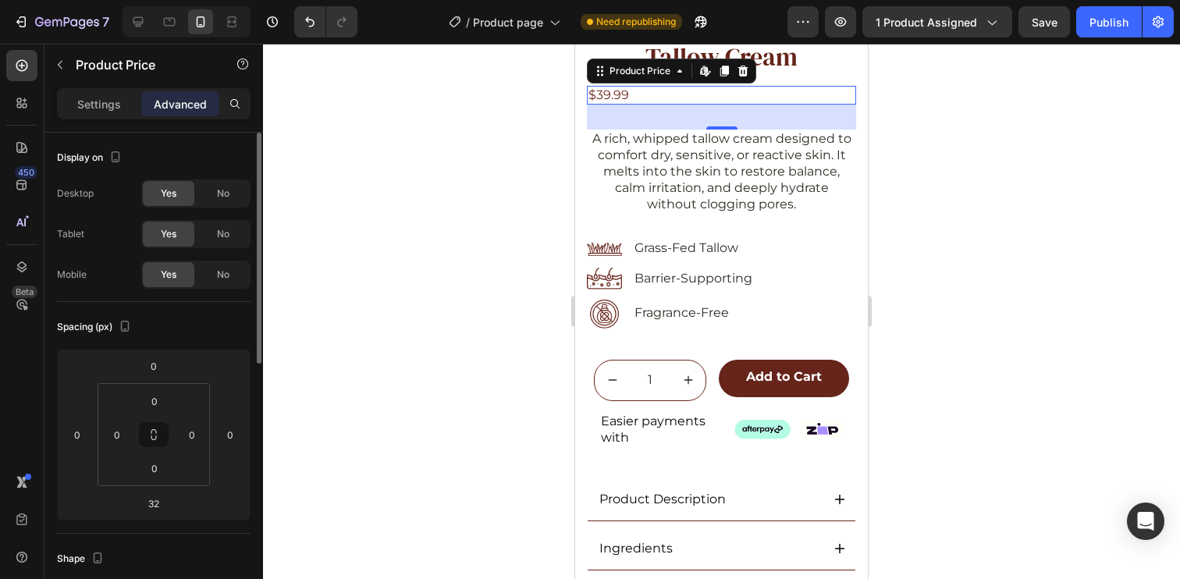
scroll to position [126, 0]
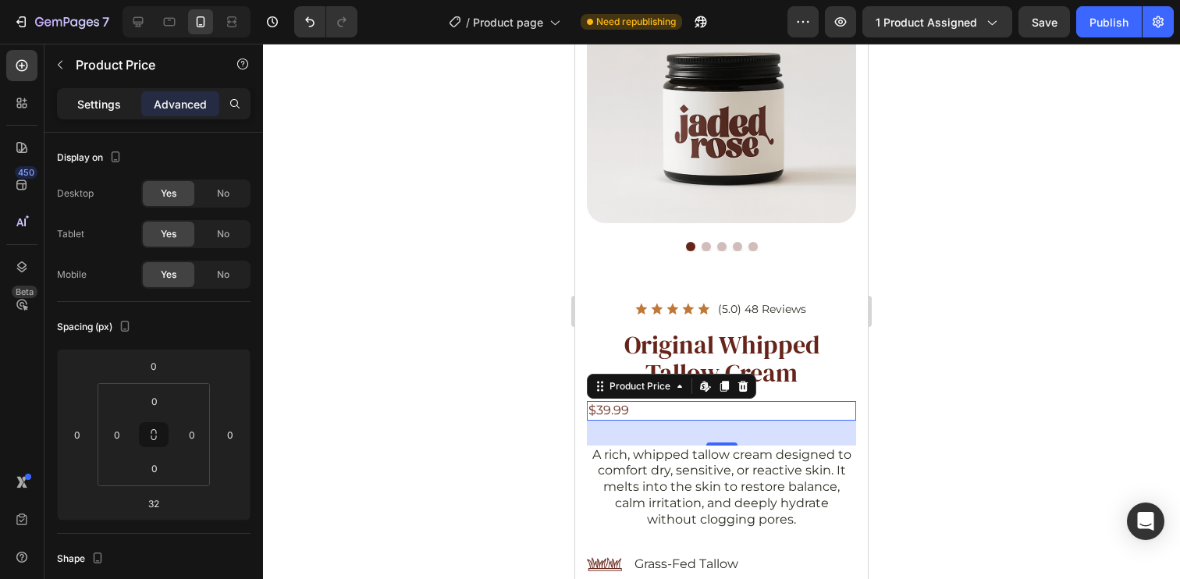
click at [91, 110] on p "Settings" at bounding box center [99, 104] width 44 height 16
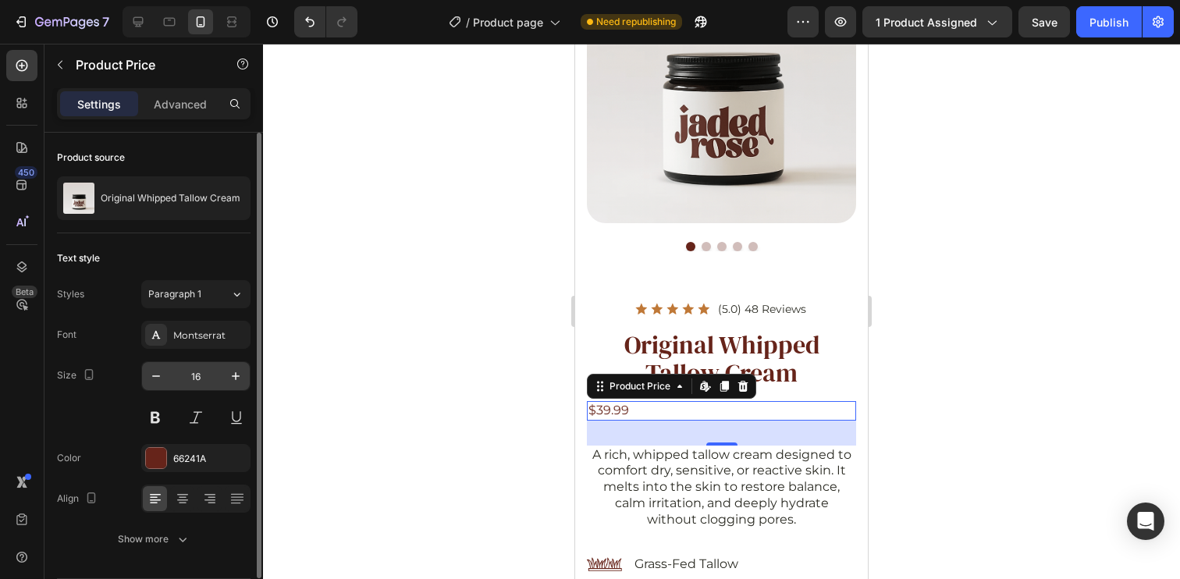
click at [198, 378] on input "16" at bounding box center [196, 376] width 52 height 28
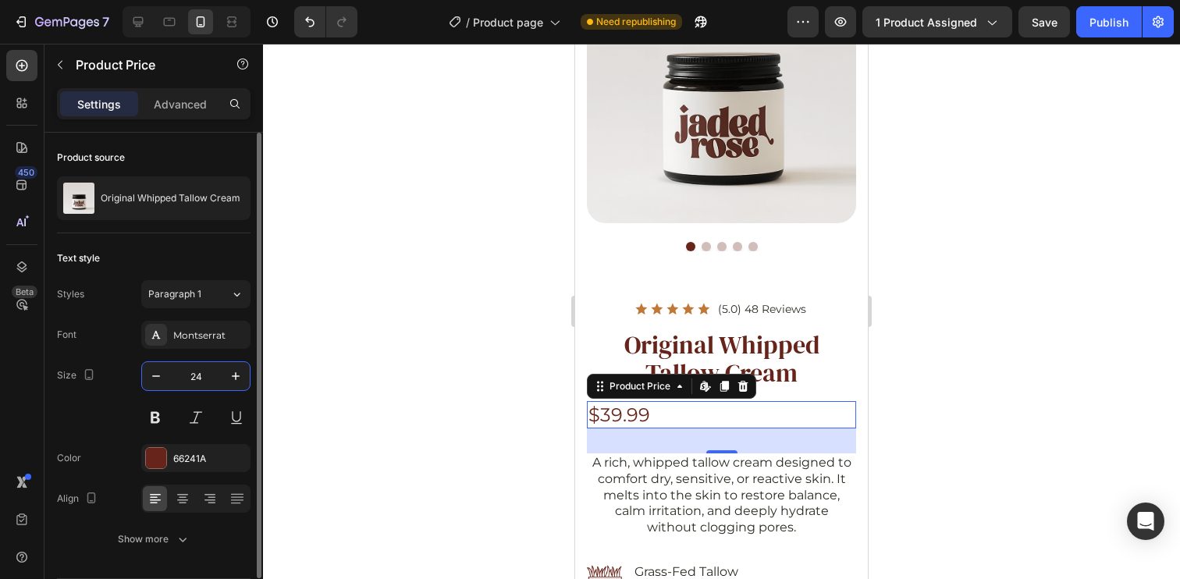
type input "24"
click at [201, 240] on div "Text style Styles Paragraph 1 Font Montserrat Size 24 Color 66241A Align Show m…" at bounding box center [154, 399] width 194 height 332
drag, startPoint x: 177, startPoint y: 500, endPoint x: 201, endPoint y: 482, distance: 29.5
click at [177, 500] on icon at bounding box center [182, 500] width 11 height 2
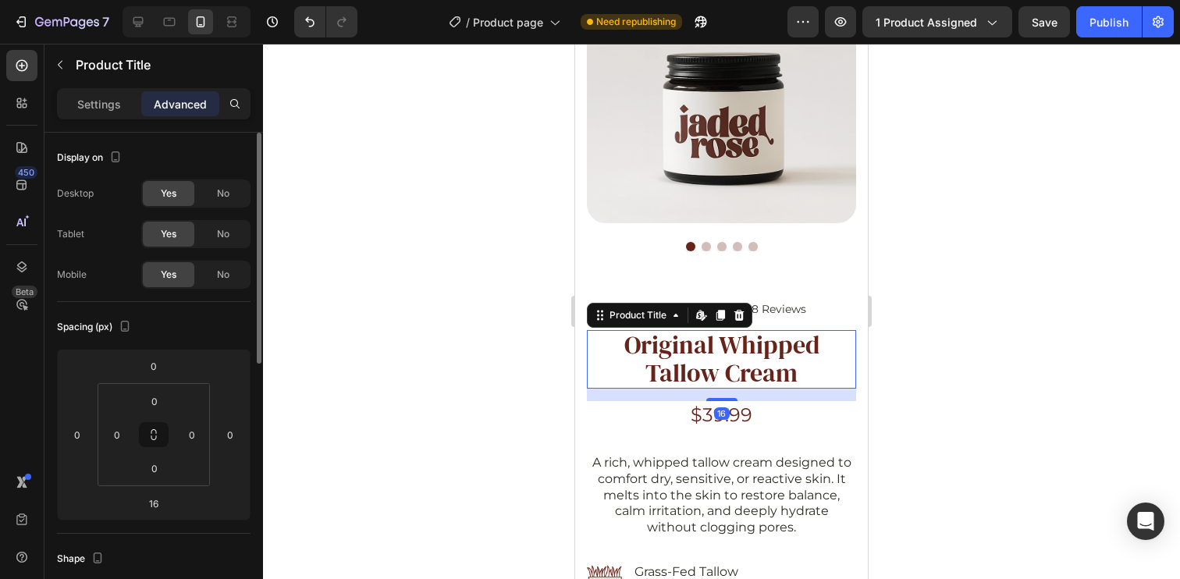
click at [815, 346] on h1 "Original Whipped Tallow Cream" at bounding box center [721, 359] width 269 height 58
click at [177, 22] on div at bounding box center [169, 21] width 25 height 25
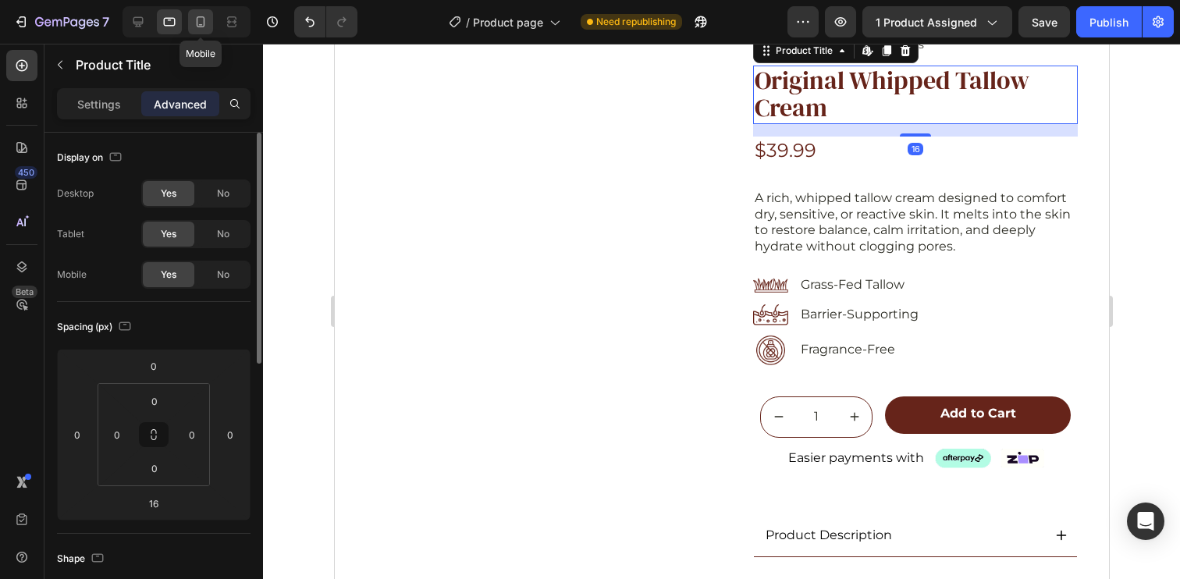
click at [190, 22] on div at bounding box center [200, 21] width 25 height 25
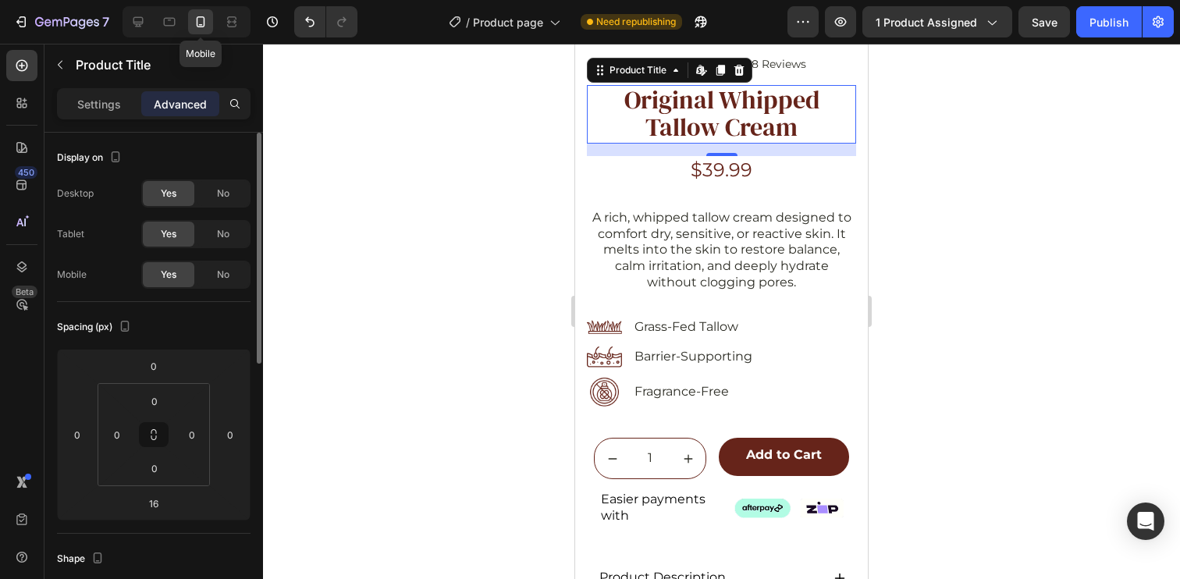
scroll to position [56, 0]
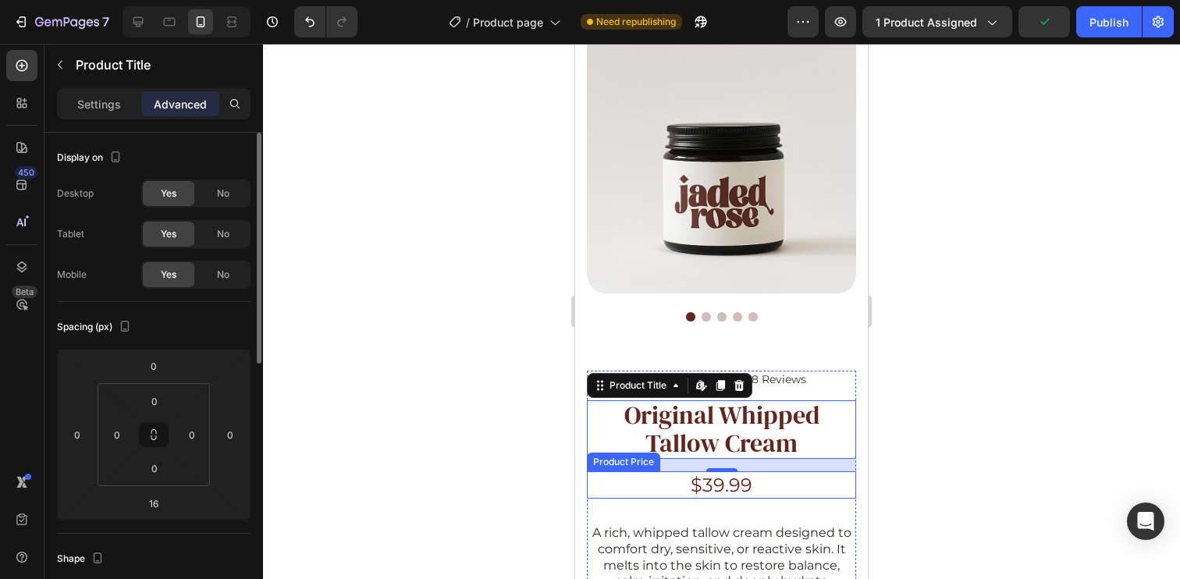
click at [727, 473] on div "$39.99" at bounding box center [721, 484] width 269 height 27
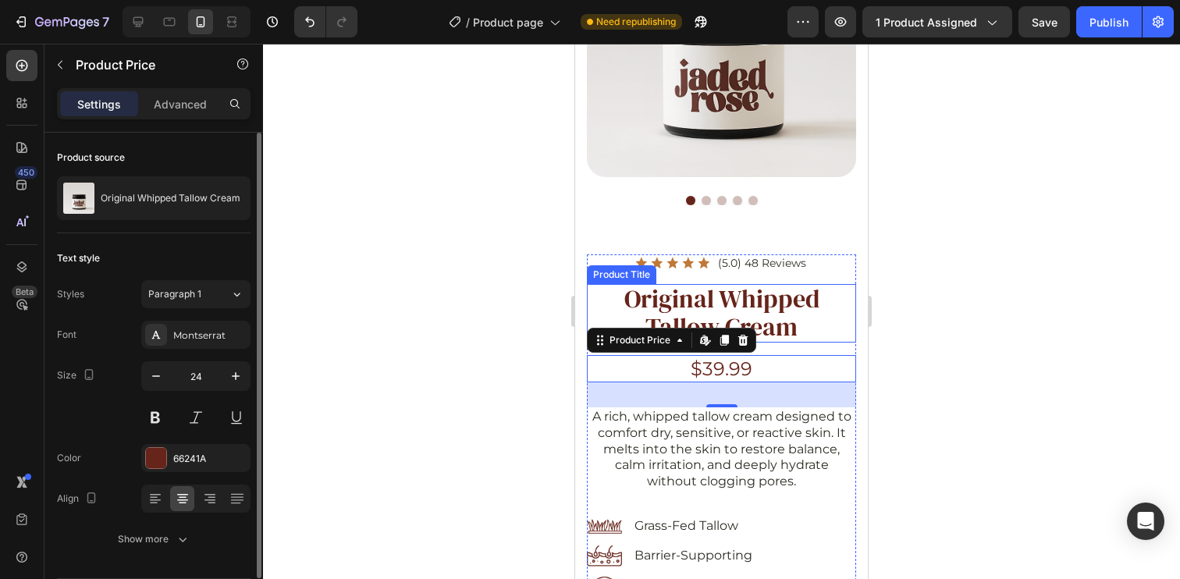
scroll to position [182, 0]
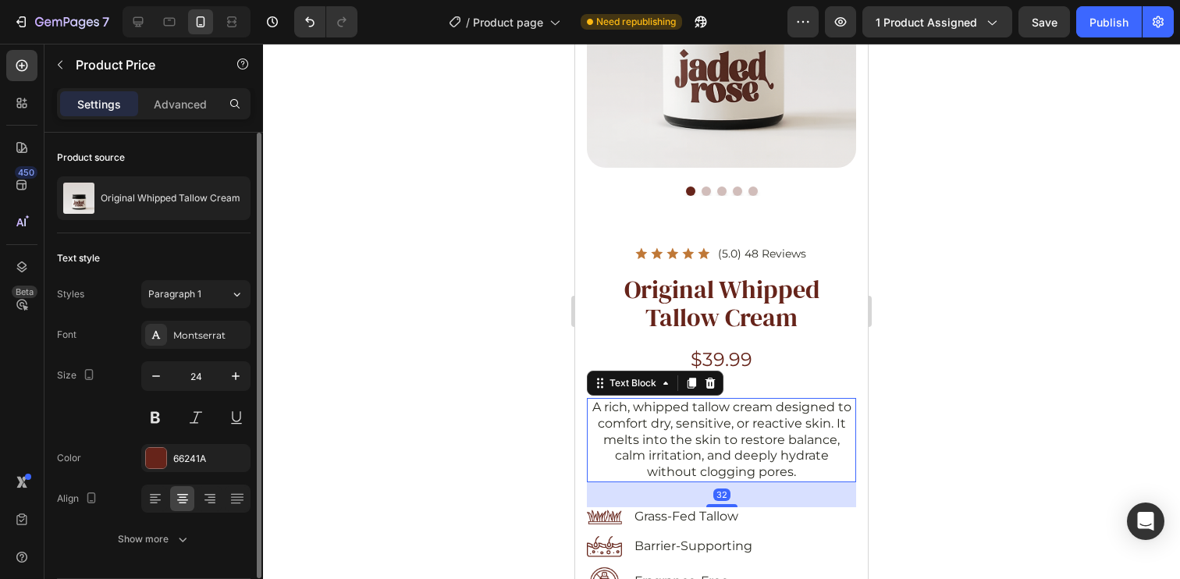
click at [678, 428] on p "A rich, whipped tallow cream designed to comfort dry, sensitive, or reactive sk…" at bounding box center [721, 440] width 266 height 81
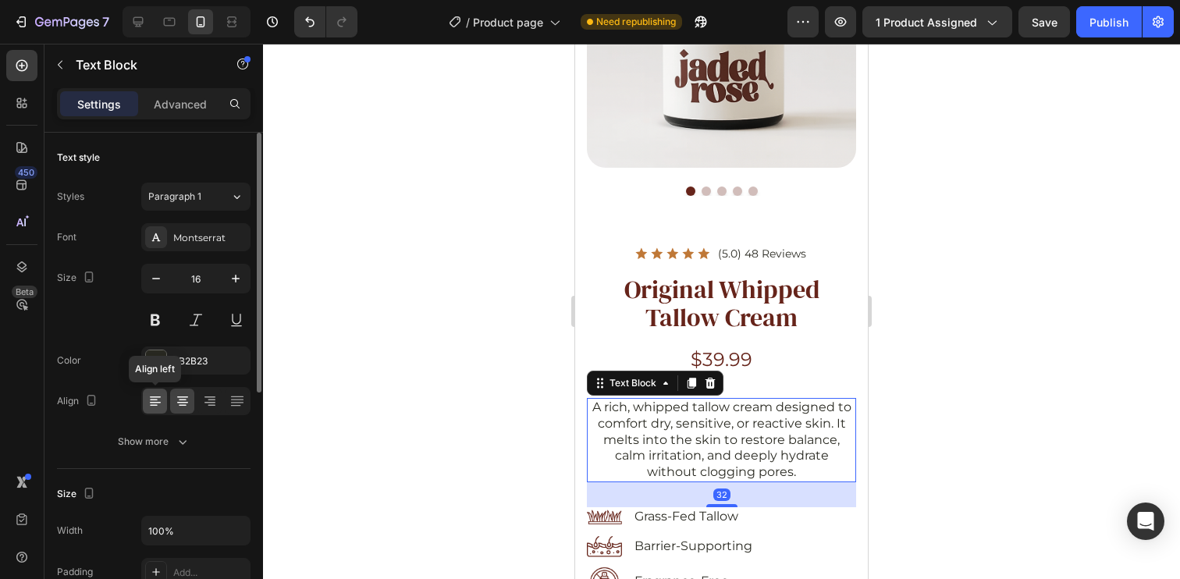
click at [156, 402] on icon at bounding box center [155, 403] width 11 height 2
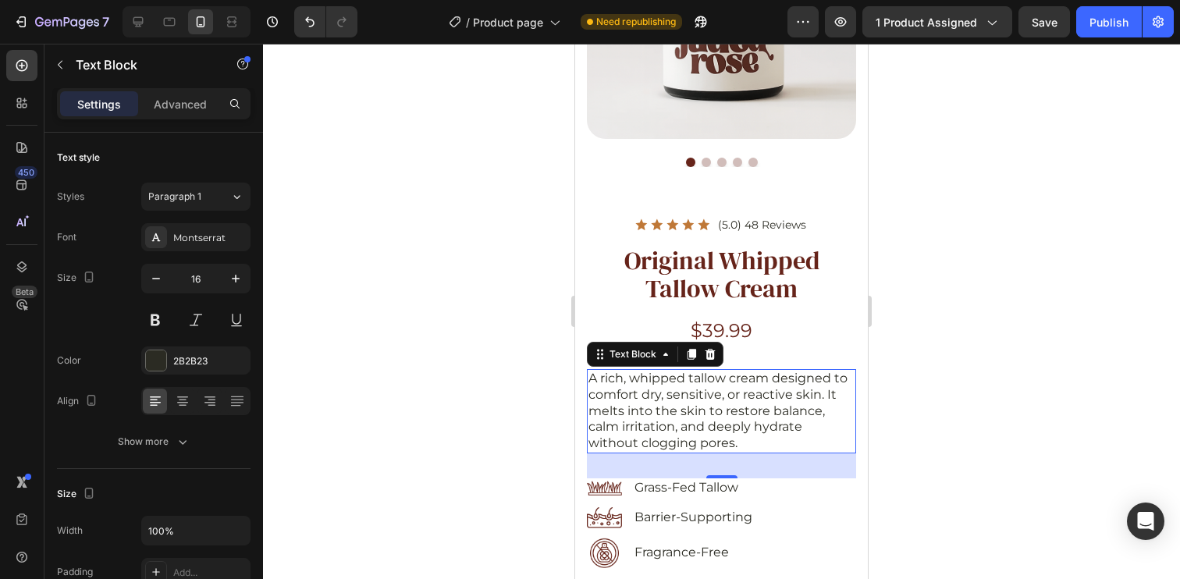
scroll to position [213, 0]
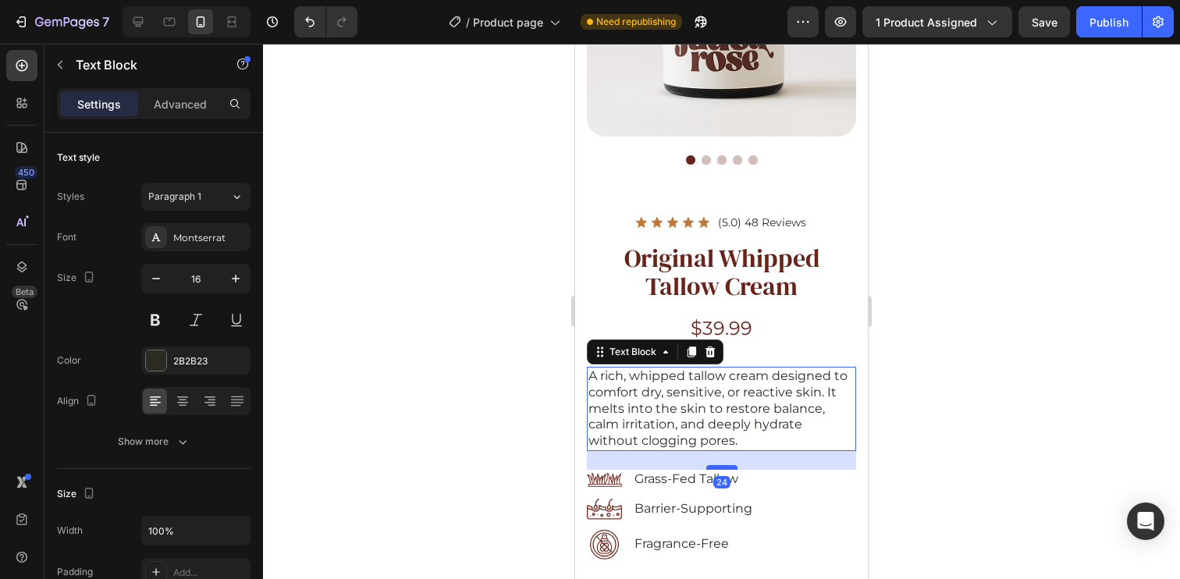
click at [710, 465] on div at bounding box center [721, 467] width 31 height 5
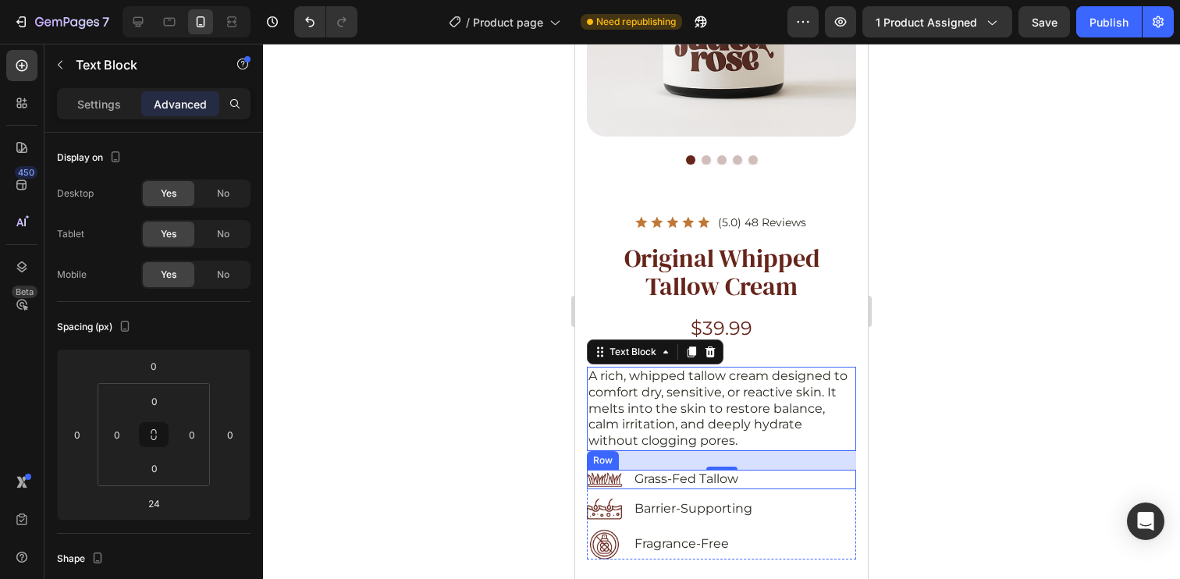
click at [772, 475] on div "Image Grass-Fed Tallow Text Block Row" at bounding box center [721, 480] width 269 height 20
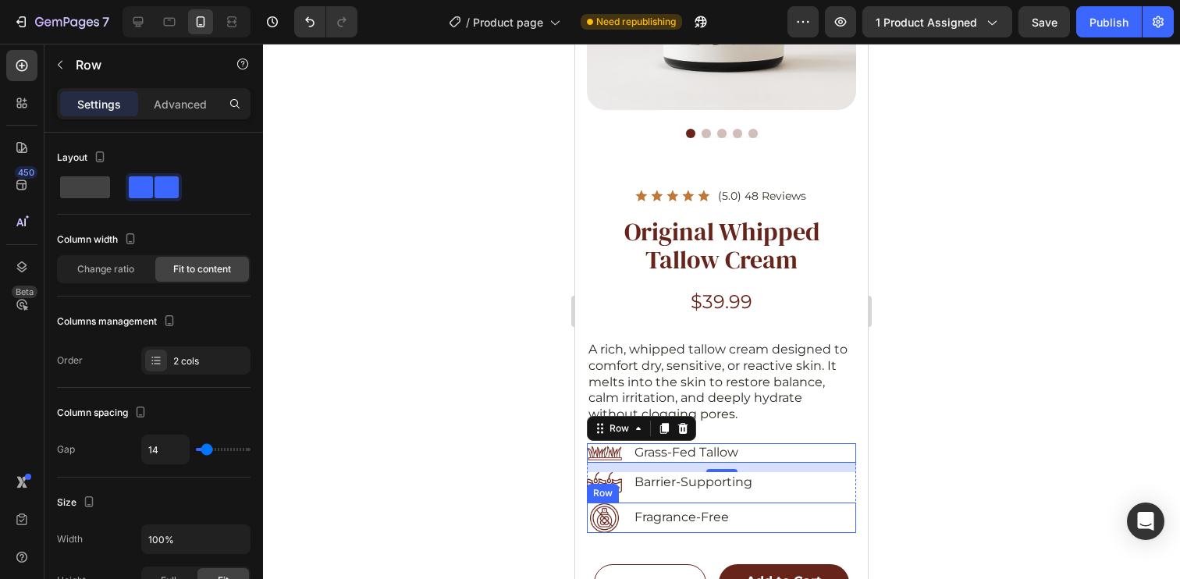
scroll to position [243, 0]
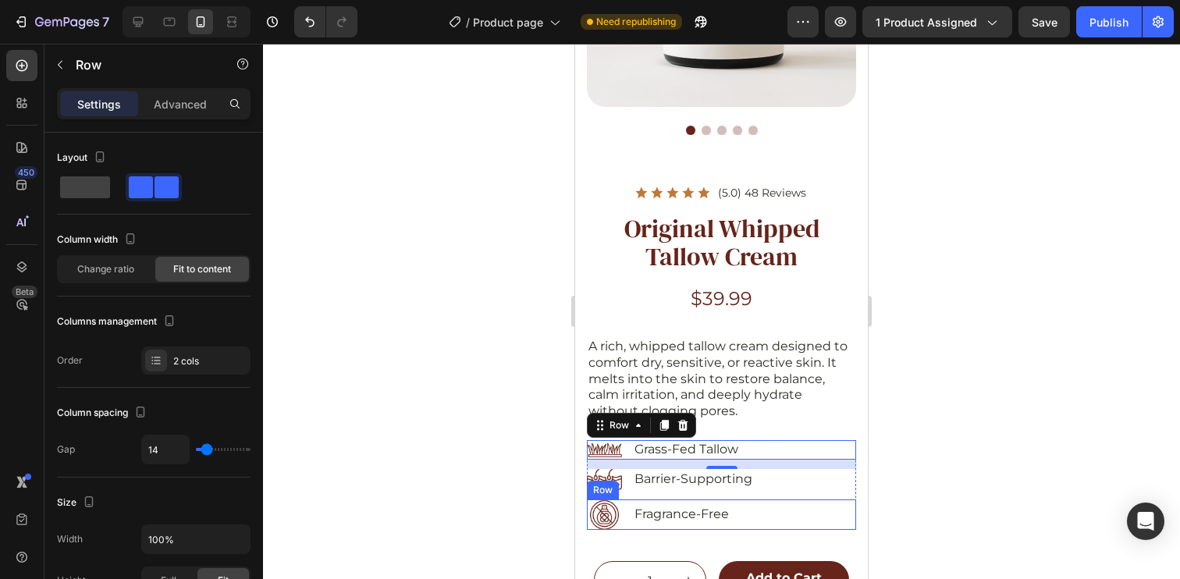
click at [766, 504] on div "Image Fragrance-Free Text Block Row" at bounding box center [721, 514] width 269 height 30
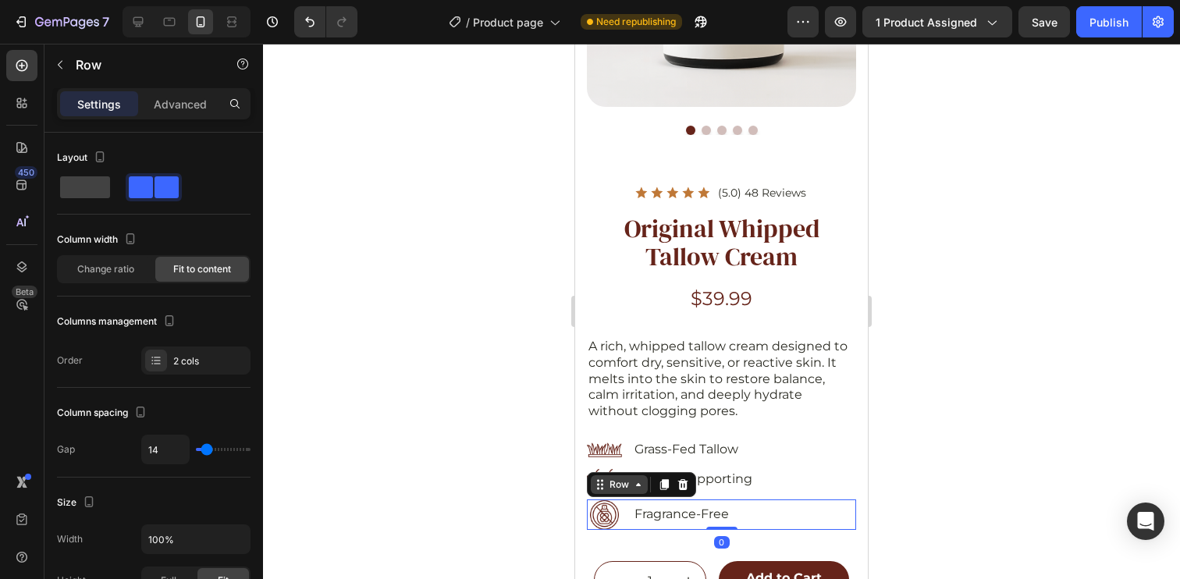
click at [621, 478] on div "Row" at bounding box center [619, 485] width 26 height 14
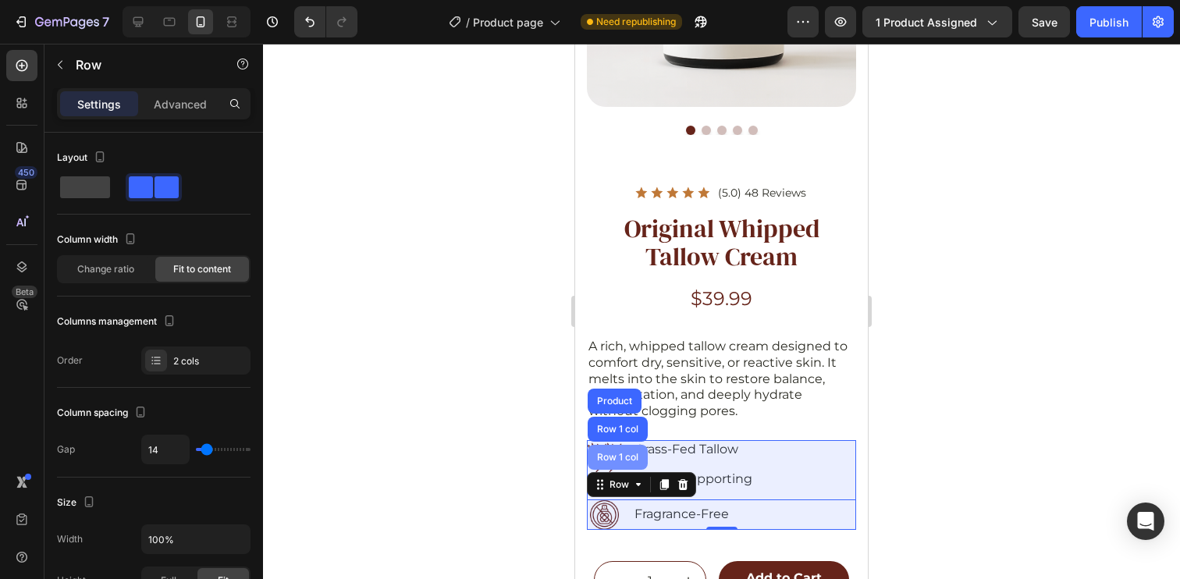
click at [617, 445] on div "Row 1 col" at bounding box center [618, 457] width 60 height 25
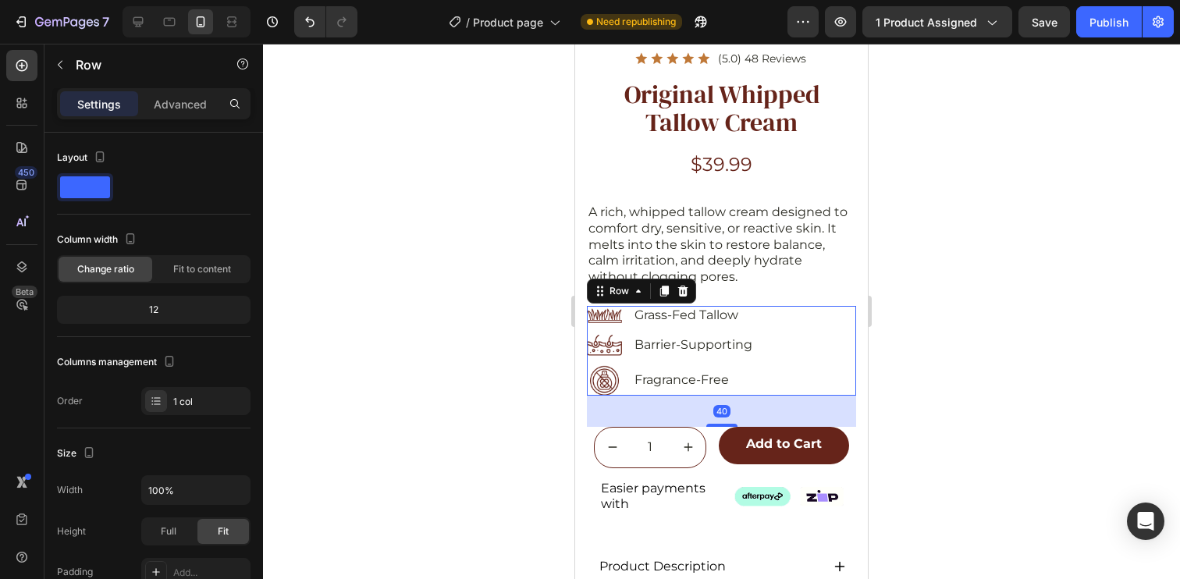
scroll to position [382, 0]
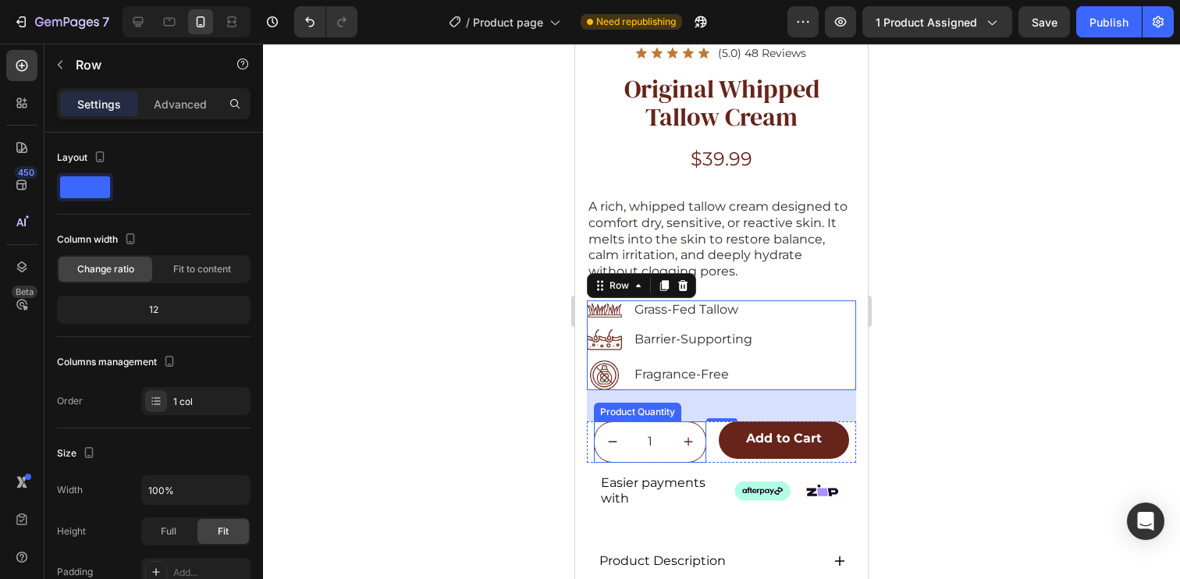
click at [685, 422] on button "increment" at bounding box center [687, 442] width 35 height 40
type input "2"
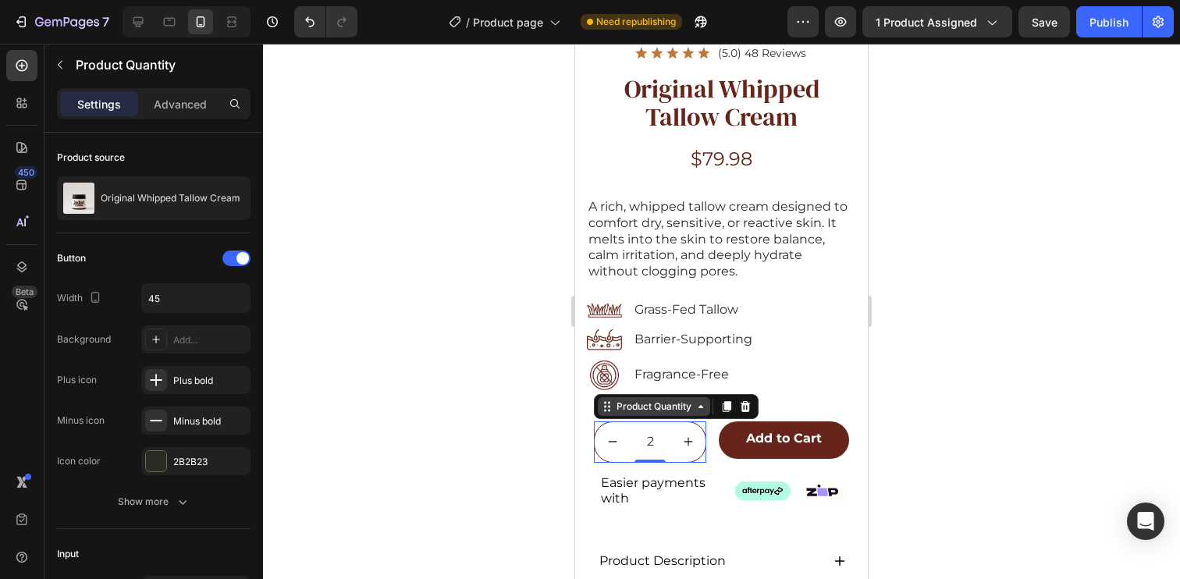
click at [637, 400] on div "Product Quantity" at bounding box center [653, 407] width 81 height 14
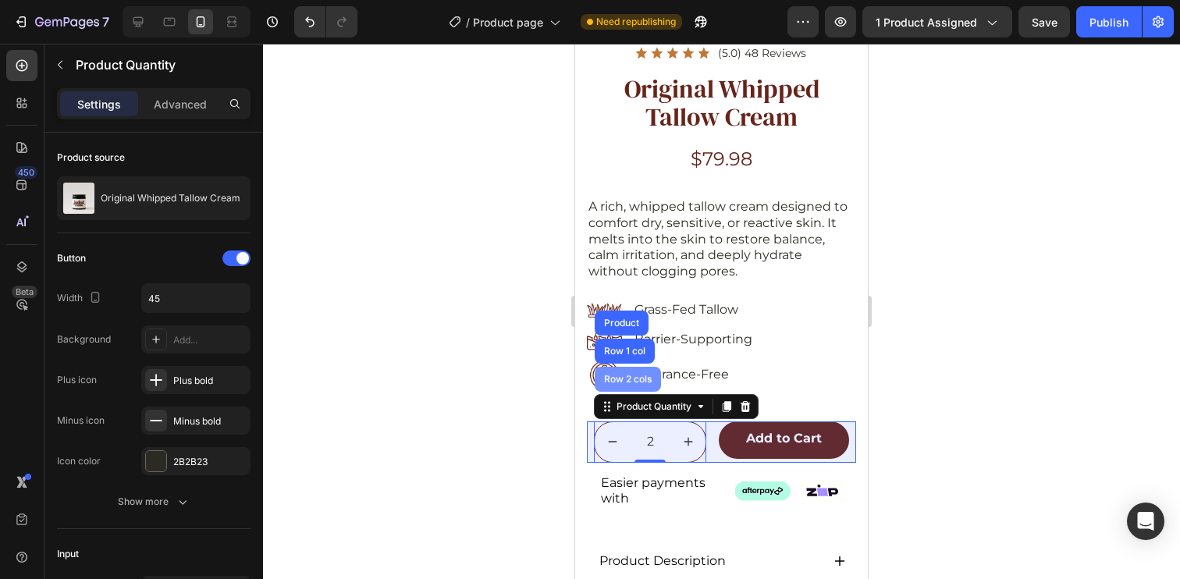
click at [632, 375] on div "Row 2 cols" at bounding box center [628, 379] width 54 height 9
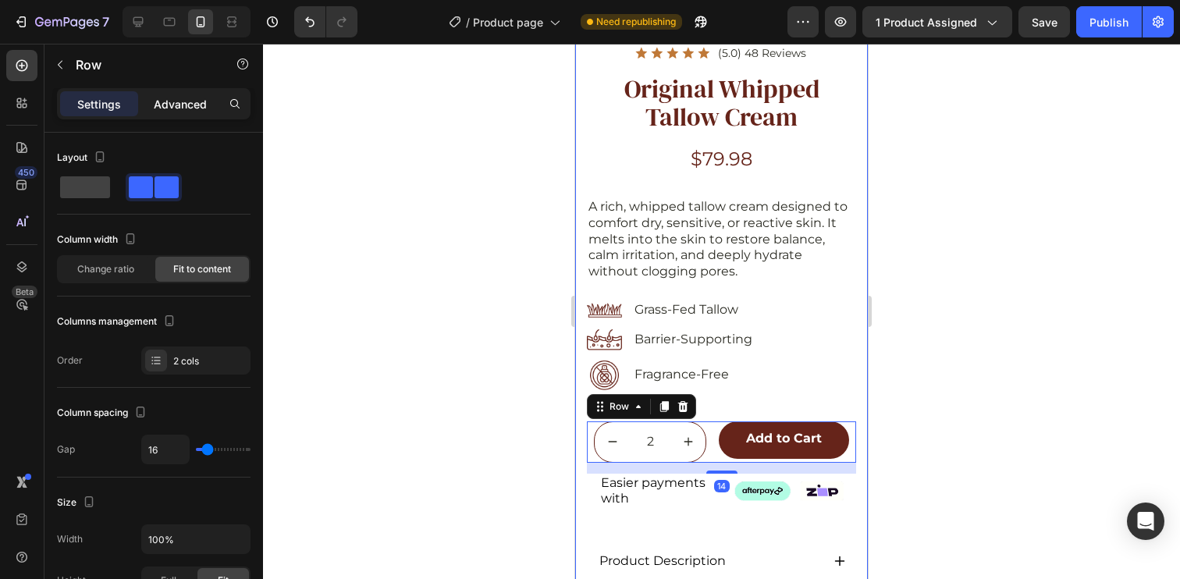
click at [177, 99] on p "Advanced" at bounding box center [180, 104] width 53 height 16
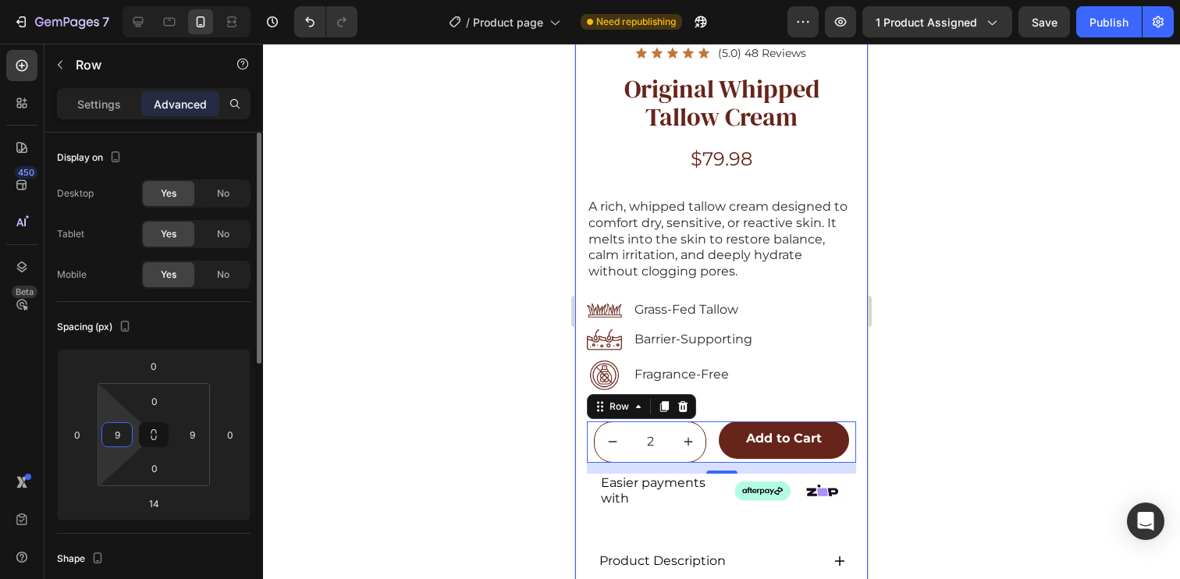
click at [120, 434] on input "9" at bounding box center [116, 434] width 23 height 23
type input "0"
click at [197, 435] on input "9" at bounding box center [191, 434] width 23 height 23
type input "0"
click at [216, 328] on div "Spacing (px)" at bounding box center [154, 326] width 194 height 25
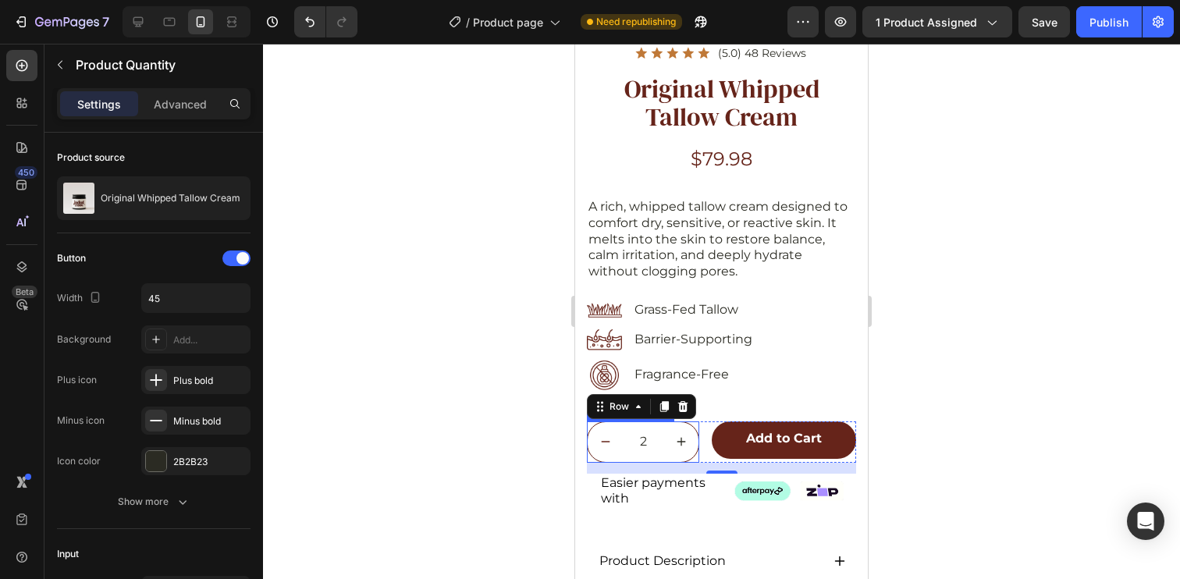
click at [607, 436] on icon "decrement" at bounding box center [605, 441] width 11 height 11
type input "1"
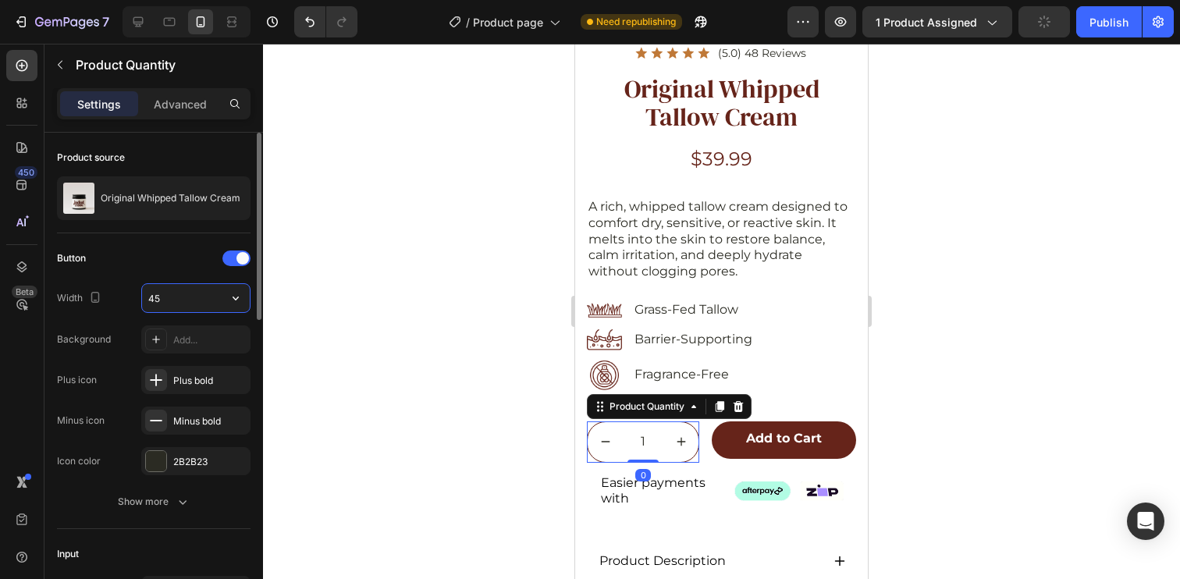
click at [175, 307] on input "45" at bounding box center [196, 298] width 108 height 28
click at [641, 427] on input "1" at bounding box center [643, 442] width 41 height 40
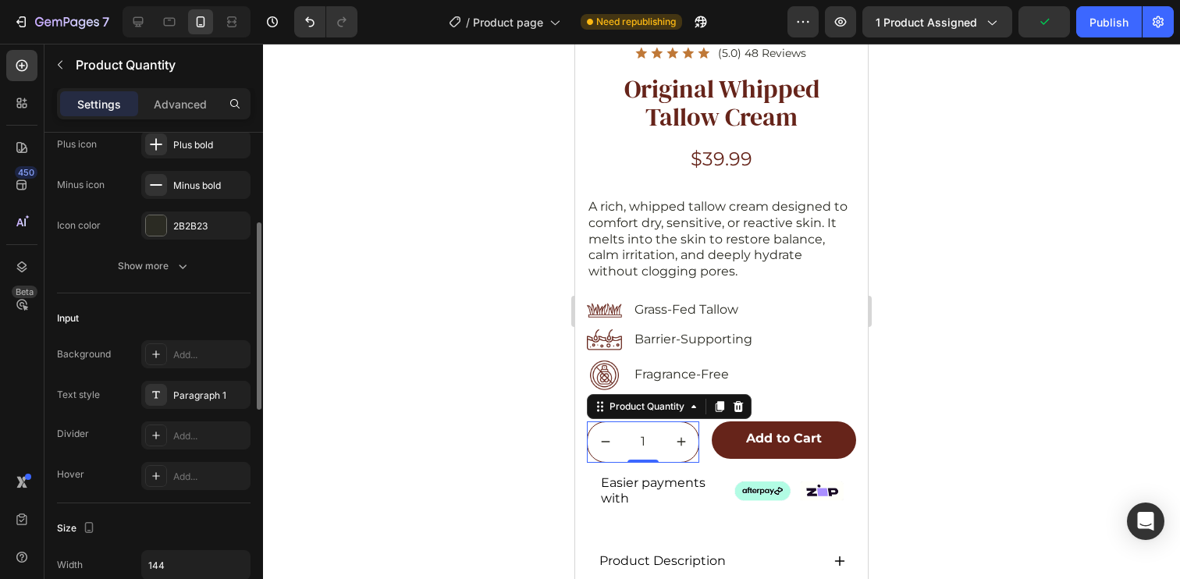
scroll to position [393, 0]
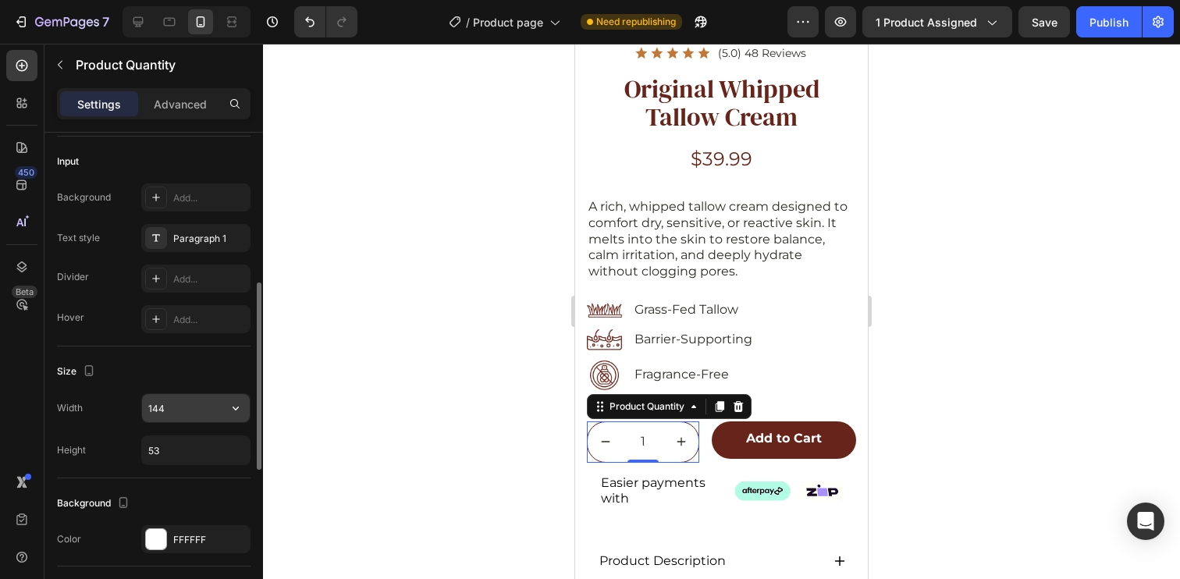
click at [179, 409] on input "144" at bounding box center [196, 408] width 108 height 28
type input "108"
click at [206, 379] on div "Size" at bounding box center [154, 371] width 194 height 25
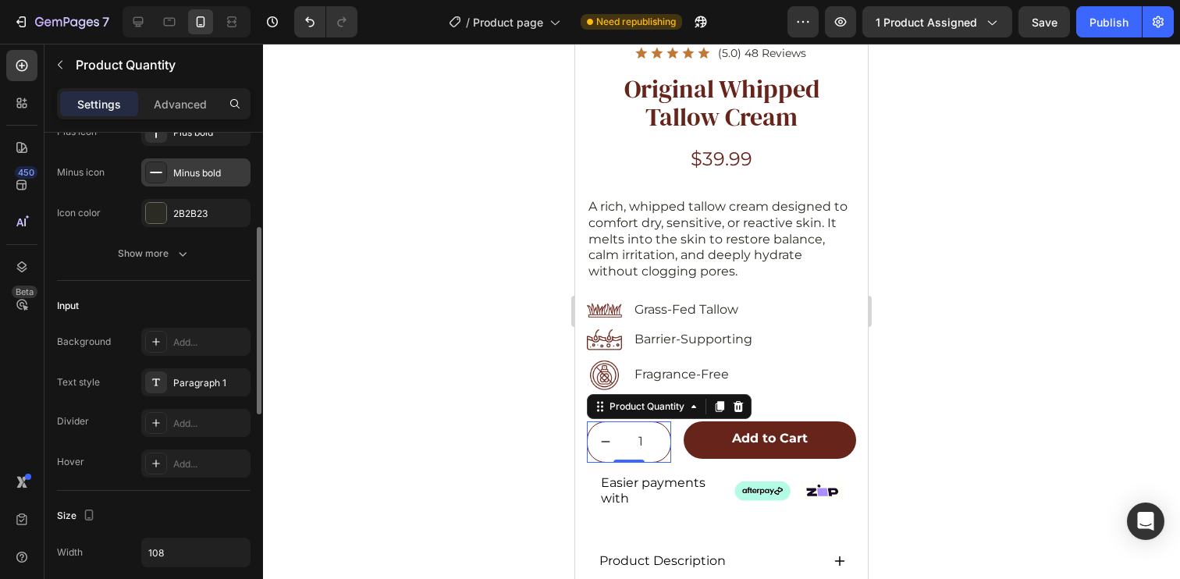
scroll to position [95, 0]
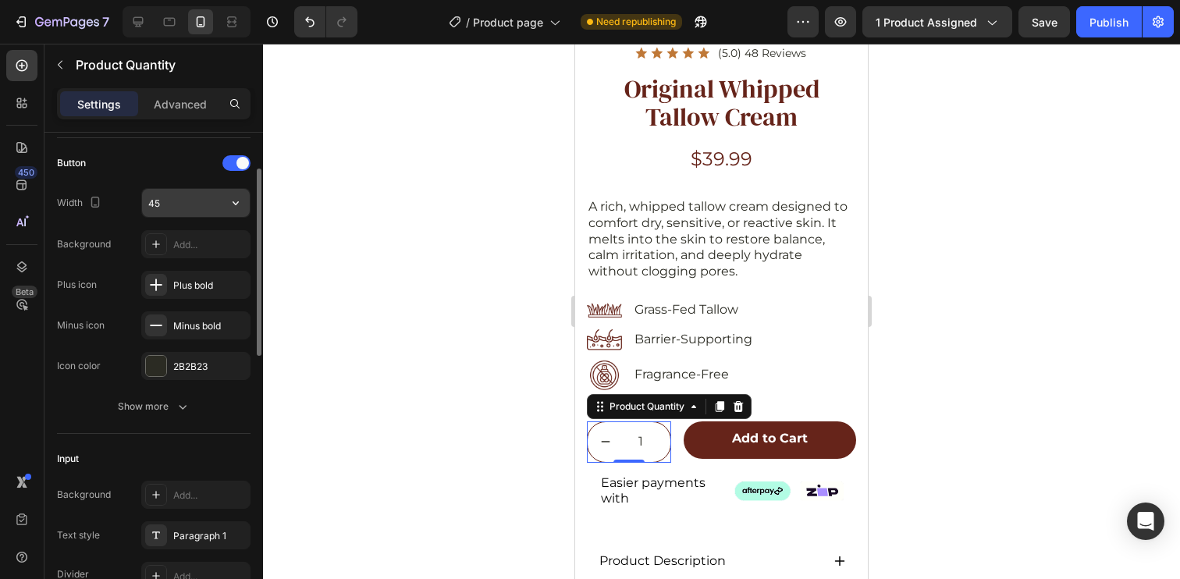
click at [177, 205] on input "45" at bounding box center [196, 203] width 108 height 28
click at [234, 203] on icon "button" at bounding box center [236, 203] width 6 height 4
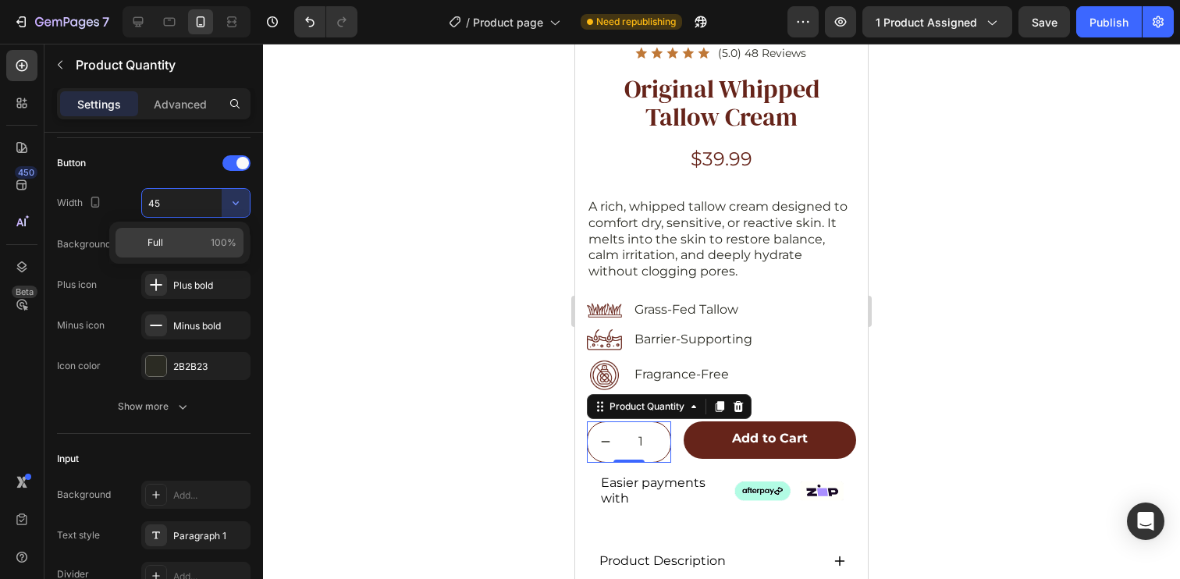
click at [189, 245] on p "Full 100%" at bounding box center [191, 243] width 89 height 14
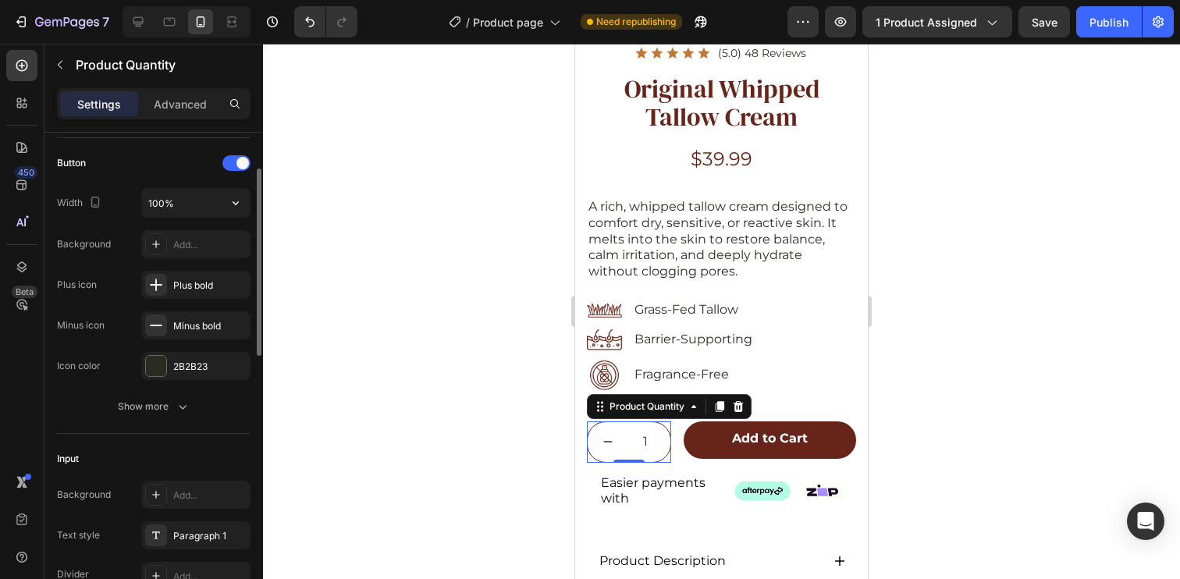
click at [187, 179] on div "Button Width 100% Background Add... Plus icon Plus bold Minus icon Minus bold I…" at bounding box center [154, 265] width 194 height 229
click at [177, 207] on input "45" at bounding box center [196, 203] width 108 height 28
type input "30"
click at [187, 168] on div "Button" at bounding box center [154, 163] width 194 height 25
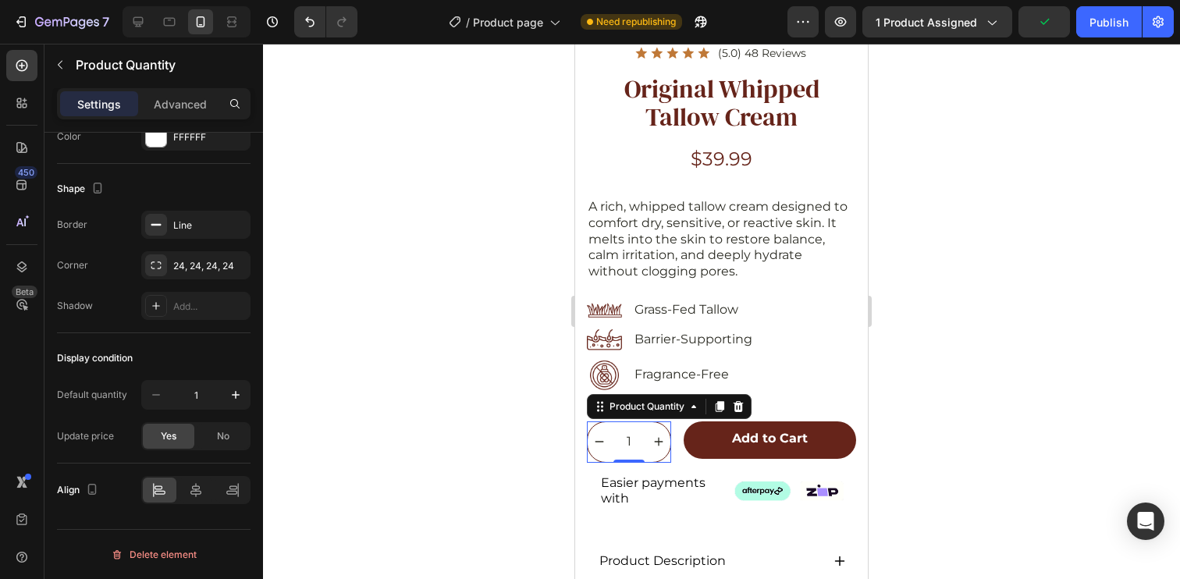
scroll to position [0, 0]
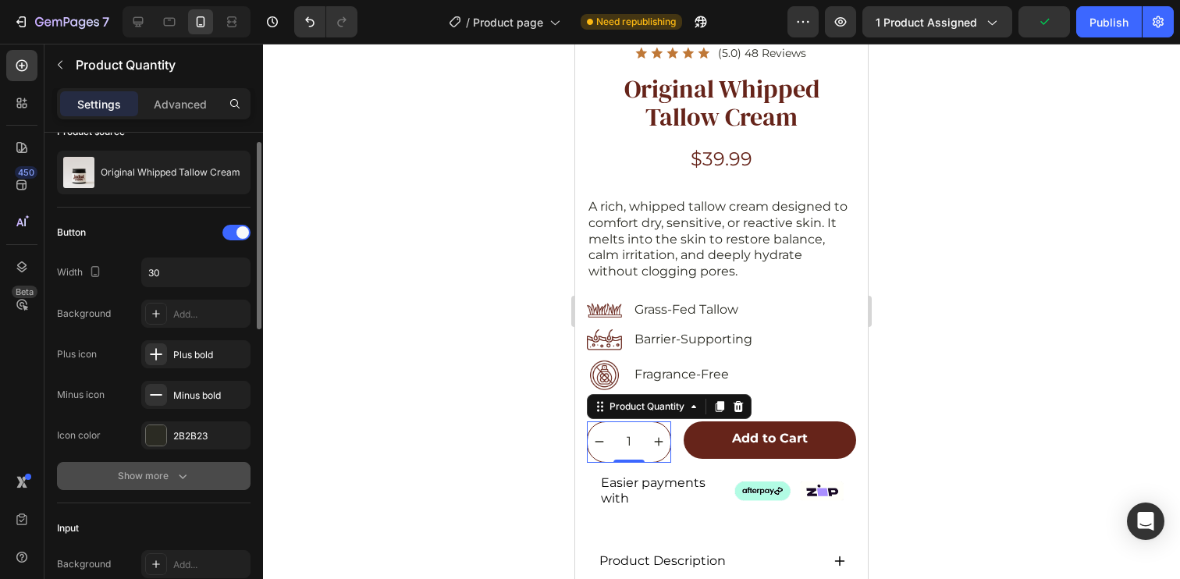
click at [180, 475] on icon "button" at bounding box center [183, 476] width 16 height 16
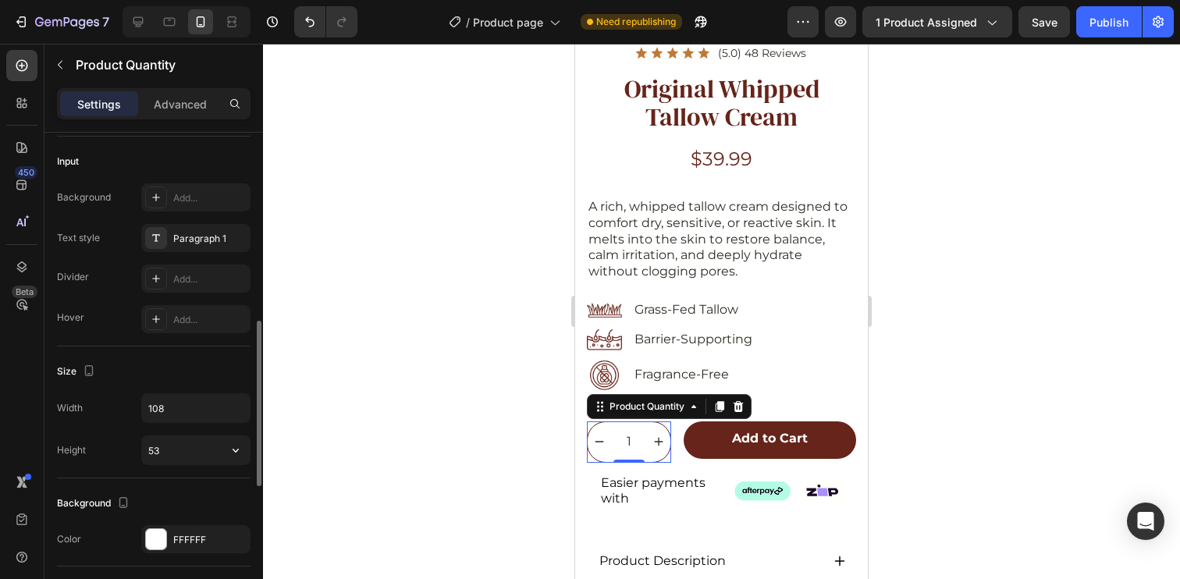
scroll to position [584, 0]
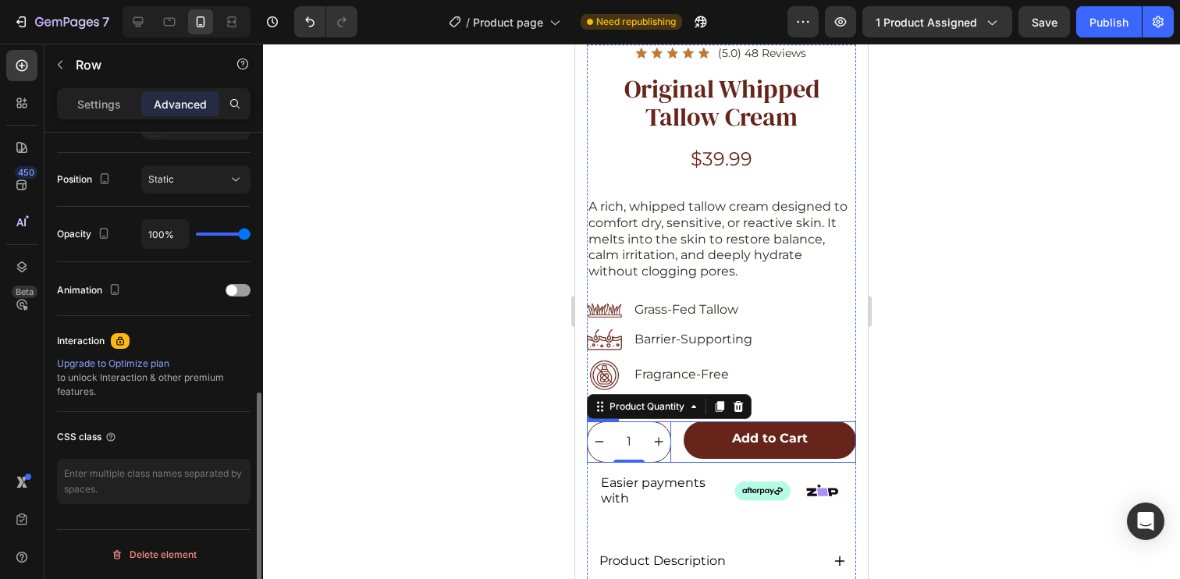
click at [677, 423] on div "1 Product Quantity 0 Add to Cart Add to Cart Row" at bounding box center [721, 441] width 269 height 41
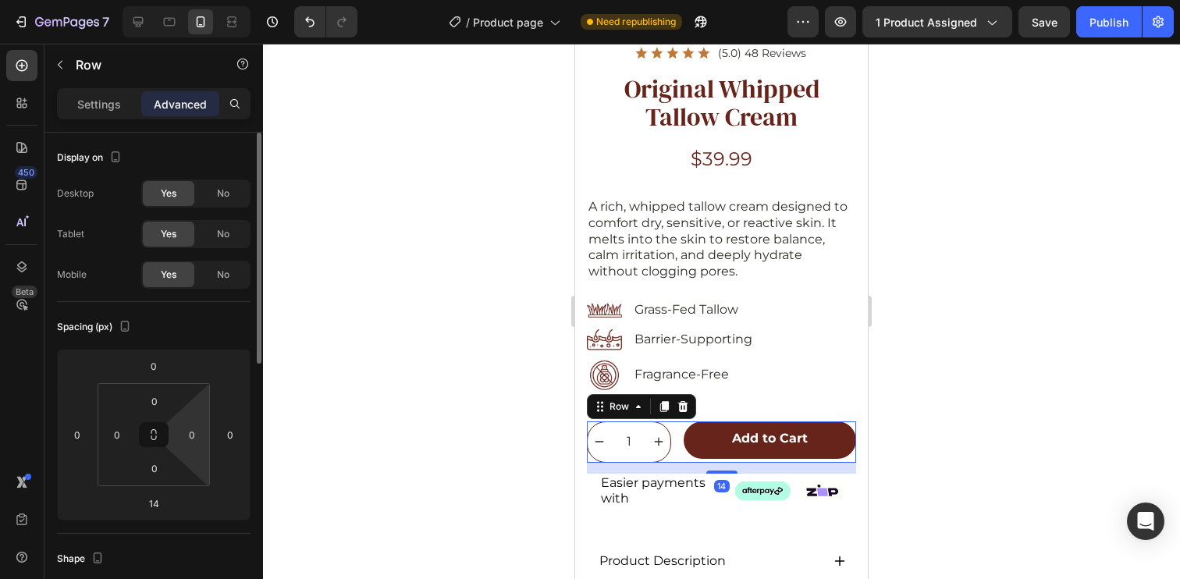
scroll to position [144, 0]
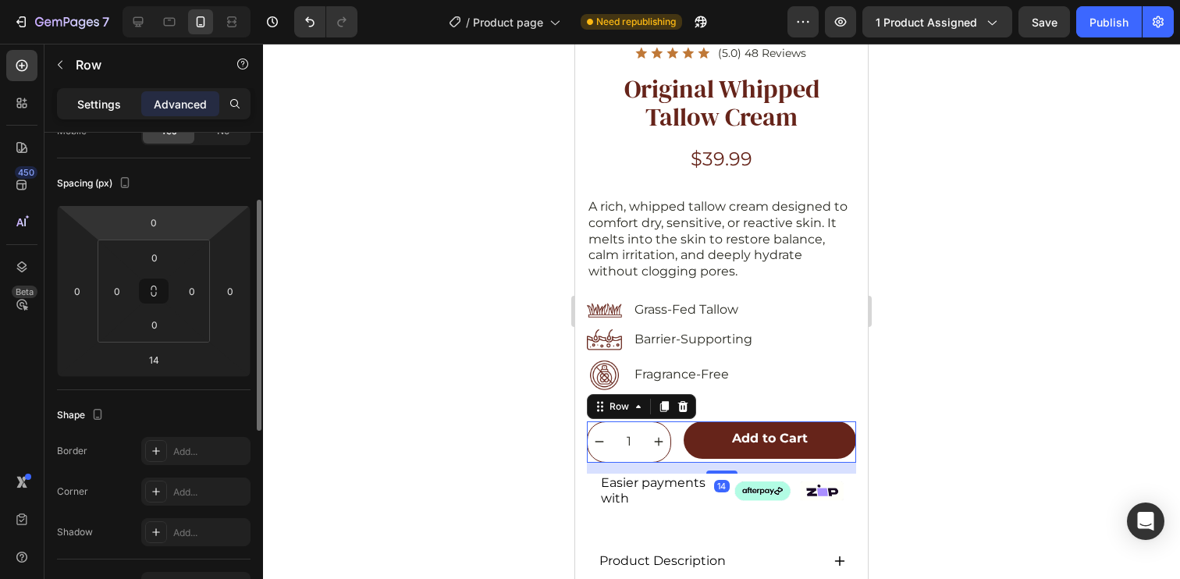
click at [111, 101] on p "Settings" at bounding box center [99, 104] width 44 height 16
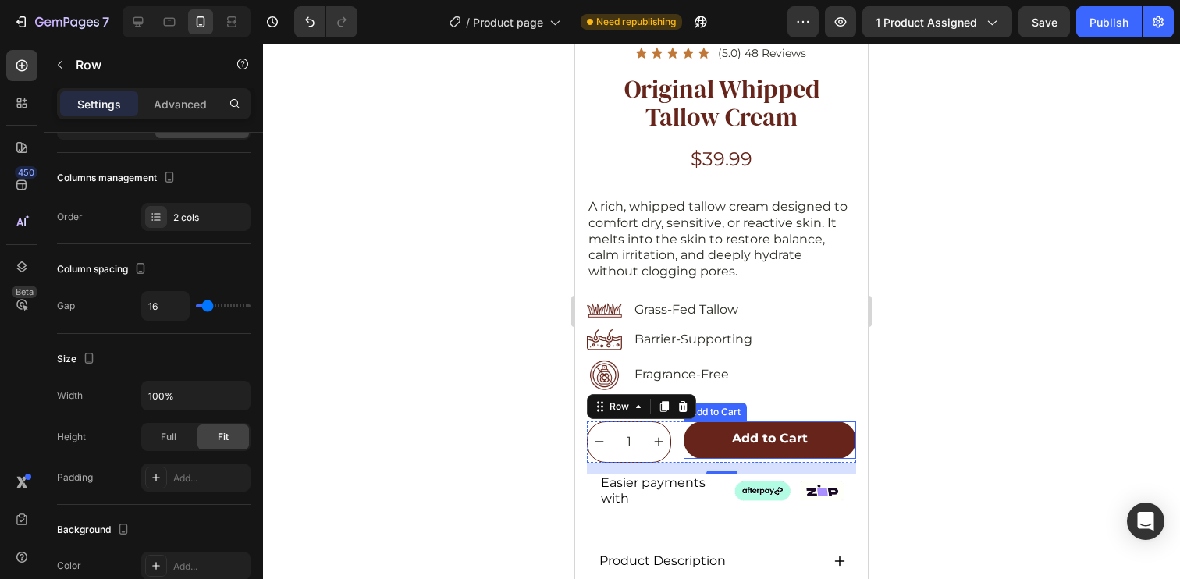
click at [711, 405] on div "Add to Cart" at bounding box center [715, 412] width 57 height 14
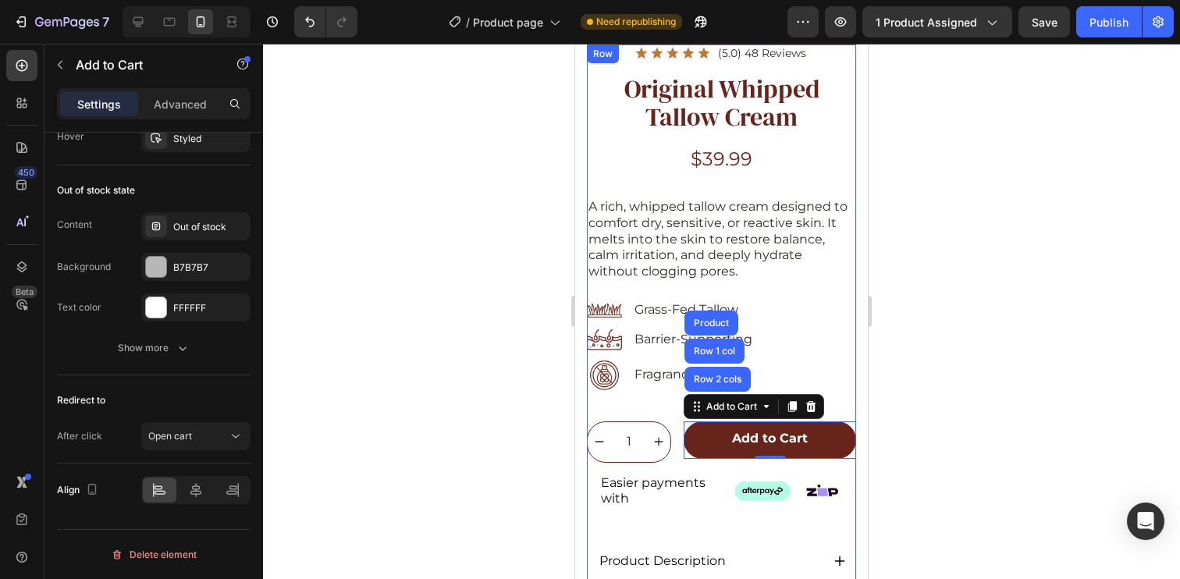
scroll to position [634, 0]
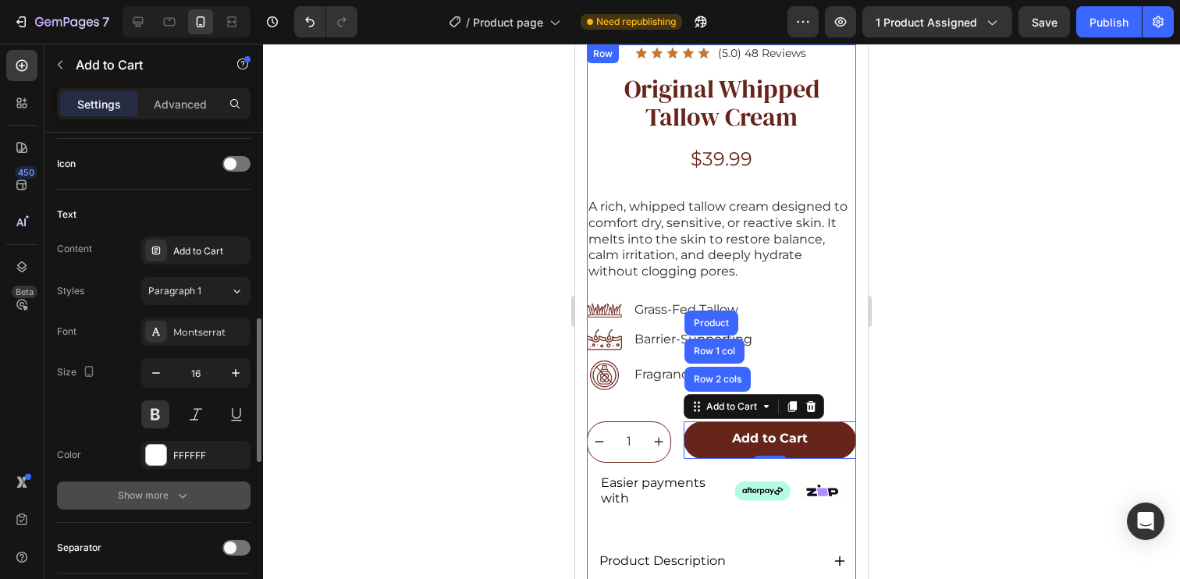
click at [139, 496] on div "Show more" at bounding box center [154, 496] width 73 height 16
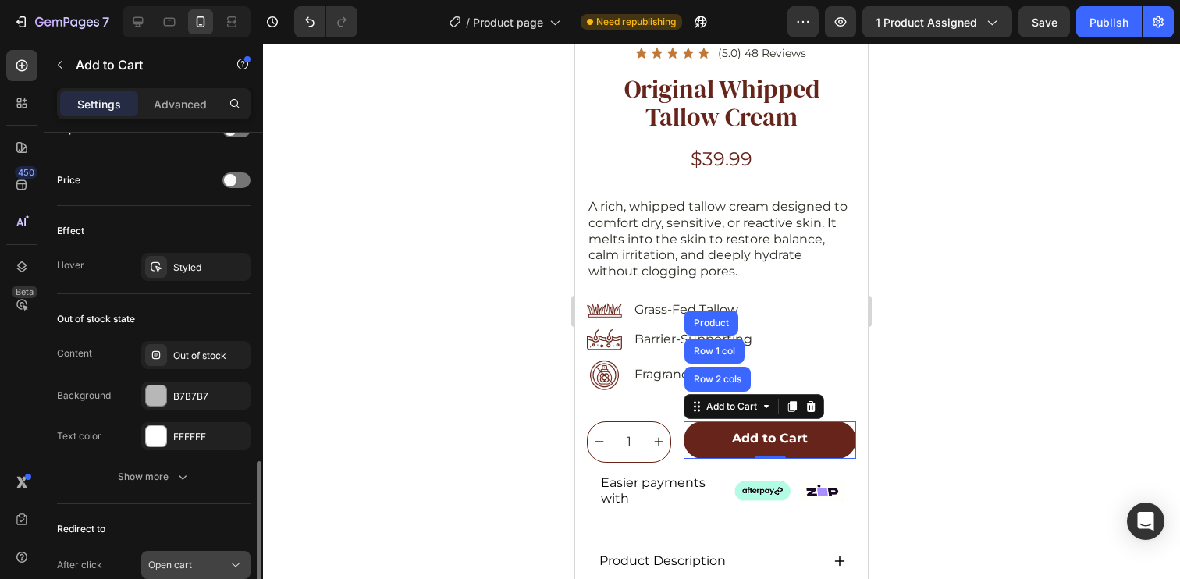
scroll to position [1387, 0]
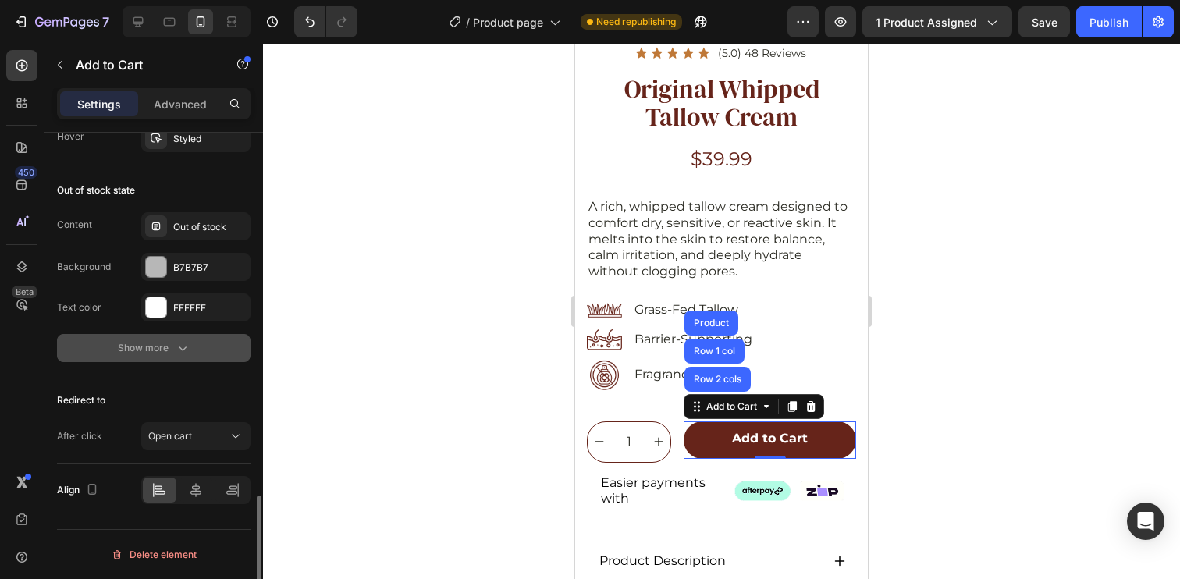
click at [183, 341] on icon "button" at bounding box center [183, 348] width 16 height 16
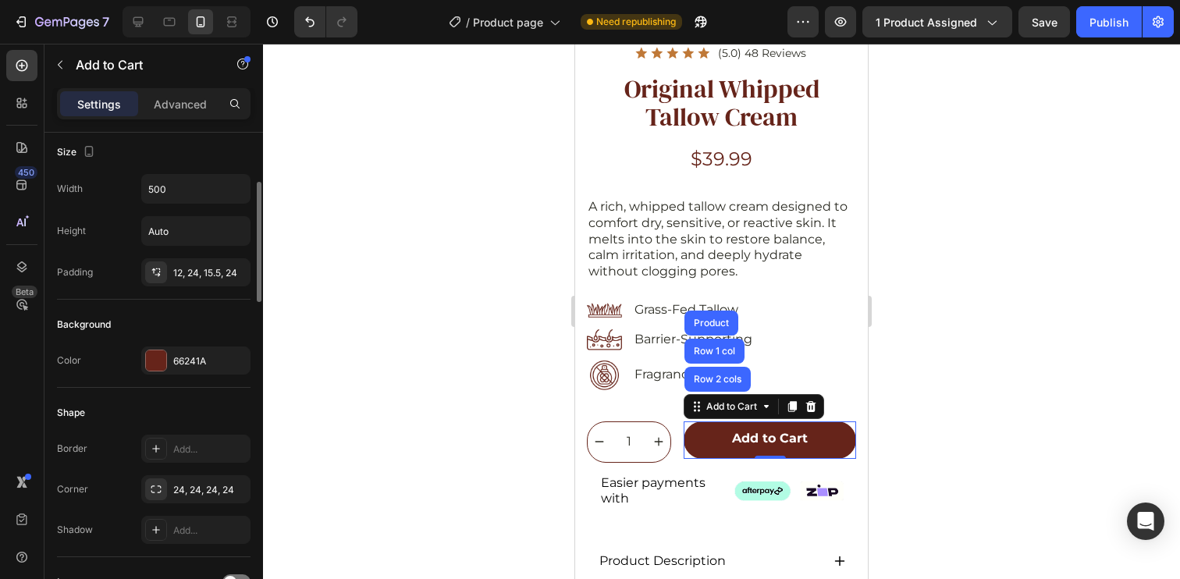
scroll to position [0, 0]
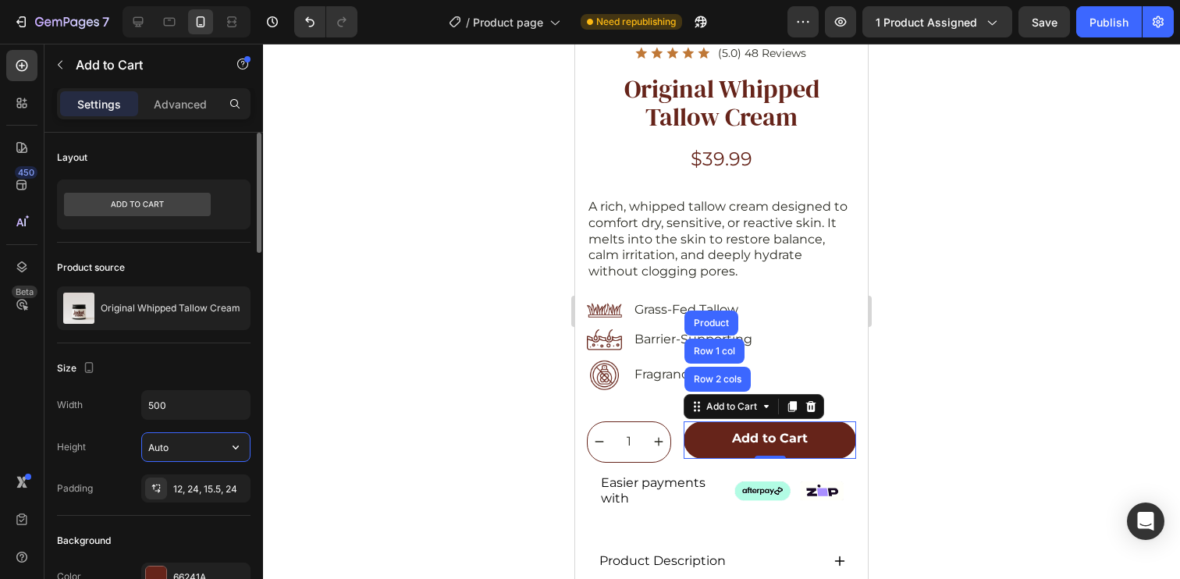
click at [179, 440] on input "Auto" at bounding box center [196, 447] width 108 height 28
click at [230, 266] on div "Product source" at bounding box center [154, 267] width 194 height 25
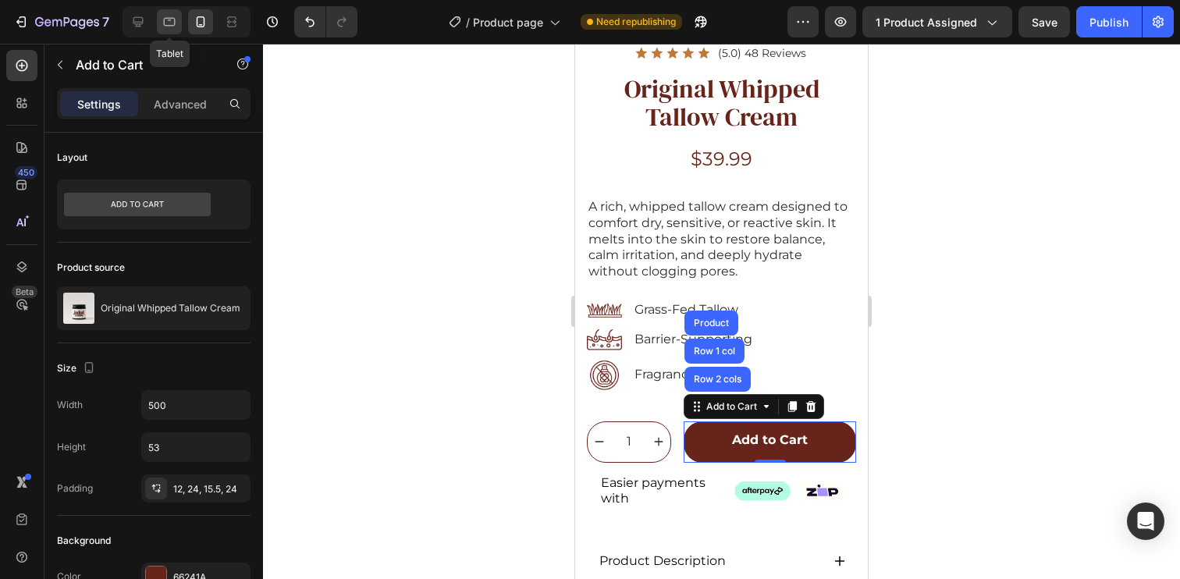
click at [168, 20] on icon at bounding box center [170, 22] width 16 height 16
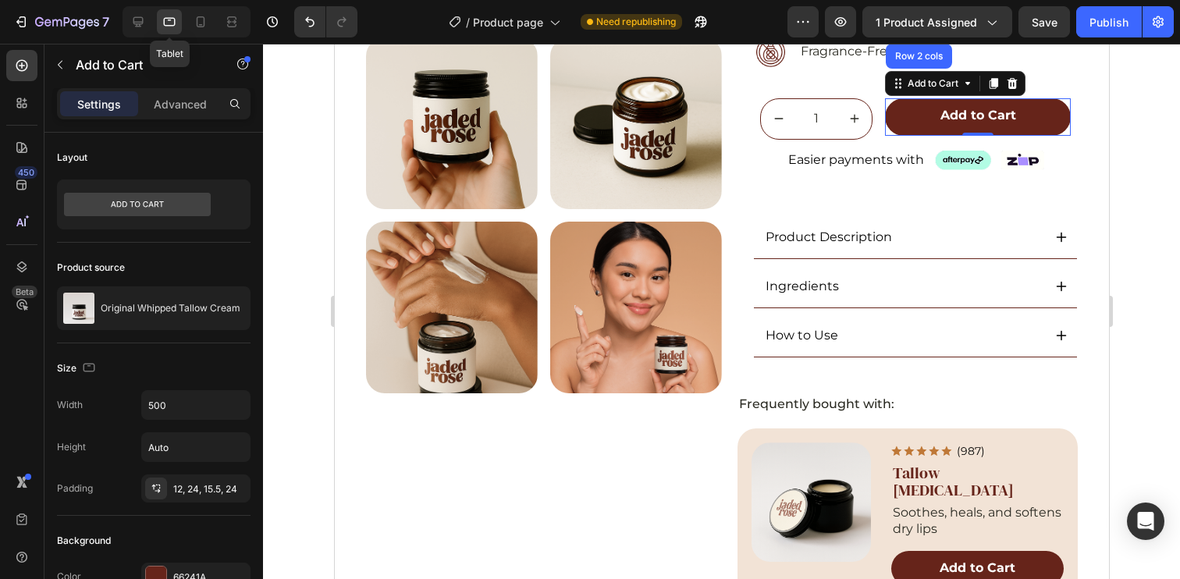
scroll to position [400, 0]
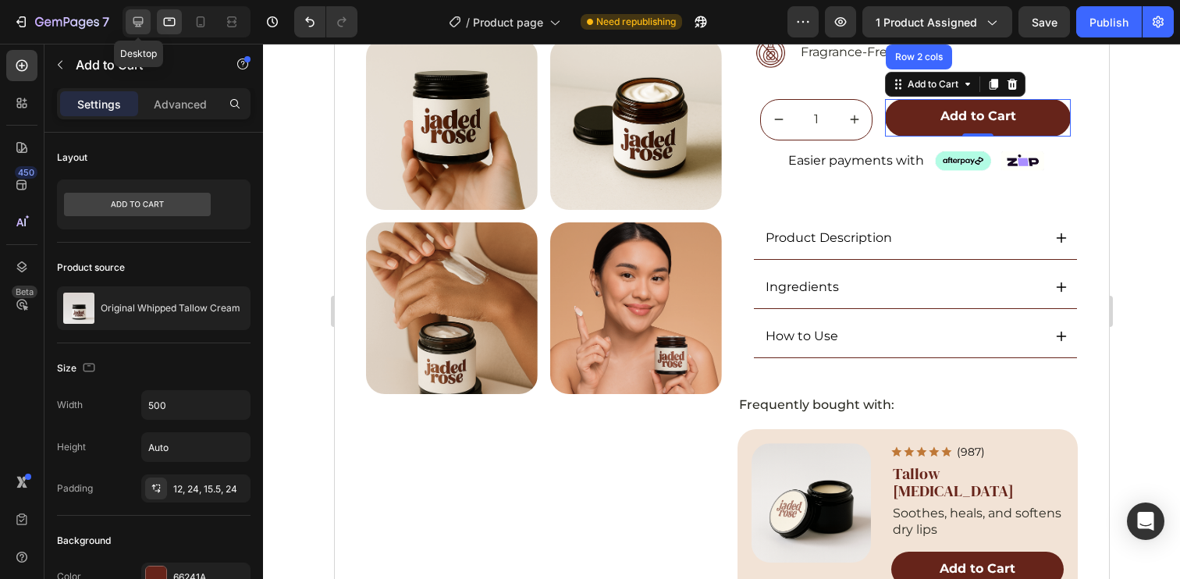
click at [134, 20] on icon at bounding box center [138, 22] width 16 height 16
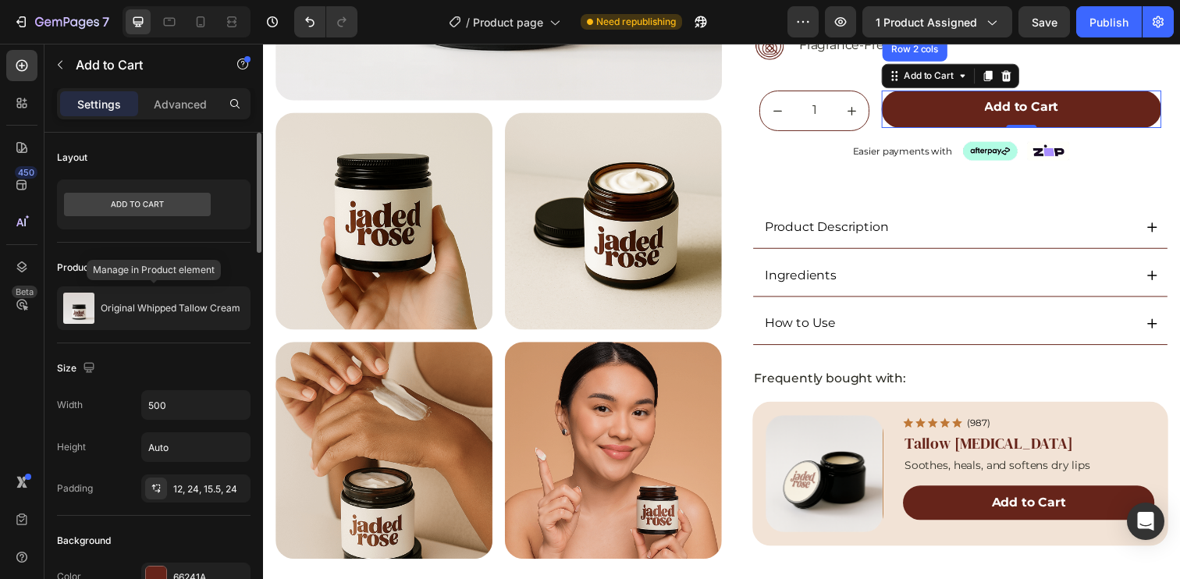
scroll to position [397, 0]
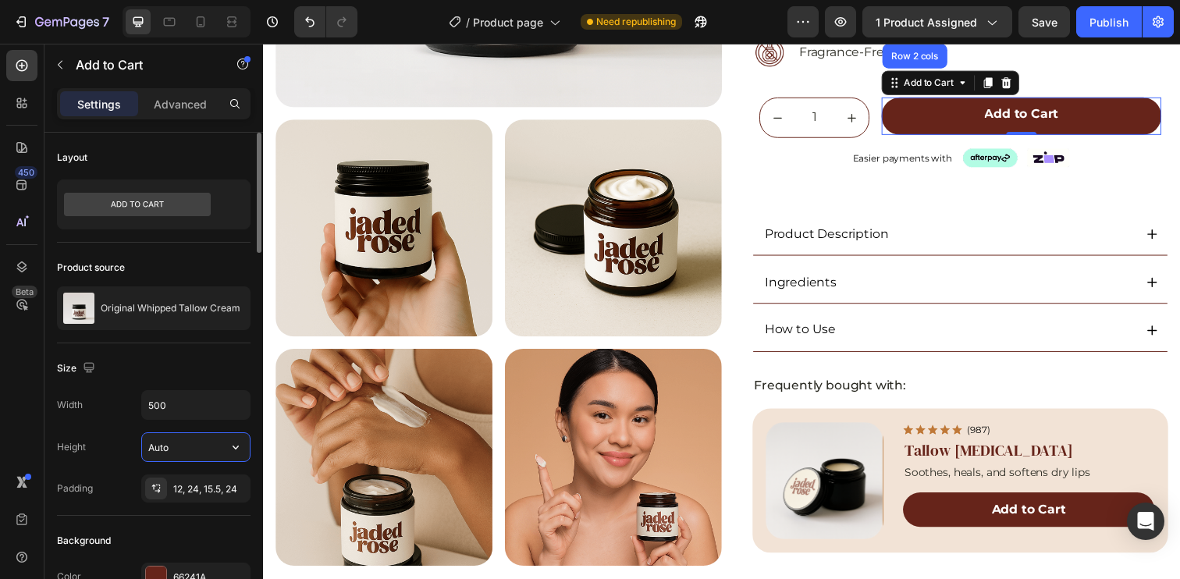
click at [193, 456] on input "Auto" at bounding box center [196, 447] width 108 height 28
type input "53"
click at [187, 375] on div "Size" at bounding box center [154, 368] width 194 height 25
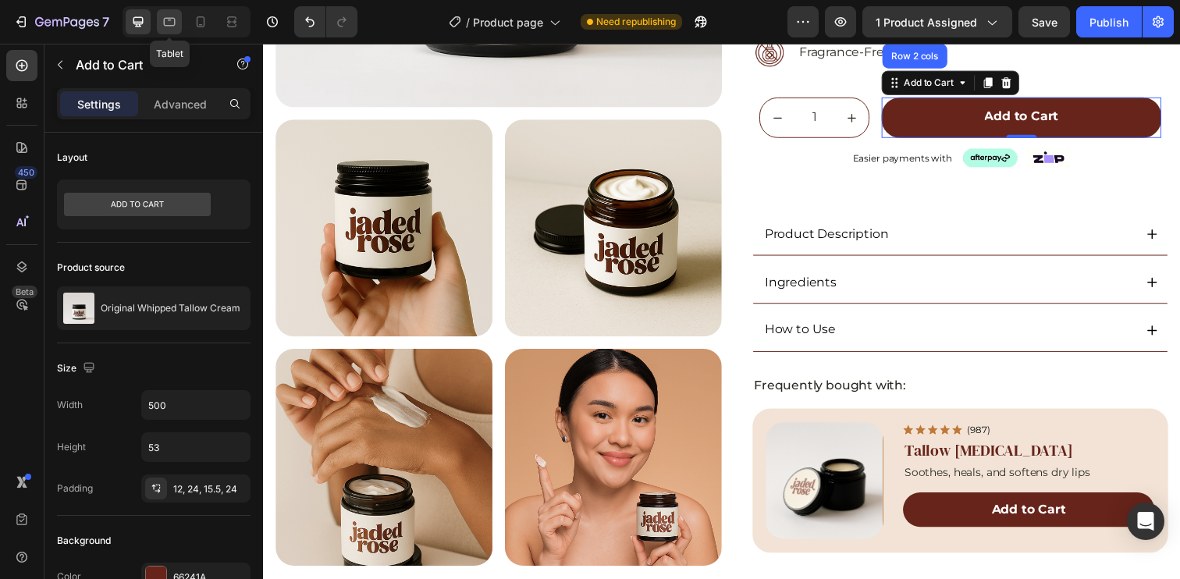
click at [173, 30] on div at bounding box center [169, 21] width 25 height 25
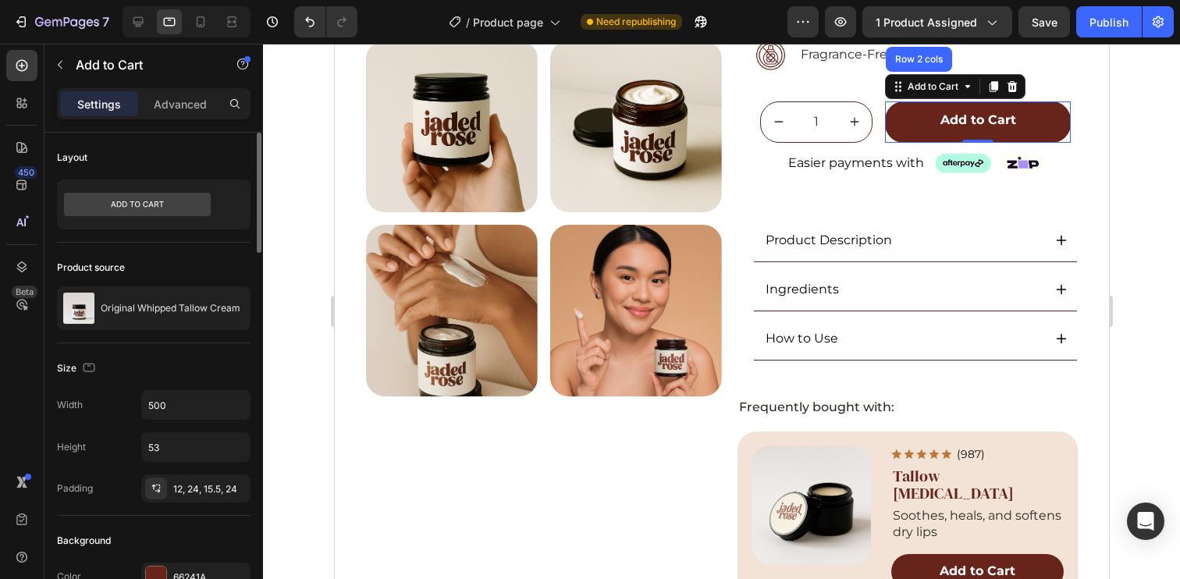
scroll to position [400, 0]
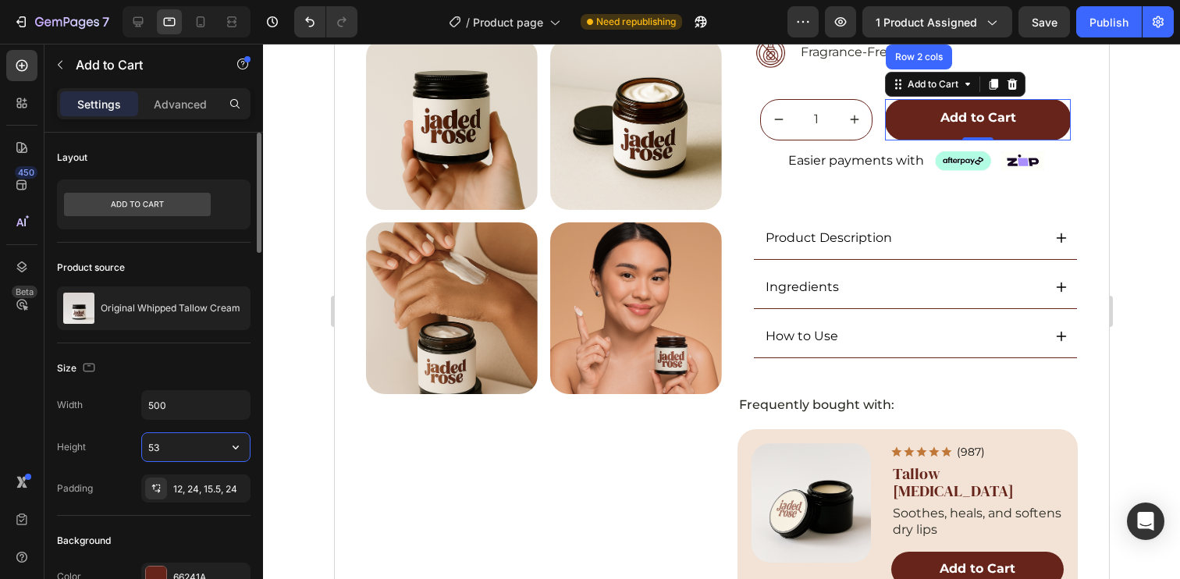
click at [181, 449] on input "53" at bounding box center [196, 447] width 108 height 28
click at [200, 16] on icon at bounding box center [201, 21] width 9 height 11
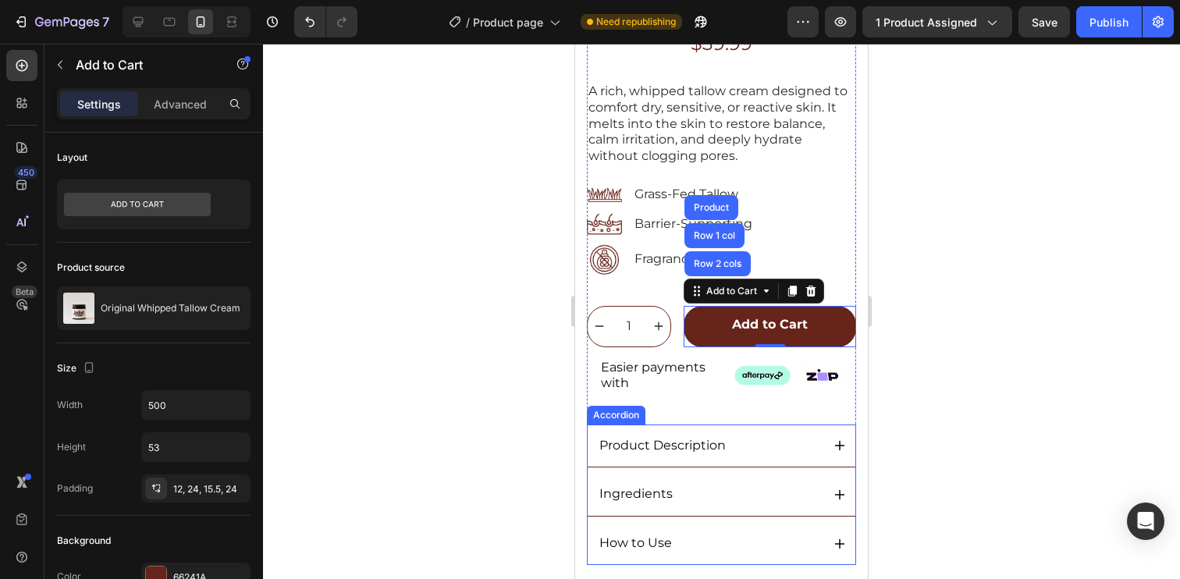
scroll to position [517, 0]
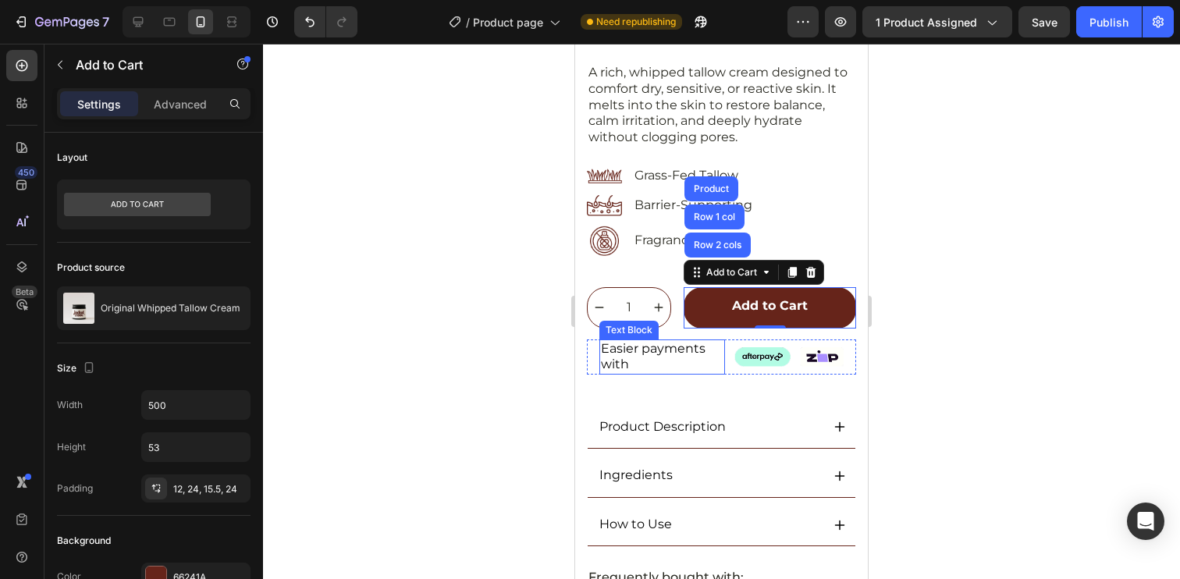
click at [697, 361] on div "Easier payments with" at bounding box center [662, 357] width 126 height 36
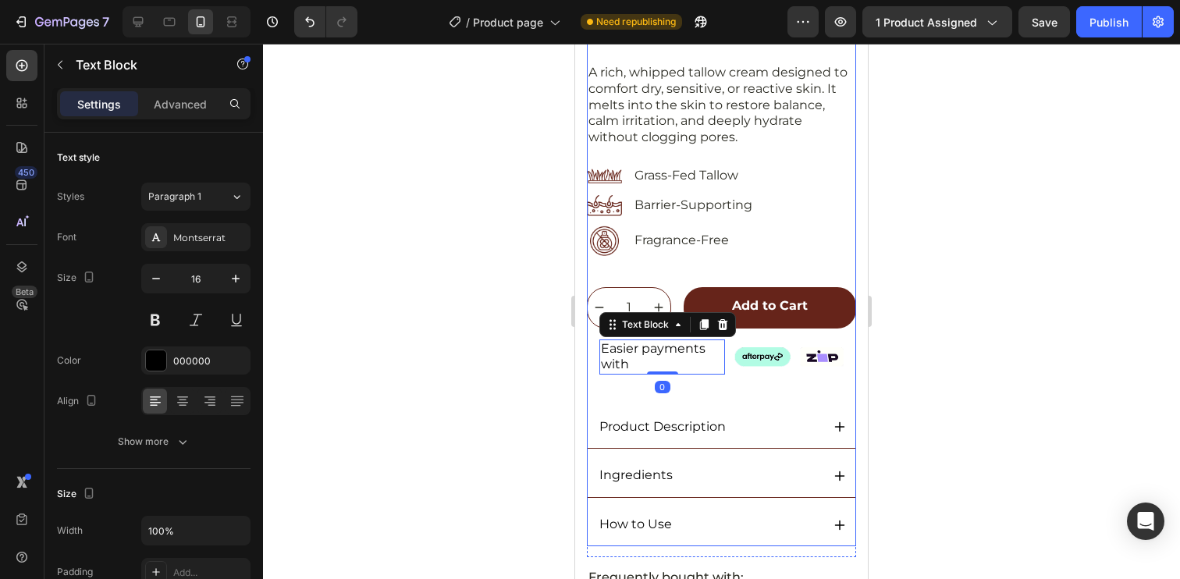
click at [804, 237] on div "Image Fragrance-Free Text Block Row" at bounding box center [721, 241] width 269 height 30
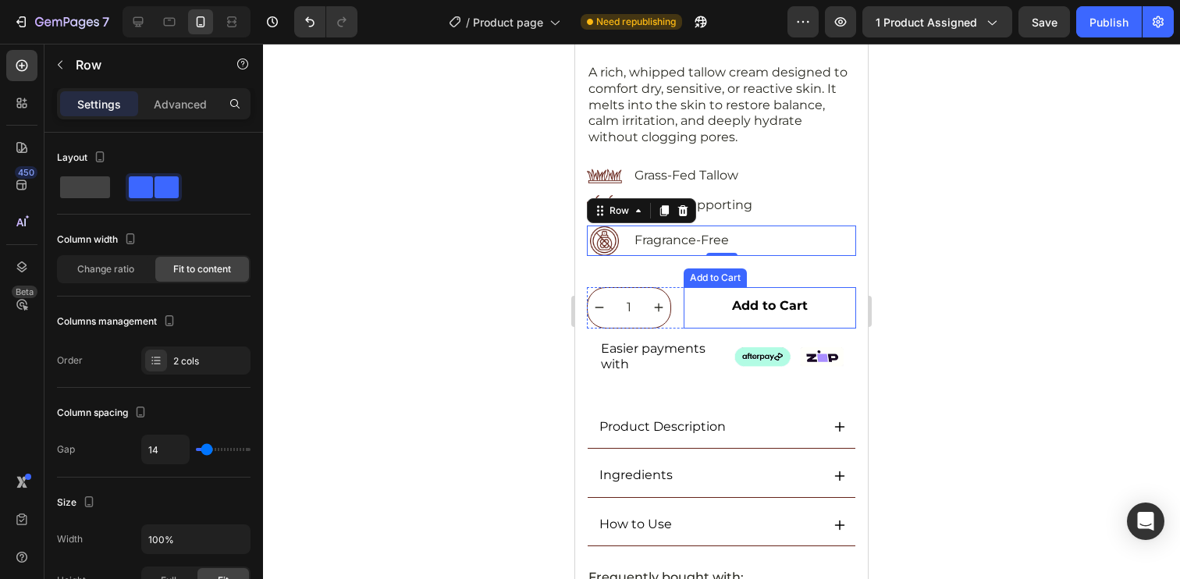
click at [818, 290] on button "Add to Cart" at bounding box center [770, 307] width 172 height 41
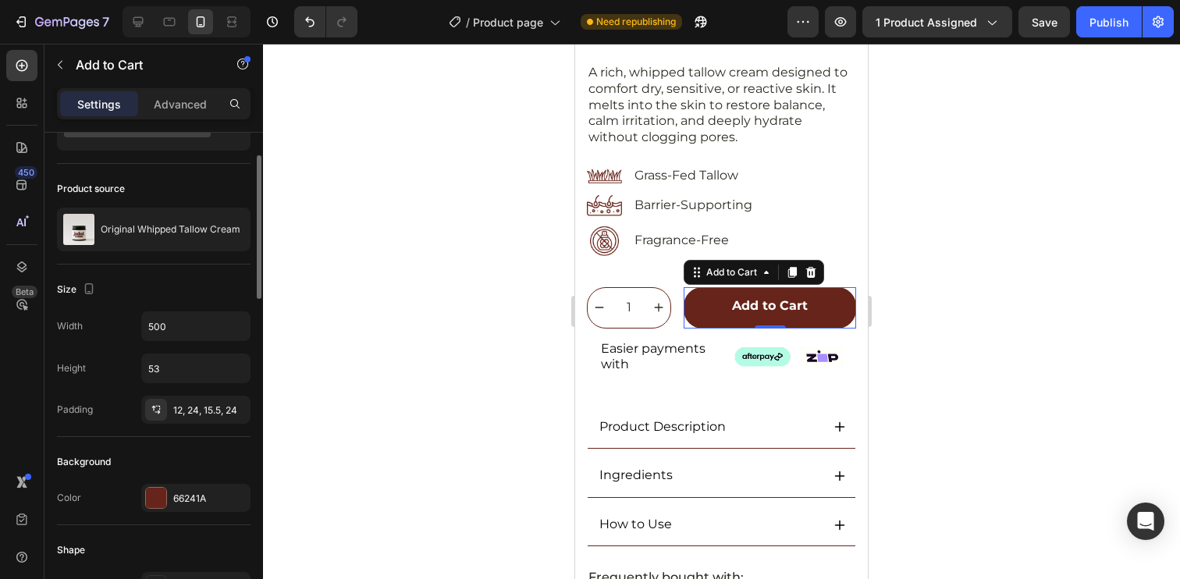
scroll to position [367, 0]
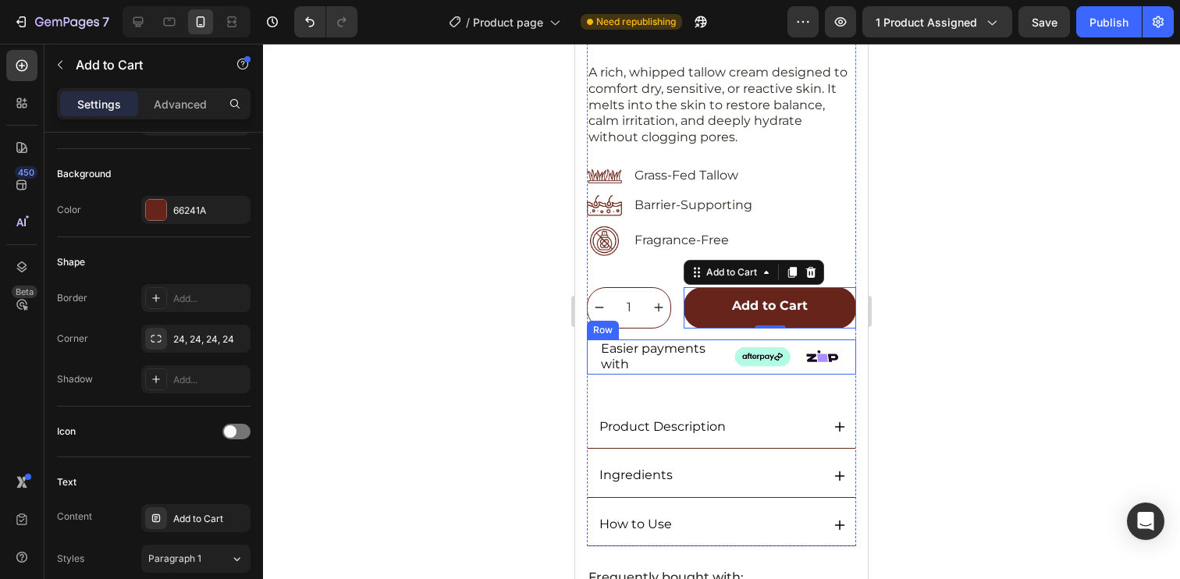
click at [728, 361] on div "Easier payments with Text Block Image Image Row" at bounding box center [721, 357] width 269 height 36
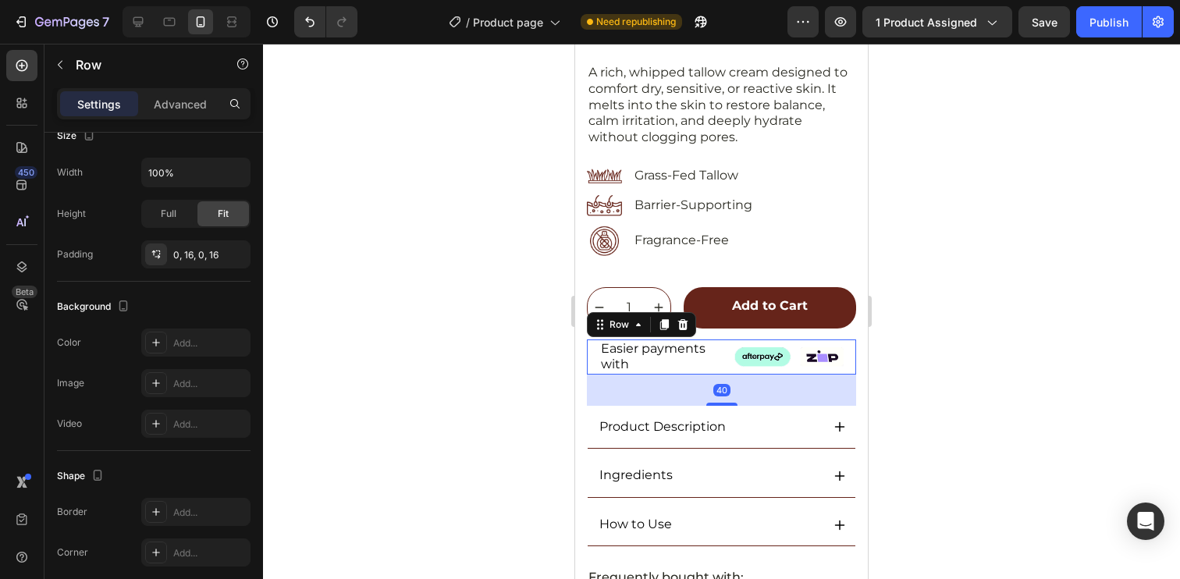
scroll to position [0, 0]
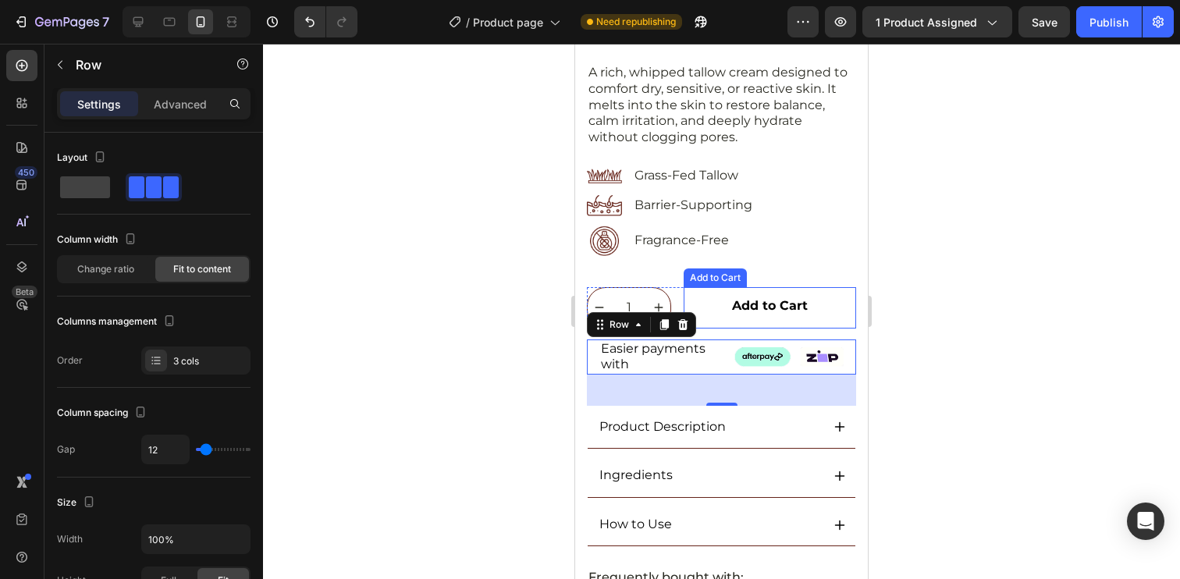
click at [824, 287] on button "Add to Cart" at bounding box center [770, 307] width 172 height 41
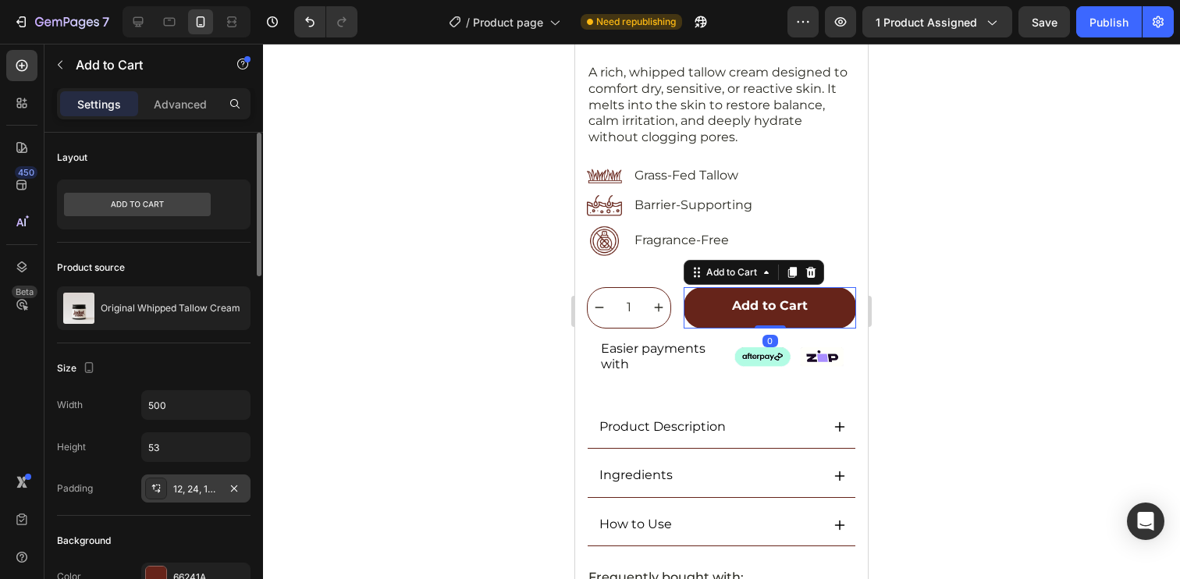
click at [189, 495] on div "12, 24, 15.5, 24" at bounding box center [195, 489] width 45 height 14
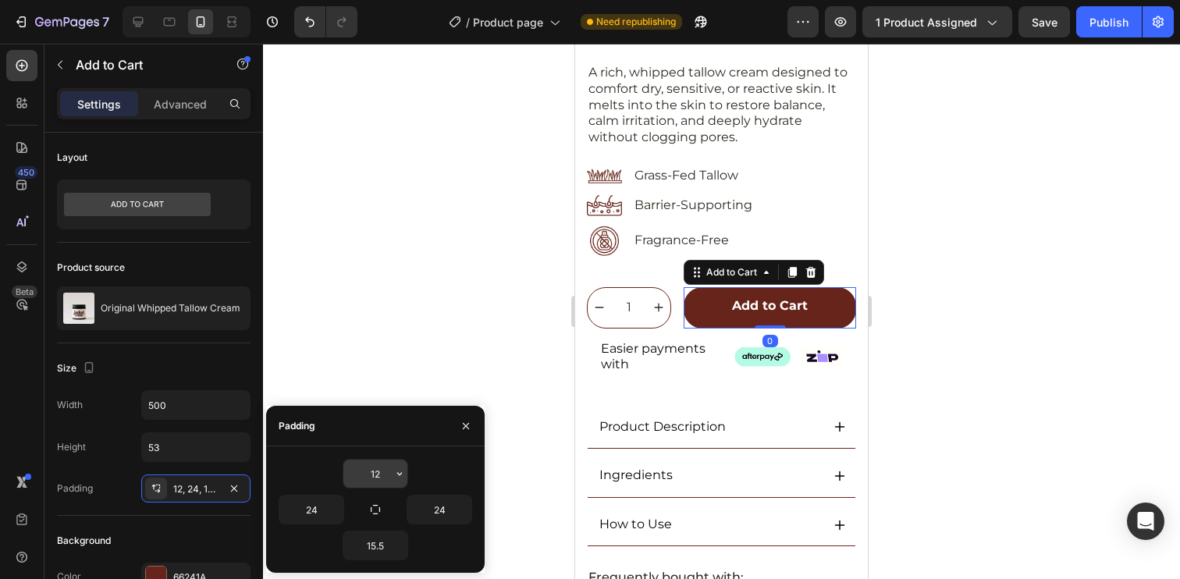
click at [379, 474] on input "12" at bounding box center [375, 474] width 64 height 28
click at [371, 550] on input "15.5" at bounding box center [375, 545] width 64 height 28
click at [378, 474] on input "12" at bounding box center [375, 474] width 64 height 28
paste input "5.5"
click at [389, 432] on div "Padding" at bounding box center [375, 426] width 219 height 41
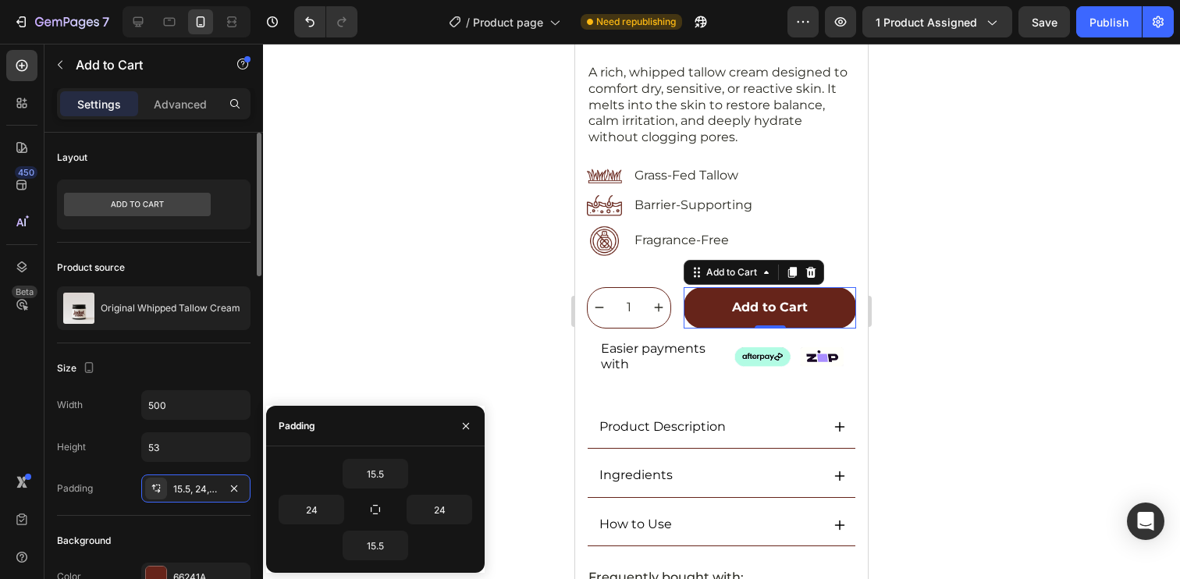
click at [211, 373] on div "Size" at bounding box center [154, 368] width 194 height 25
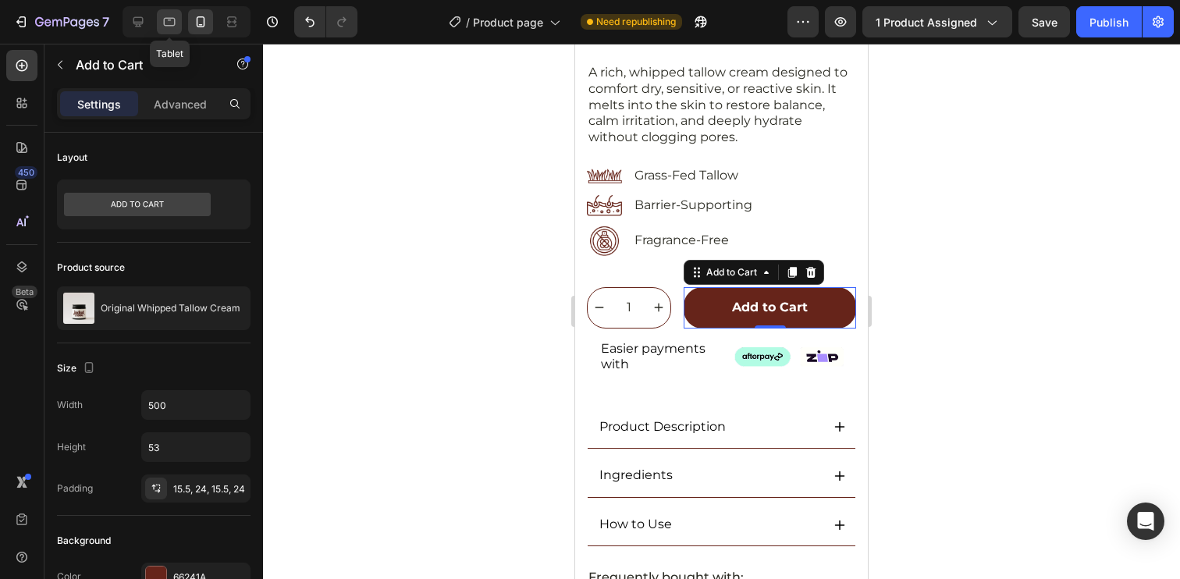
click at [167, 27] on icon at bounding box center [170, 22] width 16 height 16
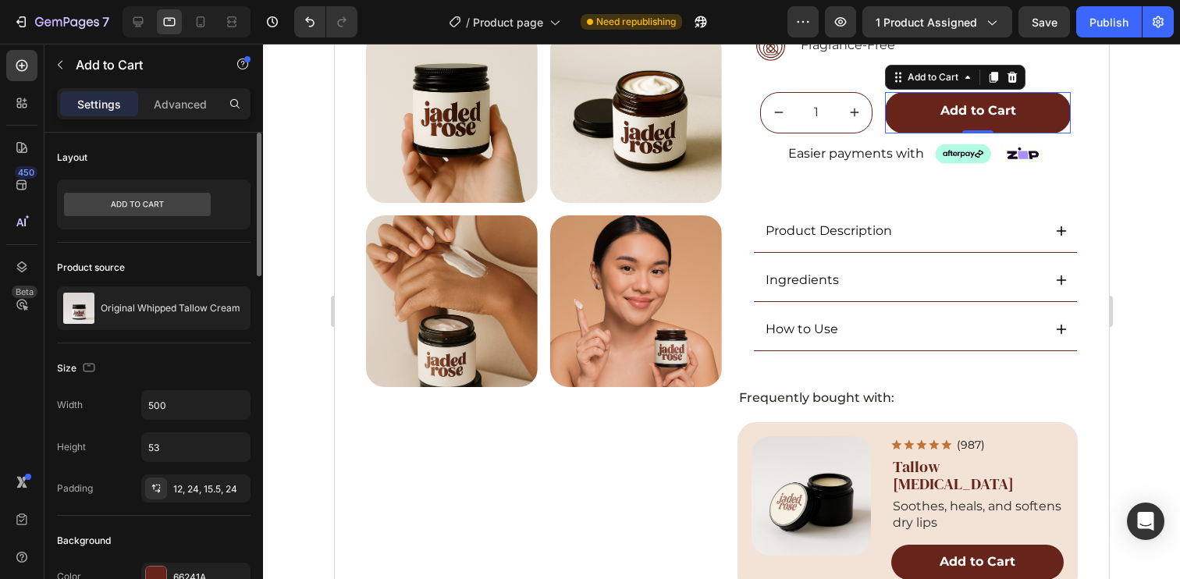
scroll to position [400, 0]
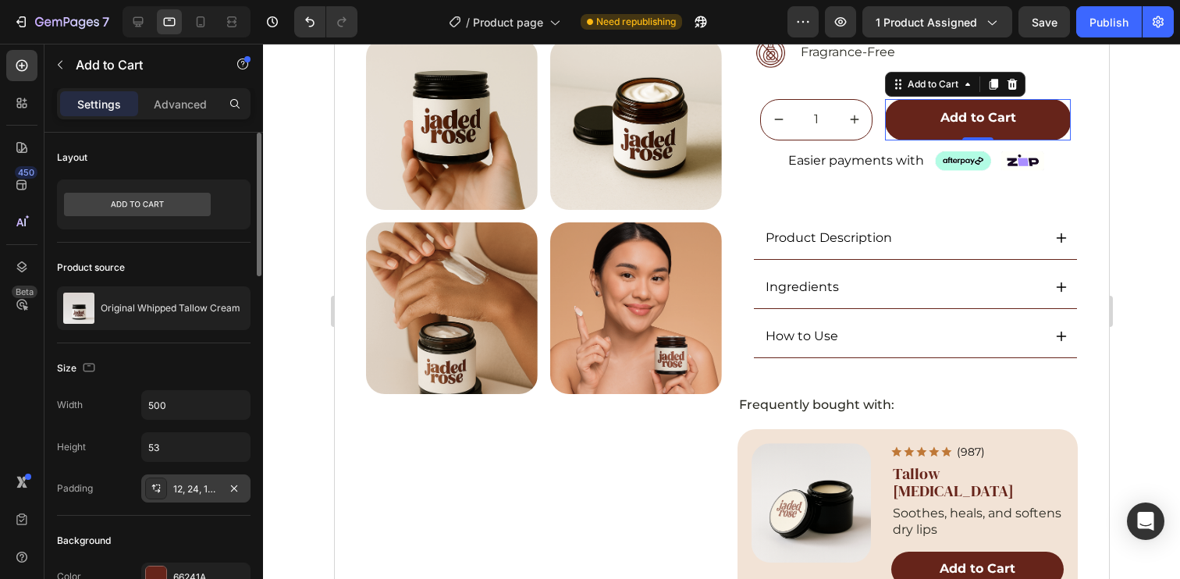
click at [206, 496] on div "12, 24, 15.5, 24" at bounding box center [195, 488] width 109 height 28
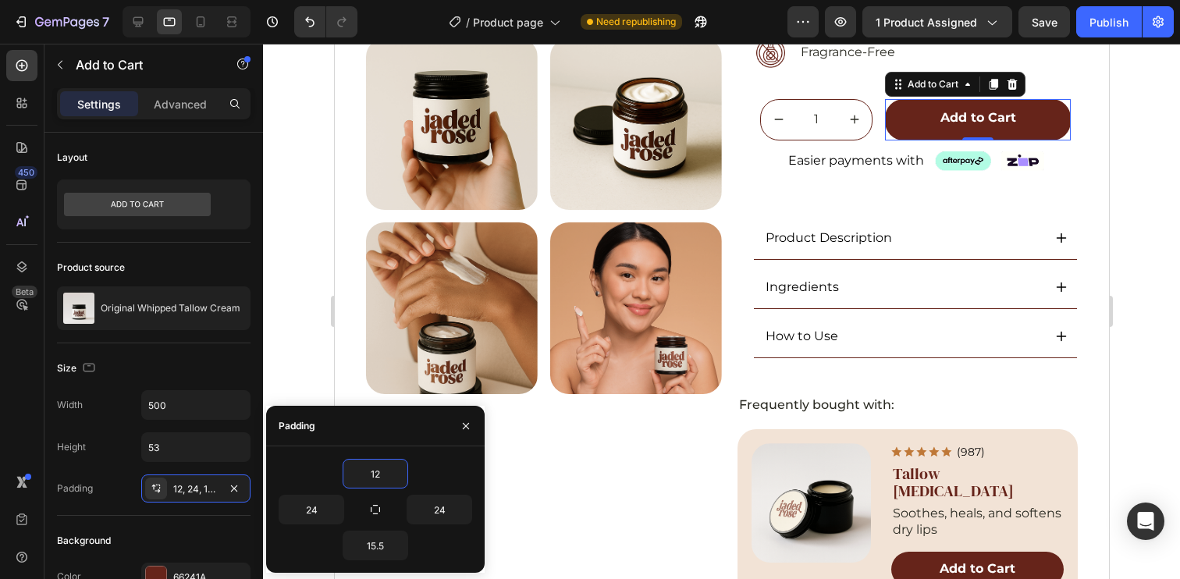
paste input "5.5"
click at [165, 359] on div "Size" at bounding box center [154, 368] width 194 height 25
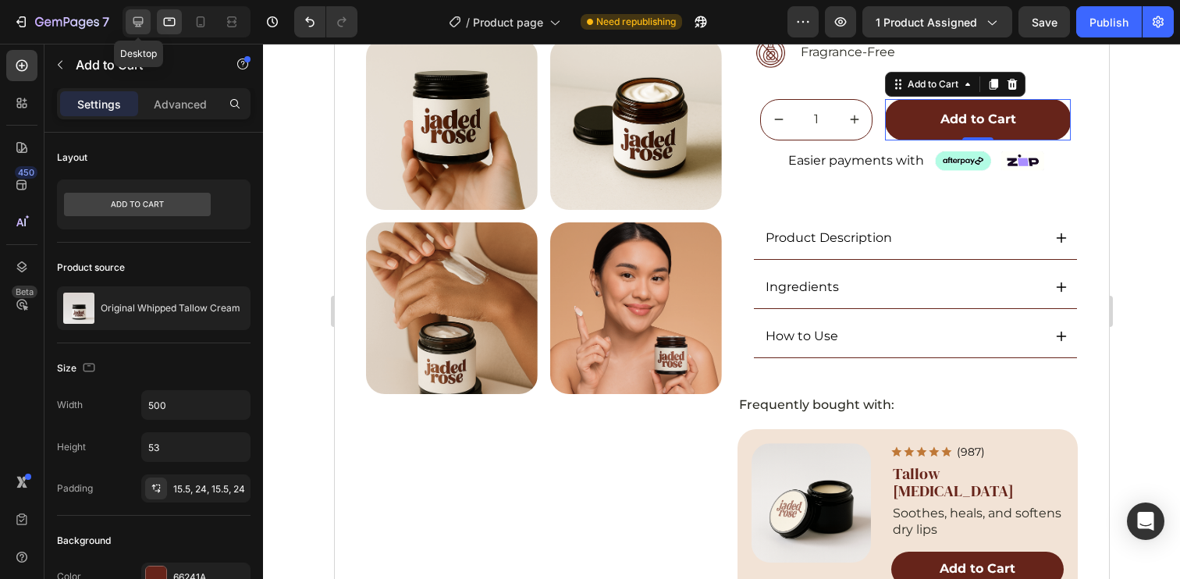
click at [137, 18] on icon at bounding box center [138, 22] width 16 height 16
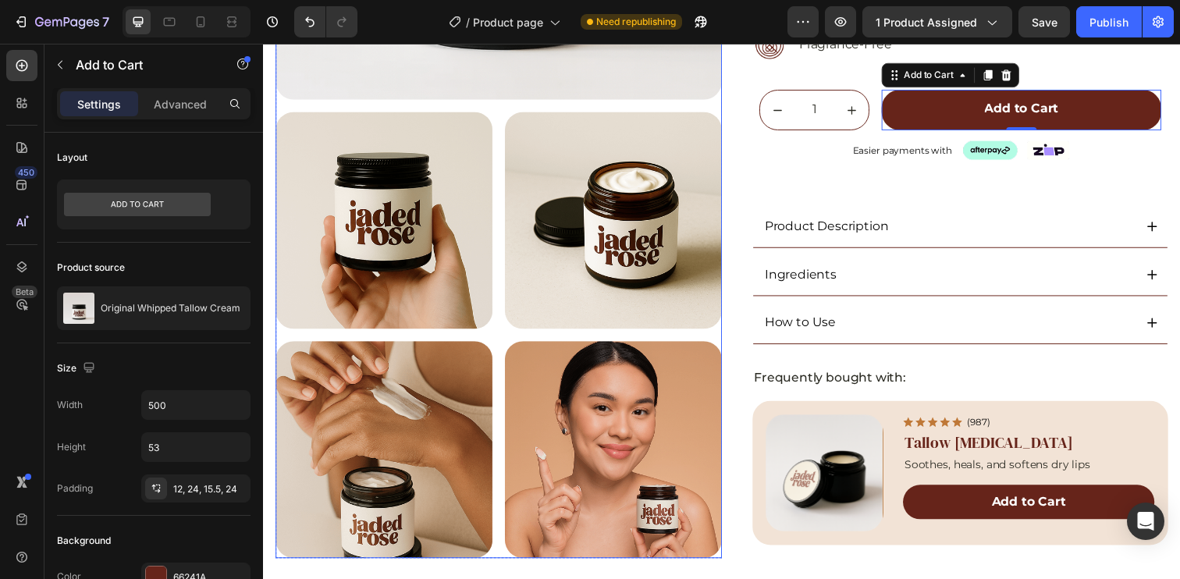
scroll to position [397, 0]
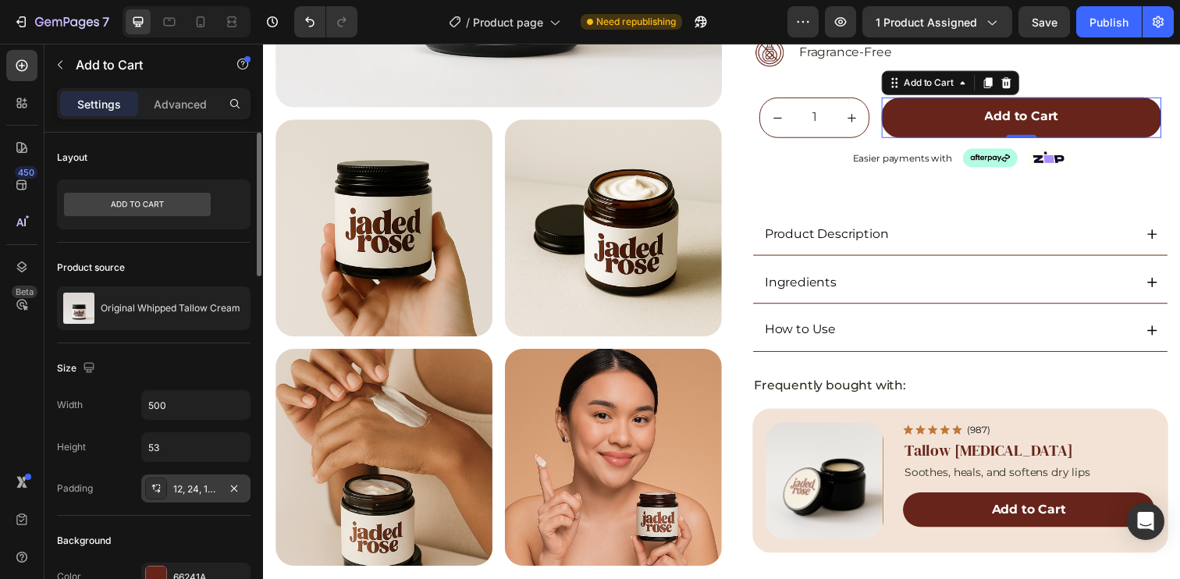
click at [194, 497] on div "12, 24, 15.5, 24" at bounding box center [195, 488] width 109 height 28
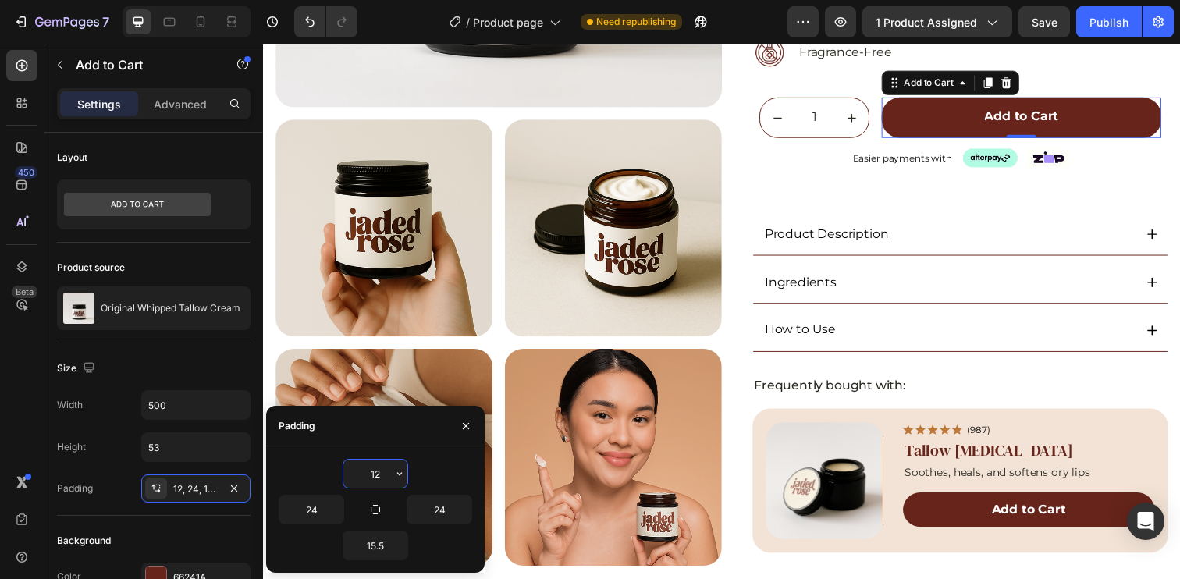
paste input "5.5"
type input "15.5"
click at [176, 357] on div "Size" at bounding box center [154, 368] width 194 height 25
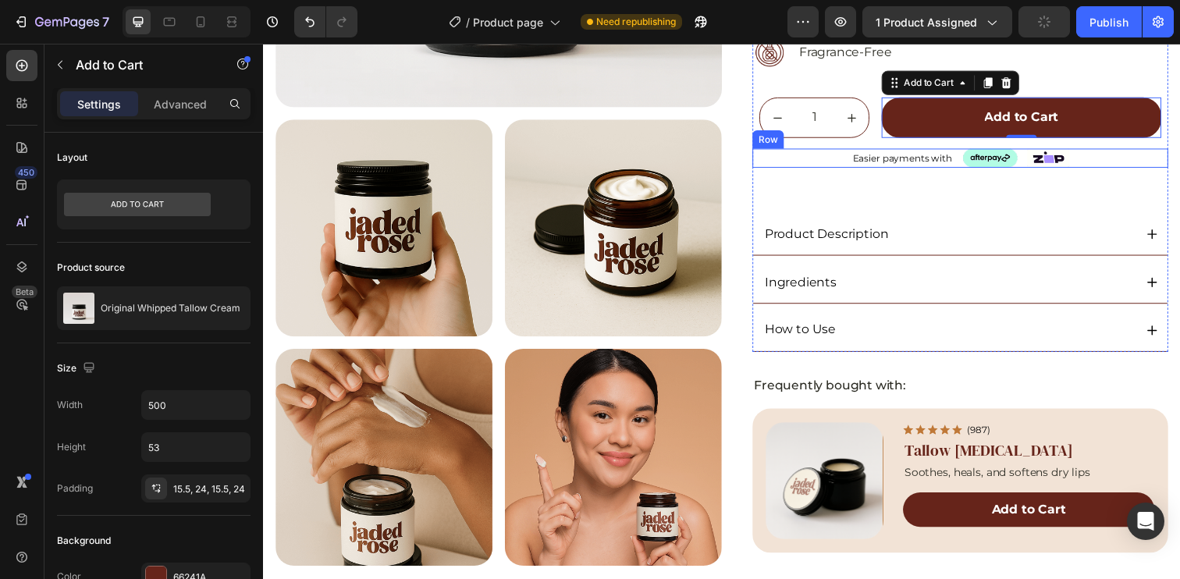
click at [919, 167] on div "Easier payments with Text Block" at bounding box center [915, 161] width 105 height 16
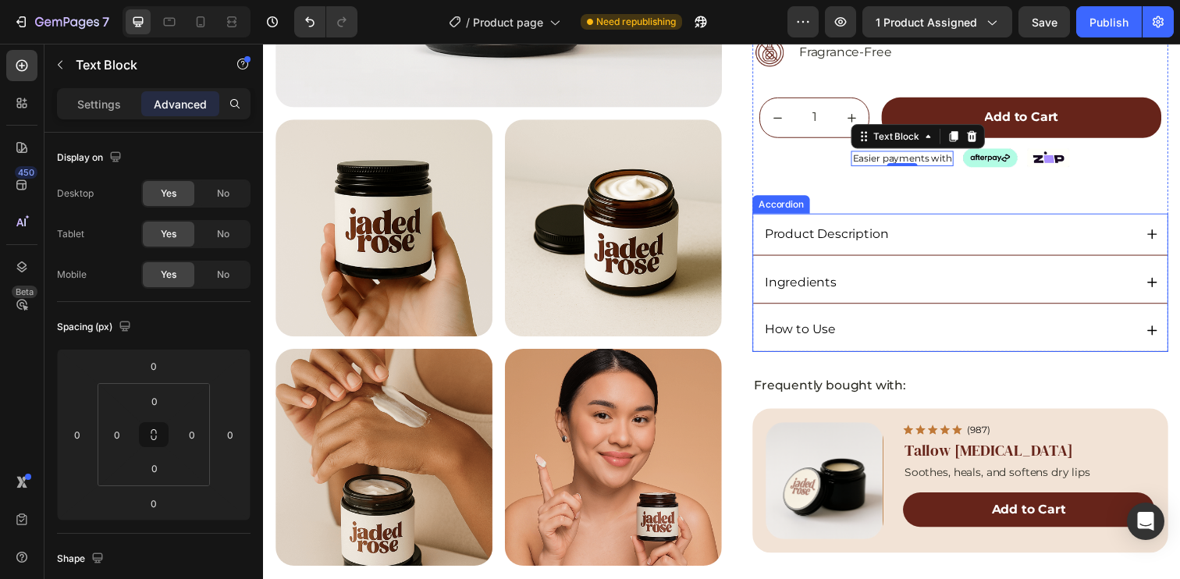
click at [884, 343] on div "How to Use" at bounding box center [962, 335] width 379 height 21
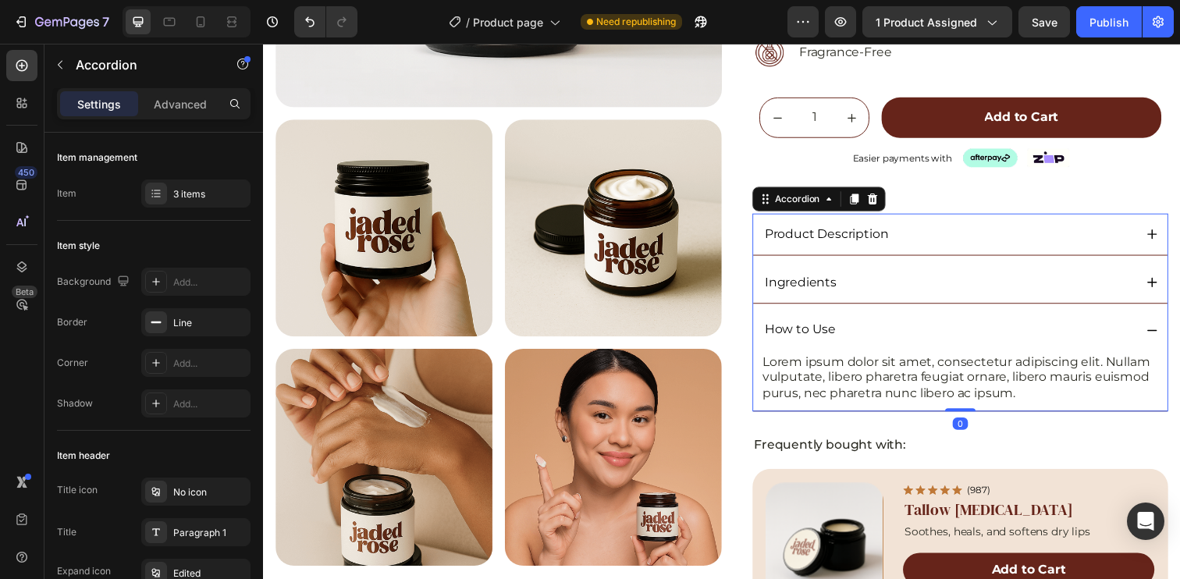
click at [1070, 329] on div "How to Use" at bounding box center [962, 335] width 379 height 21
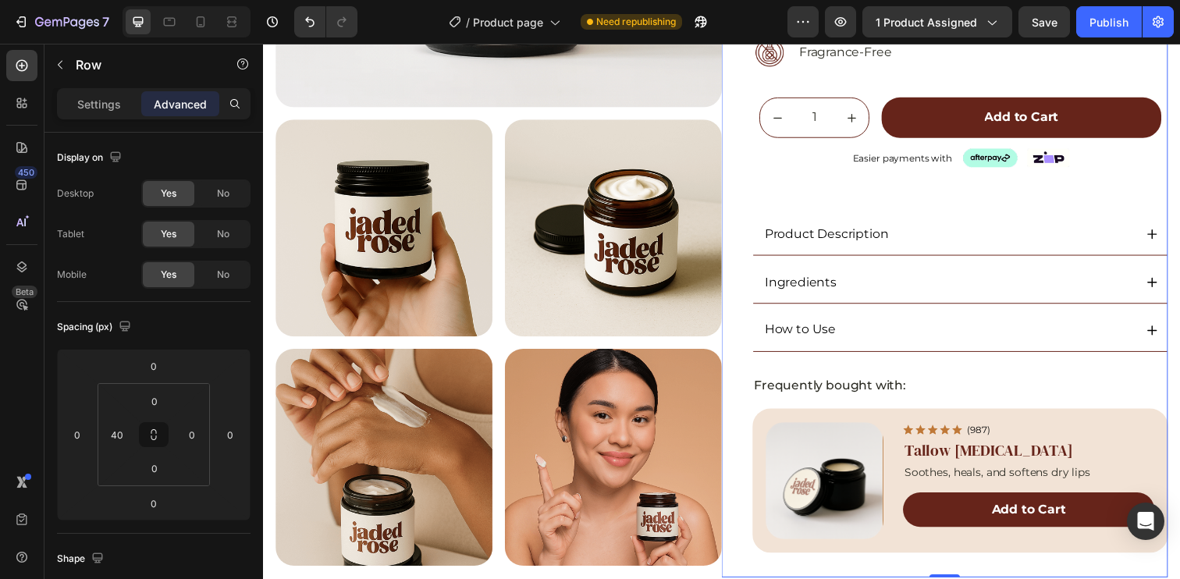
click at [863, 370] on div "Icon Icon Icon Icon Icon Icon List (5.0) 48 Reviews Text Block Row Original Whi…" at bounding box center [974, 164] width 425 height 847
click at [83, 93] on div "Settings" at bounding box center [99, 103] width 78 height 25
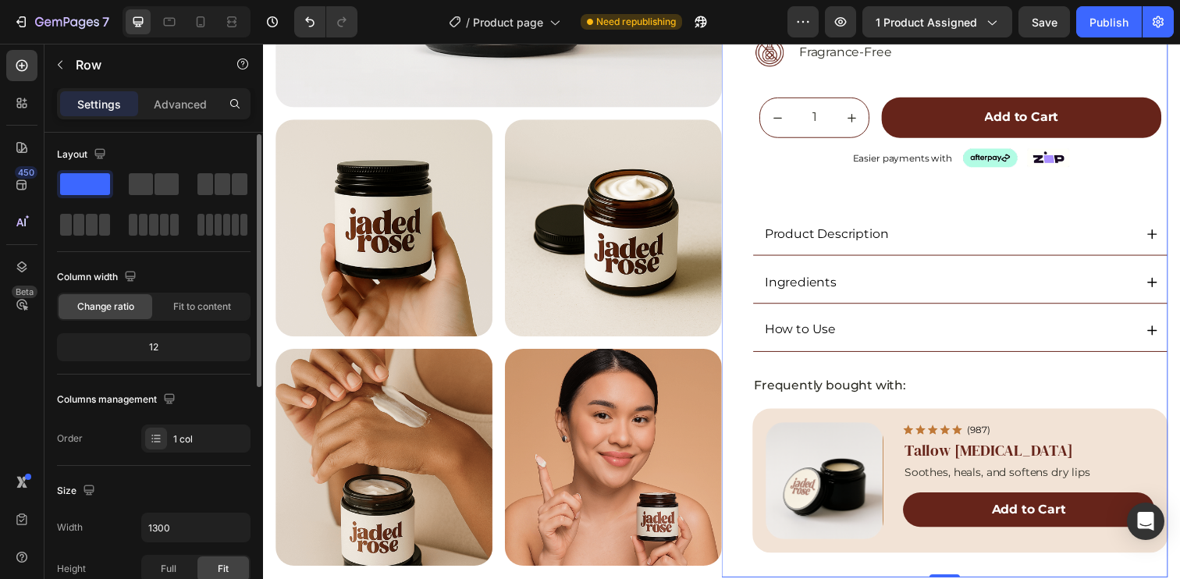
scroll to position [6, 0]
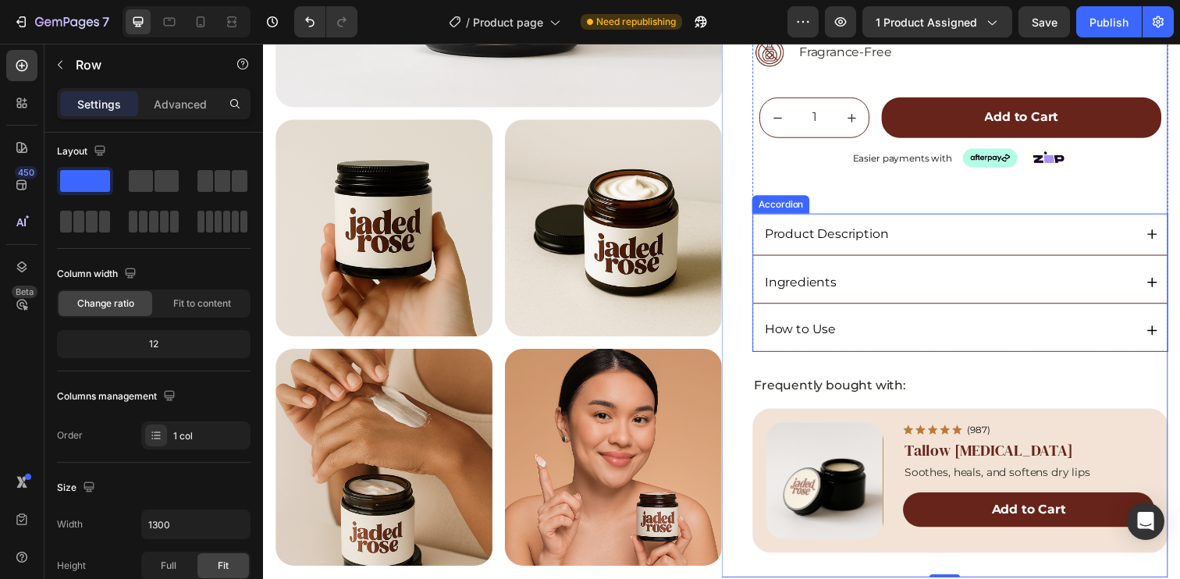
click at [875, 354] on div "How to Use" at bounding box center [974, 336] width 423 height 42
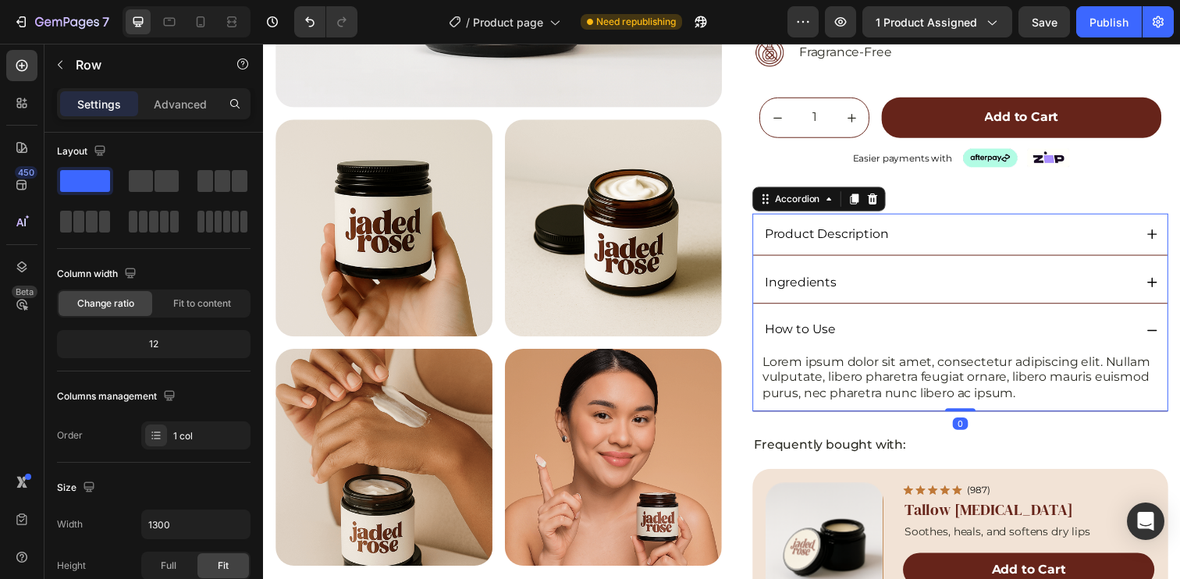
scroll to position [0, 0]
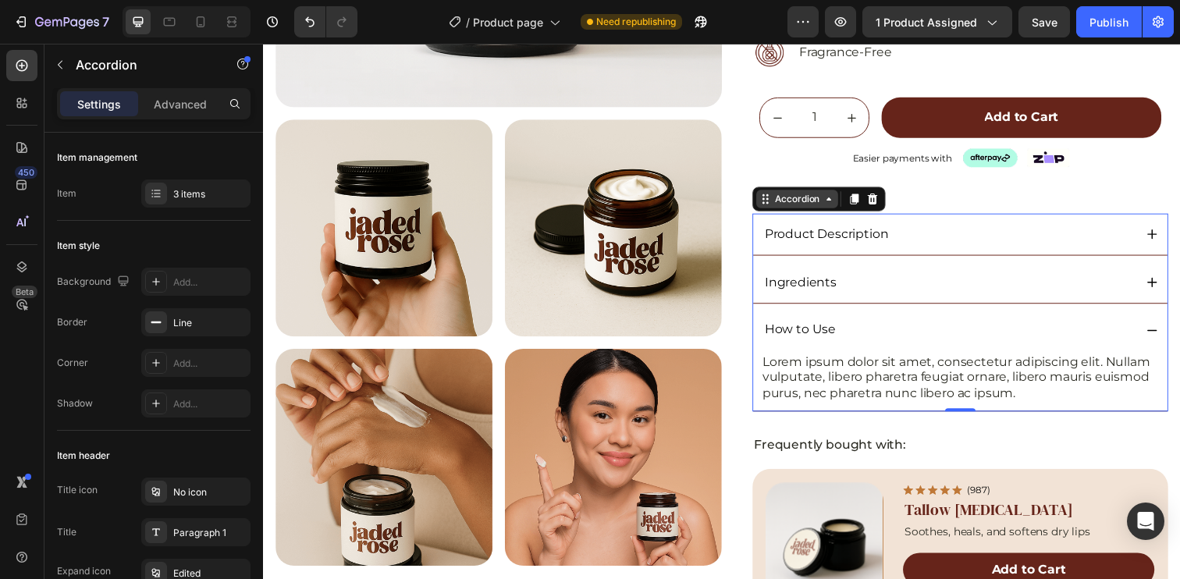
click at [785, 209] on div "Accordion" at bounding box center [807, 202] width 83 height 19
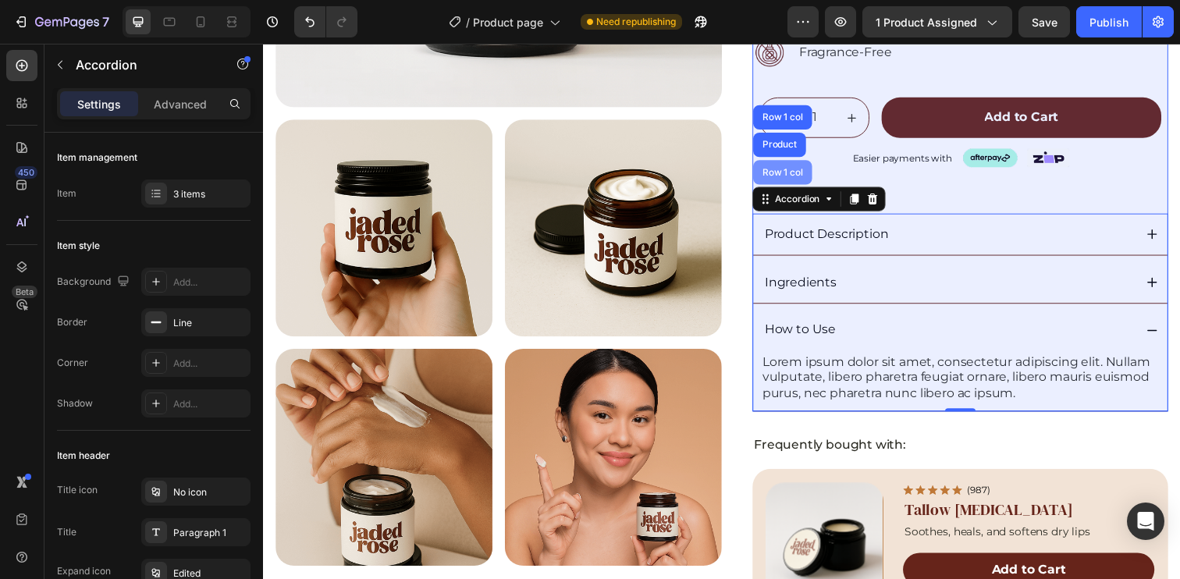
click at [791, 171] on div "Row 1 col" at bounding box center [793, 174] width 48 height 9
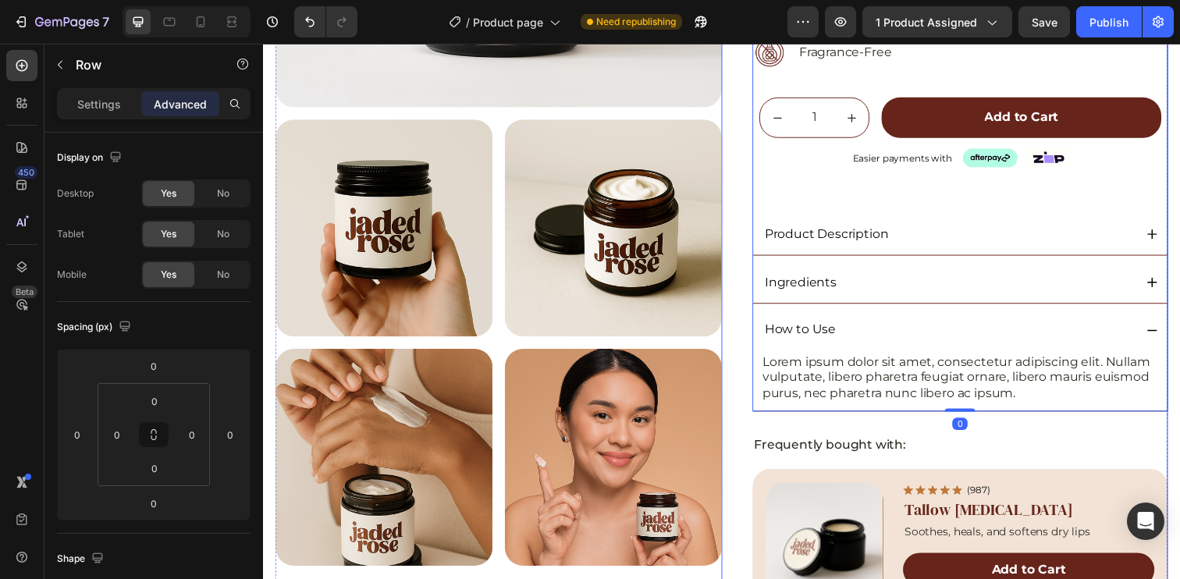
click at [805, 434] on div "Icon Icon Icon Icon Icon Icon List (5.0) 48 Reviews Text Block Row Original Whi…" at bounding box center [974, 195] width 425 height 909
click at [837, 449] on p "Frequently bought with:" at bounding box center [974, 454] width 421 height 16
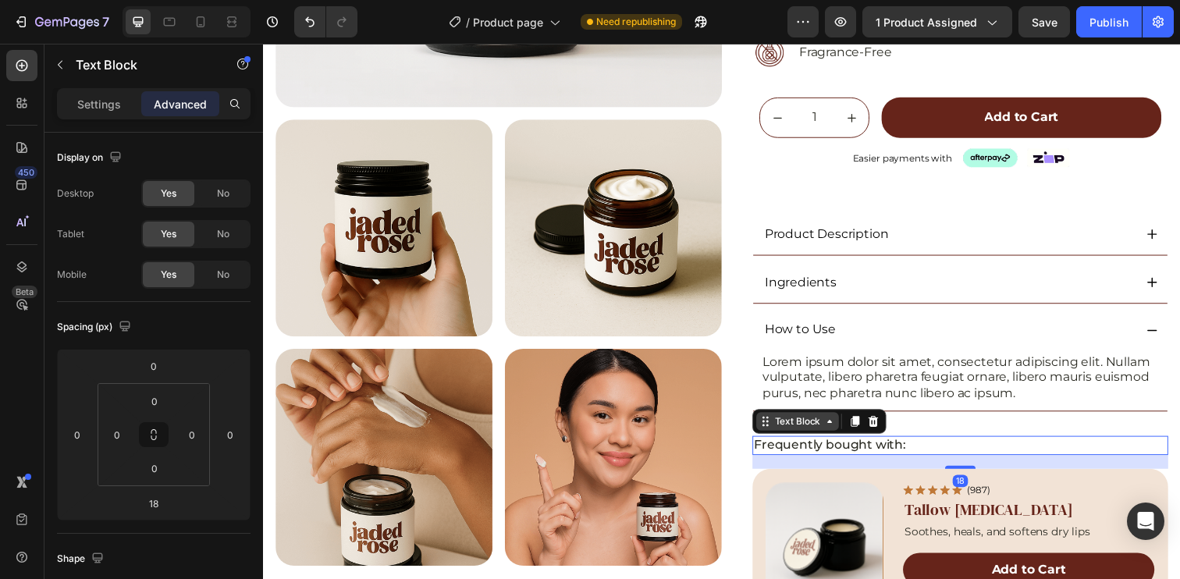
click at [823, 425] on div "Text Block" at bounding box center [808, 429] width 53 height 14
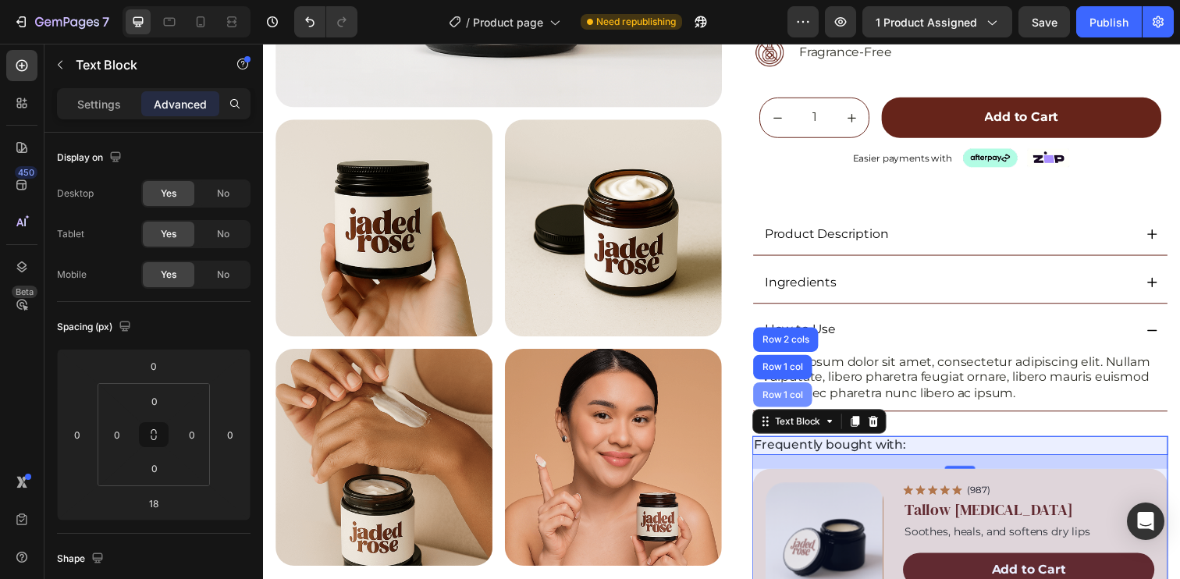
click at [783, 403] on div "Row 1 col" at bounding box center [793, 401] width 48 height 9
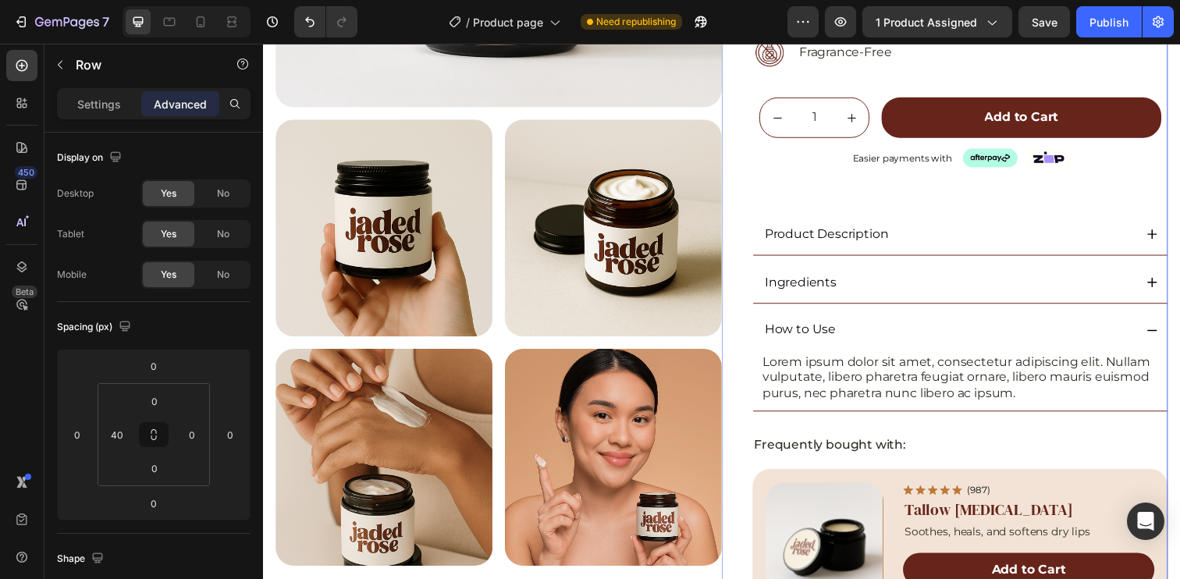
click at [966, 427] on div "Icon Icon Icon Icon Icon Icon List (5.0) 48 Reviews Text Block Row Original Whi…" at bounding box center [974, 195] width 425 height 909
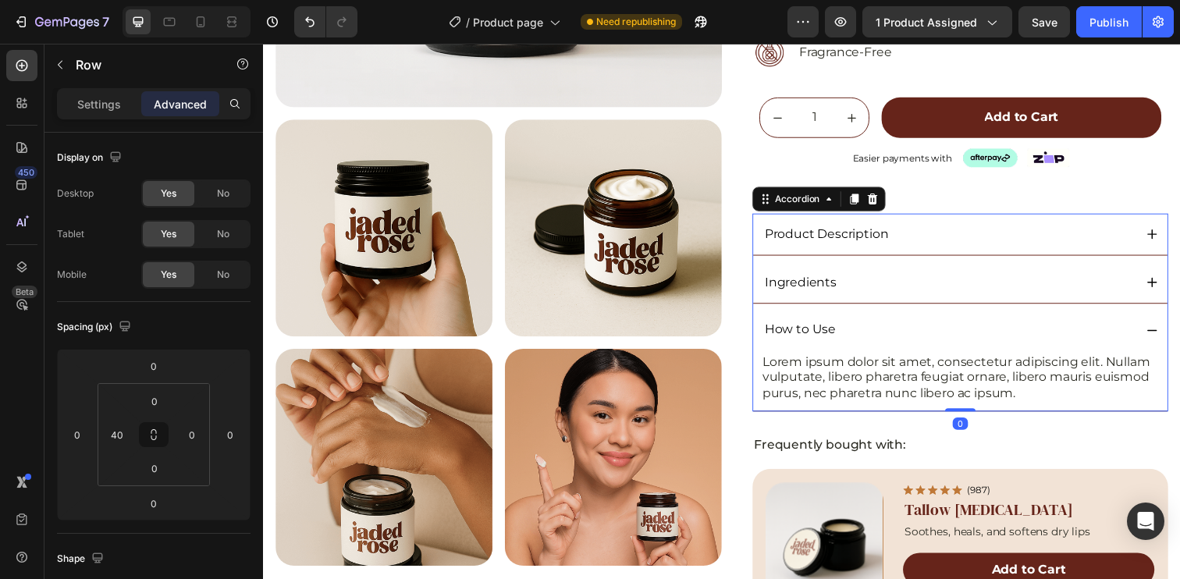
click at [976, 409] on div "Lorem ipsum dolor sit amet, consectetur adipiscing elit. Nullam vulputate, libe…" at bounding box center [974, 387] width 423 height 61
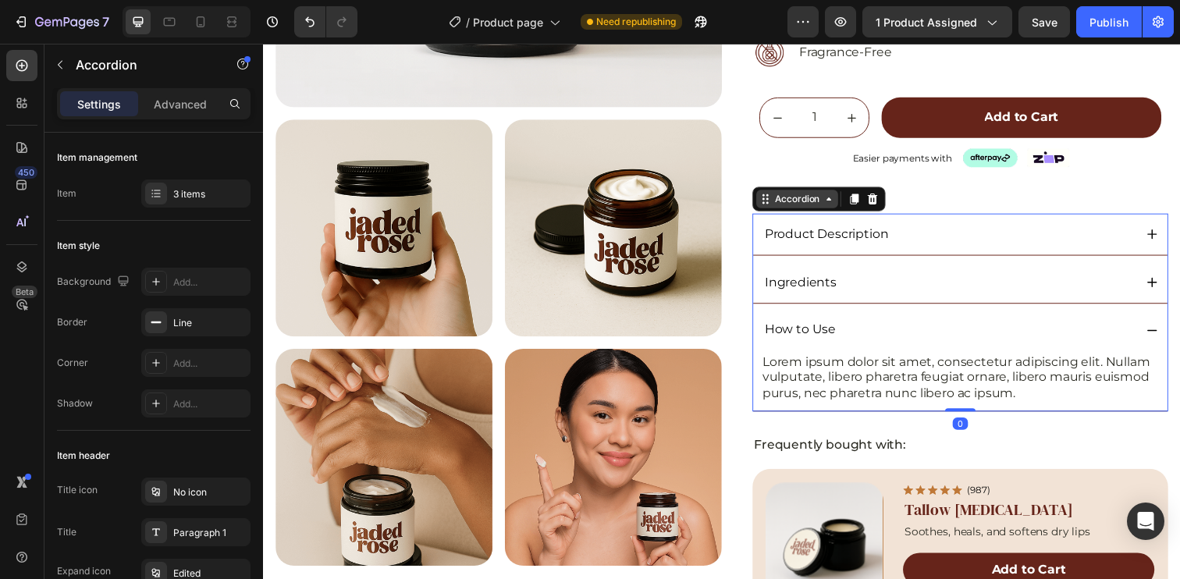
click at [818, 204] on div "Accordion" at bounding box center [808, 202] width 52 height 14
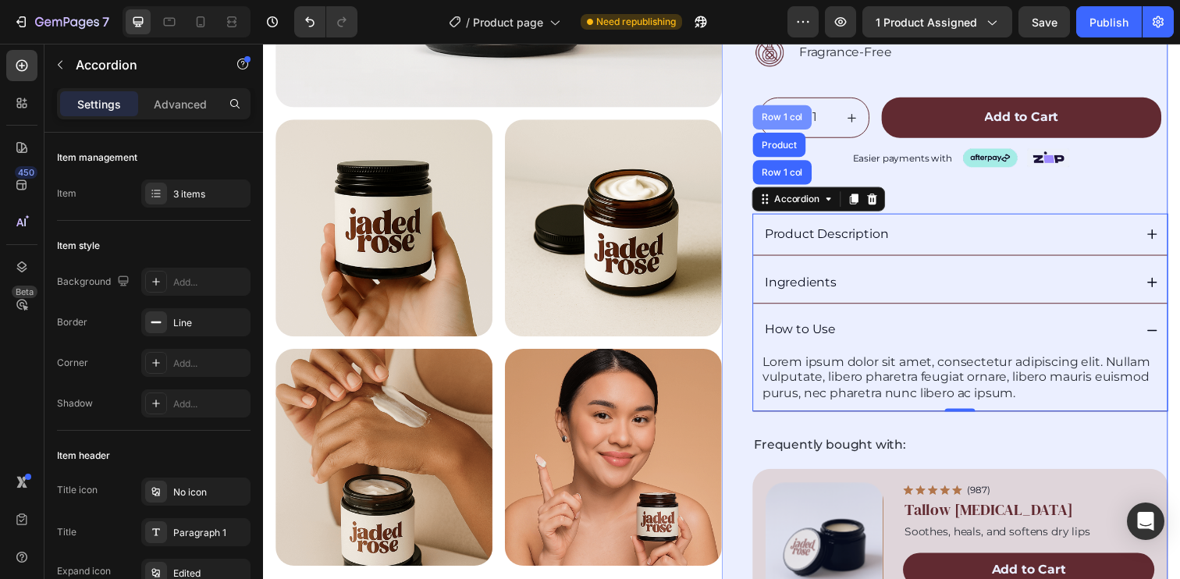
click at [790, 125] on div "Row 1 col" at bounding box center [793, 118] width 60 height 25
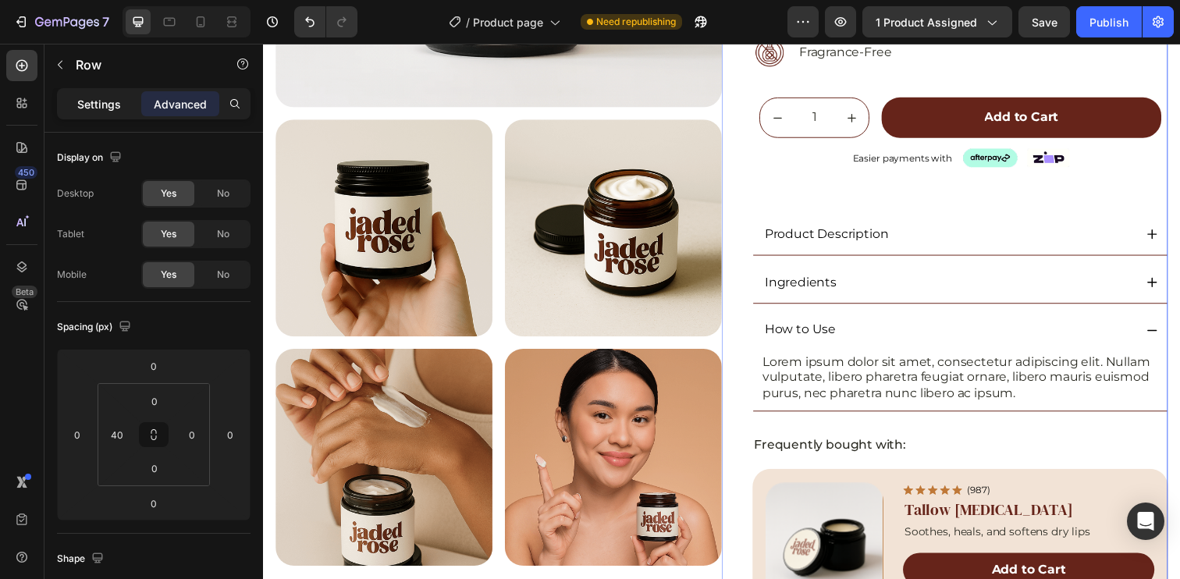
click at [105, 99] on p "Settings" at bounding box center [99, 104] width 44 height 16
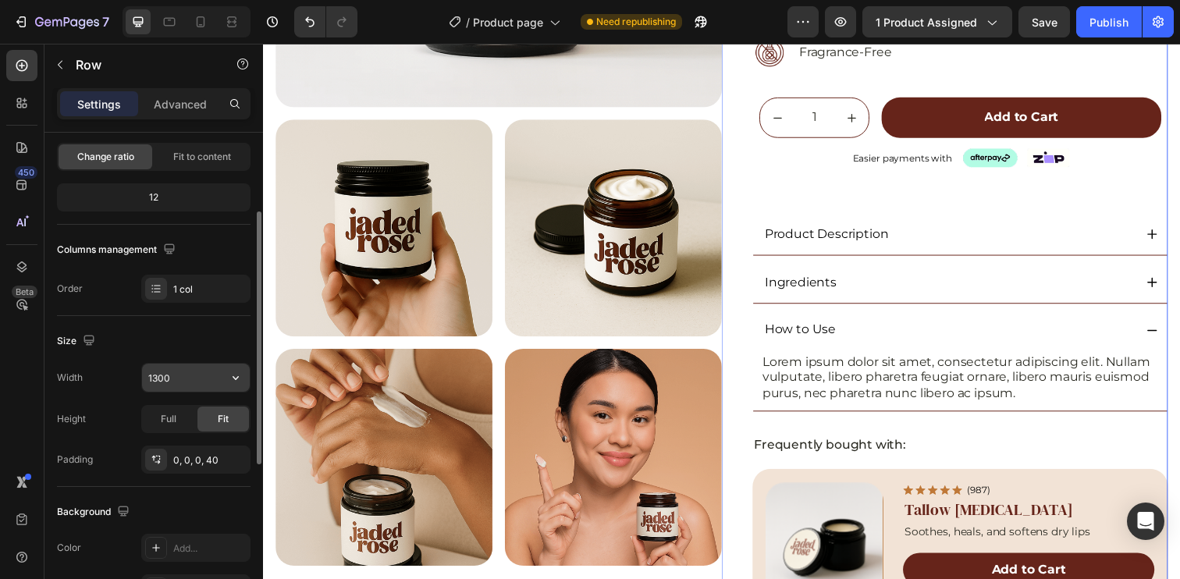
scroll to position [306, 0]
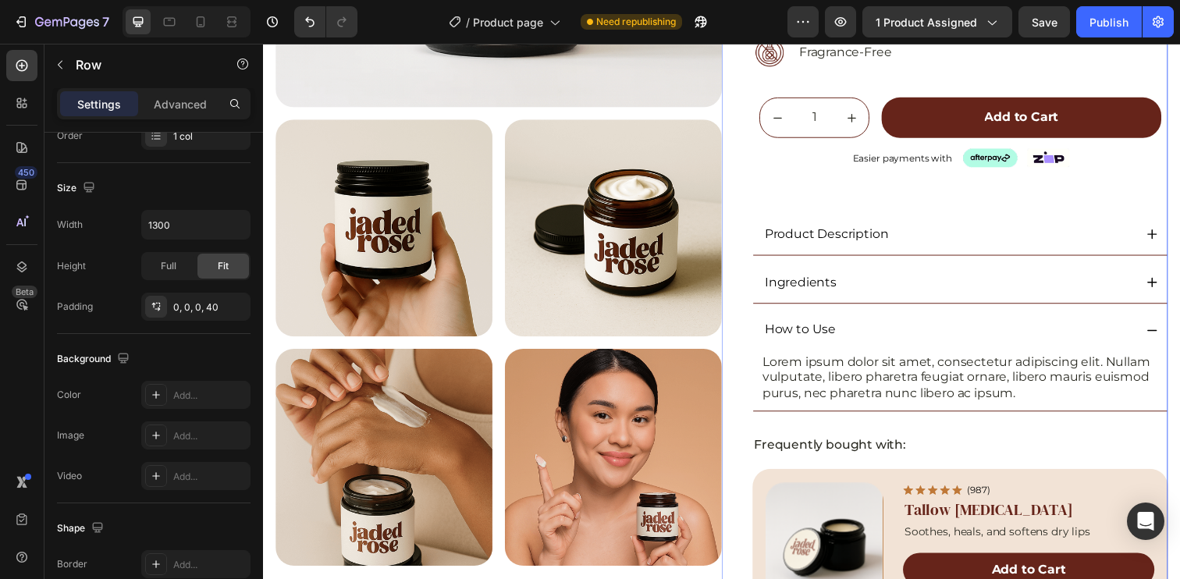
click at [1001, 439] on div "Icon Icon Icon Icon Icon Icon List (5.0) 48 Reviews Text Block Row Original Whi…" at bounding box center [974, 195] width 425 height 909
click at [934, 446] on p "Frequently bought with:" at bounding box center [974, 454] width 421 height 16
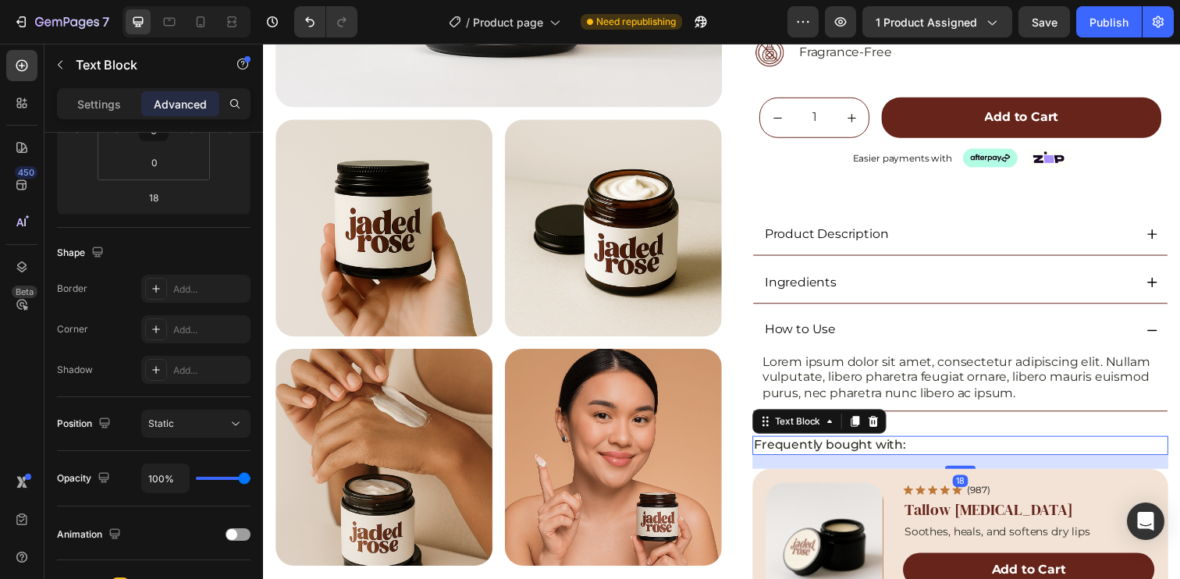
scroll to position [0, 0]
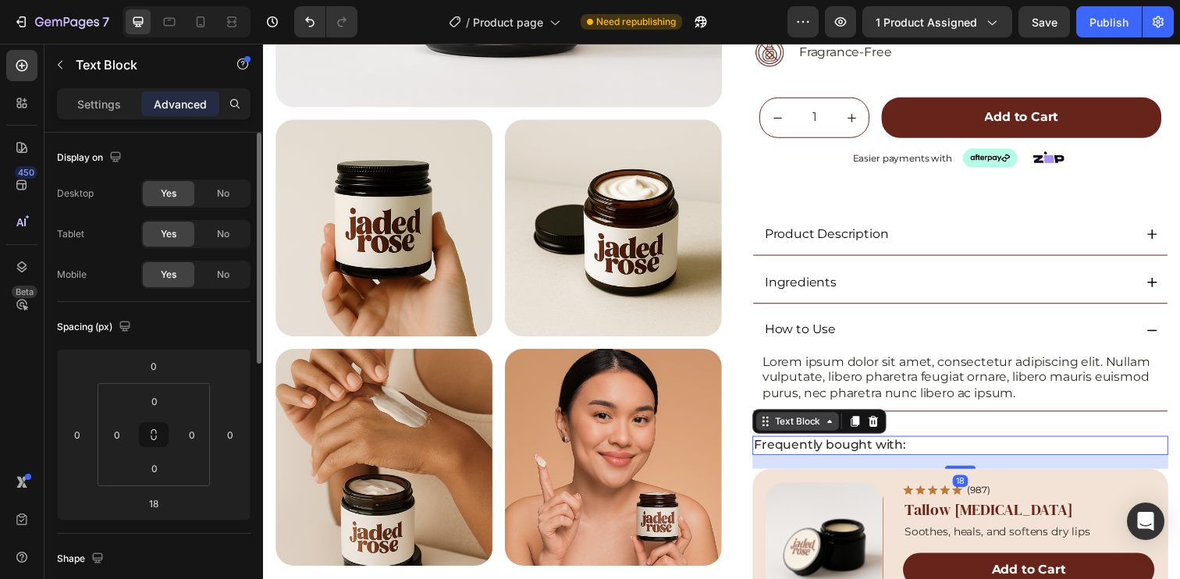
click at [816, 429] on div "Text Block" at bounding box center [808, 429] width 53 height 14
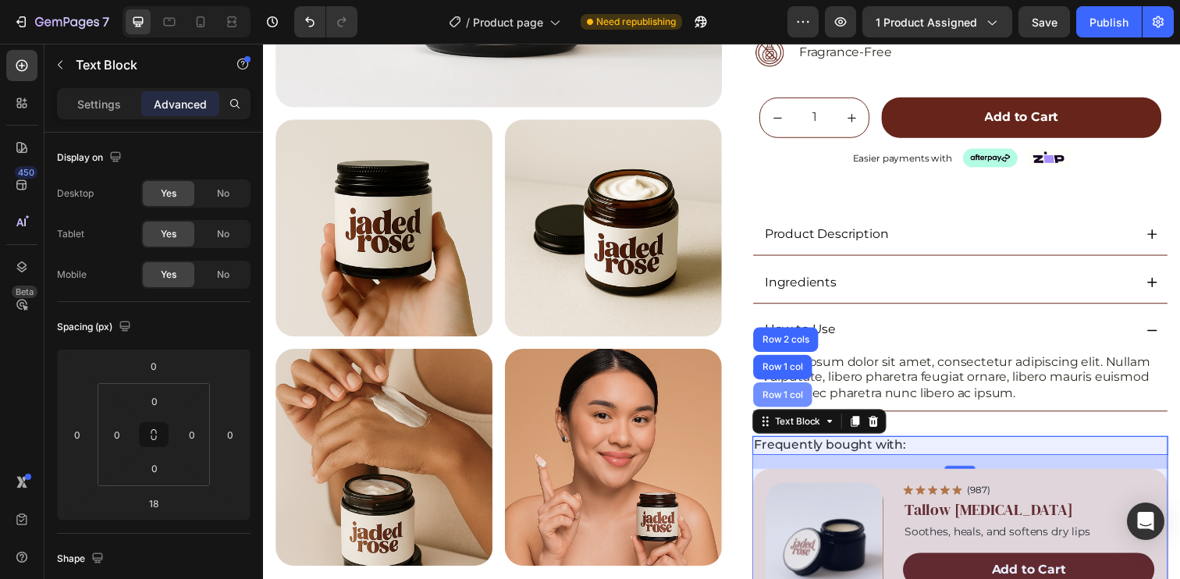
click at [792, 400] on div "Row 1 col" at bounding box center [793, 401] width 48 height 9
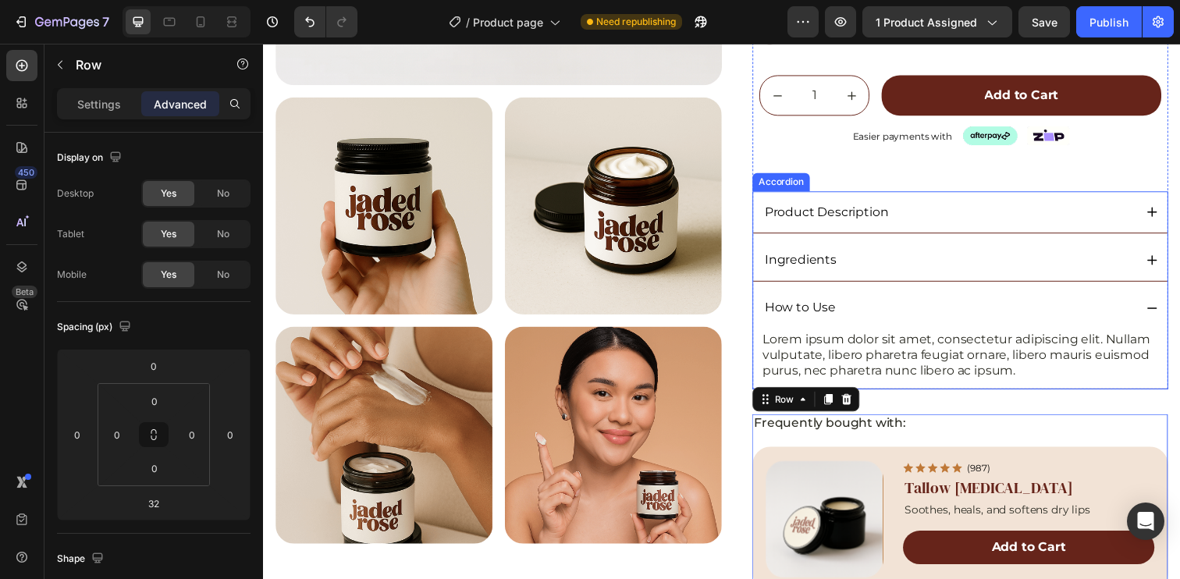
scroll to position [424, 0]
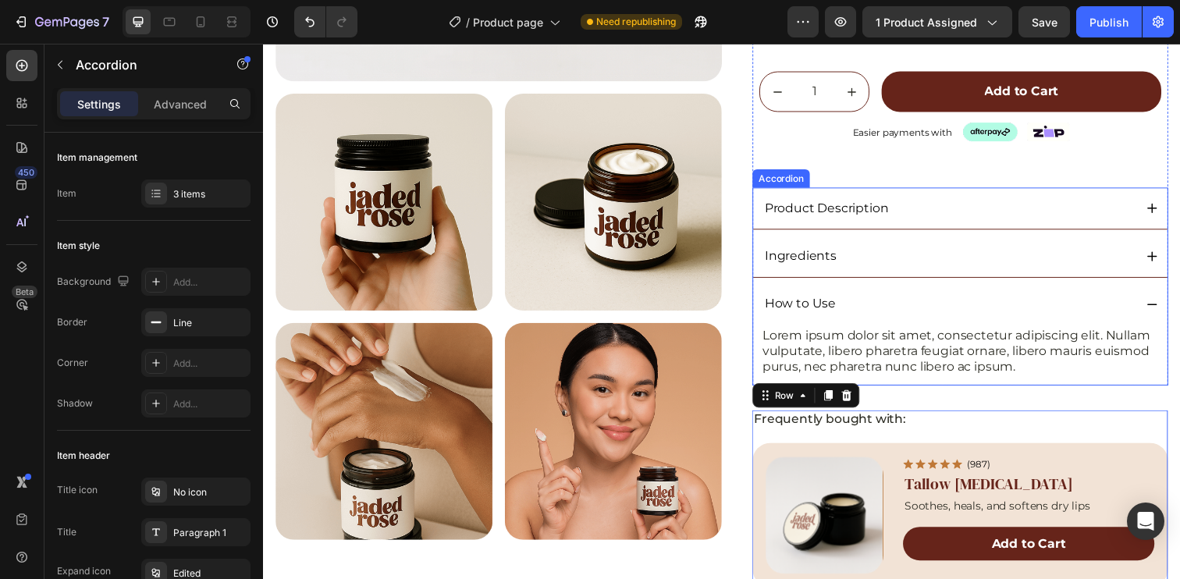
click at [984, 389] on div "Lorem ipsum dolor sit amet, consectetur adipiscing elit. Nullam vulputate, libe…" at bounding box center [974, 361] width 423 height 61
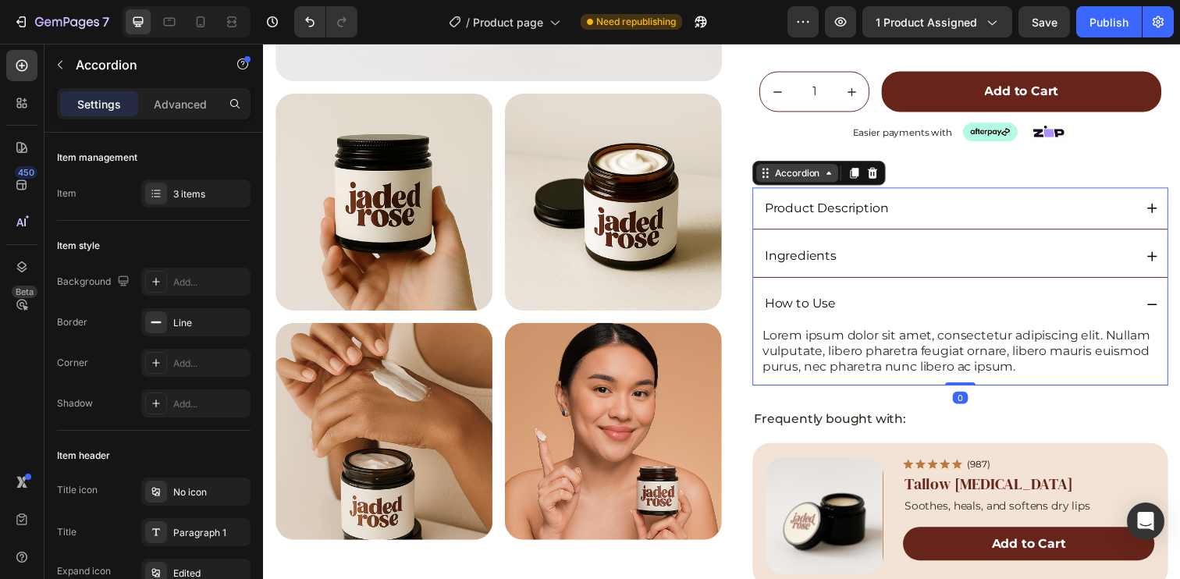
click at [821, 176] on div "Accordion" at bounding box center [808, 176] width 52 height 14
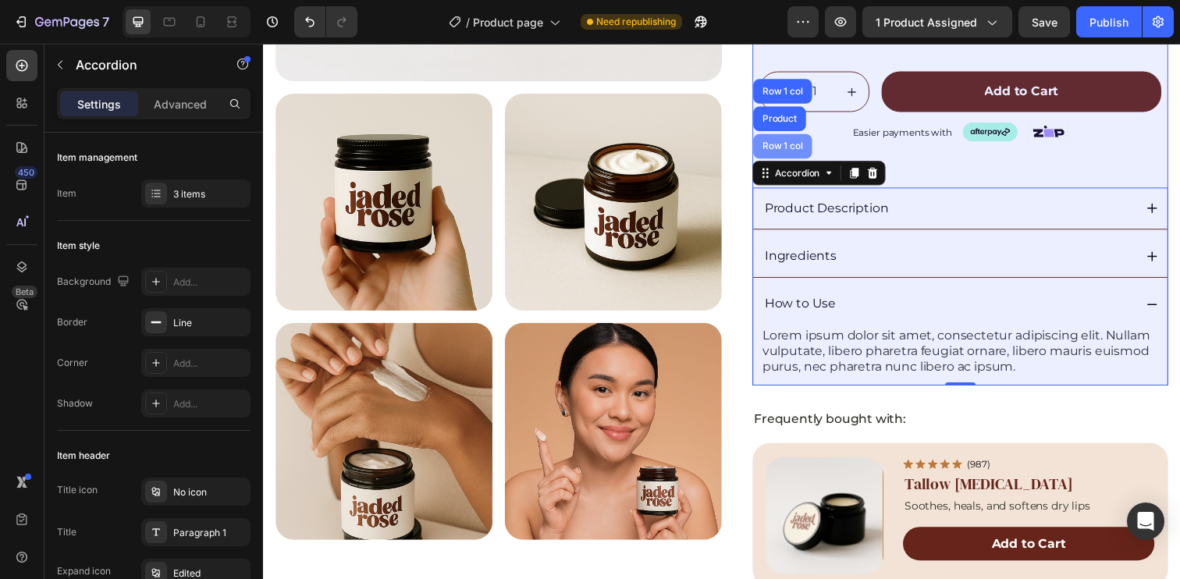
click at [787, 152] on div "Row 1 col" at bounding box center [793, 148] width 48 height 9
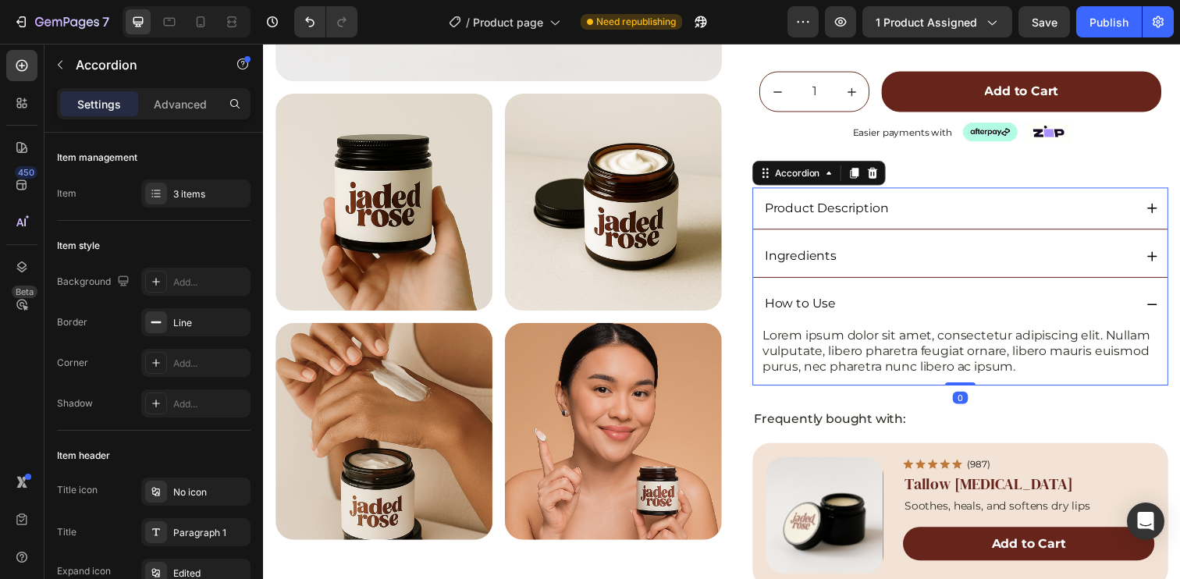
click at [1037, 299] on div "How to Use" at bounding box center [962, 309] width 379 height 21
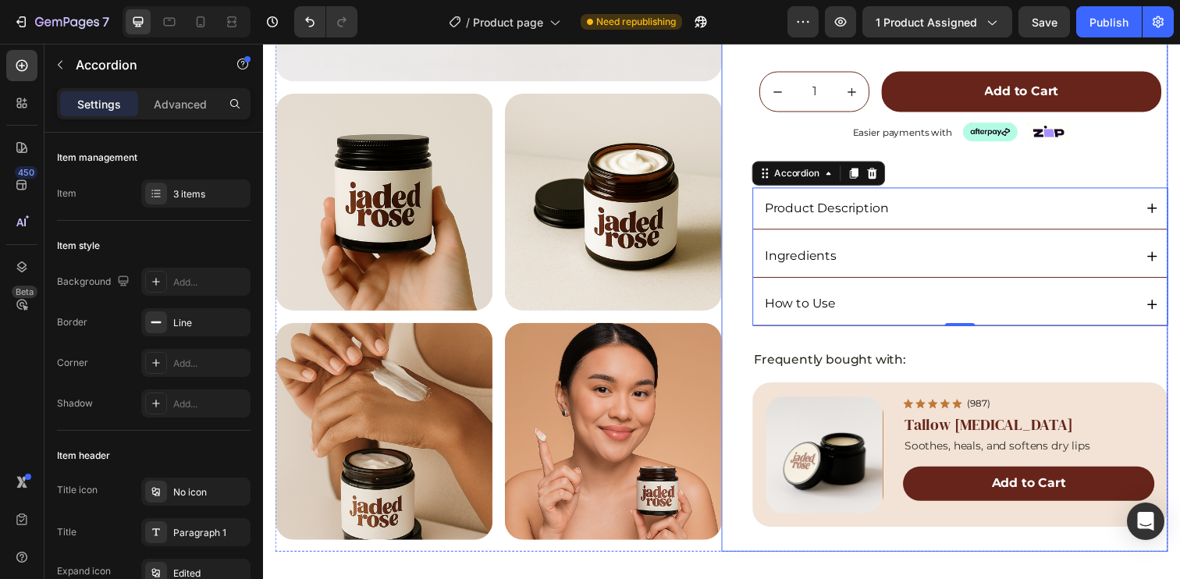
click at [862, 343] on div "Icon Icon Icon Icon Icon Icon List (5.0) 48 Reviews Text Block Row Original Whi…" at bounding box center [974, 137] width 425 height 847
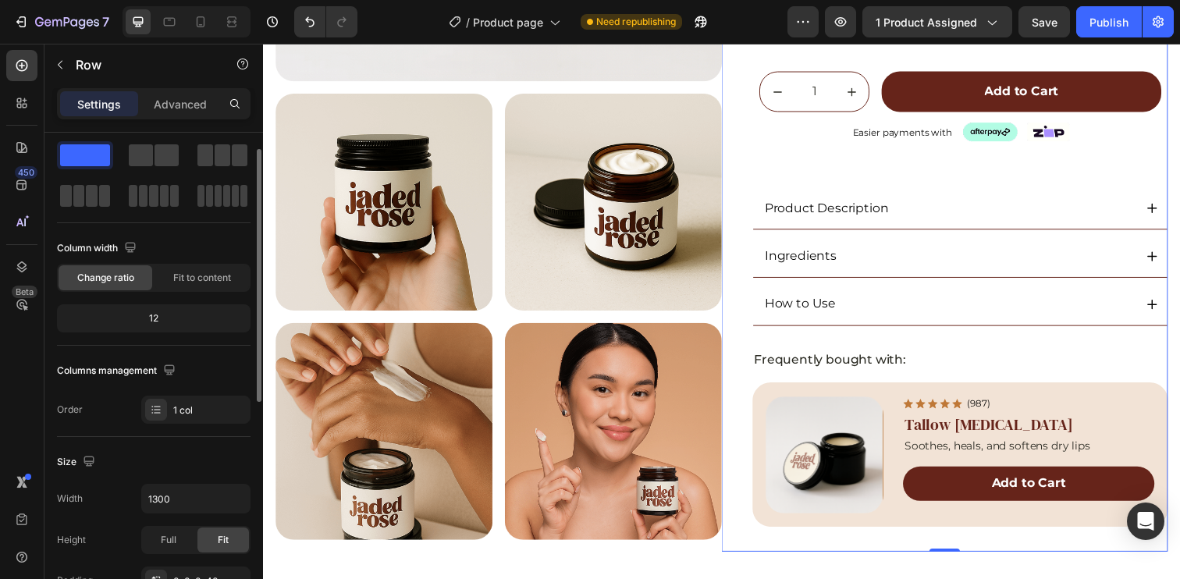
scroll to position [461, 0]
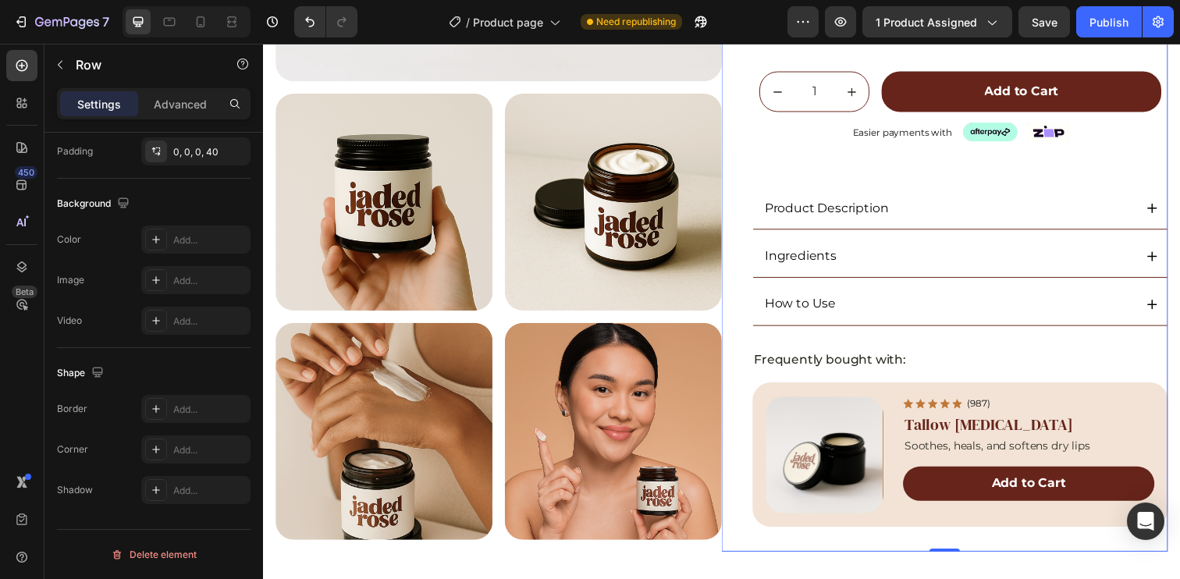
click at [796, 346] on div "Icon Icon Icon Icon Icon Icon List (5.0) 48 Reviews Text Block Row Original Whi…" at bounding box center [974, 137] width 425 height 847
click at [890, 358] on p "Frequently bought with:" at bounding box center [974, 366] width 421 height 16
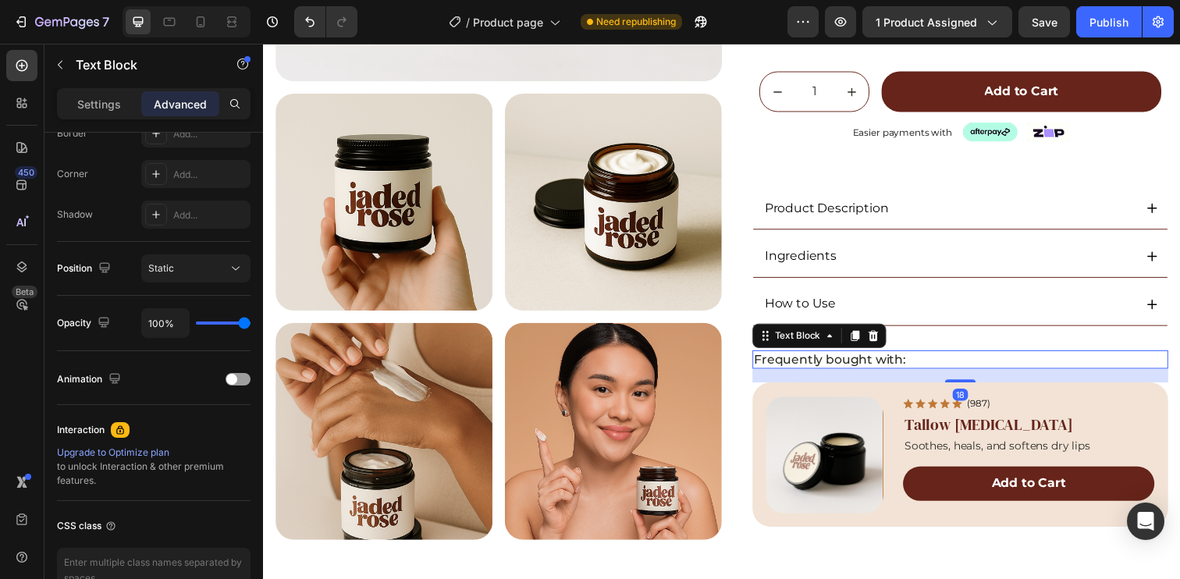
scroll to position [0, 0]
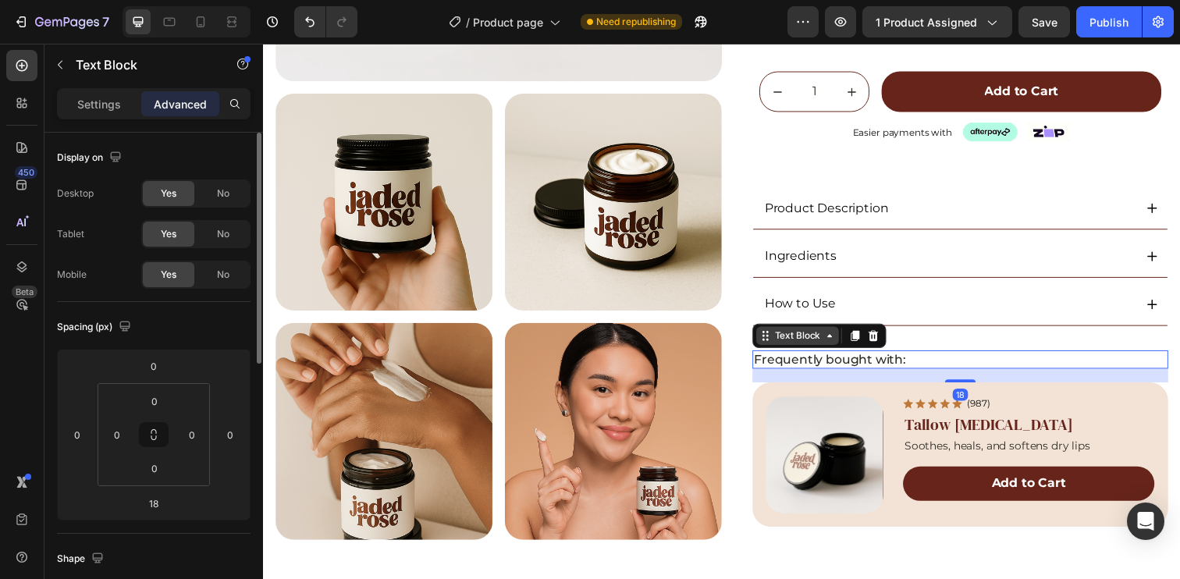
click at [811, 336] on div "Text Block" at bounding box center [808, 342] width 53 height 14
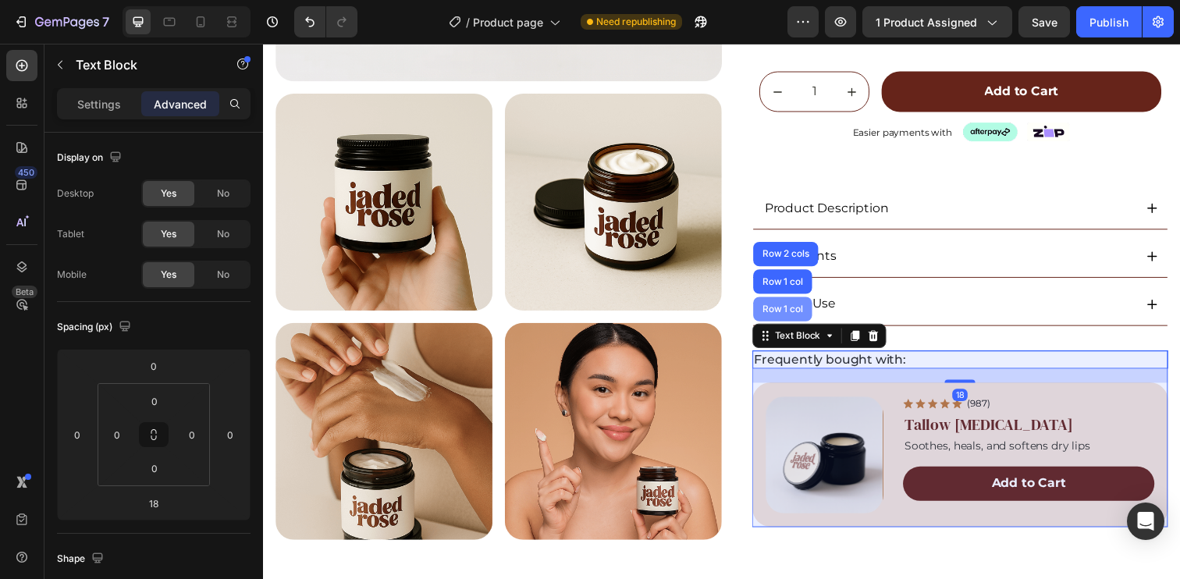
click at [792, 302] on div "Row 1 col" at bounding box center [793, 314] width 60 height 25
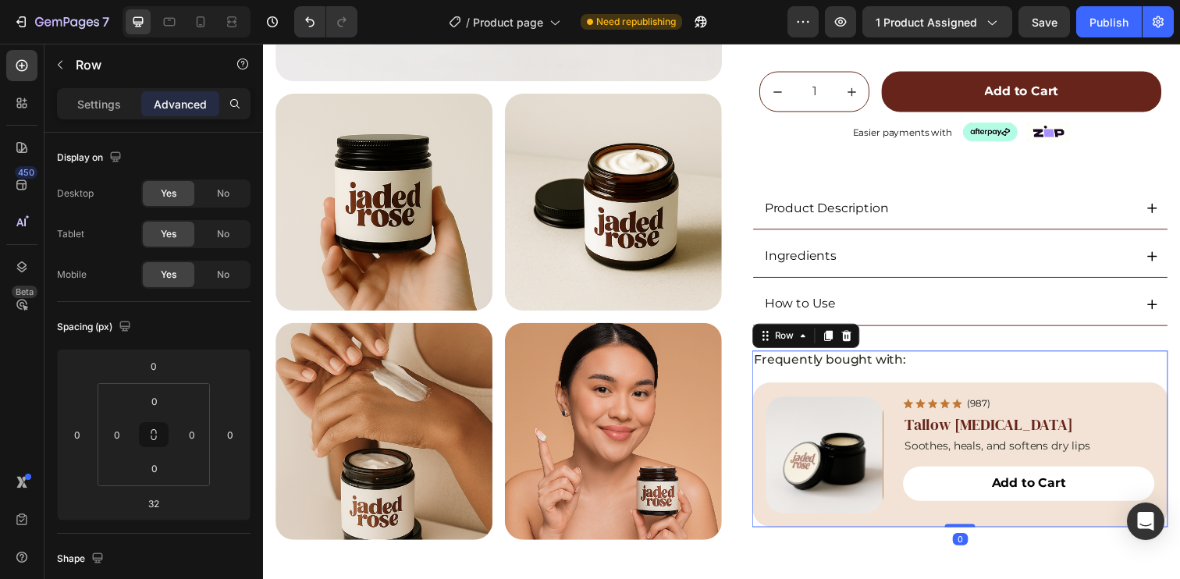
drag, startPoint x: 973, startPoint y: 558, endPoint x: 970, endPoint y: 507, distance: 50.8
click at [970, 507] on div "Frequently bought with: Text Block Product Images Icon Icon Icon Icon Icon Icon…" at bounding box center [974, 447] width 425 height 181
type input "0"
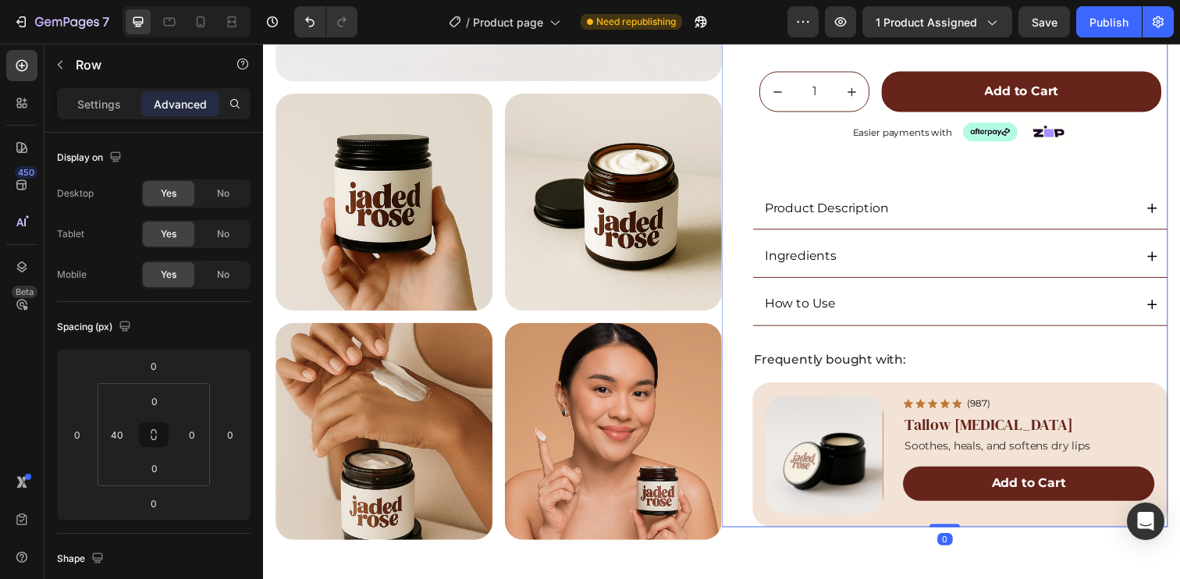
click at [919, 344] on div "Icon Icon Icon Icon Icon Icon List (5.0) 48 Reviews Text Block Row Original Whi…" at bounding box center [974, 125] width 425 height 823
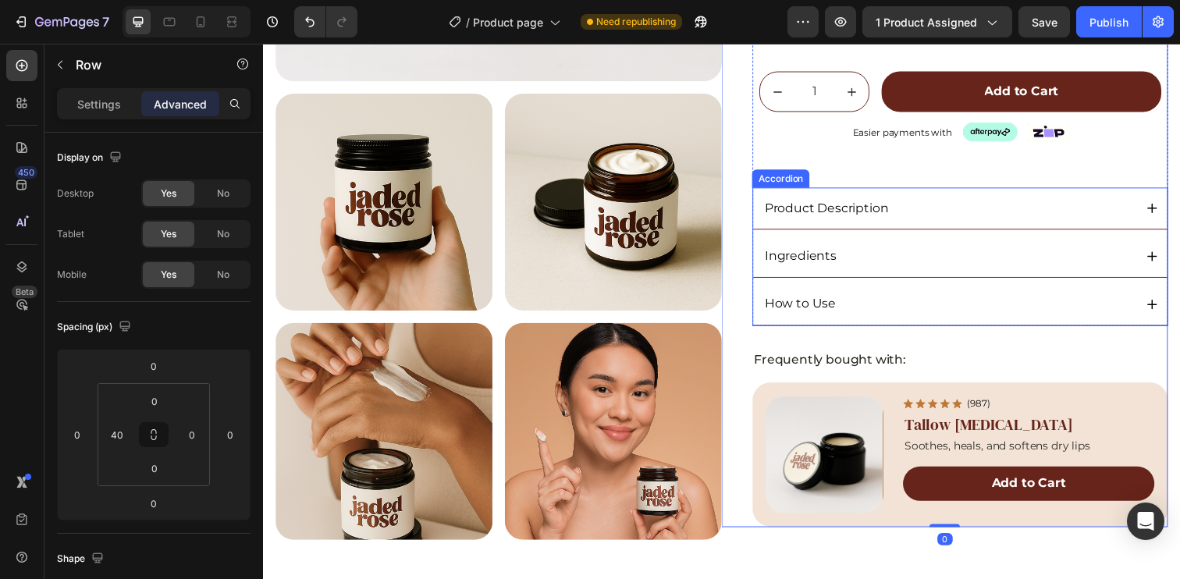
click at [880, 317] on div "How to Use" at bounding box center [962, 309] width 379 height 21
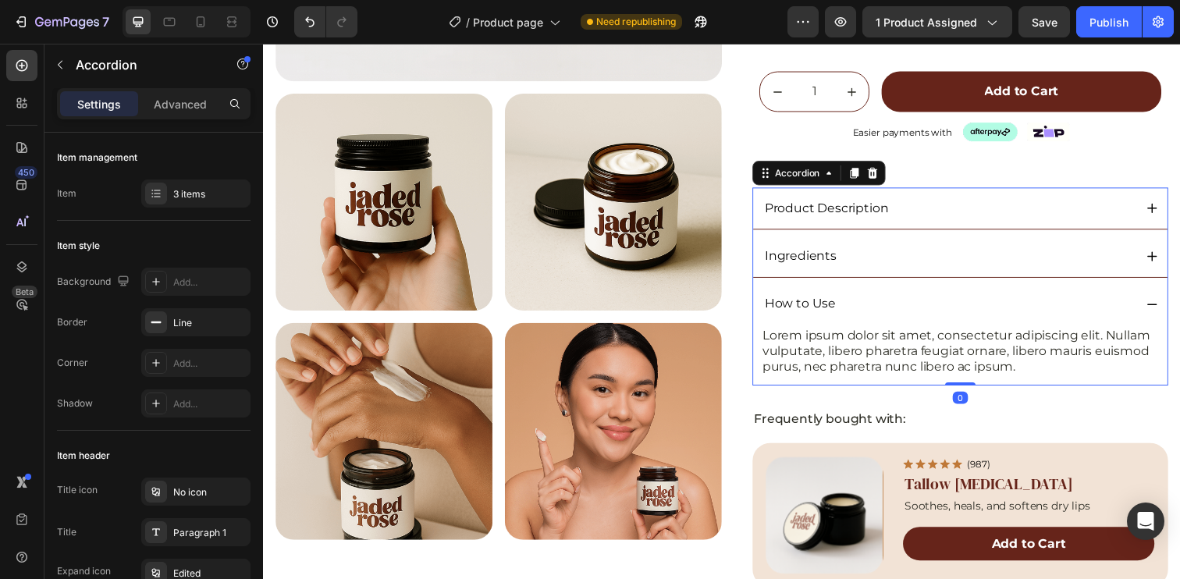
click at [973, 210] on div "Product Description" at bounding box center [962, 211] width 379 height 21
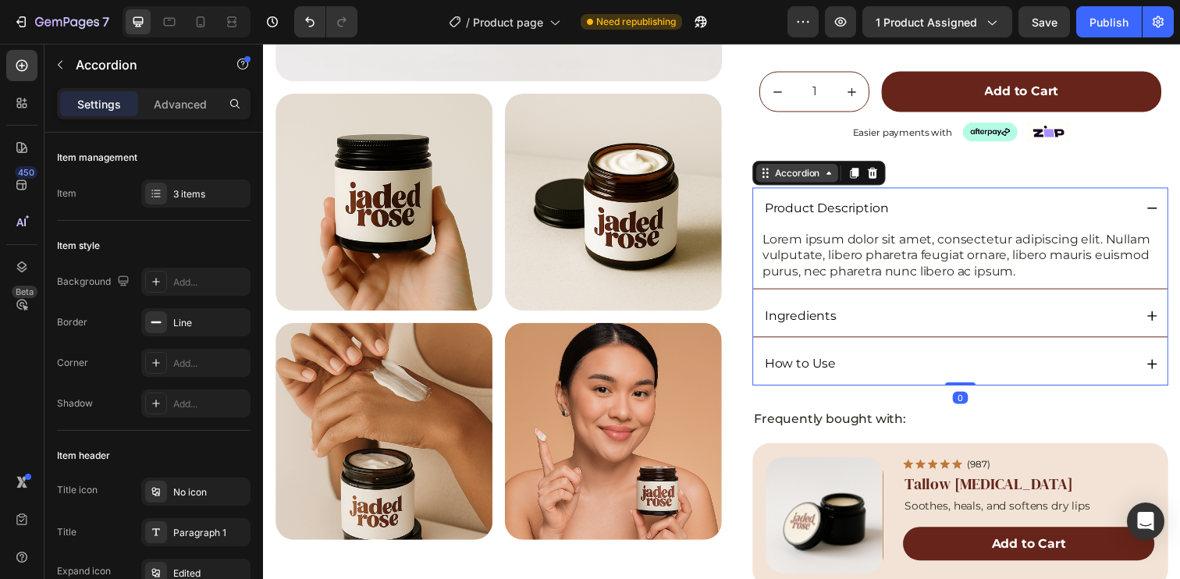
click at [818, 172] on div "Accordion" at bounding box center [808, 176] width 52 height 14
click at [1032, 219] on div "Product Description" at bounding box center [962, 211] width 379 height 21
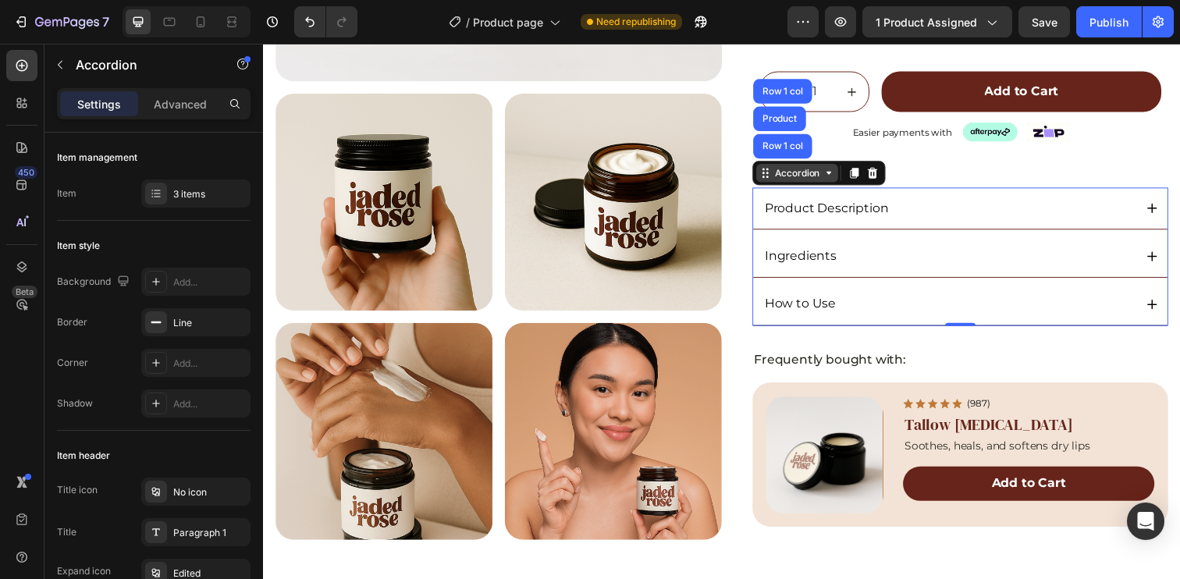
click at [796, 175] on div "Accordion" at bounding box center [808, 176] width 52 height 14
click at [800, 172] on div "Accordion" at bounding box center [808, 176] width 52 height 14
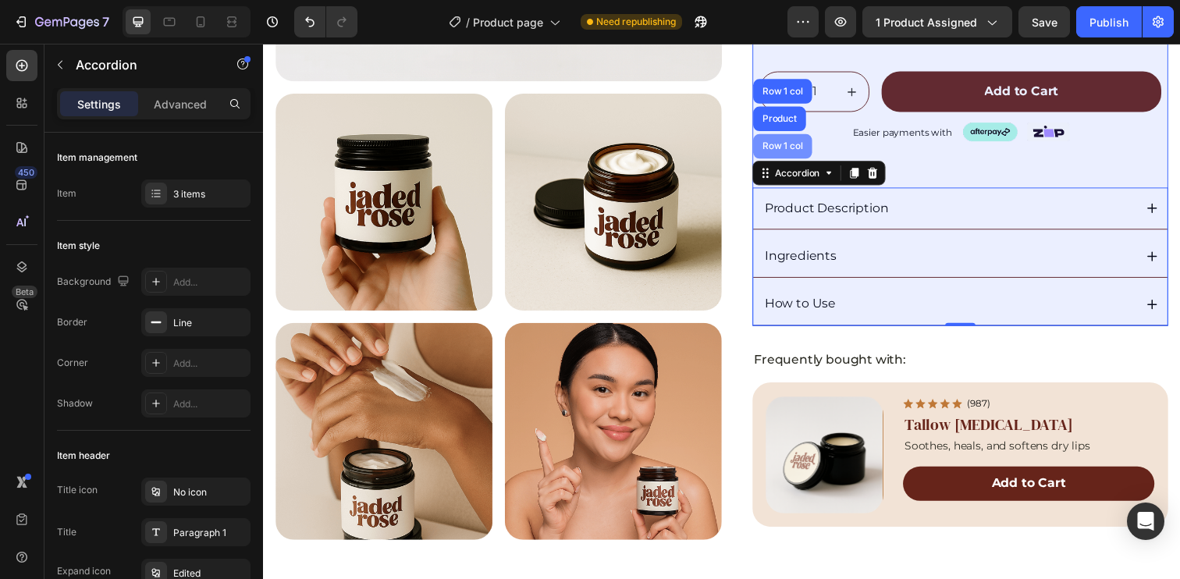
click at [787, 152] on div "Row 1 col" at bounding box center [793, 148] width 48 height 9
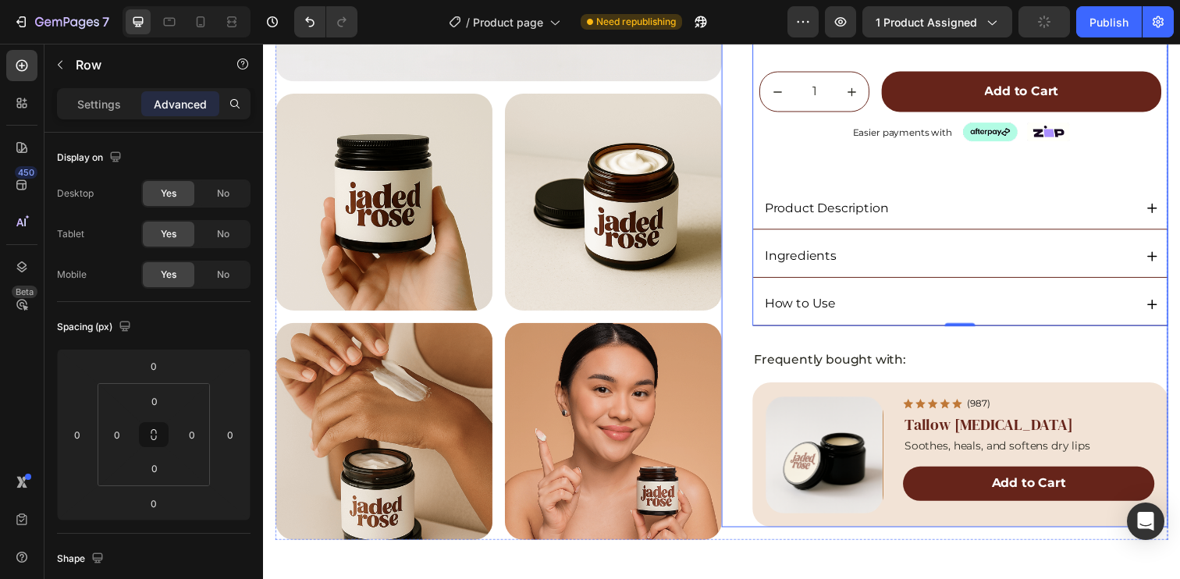
click at [844, 337] on div "Icon Icon Icon Icon Icon Icon List (5.0) 48 Reviews Text Block Row Original Whi…" at bounding box center [974, 125] width 425 height 823
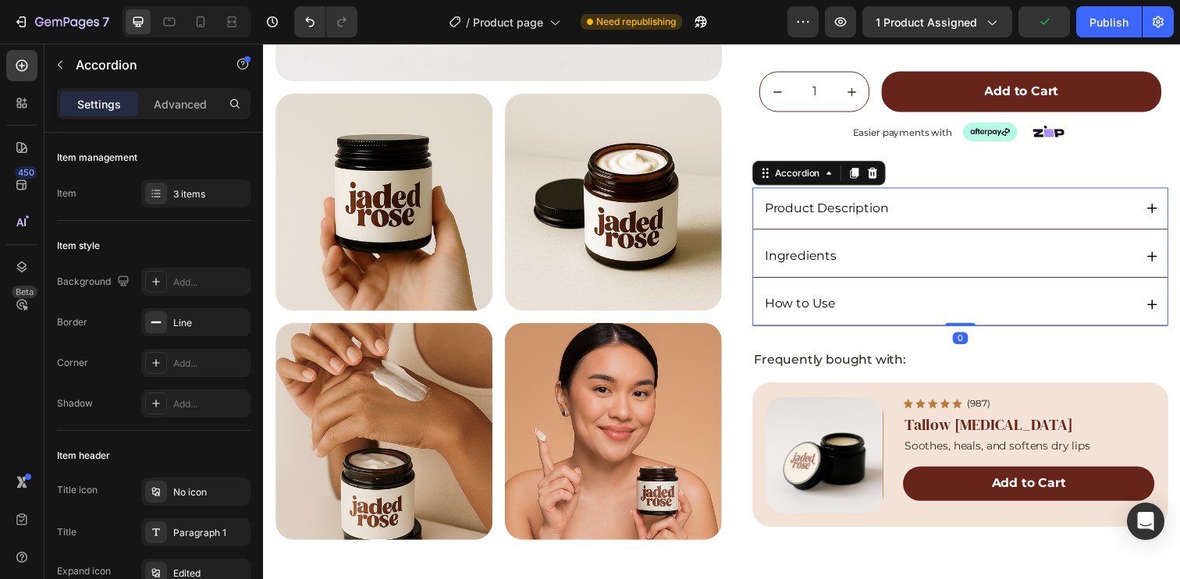
click at [857, 327] on div "How to Use" at bounding box center [974, 310] width 423 height 42
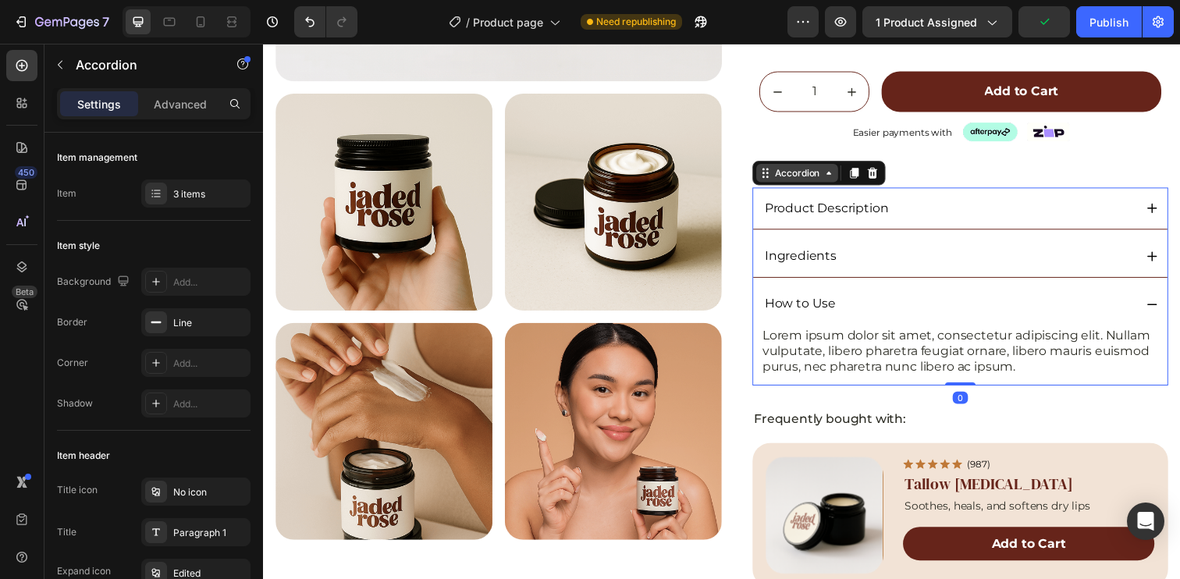
click at [801, 172] on div "Accordion" at bounding box center [808, 176] width 52 height 14
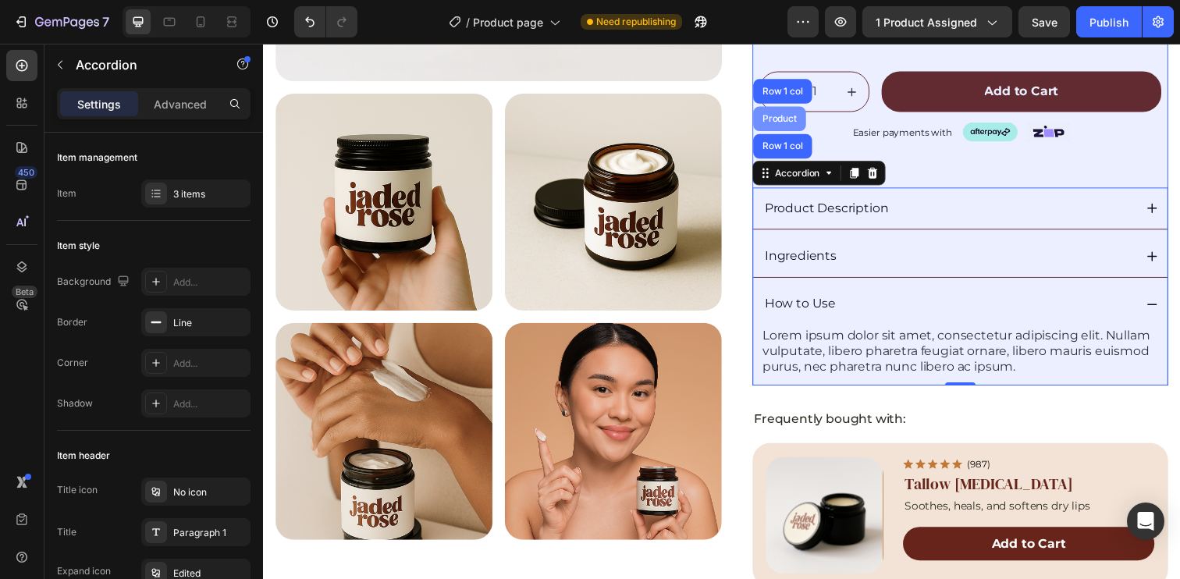
click at [783, 117] on div "Product" at bounding box center [789, 119] width 41 height 9
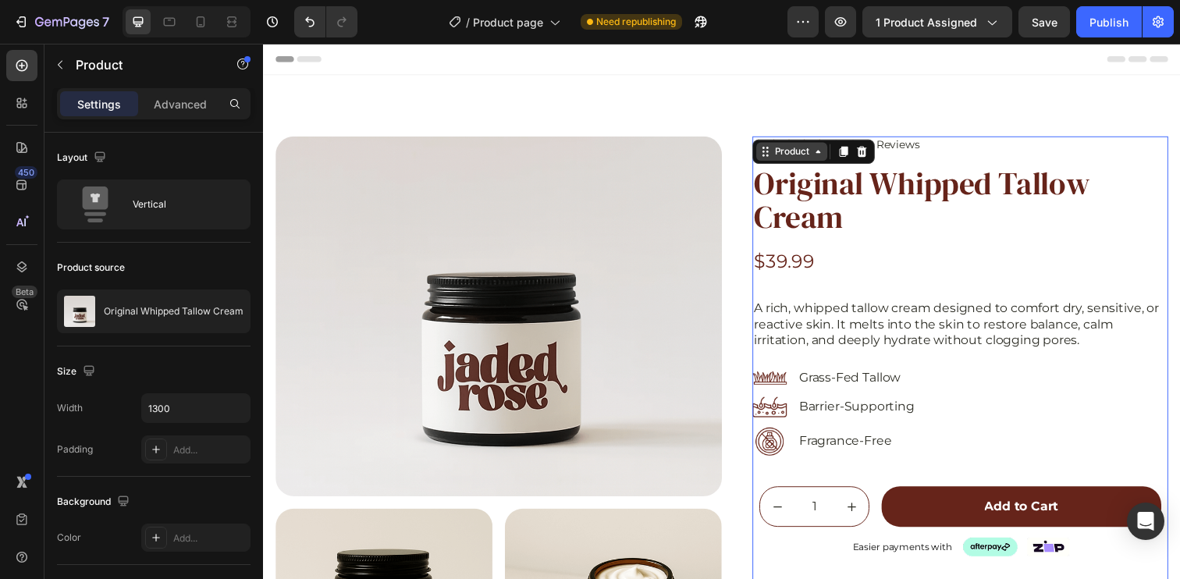
click at [812, 158] on div "Product" at bounding box center [802, 154] width 41 height 14
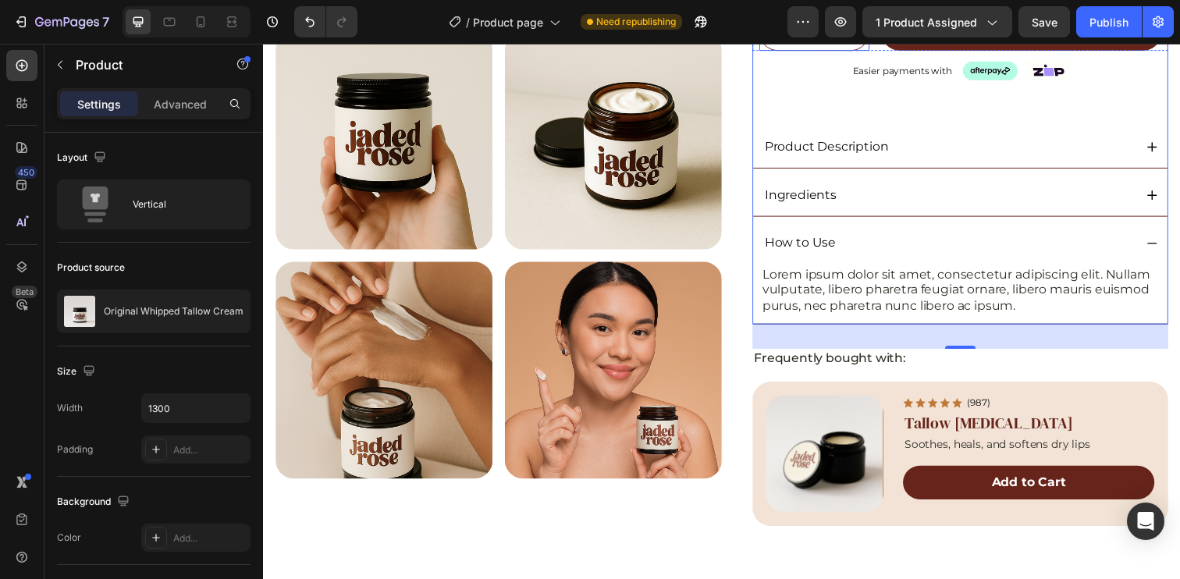
scroll to position [591, 0]
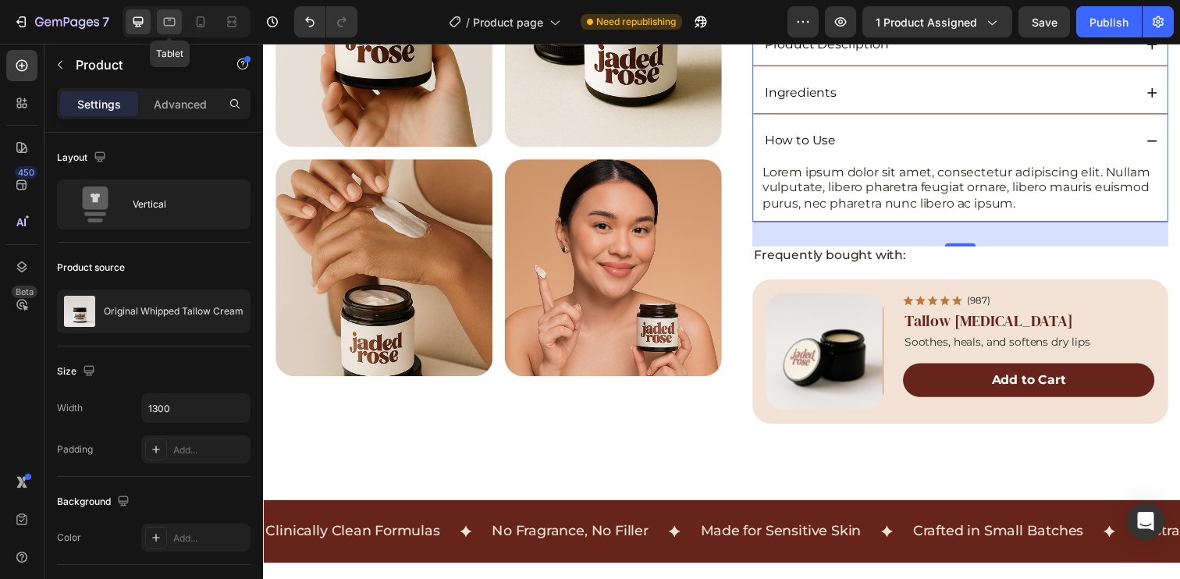
click at [174, 23] on icon at bounding box center [170, 22] width 12 height 9
type input "100%"
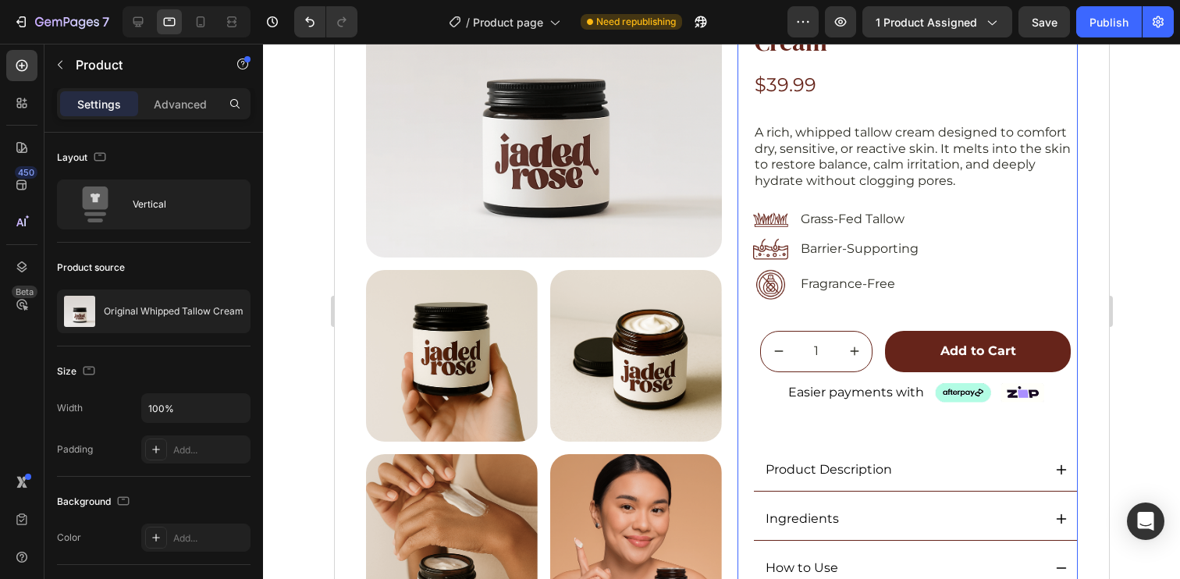
scroll to position [175, 0]
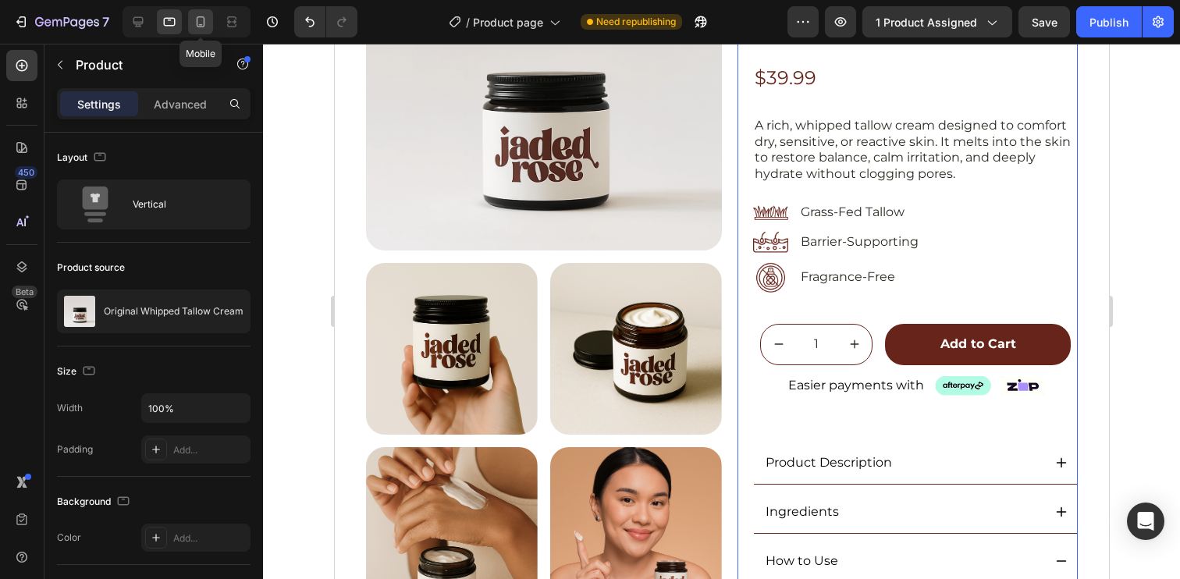
click at [197, 20] on icon at bounding box center [201, 22] width 16 height 16
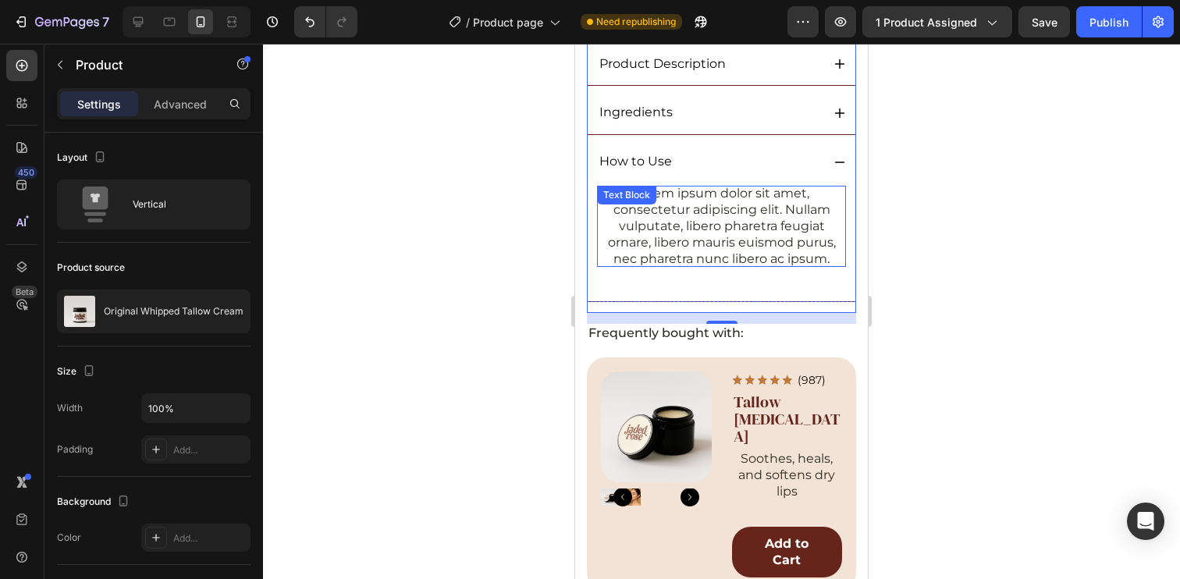
scroll to position [870, 0]
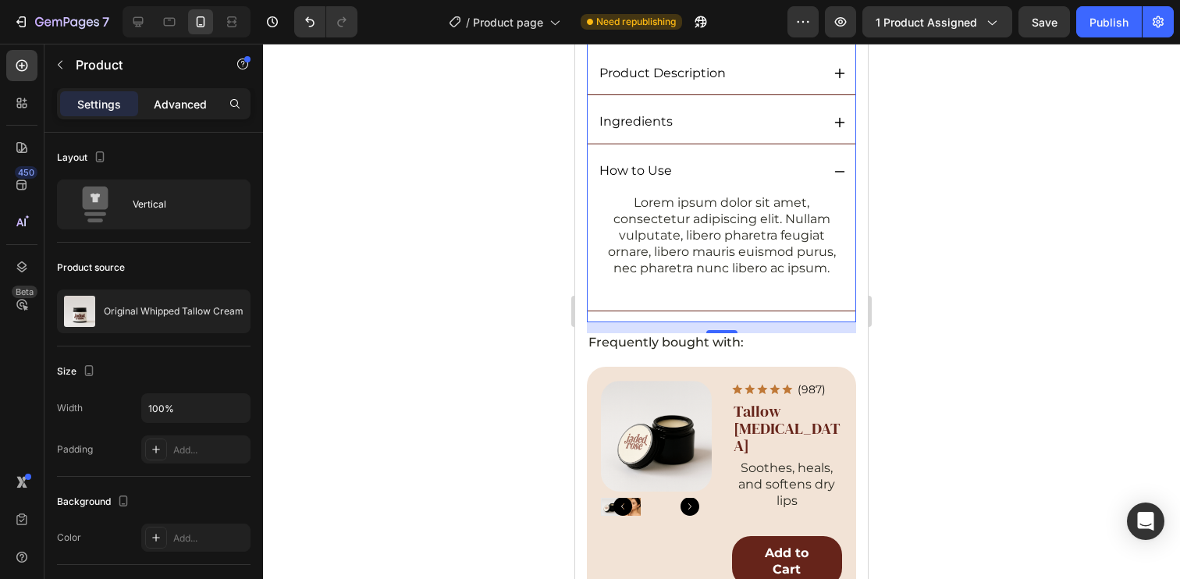
click at [166, 109] on p "Advanced" at bounding box center [180, 104] width 53 height 16
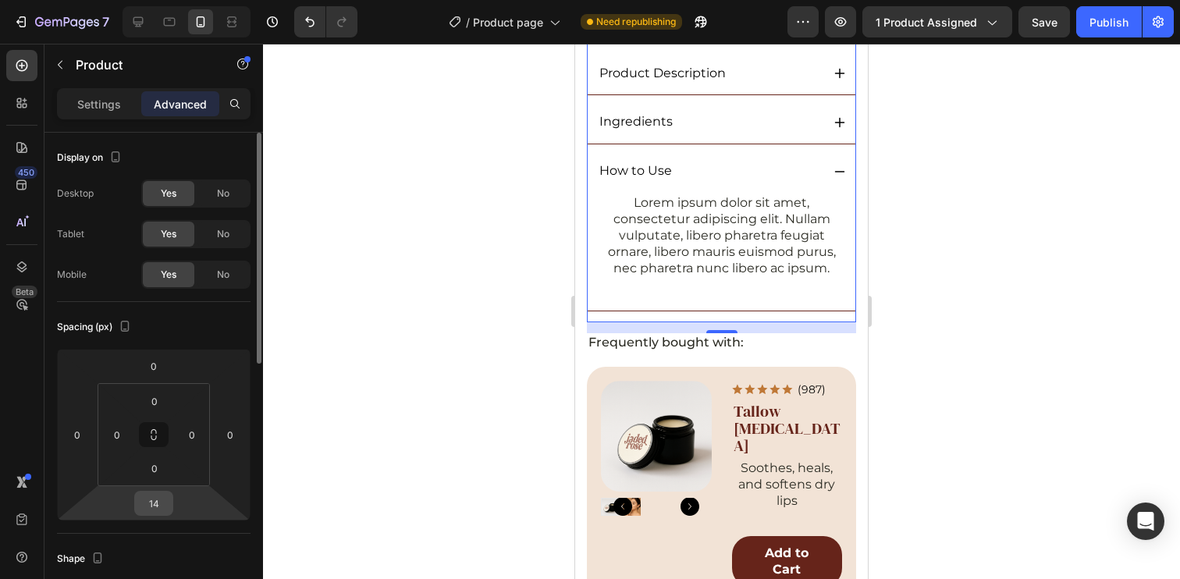
click at [160, 499] on input "14" at bounding box center [153, 503] width 31 height 23
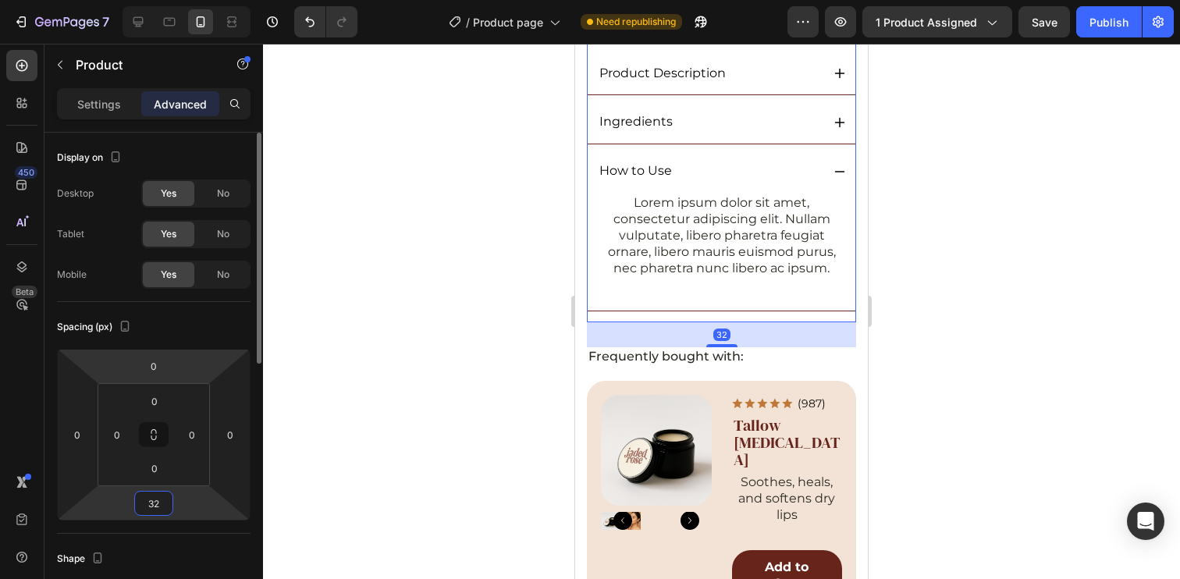
type input "32"
click at [218, 334] on div "Spacing (px)" at bounding box center [154, 326] width 194 height 25
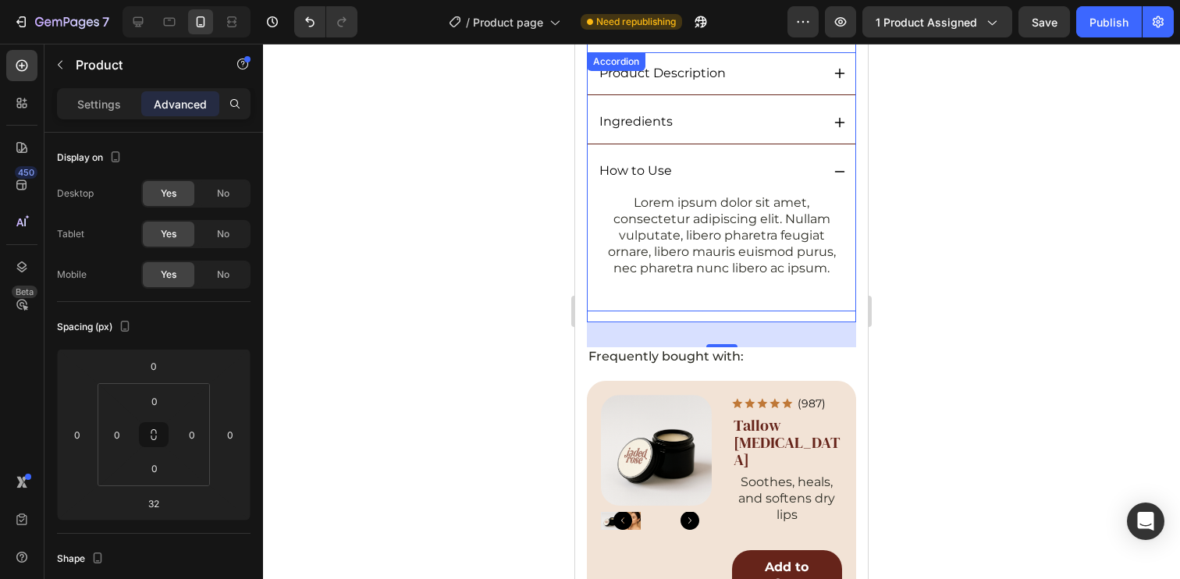
click at [723, 161] on div "How to Use" at bounding box center [709, 171] width 224 height 21
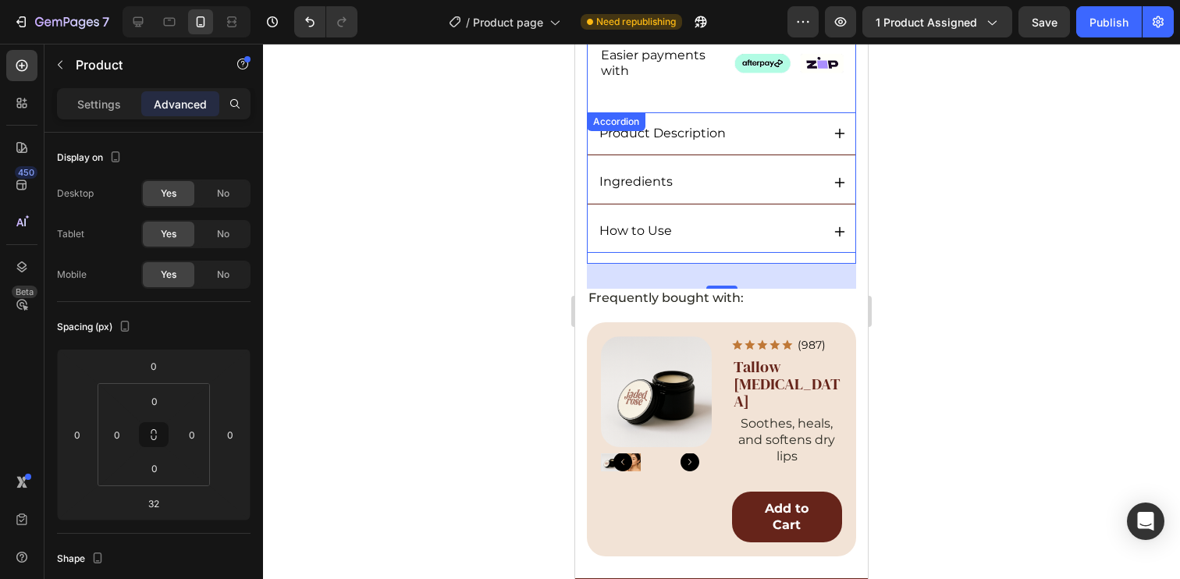
scroll to position [809, 0]
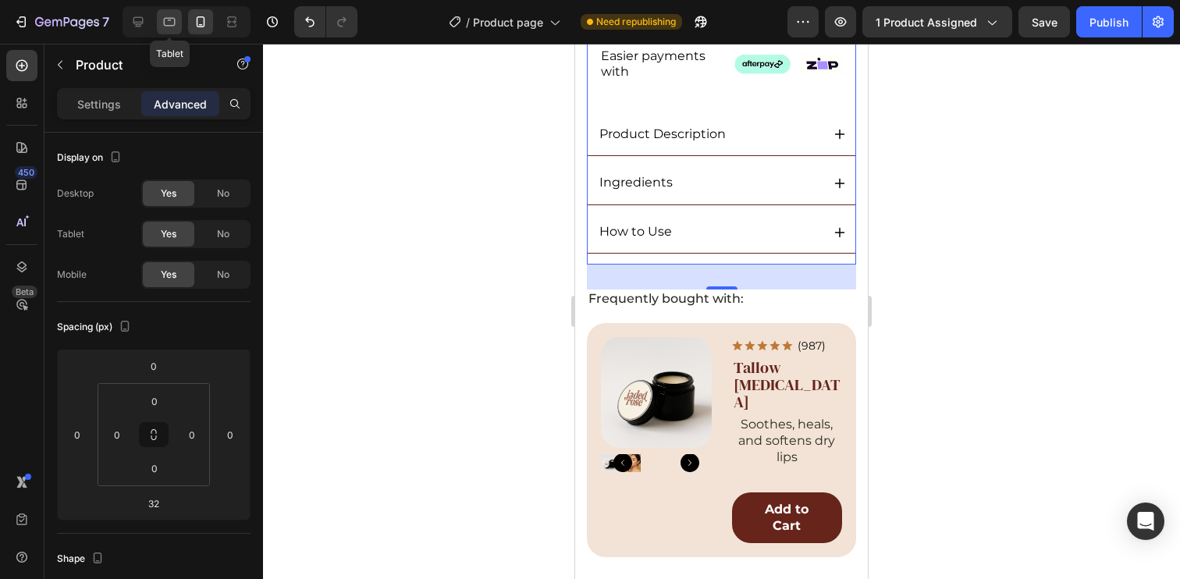
click at [160, 25] on div at bounding box center [169, 21] width 25 height 25
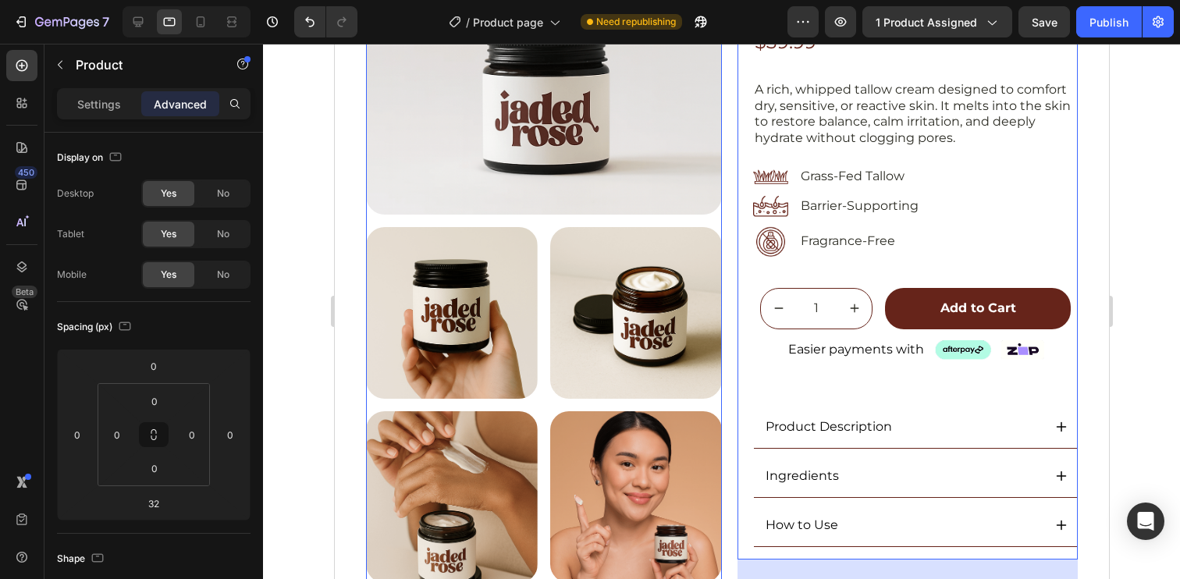
scroll to position [379, 0]
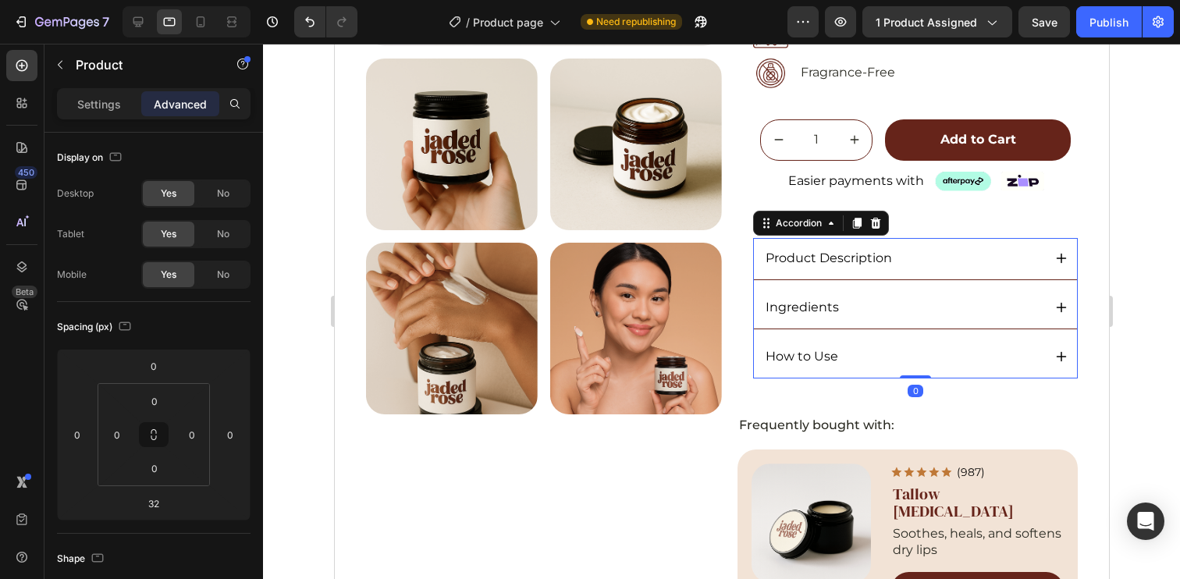
click at [828, 371] on div "How to Use" at bounding box center [914, 357] width 323 height 42
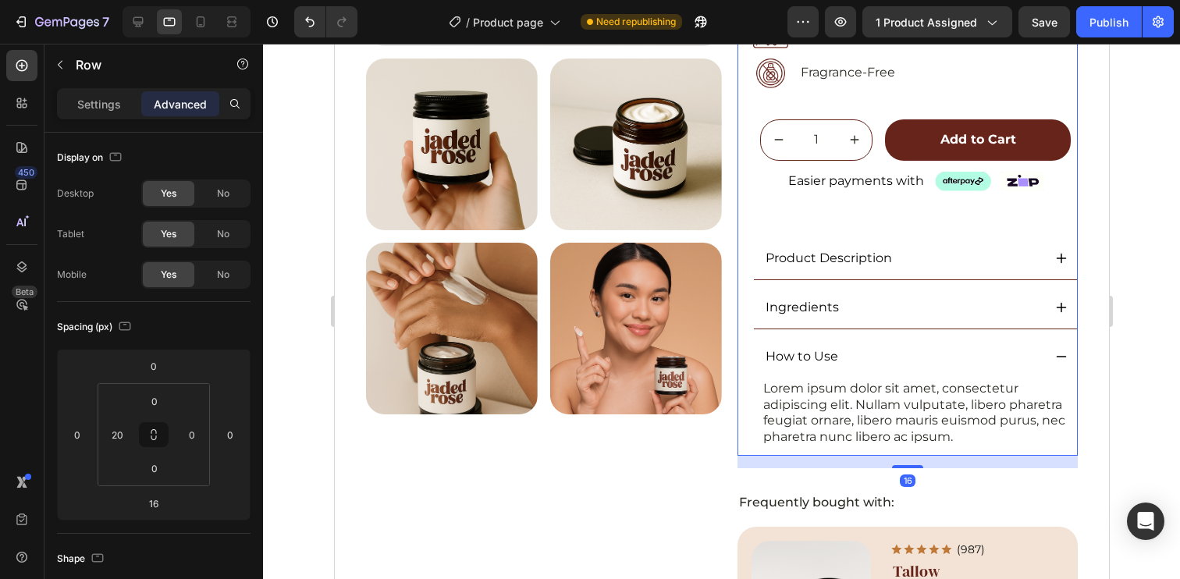
click at [737, 254] on div "Icon Icon Icon Icon Icon Icon List (5.0) 48 Reviews Text Block Row Original Whi…" at bounding box center [907, 107] width 340 height 697
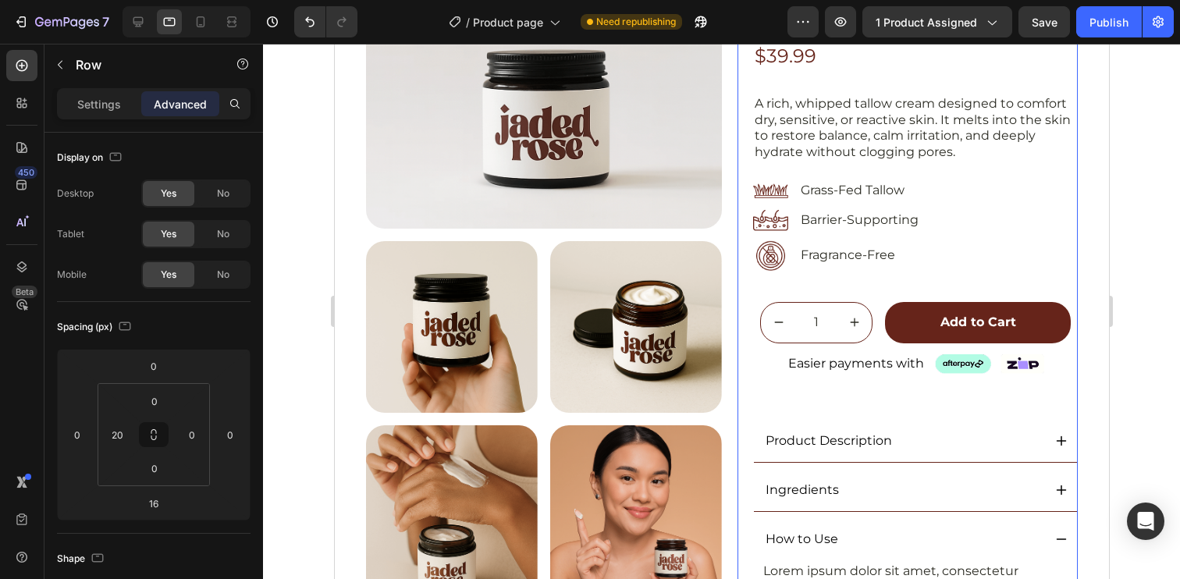
scroll to position [0, 0]
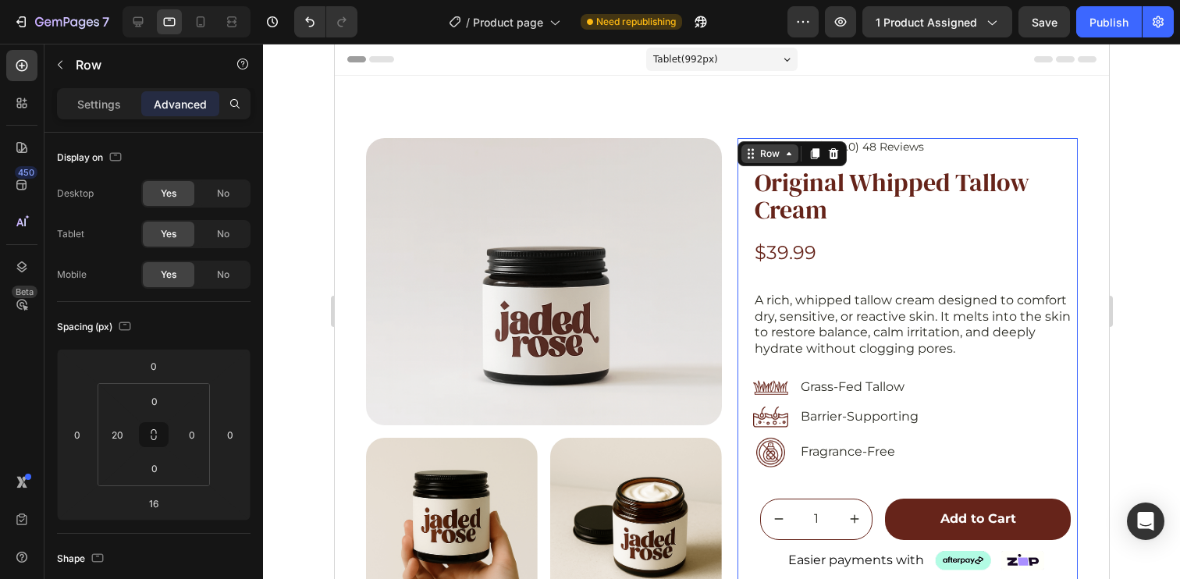
click at [758, 157] on div "Row" at bounding box center [769, 154] width 26 height 14
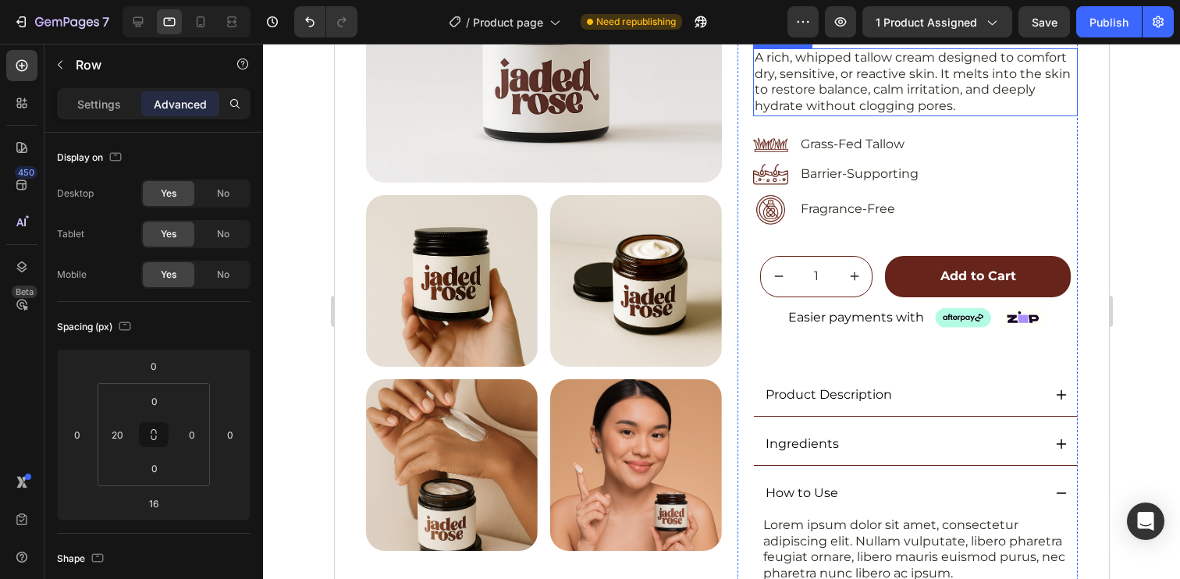
scroll to position [541, 0]
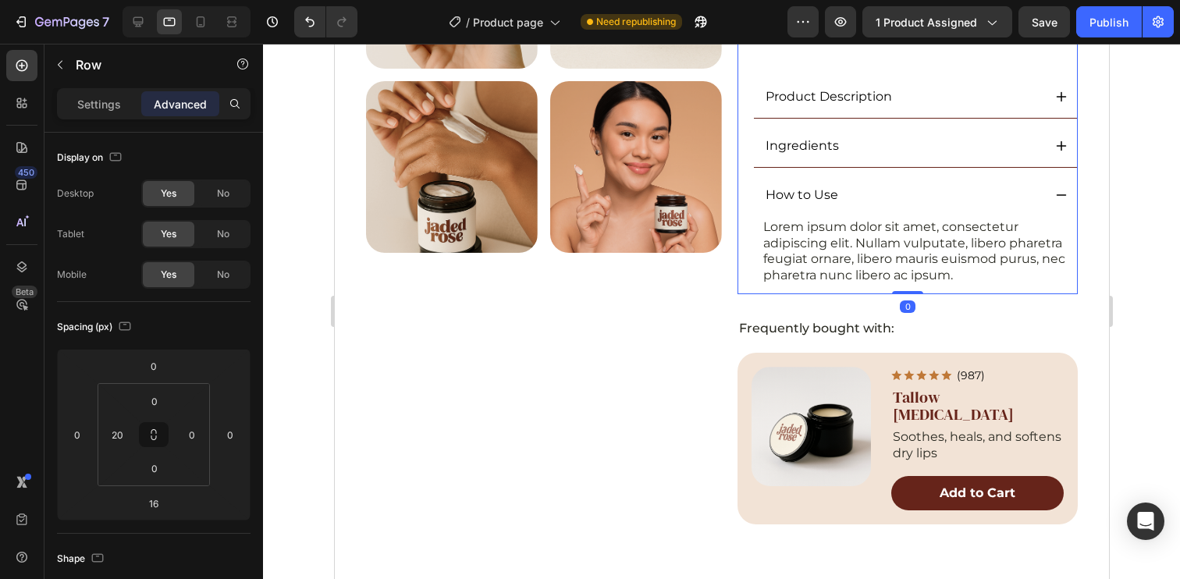
drag, startPoint x: 894, startPoint y: 304, endPoint x: 833, endPoint y: 232, distance: 94.2
click at [204, 16] on icon at bounding box center [201, 22] width 16 height 16
type input "14"
type input "Auto"
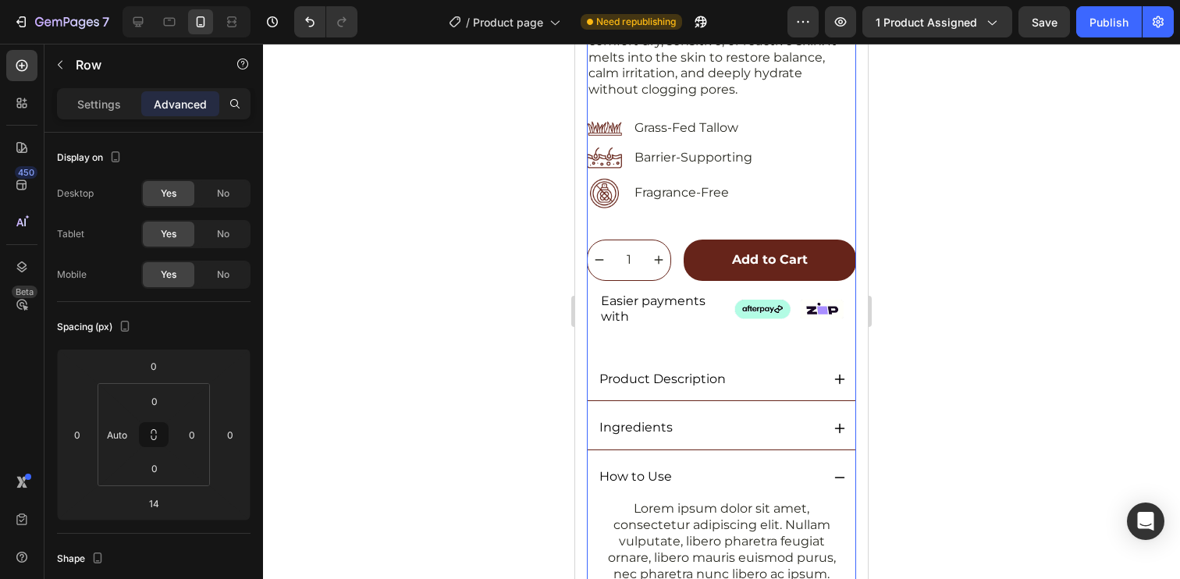
scroll to position [903, 0]
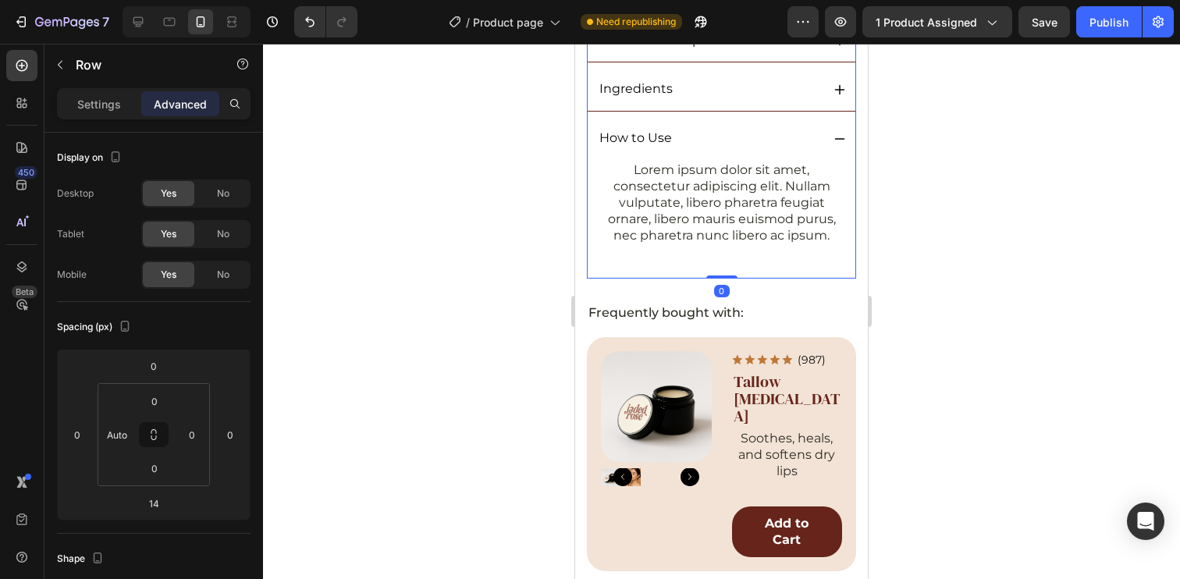
drag, startPoint x: 717, startPoint y: 275, endPoint x: 696, endPoint y: 216, distance: 62.9
type input "0"
click at [162, 22] on icon at bounding box center [170, 22] width 16 height 16
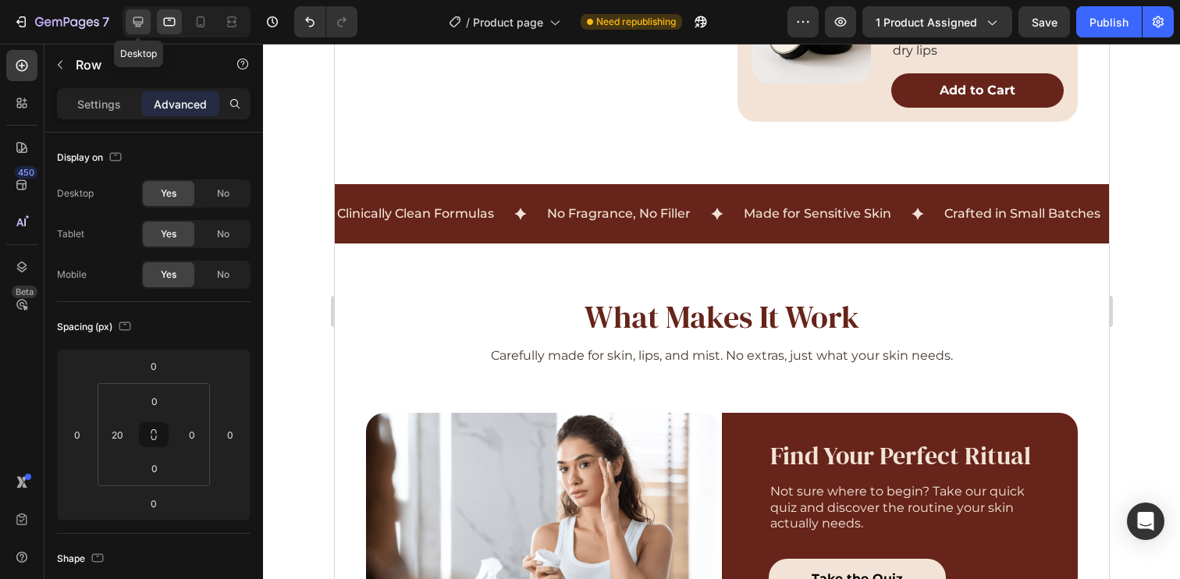
click at [138, 19] on icon at bounding box center [138, 22] width 16 height 16
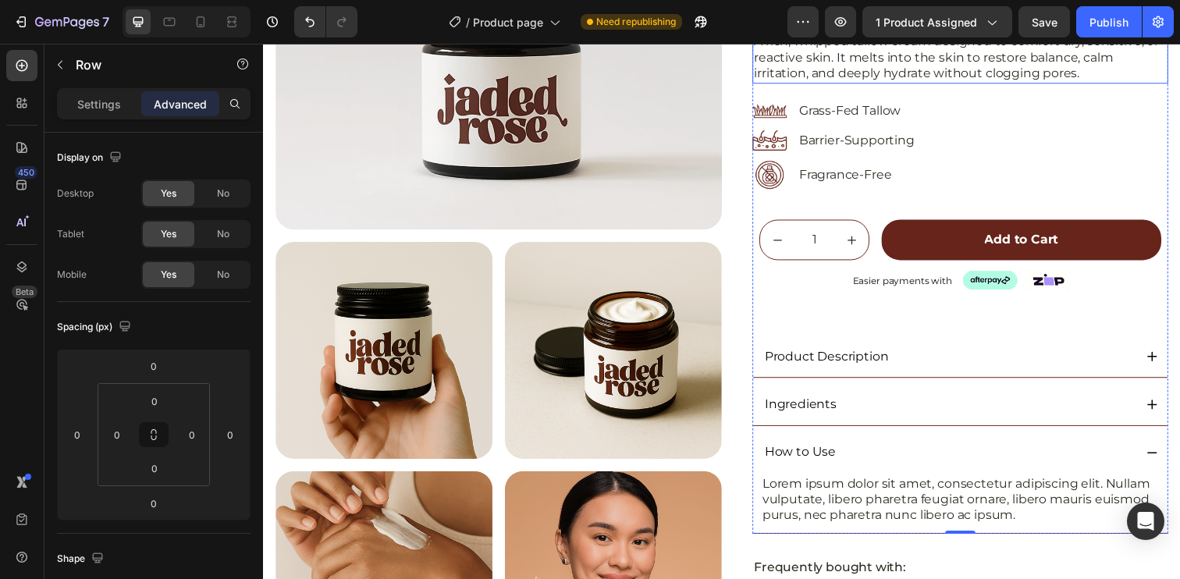
scroll to position [564, 0]
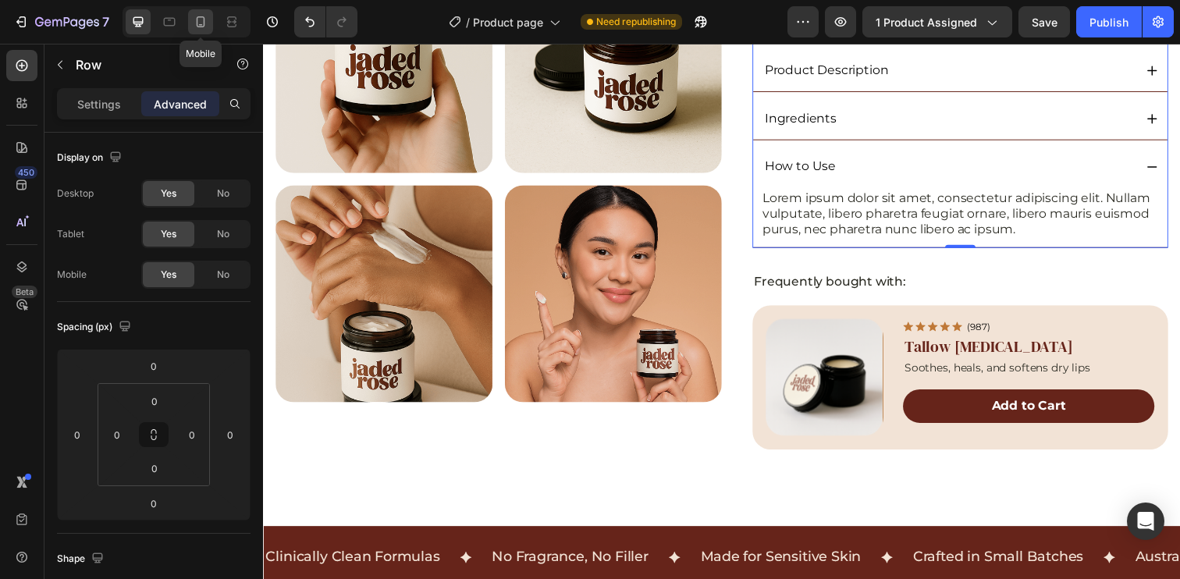
click at [203, 25] on icon at bounding box center [201, 22] width 16 height 16
type input "Auto"
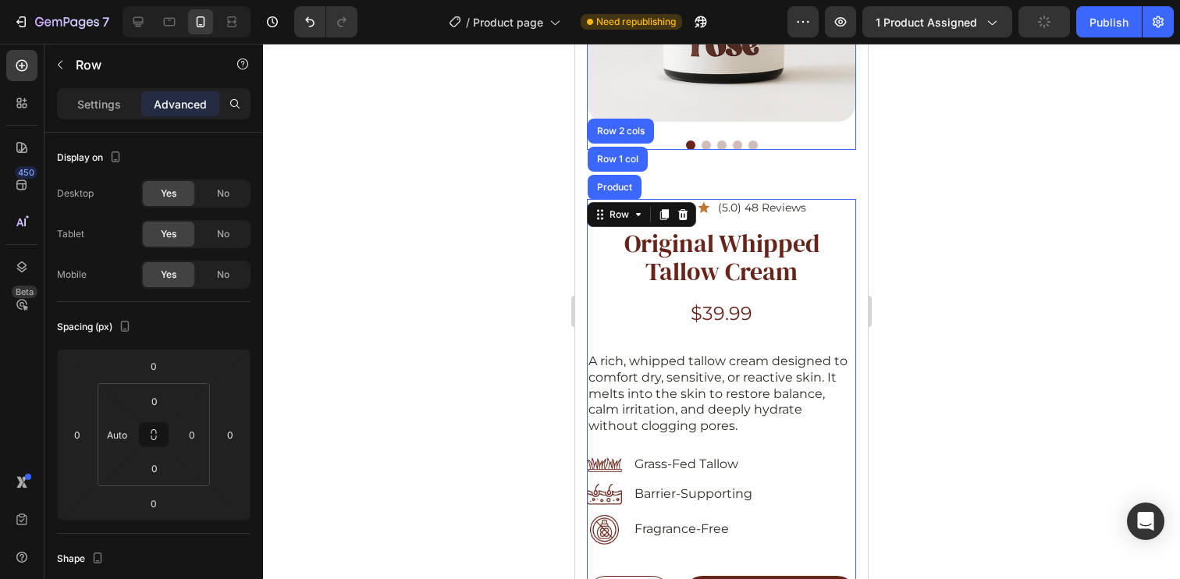
scroll to position [783, 0]
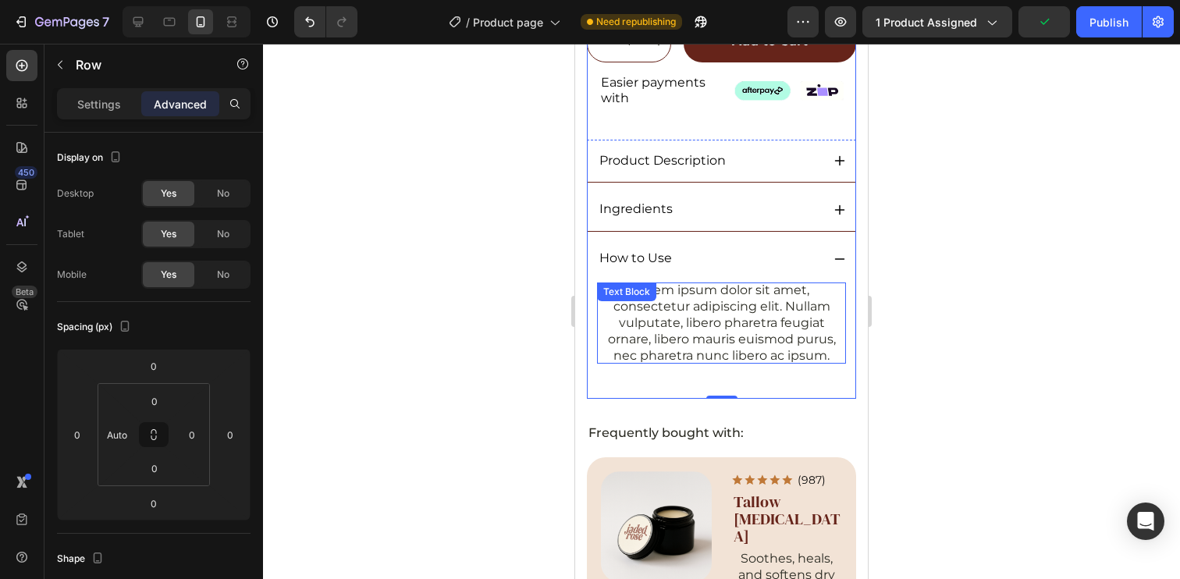
click at [637, 324] on p "Lorem ipsum dolor sit amet, consectetur adipiscing elit. Nullam vulputate, libe…" at bounding box center [721, 322] width 249 height 81
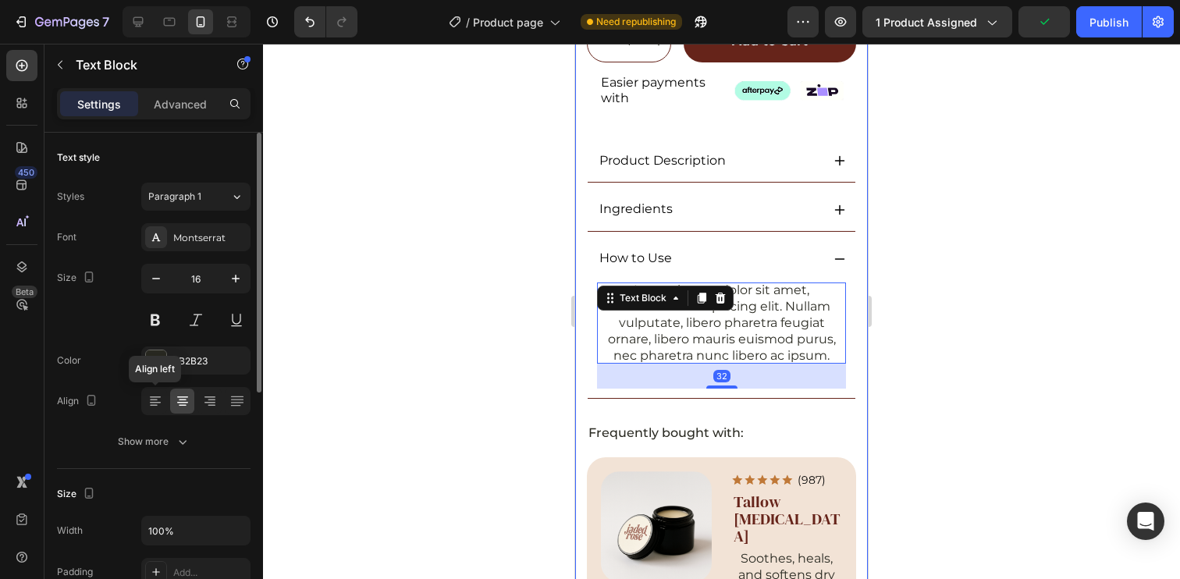
drag, startPoint x: 151, startPoint y: 404, endPoint x: 169, endPoint y: 391, distance: 23.0
click at [151, 404] on icon at bounding box center [155, 401] width 16 height 16
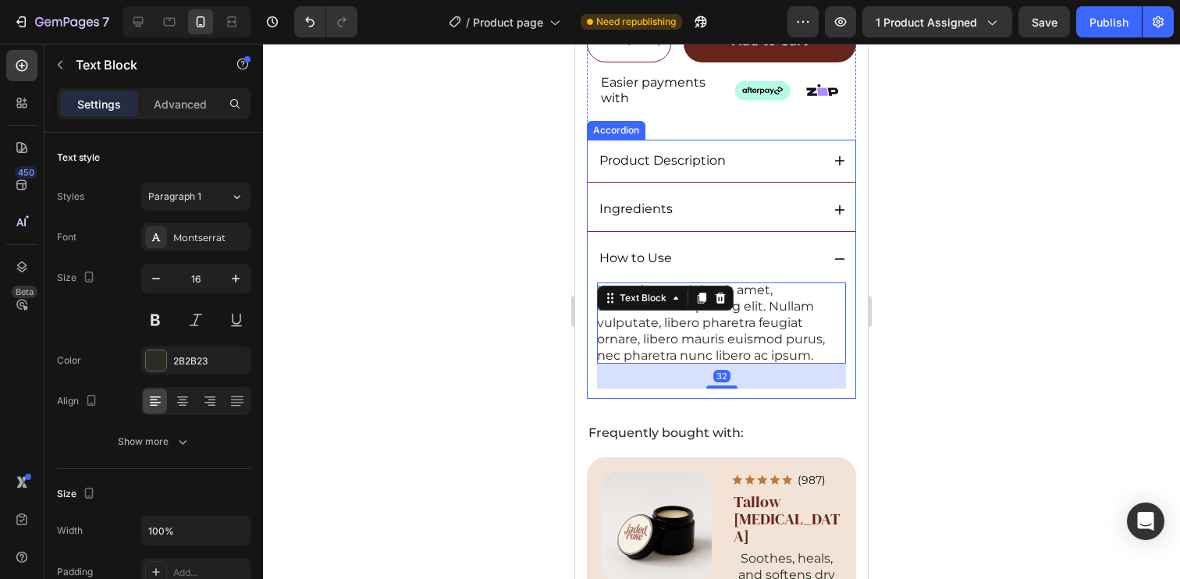
click at [723, 199] on div "Ingredients" at bounding box center [709, 209] width 224 height 21
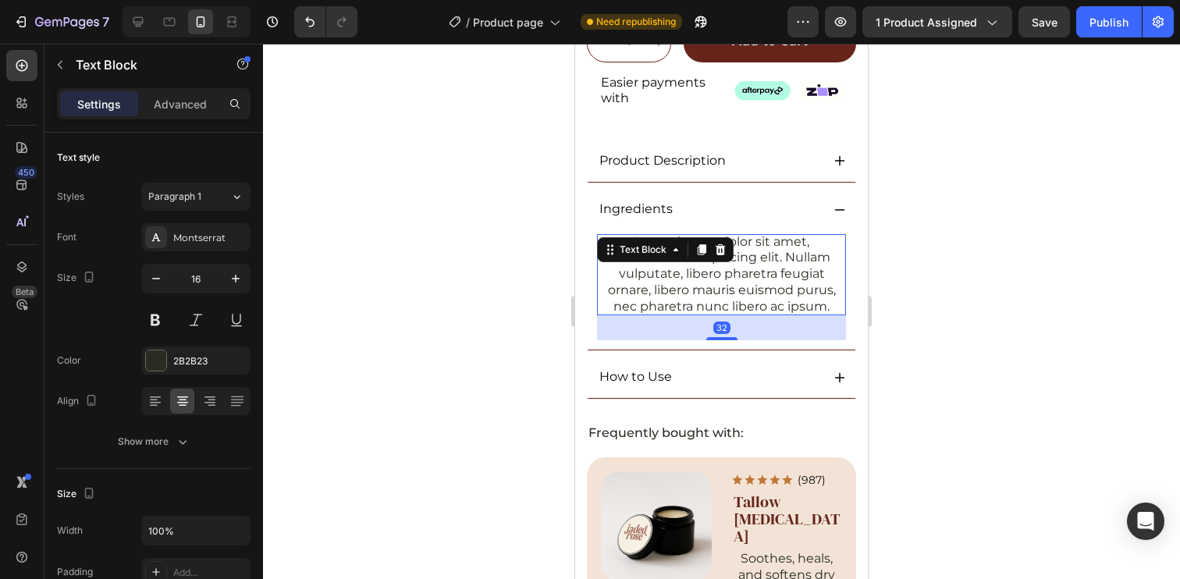
click at [672, 250] on p "Lorem ipsum dolor sit amet, consectetur adipiscing elit. Nullam vulputate, libe…" at bounding box center [721, 274] width 249 height 81
click at [154, 408] on icon at bounding box center [155, 401] width 16 height 16
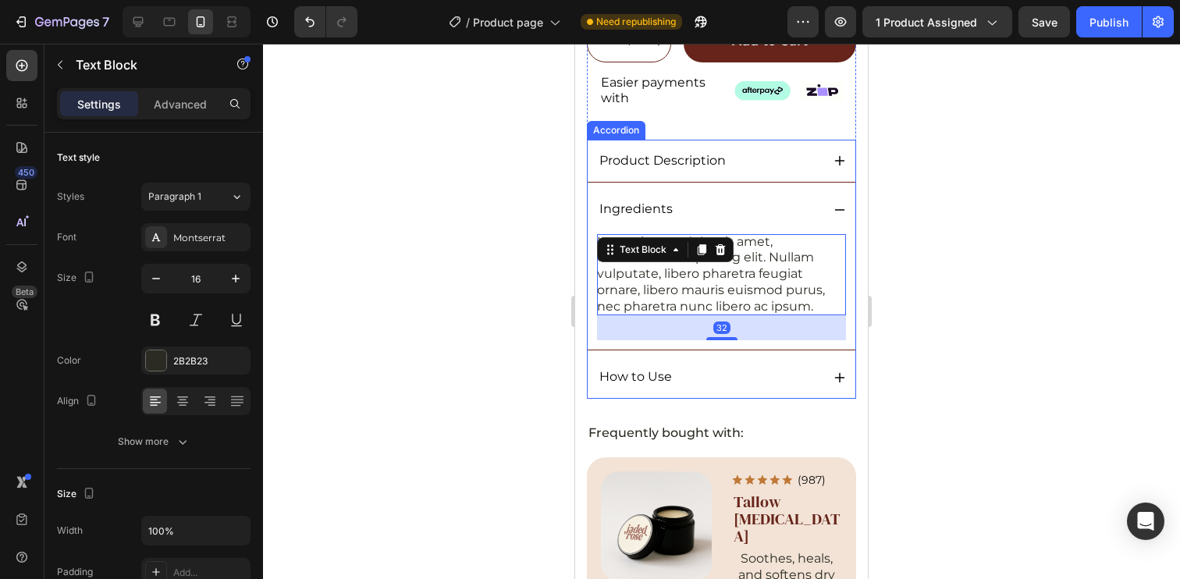
click at [682, 153] on p "Product Description" at bounding box center [662, 161] width 126 height 16
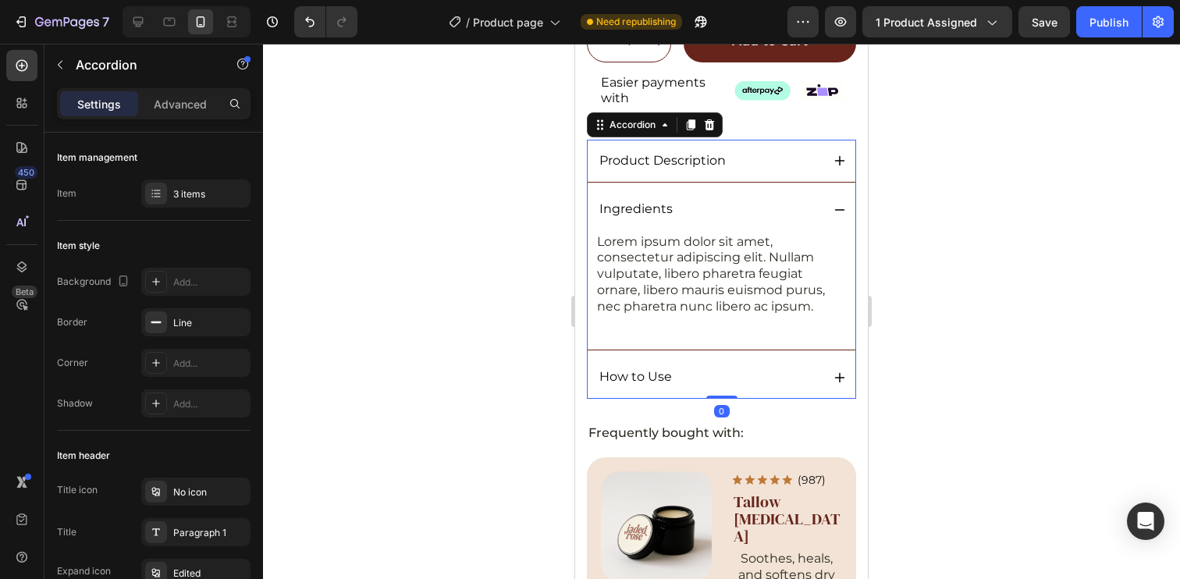
click at [769, 151] on div "Product Description" at bounding box center [709, 161] width 224 height 21
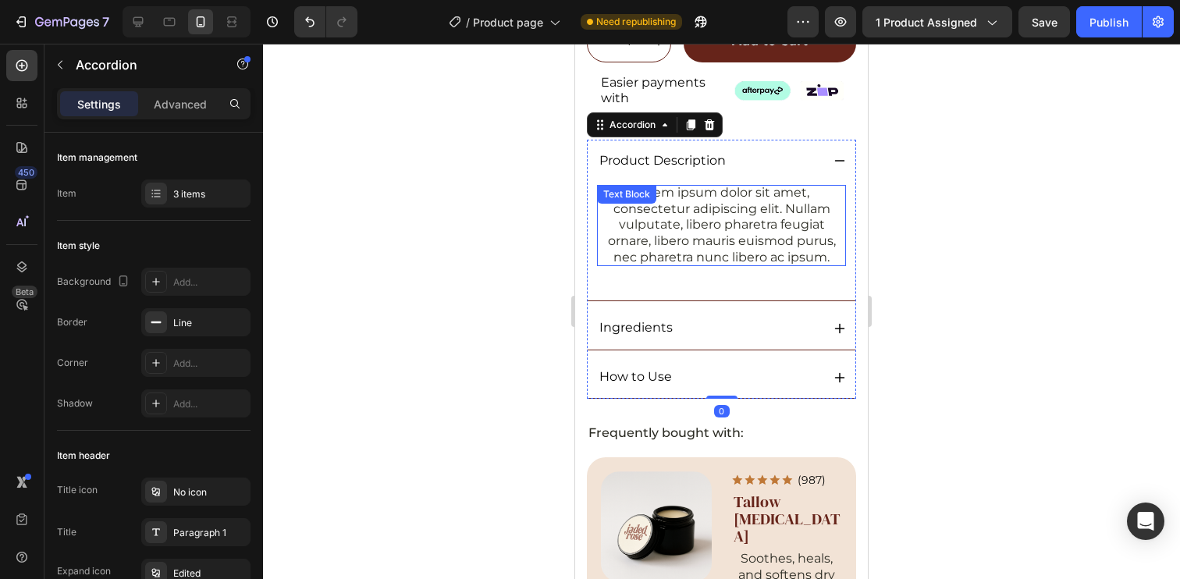
click at [671, 202] on p "Lorem ipsum dolor sit amet, consectetur adipiscing elit. Nullam vulputate, libe…" at bounding box center [721, 225] width 249 height 81
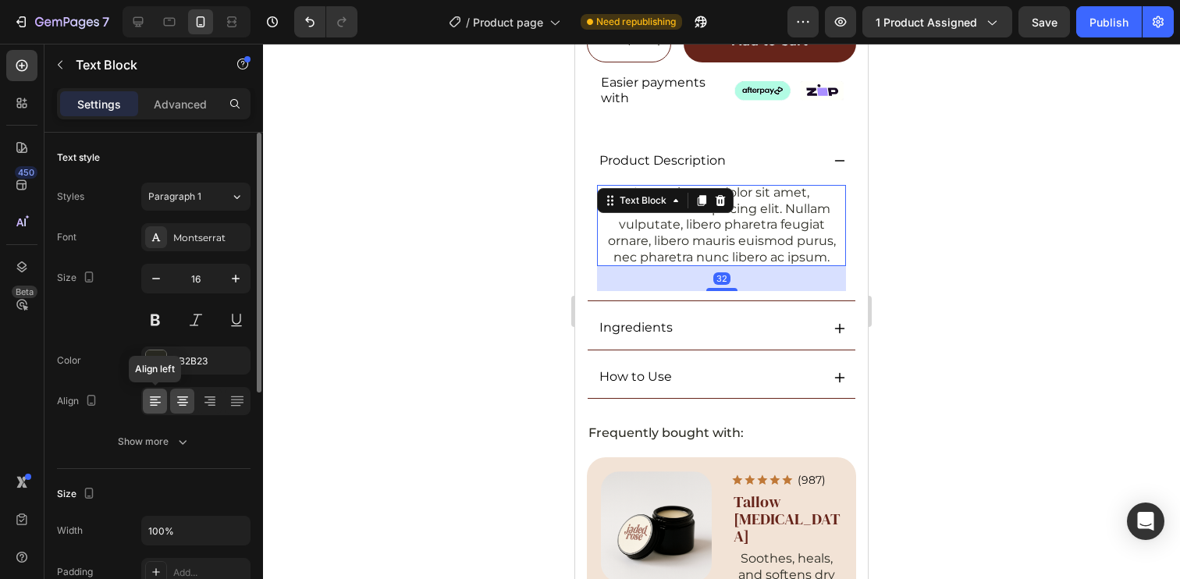
click at [157, 401] on icon at bounding box center [155, 401] width 16 height 16
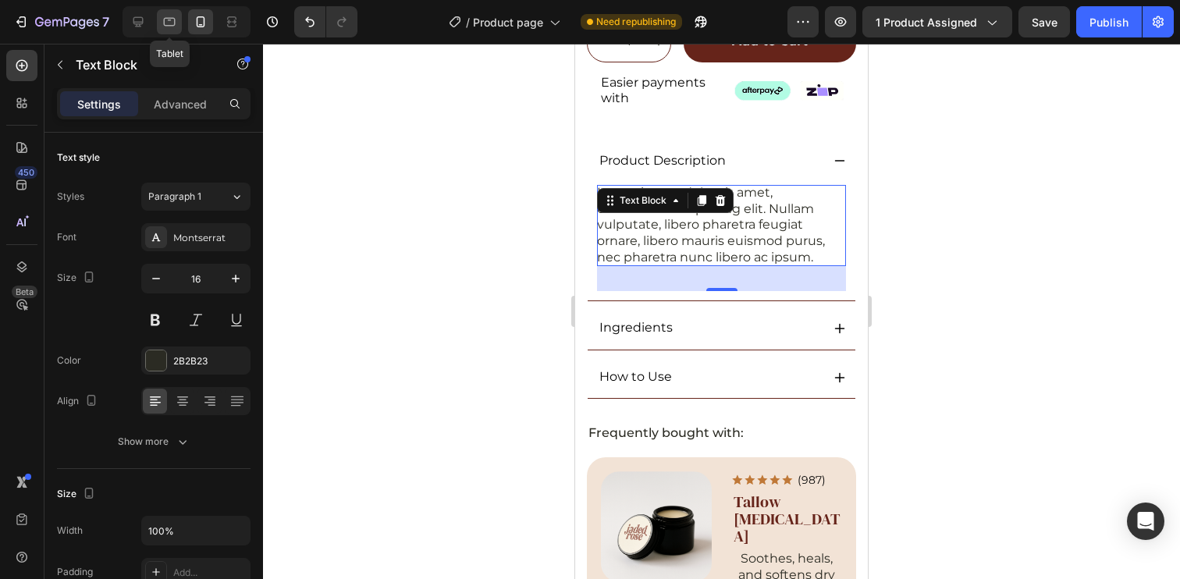
click at [166, 26] on icon at bounding box center [170, 22] width 12 height 9
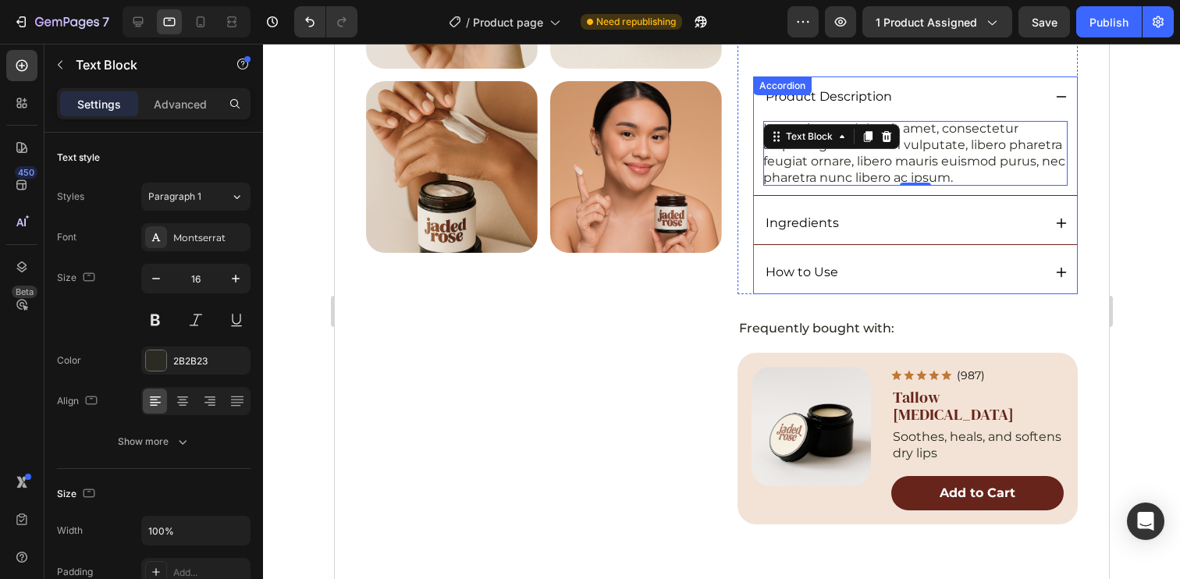
scroll to position [536, 0]
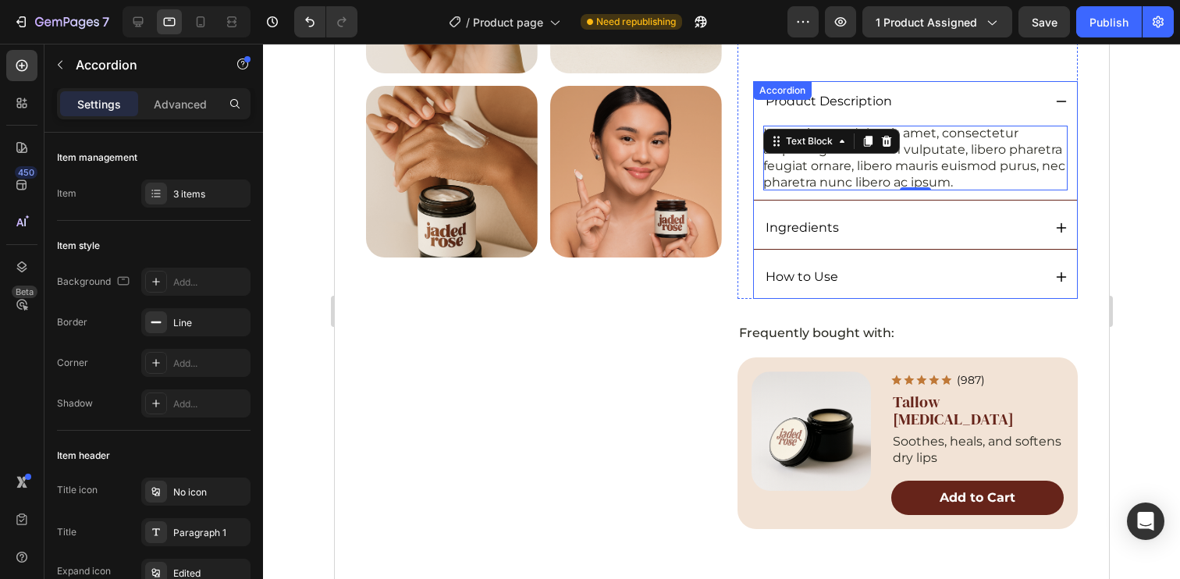
click at [877, 214] on div "Ingredients" at bounding box center [914, 228] width 323 height 42
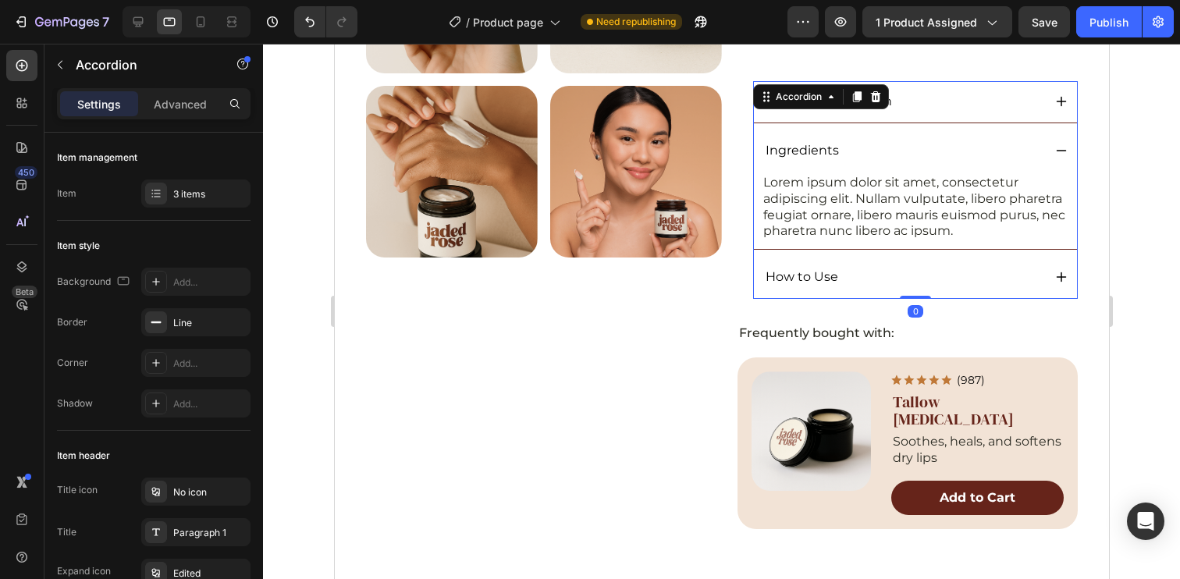
click at [871, 271] on div "How to Use" at bounding box center [901, 277] width 279 height 21
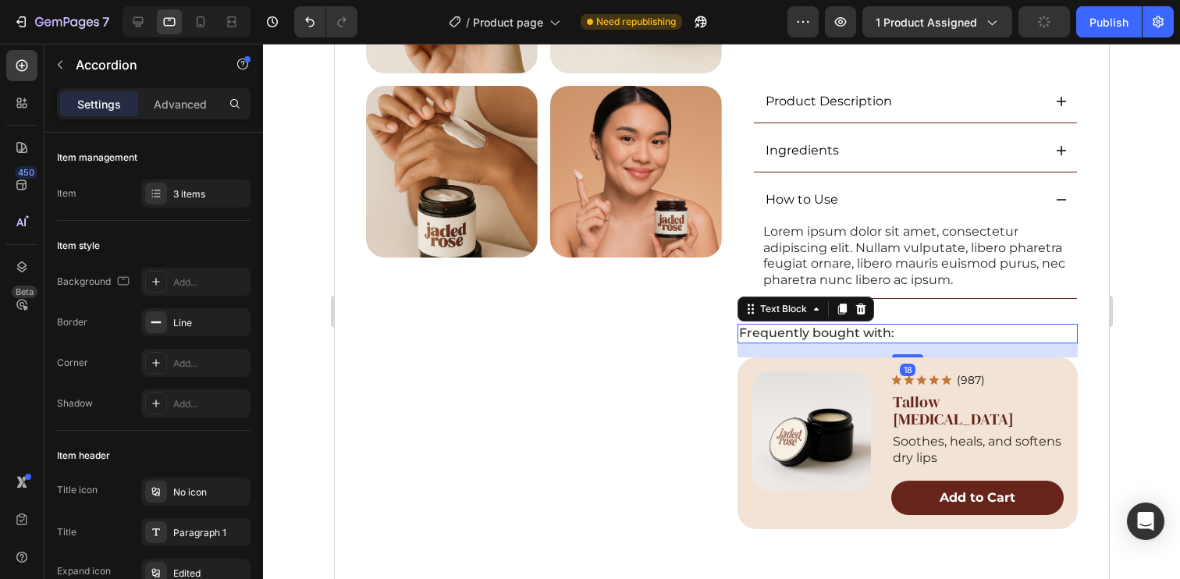
click at [992, 325] on p "Frequently bought with:" at bounding box center [906, 333] width 337 height 16
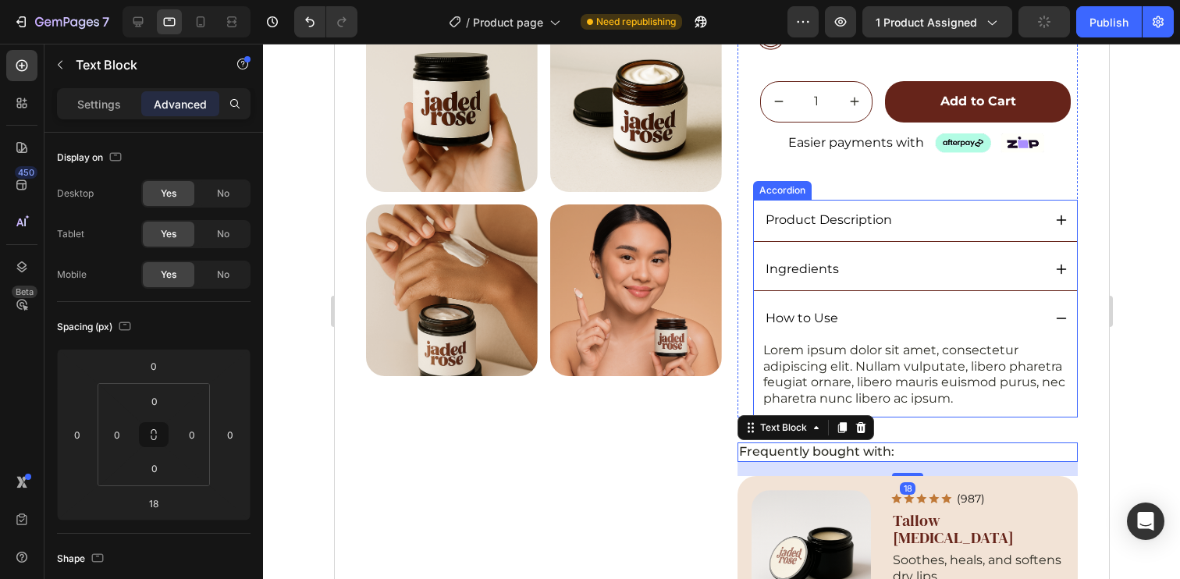
scroll to position [405, 0]
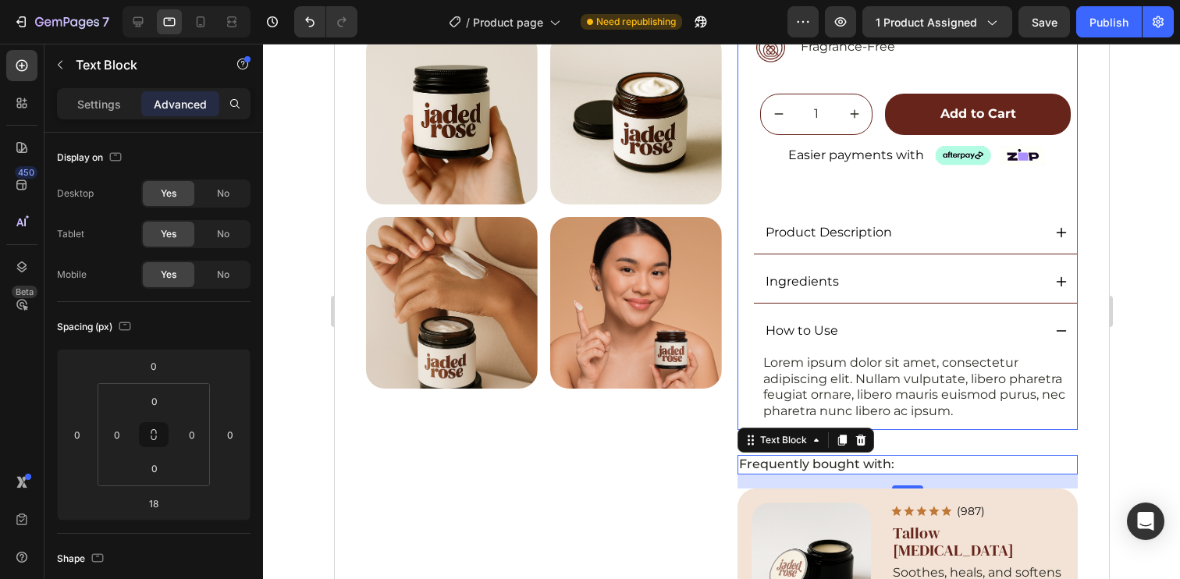
click at [740, 310] on div "Icon Icon Icon Icon Icon Icon List (5.0) 48 Reviews Text Block Row Original Whi…" at bounding box center [907, 81] width 340 height 697
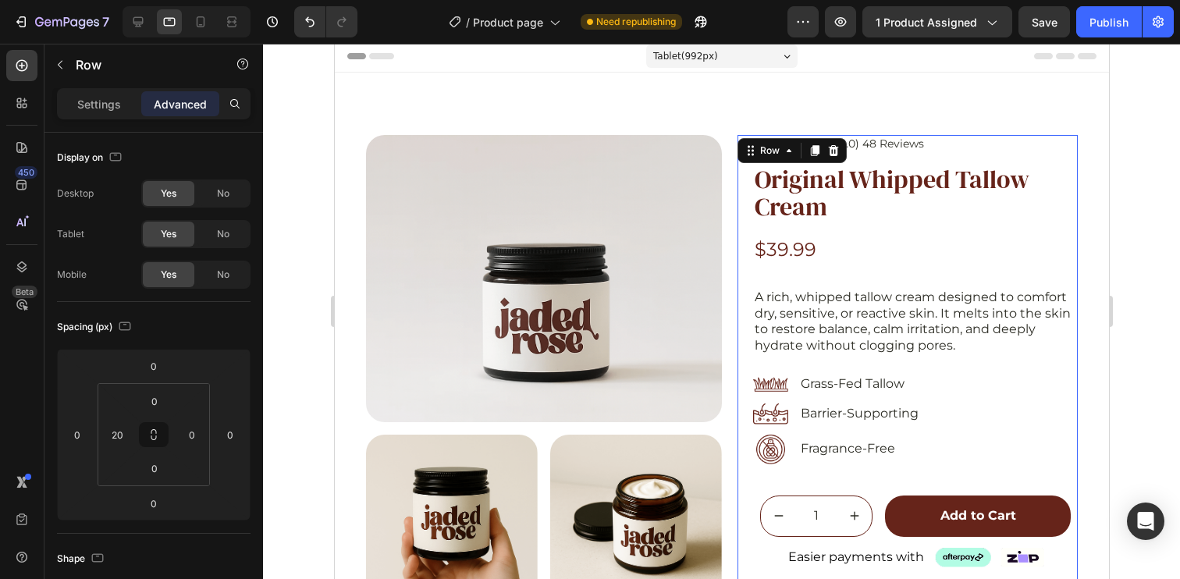
scroll to position [0, 0]
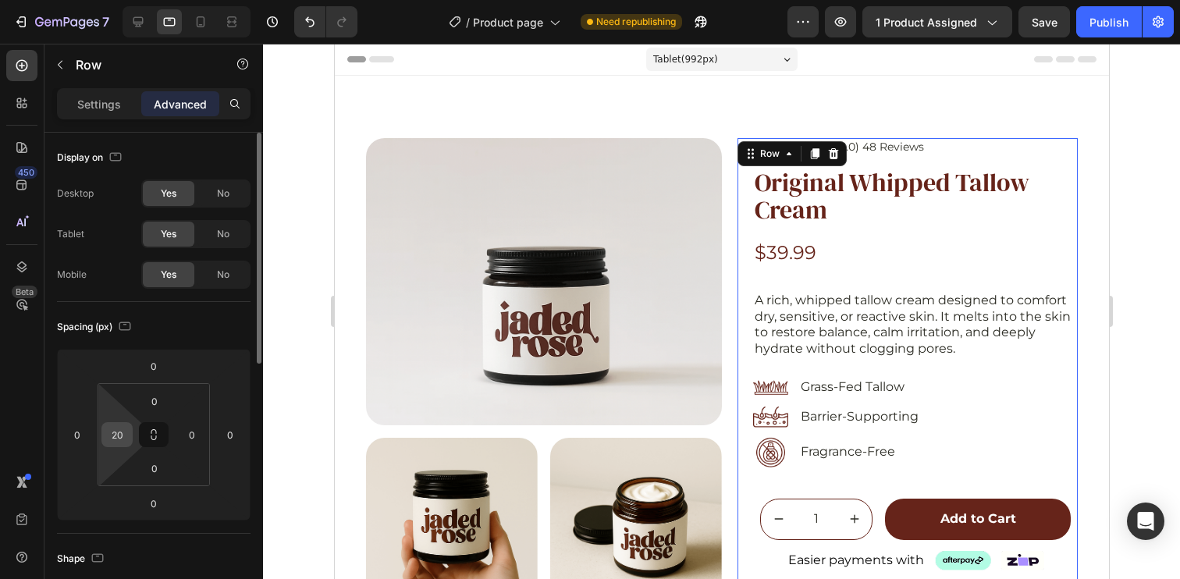
click at [115, 439] on input "20" at bounding box center [116, 434] width 23 height 23
click at [151, 337] on div "Spacing (px)" at bounding box center [154, 326] width 194 height 25
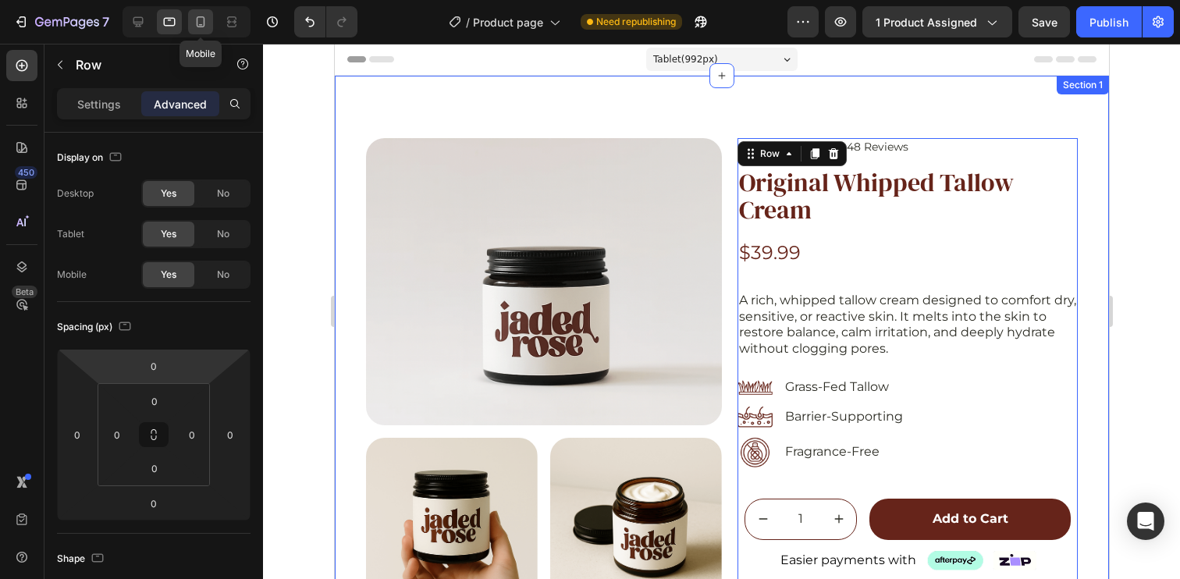
click at [199, 23] on icon at bounding box center [201, 22] width 16 height 16
type input "Auto"
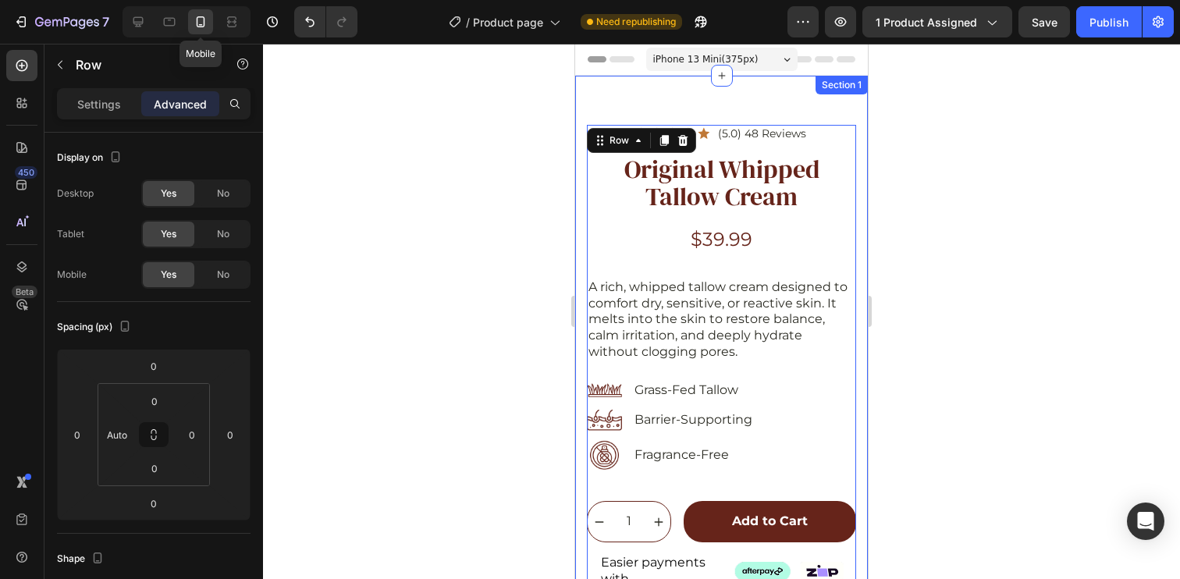
scroll to position [27, 0]
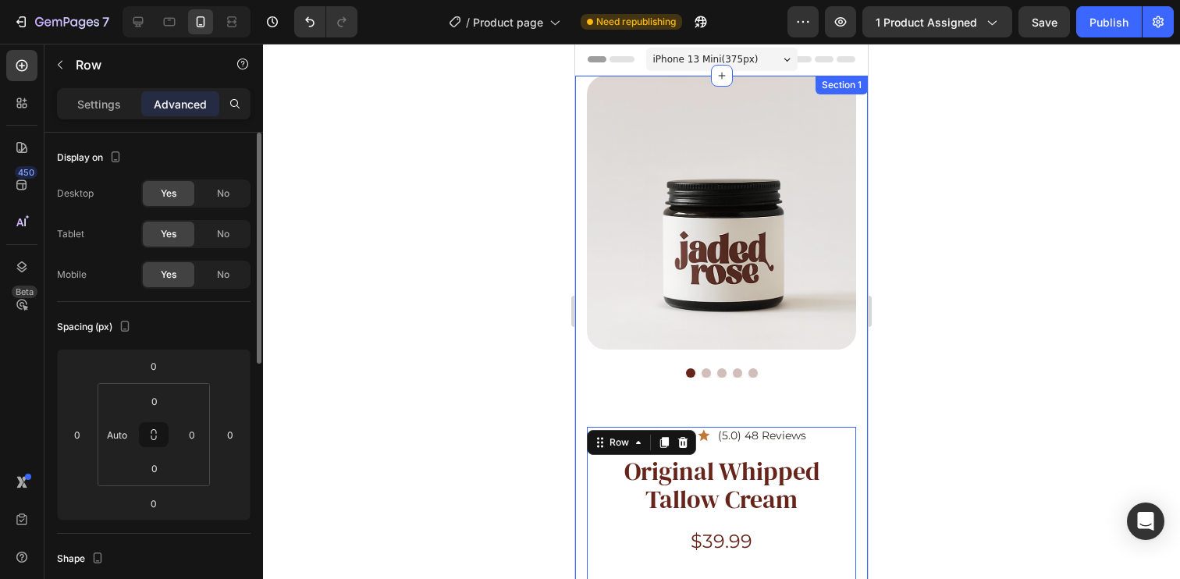
scroll to position [27, 0]
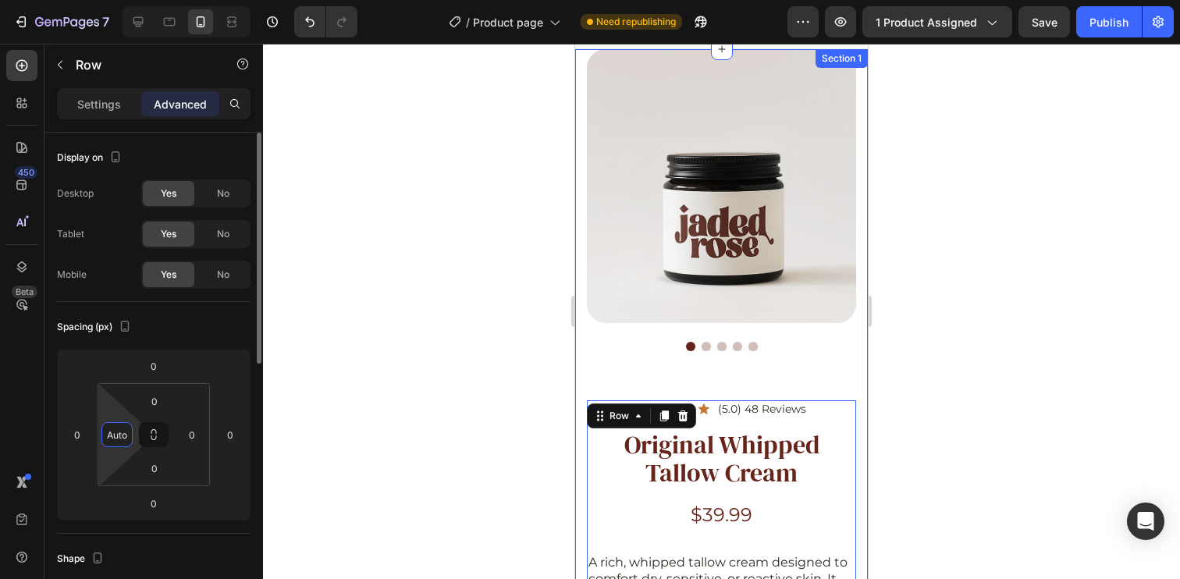
click at [118, 437] on input "Auto" at bounding box center [116, 434] width 23 height 23
type input "0"
click at [209, 334] on div "Spacing (px)" at bounding box center [154, 326] width 194 height 25
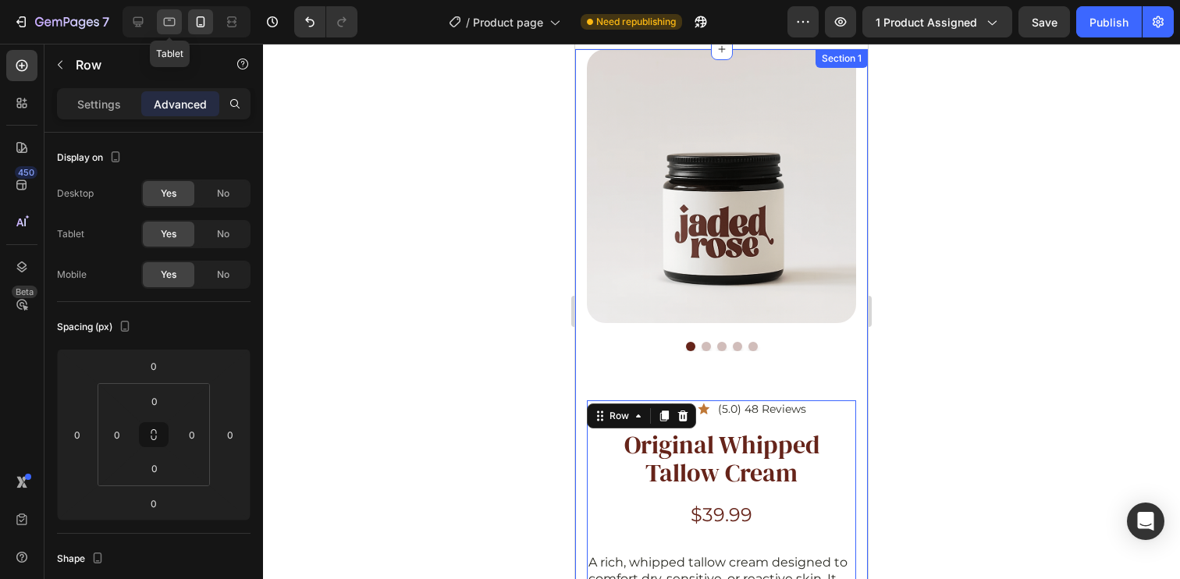
click at [169, 15] on icon at bounding box center [170, 22] width 16 height 16
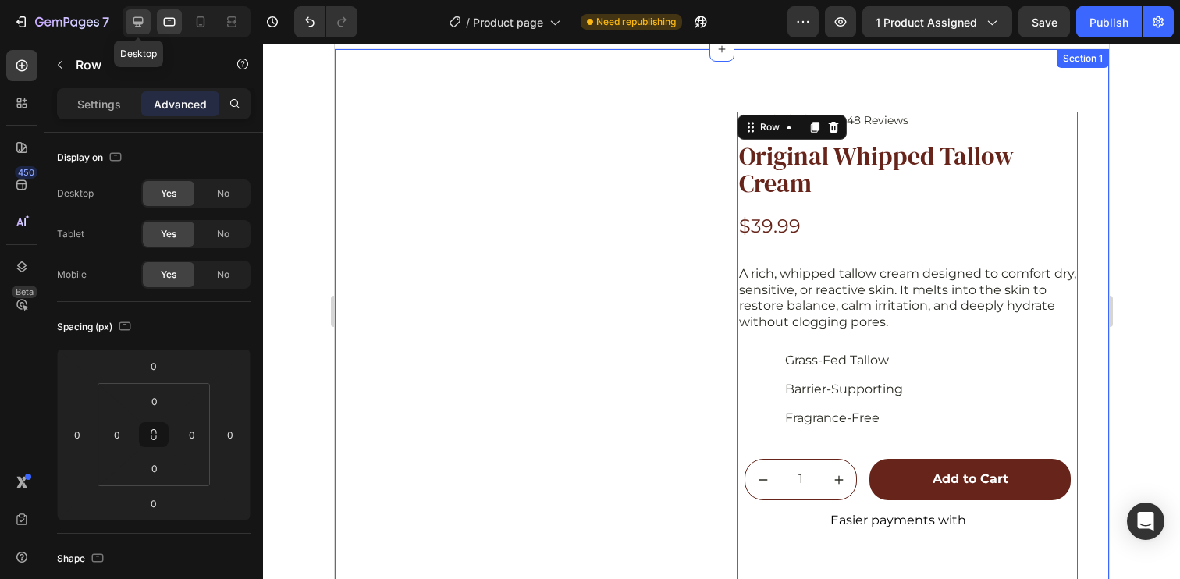
scroll to position [40, 0]
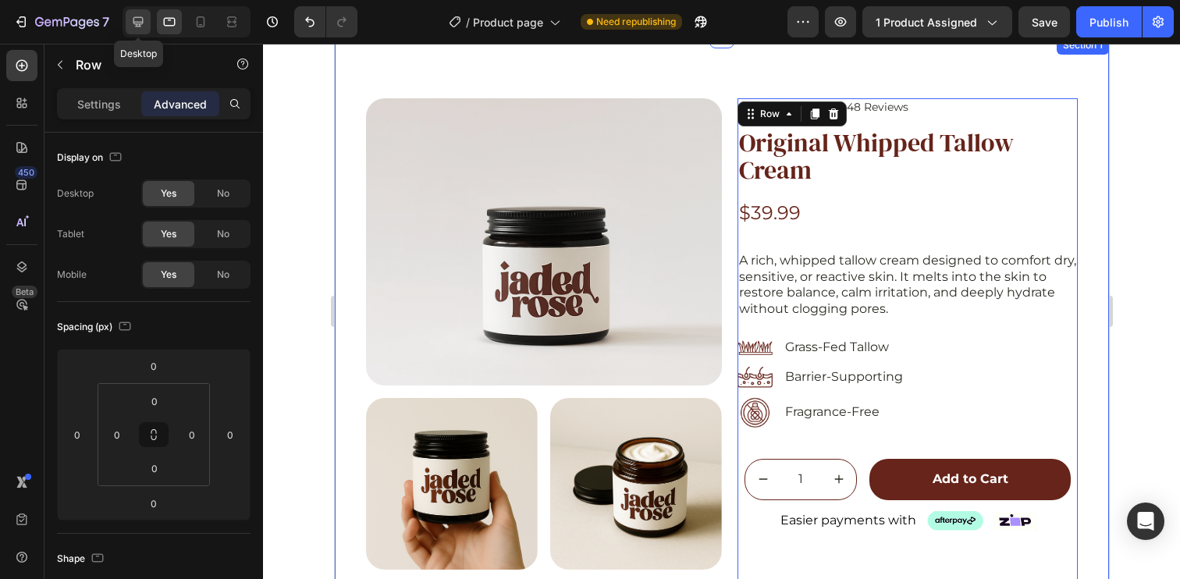
click at [130, 13] on div at bounding box center [138, 21] width 25 height 25
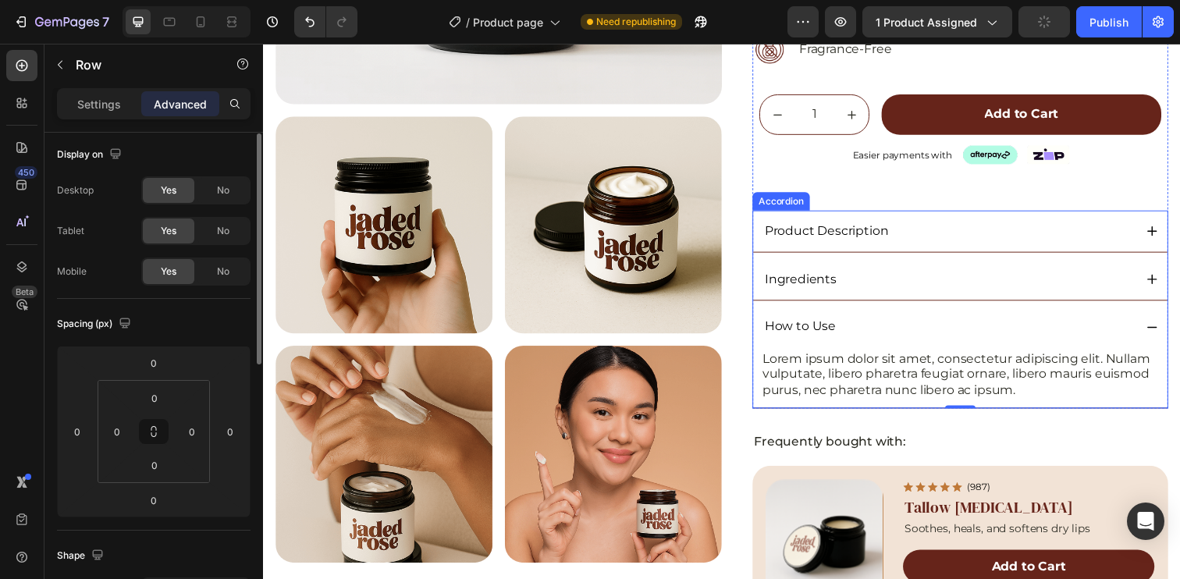
scroll to position [462, 0]
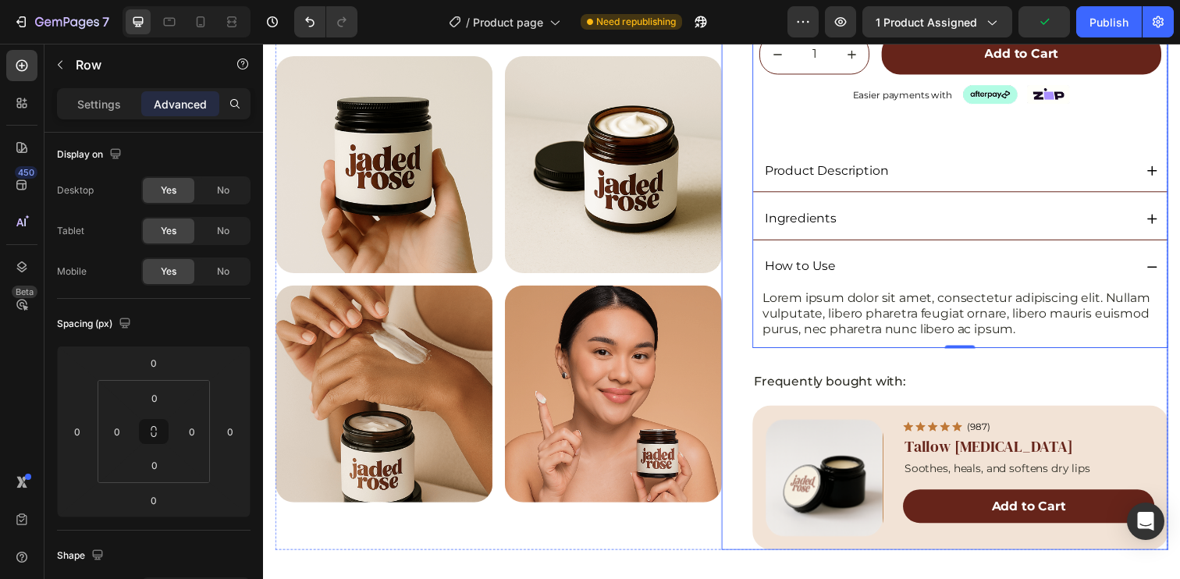
click at [868, 373] on div "Icon Icon Icon Icon Icon Icon List (5.0) 48 Reviews Text Block Row Original Whi…" at bounding box center [974, 118] width 425 height 884
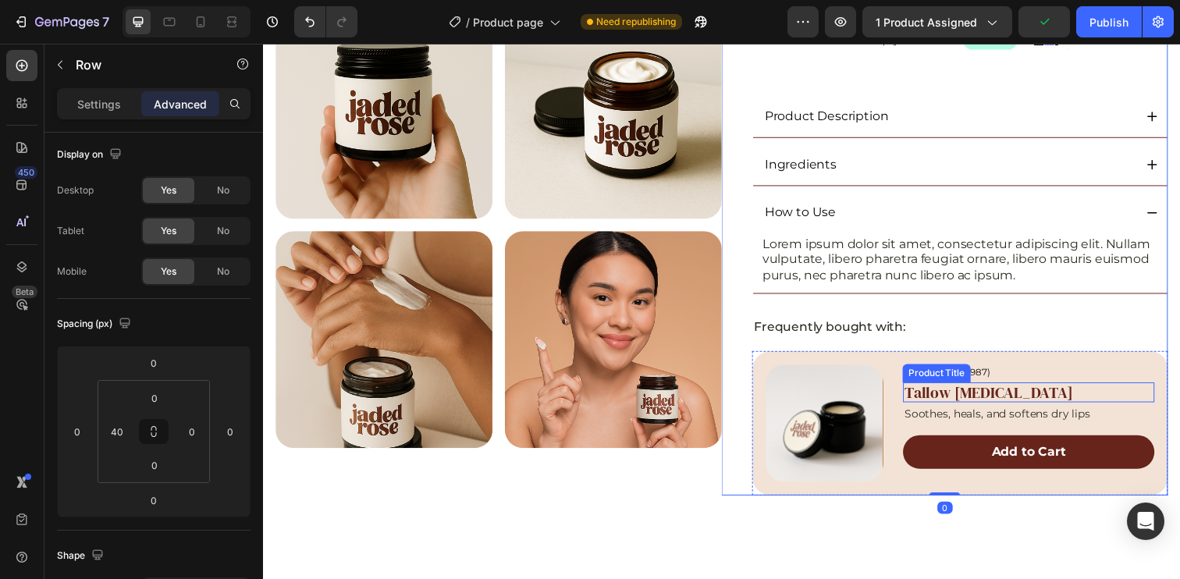
scroll to position [615, 0]
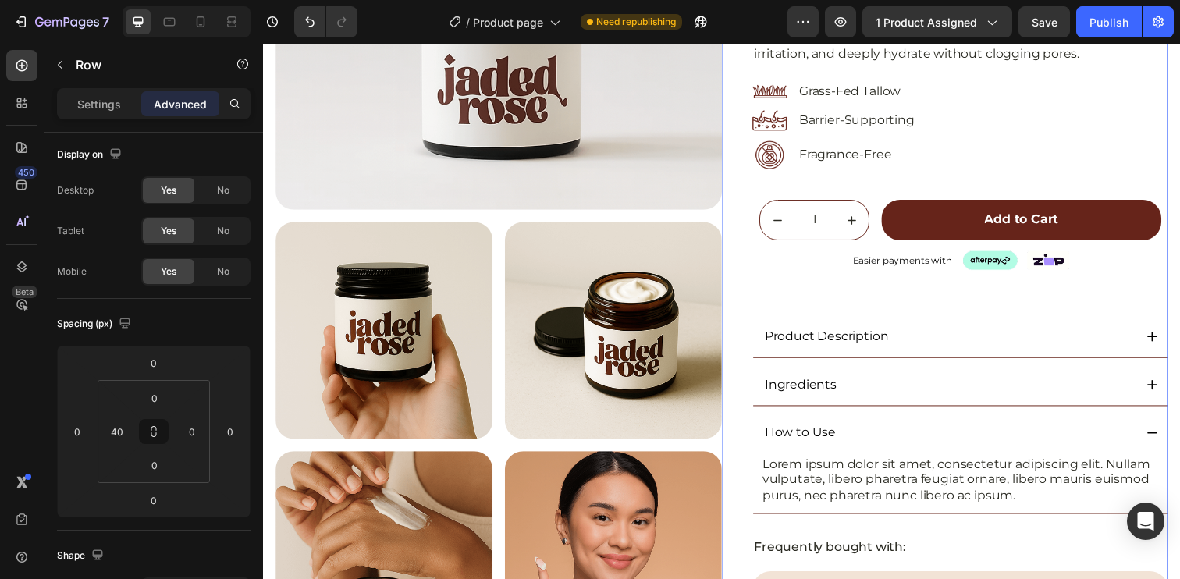
scroll to position [151, 0]
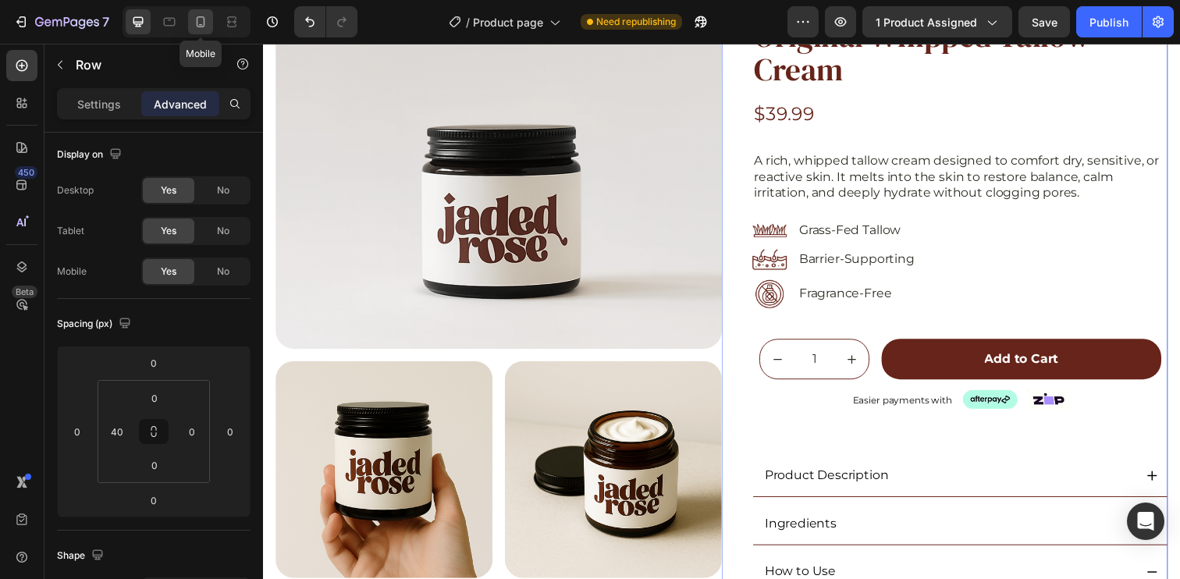
click at [204, 20] on icon at bounding box center [201, 22] width 16 height 16
type input "14"
type input "Auto"
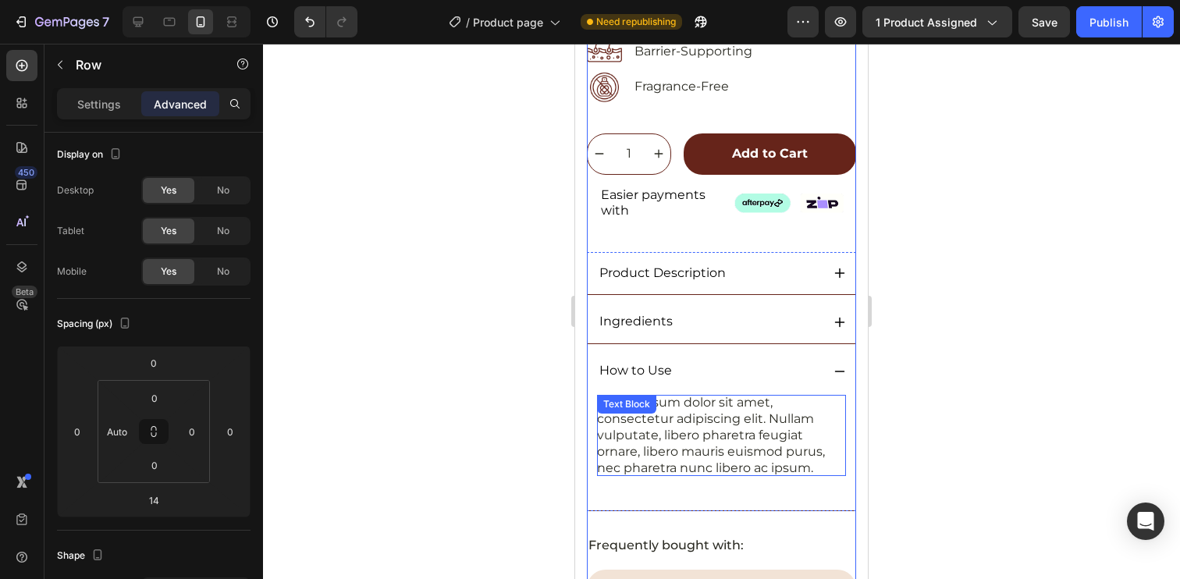
scroll to position [613, 0]
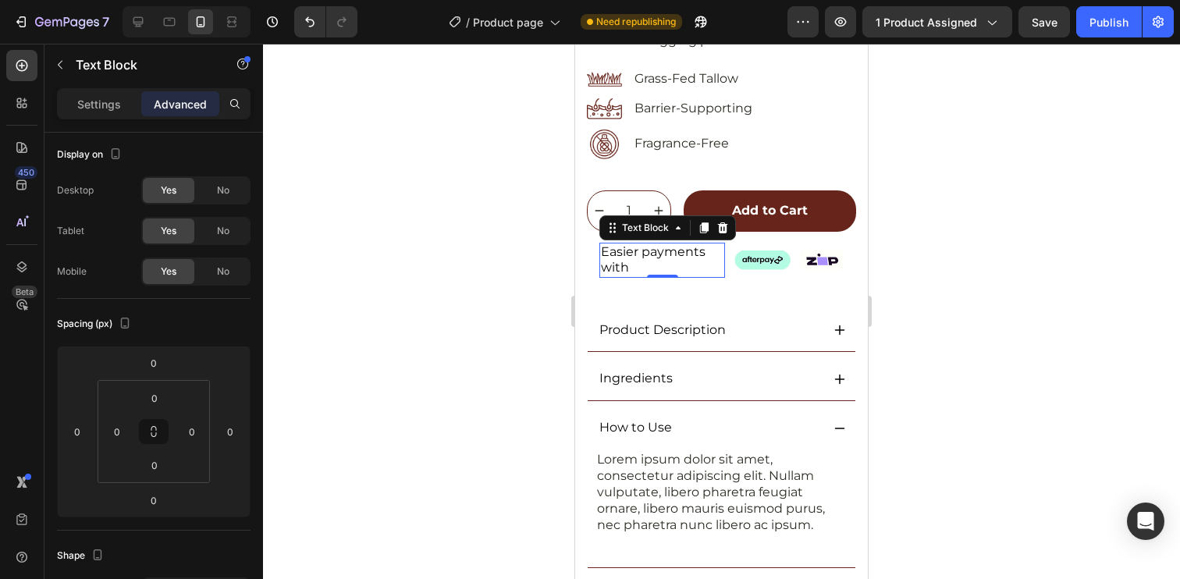
click at [678, 258] on p "Easier payments with" at bounding box center [662, 260] width 123 height 33
drag, startPoint x: 108, startPoint y: 102, endPoint x: 169, endPoint y: 148, distance: 75.7
click at [108, 101] on p "Settings" at bounding box center [99, 104] width 44 height 16
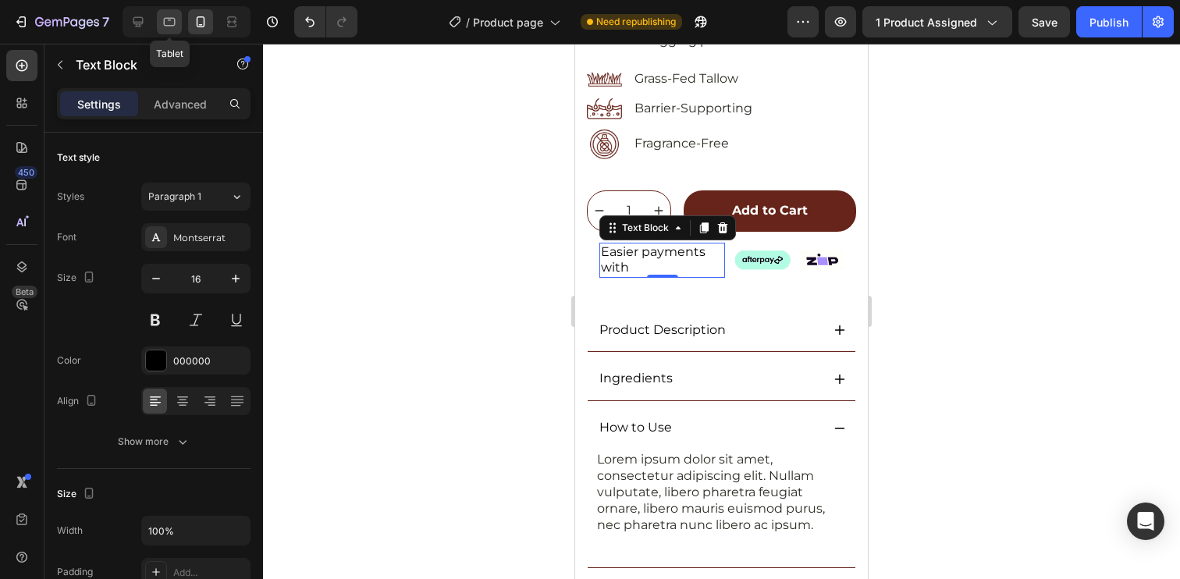
click at [170, 14] on icon at bounding box center [170, 22] width 16 height 16
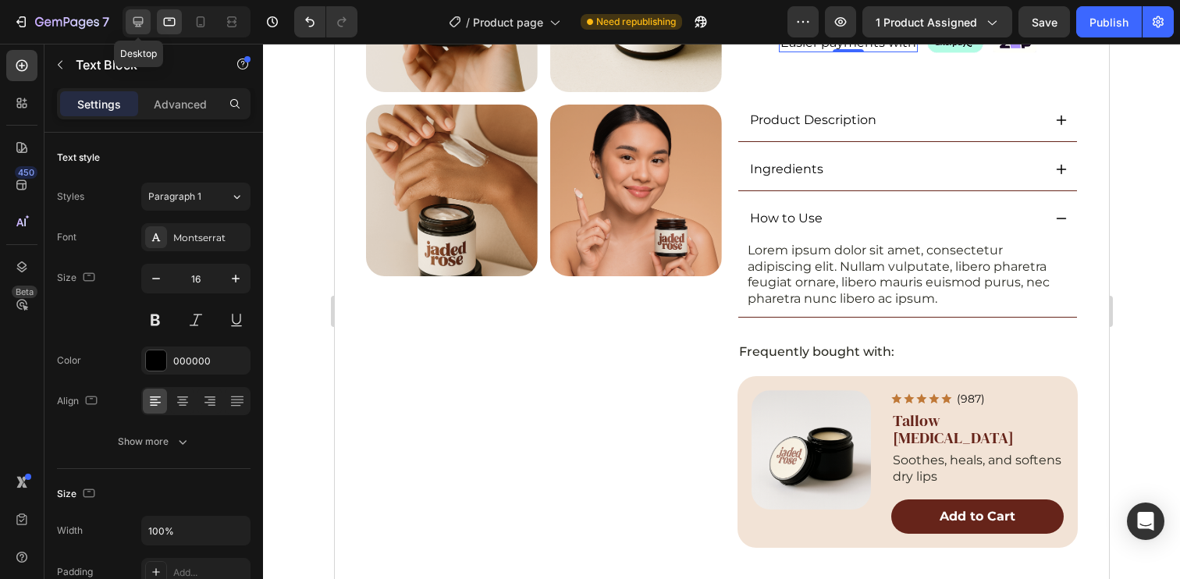
click at [137, 24] on icon at bounding box center [138, 22] width 10 height 10
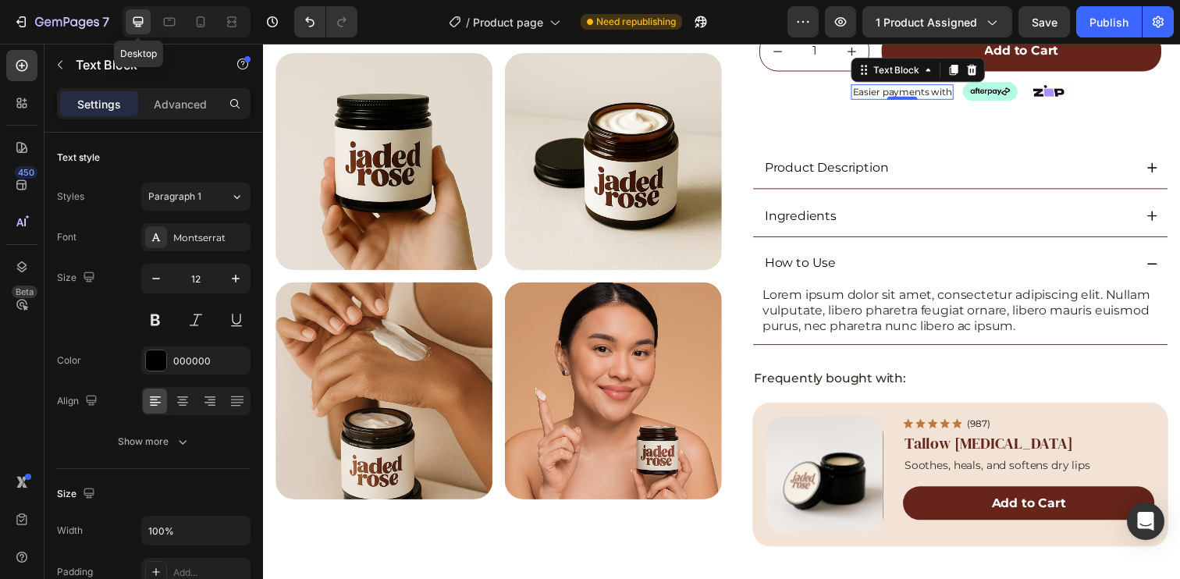
scroll to position [452, 0]
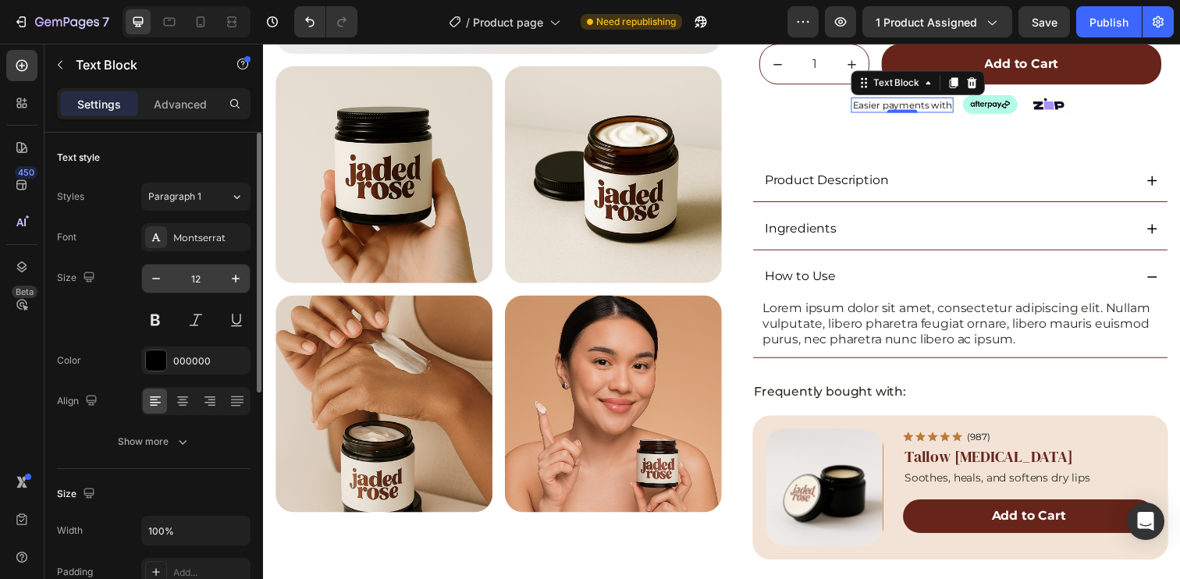
click at [197, 286] on input "12" at bounding box center [196, 279] width 52 height 28
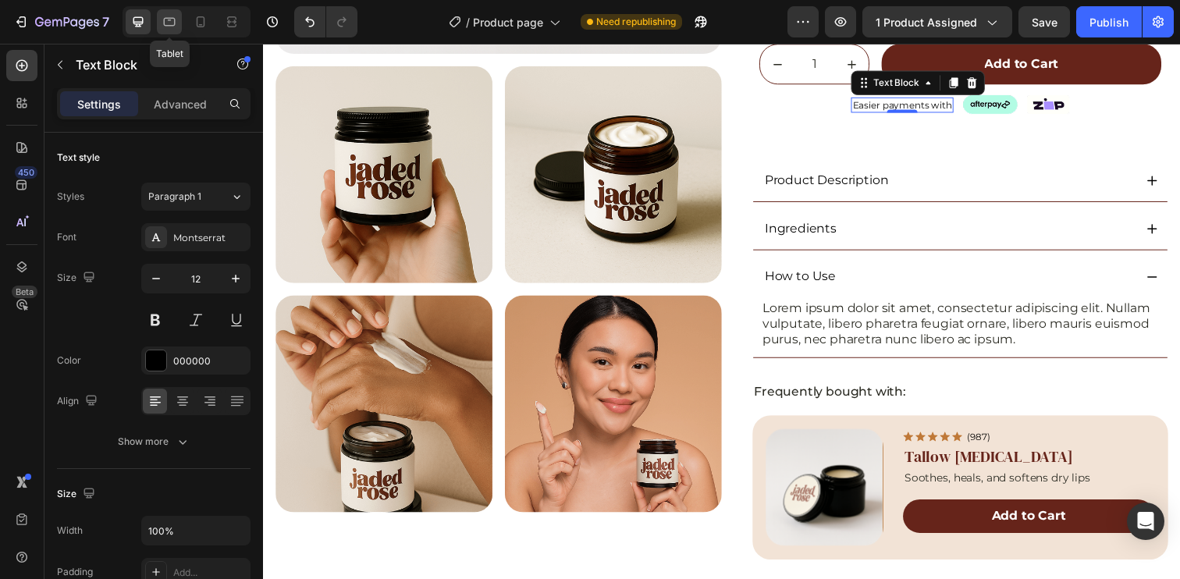
click at [171, 29] on icon at bounding box center [170, 22] width 16 height 16
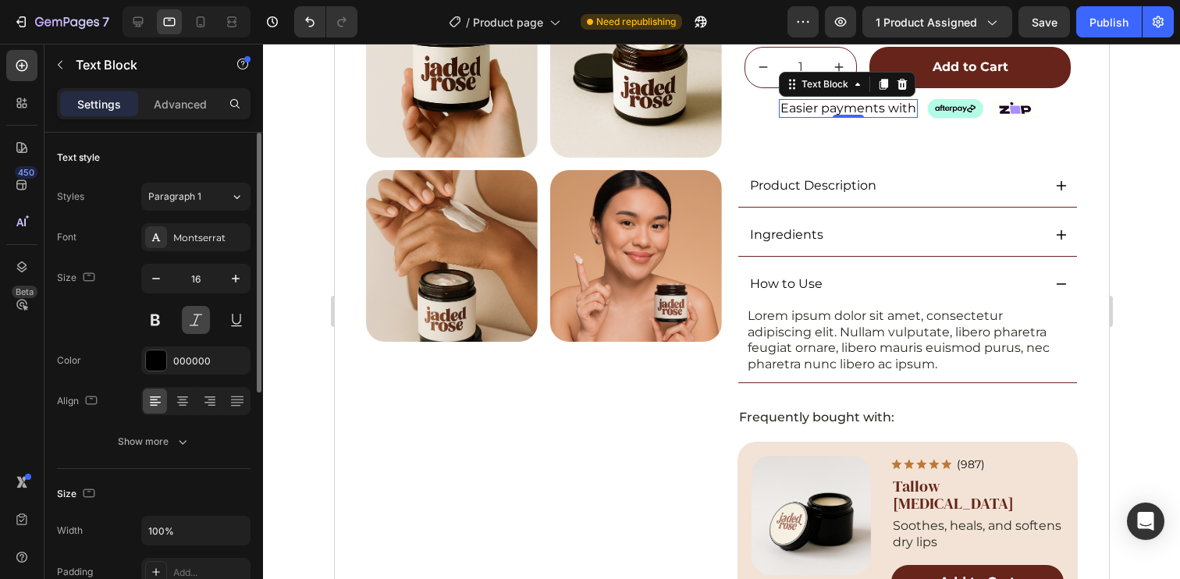
scroll to position [452, 0]
click at [192, 271] on input "16" at bounding box center [196, 279] width 52 height 28
paste input "2"
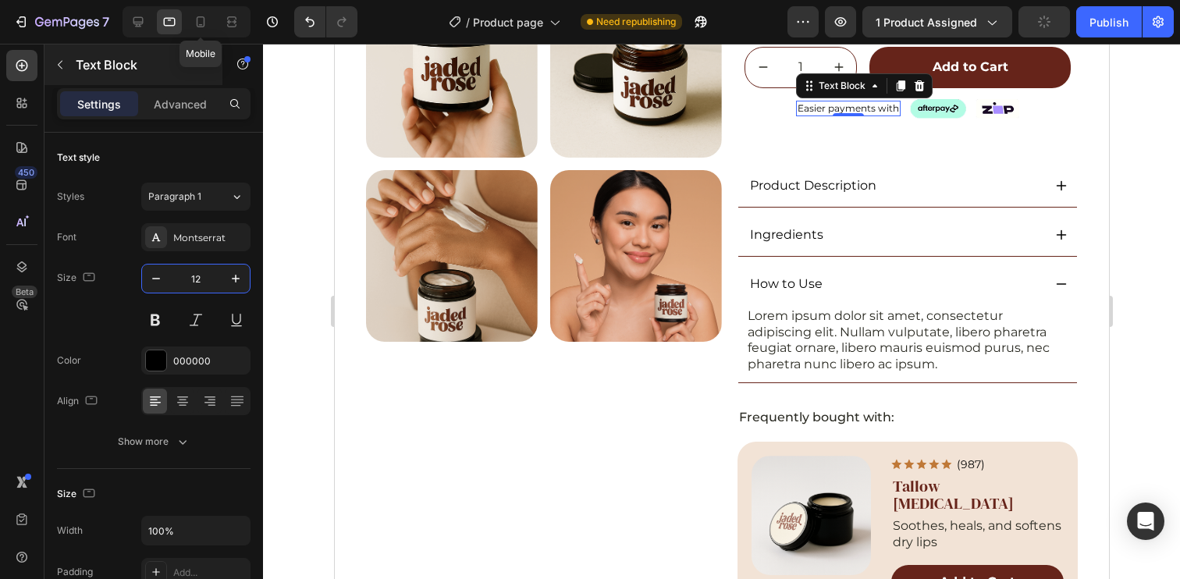
click at [201, 26] on icon at bounding box center [201, 21] width 9 height 11
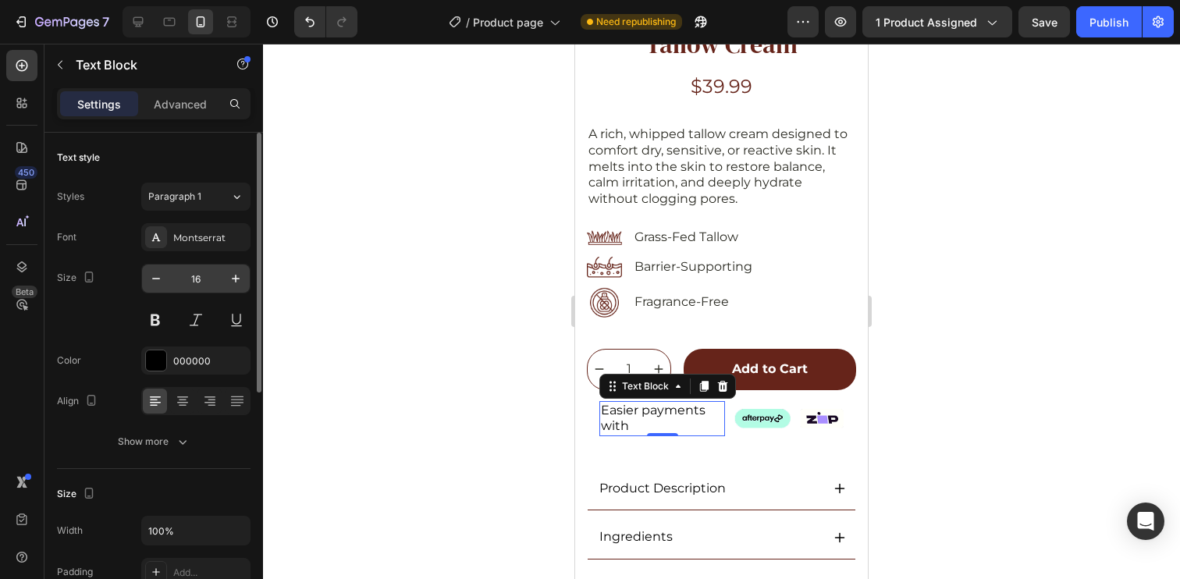
scroll to position [455, 0]
click at [189, 275] on input "16" at bounding box center [196, 279] width 52 height 28
paste input "2"
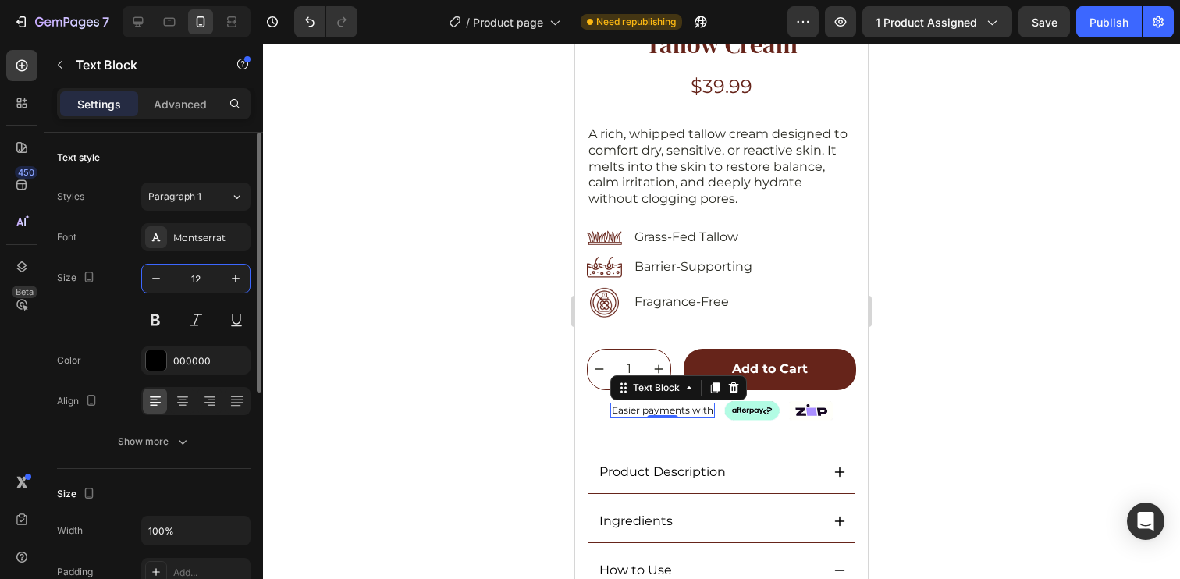
type input "12"
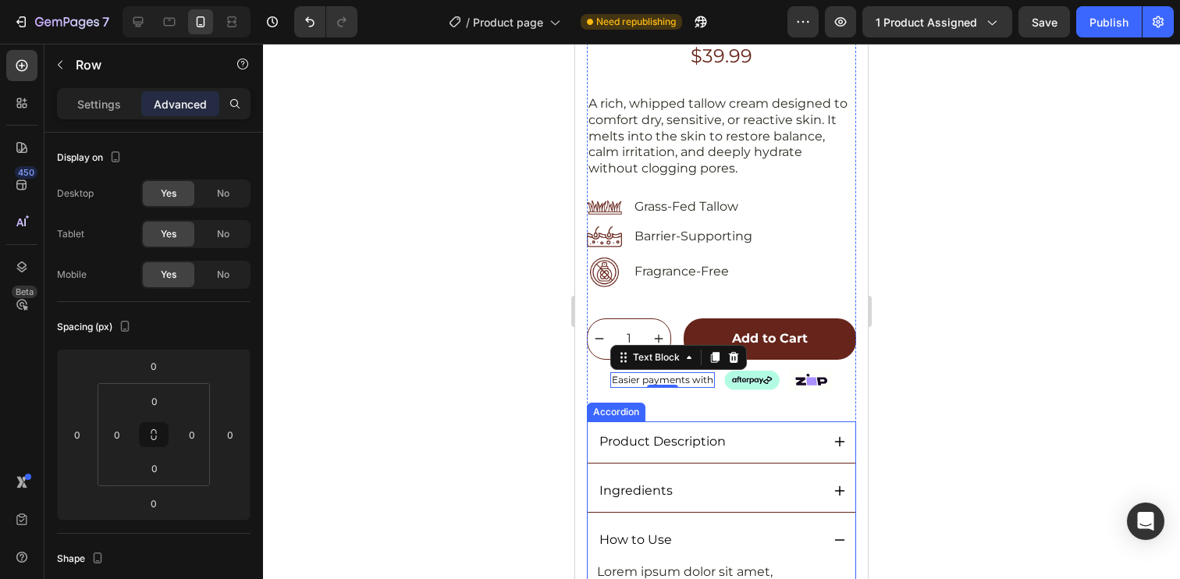
click at [737, 407] on div "Icon Icon Icon Icon Icon Icon List (5.0) 48 Reviews Text Block Row Original Whi…" at bounding box center [721, 310] width 269 height 739
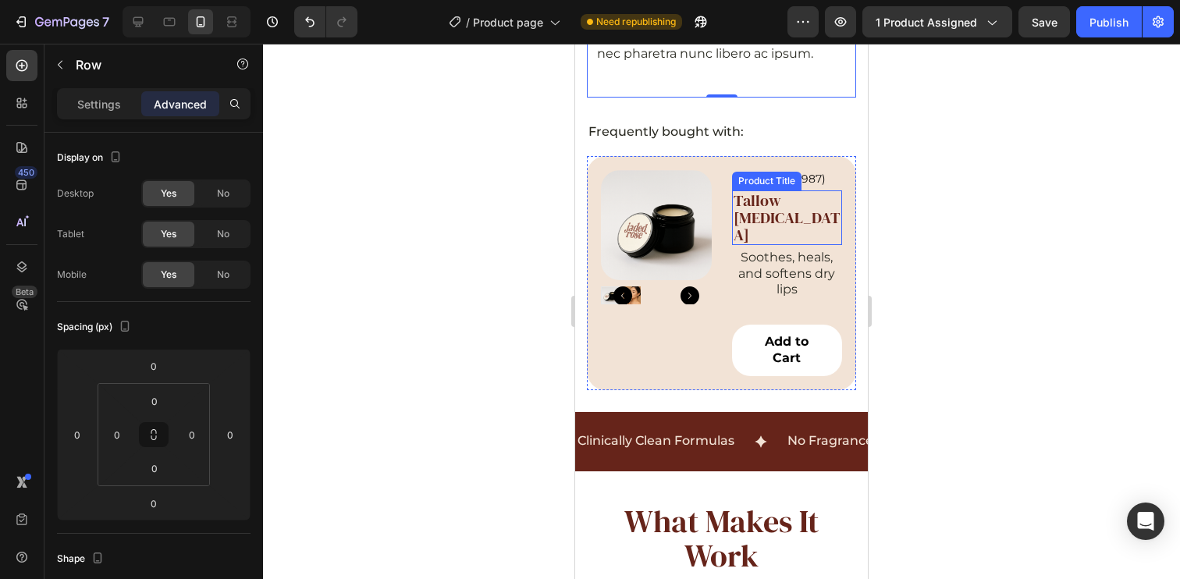
scroll to position [1071, 0]
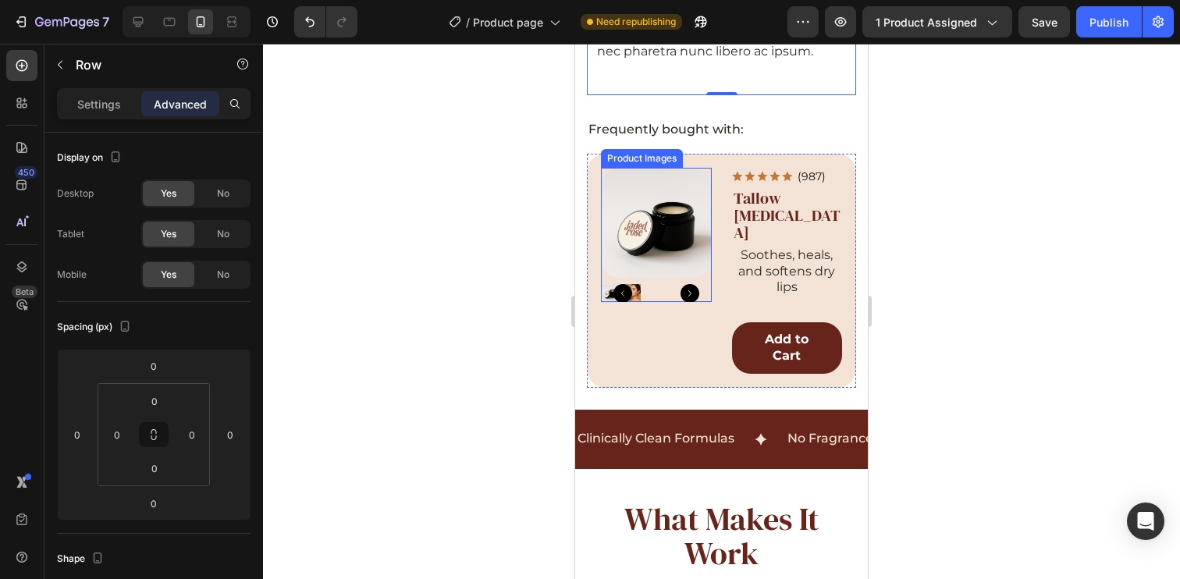
click at [698, 234] on img at bounding box center [656, 223] width 111 height 111
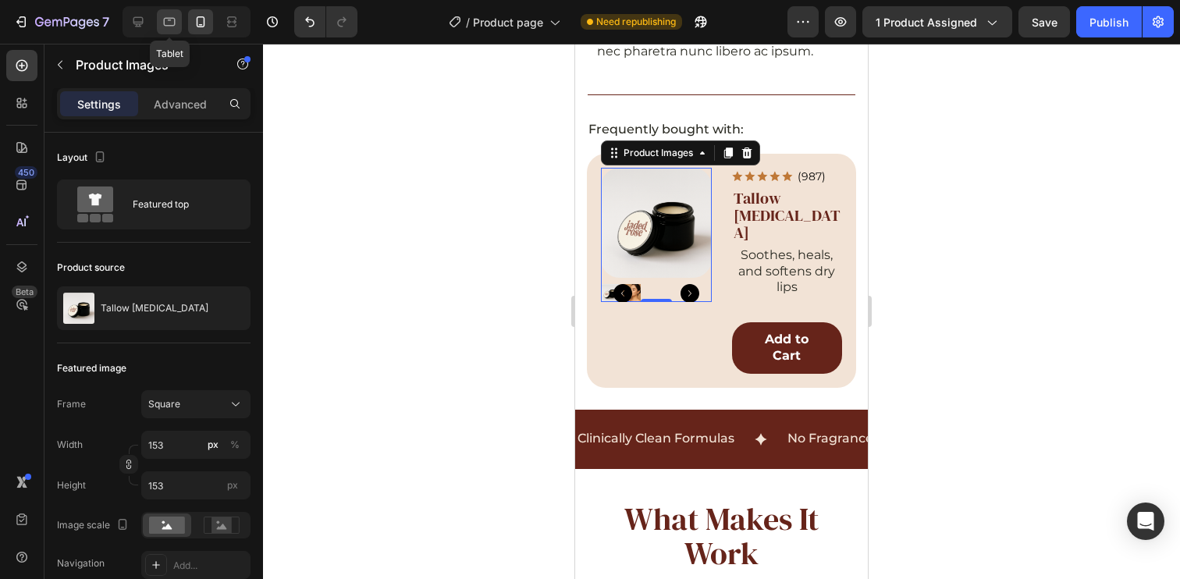
click at [171, 13] on div at bounding box center [169, 21] width 25 height 25
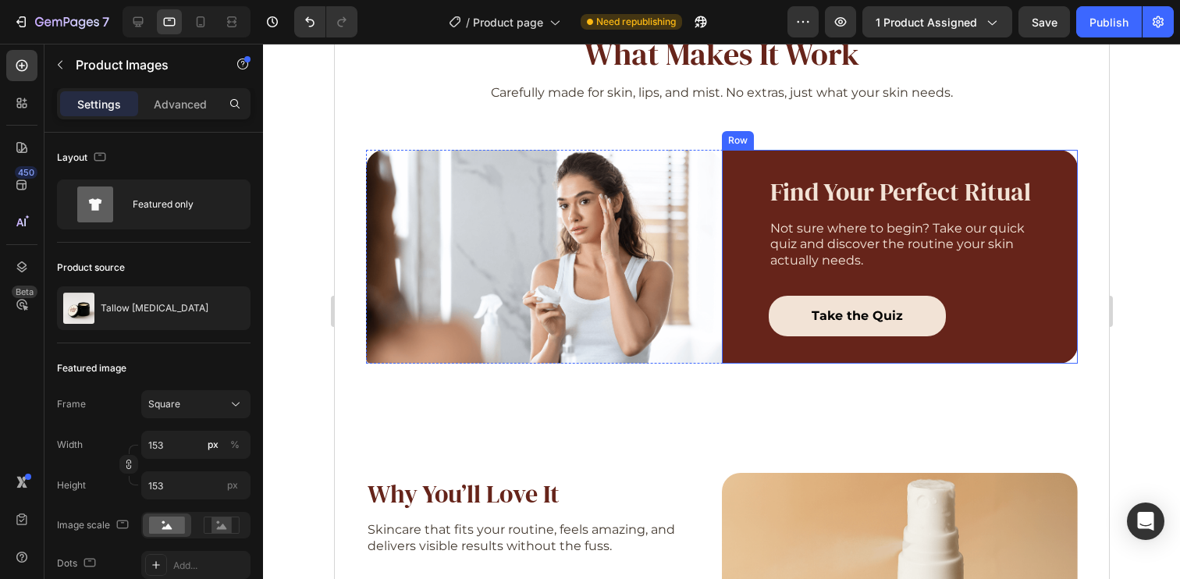
scroll to position [584, 0]
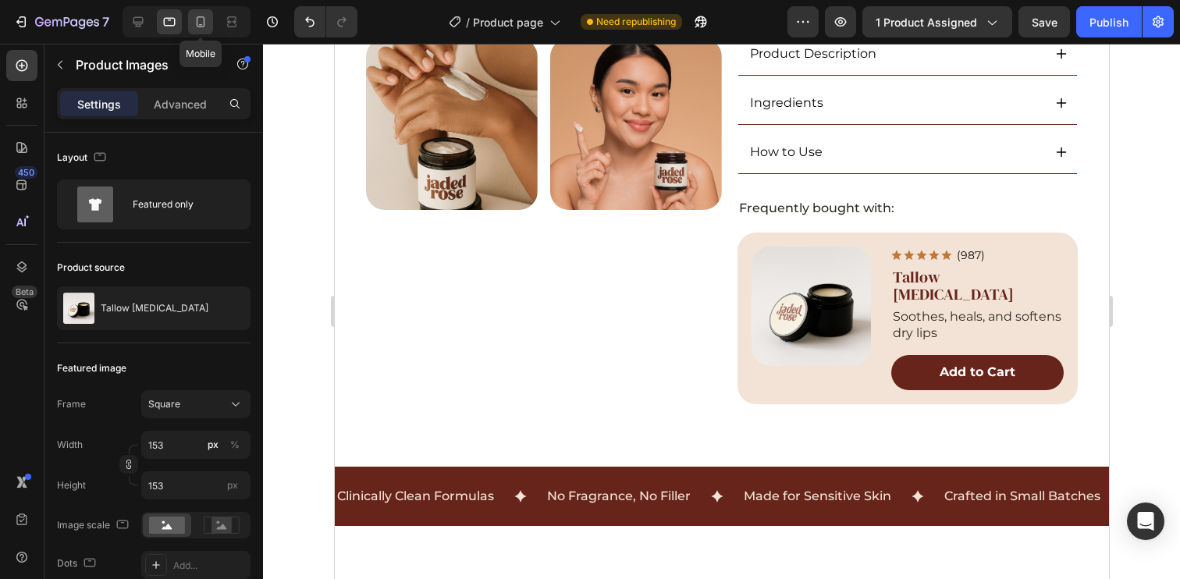
click at [201, 22] on icon at bounding box center [201, 22] width 16 height 16
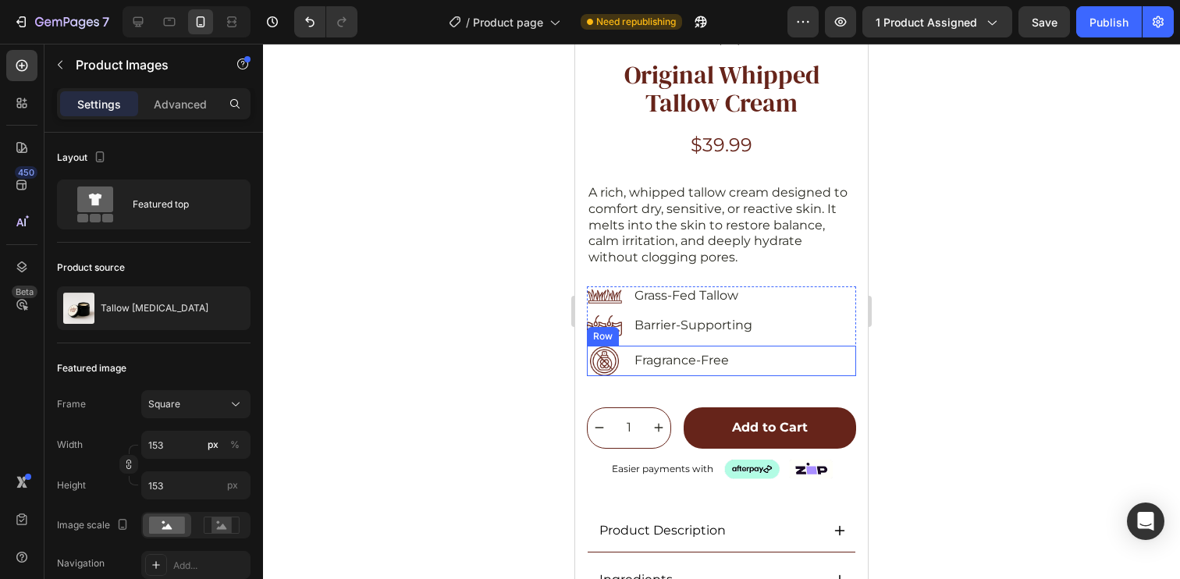
scroll to position [916, 0]
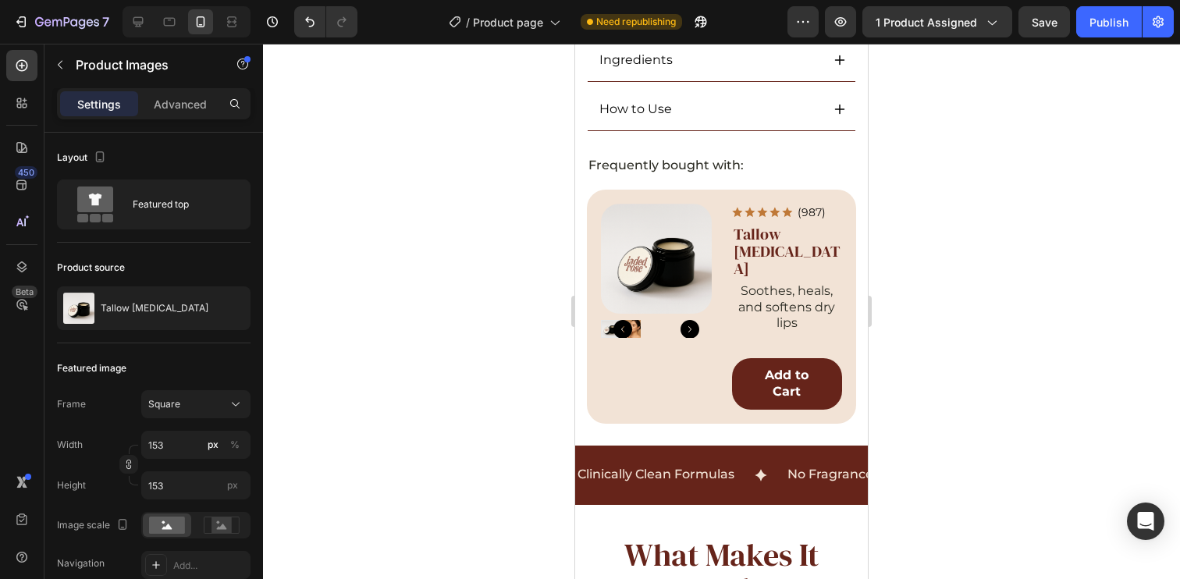
click at [652, 320] on div at bounding box center [656, 329] width 111 height 18
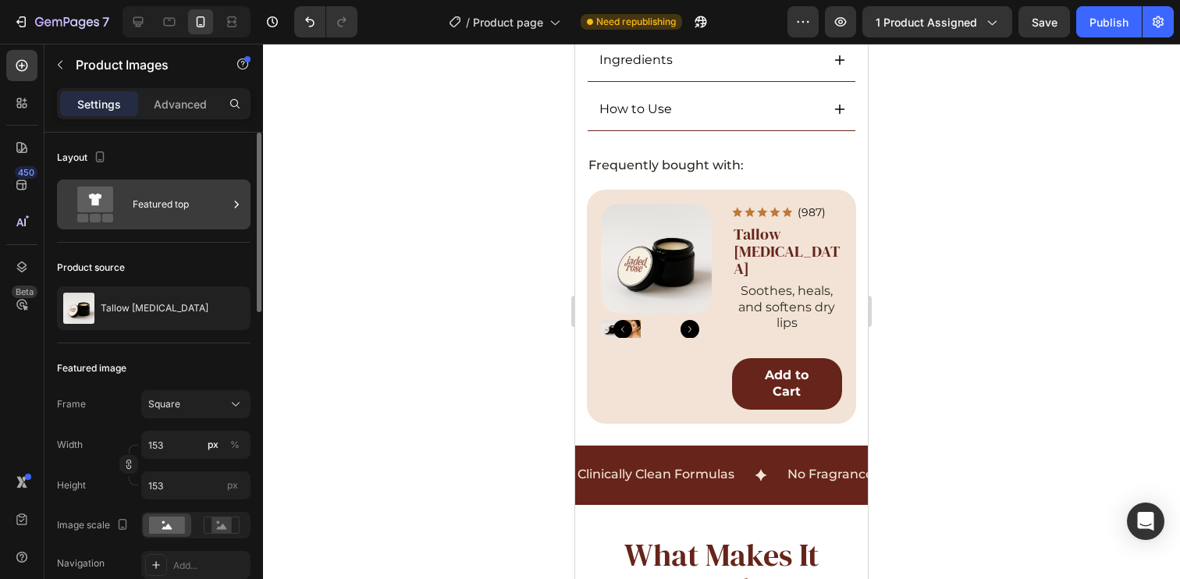
click at [154, 217] on div "Featured top" at bounding box center [180, 205] width 95 height 36
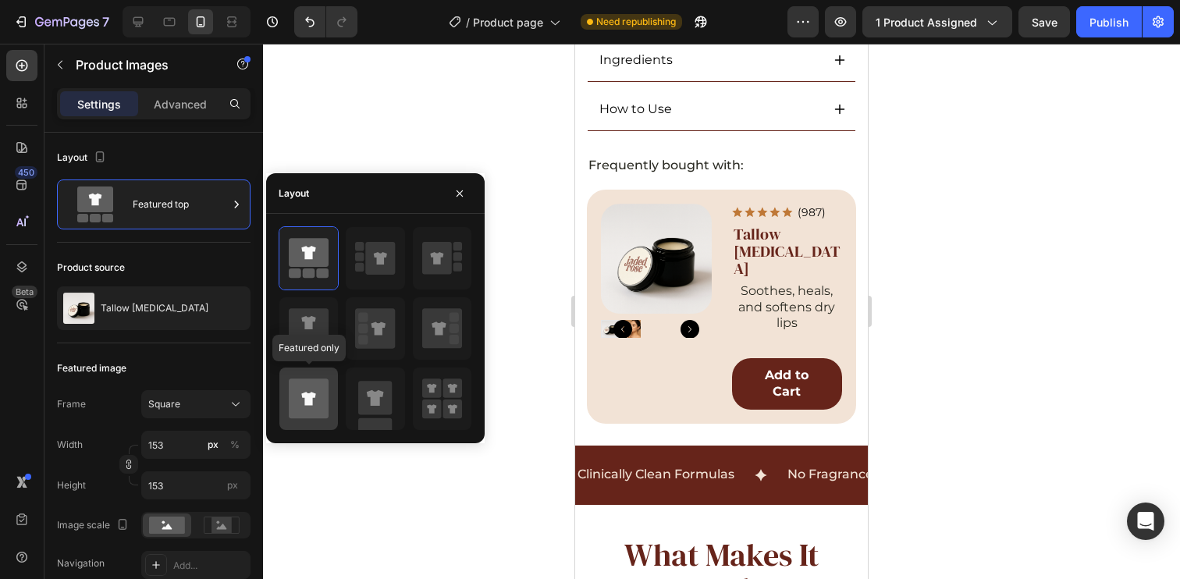
click at [316, 406] on icon at bounding box center [309, 398] width 40 height 40
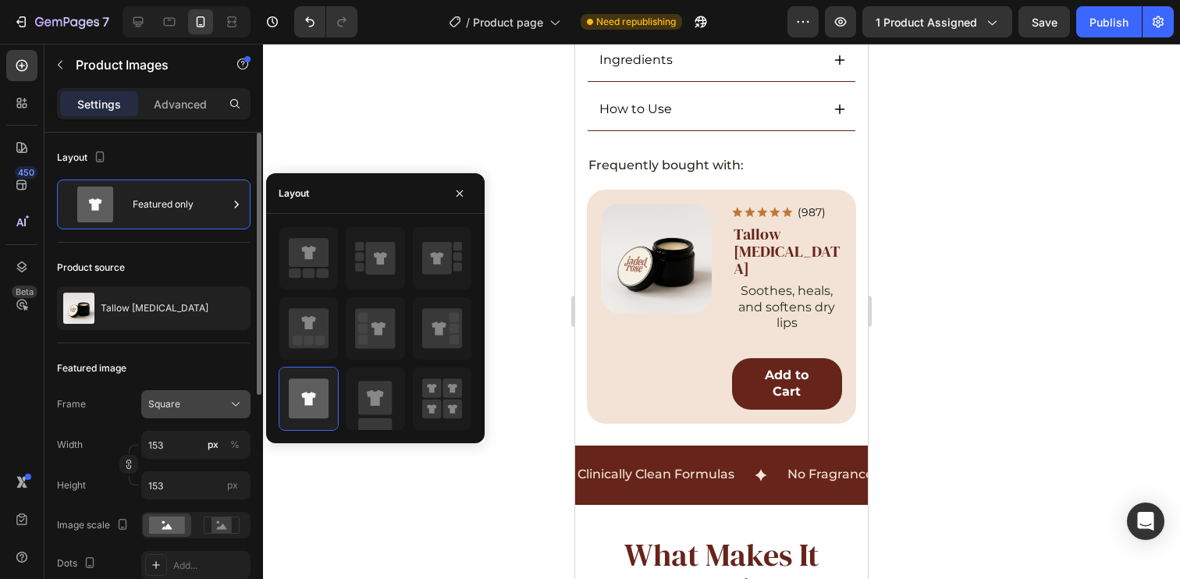
scroll to position [28, 0]
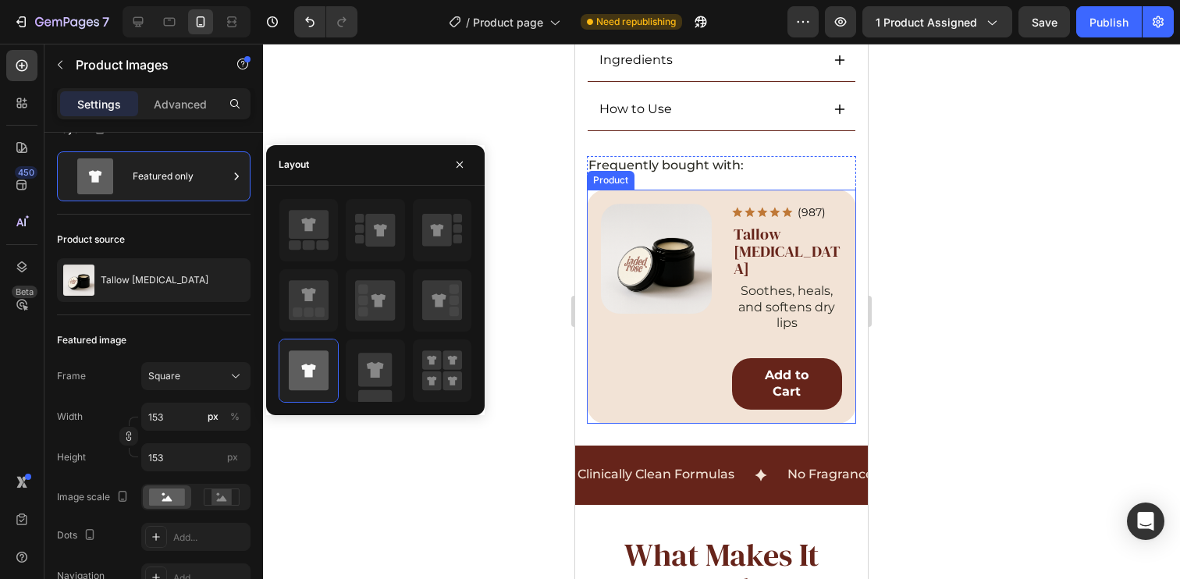
click at [716, 208] on div "Product Images Icon Icon Icon Icon Icon Icon List (987) Text Block Row Tallow […" at bounding box center [721, 307] width 269 height 234
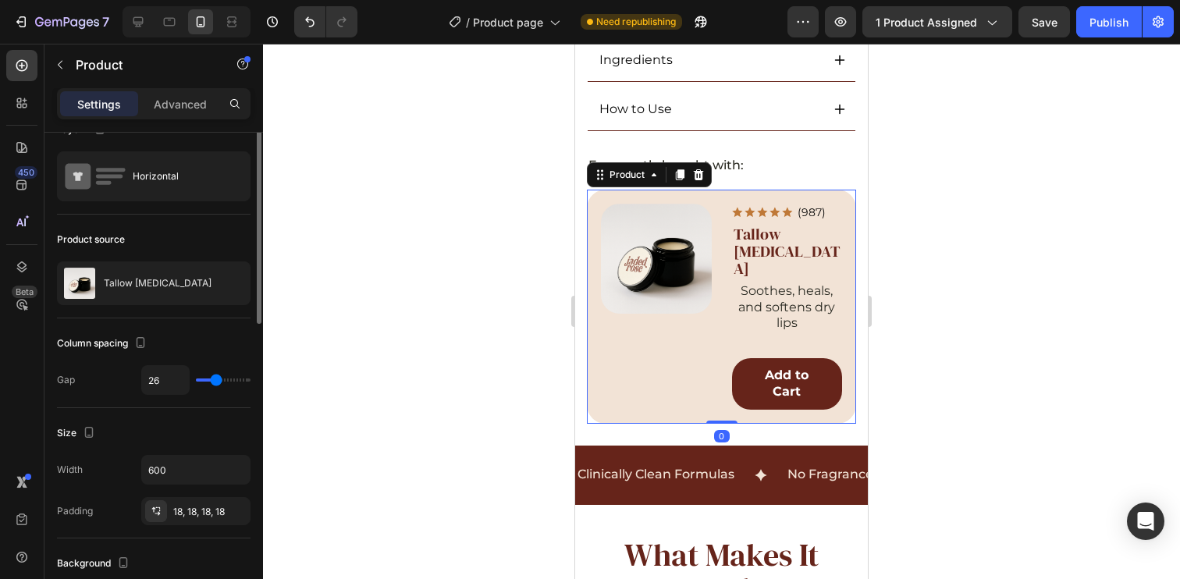
scroll to position [0, 0]
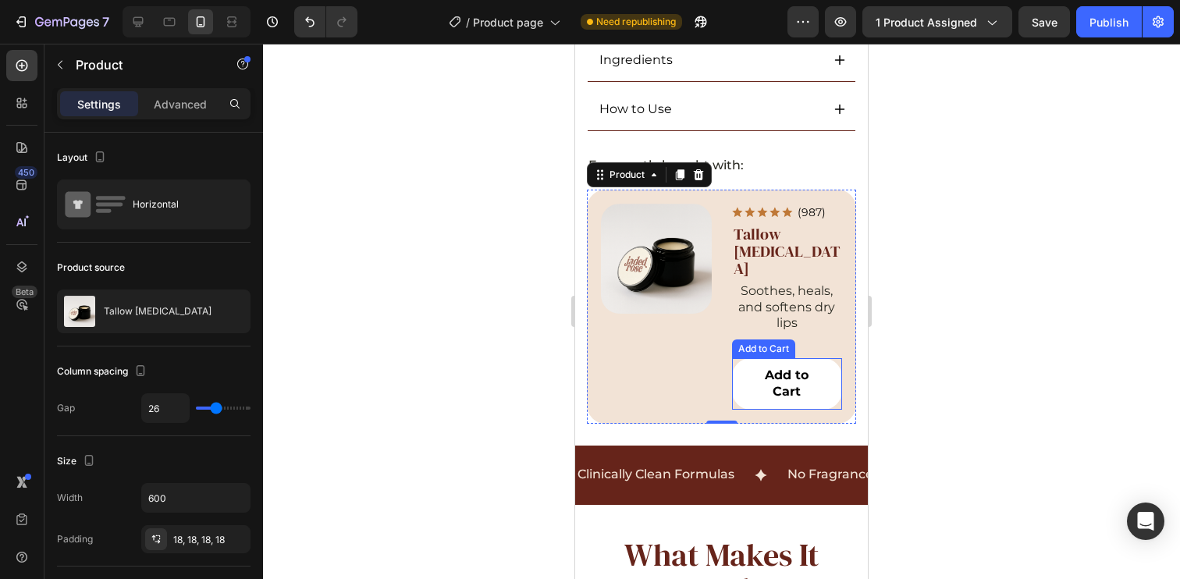
click at [824, 358] on button "Add to Cart" at bounding box center [787, 384] width 111 height 52
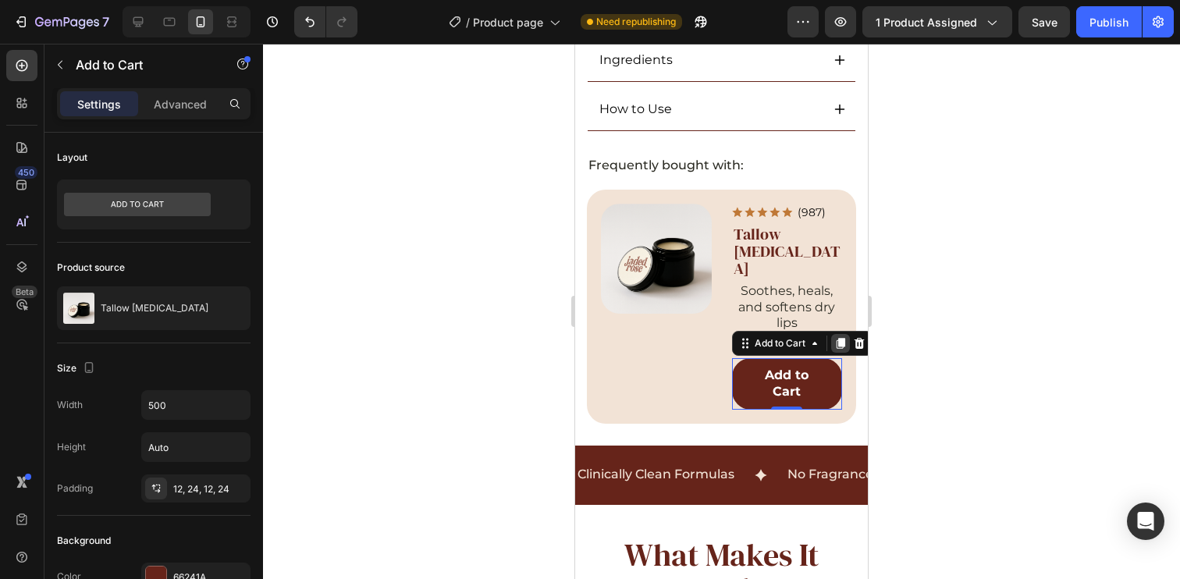
click at [836, 338] on icon at bounding box center [840, 343] width 9 height 11
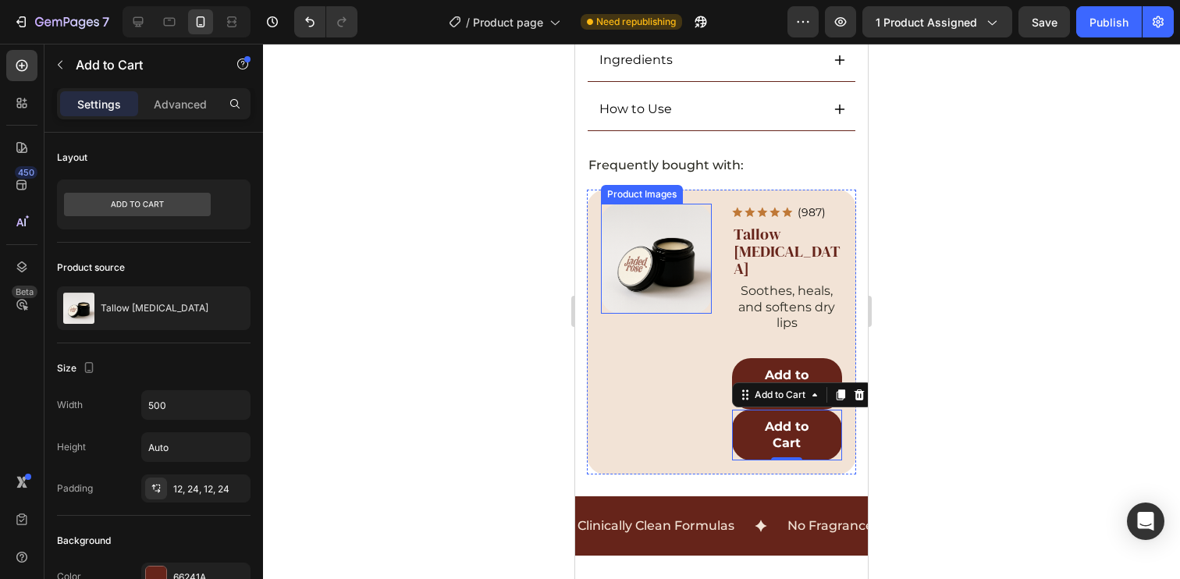
click at [616, 187] on div "Product Images" at bounding box center [642, 194] width 76 height 14
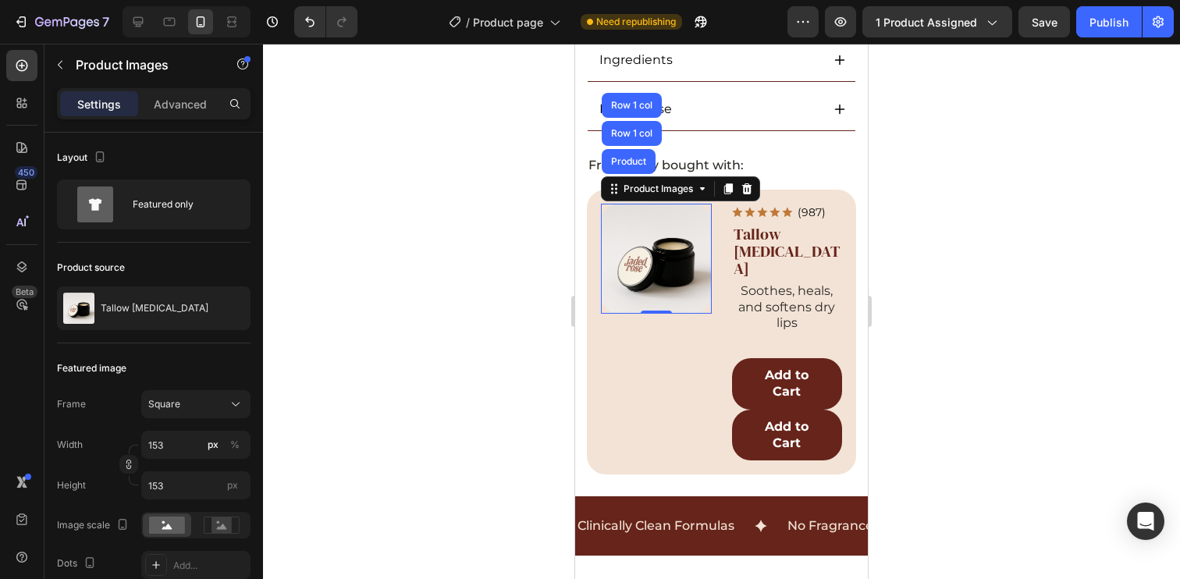
click at [673, 250] on img at bounding box center [656, 259] width 111 height 111
click at [663, 182] on div "Product Images" at bounding box center [658, 189] width 76 height 14
click at [635, 182] on div "Product Images" at bounding box center [658, 189] width 76 height 14
click at [143, 25] on icon at bounding box center [138, 22] width 16 height 16
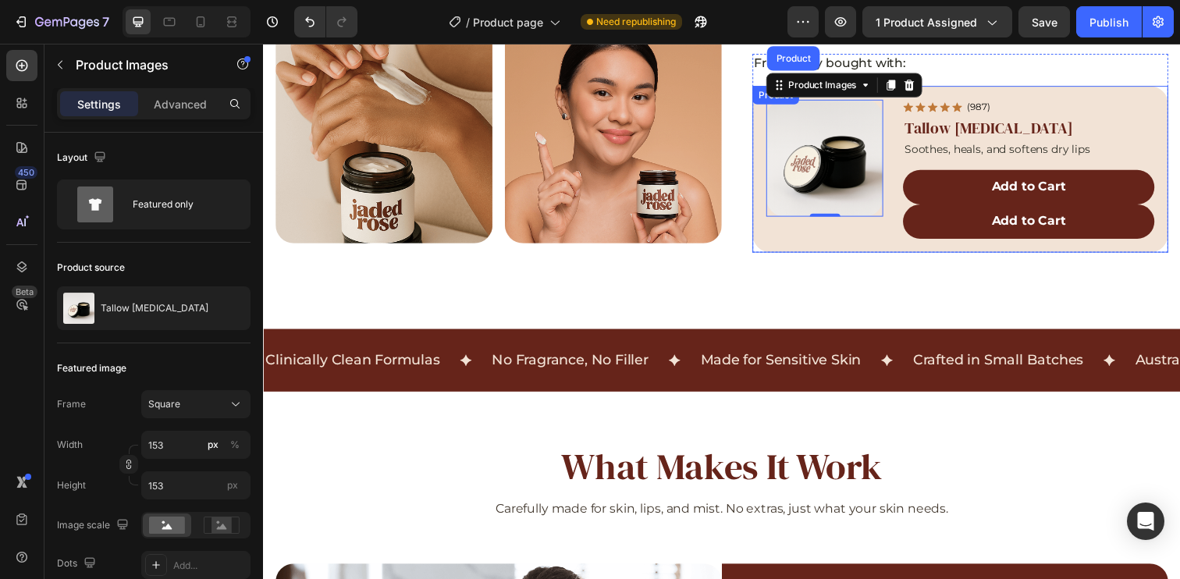
scroll to position [584, 0]
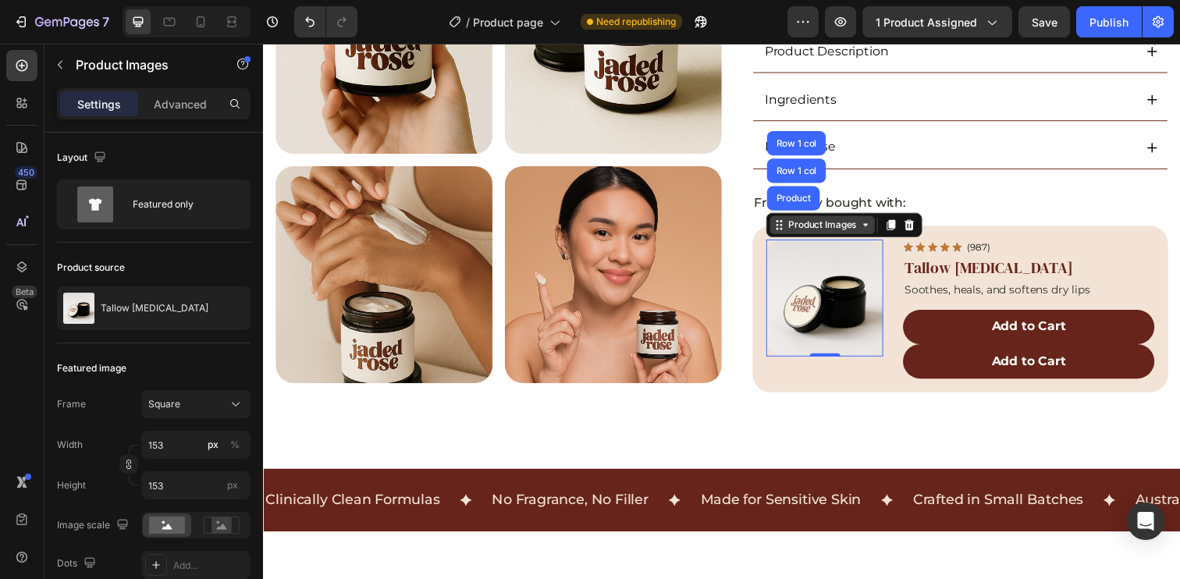
click at [831, 229] on div "Product Images" at bounding box center [834, 229] width 76 height 14
click at [822, 228] on div "Product Images" at bounding box center [834, 229] width 76 height 14
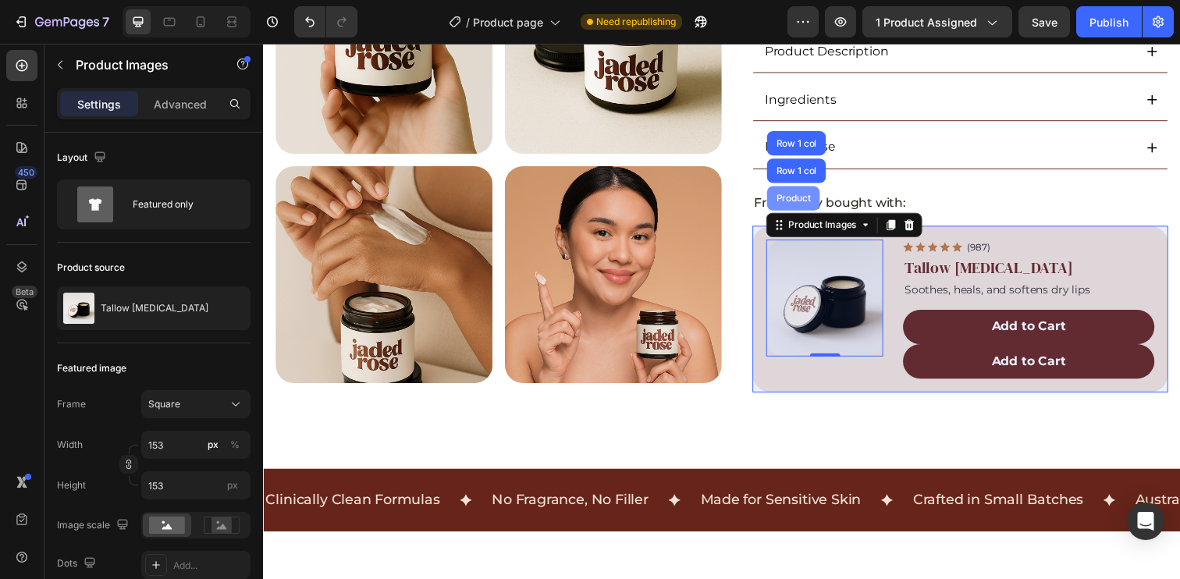
click at [804, 197] on div "Product" at bounding box center [803, 201] width 41 height 9
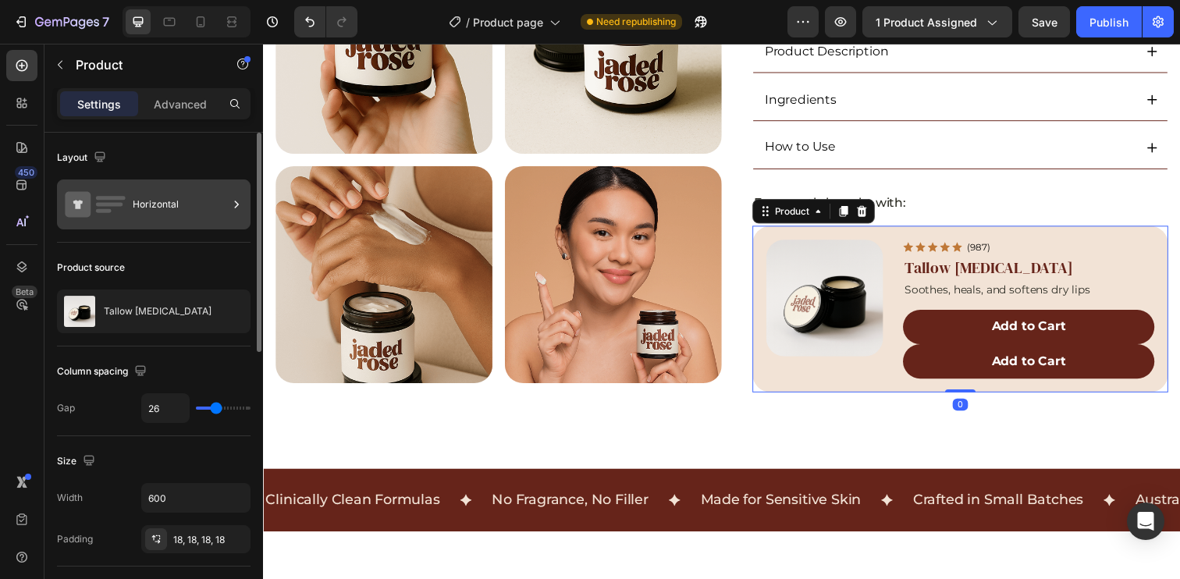
click at [201, 198] on div "Horizontal" at bounding box center [180, 205] width 95 height 36
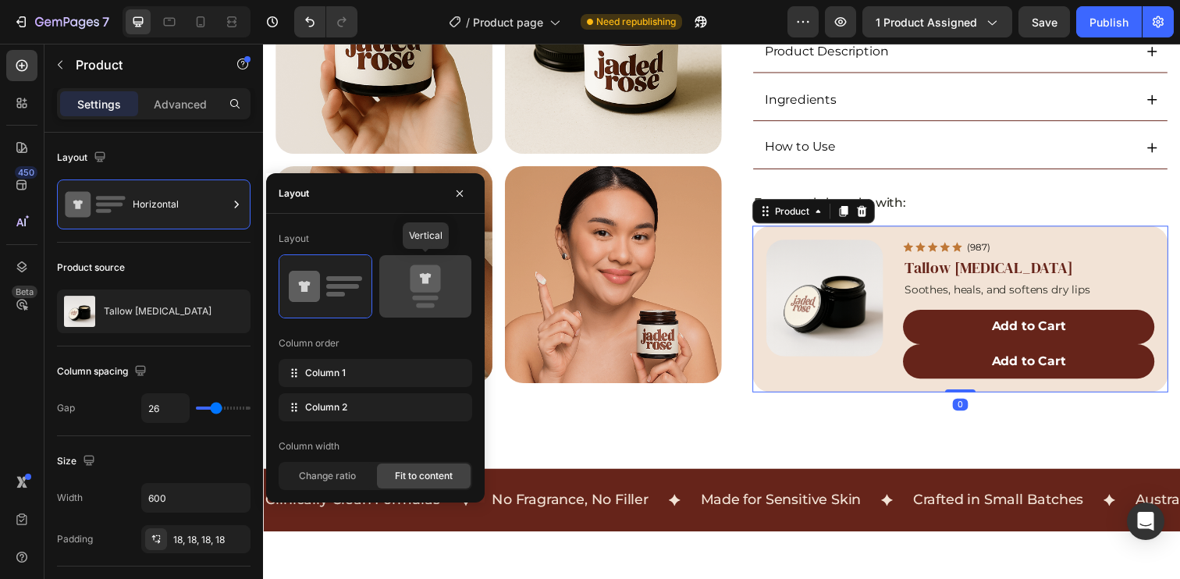
click at [462, 293] on div at bounding box center [425, 286] width 92 height 62
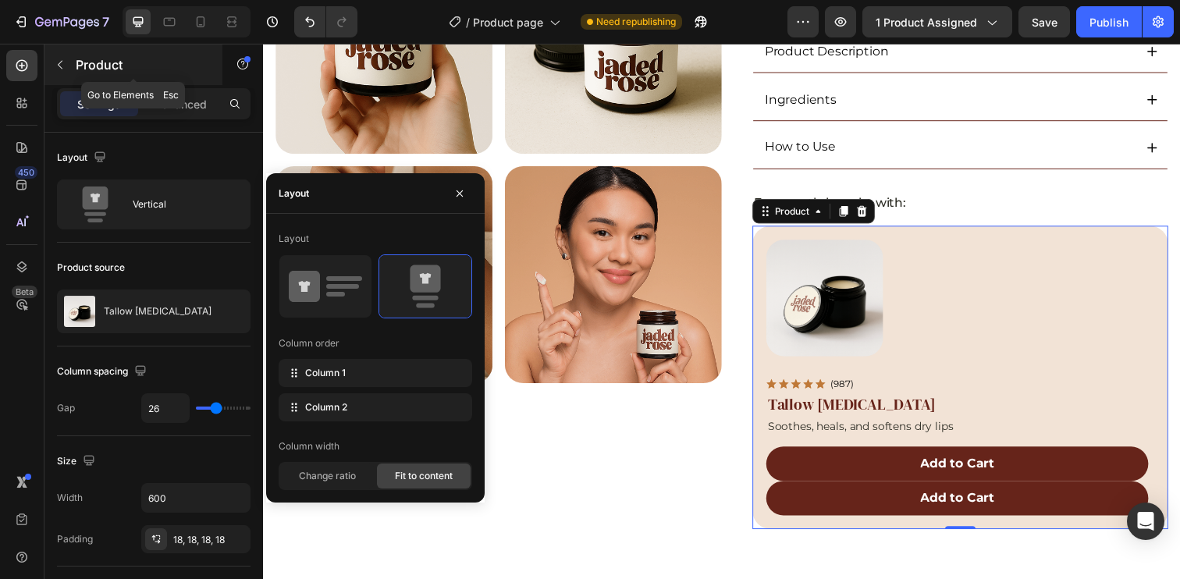
click at [63, 55] on button "button" at bounding box center [60, 64] width 25 height 25
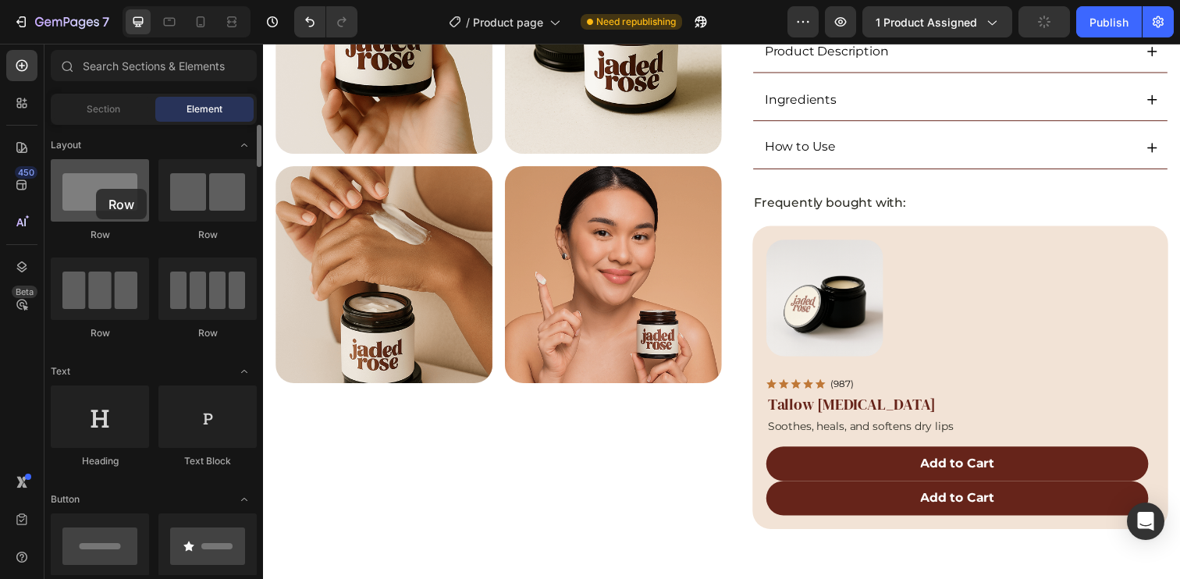
click at [96, 189] on div at bounding box center [100, 190] width 98 height 62
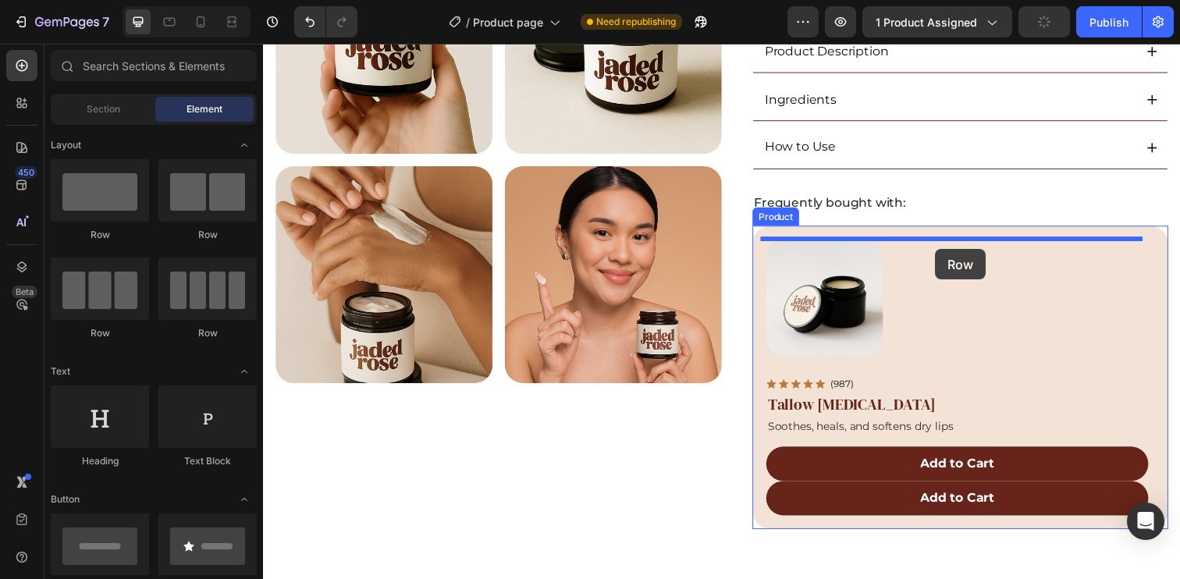
drag, startPoint x: 468, startPoint y: 233, endPoint x: 949, endPoint y: 254, distance: 481.2
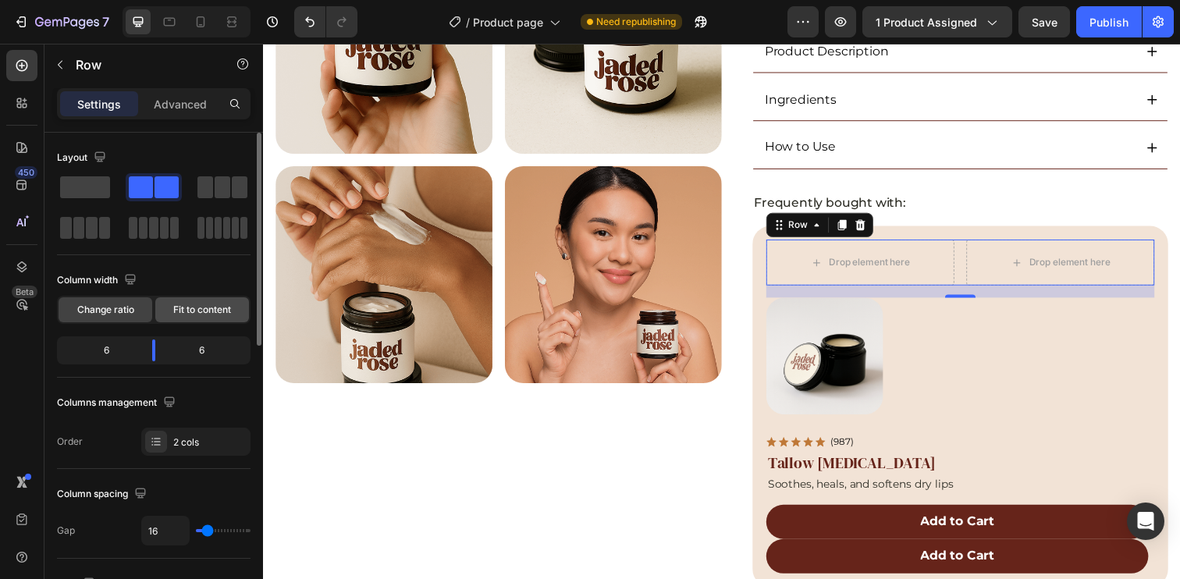
click at [208, 307] on span "Fit to content" at bounding box center [202, 310] width 58 height 14
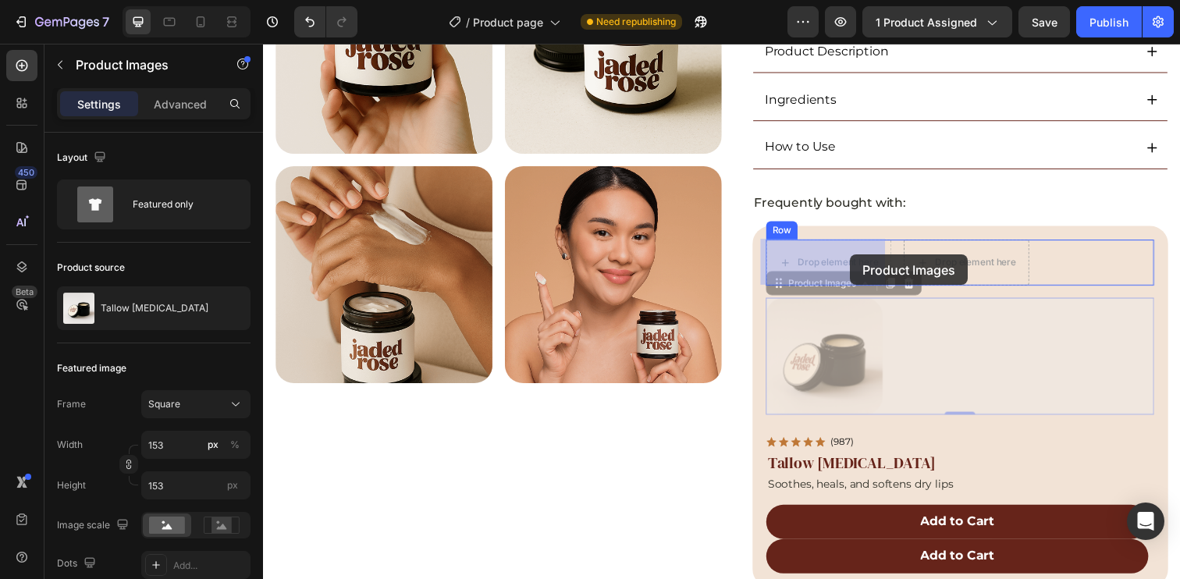
drag, startPoint x: 972, startPoint y: 336, endPoint x: 866, endPoint y: 261, distance: 129.9
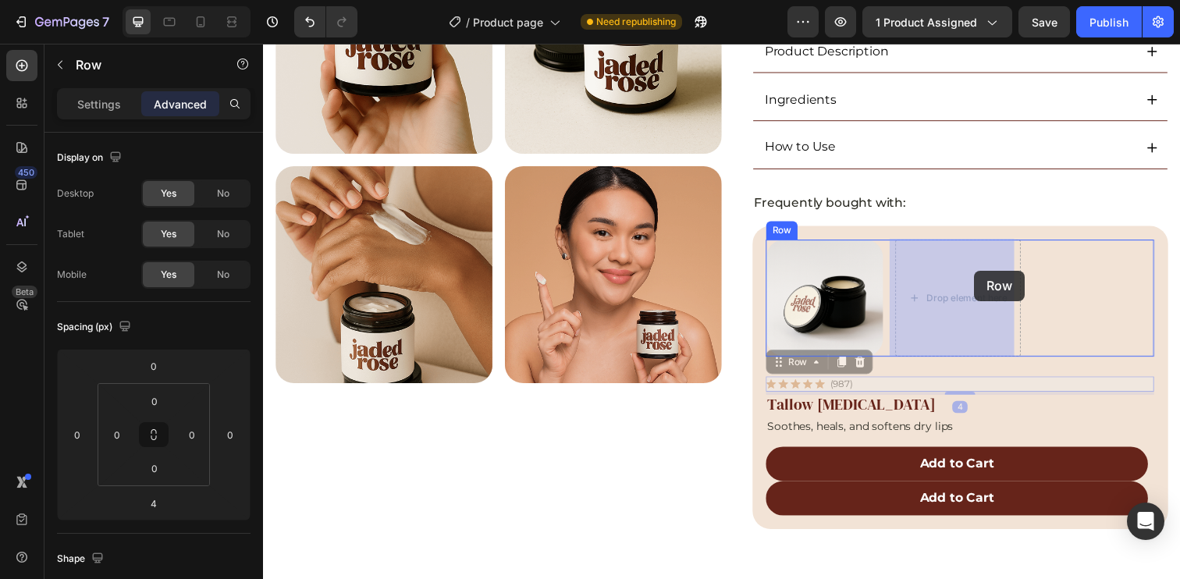
drag, startPoint x: 872, startPoint y: 393, endPoint x: 989, endPoint y: 275, distance: 165.0
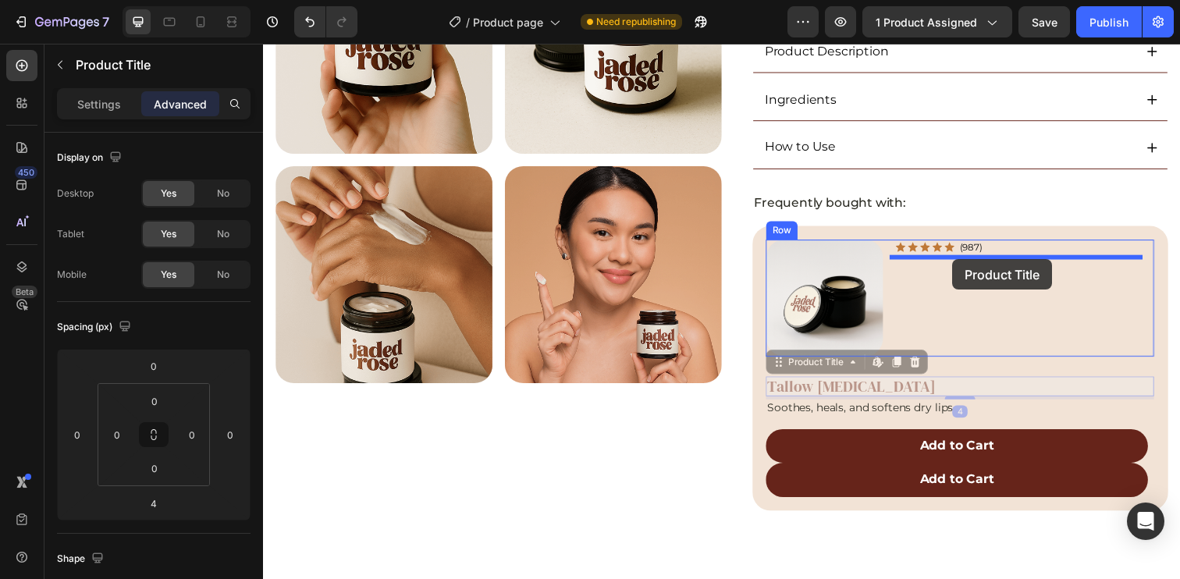
drag, startPoint x: 886, startPoint y: 390, endPoint x: 967, endPoint y: 264, distance: 149.8
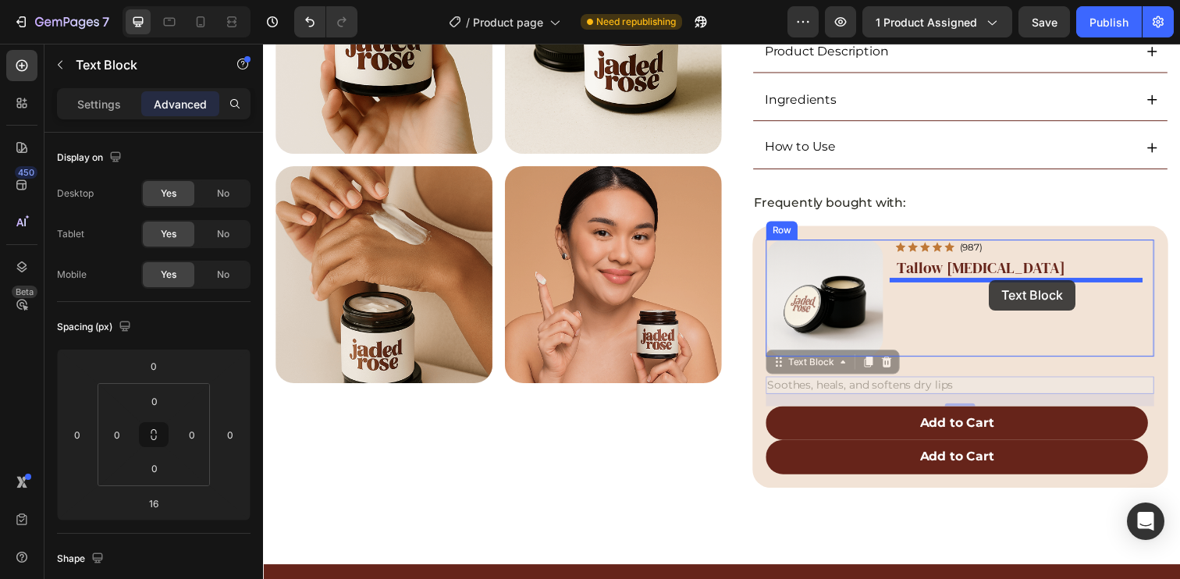
drag, startPoint x: 983, startPoint y: 391, endPoint x: 1004, endPoint y: 285, distance: 108.2
type input "0"
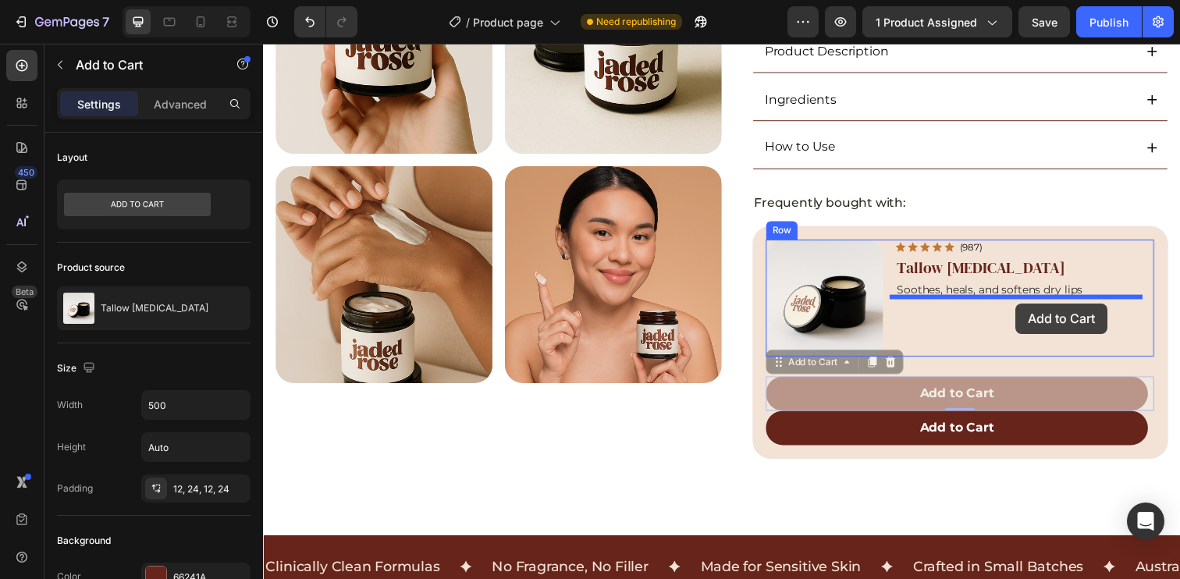
drag, startPoint x: 1013, startPoint y: 400, endPoint x: 1032, endPoint y: 309, distance: 92.4
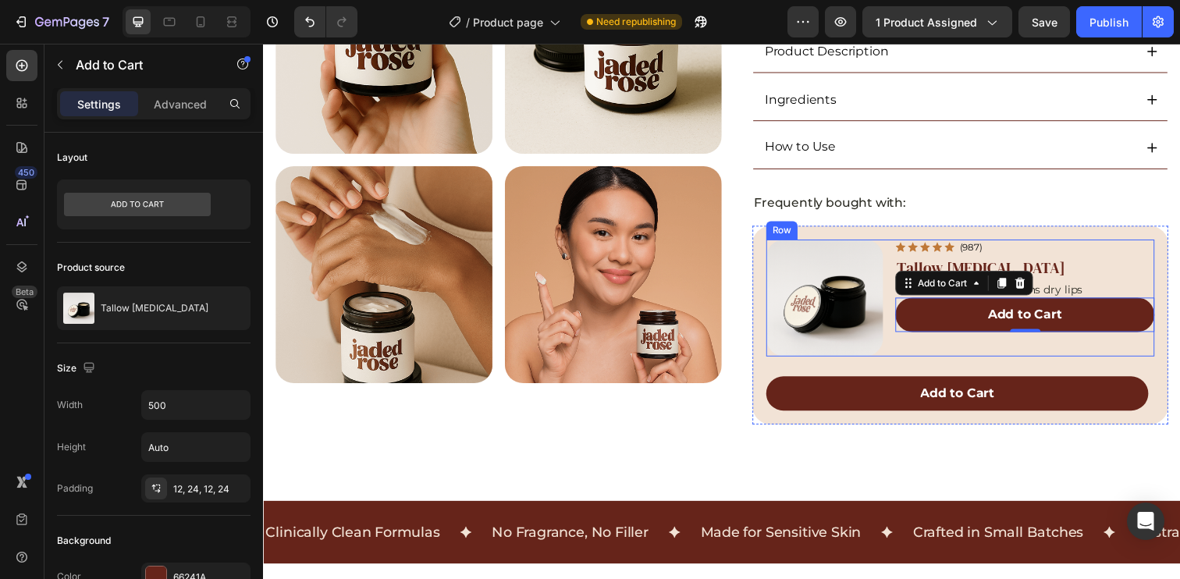
click at [894, 258] on div "Product Images Icon Icon Icon Icon Icon Icon List (987) Text Block Row Tallow […" at bounding box center [974, 302] width 396 height 119
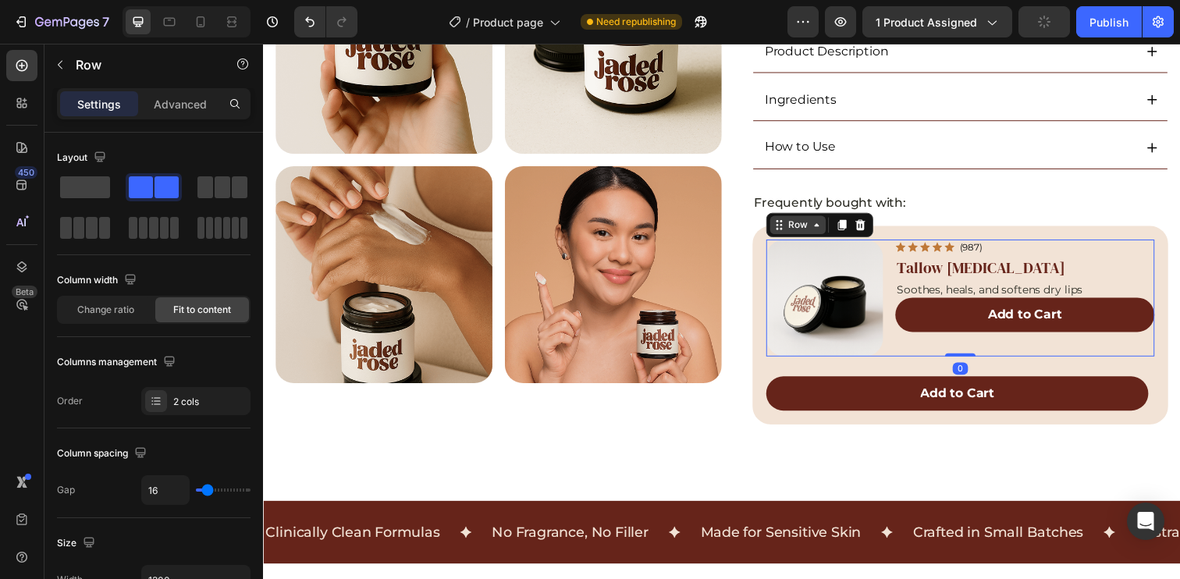
click at [809, 228] on div "Row" at bounding box center [809, 229] width 26 height 14
click at [929, 354] on div "Icon Icon Icon Icon Icon Icon List (987) Text Block Row Tallow [MEDICAL_DATA] P…" at bounding box center [1040, 302] width 265 height 119
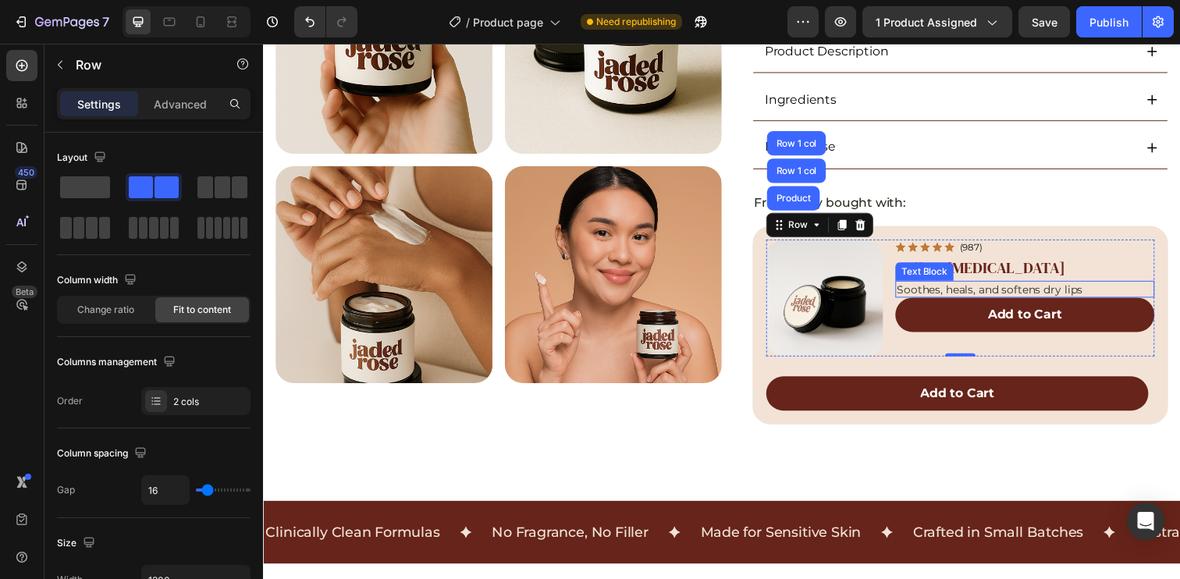
click at [1128, 294] on p "Soothes, heals, and softens dry lips" at bounding box center [1040, 294] width 261 height 14
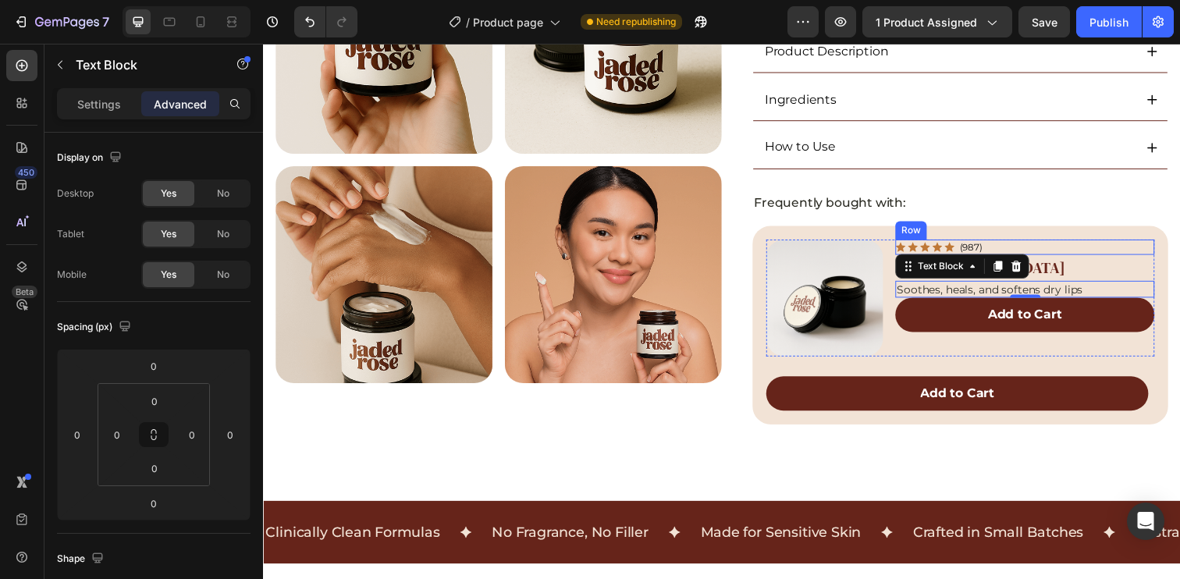
click at [1078, 251] on div "Icon Icon Icon Icon Icon Icon List (987) Text Block Row" at bounding box center [1040, 251] width 265 height 16
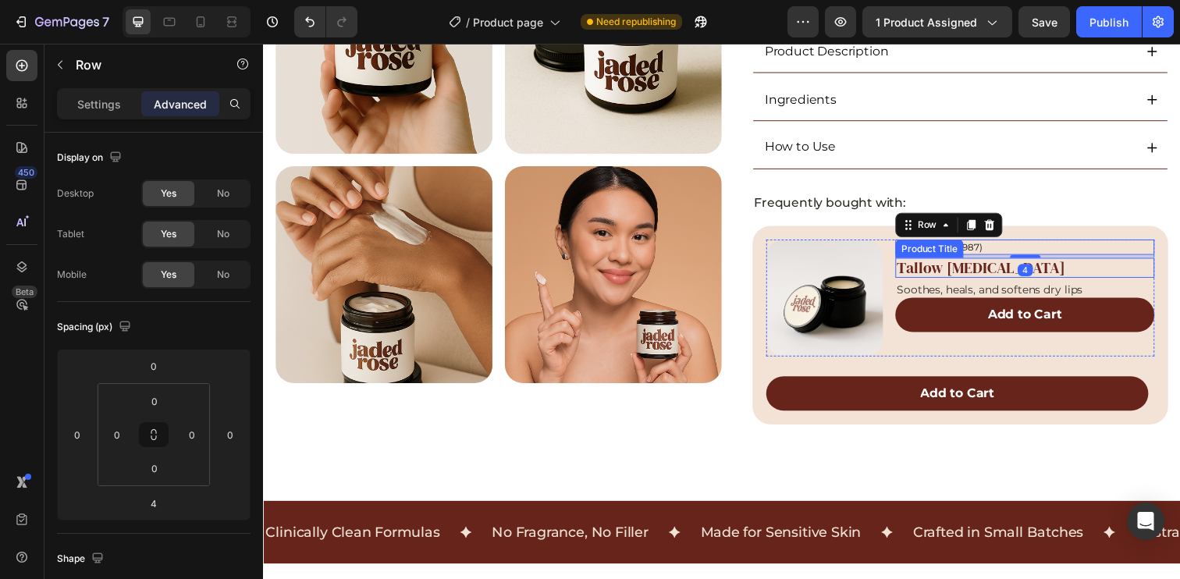
click at [1076, 273] on h2 "Tallow [MEDICAL_DATA]" at bounding box center [1040, 272] width 265 height 20
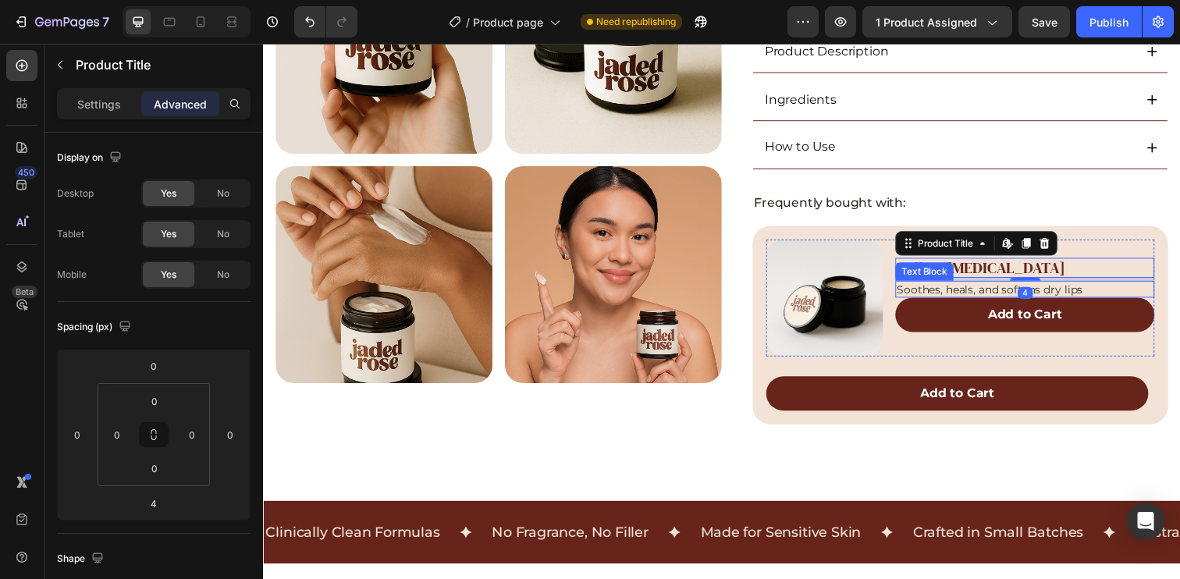
click at [1105, 291] on p "Soothes, heals, and softens dry lips" at bounding box center [1040, 294] width 261 height 14
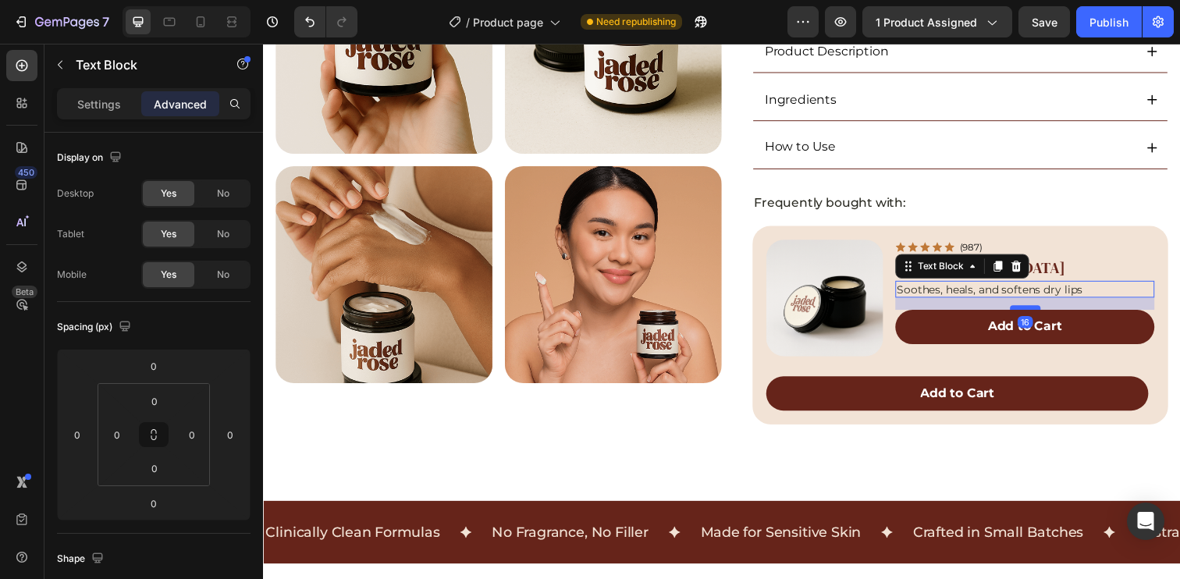
drag, startPoint x: 1036, startPoint y: 300, endPoint x: 1042, endPoint y: 312, distance: 14.0
click at [1042, 312] on div at bounding box center [1040, 313] width 31 height 5
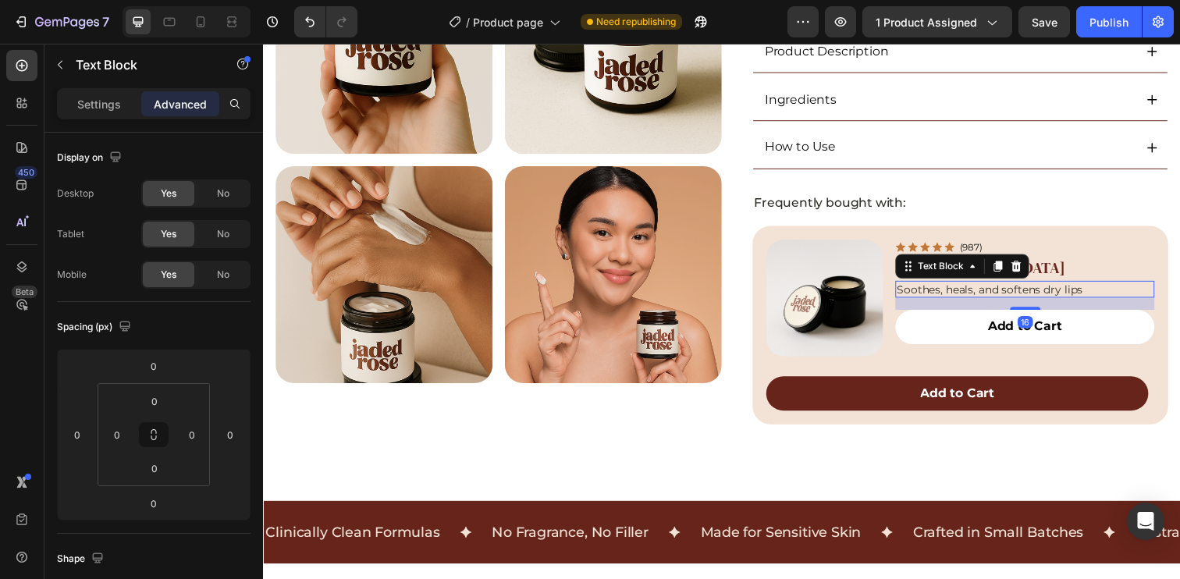
type input "16"
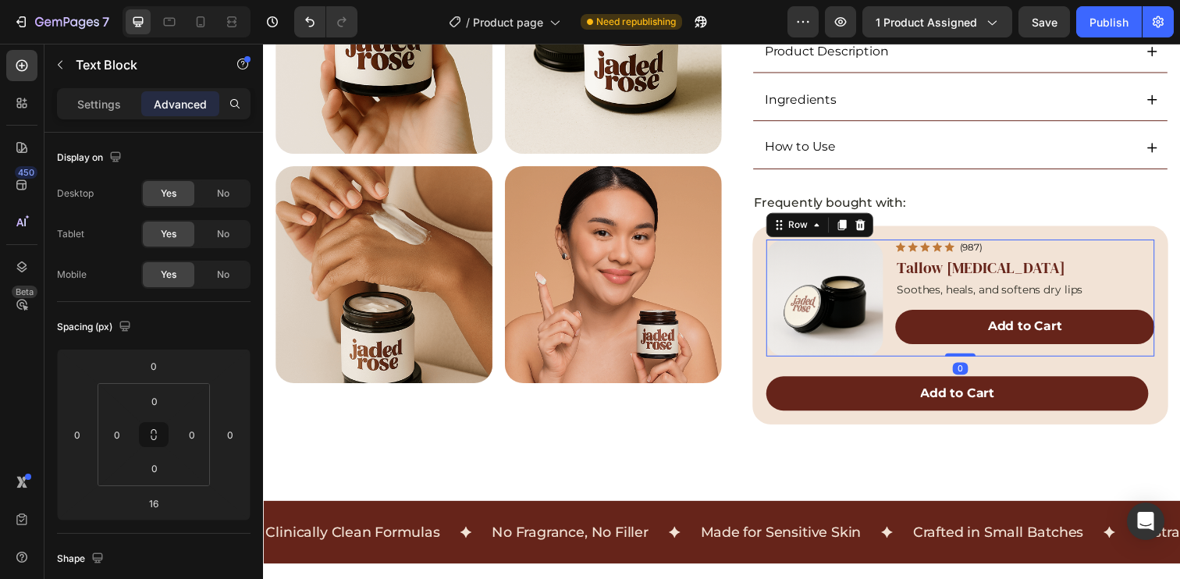
click at [924, 357] on div "Icon Icon Icon Icon Icon Icon List (987) Text Block Row Tallow [MEDICAL_DATA] P…" at bounding box center [1040, 302] width 265 height 119
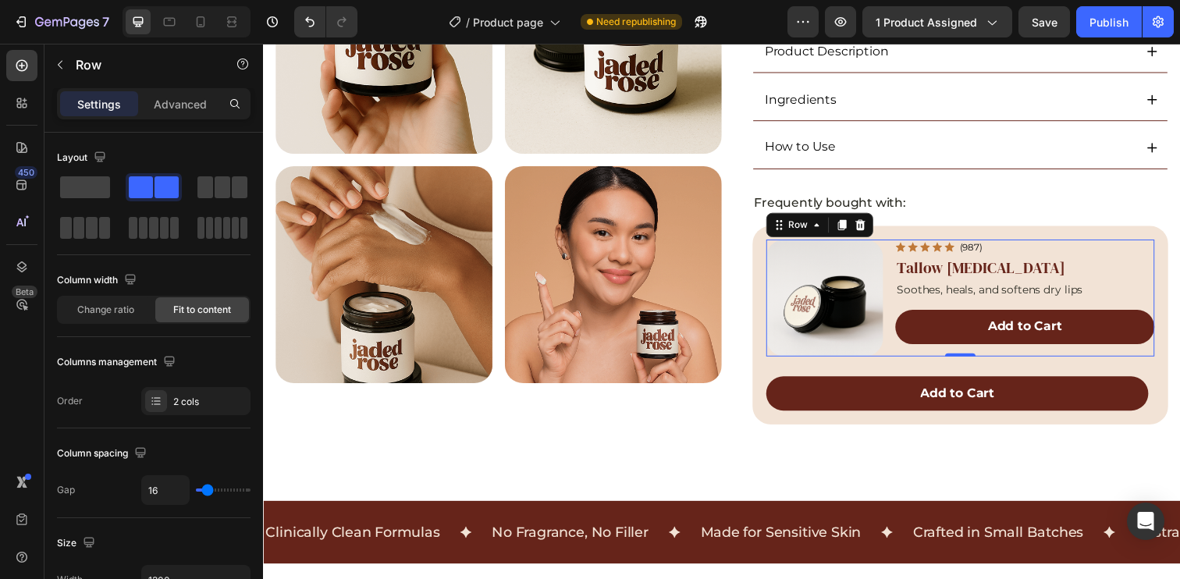
click at [897, 271] on div "Product Images Icon Icon Icon Icon Icon Icon List (987) Text Block Row Tallow […" at bounding box center [974, 302] width 396 height 119
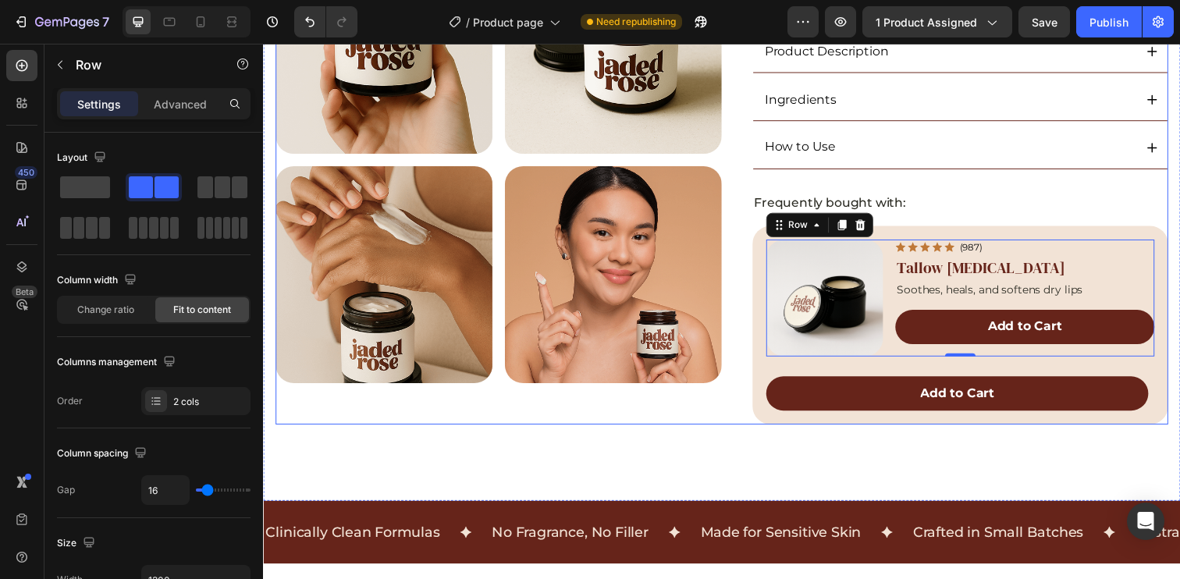
scroll to position [542, 0]
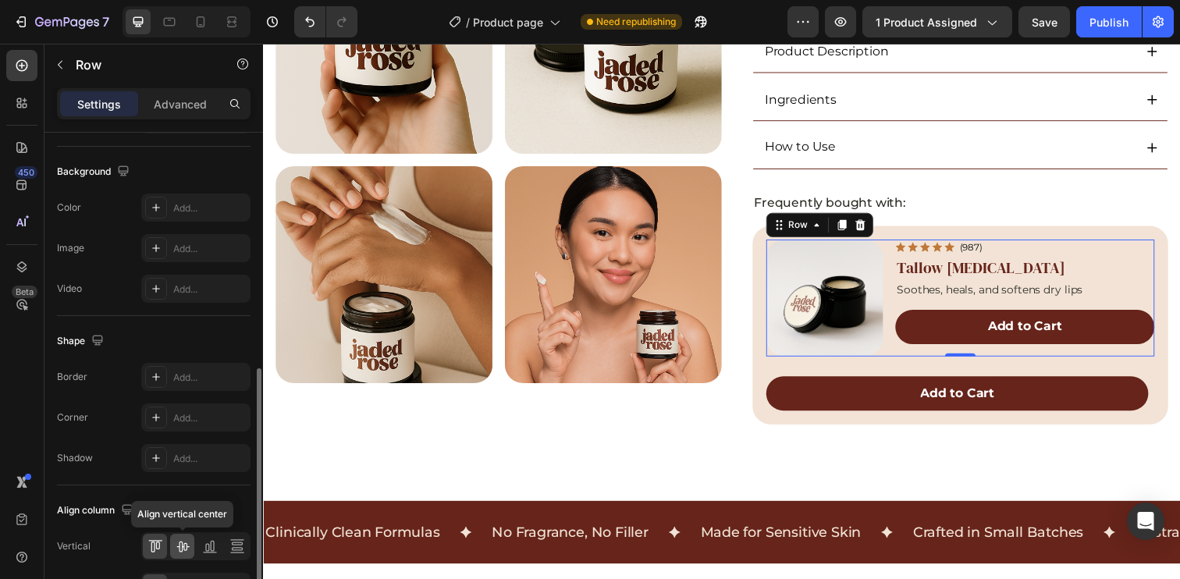
click at [182, 544] on icon at bounding box center [183, 546] width 16 height 16
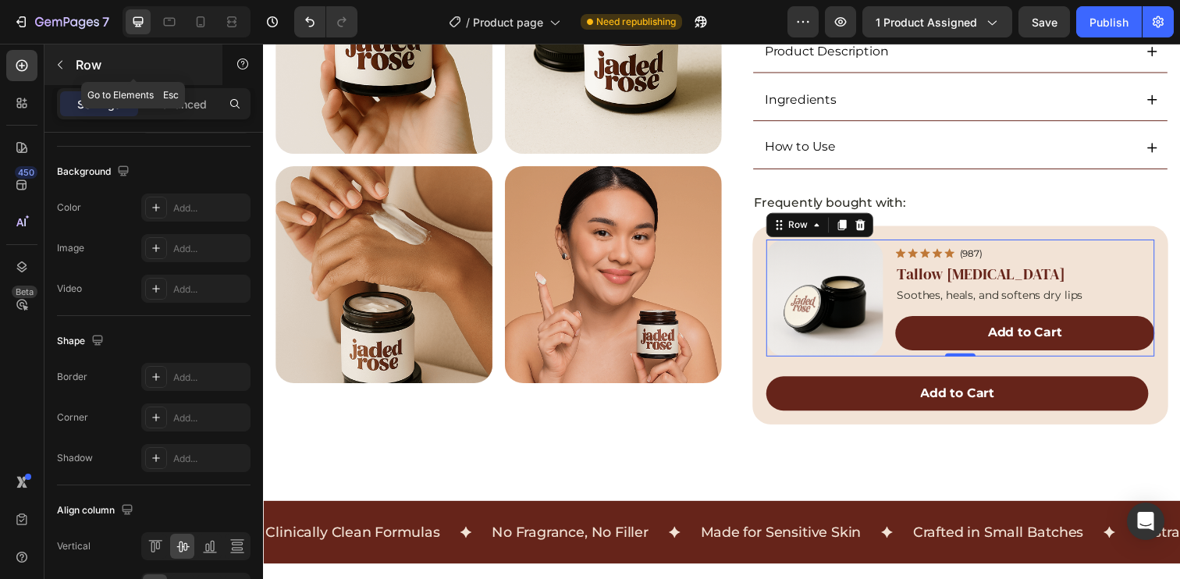
click at [67, 56] on button "button" at bounding box center [60, 64] width 25 height 25
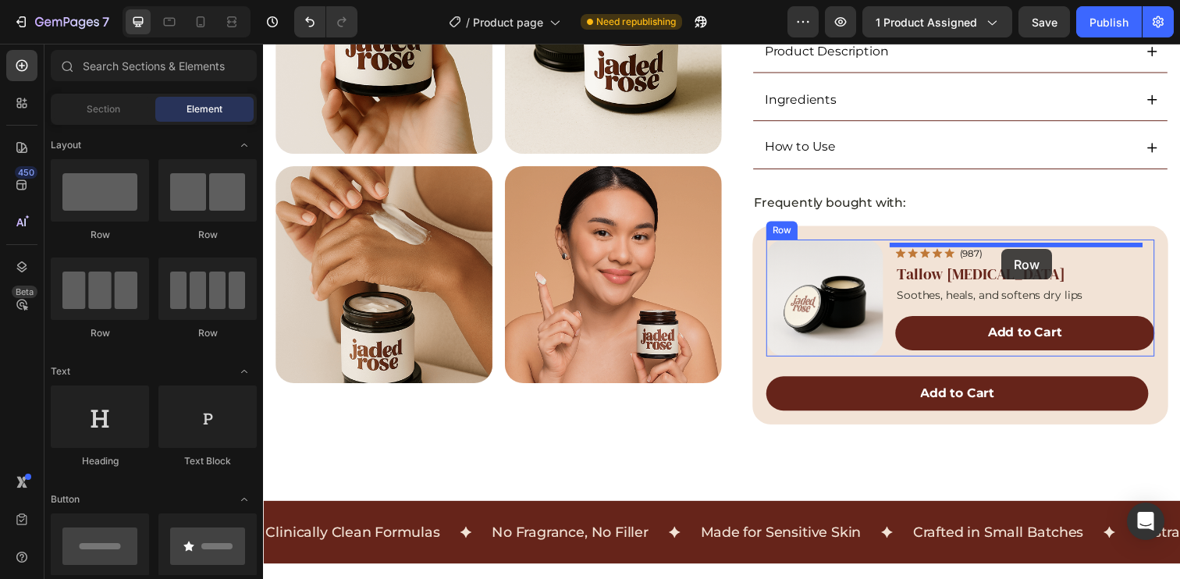
drag, startPoint x: 446, startPoint y: 243, endPoint x: 1017, endPoint y: 254, distance: 570.5
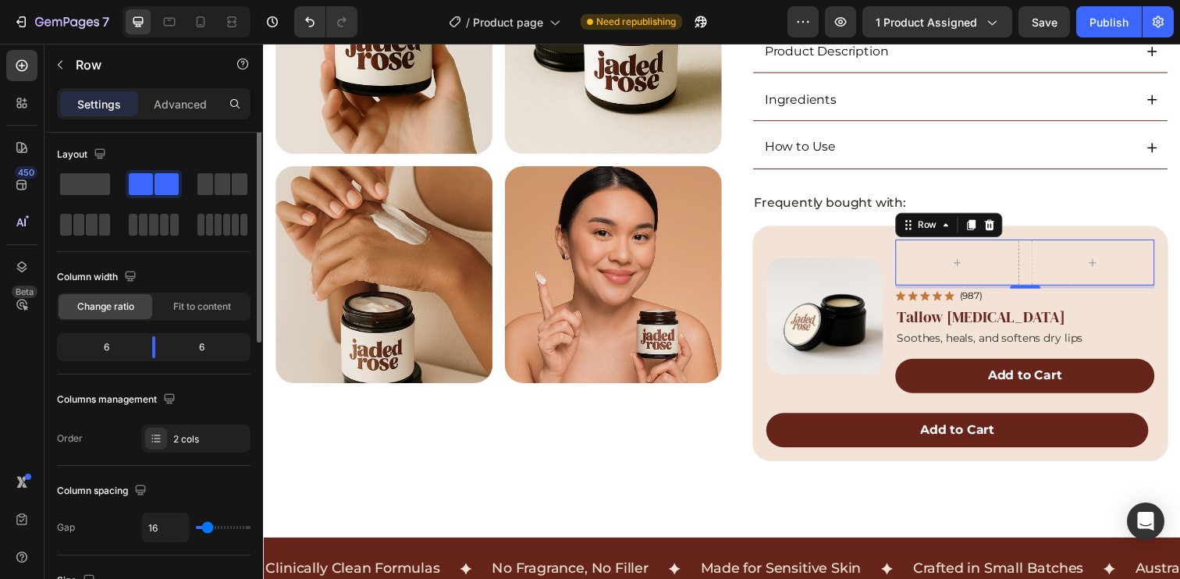
scroll to position [17, 0]
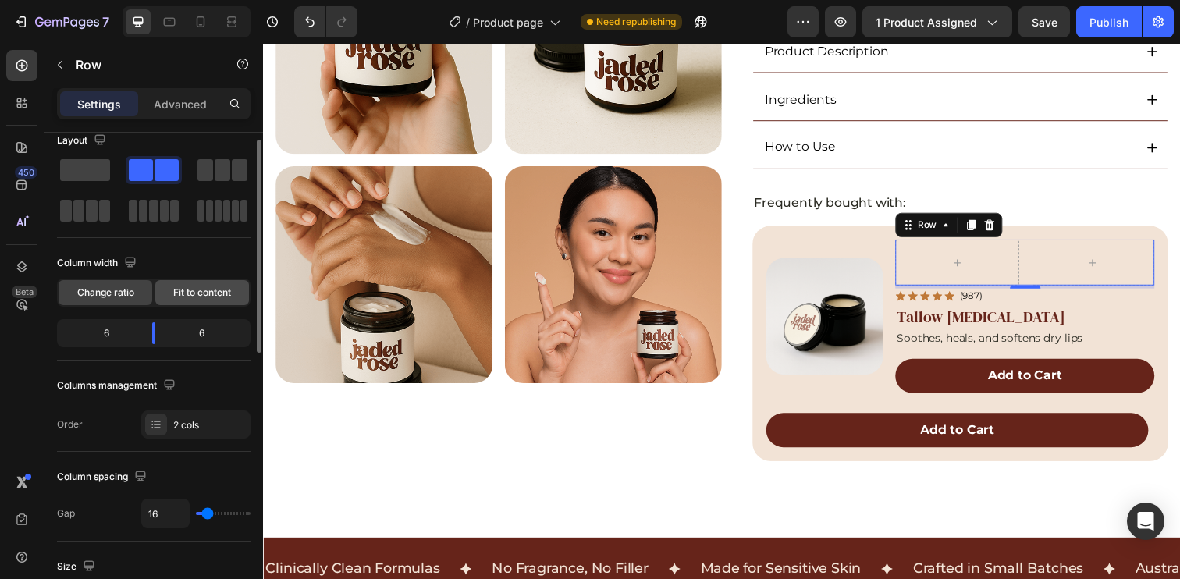
click at [188, 300] on div "Fit to content" at bounding box center [202, 292] width 94 height 25
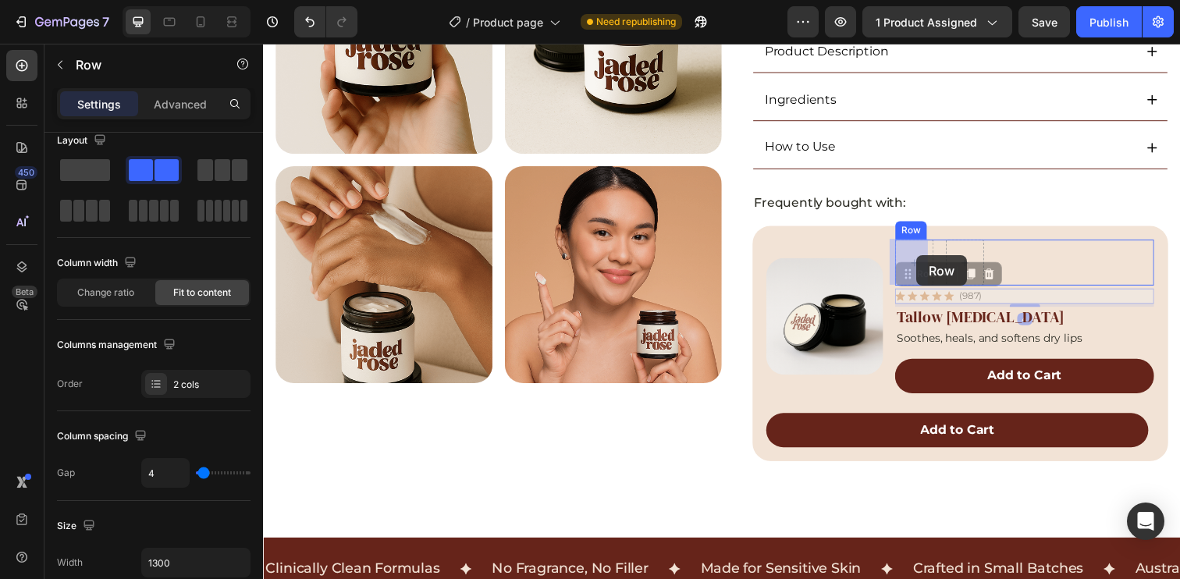
drag, startPoint x: 1053, startPoint y: 300, endPoint x: 940, endPoint y: 266, distance: 118.2
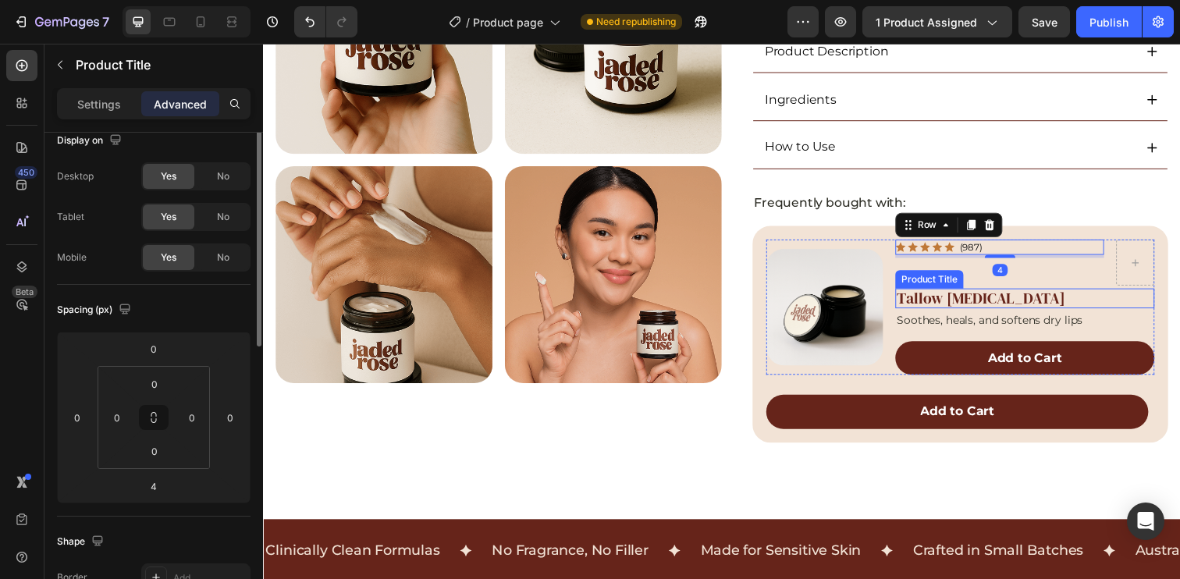
scroll to position [0, 0]
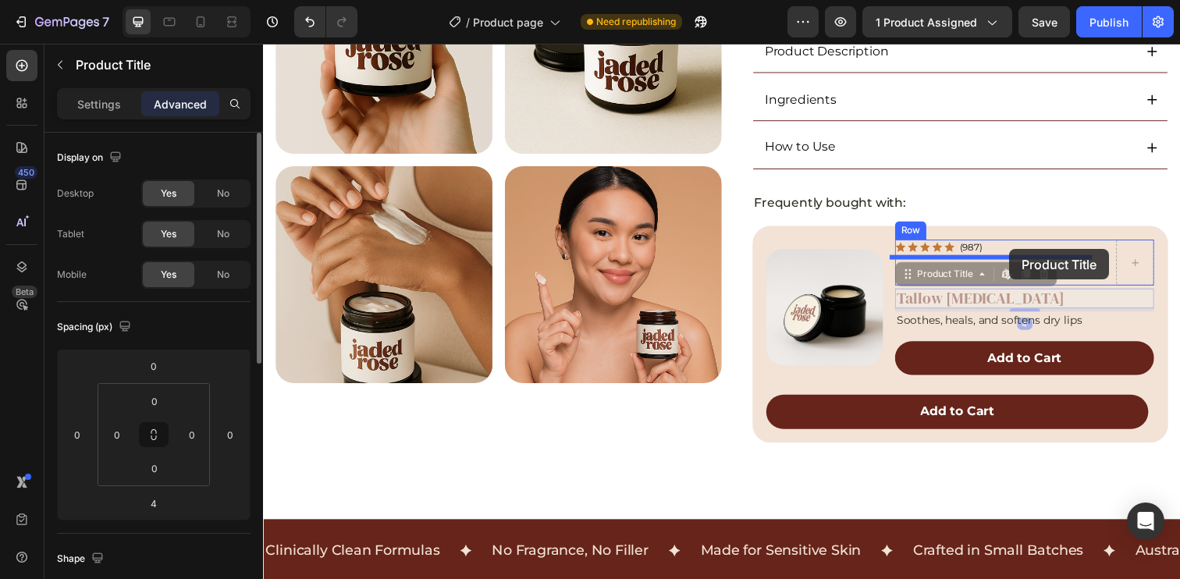
drag, startPoint x: 1056, startPoint y: 304, endPoint x: 1025, endPoint y: 254, distance: 58.9
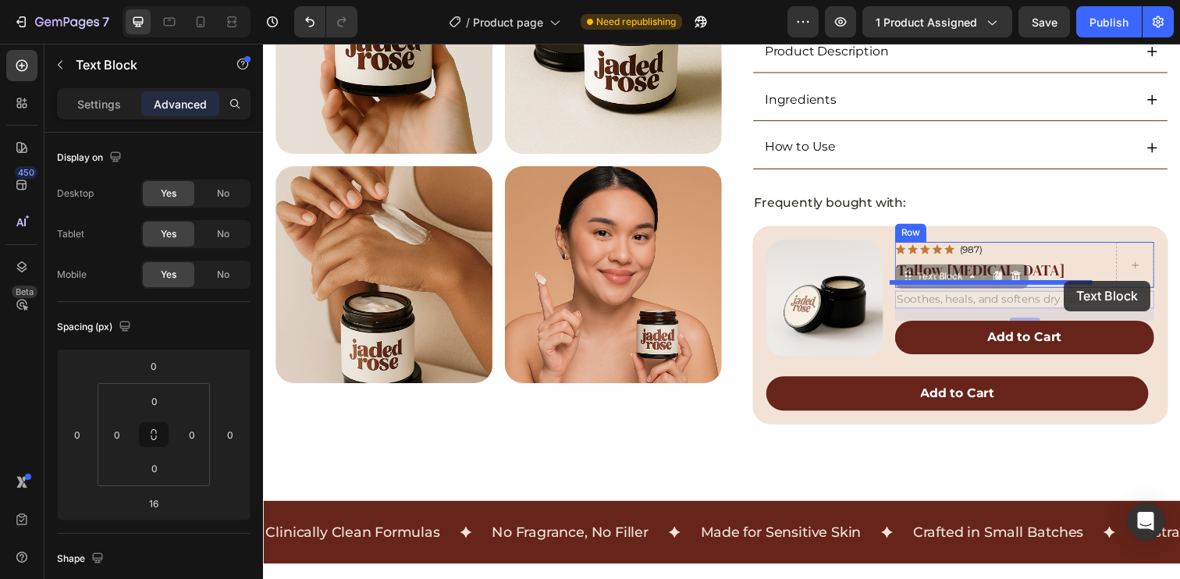
drag, startPoint x: 1090, startPoint y: 304, endPoint x: 1079, endPoint y: 286, distance: 20.3
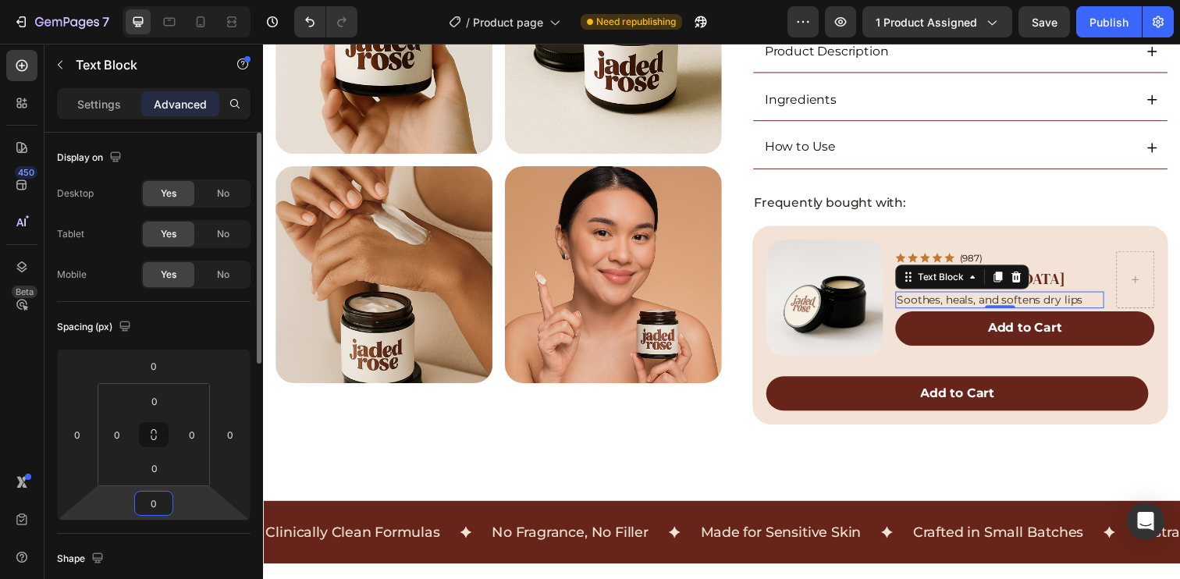
click at [155, 514] on input "0" at bounding box center [153, 503] width 31 height 23
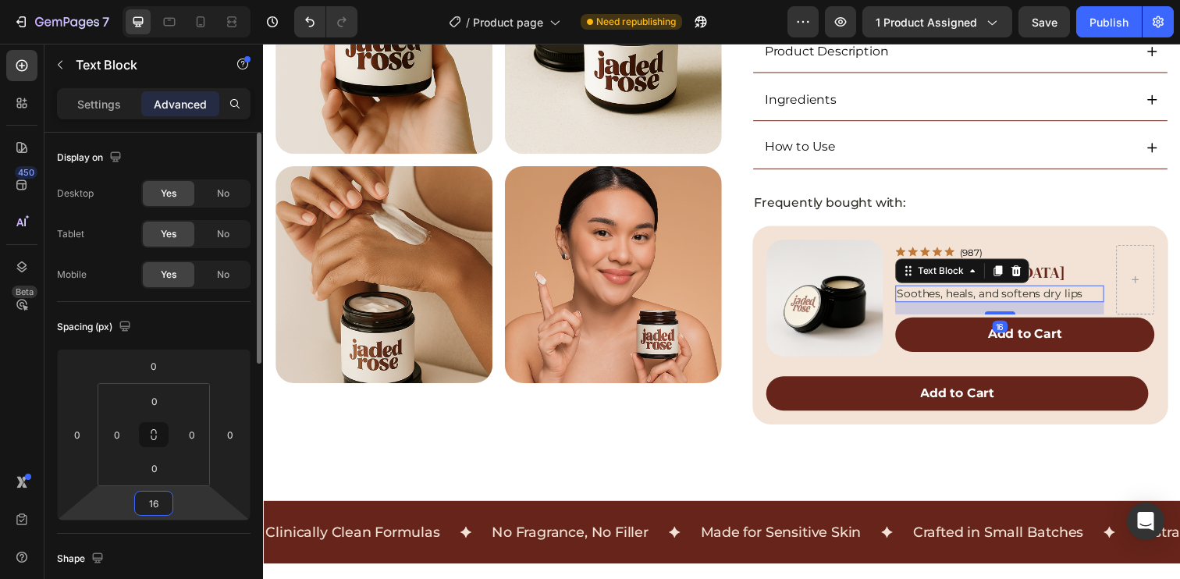
type input "16"
click at [224, 322] on div "Spacing (px)" at bounding box center [154, 326] width 194 height 25
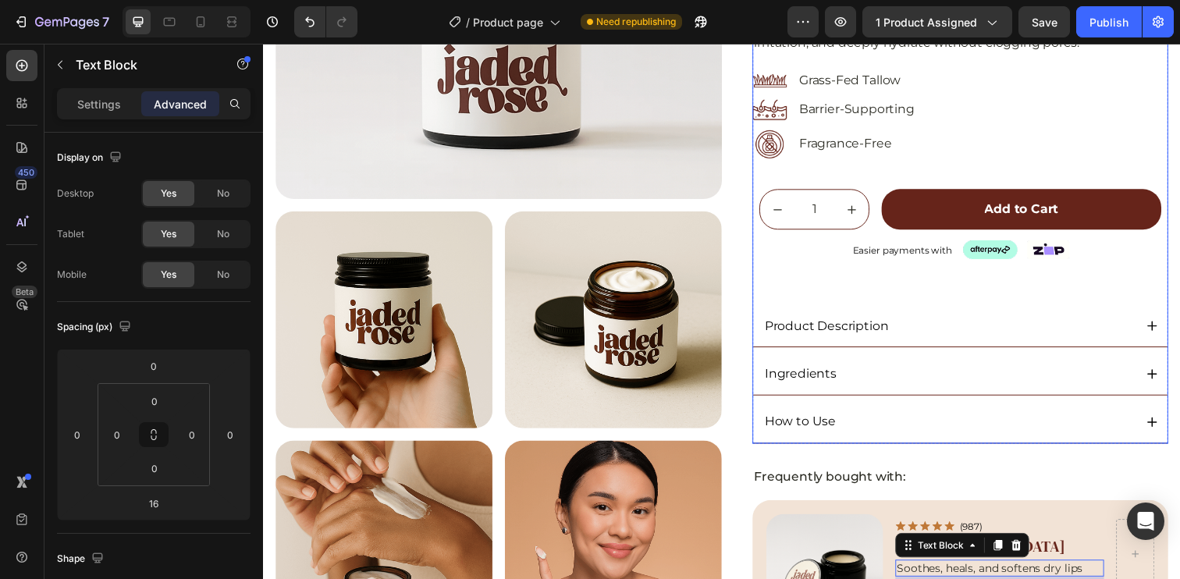
scroll to position [12, 0]
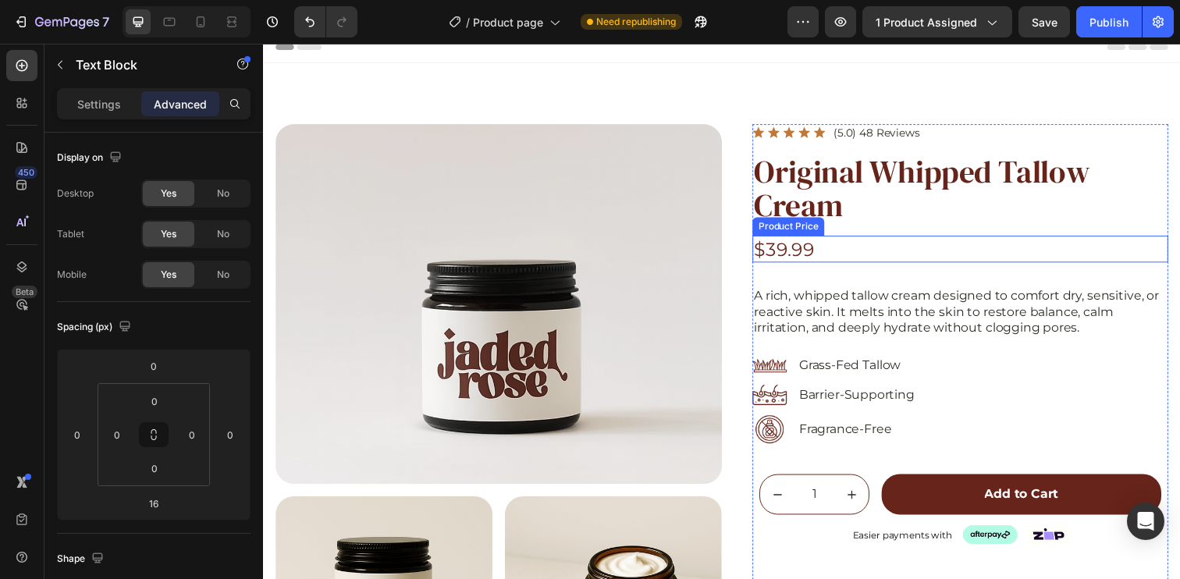
click at [804, 249] on div "$39.99" at bounding box center [974, 253] width 425 height 27
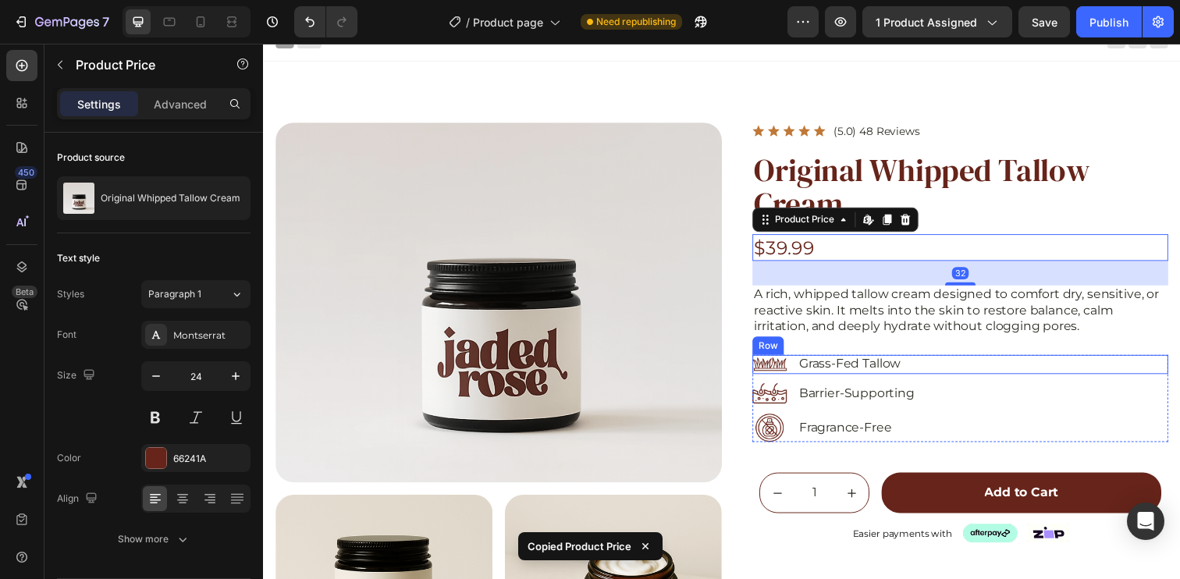
scroll to position [522, 0]
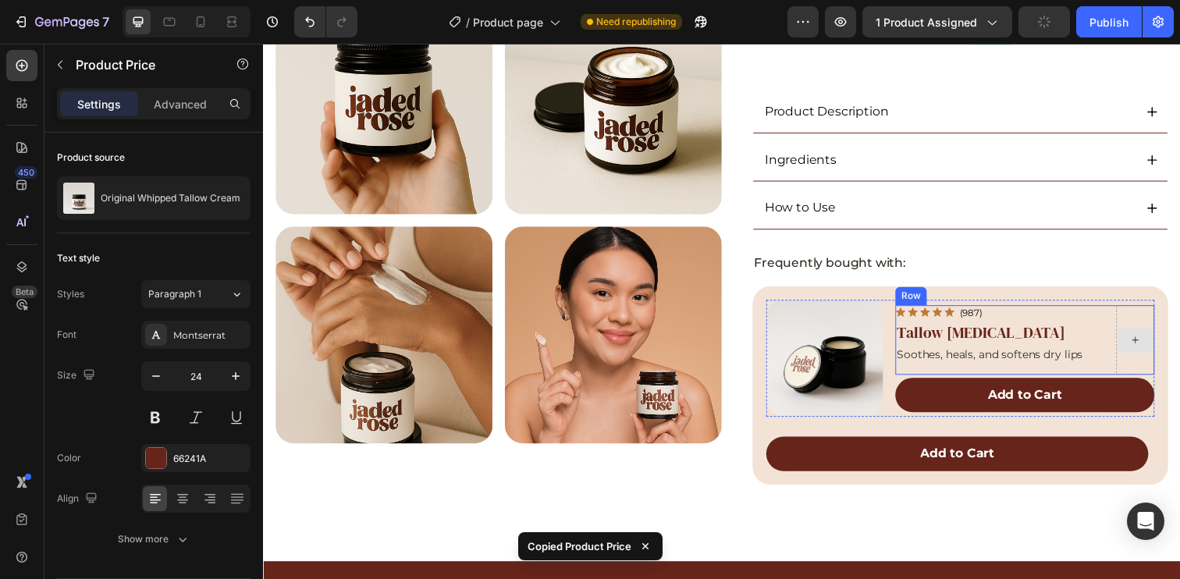
click at [1147, 340] on icon at bounding box center [1153, 345] width 12 height 13
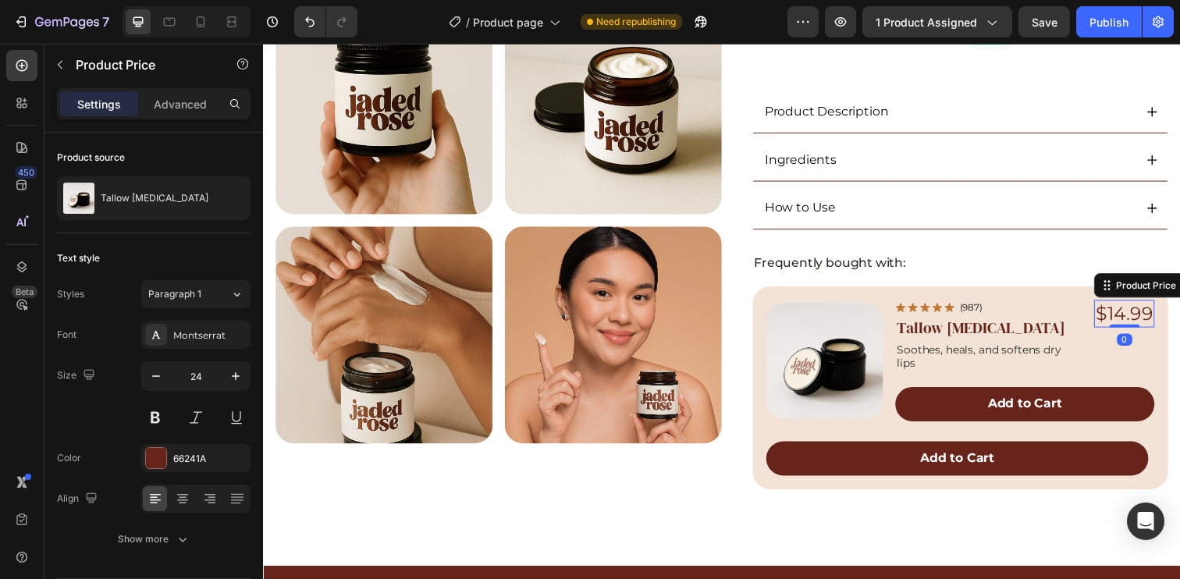
drag, startPoint x: 1130, startPoint y: 354, endPoint x: 883, endPoint y: 73, distance: 374.3
click at [1120, 312] on div "$14.99 Product Price Edit content in Shopify 0 Product Price Edit content in Sh…" at bounding box center [1142, 318] width 62 height 27
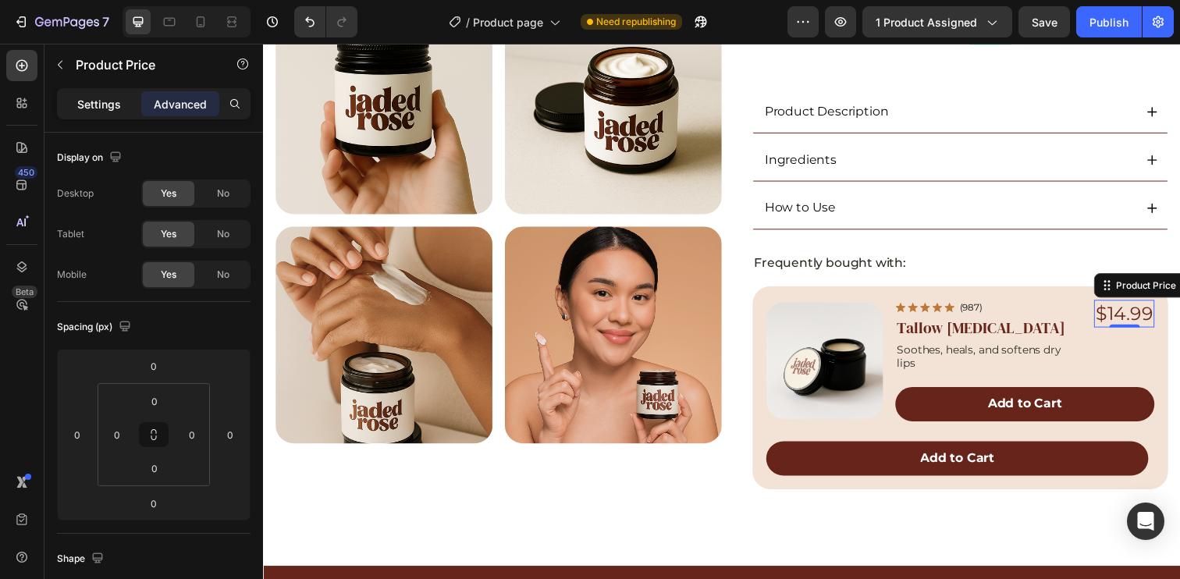
click at [83, 97] on p "Settings" at bounding box center [99, 104] width 44 height 16
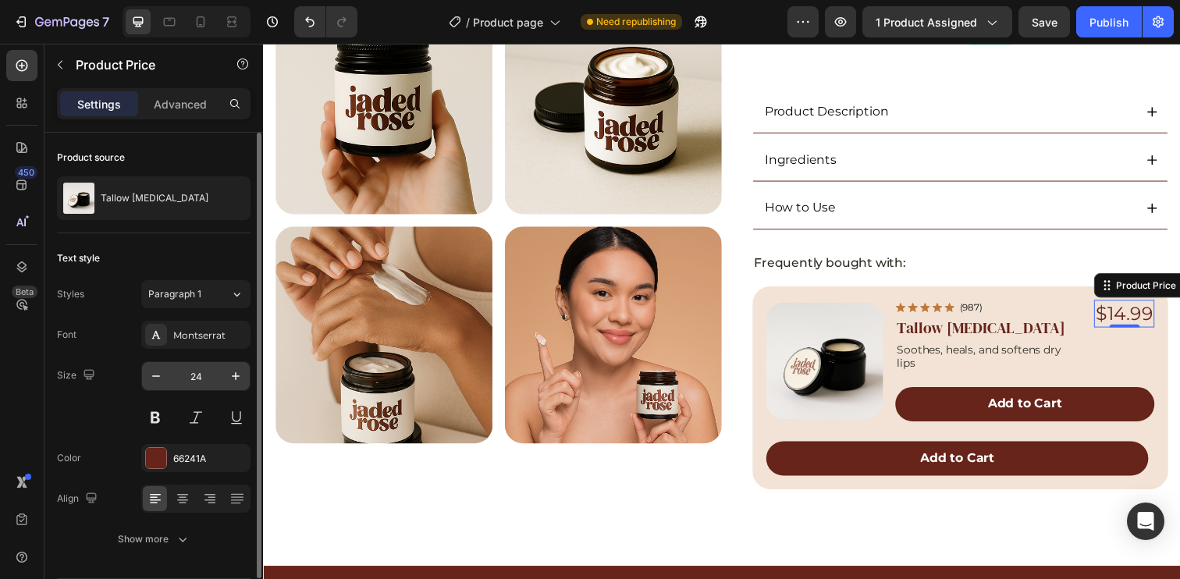
click at [199, 383] on input "24" at bounding box center [196, 376] width 52 height 28
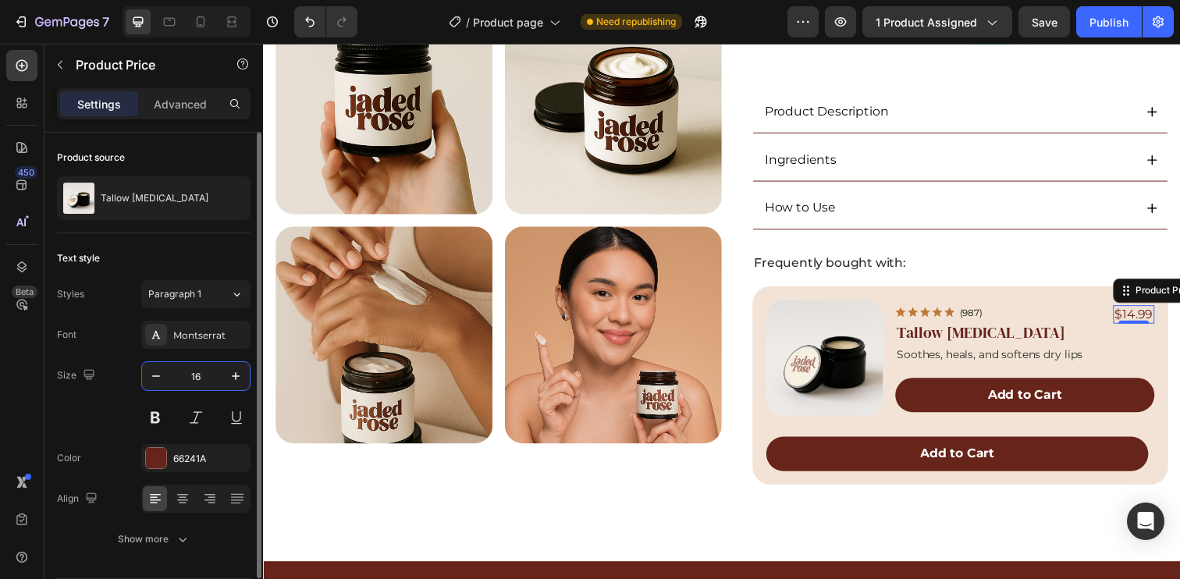
type input "16"
click at [199, 251] on div "Text style" at bounding box center [154, 258] width 194 height 25
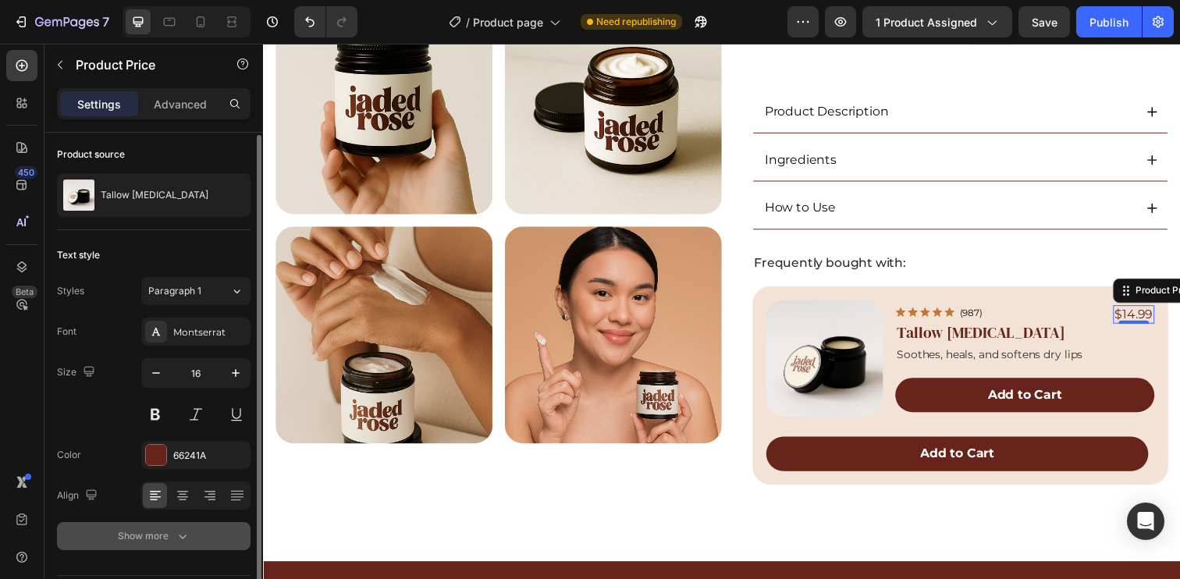
click at [169, 535] on div "Show more" at bounding box center [154, 536] width 73 height 16
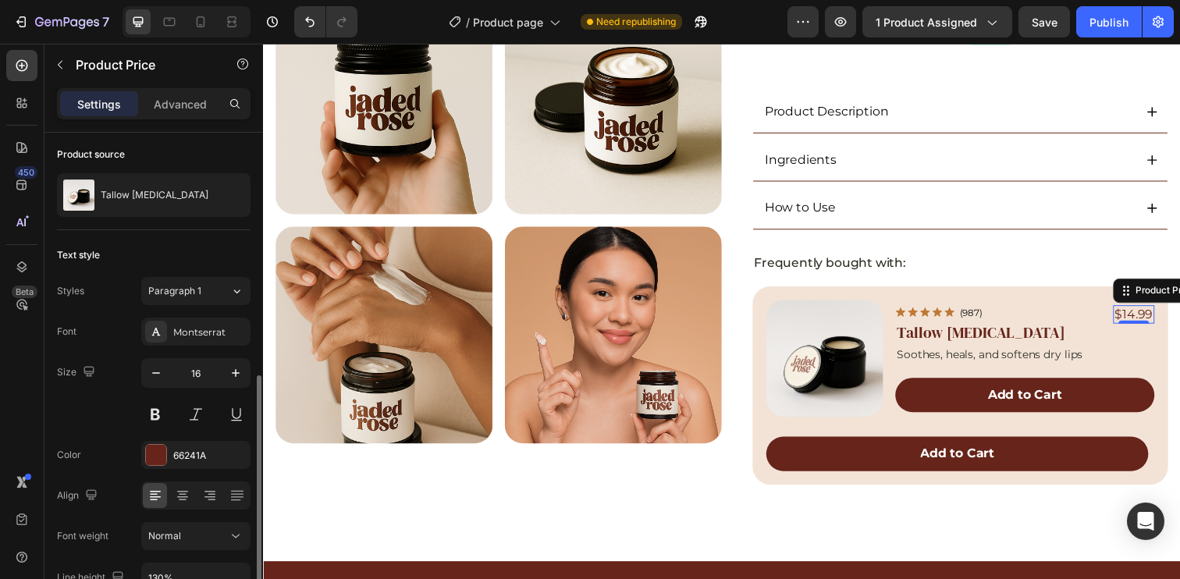
scroll to position [255, 0]
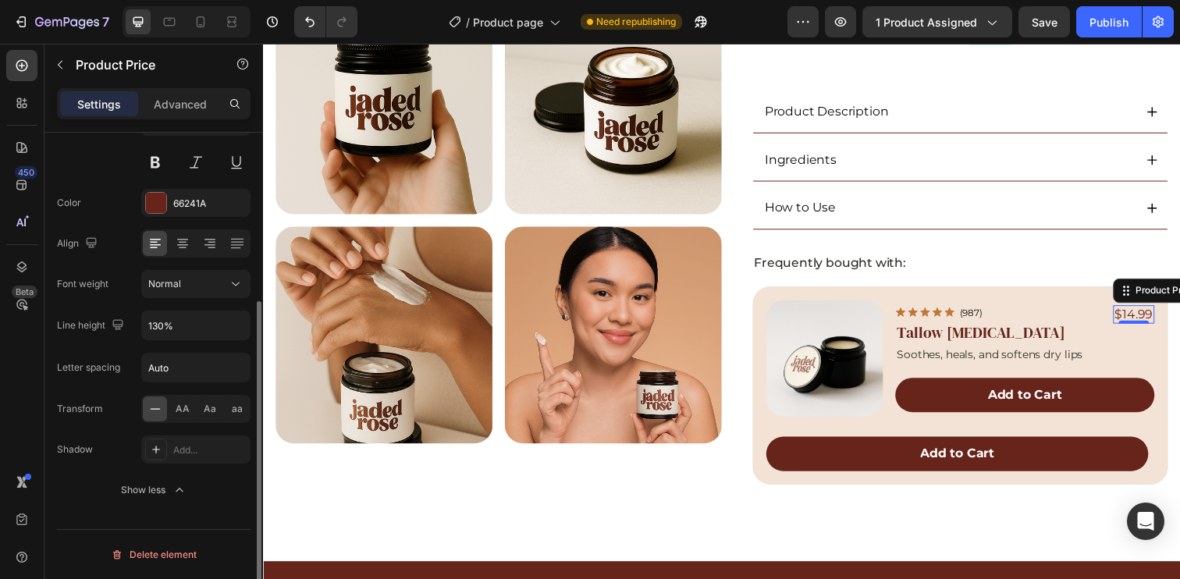
click at [100, 162] on div "Size 16" at bounding box center [154, 141] width 194 height 70
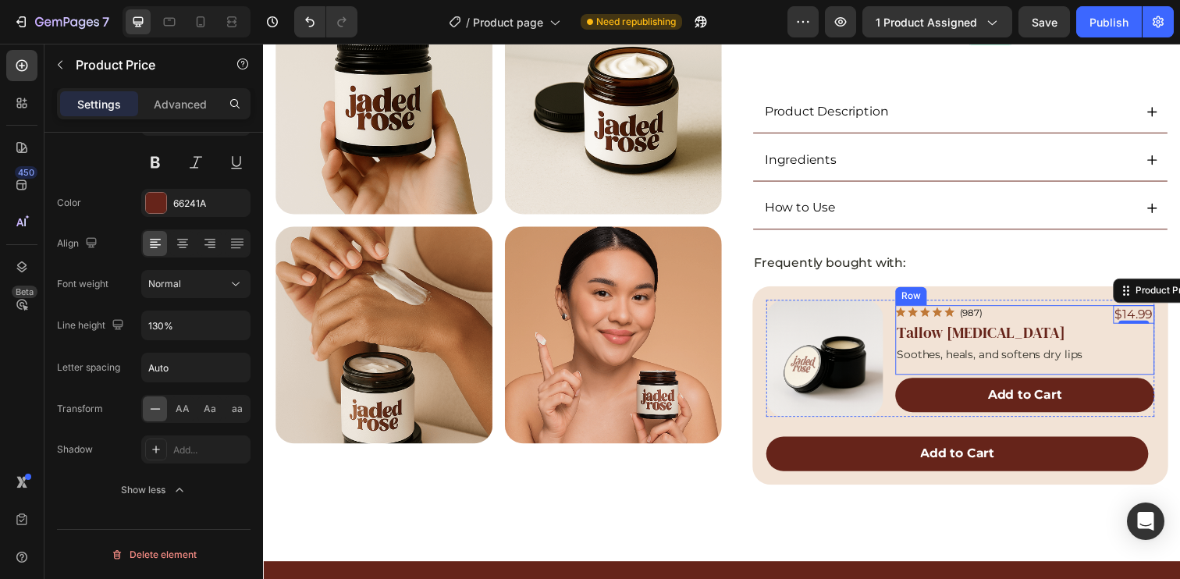
click at [1110, 316] on div "Icon Icon Icon Icon Icon Icon List (987) Text Block Row Tallow [MEDICAL_DATA] P…" at bounding box center [1040, 347] width 265 height 72
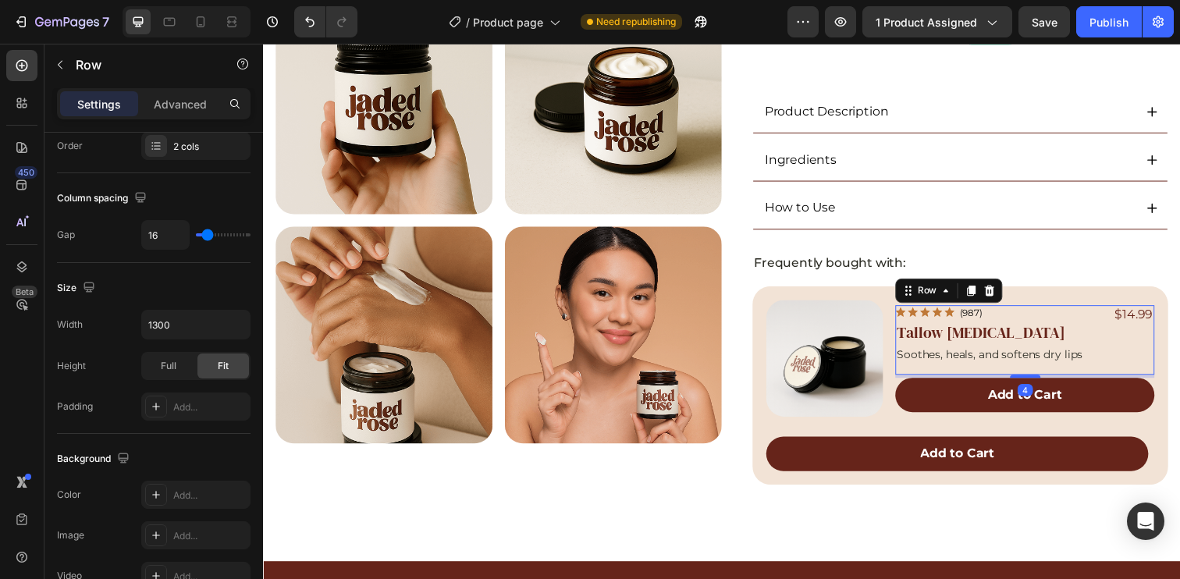
scroll to position [0, 0]
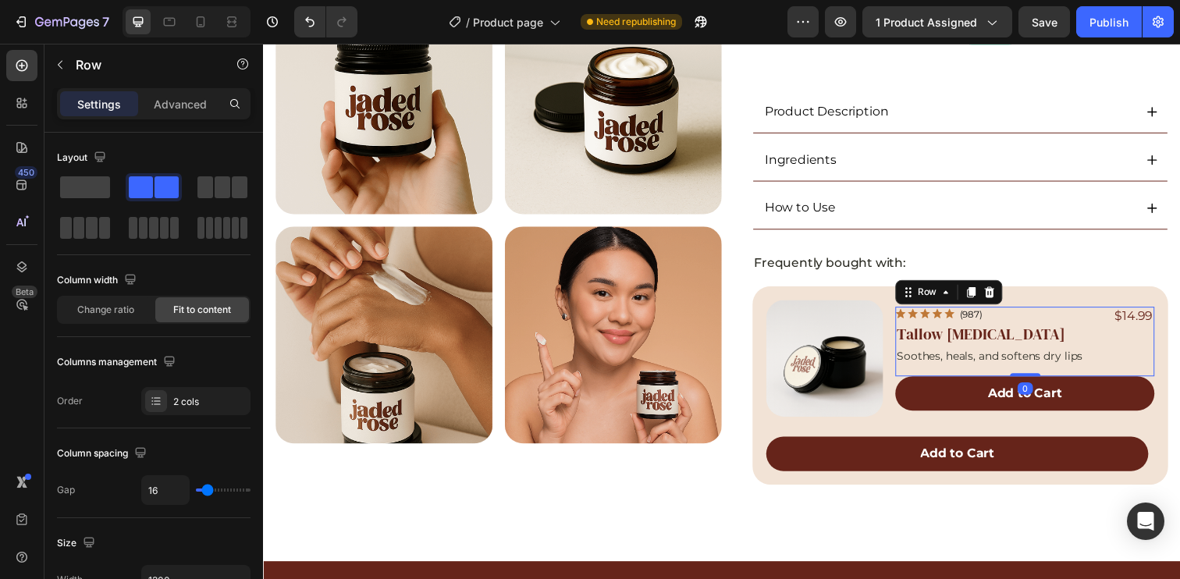
drag, startPoint x: 1031, startPoint y: 381, endPoint x: 1030, endPoint y: 371, distance: 9.4
click at [1030, 371] on div "Icon Icon Icon Icon Icon Icon List (987) Text Block Row Tallow [MEDICAL_DATA] P…" at bounding box center [1040, 348] width 265 height 72
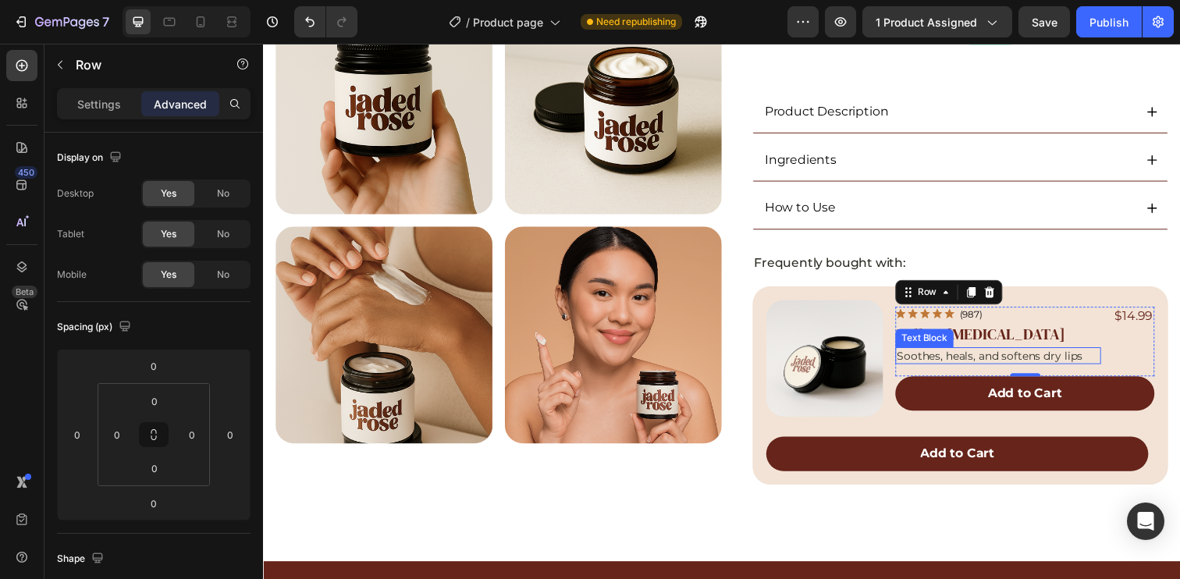
click at [1038, 354] on div "Soothes, heals, and softens dry lips" at bounding box center [1013, 362] width 210 height 17
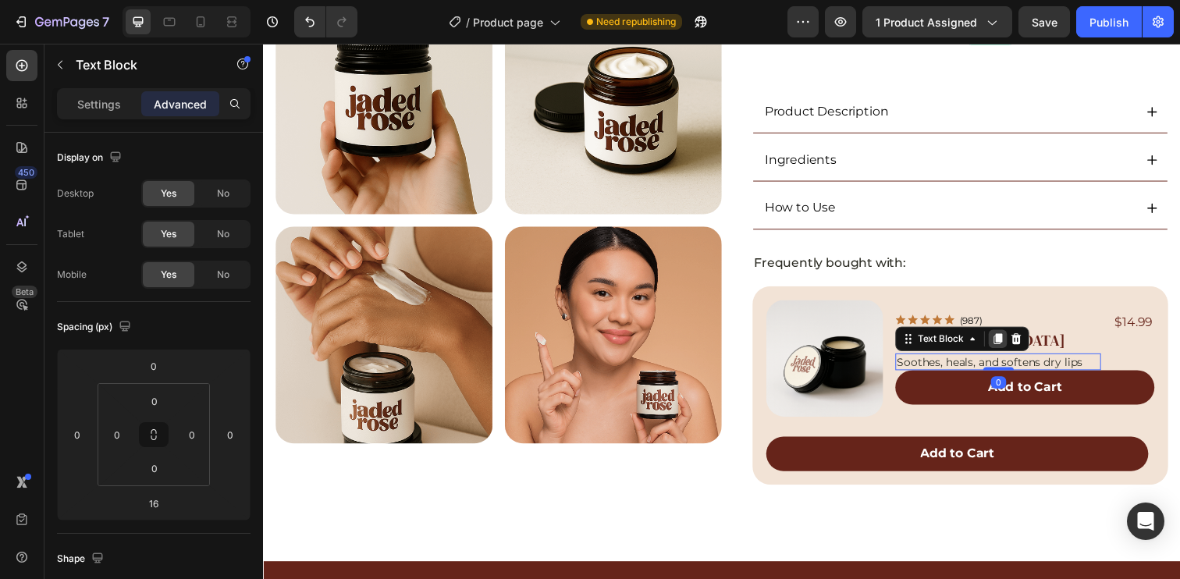
drag, startPoint x: 1013, startPoint y: 379, endPoint x: 1007, endPoint y: 353, distance: 27.1
click at [1007, 360] on div "Soothes, heals, and softens dry lips Text Block 0" at bounding box center [1013, 368] width 210 height 17
type input "0"
click at [1118, 359] on div "Icon Icon Icon Icon Icon Icon List (987) Text Block Row Tallow [MEDICAL_DATA] P…" at bounding box center [1040, 347] width 265 height 59
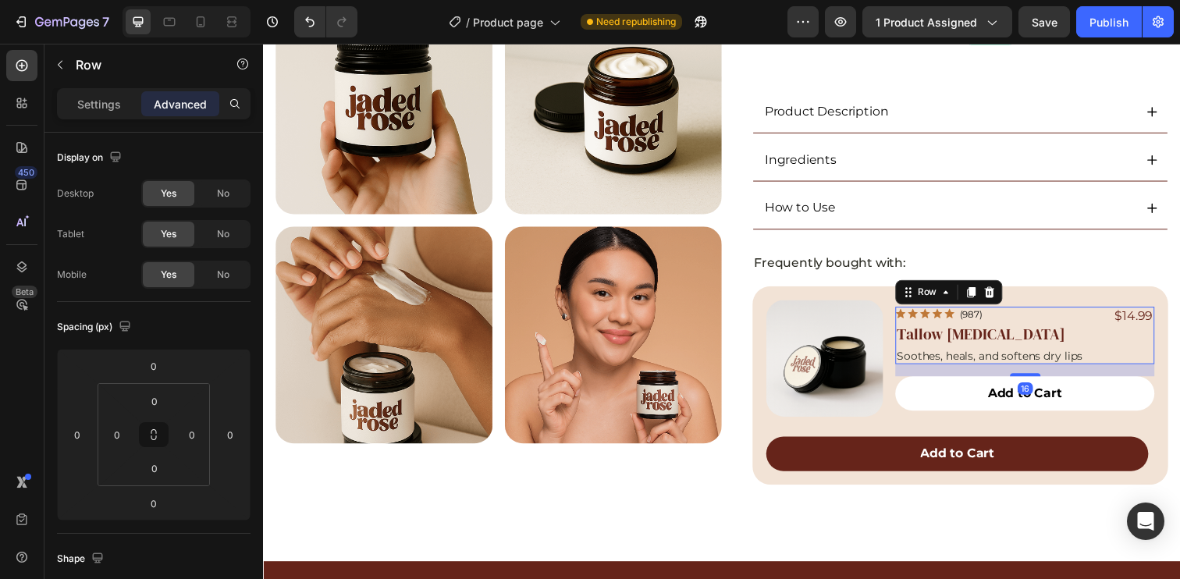
drag, startPoint x: 1037, startPoint y: 373, endPoint x: 1041, endPoint y: 385, distance: 13.1
click at [1041, 385] on div "Icon Icon Icon Icon Icon Icon List (987) Text Block Row Tallow [MEDICAL_DATA] P…" at bounding box center [1040, 364] width 265 height 119
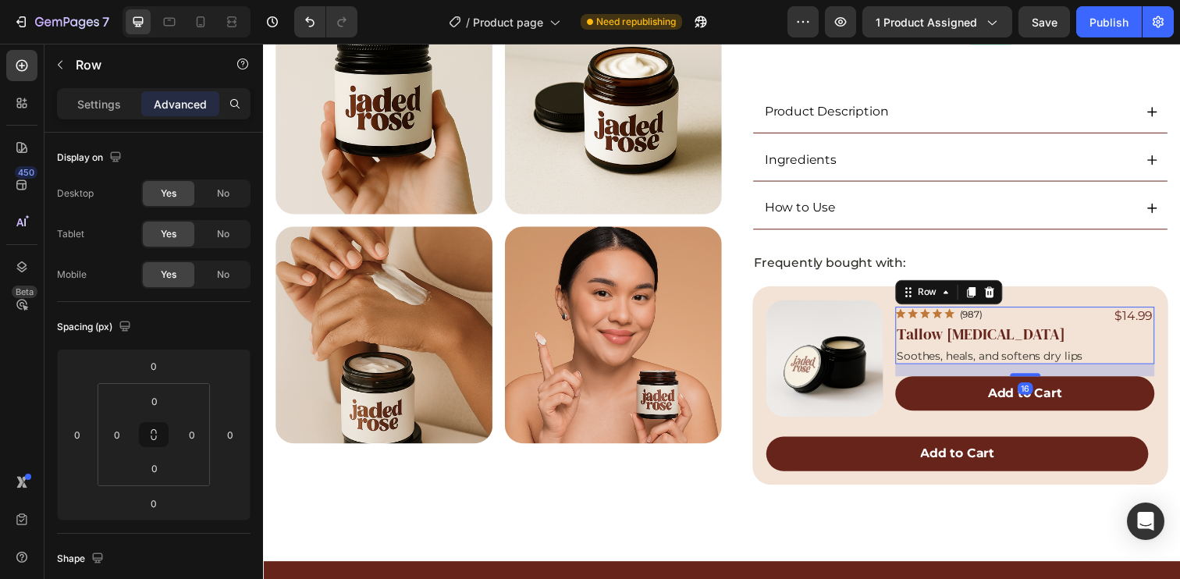
type input "16"
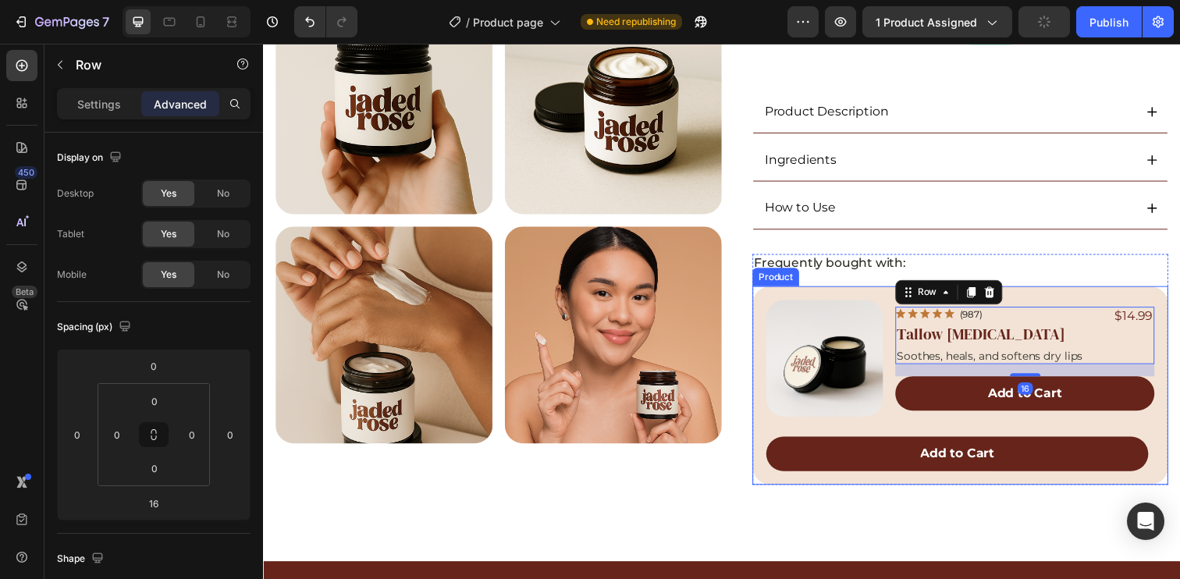
click at [1161, 432] on div "Product Images Icon Icon Icon Icon Icon Icon List (987) Text Block Row Tallow […" at bounding box center [974, 392] width 425 height 203
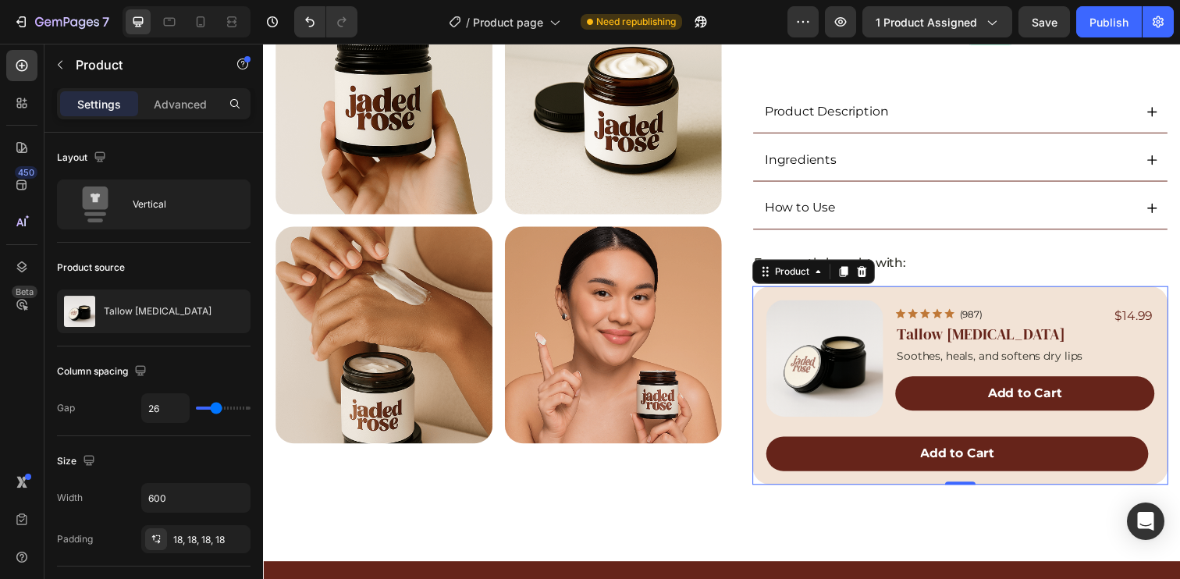
click at [1151, 428] on div "Product Images Icon Icon Icon Icon Icon Icon List (987) Text Block Row Tallow […" at bounding box center [974, 392] width 425 height 203
click at [1094, 432] on div "Product Images Icon Icon Icon Icon Icon Icon List (987) Text Block Row Tallow […" at bounding box center [974, 392] width 425 height 203
click at [893, 389] on div "Product Images Icon Icon Icon Icon Icon Icon List (987) Text Block Row Tallow […" at bounding box center [974, 364] width 396 height 119
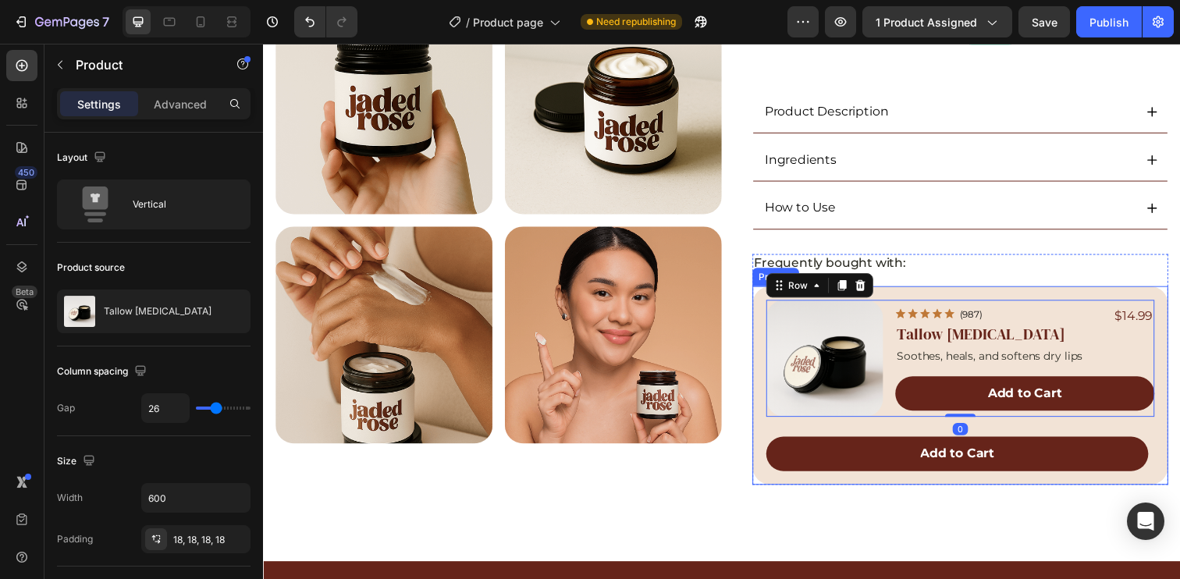
click at [807, 432] on div "Product Images Icon Icon Icon Icon Icon Icon List (987) Text Block Row Tallow […" at bounding box center [974, 392] width 425 height 203
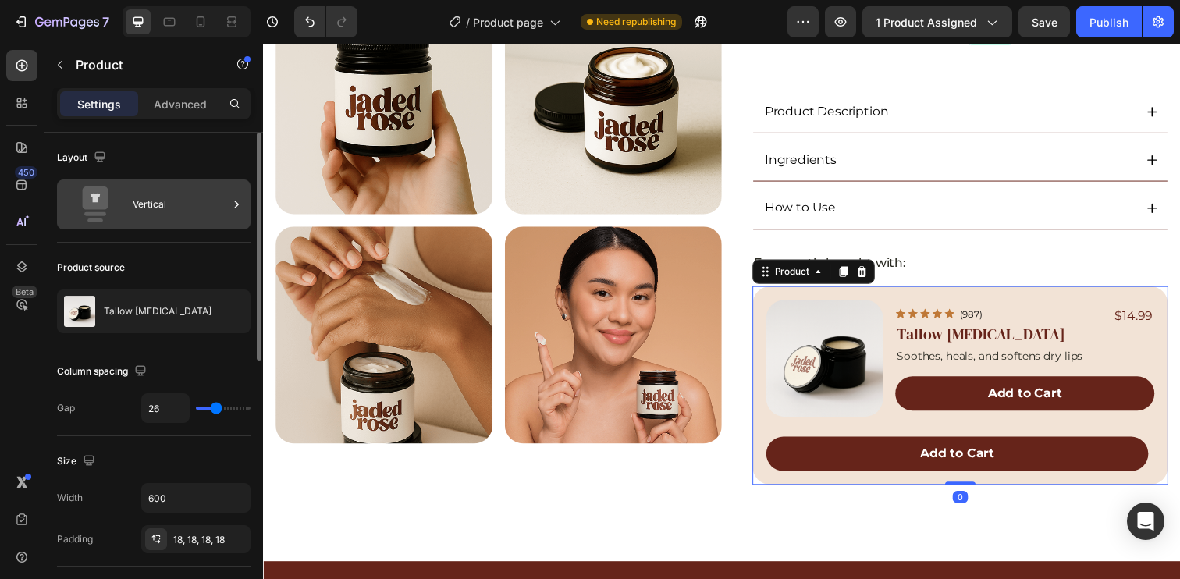
click at [166, 207] on div "Vertical" at bounding box center [180, 205] width 95 height 36
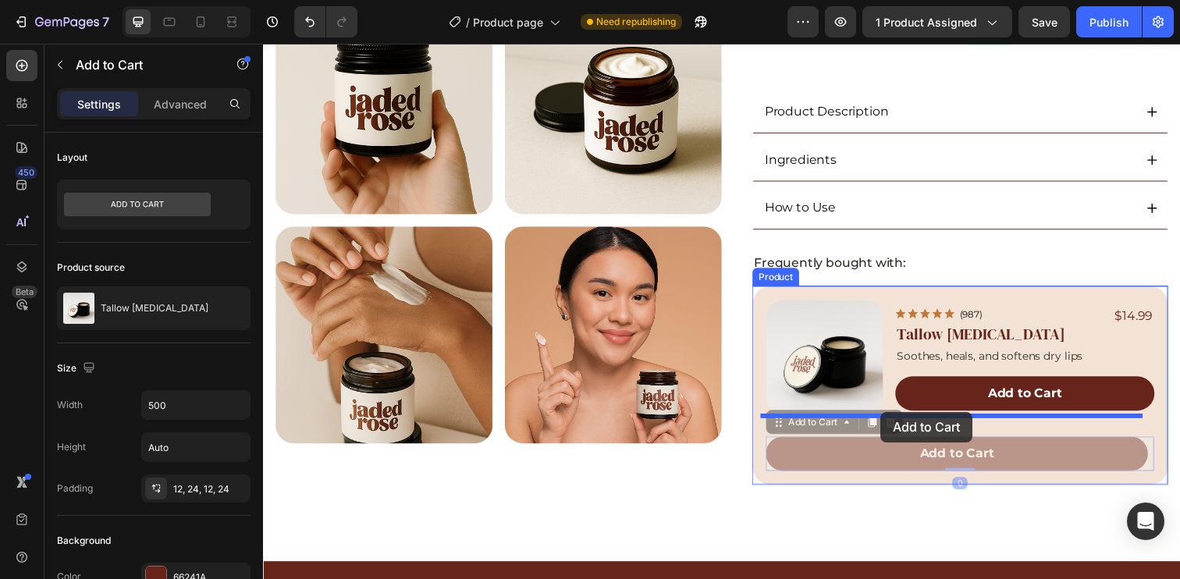
drag, startPoint x: 1129, startPoint y: 461, endPoint x: 894, endPoint y: 420, distance: 239.3
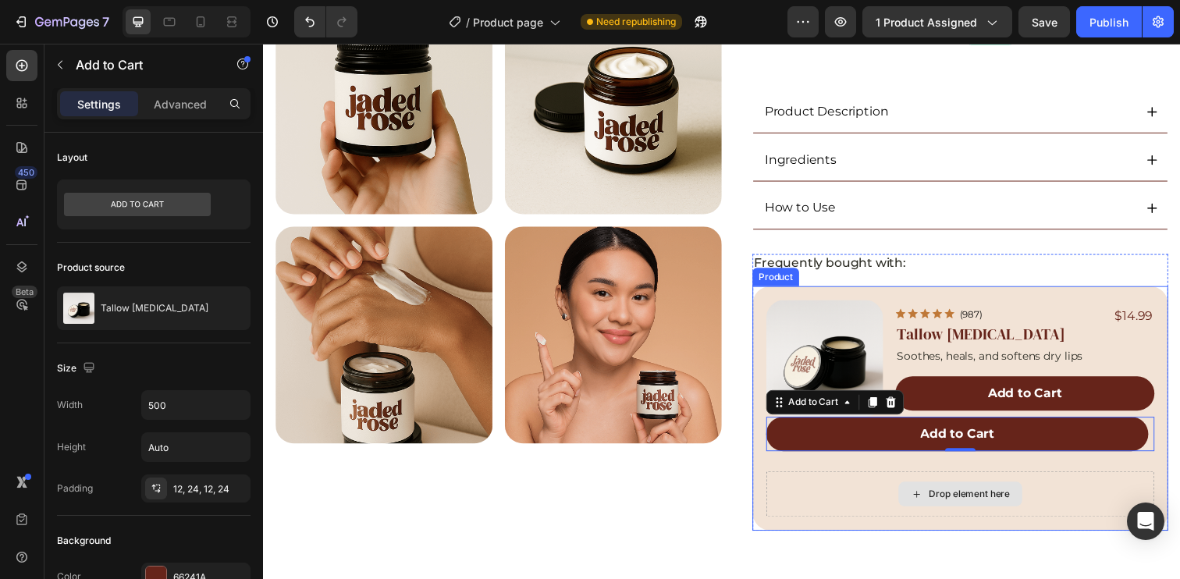
click at [873, 478] on div "Product Images Icon Icon Icon Icon Icon Icon List (987) Text Block Row Tallow […" at bounding box center [974, 416] width 425 height 250
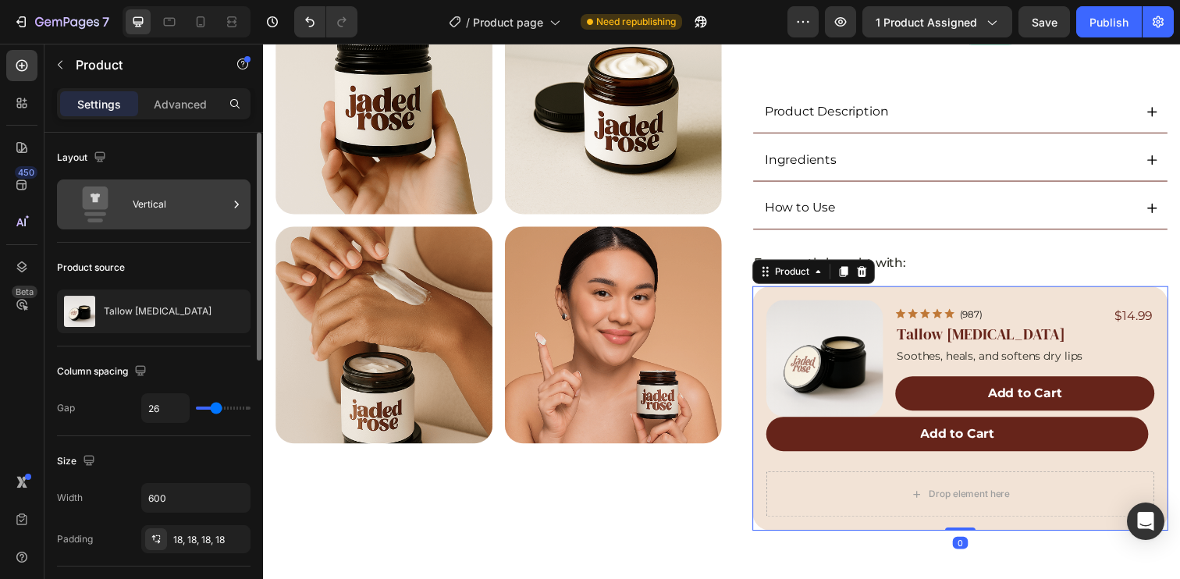
click at [199, 208] on div "Vertical" at bounding box center [180, 205] width 95 height 36
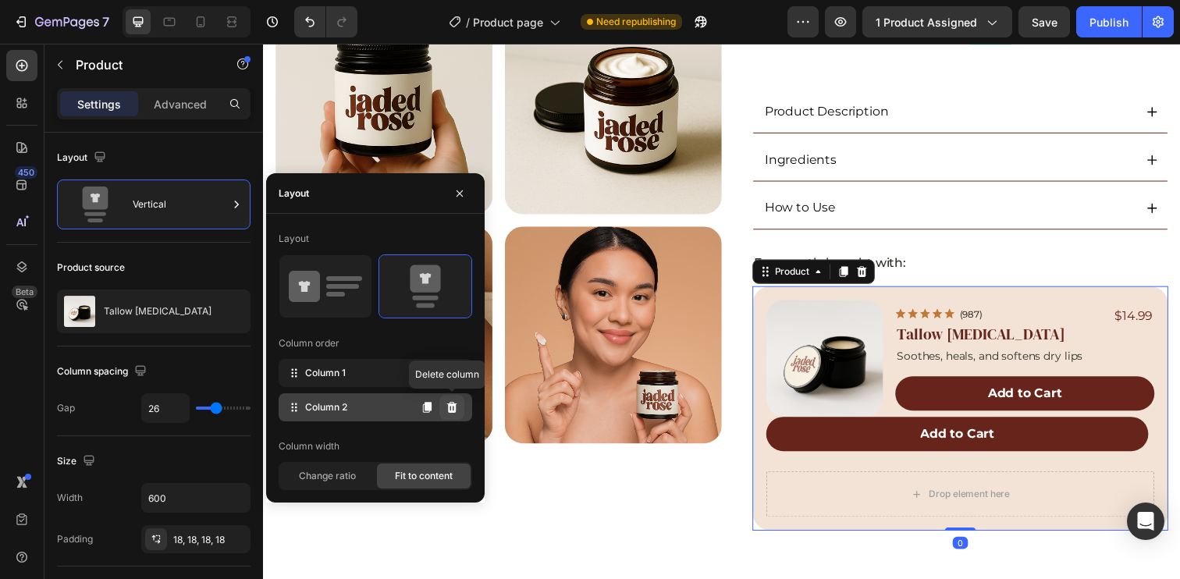
click at [453, 408] on icon at bounding box center [452, 407] width 10 height 11
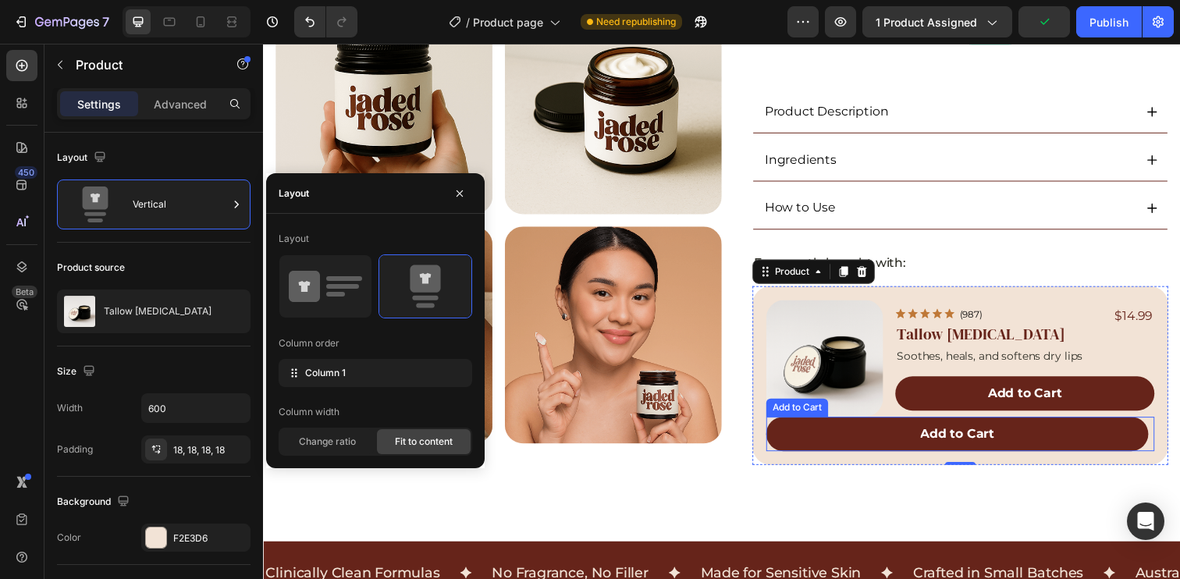
click at [1158, 431] on div "Add to Cart Add to Cart" at bounding box center [974, 442] width 396 height 35
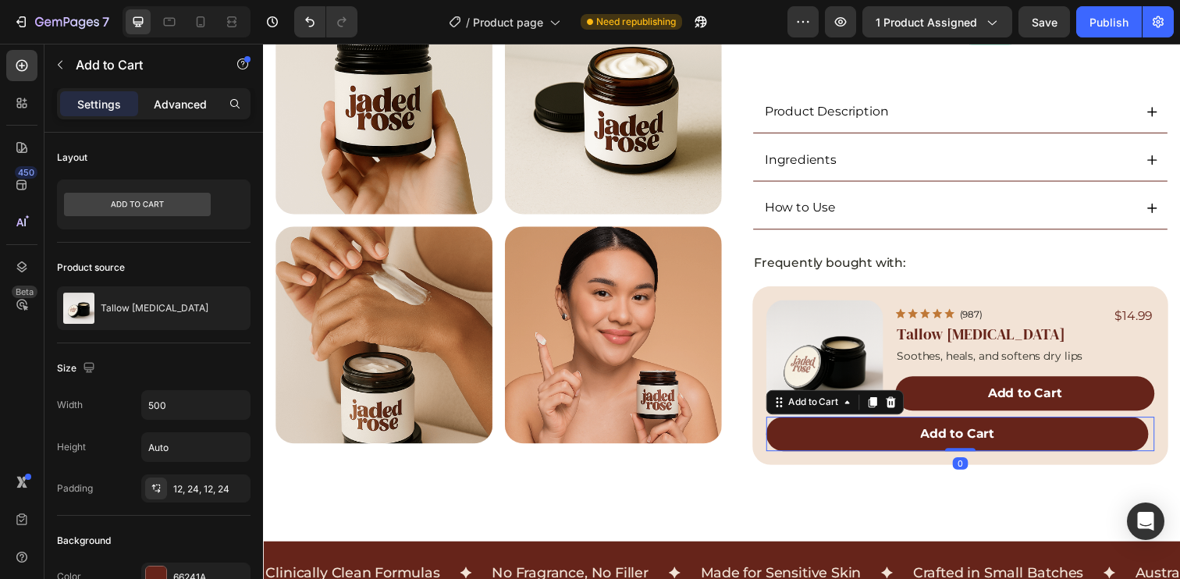
click at [176, 105] on p "Advanced" at bounding box center [180, 104] width 53 height 16
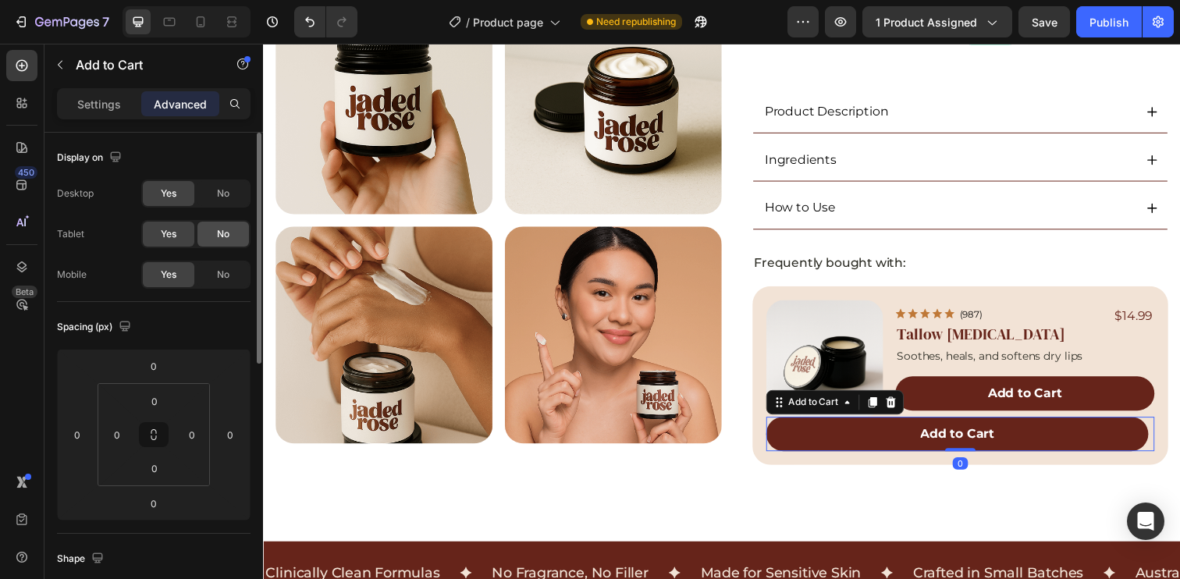
click at [222, 195] on span "No" at bounding box center [223, 194] width 12 height 14
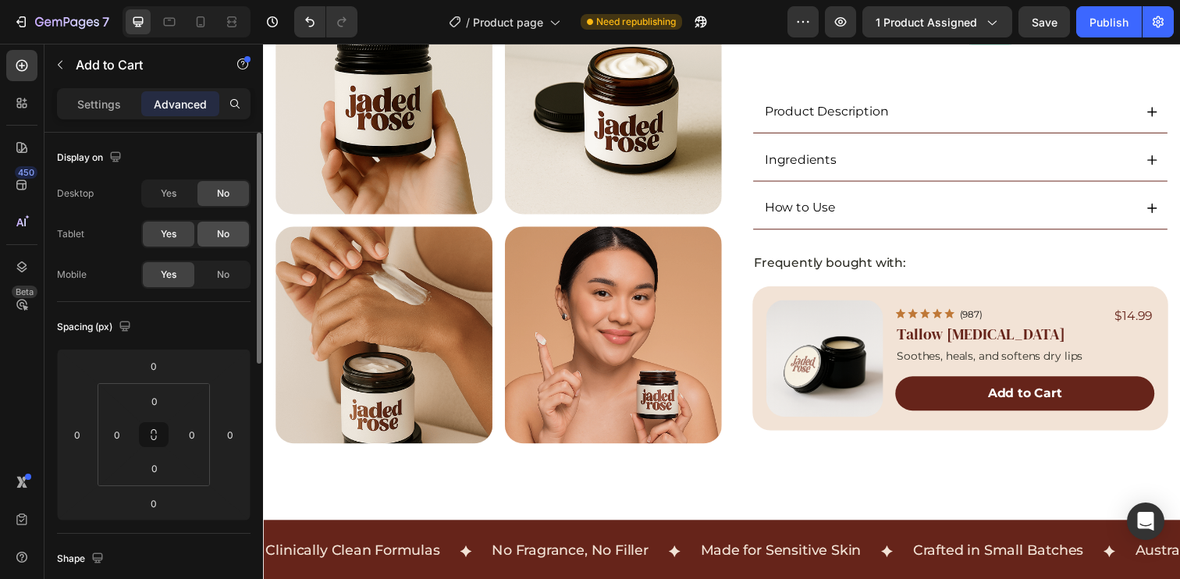
click at [226, 225] on div "No" at bounding box center [223, 234] width 52 height 25
click at [172, 28] on icon at bounding box center [170, 22] width 16 height 16
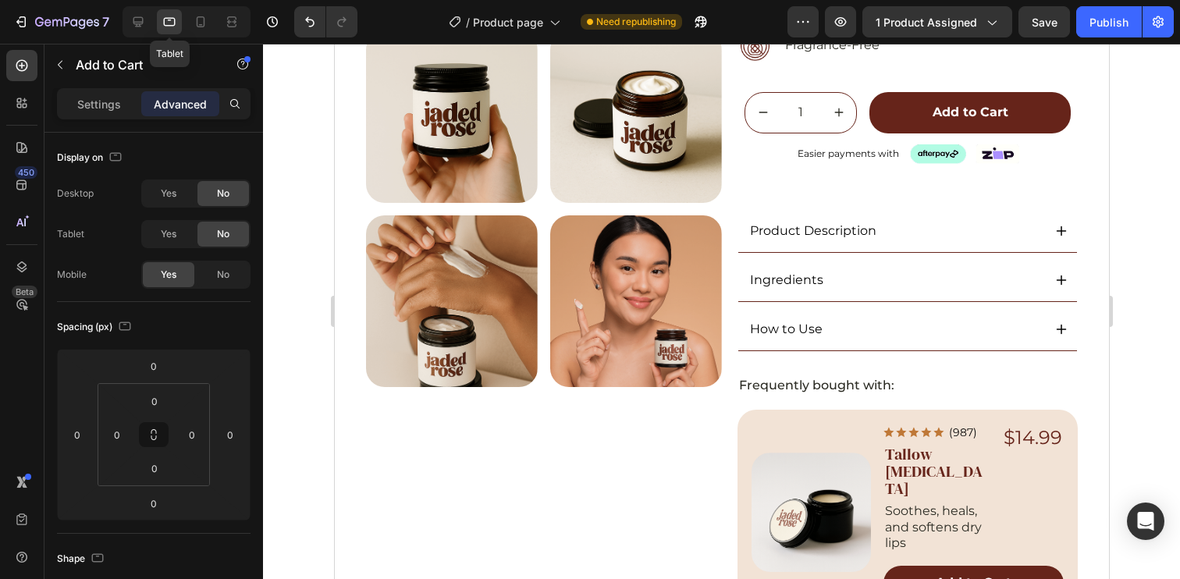
scroll to position [403, 0]
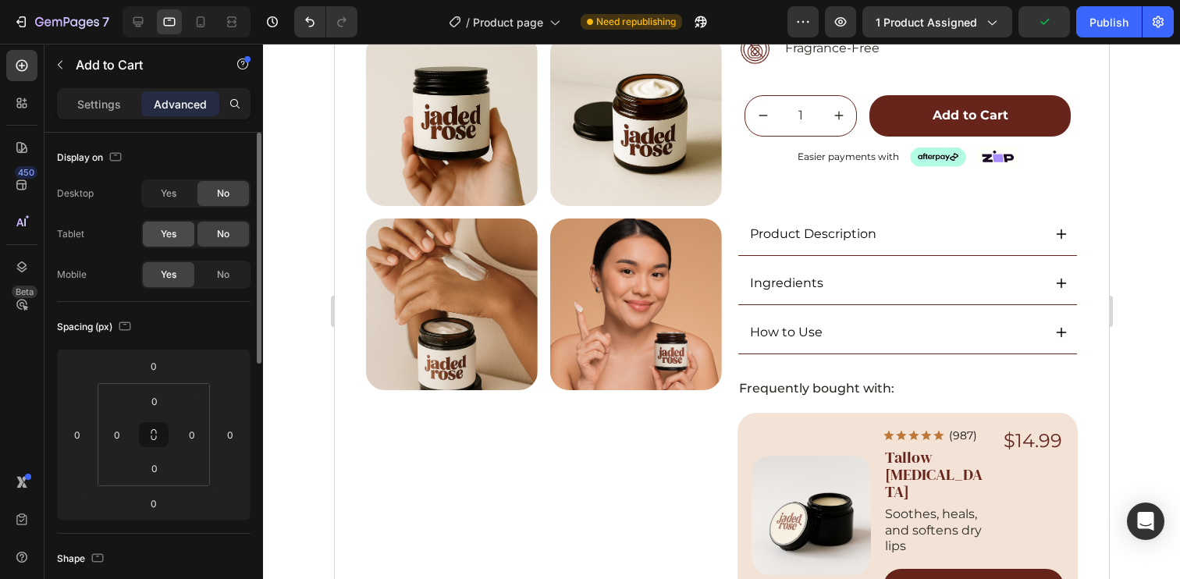
click at [158, 240] on div "Yes" at bounding box center [169, 234] width 52 height 25
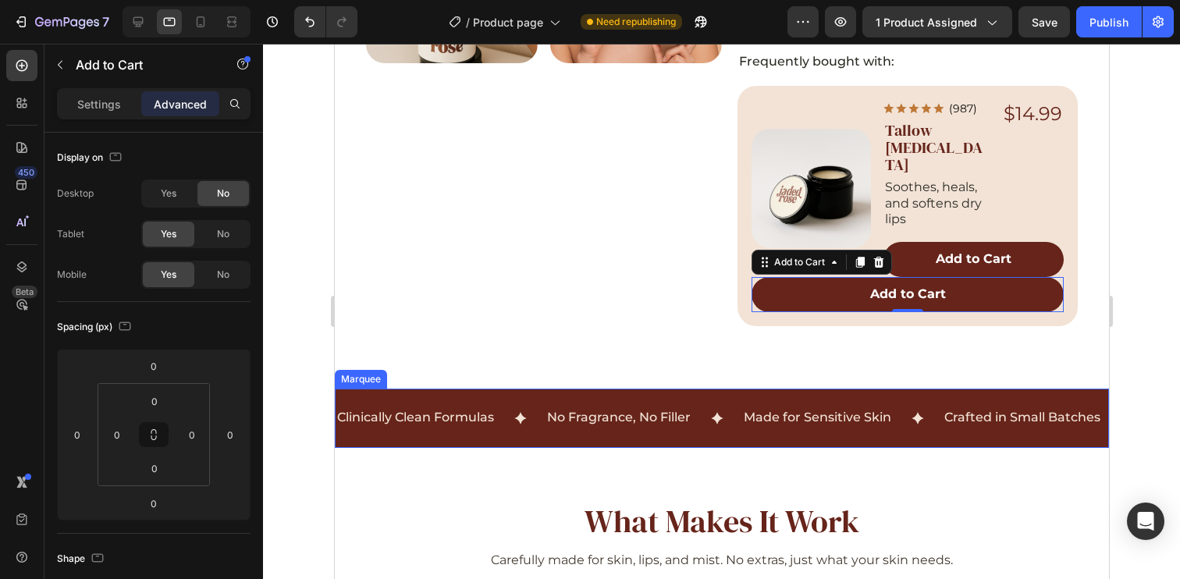
scroll to position [606, 0]
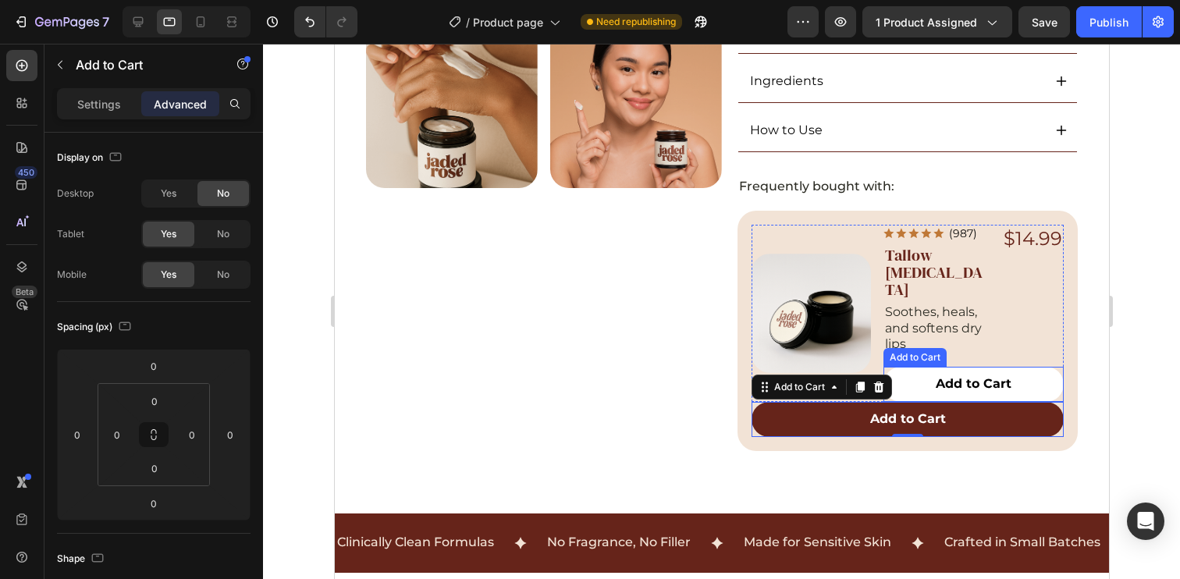
click at [1045, 367] on button "Add to Cart" at bounding box center [973, 384] width 180 height 35
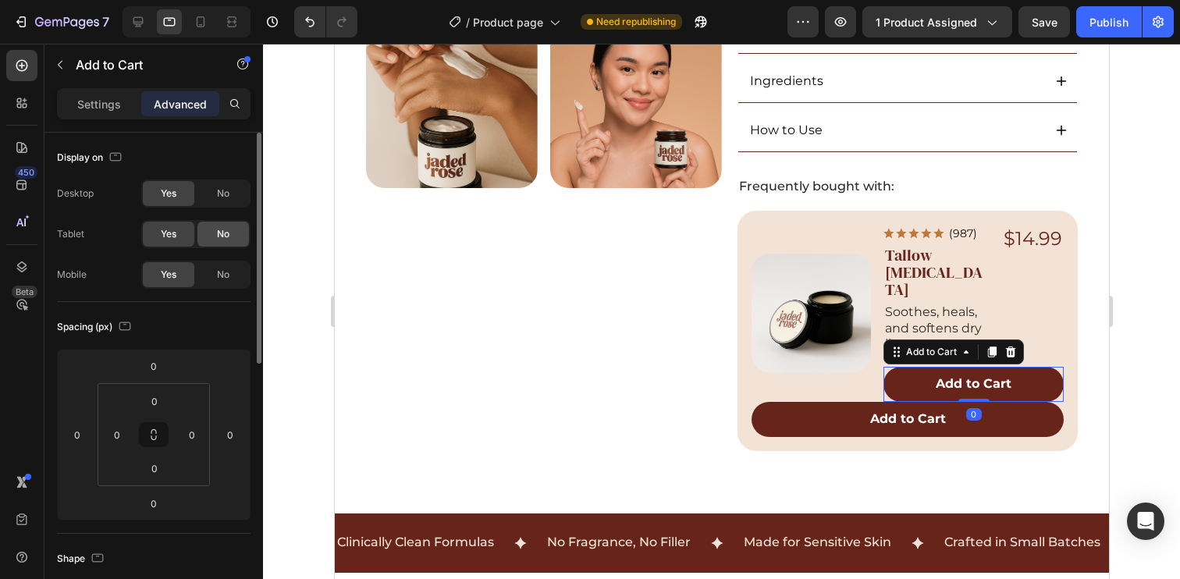
click at [215, 233] on div "No" at bounding box center [223, 234] width 52 height 25
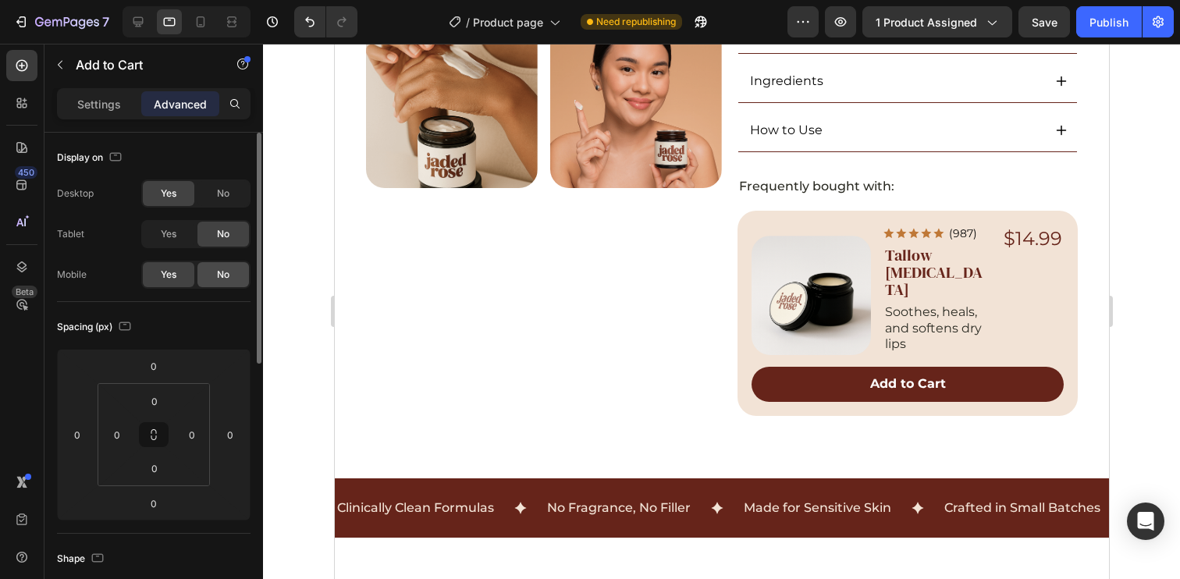
click at [226, 275] on span "No" at bounding box center [223, 275] width 12 height 14
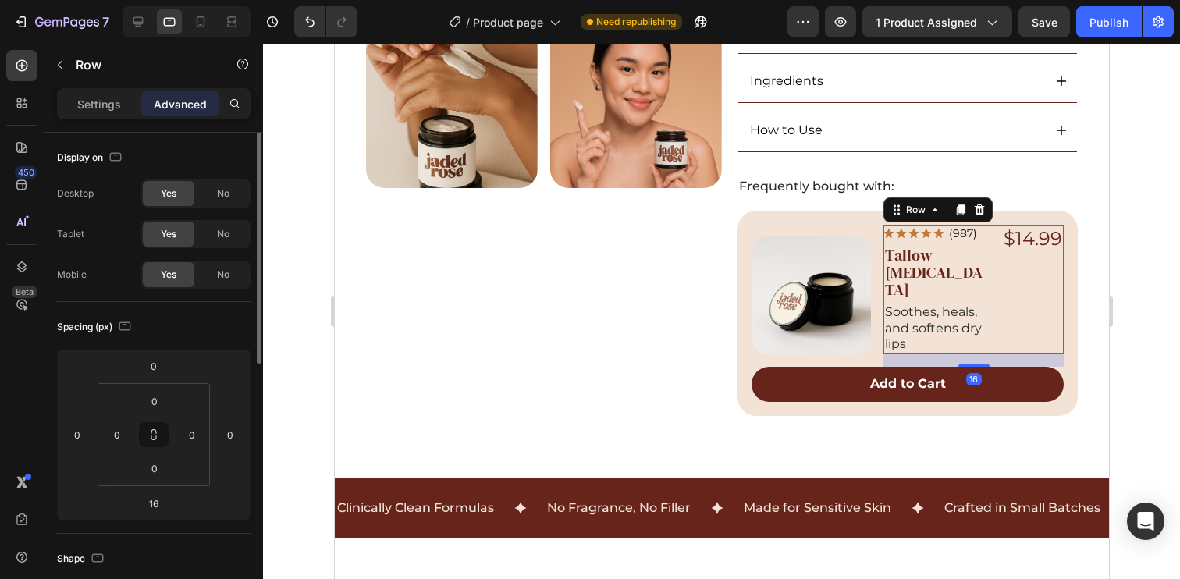
click at [981, 243] on div "Icon Icon Icon Icon Icon Icon List (987) Text Block Row Tallow Lip Balm Product…" at bounding box center [973, 290] width 180 height 130
click at [80, 108] on p "Settings" at bounding box center [99, 104] width 44 height 16
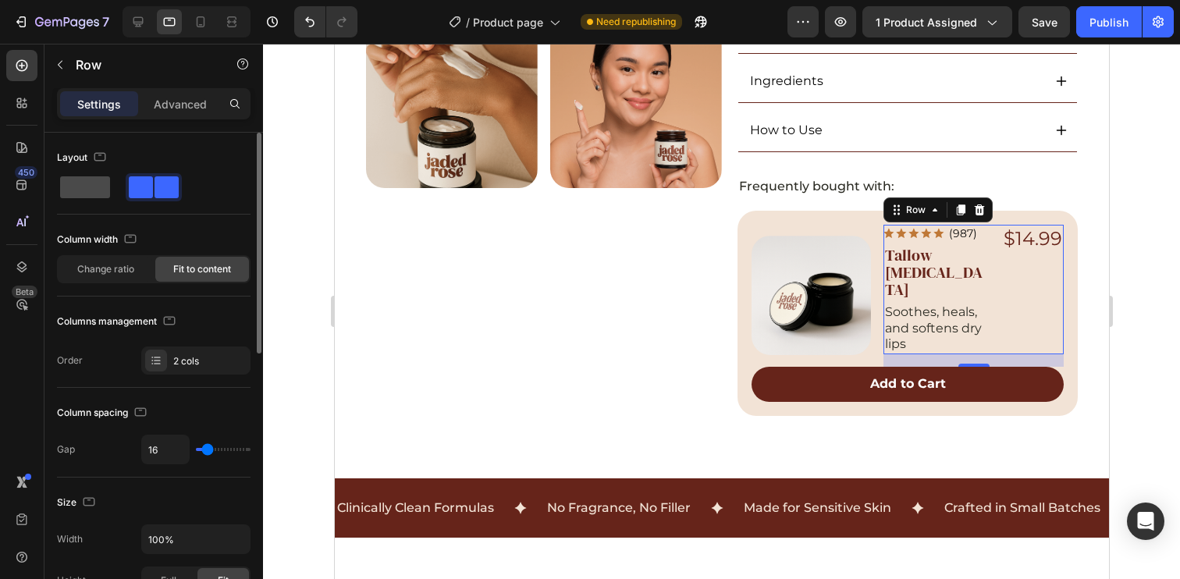
click at [90, 187] on span at bounding box center [85, 187] width 50 height 22
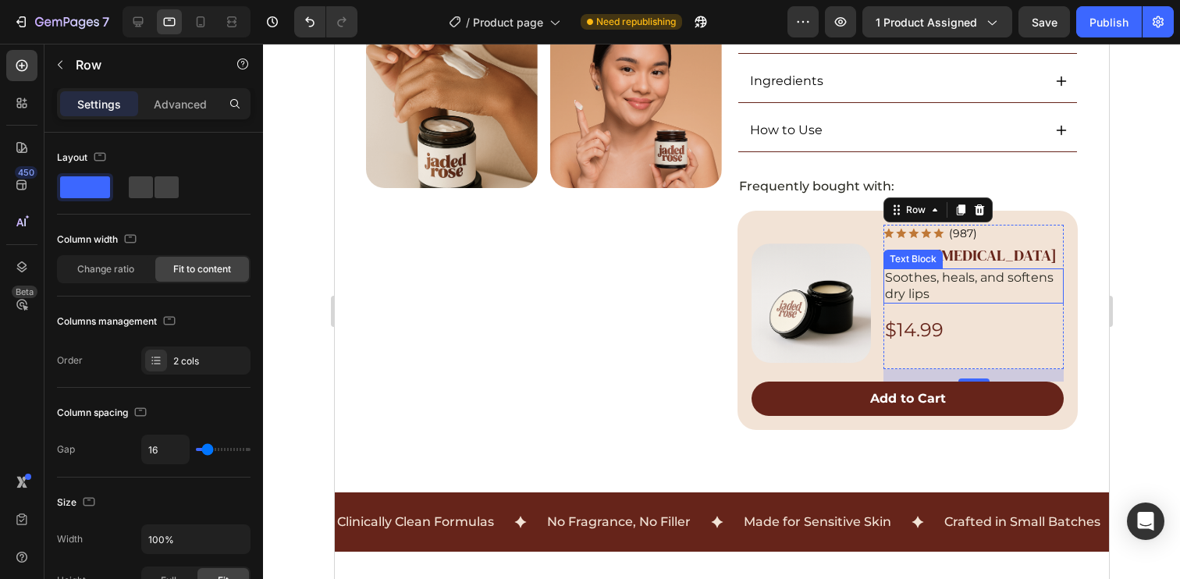
click at [940, 282] on p "Soothes, heals, and softens dry lips" at bounding box center [972, 286] width 177 height 33
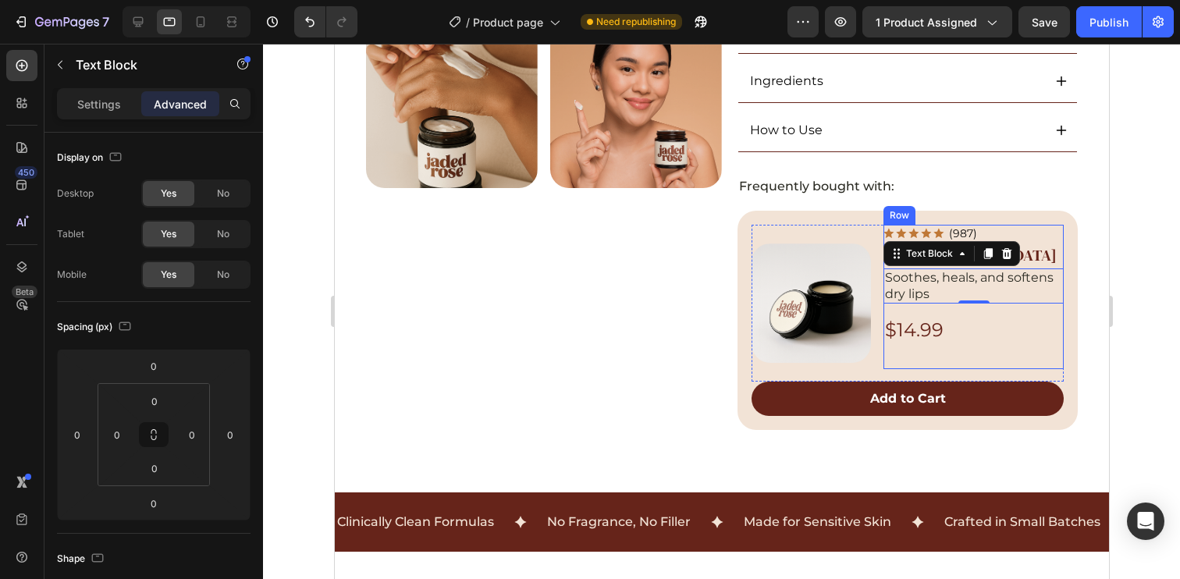
click at [964, 307] on div "Icon Icon Icon Icon Icon Icon List (987) Text Block Row Tallow Lip Balm Product…" at bounding box center [973, 297] width 180 height 144
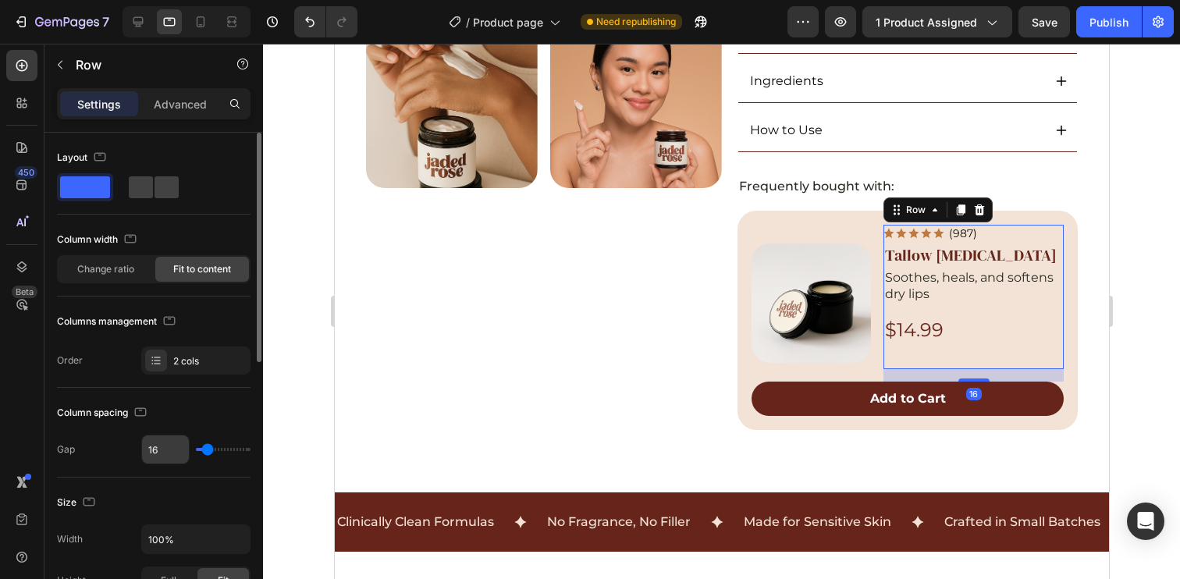
click at [165, 453] on input "16" at bounding box center [165, 449] width 47 height 28
type input "1"
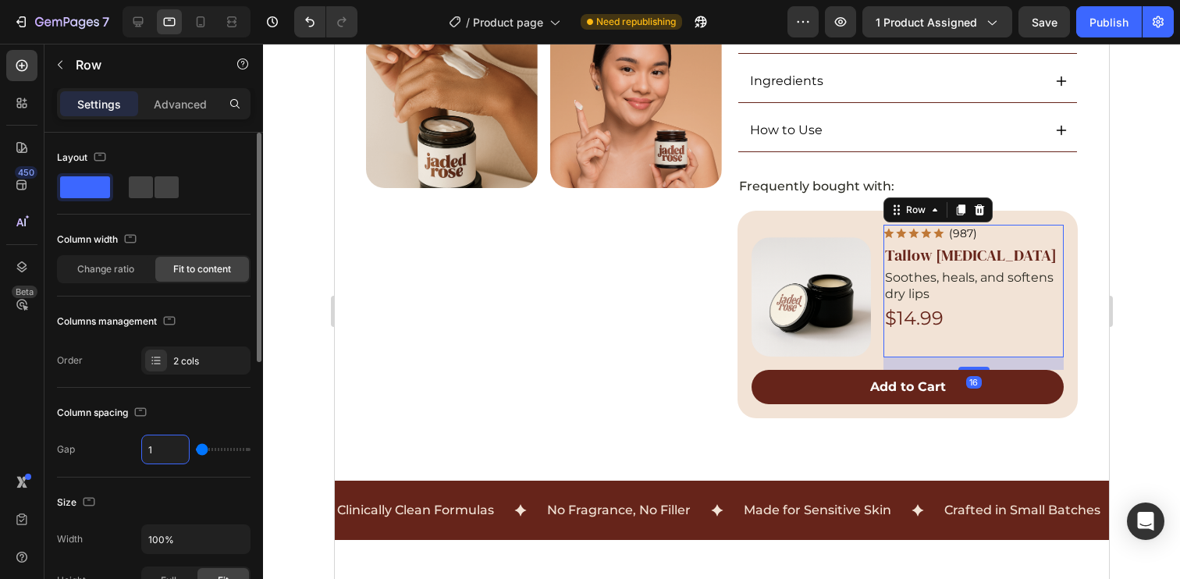
type input "10"
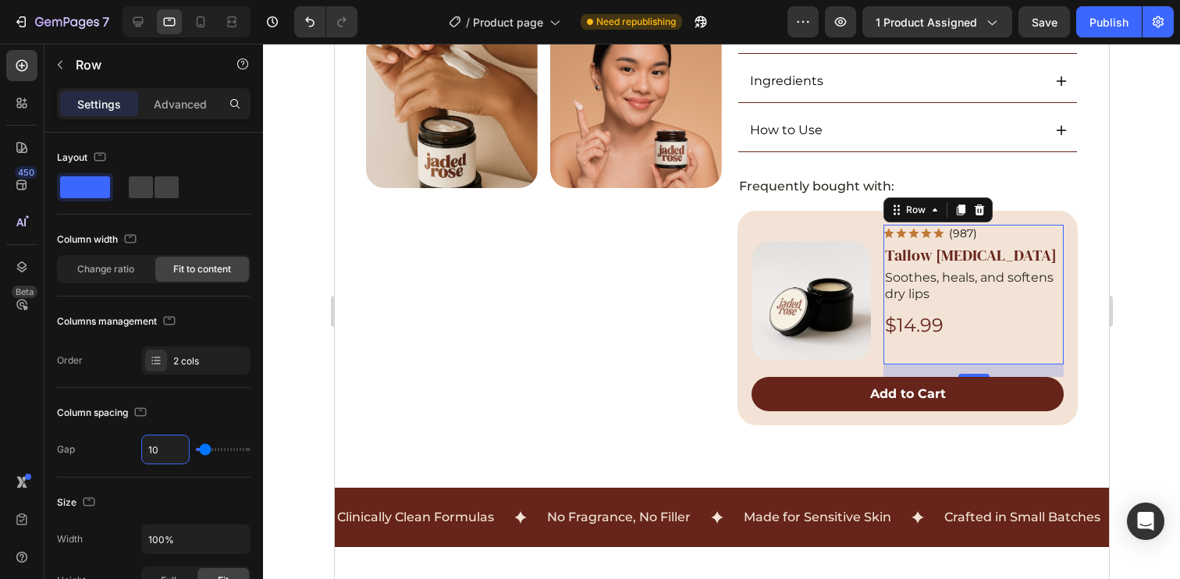
type input "10"
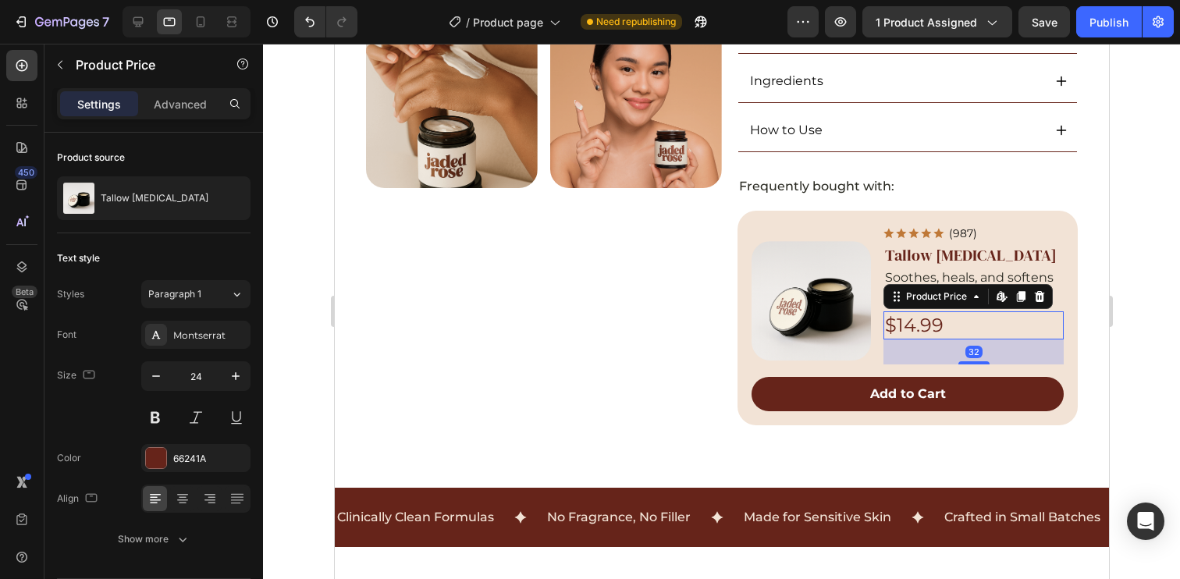
click at [943, 323] on div "$14.99" at bounding box center [973, 324] width 180 height 27
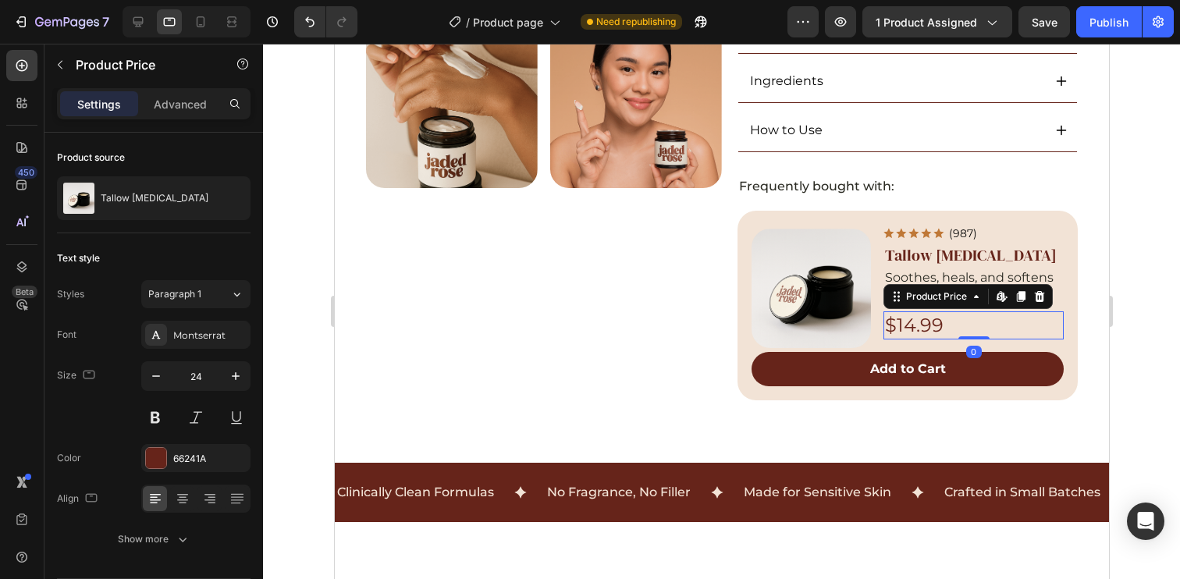
drag, startPoint x: 965, startPoint y: 361, endPoint x: 964, endPoint y: 308, distance: 52.3
click at [964, 308] on div "Icon Icon Icon Icon Icon Icon List (987) Text Block Row Tallow Lip Balm Product…" at bounding box center [973, 282] width 180 height 115
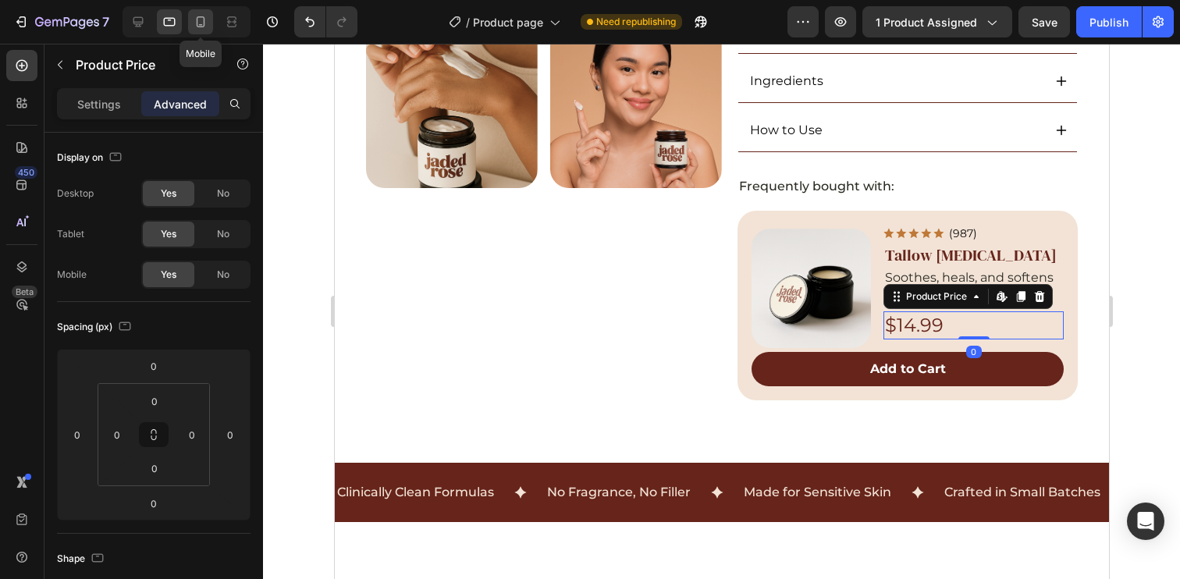
click at [196, 27] on icon at bounding box center [201, 22] width 16 height 16
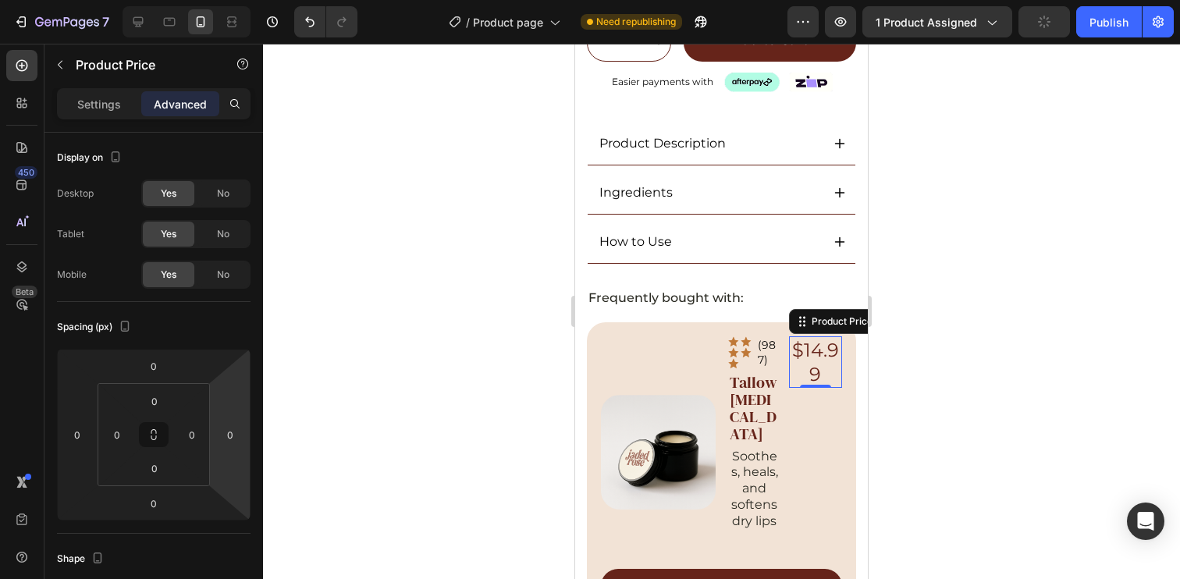
scroll to position [851, 0]
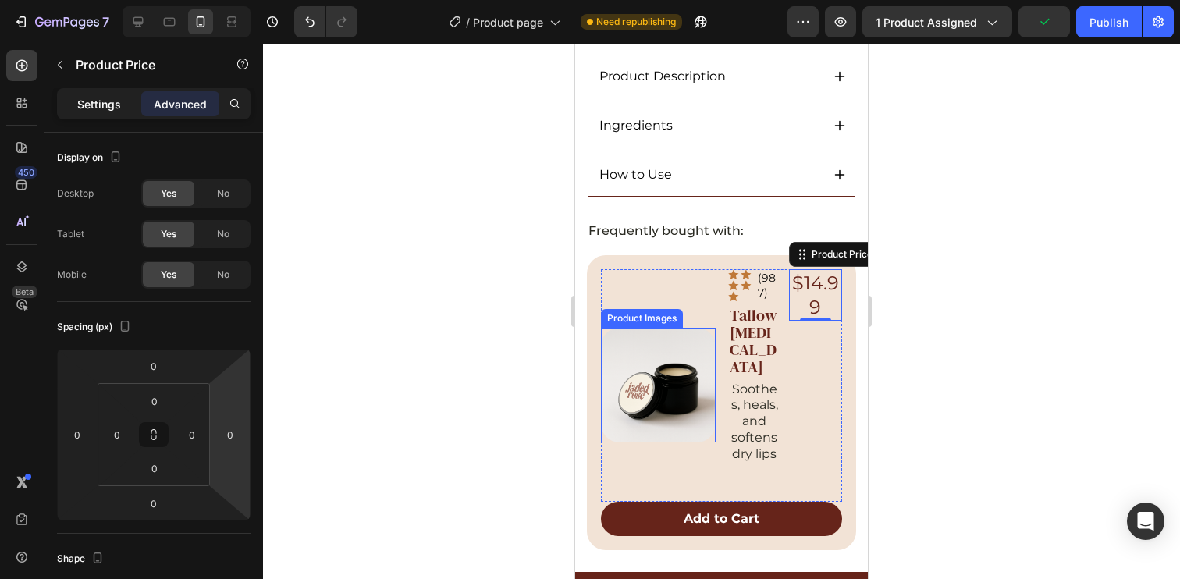
click at [107, 105] on p "Settings" at bounding box center [99, 104] width 44 height 16
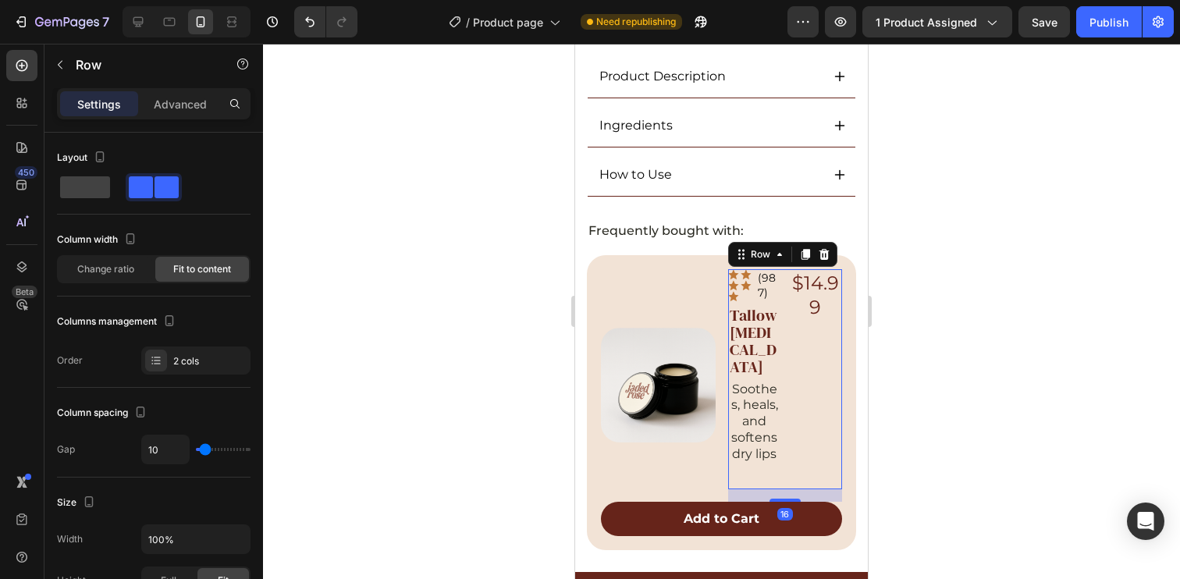
drag, startPoint x: 775, startPoint y: 314, endPoint x: 910, endPoint y: 332, distance: 136.2
click at [775, 314] on div "Icon Icon Icon Icon Icon Icon List (987) Text Block Row Tallow Lip Balm Product…" at bounding box center [785, 379] width 115 height 220
click at [69, 187] on span at bounding box center [85, 187] width 50 height 22
type input "16"
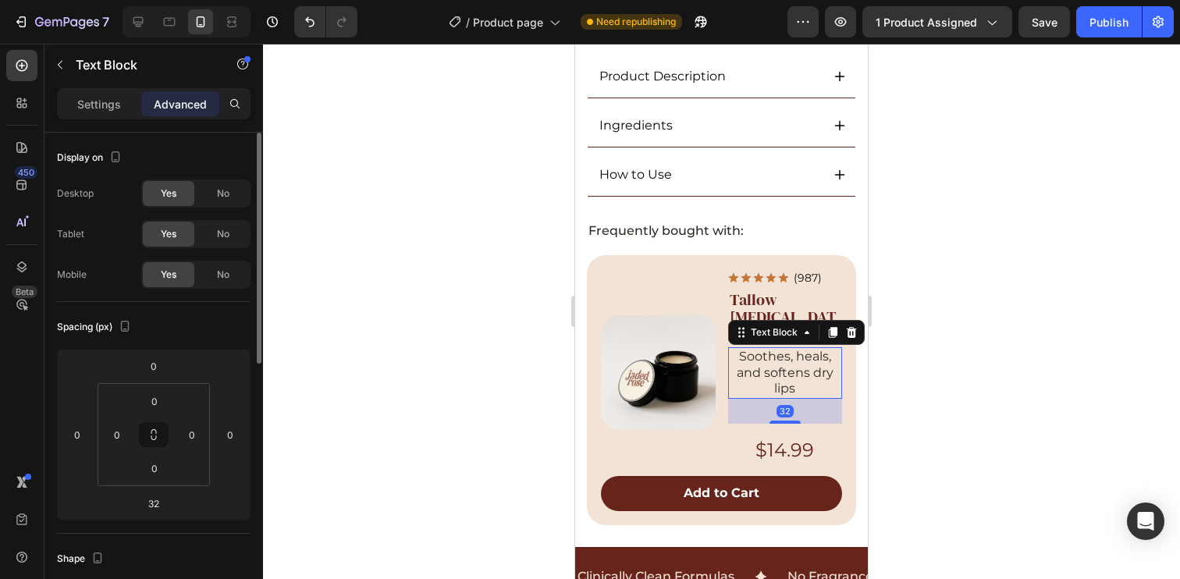
click at [783, 349] on p "Soothes, heals, and softens dry lips" at bounding box center [786, 373] width 112 height 48
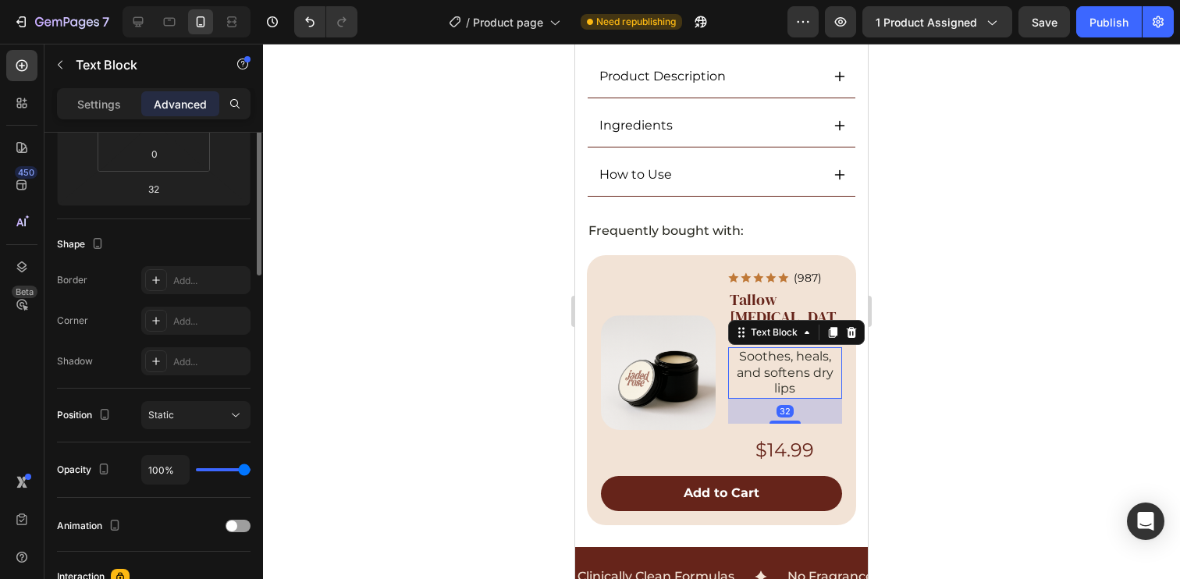
scroll to position [0, 0]
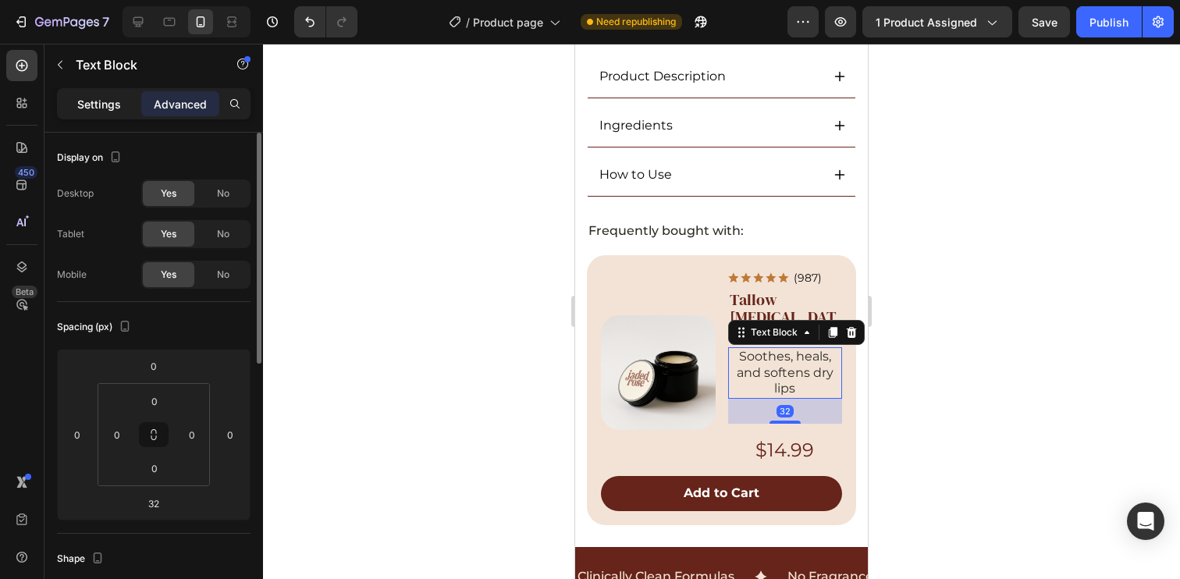
click at [94, 105] on p "Settings" at bounding box center [99, 104] width 44 height 16
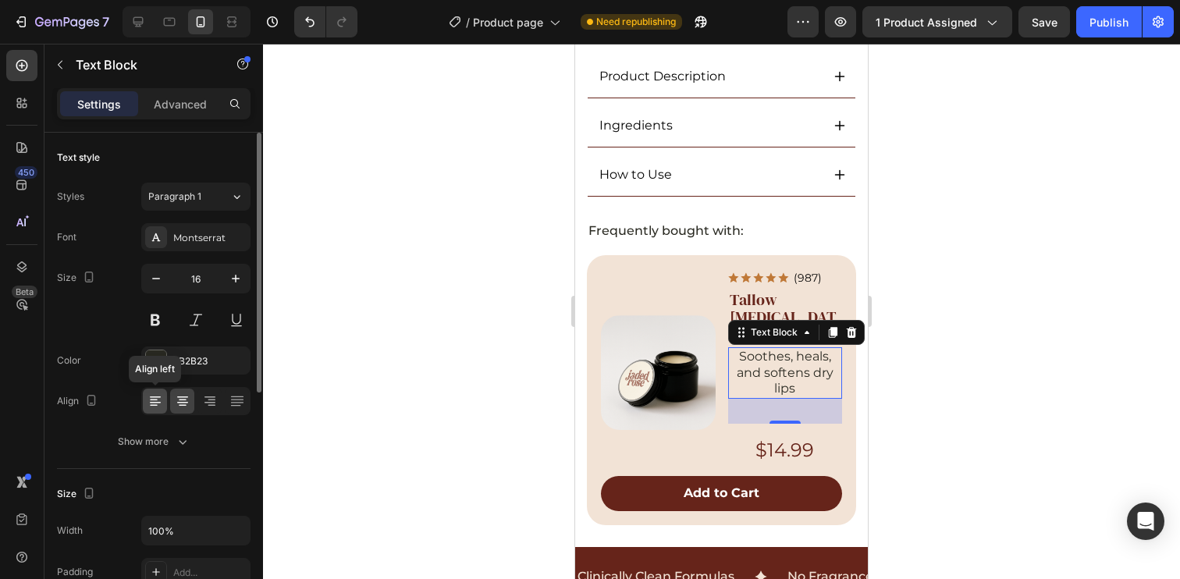
click at [154, 402] on icon at bounding box center [155, 403] width 11 height 2
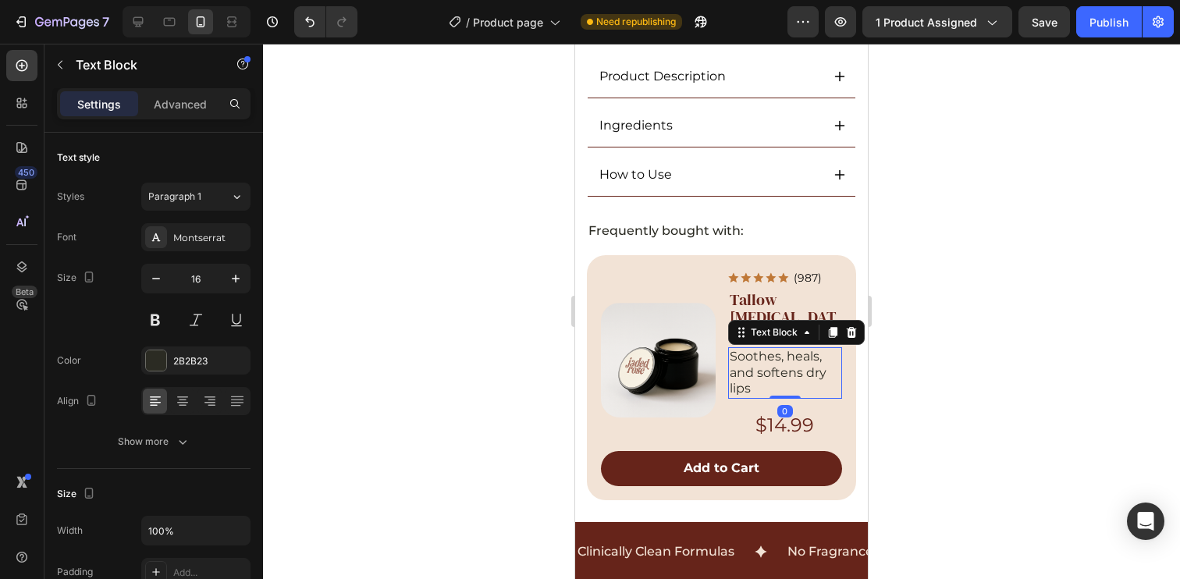
drag, startPoint x: 781, startPoint y: 391, endPoint x: 780, endPoint y: 336, distance: 55.4
click at [773, 347] on div "Soothes, heals, and softens dry lips Text Block 0" at bounding box center [785, 373] width 115 height 52
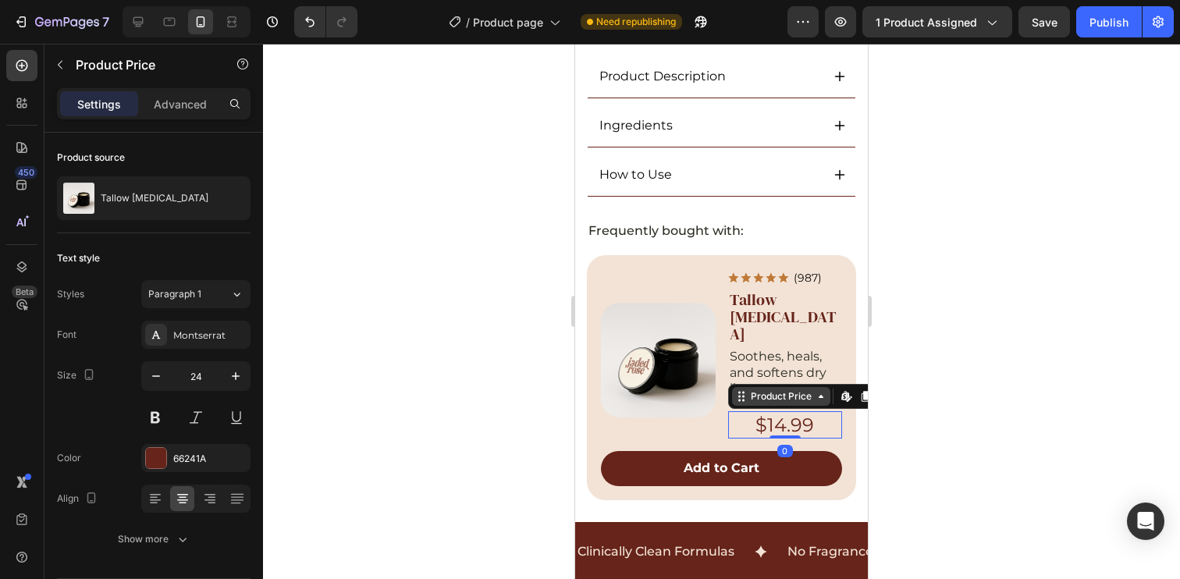
click at [750, 384] on div "Product Price Edit content in Shopify" at bounding box center [812, 396] width 169 height 25
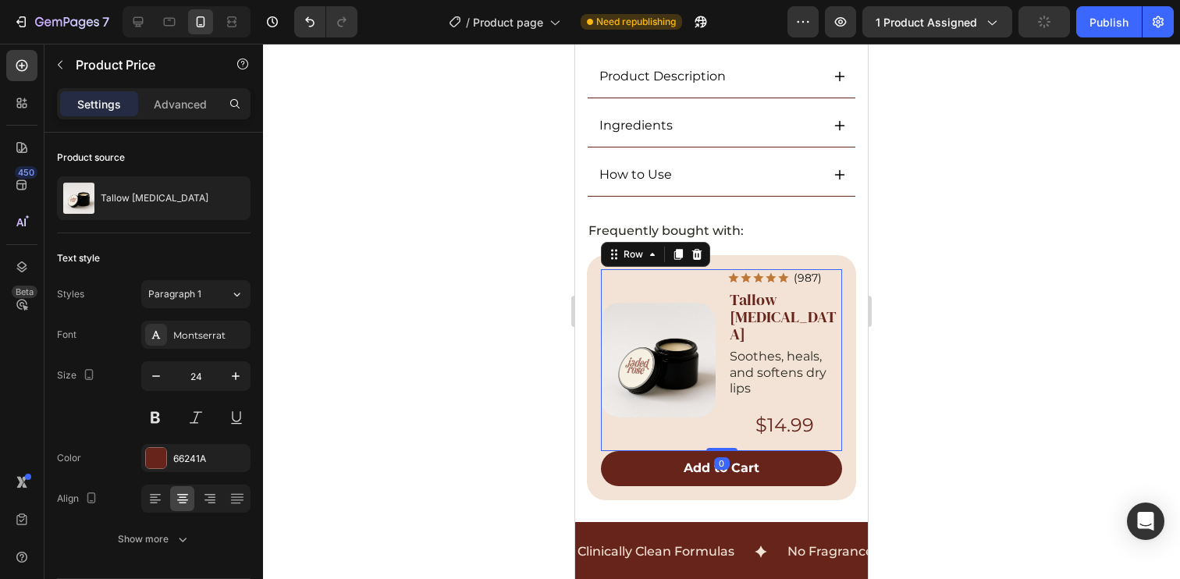
click at [719, 368] on div "Product Images Icon Icon Icon Icon Icon Icon List (987) Text Block Row Tallow L…" at bounding box center [721, 360] width 241 height 183
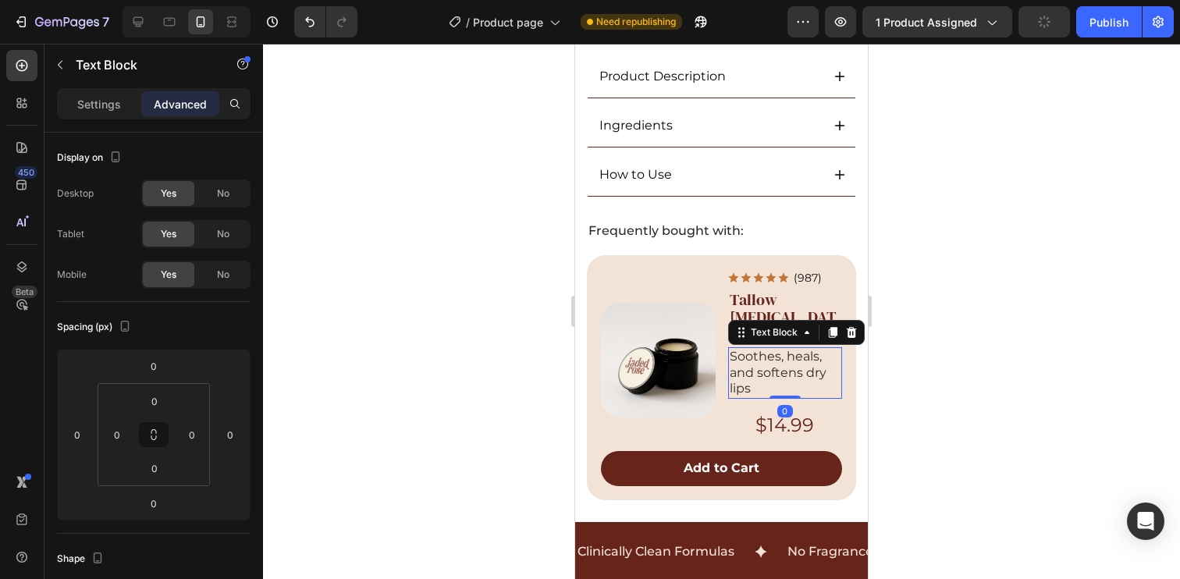
click at [742, 368] on div "Soothes, heals, and softens dry lips" at bounding box center [785, 373] width 115 height 52
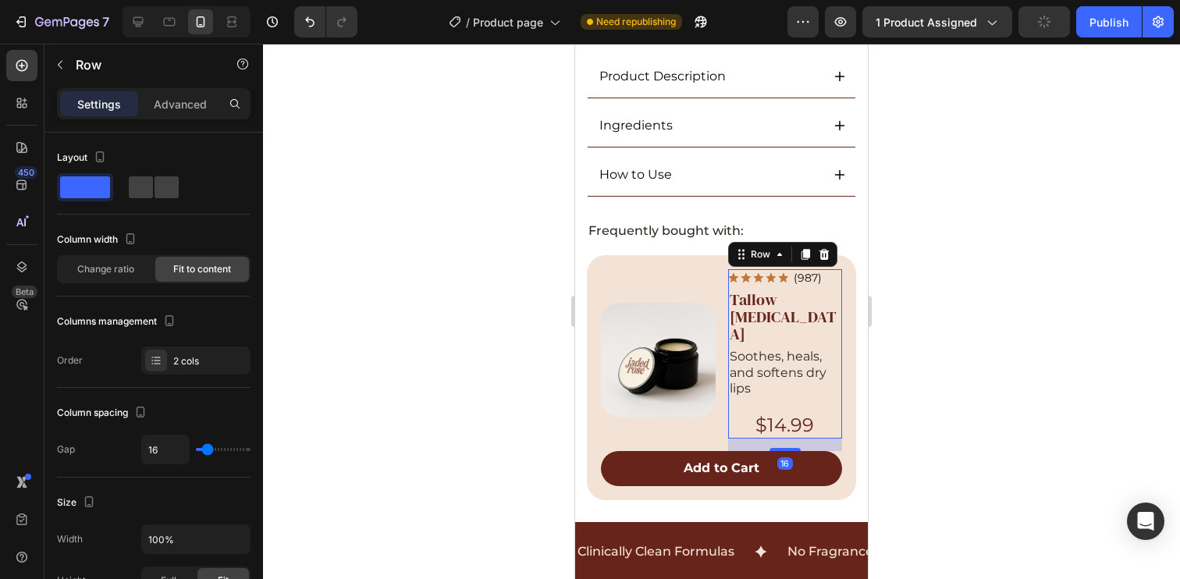
click at [740, 372] on div "Icon Icon Icon Icon Icon Icon List (987) Text Block Row Tallow Lip Balm Product…" at bounding box center [785, 354] width 115 height 170
click at [165, 451] on input "16" at bounding box center [165, 449] width 47 height 28
type input "1"
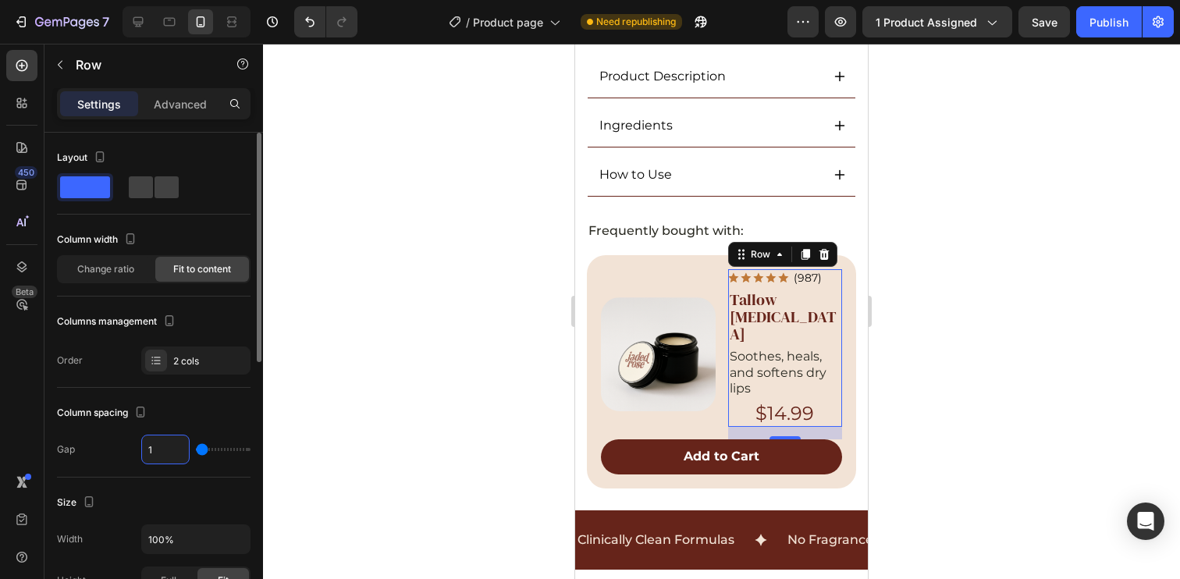
type input "10"
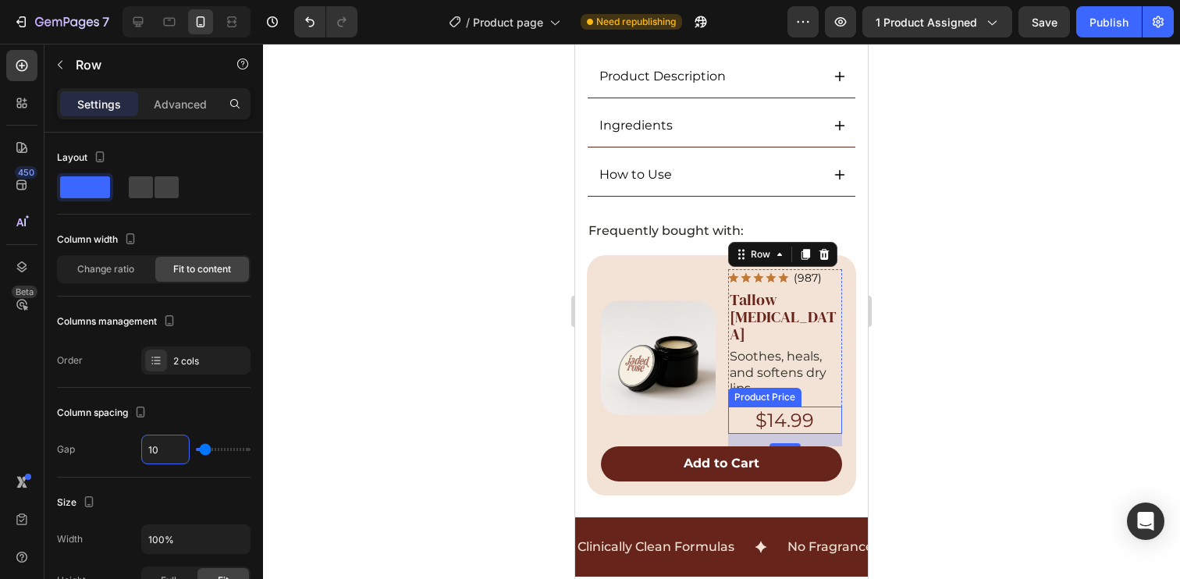
click at [738, 407] on div "$14.99" at bounding box center [785, 420] width 115 height 27
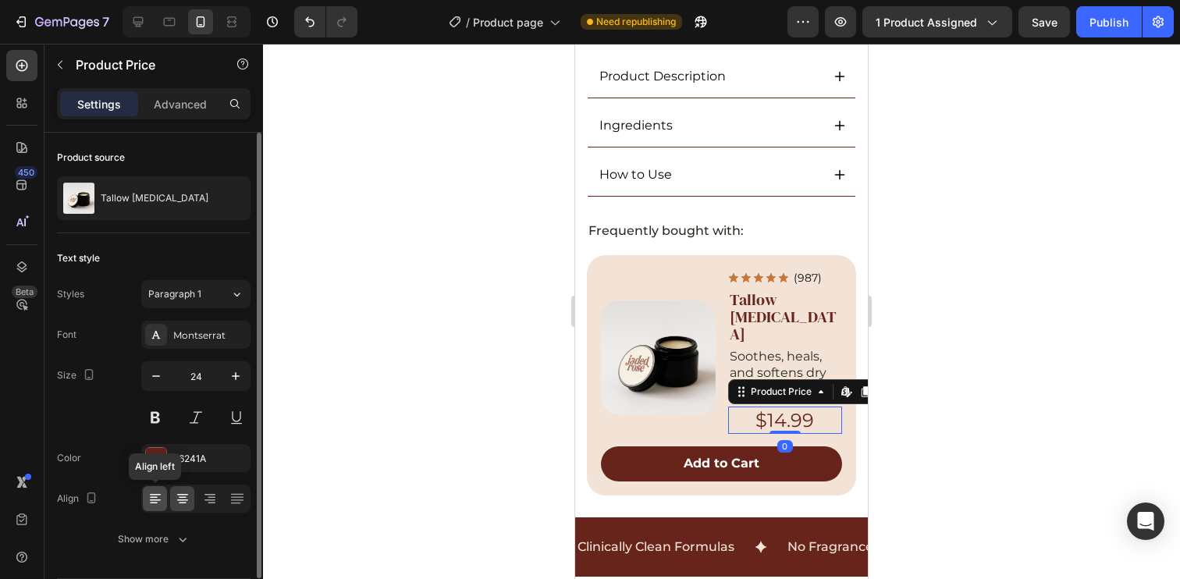
click at [151, 499] on icon at bounding box center [155, 499] width 16 height 16
click at [203, 375] on input "24" at bounding box center [196, 376] width 52 height 28
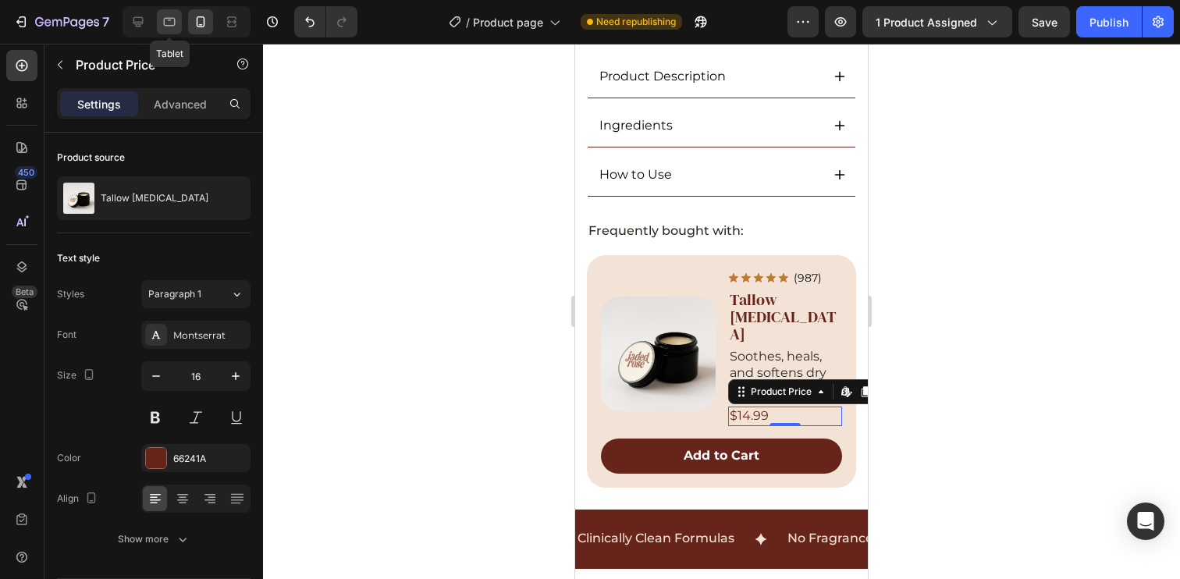
click at [169, 29] on icon at bounding box center [170, 22] width 16 height 16
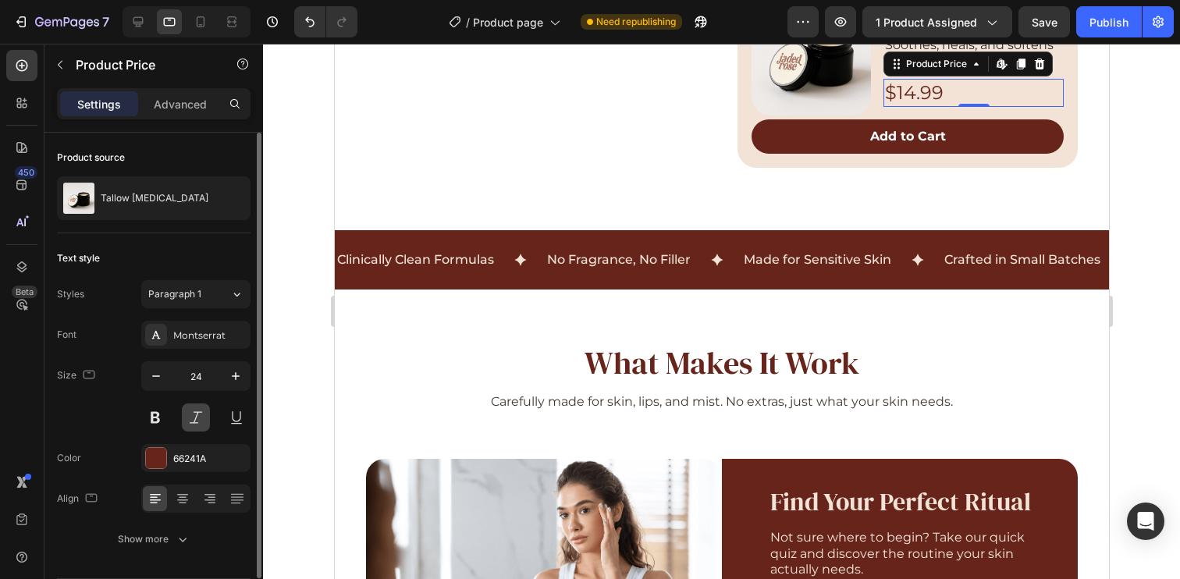
scroll to position [818, 0]
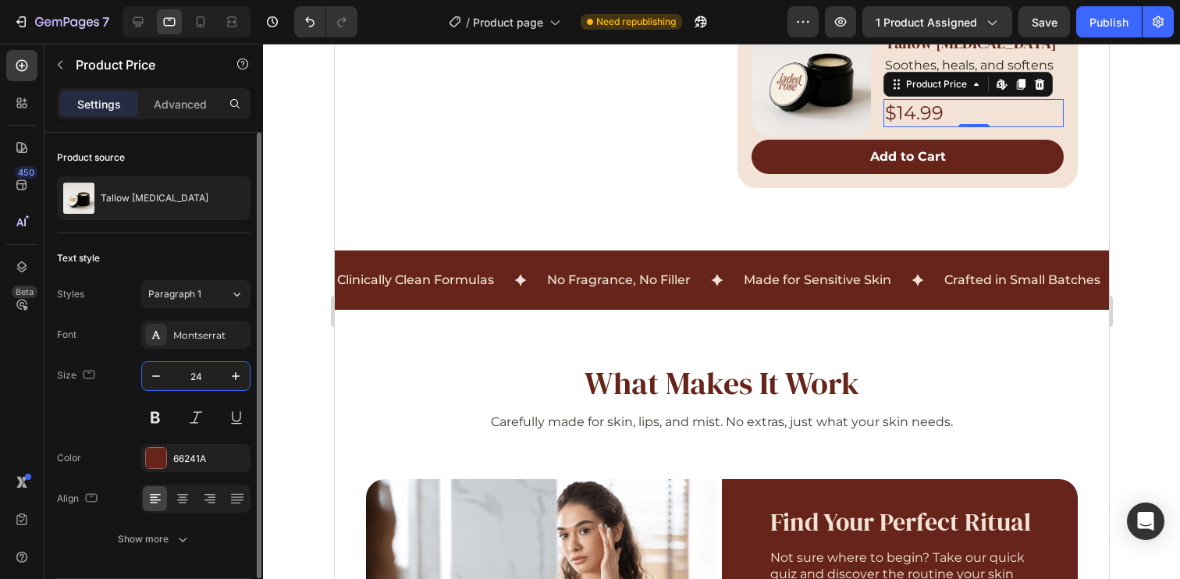
click at [199, 374] on input "24" at bounding box center [196, 376] width 52 height 28
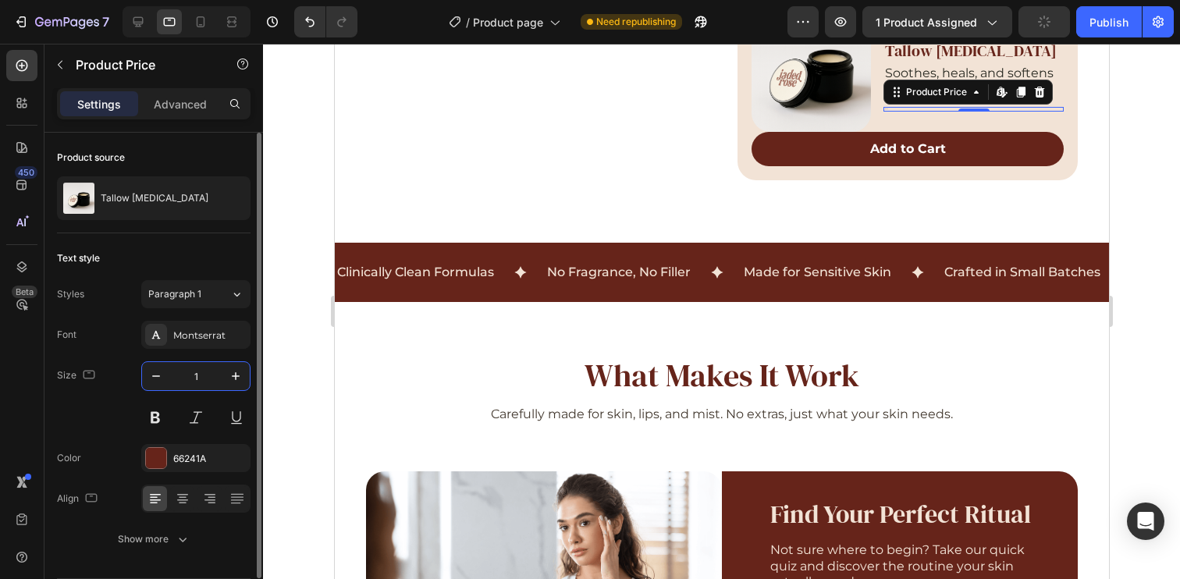
type input "16"
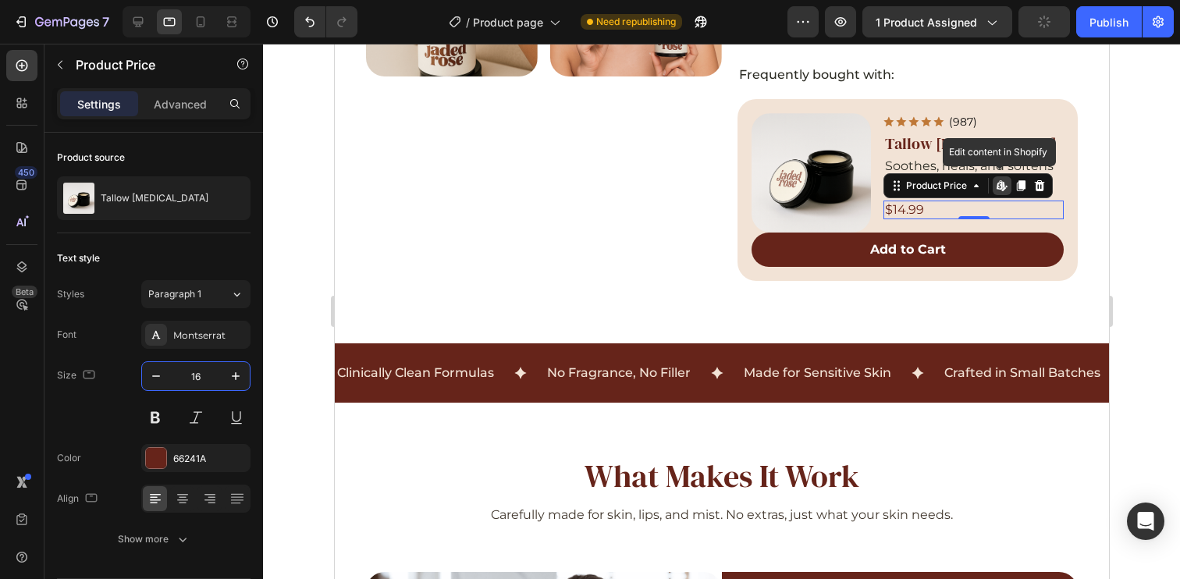
scroll to position [716, 0]
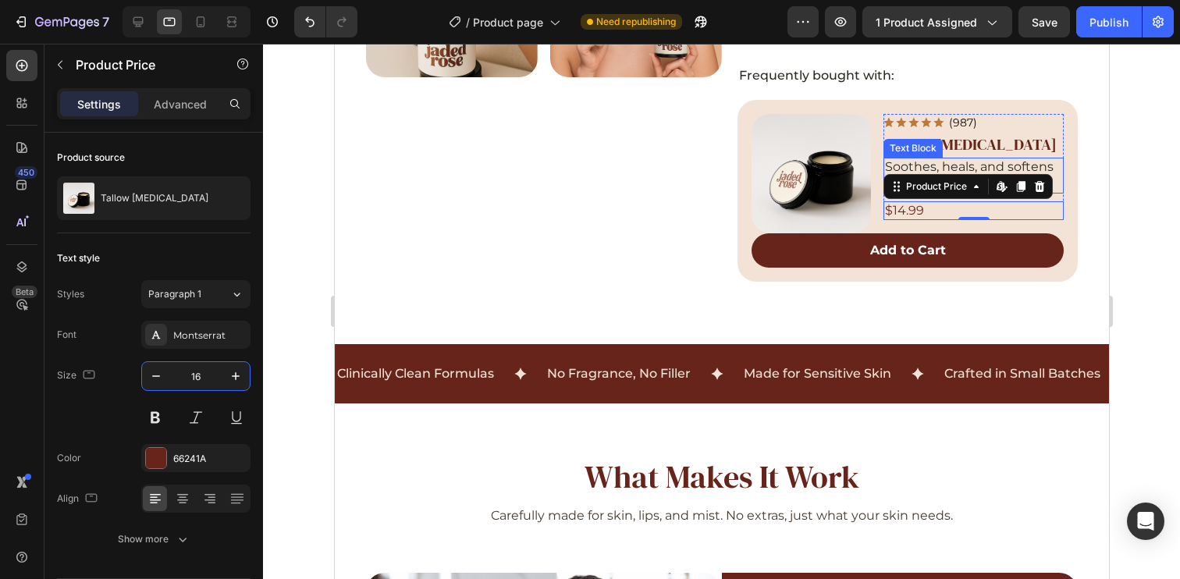
click at [1022, 159] on p "Soothes, heals, and softens dry lips" at bounding box center [972, 175] width 177 height 33
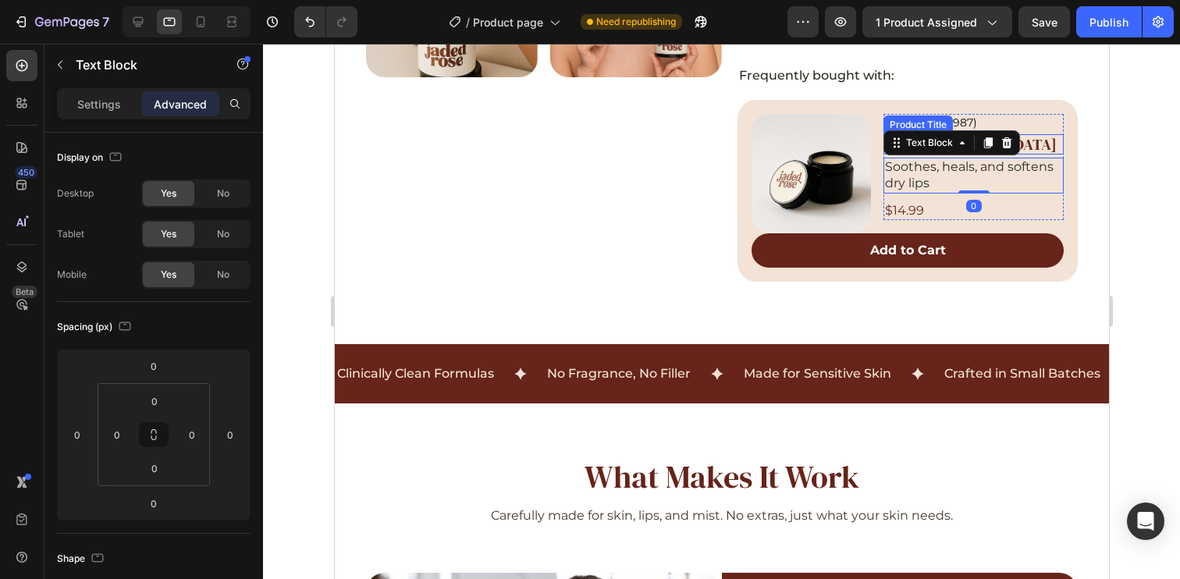
click at [1029, 137] on h2 "Tallow [MEDICAL_DATA]" at bounding box center [973, 144] width 180 height 20
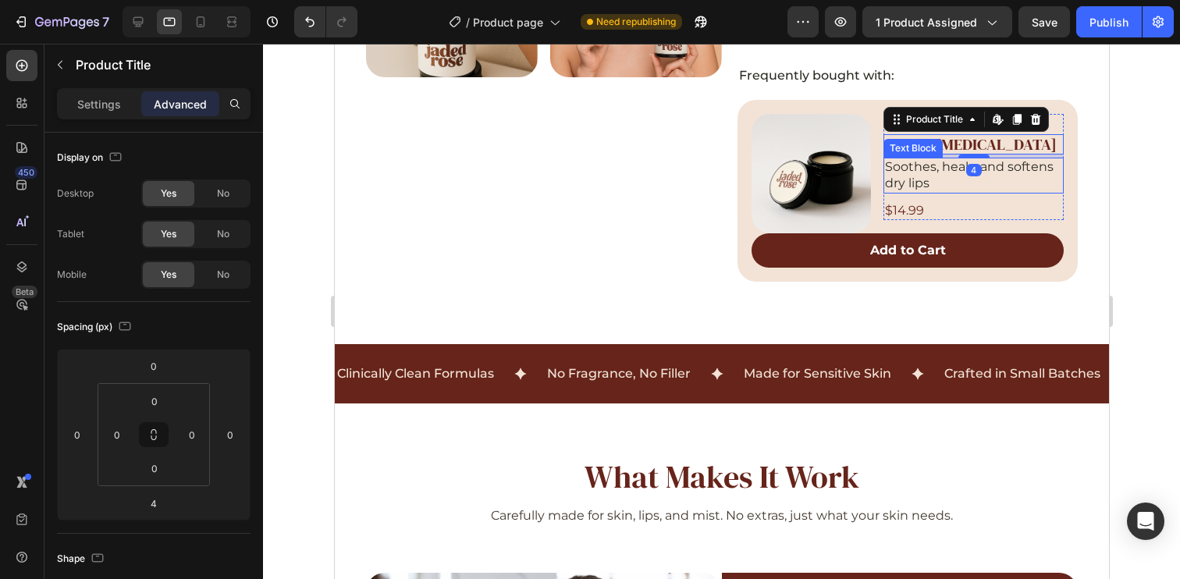
click at [1021, 166] on p "Soothes, heals, and softens dry lips" at bounding box center [972, 175] width 177 height 33
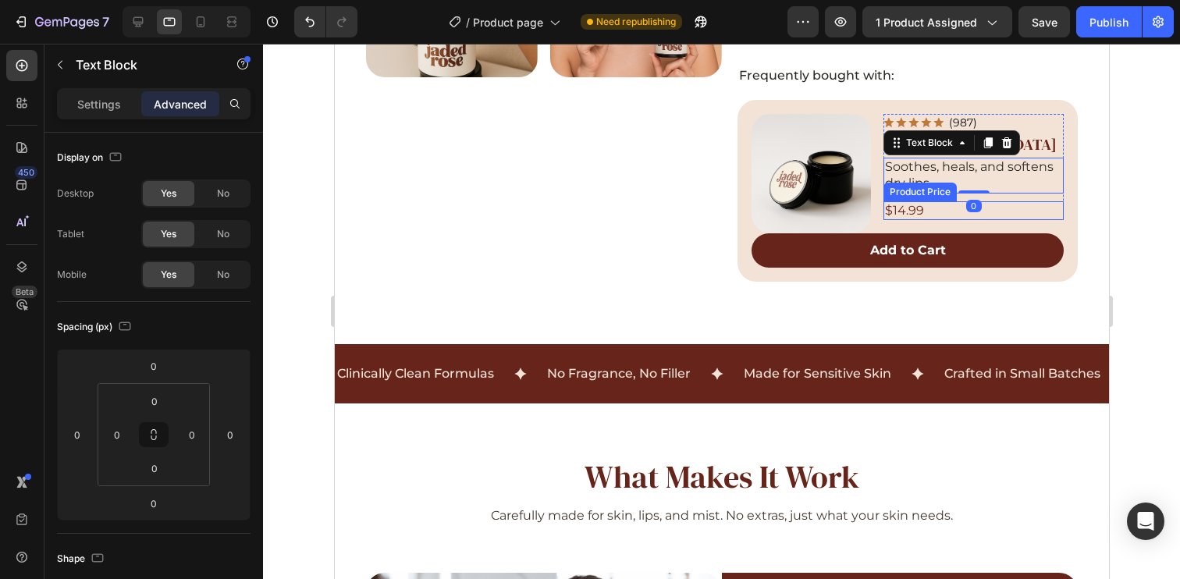
click at [1005, 201] on div "$14.99" at bounding box center [973, 211] width 180 height 20
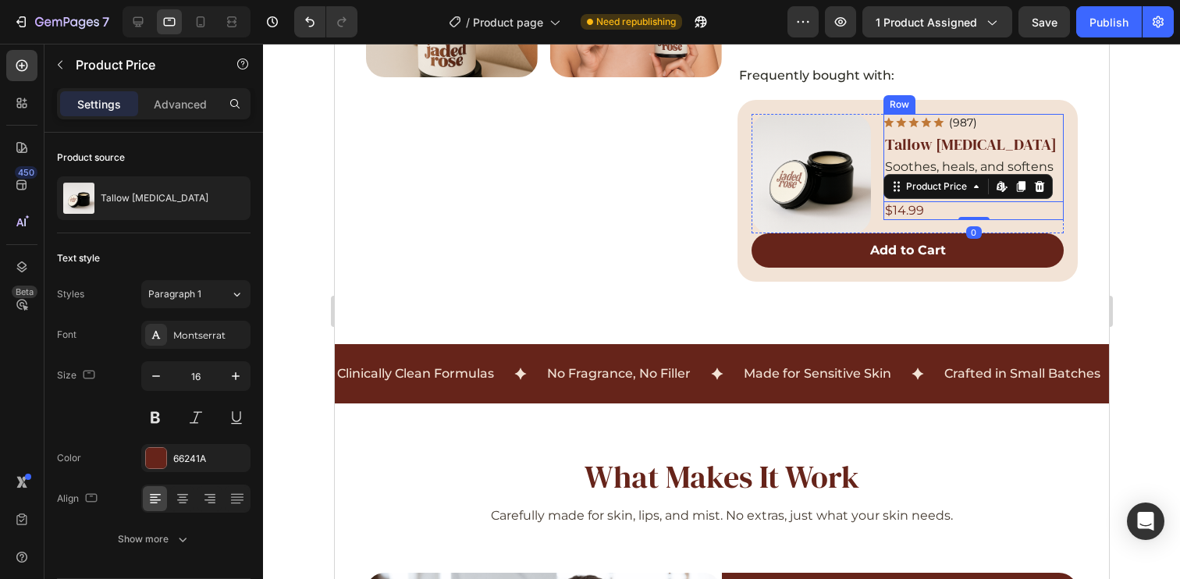
click at [1048, 193] on div "Icon Icon Icon Icon Icon Icon List (987) Text Block Row Tallow Lip Balm Product…" at bounding box center [973, 167] width 180 height 107
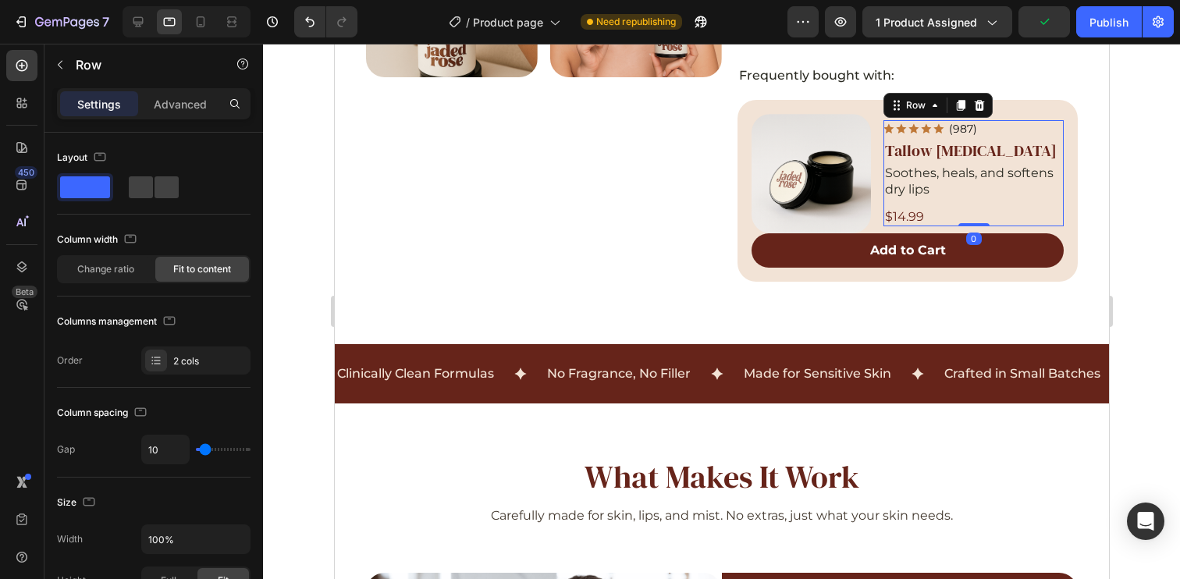
drag, startPoint x: 964, startPoint y: 229, endPoint x: 954, endPoint y: 188, distance: 42.6
click at [954, 188] on div "Icon Icon Icon Icon Icon Icon List (987) Text Block Row Tallow Lip Balm Product…" at bounding box center [973, 173] width 180 height 107
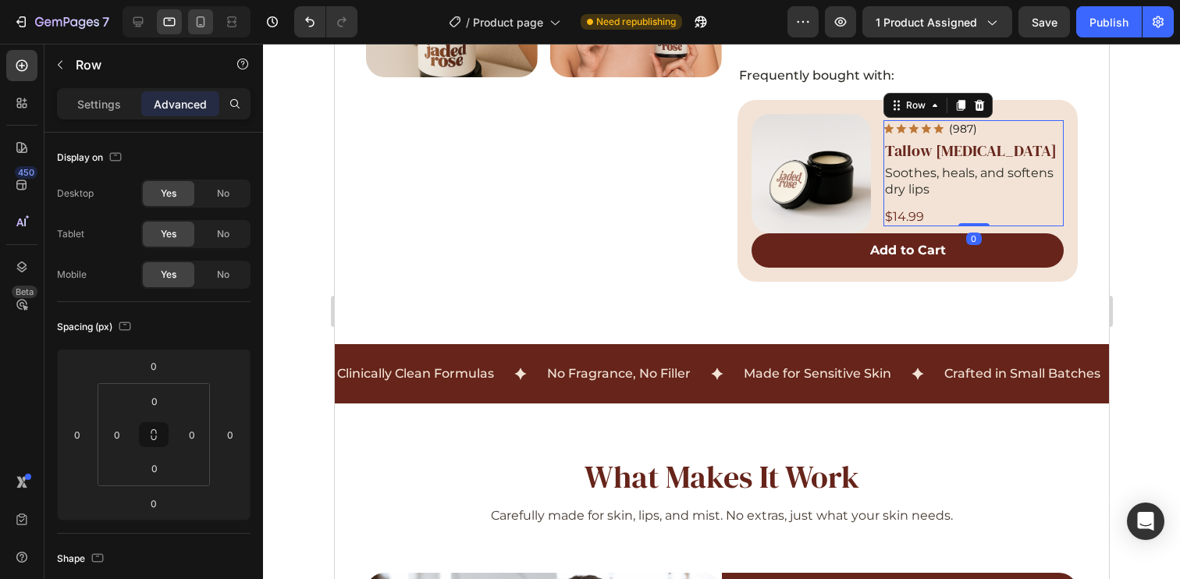
click at [196, 27] on icon at bounding box center [201, 22] width 16 height 16
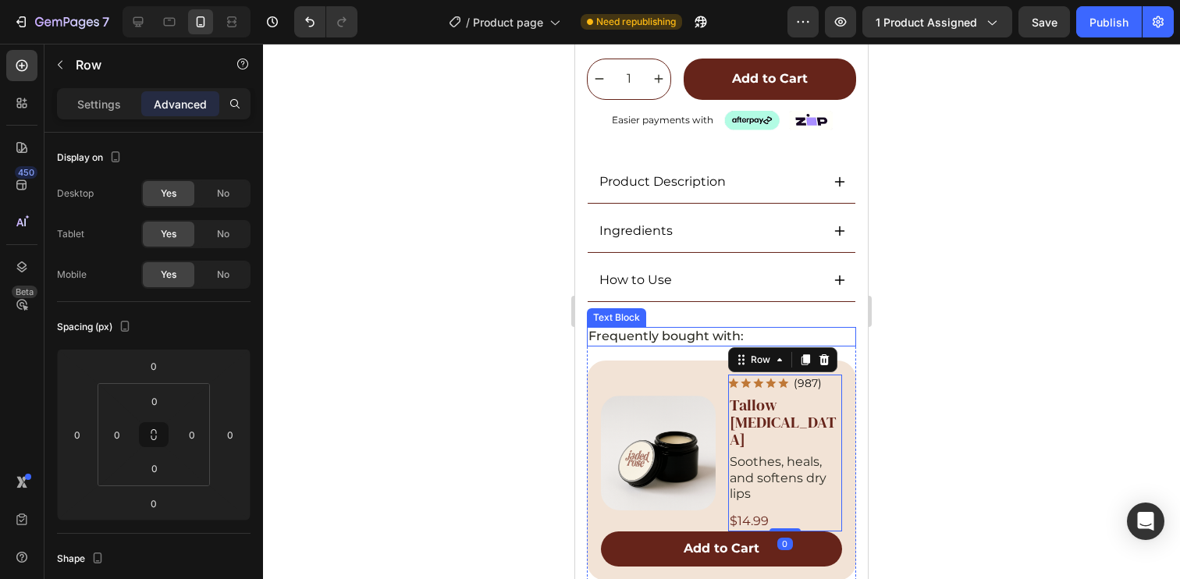
scroll to position [718, 0]
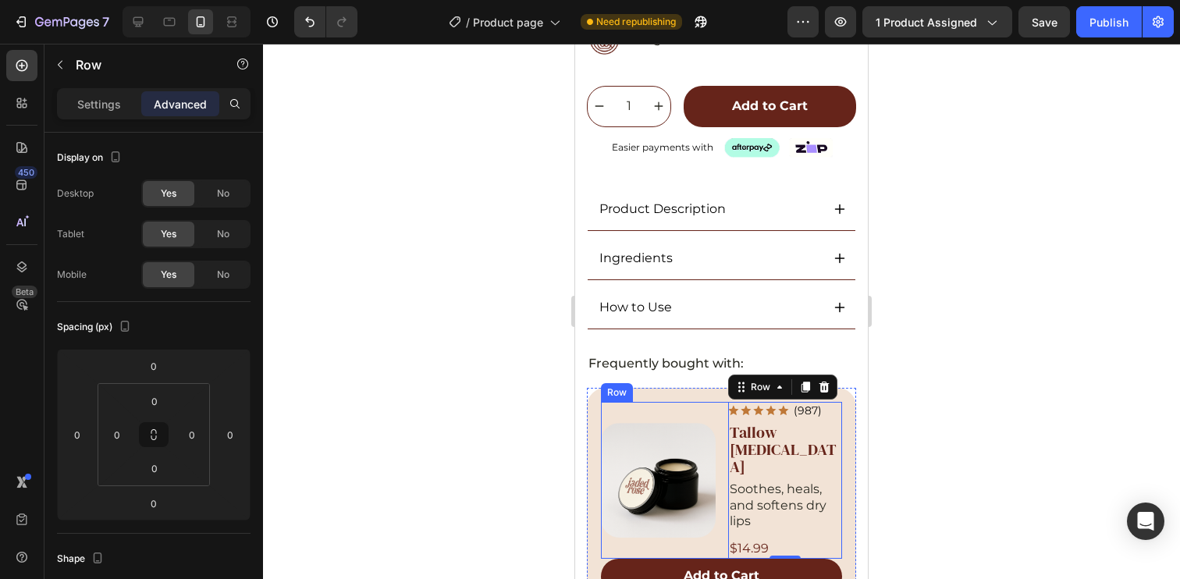
click at [712, 402] on div "Product Images Icon Icon Icon Icon Icon Icon List (987) Text Block Row Tallow L…" at bounding box center [721, 480] width 241 height 157
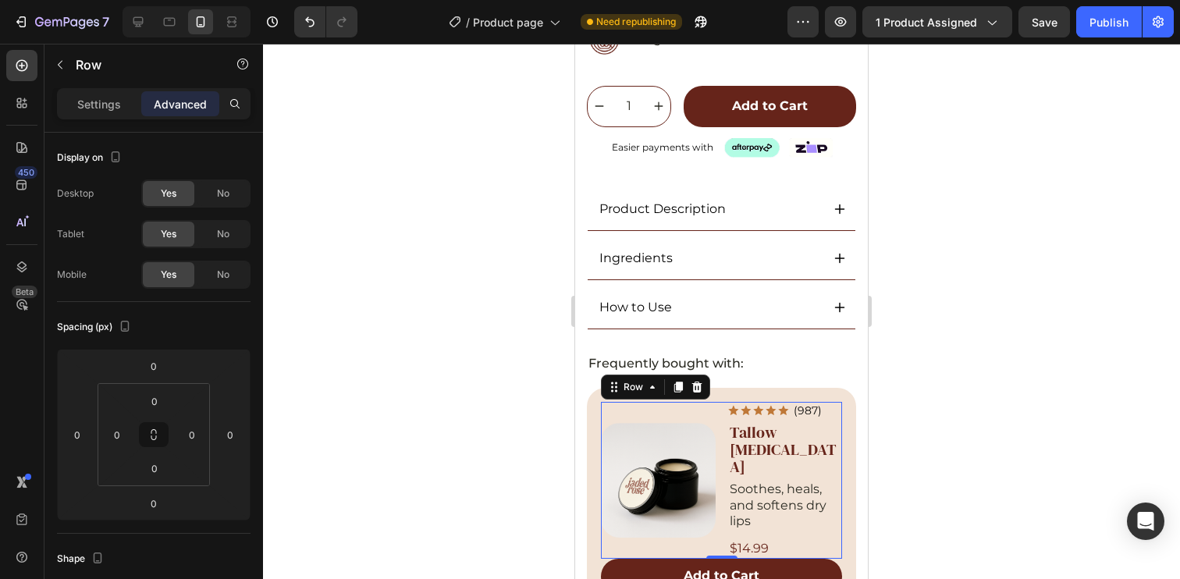
click at [715, 402] on div "Product Images Icon Icon Icon Icon Icon Icon List (987) Text Block Row Tallow L…" at bounding box center [721, 480] width 241 height 157
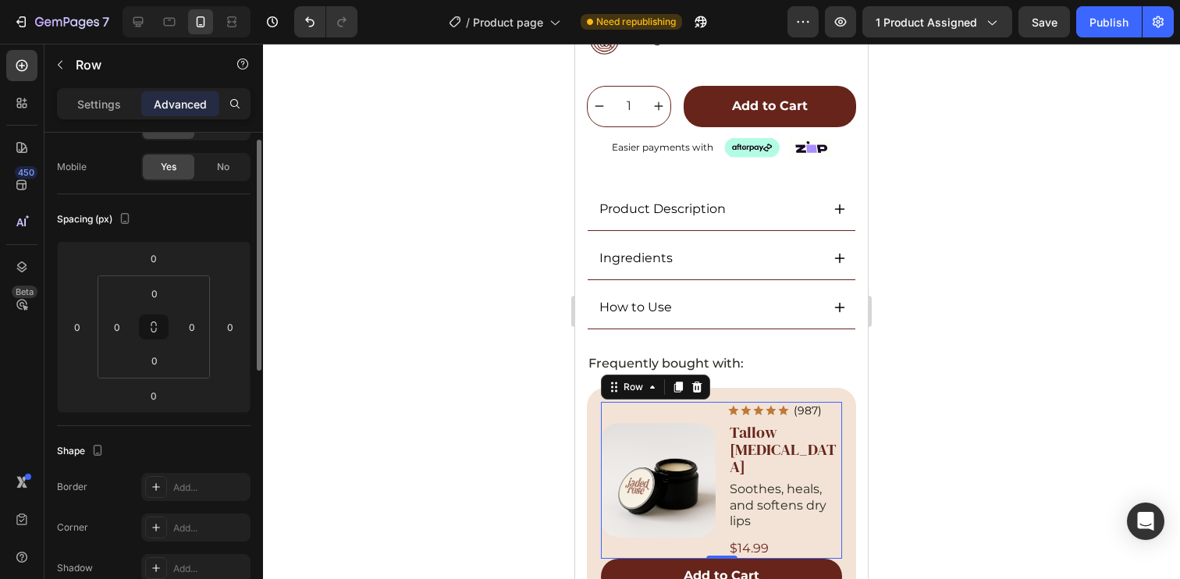
scroll to position [0, 0]
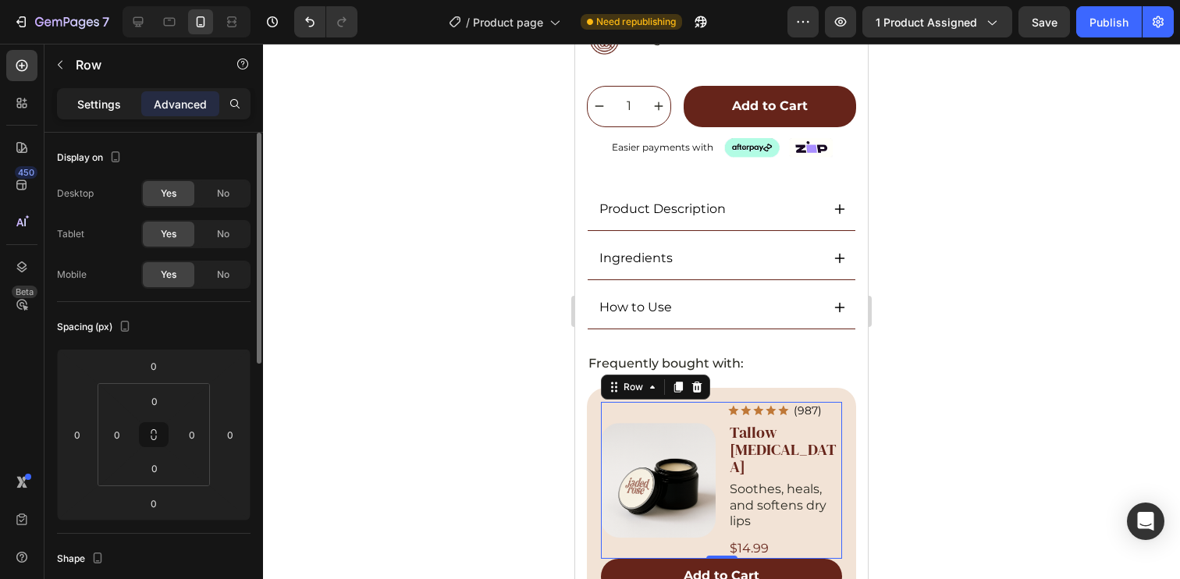
click at [105, 96] on p "Settings" at bounding box center [99, 104] width 44 height 16
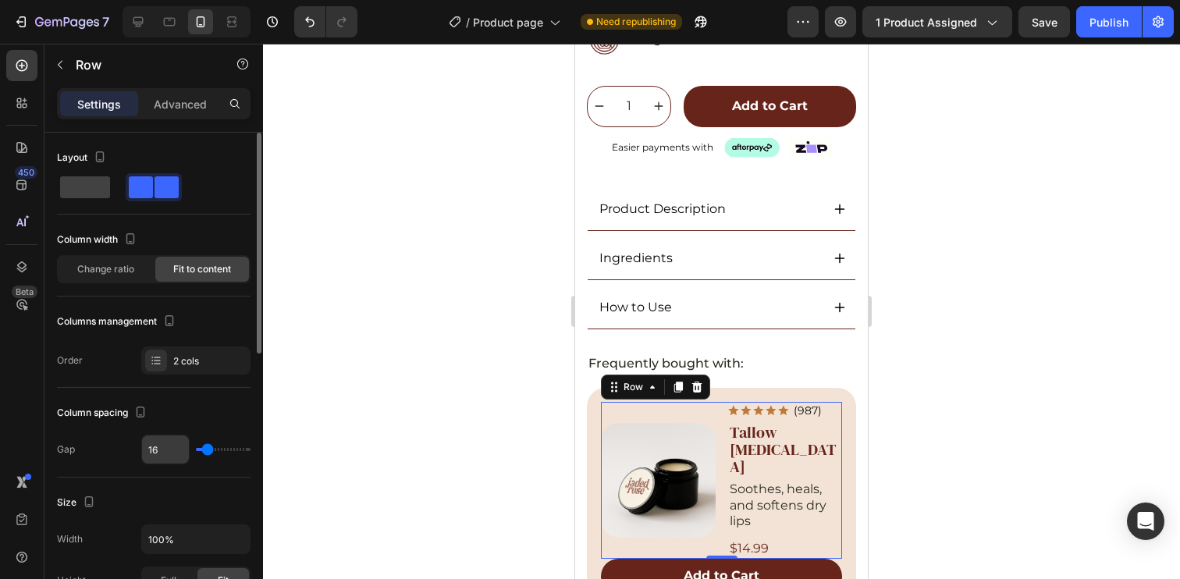
click at [163, 454] on input "16" at bounding box center [165, 449] width 47 height 28
type input "2"
type input "20"
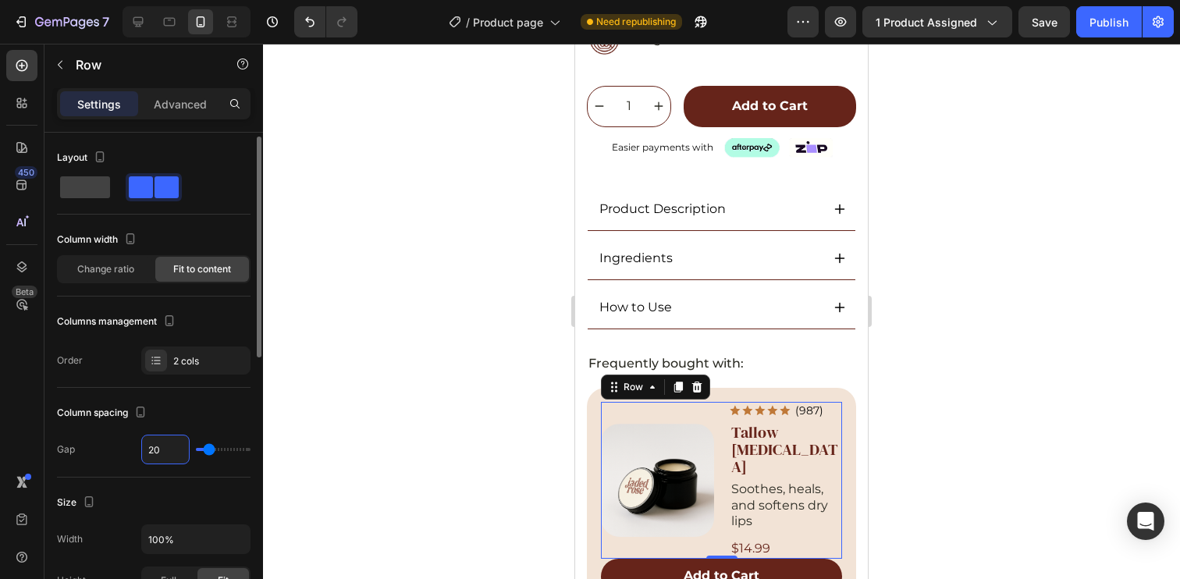
scroll to position [18, 0]
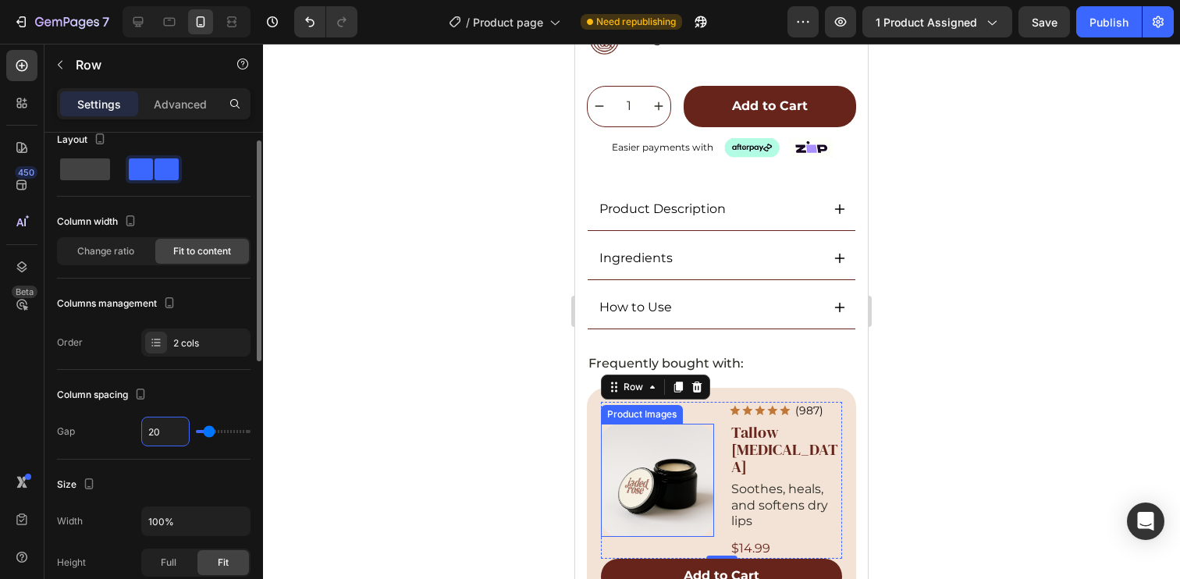
click at [680, 424] on img at bounding box center [657, 480] width 113 height 113
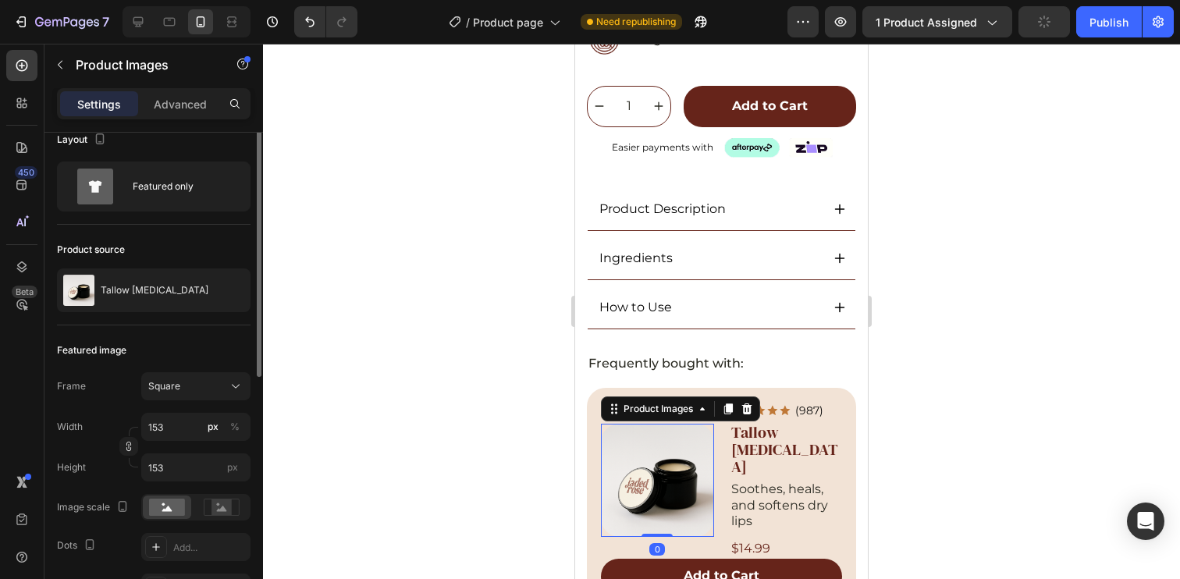
scroll to position [0, 0]
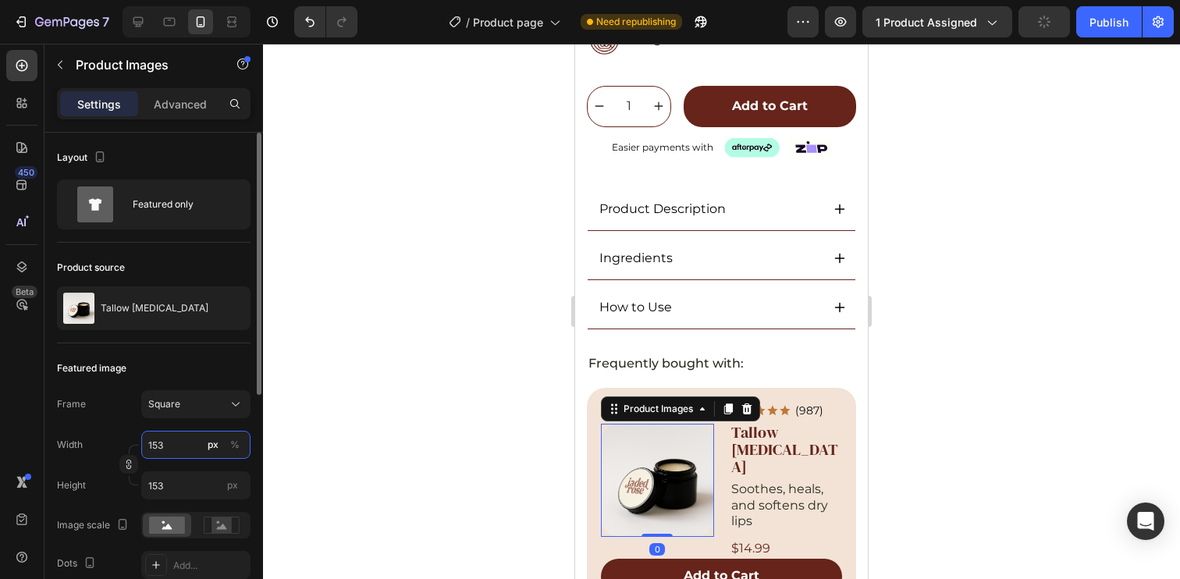
click at [180, 448] on input "153" at bounding box center [195, 445] width 109 height 28
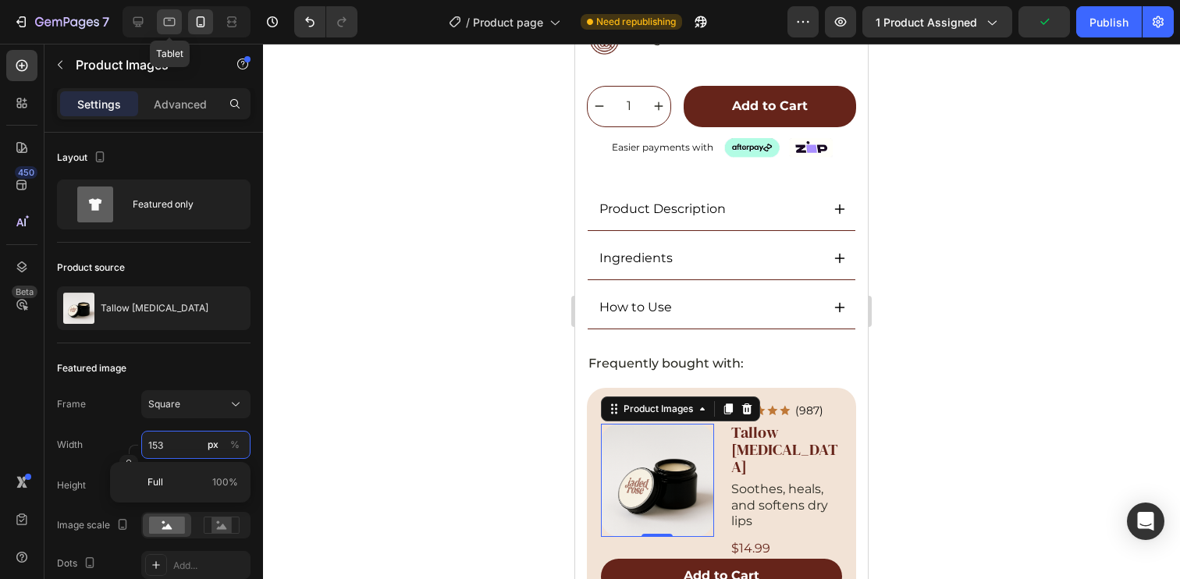
type input "1"
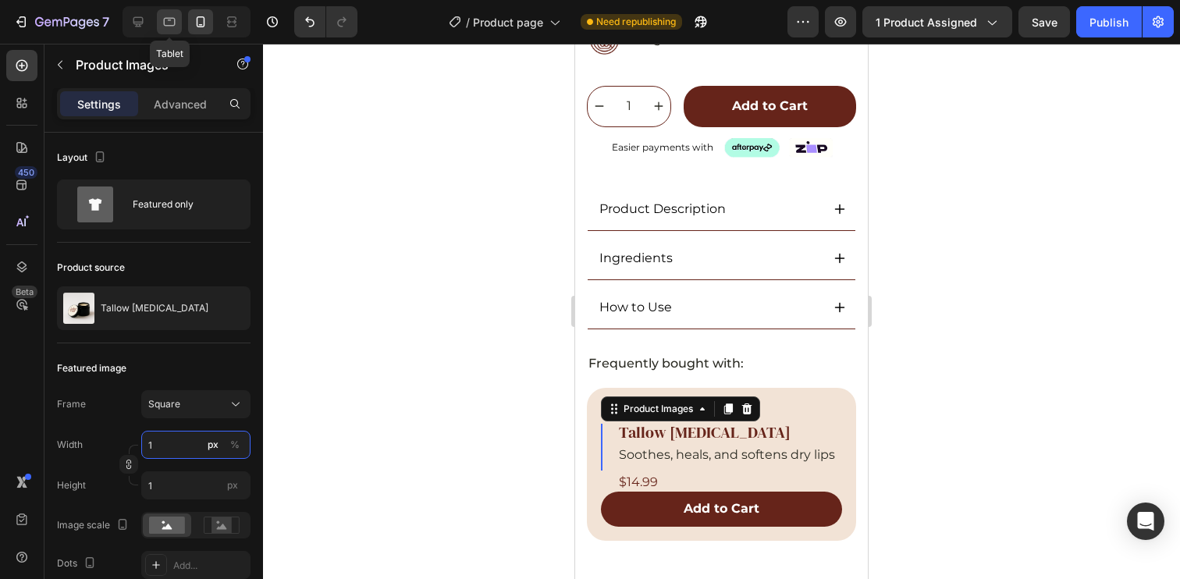
type input "14"
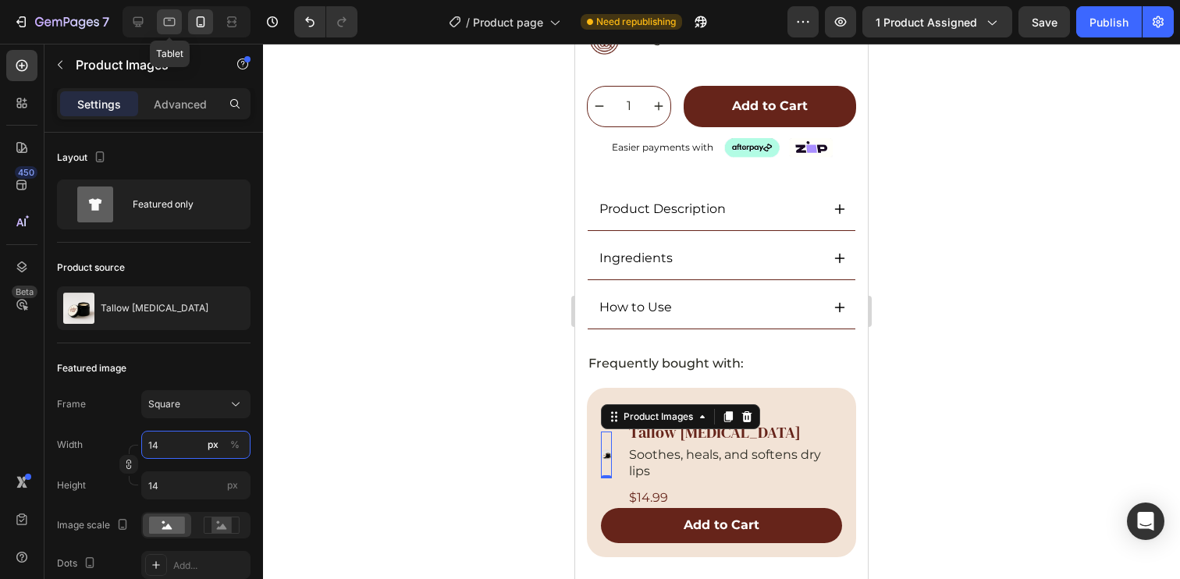
type input "143"
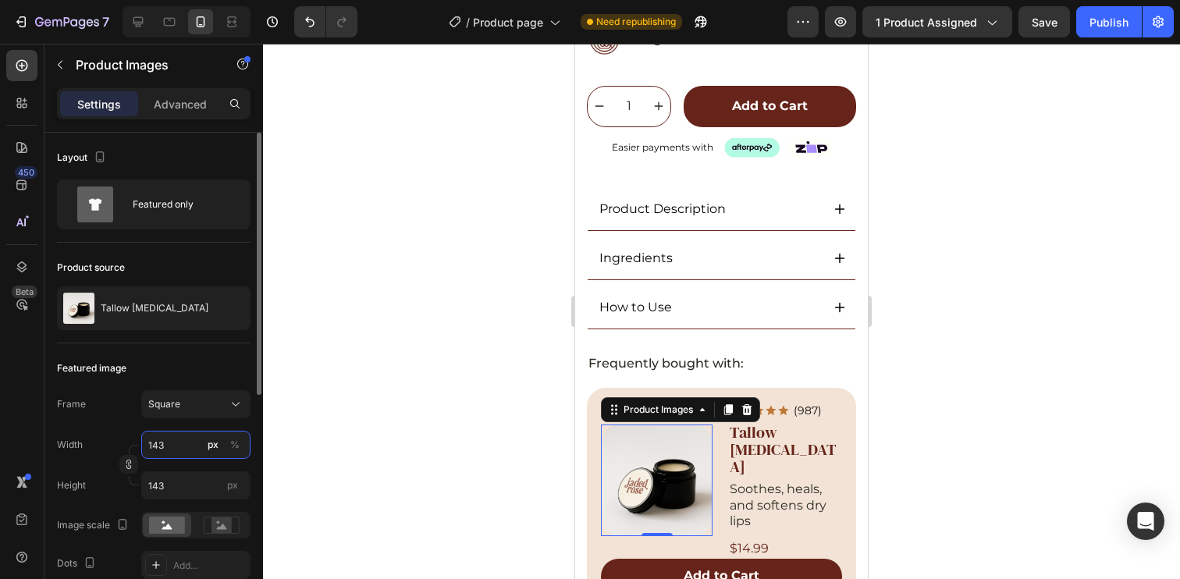
type input "143"
click at [211, 364] on div "Featured image" at bounding box center [154, 368] width 194 height 25
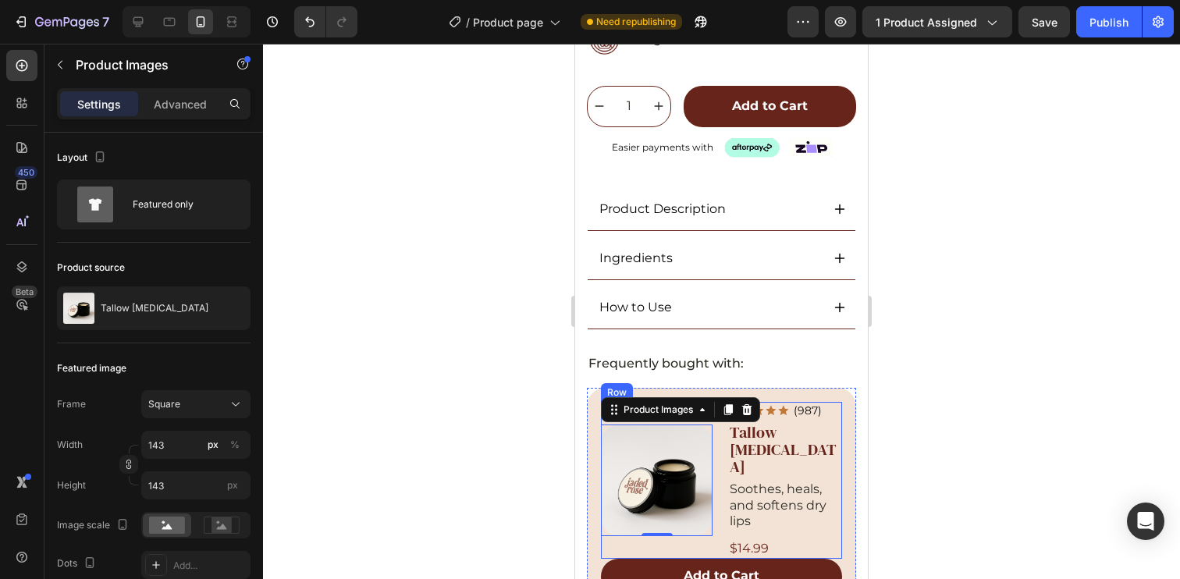
click at [718, 415] on div "Product Images 0 Icon Icon Icon Icon Icon Icon List (987) Text Block Row Tallow…" at bounding box center [721, 480] width 241 height 157
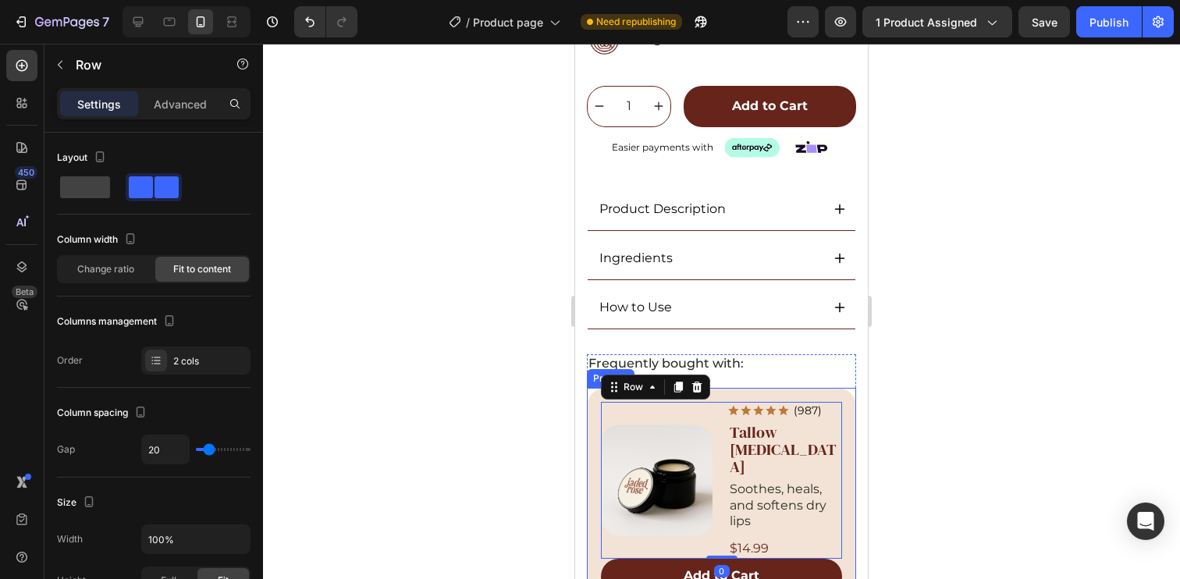
click at [810, 388] on div "Product Images Icon Icon Icon Icon Icon Icon List (987) Text Block Row Tallow L…" at bounding box center [721, 498] width 269 height 220
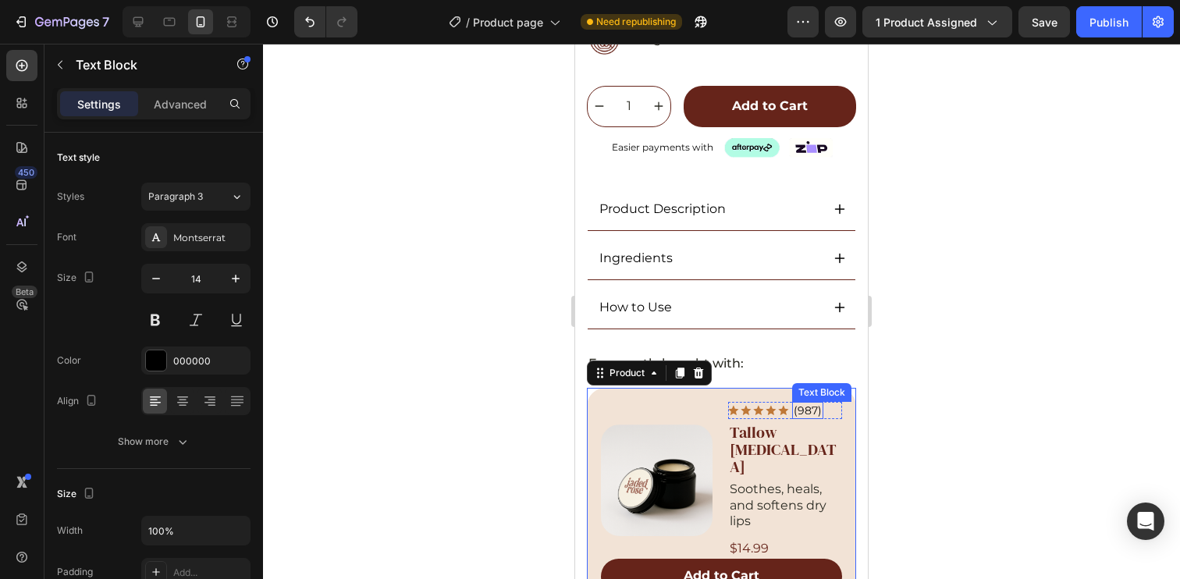
click at [812, 388] on div "Product Images Icon Icon Icon Icon Icon Icon List (987) Text Block Row Tallow L…" at bounding box center [721, 498] width 269 height 220
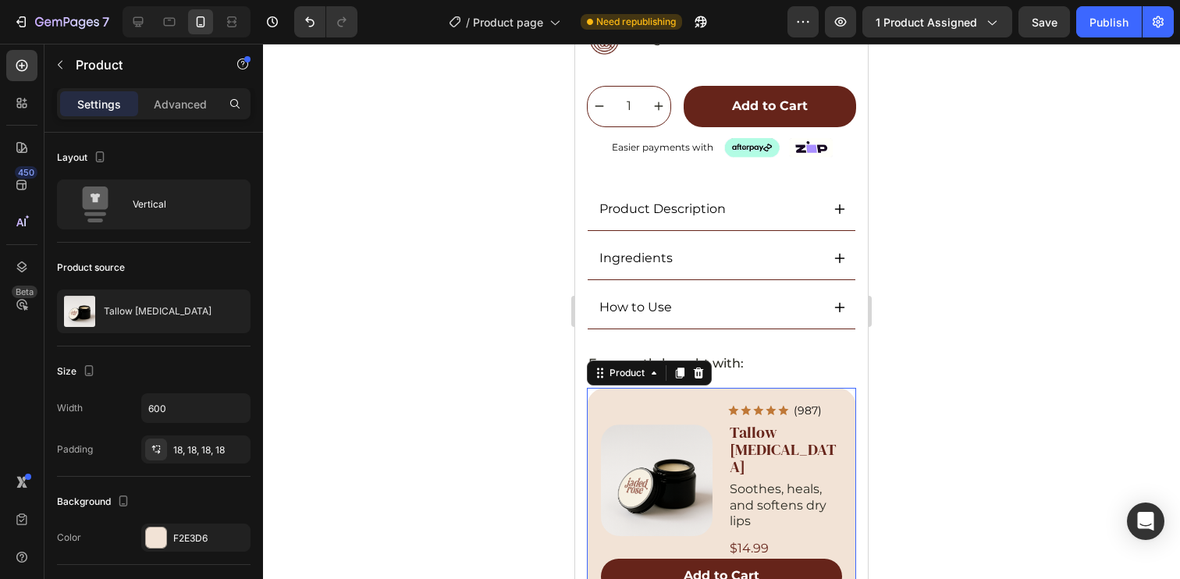
click at [731, 388] on div "Product Images Icon Icon Icon Icon Icon Icon List (987) Text Block Row Tallow L…" at bounding box center [721, 498] width 269 height 220
click at [165, 93] on div "Advanced" at bounding box center [180, 103] width 78 height 25
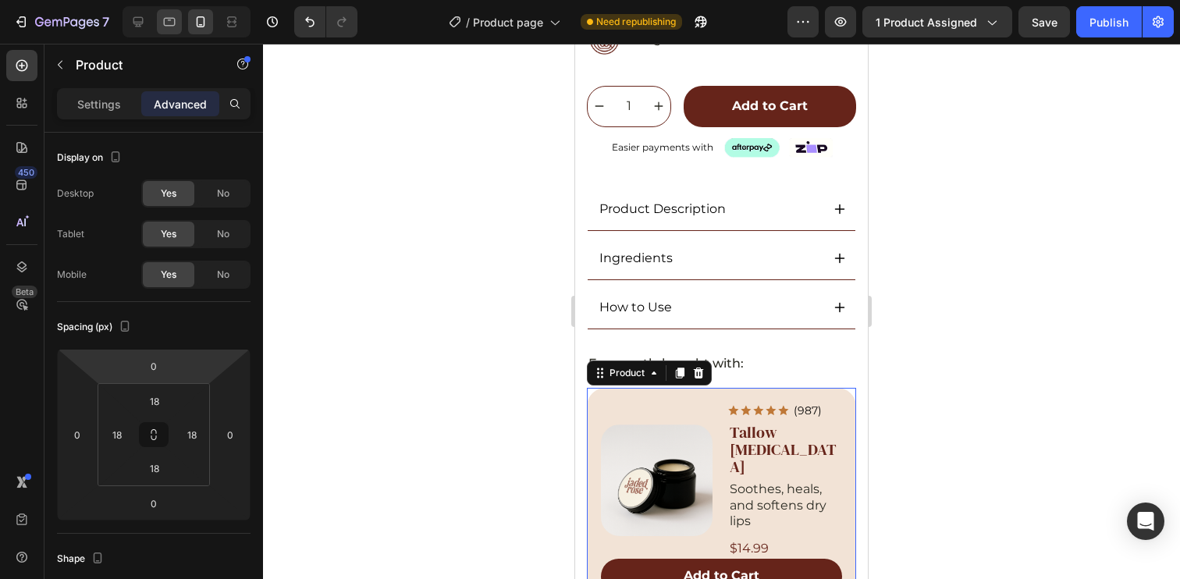
click at [169, 24] on icon at bounding box center [170, 22] width 16 height 16
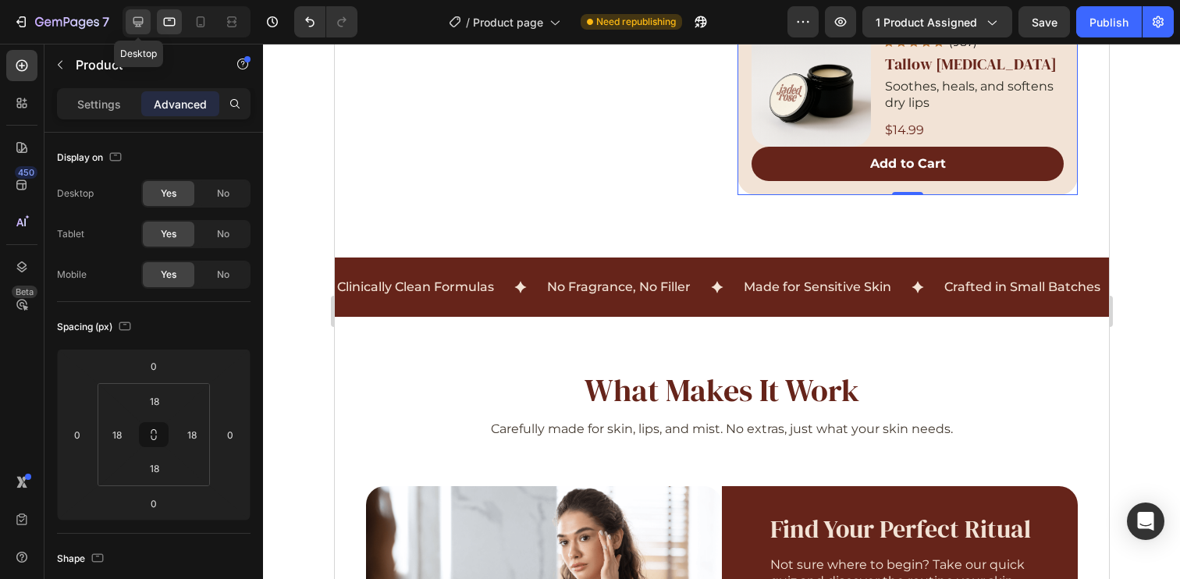
click at [147, 20] on div at bounding box center [138, 21] width 25 height 25
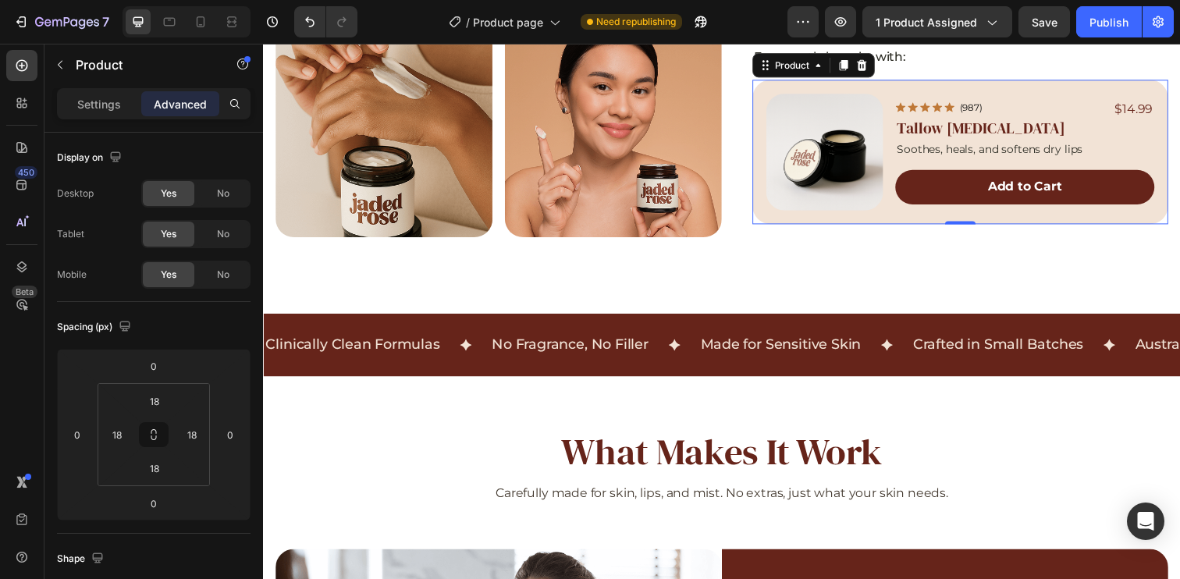
scroll to position [714, 0]
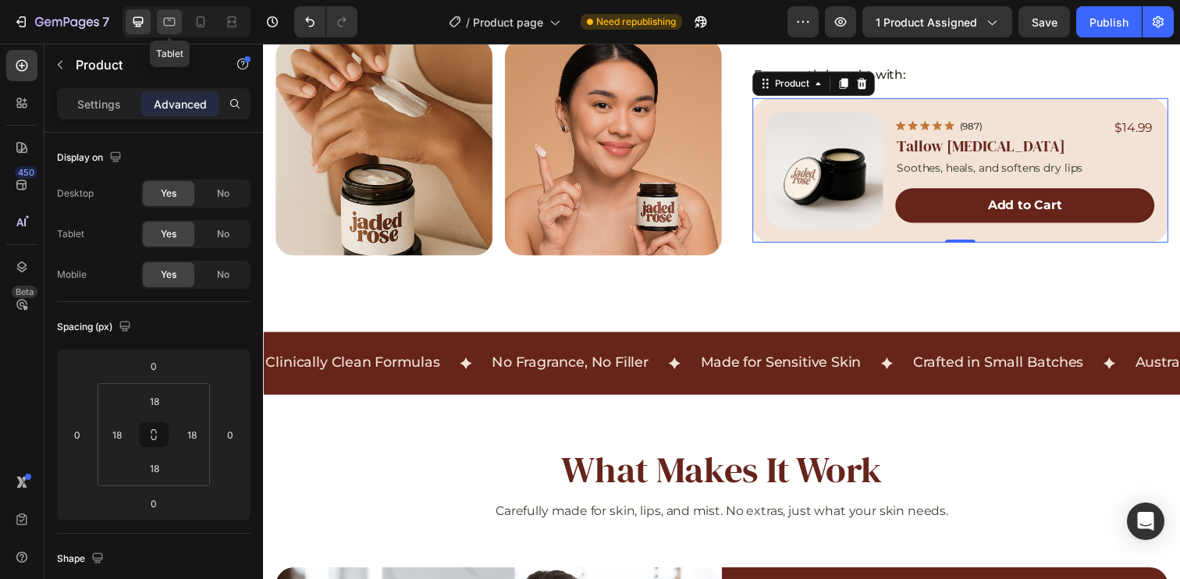
click at [177, 27] on div at bounding box center [169, 21] width 25 height 25
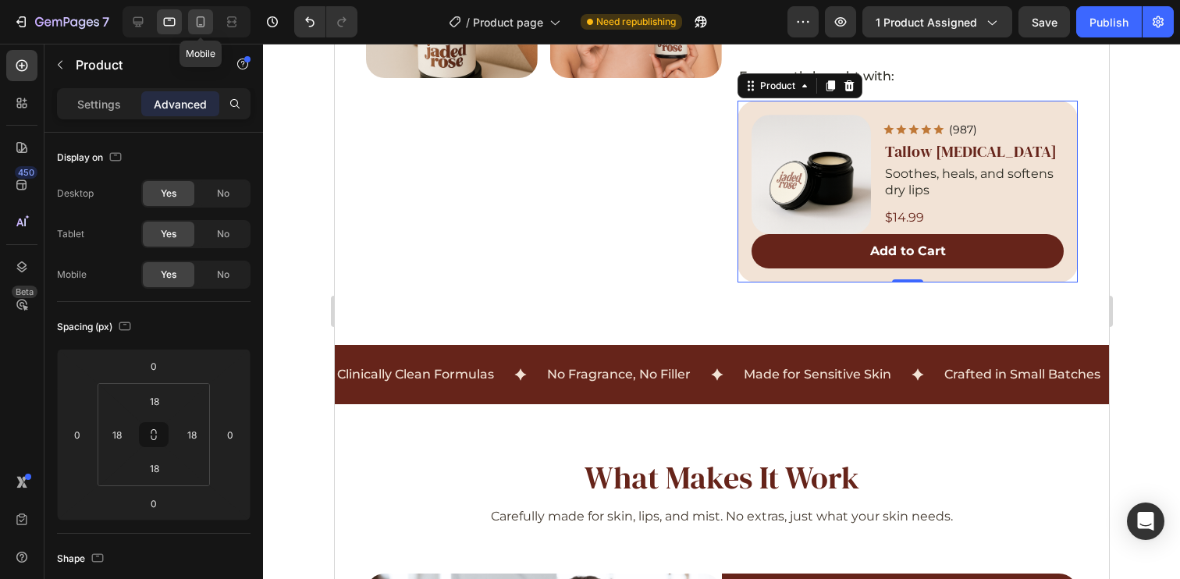
scroll to position [716, 0]
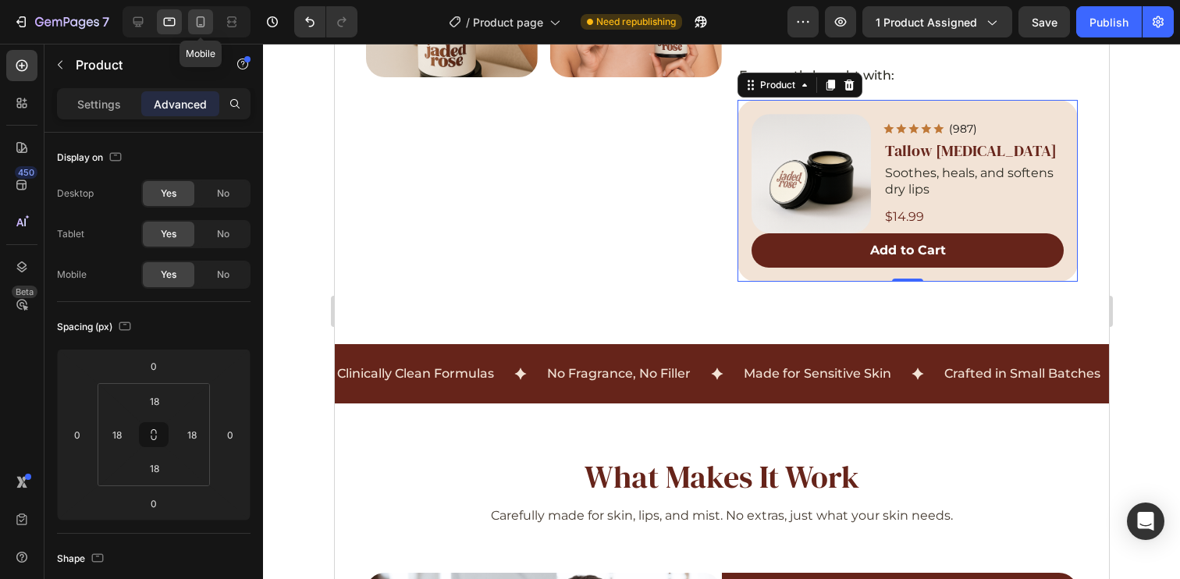
click at [199, 25] on icon at bounding box center [201, 21] width 9 height 11
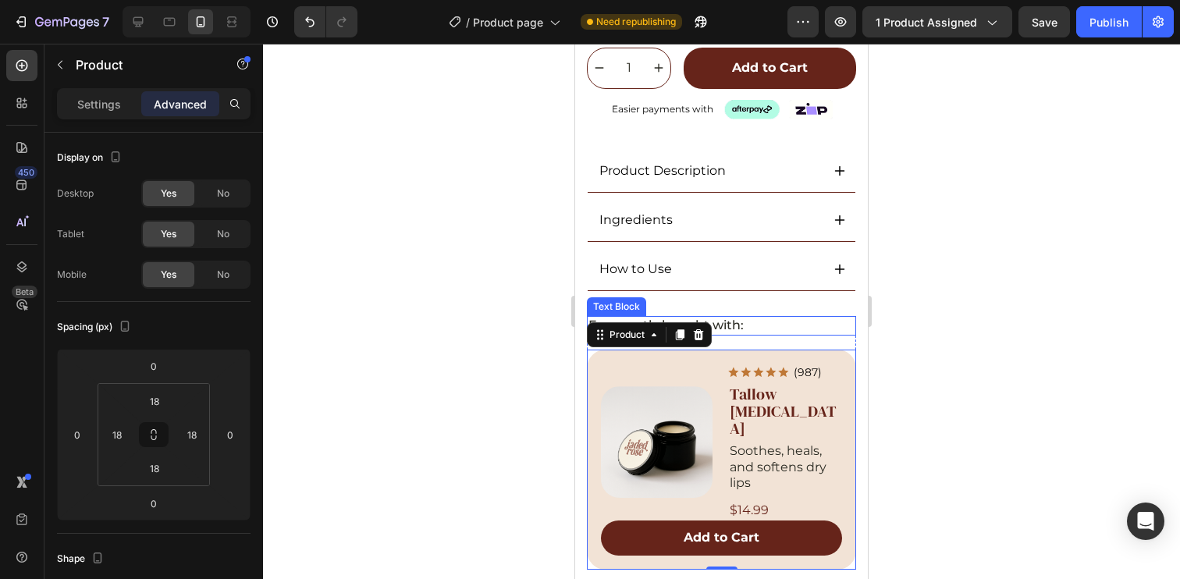
scroll to position [760, 0]
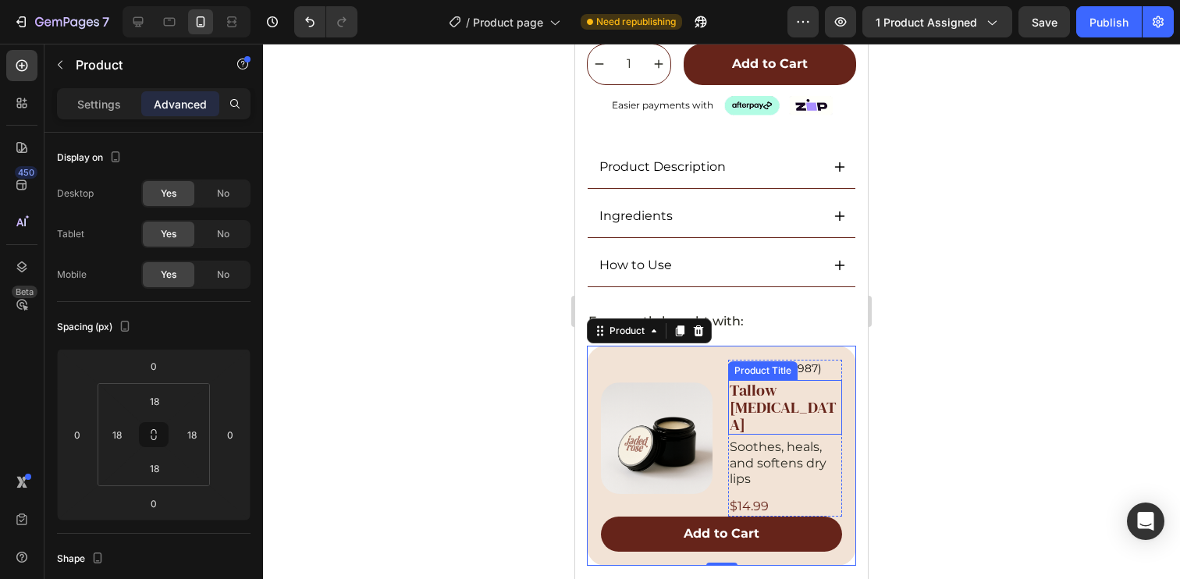
click at [788, 383] on h2 "Tallow Lip Balm" at bounding box center [785, 407] width 114 height 55
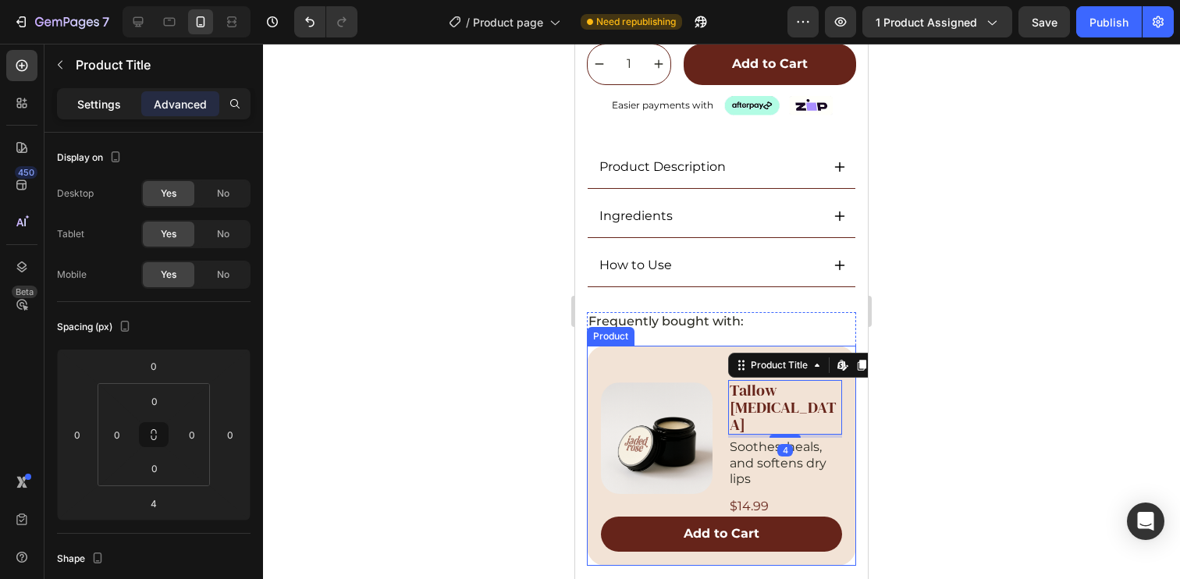
click at [106, 112] on div "Settings" at bounding box center [99, 103] width 78 height 25
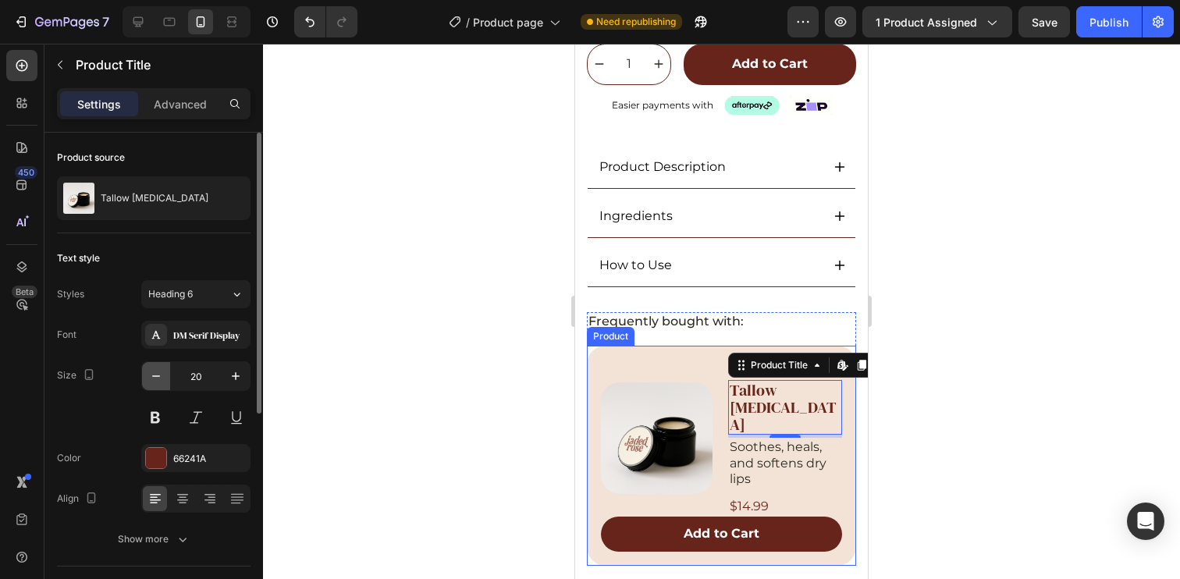
click at [158, 379] on icon "button" at bounding box center [156, 376] width 16 height 16
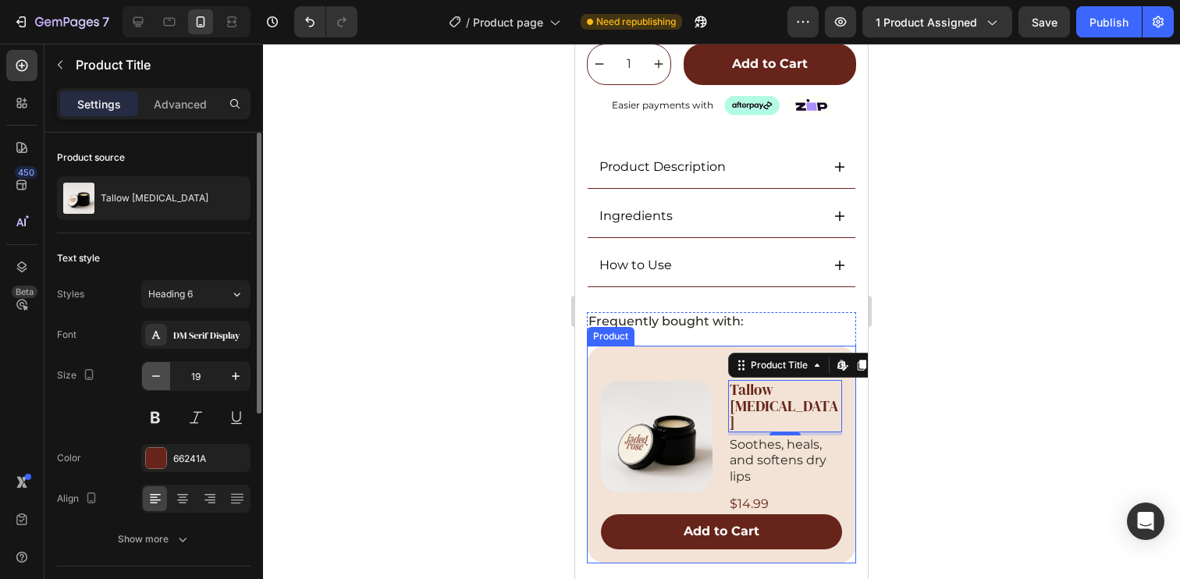
click at [158, 379] on icon "button" at bounding box center [156, 376] width 16 height 16
type input "18"
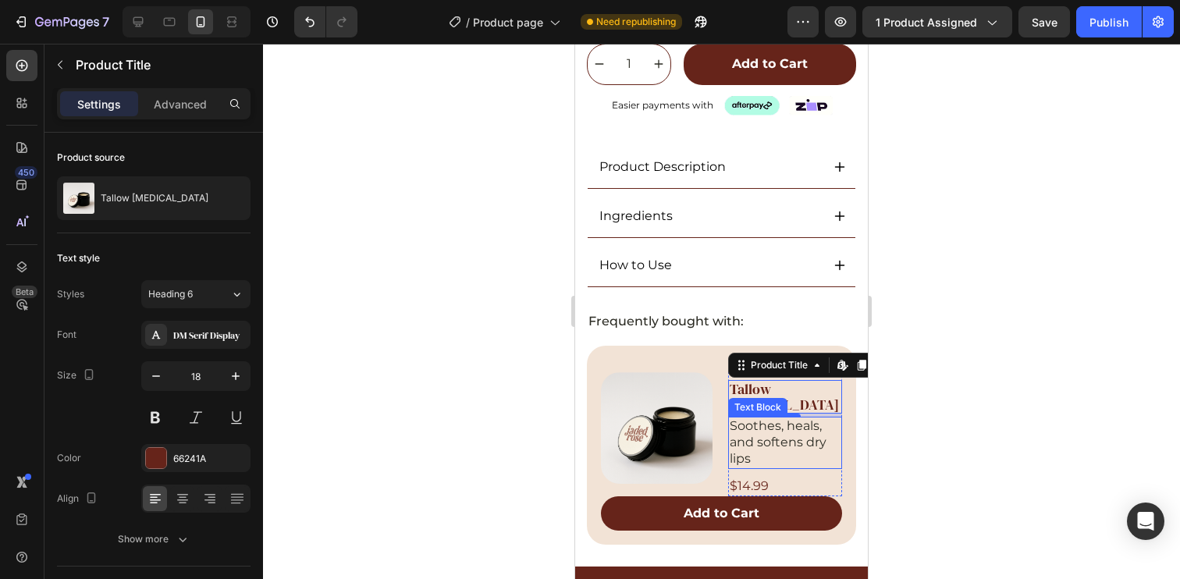
click at [787, 418] on p "Soothes, heals, and softens dry lips" at bounding box center [785, 442] width 111 height 48
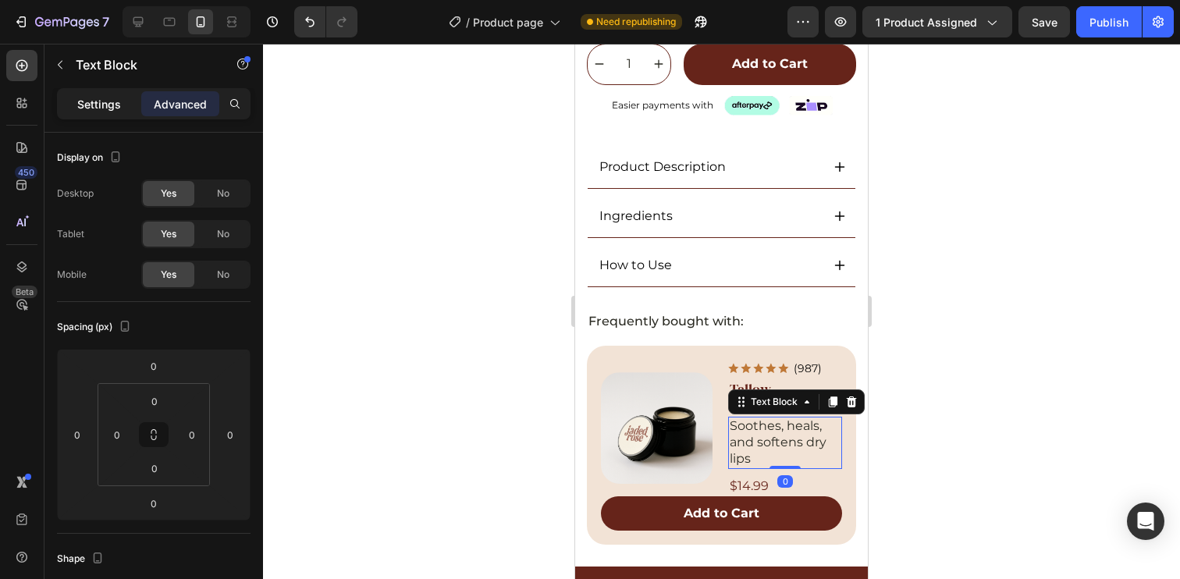
click at [89, 91] on div "Settings" at bounding box center [99, 103] width 78 height 25
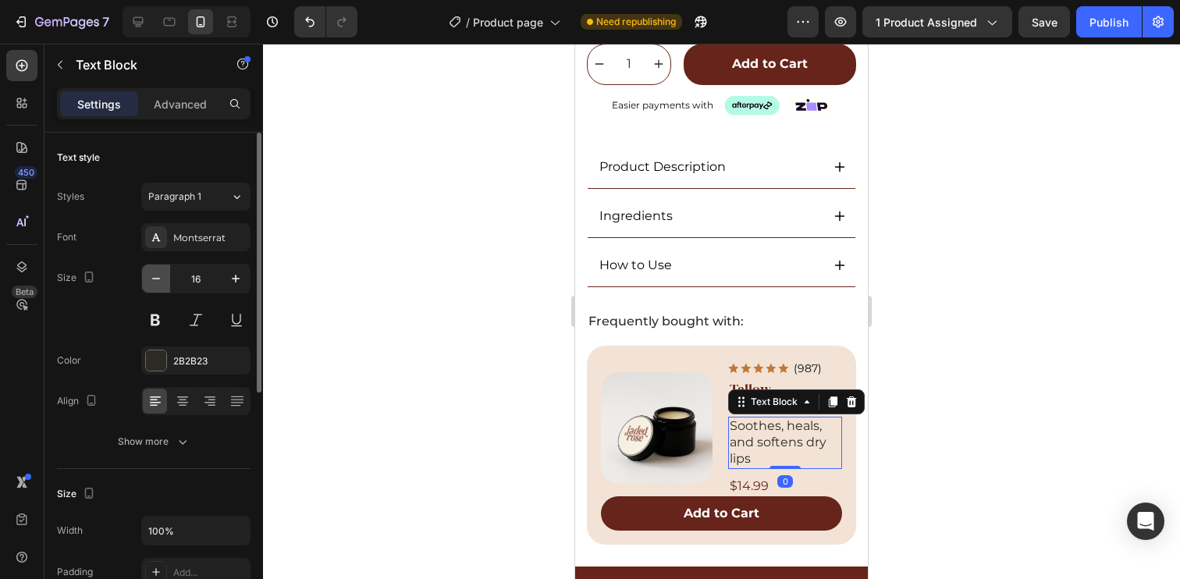
click at [152, 282] on icon "button" at bounding box center [156, 279] width 16 height 16
type input "14"
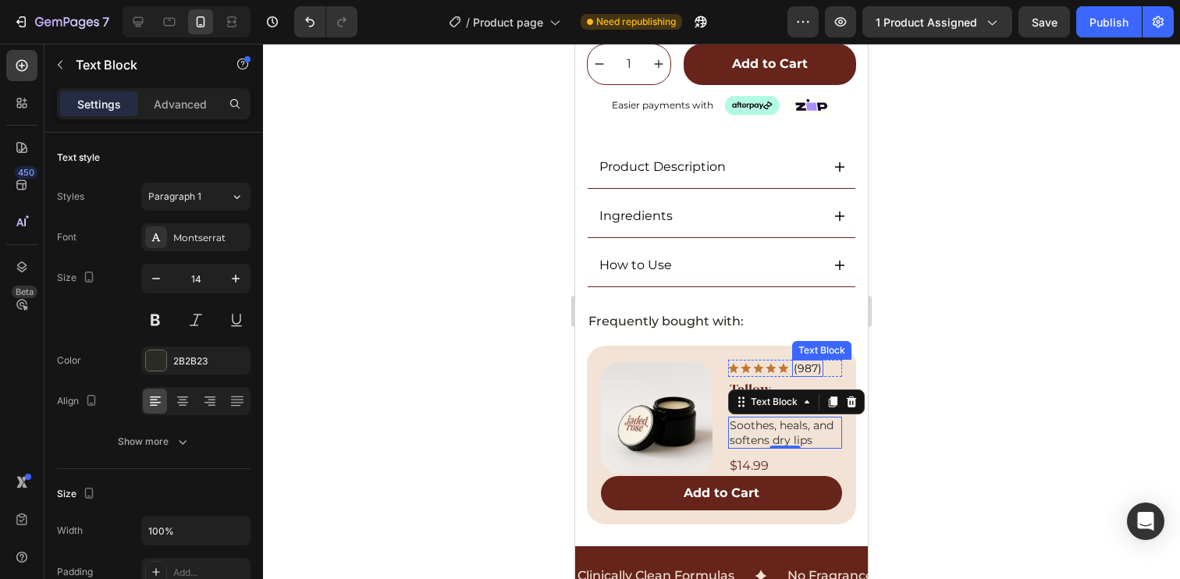
click at [810, 361] on p "(987)" at bounding box center [808, 368] width 28 height 14
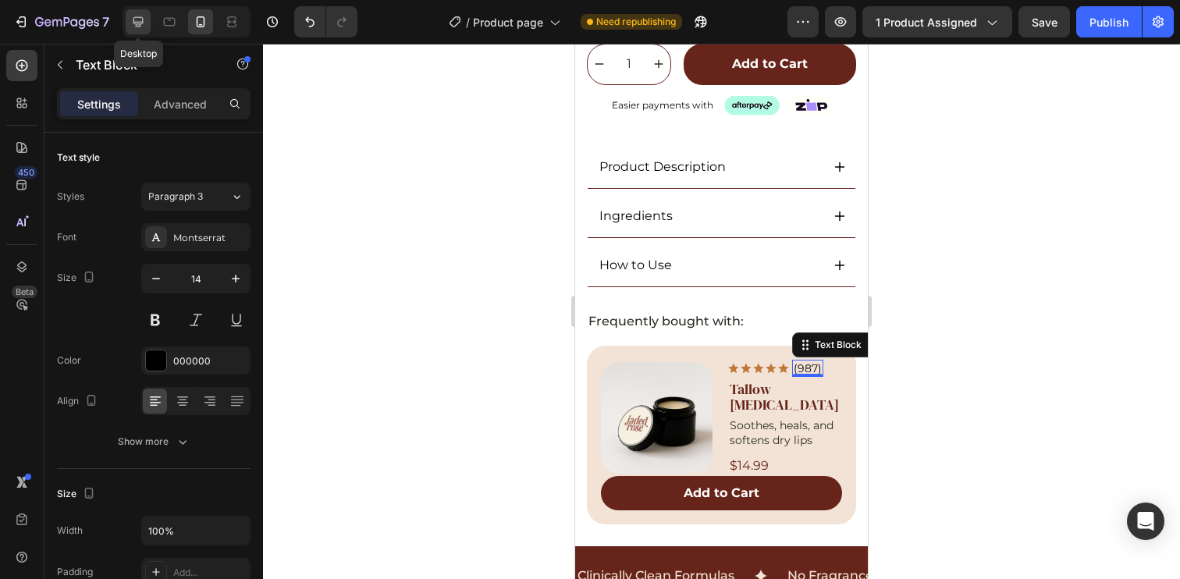
click at [130, 18] on icon at bounding box center [138, 22] width 16 height 16
type input "12"
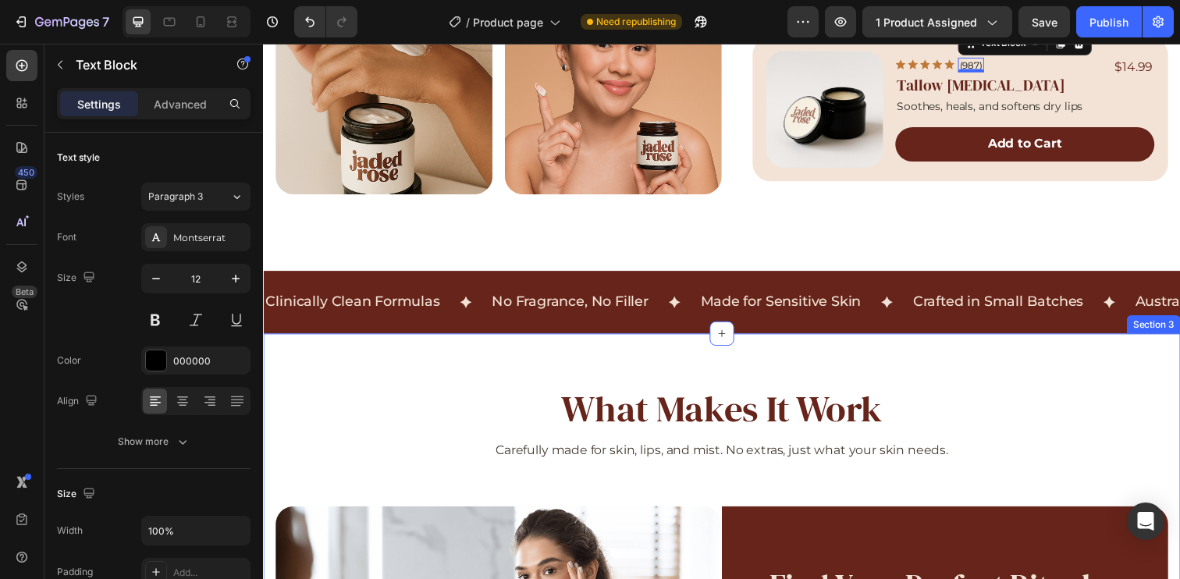
scroll to position [734, 0]
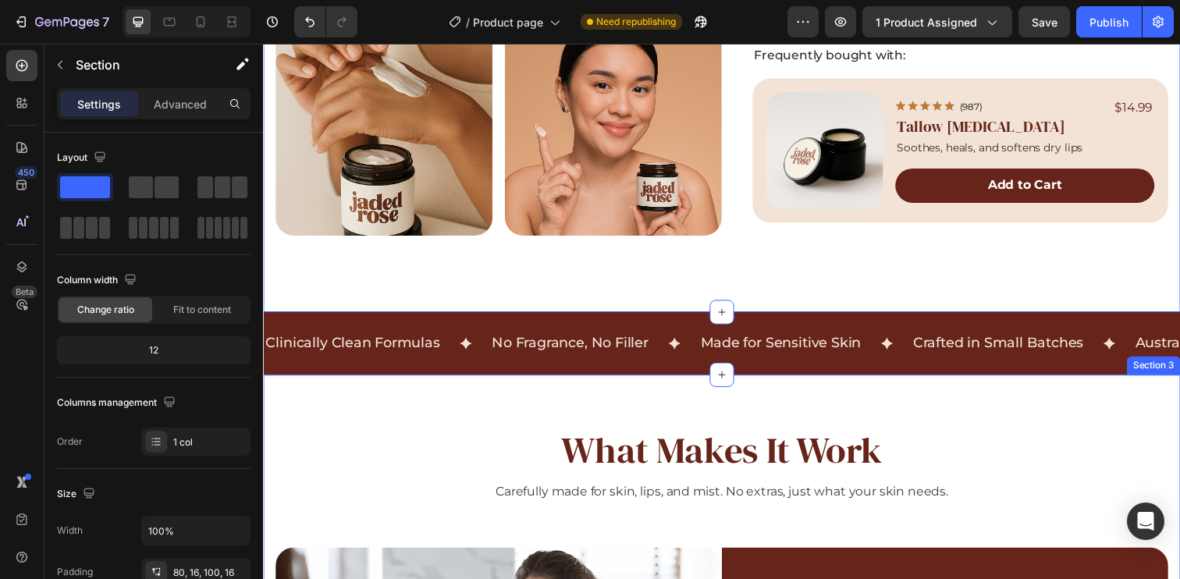
drag, startPoint x: 991, startPoint y: 307, endPoint x: 927, endPoint y: 373, distance: 92.2
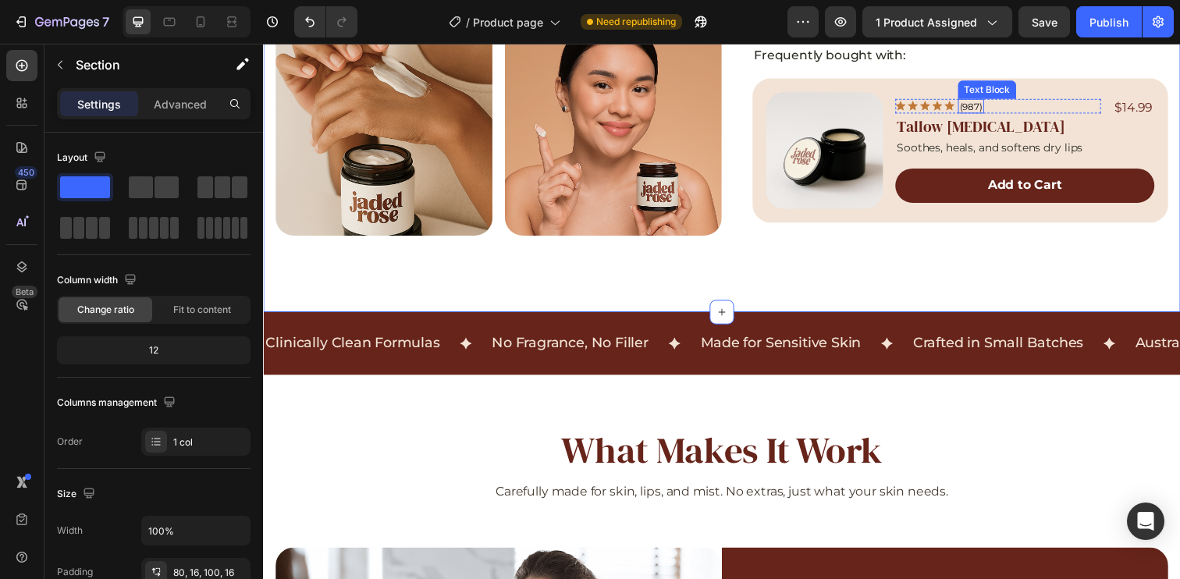
click at [978, 105] on p "(987)" at bounding box center [985, 107] width 23 height 12
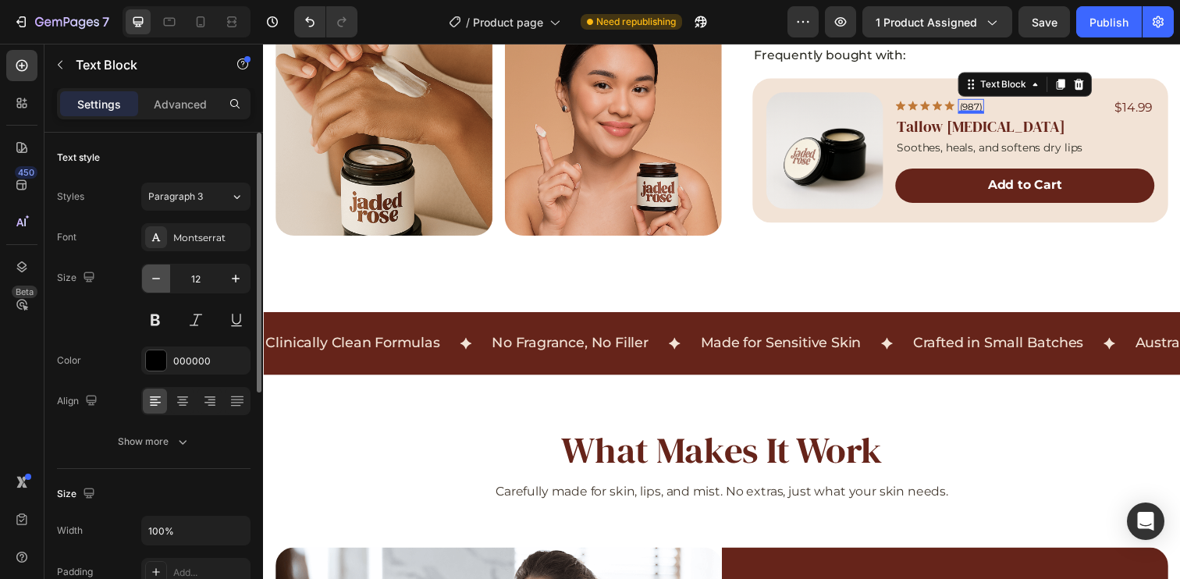
click at [154, 285] on icon "button" at bounding box center [156, 279] width 16 height 16
click at [154, 284] on icon "button" at bounding box center [156, 279] width 16 height 16
type input "10"
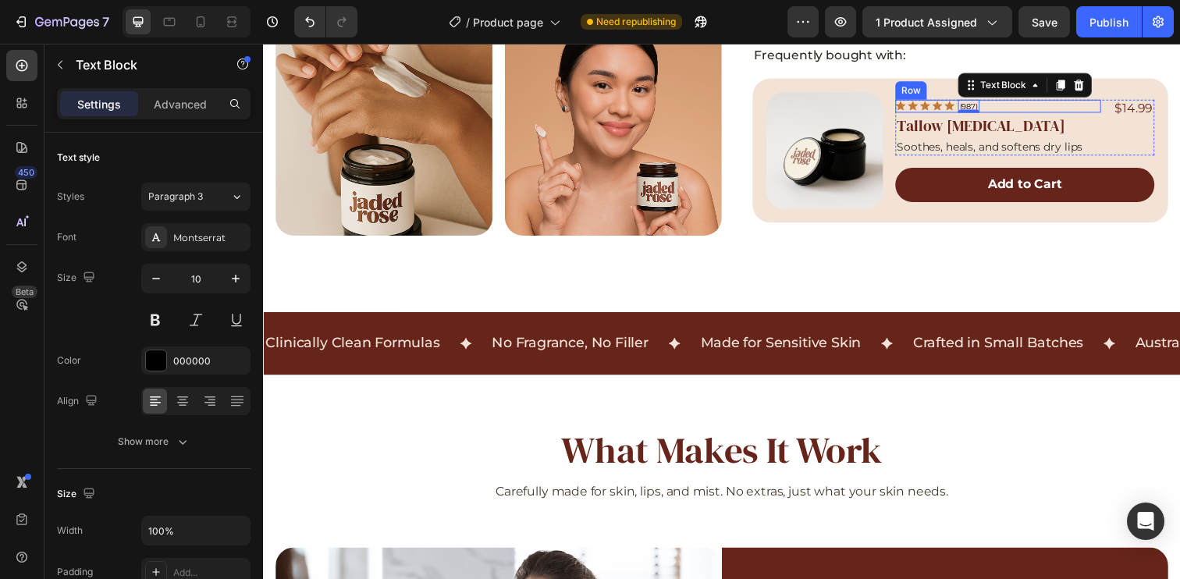
click at [1006, 106] on div "Icon Icon Icon Icon Icon Icon List (987) Text Block 0 Row" at bounding box center [1013, 107] width 210 height 13
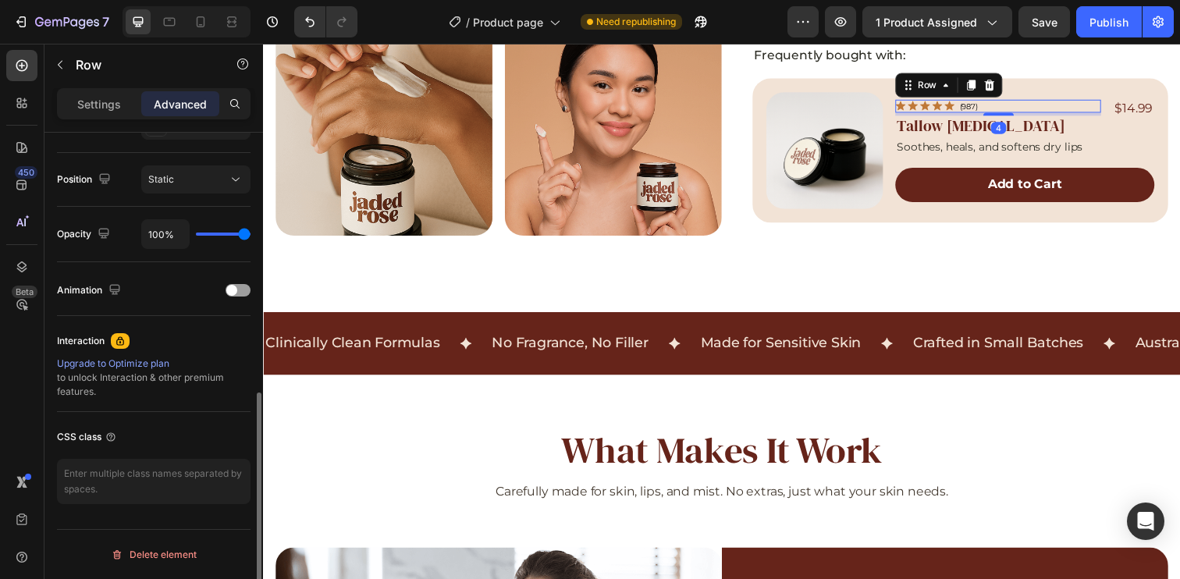
scroll to position [216, 0]
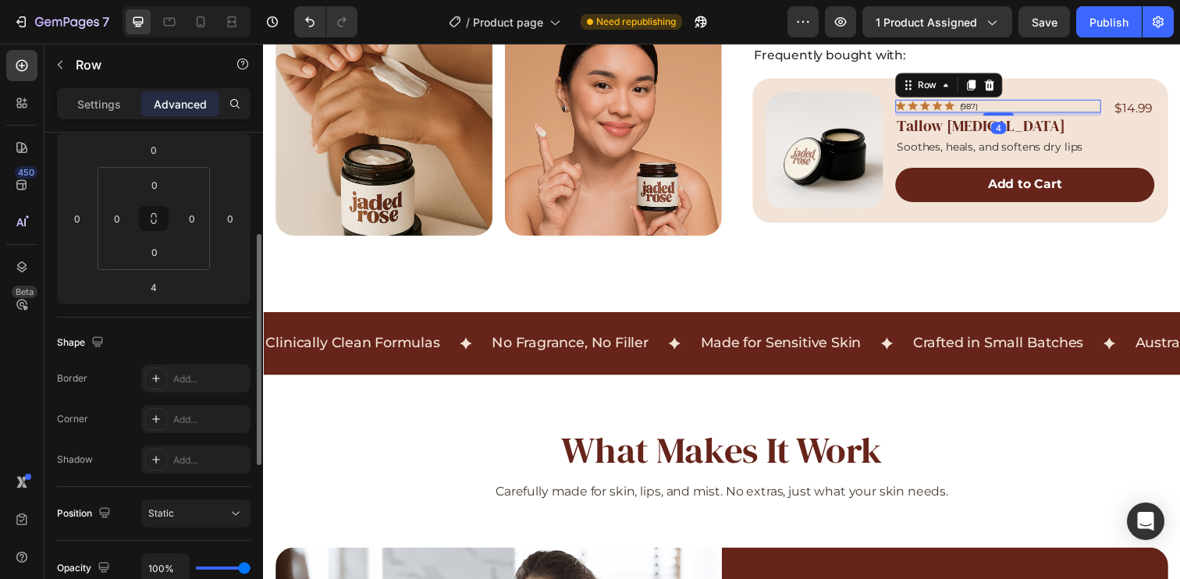
click at [96, 91] on div "Settings Advanced" at bounding box center [154, 103] width 194 height 31
click at [96, 99] on p "Settings" at bounding box center [99, 104] width 44 height 16
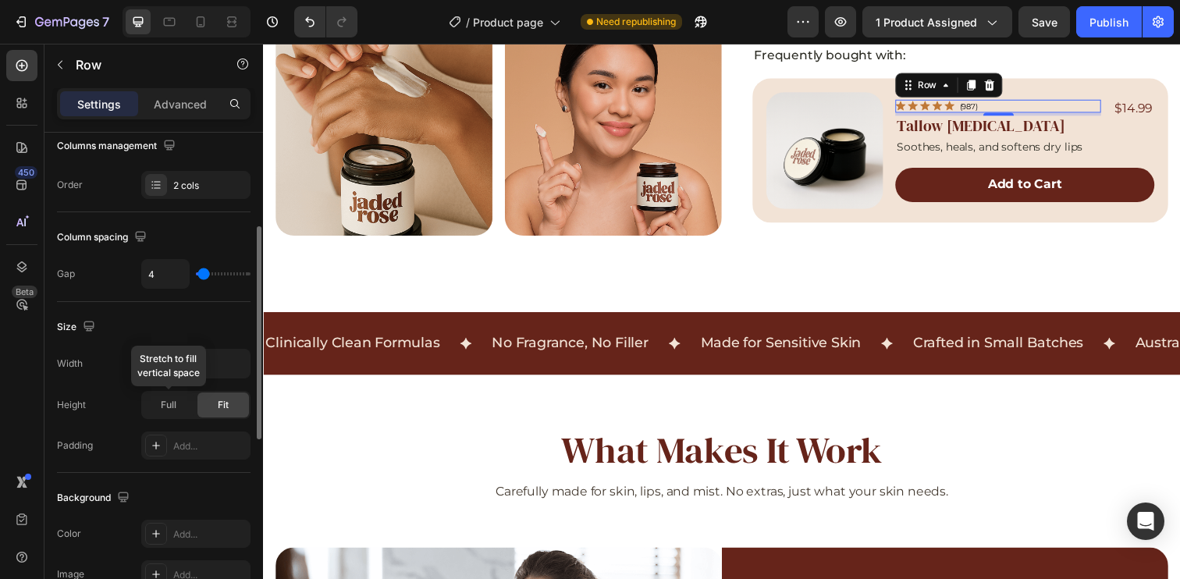
scroll to position [639, 0]
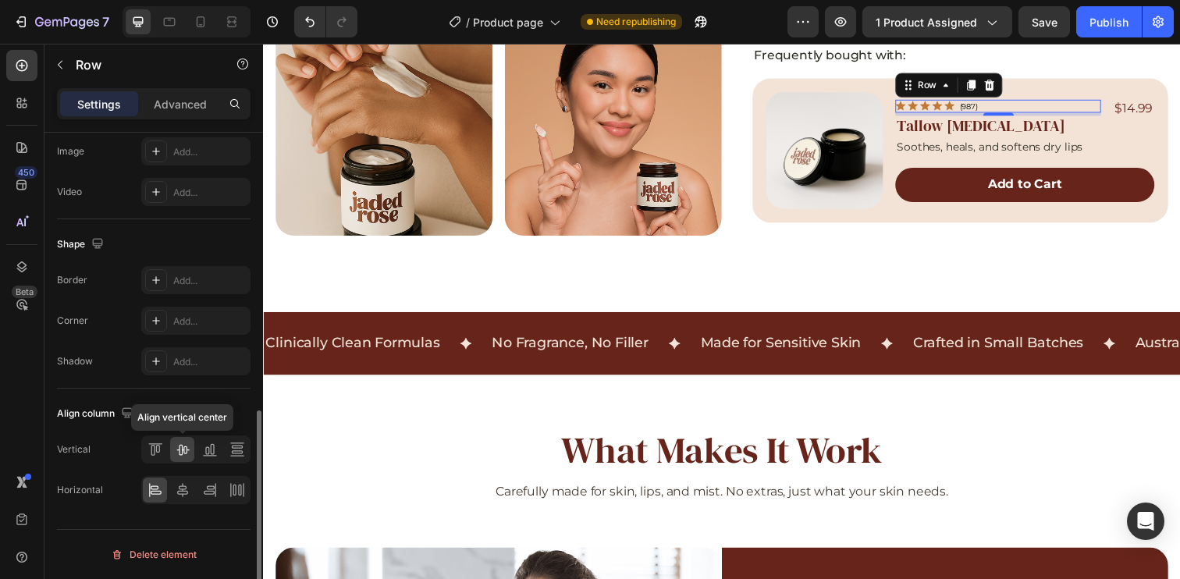
click at [180, 453] on icon at bounding box center [183, 450] width 16 height 16
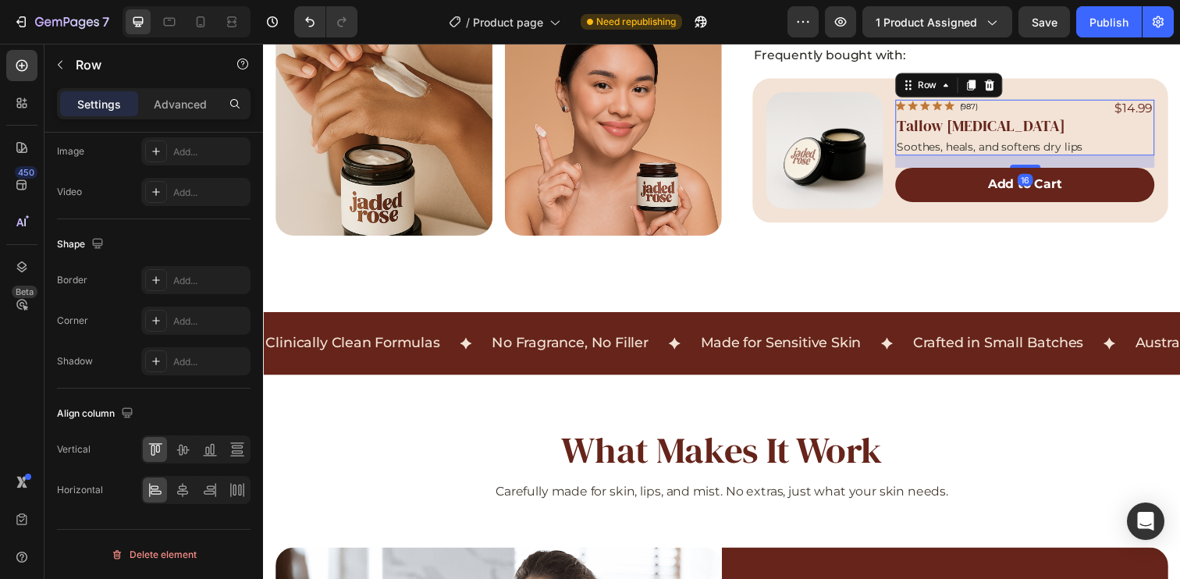
click at [1117, 112] on div "Icon Icon Icon Icon Icon Icon List (987) Text Block Row Tallow Lip Balm Product…" at bounding box center [1040, 129] width 265 height 57
click at [168, 18] on icon at bounding box center [170, 22] width 12 height 9
type input "100%"
type input "10"
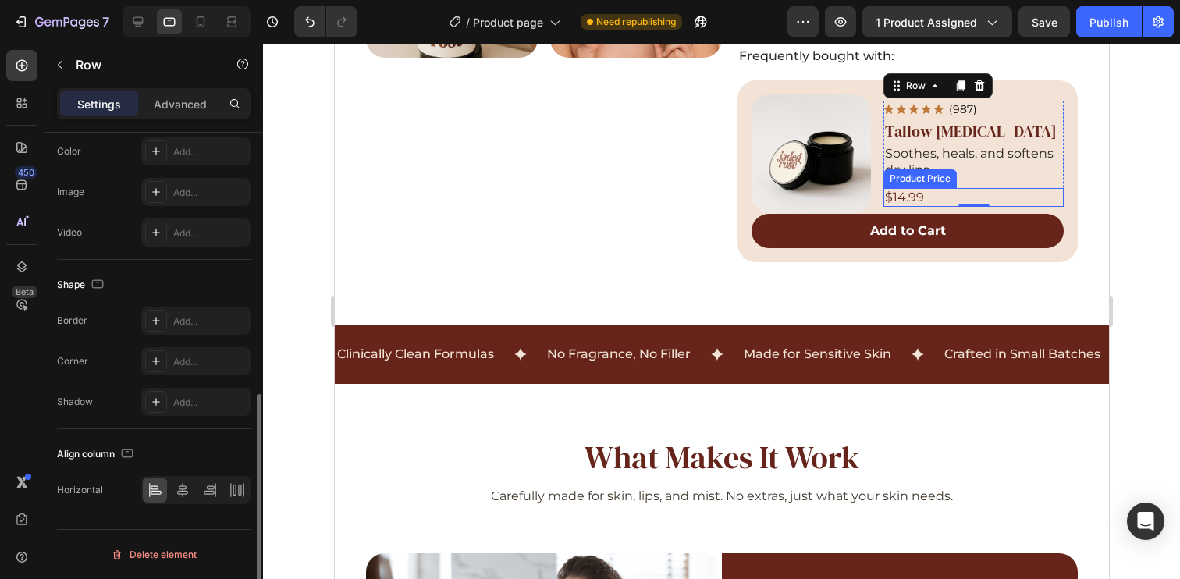
scroll to position [737, 0]
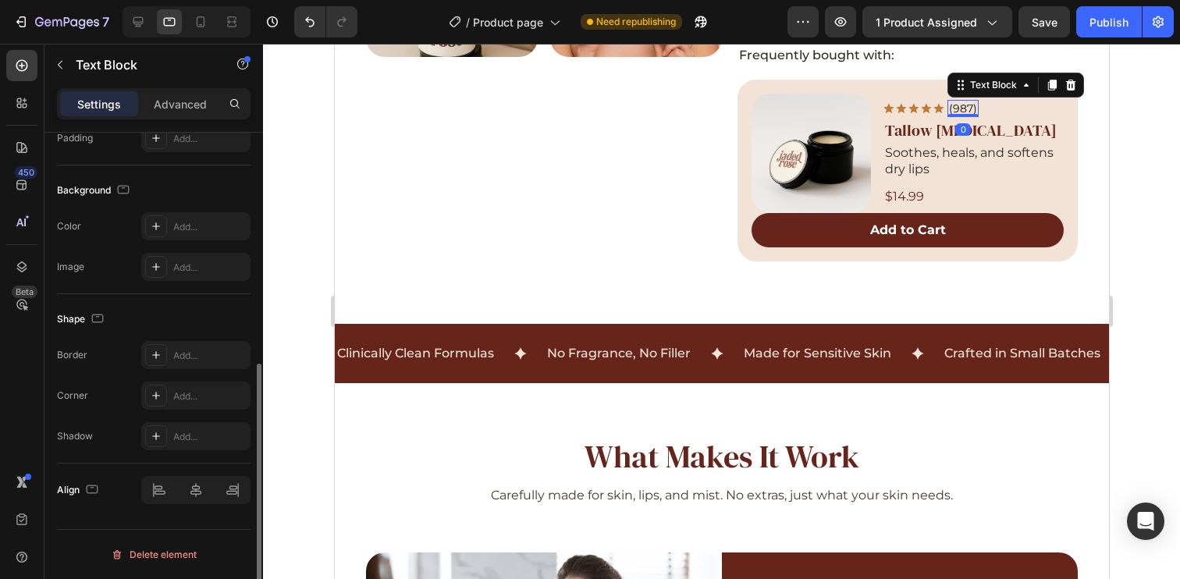
click at [958, 107] on p "(987)" at bounding box center [962, 108] width 28 height 14
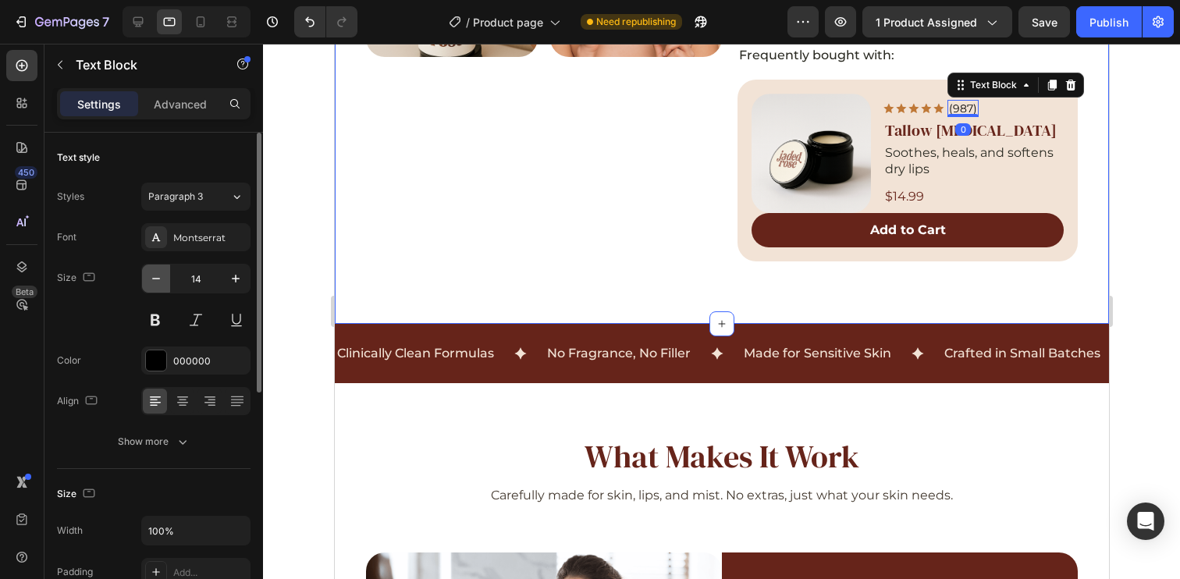
click at [151, 277] on icon "button" at bounding box center [156, 279] width 16 height 16
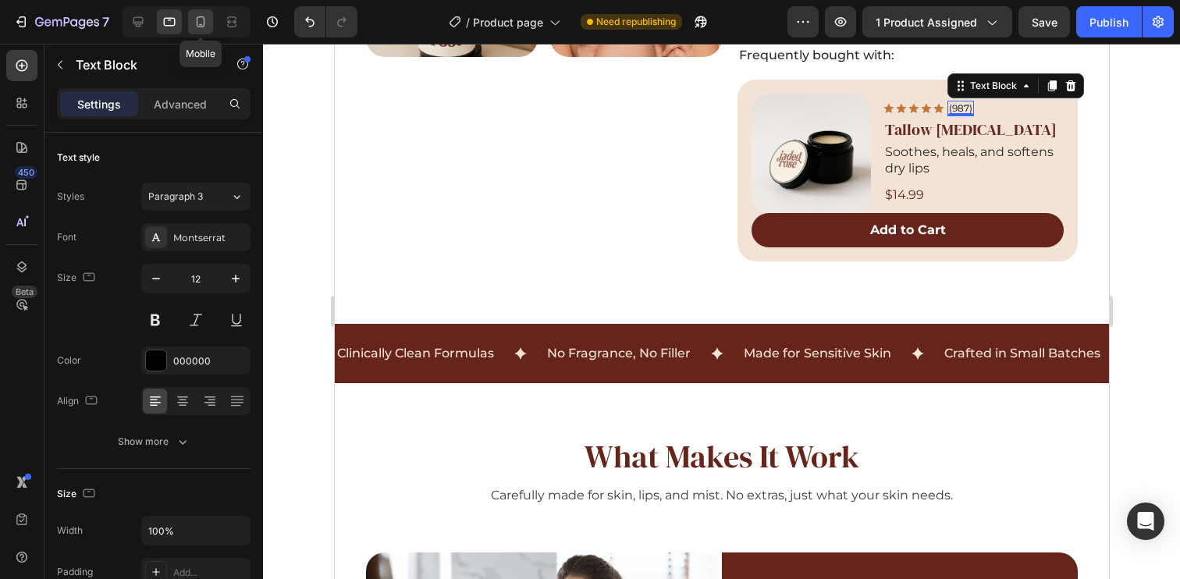
click at [206, 26] on icon at bounding box center [201, 22] width 16 height 16
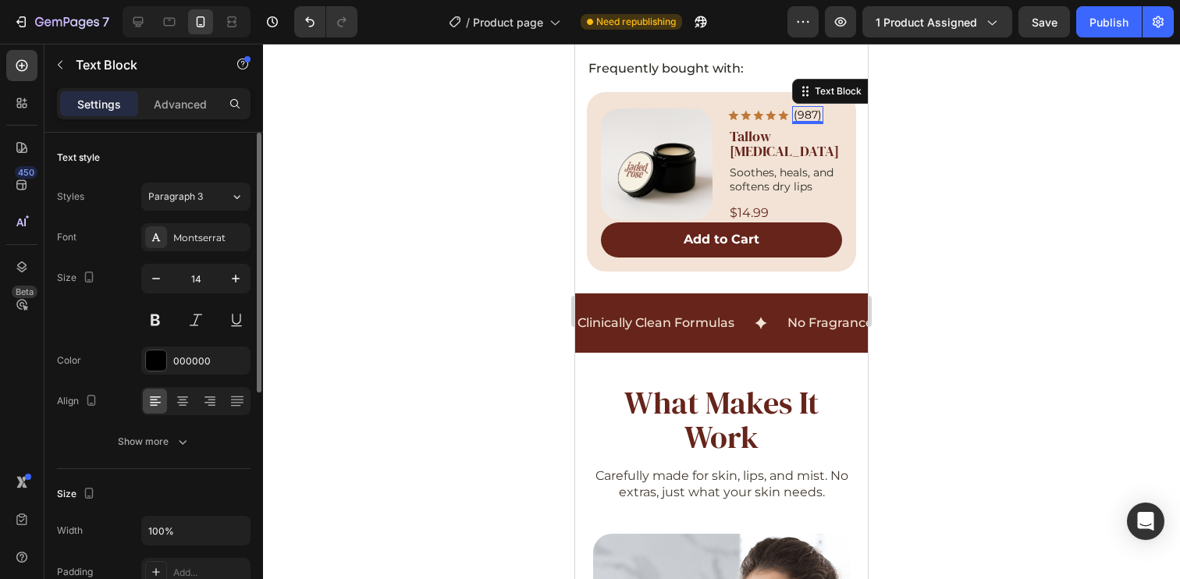
scroll to position [1008, 0]
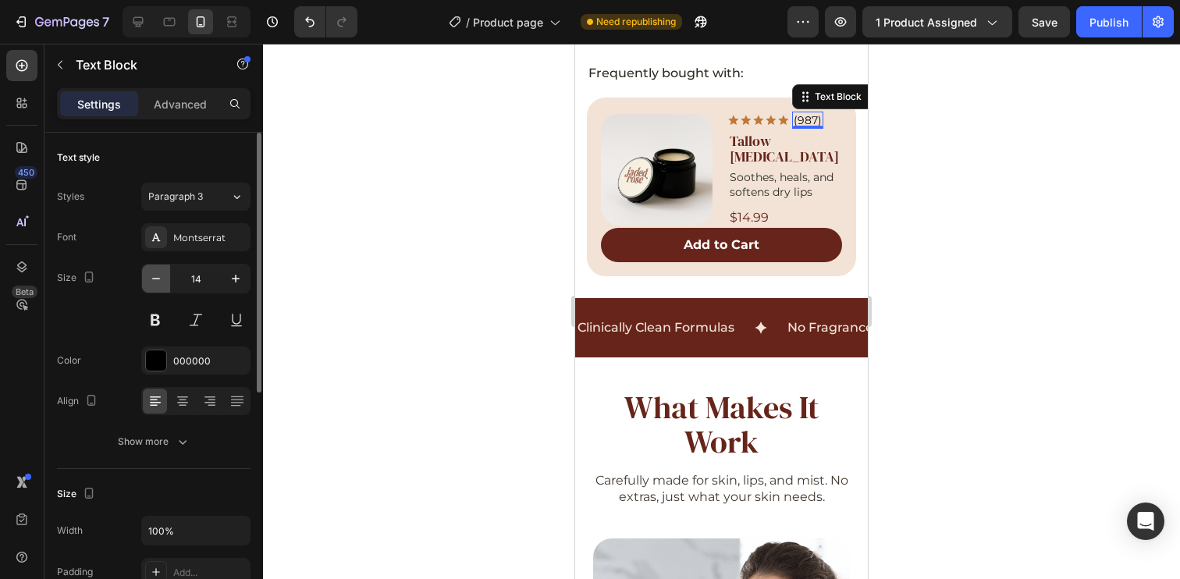
click at [153, 282] on icon "button" at bounding box center [156, 279] width 16 height 16
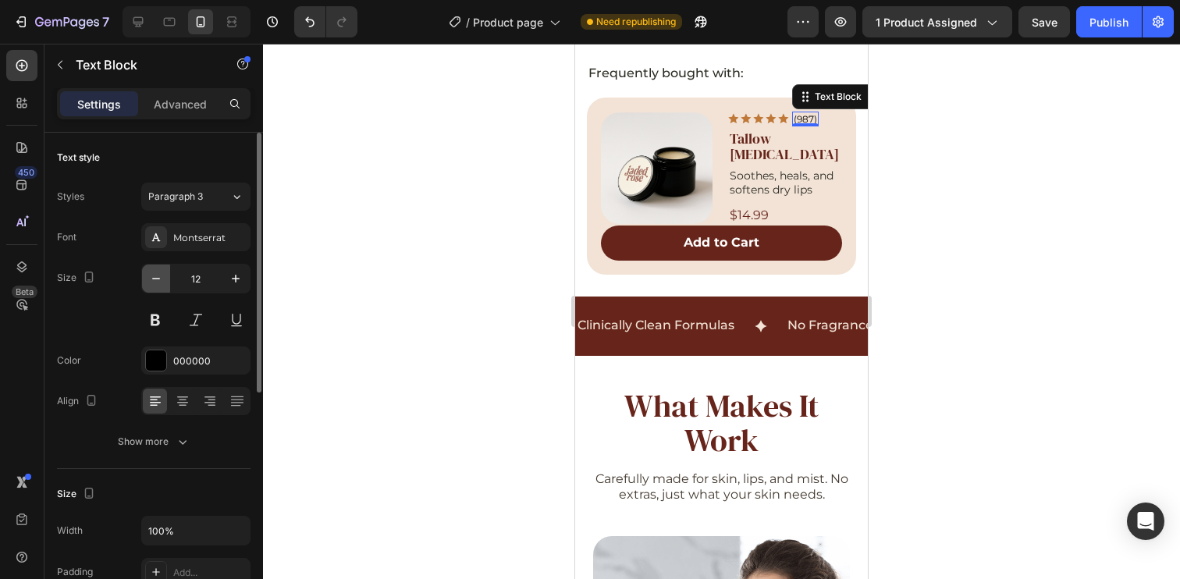
click at [153, 282] on icon "button" at bounding box center [156, 279] width 16 height 16
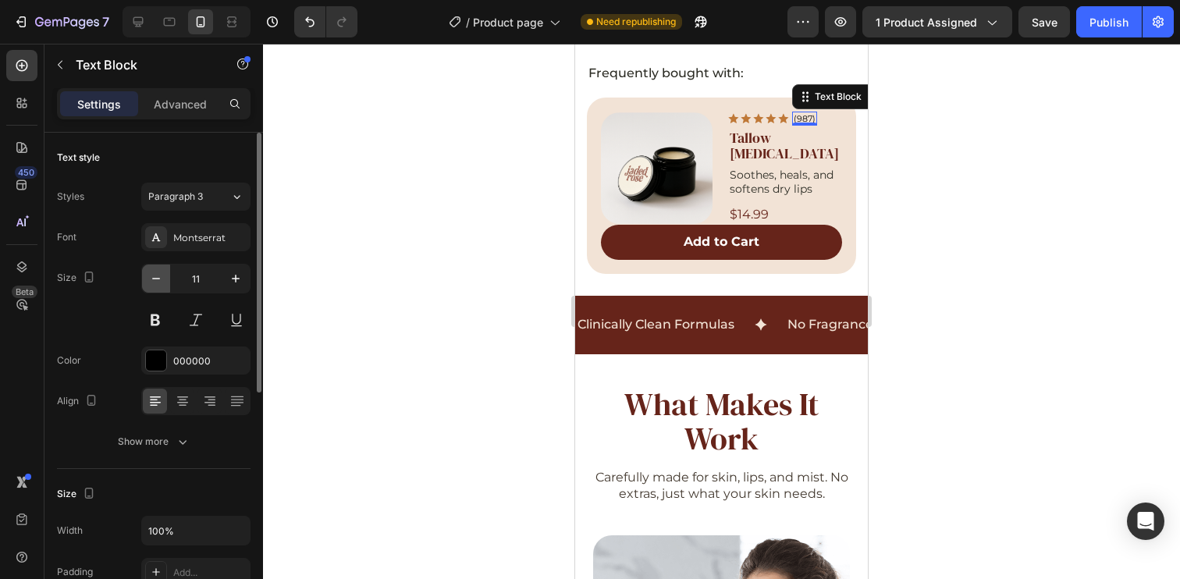
type input "10"
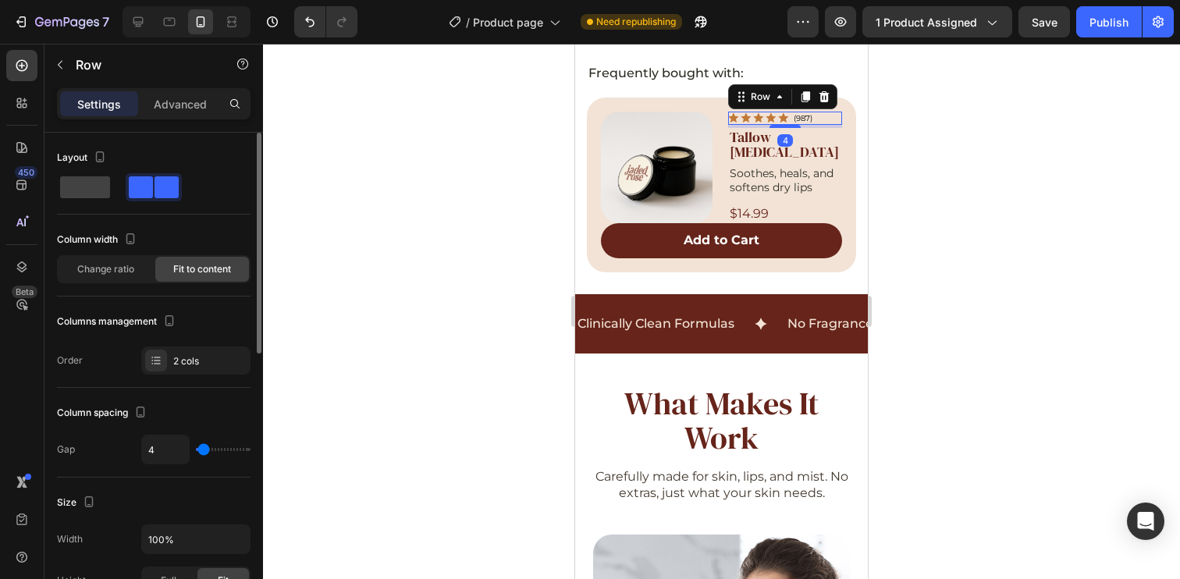
click at [820, 112] on div "Icon Icon Icon Icon Icon Icon List (987) Text Block Row 4" at bounding box center [785, 118] width 114 height 13
click at [776, 166] on p "Soothes, heals, and softens dry lips" at bounding box center [785, 180] width 111 height 28
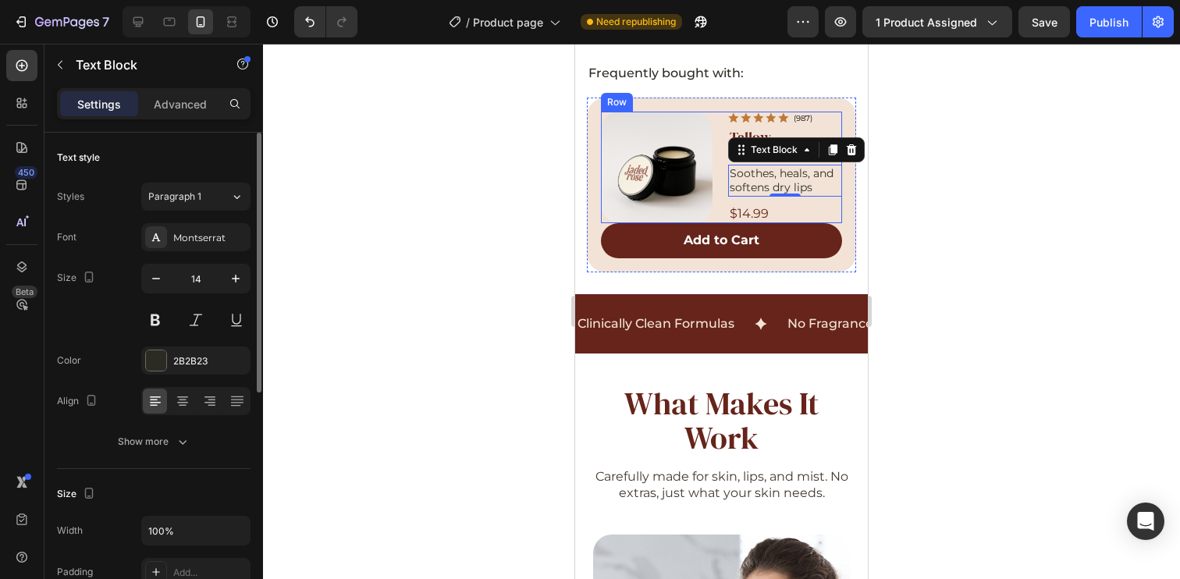
click at [715, 141] on div "Product Images Icon Icon Icon Icon Icon Icon List (987) Text Block Row Tallow L…" at bounding box center [721, 168] width 241 height 112
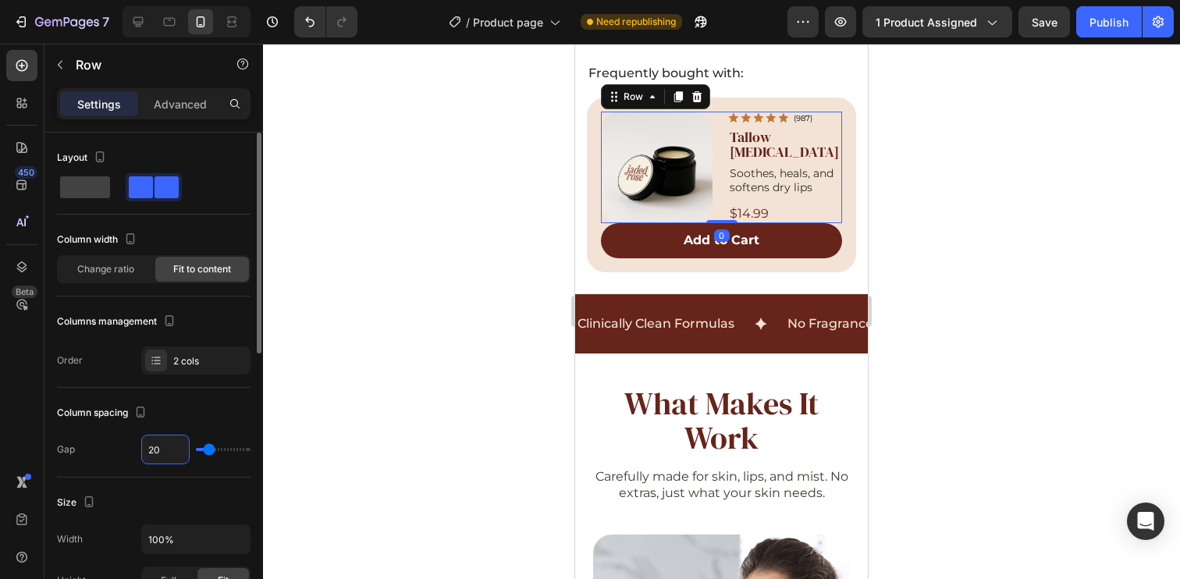
click at [172, 456] on input "20" at bounding box center [165, 449] width 47 height 28
type input "19"
type input "18"
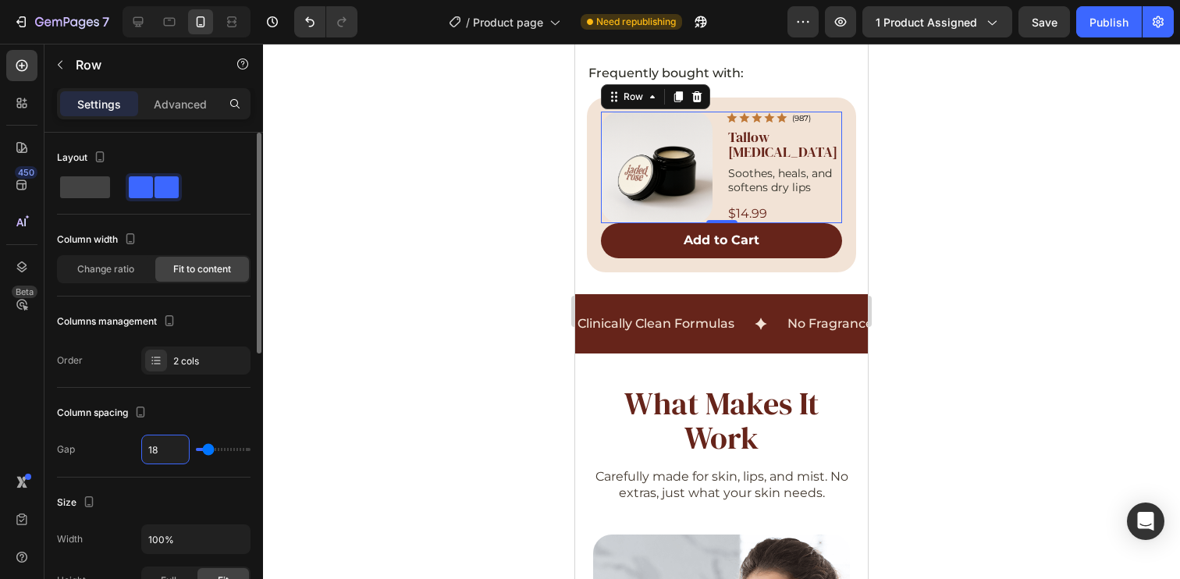
type input "17"
type input "16"
click at [754, 204] on div "$14.99" at bounding box center [783, 214] width 117 height 20
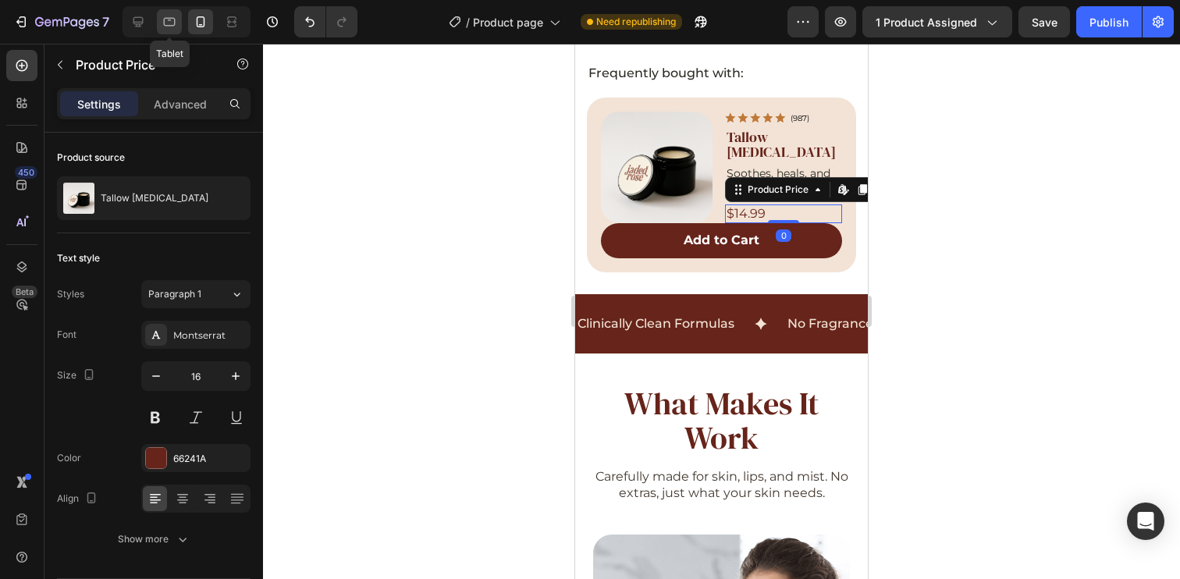
click at [178, 20] on div at bounding box center [169, 21] width 25 height 25
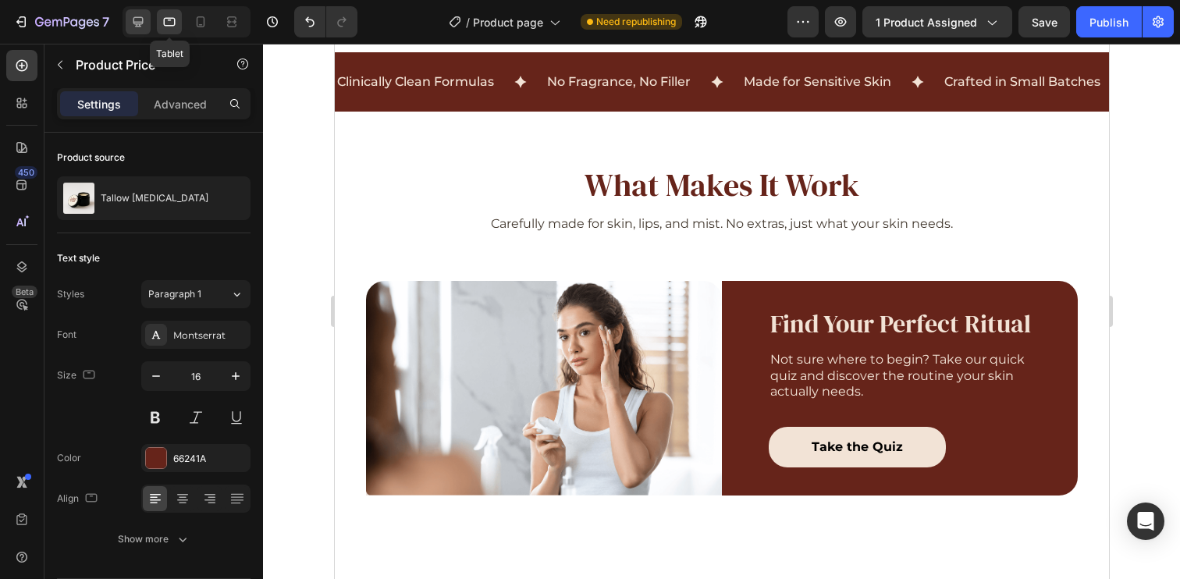
scroll to position [1232, 0]
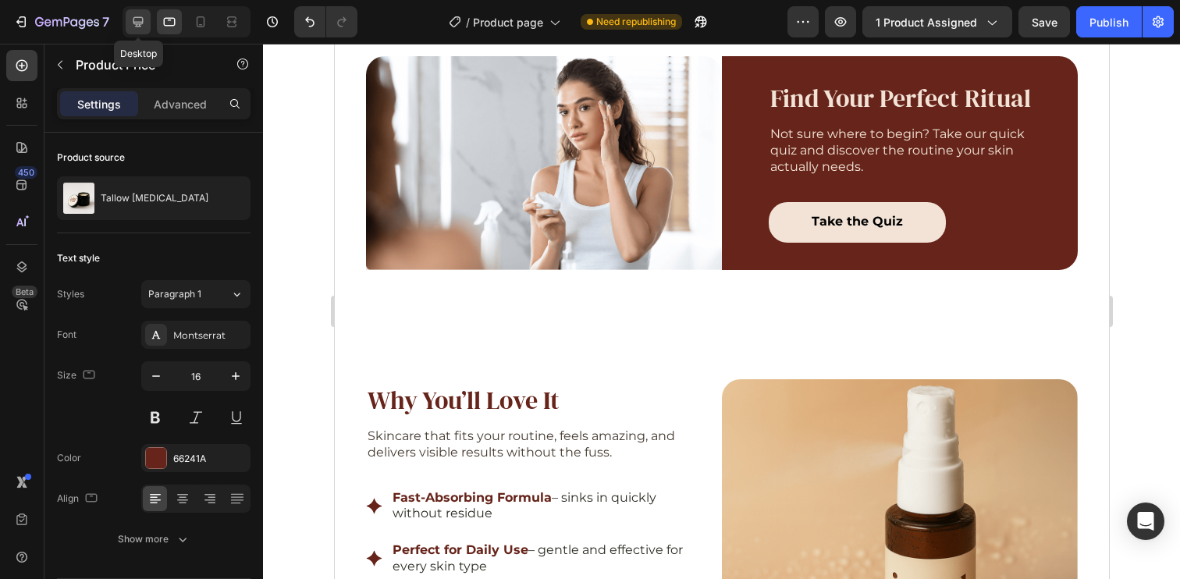
click at [145, 14] on icon at bounding box center [138, 22] width 16 height 16
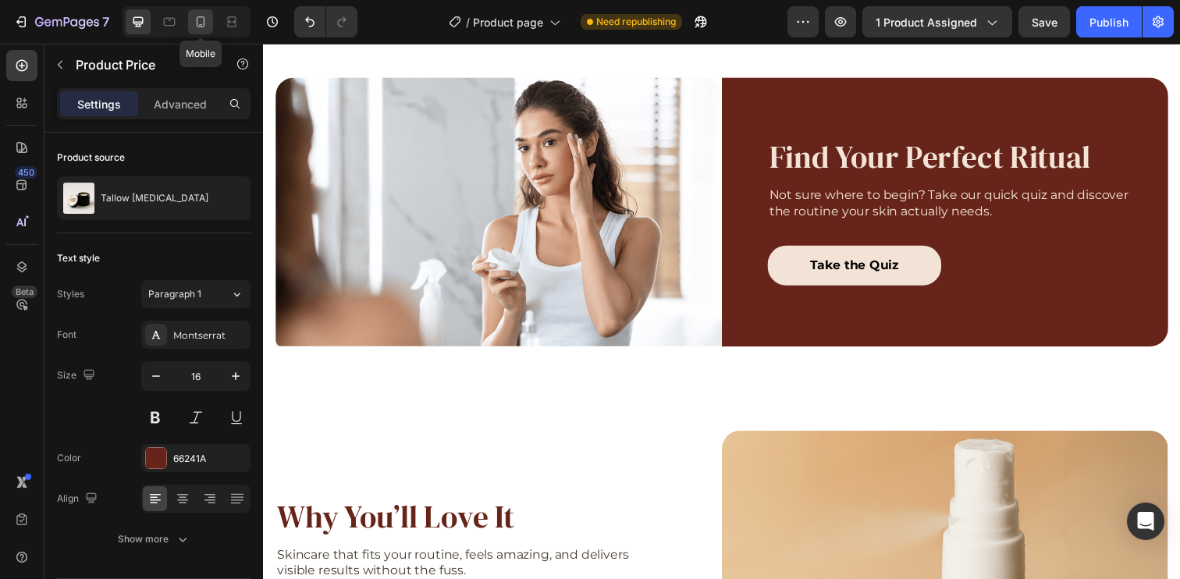
click at [206, 19] on icon at bounding box center [201, 22] width 16 height 16
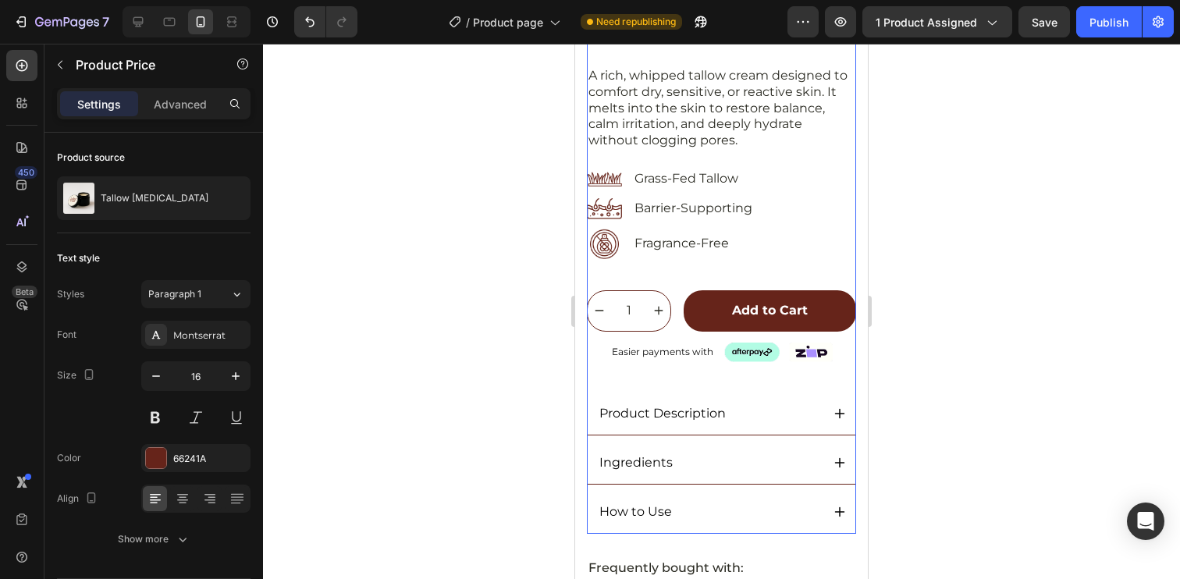
scroll to position [858, 0]
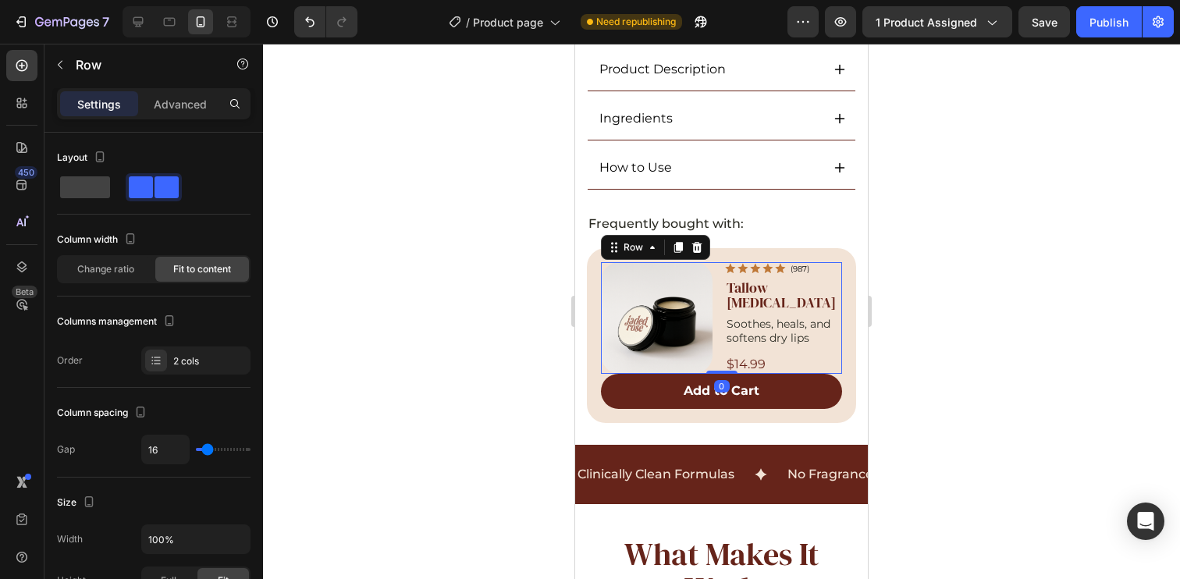
click at [716, 311] on div "Product Images Icon Icon Icon Icon Icon Icon List (987) Text Block Row Tallow L…" at bounding box center [721, 318] width 241 height 112
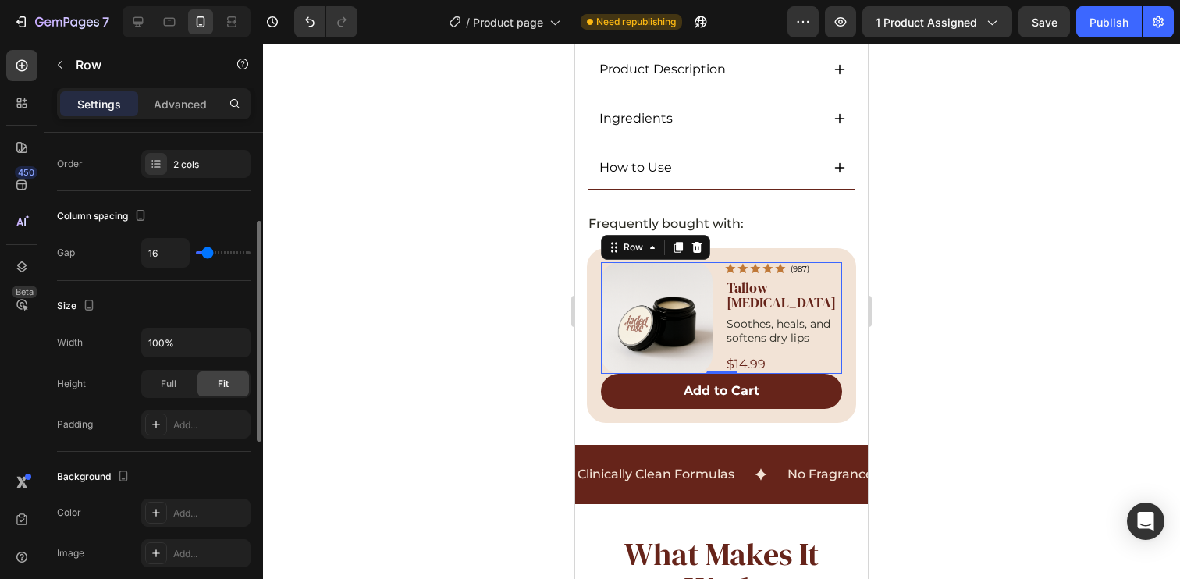
scroll to position [0, 0]
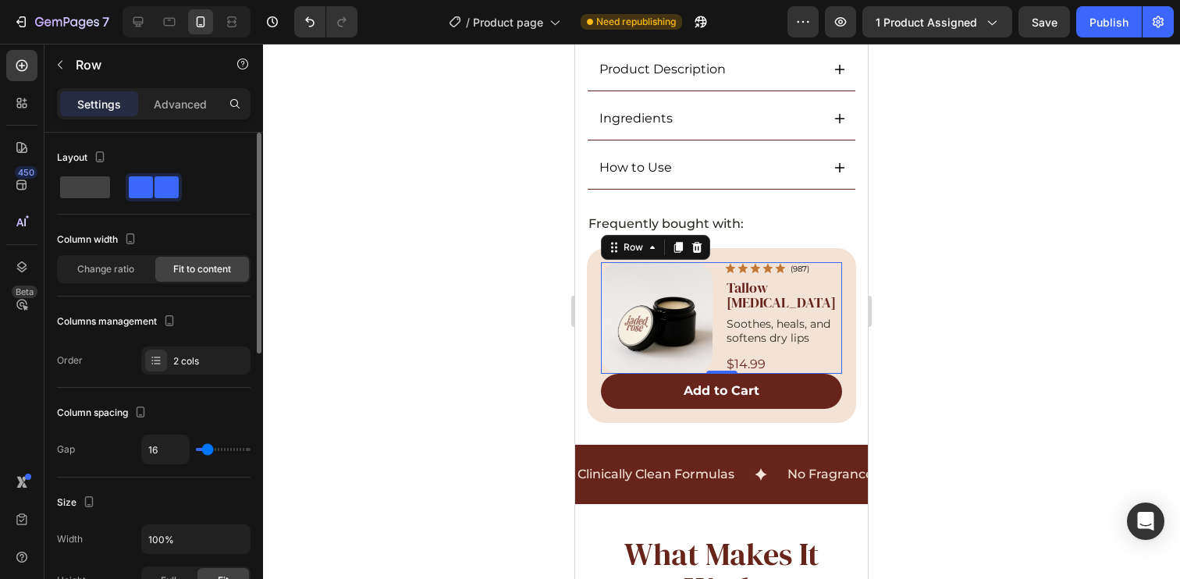
click at [162, 87] on div "Row" at bounding box center [133, 66] width 178 height 44
click at [180, 99] on p "Advanced" at bounding box center [180, 104] width 53 height 16
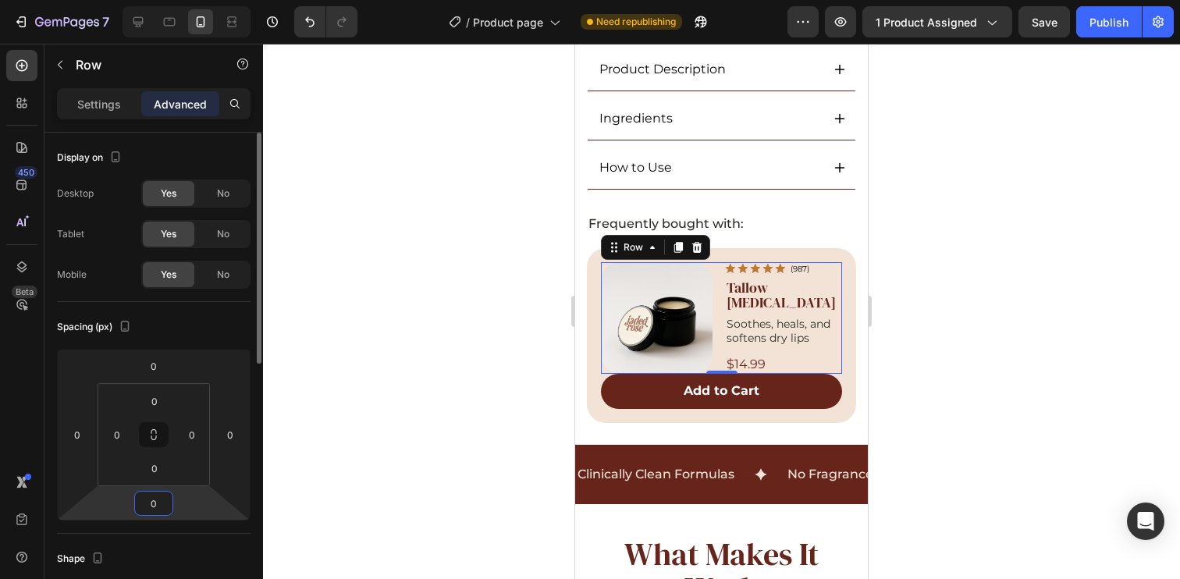
click at [160, 507] on input "0" at bounding box center [153, 503] width 31 height 23
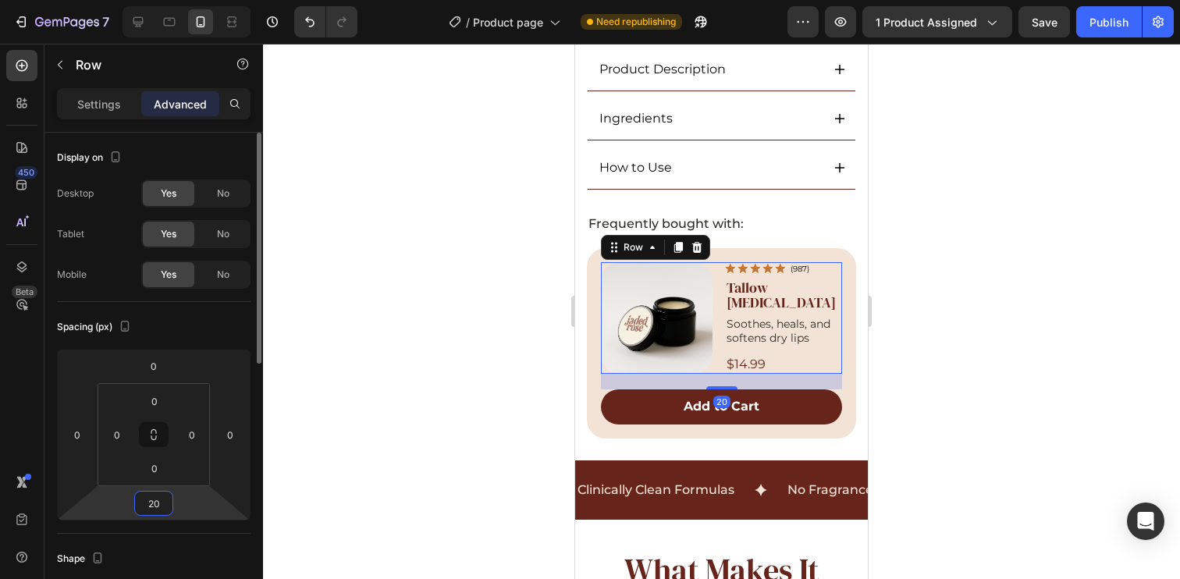
type input "20"
click at [216, 315] on div "Spacing (px)" at bounding box center [154, 326] width 194 height 25
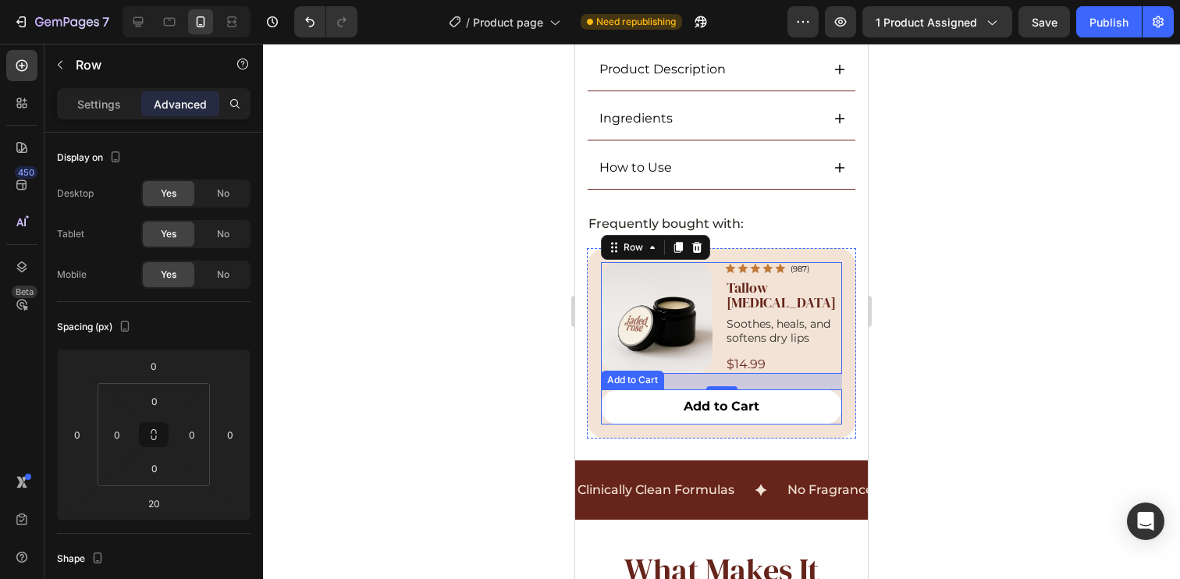
click at [629, 389] on button "Add to Cart" at bounding box center [721, 406] width 241 height 35
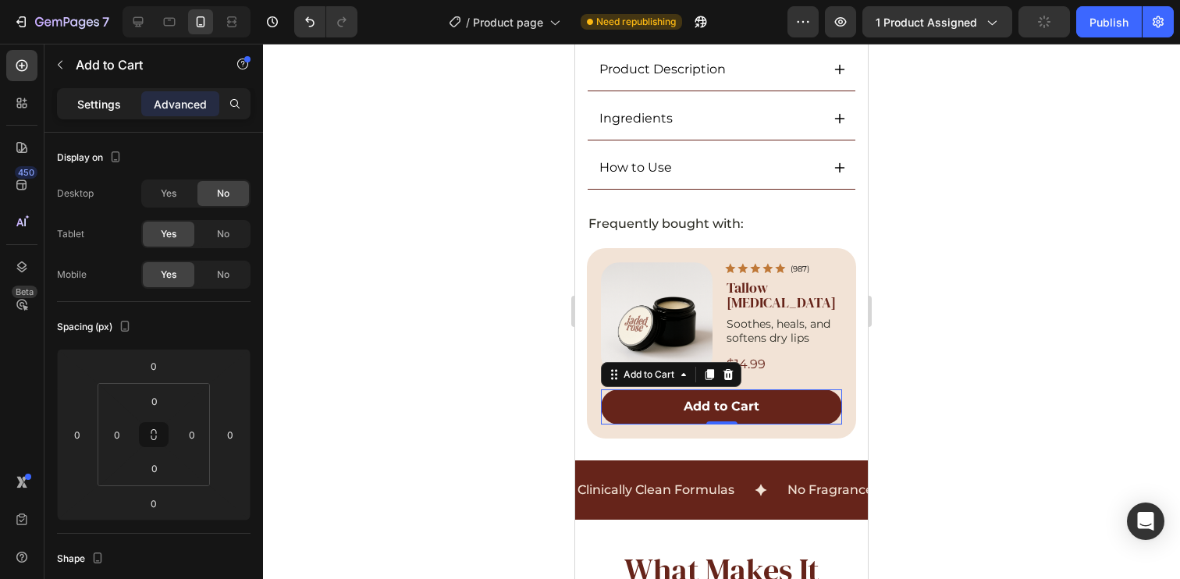
click at [116, 105] on p "Settings" at bounding box center [99, 104] width 44 height 16
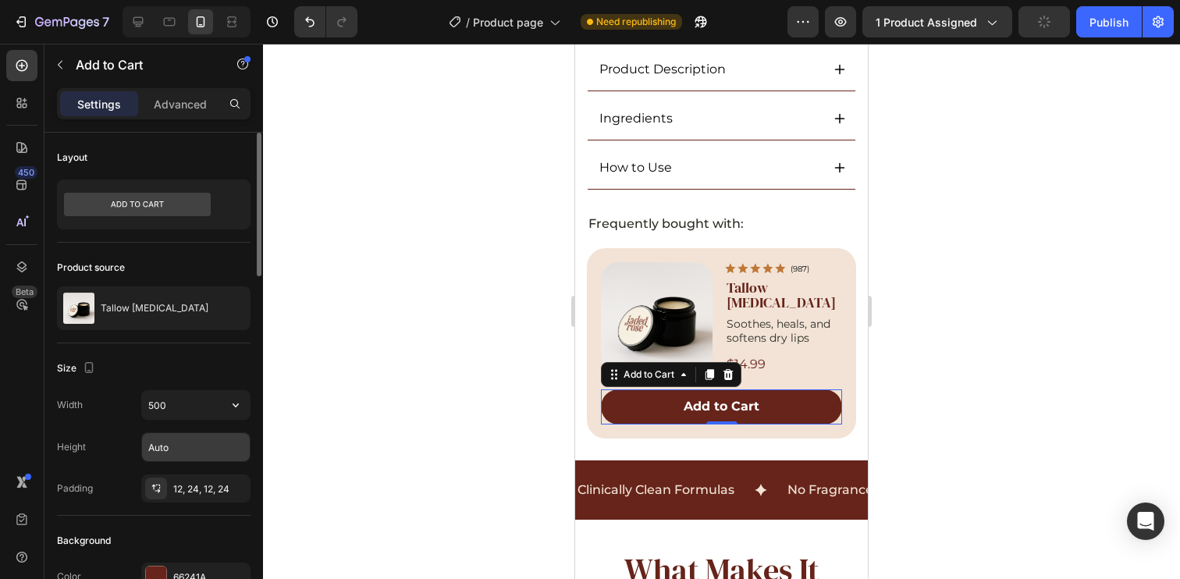
scroll to position [247, 0]
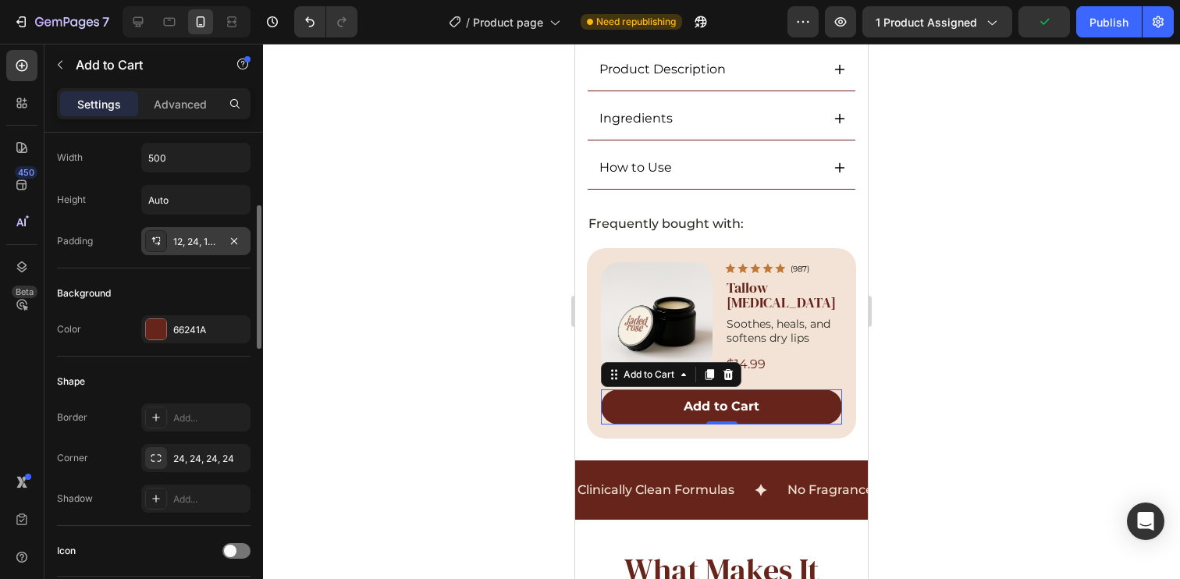
click at [192, 241] on div "12, 24, 12, 24" at bounding box center [195, 242] width 45 height 14
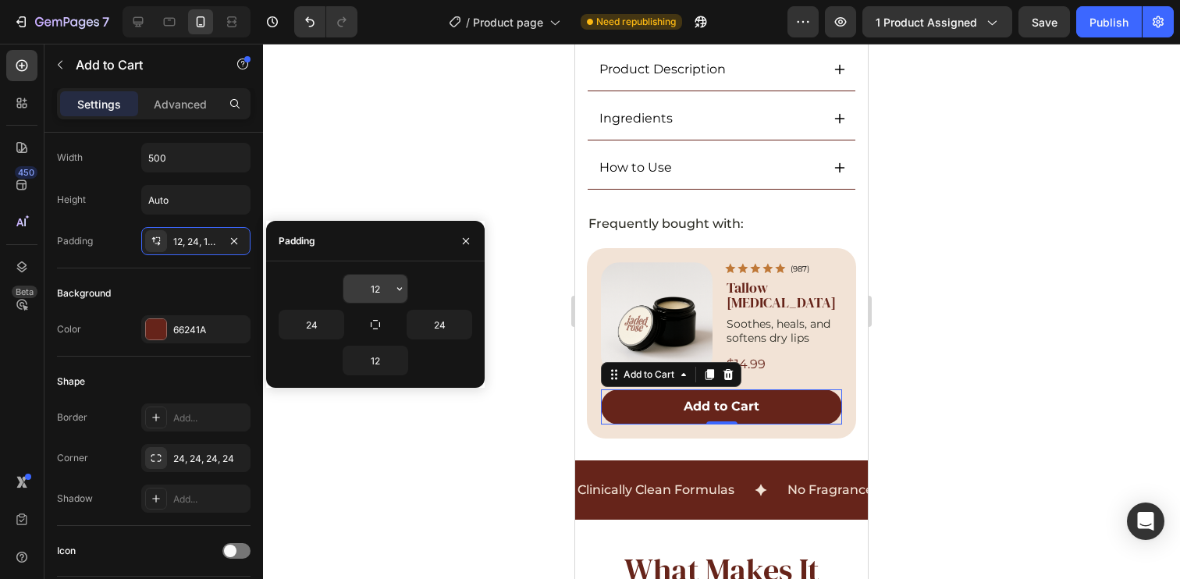
click at [378, 284] on input "12" at bounding box center [375, 289] width 64 height 28
type input "2"
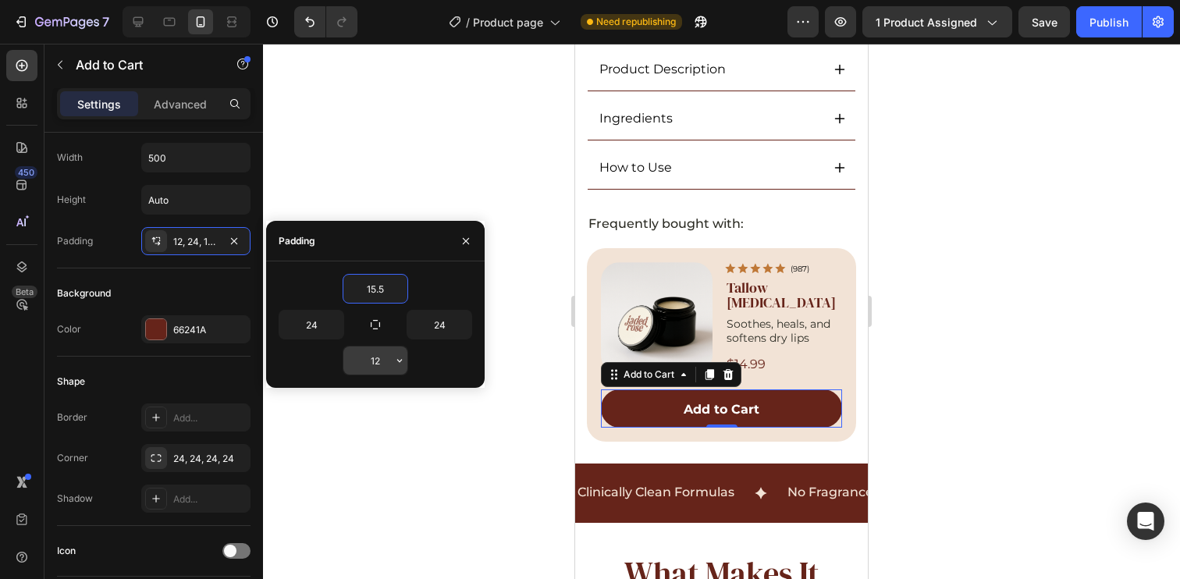
type input "15.5"
click at [378, 369] on input "12" at bounding box center [375, 360] width 64 height 28
paste input "5.5"
type input "15.5"
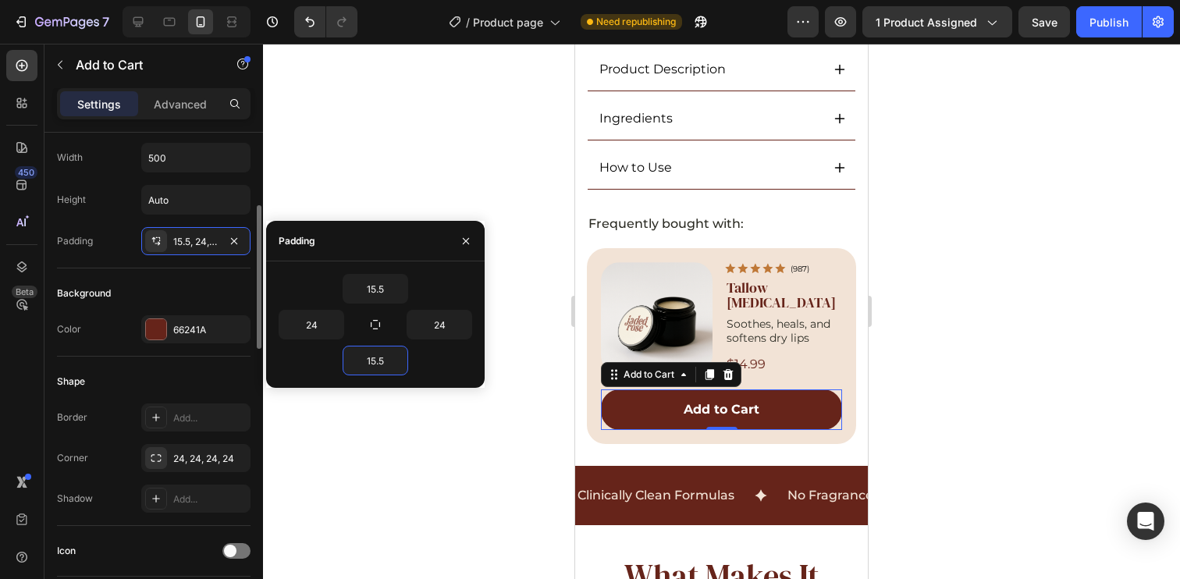
click at [131, 215] on div "Width 500 Height Auto Padding 15.5, 24, 12, 24" at bounding box center [154, 199] width 194 height 112
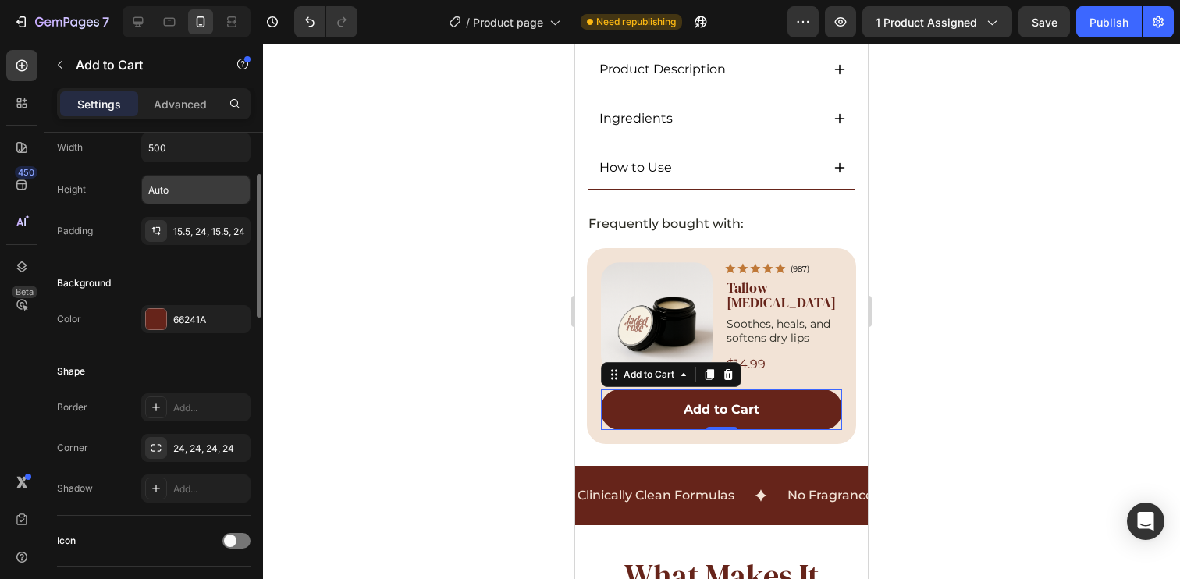
scroll to position [137, 0]
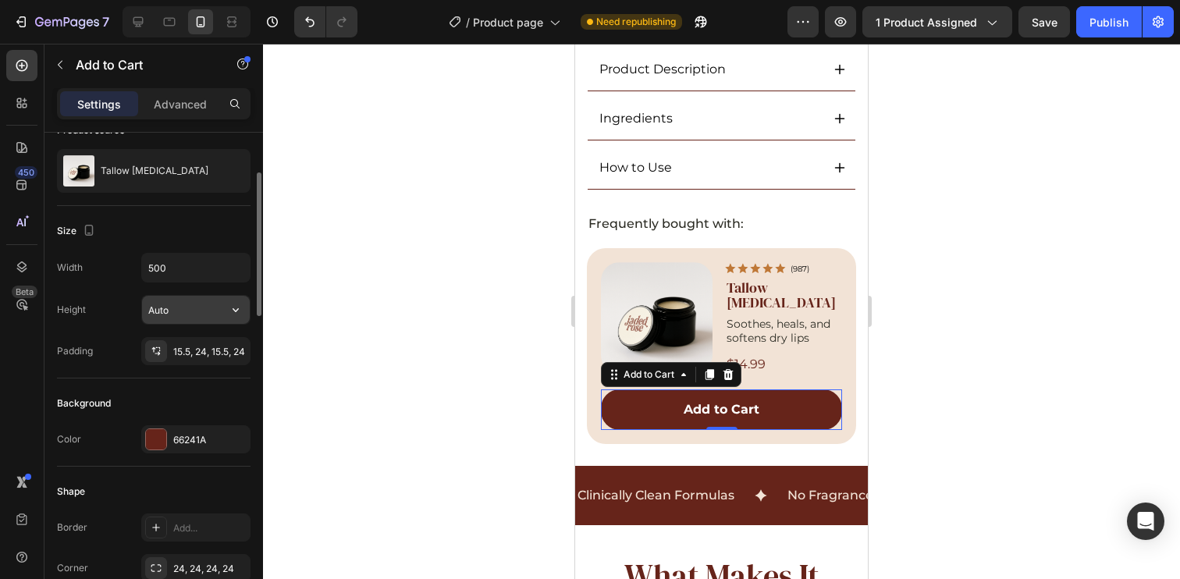
click at [166, 314] on input "Auto" at bounding box center [196, 310] width 108 height 28
click at [201, 233] on div "Size" at bounding box center [154, 231] width 194 height 25
click at [168, 315] on input "53" at bounding box center [196, 310] width 108 height 28
type input "53"
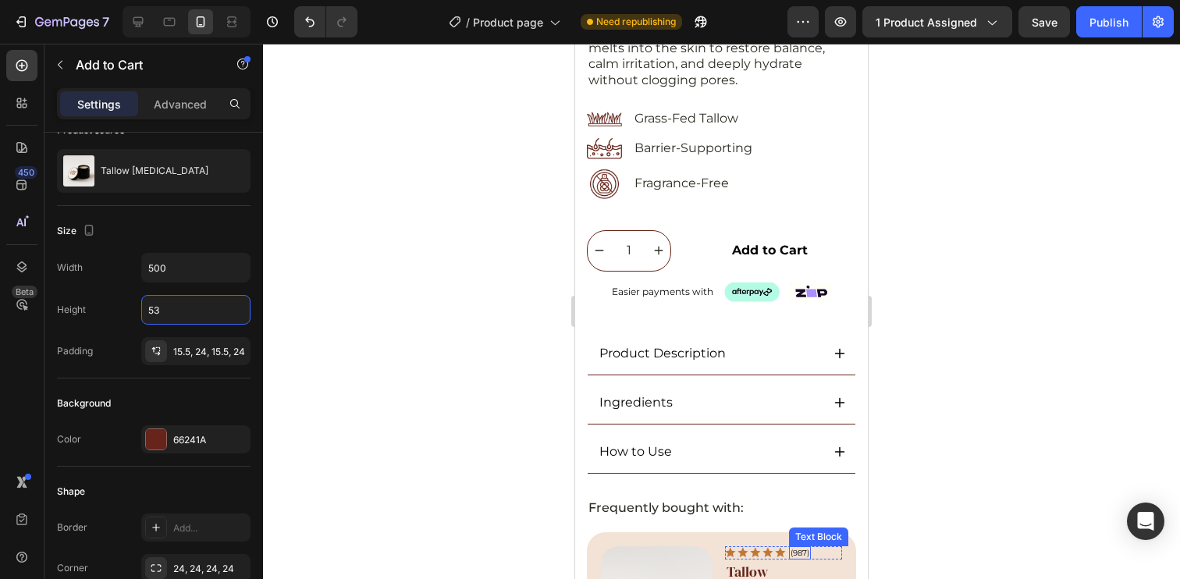
scroll to position [547, 0]
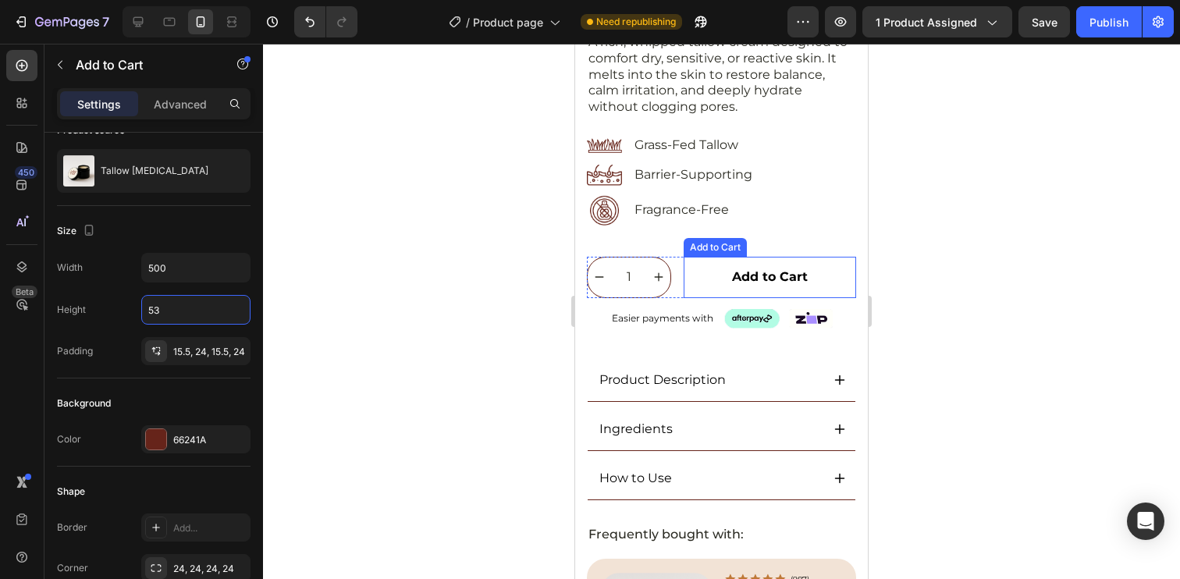
click at [793, 257] on button "Add to Cart" at bounding box center [770, 277] width 172 height 41
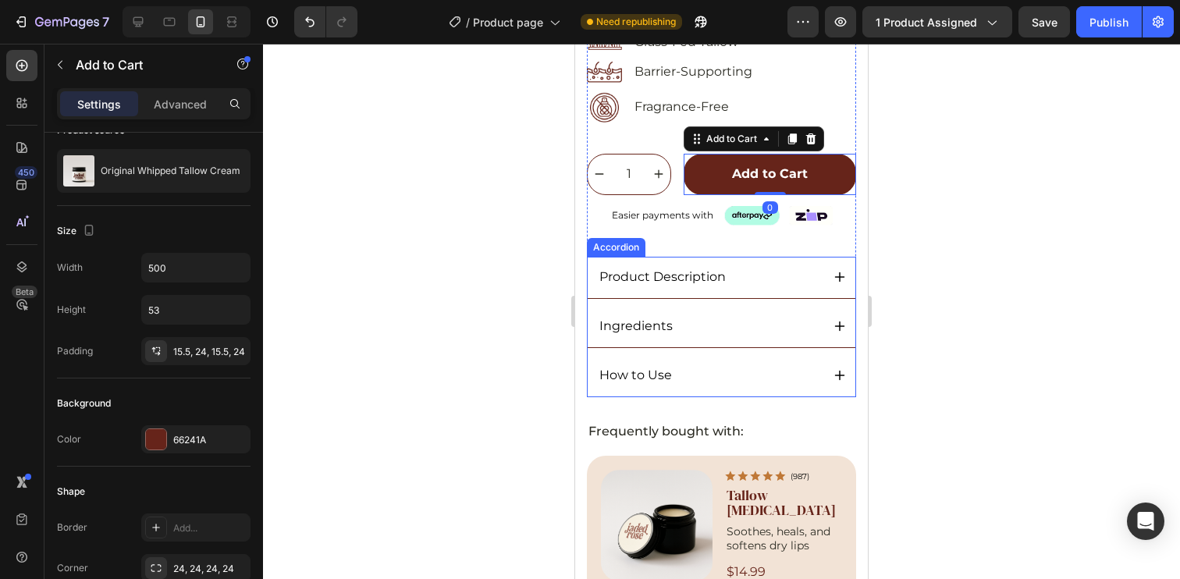
scroll to position [848, 0]
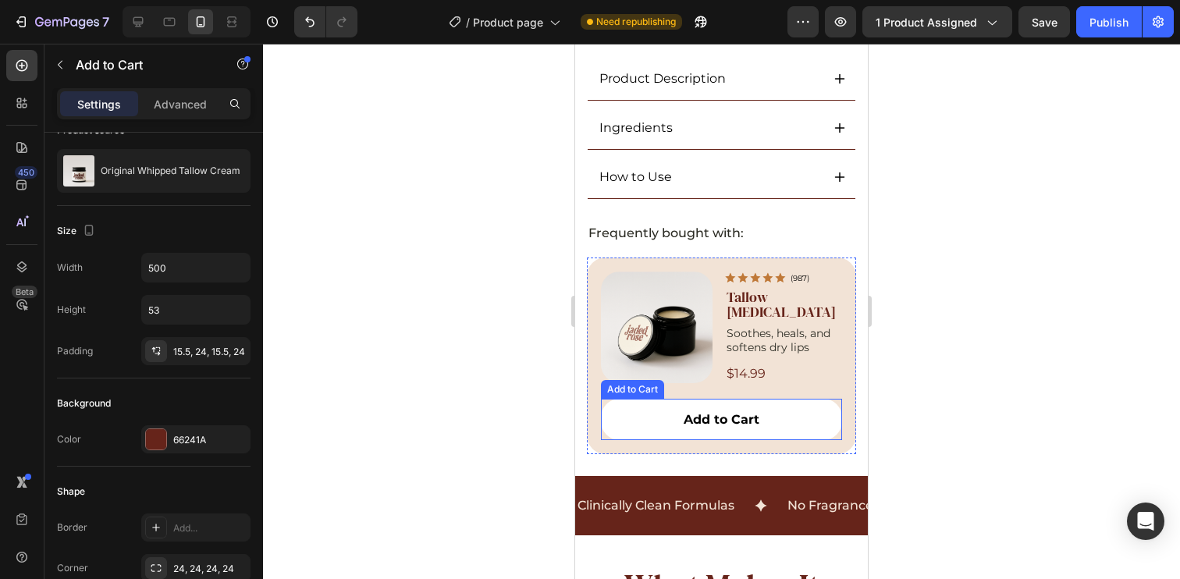
click at [808, 399] on button "Add to Cart" at bounding box center [721, 419] width 241 height 41
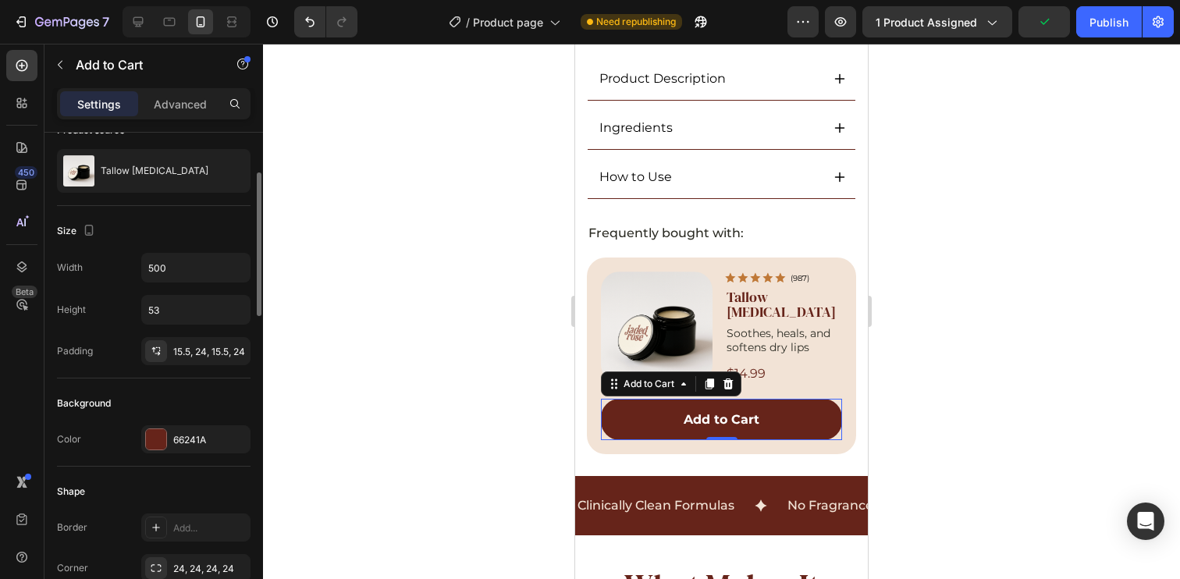
click at [175, 230] on div "Size" at bounding box center [154, 231] width 194 height 25
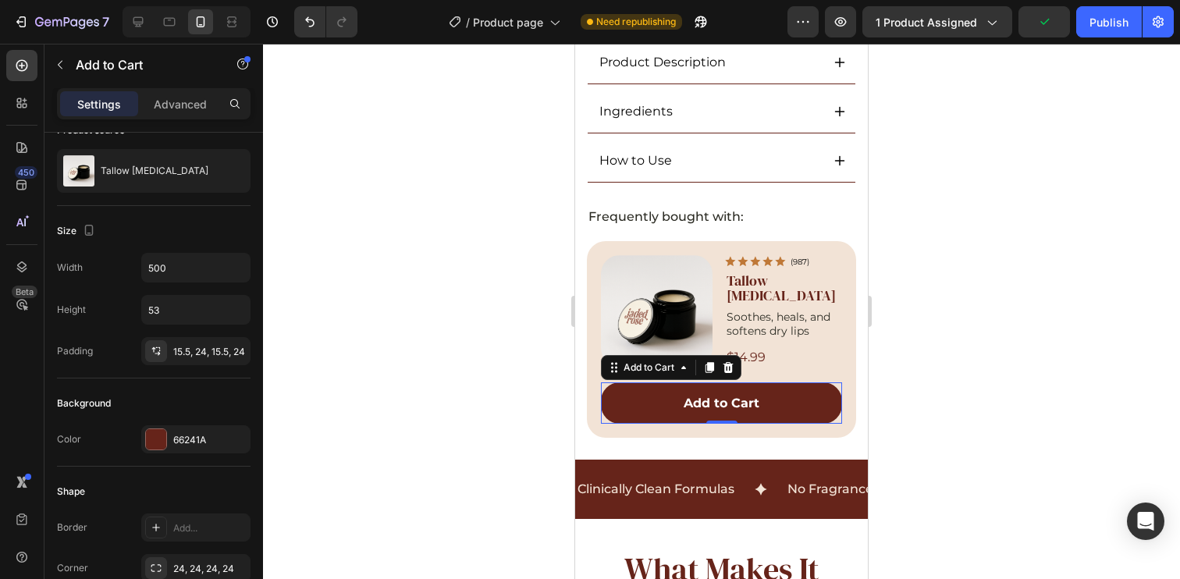
scroll to position [965, 0]
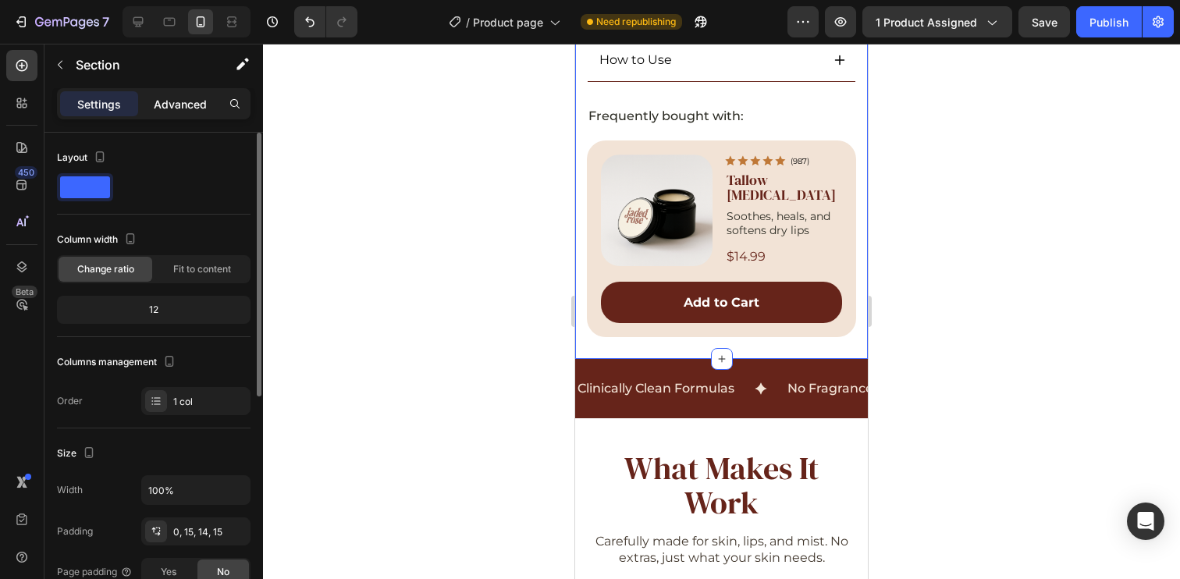
click at [183, 104] on p "Advanced" at bounding box center [180, 104] width 53 height 16
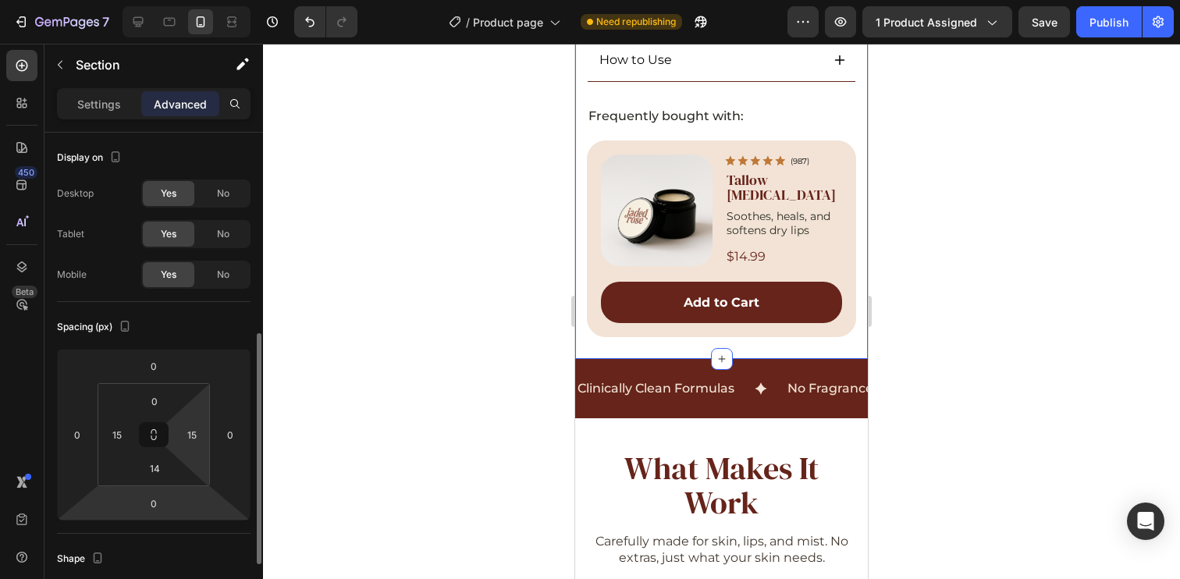
scroll to position [137, 0]
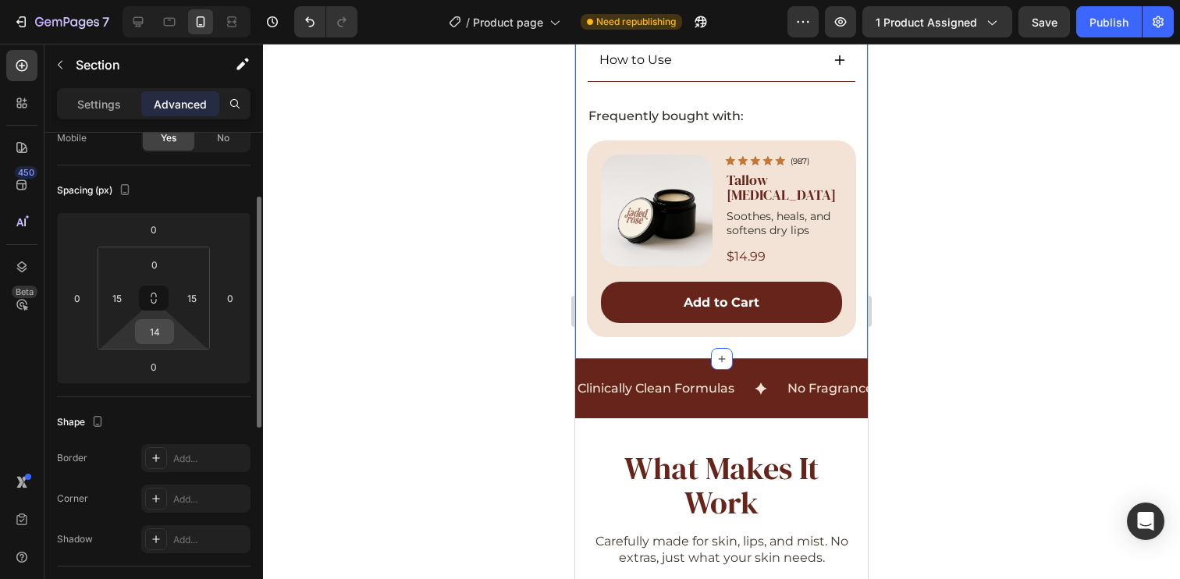
click at [160, 332] on input "14" at bounding box center [154, 331] width 31 height 23
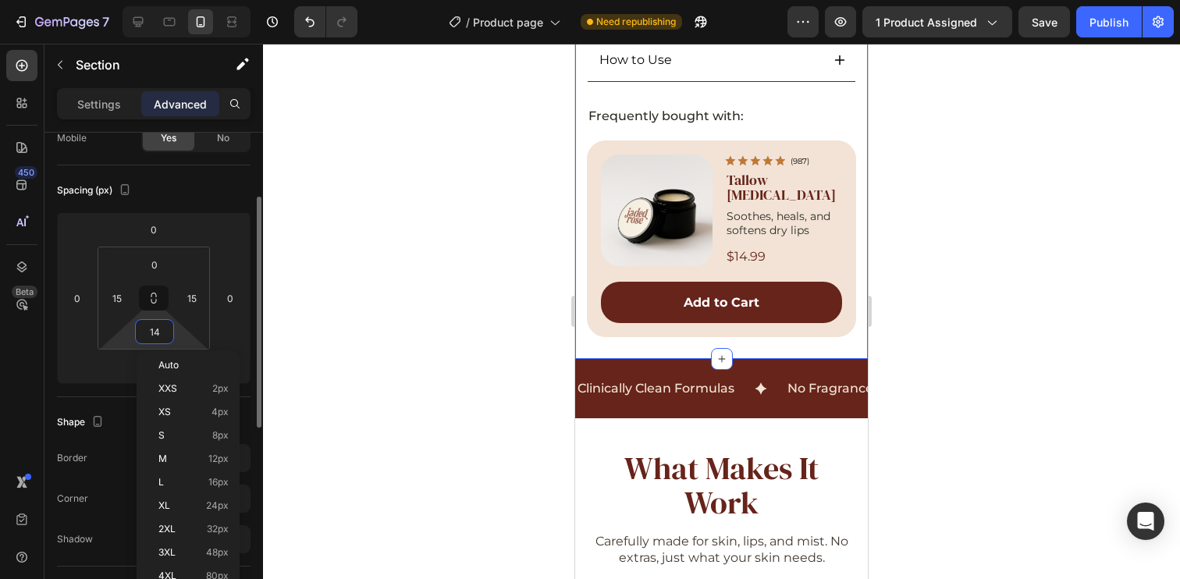
click at [196, 198] on div "Spacing (px)" at bounding box center [154, 190] width 194 height 25
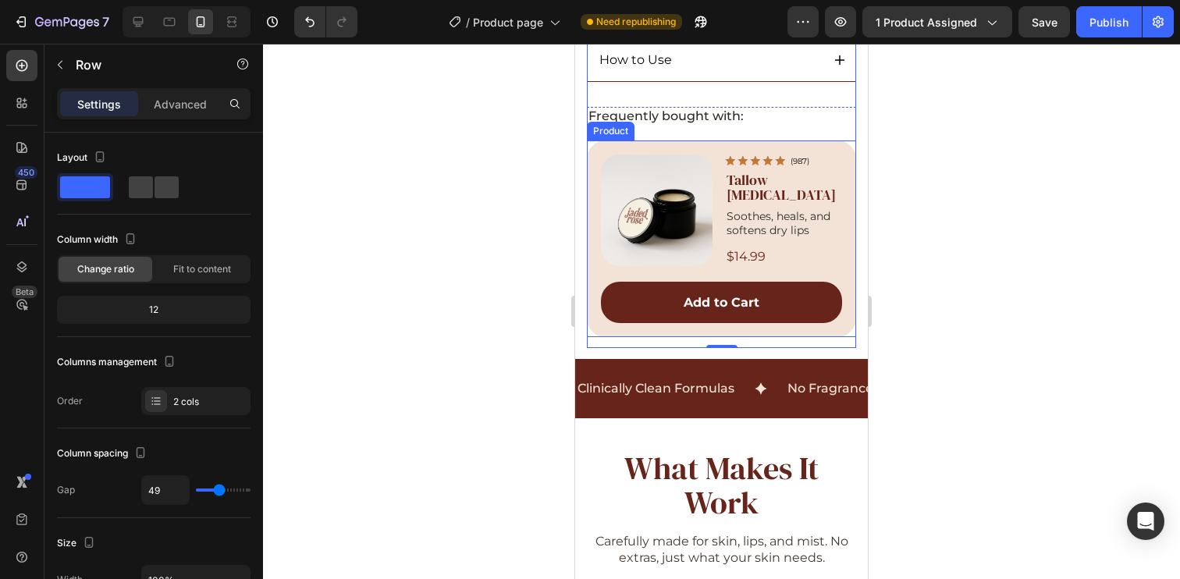
click at [685, 315] on div "Product Images Icon Icon Icon Icon Icon Icon List (987) Text Block Row Tallow L…" at bounding box center [721, 238] width 269 height 197
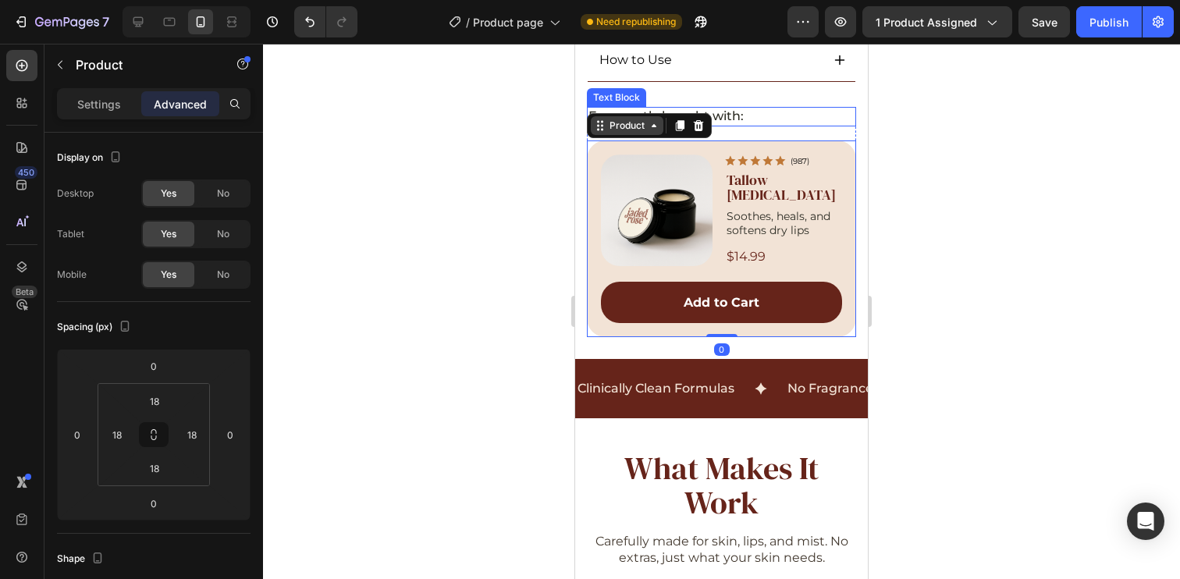
click at [621, 119] on div "Product" at bounding box center [626, 126] width 41 height 14
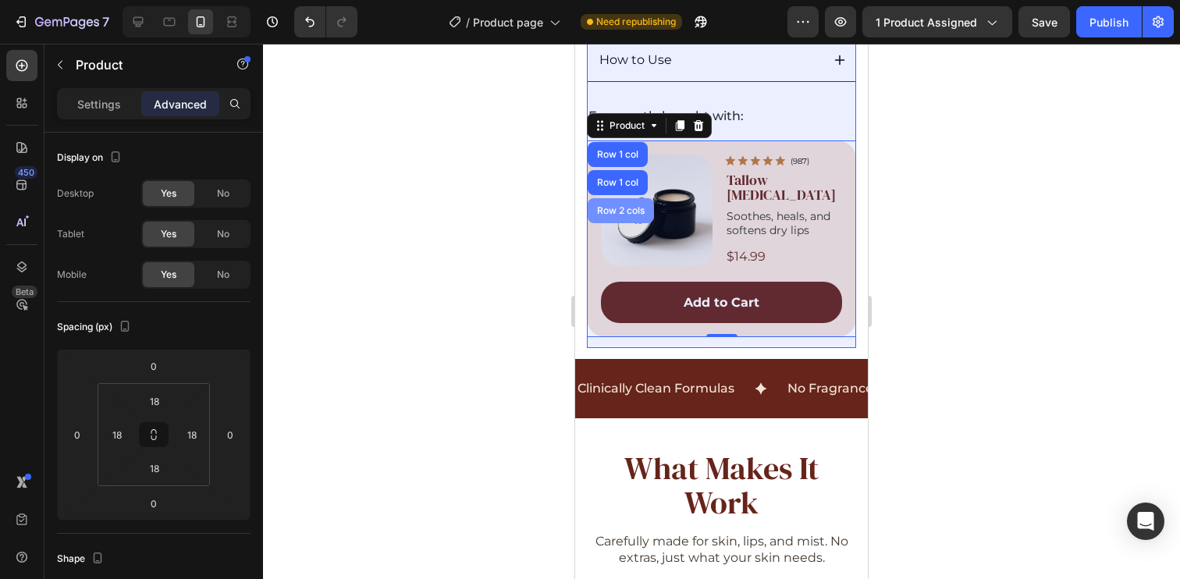
click at [617, 206] on div "Row 2 cols" at bounding box center [621, 210] width 54 height 9
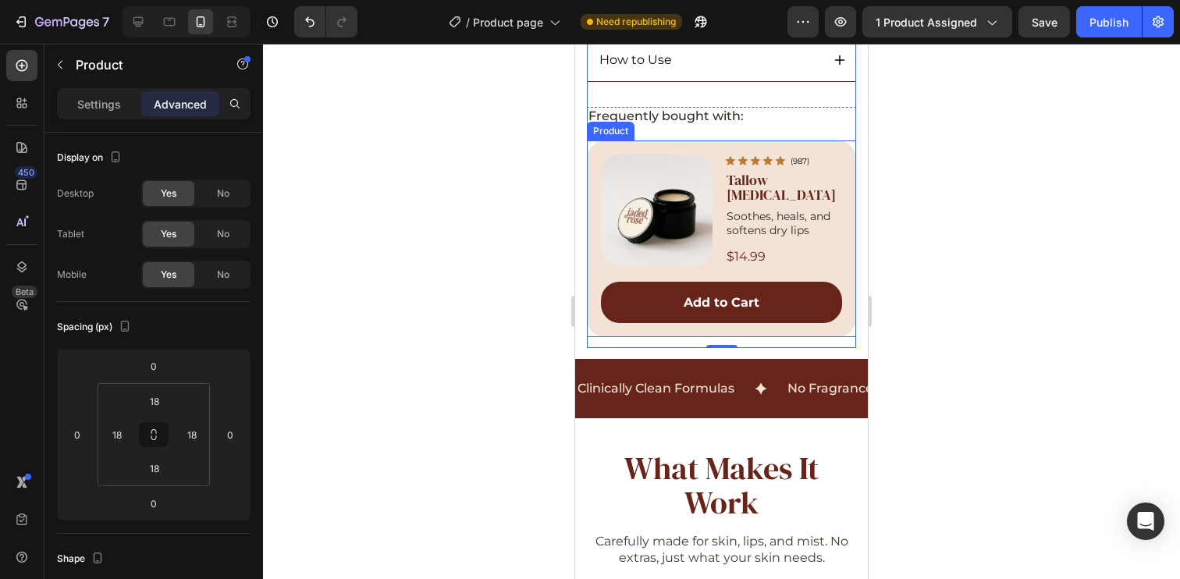
click at [601, 140] on div "Product Images Icon Icon Icon Icon Icon Icon List (987) Text Block Row Tallow L…" at bounding box center [721, 238] width 269 height 197
click at [616, 119] on div "Product" at bounding box center [626, 126] width 41 height 14
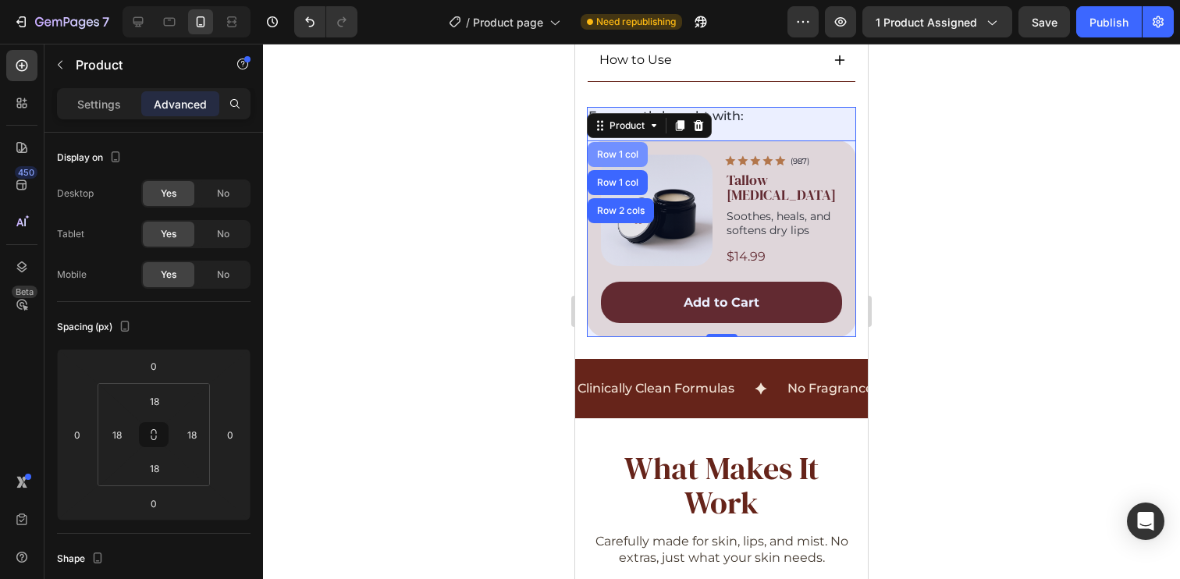
click at [615, 150] on div "Row 1 col" at bounding box center [618, 154] width 48 height 9
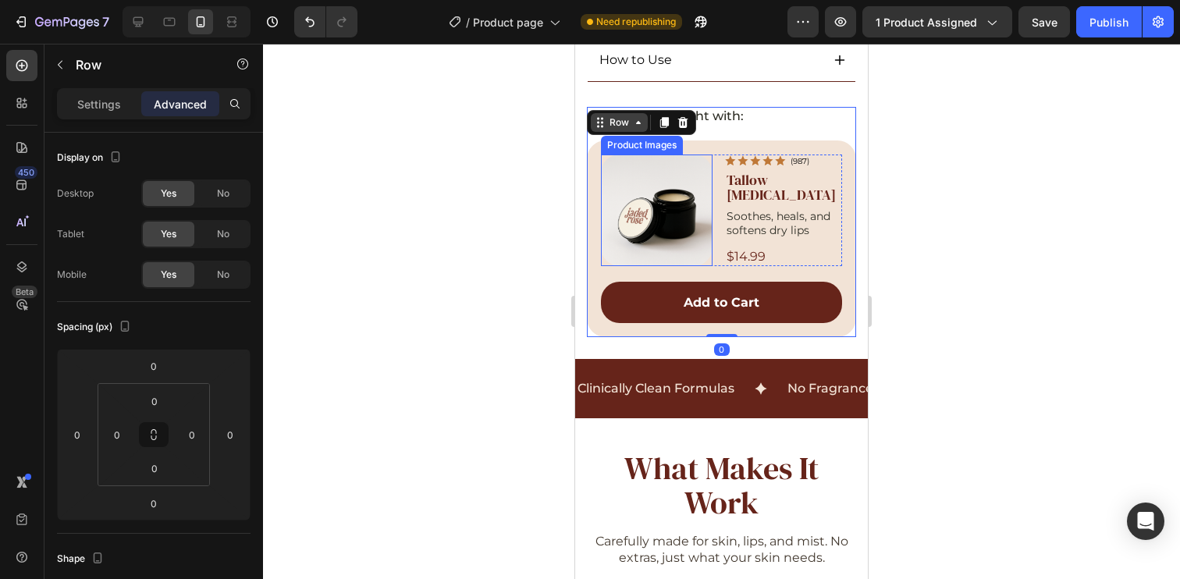
click at [622, 115] on div "Row" at bounding box center [619, 122] width 26 height 14
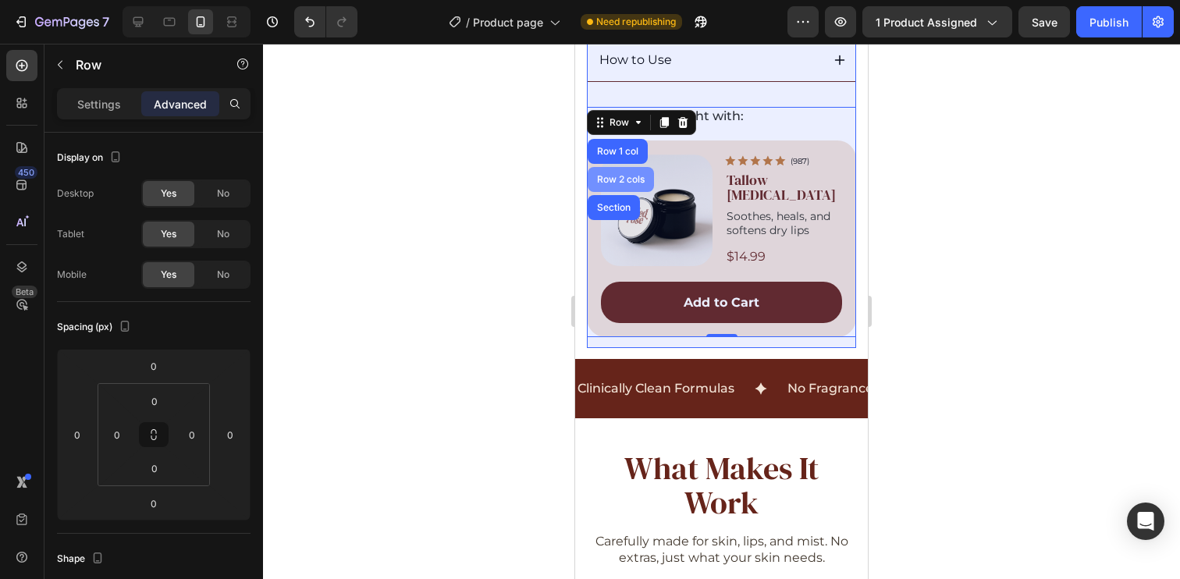
click at [613, 175] on div "Row 2 cols" at bounding box center [621, 179] width 54 height 9
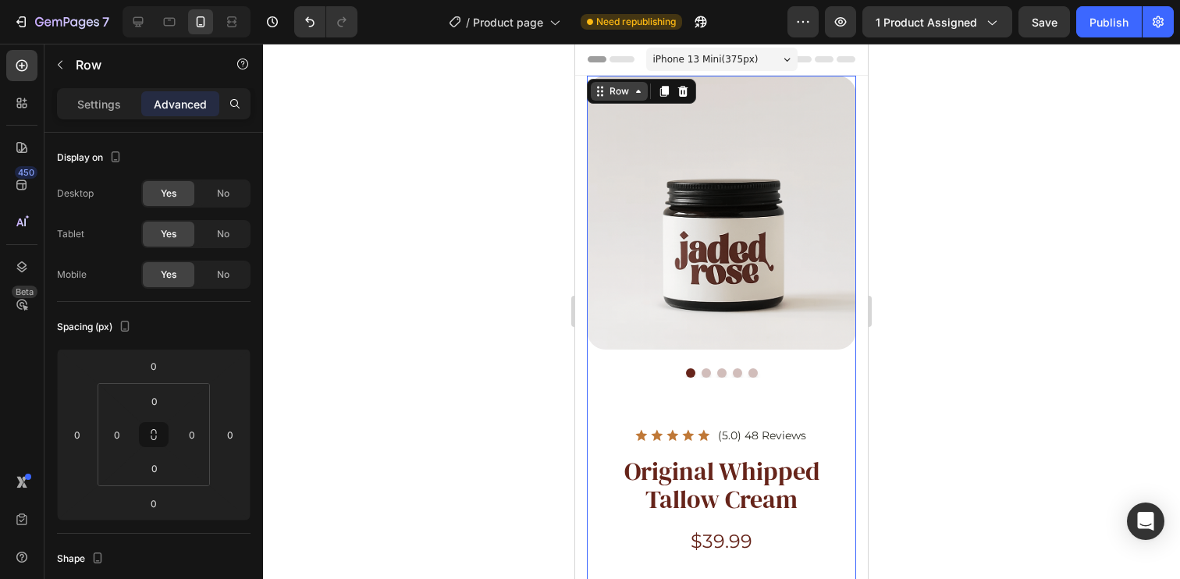
click at [624, 92] on div "Row" at bounding box center [619, 91] width 26 height 14
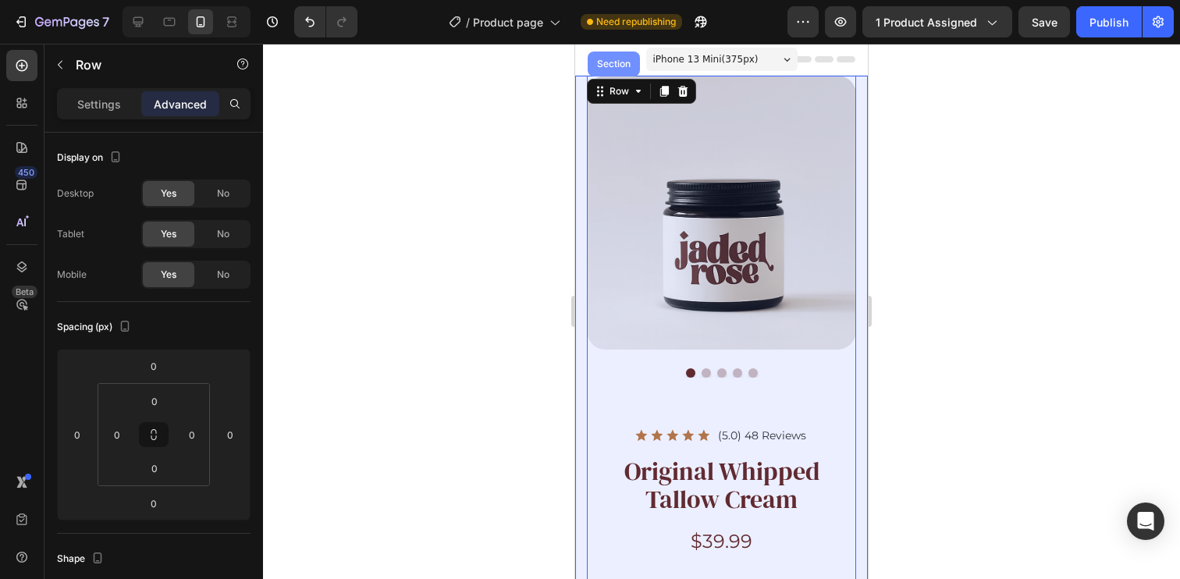
click at [619, 66] on div "Section" at bounding box center [614, 63] width 40 height 9
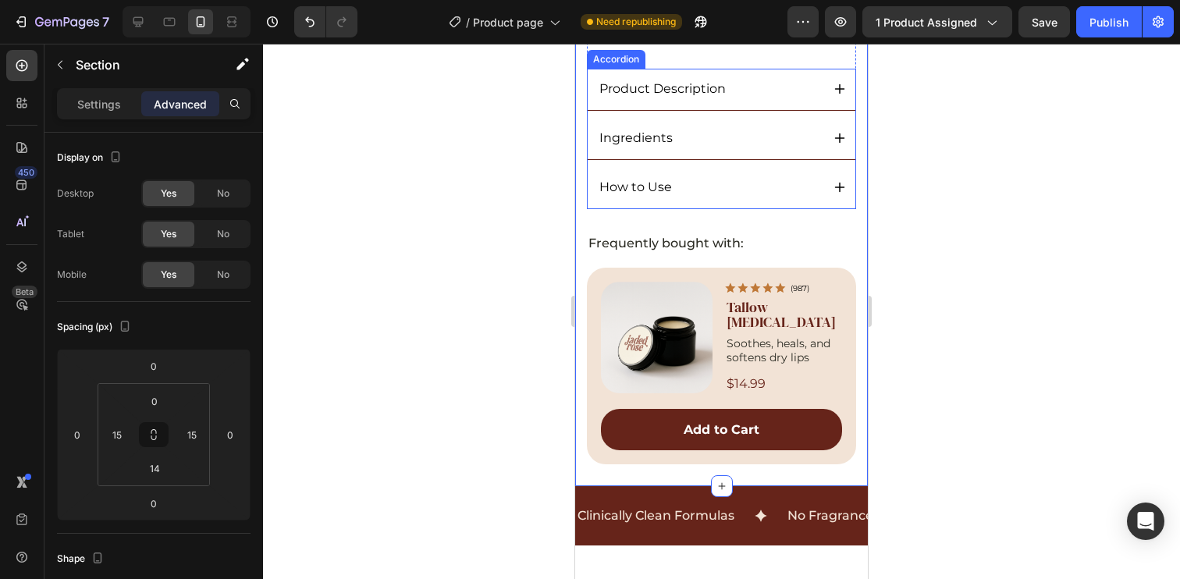
scroll to position [990, 0]
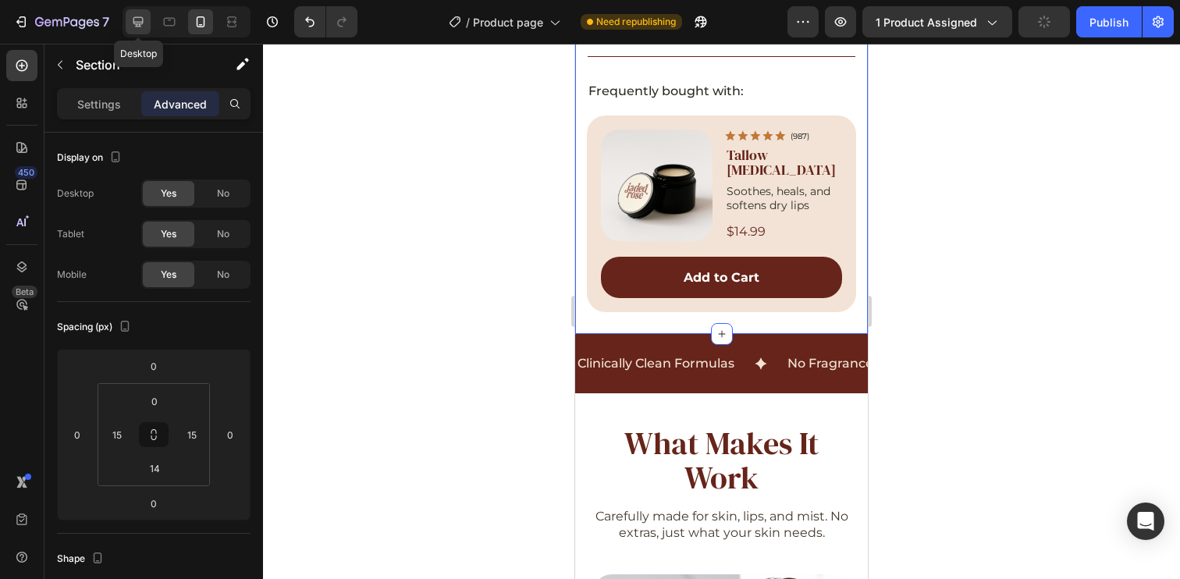
click at [135, 20] on icon at bounding box center [138, 22] width 16 height 16
type input "80"
type input "16"
type input "100"
type input "16"
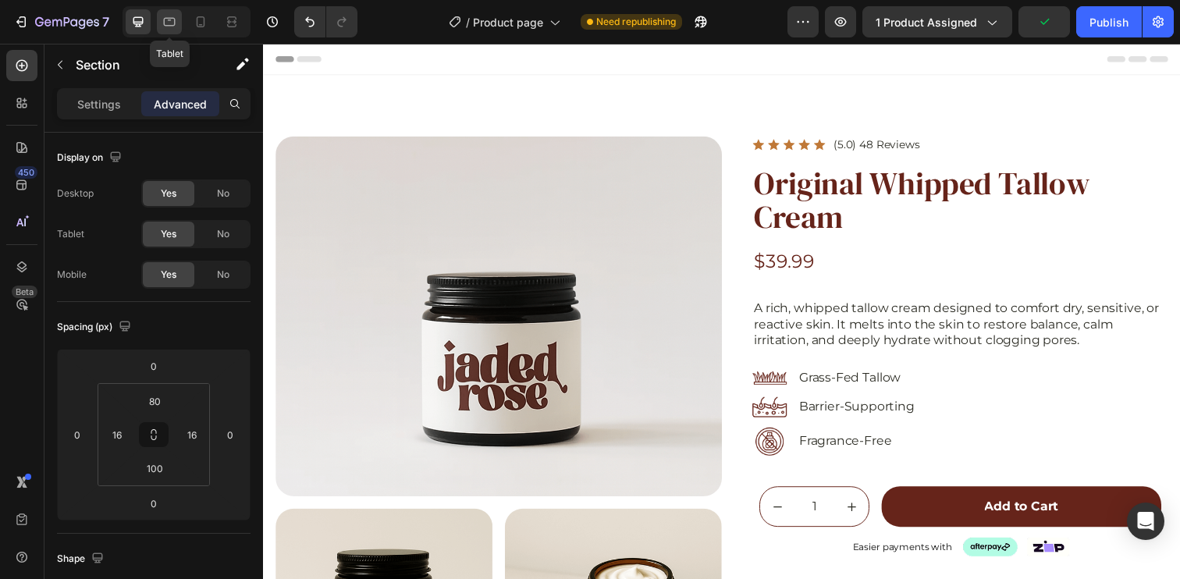
click at [172, 17] on icon at bounding box center [170, 22] width 16 height 16
type input "40"
type input "80"
type input "40"
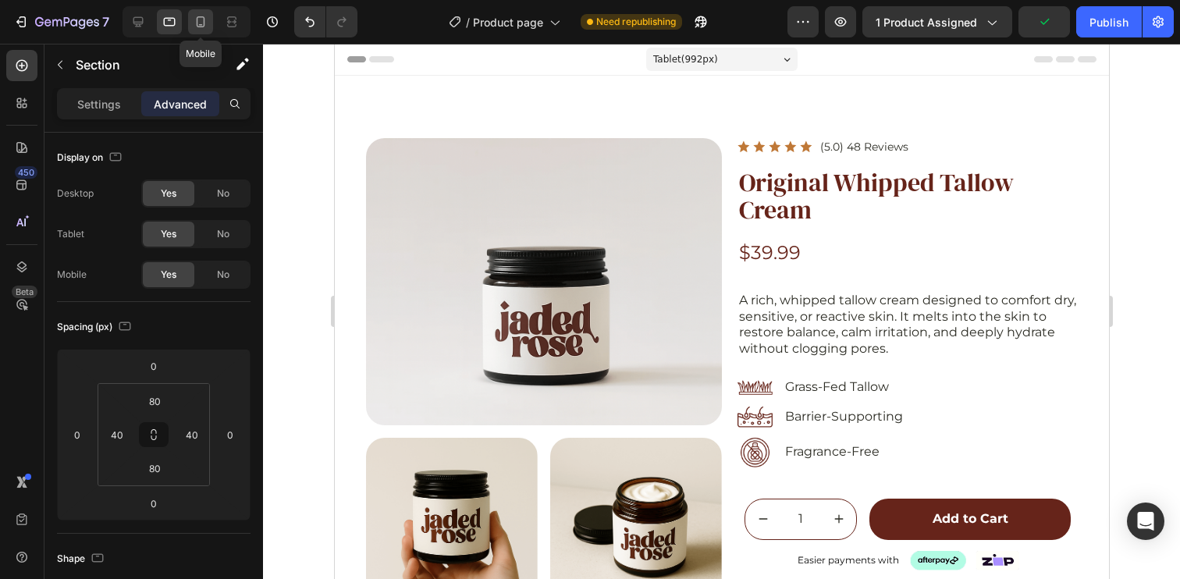
click at [200, 23] on icon at bounding box center [201, 22] width 16 height 16
type input "0"
type input "15"
type input "14"
type input "15"
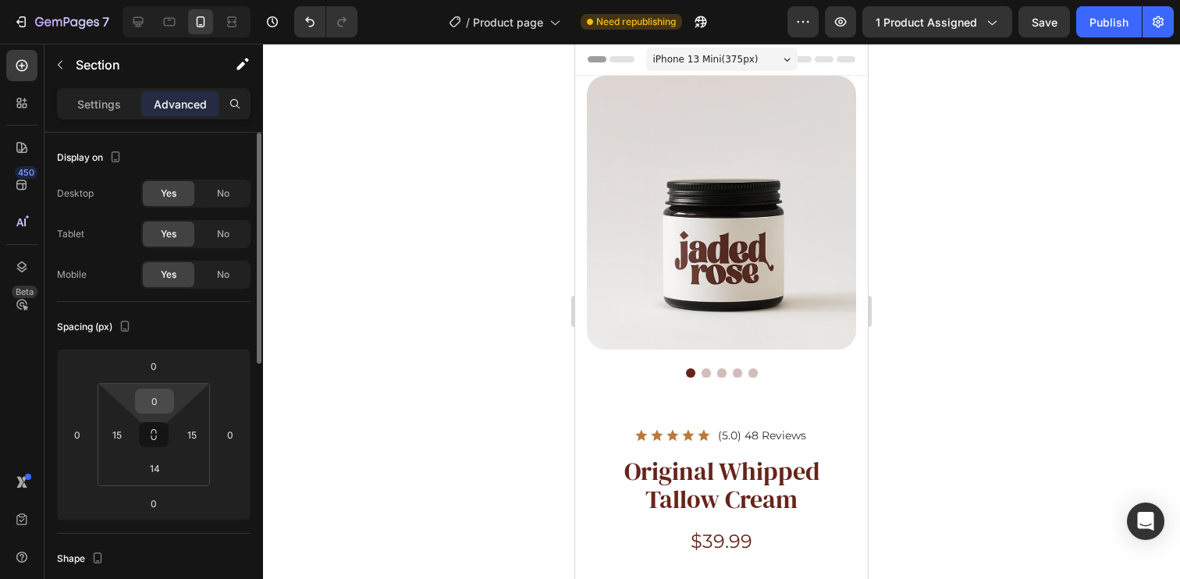
click at [156, 400] on input "0" at bounding box center [154, 400] width 31 height 23
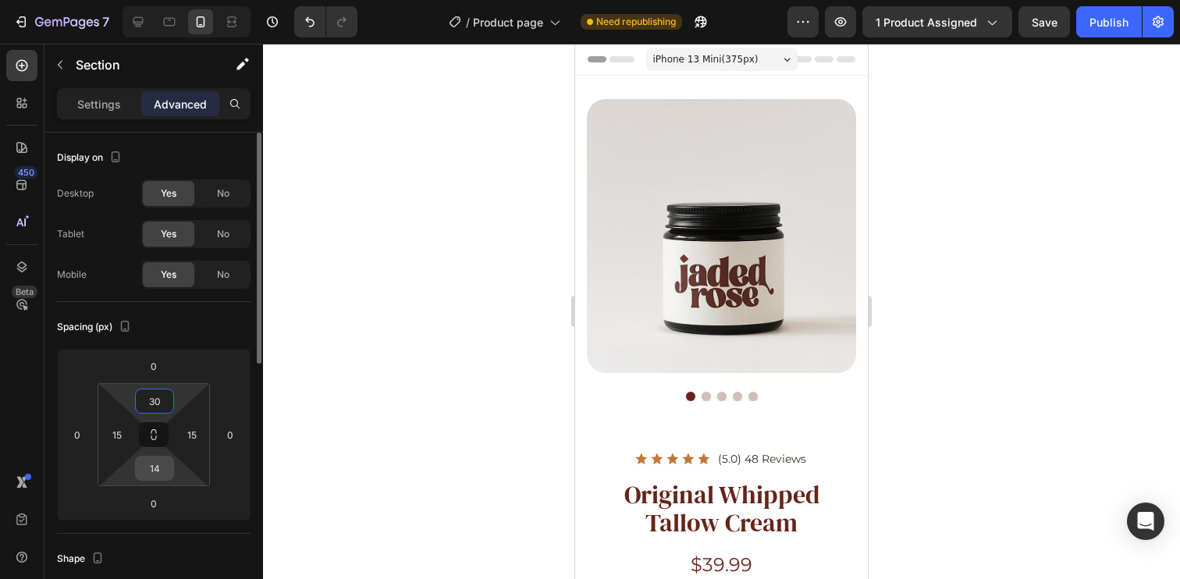
type input "30"
click at [160, 469] on input "14" at bounding box center [154, 468] width 31 height 23
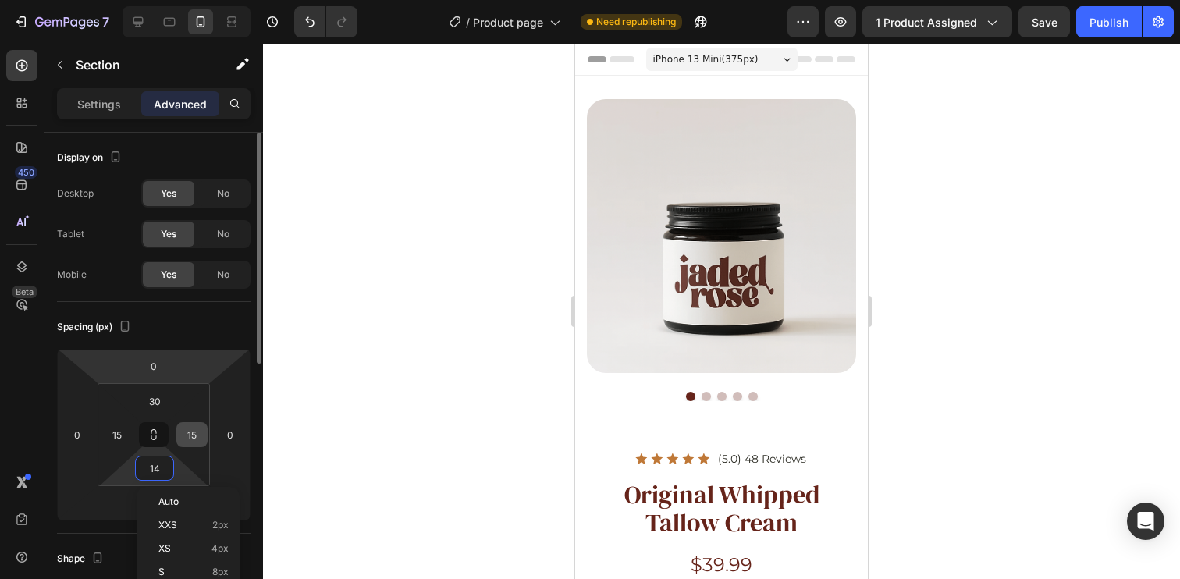
scroll to position [28, 0]
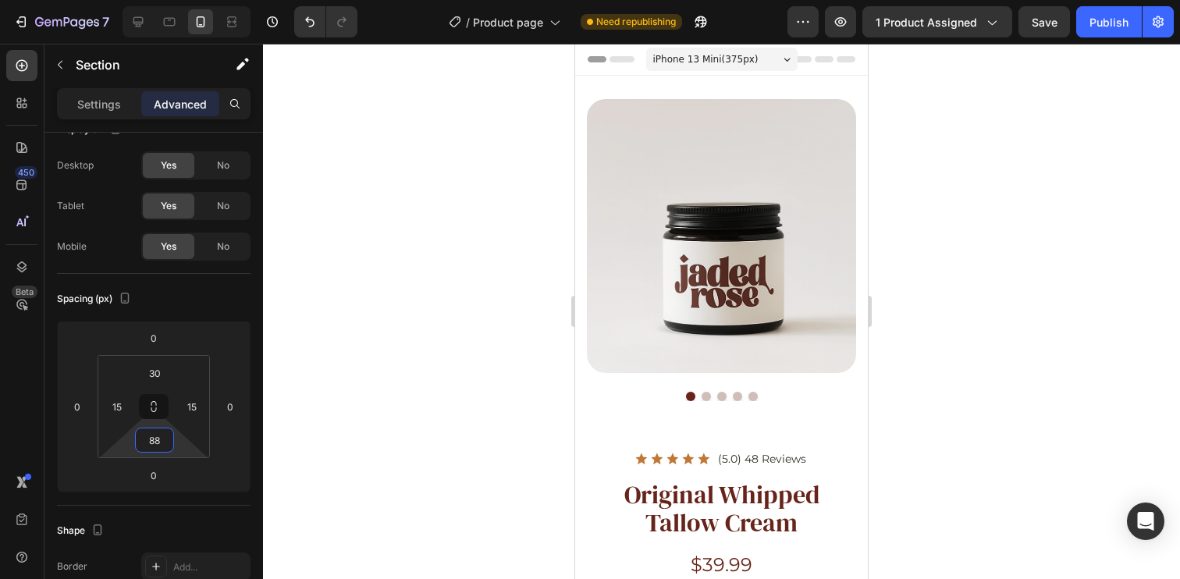
type input "88"
click at [123, 403] on input "15" at bounding box center [116, 406] width 23 height 23
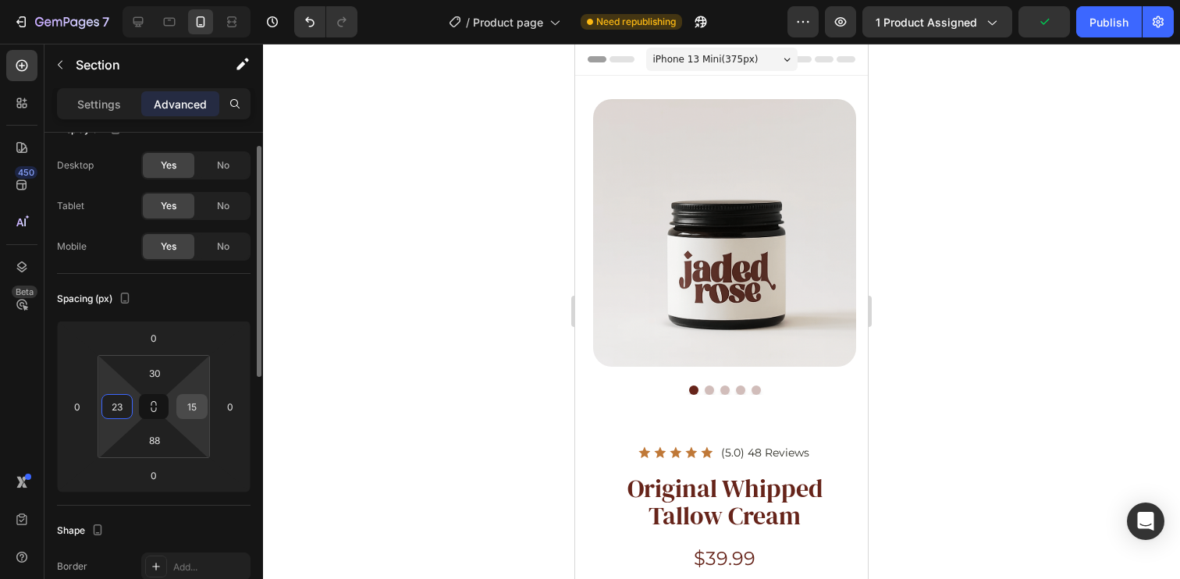
type input "23"
click at [198, 410] on input "15" at bounding box center [191, 406] width 23 height 23
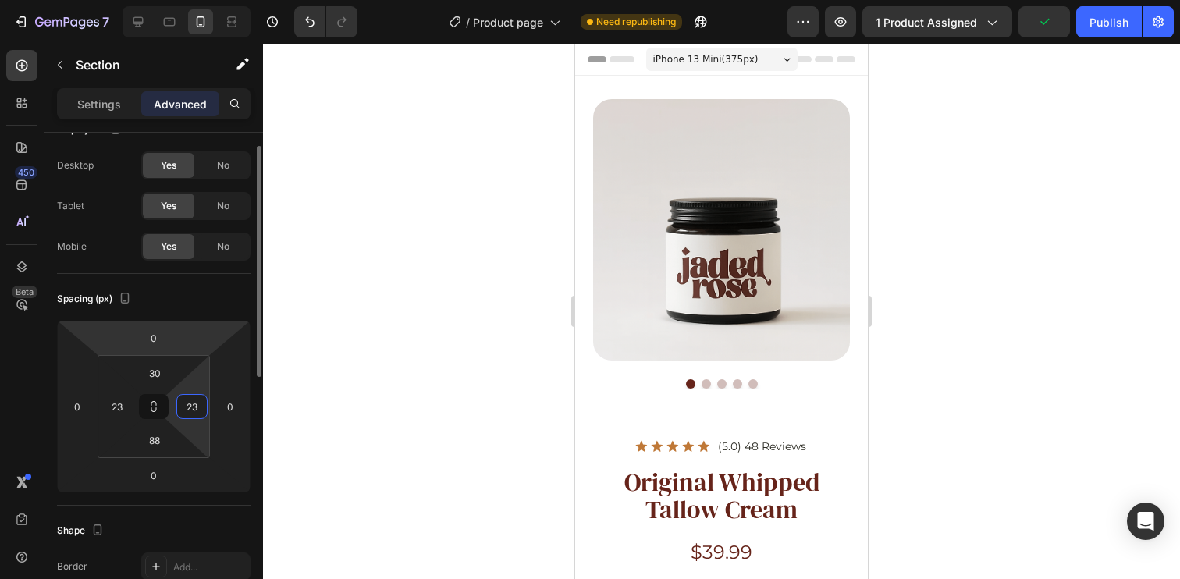
type input "23"
click at [221, 0] on html "7 Version history / Product page Need republishing Preview 1 product assigned P…" at bounding box center [590, 0] width 1180 height 0
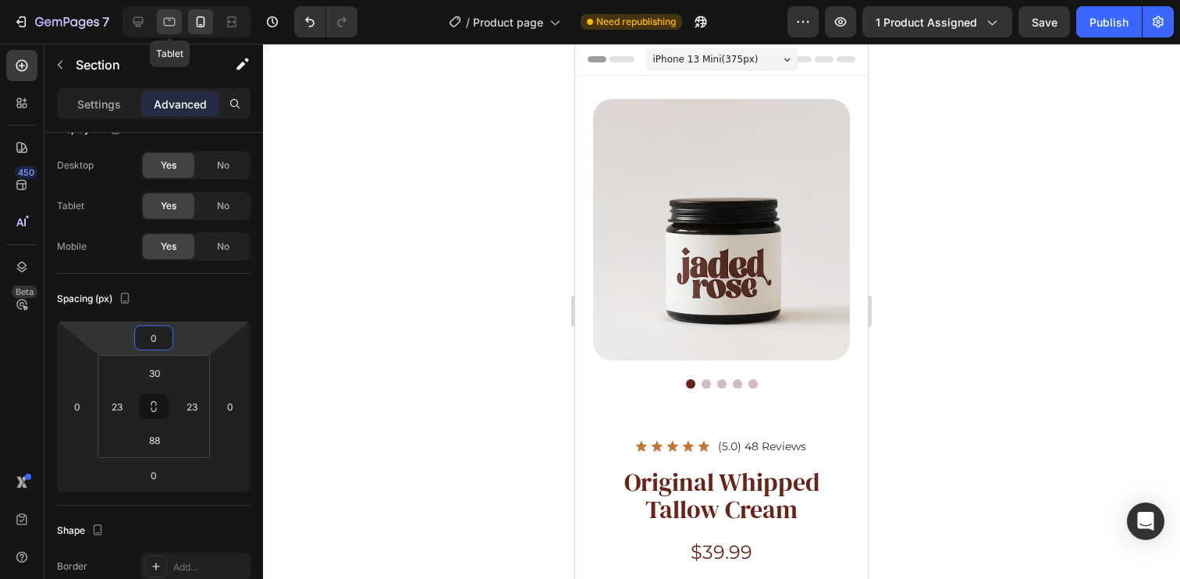
click at [169, 16] on icon at bounding box center [170, 22] width 16 height 16
type input "80"
type input "40"
type input "80"
type input "40"
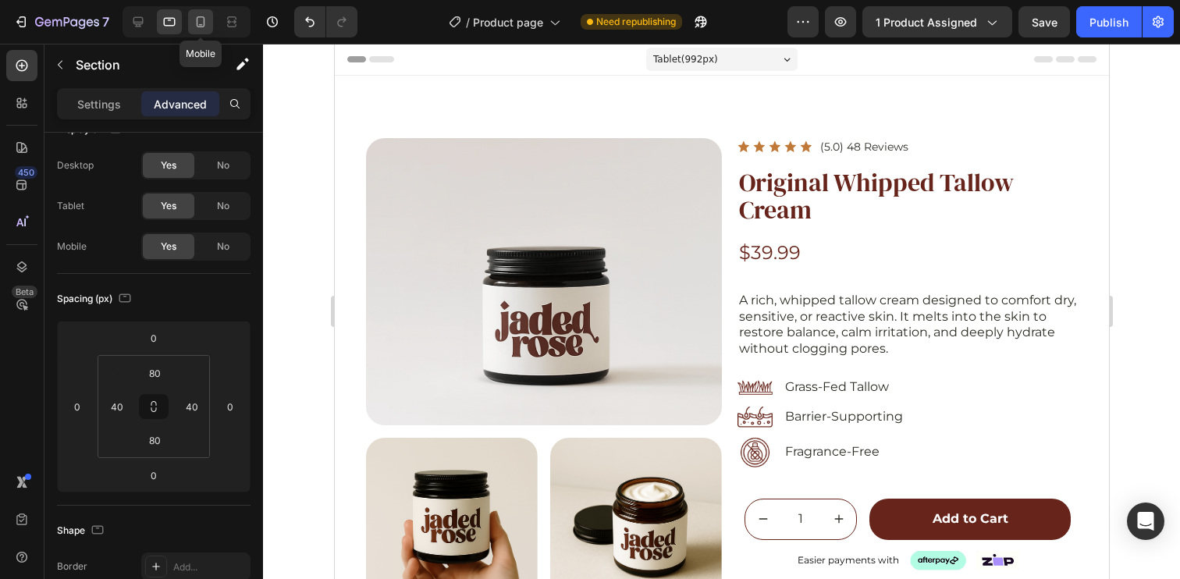
click at [196, 27] on icon at bounding box center [201, 22] width 16 height 16
type input "30"
type input "23"
type input "88"
type input "23"
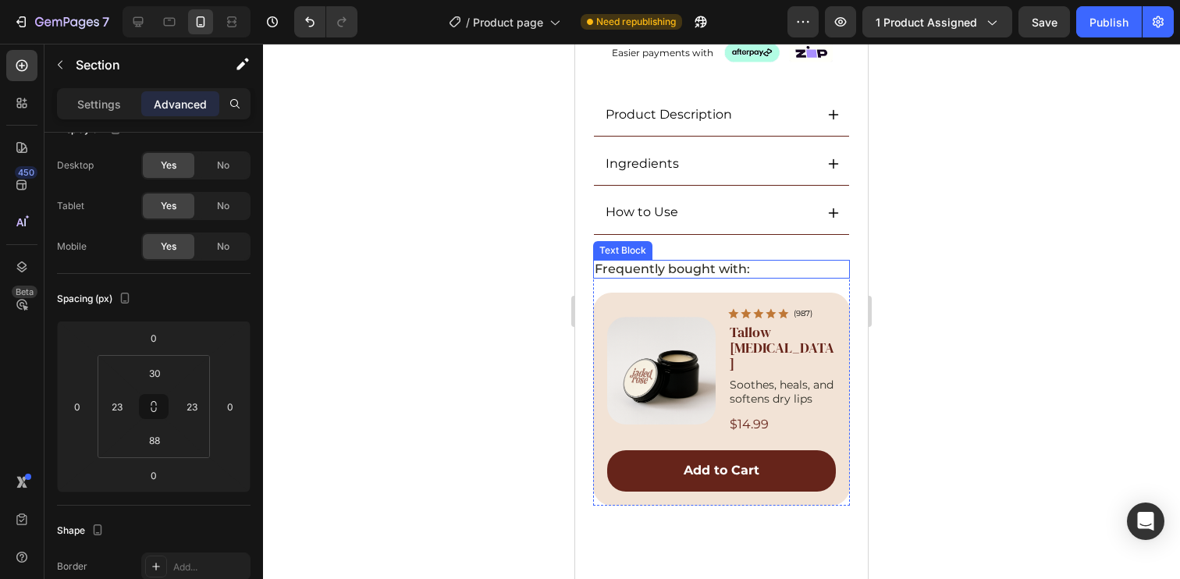
scroll to position [1153, 0]
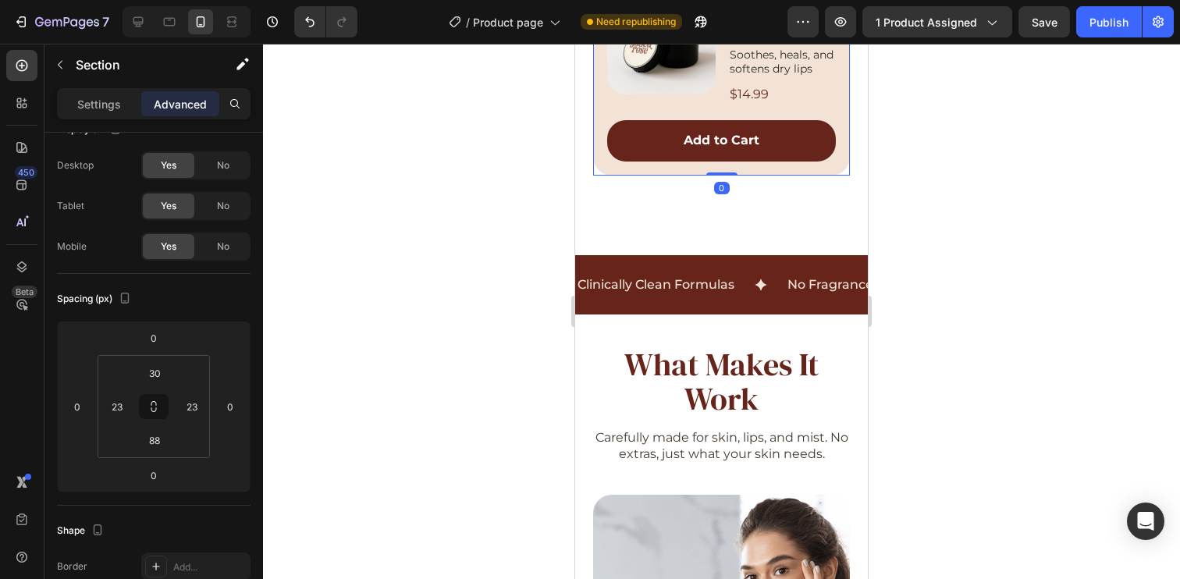
click at [700, 176] on div "Product Images Icon Icon Icon Icon Icon Icon List (987) Text Block Row Tallow L…" at bounding box center [721, 69] width 257 height 213
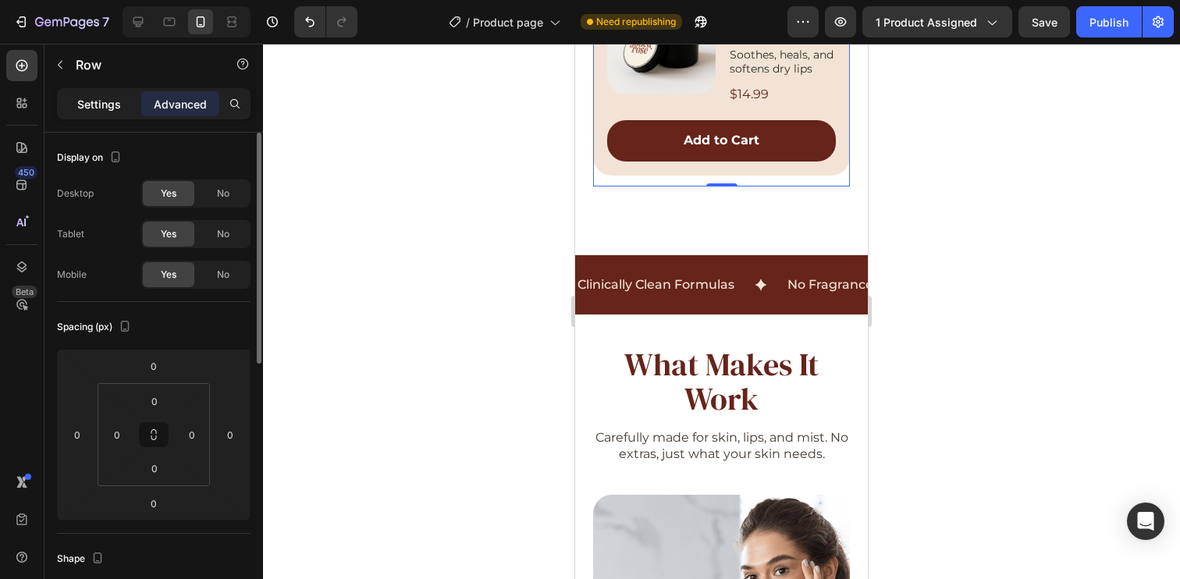
click at [106, 104] on p "Settings" at bounding box center [99, 104] width 44 height 16
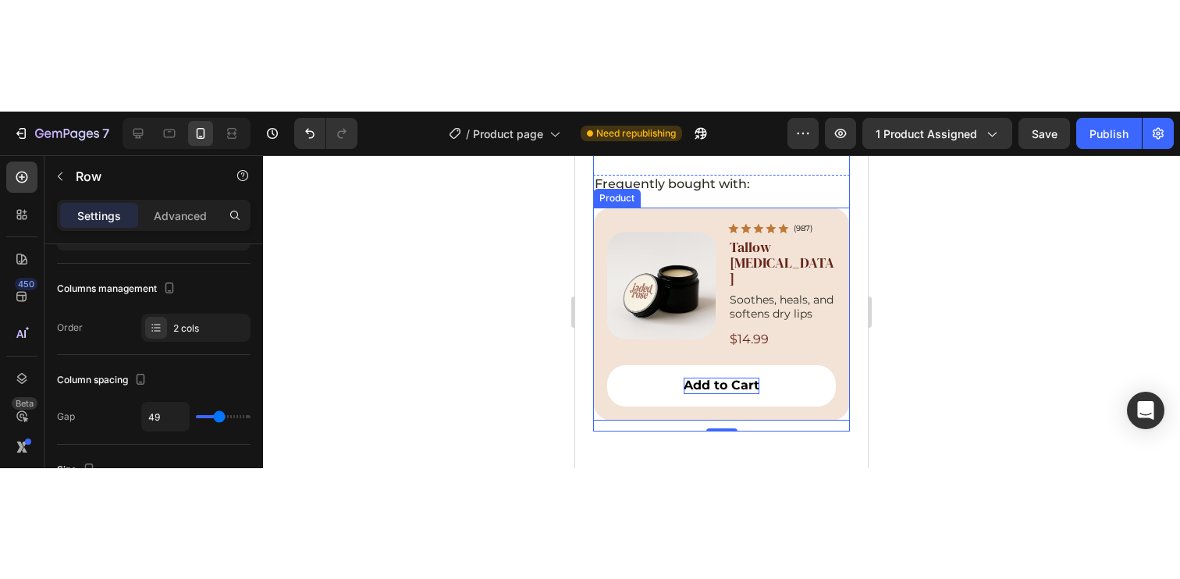
scroll to position [1021, 0]
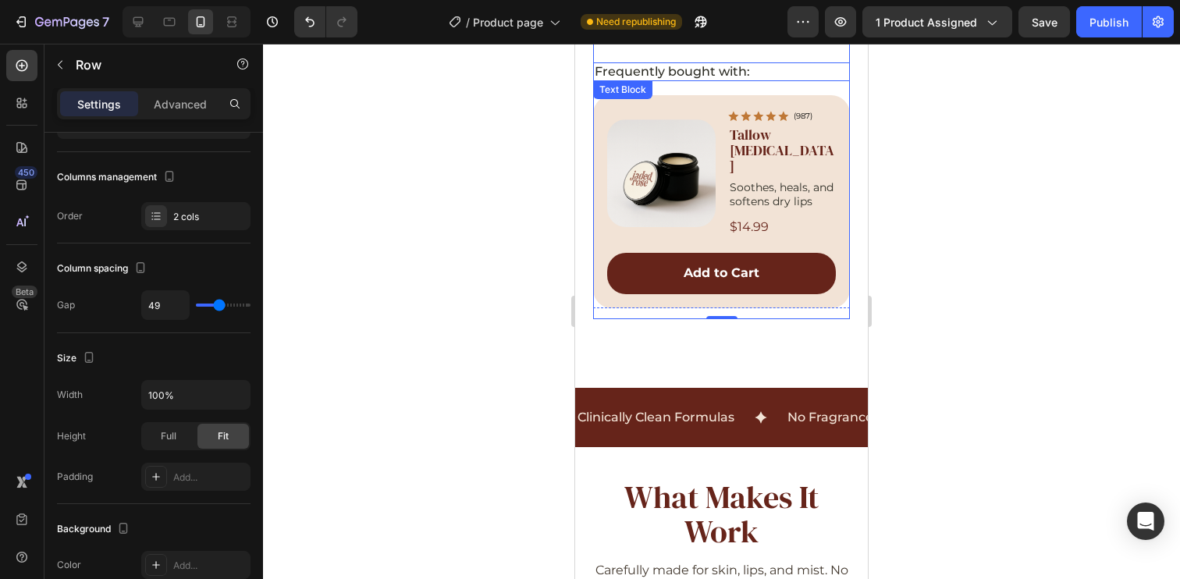
click at [754, 80] on p "Frequently bought with:" at bounding box center [722, 72] width 254 height 16
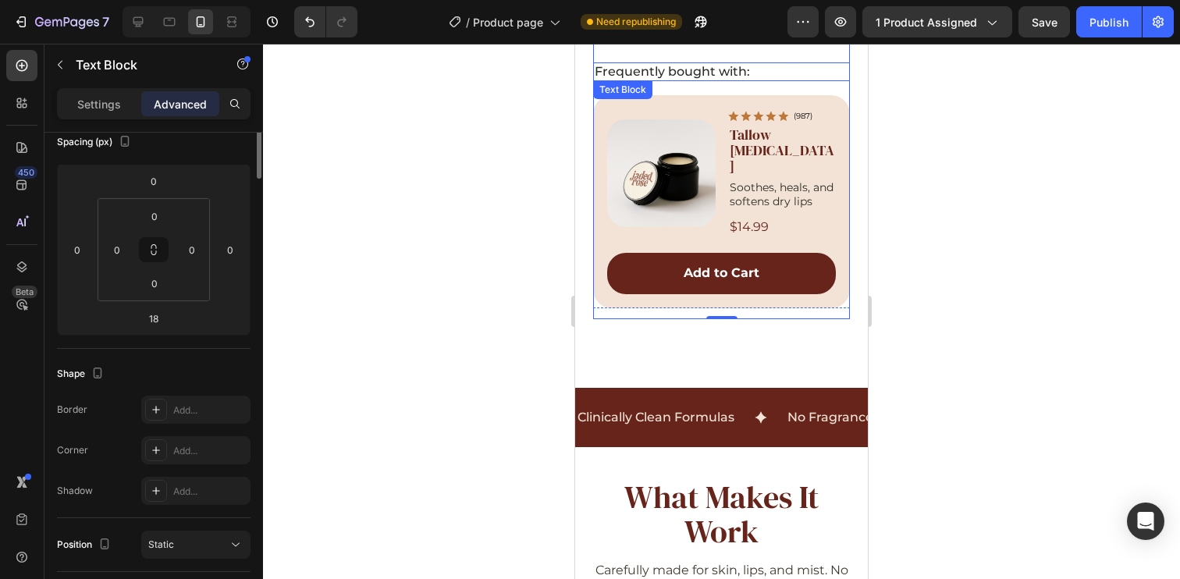
scroll to position [0, 0]
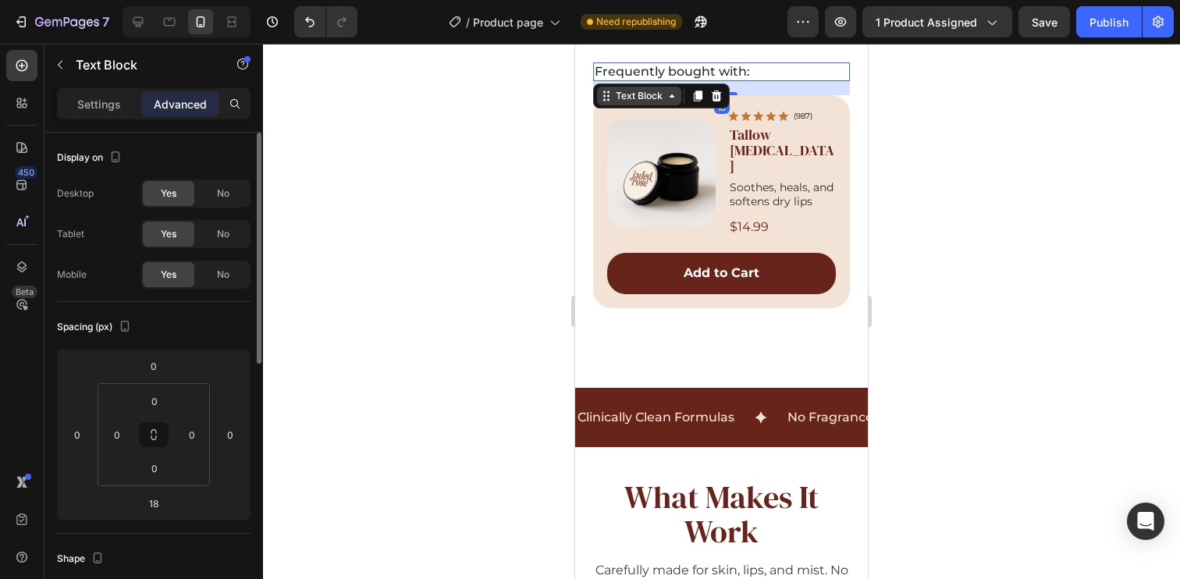
click at [627, 103] on div "Text Block" at bounding box center [639, 96] width 53 height 14
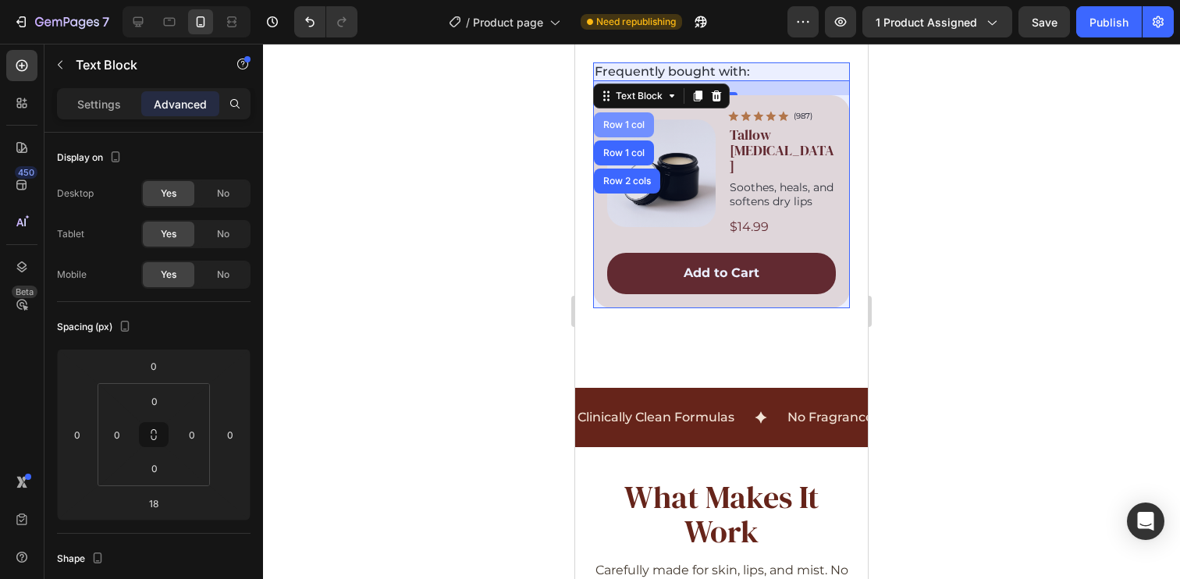
click at [627, 130] on div "Row 1 col" at bounding box center [624, 124] width 48 height 9
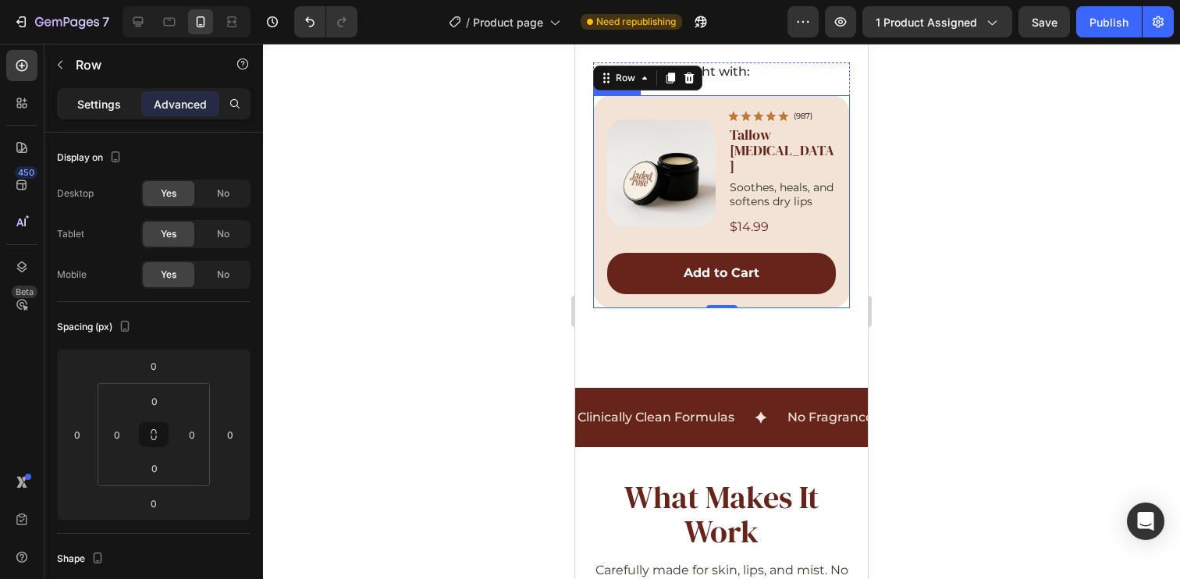
click at [117, 108] on p "Settings" at bounding box center [99, 104] width 44 height 16
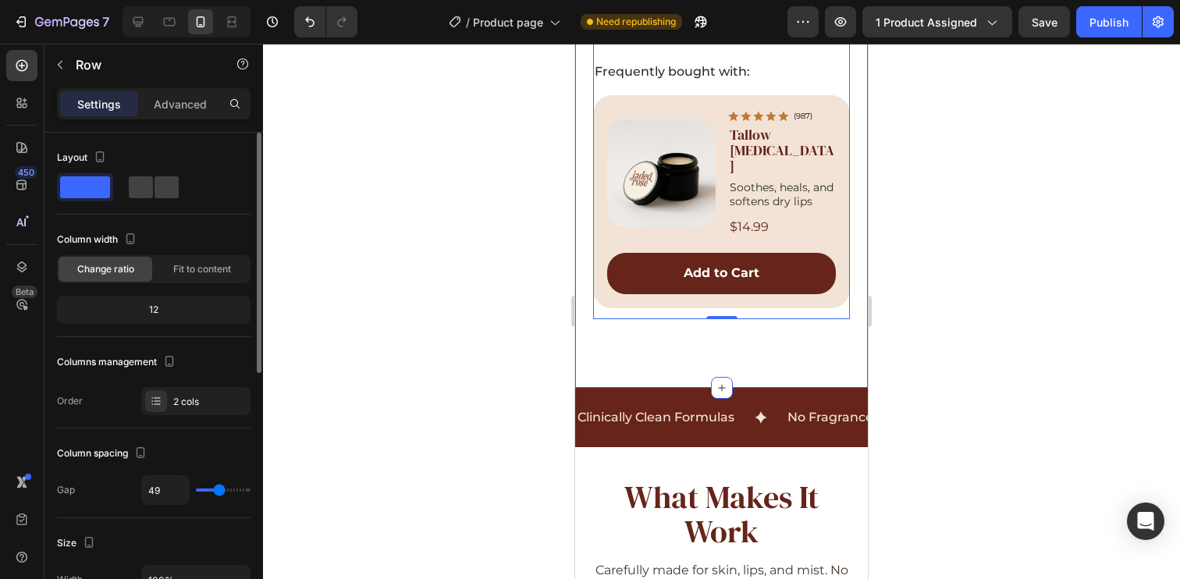
type input "0"
drag, startPoint x: 213, startPoint y: 489, endPoint x: 183, endPoint y: 492, distance: 29.8
type input "0"
click at [196, 489] on input "range" at bounding box center [223, 490] width 55 height 3
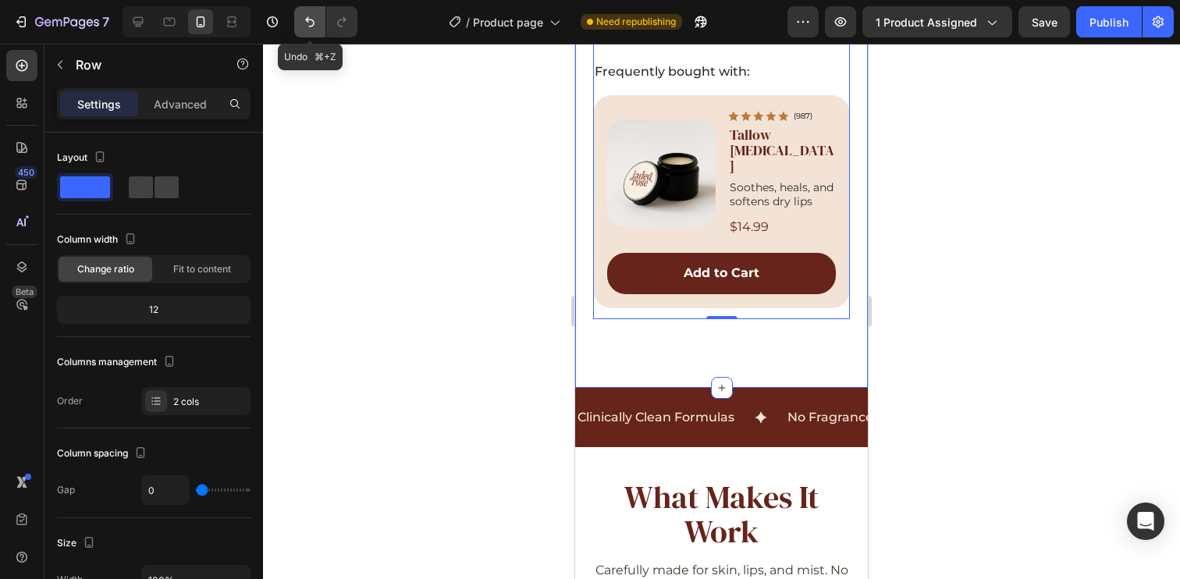
click at [307, 20] on icon "Undo/Redo" at bounding box center [309, 22] width 9 height 10
type input "49"
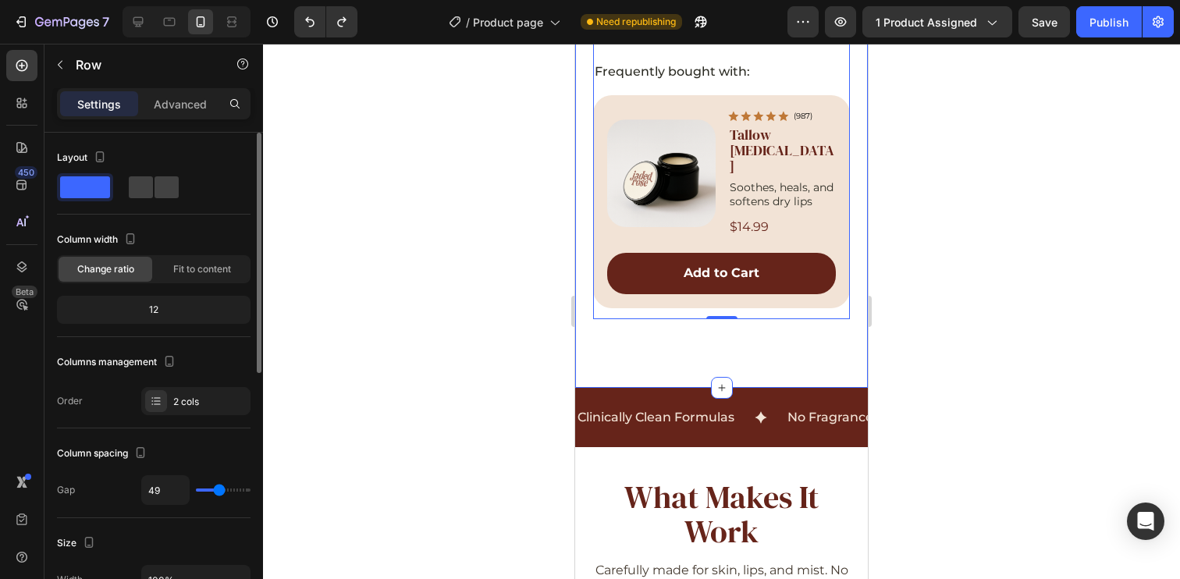
click at [219, 366] on div "Columns management" at bounding box center [154, 362] width 194 height 25
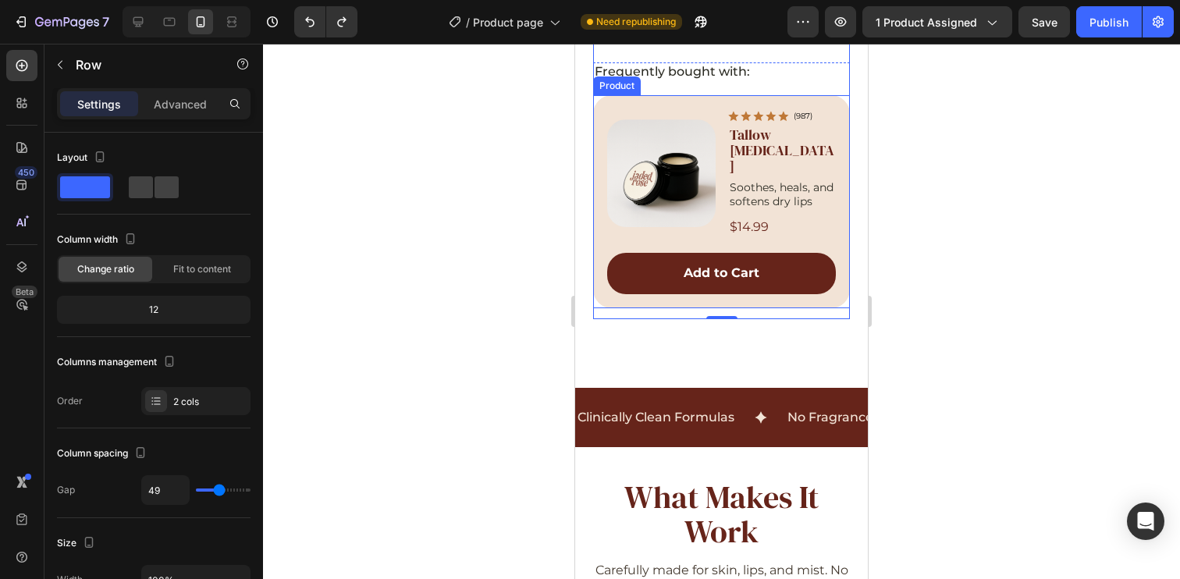
click at [753, 308] on div "Product Images Icon Icon Icon Icon Icon Icon List (987) Text Block Row Tallow L…" at bounding box center [721, 201] width 257 height 213
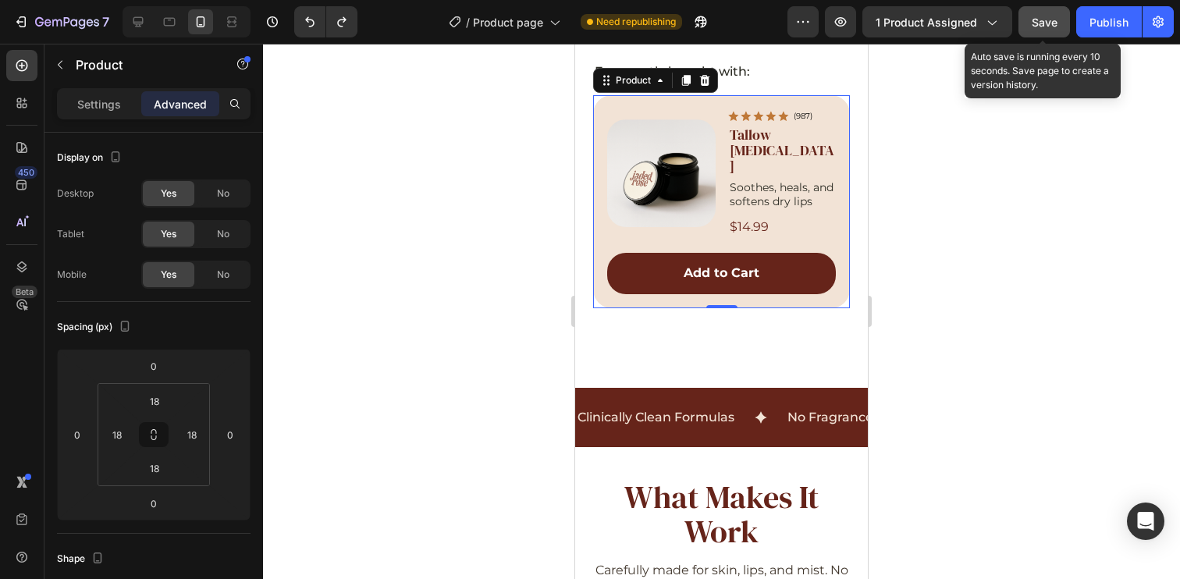
click at [1047, 26] on span "Save" at bounding box center [1045, 22] width 26 height 13
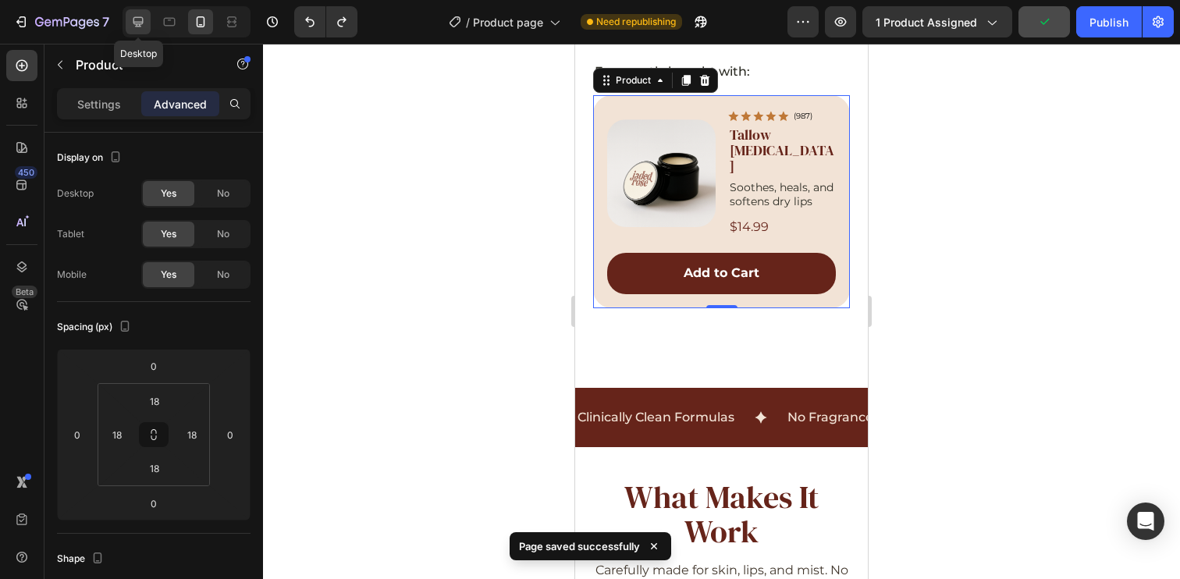
click at [141, 26] on icon at bounding box center [138, 22] width 16 height 16
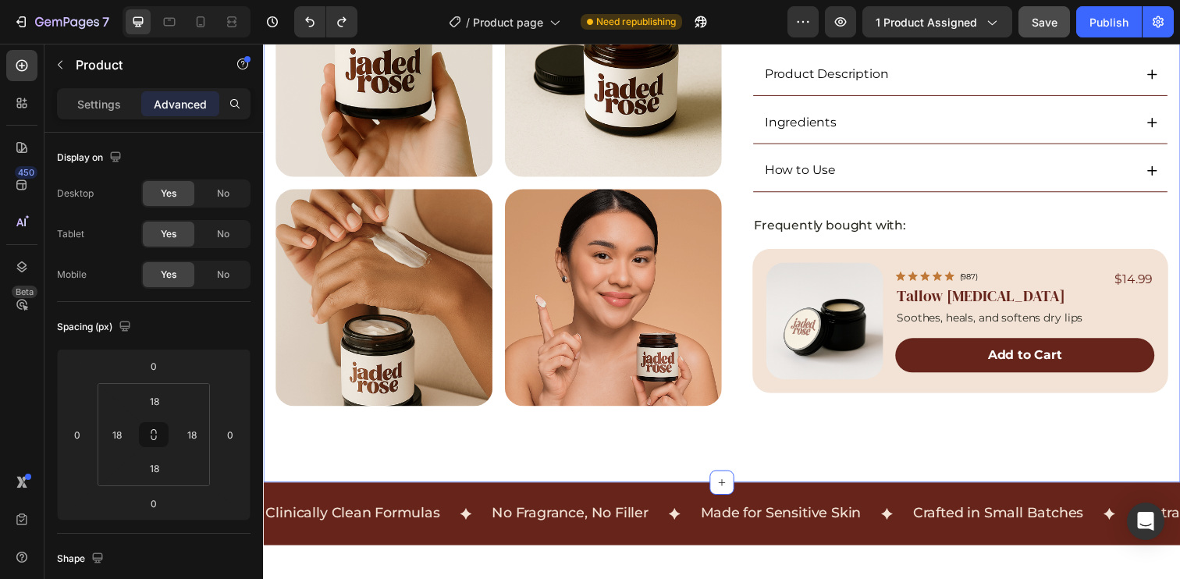
scroll to position [506, 0]
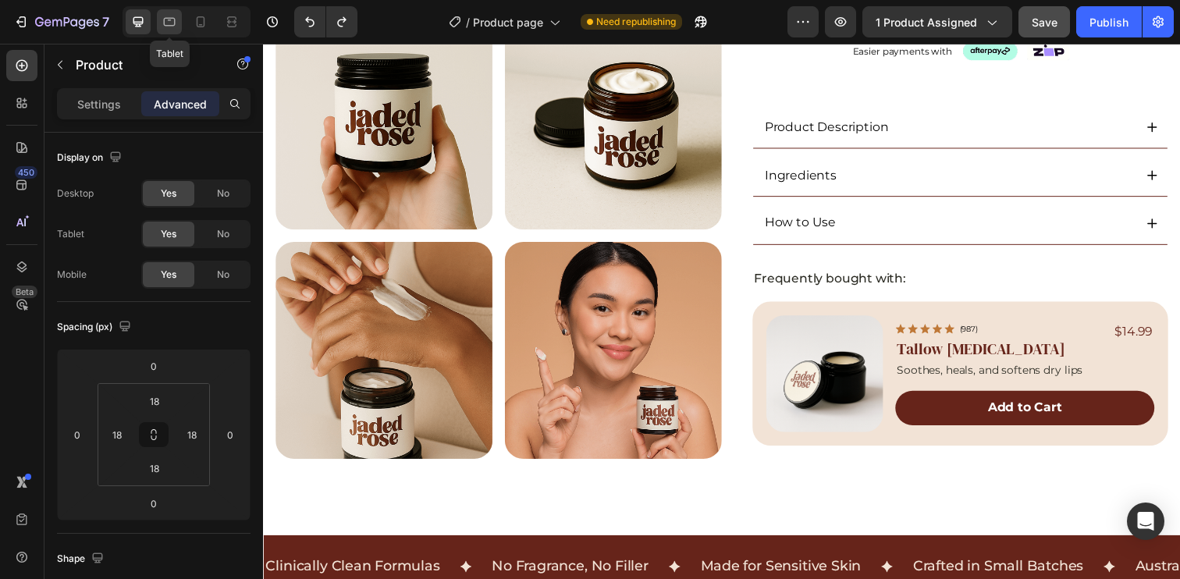
click at [169, 13] on div at bounding box center [169, 21] width 25 height 25
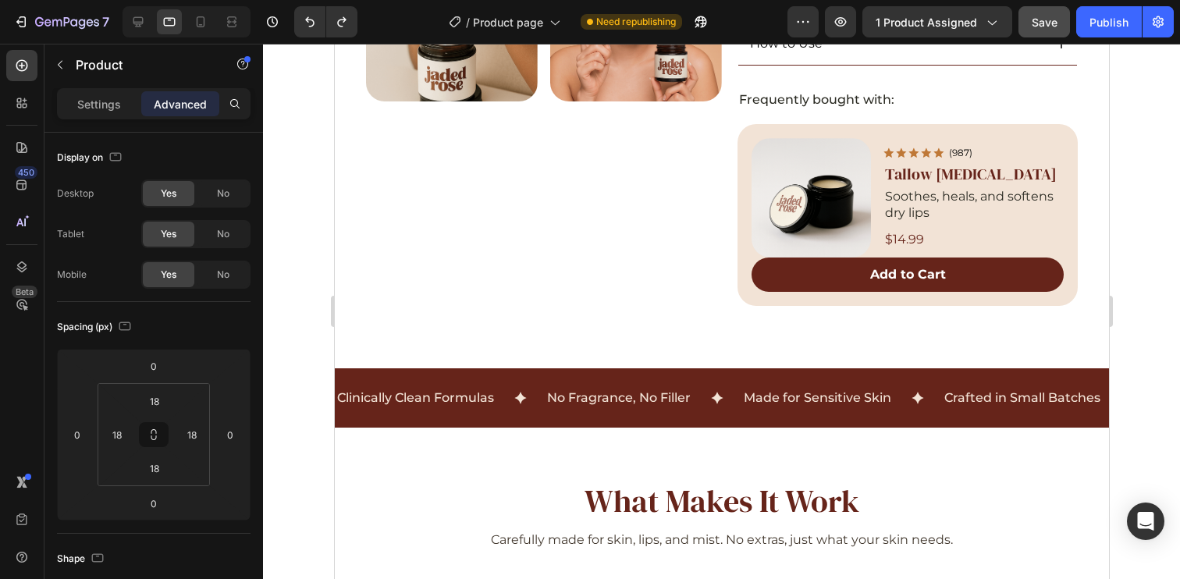
scroll to position [716, 0]
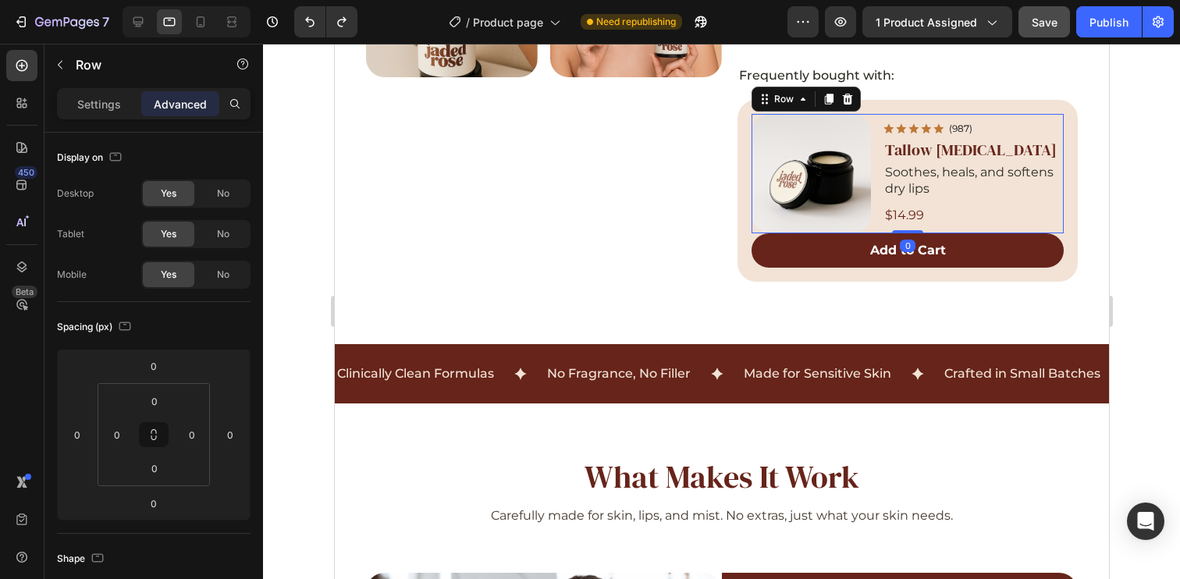
click at [993, 226] on div "Icon Icon Icon Icon Icon Icon List (987) Text Block Row Tallow Lip Balm Product…" at bounding box center [973, 173] width 180 height 119
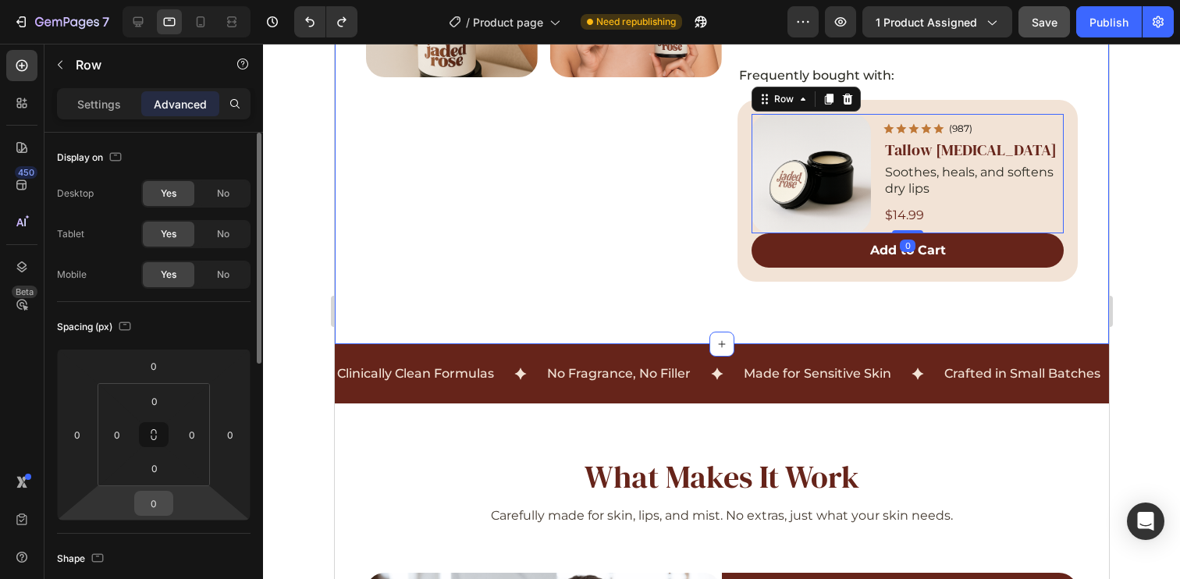
click at [166, 510] on input "0" at bounding box center [153, 503] width 31 height 23
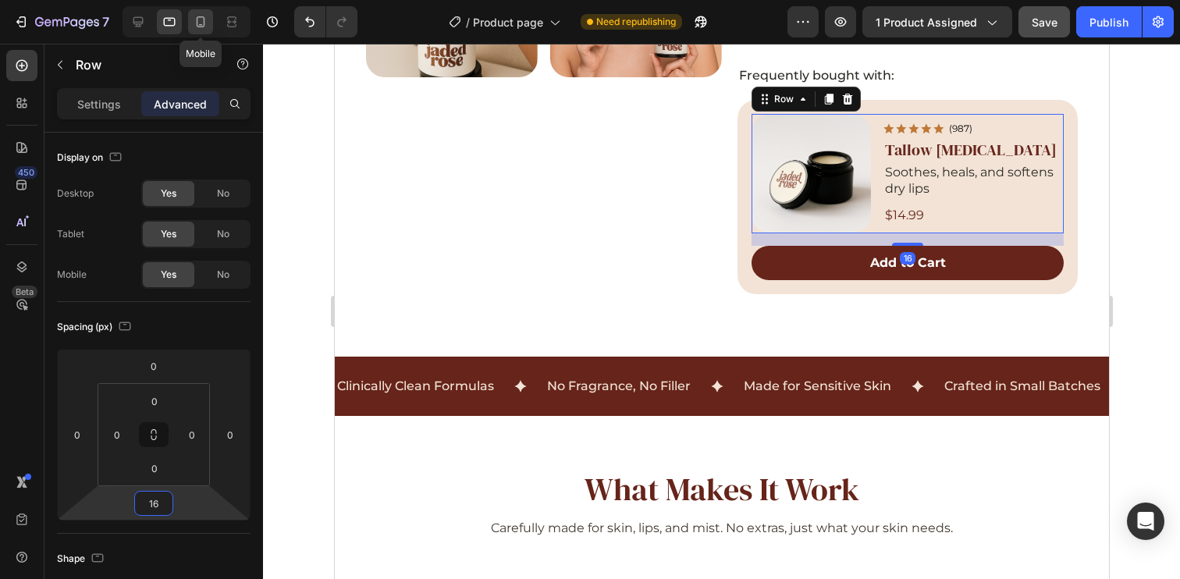
click at [191, 20] on div at bounding box center [200, 21] width 25 height 25
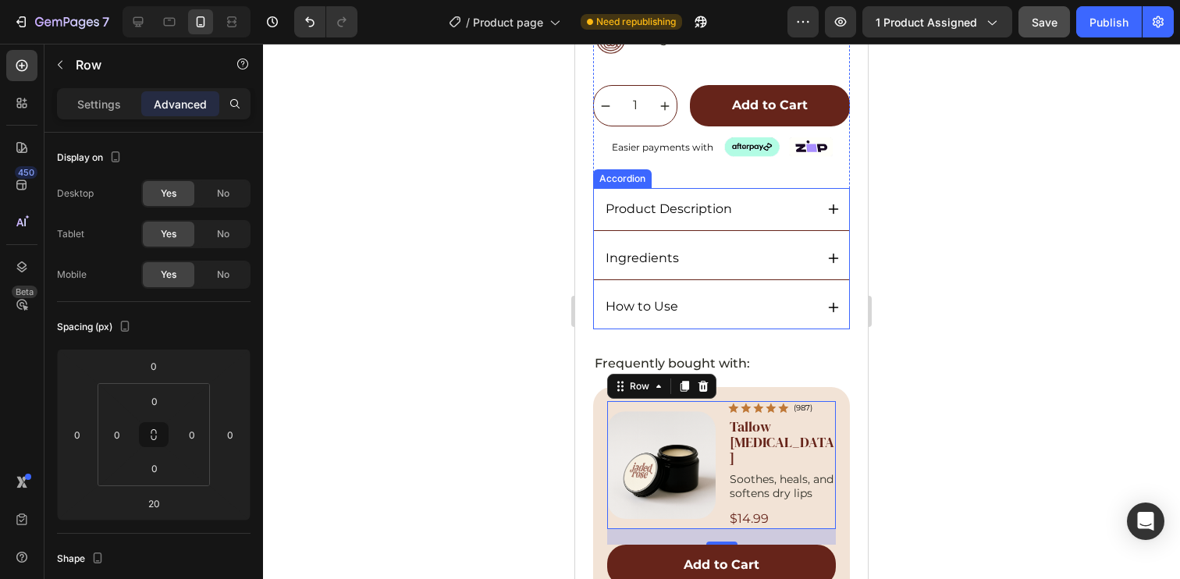
scroll to position [766, 0]
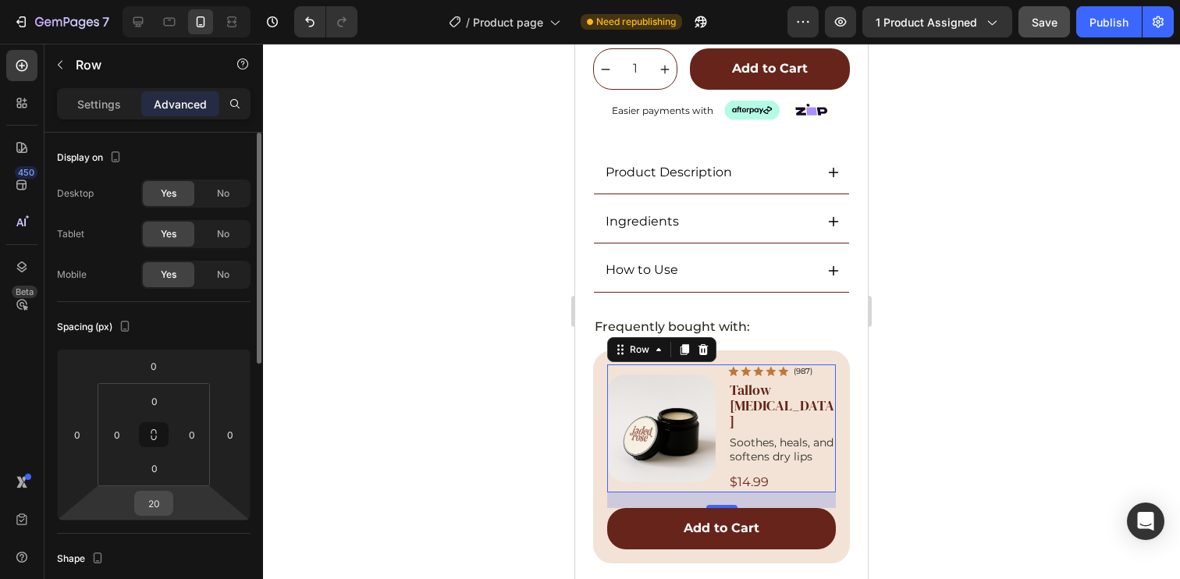
click at [158, 513] on input "20" at bounding box center [153, 503] width 31 height 23
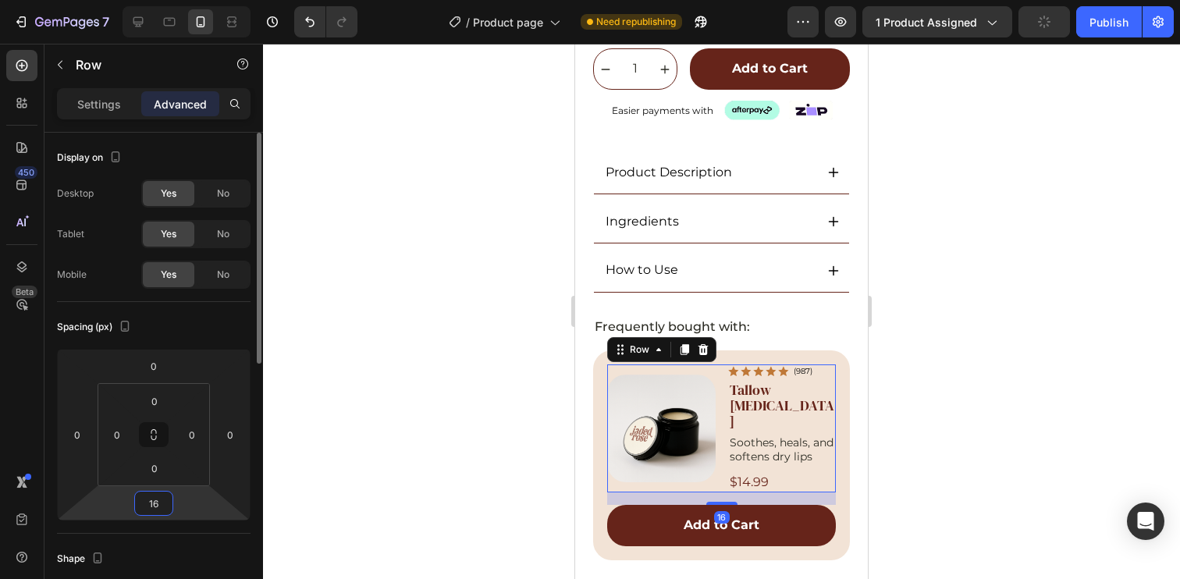
type input "16"
click at [223, 331] on div "Spacing (px)" at bounding box center [154, 326] width 194 height 25
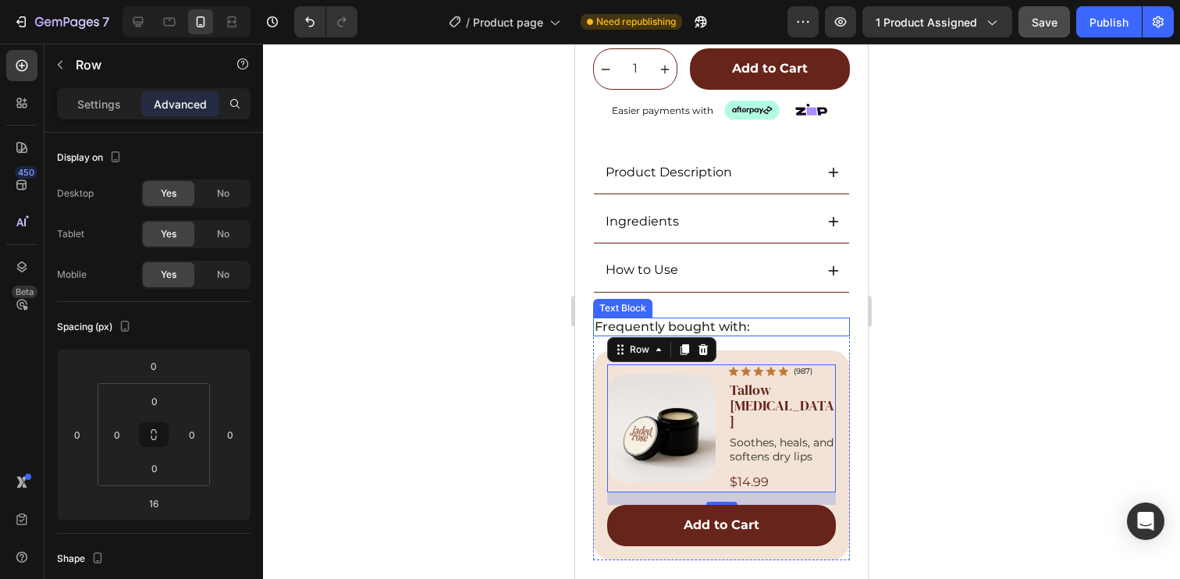
click at [774, 336] on p "Frequently bought with:" at bounding box center [722, 327] width 254 height 16
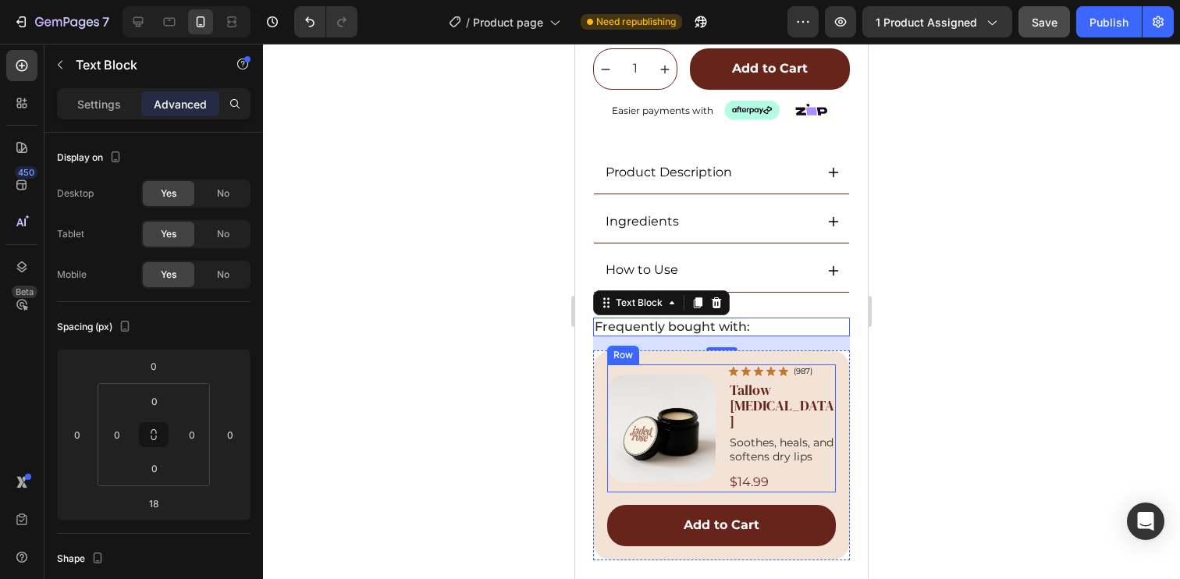
click at [717, 396] on div "Product Images Icon Icon Icon Icon Icon Icon List (987) Text Block Row Tallow L…" at bounding box center [721, 428] width 229 height 128
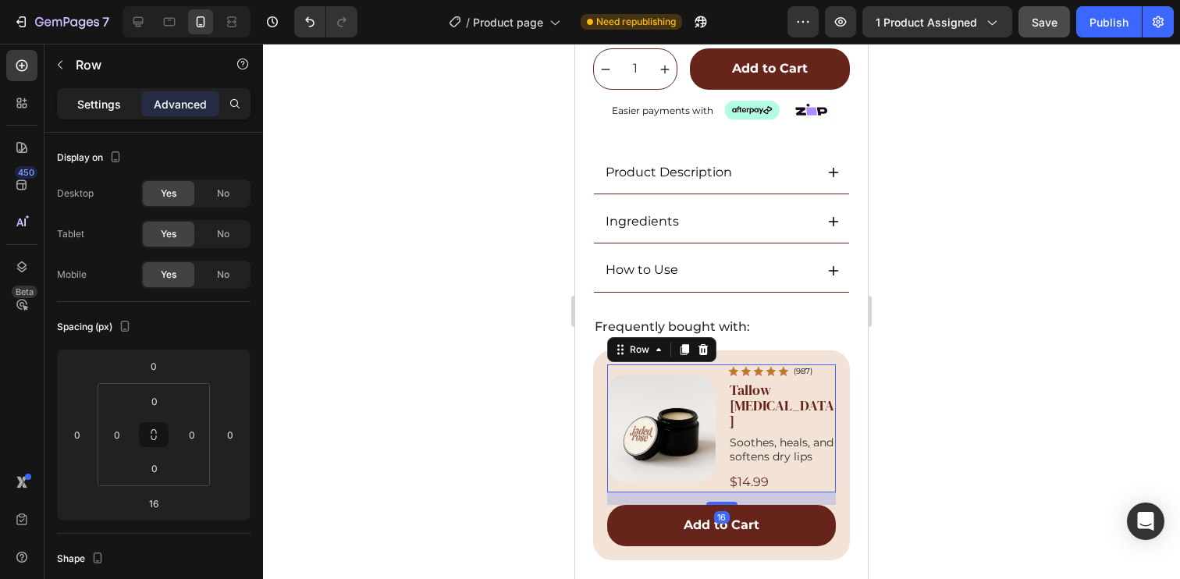
click at [109, 102] on p "Settings" at bounding box center [99, 104] width 44 height 16
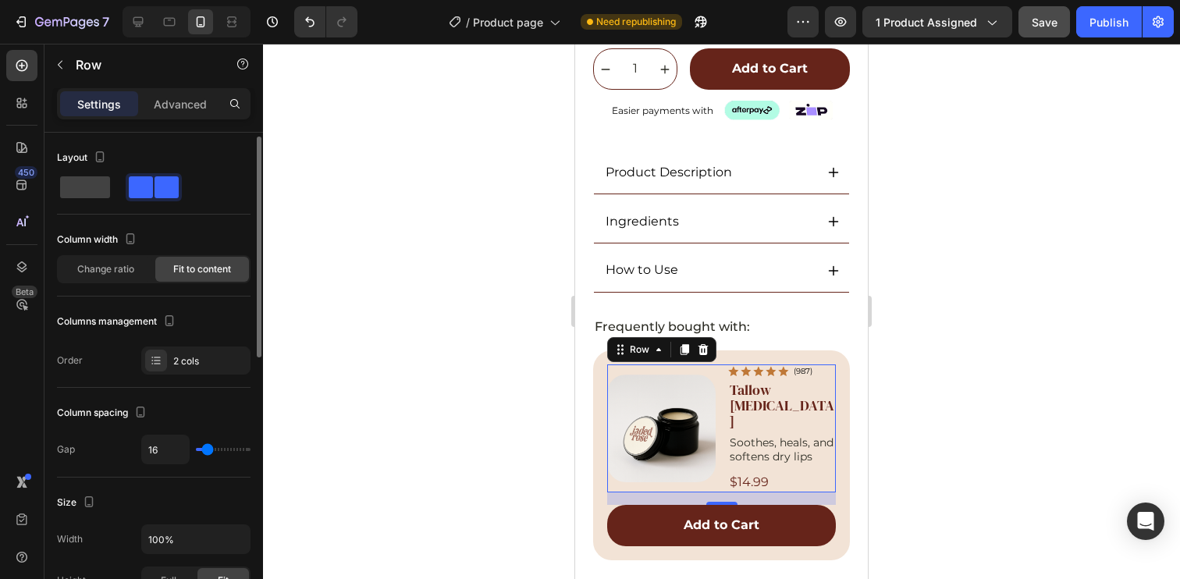
scroll to position [25, 0]
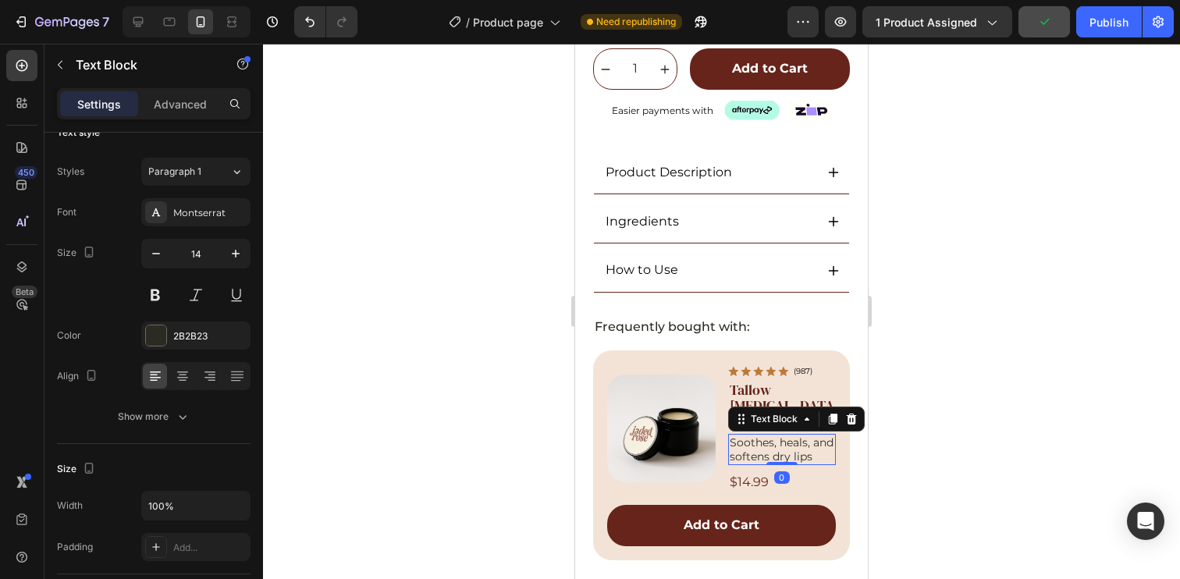
click at [780, 453] on p "Soothes, heals, and softens dry lips" at bounding box center [782, 449] width 105 height 28
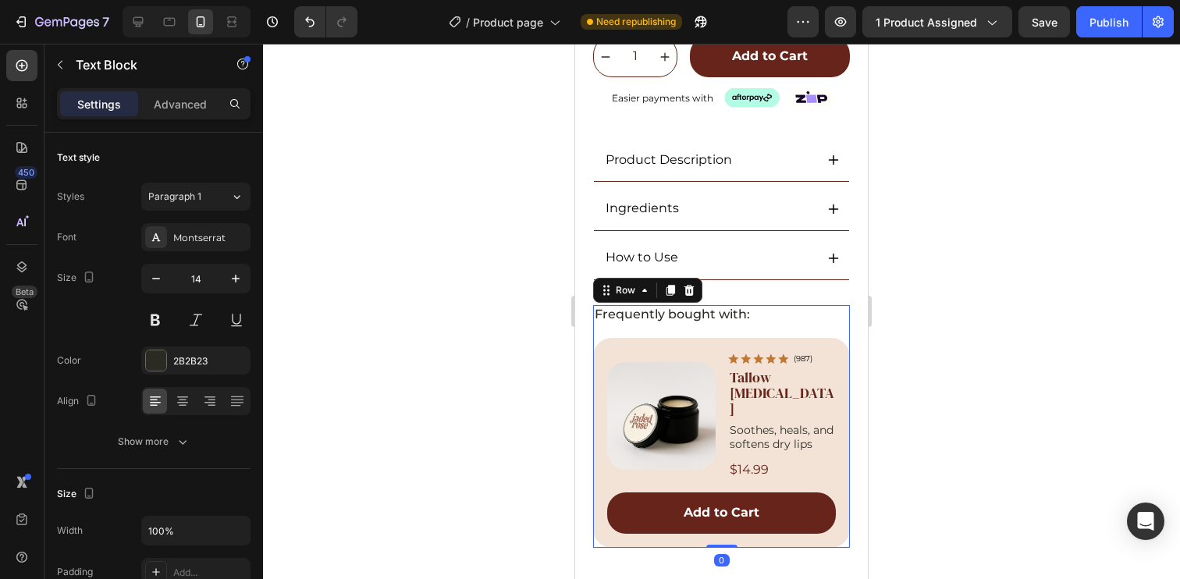
click at [824, 356] on div "Frequently bought with: Text Block Product Images Icon Icon Icon Icon Icon Icon…" at bounding box center [721, 426] width 257 height 243
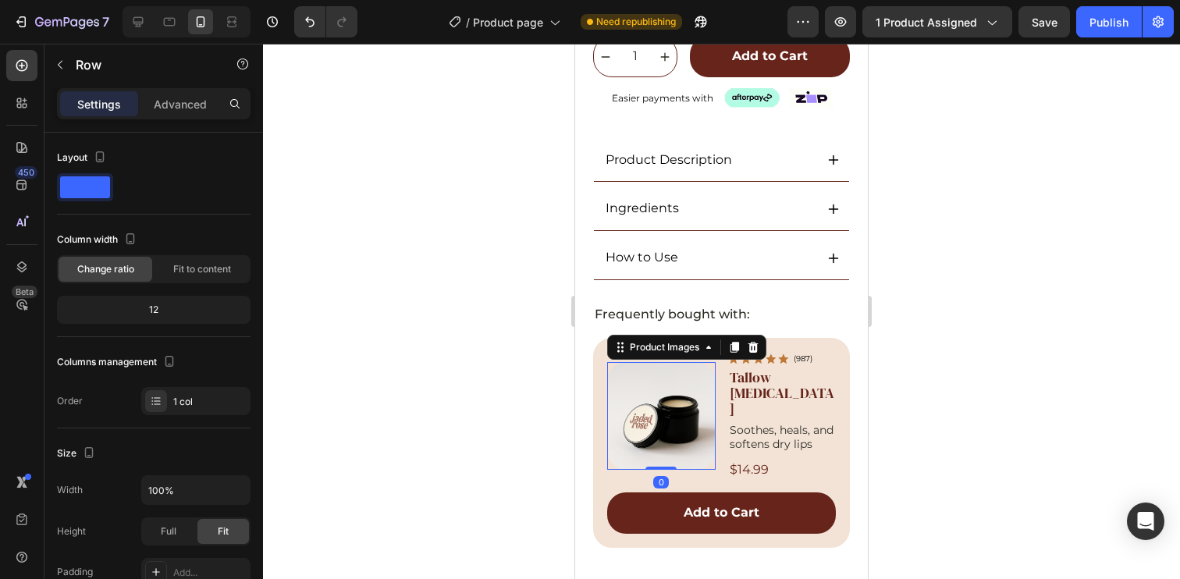
click at [687, 393] on img at bounding box center [661, 416] width 108 height 108
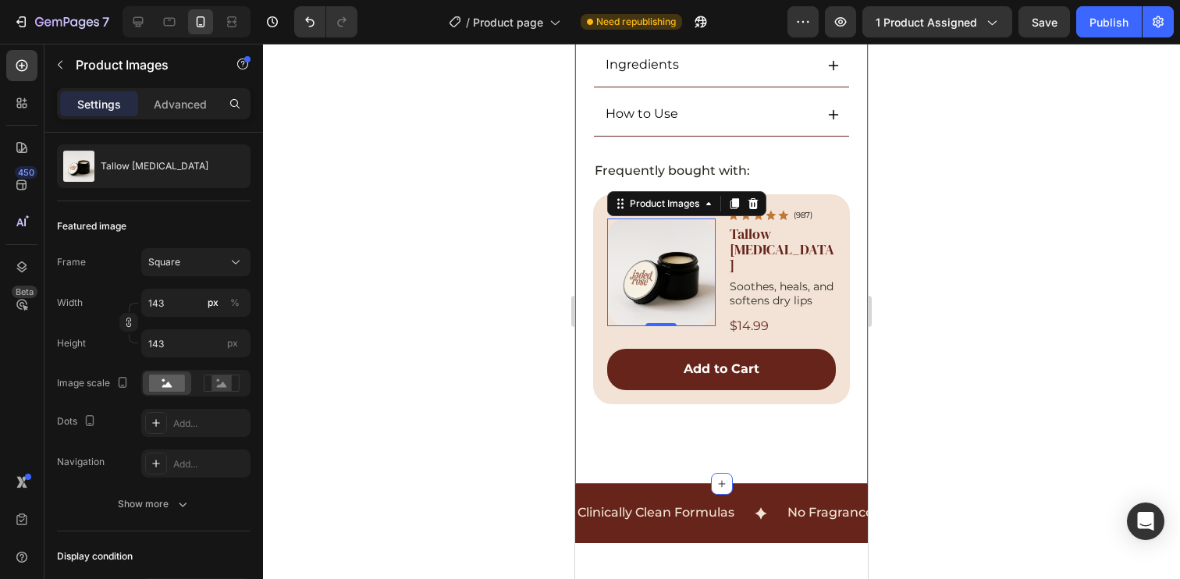
scroll to position [929, 0]
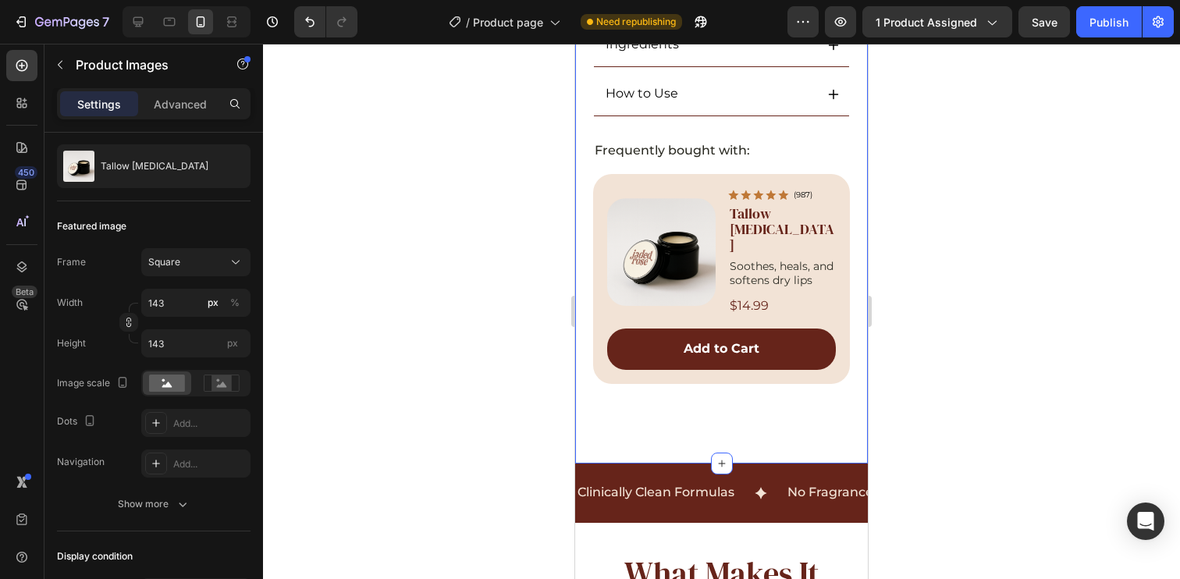
scroll to position [0, 0]
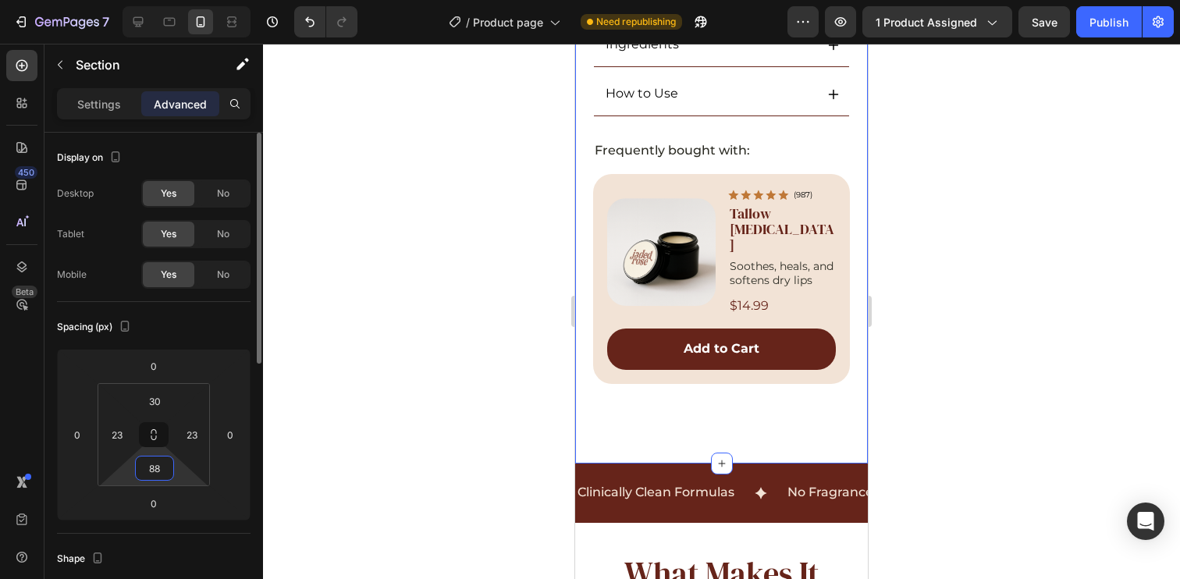
click at [157, 474] on input "88" at bounding box center [154, 468] width 31 height 23
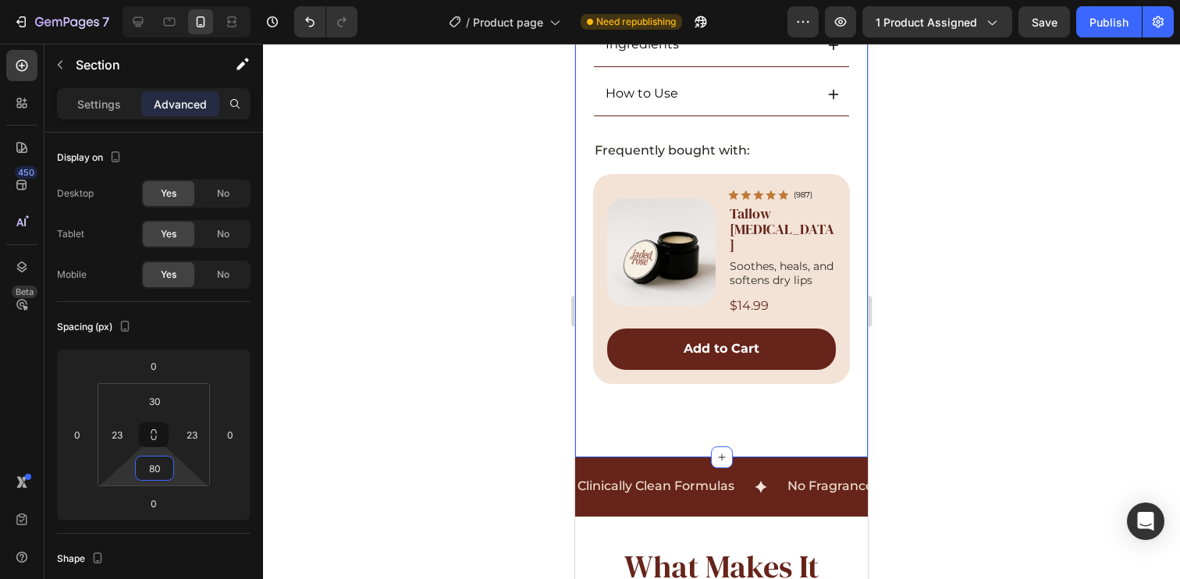
type input "80"
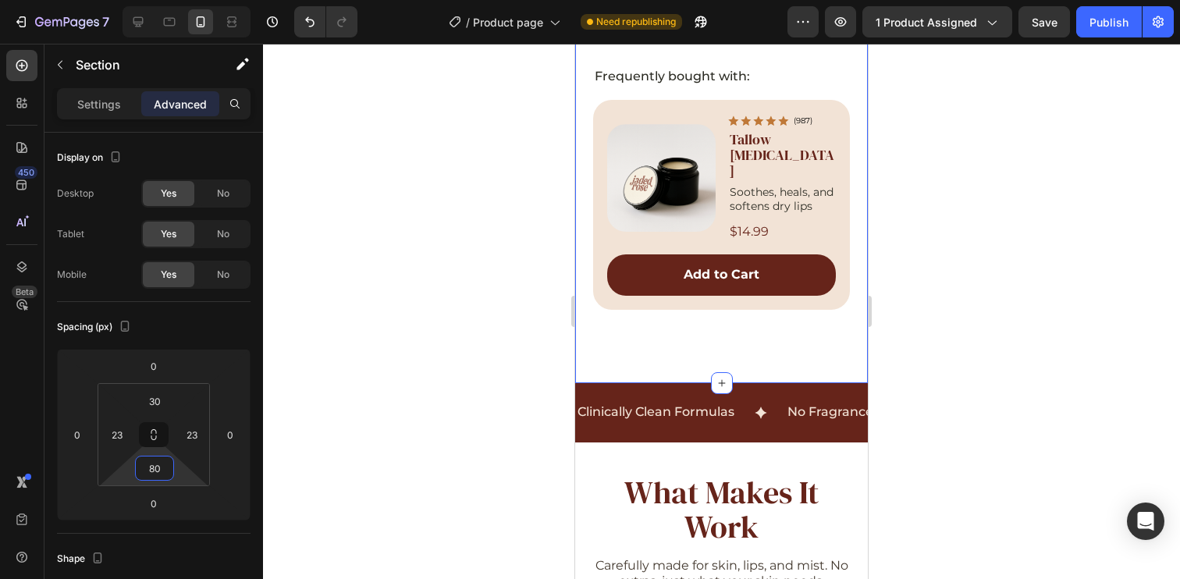
scroll to position [1212, 0]
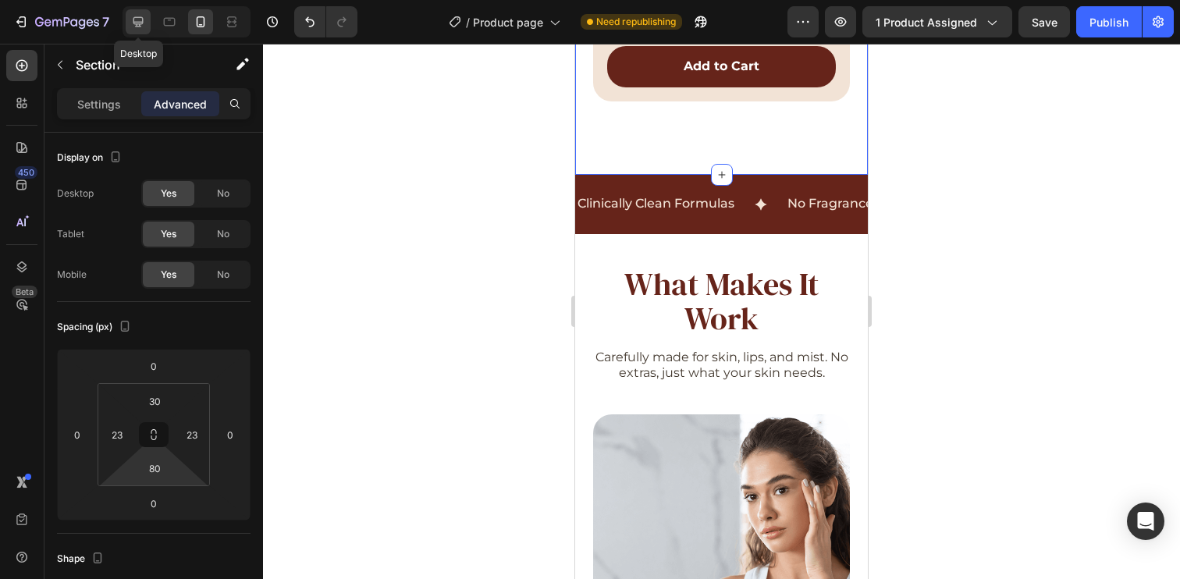
click at [132, 25] on icon at bounding box center [138, 22] width 16 height 16
type input "80"
type input "16"
type input "100"
type input "16"
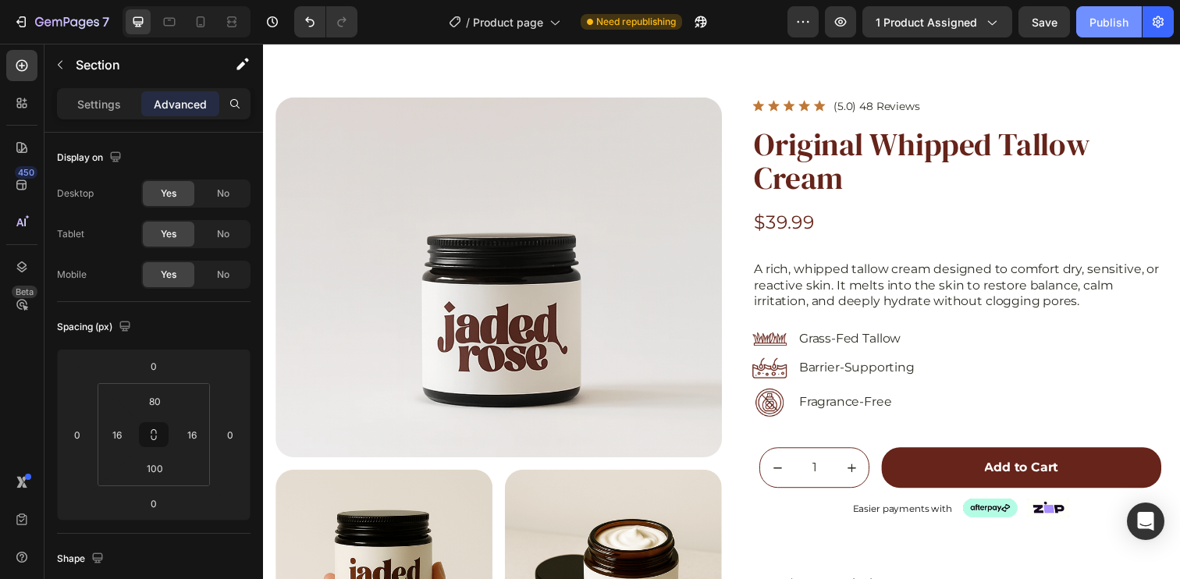
click at [1120, 21] on div "Publish" at bounding box center [1108, 22] width 39 height 16
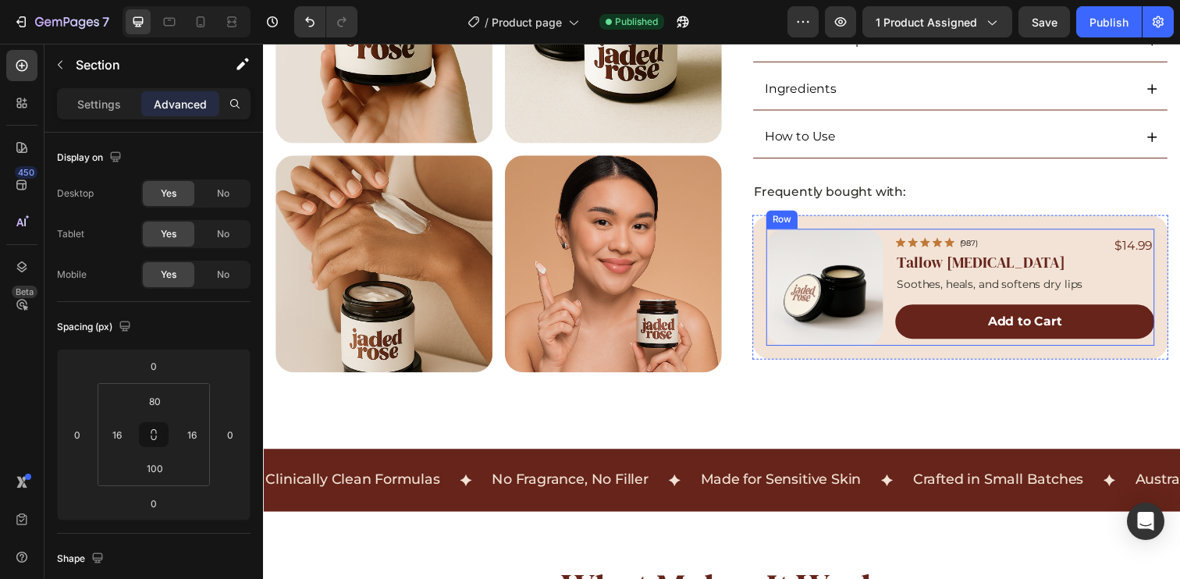
scroll to position [582, 0]
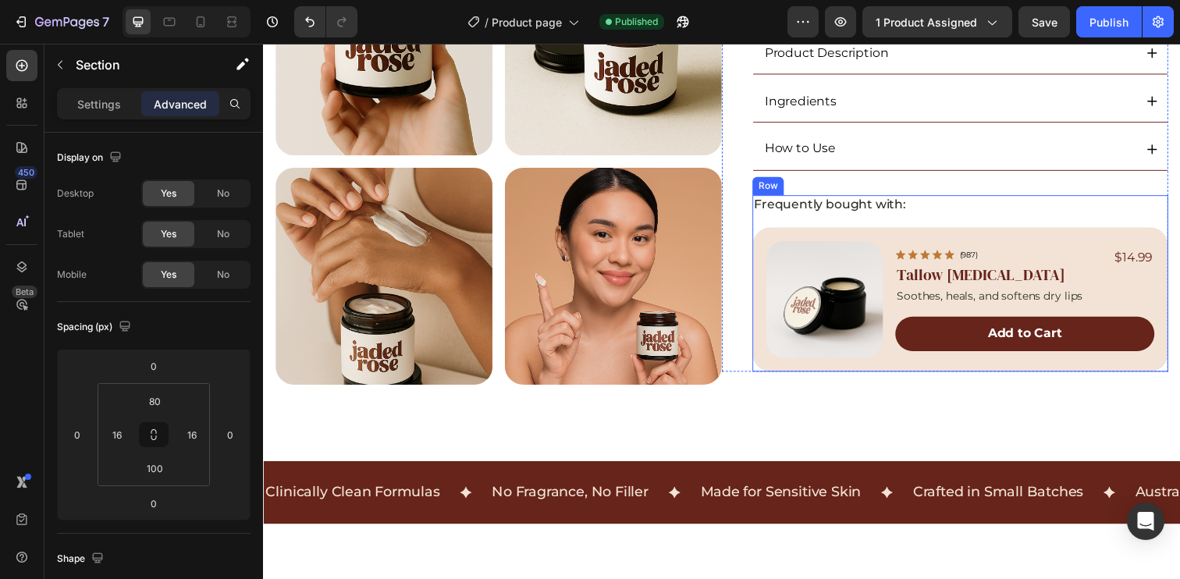
click at [766, 226] on div "Frequently bought with: Text Block Product Images Icon Icon Icon Icon Icon Icon…" at bounding box center [974, 288] width 425 height 181
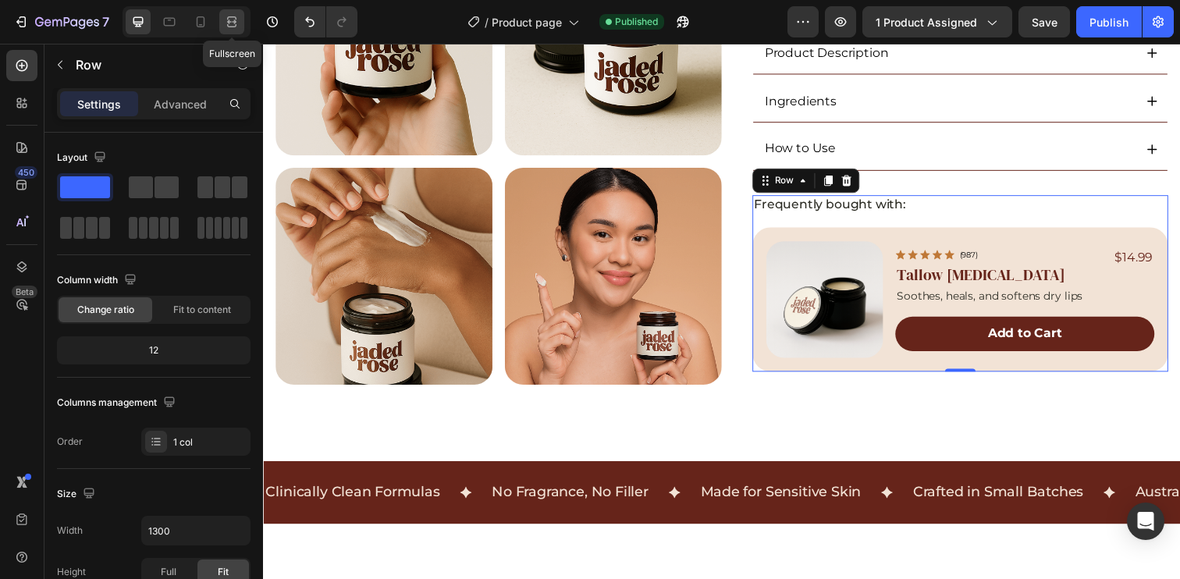
click at [233, 20] on icon at bounding box center [232, 22] width 16 height 16
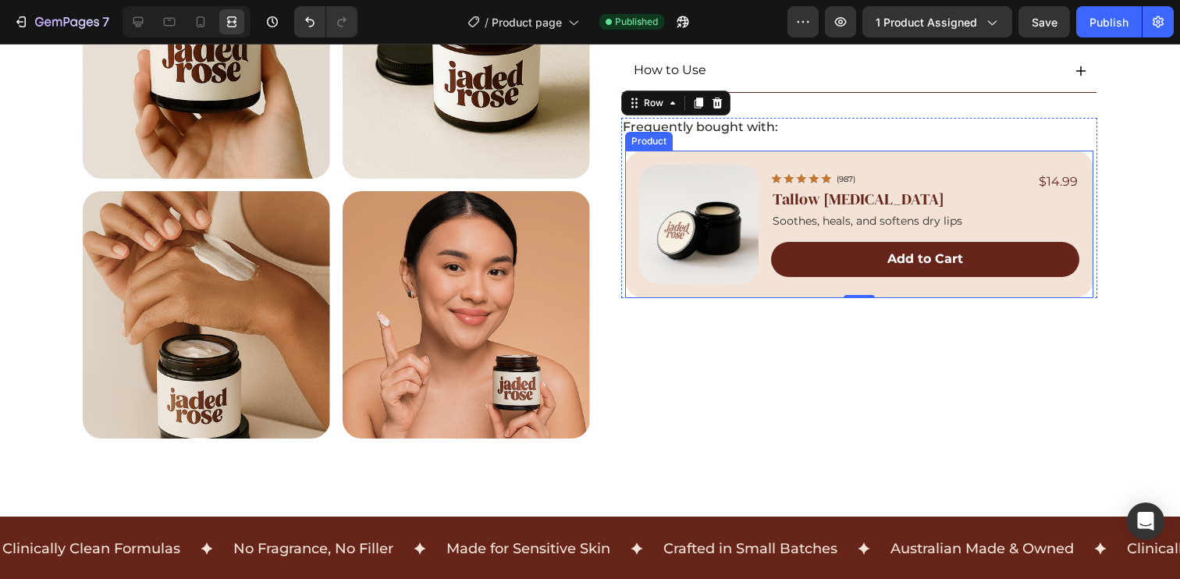
click at [635, 152] on div "Product Images Icon Icon Icon Icon Icon Icon List (987) Text Block Row Tallow […" at bounding box center [859, 224] width 468 height 147
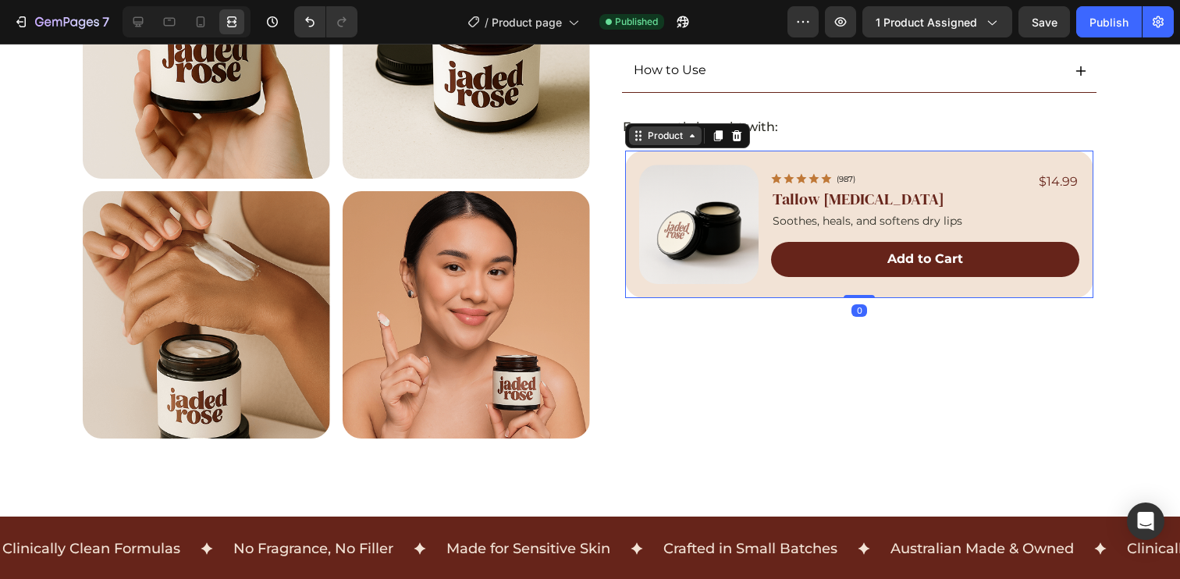
click at [645, 139] on div "Product" at bounding box center [665, 136] width 41 height 14
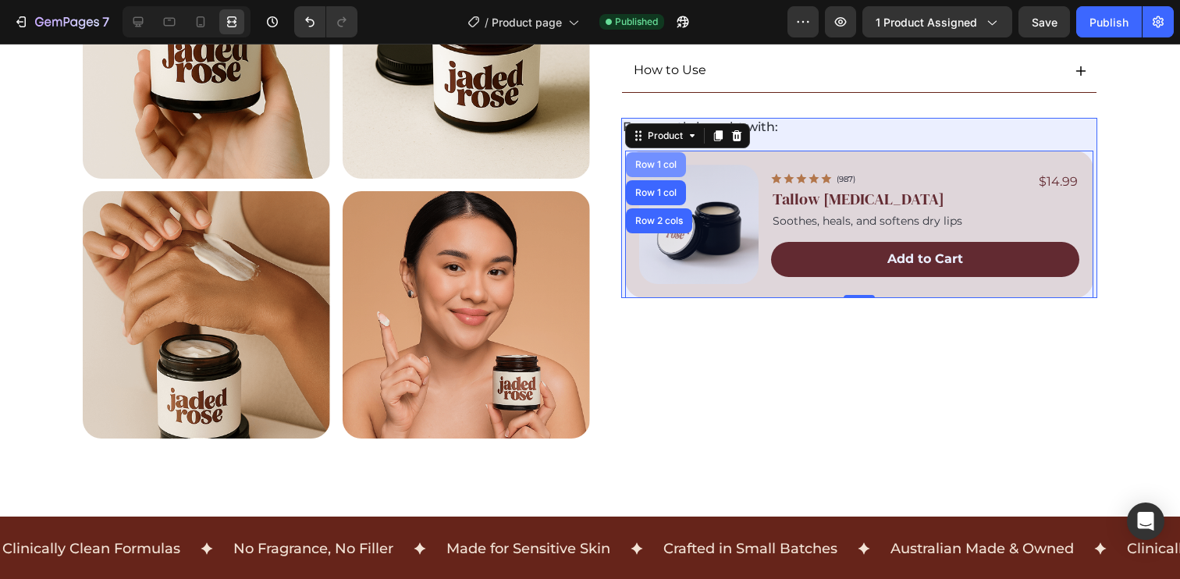
click at [651, 164] on div "Row 1 col" at bounding box center [656, 164] width 48 height 9
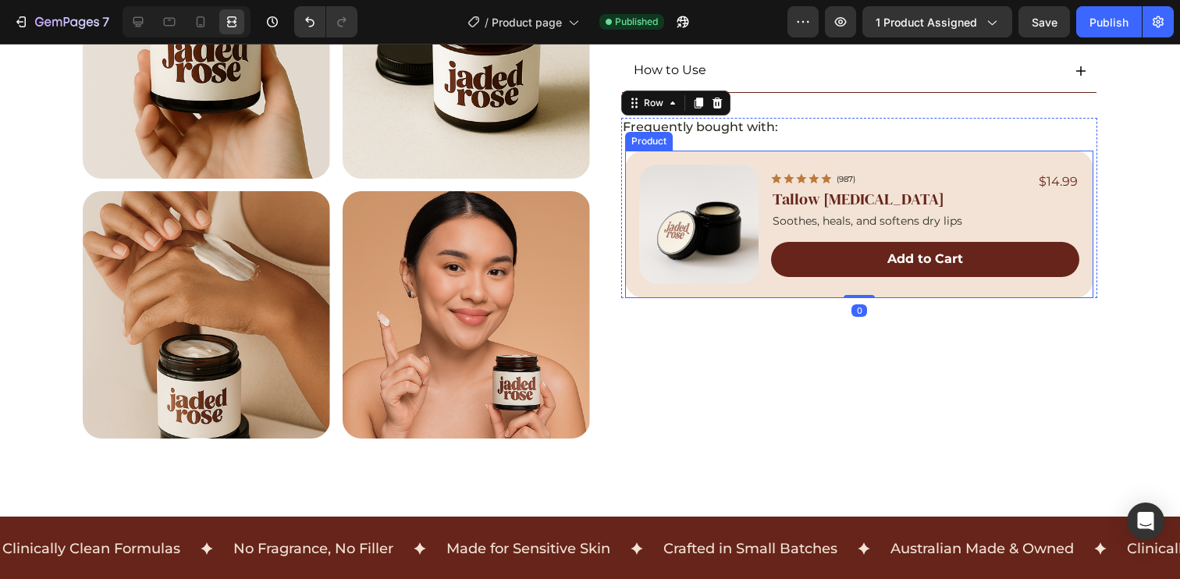
click at [805, 155] on div "Product Images Icon Icon Icon Icon Icon Icon List (987) Text Block Row Tallow […" at bounding box center [859, 224] width 468 height 147
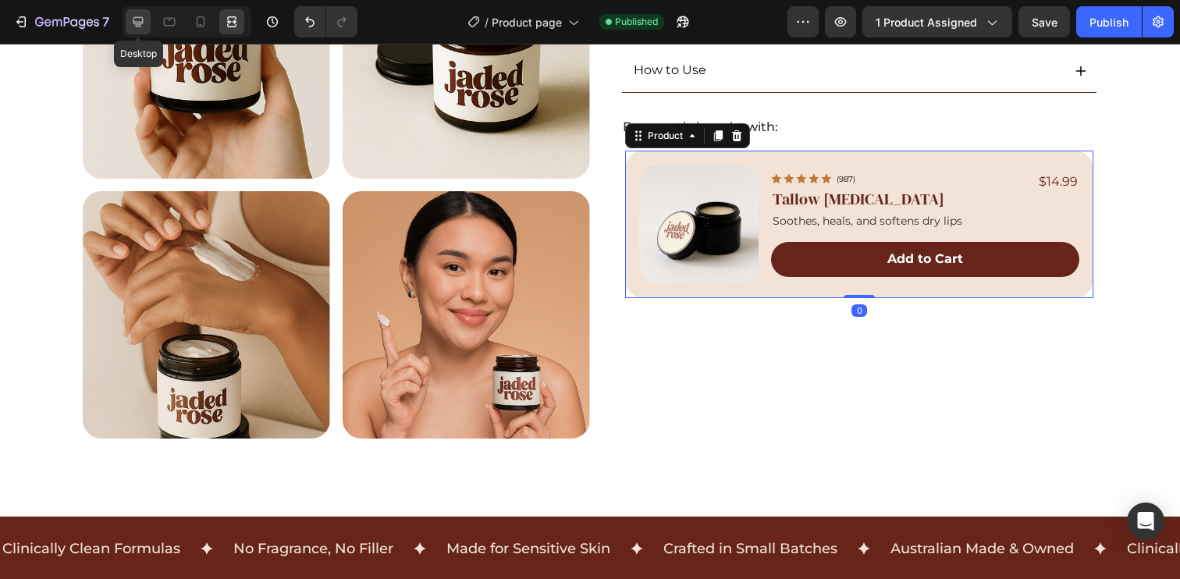
click at [140, 23] on icon at bounding box center [138, 22] width 10 height 10
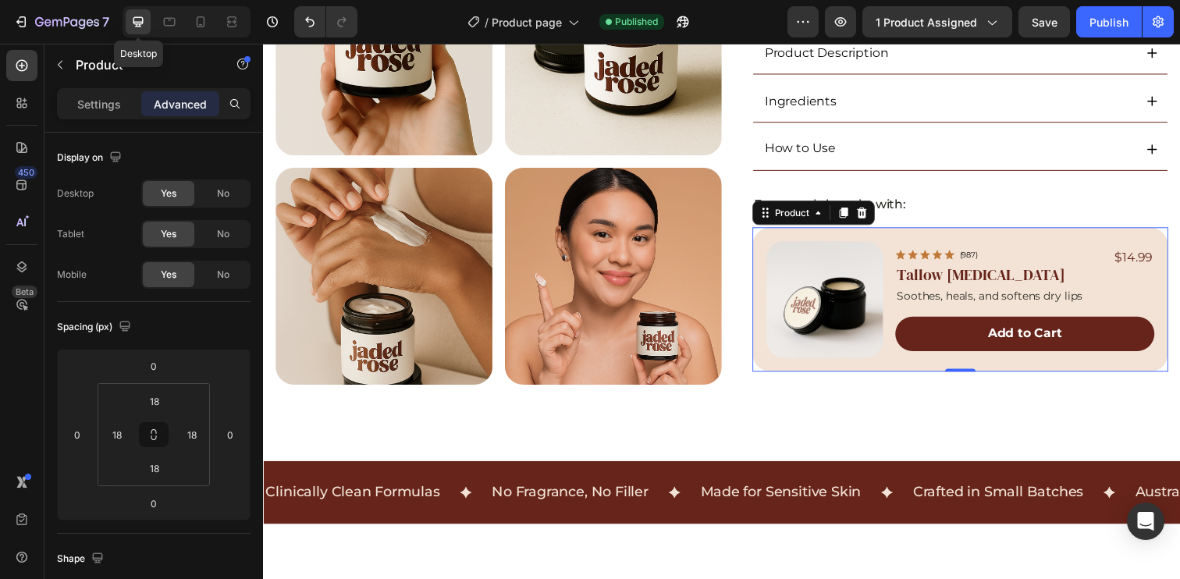
scroll to position [582, 0]
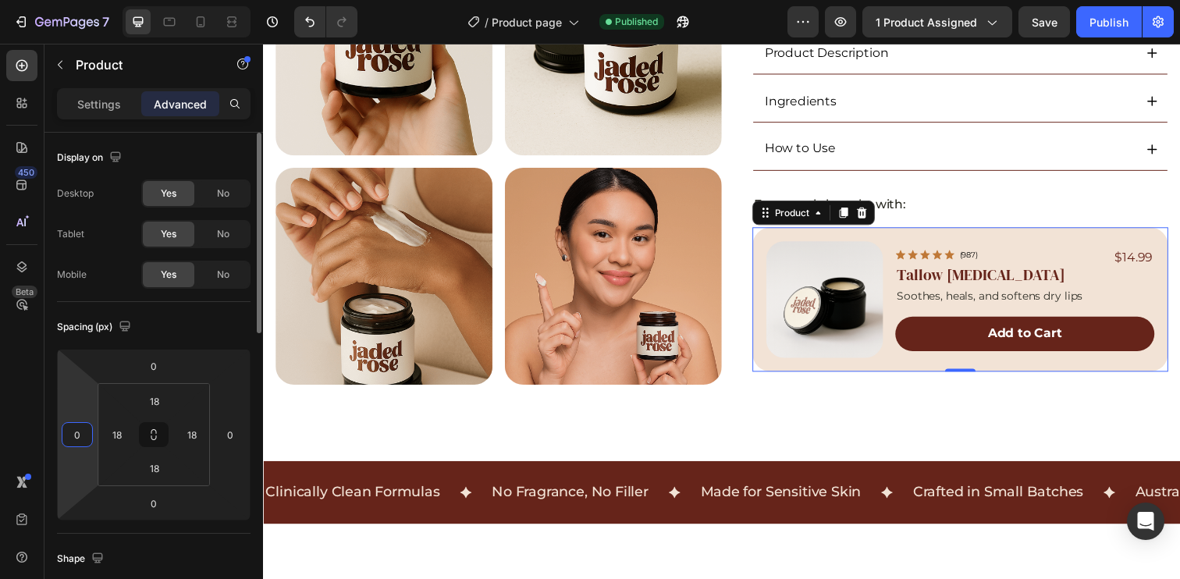
click at [72, 441] on input "0" at bounding box center [77, 434] width 23 height 23
click at [233, 436] on input "0" at bounding box center [230, 434] width 23 height 23
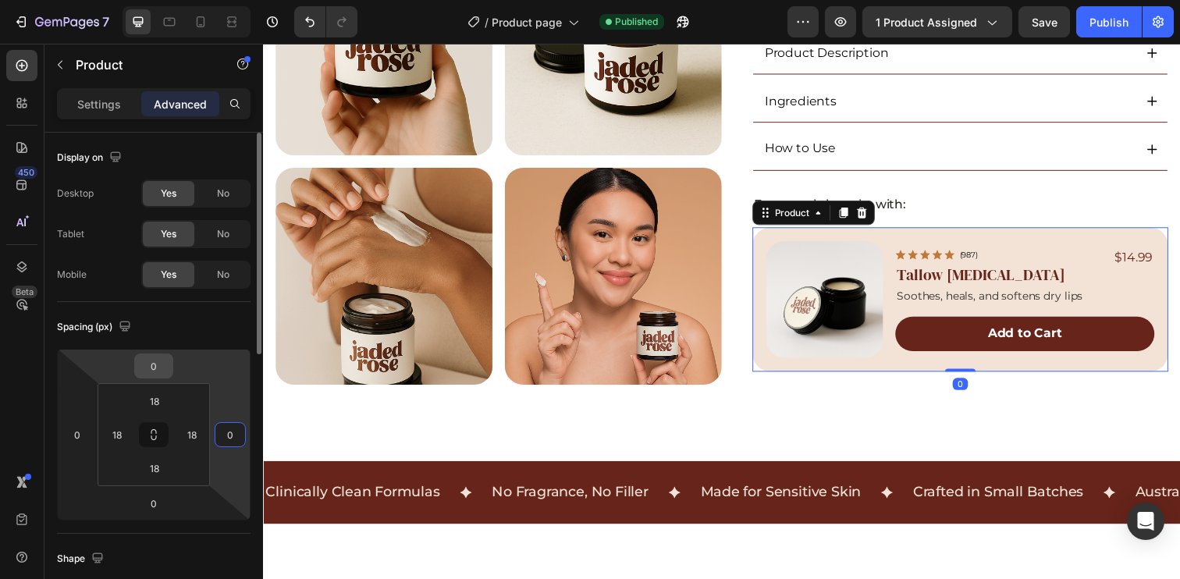
click at [166, 365] on input "0" at bounding box center [153, 365] width 31 height 23
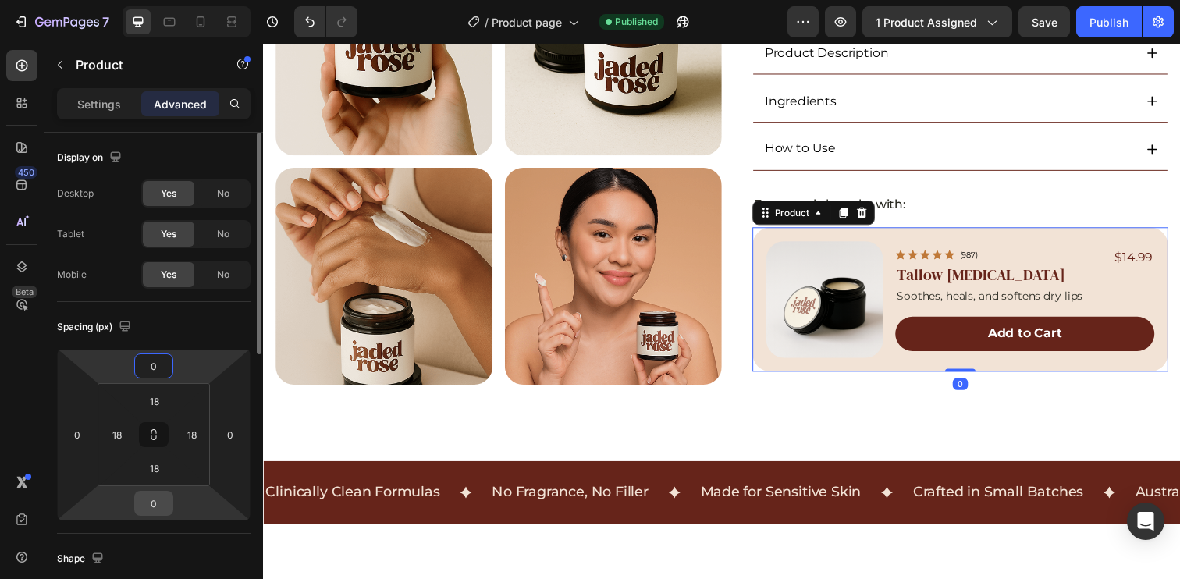
click at [156, 509] on input "0" at bounding box center [153, 503] width 31 height 23
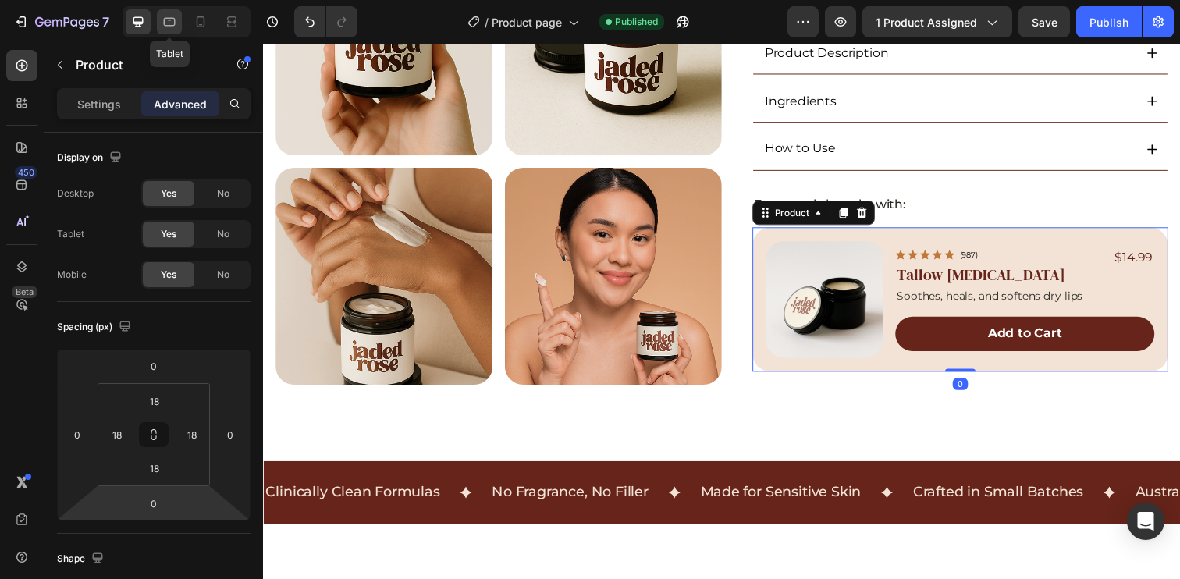
click at [174, 20] on icon at bounding box center [170, 22] width 12 height 9
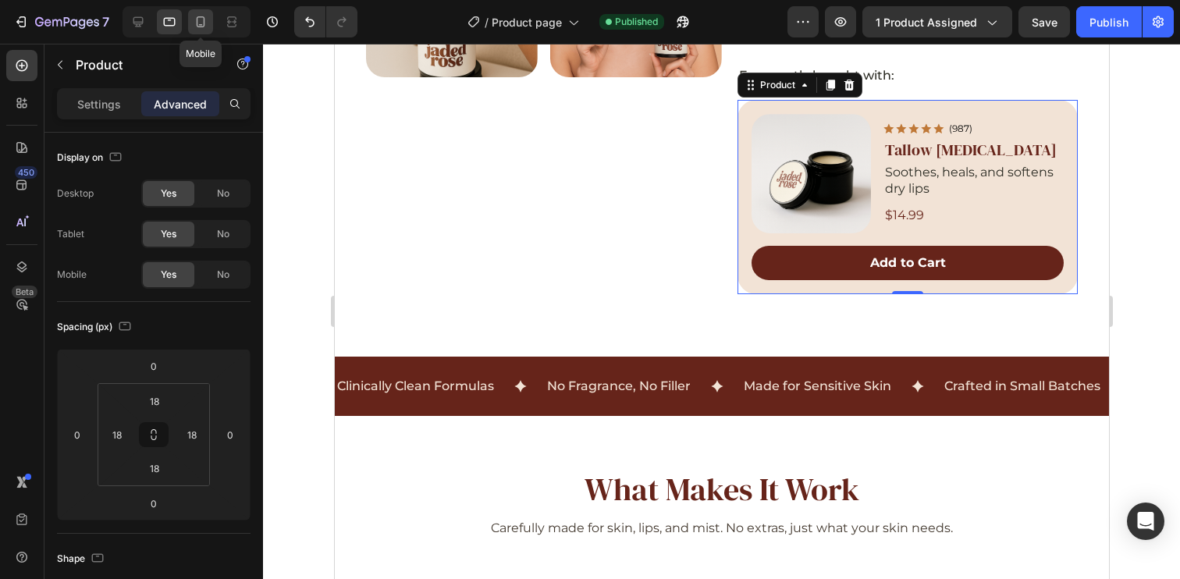
click at [194, 20] on icon at bounding box center [201, 22] width 16 height 16
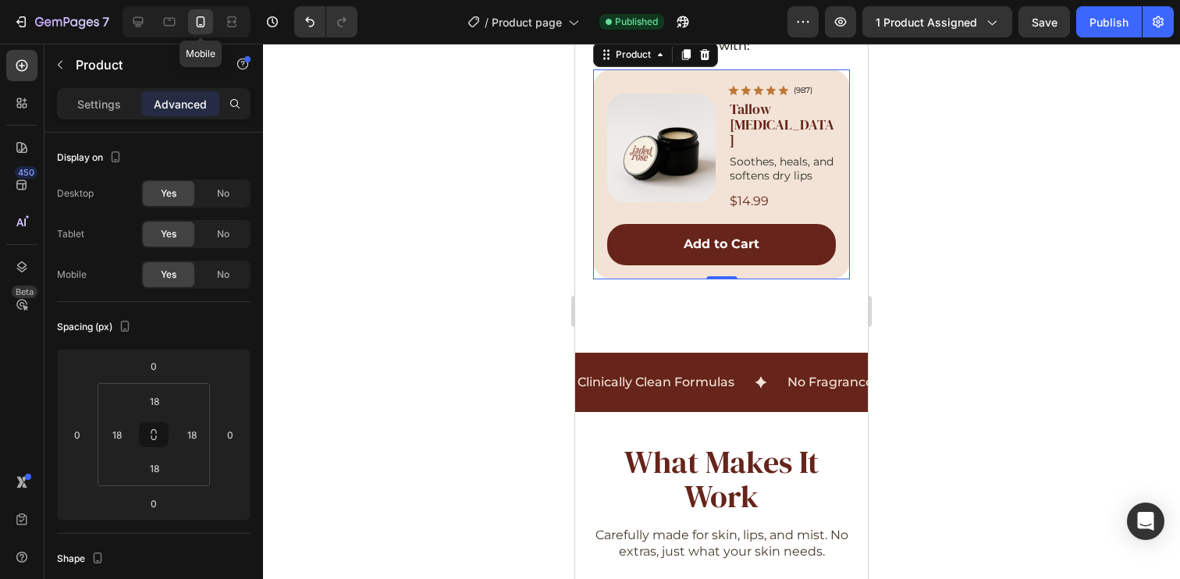
scroll to position [1029, 0]
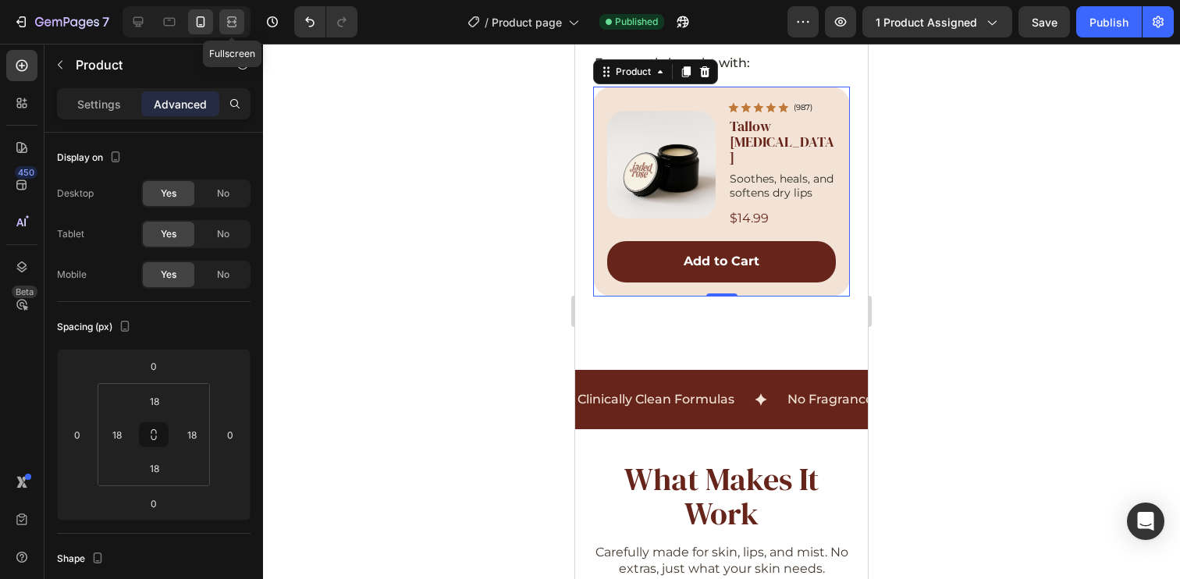
click at [230, 20] on icon at bounding box center [232, 22] width 16 height 16
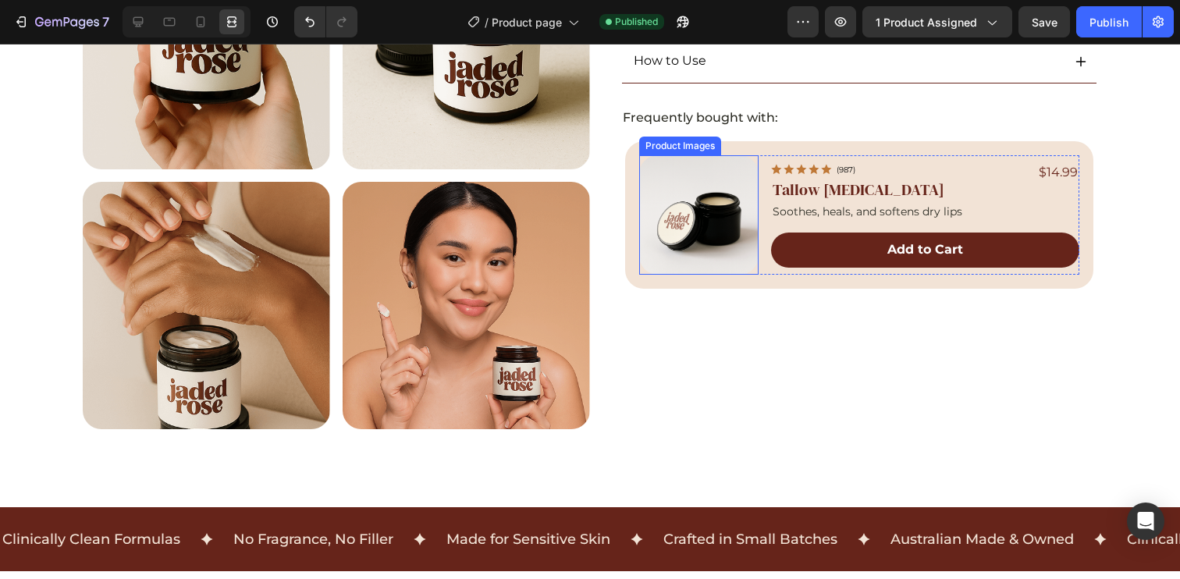
scroll to position [636, 0]
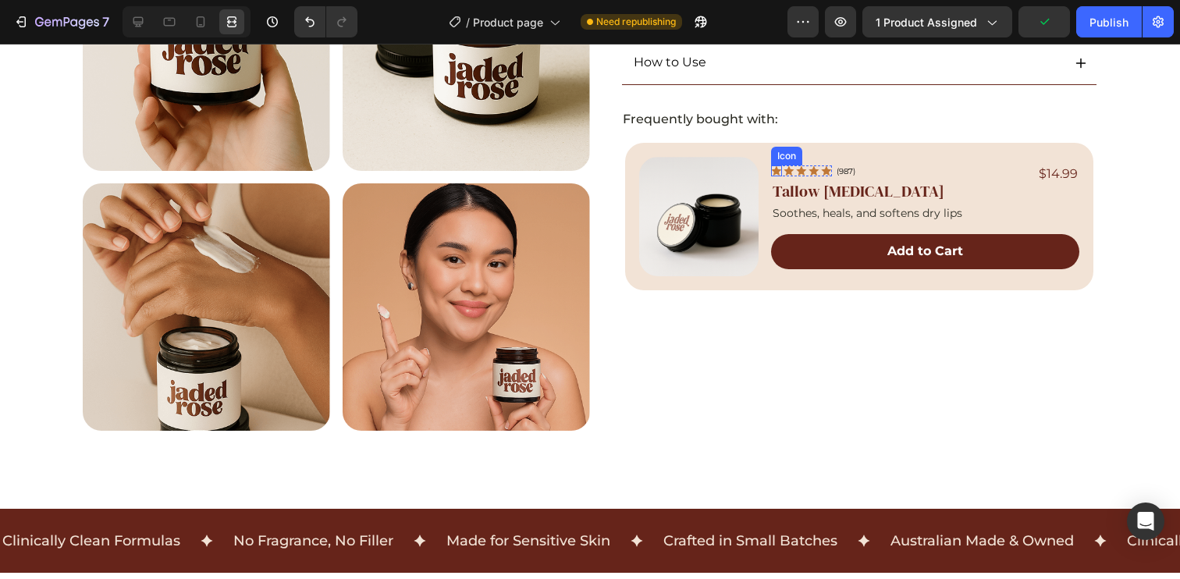
click at [775, 165] on icon at bounding box center [776, 170] width 11 height 11
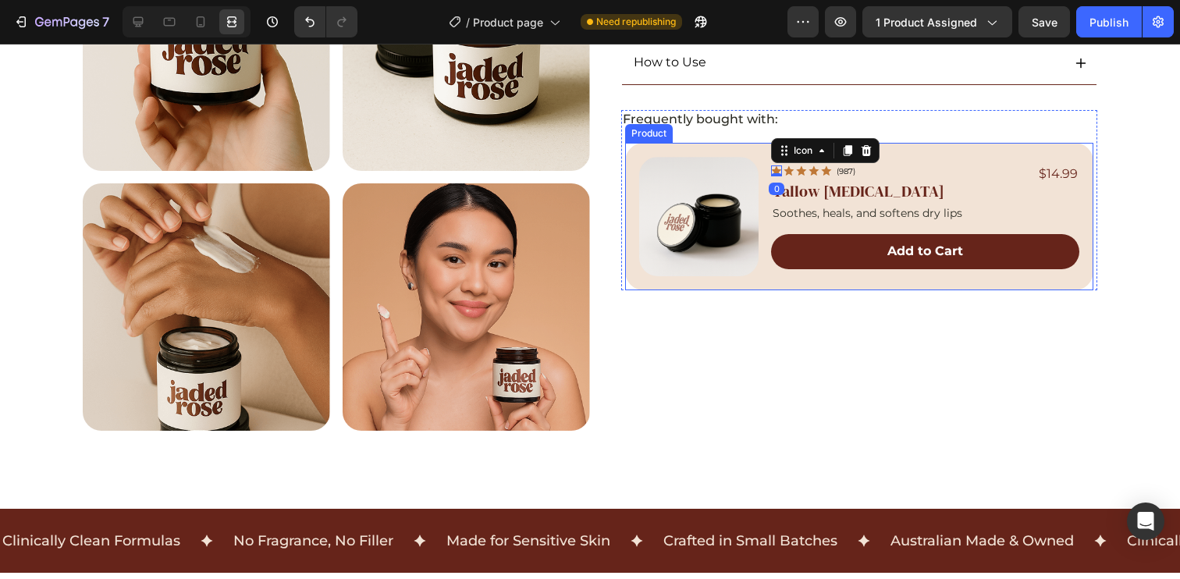
click at [750, 151] on div "Product Images Icon 0 Icon Icon Icon Icon Icon List (987) Text Block Row Tallow…" at bounding box center [859, 216] width 468 height 147
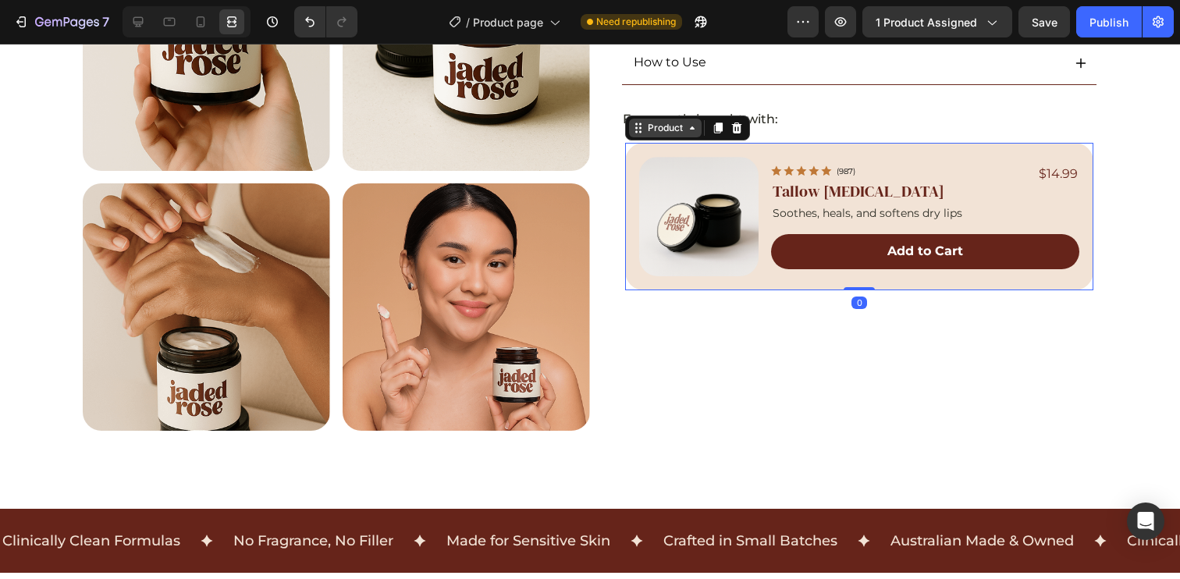
click at [668, 126] on div "Product" at bounding box center [665, 128] width 41 height 14
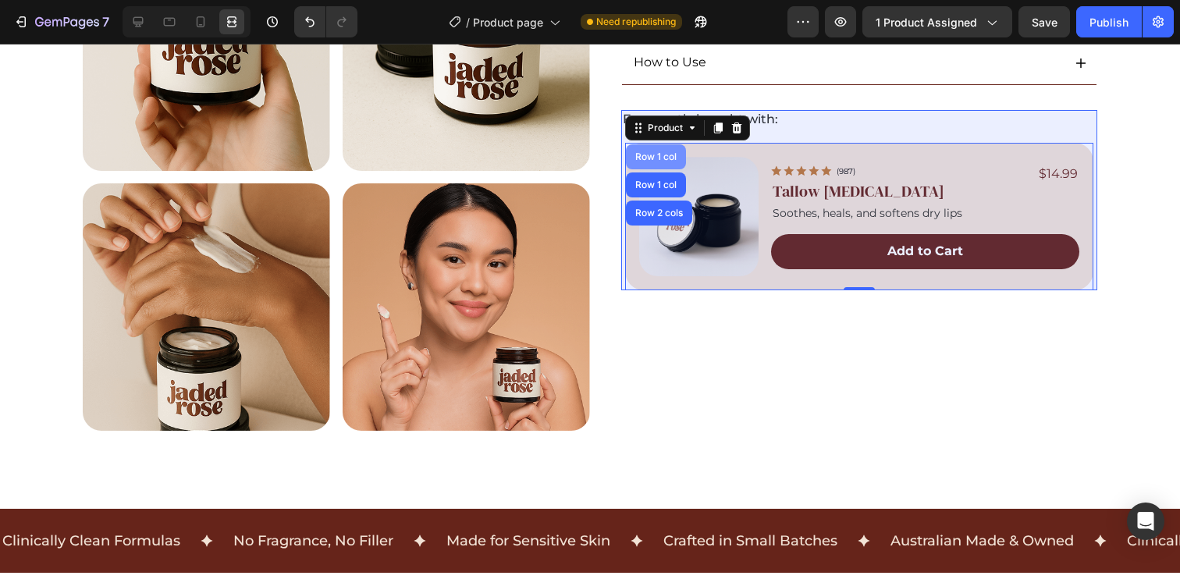
click at [647, 152] on div "Row 1 col" at bounding box center [656, 156] width 48 height 9
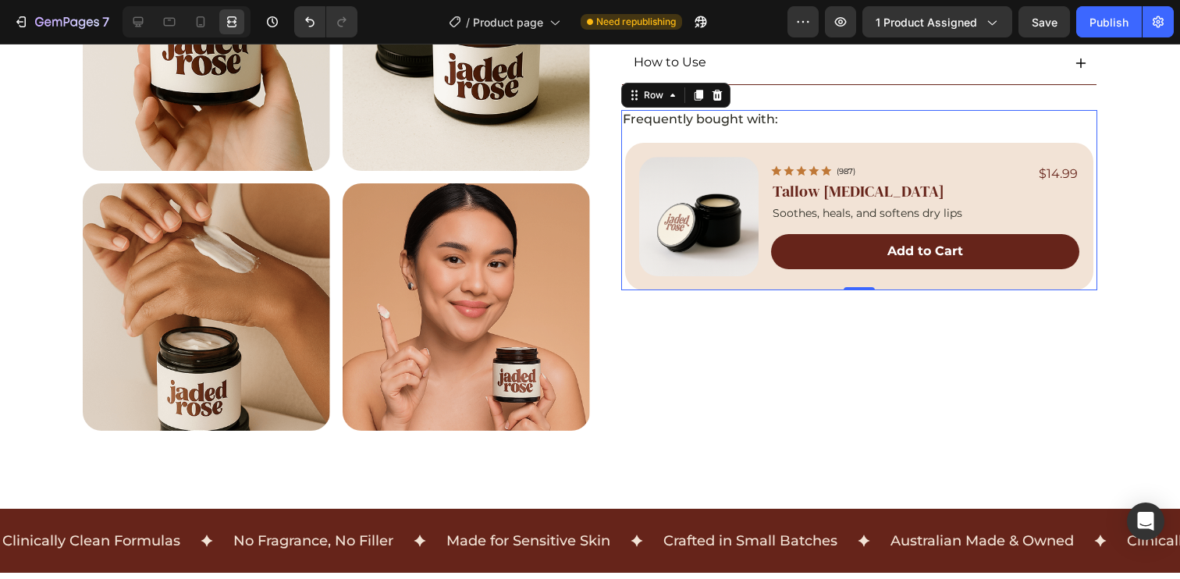
click at [629, 136] on div "Frequently bought with: Text Block Product Images Icon Icon Icon Icon Icon Icon…" at bounding box center [859, 200] width 476 height 181
click at [638, 154] on div "Product Images Icon Icon Icon Icon Icon Icon List (987) Text Block Row Tallow […" at bounding box center [859, 216] width 468 height 147
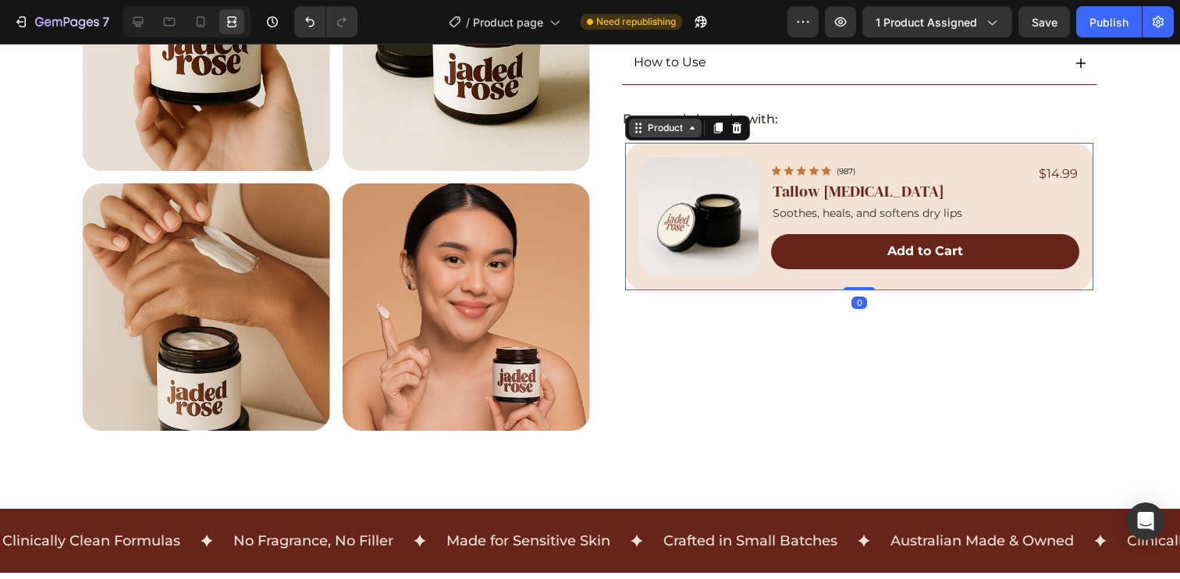
click at [645, 130] on div "Product" at bounding box center [665, 128] width 41 height 14
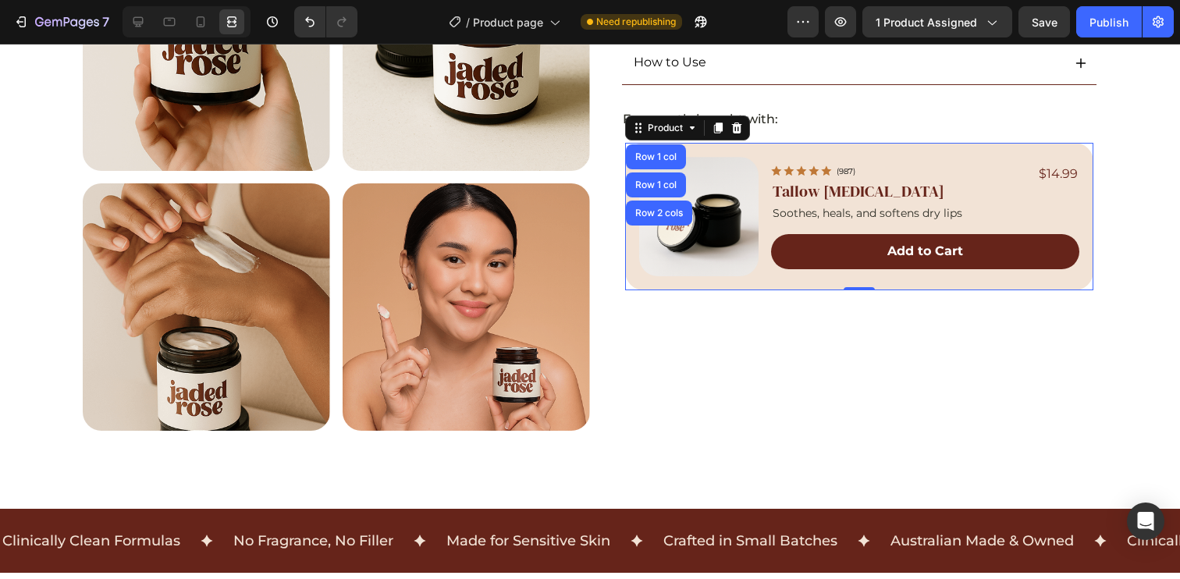
click at [725, 154] on div "Product Images Icon Icon Icon Icon Icon Icon List (987) Text Block Row Tallow […" at bounding box center [859, 216] width 468 height 147
click at [143, 22] on icon at bounding box center [138, 22] width 16 height 16
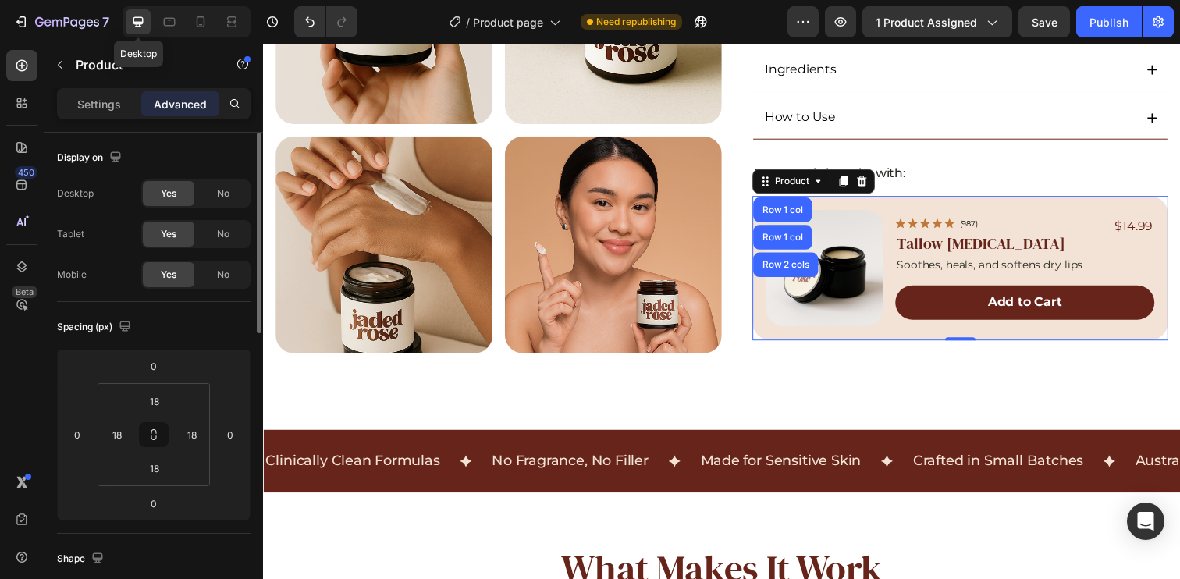
scroll to position [590, 0]
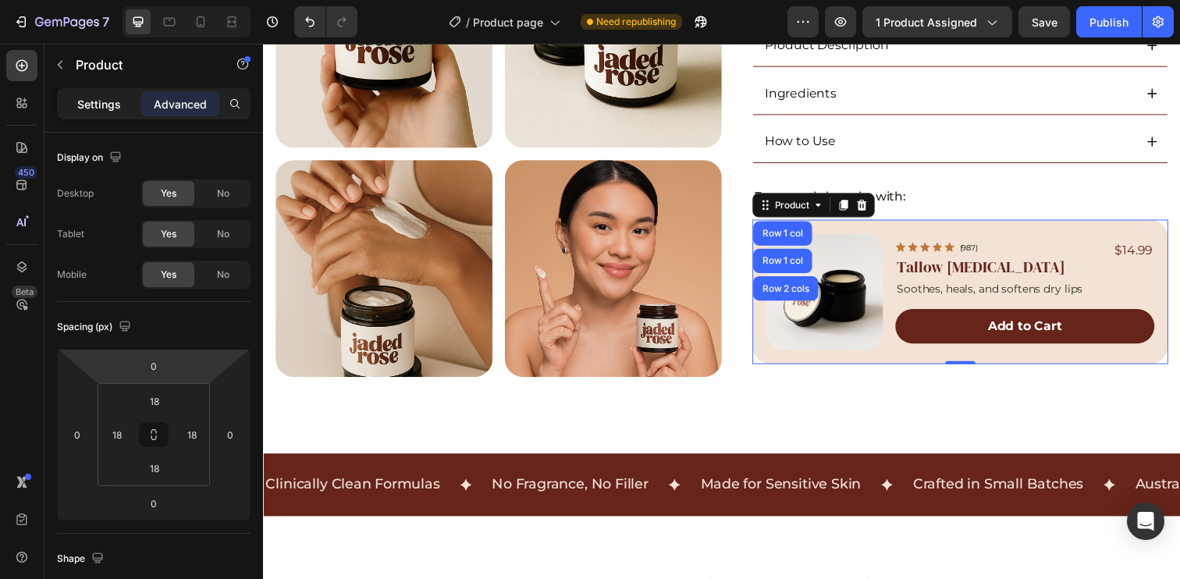
click at [98, 102] on p "Settings" at bounding box center [99, 104] width 44 height 16
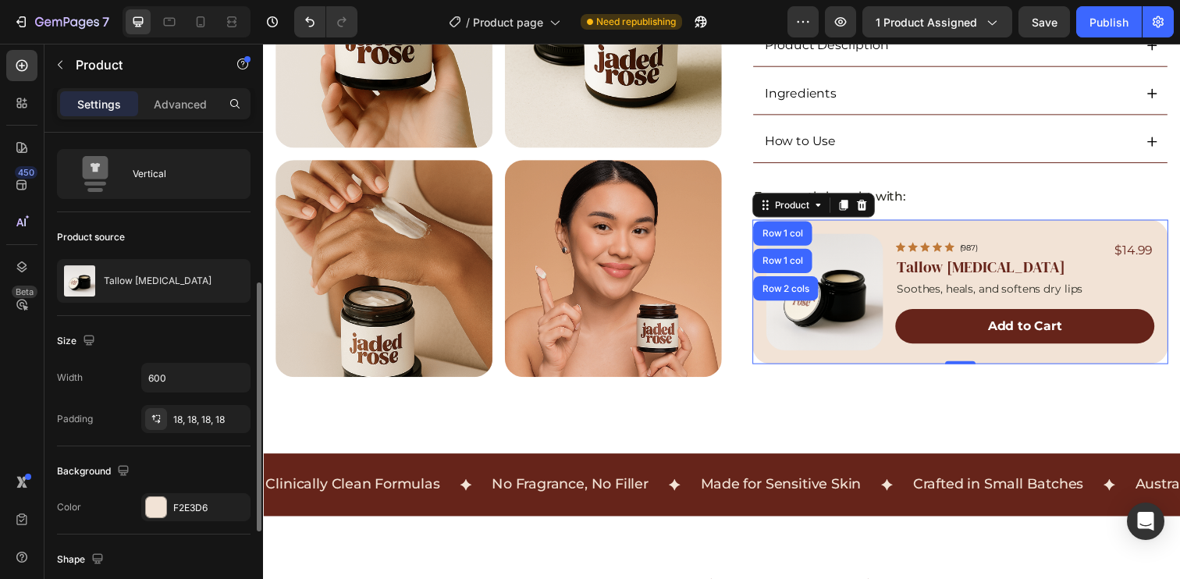
scroll to position [119, 0]
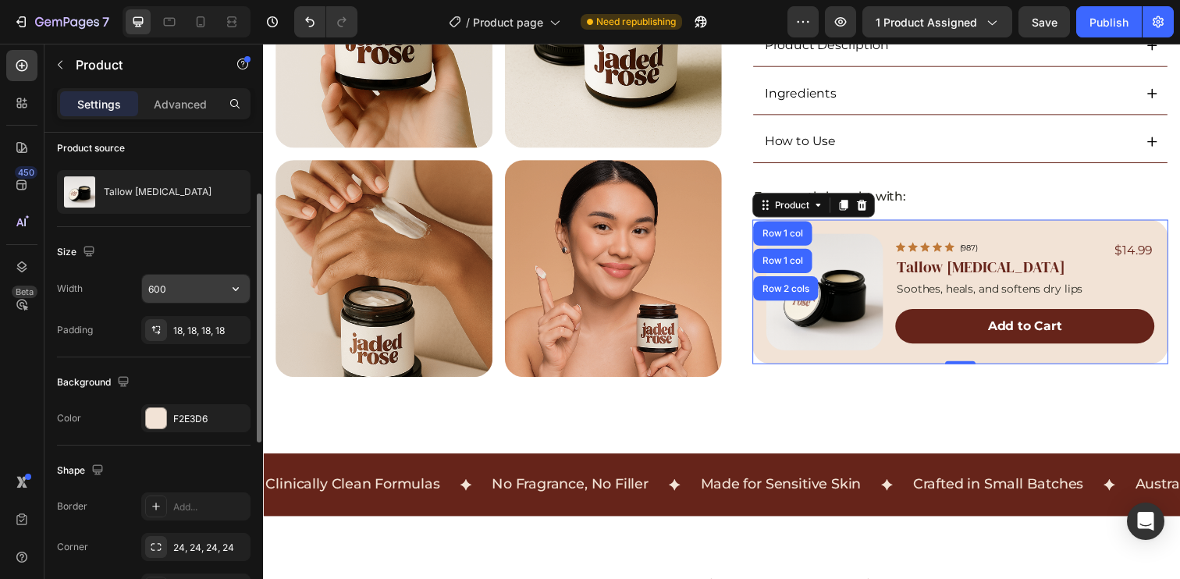
click at [183, 289] on input "600" at bounding box center [196, 289] width 108 height 28
click at [229, 288] on icon "button" at bounding box center [236, 289] width 16 height 16
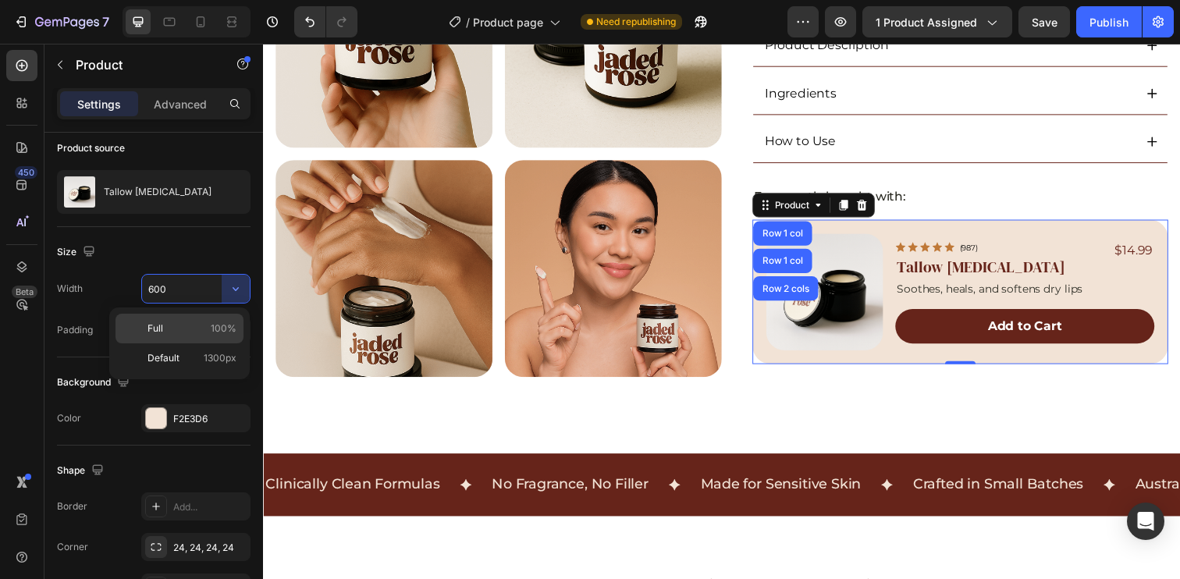
click at [197, 334] on p "Full 100%" at bounding box center [191, 329] width 89 height 14
type input "100%"
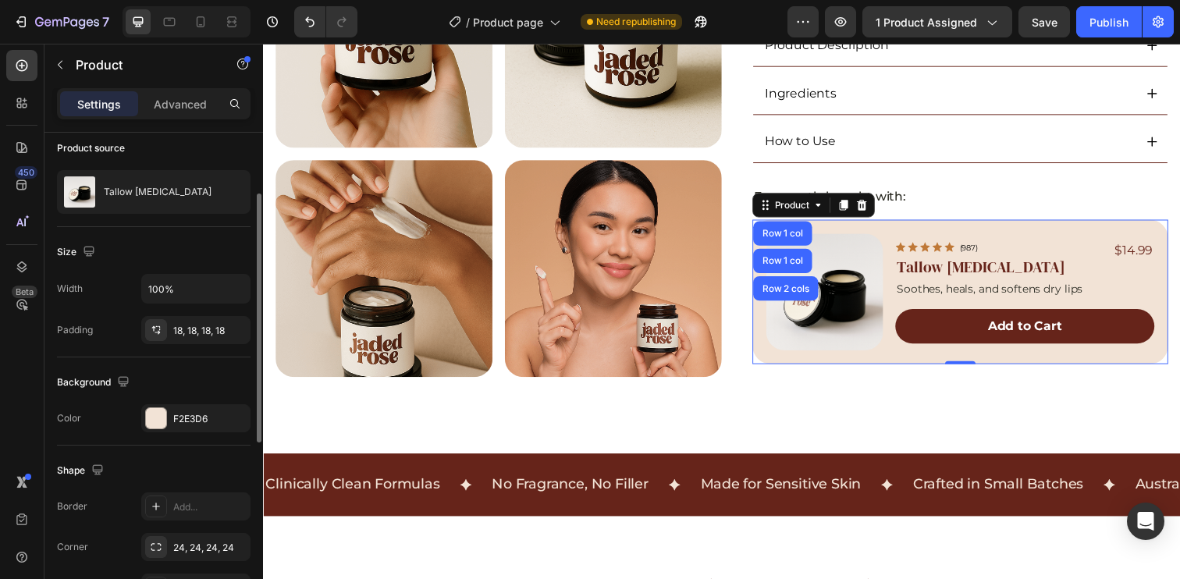
click at [203, 252] on div "Size" at bounding box center [154, 252] width 194 height 25
click at [233, 23] on icon at bounding box center [232, 22] width 16 height 16
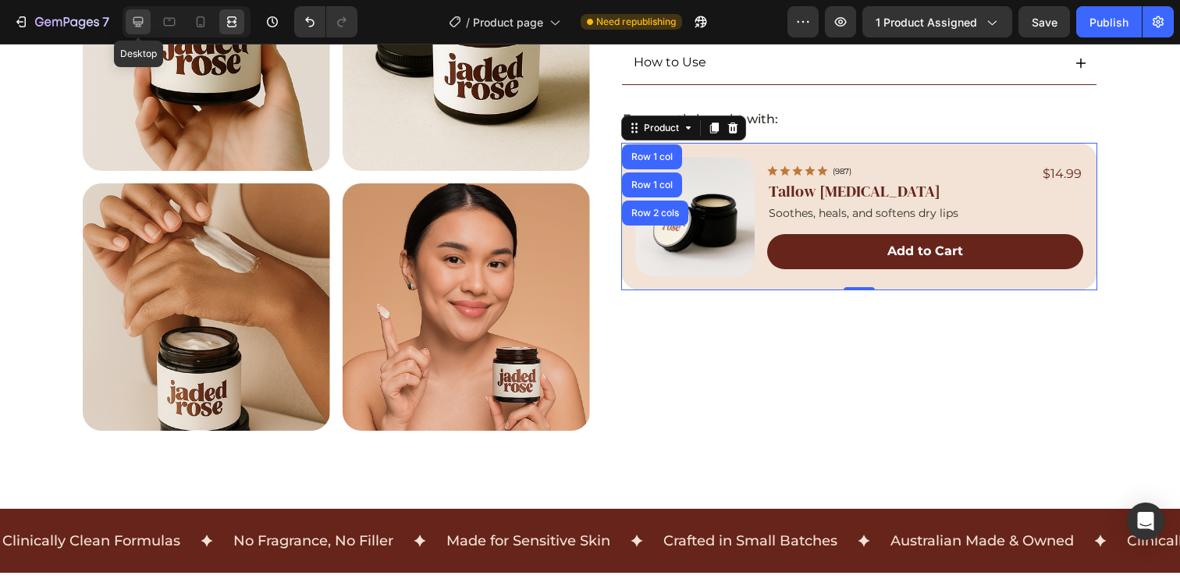
click at [130, 21] on div at bounding box center [138, 21] width 25 height 25
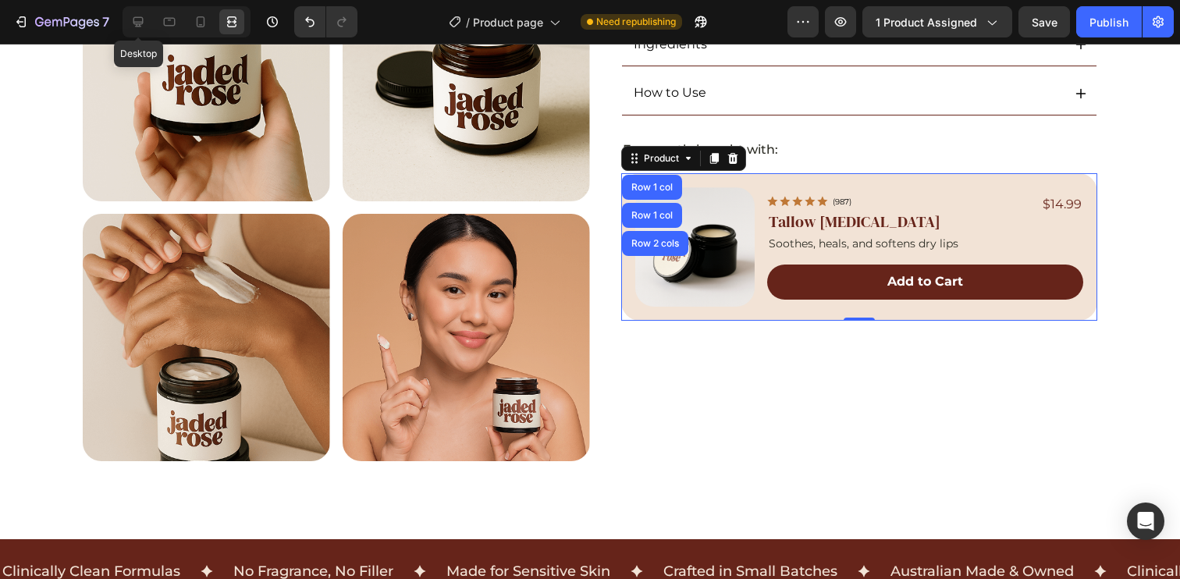
scroll to position [590, 0]
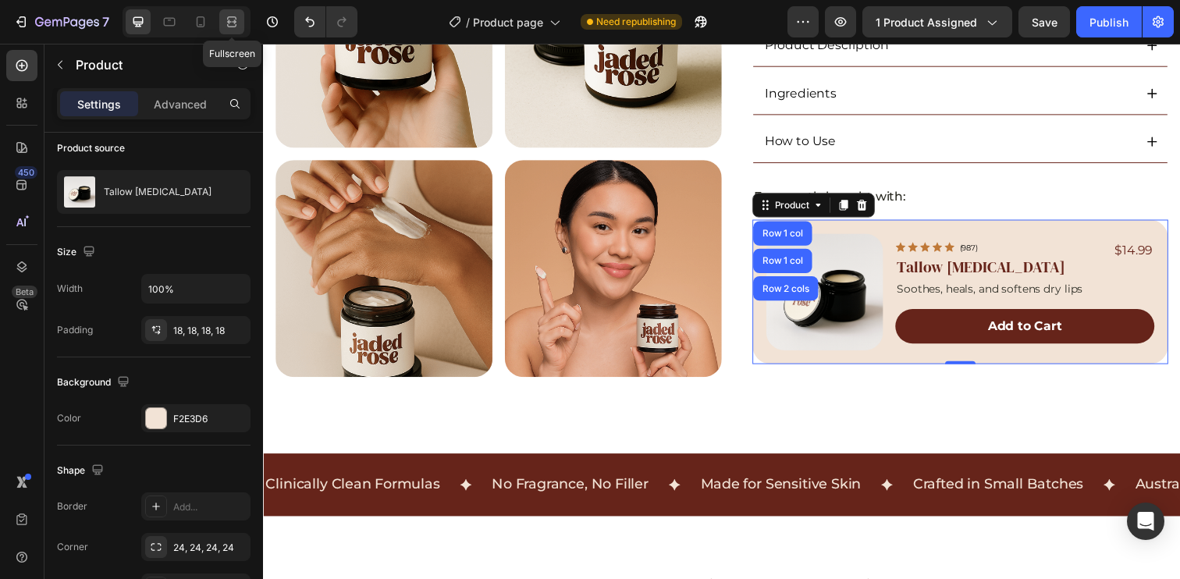
click at [226, 18] on icon at bounding box center [232, 22] width 16 height 16
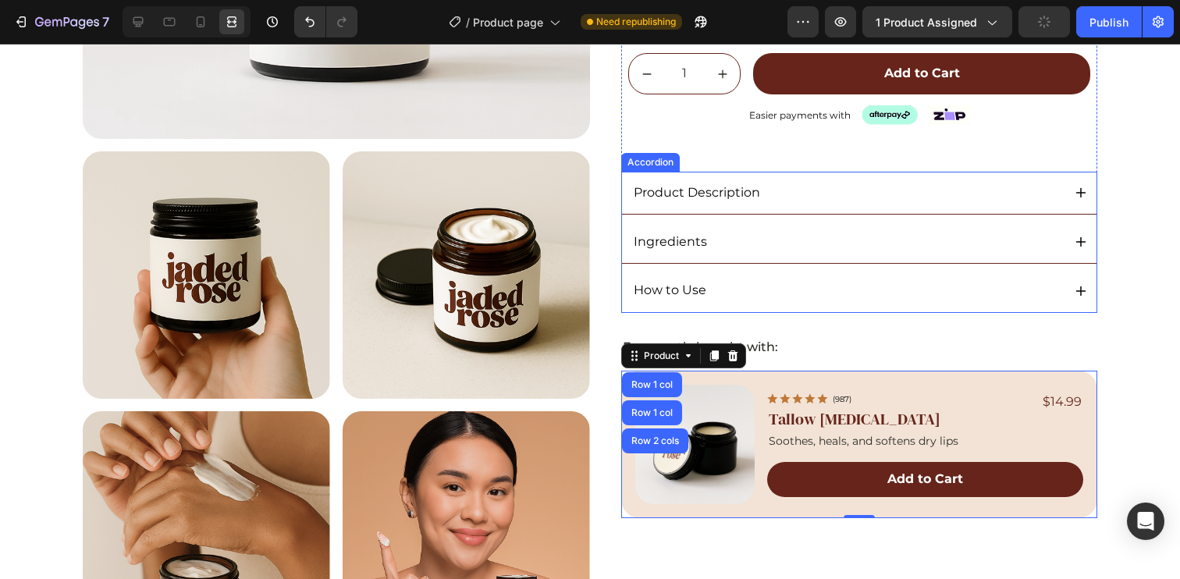
scroll to position [314, 0]
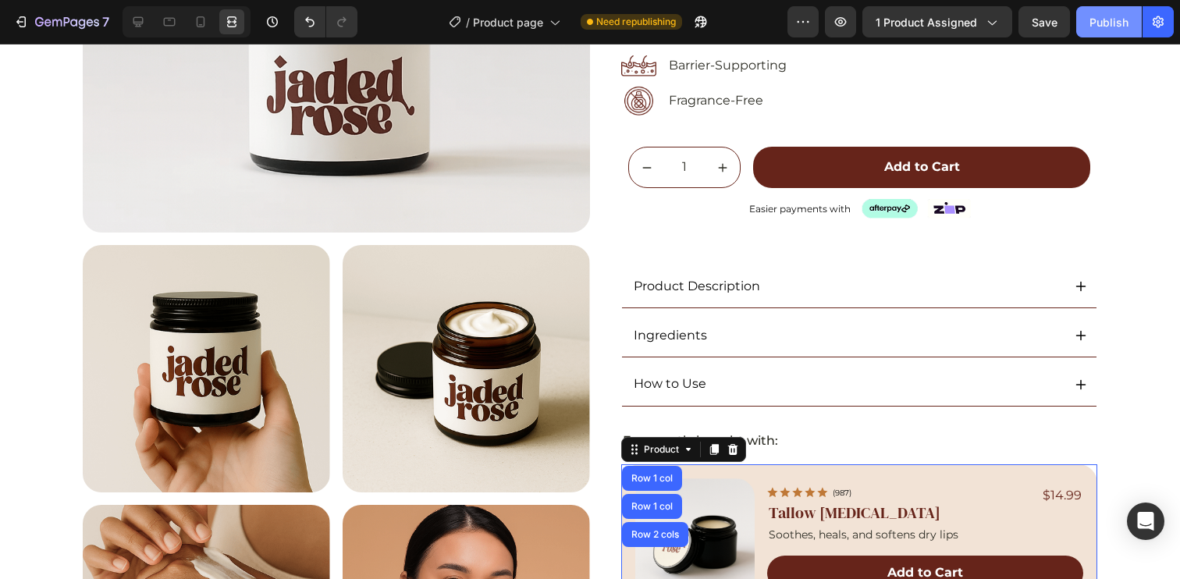
click at [1118, 25] on div "Publish" at bounding box center [1108, 22] width 39 height 16
click at [136, 20] on icon at bounding box center [138, 22] width 16 height 16
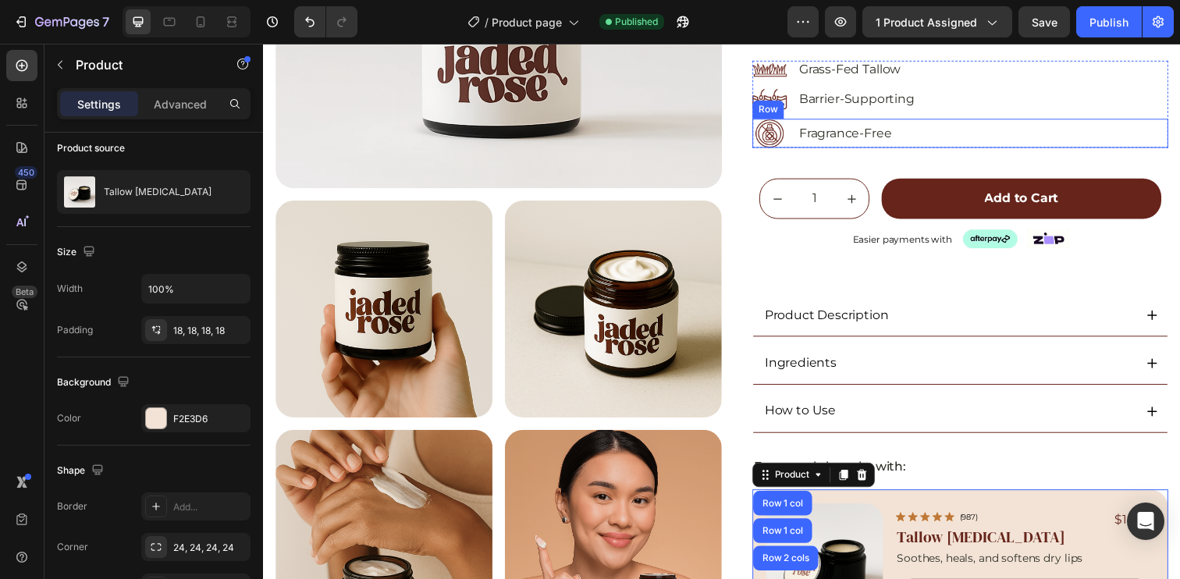
click at [992, 145] on div "Image Fragrance-Free Text Block Row" at bounding box center [974, 135] width 425 height 30
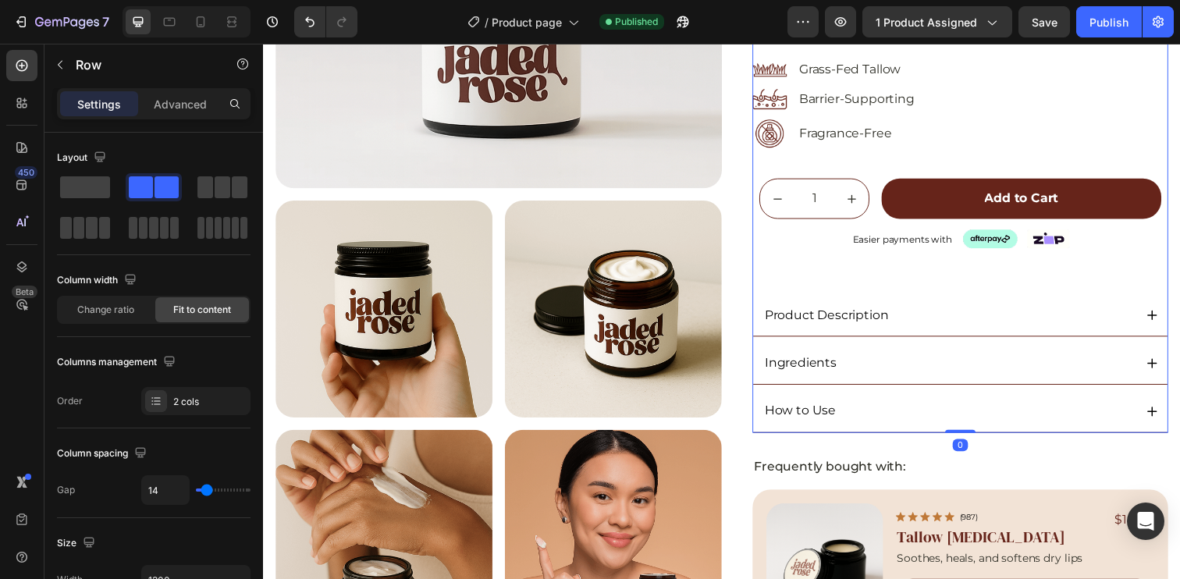
click at [883, 169] on div "Icon Icon Icon Icon Icon Icon List (5.0) 48 Reviews Text Block Row Original Whi…" at bounding box center [974, 132] width 425 height 617
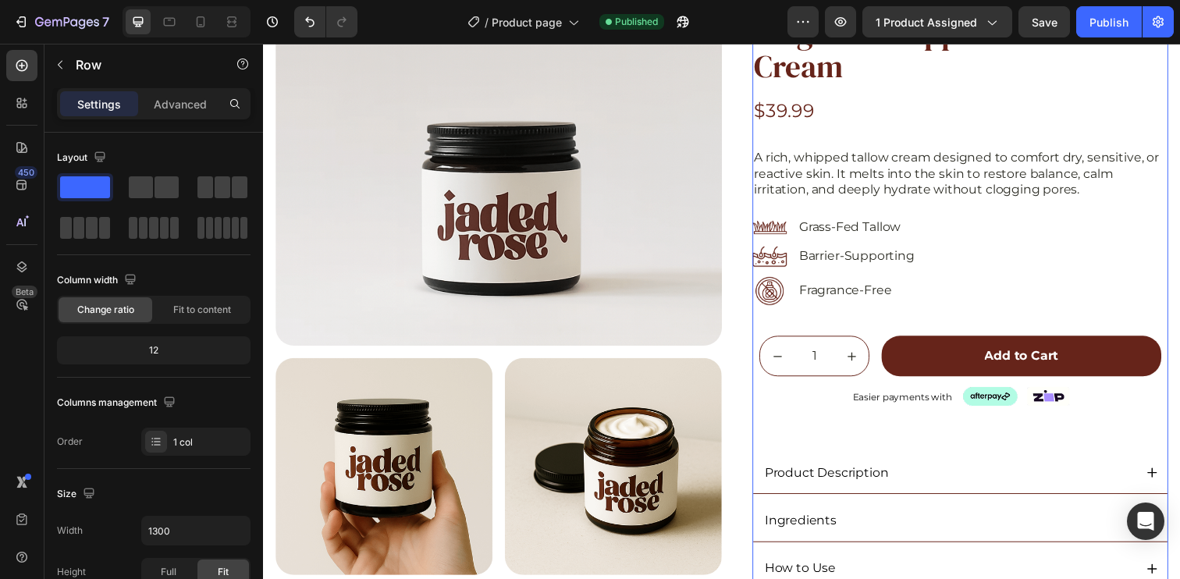
scroll to position [147, 0]
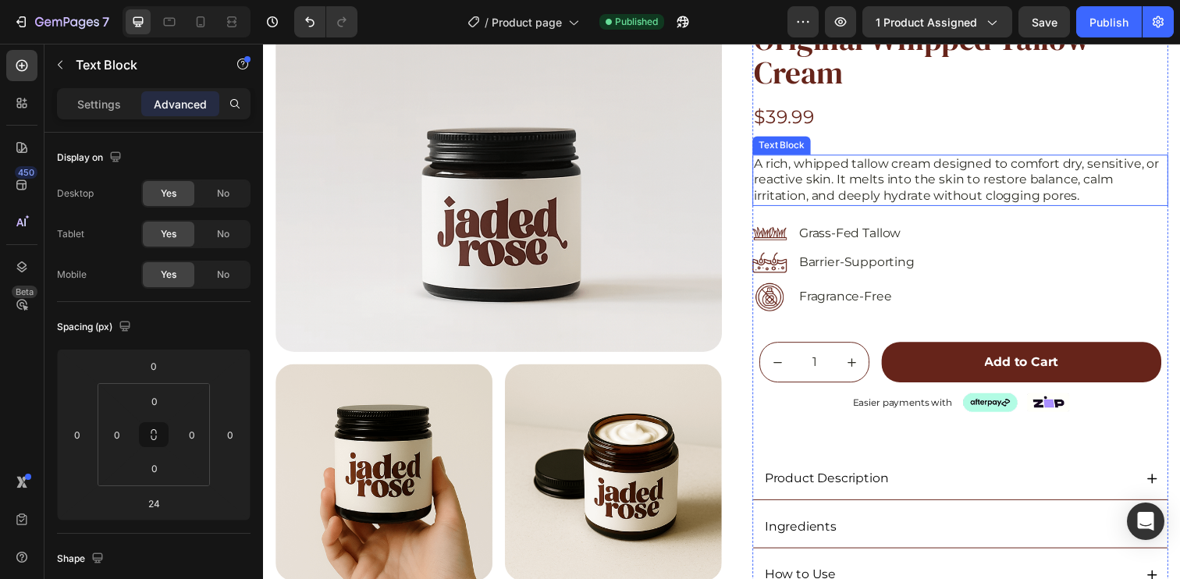
click at [901, 186] on p "A rich, whipped tallow cream designed to comfort dry, sensitive, or reactive sk…" at bounding box center [974, 182] width 421 height 48
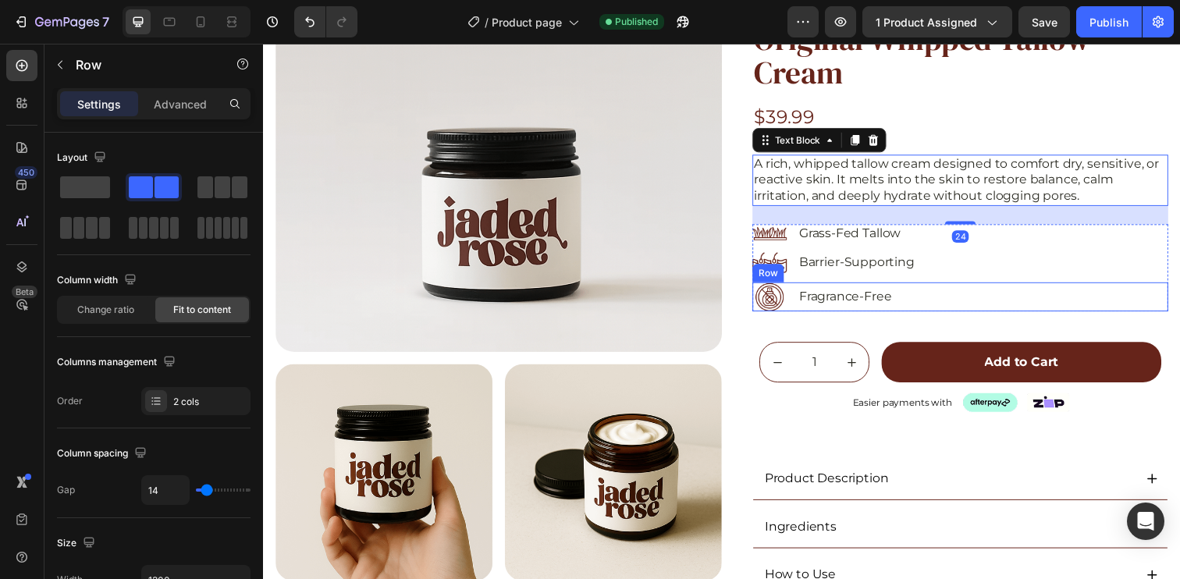
click at [976, 300] on div "Image Fragrance-Free Text Block Row" at bounding box center [974, 302] width 425 height 30
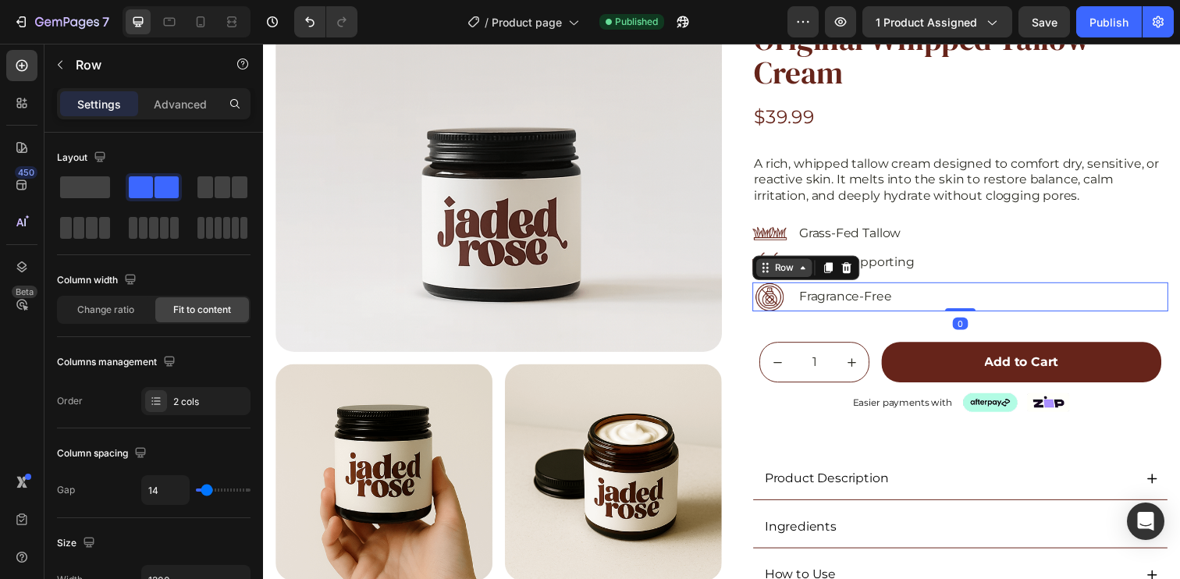
click at [808, 270] on icon at bounding box center [814, 272] width 12 height 12
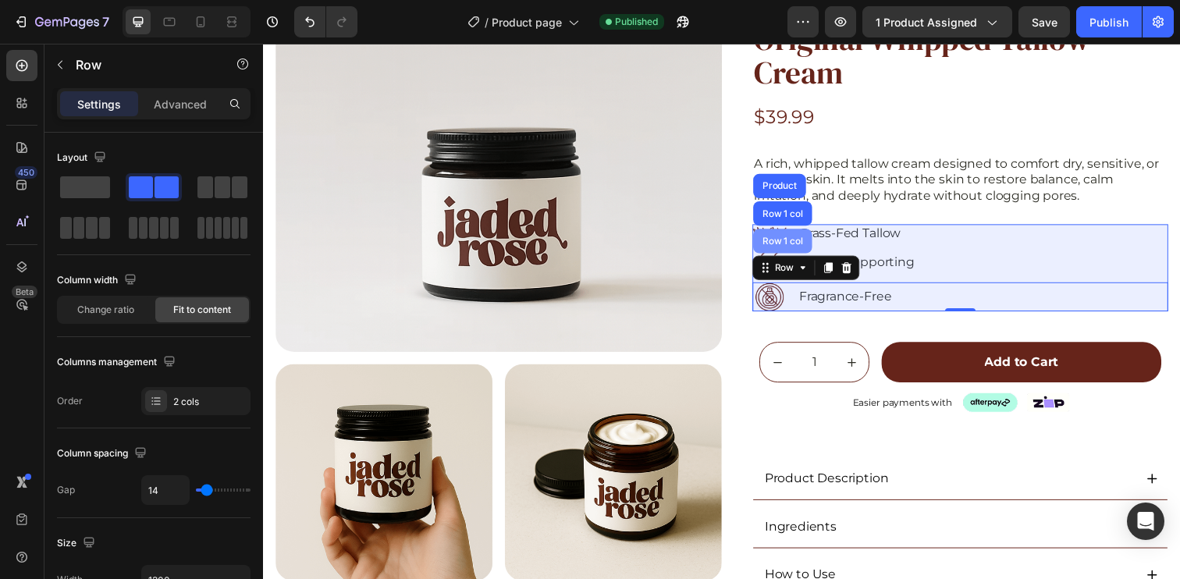
click at [783, 239] on div "Row 1 col" at bounding box center [793, 245] width 60 height 25
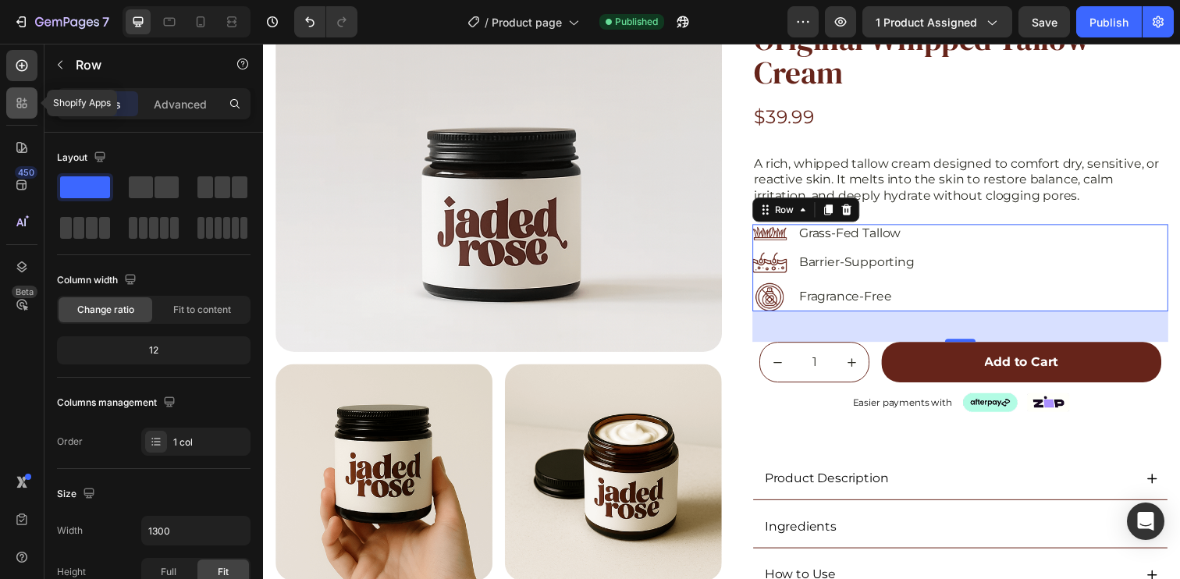
click at [21, 98] on icon at bounding box center [22, 103] width 16 height 16
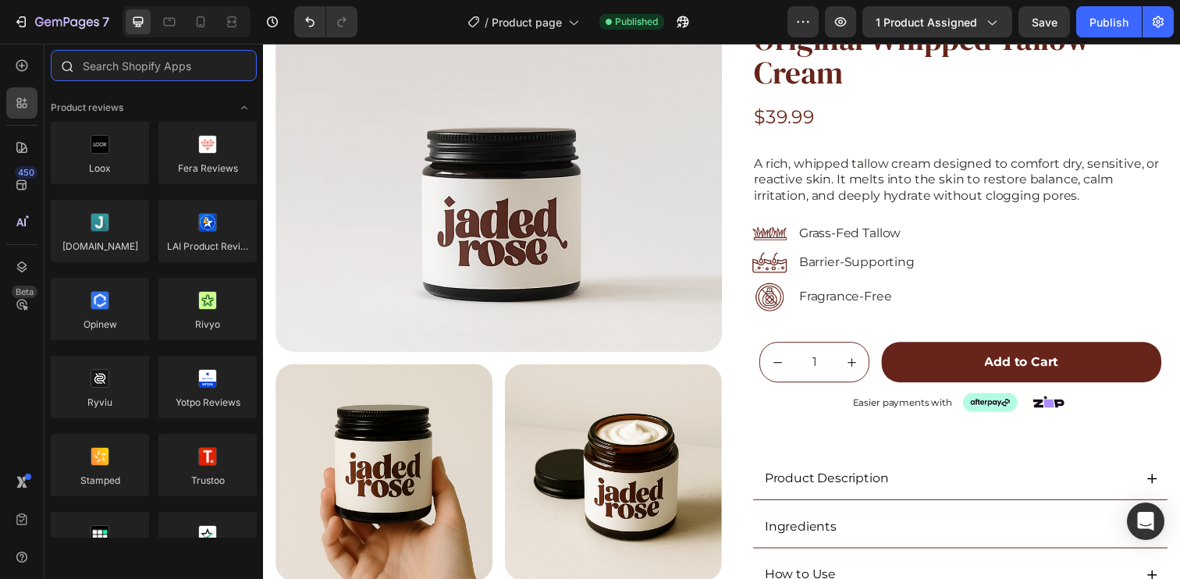
click at [144, 68] on input "text" at bounding box center [154, 65] width 206 height 31
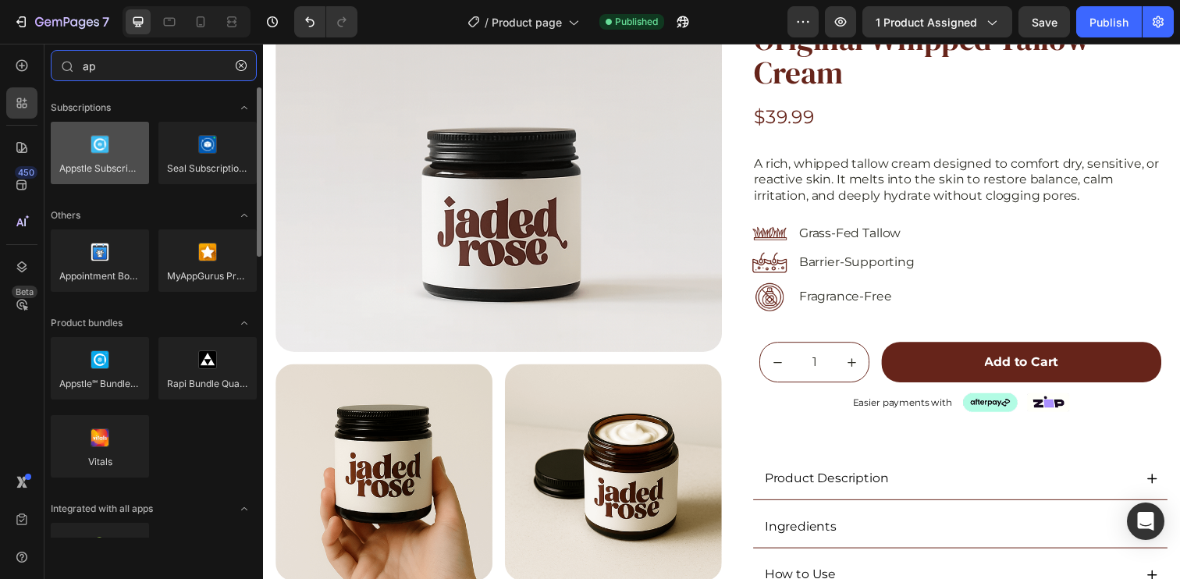
type input "ap"
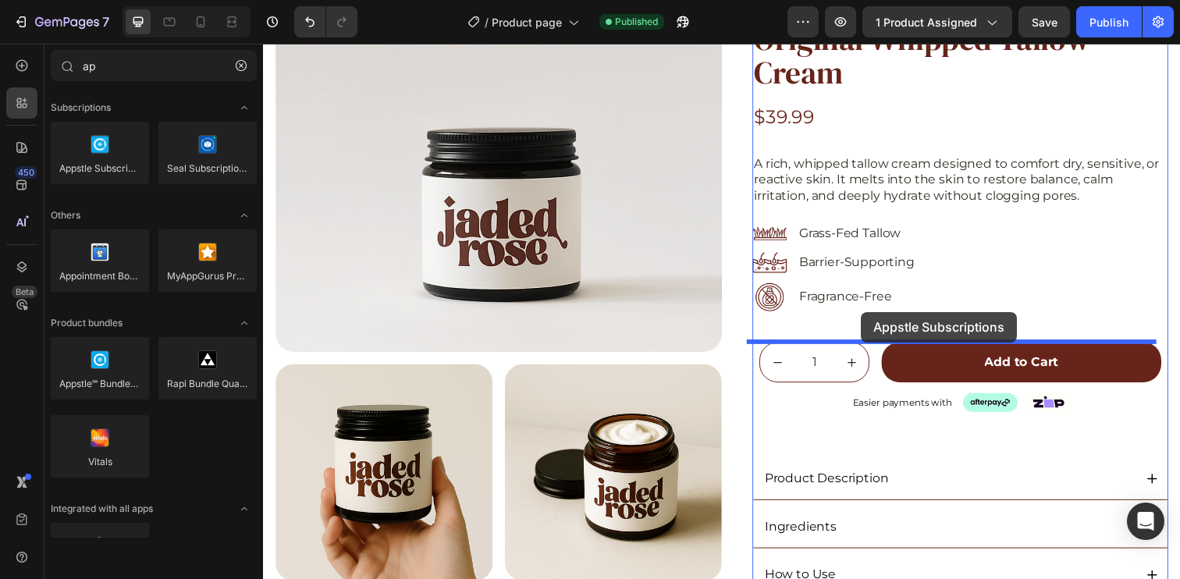
drag, startPoint x: 386, startPoint y: 204, endPoint x: 873, endPoint y: 318, distance: 499.9
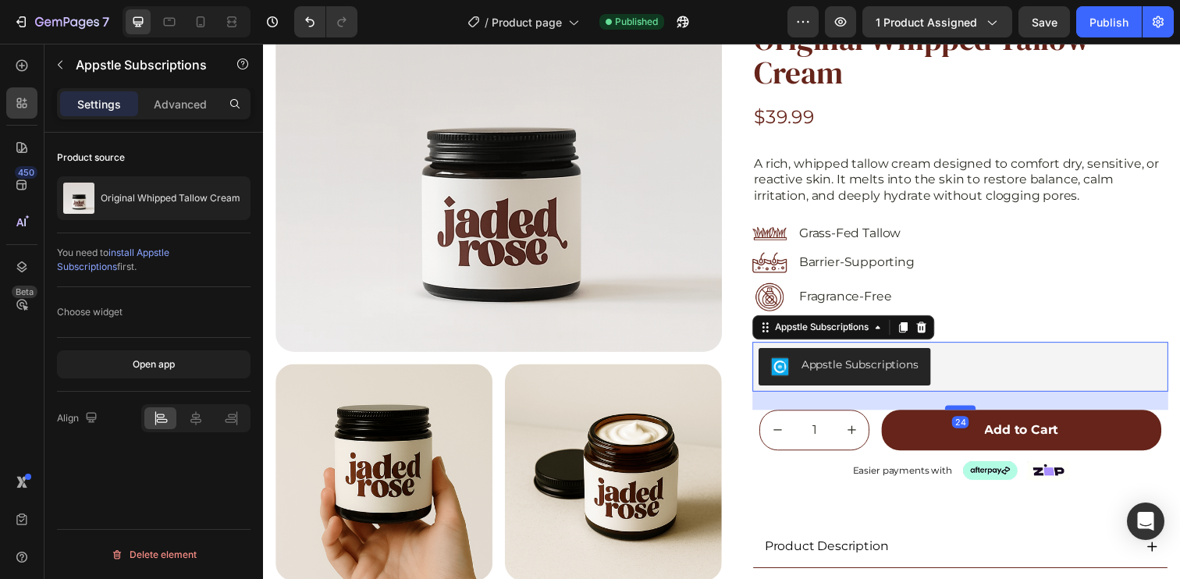
drag, startPoint x: 963, startPoint y: 426, endPoint x: 962, endPoint y: 414, distance: 12.5
click at [962, 414] on div at bounding box center [974, 415] width 31 height 5
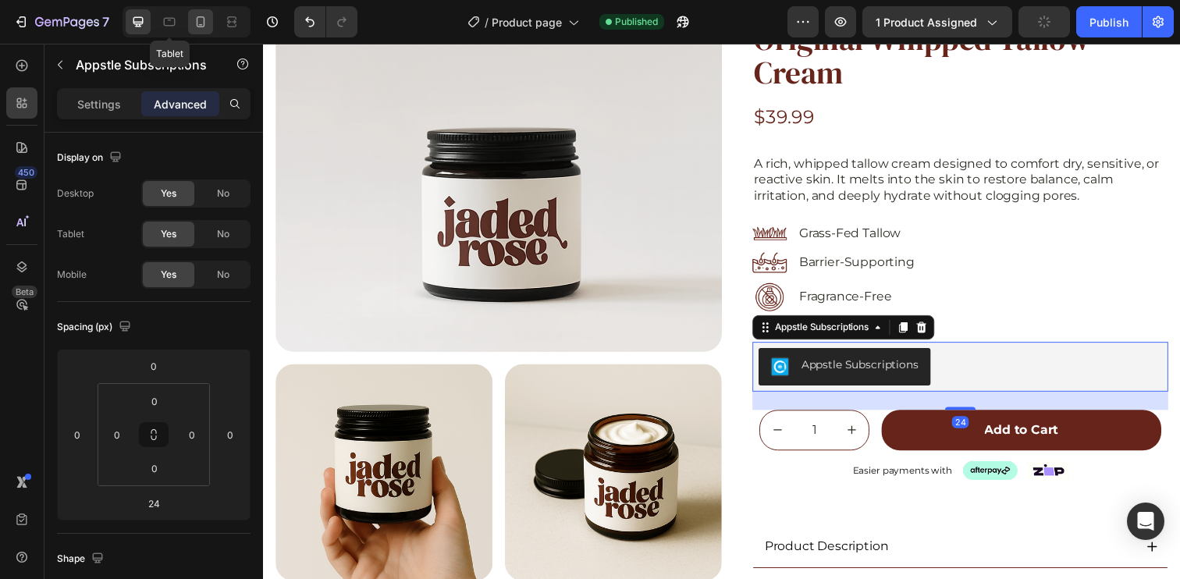
click at [170, 20] on icon at bounding box center [170, 22] width 16 height 16
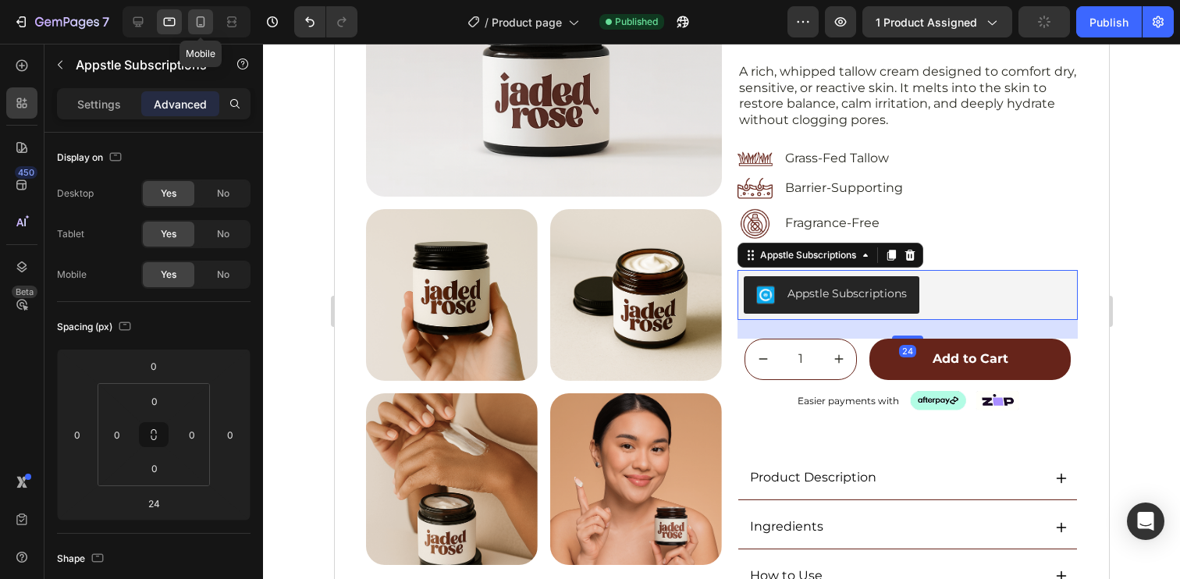
click at [196, 23] on icon at bounding box center [201, 22] width 16 height 16
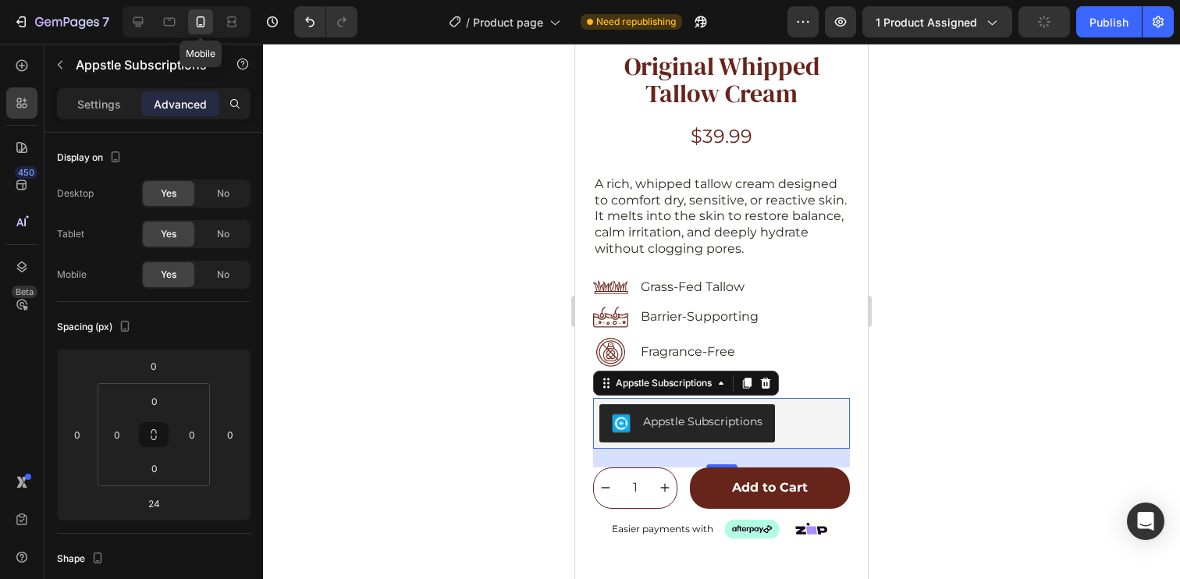
scroll to position [442, 0]
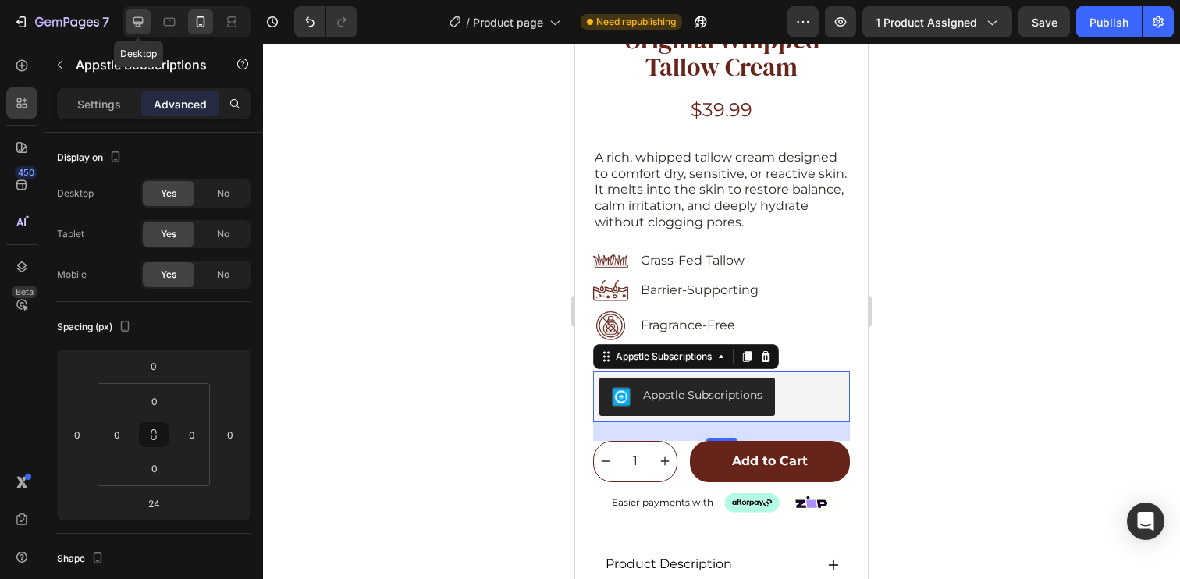
click at [140, 20] on icon at bounding box center [138, 22] width 16 height 16
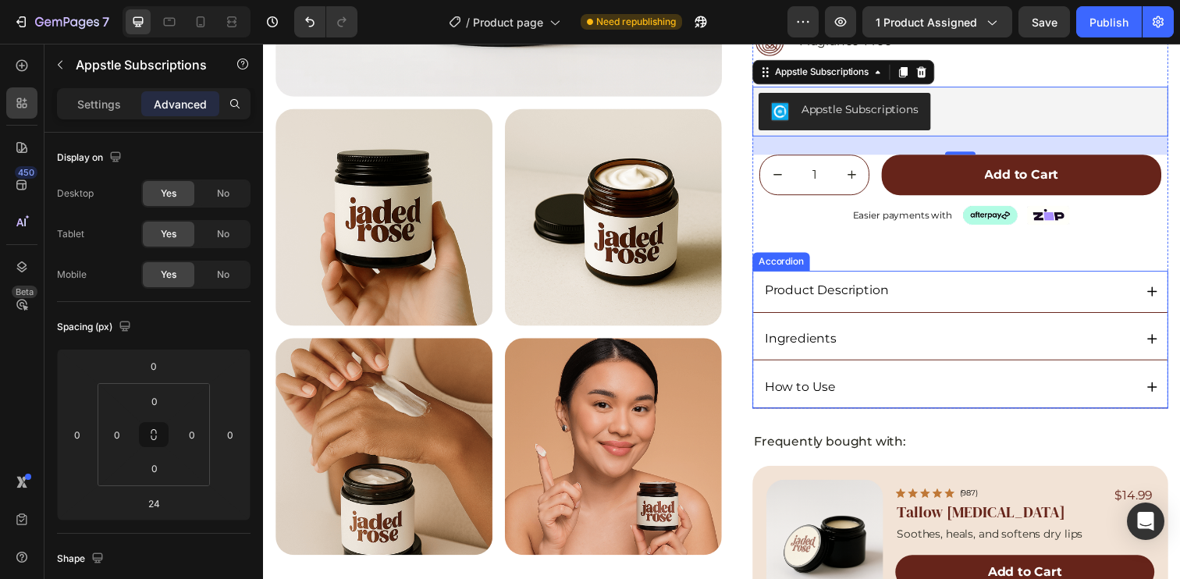
scroll to position [397, 0]
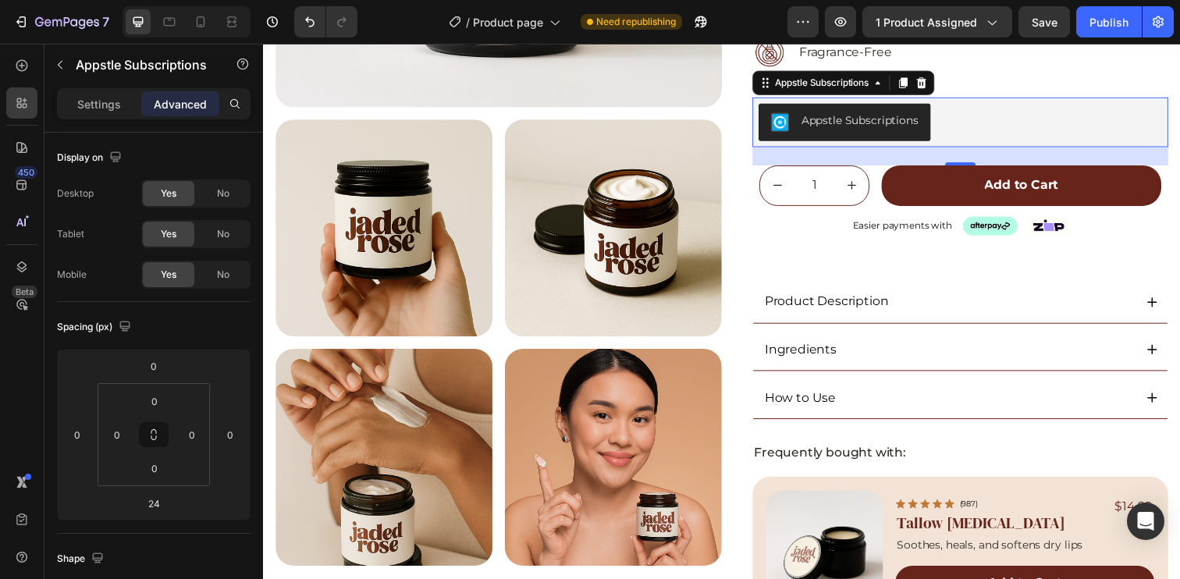
click at [1024, 128] on div "Appstle Subscriptions" at bounding box center [975, 123] width 412 height 37
click at [82, 104] on p "Settings" at bounding box center [99, 104] width 44 height 16
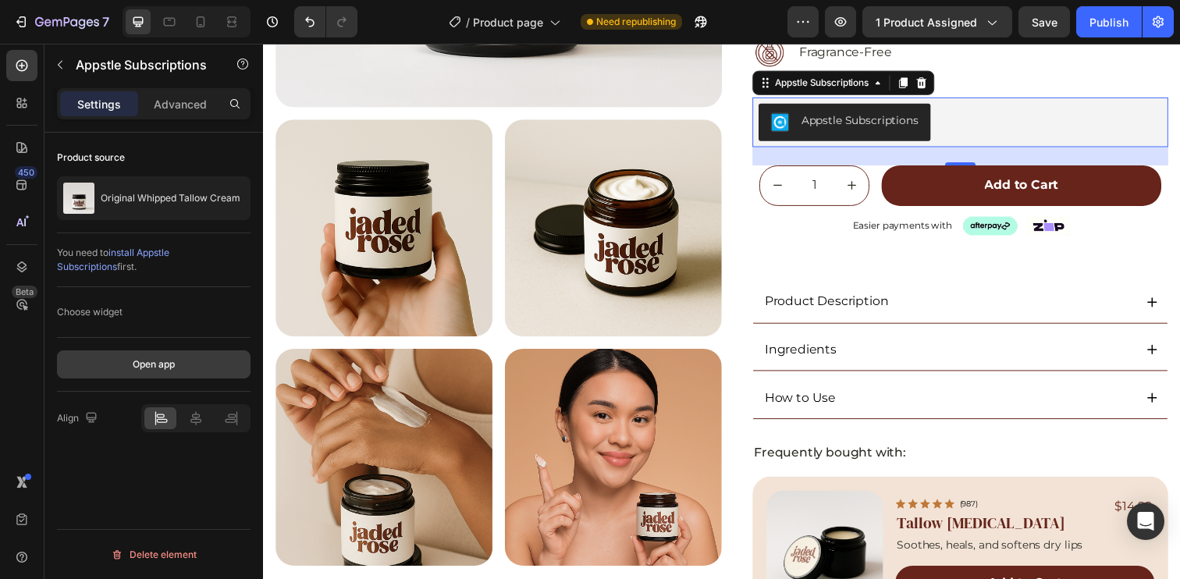
click at [147, 368] on div "Open app" at bounding box center [154, 364] width 42 height 14
click at [106, 307] on div "Choose widget" at bounding box center [90, 312] width 66 height 14
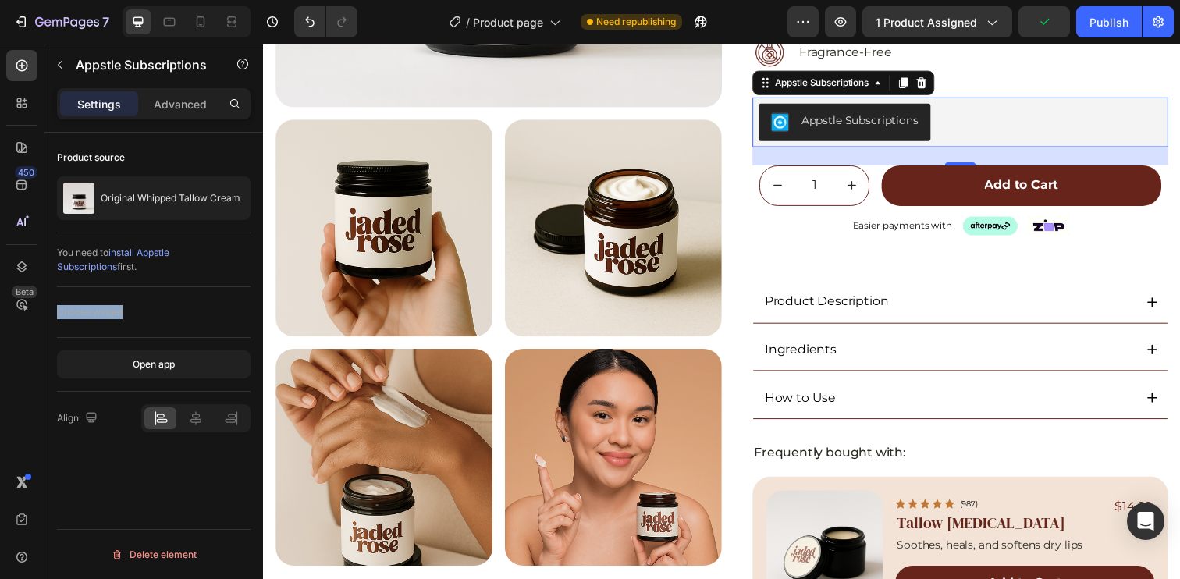
drag, startPoint x: 155, startPoint y: 305, endPoint x: 55, endPoint y: 305, distance: 99.1
click at [55, 305] on div "Product source Original Whipped Tallow Cream You need to install Appstle Subscr…" at bounding box center [153, 378] width 219 height 491
click at [166, 312] on div "Choose widget" at bounding box center [154, 312] width 194 height 25
click at [1111, 23] on div "Publish" at bounding box center [1108, 22] width 39 height 16
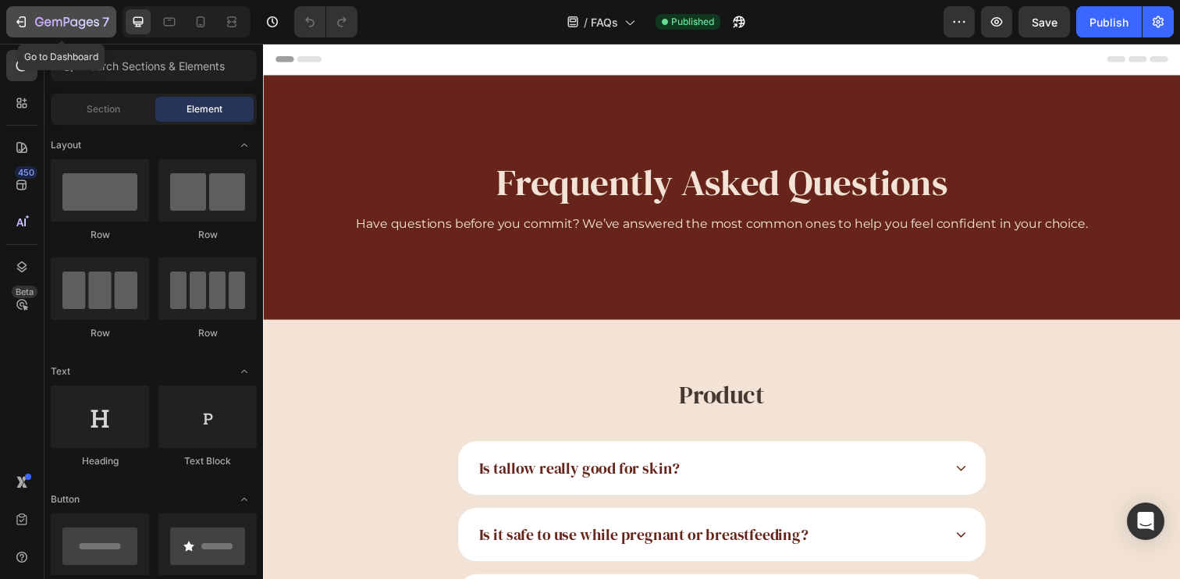
click at [68, 23] on icon "button" at bounding box center [67, 22] width 64 height 13
